Goal: Task Accomplishment & Management: Complete application form

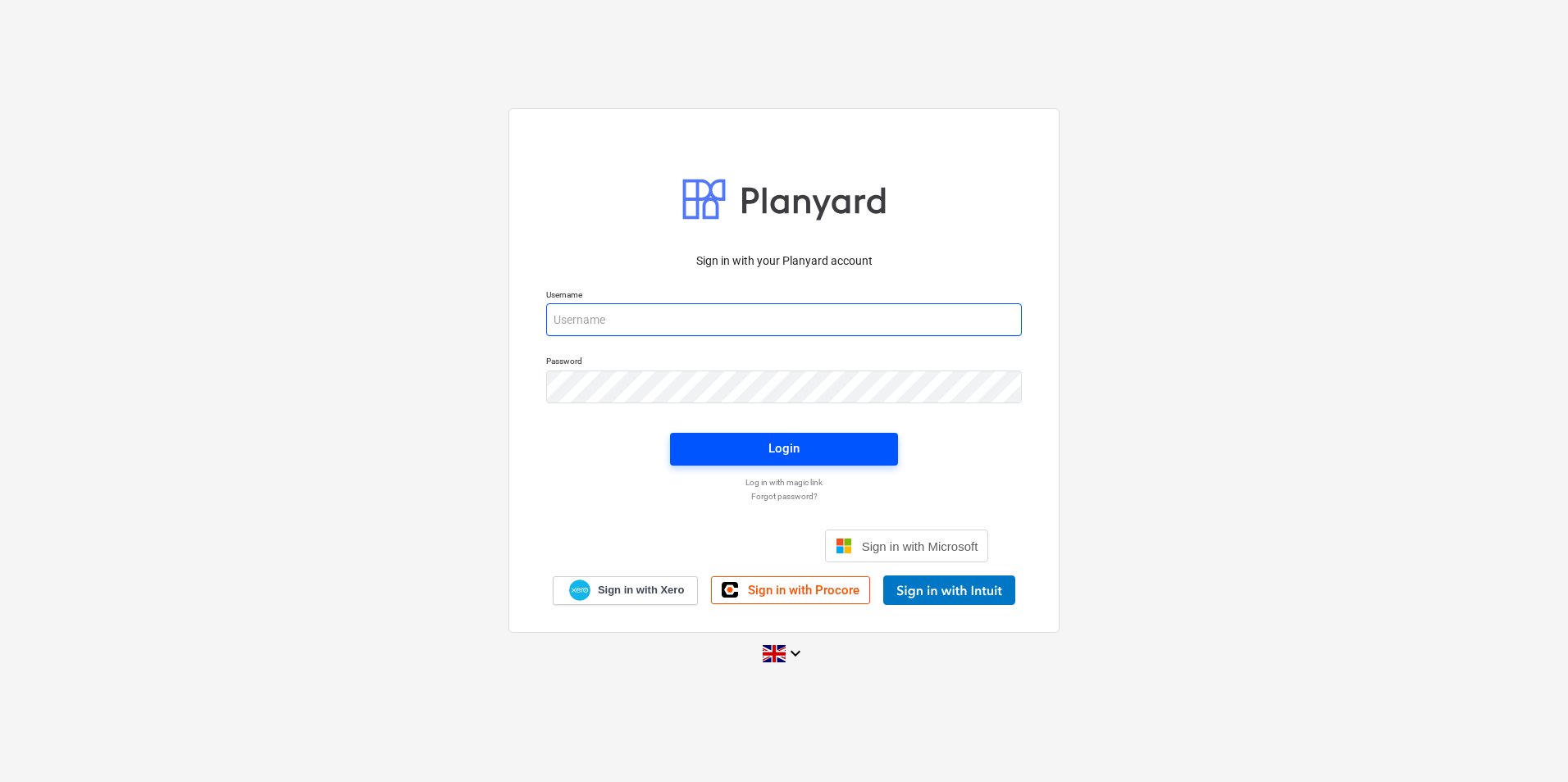
type input "[EMAIL_ADDRESS][DOMAIN_NAME]"
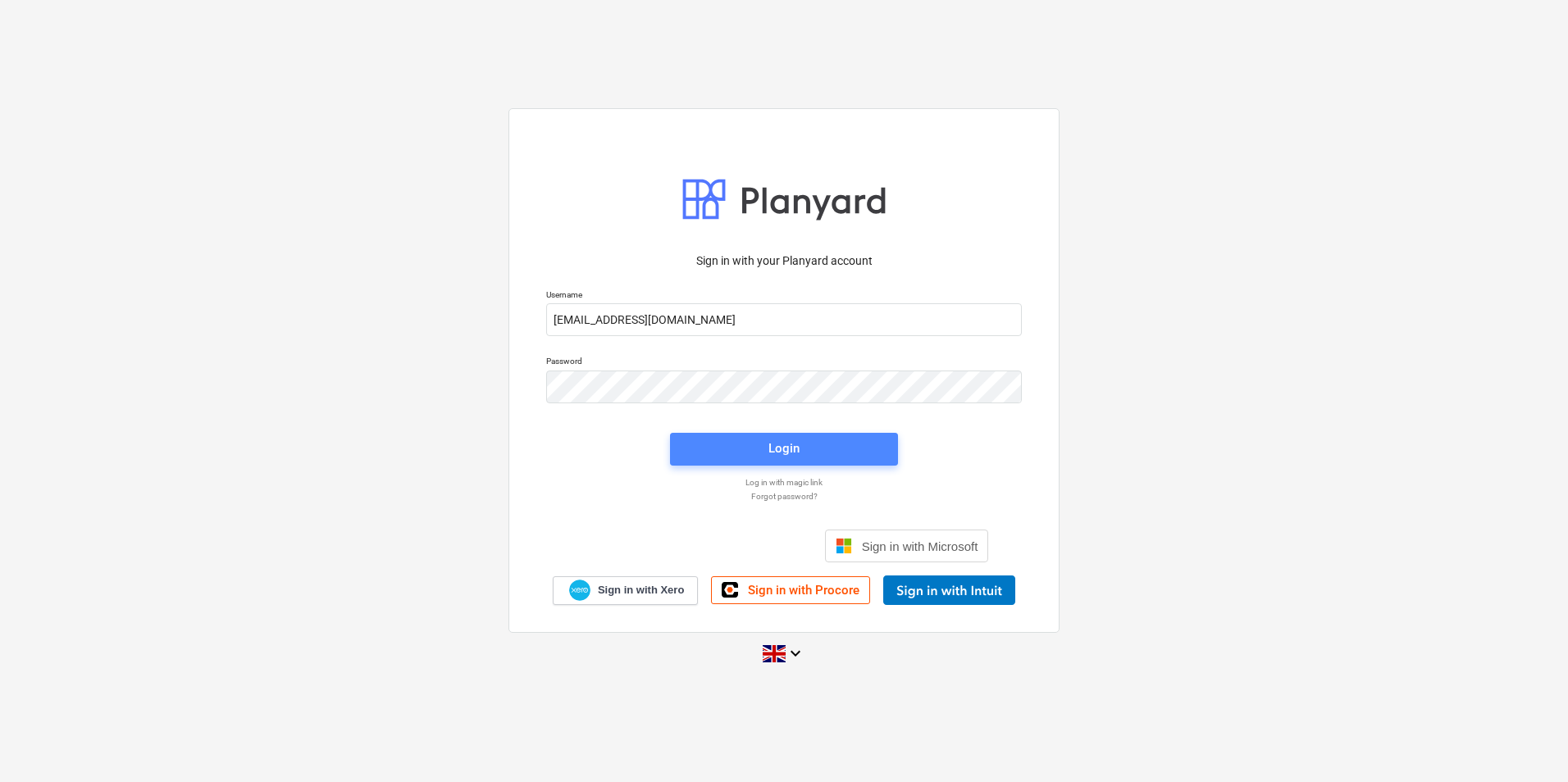
click at [854, 459] on span "Login" at bounding box center [783, 447] width 188 height 21
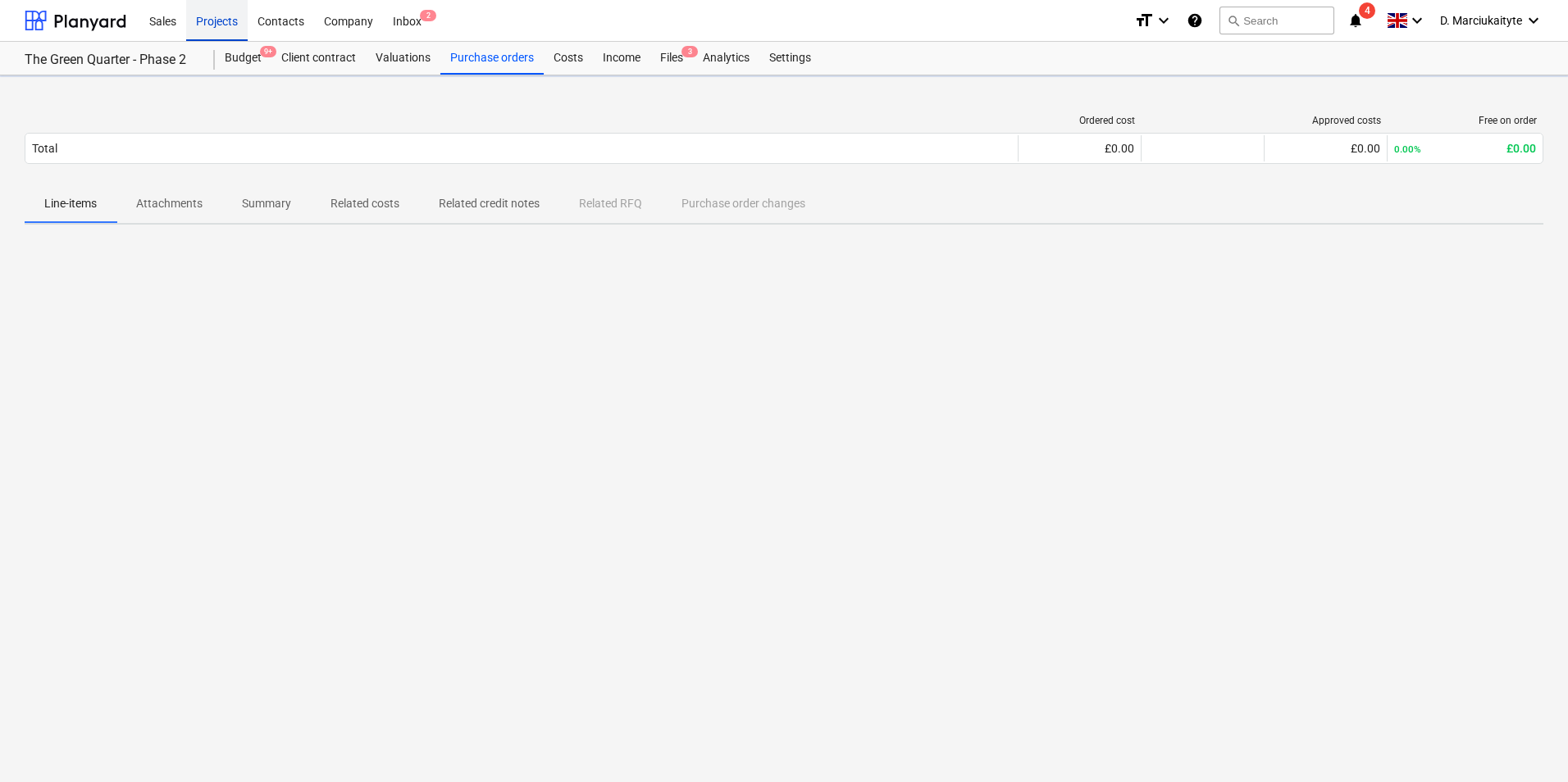
click at [228, 14] on div "Projects" at bounding box center [218, 20] width 62 height 42
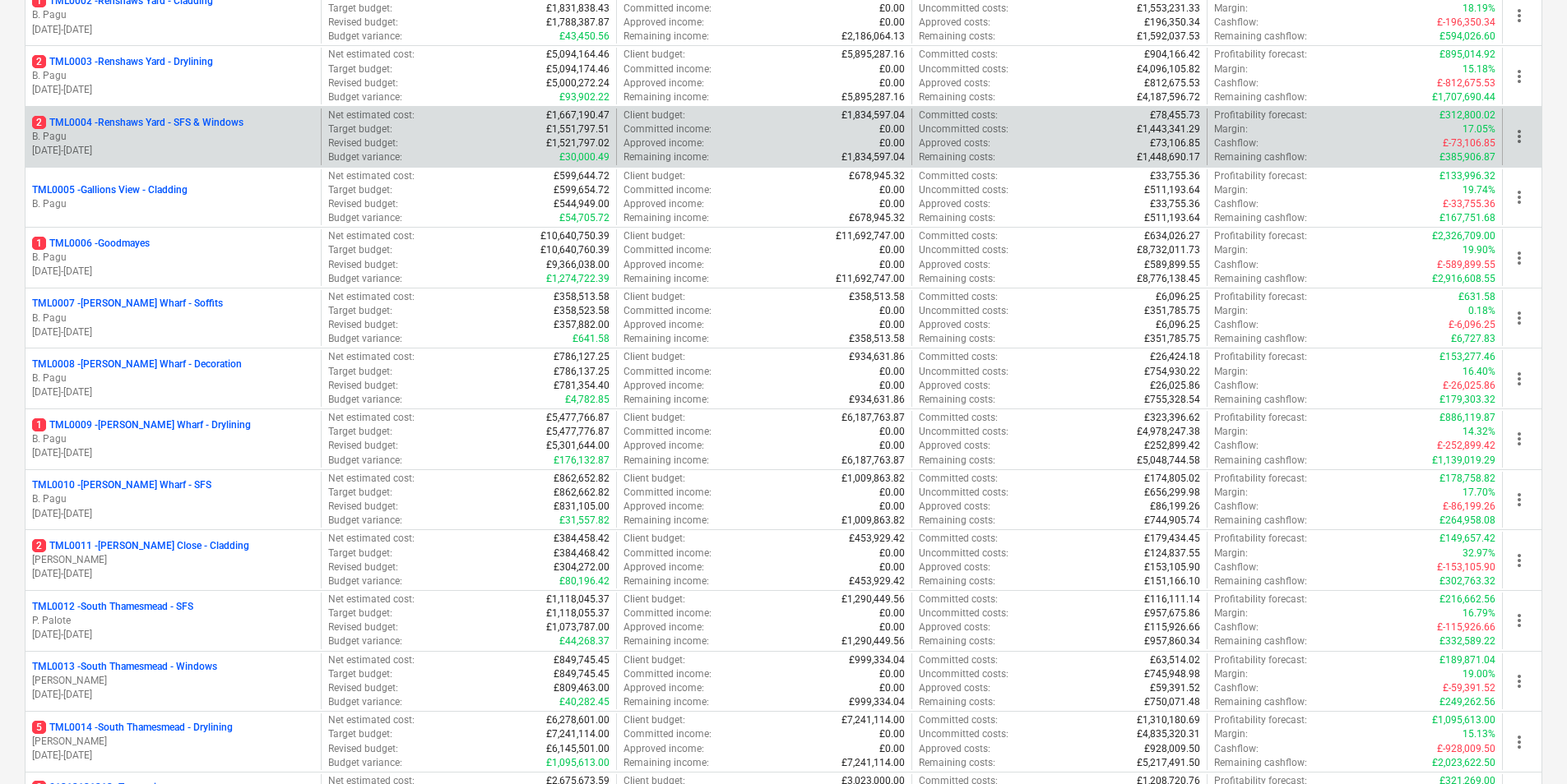
scroll to position [575, 0]
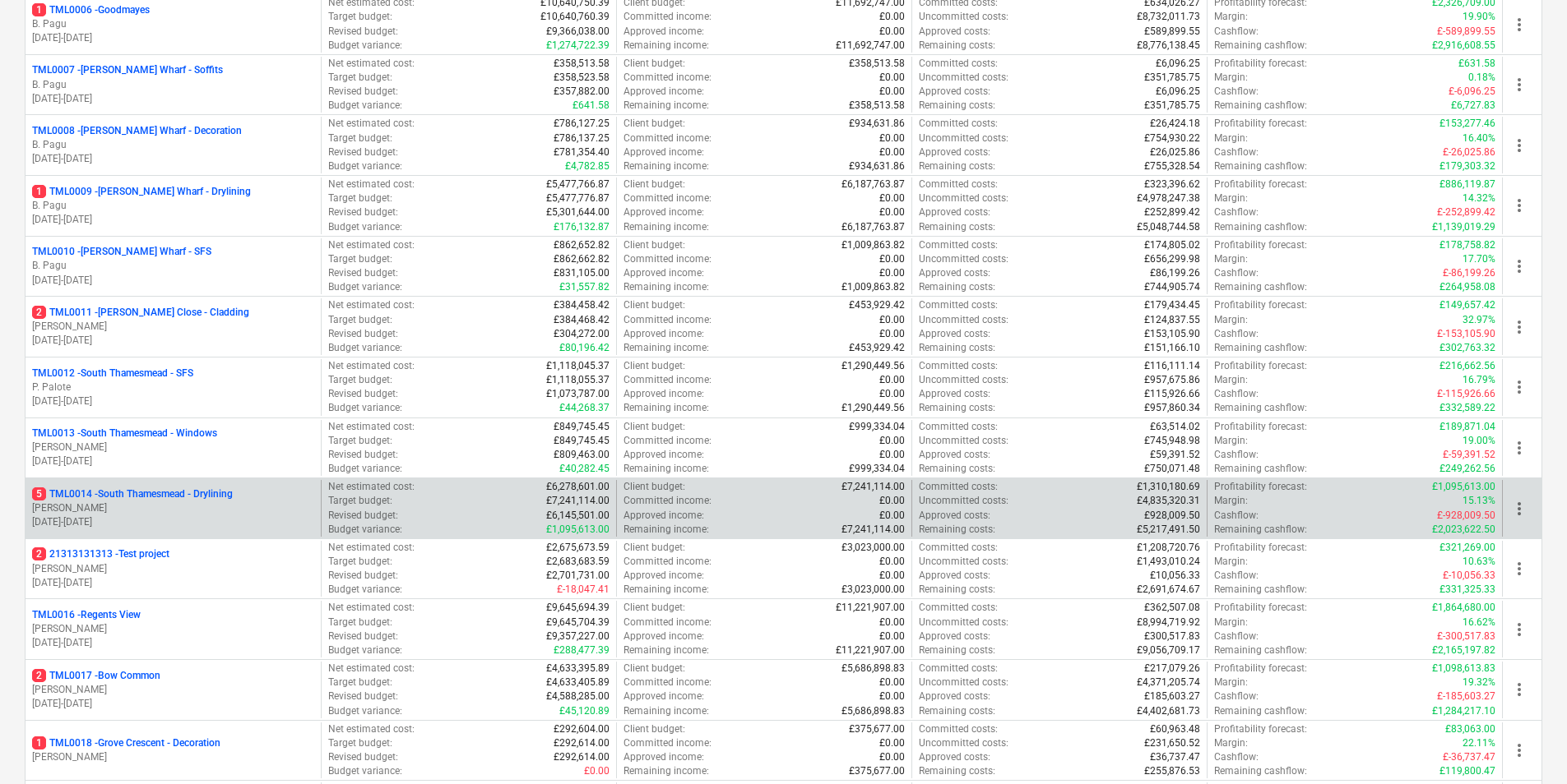
click at [175, 515] on p "[PERSON_NAME]" at bounding box center [173, 508] width 282 height 14
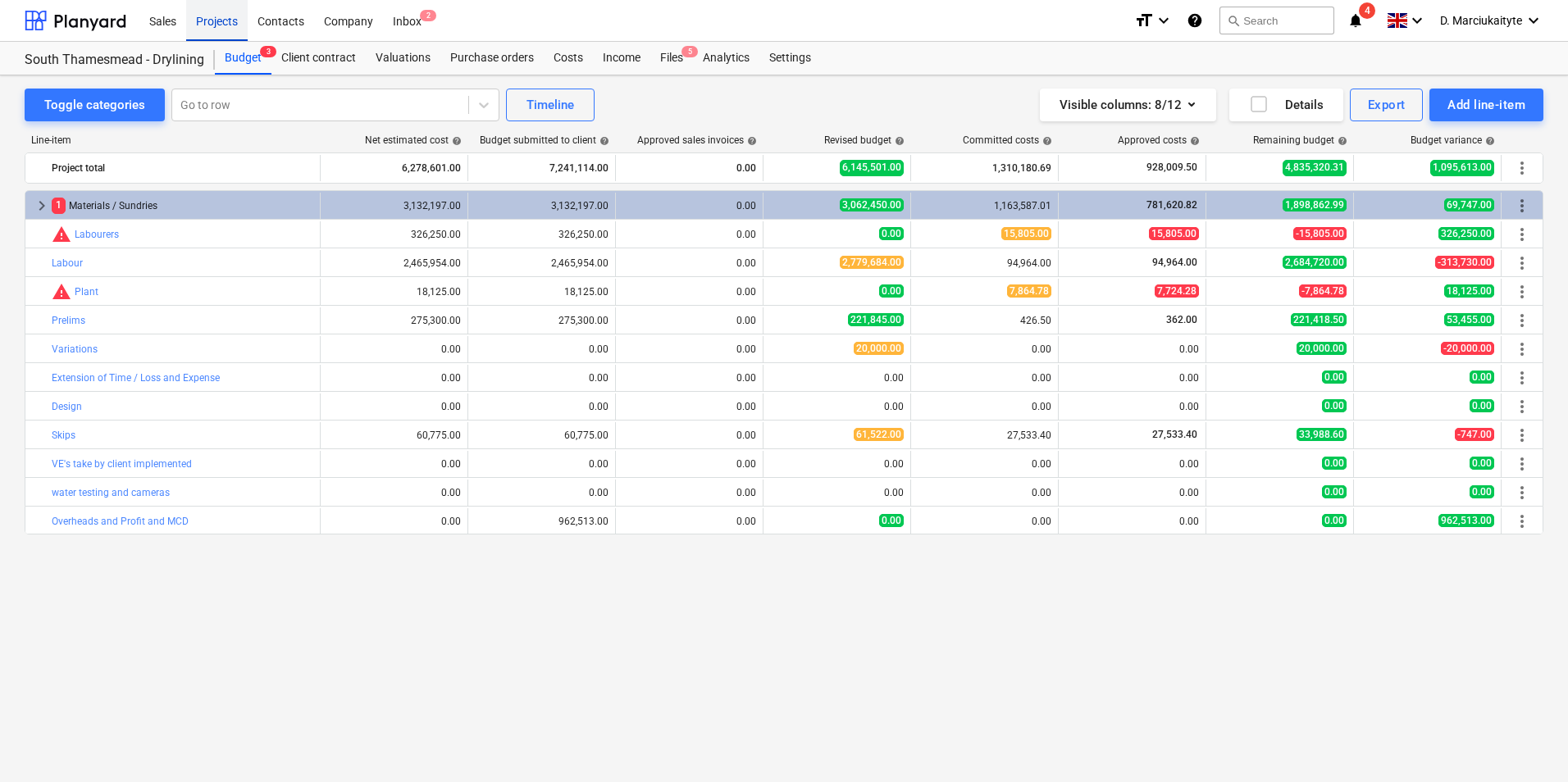
click at [208, 24] on div "Projects" at bounding box center [218, 20] width 62 height 42
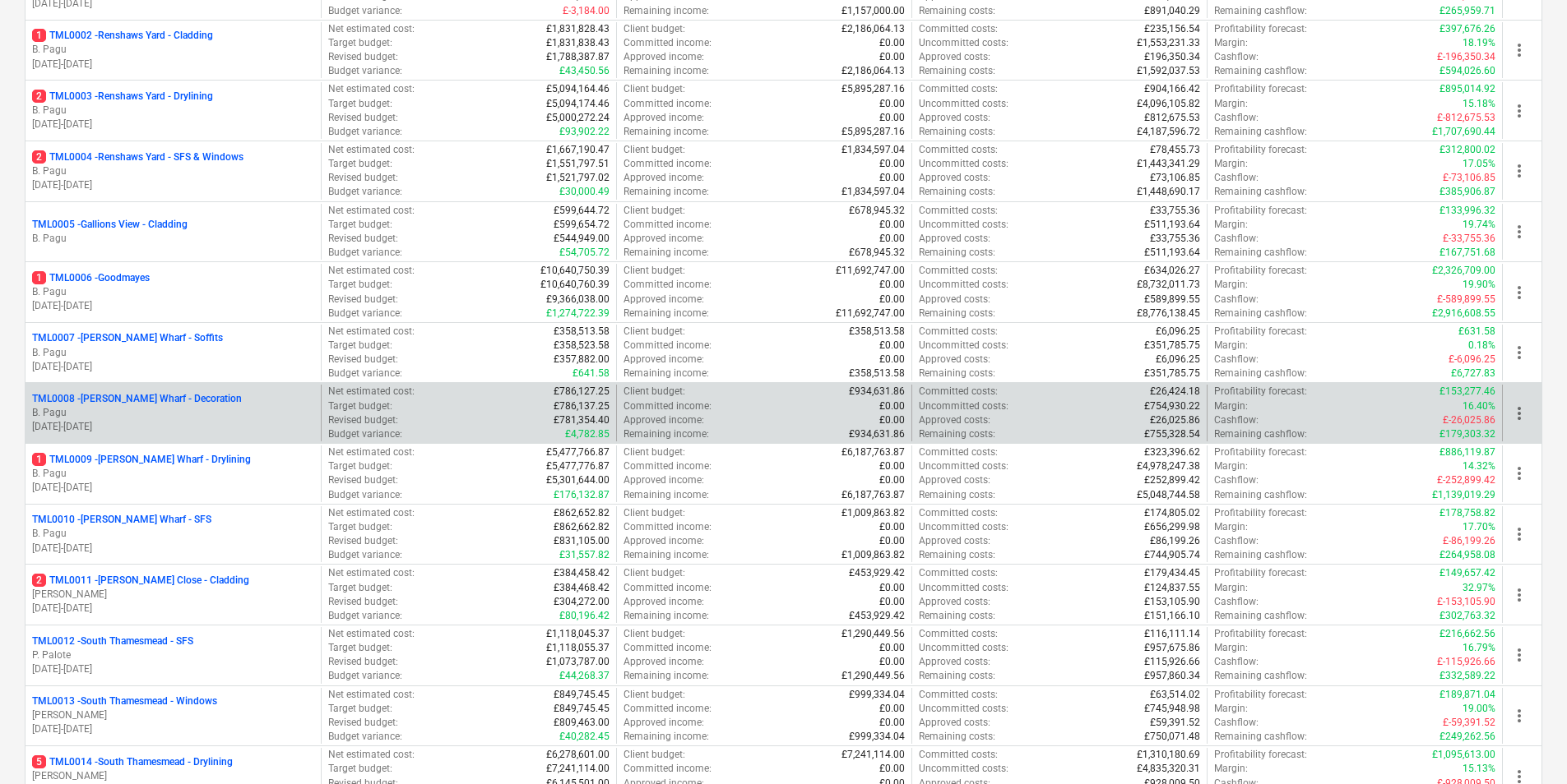
scroll to position [411, 0]
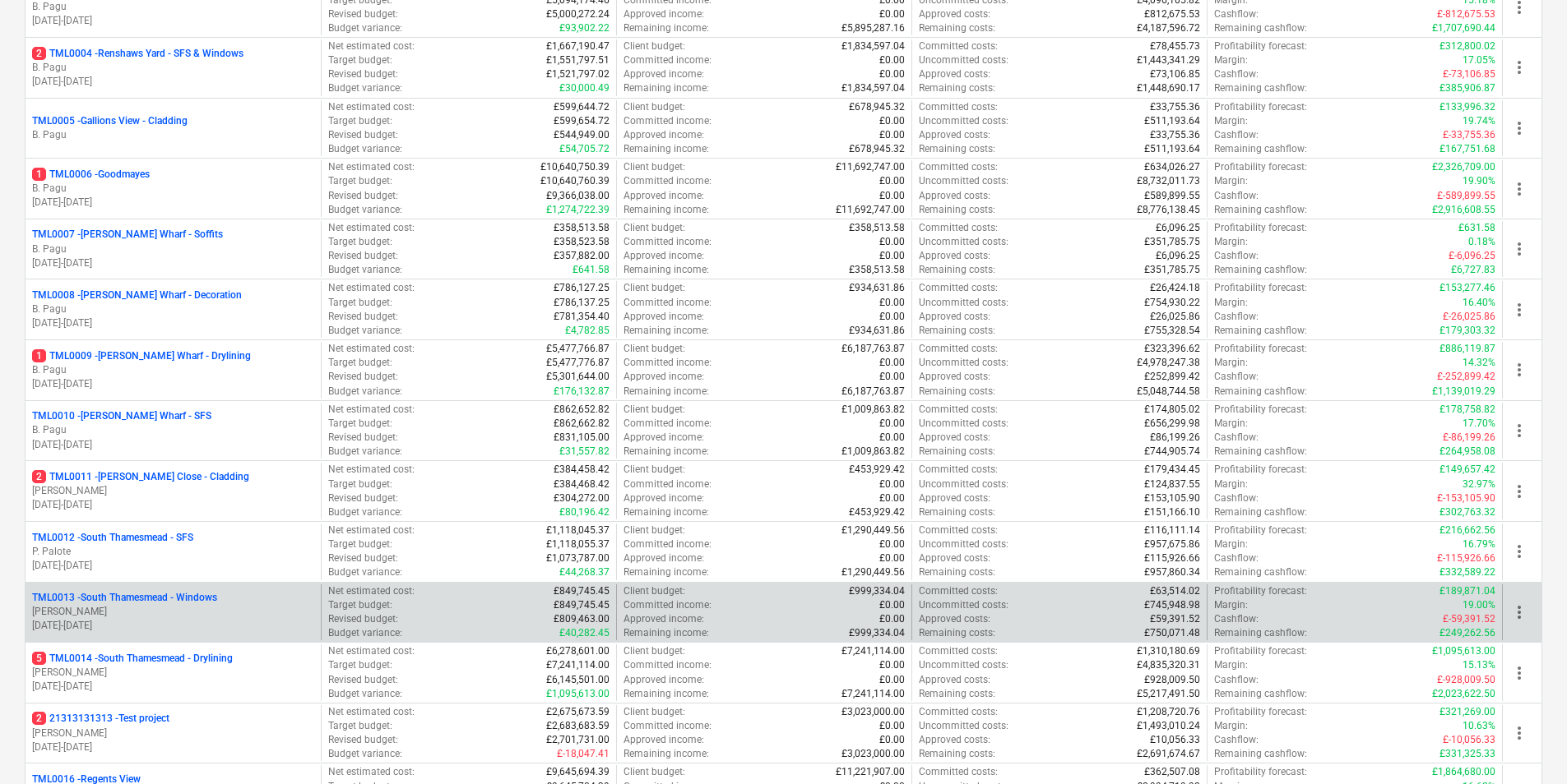
click at [154, 619] on p "[DATE] - [DATE]" at bounding box center [173, 626] width 282 height 14
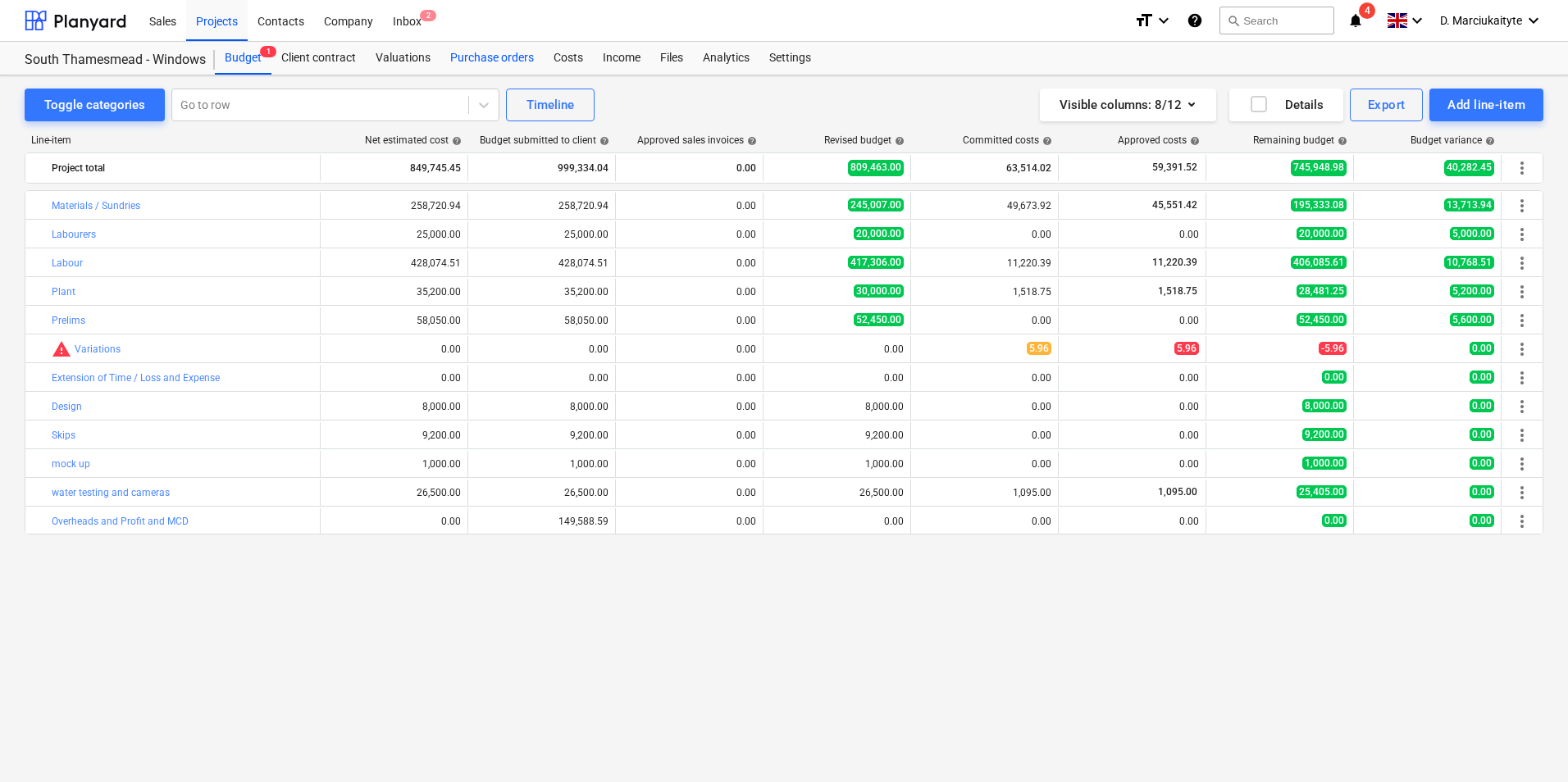
click at [509, 56] on div "Purchase orders" at bounding box center [492, 58] width 104 height 33
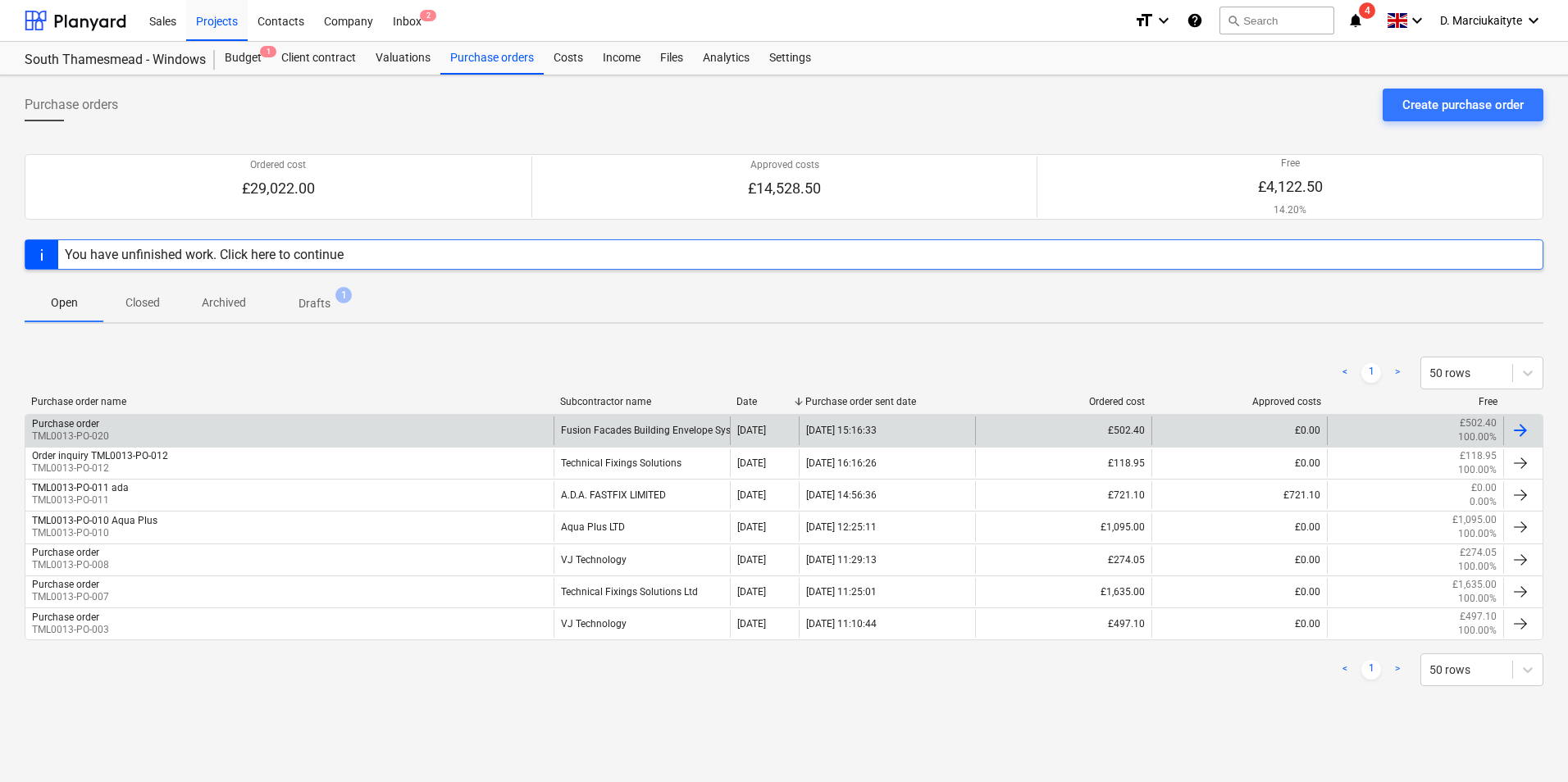
click at [460, 433] on div "Purchase order TML0013-PO-020" at bounding box center [289, 430] width 528 height 28
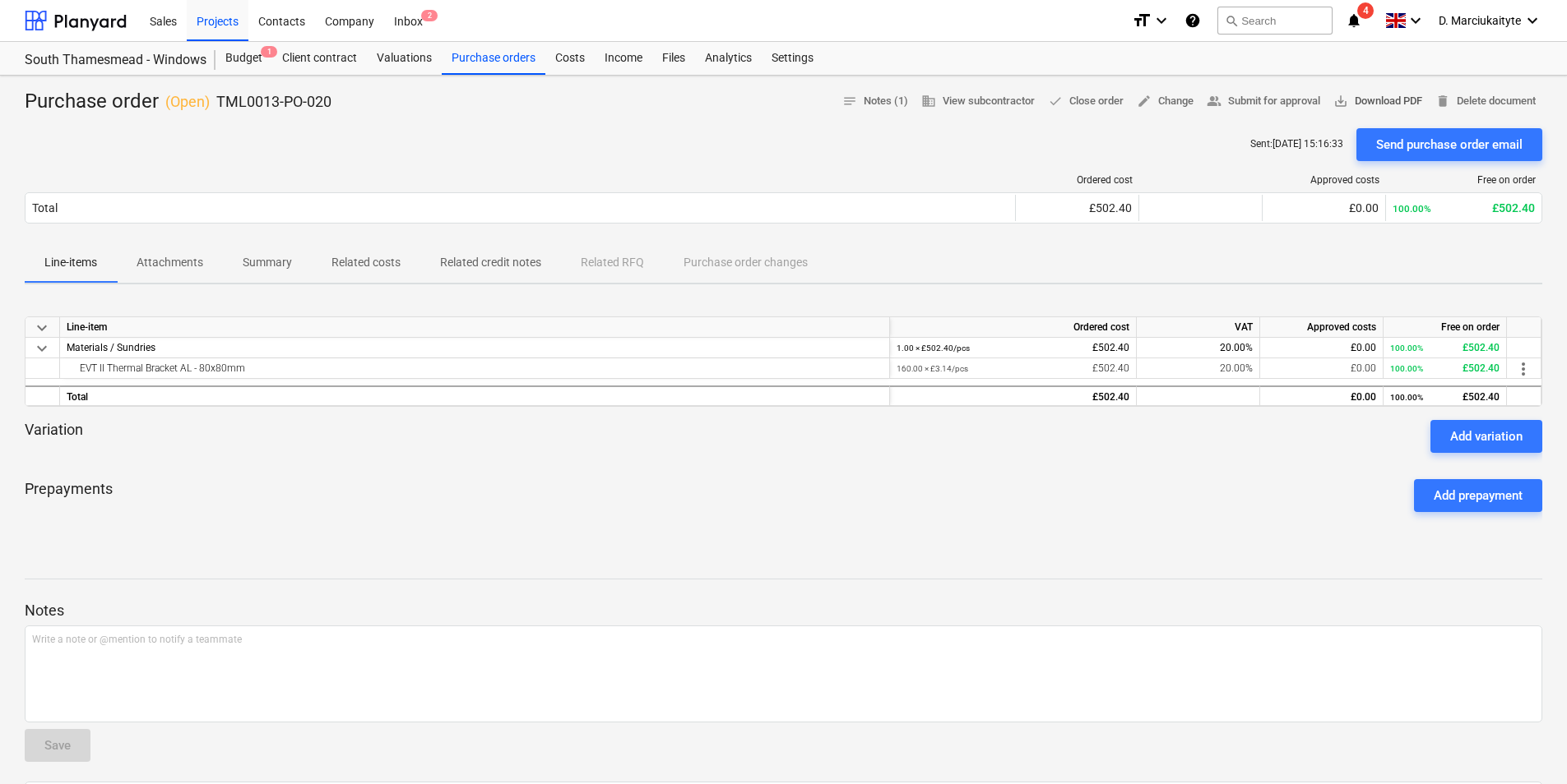
click at [1384, 91] on button "save_alt Download PDF" at bounding box center [1377, 101] width 102 height 25
drag, startPoint x: 375, startPoint y: 266, endPoint x: 314, endPoint y: 275, distance: 61.7
click at [375, 266] on p "Related costs" at bounding box center [366, 262] width 69 height 18
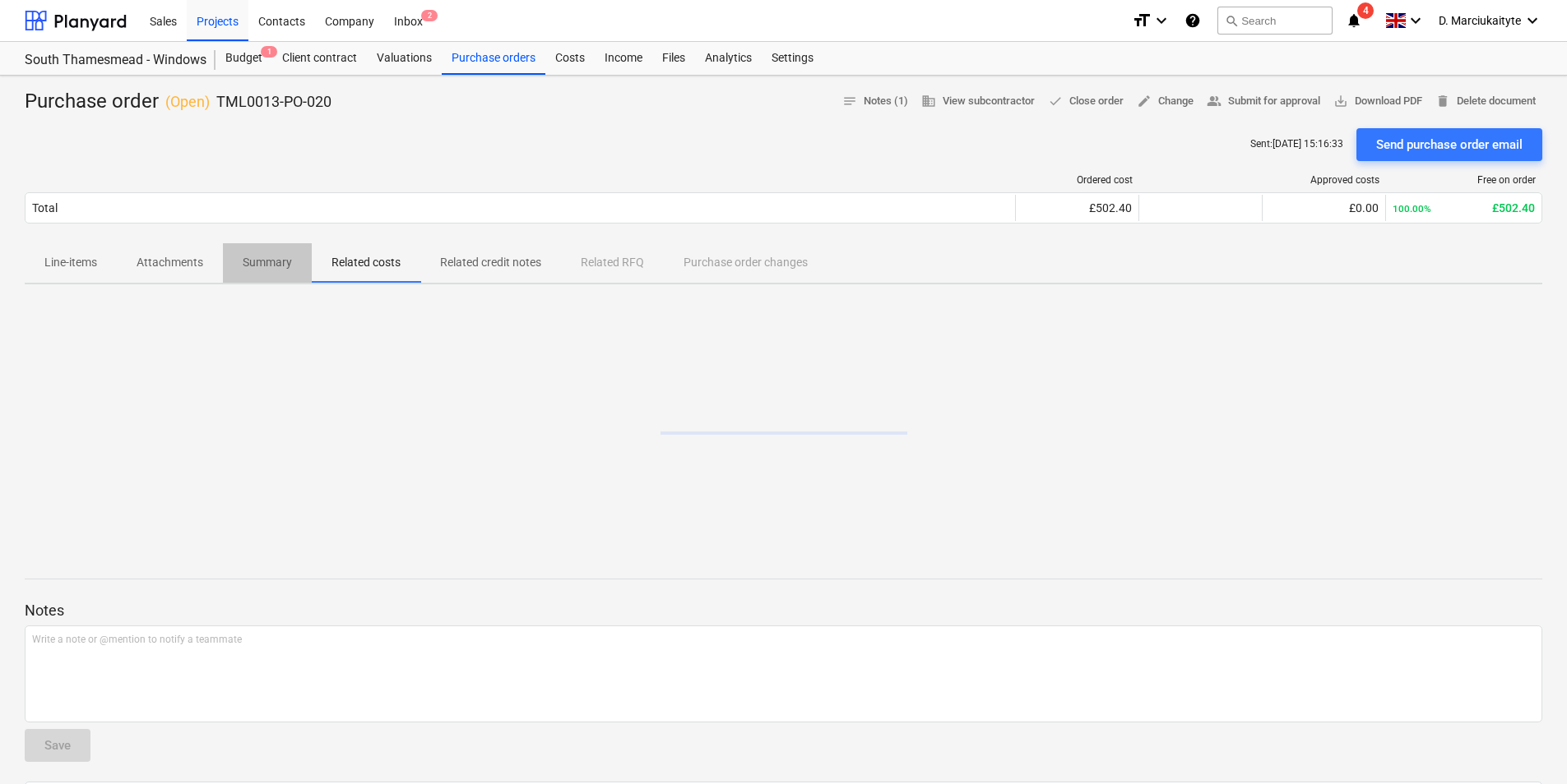
click at [259, 268] on p "Summary" at bounding box center [267, 262] width 49 height 18
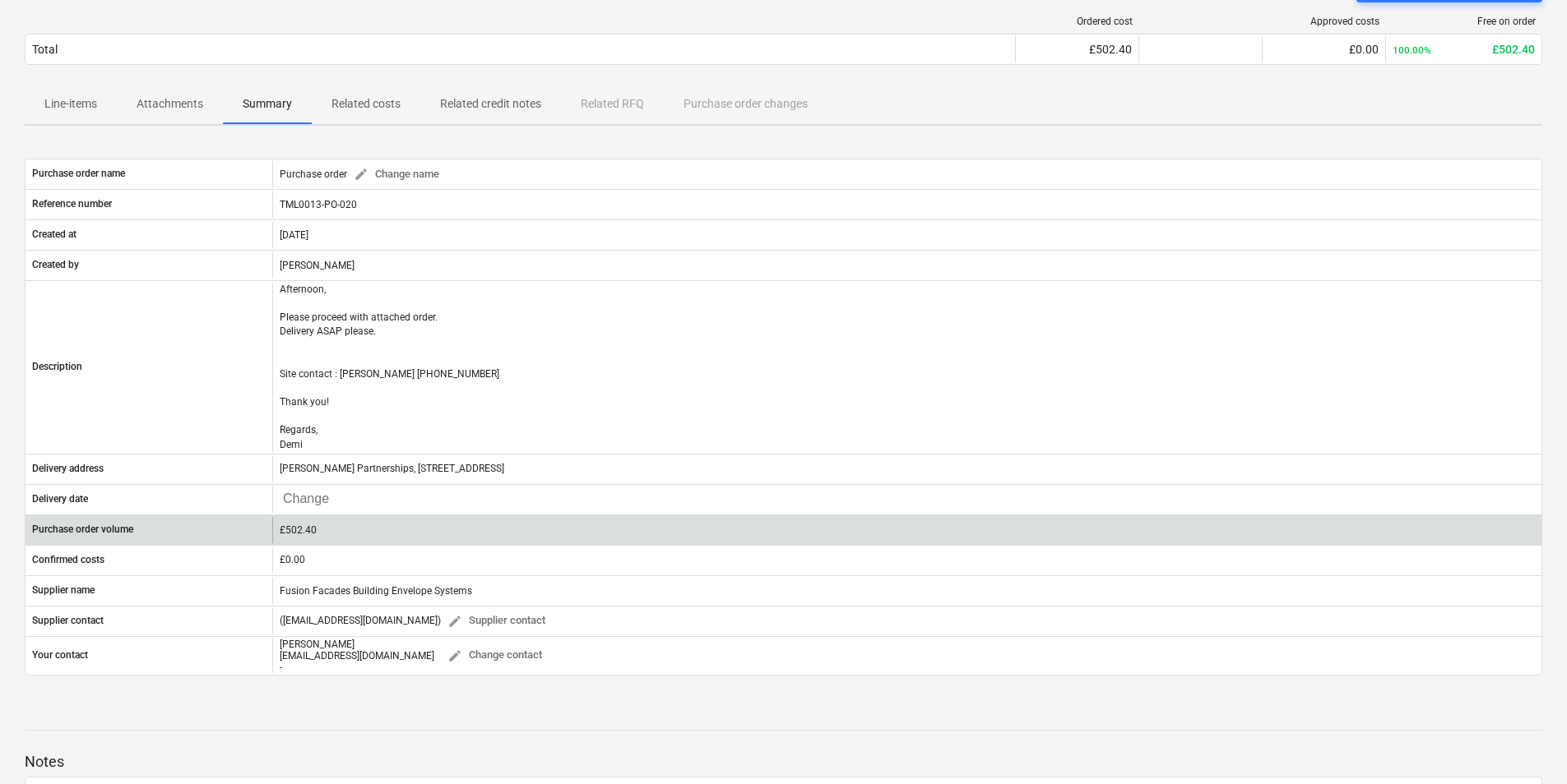
scroll to position [164, 0]
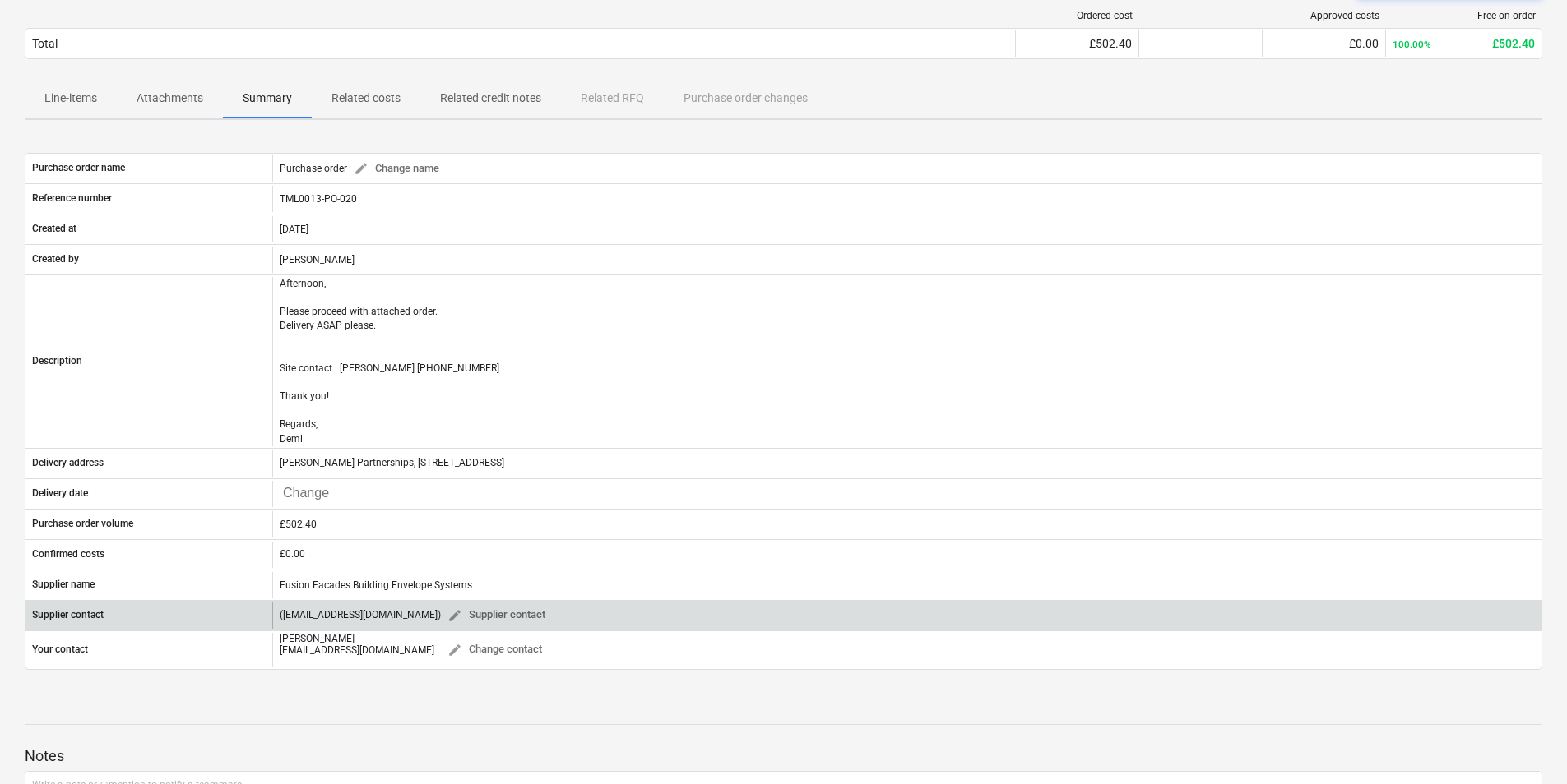
drag, startPoint x: 420, startPoint y: 619, endPoint x: 284, endPoint y: 613, distance: 136.1
click at [284, 613] on div "([EMAIL_ADDRESS][DOMAIN_NAME]) edit Supplier contact" at bounding box center [415, 615] width 272 height 25
copy div "[EMAIL_ADDRESS][DOMAIN_NAME]"
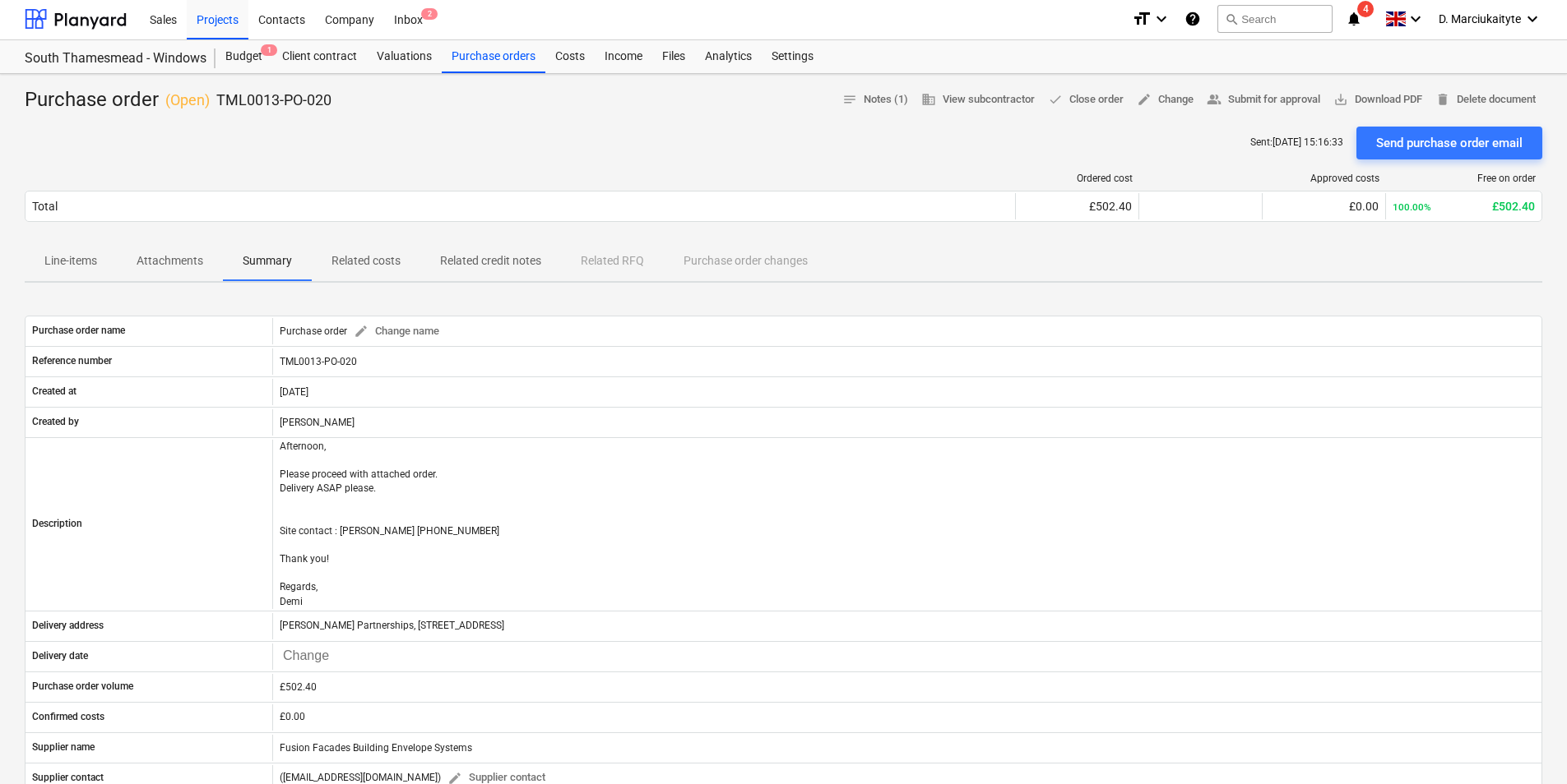
scroll to position [0, 0]
drag, startPoint x: 336, startPoint y: 106, endPoint x: 218, endPoint y: 101, distance: 118.1
click at [218, 101] on div "Purchase order ( Open ) TML0013-PO-020 notes Notes (1) business View subcontrac…" at bounding box center [783, 101] width 1518 height 26
copy p "TML0013-PO-020"
click at [210, 22] on div "Projects" at bounding box center [218, 20] width 62 height 42
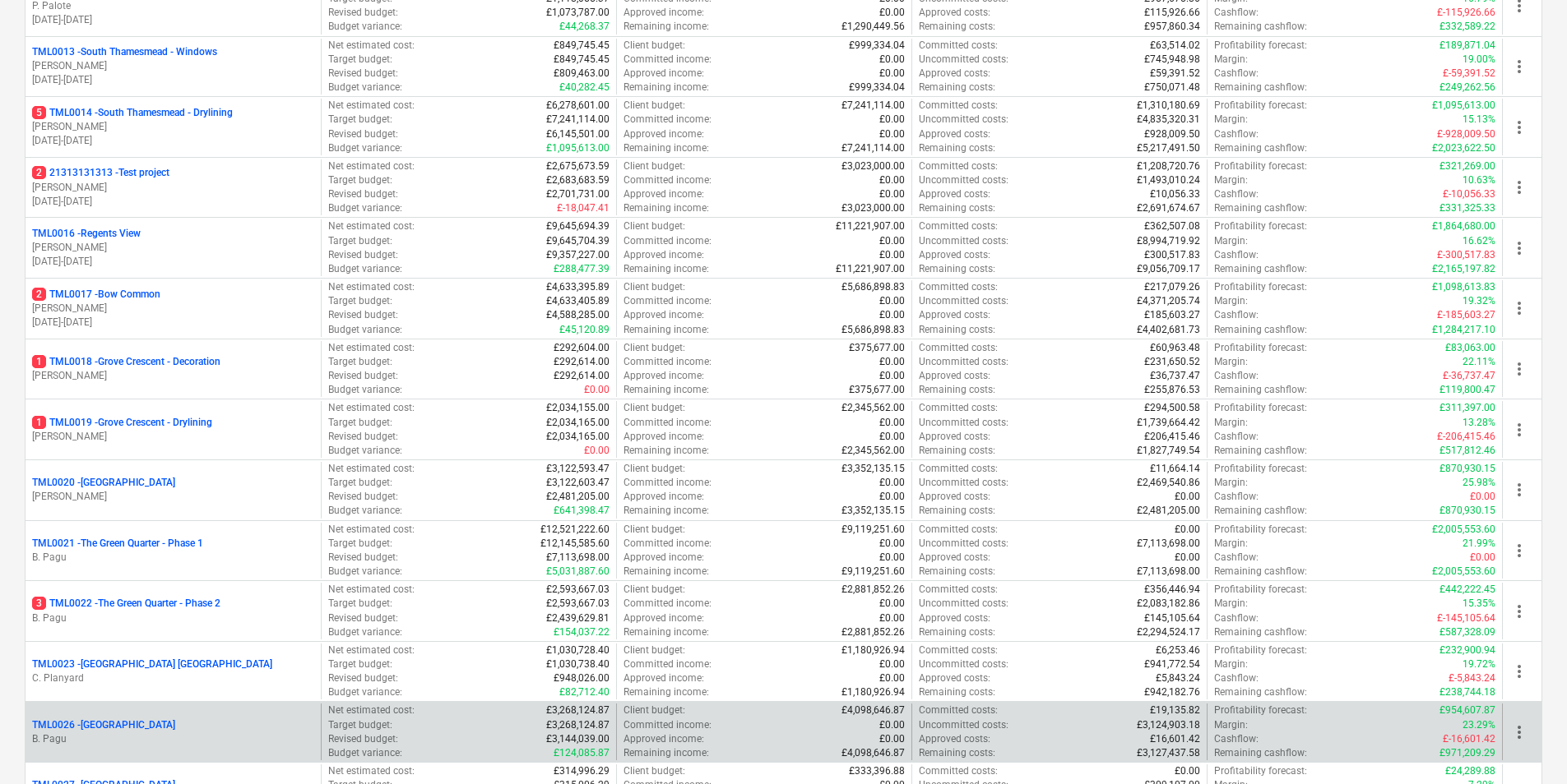
scroll to position [986, 0]
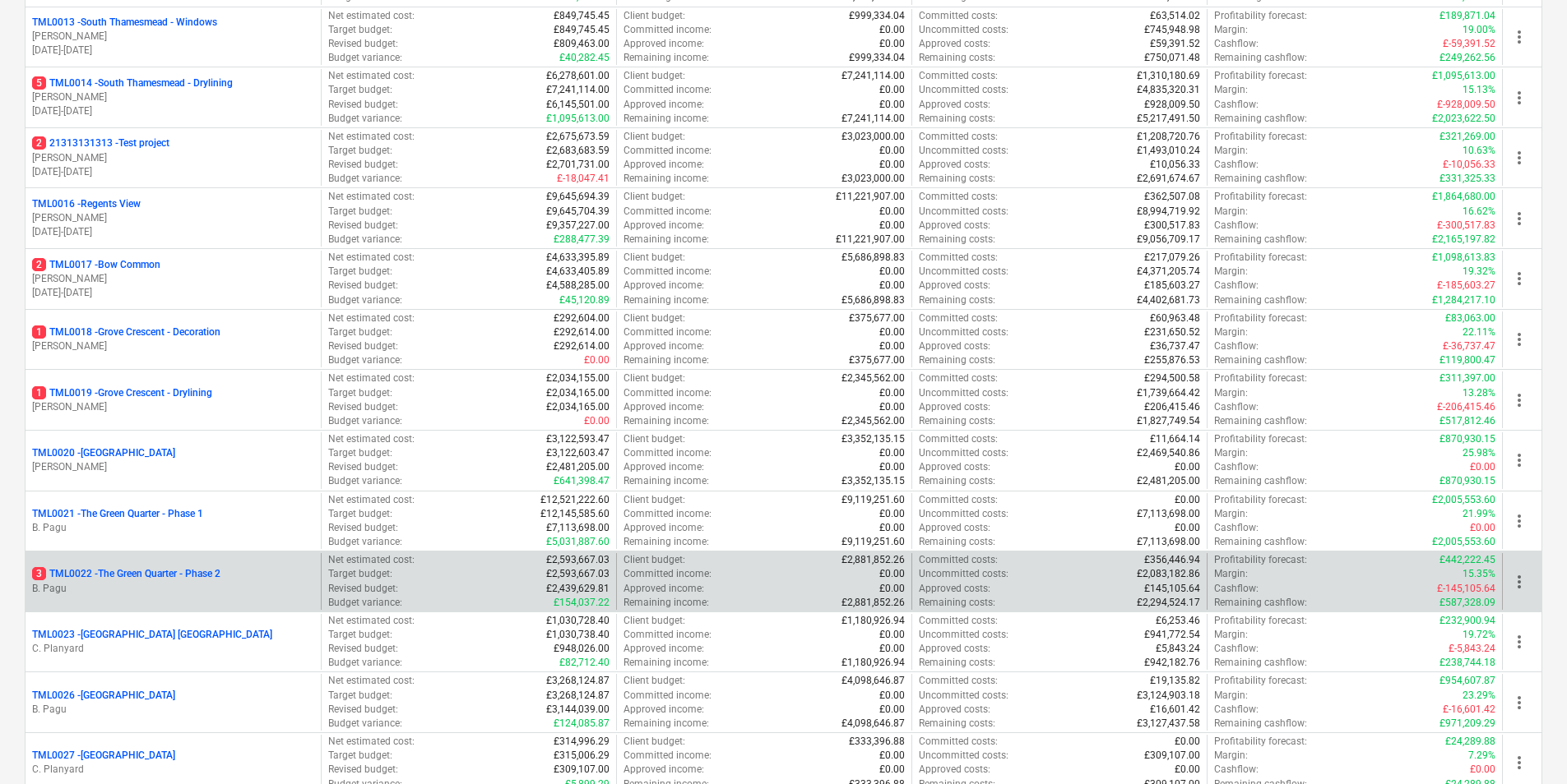
click at [141, 584] on p "B. Pagu" at bounding box center [173, 589] width 282 height 14
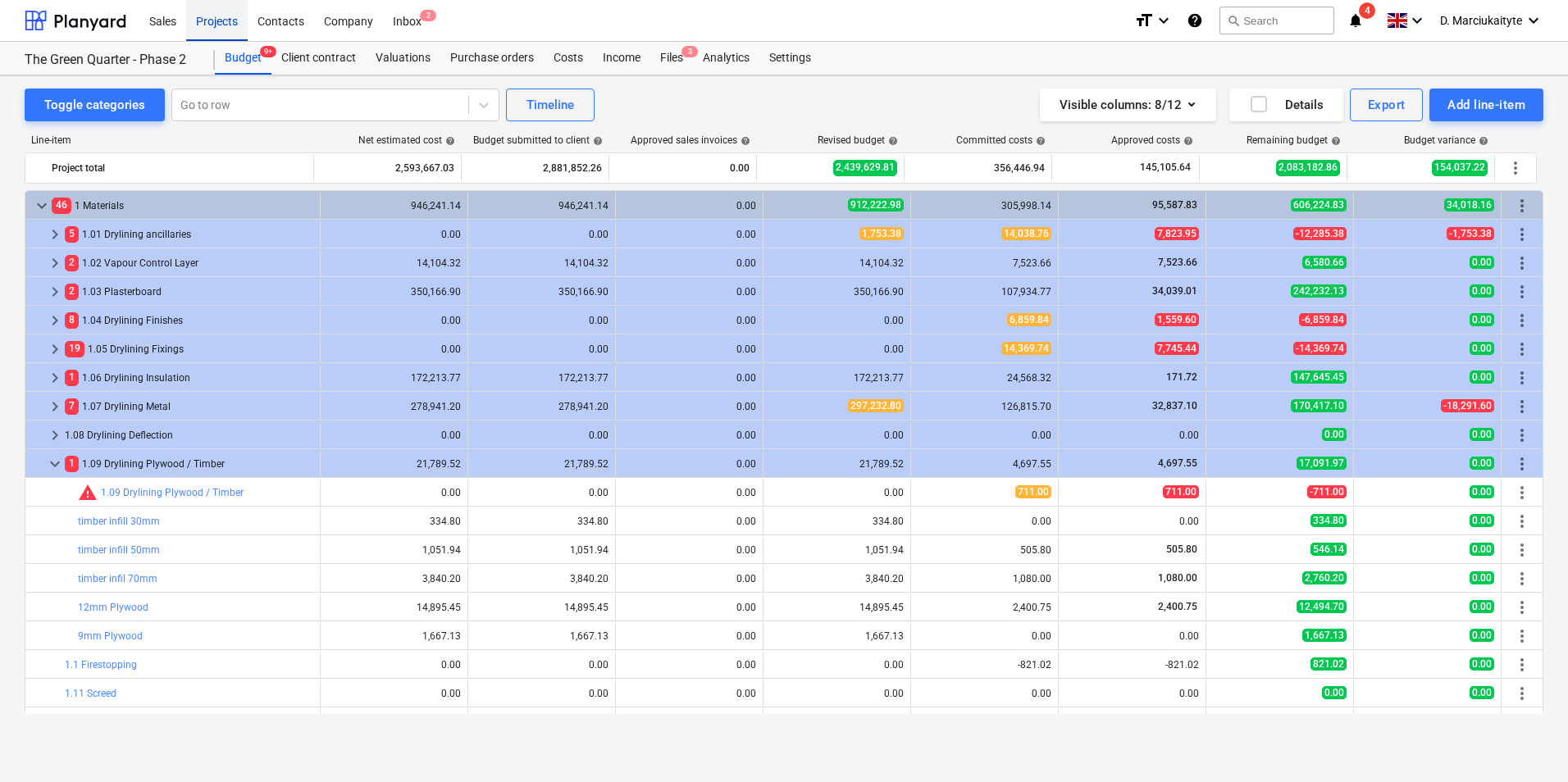
click at [219, 16] on div "Projects" at bounding box center [218, 20] width 62 height 42
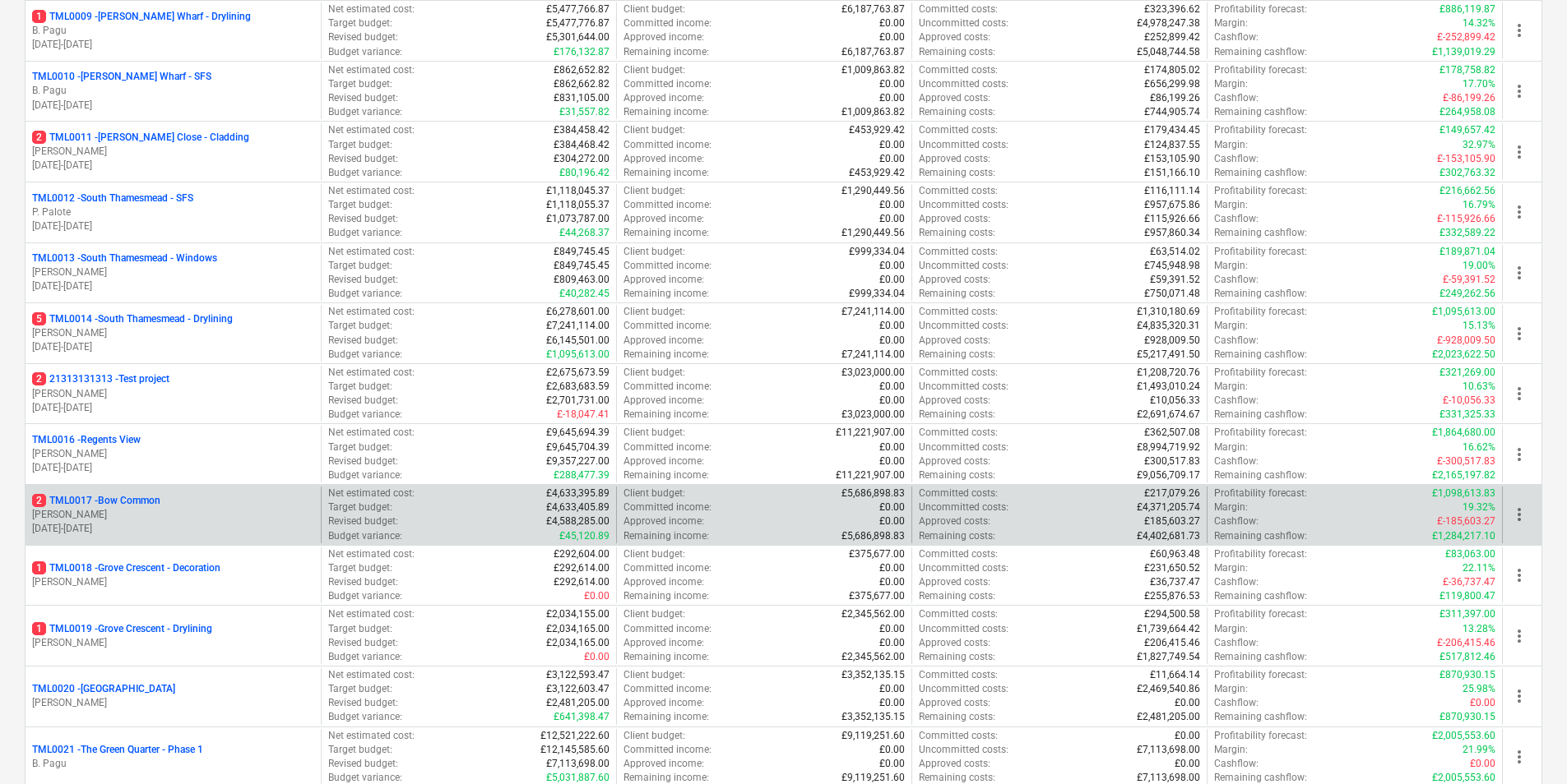
scroll to position [986, 0]
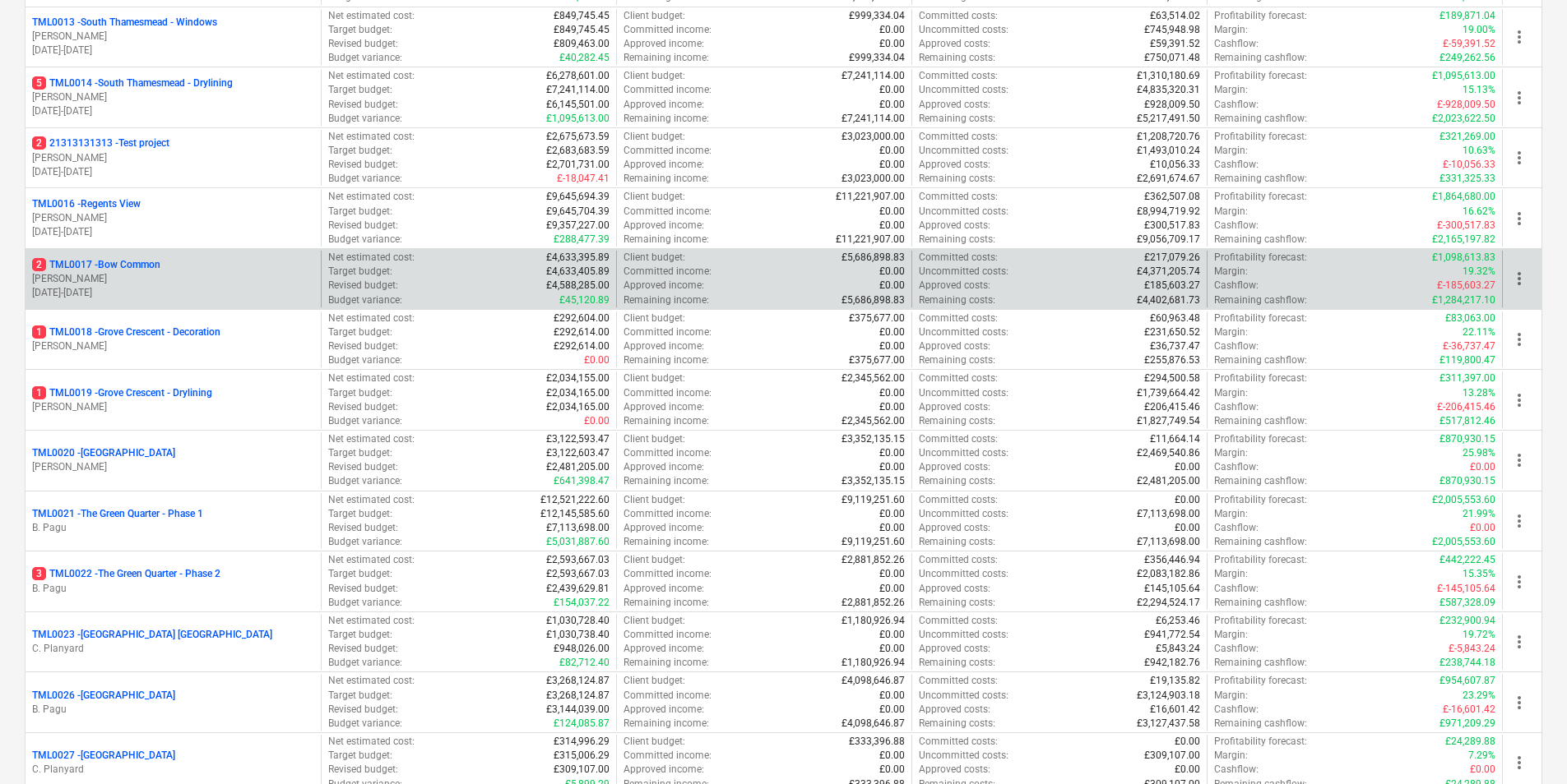
click at [147, 278] on p "[PERSON_NAME]" at bounding box center [173, 278] width 282 height 14
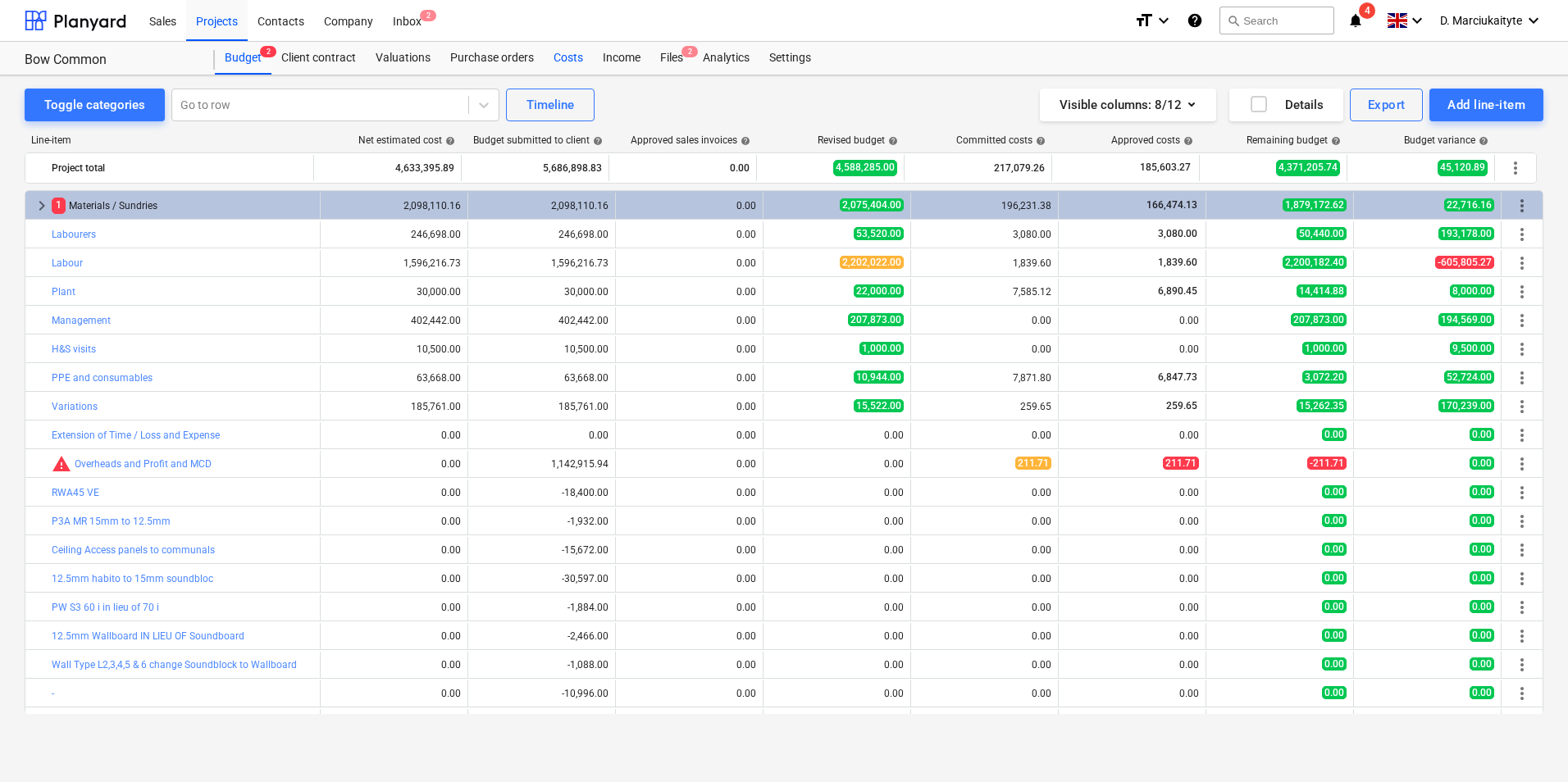
drag, startPoint x: 517, startPoint y: 55, endPoint x: 543, endPoint y: 57, distance: 26.1
click at [517, 55] on div "Purchase orders" at bounding box center [492, 58] width 104 height 33
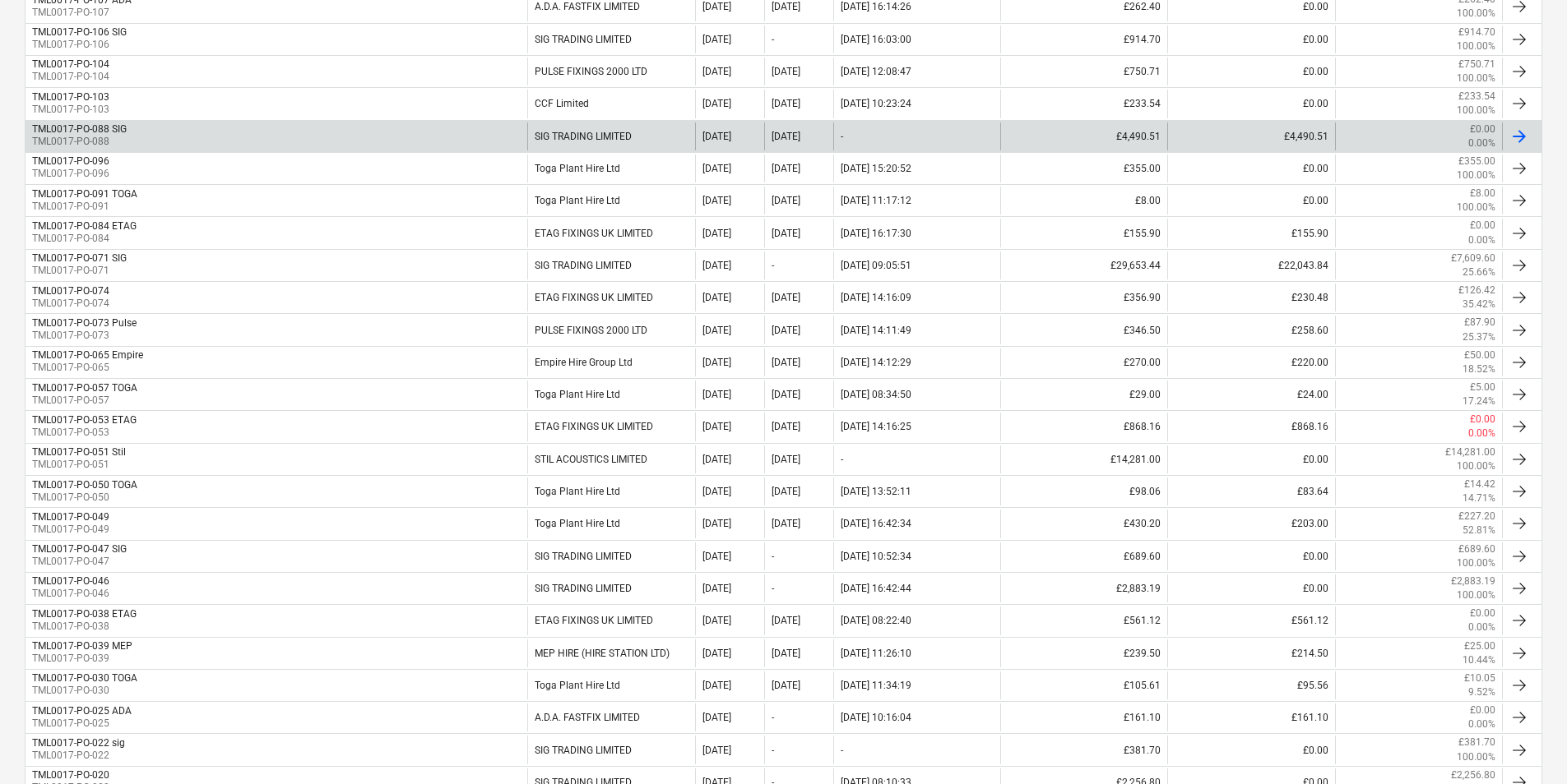
scroll to position [180, 0]
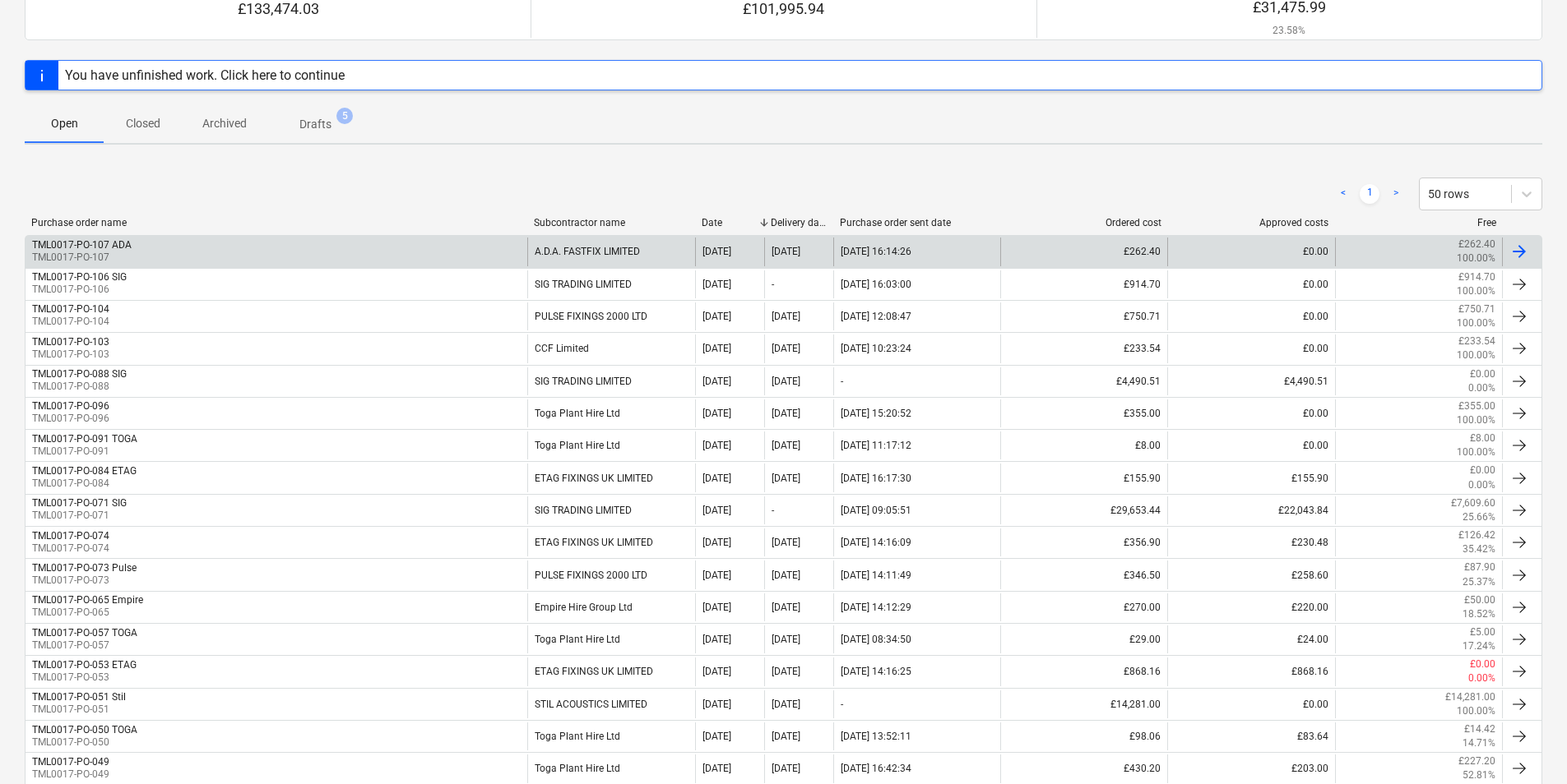
click at [148, 132] on p "Closed" at bounding box center [143, 123] width 39 height 18
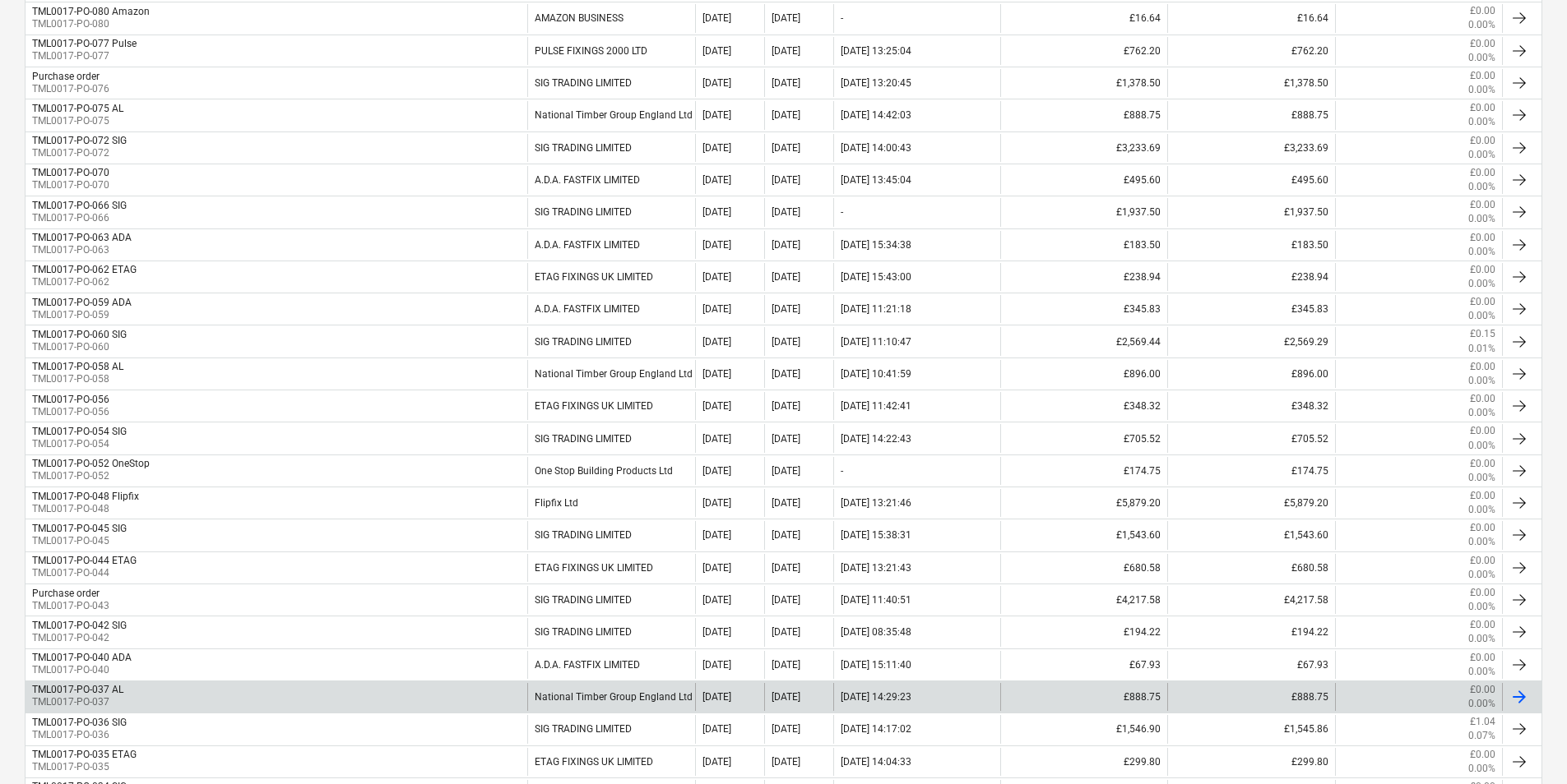
scroll to position [838, 0]
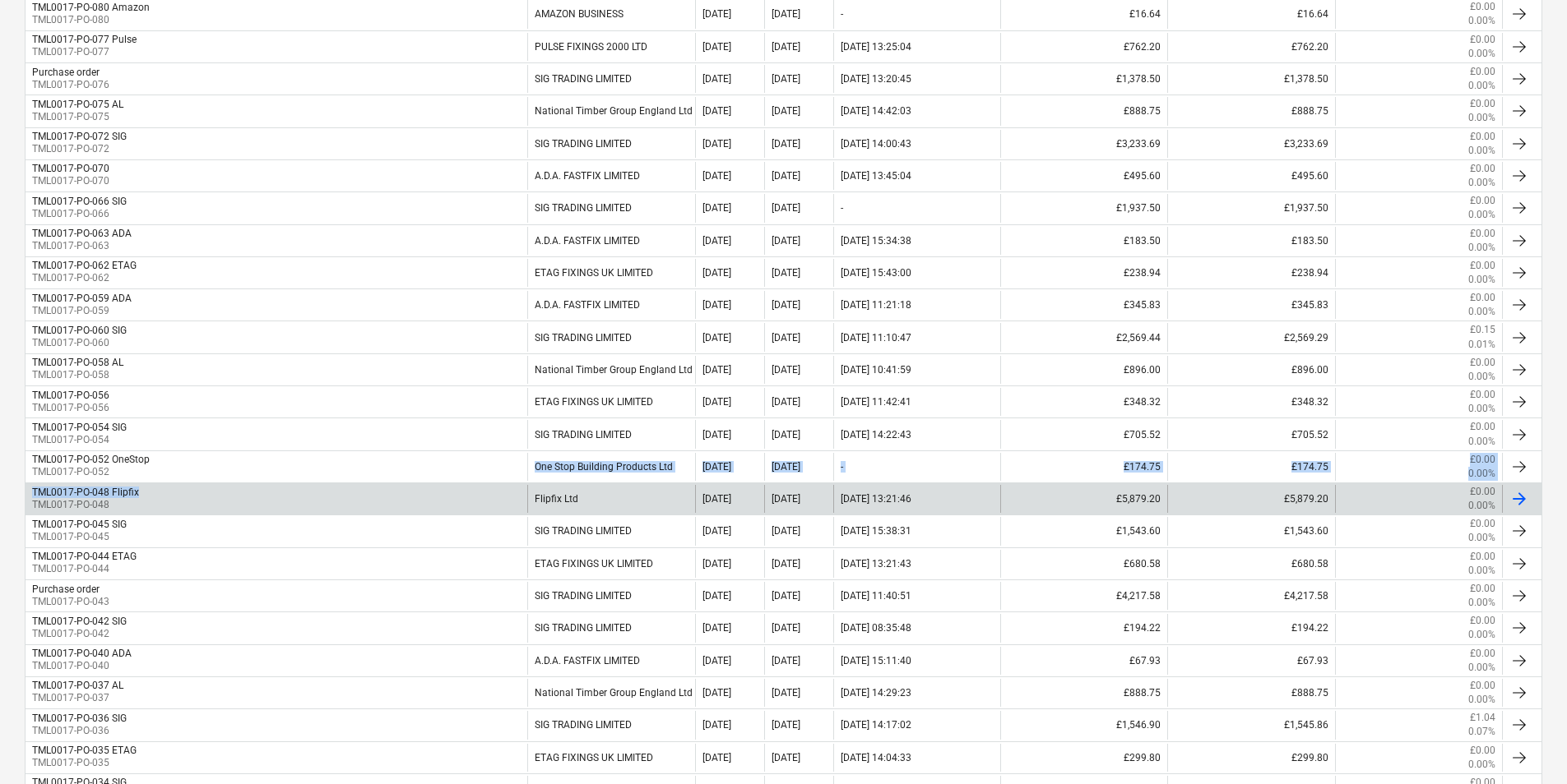
drag, startPoint x: 169, startPoint y: 480, endPoint x: 171, endPoint y: 490, distance: 10.2
click at [171, 490] on div "TML0017-PO-086 ADA TML0017-PO-086 A.D.A. FASTFIX LIMITED [DATE] [DATE] - £1,180…" at bounding box center [783, 386] width 1518 height 1617
click at [171, 490] on div "TML0017-PO-048 Flipfix TML0017-PO-048" at bounding box center [276, 498] width 502 height 28
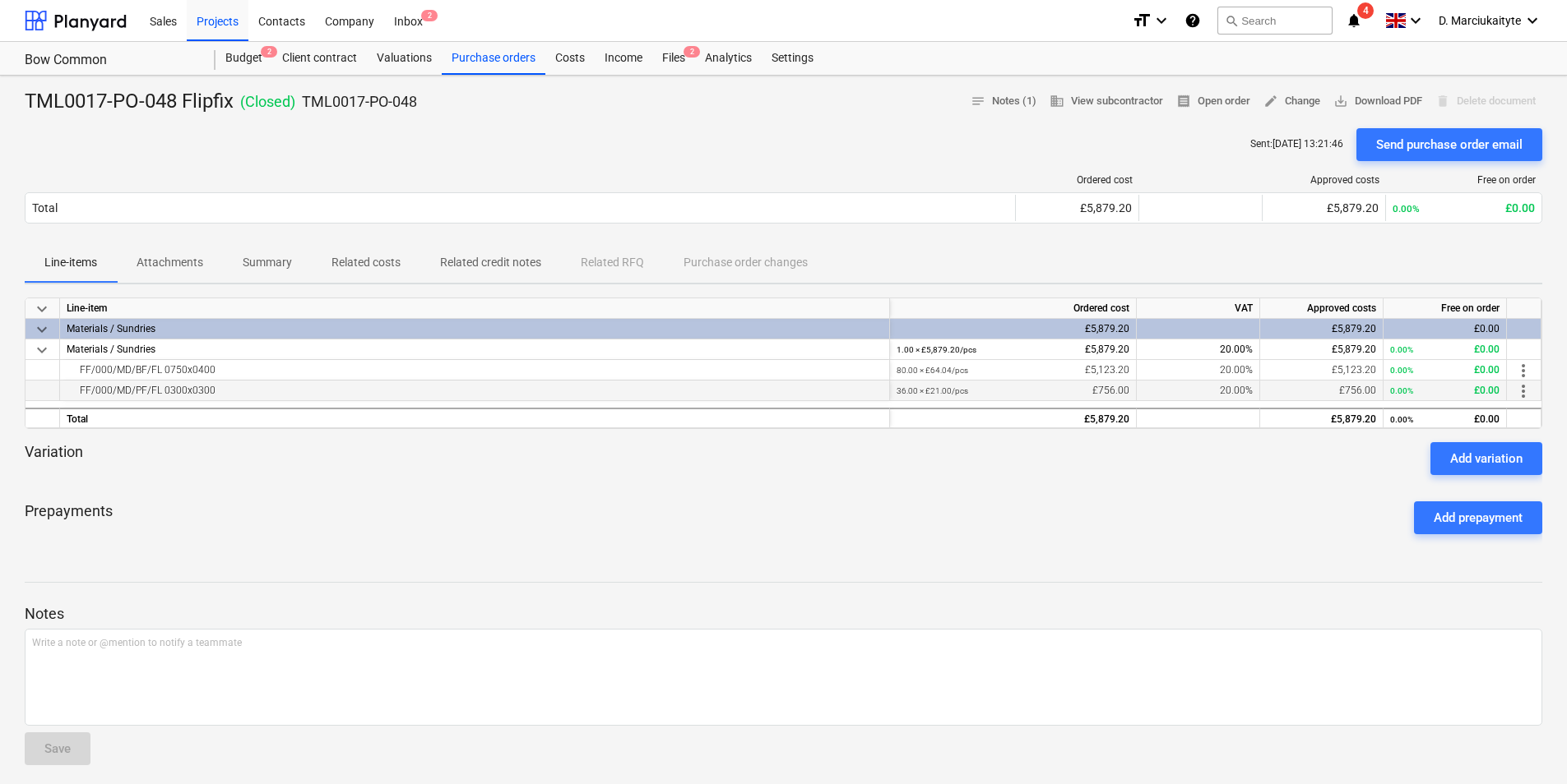
drag, startPoint x: 230, startPoint y: 390, endPoint x: 62, endPoint y: 387, distance: 168.0
click at [62, 387] on div "FF/000/MD/PF/FL 0300x0300" at bounding box center [475, 391] width 830 height 21
copy div "FF/000/MD/PF/FL 0300x0300"
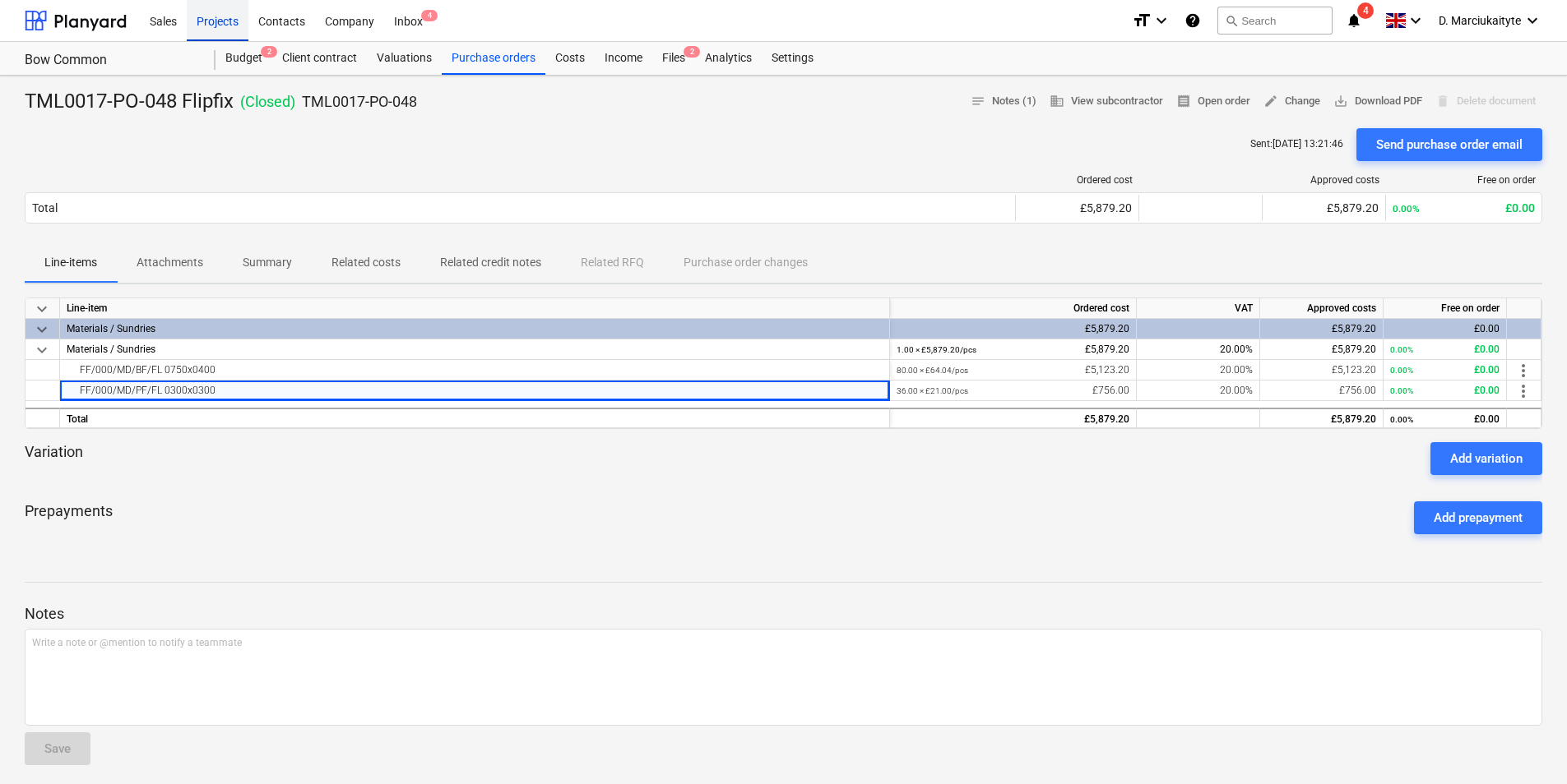
click at [202, 23] on div "Projects" at bounding box center [218, 20] width 62 height 42
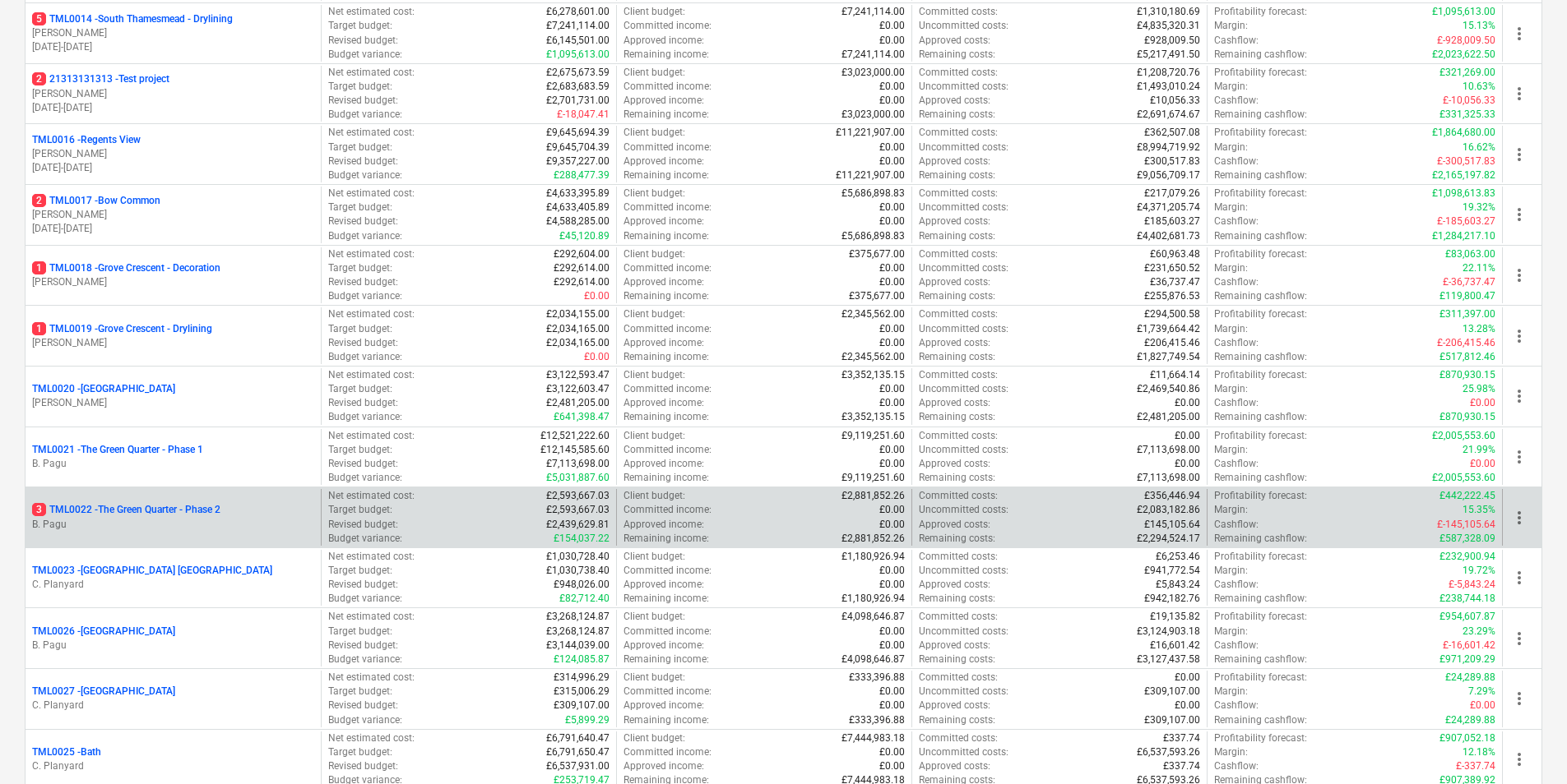
scroll to position [1068, 0]
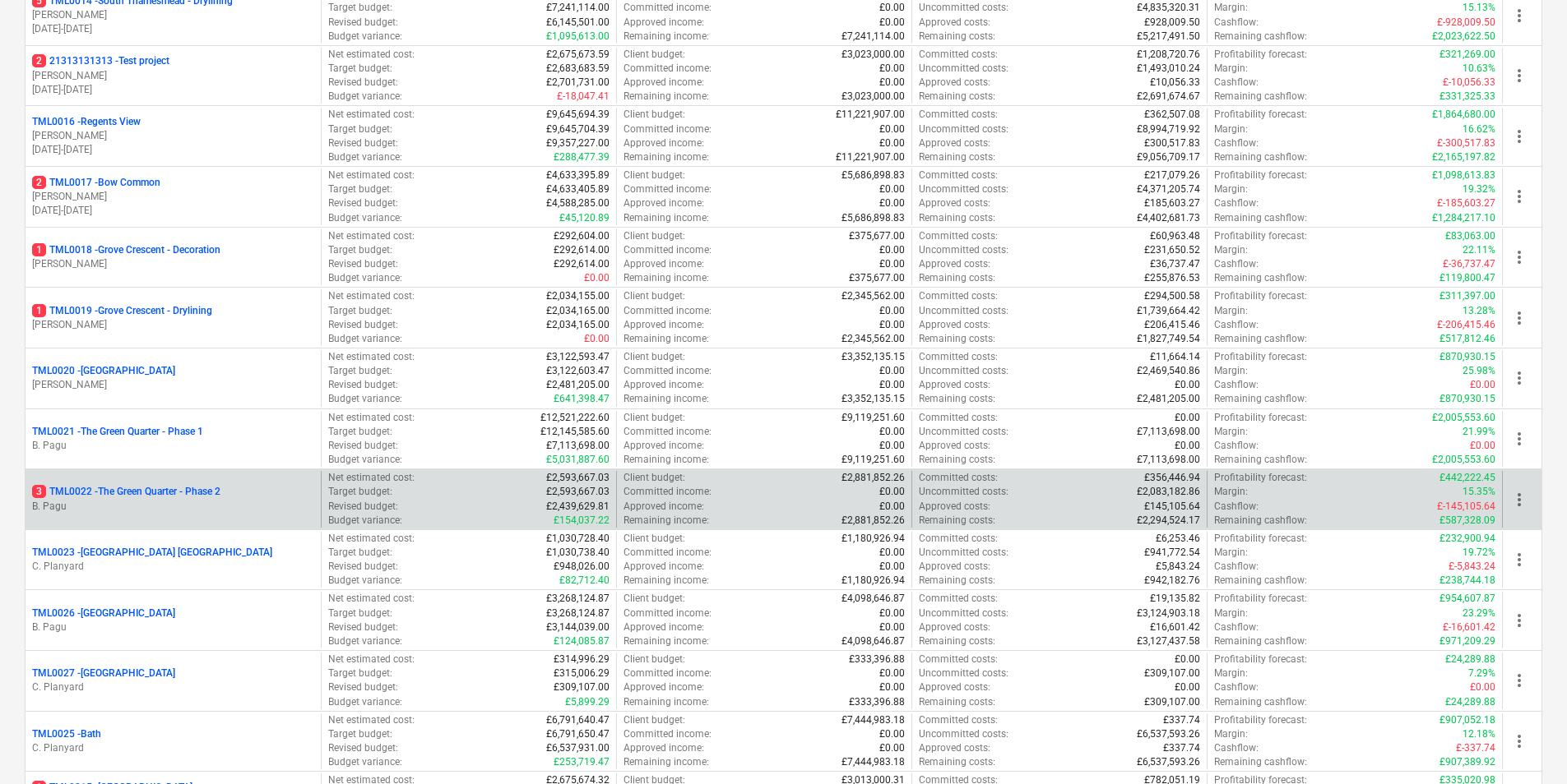
click at [142, 501] on p "B. Pagu" at bounding box center [173, 506] width 282 height 14
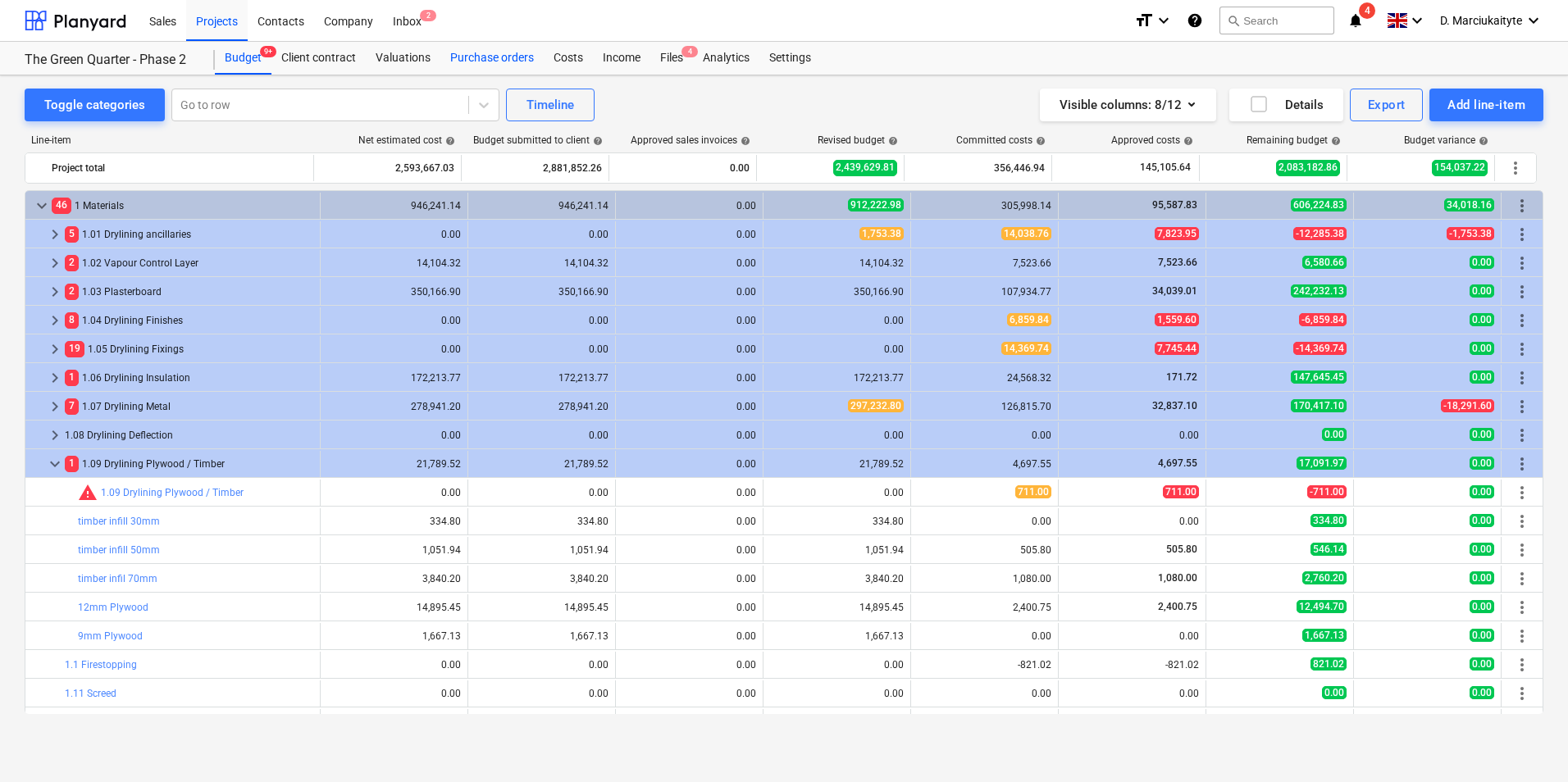
click at [510, 56] on div "Purchase orders" at bounding box center [492, 58] width 104 height 33
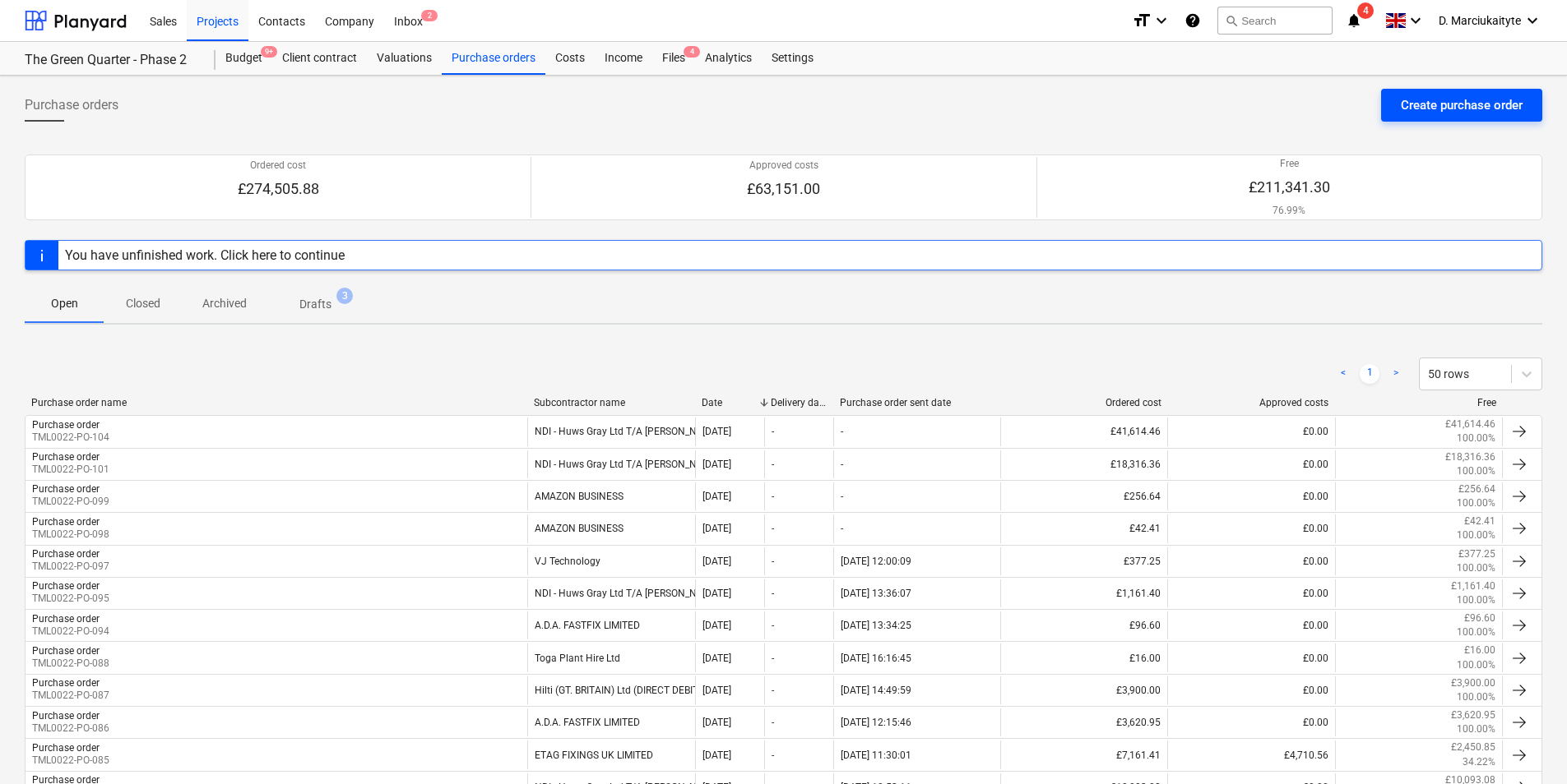
click at [1412, 115] on div "Create purchase order" at bounding box center [1460, 105] width 122 height 21
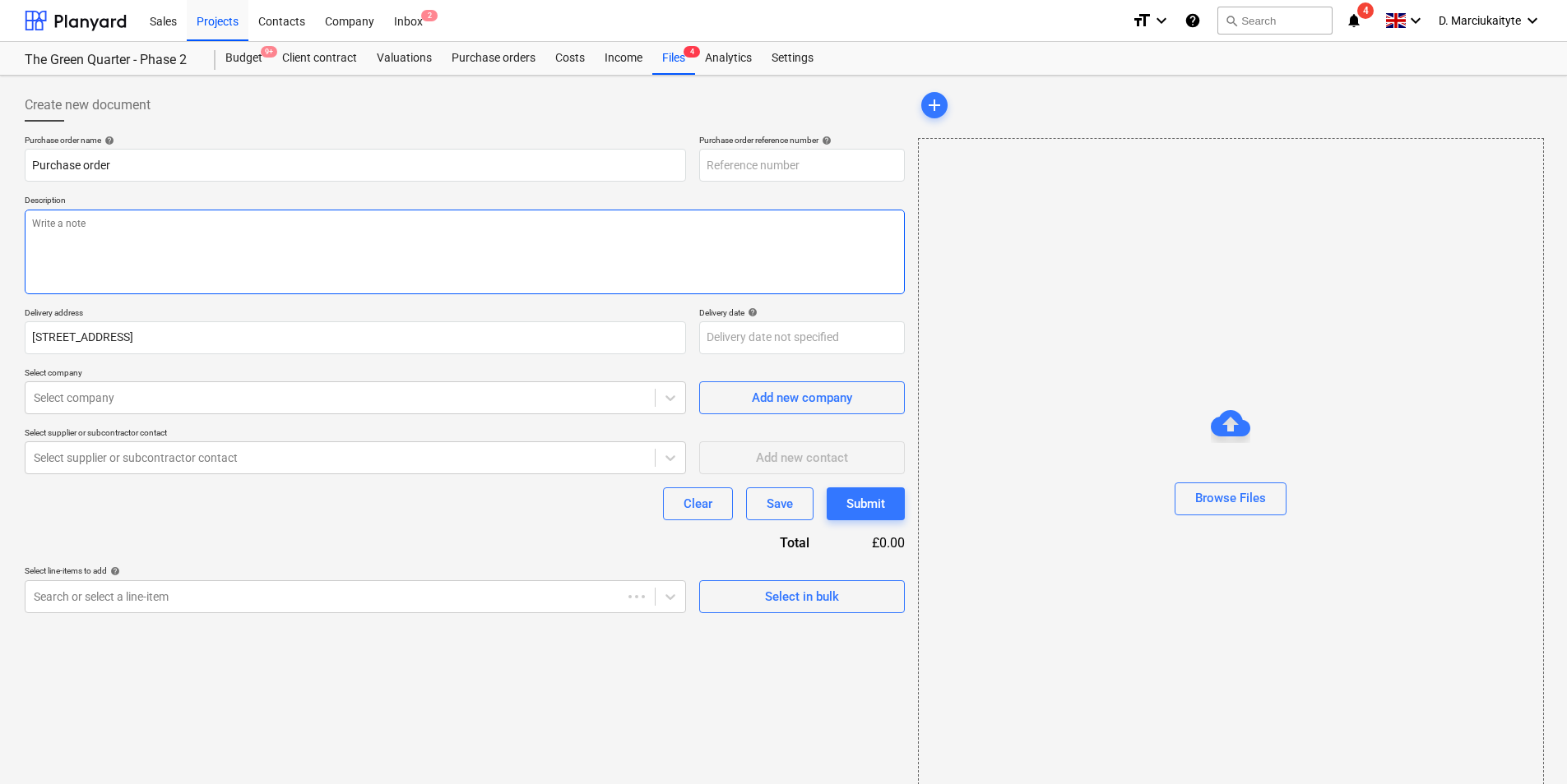
type textarea "x"
type input "TML0022-PO-107"
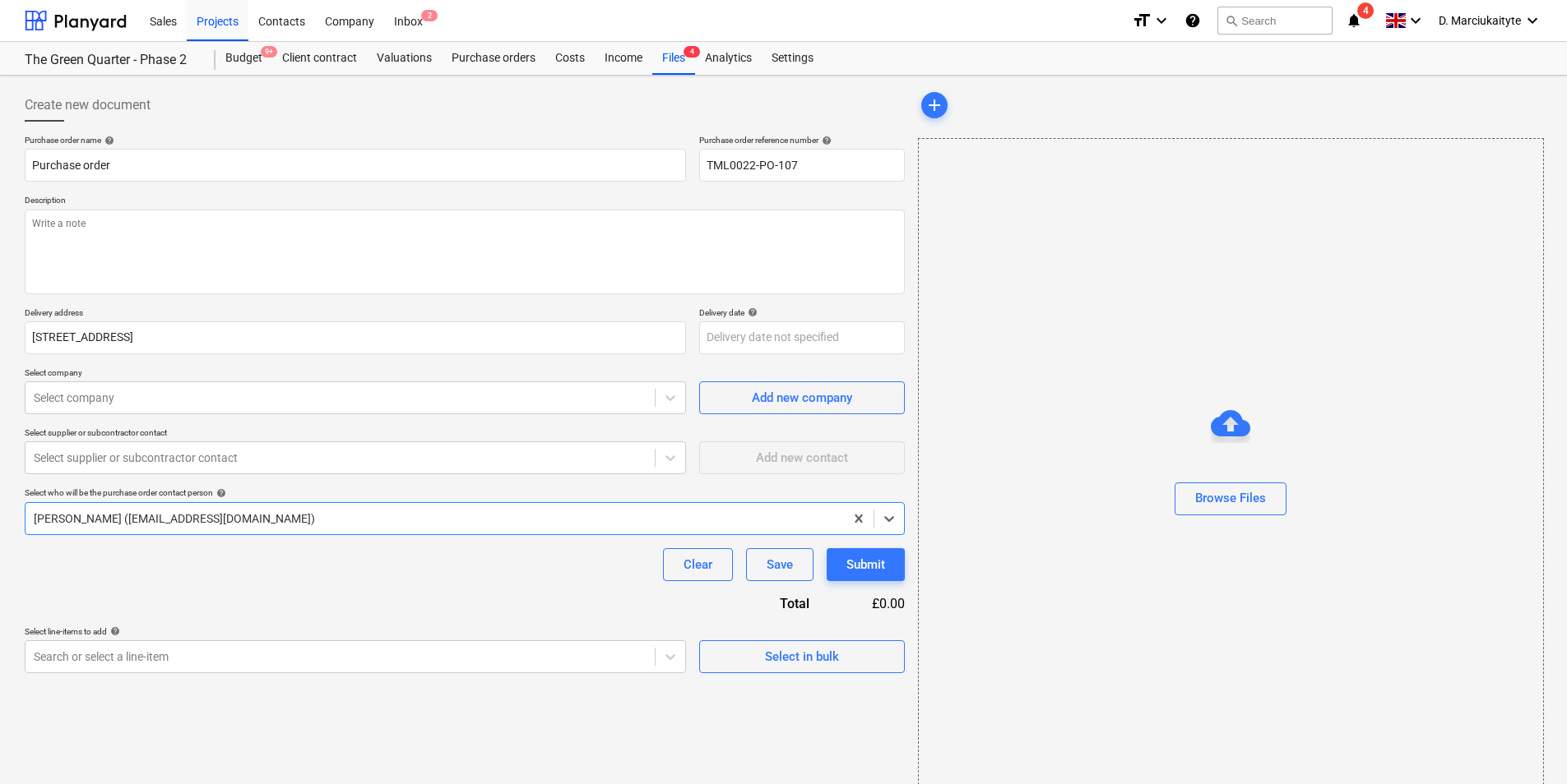
click at [584, 207] on p "Description" at bounding box center [464, 201] width 880 height 14
click at [499, 264] on textarea at bounding box center [464, 252] width 880 height 85
type textarea "x"
type textarea "G"
type textarea "x"
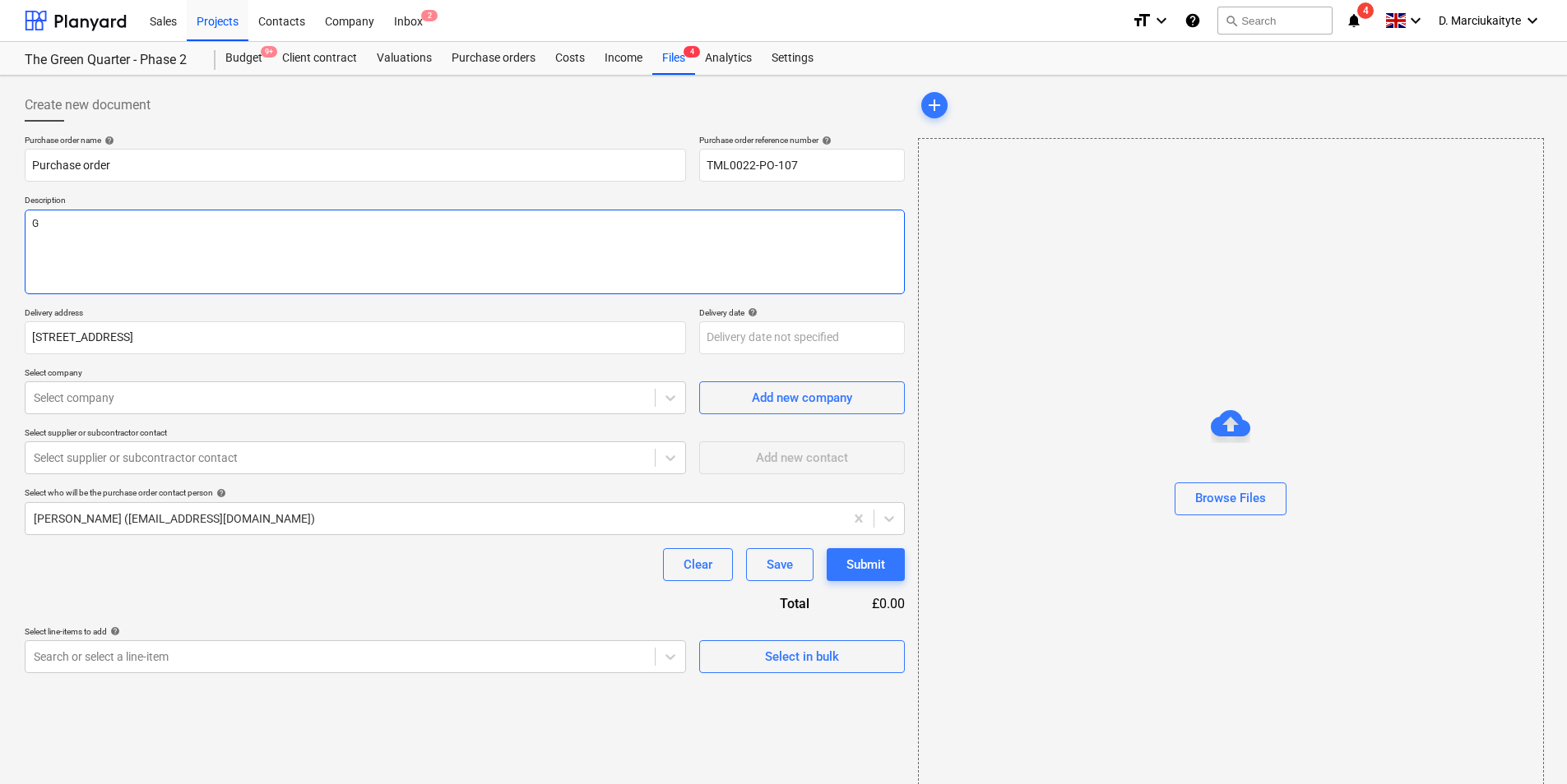
type textarea "Go"
type textarea "x"
type textarea "Goo"
type textarea "x"
type textarea "Good"
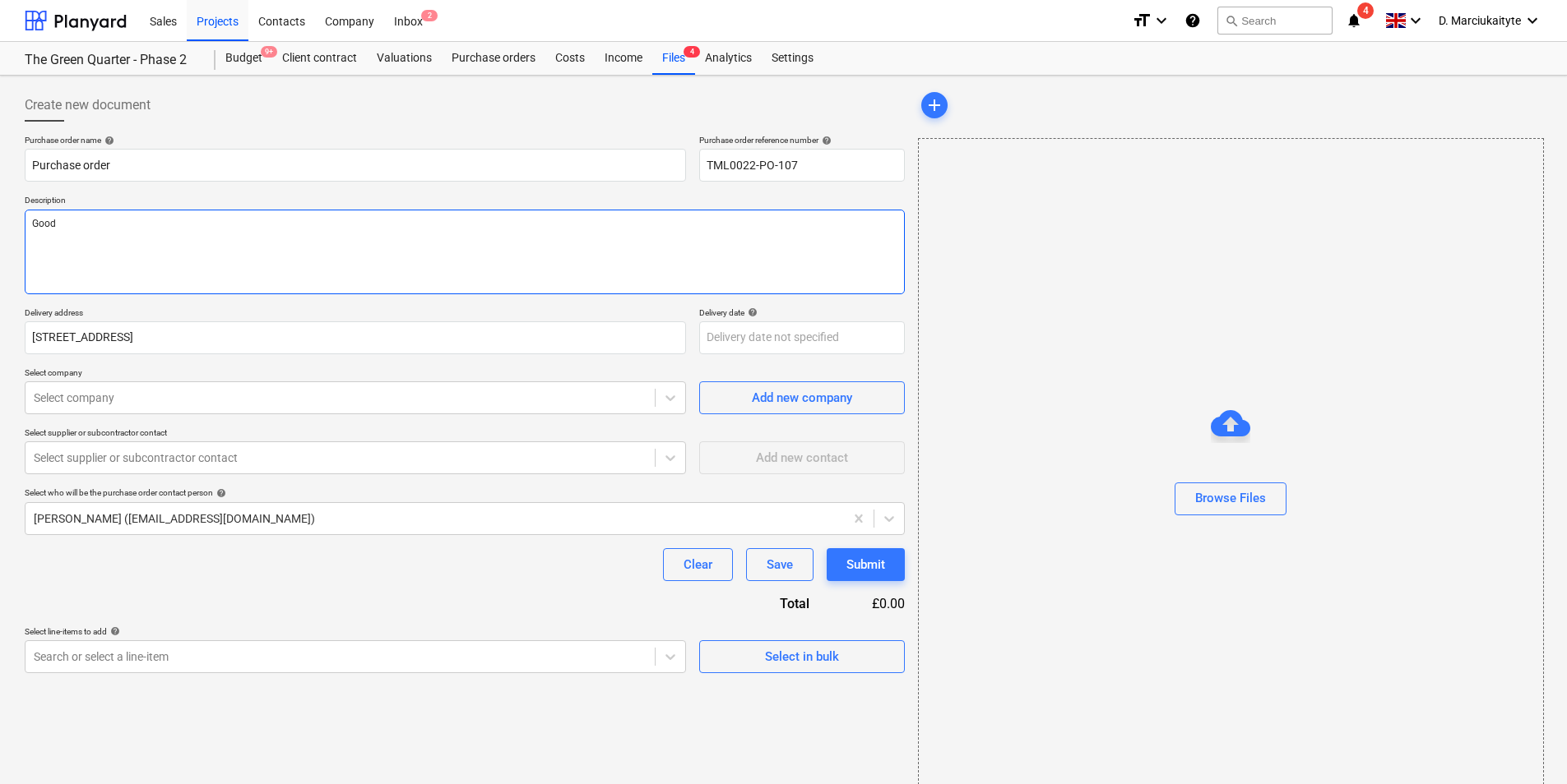
type textarea "x"
type textarea "Good"
type textarea "x"
type textarea "Good m"
type textarea "x"
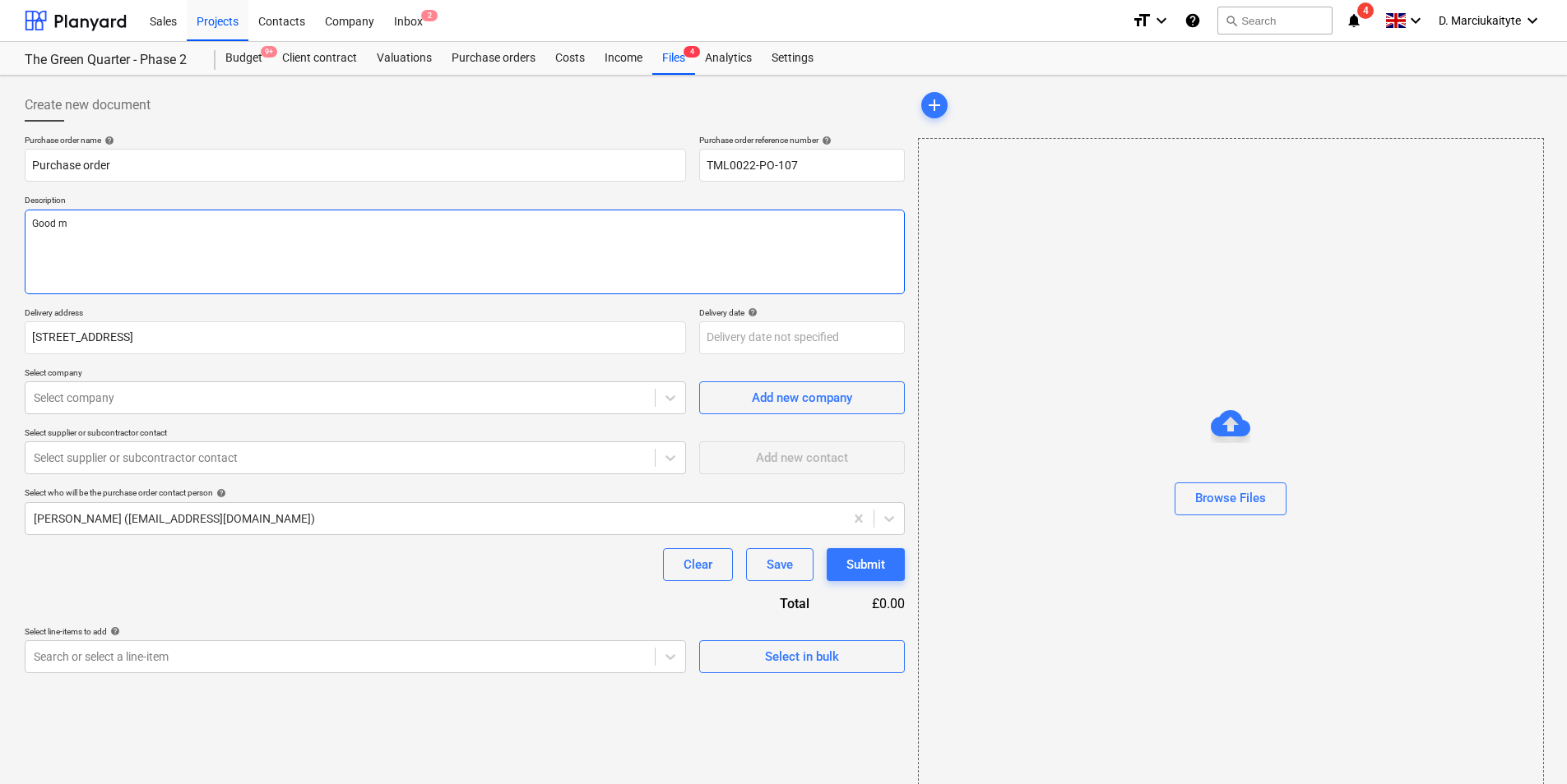
type textarea "Good mo"
type textarea "x"
type textarea "Good mor"
type textarea "x"
type textarea "Good morm"
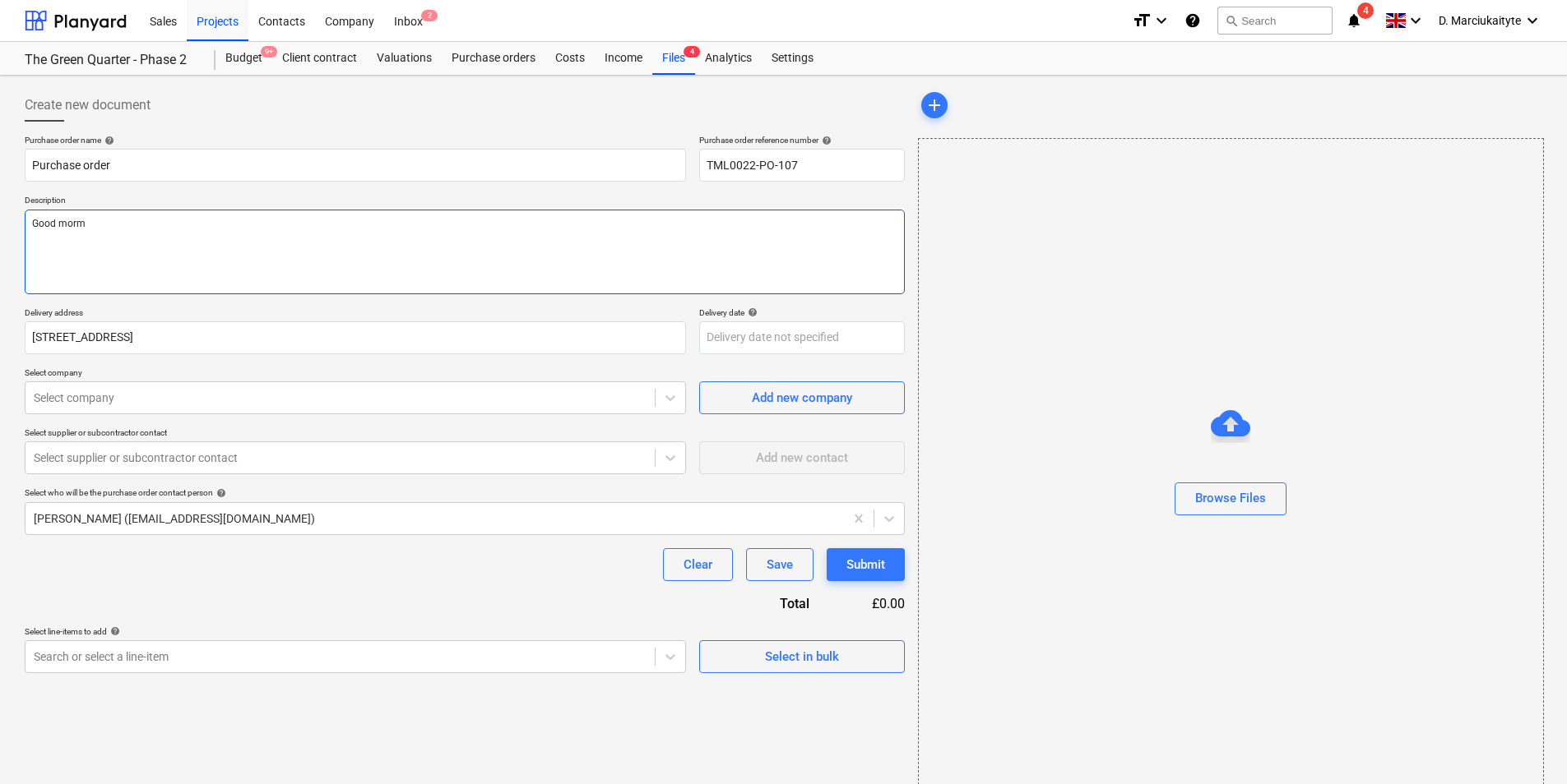
type textarea "x"
type textarea "Good mormi"
type textarea "x"
type textarea "Good mormin"
type textarea "x"
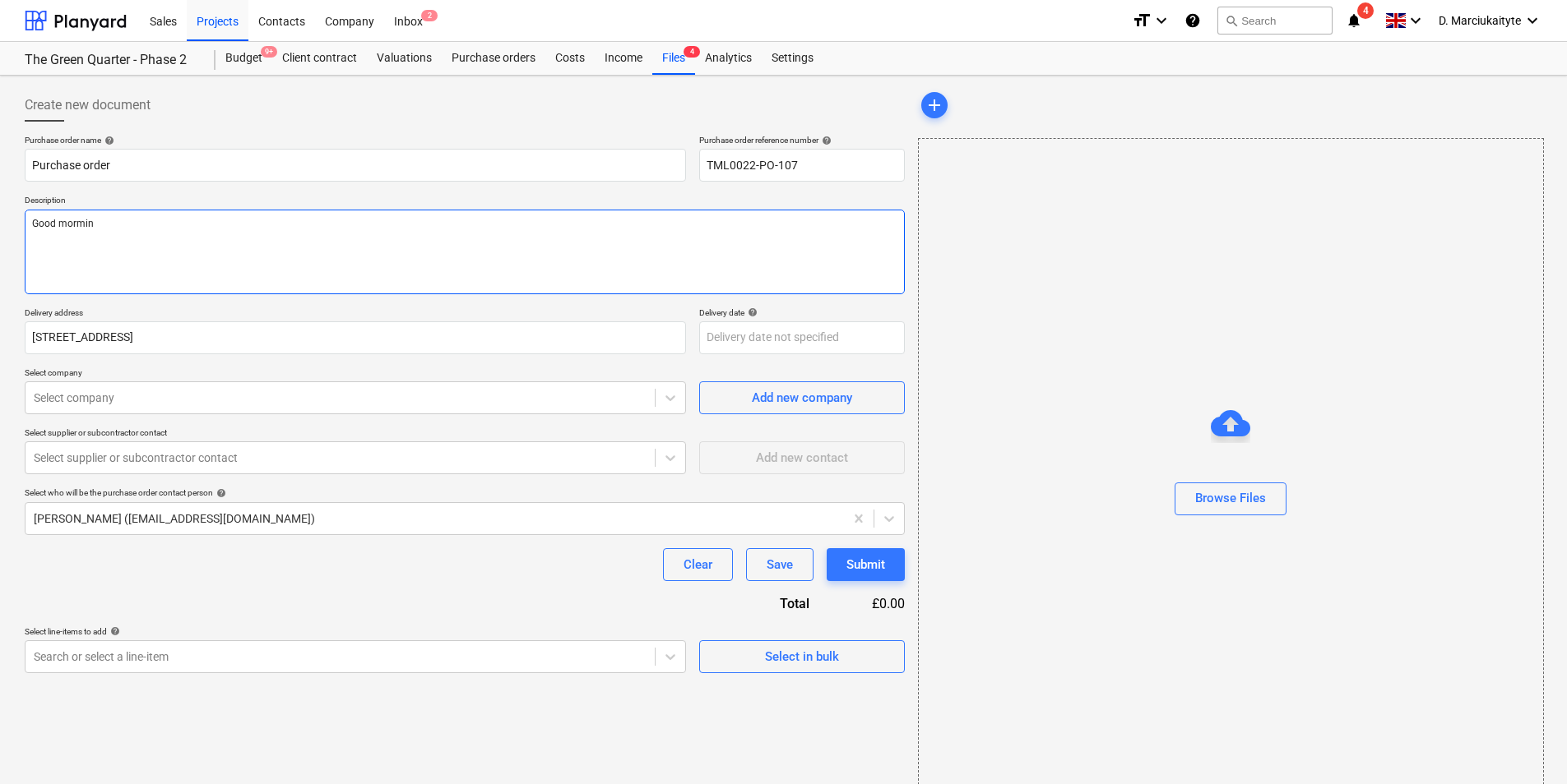
type textarea "Good morming"
type textarea "x"
type textarea "Good morming"
type textarea "x"
type textarea "Good morming"
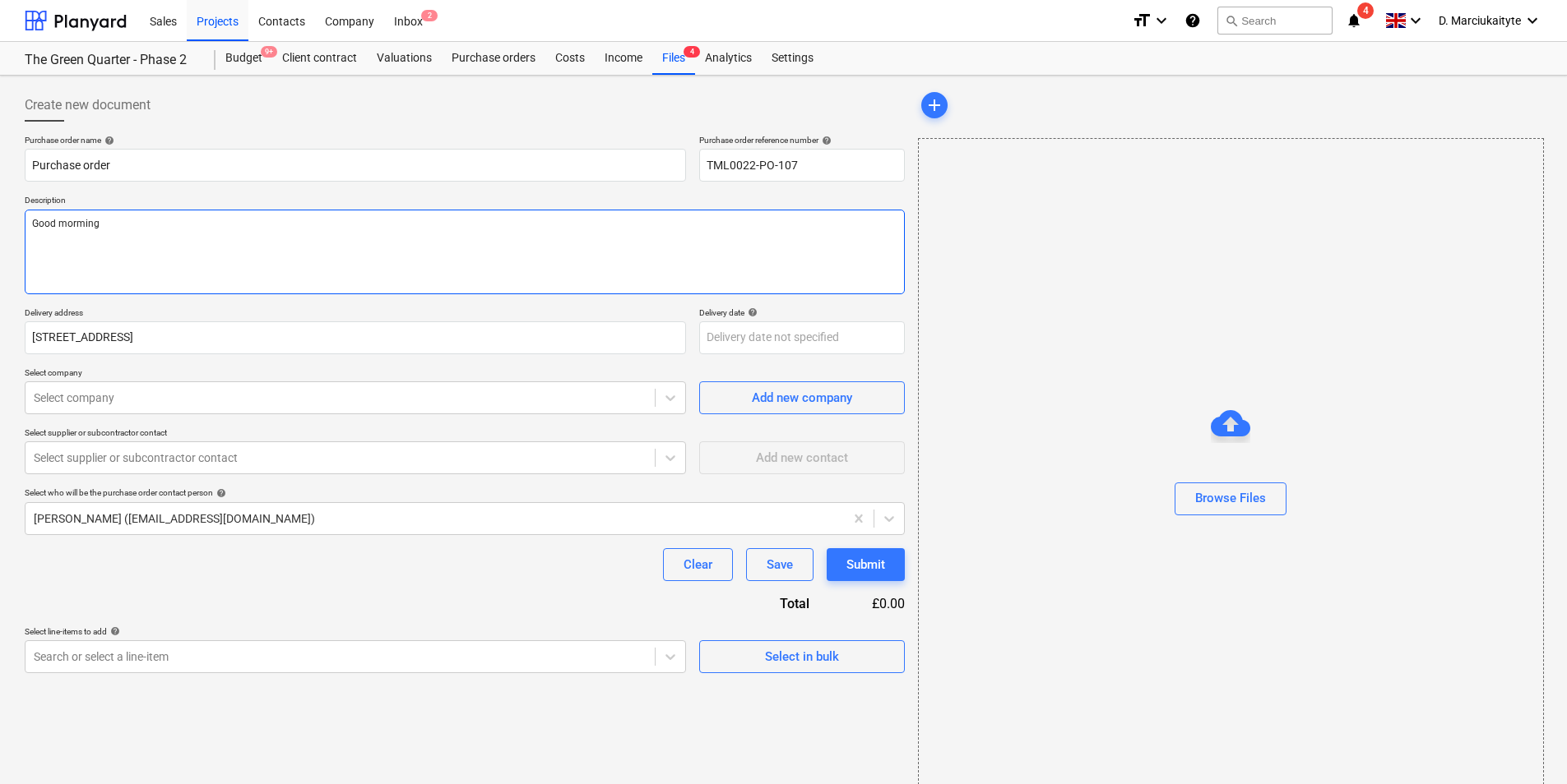
type textarea "x"
type textarea "Good mormin"
type textarea "x"
type textarea "Good mormi"
type textarea "x"
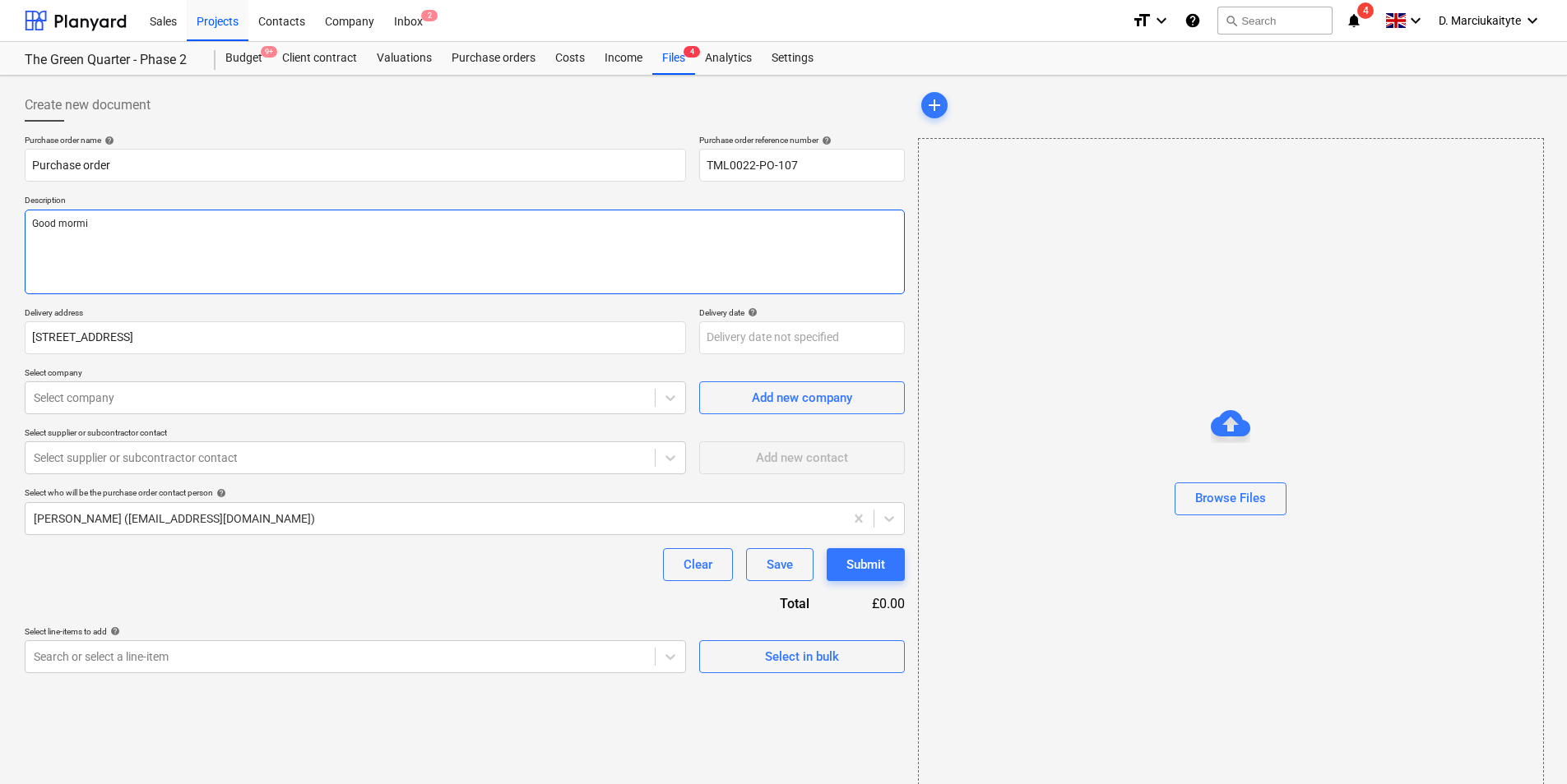
type textarea "Good morm"
type textarea "x"
type textarea "Good mor"
type textarea "x"
type textarea "Good mo"
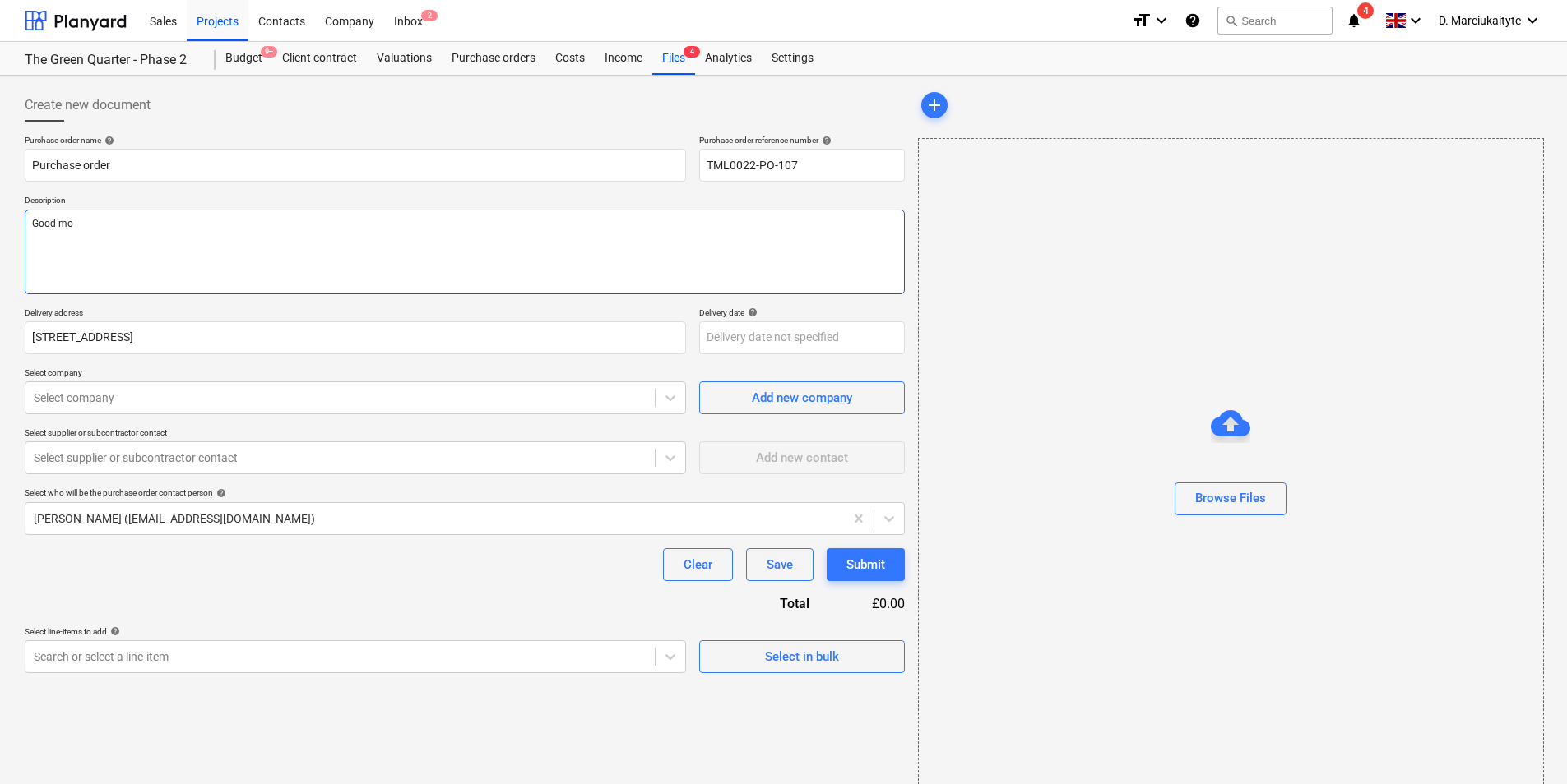
type textarea "x"
type textarea "Good mor"
type textarea "x"
type textarea "Good morn"
type textarea "x"
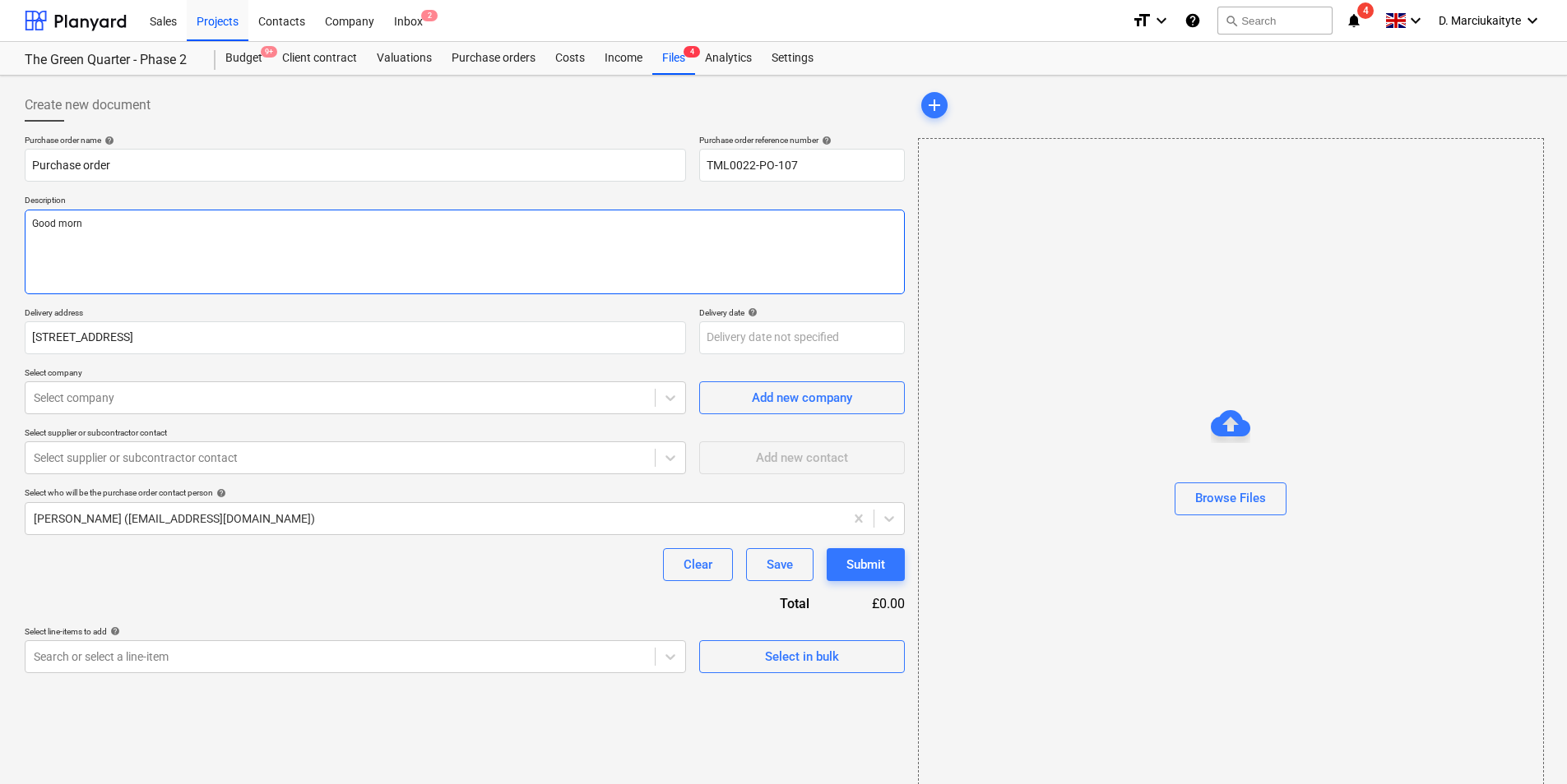
type textarea "Good morni"
type textarea "x"
type textarea "Good mornin"
type textarea "x"
type textarea "Good morning"
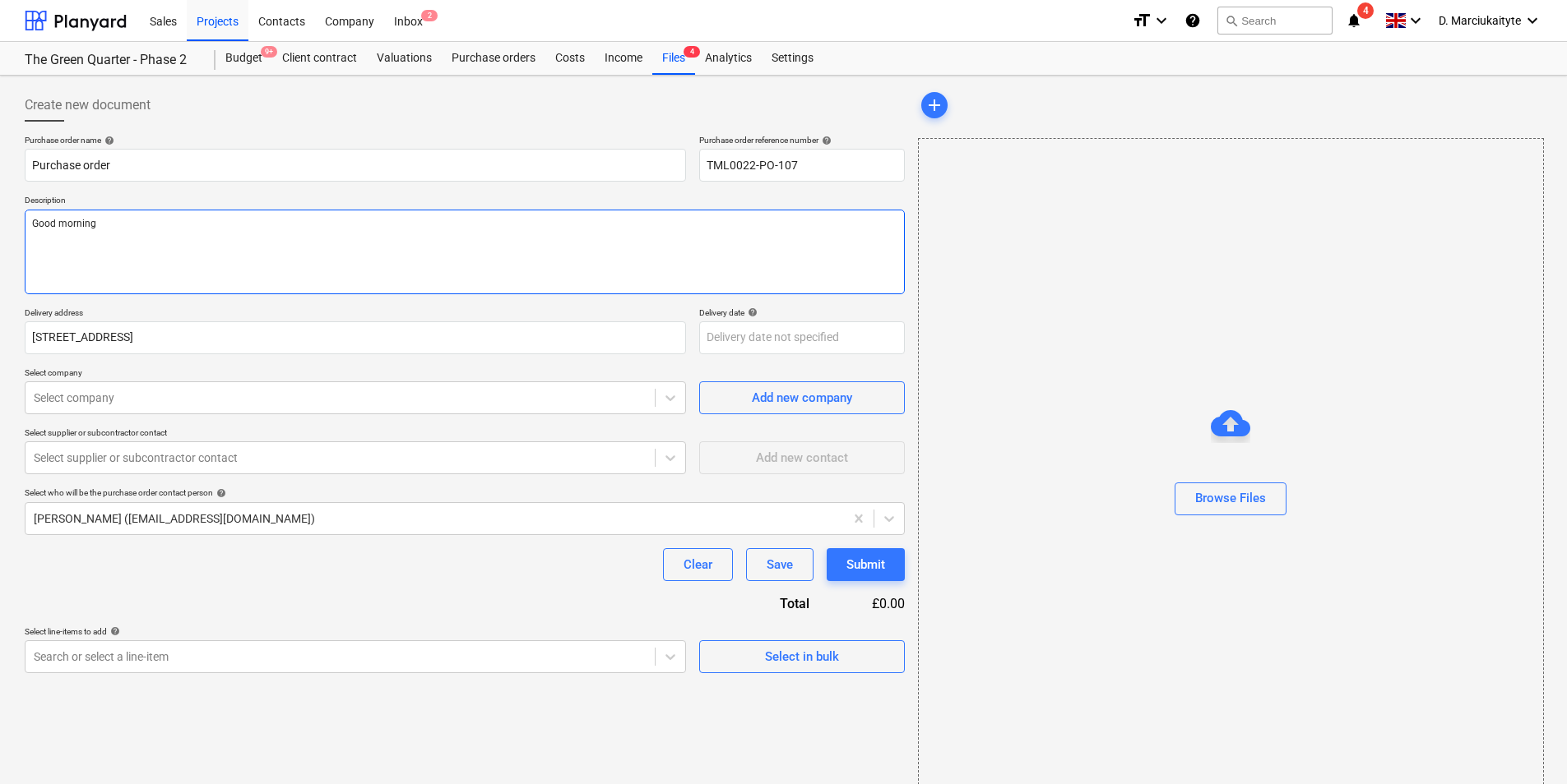
type textarea "x"
type textarea "Good morning,"
type textarea "x"
type textarea "Good morning,"
type textarea "x"
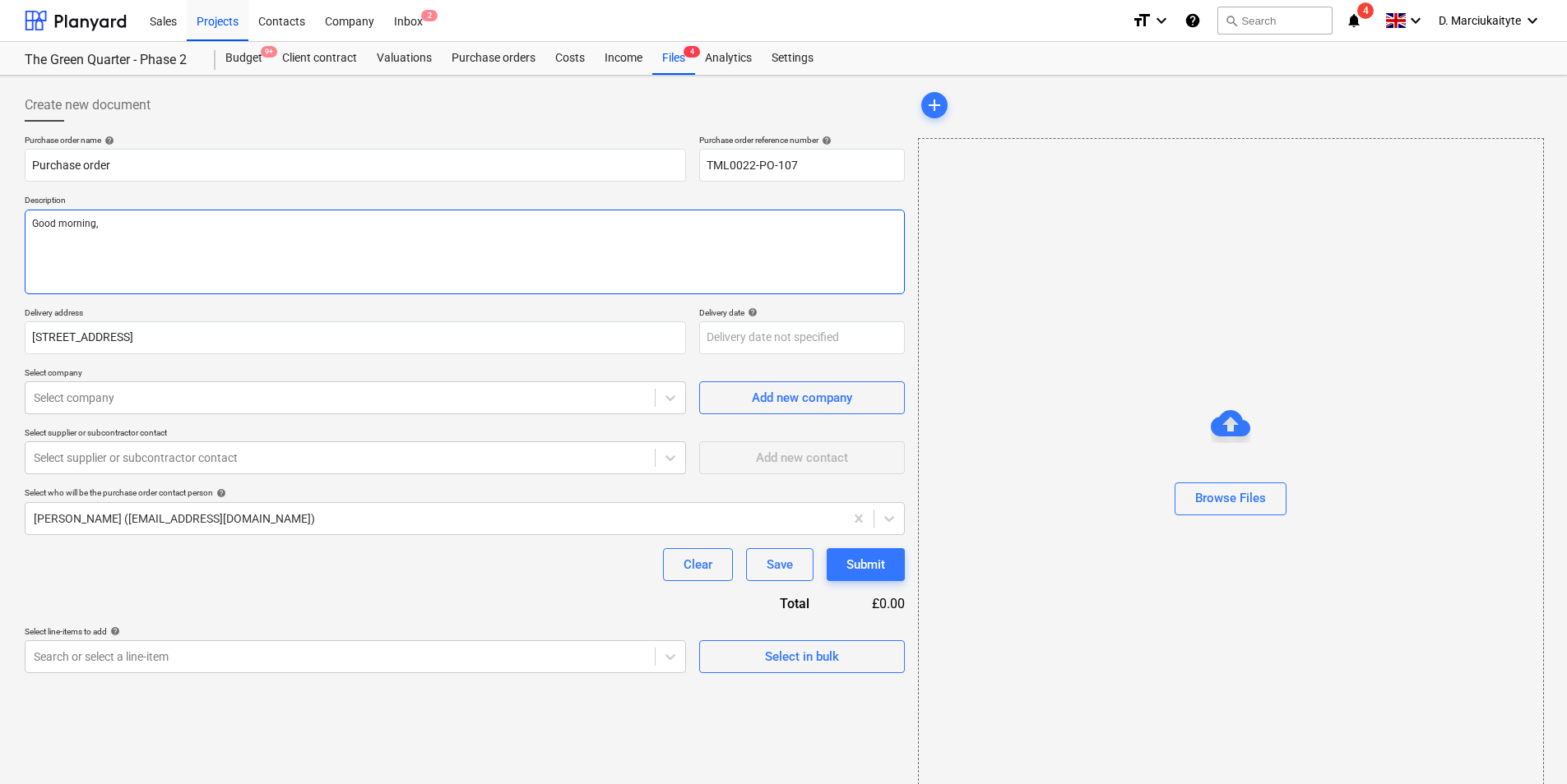
type textarea "Good morning,"
type textarea "x"
type textarea "Good morning, P"
type textarea "x"
type textarea "Good morning, Pl"
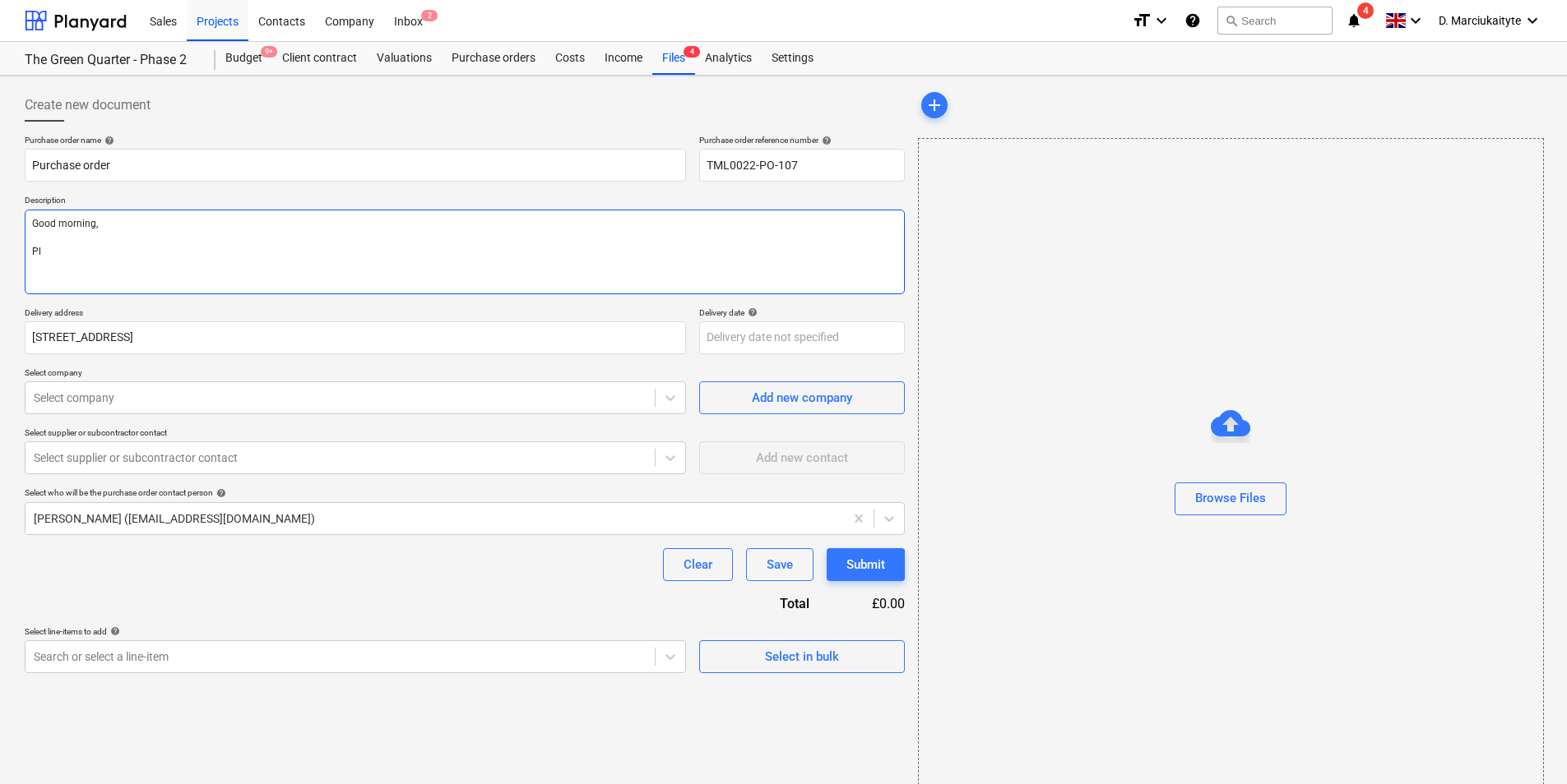
type textarea "x"
type textarea "Good morning, Ple"
type textarea "x"
type textarea "Good morning, [GEOGRAPHIC_DATA]"
type textarea "x"
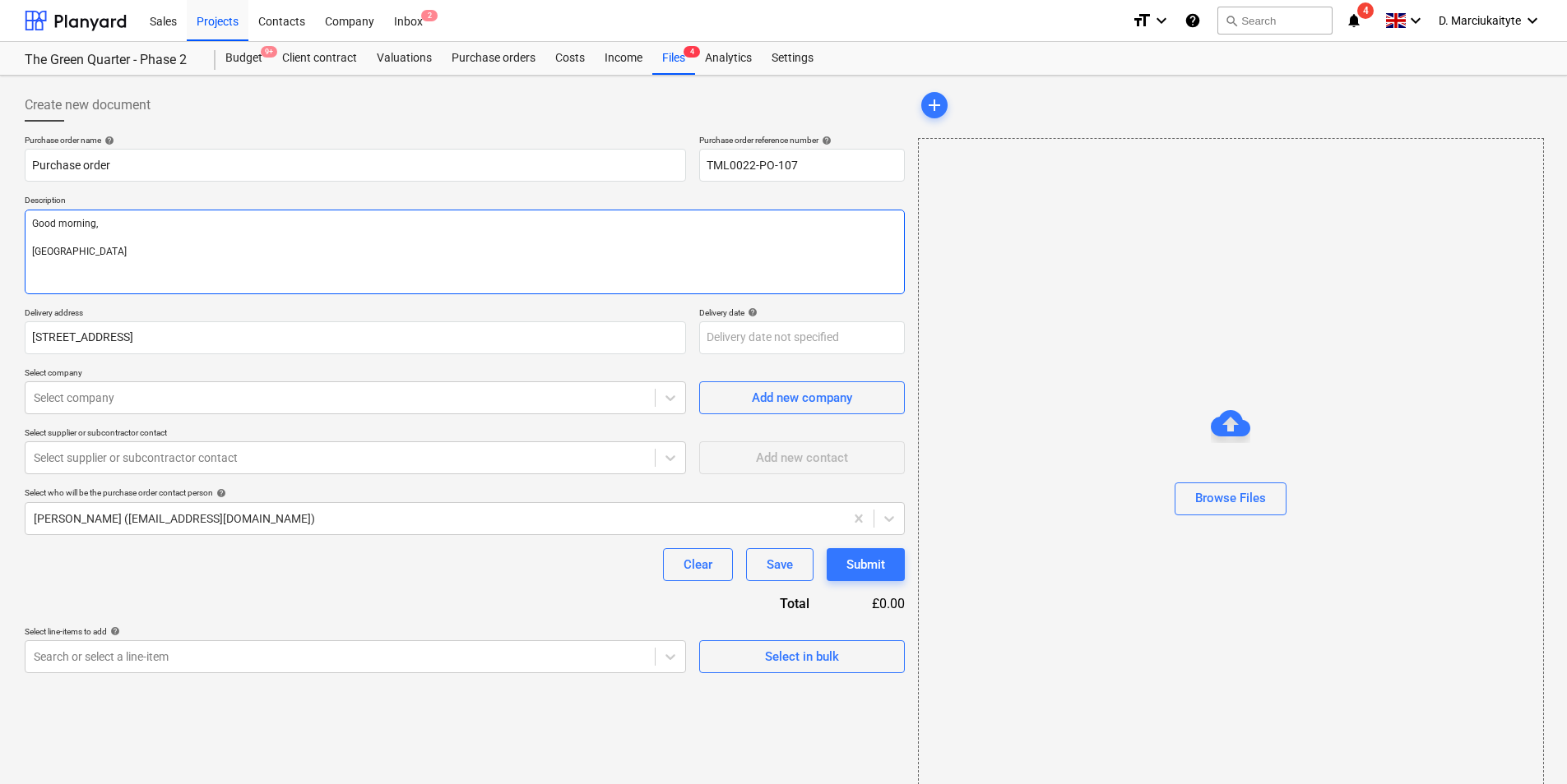
type textarea "Good morning, Pleas"
type textarea "x"
type textarea "Good morning, Please"
type textarea "x"
type textarea "Good morning, Please"
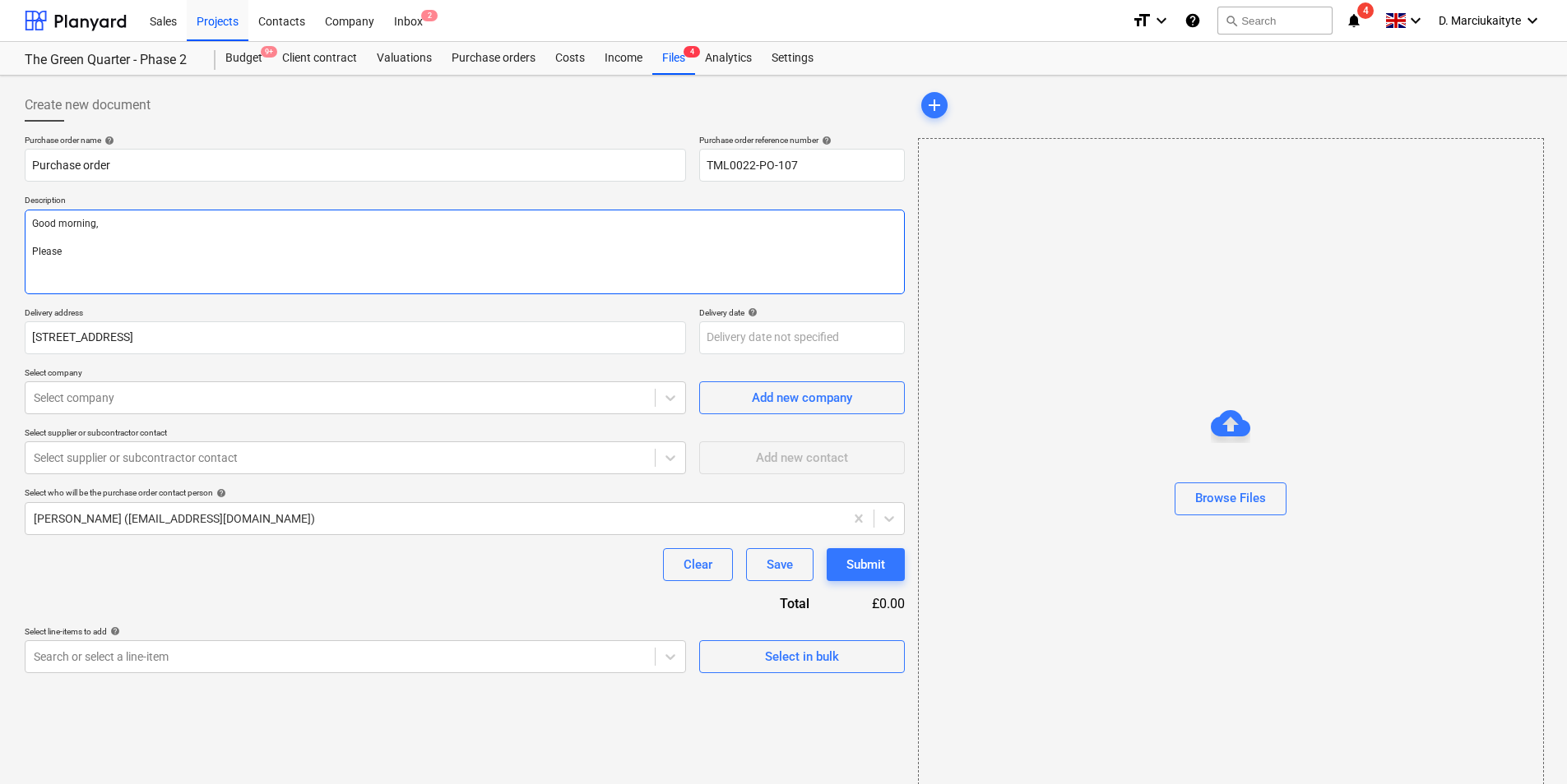
type textarea "x"
type textarea "Good morning, Please p"
type textarea "x"
type textarea "Good morning, Please pr"
type textarea "x"
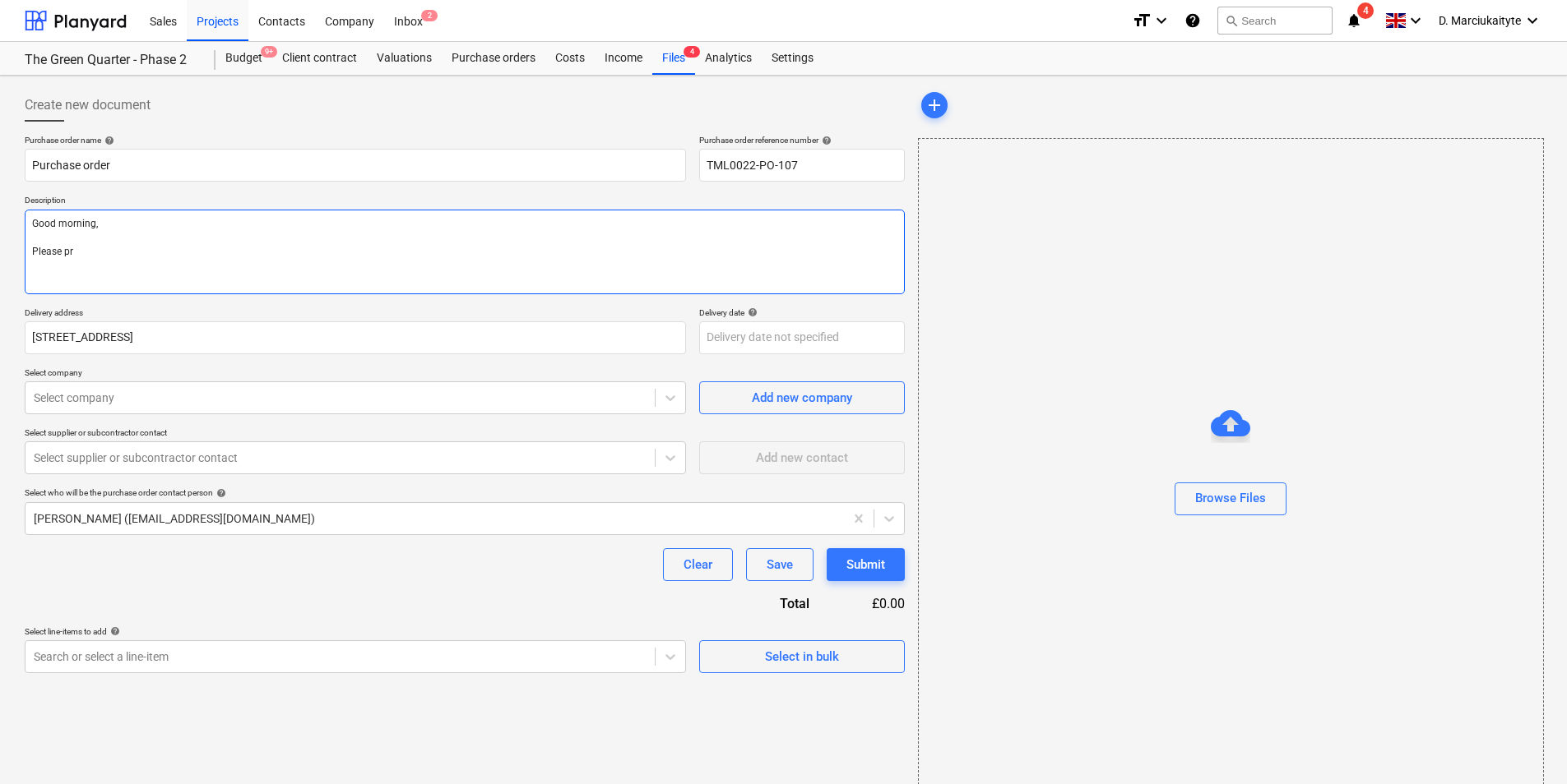
type textarea "Good morning, Please pro"
type textarea "x"
type textarea "Good morning, Please proc"
type textarea "x"
type textarea "Good morning, Please proce"
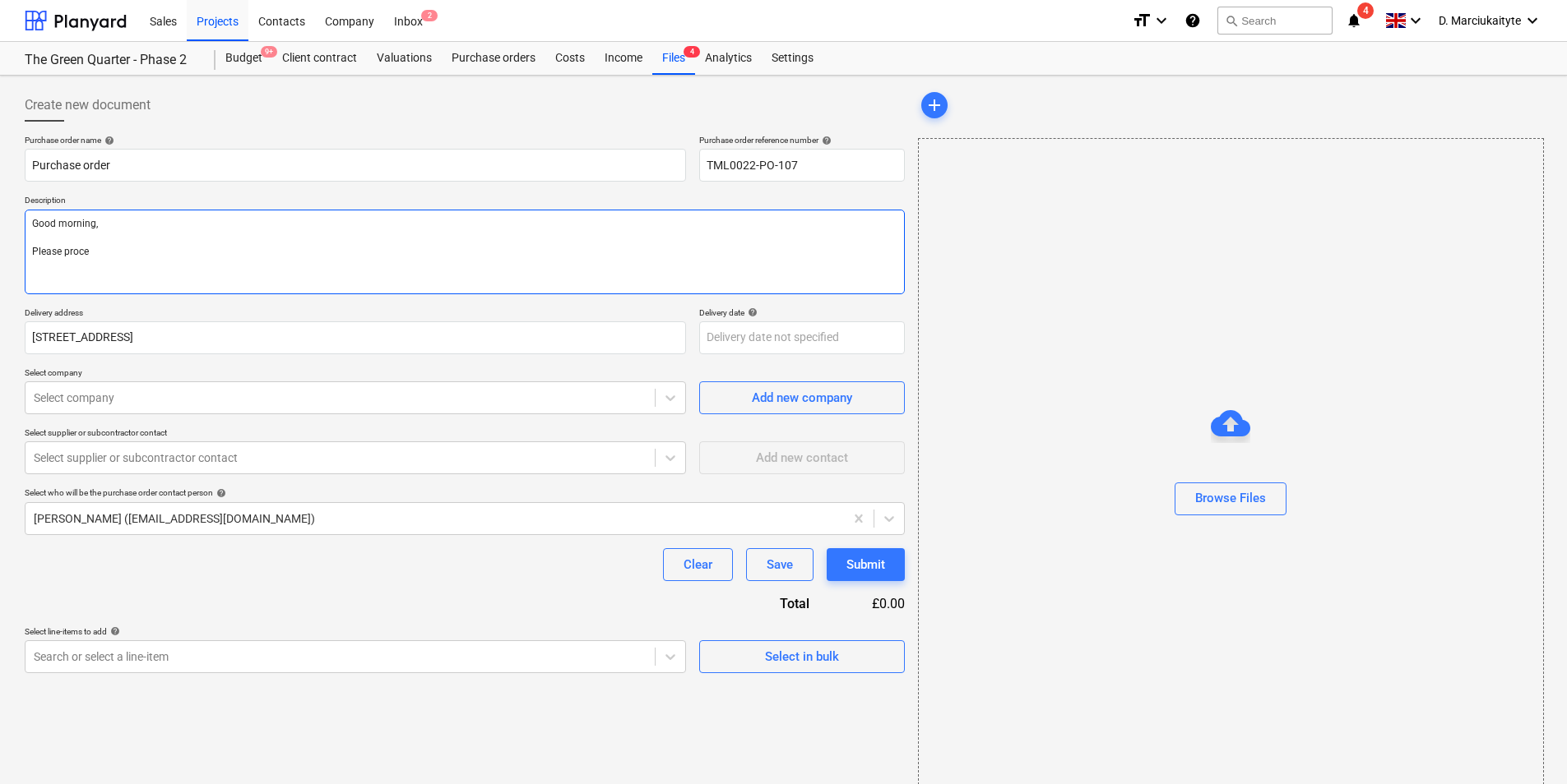
type textarea "x"
type textarea "Good morning, Please procee"
type textarea "x"
type textarea "Good morning, Please proceed"
type textarea "x"
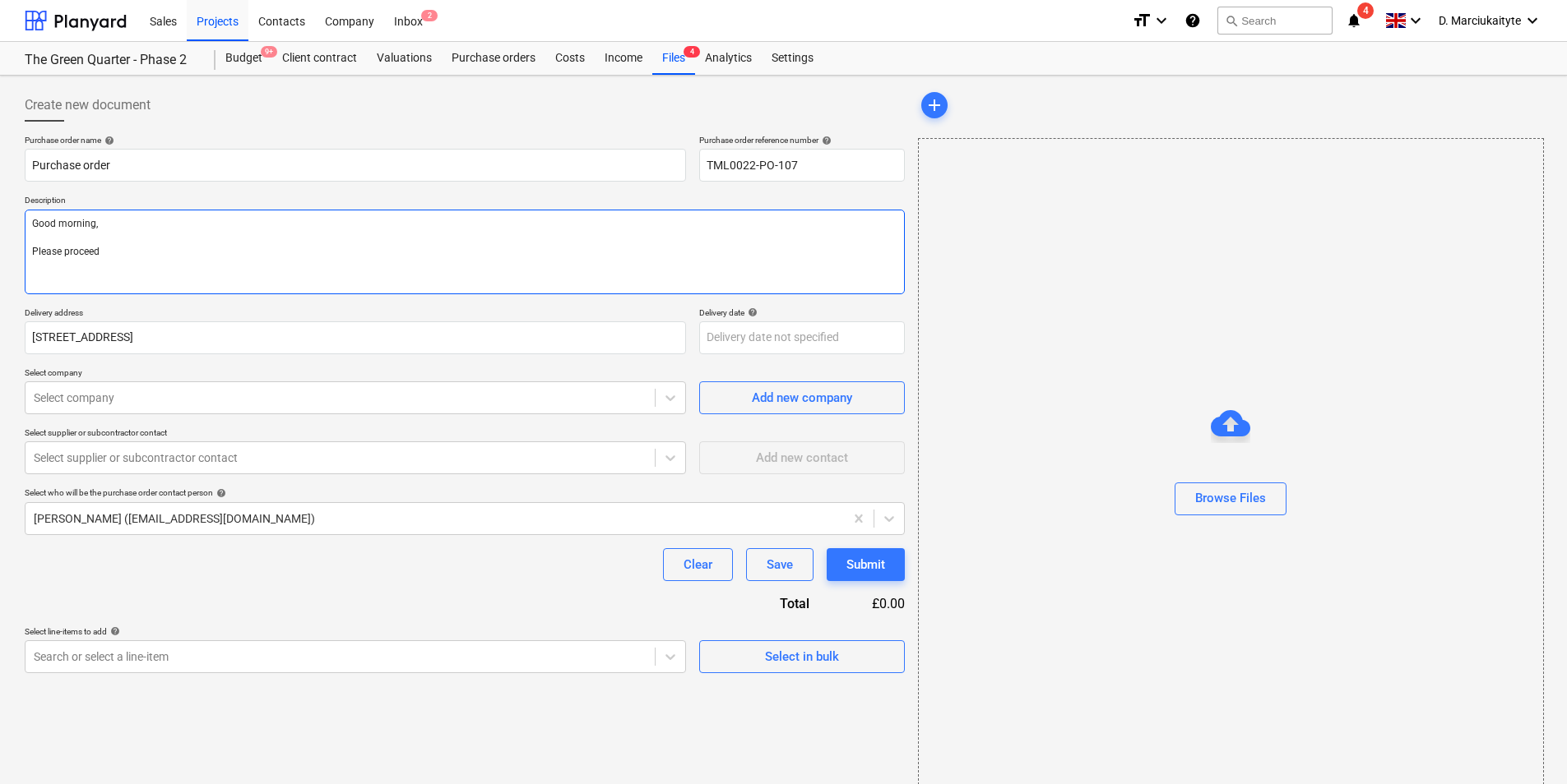
type textarea "Good morning, Please proceed"
type textarea "x"
type textarea "Good morning, Please proceed w"
type textarea "x"
type textarea "Good morning, Please proceed wi"
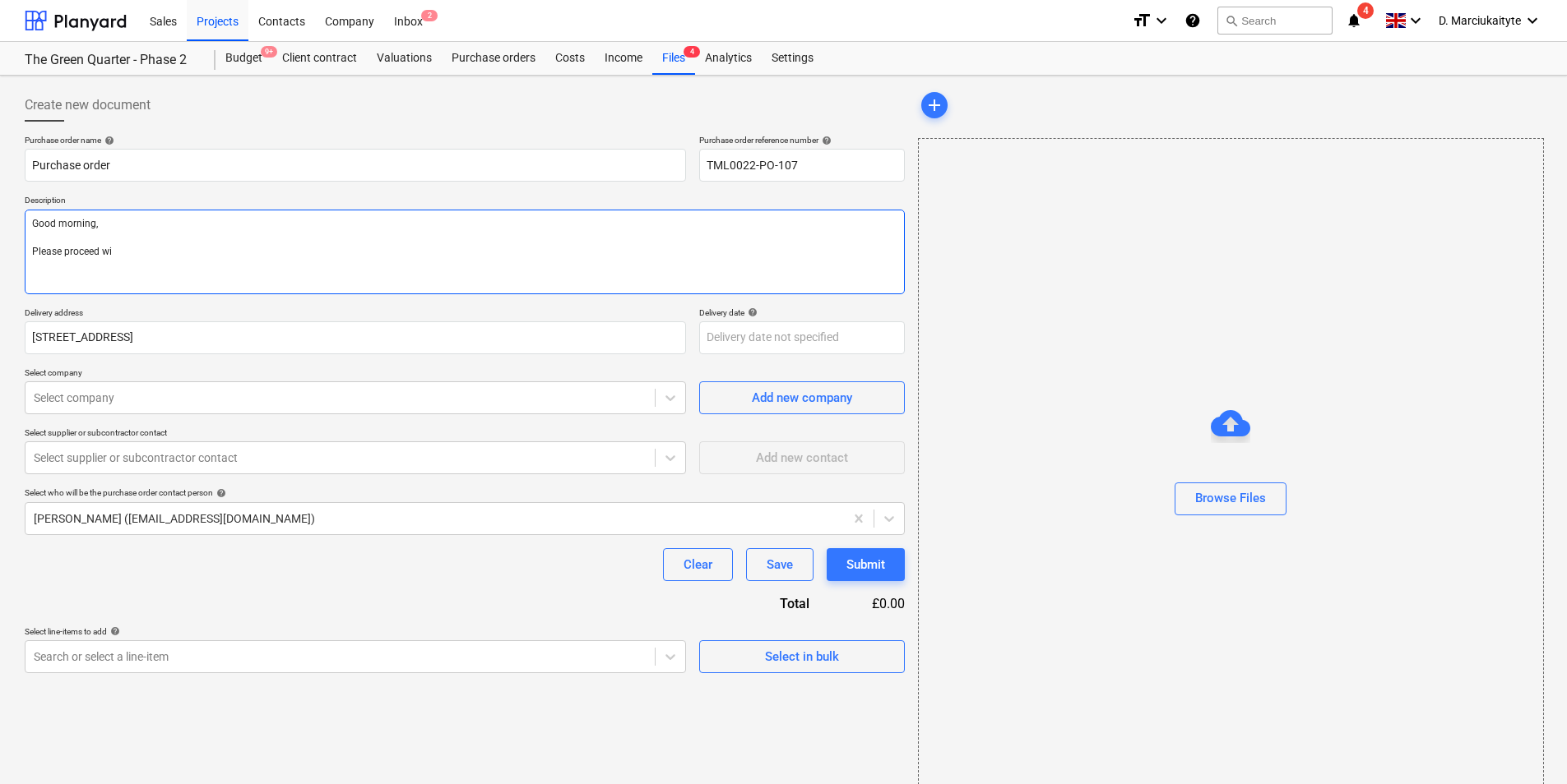
type textarea "x"
type textarea "Good morning, Please proceed wit"
type textarea "x"
type textarea "Good morning, Please proceed with"
type textarea "x"
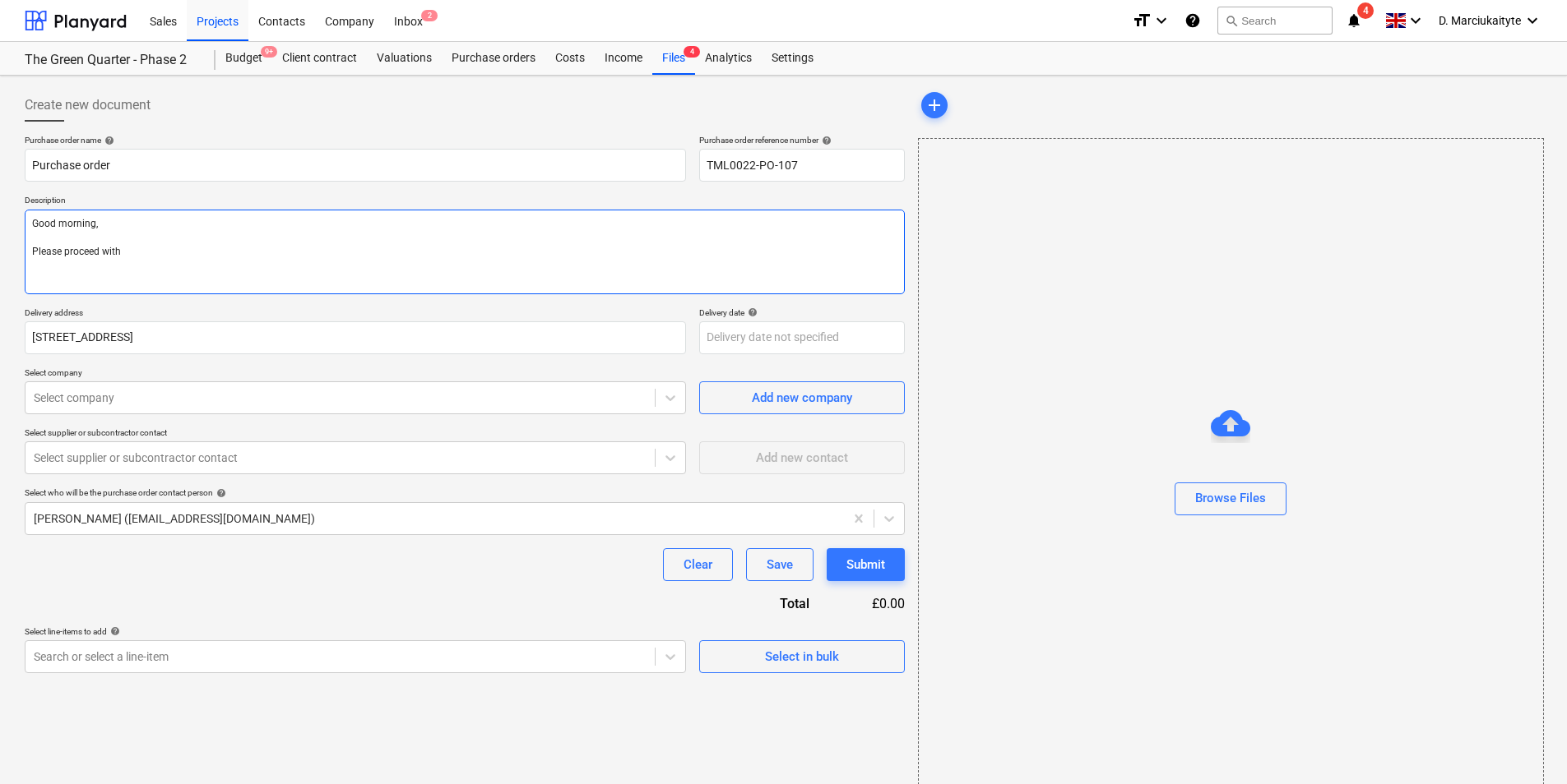
type textarea "Good morning, Please proceed with"
type textarea "x"
type textarea "Good morning, Please proceed with a"
type textarea "x"
type textarea "Good morning, Please proceed with at"
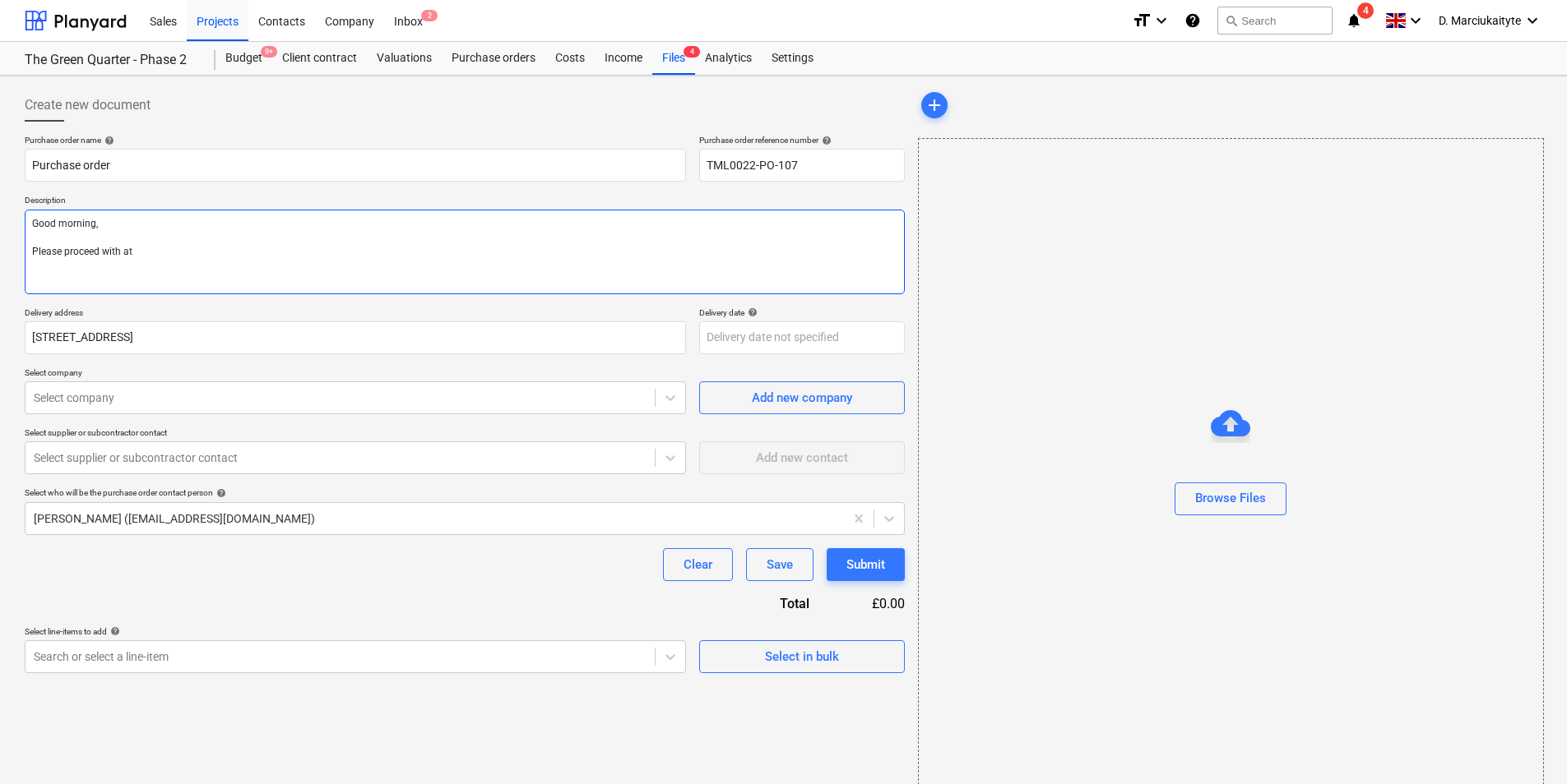
type textarea "x"
type textarea "Good morning, Please proceed with att"
type textarea "x"
type textarea "Good morning, Please proceed with atta"
type textarea "x"
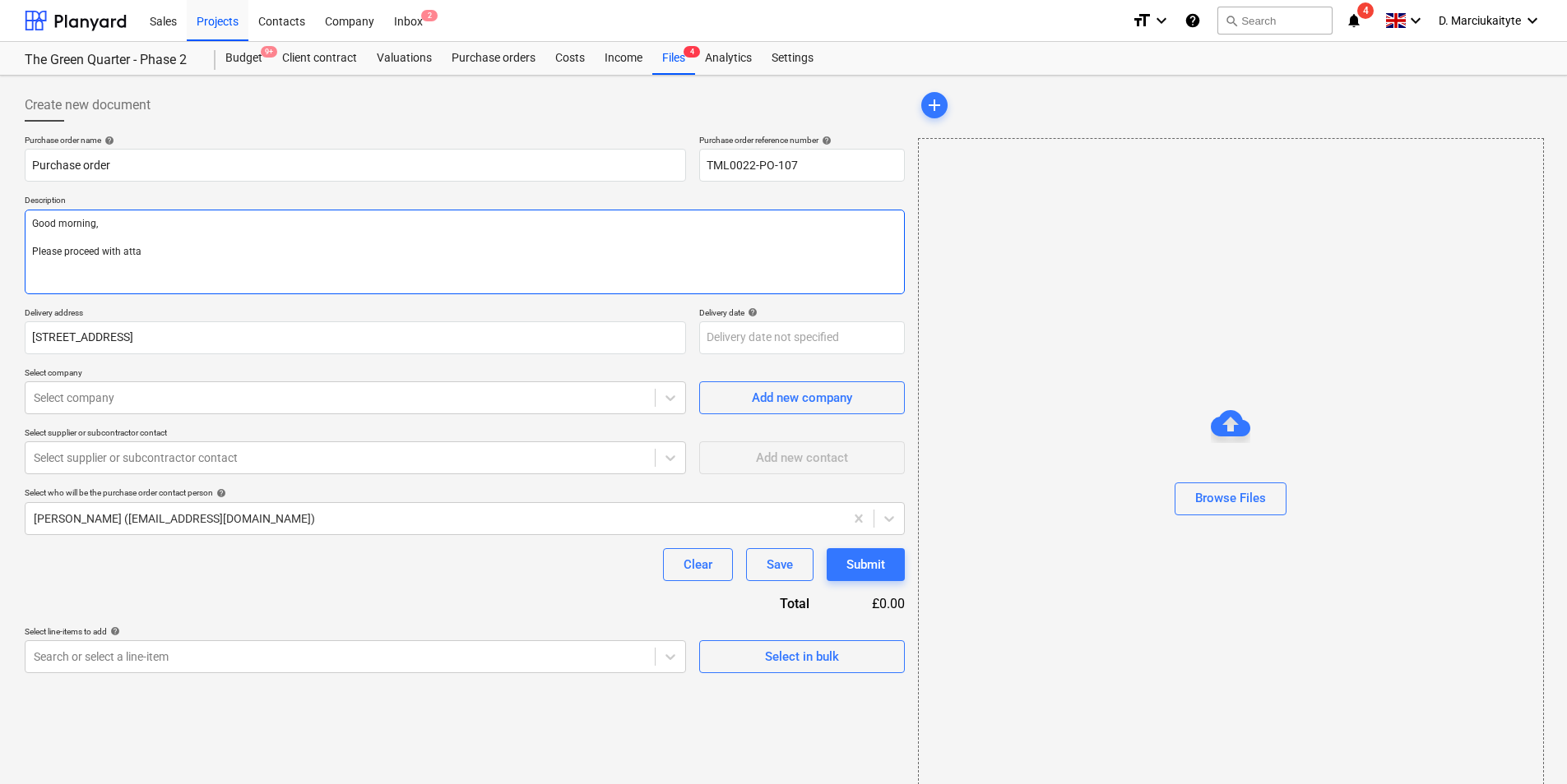
type textarea "Good morning, Please proceed with attac"
type textarea "x"
type textarea "Good morning, Please proceed with attach"
type textarea "x"
type textarea "Good morning, Please proceed with attache"
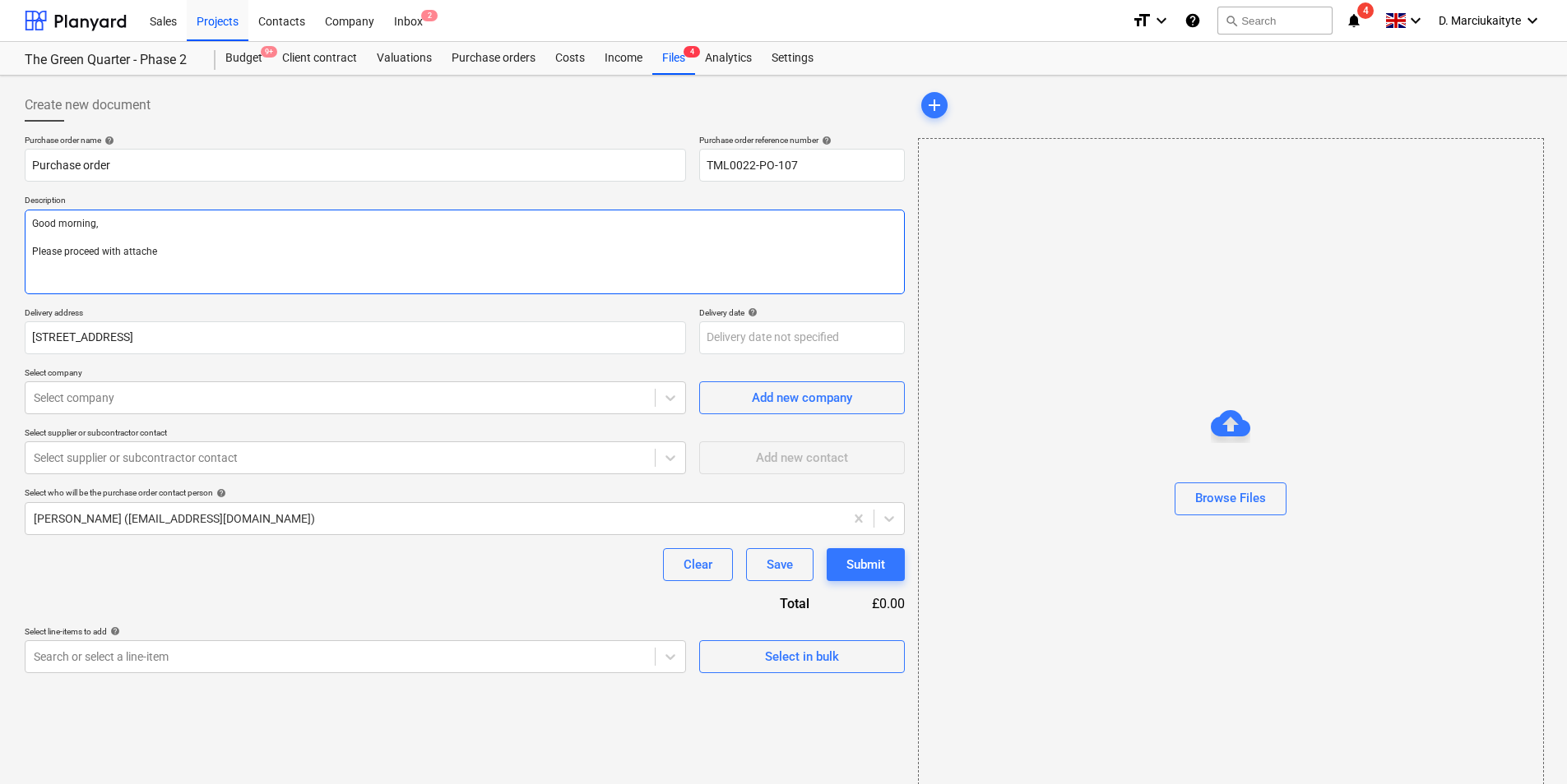
type textarea "x"
type textarea "Good morning, Please proceed with attached"
type textarea "x"
type textarea "Good morning, Please proceed with attached"
type textarea "x"
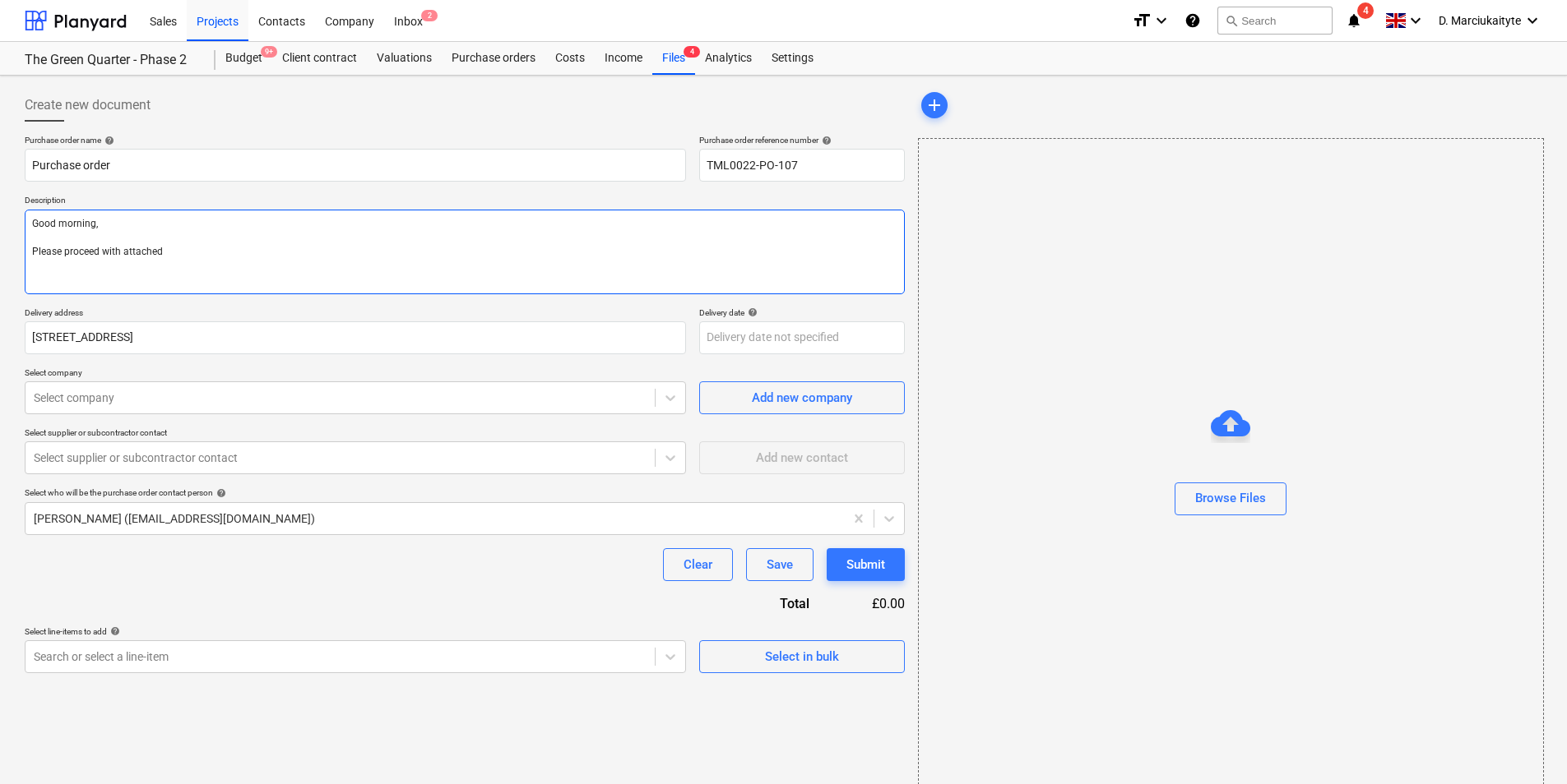
type textarea "Good morning, Please proceed with attached o"
type textarea "x"
type textarea "Good morning, Please proceed with attached or"
type textarea "x"
type textarea "Good morning, Please proceed with attached ord"
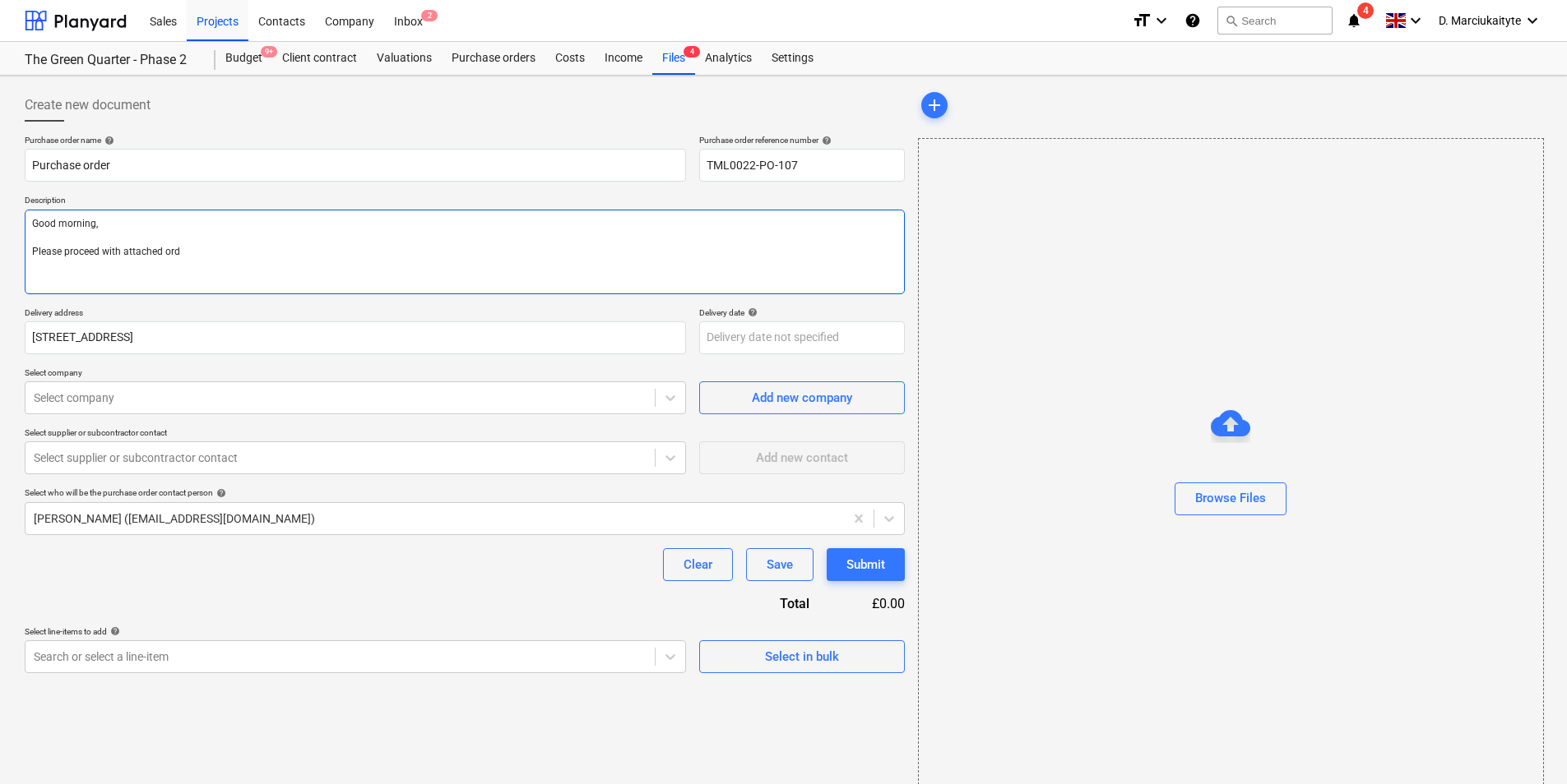
type textarea "x"
type textarea "Good morning, Please proceed with attached orde"
type textarea "x"
type textarea "Good morning, Please proceed with attached order"
type textarea "x"
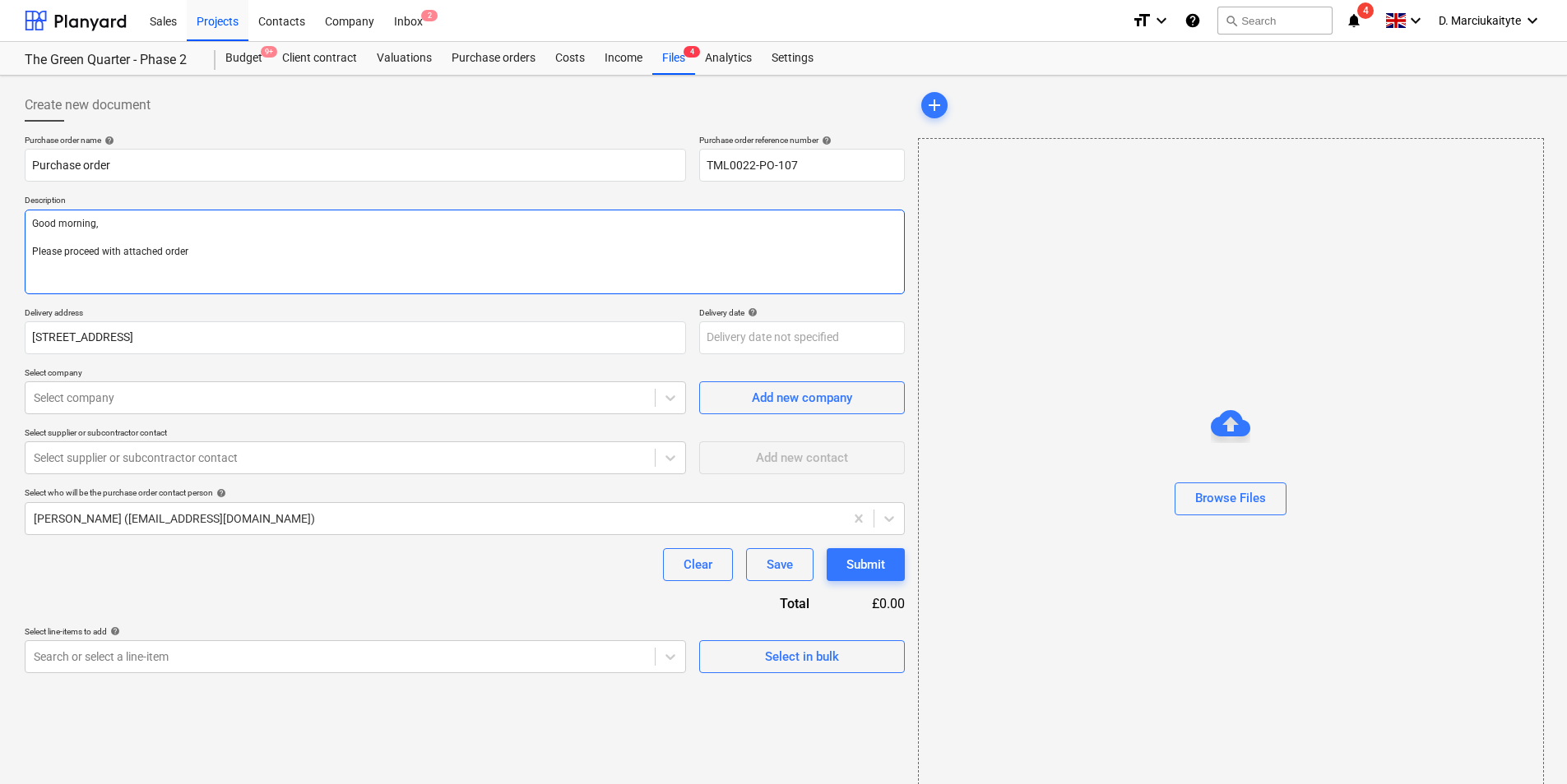
type textarea "Good morning, Please proceed with attached order."
type textarea "x"
type textarea "Good morning, Please proceed with attached order."
type textarea "x"
type textarea "Good morning, Please proceed with attached order."
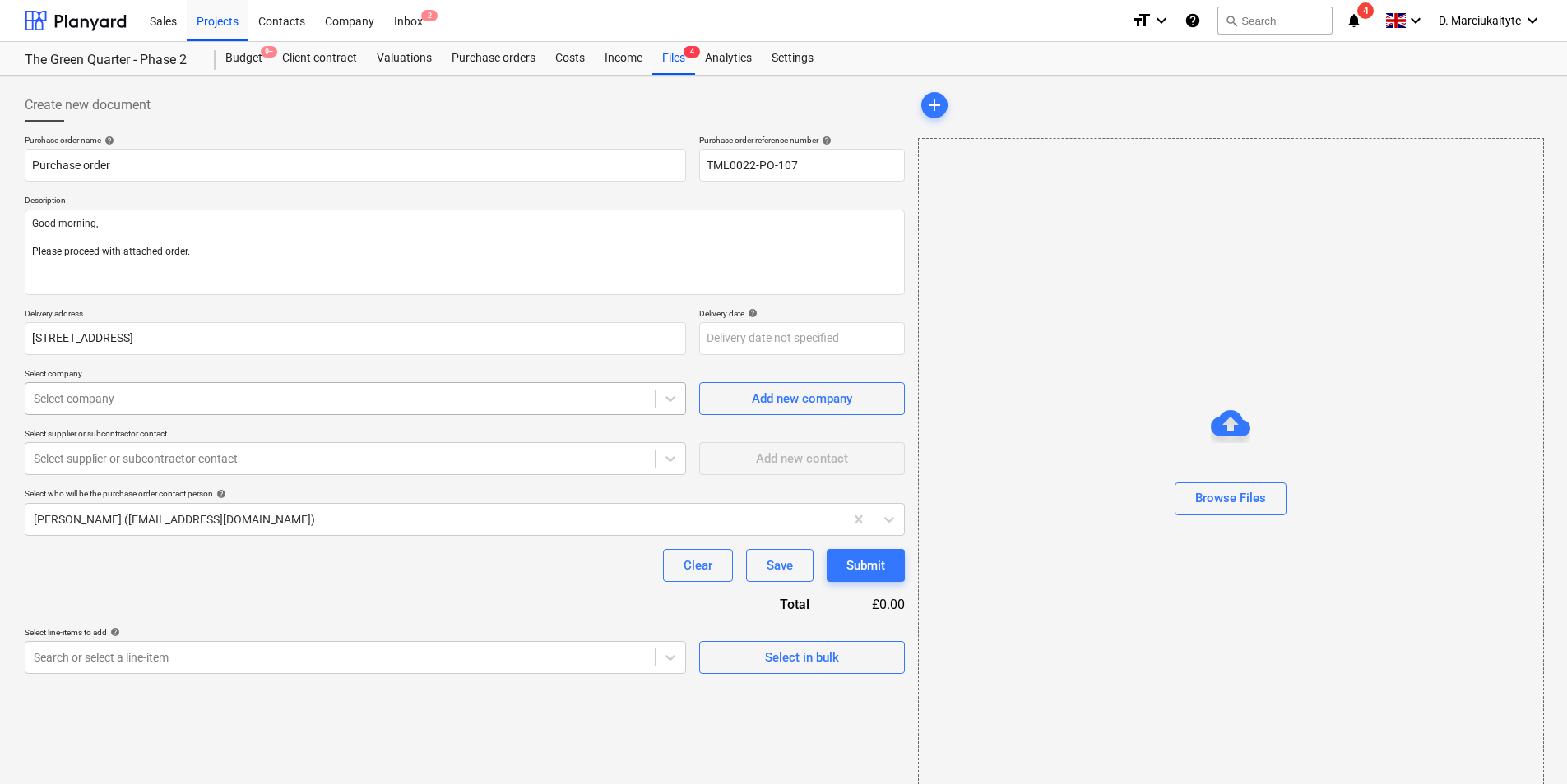
type textarea "x"
click at [379, 412] on div "Select company" at bounding box center [355, 398] width 661 height 33
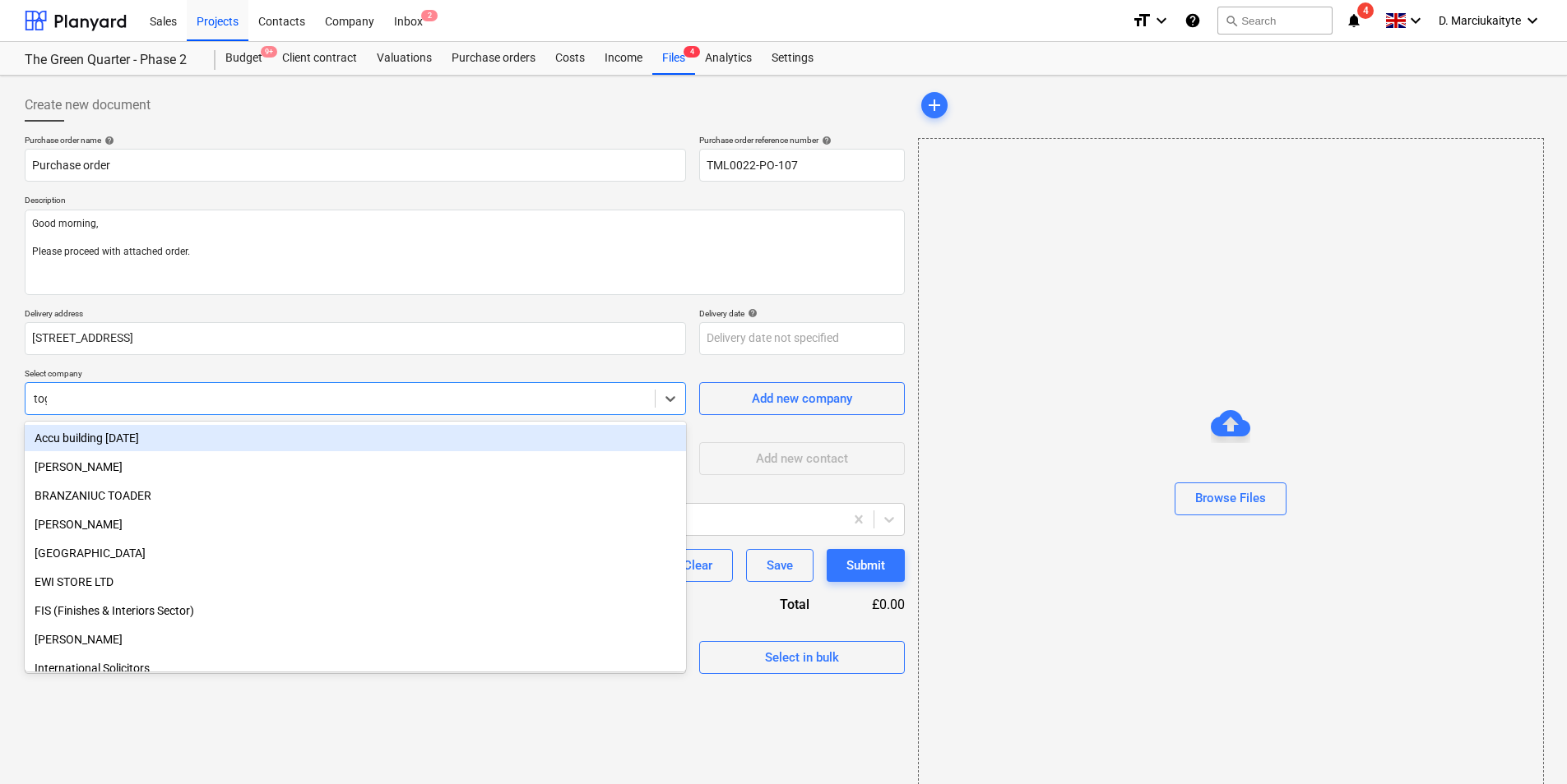
type input "toga"
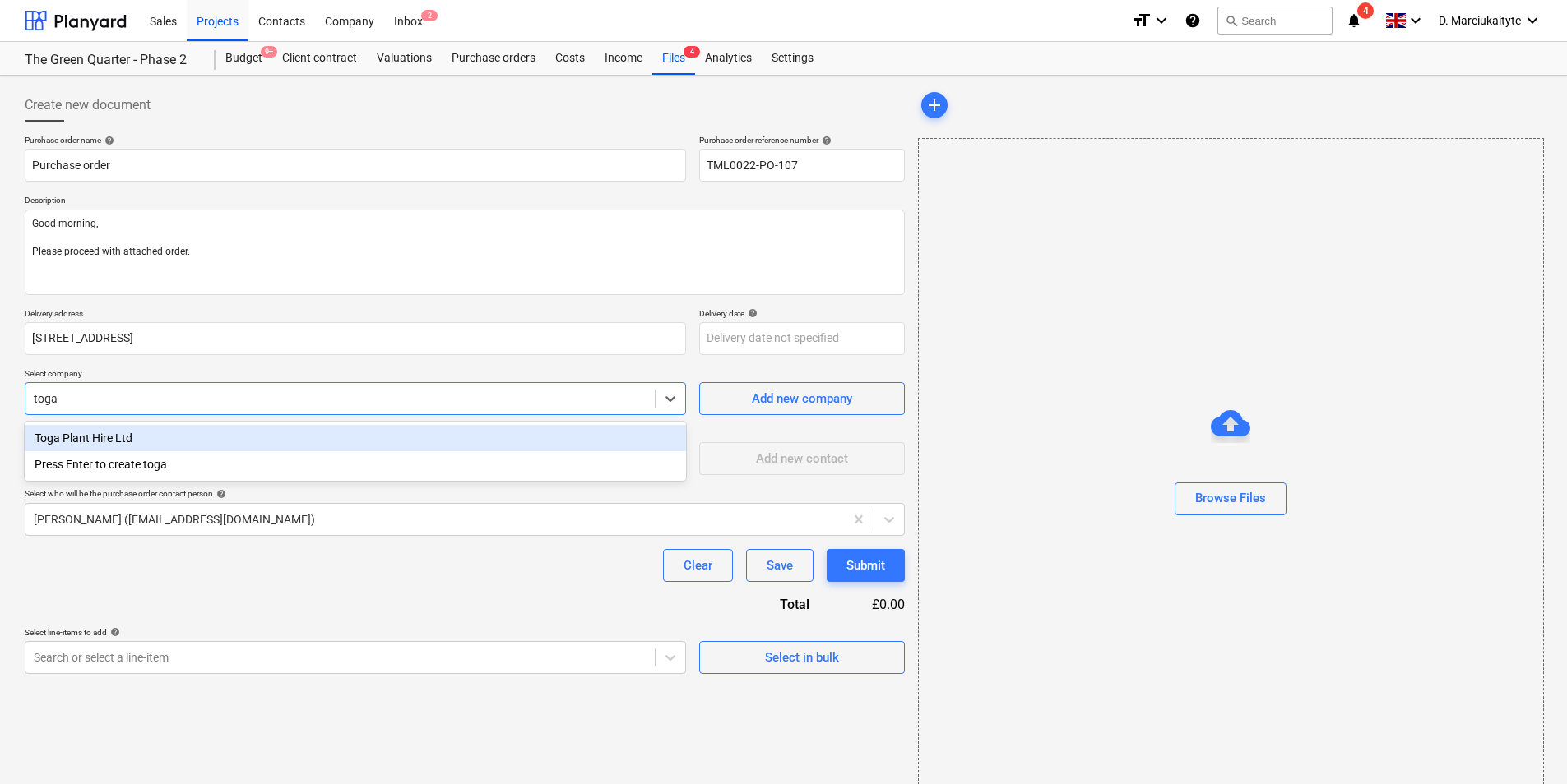
type textarea "x"
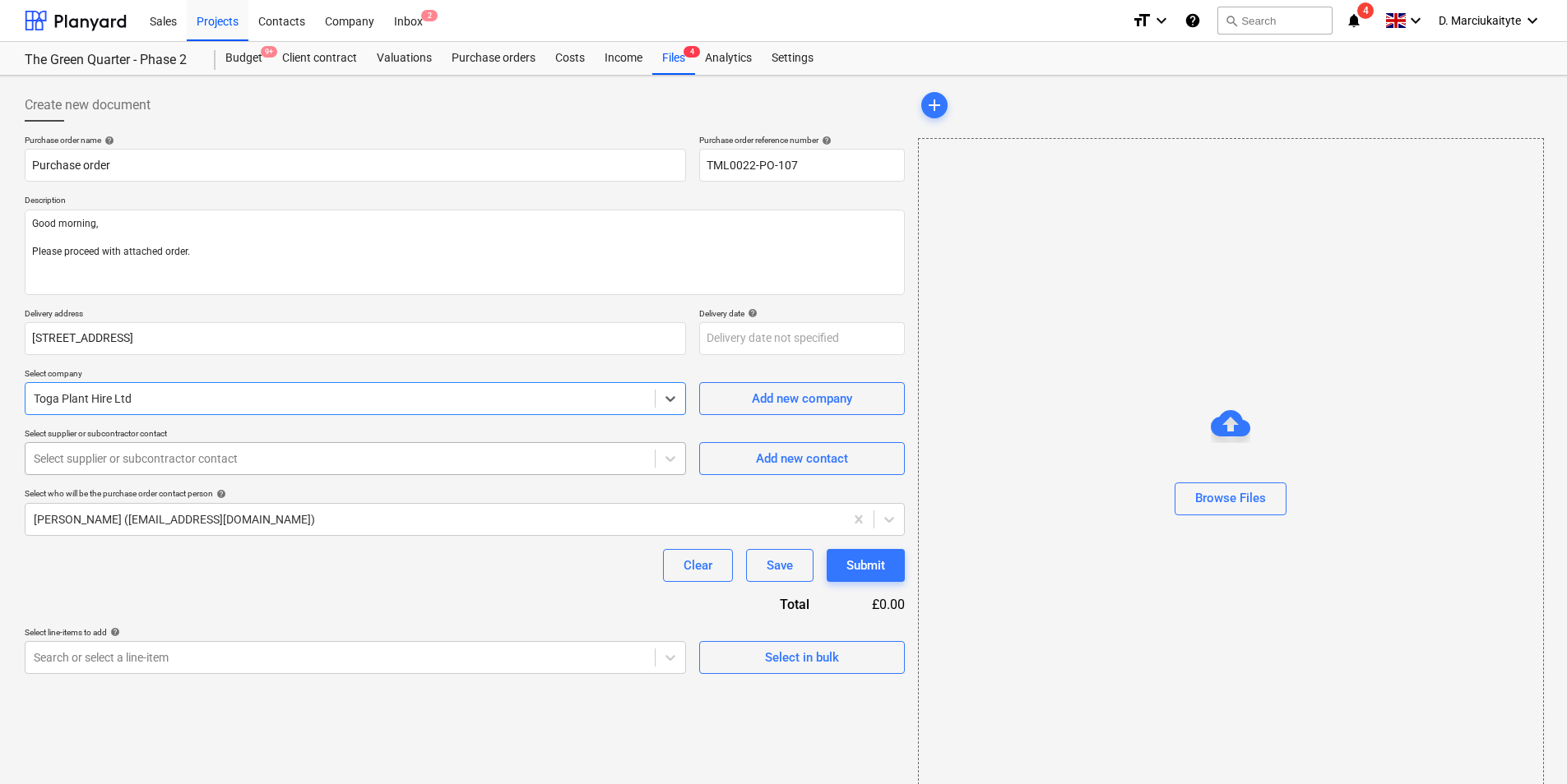
click at [586, 460] on div at bounding box center [340, 459] width 612 height 17
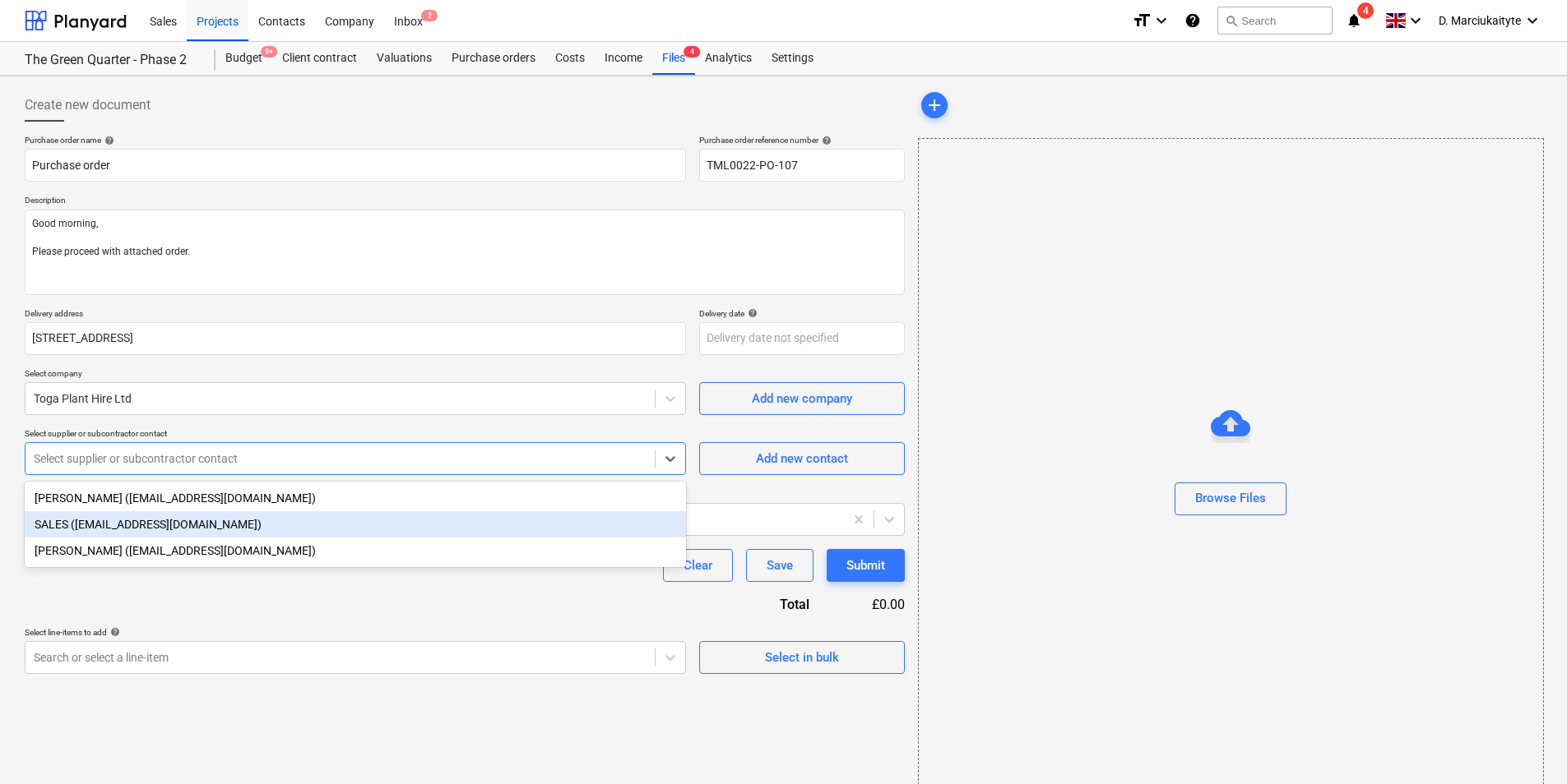
click at [257, 527] on div "SALES ([EMAIL_ADDRESS][DOMAIN_NAME])" at bounding box center [355, 524] width 661 height 26
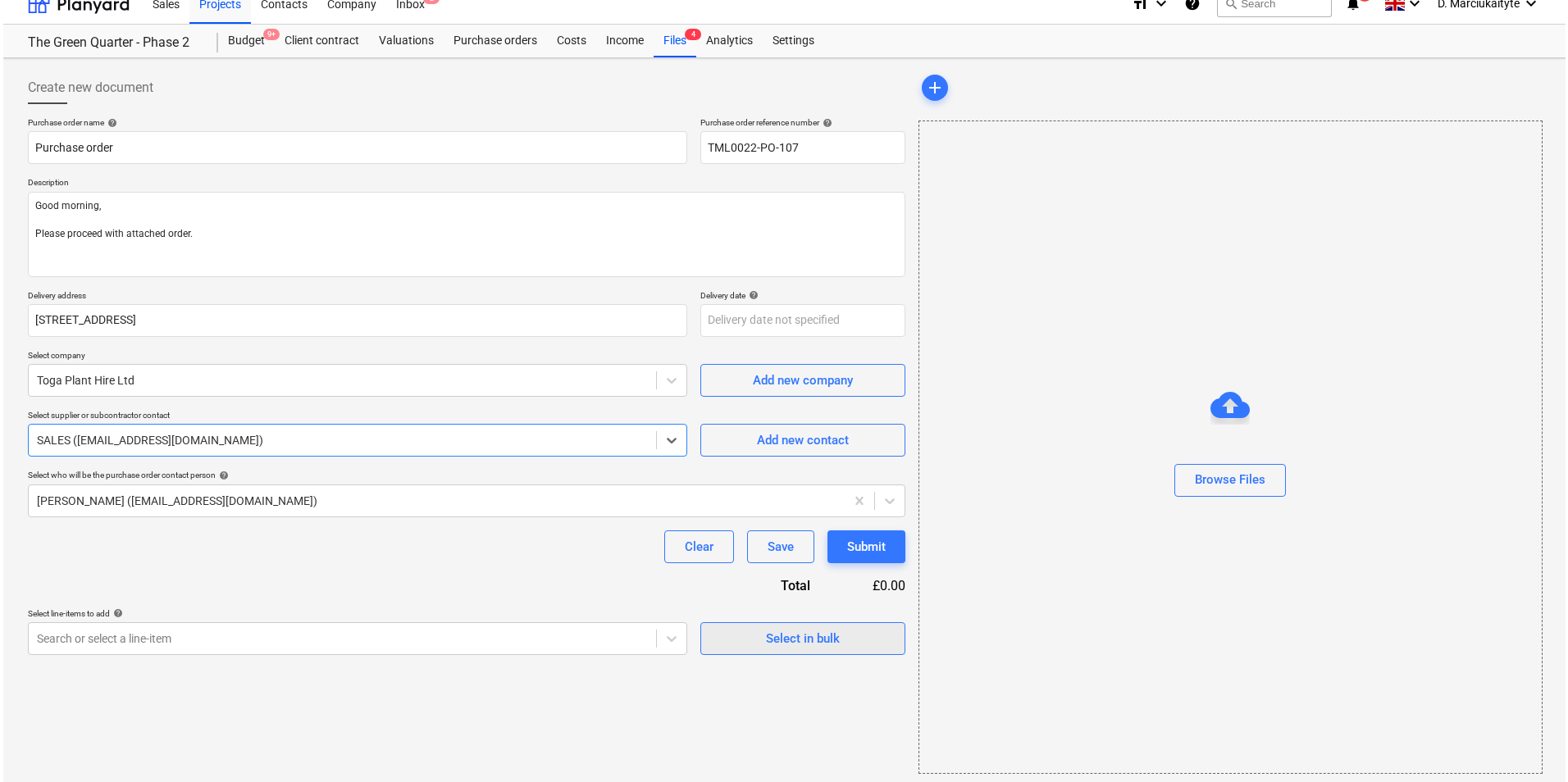
scroll to position [22, 0]
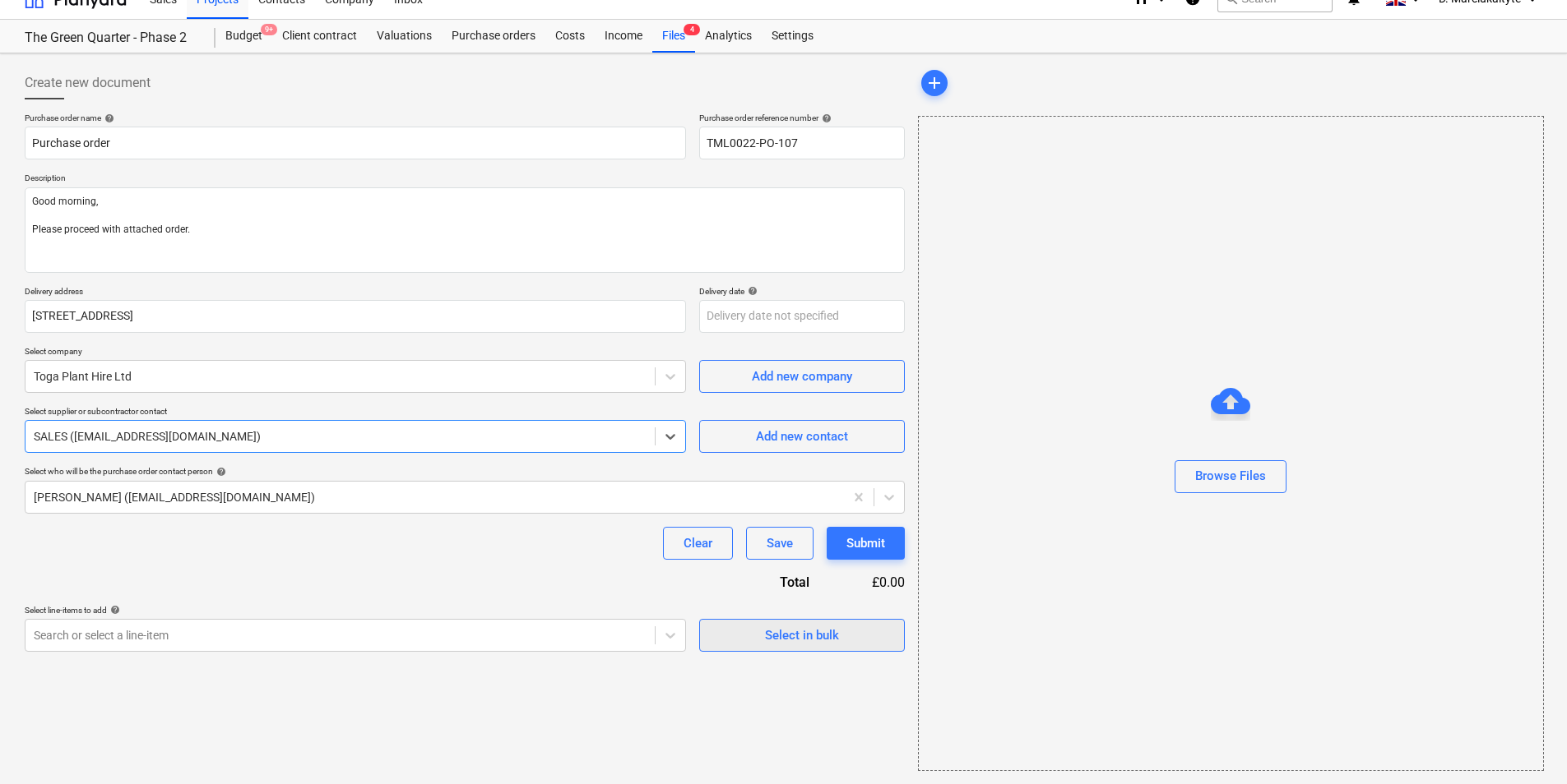
click at [850, 638] on span "Select in bulk" at bounding box center [802, 635] width 164 height 21
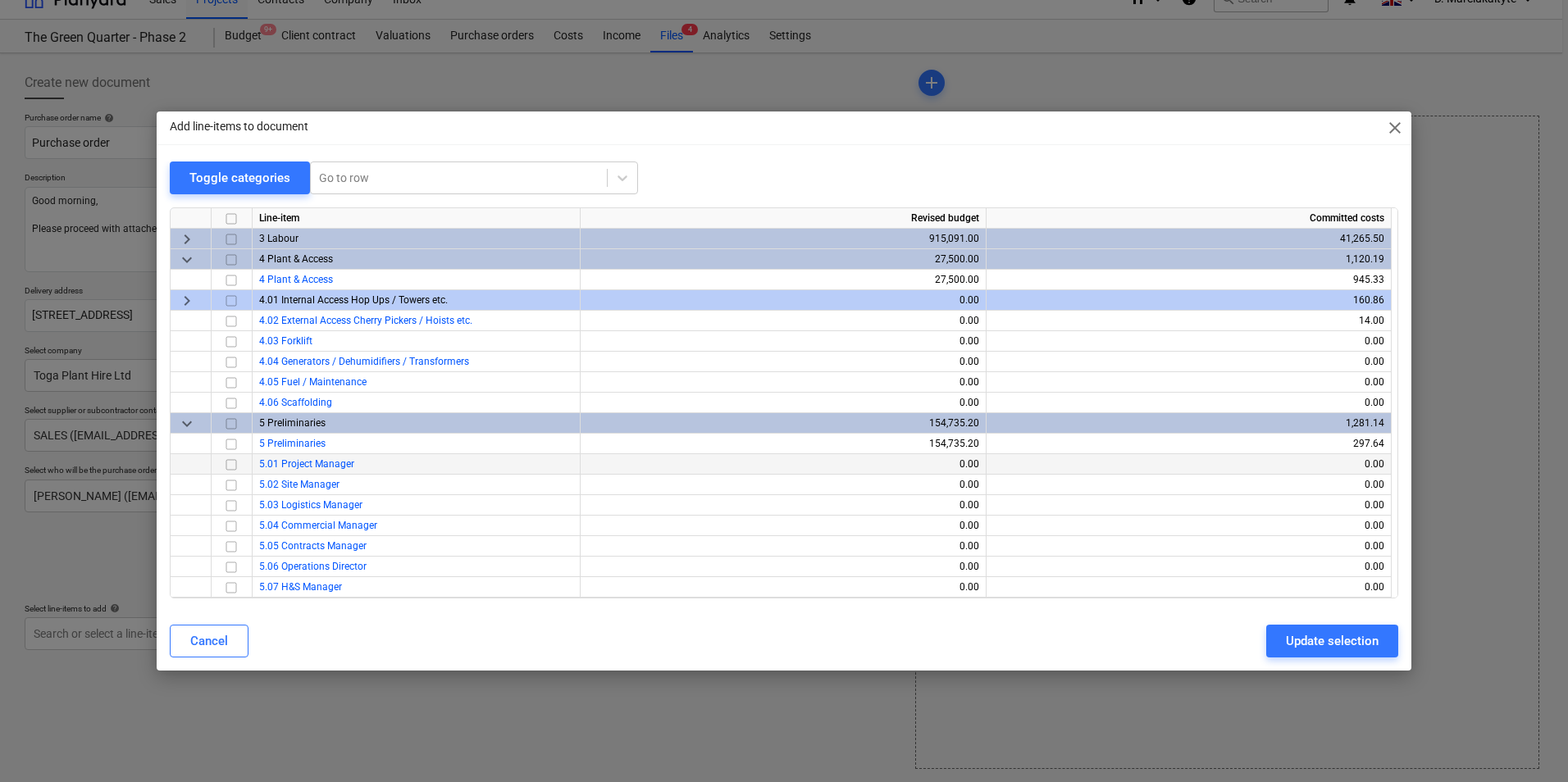
scroll to position [3115, 0]
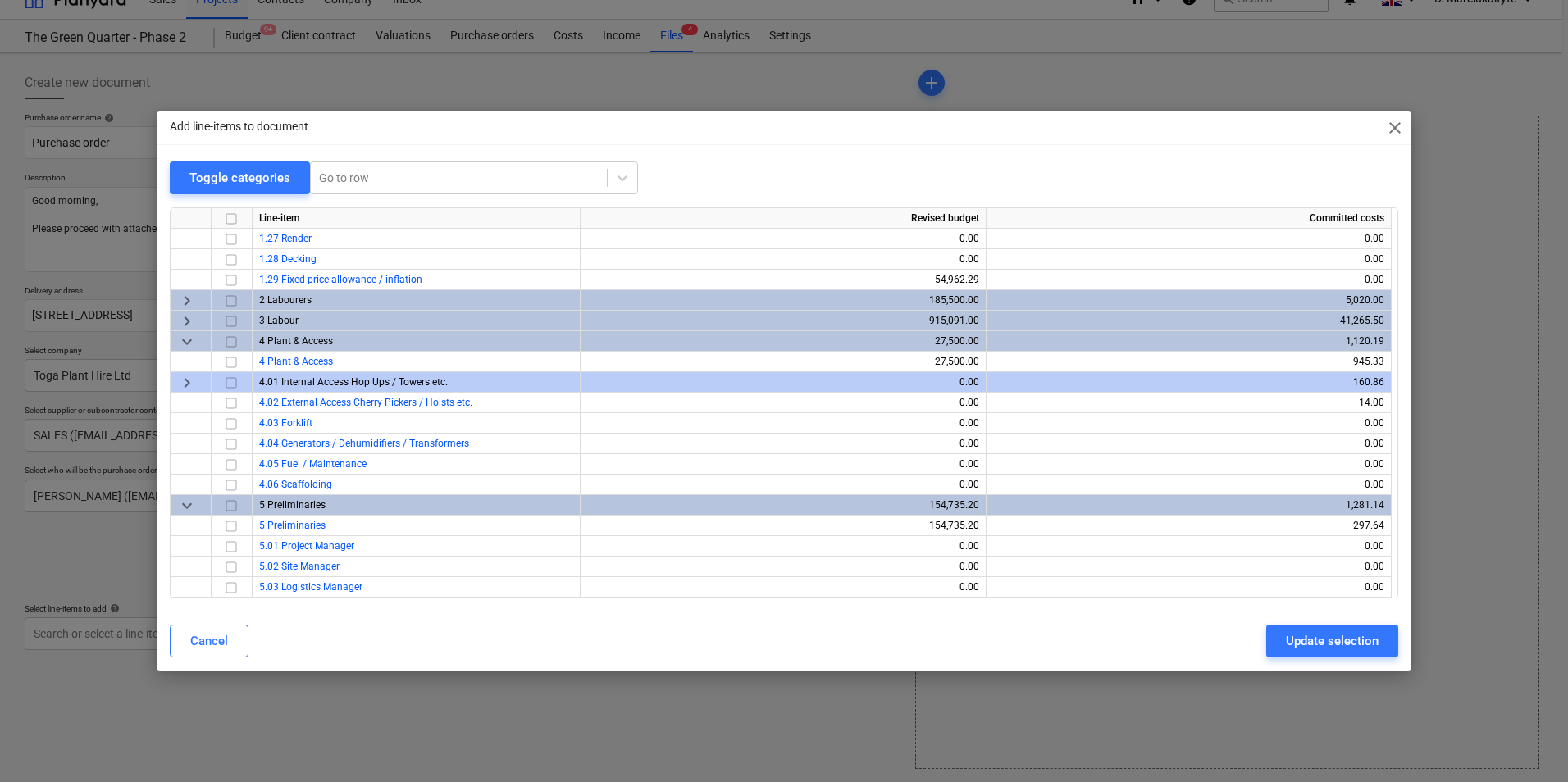
click at [189, 386] on span "keyboard_arrow_right" at bounding box center [187, 383] width 20 height 20
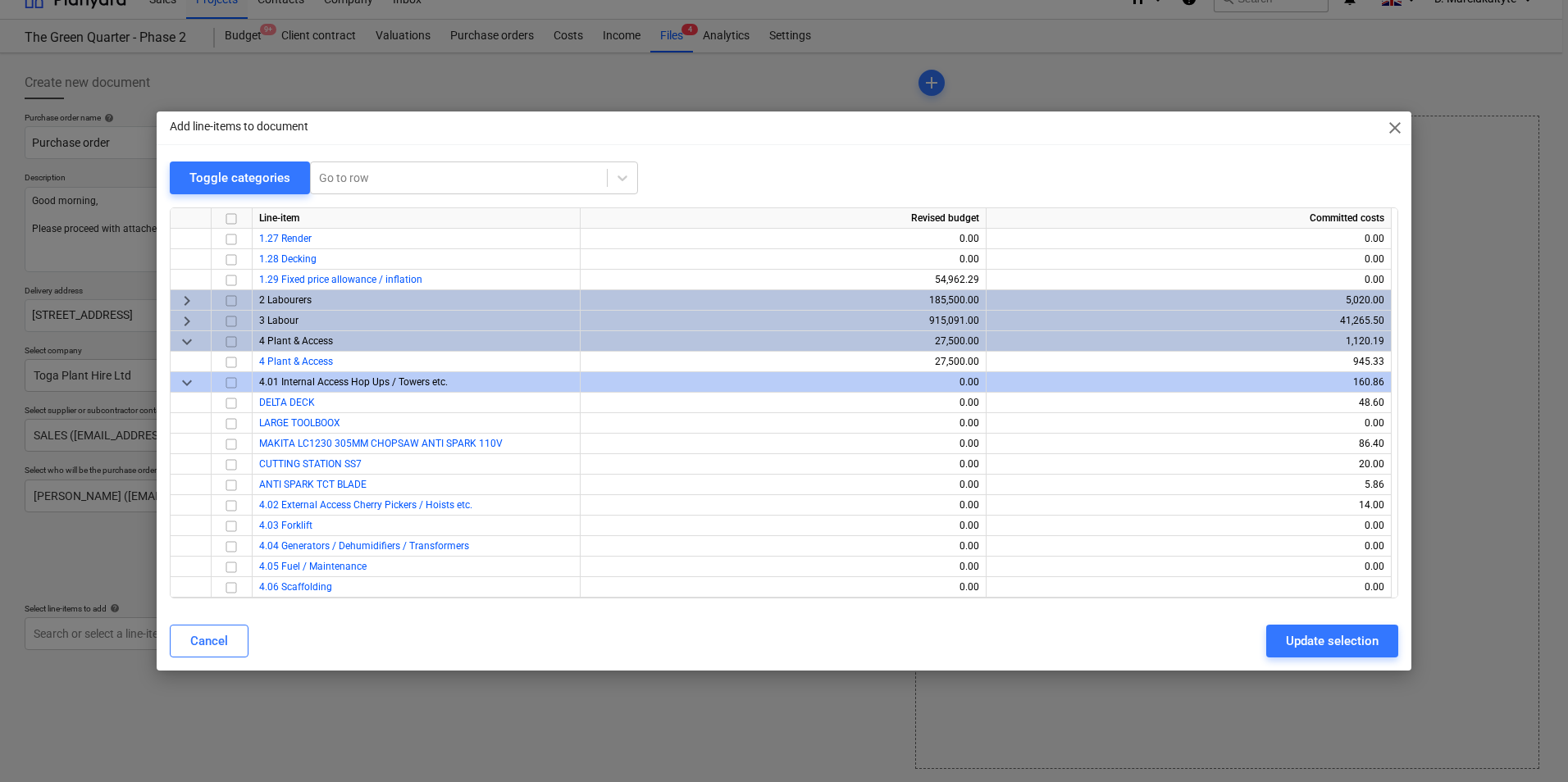
click at [189, 386] on span "keyboard_arrow_down" at bounding box center [187, 383] width 20 height 20
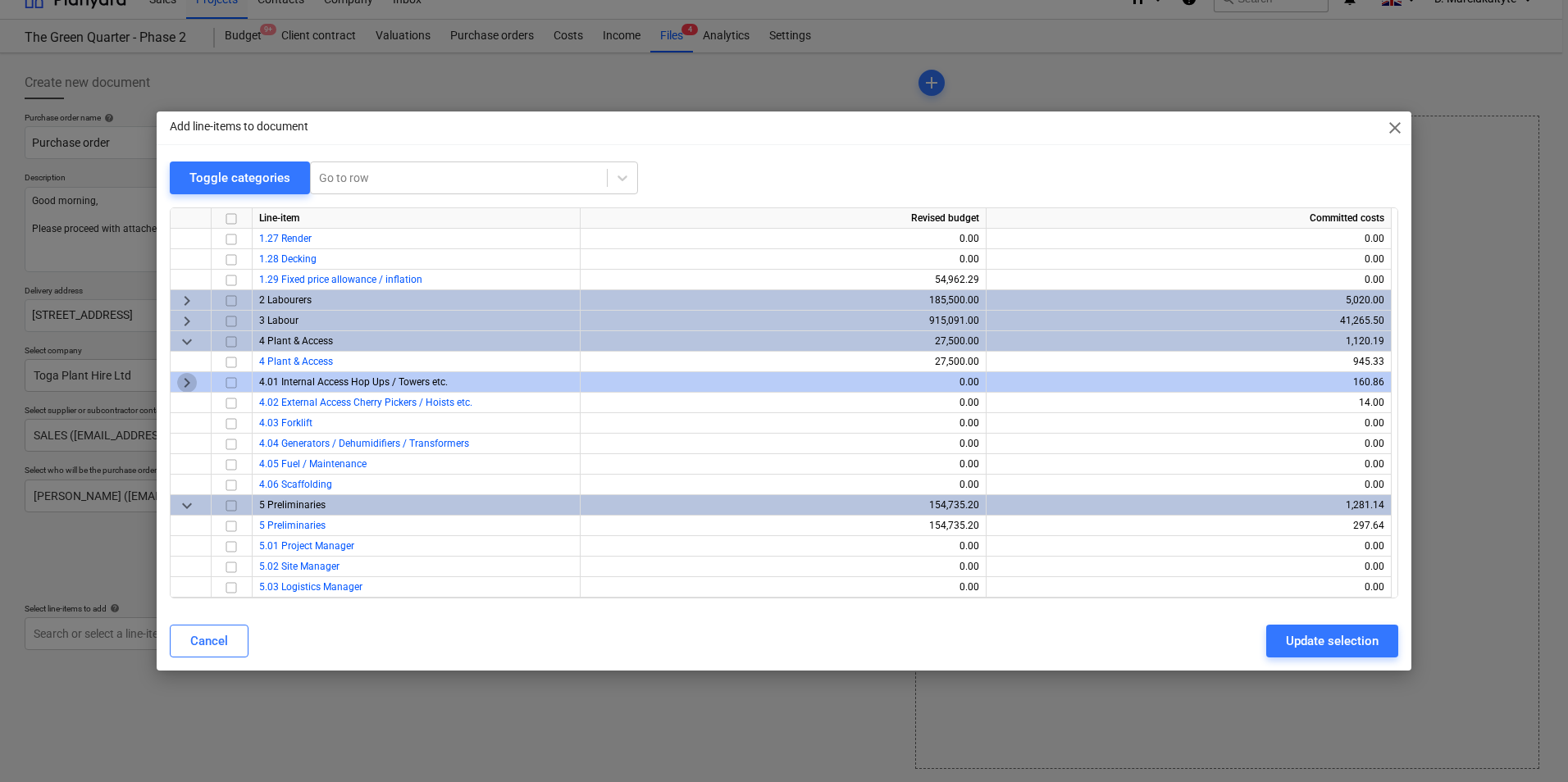
click at [189, 386] on span "keyboard_arrow_right" at bounding box center [187, 383] width 20 height 20
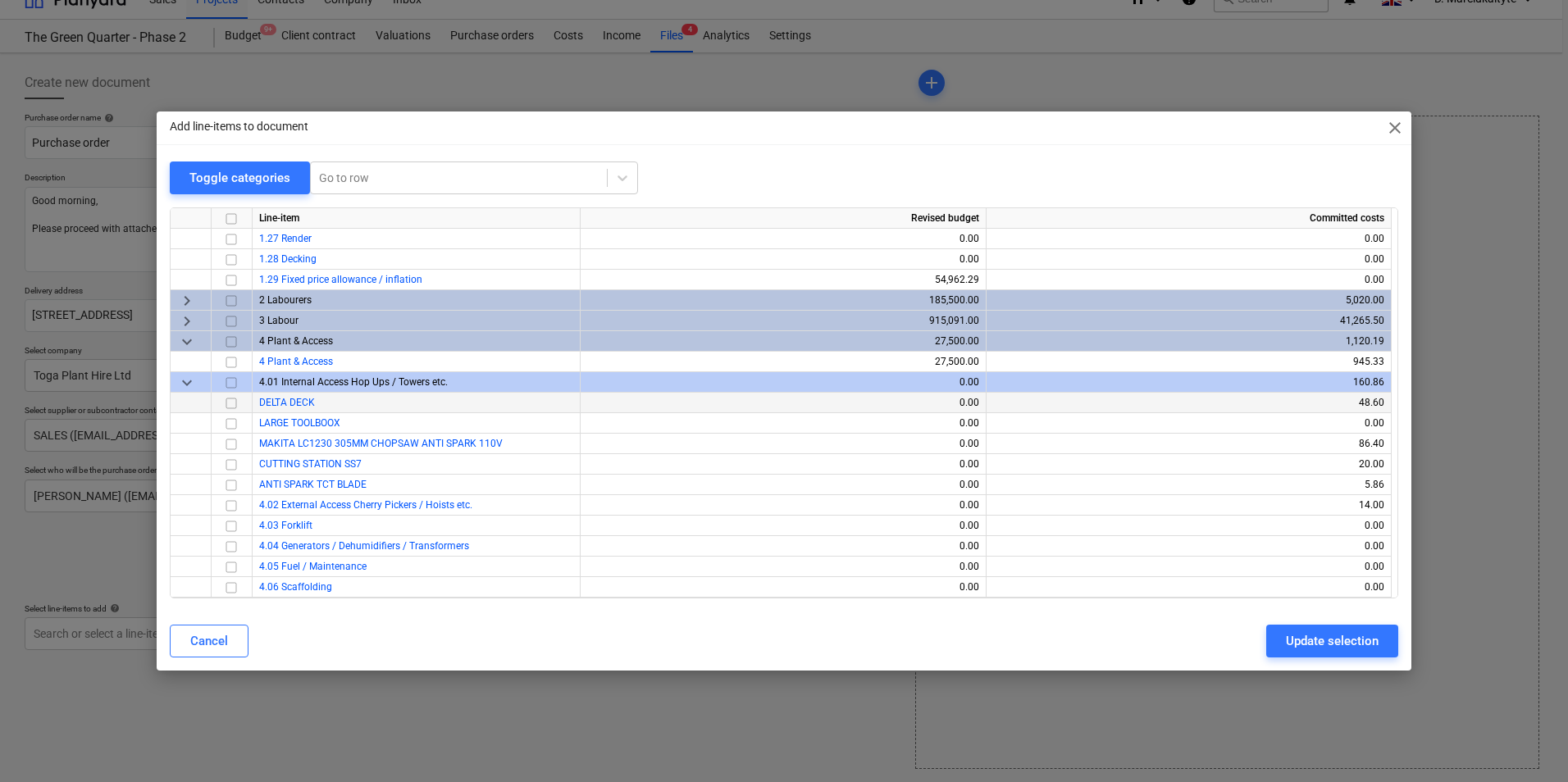
click at [232, 401] on input "checkbox" at bounding box center [232, 404] width 20 height 20
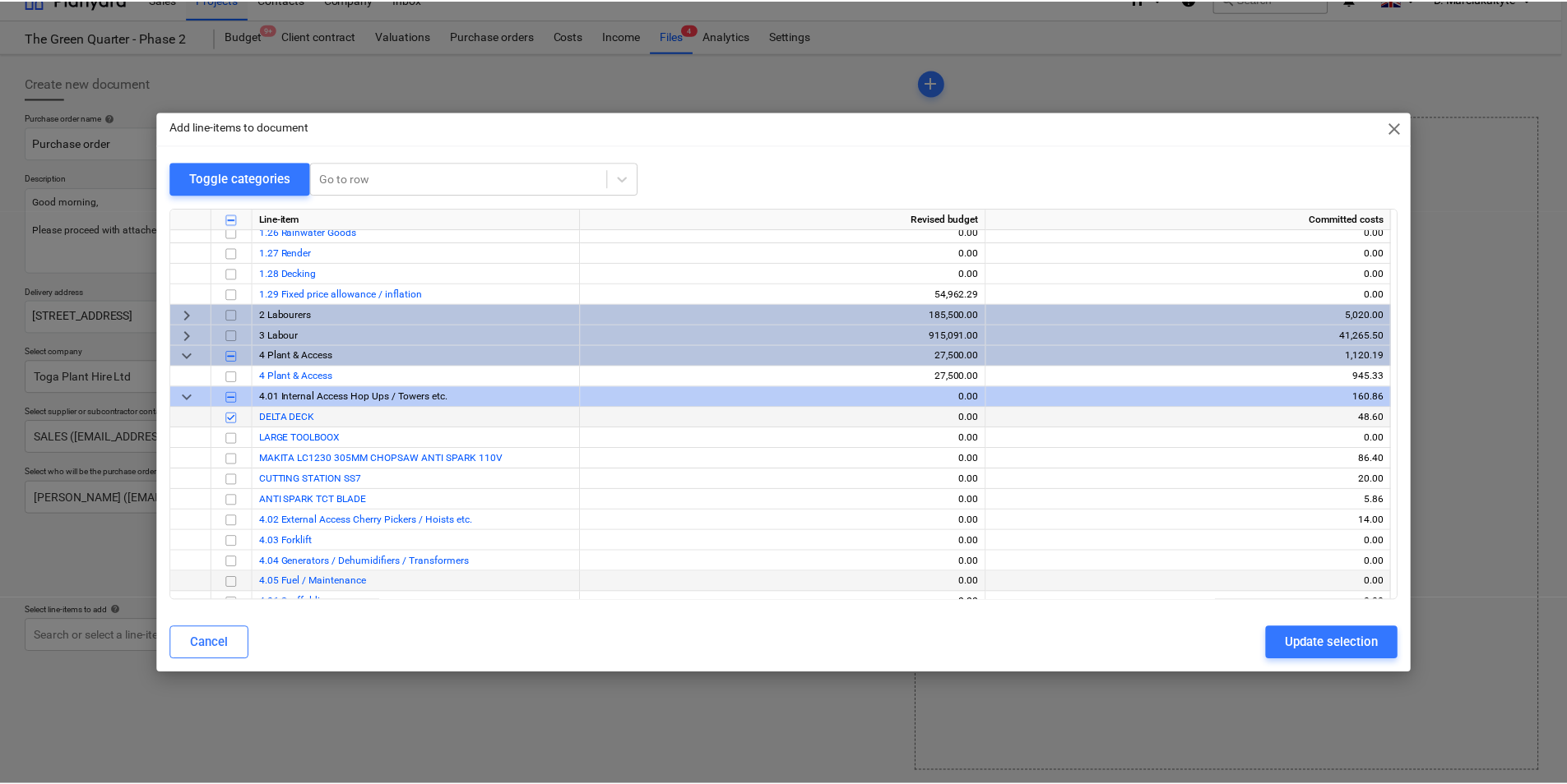
scroll to position [3206, 0]
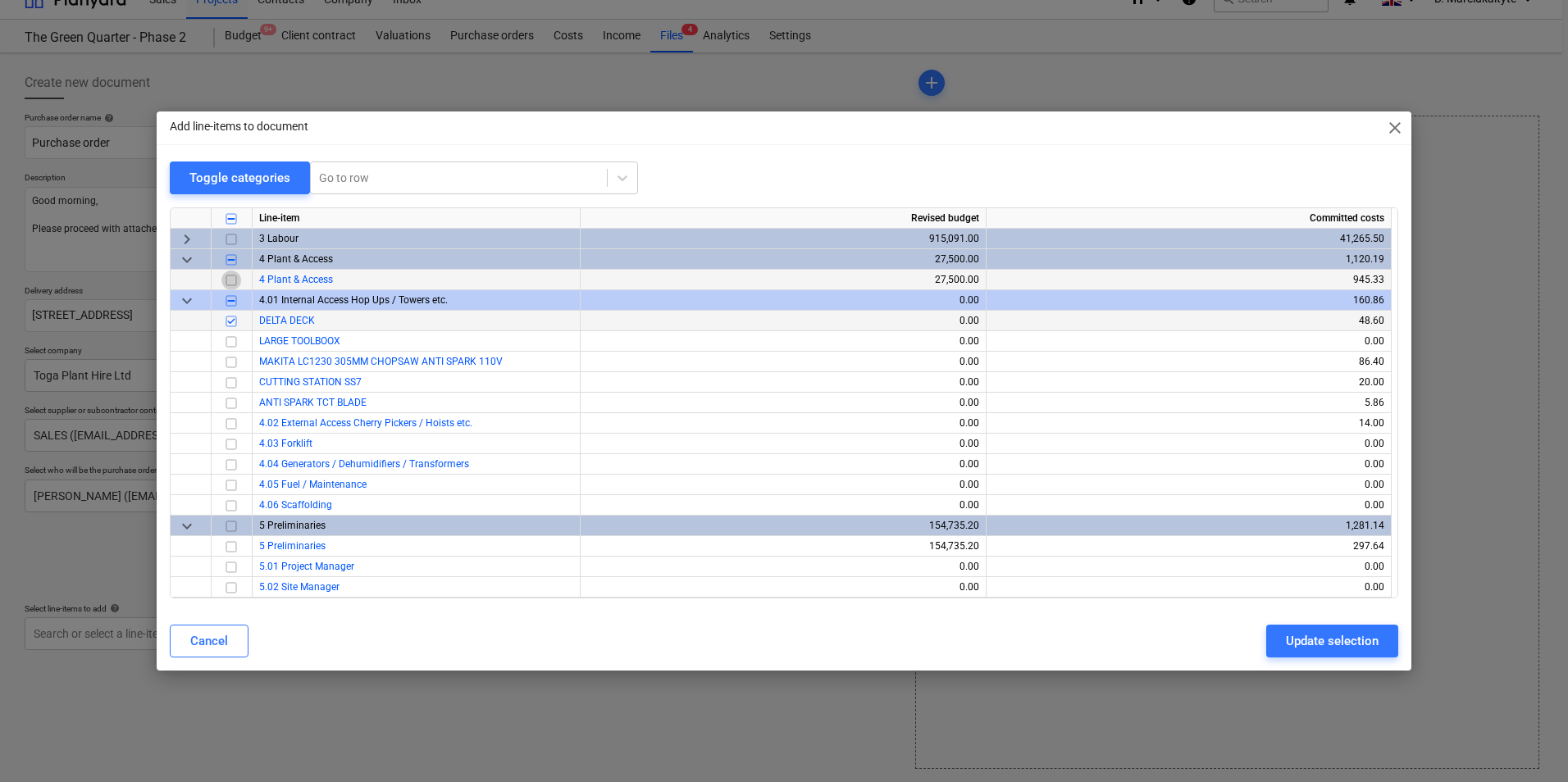
click at [227, 281] on input "checkbox" at bounding box center [232, 281] width 20 height 20
click at [1283, 644] on button "Update selection" at bounding box center [1333, 641] width 132 height 33
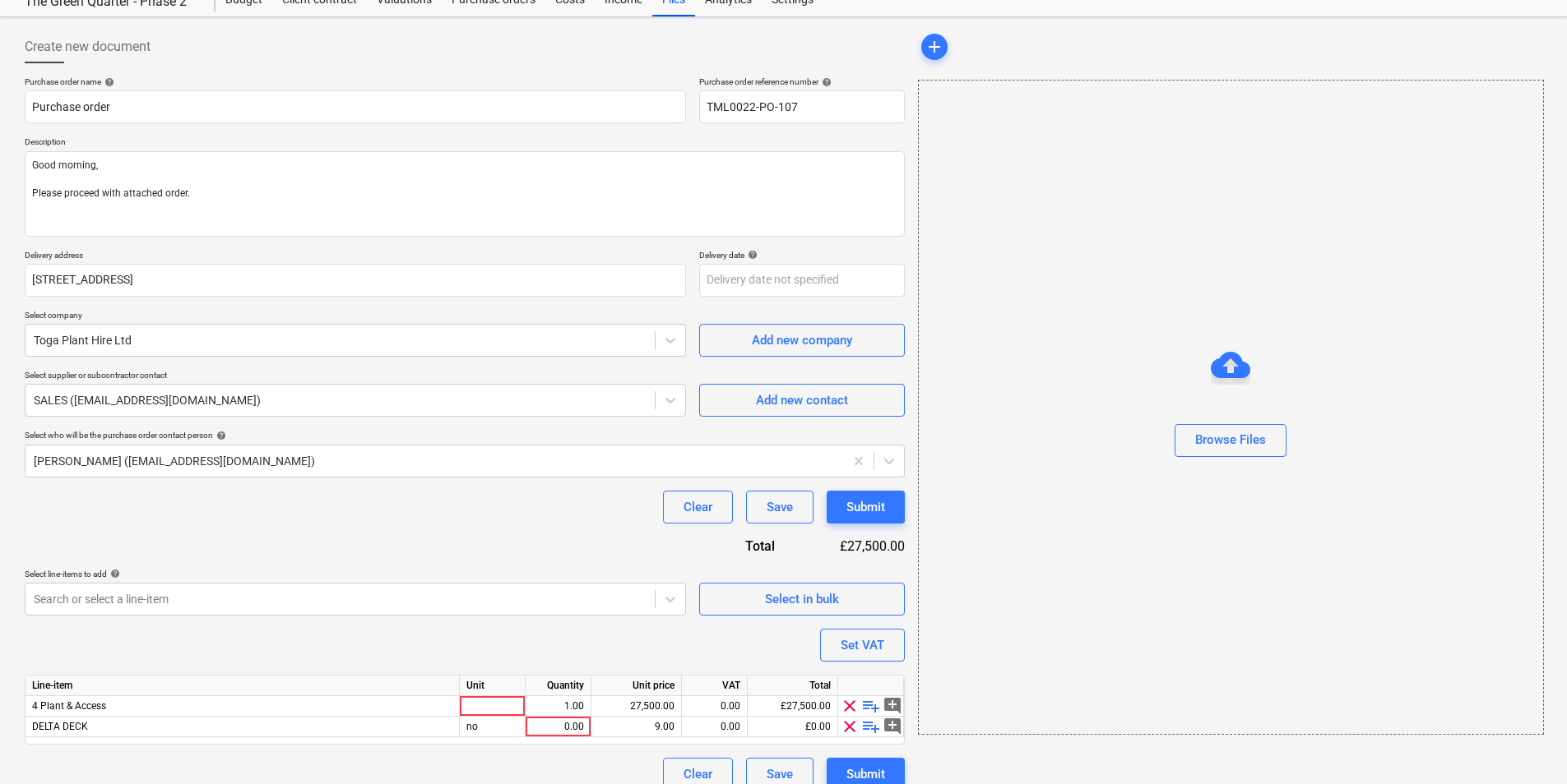
scroll to position [78, 0]
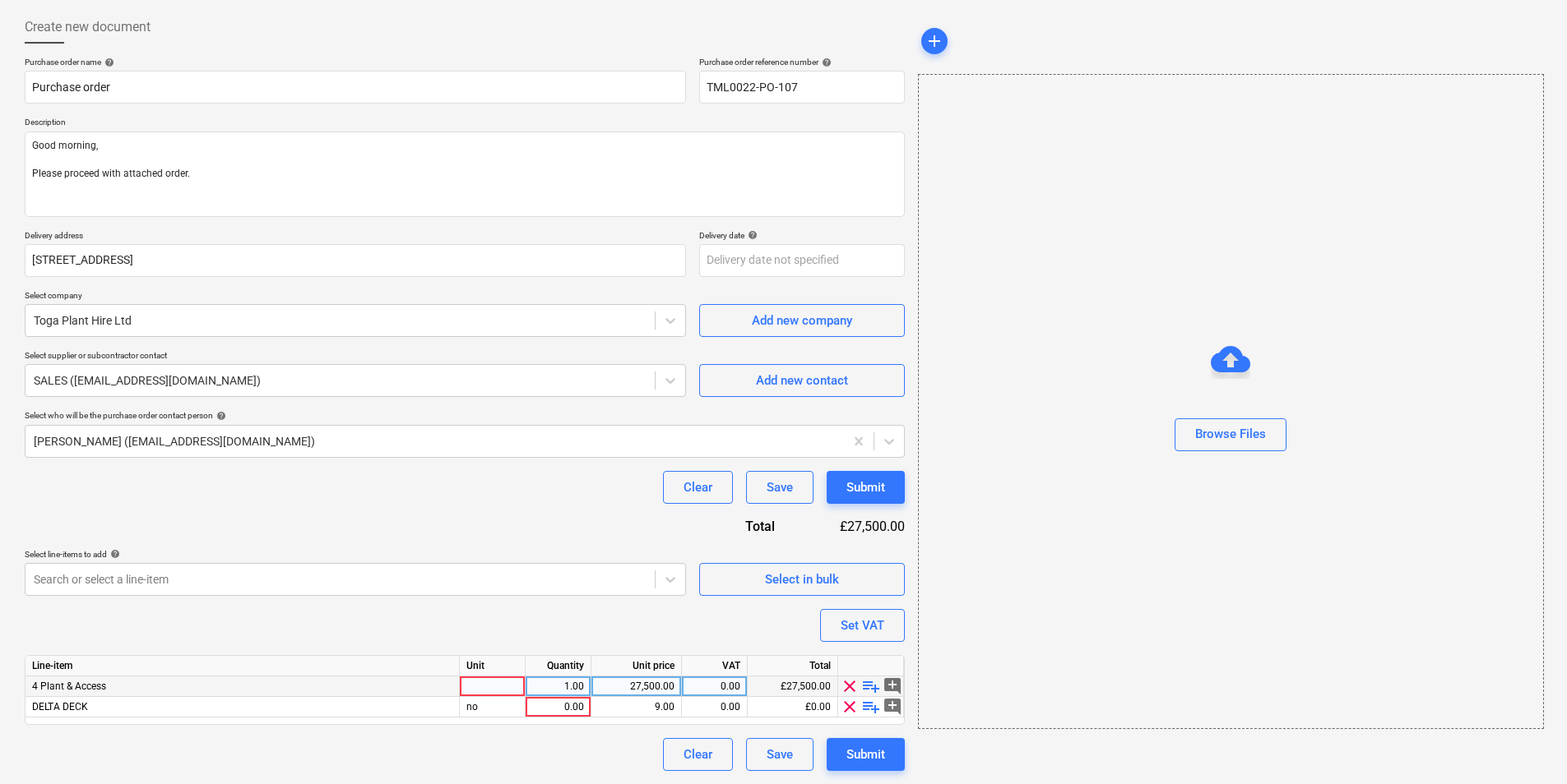
click at [870, 684] on span "playlist_add" at bounding box center [871, 687] width 20 height 20
type textarea "x"
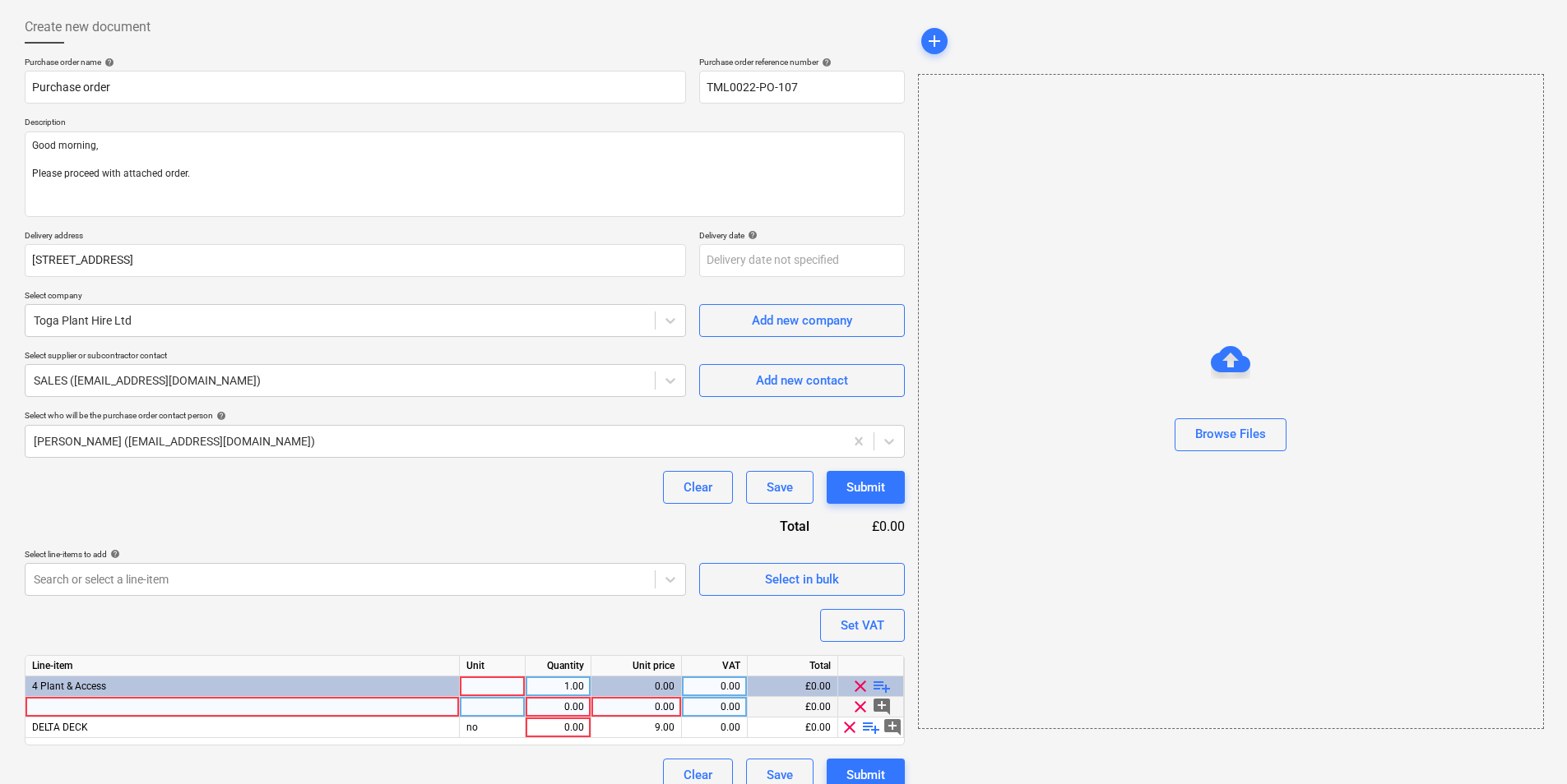
click at [52, 707] on div at bounding box center [242, 707] width 435 height 21
type input "small toolbox"
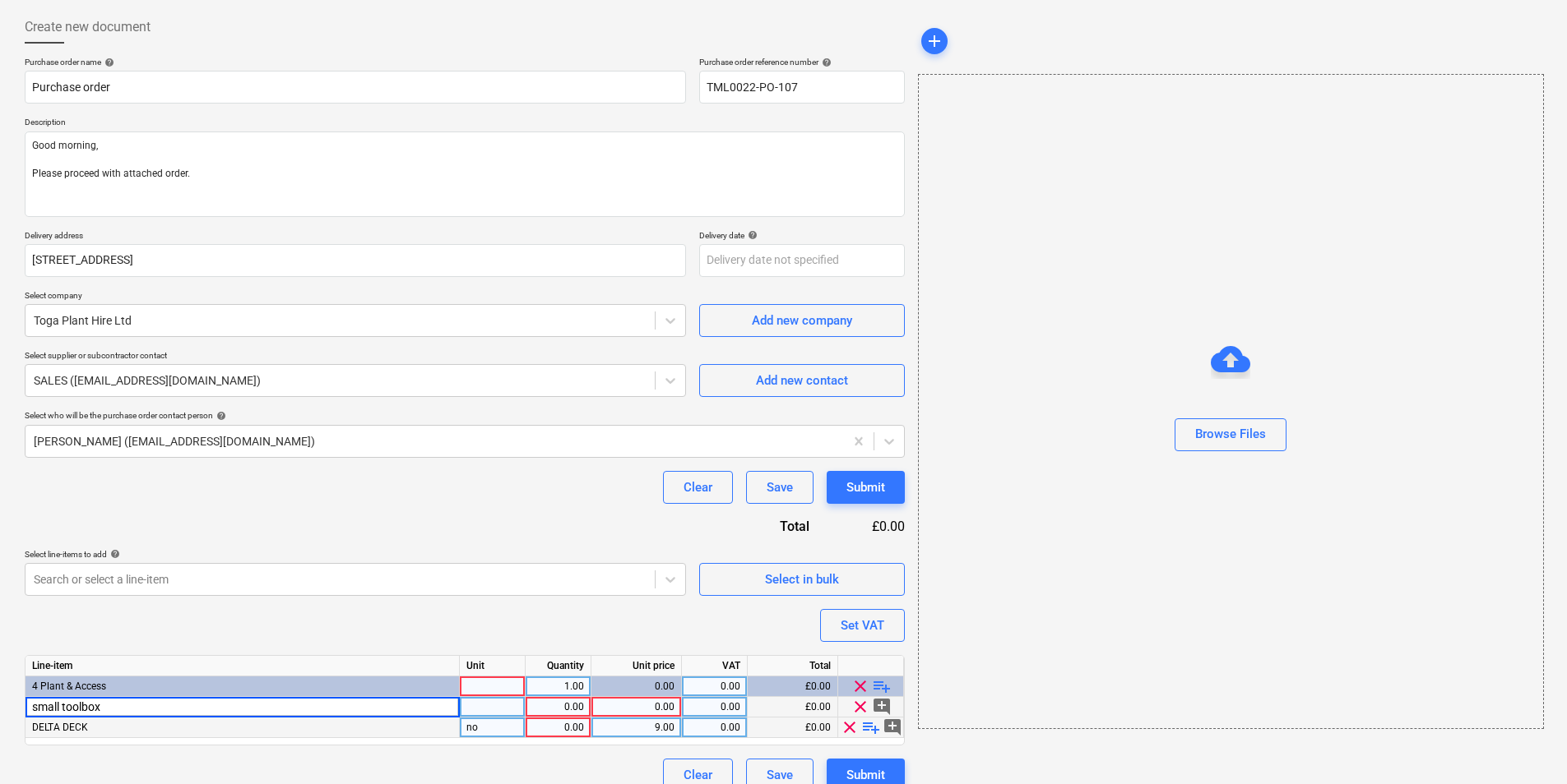
type textarea "x"
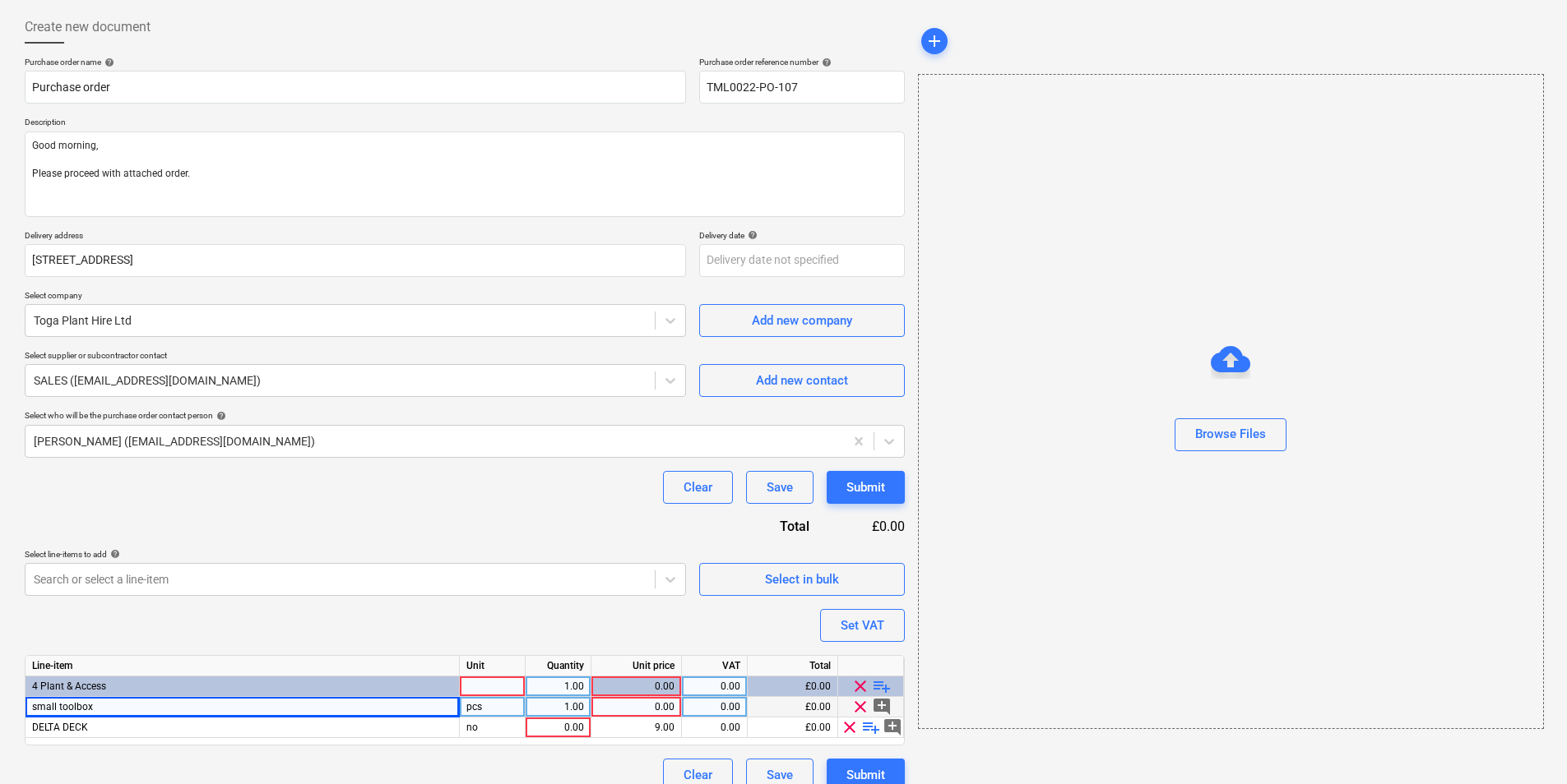
drag, startPoint x: 118, startPoint y: 718, endPoint x: 86, endPoint y: 706, distance: 34.2
click at [86, 706] on div "Line-item Unit Quantity Unit price VAT Total 4 Plant & Access 1.00 0.00 0.00 £0…" at bounding box center [464, 700] width 880 height 91
drag, startPoint x: 99, startPoint y: 708, endPoint x: 4, endPoint y: 693, distance: 96.2
click at [4, 693] on div "Create new document Purchase order name help Purchase order Purchase order refe…" at bounding box center [784, 401] width 1567 height 807
click at [277, 707] on div "small toolbox" at bounding box center [242, 707] width 435 height 21
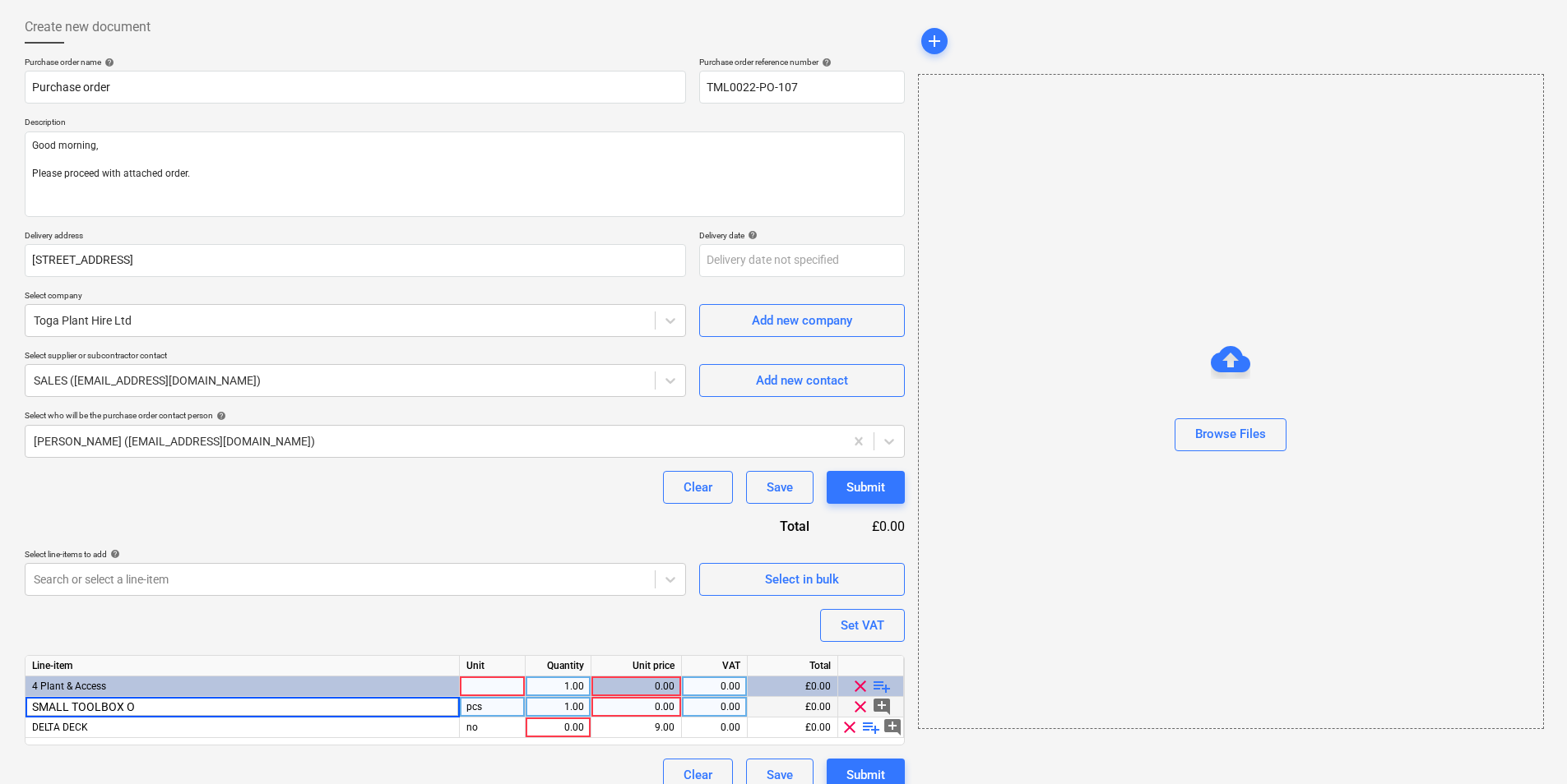
type input "SMALL TOOLBOX"
type textarea "x"
click at [575, 706] on div "1.00" at bounding box center [558, 707] width 52 height 21
type input "4"
type textarea "x"
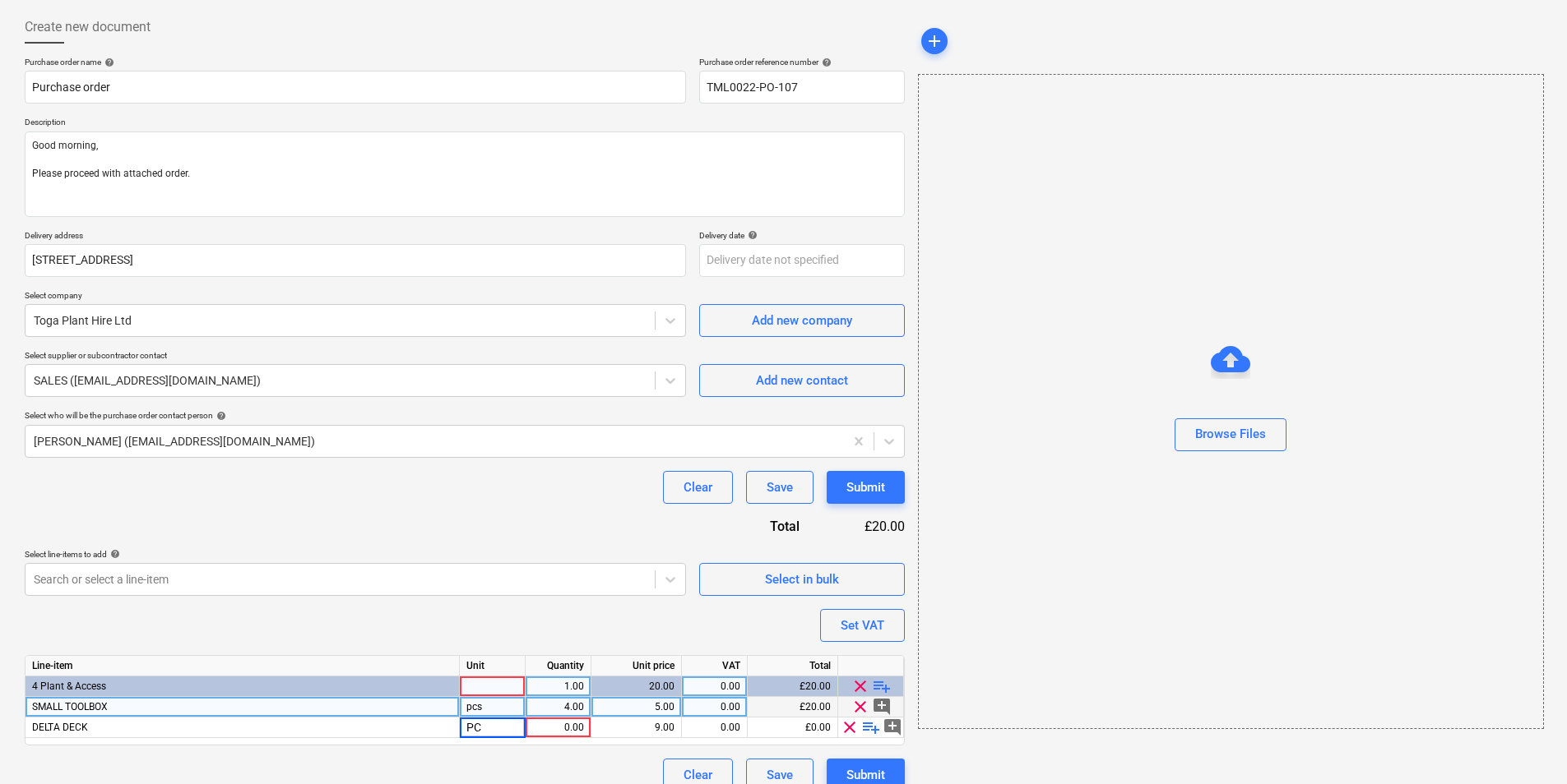
type input "PCS"
type textarea "x"
click at [729, 706] on div "0.00" at bounding box center [715, 707] width 52 height 21
type input "20"
type textarea "x"
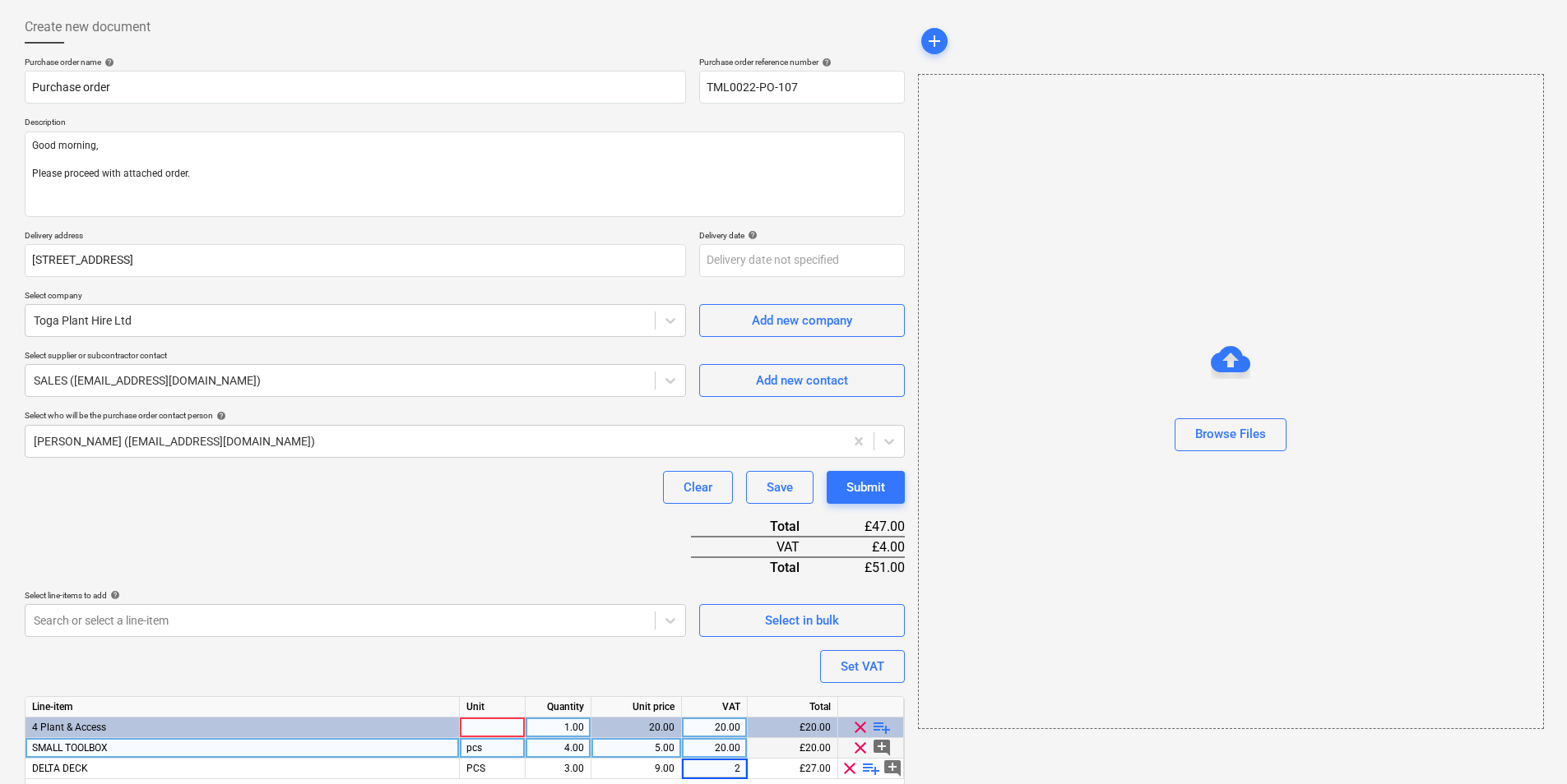
type input "20"
type textarea "x"
click at [479, 708] on div "Unit" at bounding box center [492, 707] width 65 height 21
click at [482, 719] on div at bounding box center [492, 728] width 65 height 21
type input "PCS"
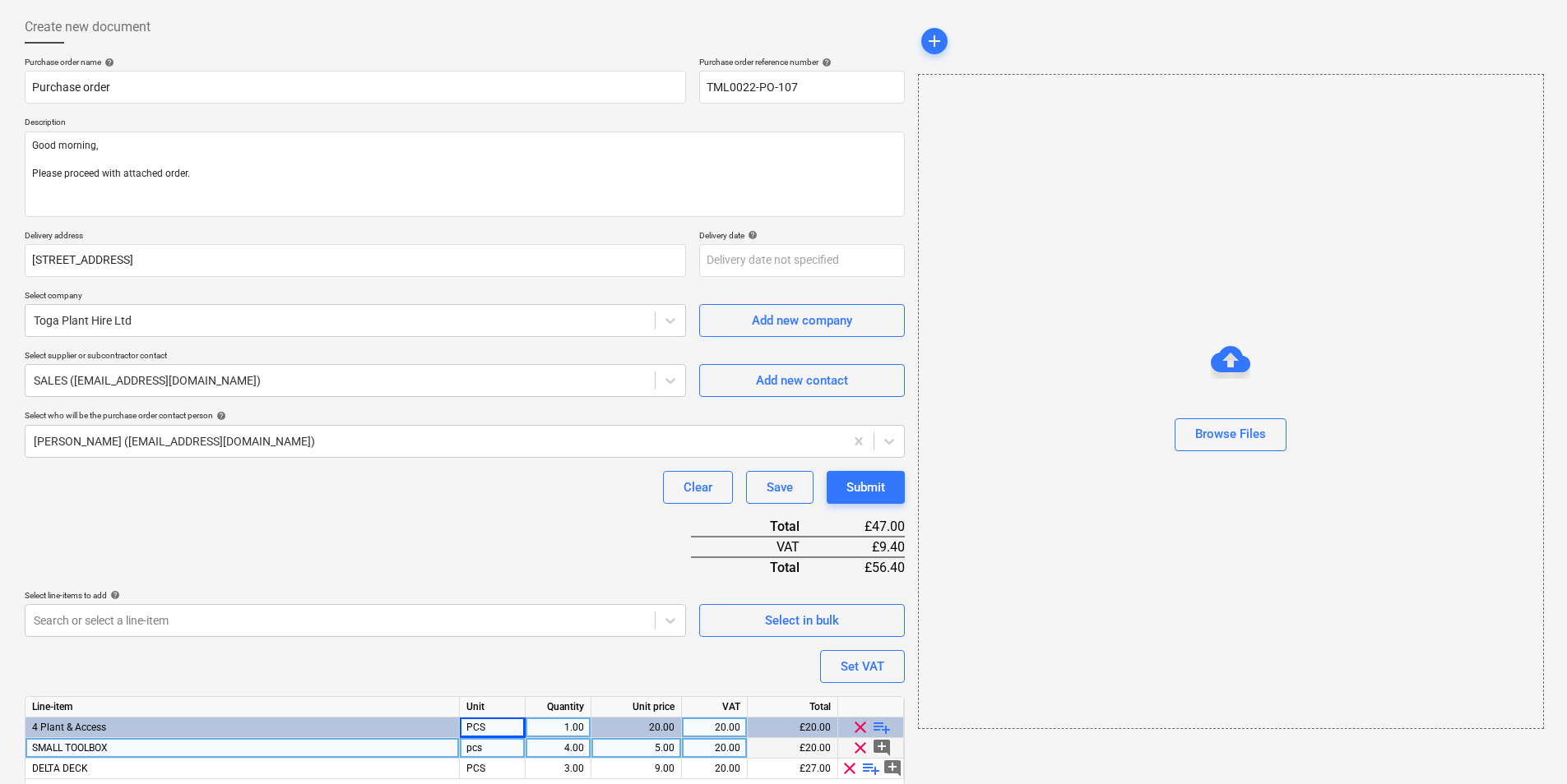
click at [500, 662] on div "Purchase order name help Purchase order Purchase order reference number help TM…" at bounding box center [464, 444] width 880 height 776
click at [172, 203] on textarea "Good morning, Please proceed with attached order." at bounding box center [464, 174] width 880 height 86
click at [122, 194] on textarea "Good morning, Please proceed with attached order." at bounding box center [464, 174] width 880 height 86
paste textarea "Site Contact: [PERSON_NAME] – [PHONE_NUMBER] Please call the site manager 10 mi…"
type textarea "x"
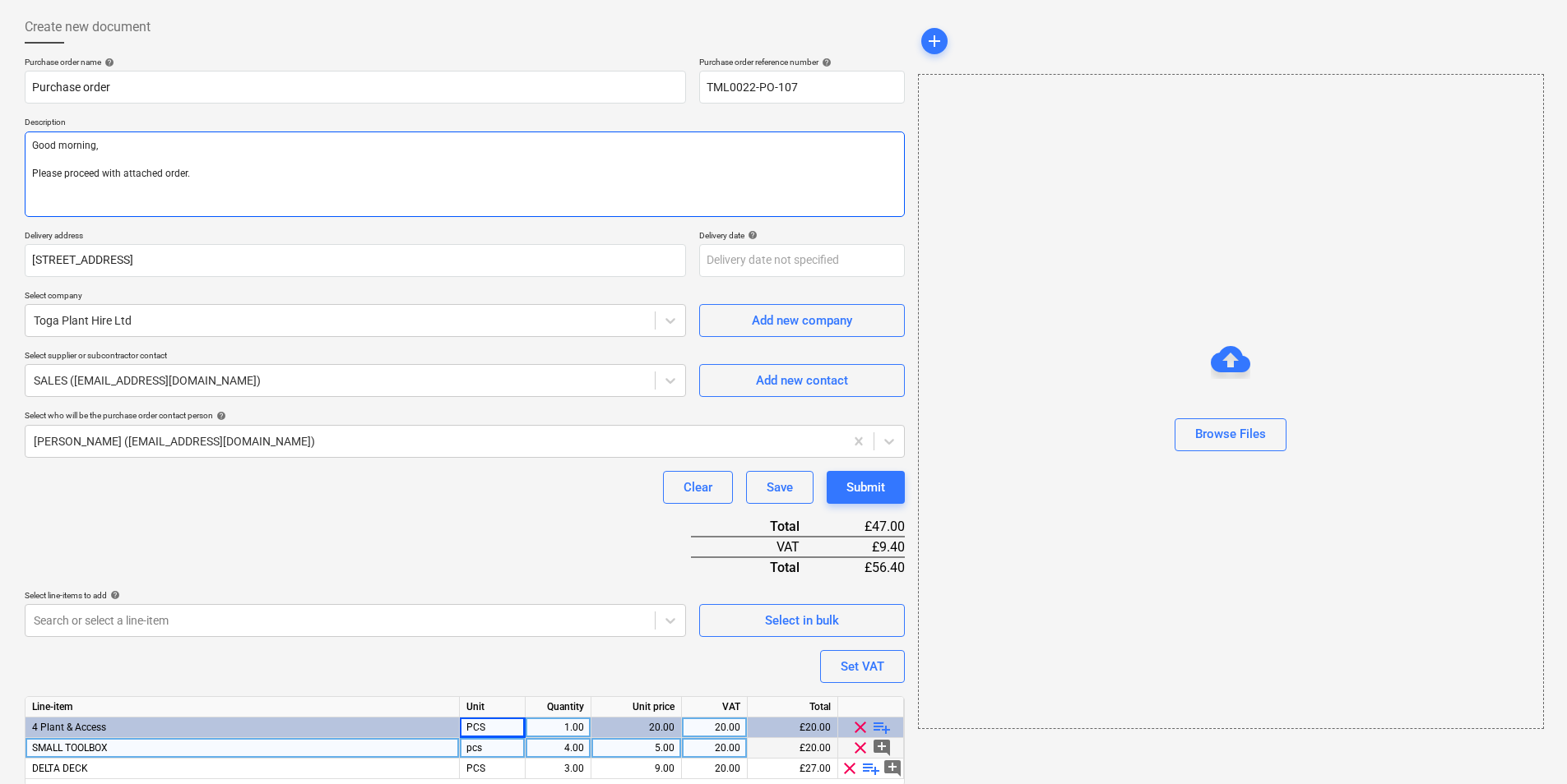
type textarea "Good morning, Please proceed with attached order. Site Contact: [PERSON_NAME] –…"
type textarea "x"
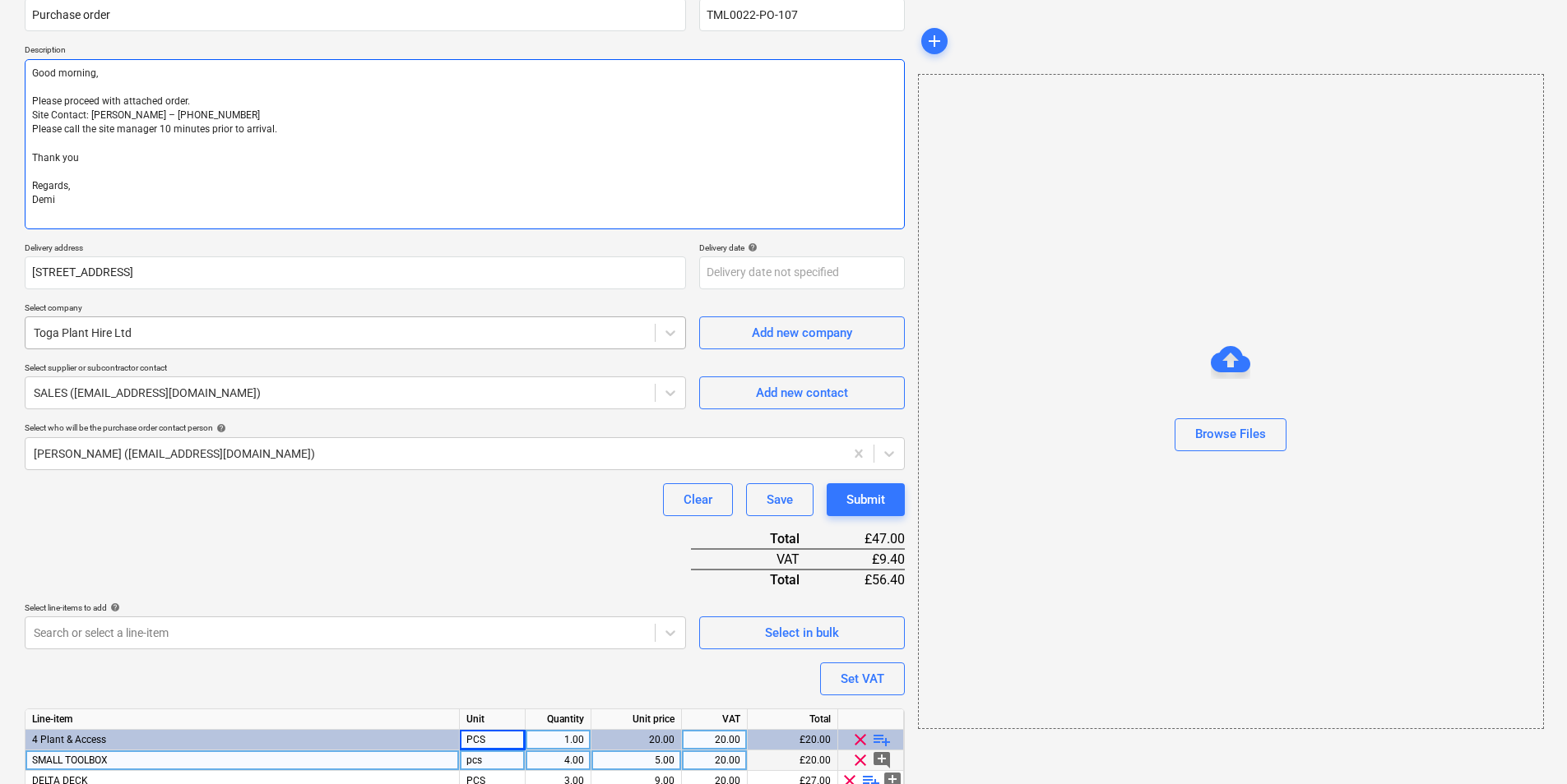
scroll to position [225, 0]
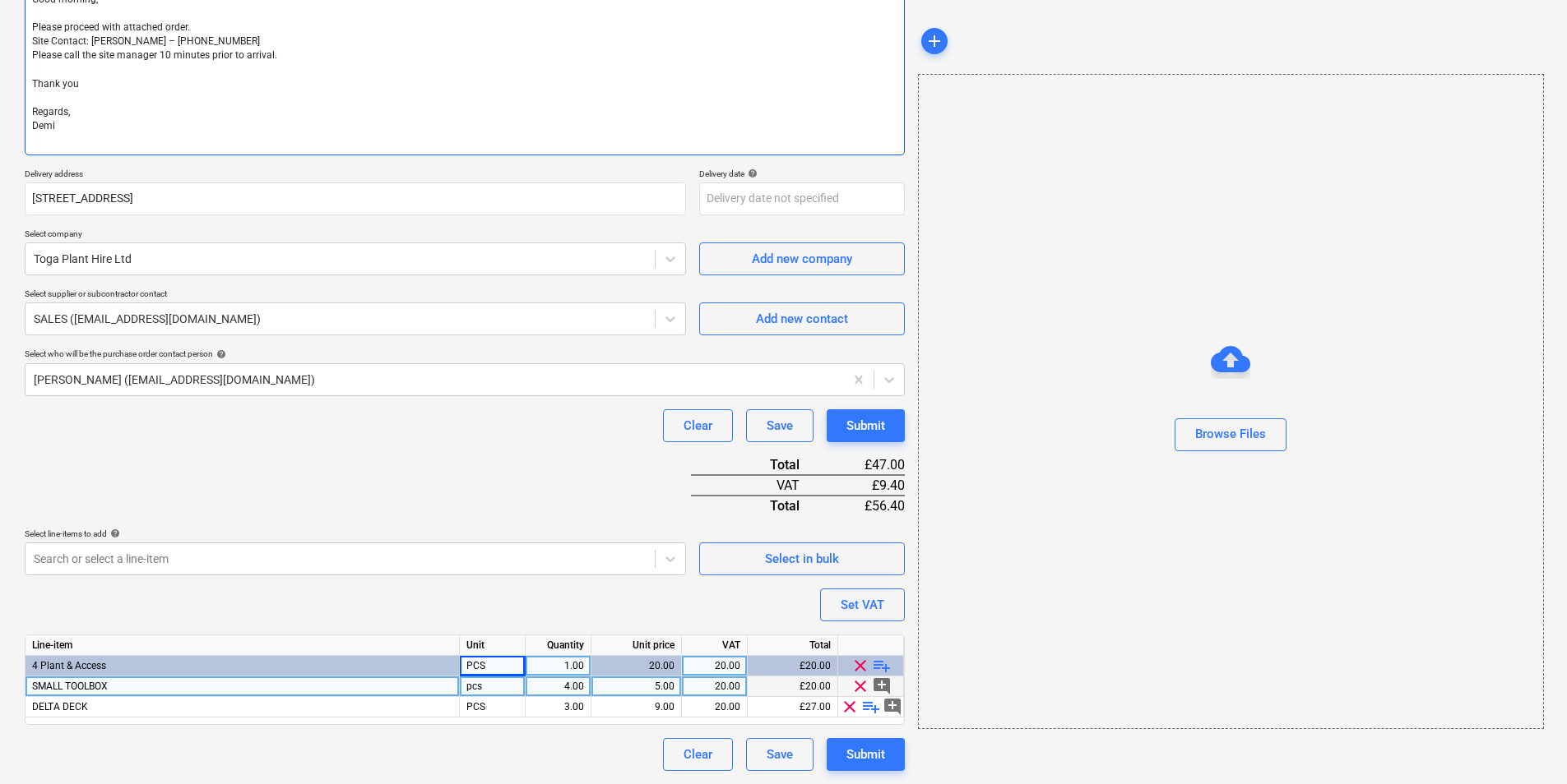
type textarea "Good morning, Please proceed with attached order. Site Contact: [PERSON_NAME] –…"
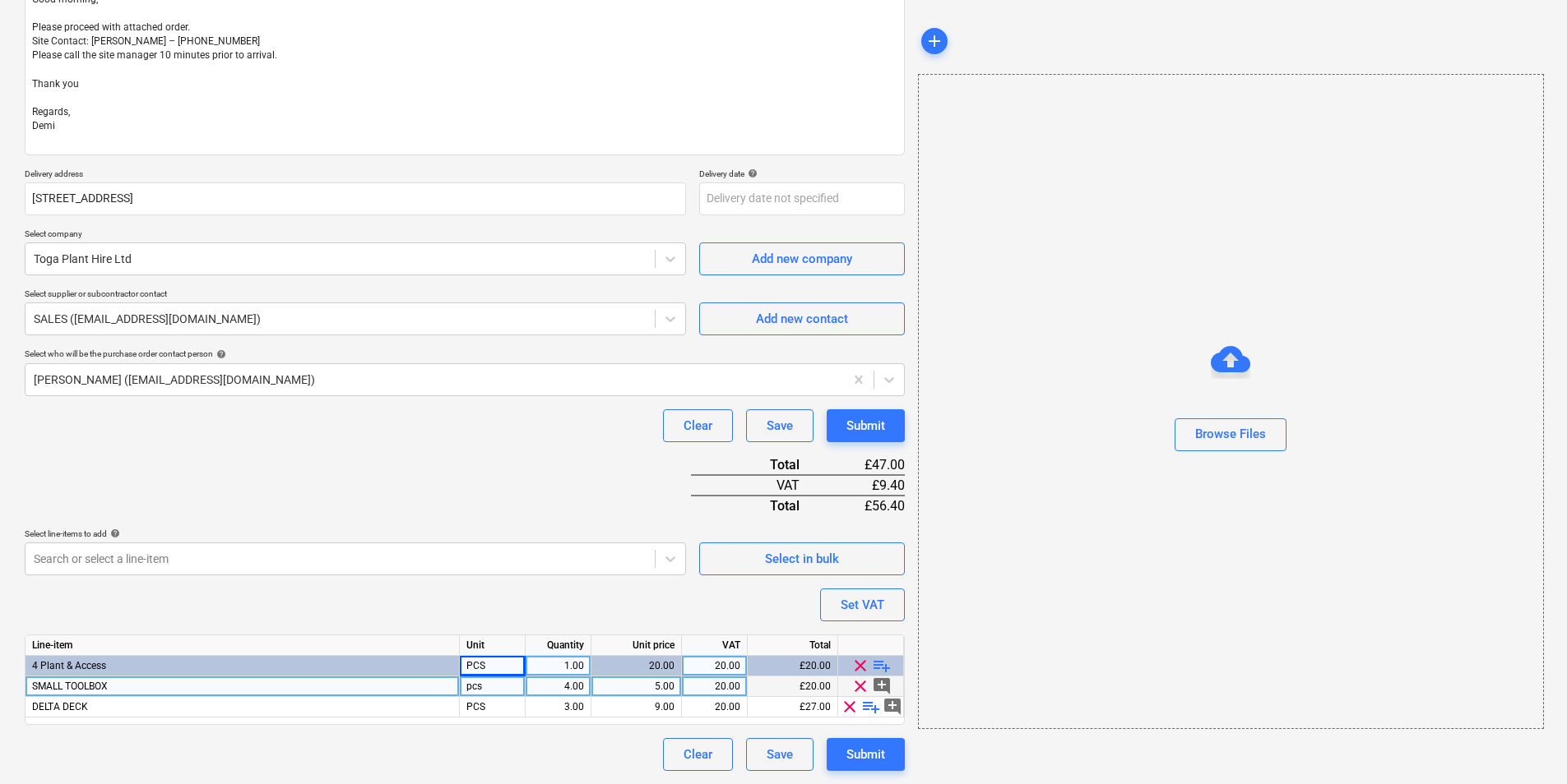
click at [306, 465] on div "Purchase order name help Purchase order Purchase order reference number help TM…" at bounding box center [464, 340] width 880 height 860
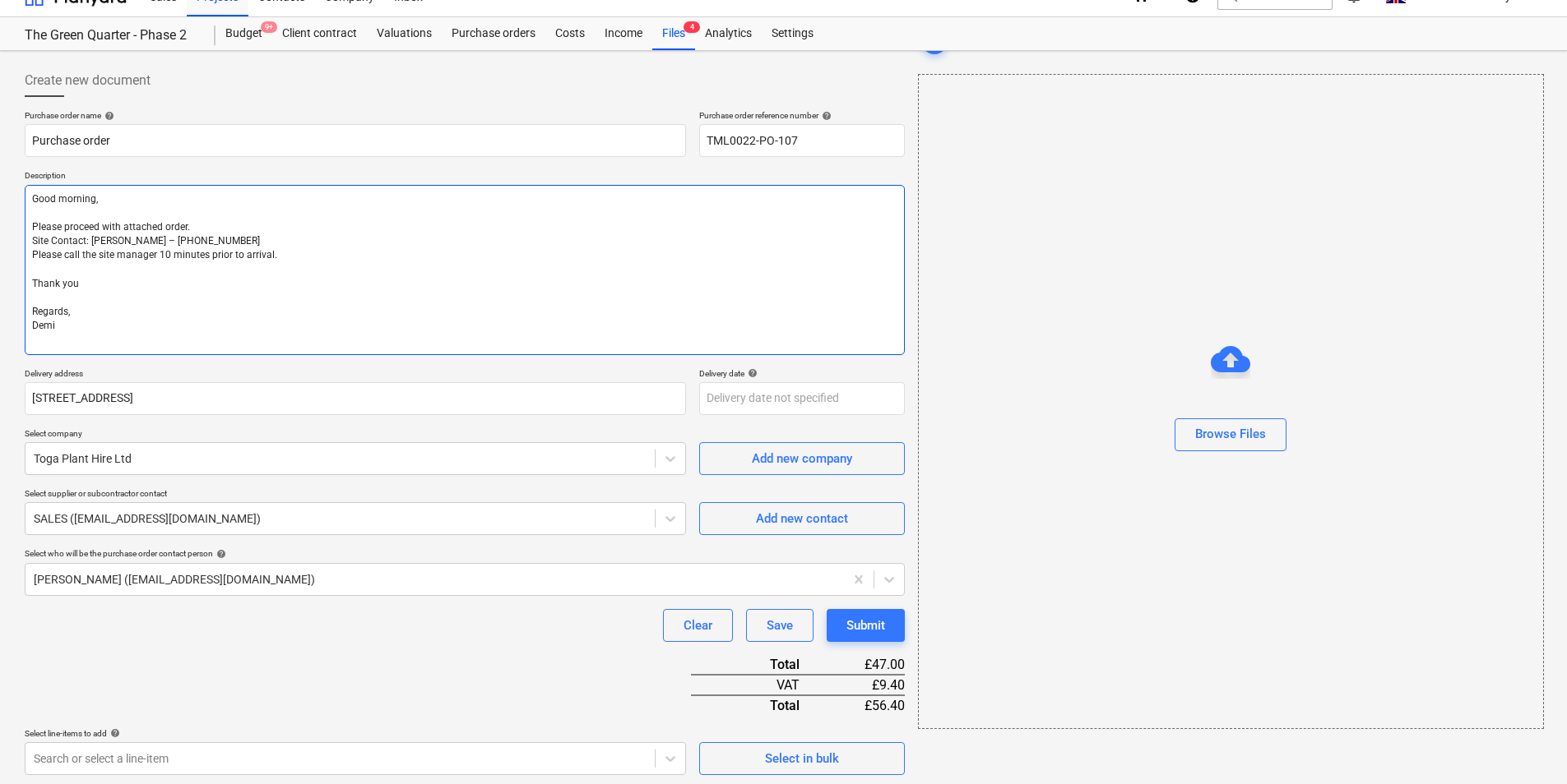
scroll to position [0, 0]
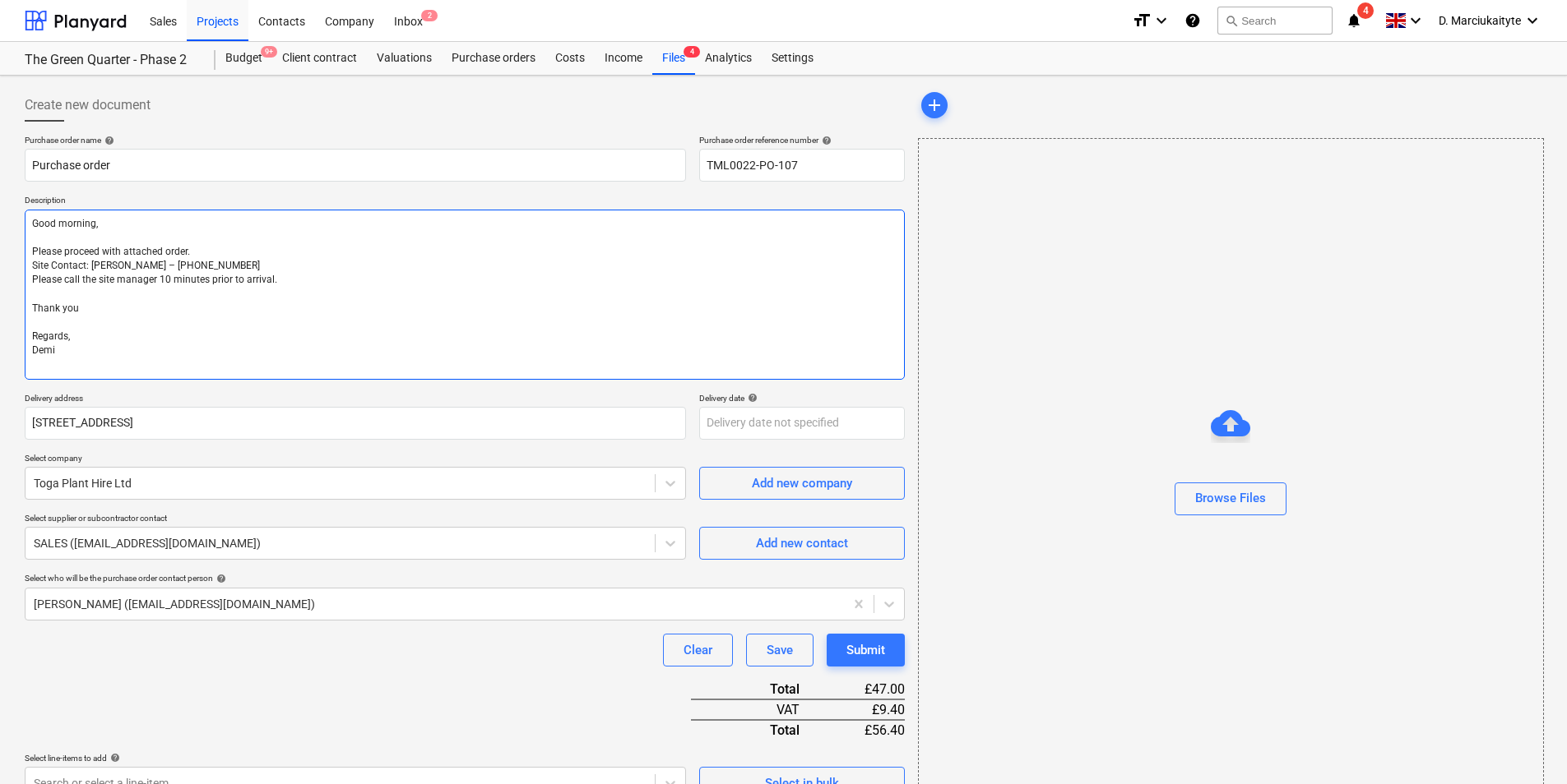
click at [85, 366] on textarea "Good morning, Please proceed with attached order. Site Contact: [PERSON_NAME] –…" at bounding box center [464, 294] width 880 height 170
type textarea "x"
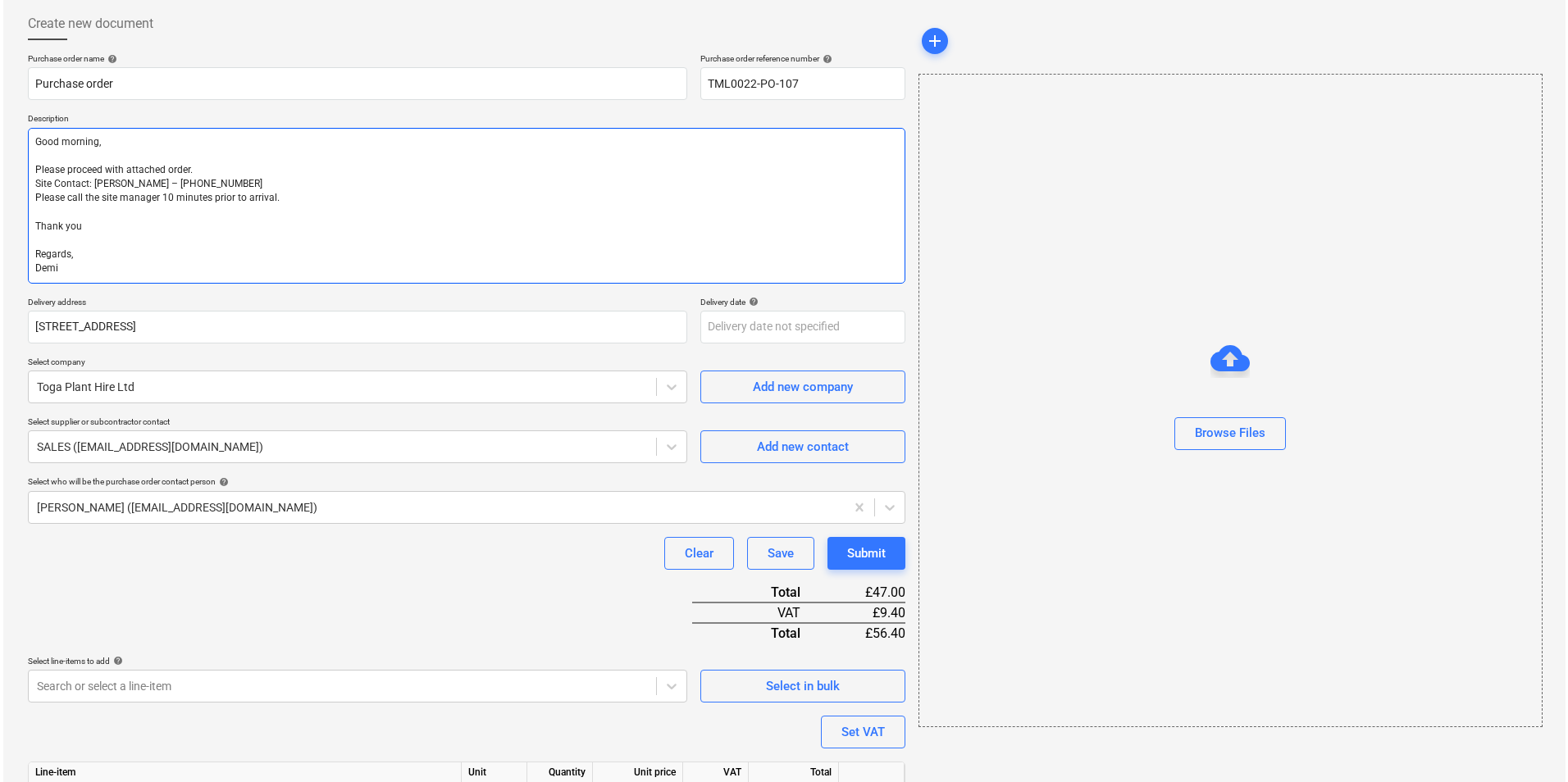
scroll to position [210, 0]
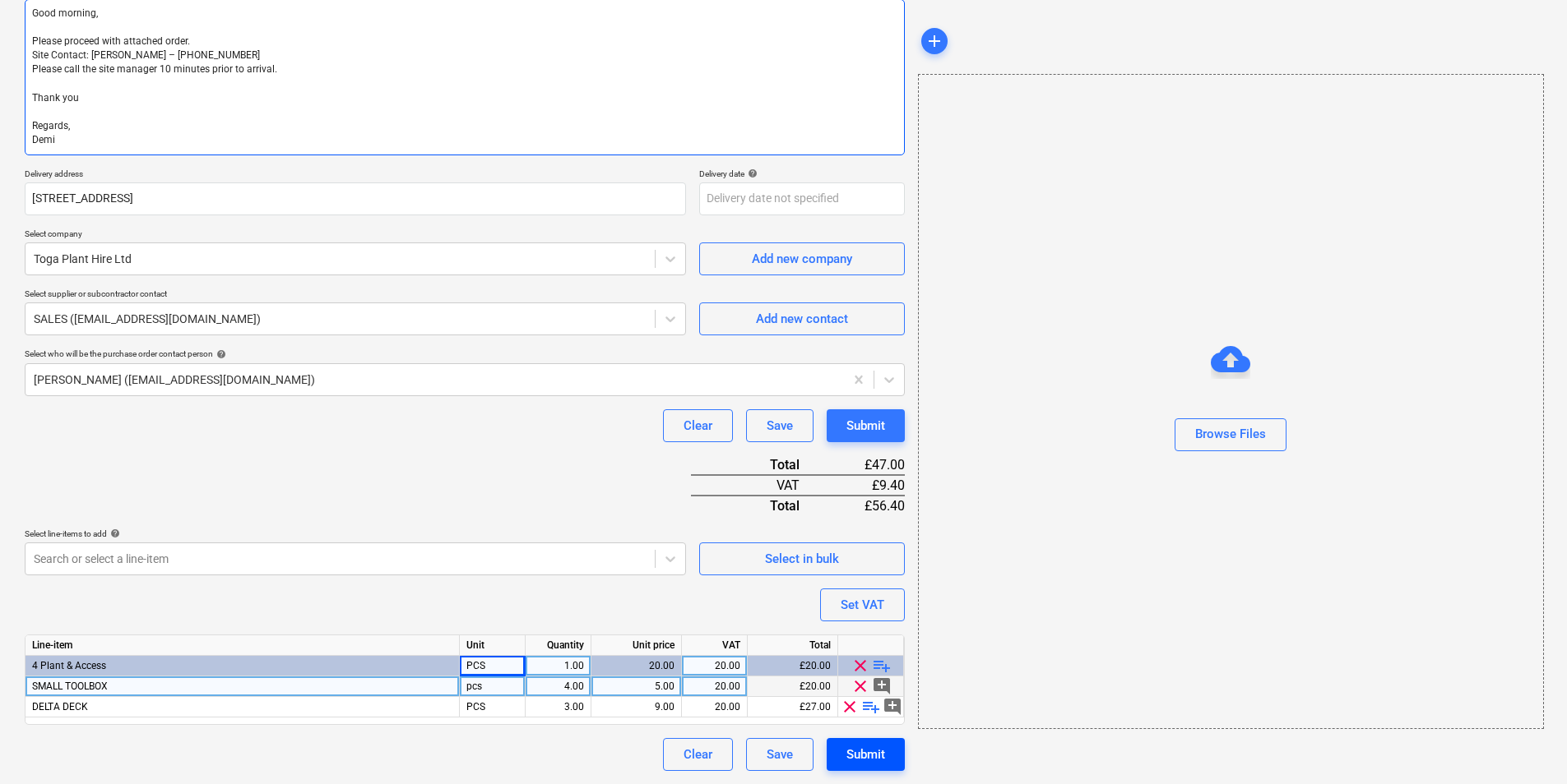
type textarea "Good morning, Please proceed with attached order. Site Contact: [PERSON_NAME] –…"
click at [867, 755] on div "Submit" at bounding box center [866, 754] width 39 height 21
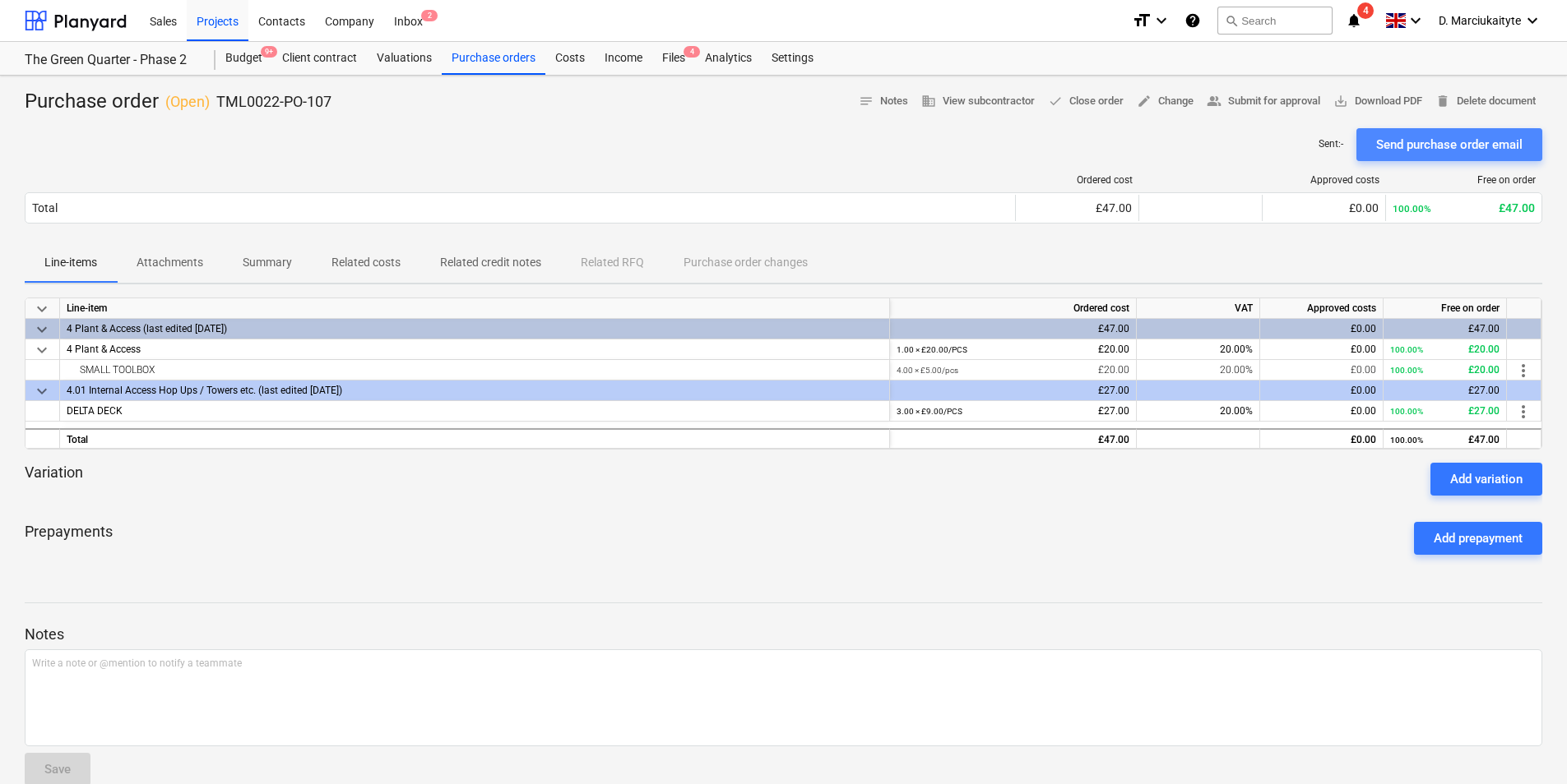
click at [1386, 153] on div "Send purchase order email" at bounding box center [1449, 144] width 146 height 21
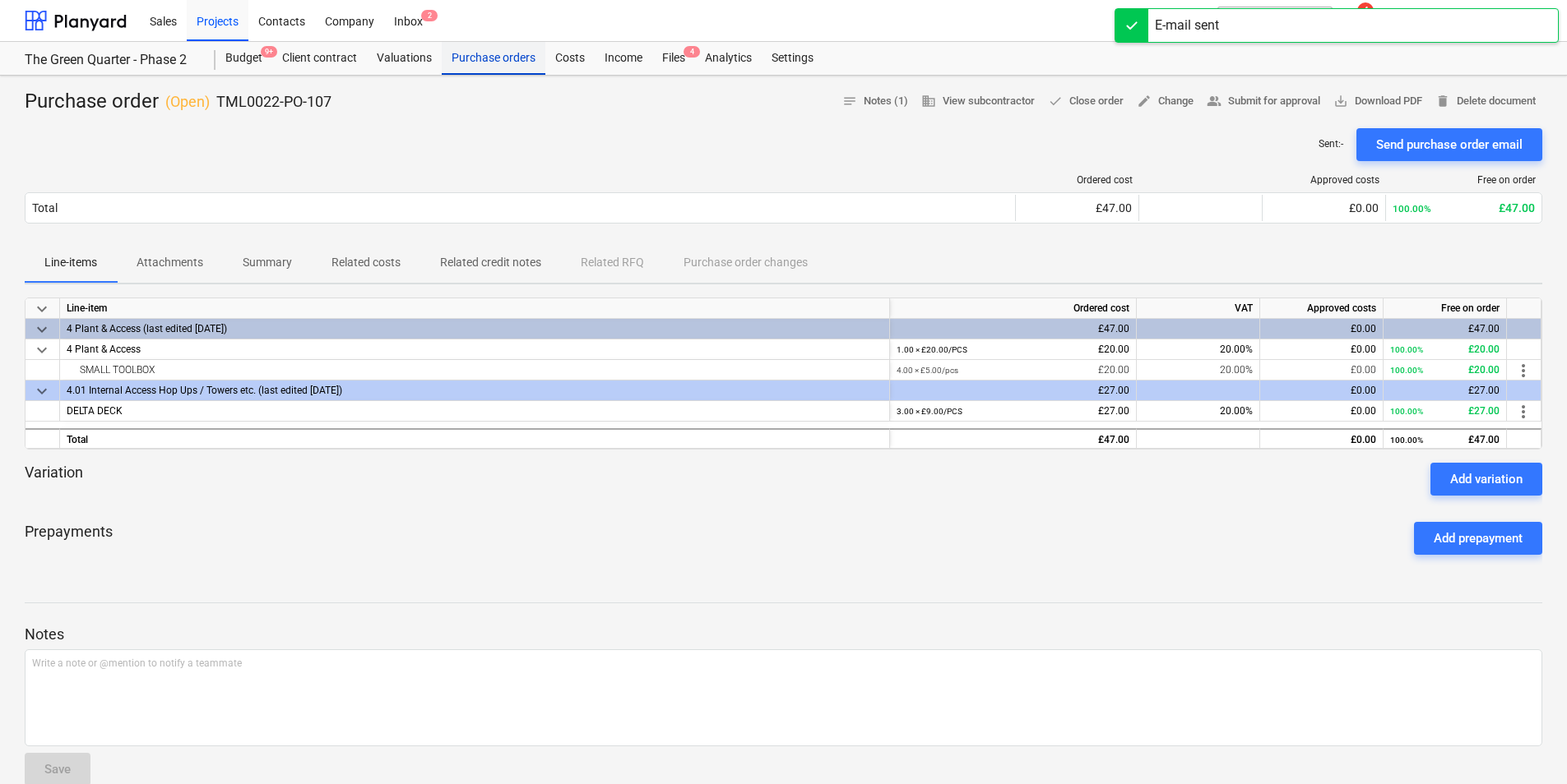
click at [484, 60] on div "Purchase orders" at bounding box center [493, 58] width 104 height 33
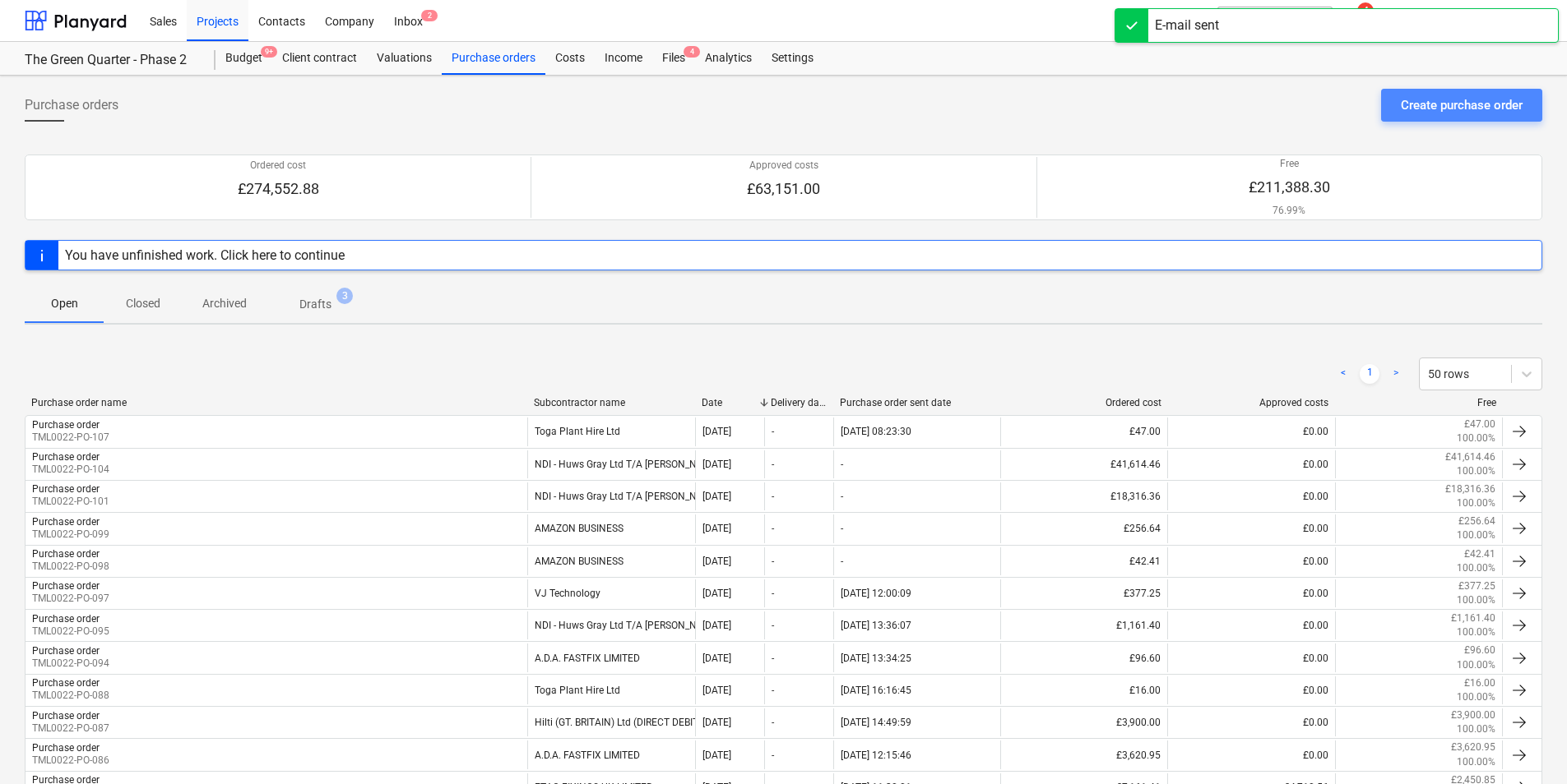
click at [1424, 108] on div "Create purchase order" at bounding box center [1460, 105] width 122 height 21
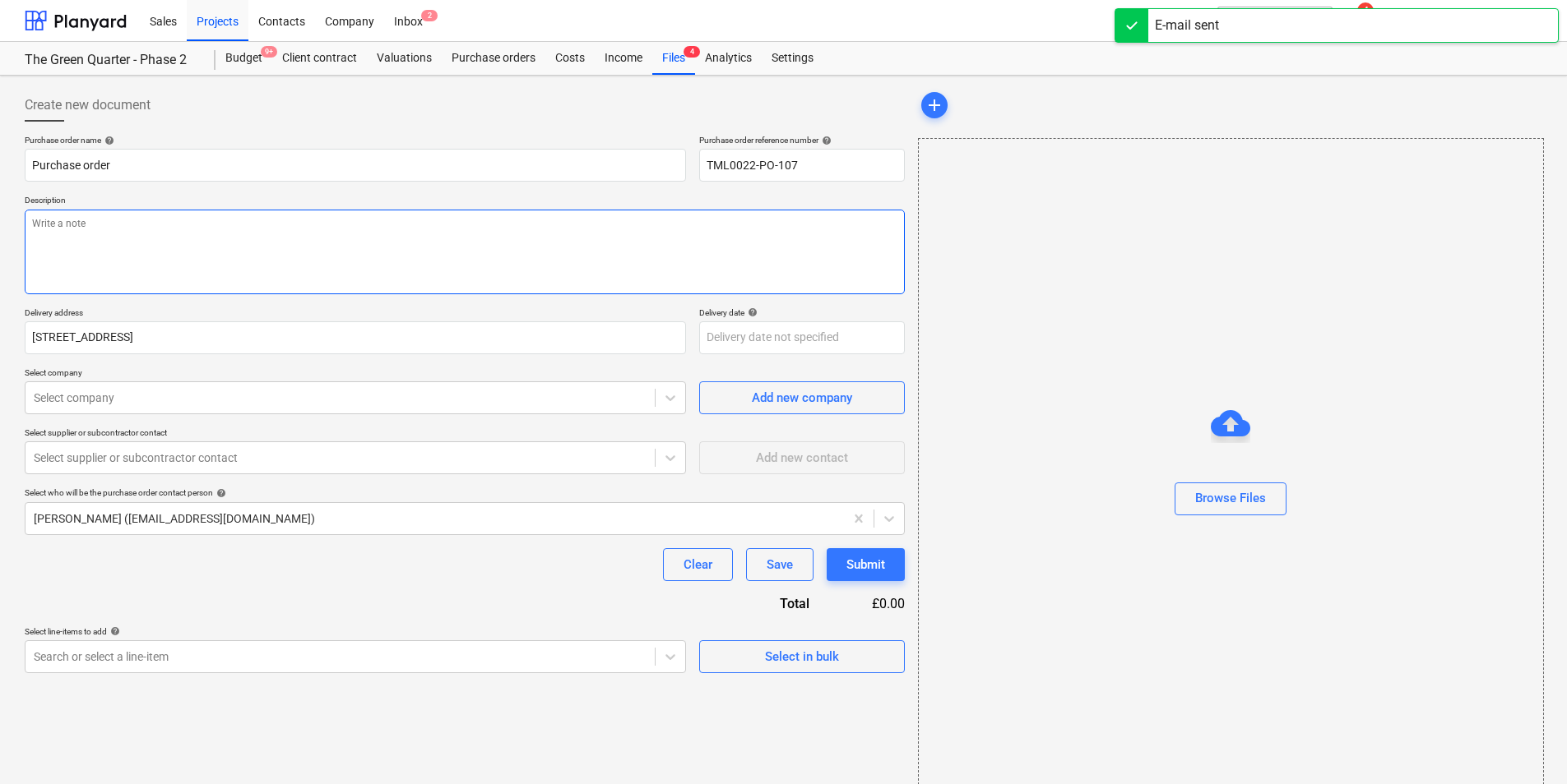
click at [361, 247] on textarea at bounding box center [464, 252] width 880 height 85
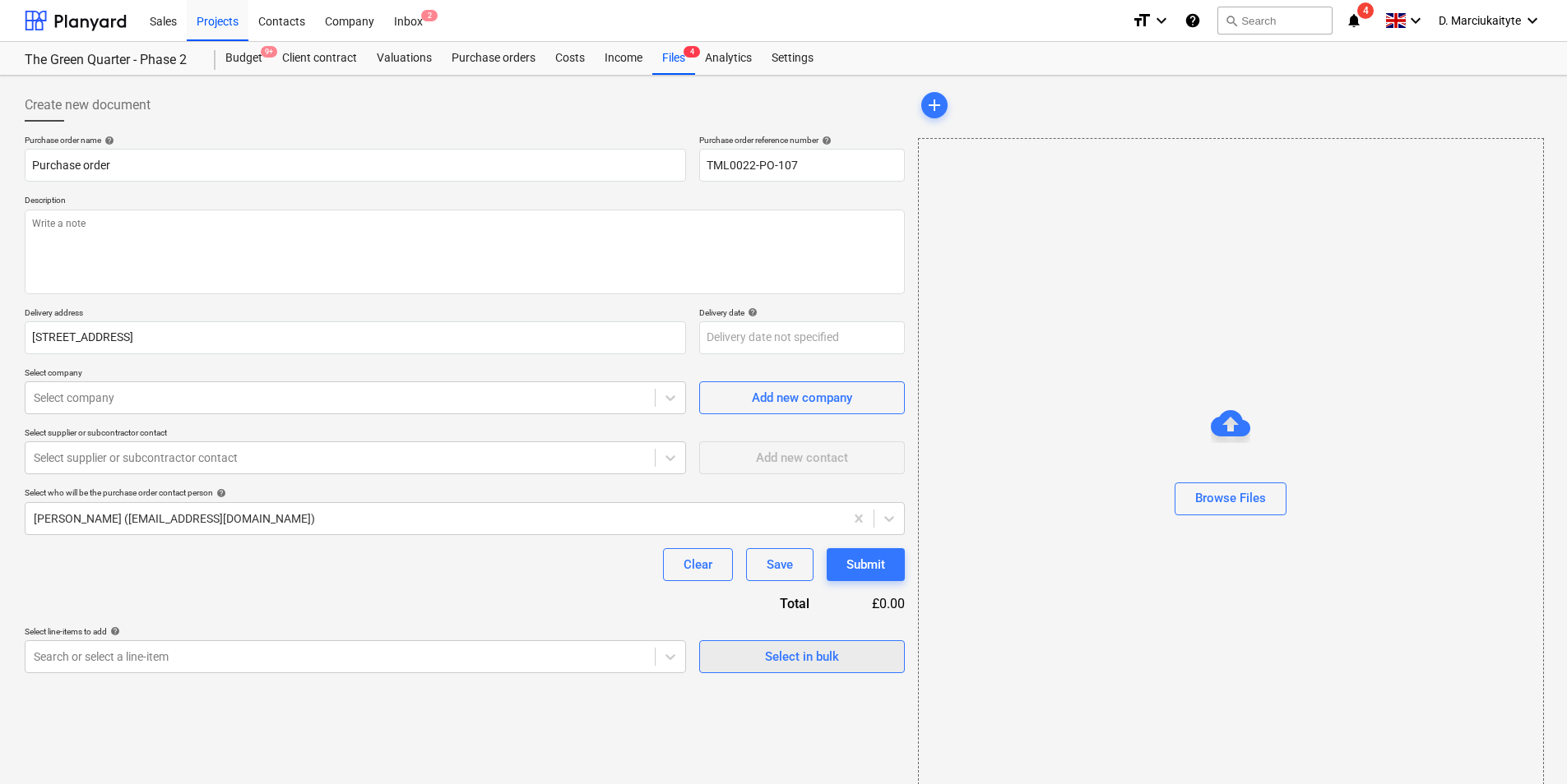
click at [856, 656] on span "Select in bulk" at bounding box center [802, 657] width 164 height 21
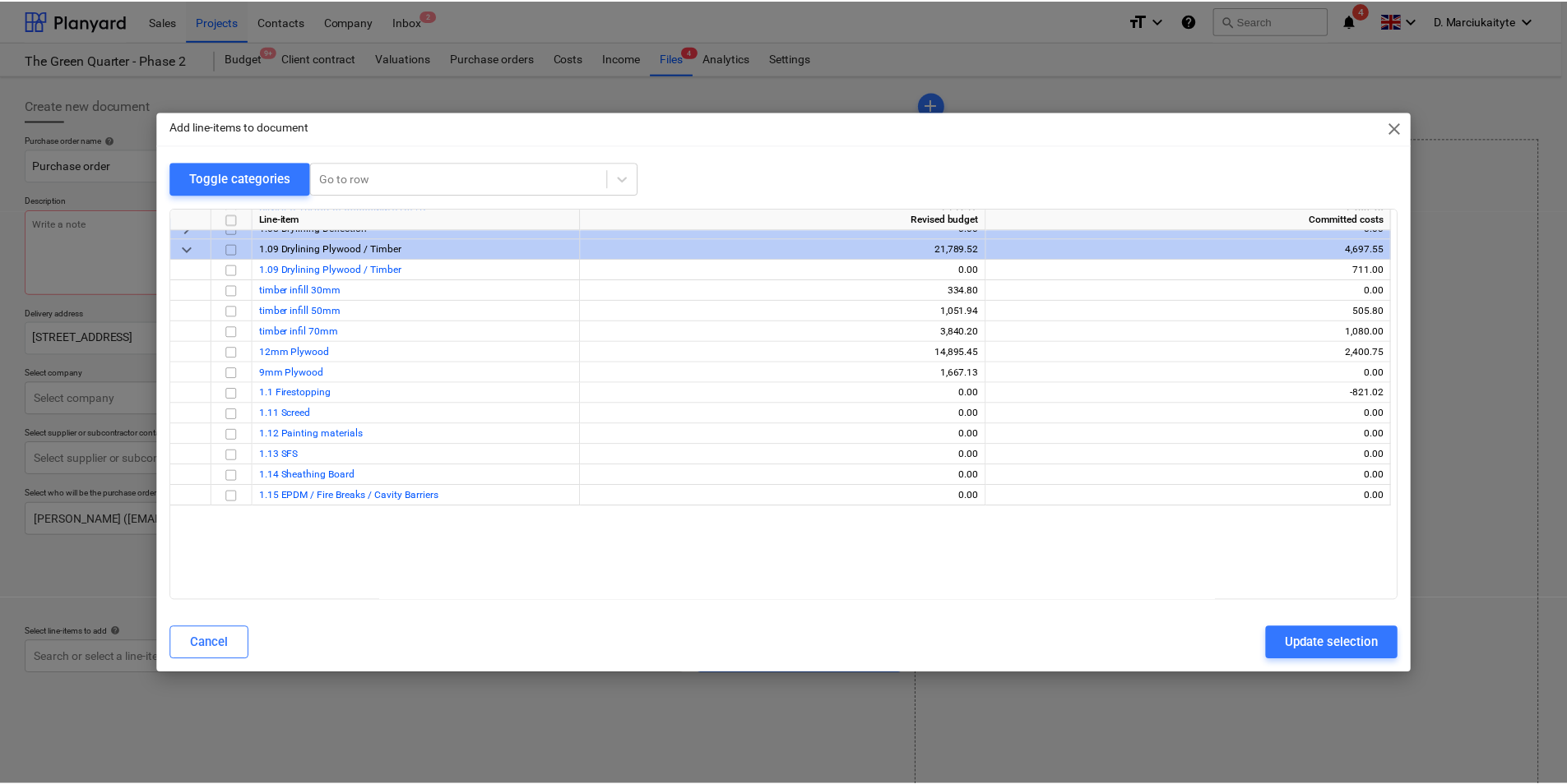
scroll to position [2630, 0]
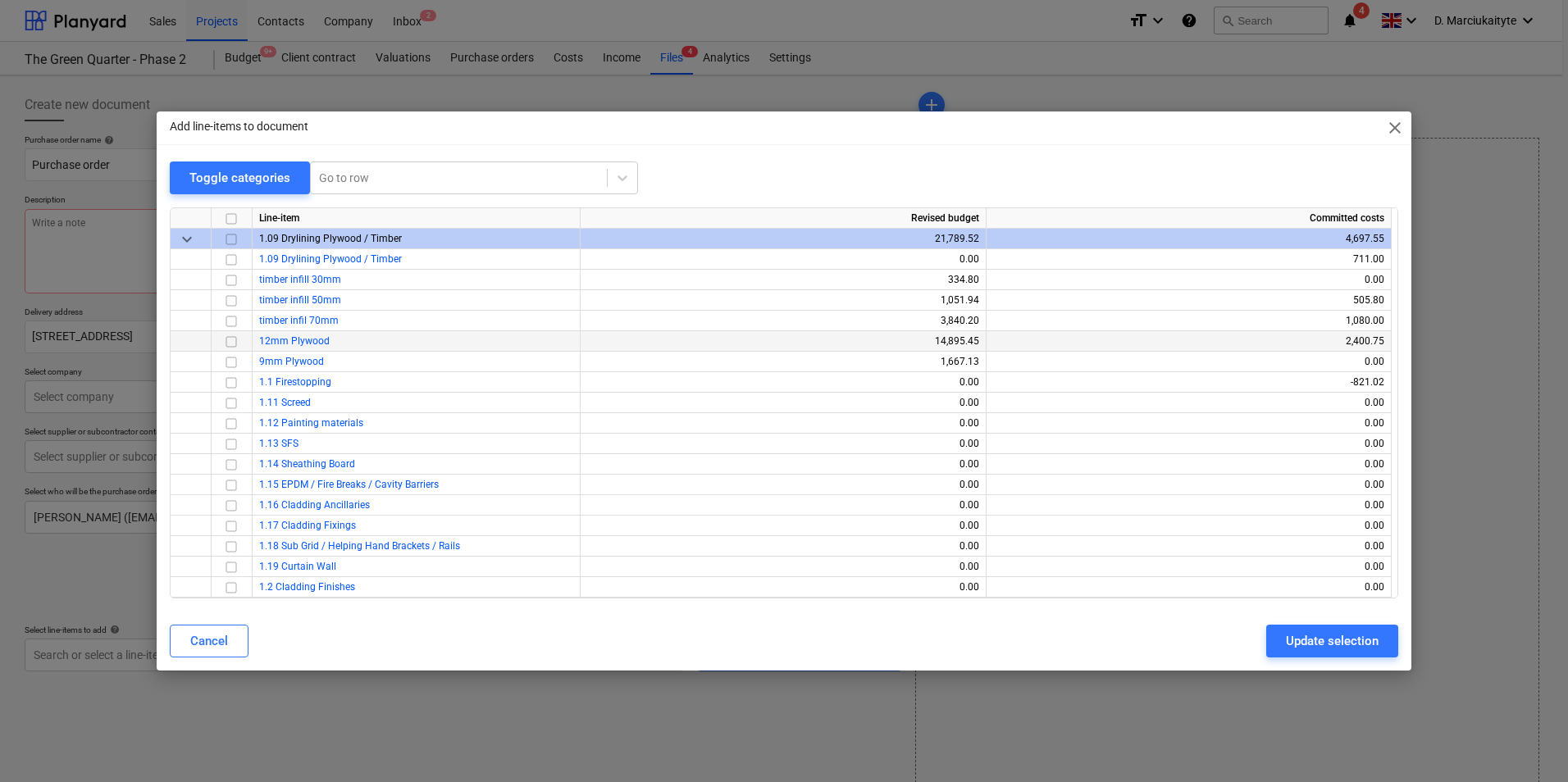
click at [231, 340] on input "checkbox" at bounding box center [232, 342] width 20 height 20
click at [1291, 647] on div "Update selection" at bounding box center [1332, 641] width 93 height 21
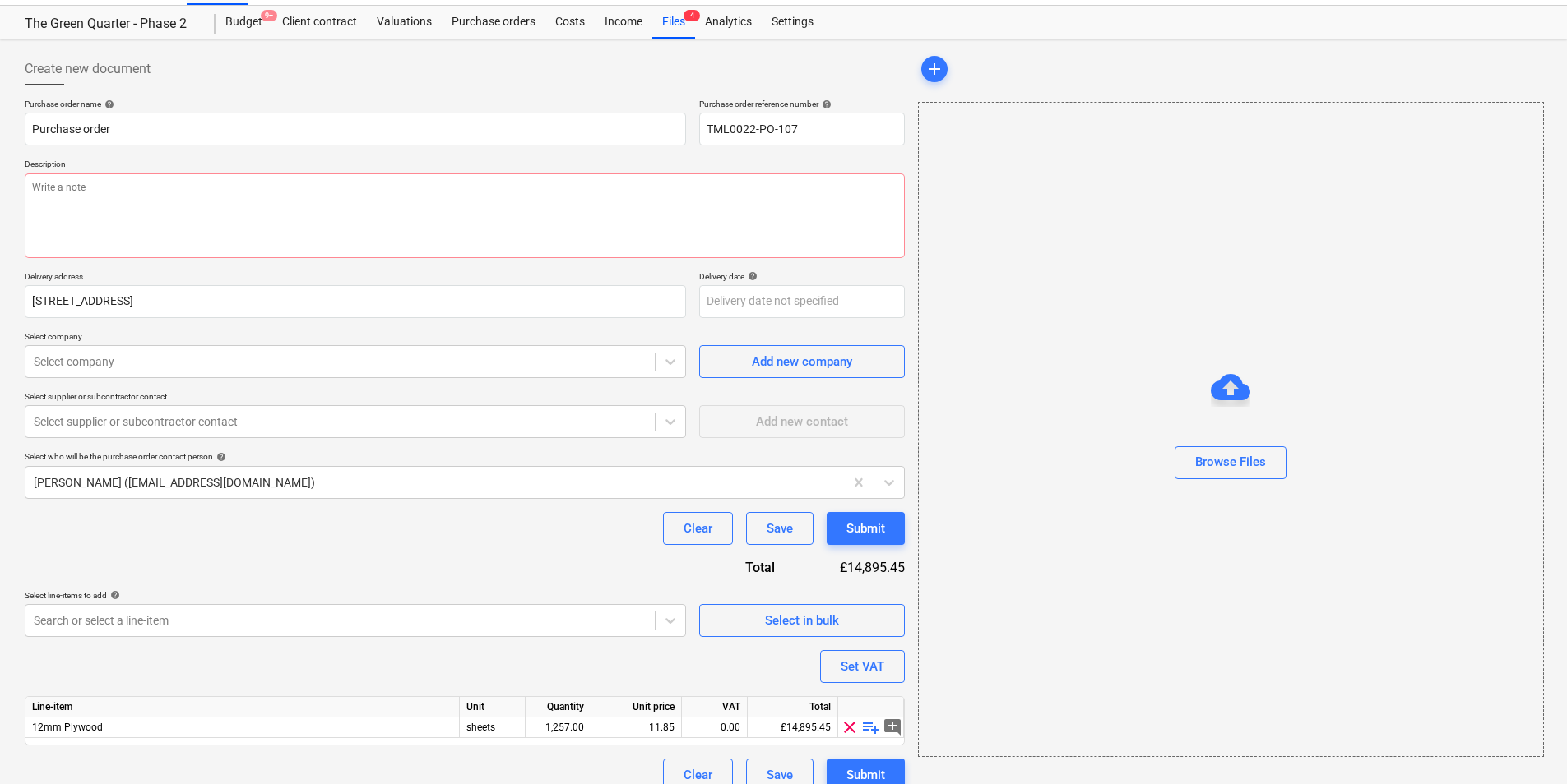
scroll to position [57, 0]
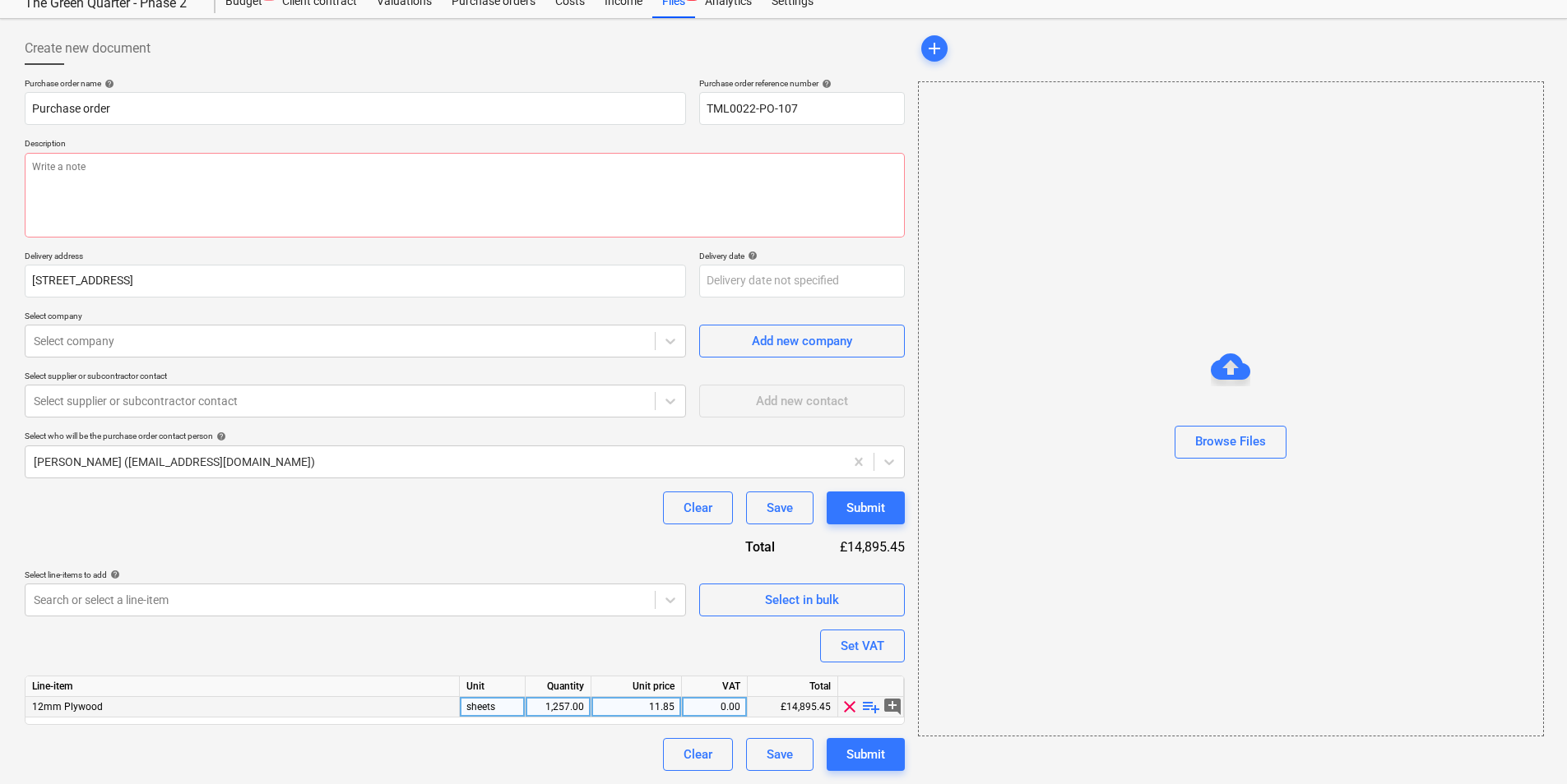
type textarea "x"
click at [632, 709] on div "11.85" at bounding box center [636, 707] width 76 height 21
type input "10.67"
type textarea "x"
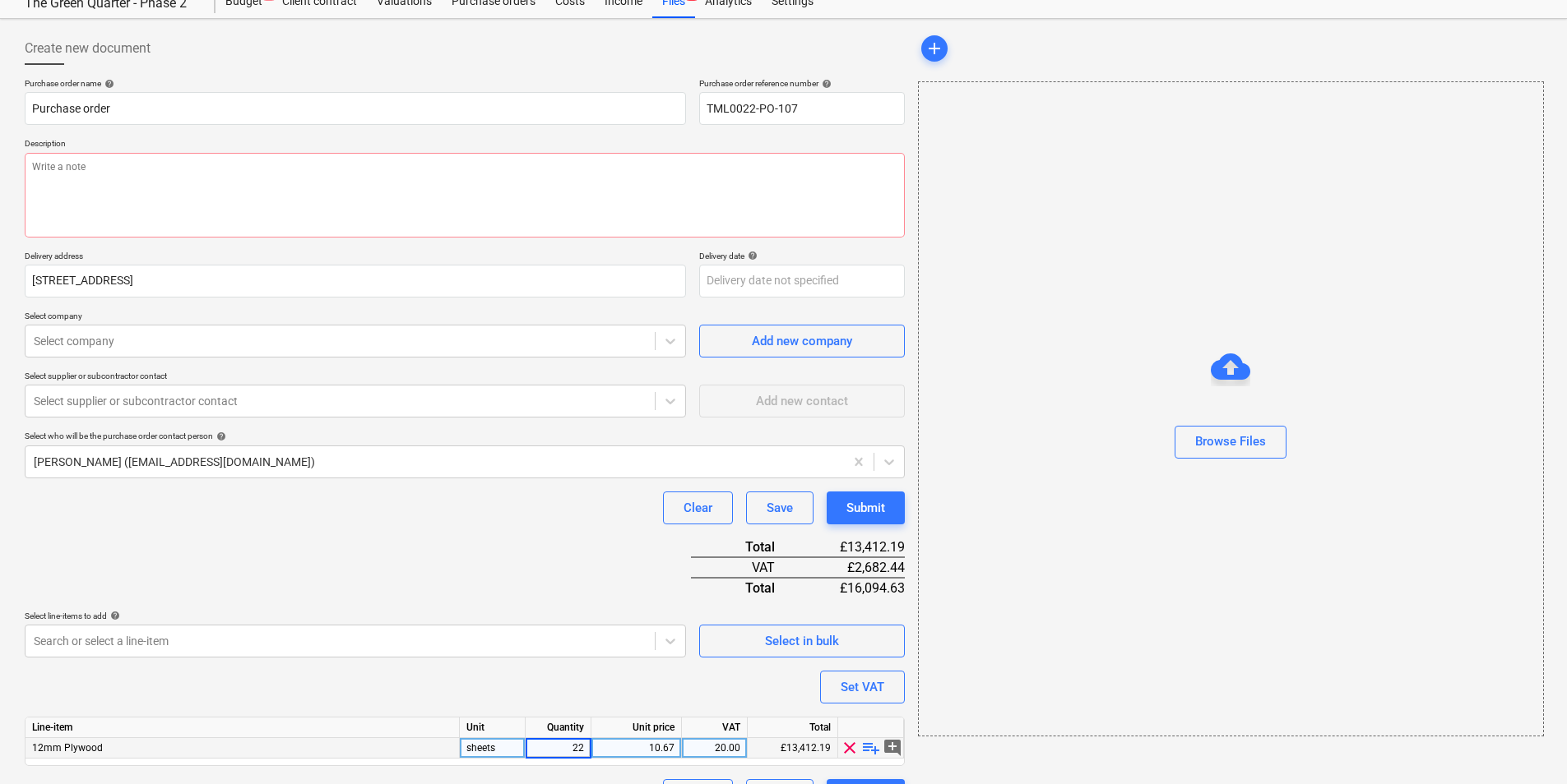
type input "225"
click at [167, 151] on p "Description" at bounding box center [464, 145] width 880 height 14
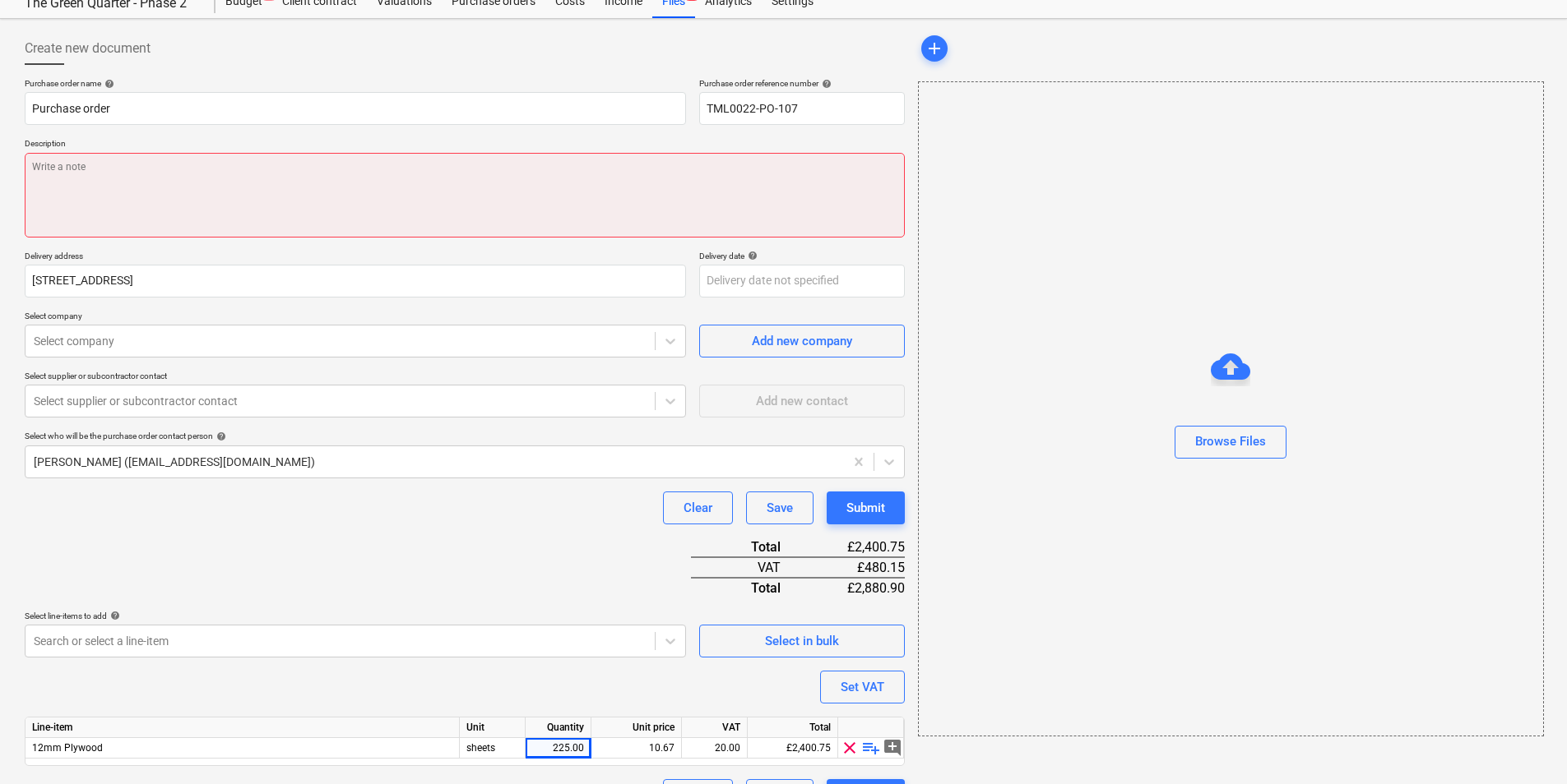
click at [167, 166] on textarea at bounding box center [464, 195] width 880 height 85
paste textarea "Hi, Please proceed with attached order. Site Contact: [PERSON_NAME] – [PHONE_NU…"
type textarea "x"
type textarea "Hi, Please proceed with attached order. Site Contact: [PERSON_NAME] – [PHONE_NU…"
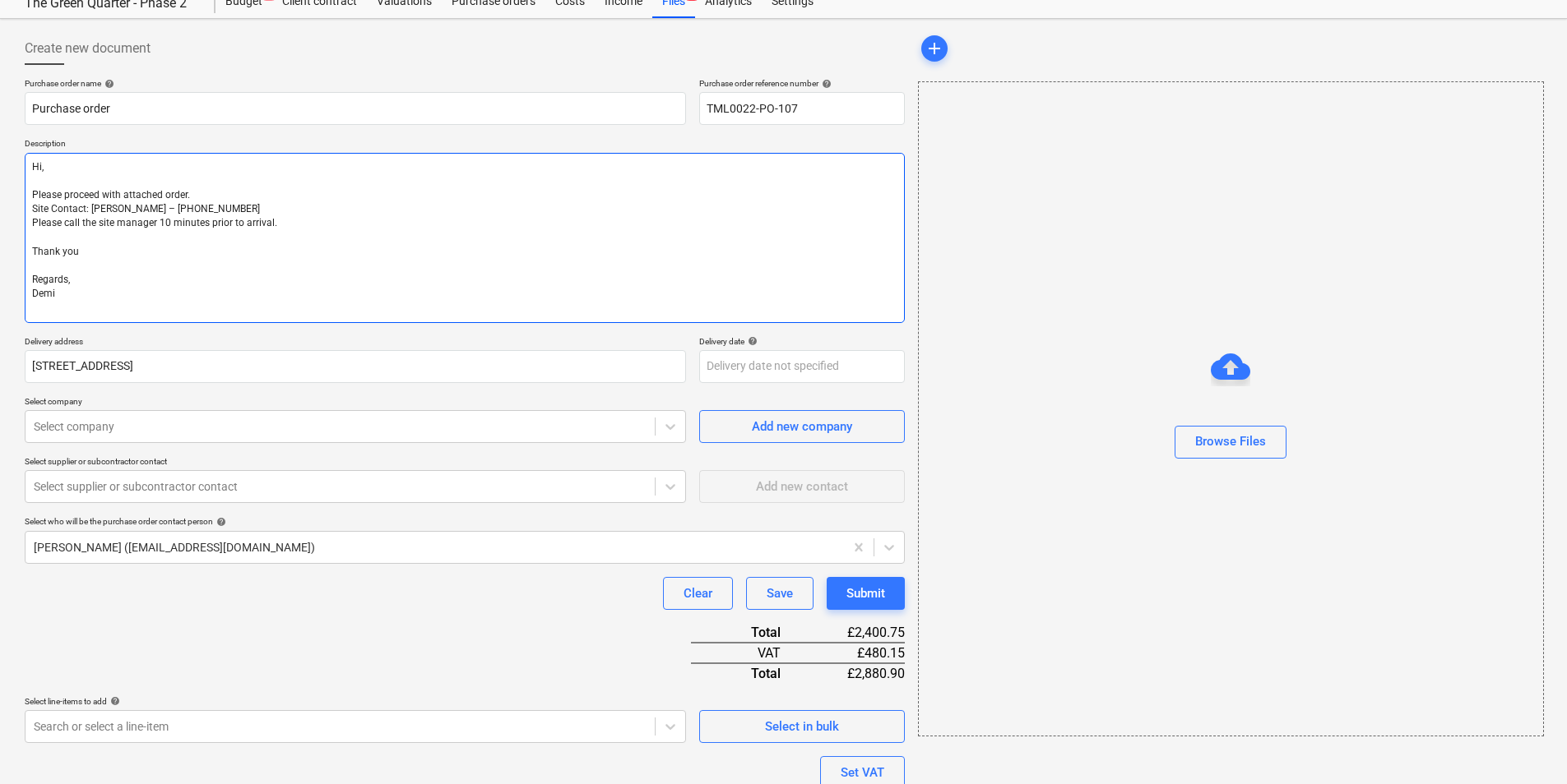
click at [32, 183] on textarea "Hi, Please proceed with attached order. Site Contact: [PERSON_NAME] – [PHONE_NU…" at bounding box center [464, 237] width 880 height 170
type textarea "x"
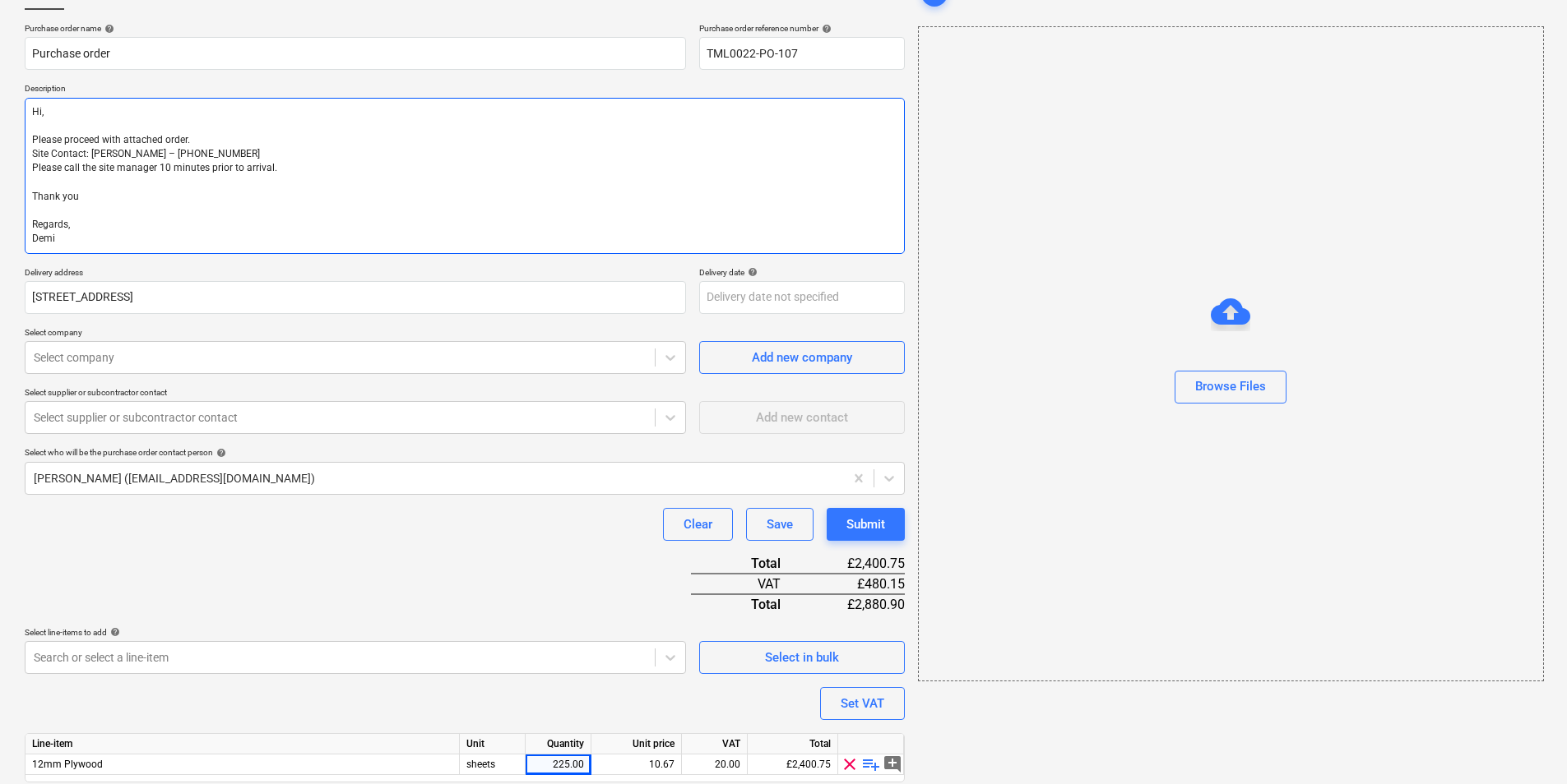
scroll to position [169, 0]
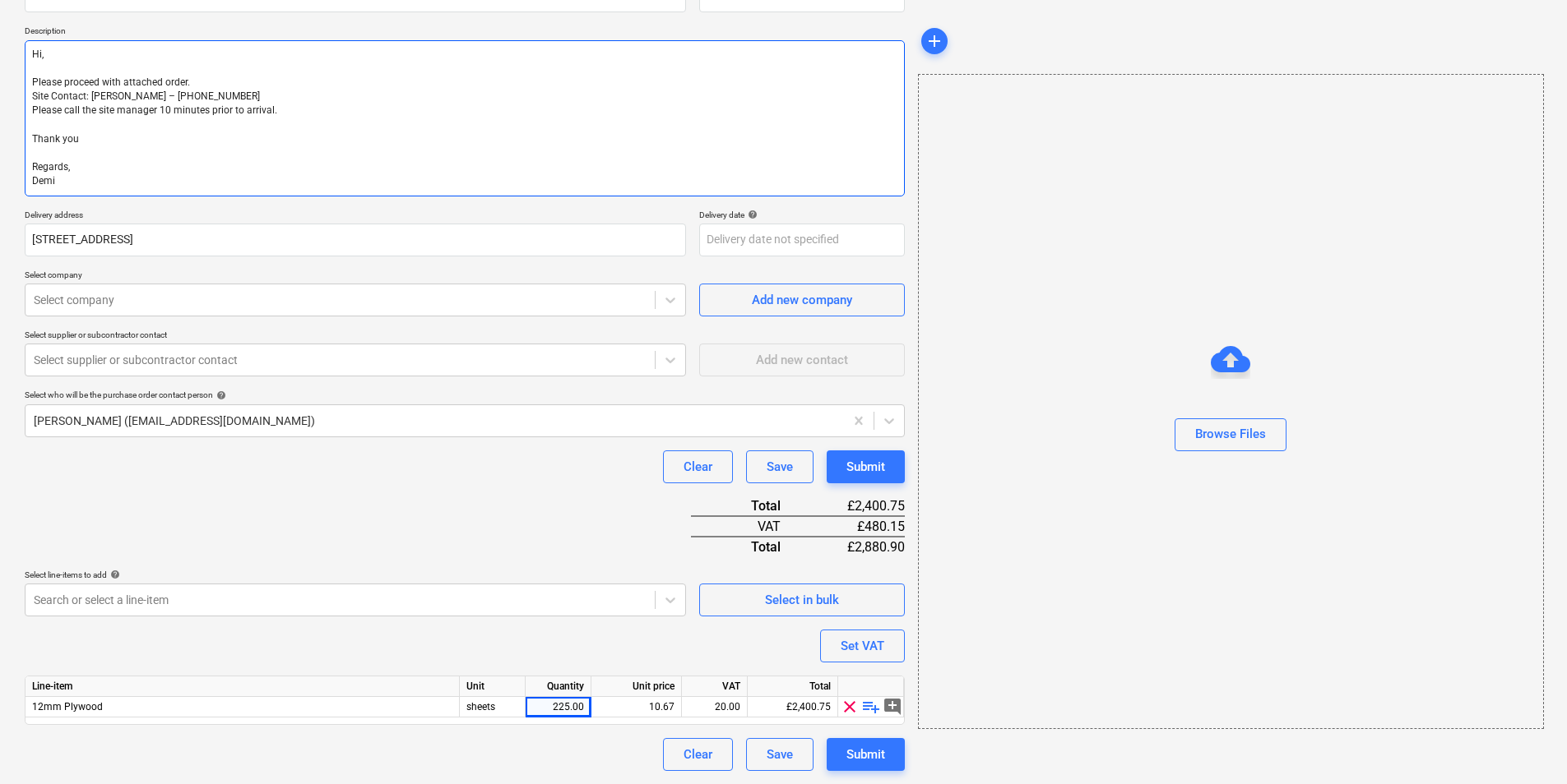
type textarea "Hi, Please proceed with attached order. Site Contact: [PERSON_NAME] – [PHONE_NU…"
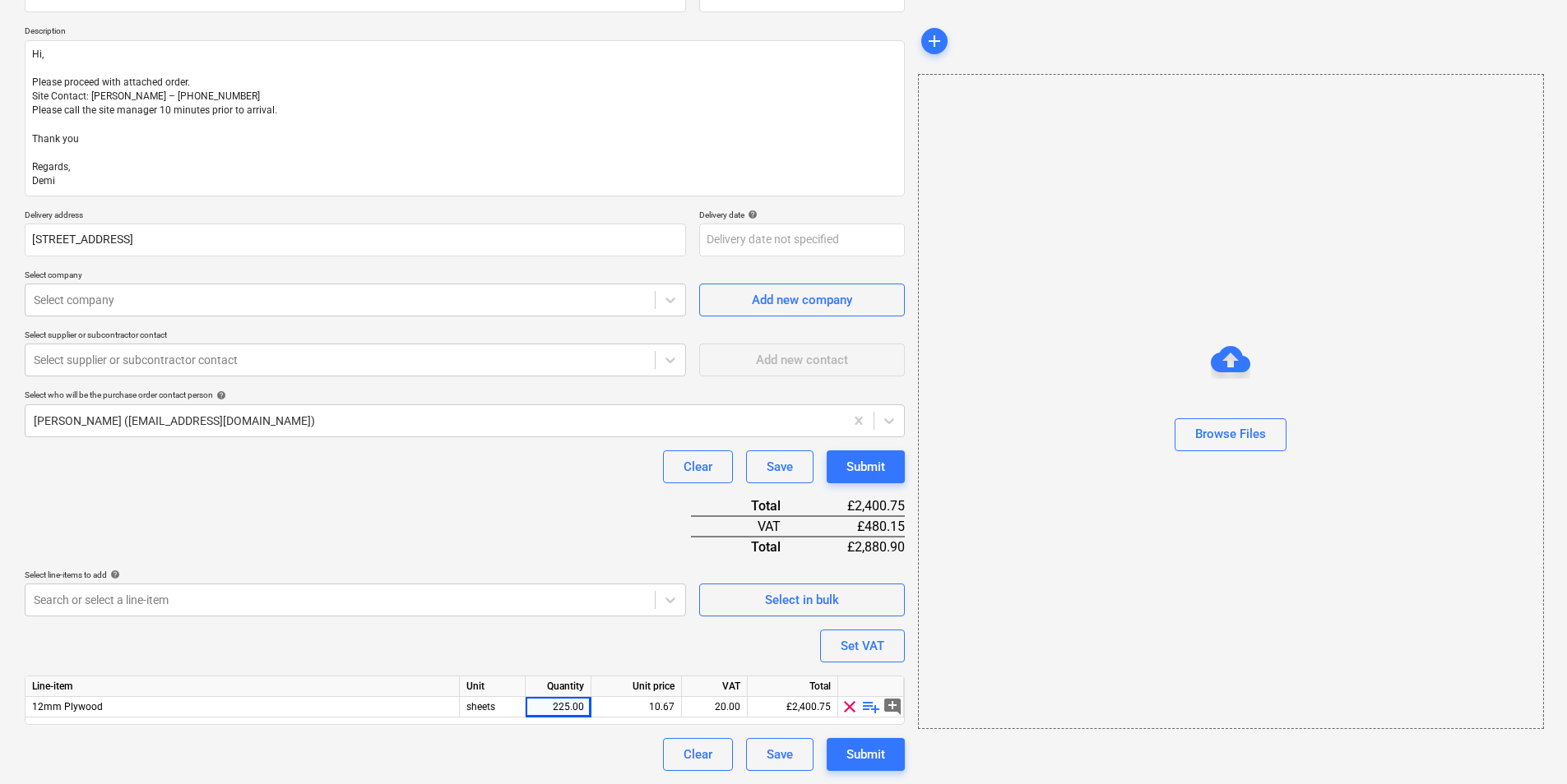
type textarea "x"
drag, startPoint x: 126, startPoint y: 320, endPoint x: 127, endPoint y: 307, distance: 13.0
click at [127, 320] on div "Purchase order name help Purchase order Purchase order reference number help TM…" at bounding box center [464, 368] width 880 height 806
click at [128, 302] on div at bounding box center [340, 300] width 612 height 17
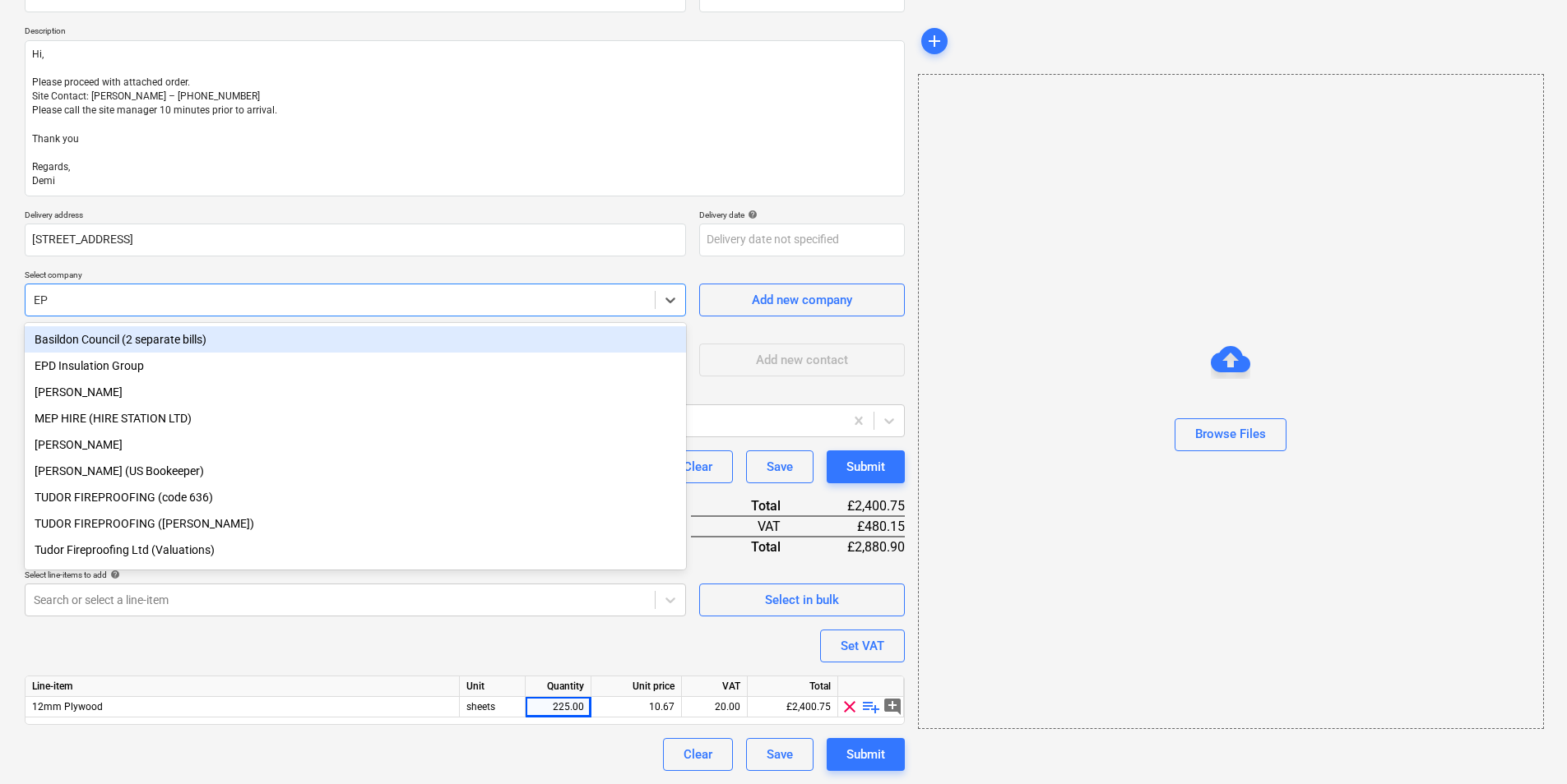
type input "EPD"
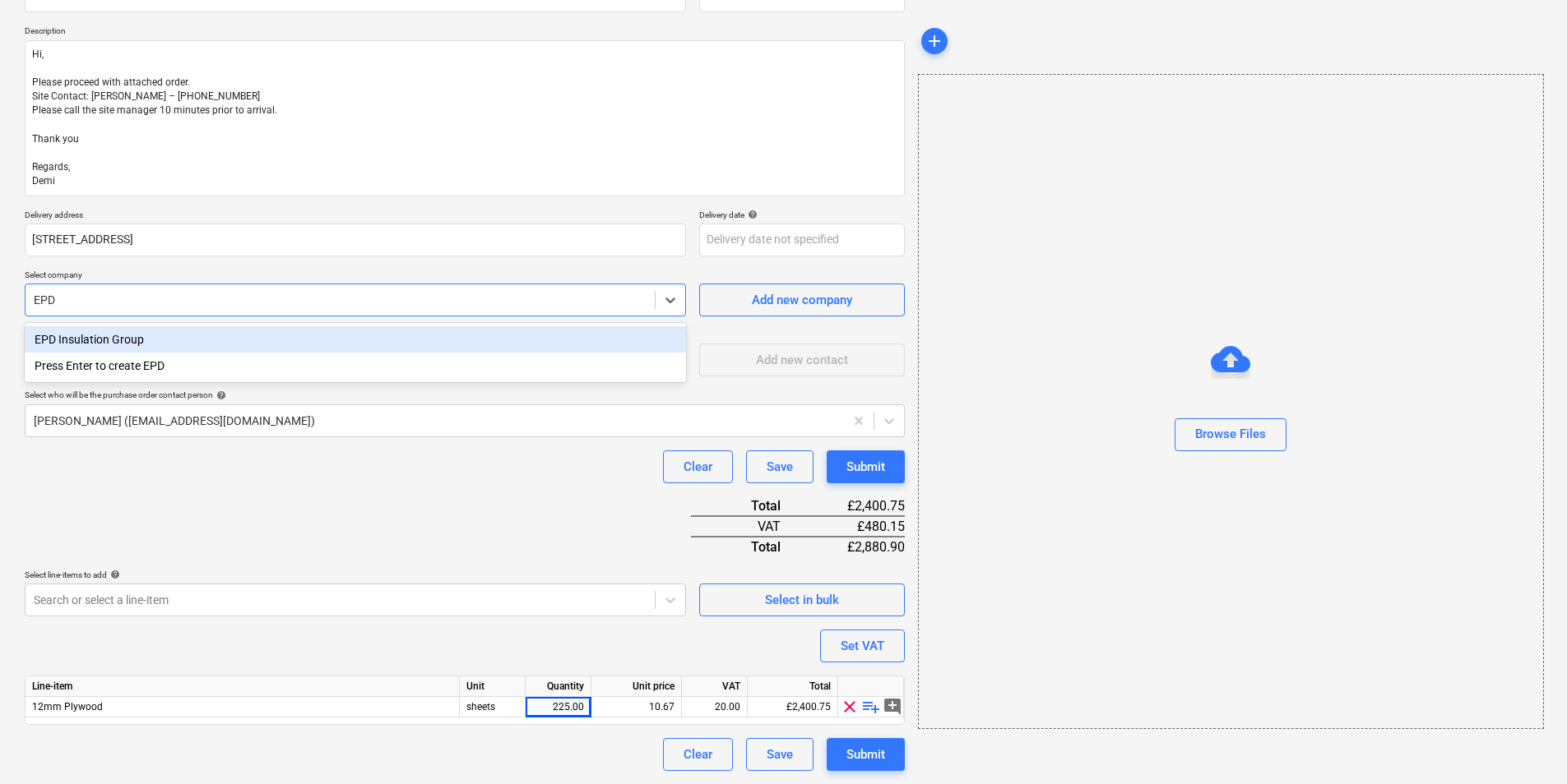
type textarea "x"
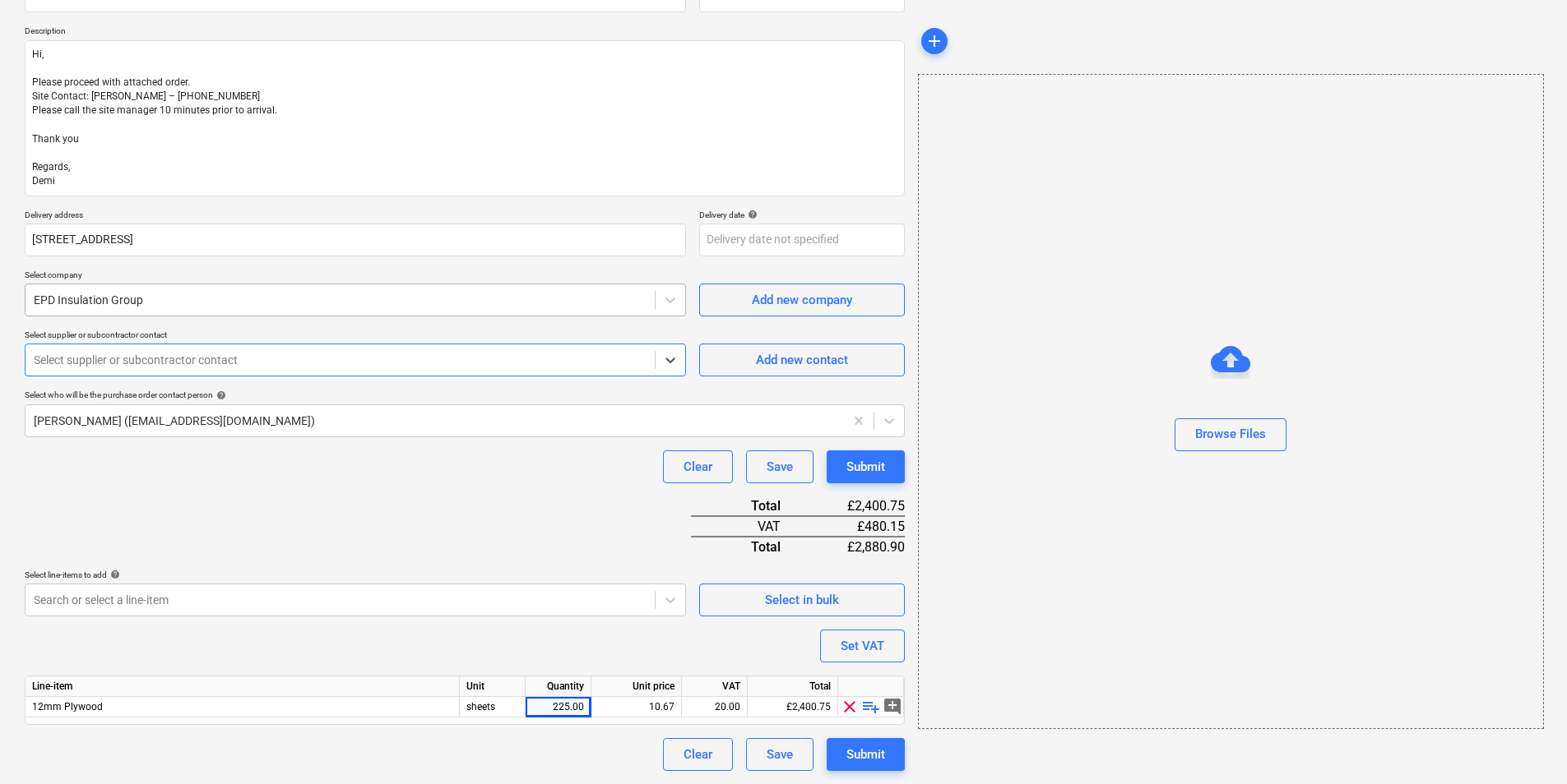
type input "S"
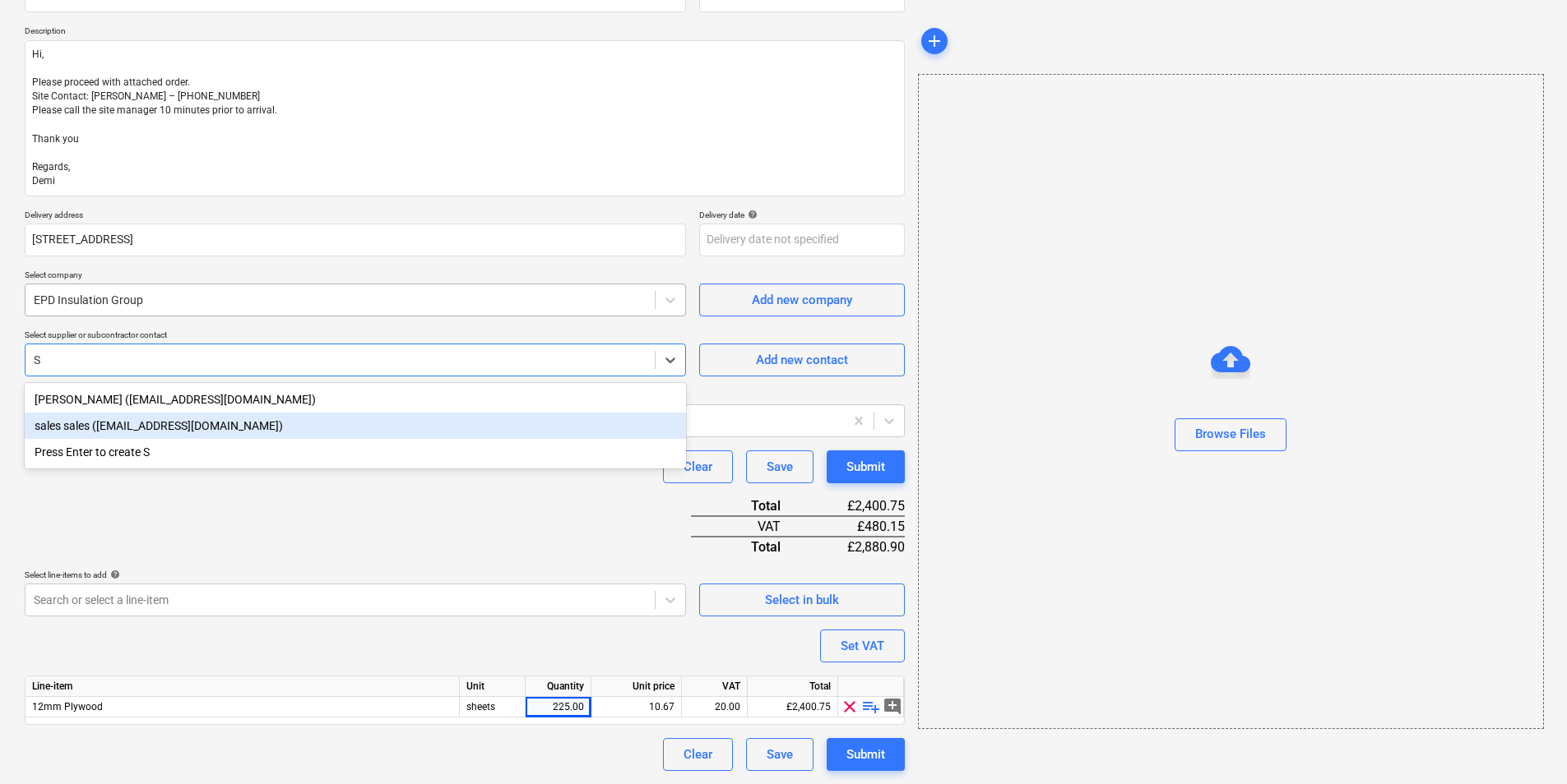
type textarea "x"
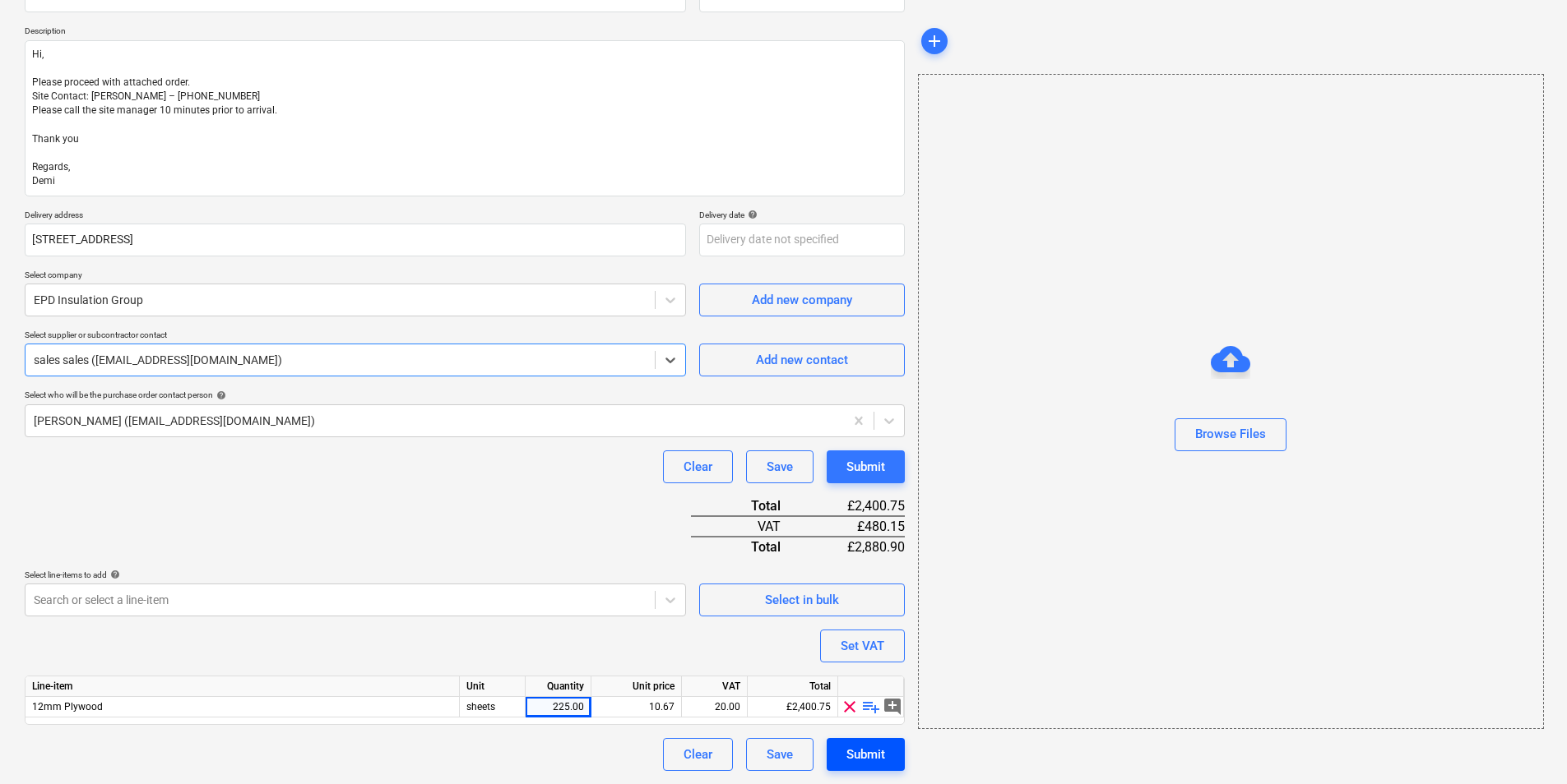
click at [867, 759] on div "Submit" at bounding box center [866, 754] width 39 height 21
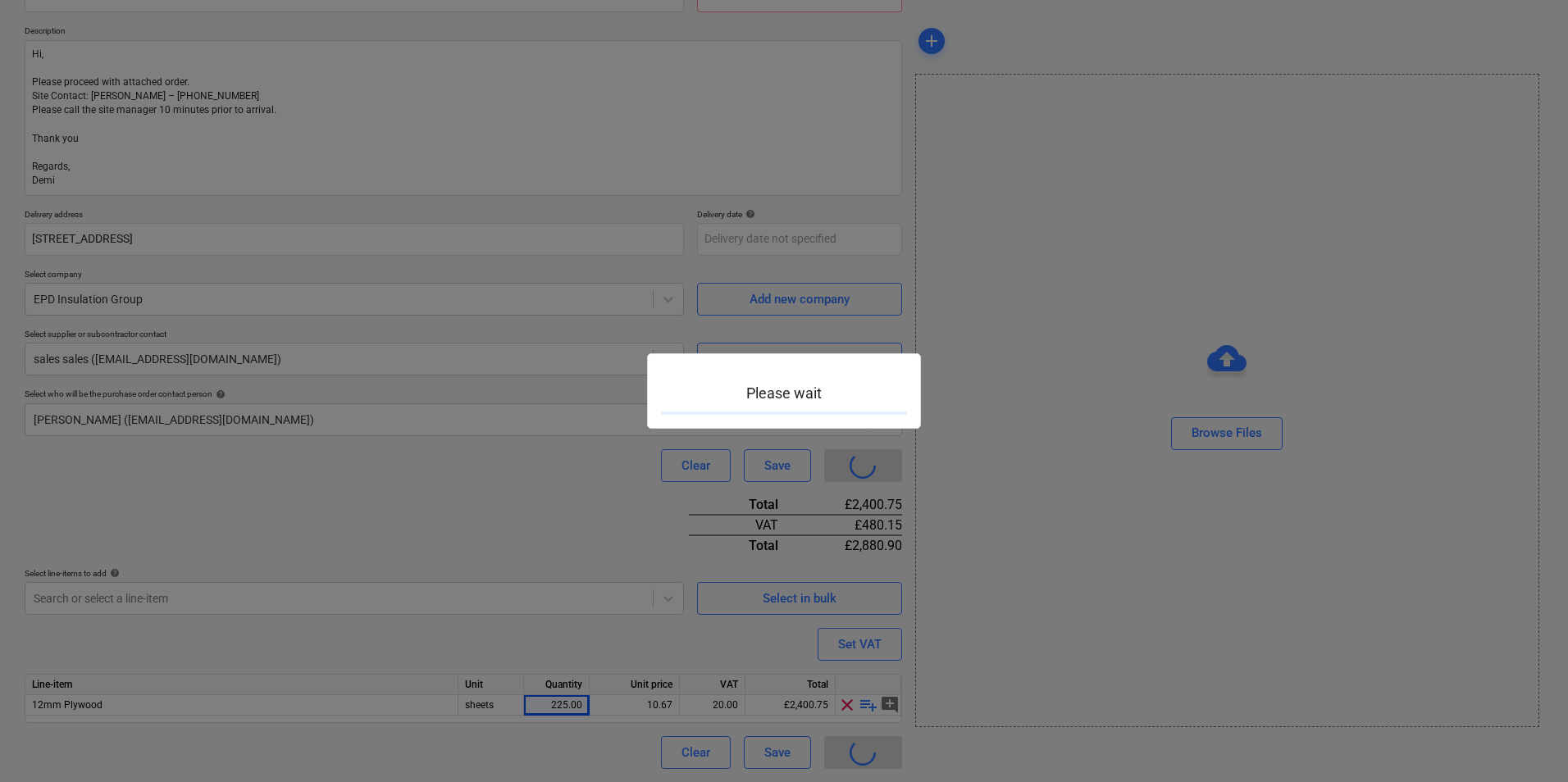
type textarea "x"
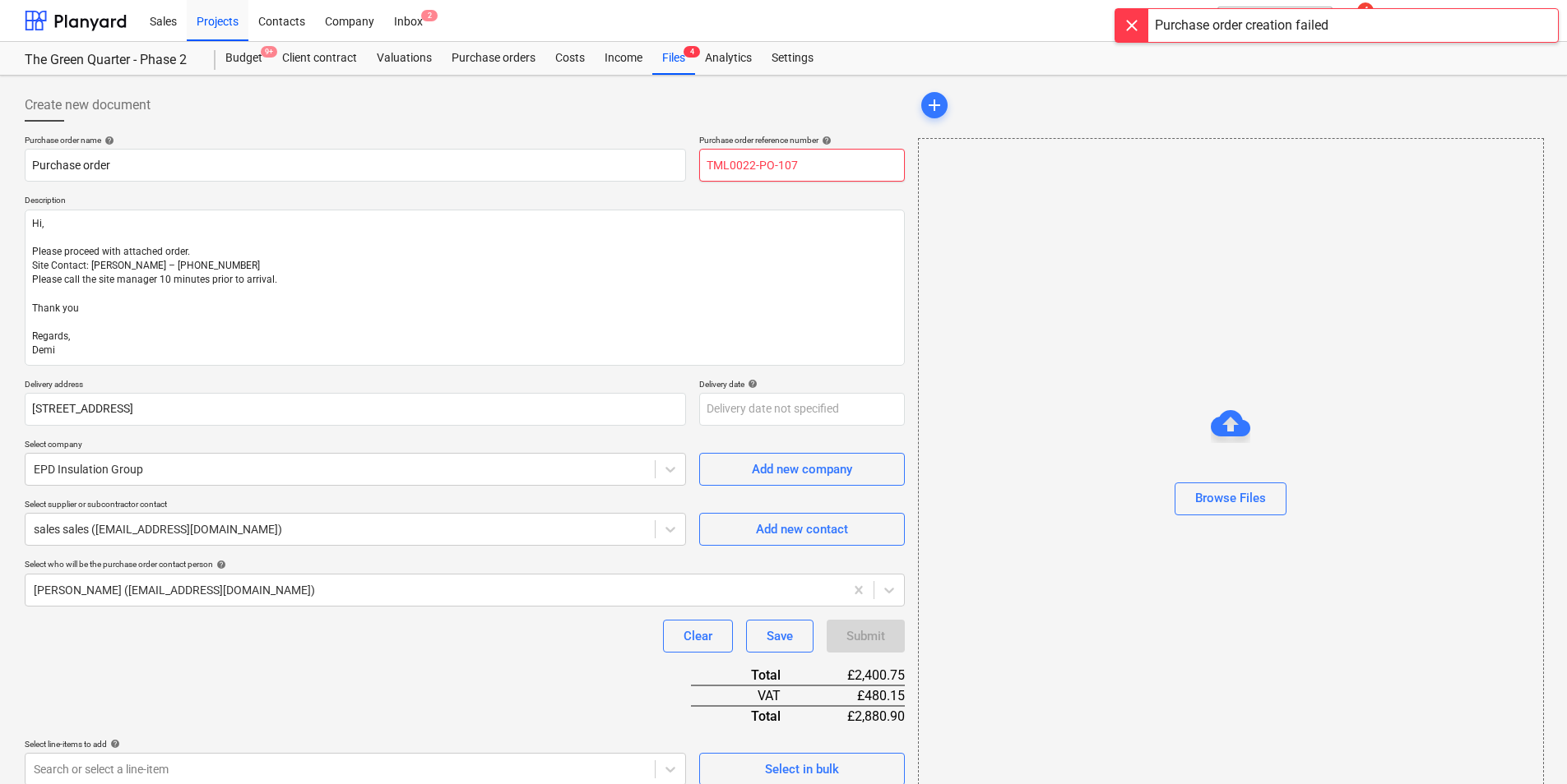
click at [809, 165] on input "TML0022-PO-107" at bounding box center [801, 164] width 206 height 33
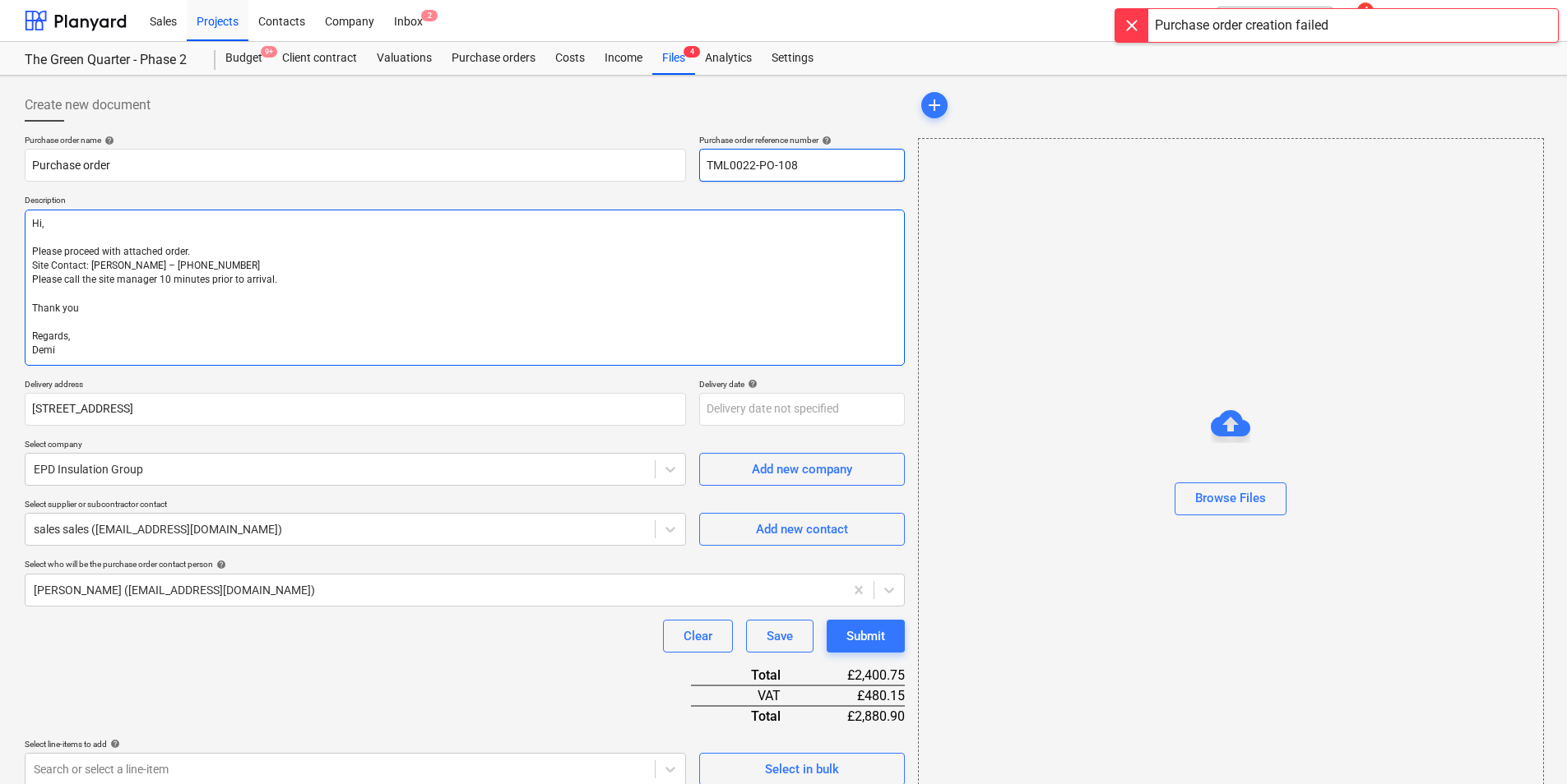
type input "TML0022-PO-108"
click at [778, 286] on textarea "Hi, Please proceed with attached order. Site Contact: [PERSON_NAME] – [PHONE_NU…" at bounding box center [464, 288] width 880 height 156
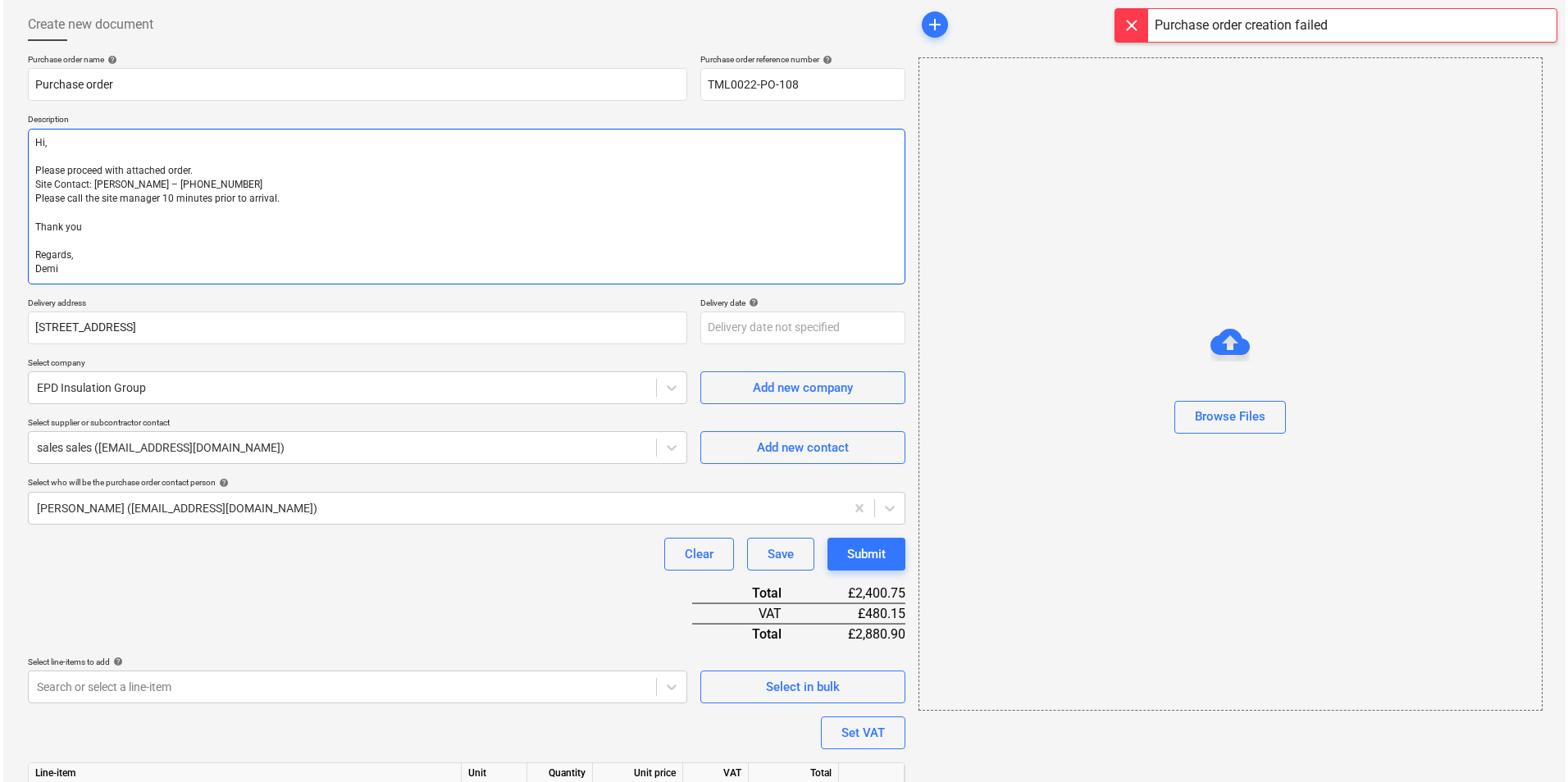
scroll to position [169, 0]
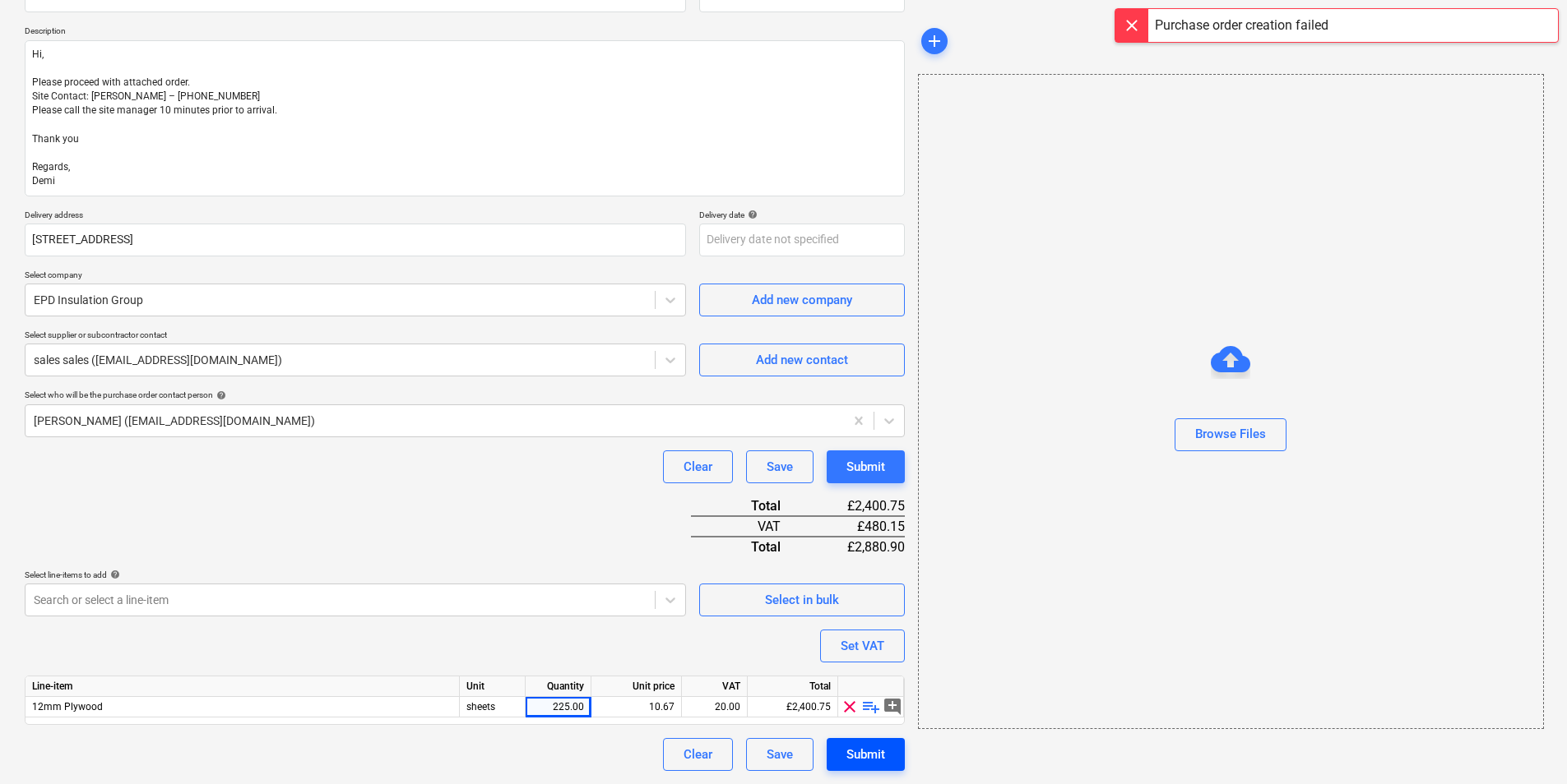
click at [864, 759] on div "Submit" at bounding box center [866, 754] width 39 height 21
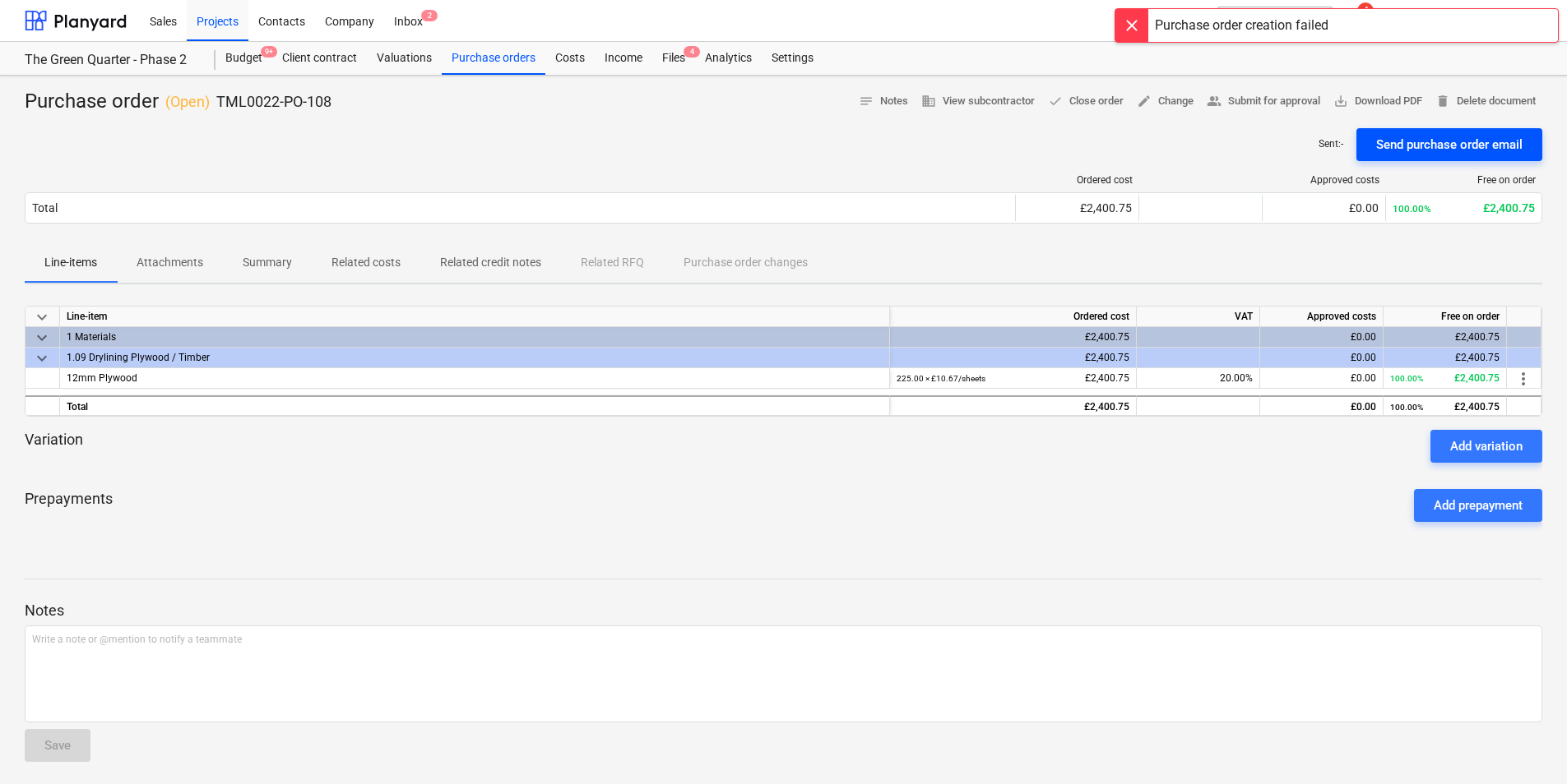
click at [1411, 134] on div "Send purchase order email" at bounding box center [1449, 144] width 146 height 21
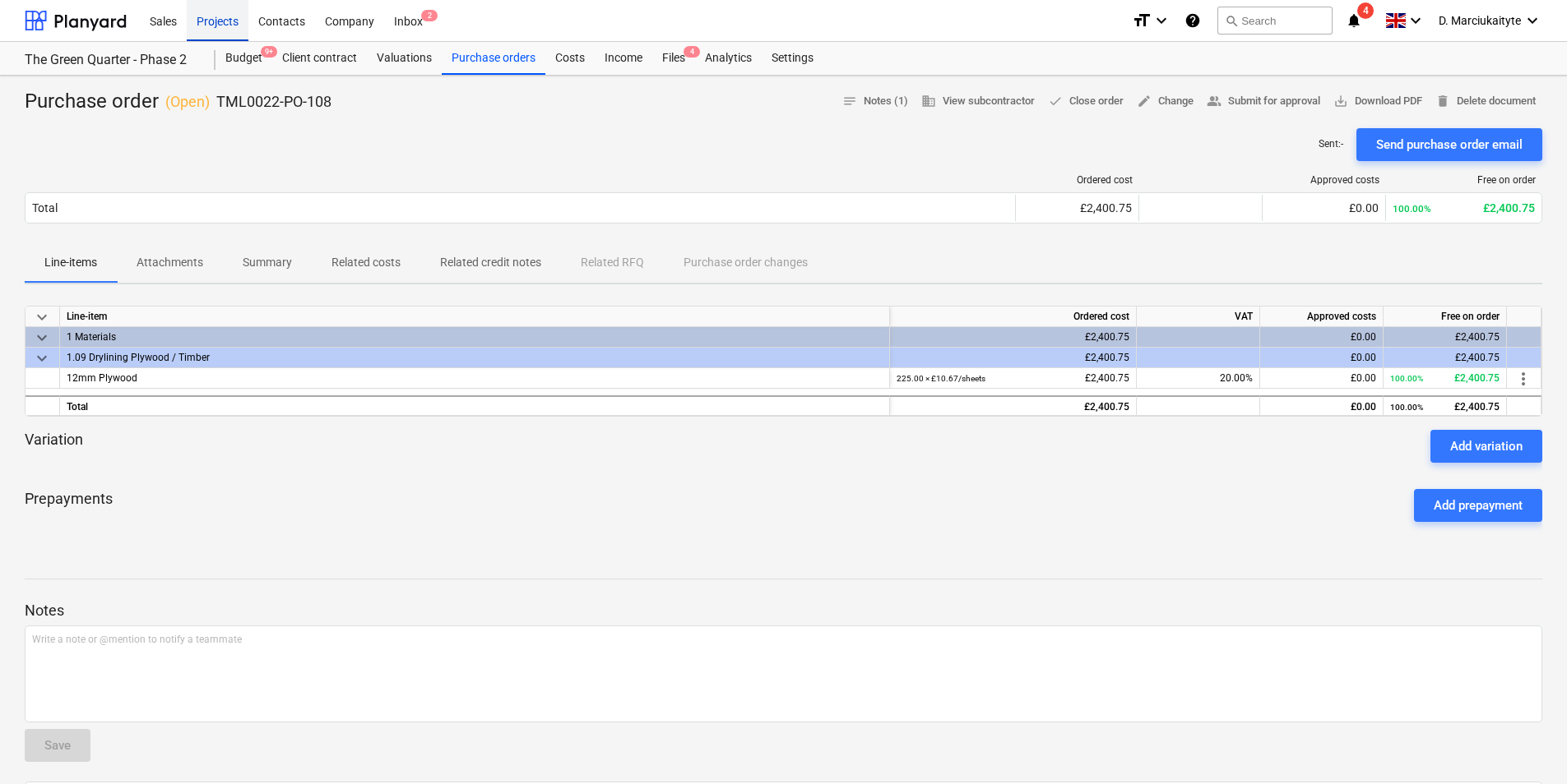
click at [218, 26] on div "Projects" at bounding box center [218, 20] width 62 height 42
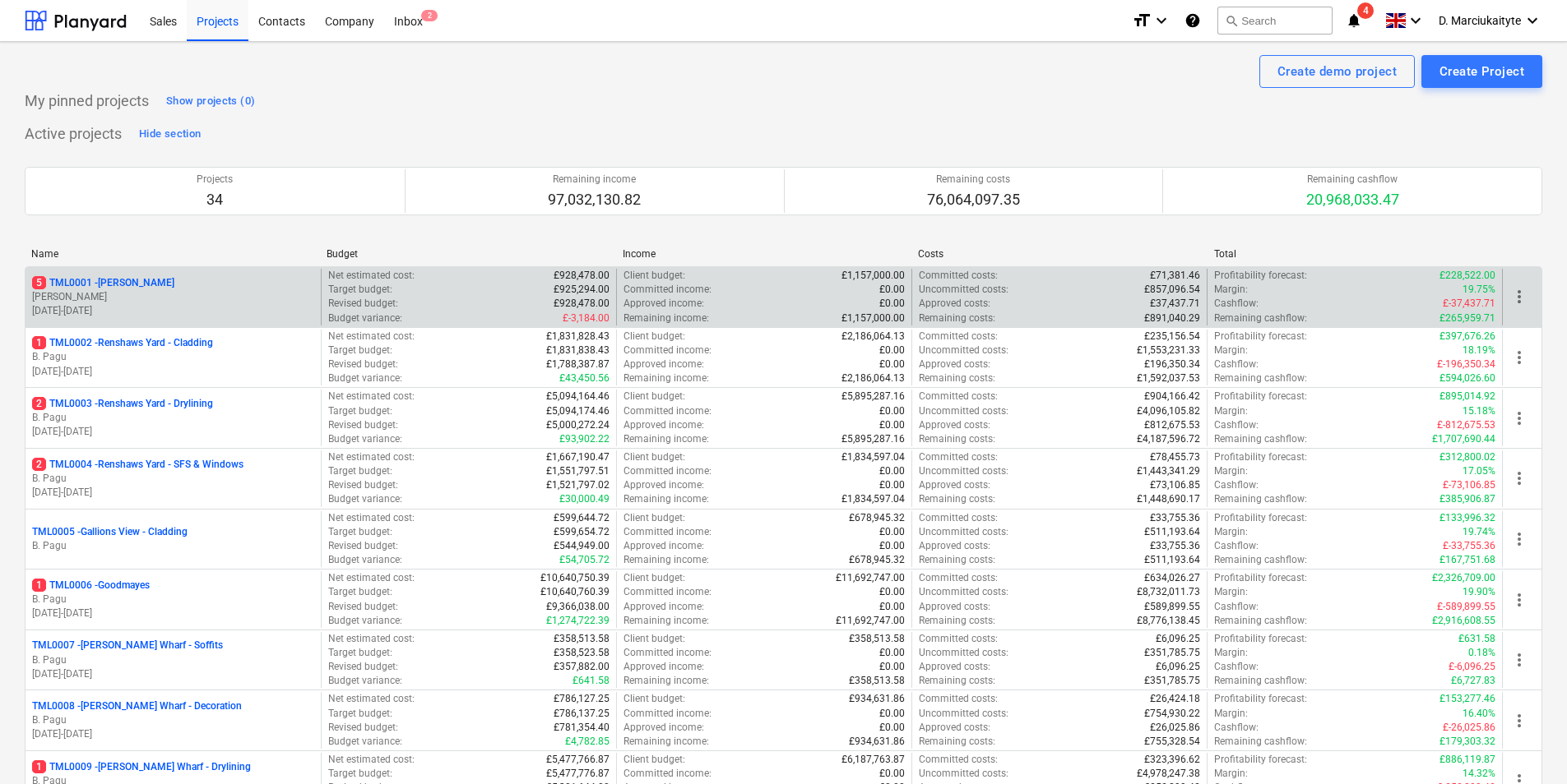
click at [174, 292] on p "[PERSON_NAME]" at bounding box center [173, 297] width 282 height 14
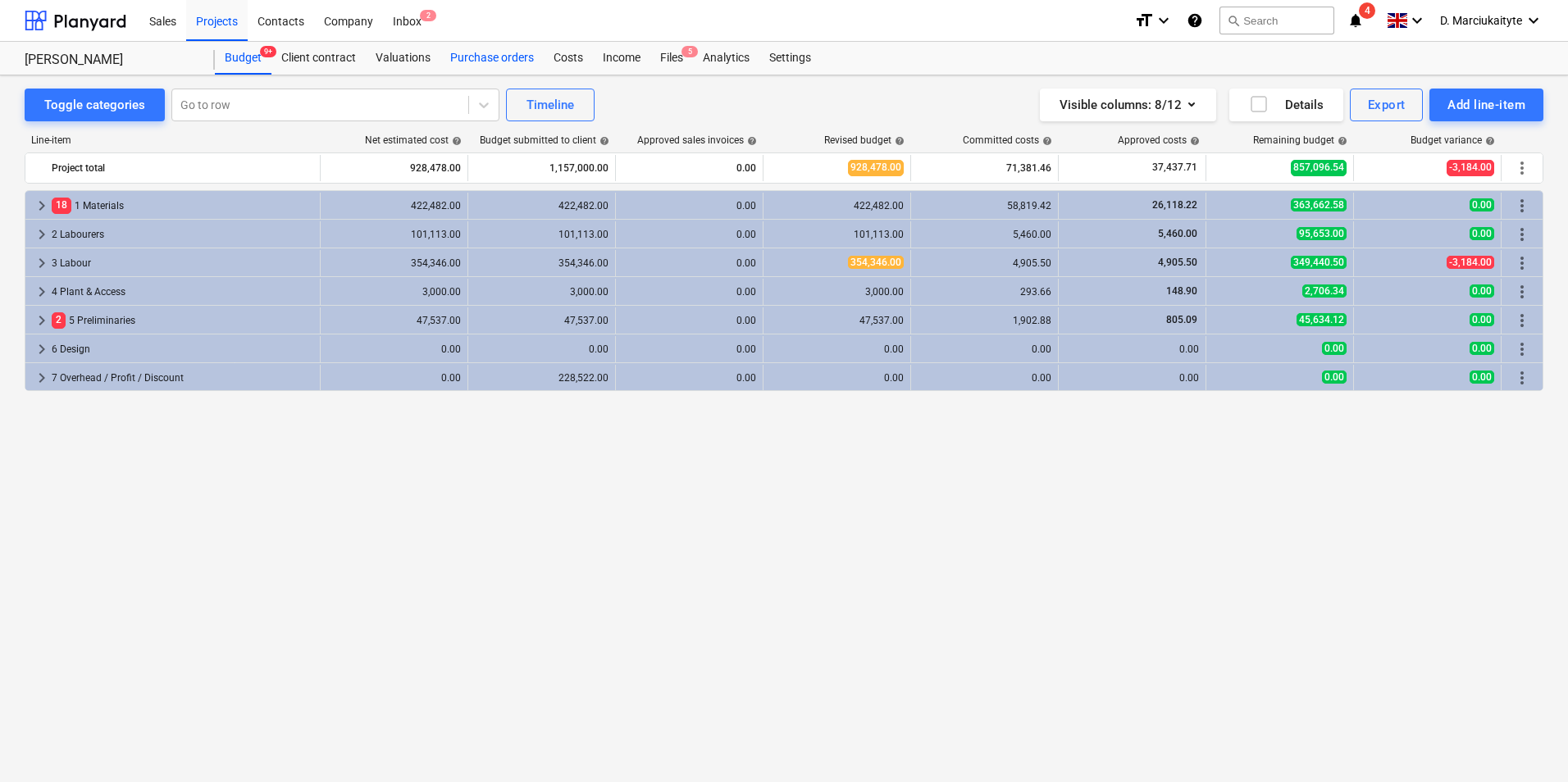
click at [518, 54] on div "Purchase orders" at bounding box center [492, 58] width 104 height 33
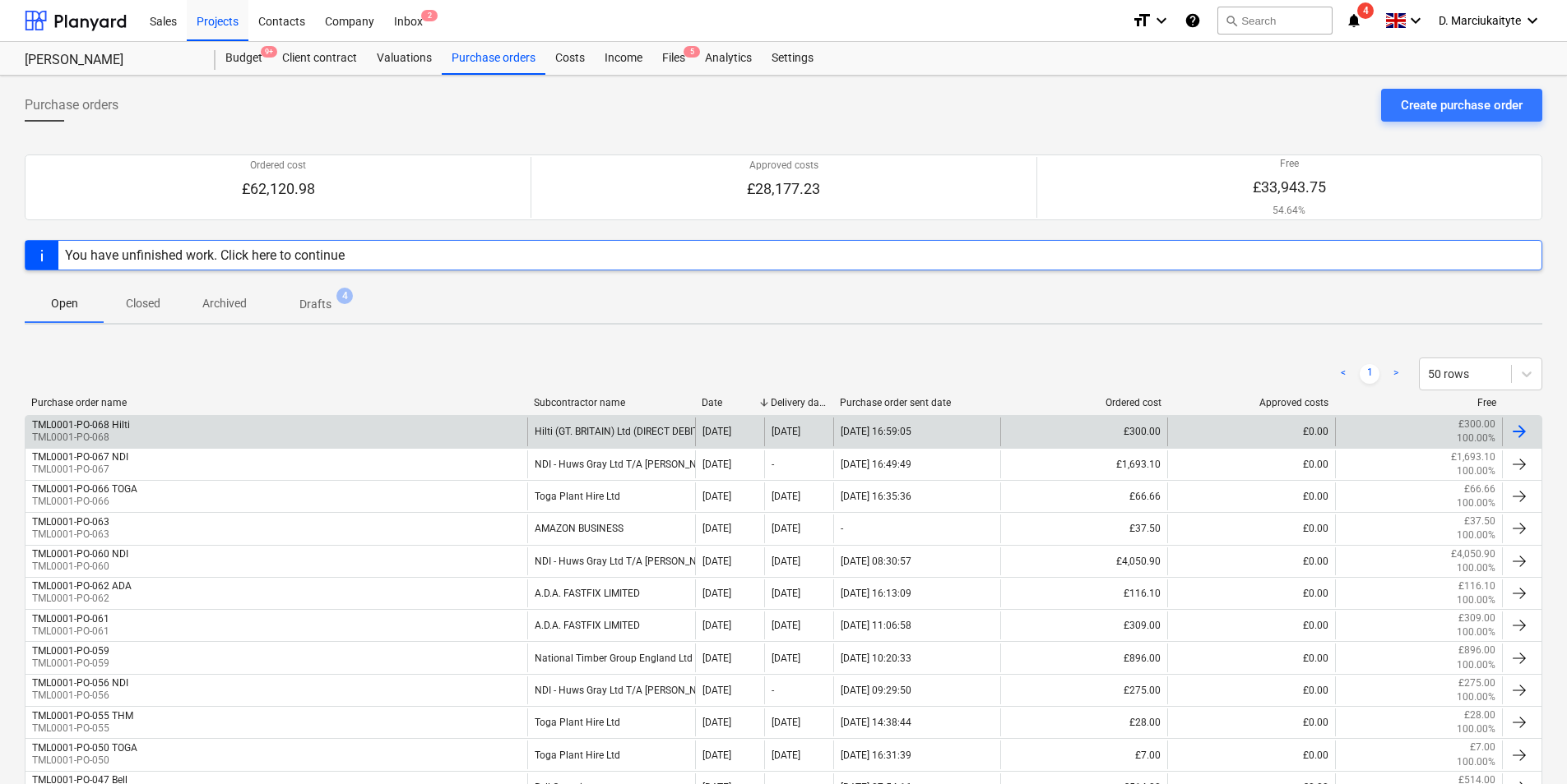
click at [648, 428] on div "Hilti (GT. BRITAIN) Ltd (DIRECT DEBIT)" at bounding box center [610, 431] width 167 height 28
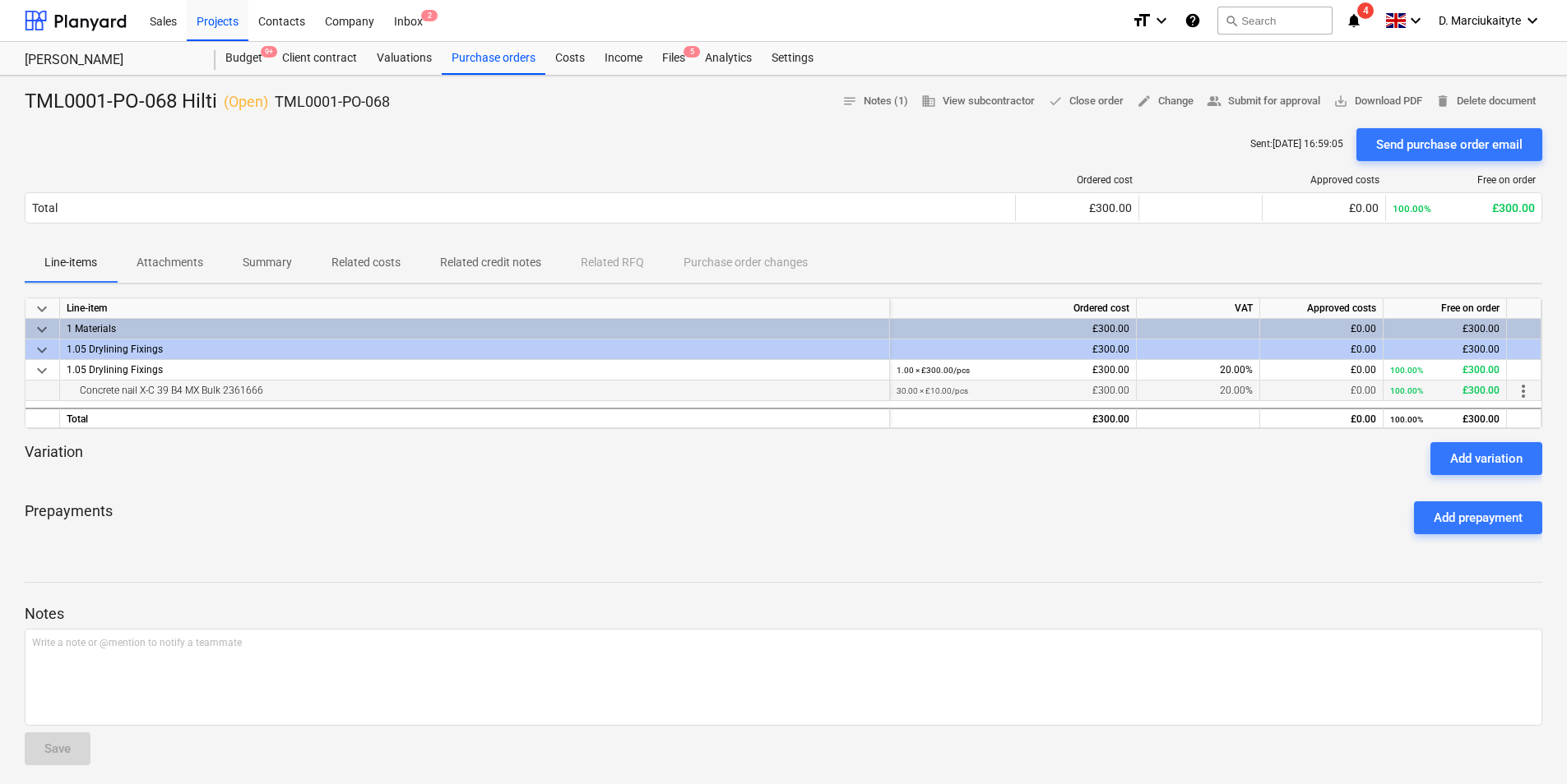
drag, startPoint x: 1018, startPoint y: 387, endPoint x: 873, endPoint y: 383, distance: 145.1
click at [0, 0] on div "Concrete nail X-C 39 B4 MX Bulk 2361666 30.00 × £10.00 / pcs £300.00 20.00% £0.…" at bounding box center [0, 0] width 0 height 0
click at [1383, 86] on div "TML0001-PO-068 Hilti ( Open ) TML0001-PO-068 notes Notes (1) business View subc…" at bounding box center [784, 524] width 1567 height 897
click at [1384, 94] on span "save_alt Download PDF" at bounding box center [1377, 101] width 89 height 19
click at [232, 22] on div "Projects" at bounding box center [218, 20] width 62 height 42
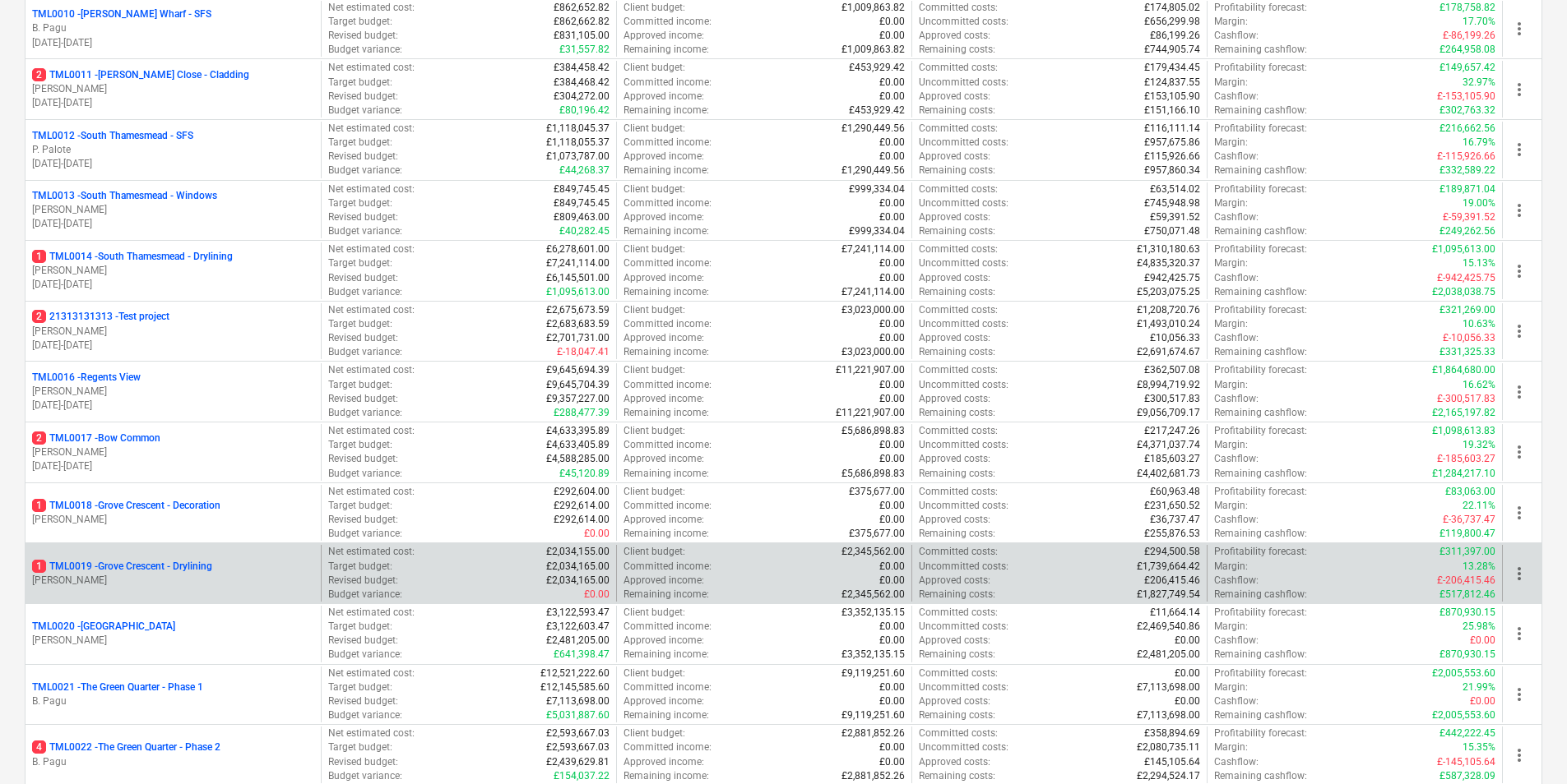
scroll to position [822, 0]
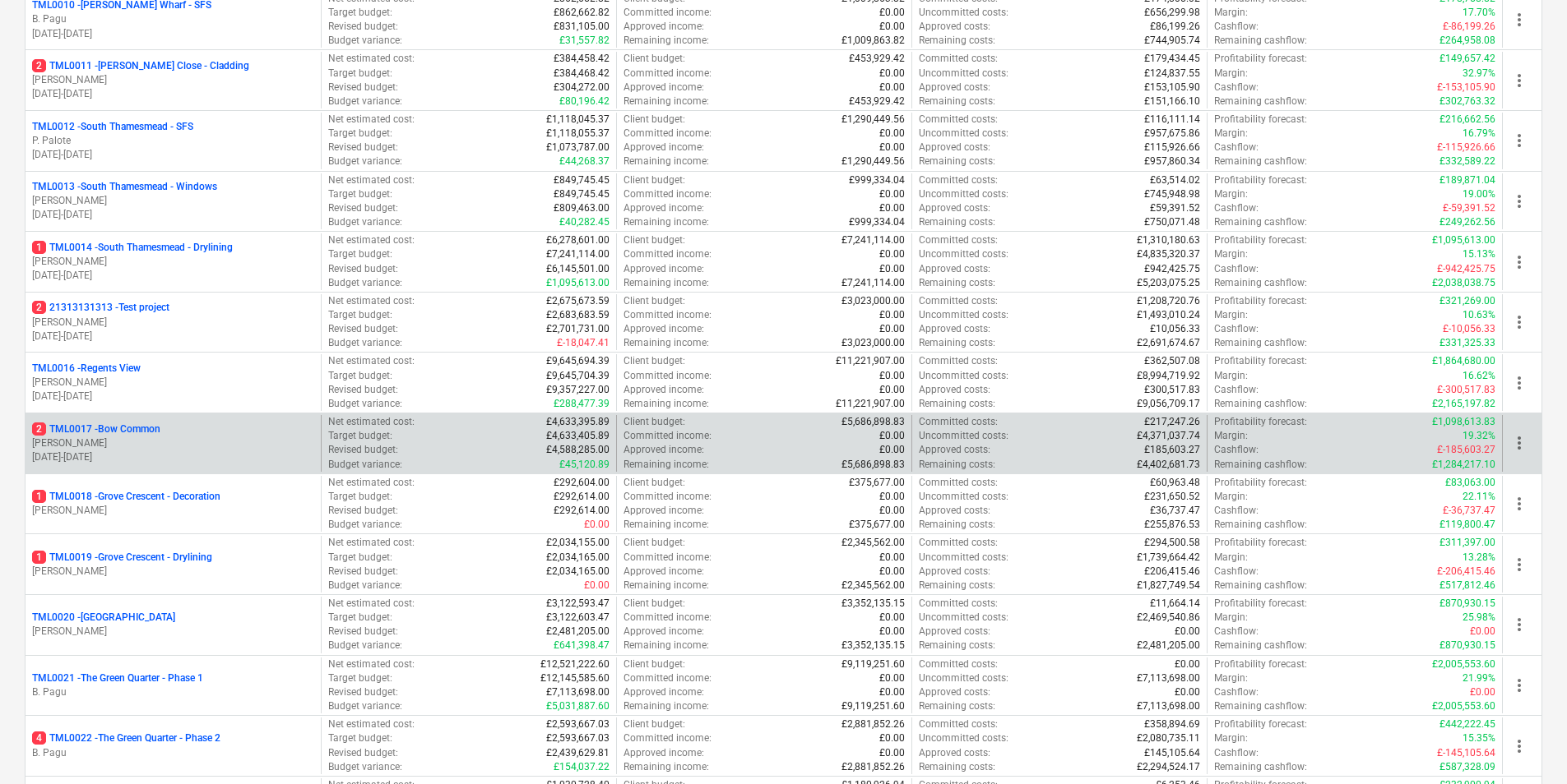
click at [108, 433] on p "2 TML0017 - Bow Common" at bounding box center [96, 429] width 128 height 14
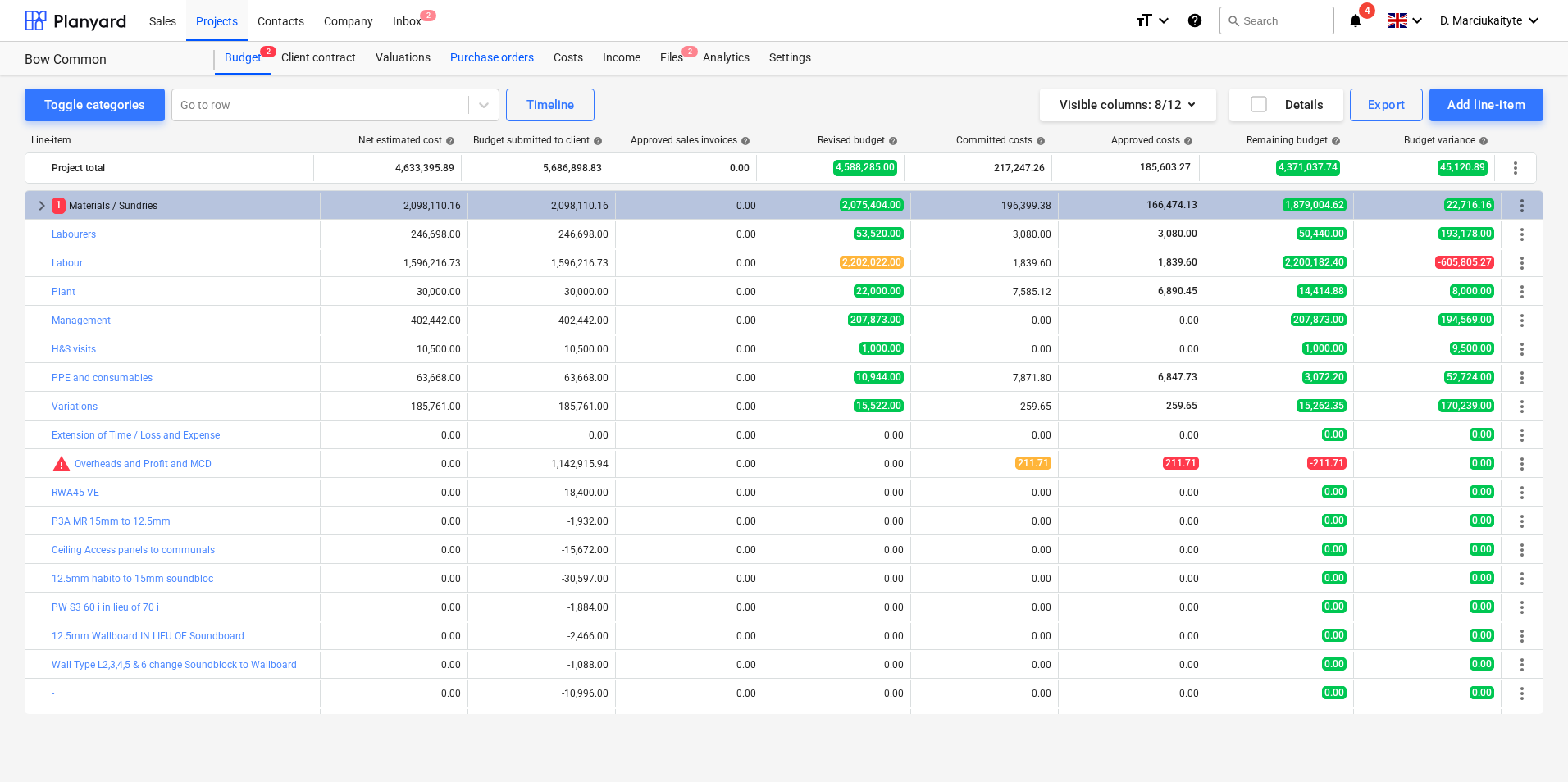
click at [492, 45] on div "Purchase orders" at bounding box center [492, 58] width 104 height 33
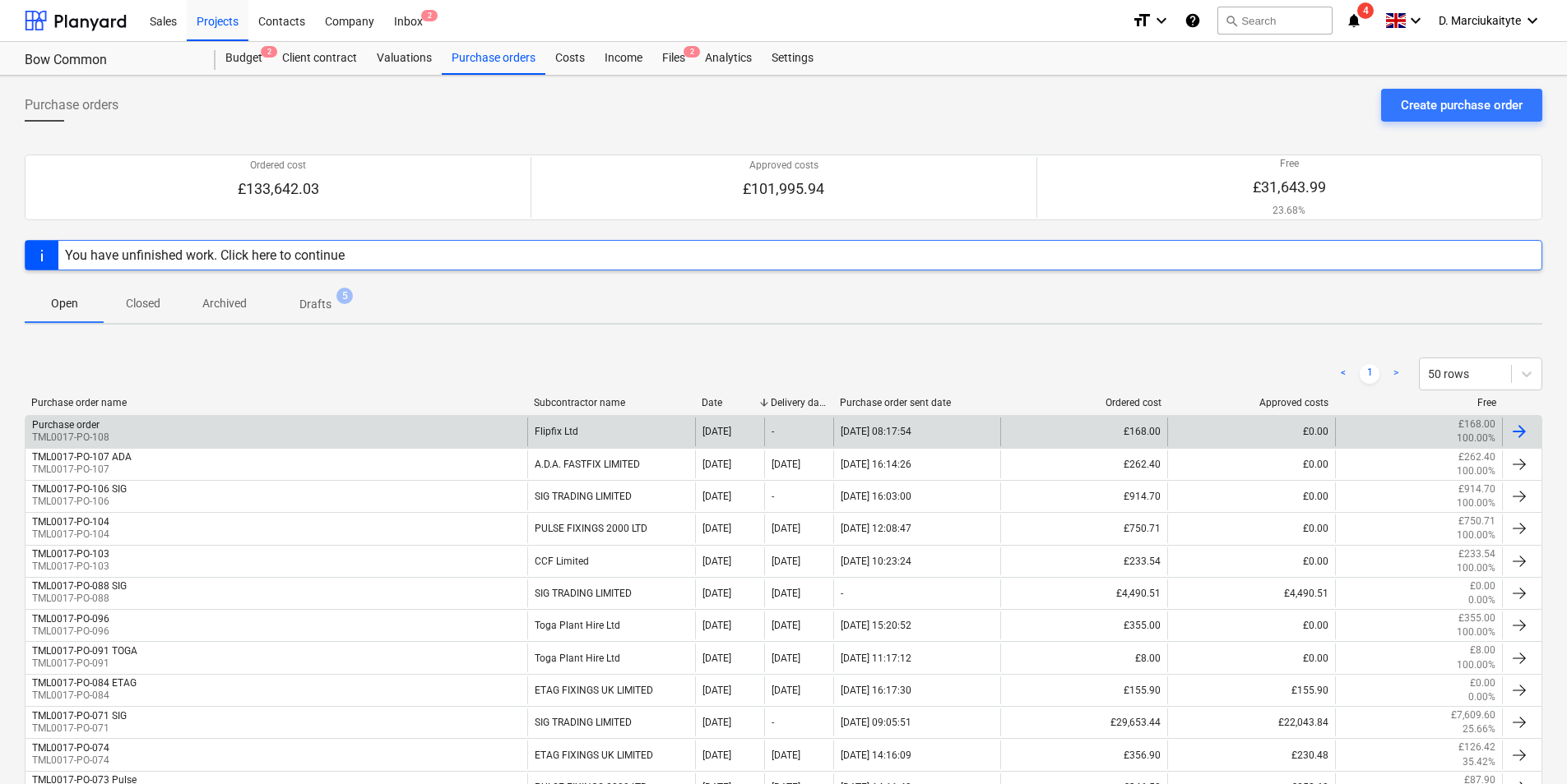
click at [336, 422] on div "Purchase order TML0017-PO-108" at bounding box center [276, 431] width 502 height 28
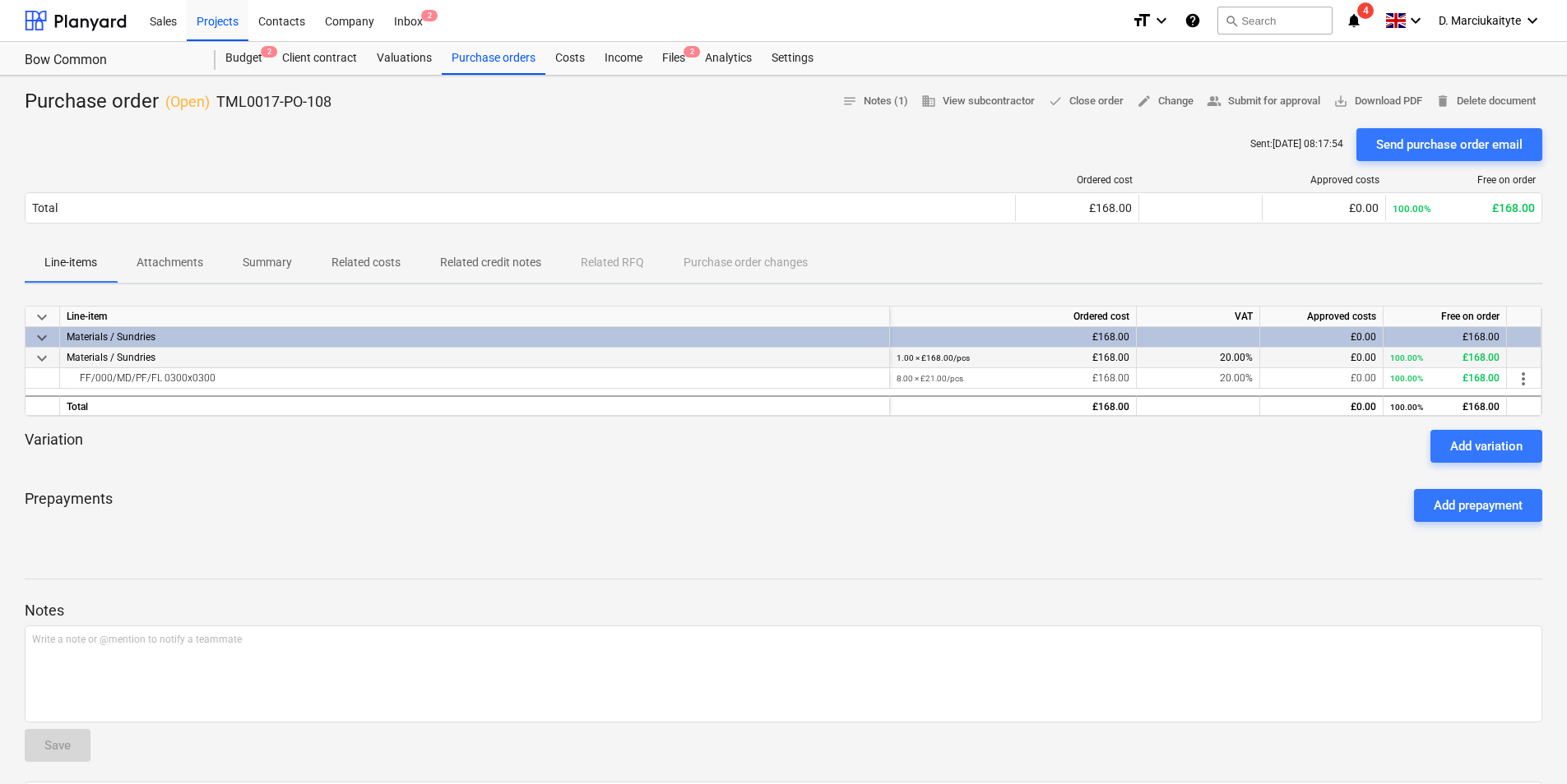
click at [409, 364] on div "Materials / Sundries" at bounding box center [475, 358] width 830 height 21
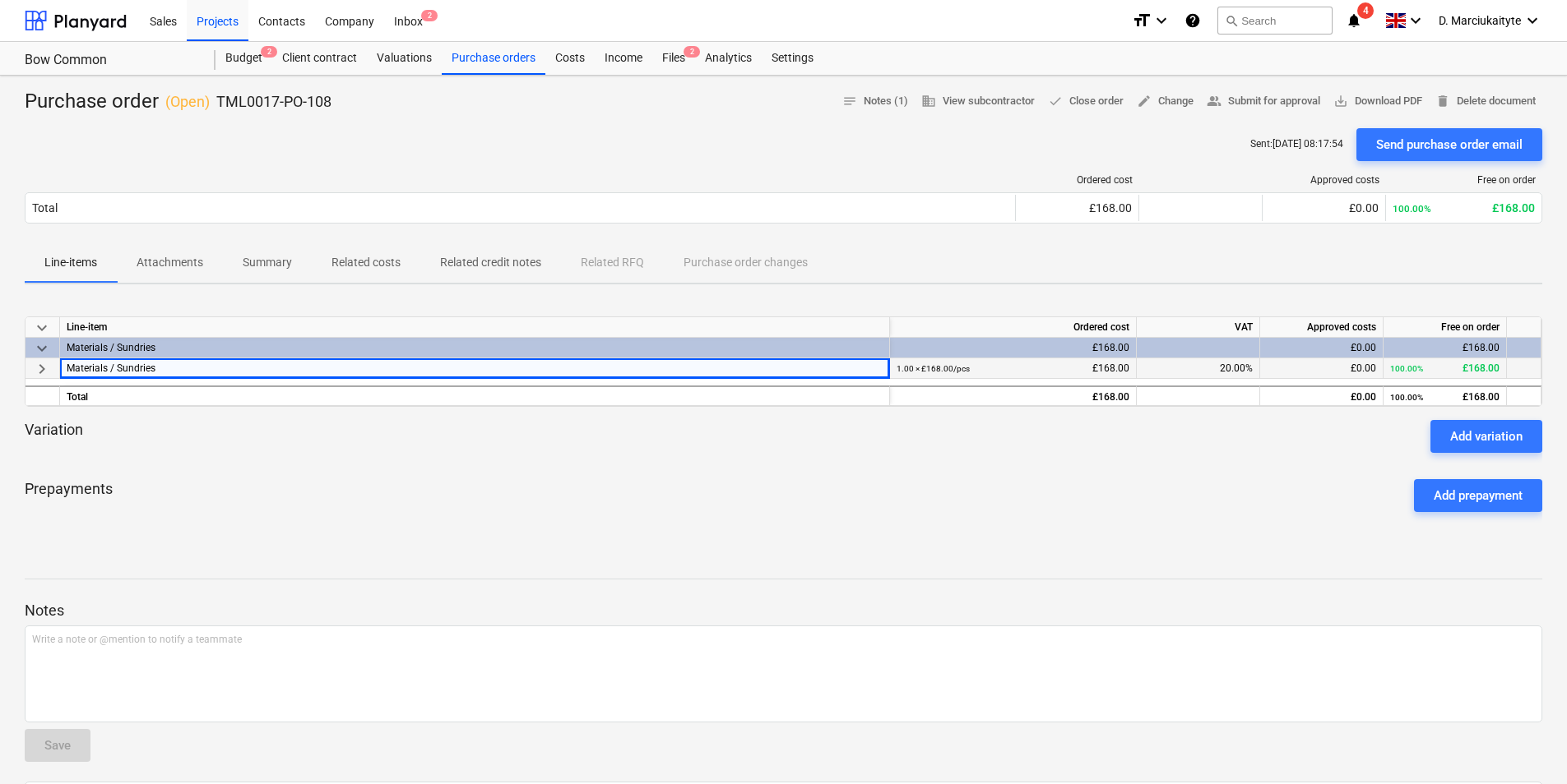
click at [413, 369] on div "Materials / Sundries" at bounding box center [475, 368] width 830 height 21
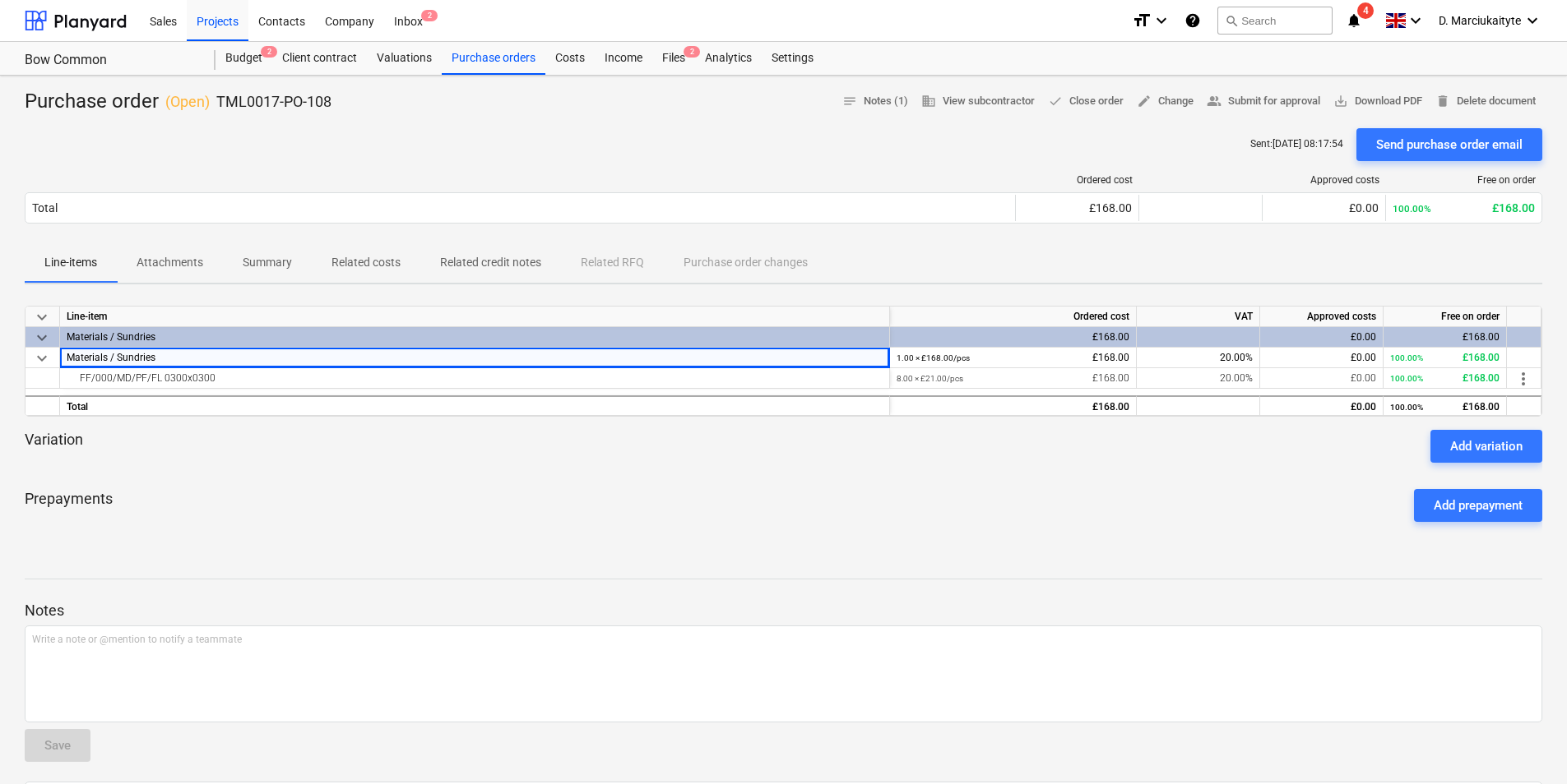
drag, startPoint x: 309, startPoint y: 378, endPoint x: 148, endPoint y: 390, distance: 161.4
click at [148, 390] on div "keyboard_arrow_down Line-item Ordered cost VAT Approved costs Free on order key…" at bounding box center [783, 361] width 1518 height 111
drag, startPoint x: 148, startPoint y: 390, endPoint x: 180, endPoint y: 387, distance: 32.1
click at [180, 386] on div "FF/000/MD/PF/FL 0300x0300" at bounding box center [474, 378] width 815 height 20
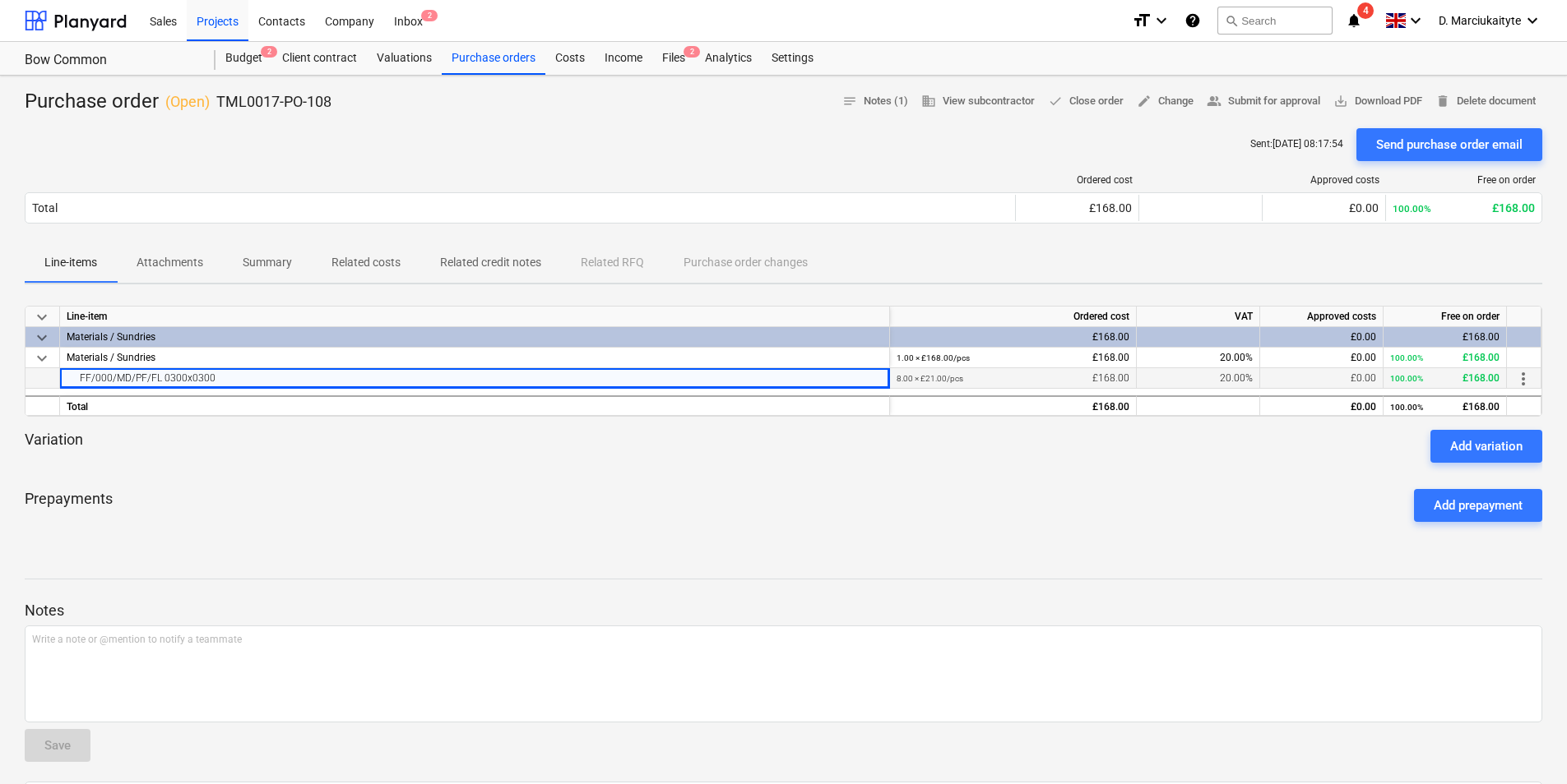
drag, startPoint x: 230, startPoint y: 384, endPoint x: 96, endPoint y: 372, distance: 134.5
click at [96, 372] on div "FF/000/MD/PF/FL 0300x0300" at bounding box center [474, 378] width 815 height 20
drag, startPoint x: 74, startPoint y: 378, endPoint x: 274, endPoint y: 378, distance: 200.0
click at [274, 378] on div "FF/000/MD/PF/FL 0300x0300" at bounding box center [474, 378] width 815 height 20
copy div "FF/000/MD/PF/FL 0300x0300"
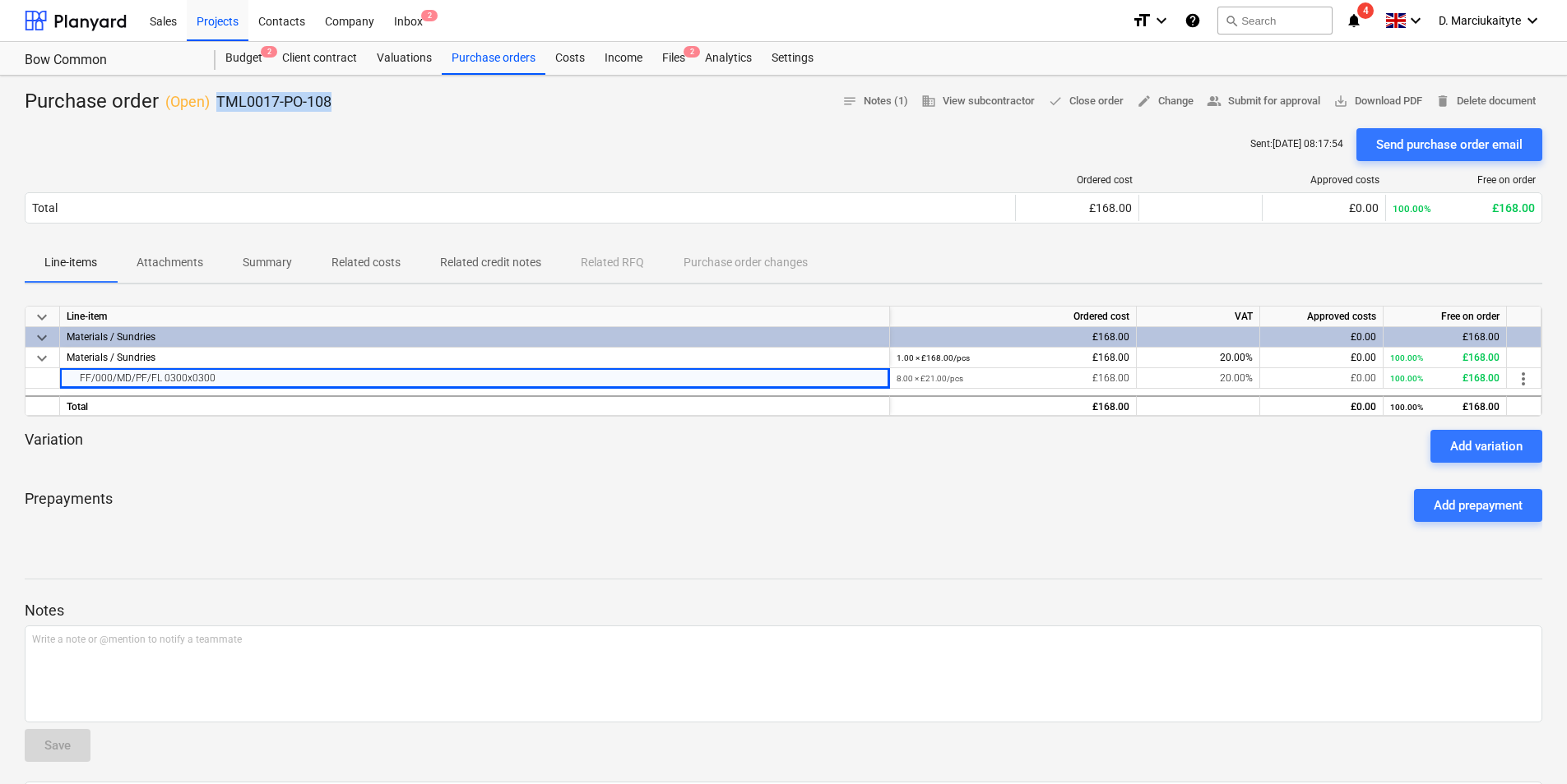
drag, startPoint x: 346, startPoint y: 98, endPoint x: 215, endPoint y: 99, distance: 131.0
click at [215, 99] on div "Purchase order ( Open ) TML0017-PO-108 notes Notes (1) business View subcontrac…" at bounding box center [783, 101] width 1518 height 26
copy p "TML0017-PO-108"
click at [1382, 93] on span "save_alt Download PDF" at bounding box center [1377, 101] width 89 height 19
drag, startPoint x: 461, startPoint y: 48, endPoint x: 473, endPoint y: 56, distance: 14.4
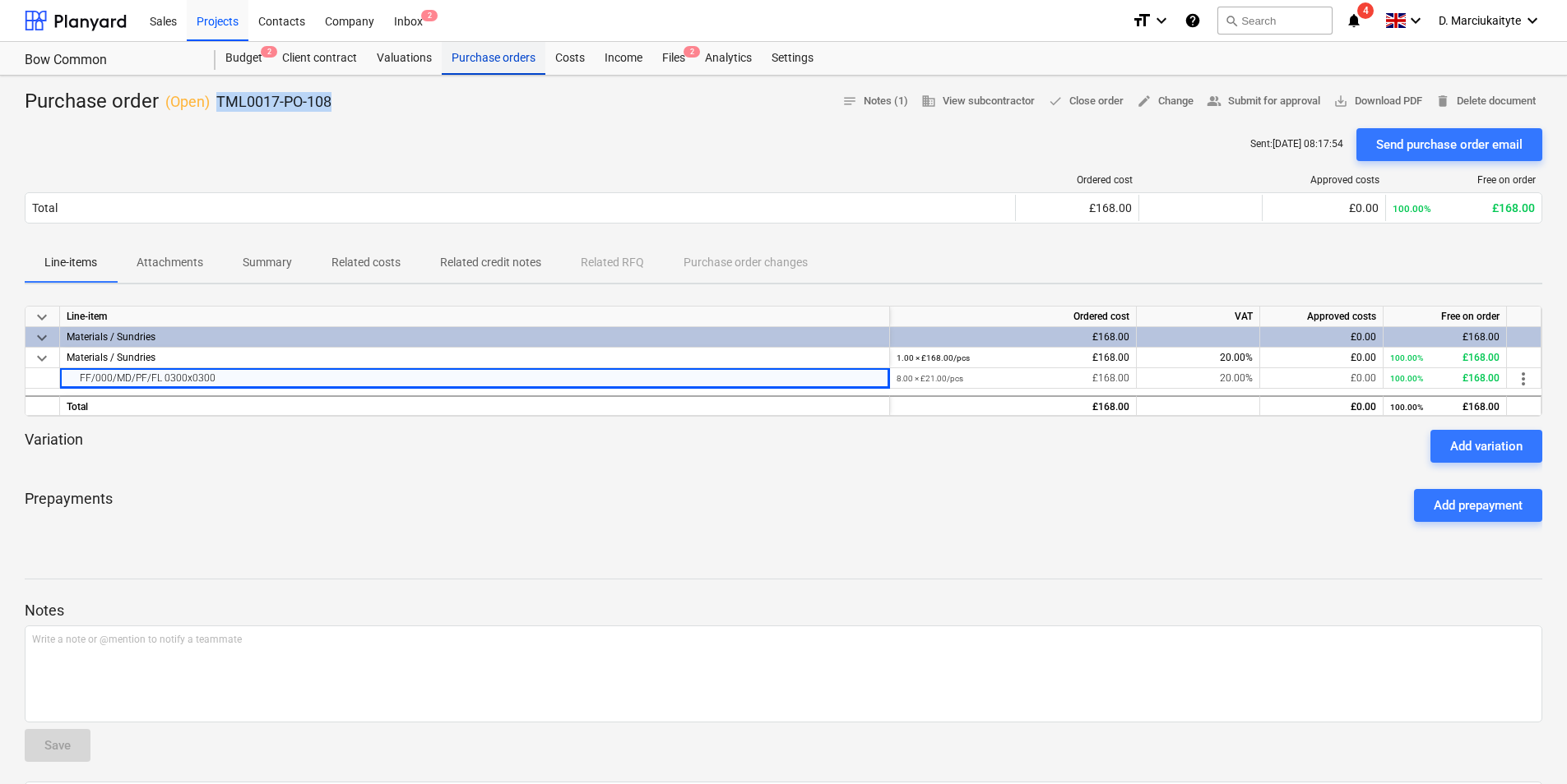
click at [461, 48] on div "Purchase orders" at bounding box center [493, 58] width 104 height 33
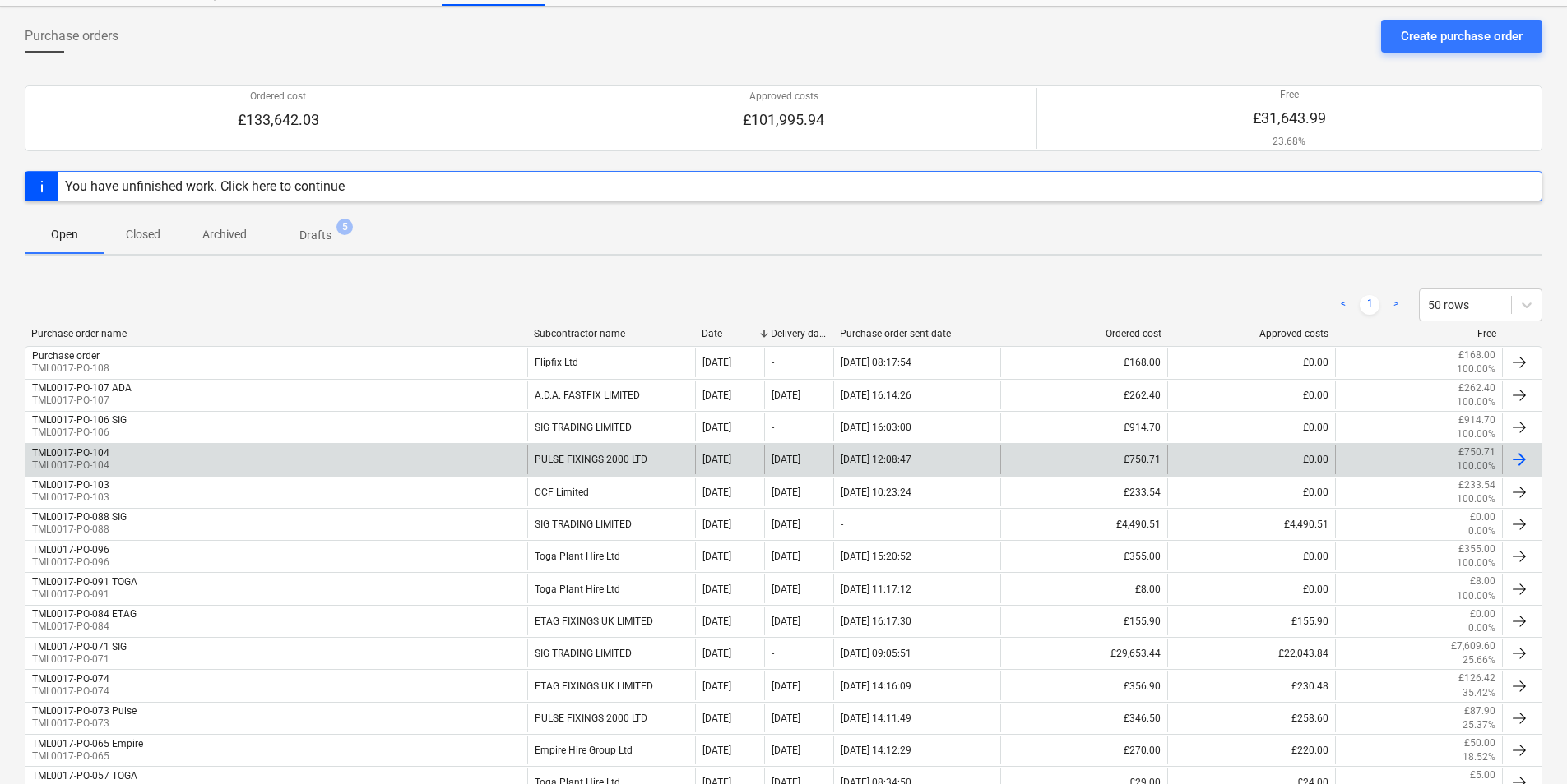
scroll to position [164, 0]
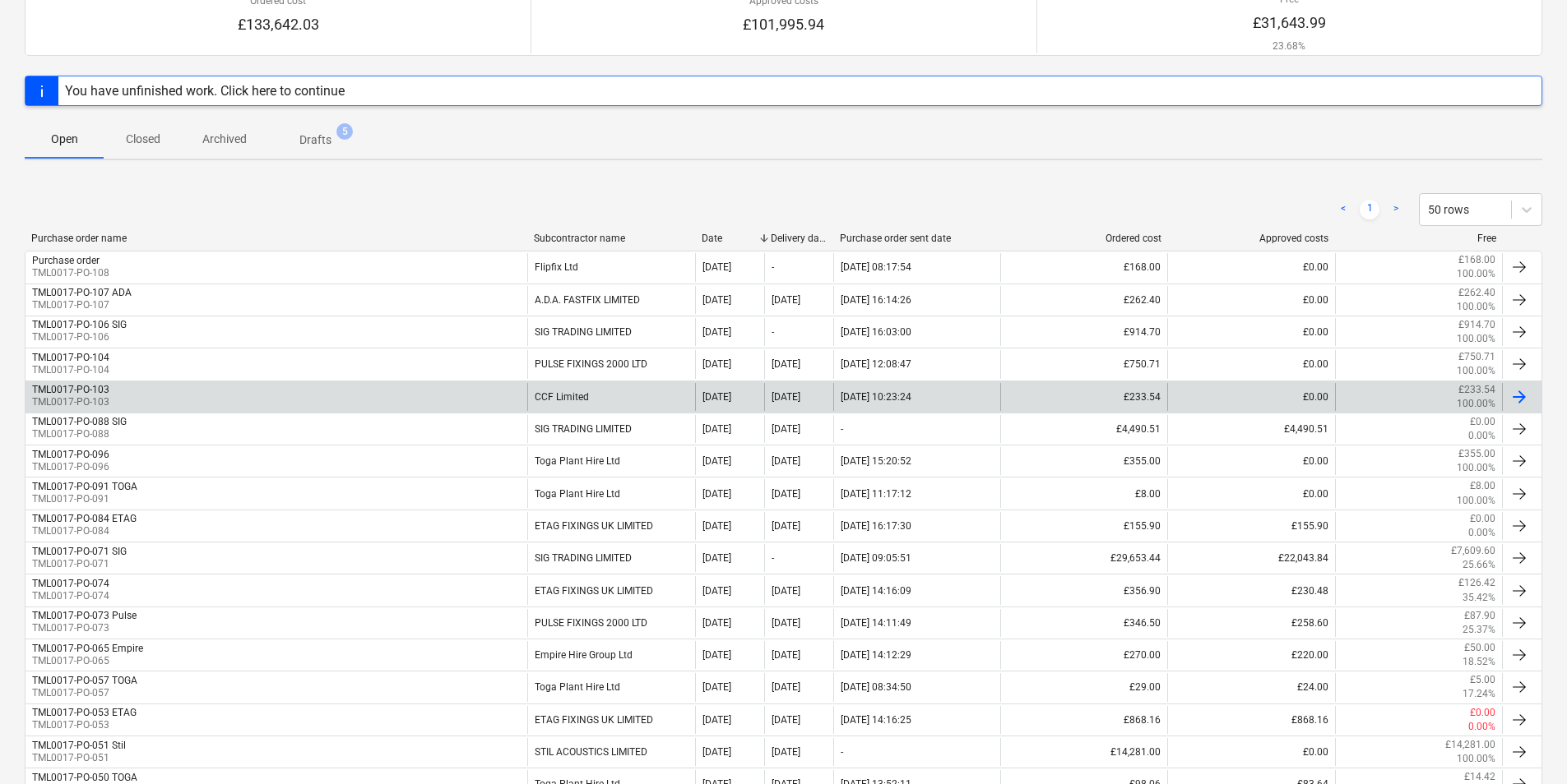
click at [616, 403] on div "CCF Limited" at bounding box center [610, 397] width 167 height 28
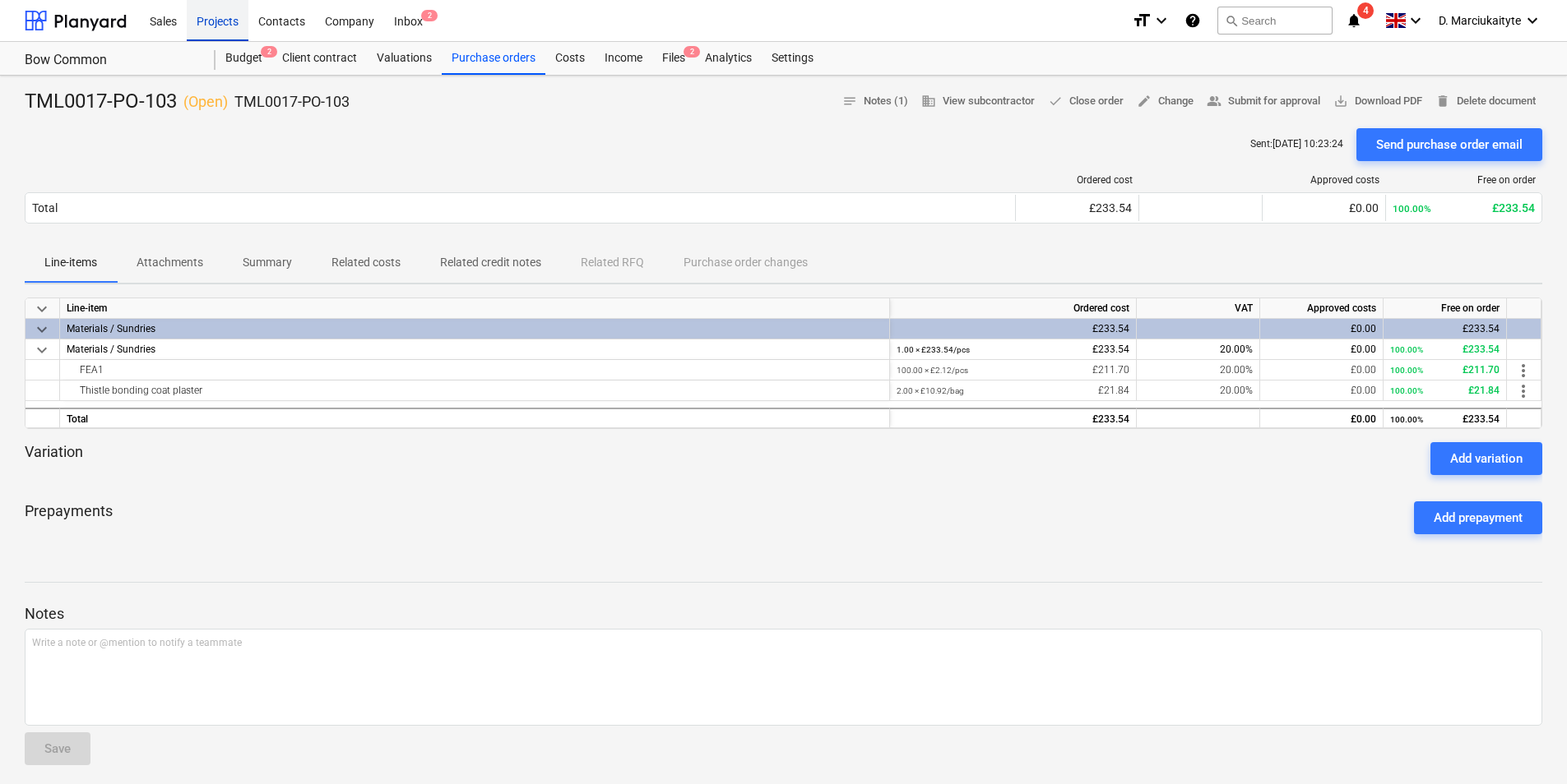
click at [230, 18] on div "Projects" at bounding box center [218, 20] width 62 height 42
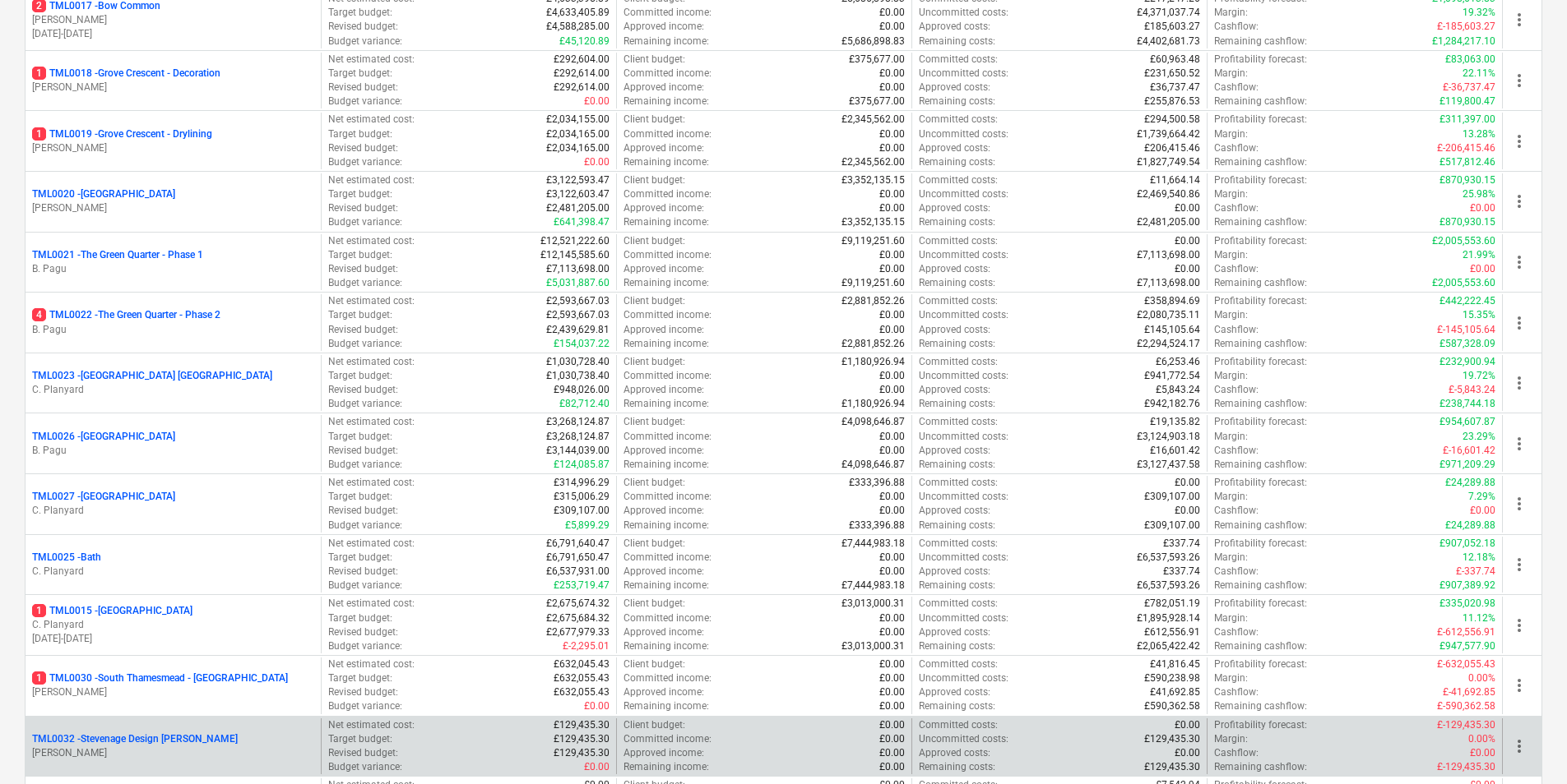
scroll to position [1316, 0]
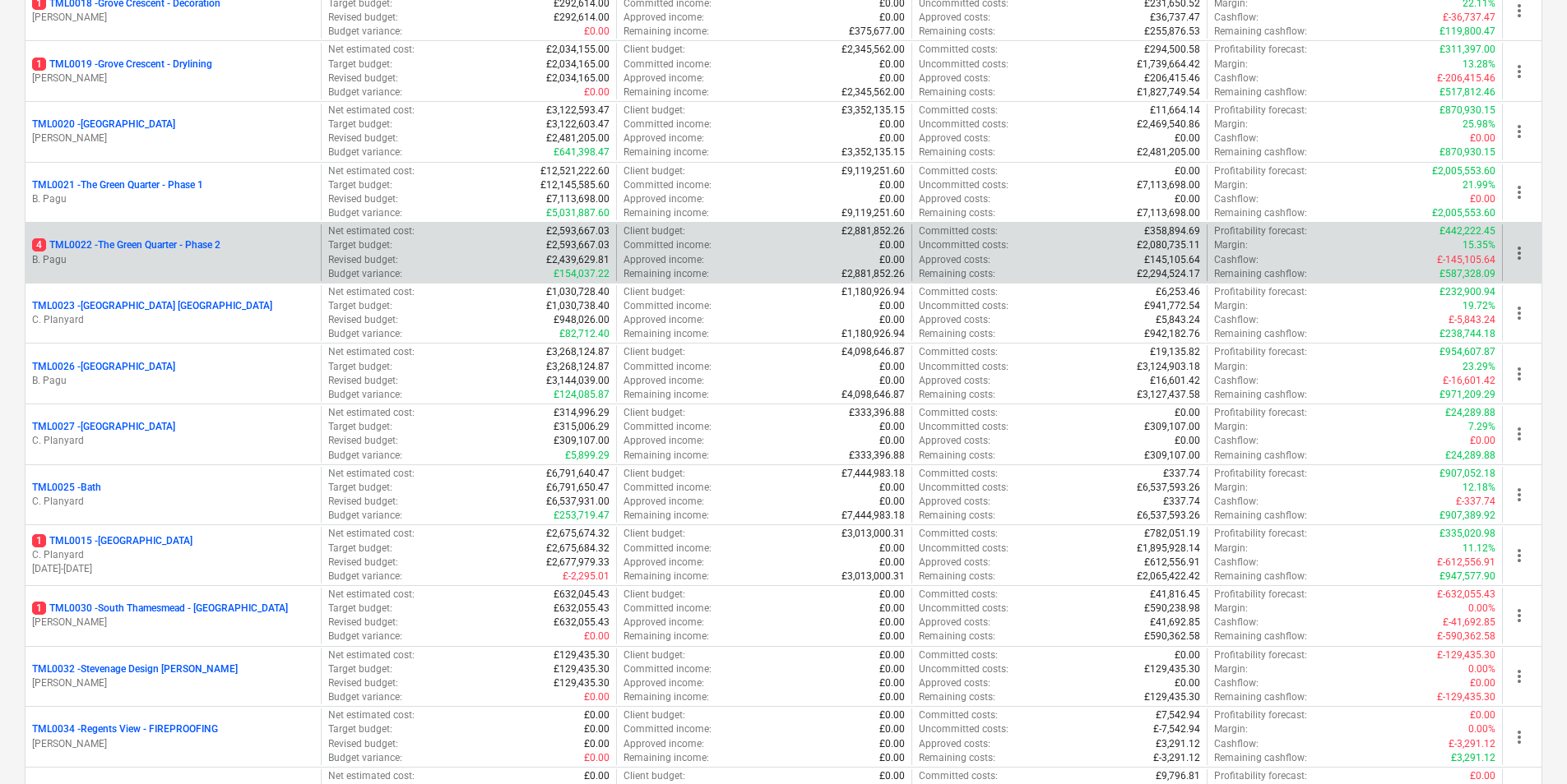
click at [146, 251] on p "4 TML0022 - The Green Quarter - Phase 2" at bounding box center [126, 245] width 188 height 14
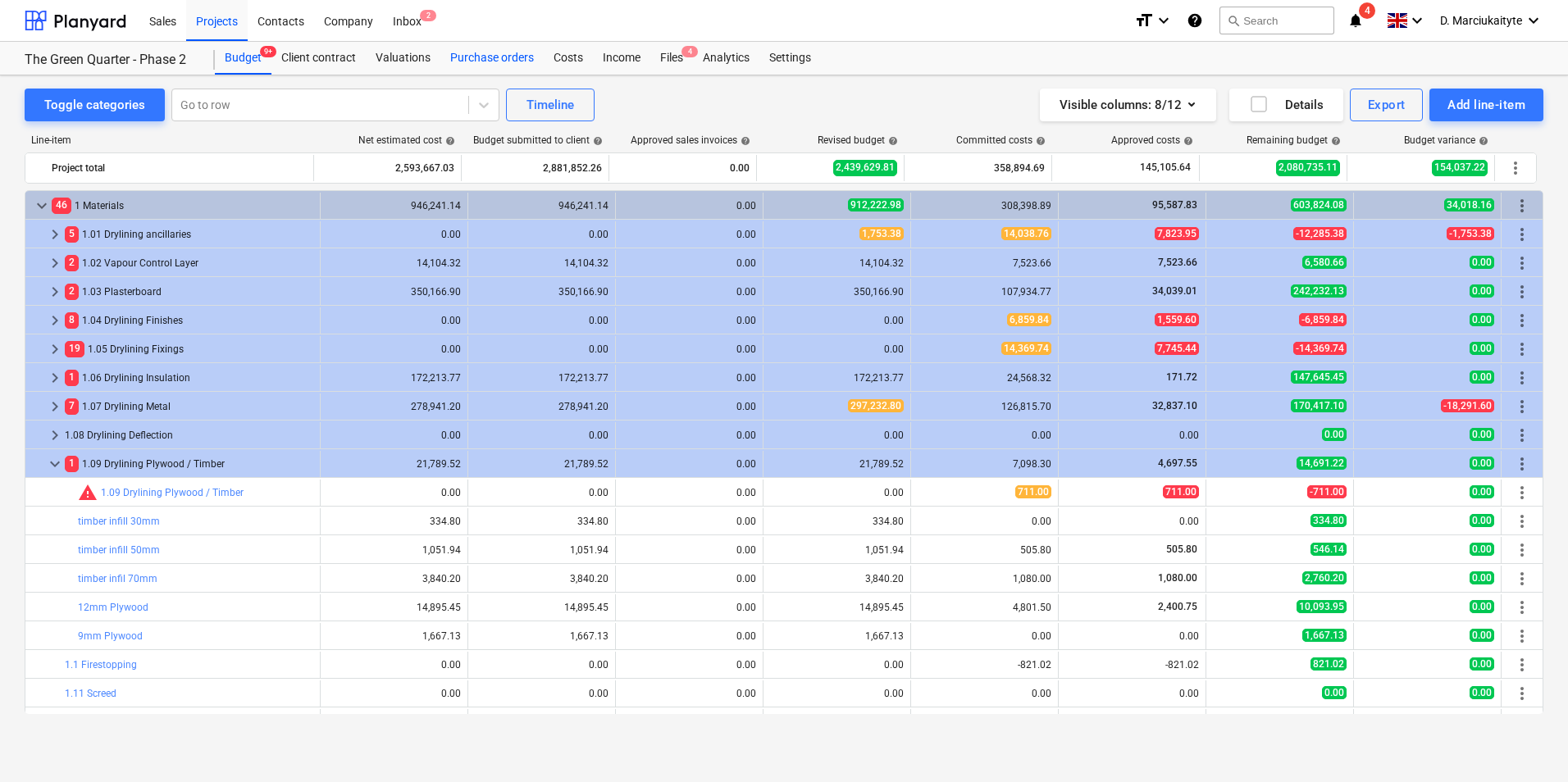
click at [504, 60] on div "Purchase orders" at bounding box center [492, 58] width 104 height 33
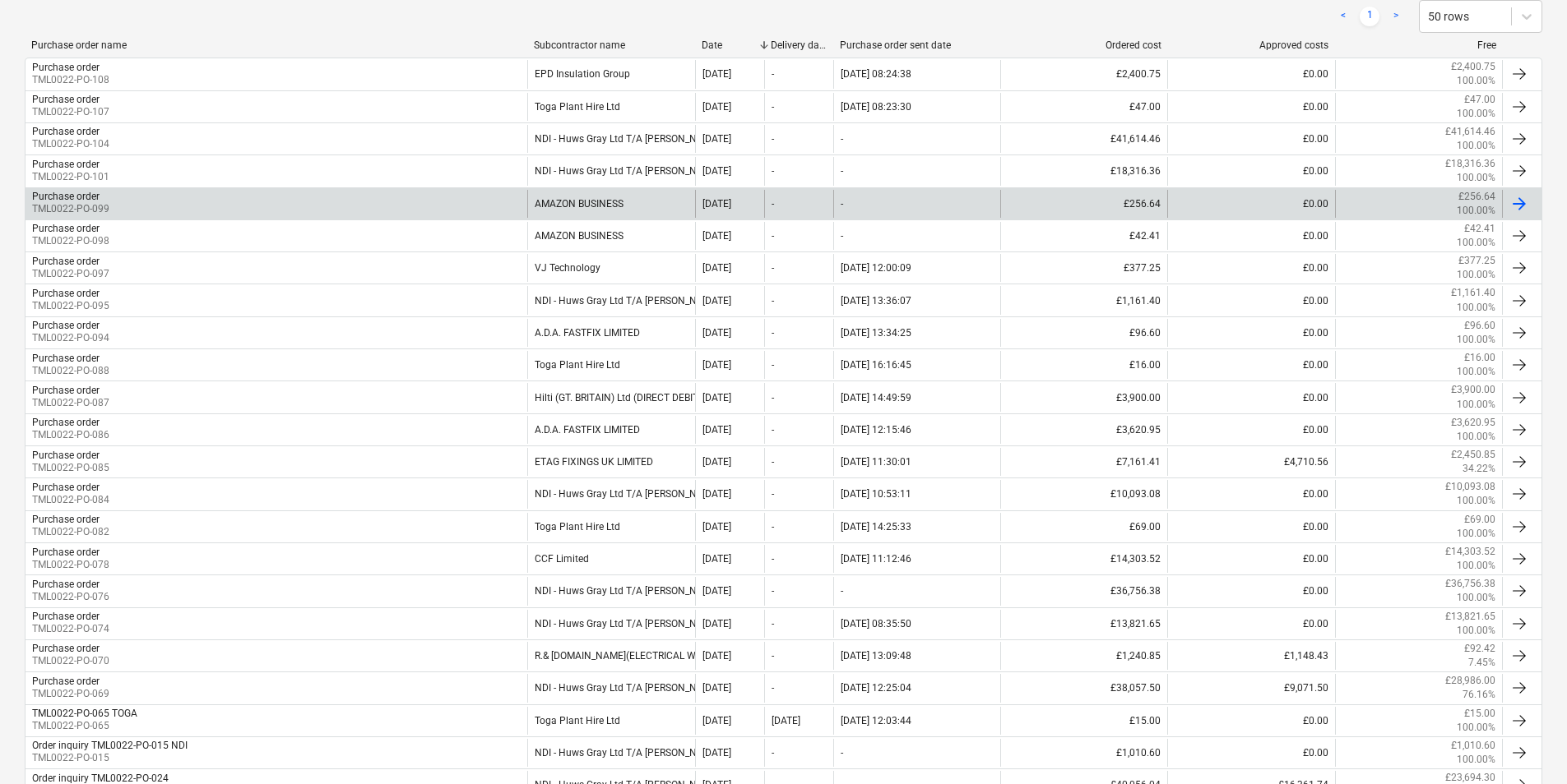
scroll to position [329, 0]
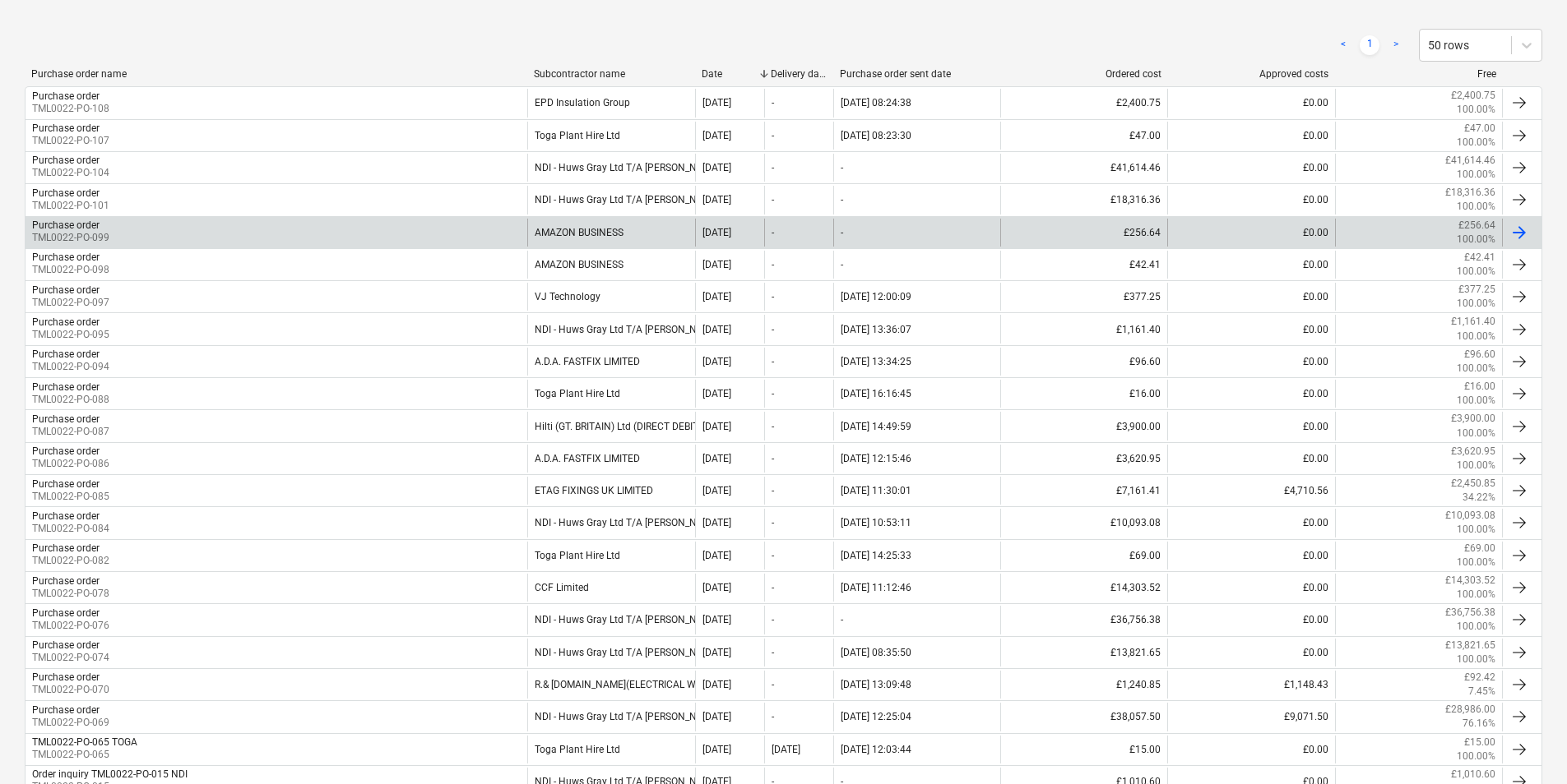
click at [550, 236] on div "AMAZON BUSINESS" at bounding box center [610, 232] width 167 height 28
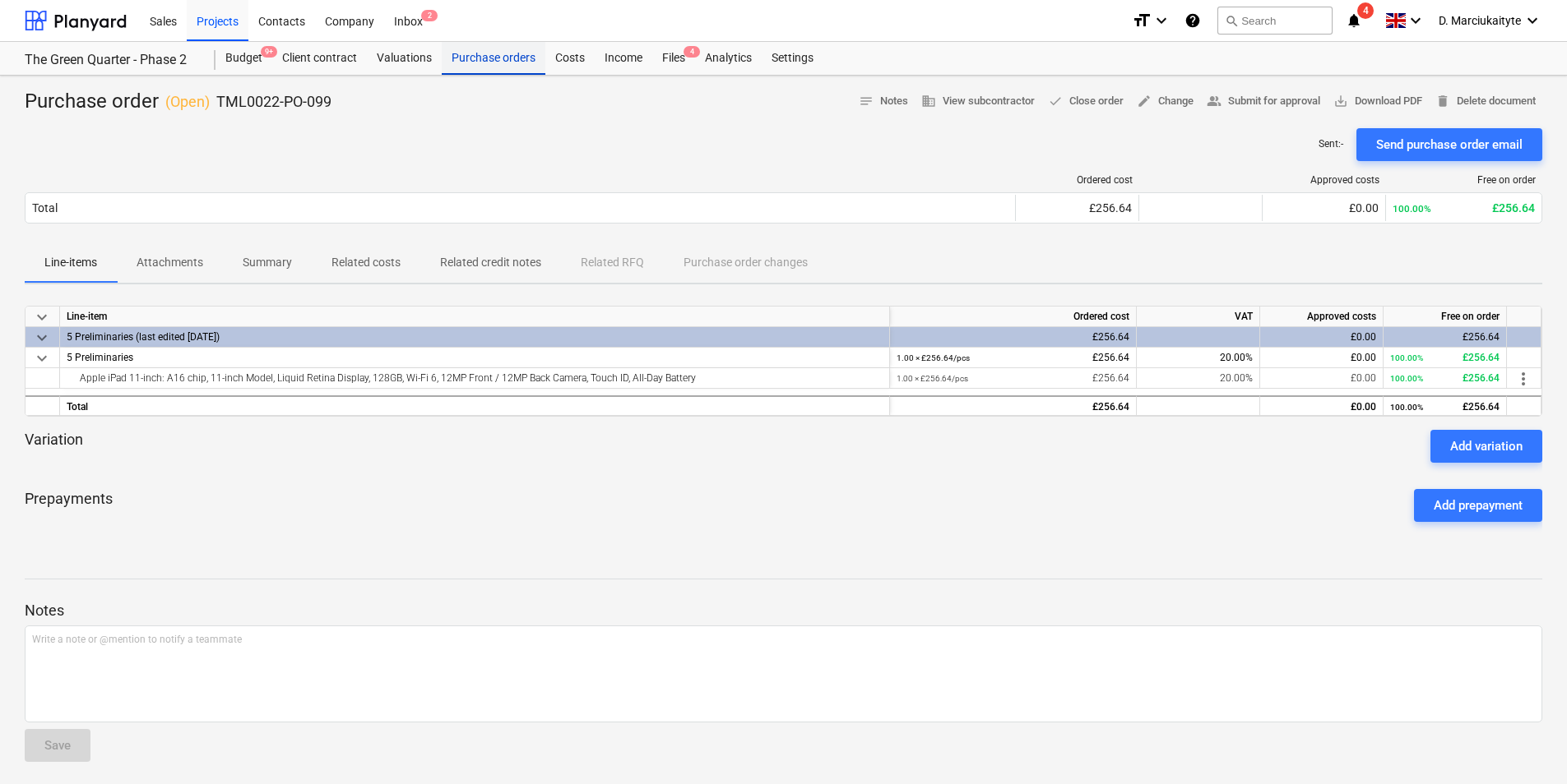
click at [496, 45] on div "Purchase orders" at bounding box center [493, 58] width 104 height 33
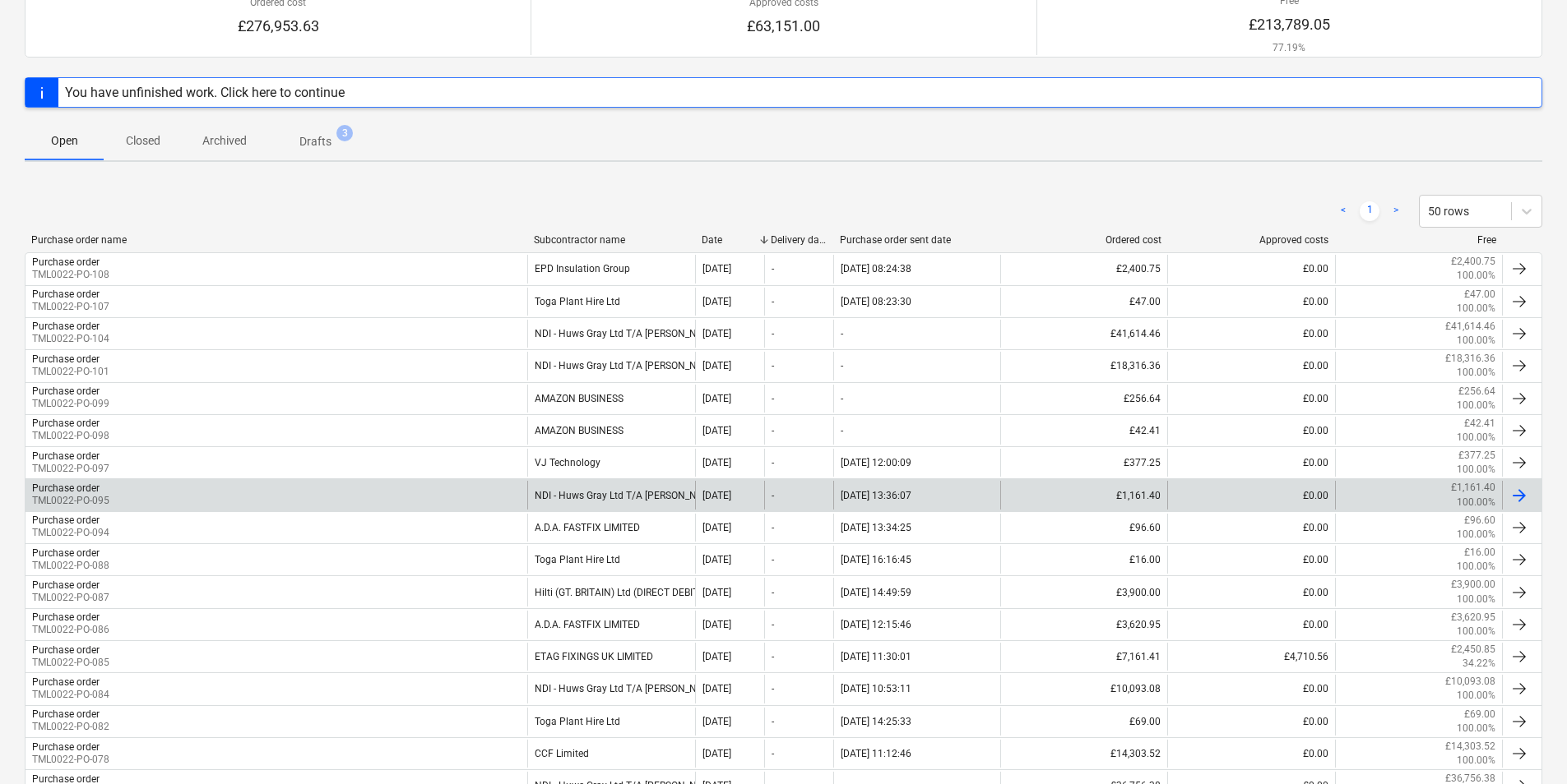
scroll to position [164, 0]
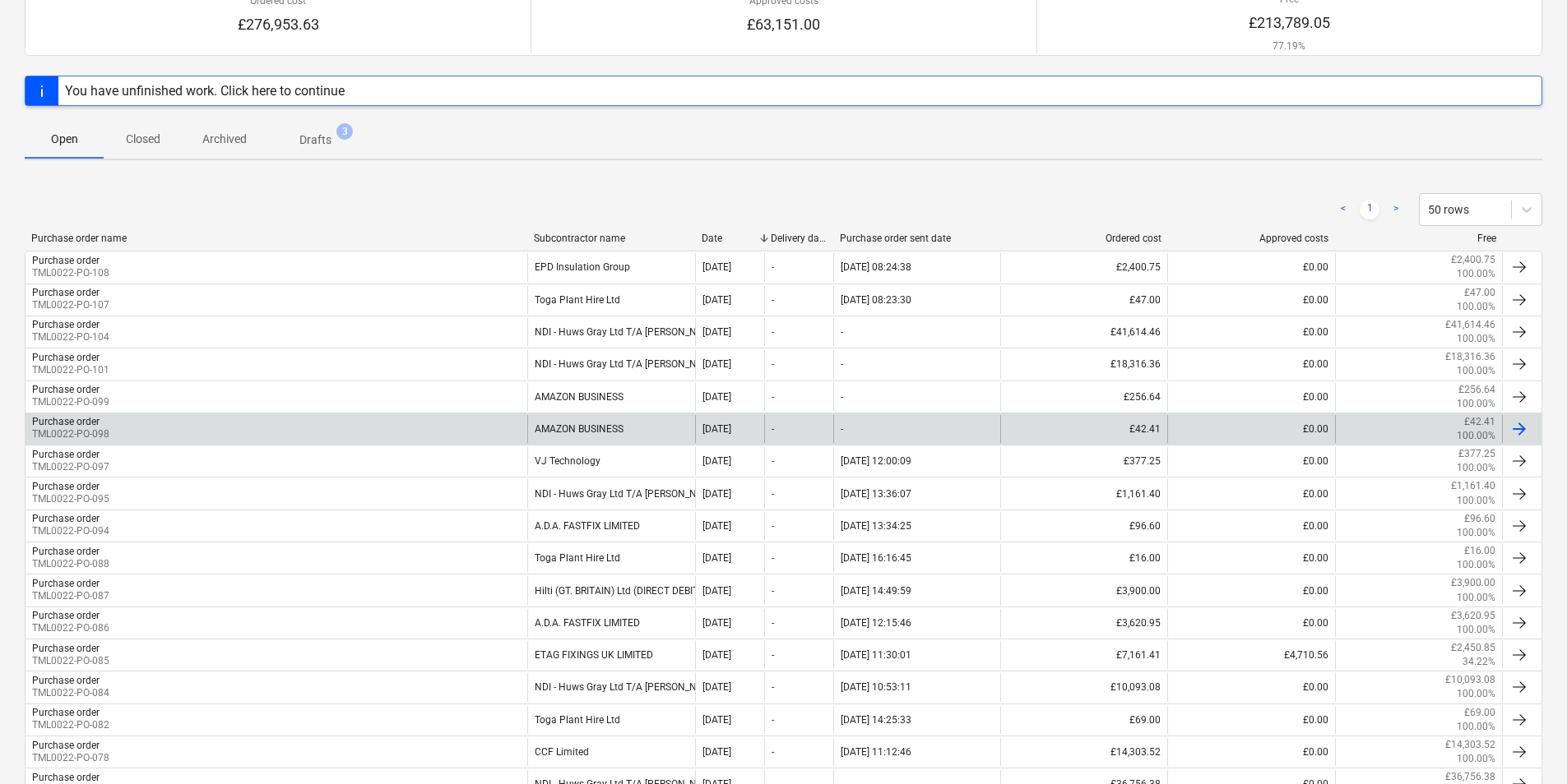
click at [586, 424] on div "AMAZON BUSINESS" at bounding box center [610, 428] width 167 height 28
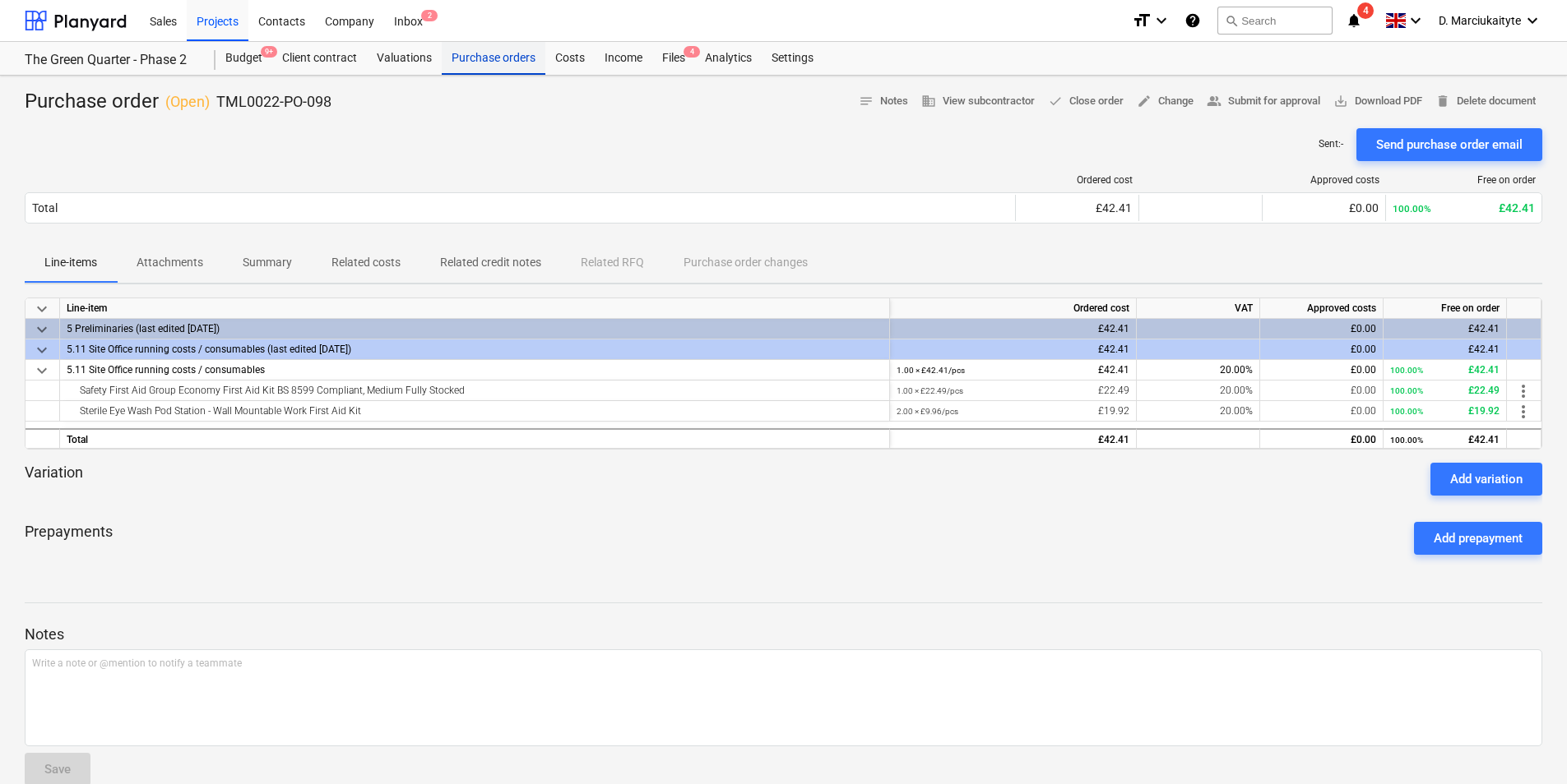
click at [486, 54] on div "Purchase orders" at bounding box center [493, 58] width 104 height 33
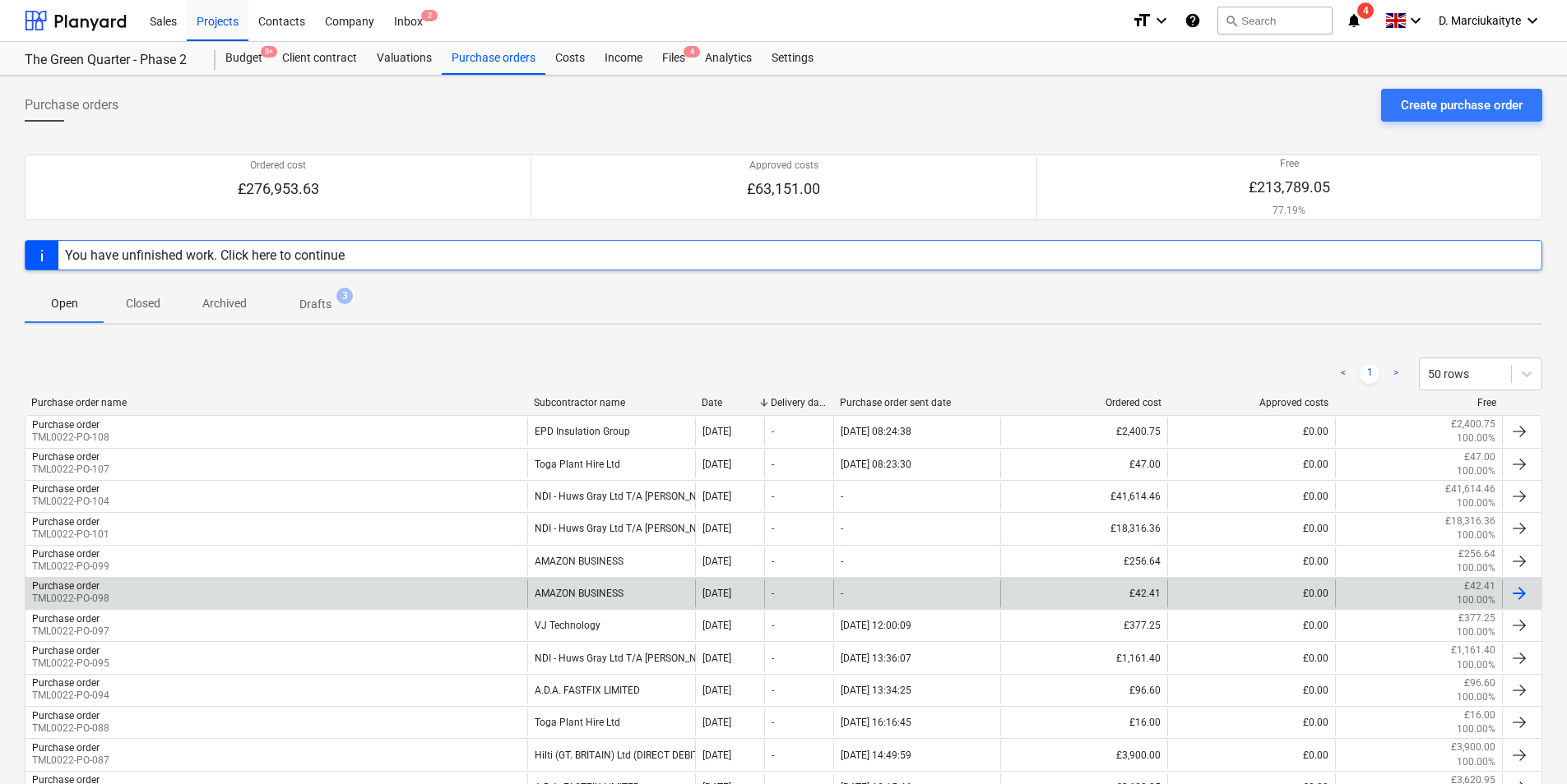
scroll to position [164, 0]
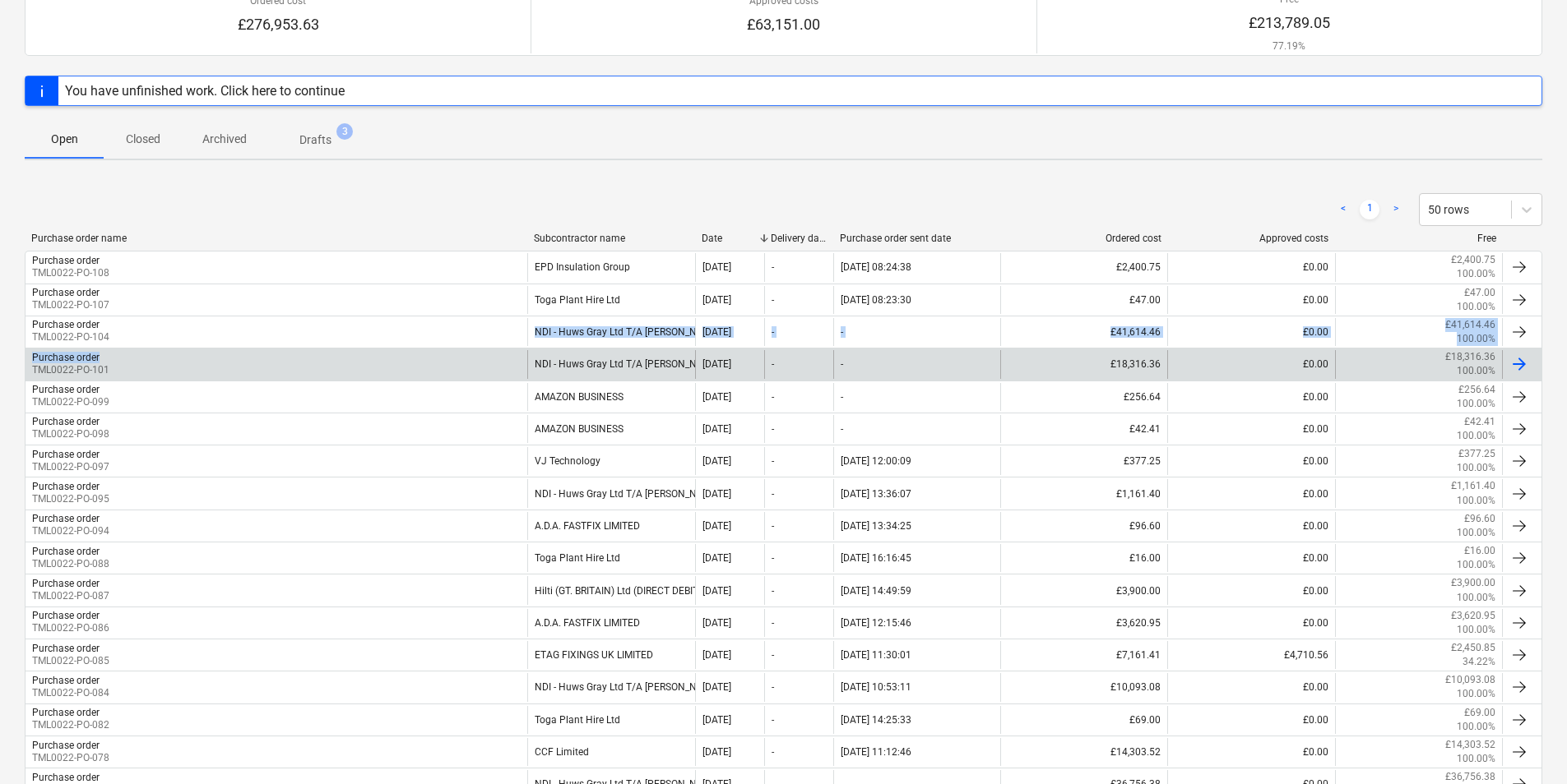
drag, startPoint x: 470, startPoint y: 344, endPoint x: 469, endPoint y: 356, distance: 12.0
click at [469, 356] on div "Purchase order TML0022-PO-108 EPD Insulation Group 10 Oct 2025 - [DATE] 08:24:3…" at bounding box center [783, 687] width 1518 height 873
click at [469, 354] on div "Purchase order TML0022-PO-101" at bounding box center [276, 364] width 502 height 28
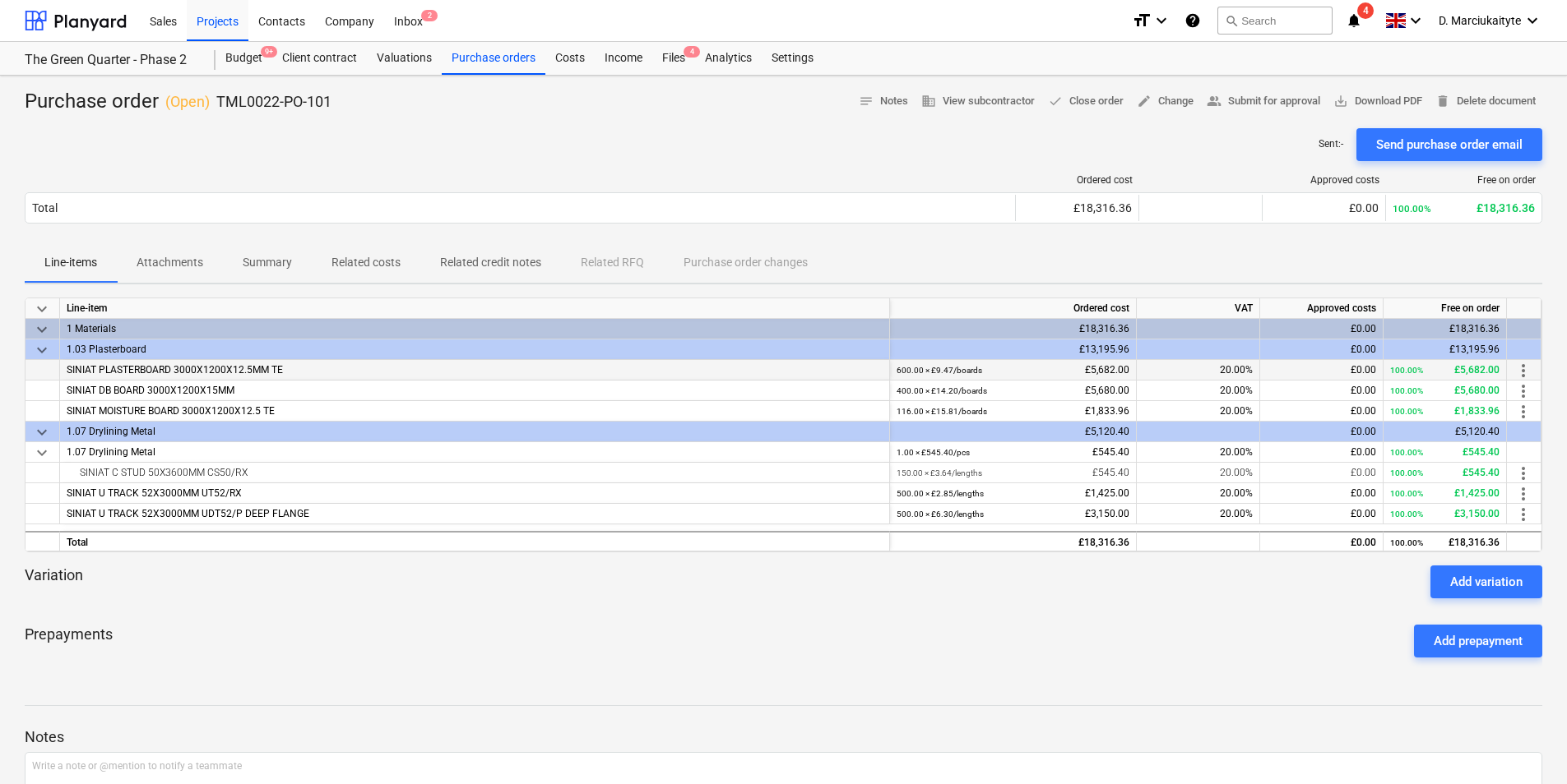
drag, startPoint x: 326, startPoint y: 369, endPoint x: 57, endPoint y: 364, distance: 269.0
click at [0, 0] on div "SINIAT PLASTERBOARD 3000X1200X12.5MM TE 600.00 × £9.47 / boards £5,682.00 20.00…" at bounding box center [0, 0] width 0 height 0
copy div "SINIAT PLASTERBOARD 3000X1200X12.5MM TE"
click at [284, 386] on div "SINIAT DB BOARD 3000X1200X15MM" at bounding box center [475, 391] width 830 height 21
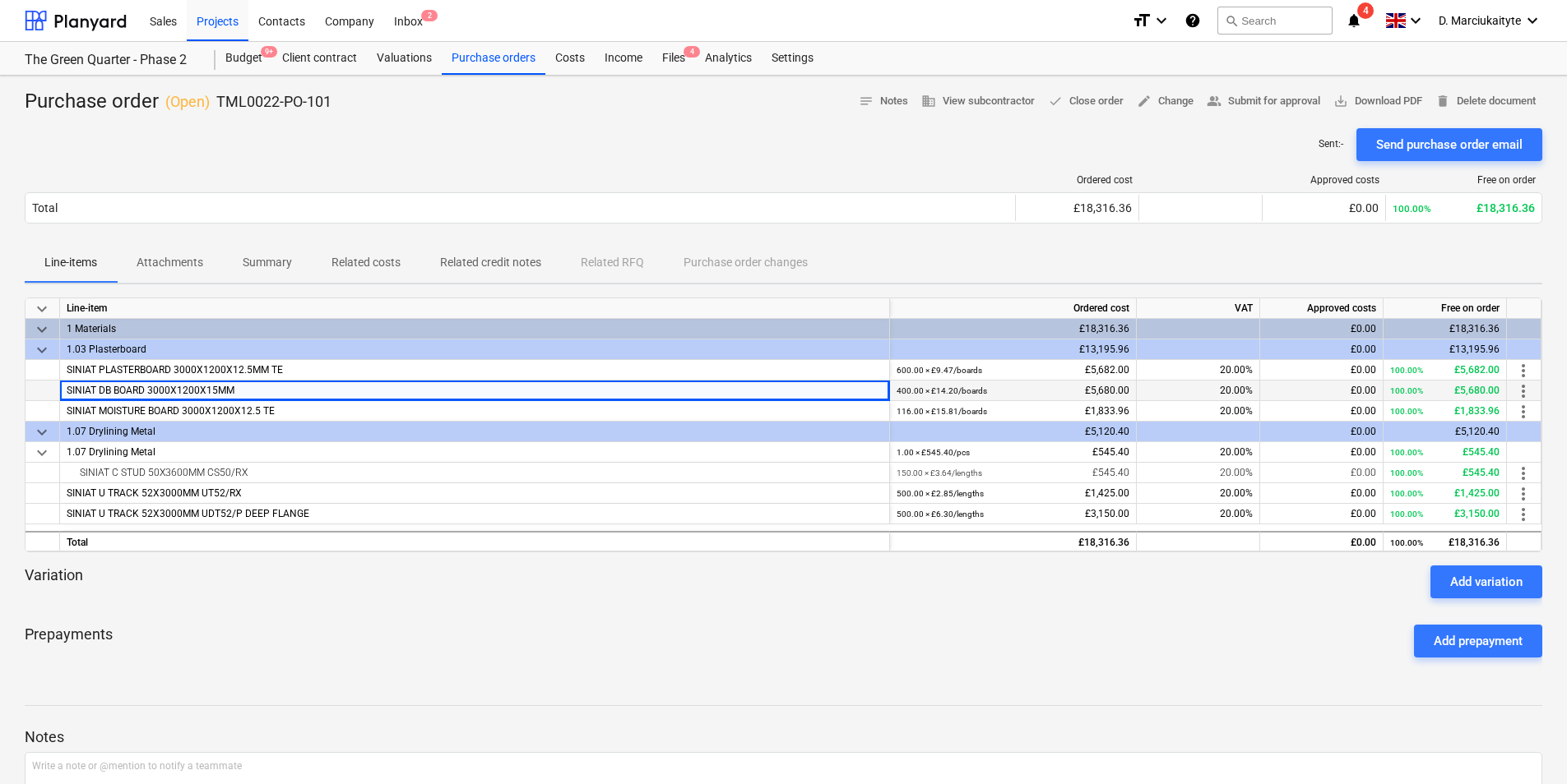
drag, startPoint x: 192, startPoint y: 396, endPoint x: 25, endPoint y: 389, distance: 167.1
click at [0, 0] on div "SINIAT DB BOARD 3000X1200X15MM 400.00 × £14.20 / boards £5,680.00 20.00% £0.00 …" at bounding box center [0, 0] width 0 height 0
copy div "SINIAT DB BOARD 3000X1200X15MM"
click at [274, 419] on div "SINIAT MOISTURE BOARD 3000X1200X12.5 TE" at bounding box center [475, 411] width 830 height 21
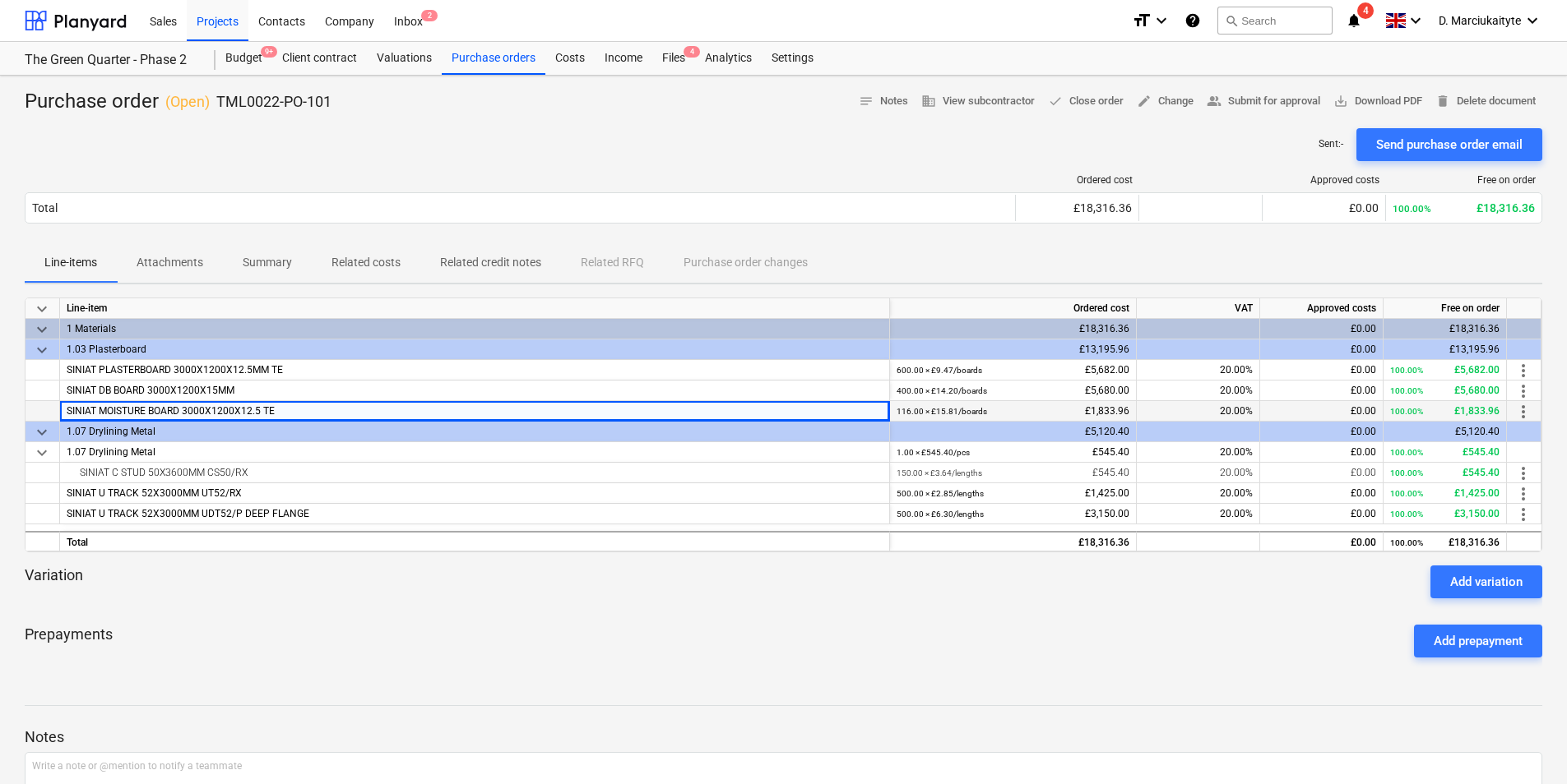
drag, startPoint x: 294, startPoint y: 413, endPoint x: 45, endPoint y: 417, distance: 249.0
click at [0, 0] on div "SINIAT MOISTURE BOARD 3000X1200X12.5 TE 116.00 × £15.81 / boards £1,833.96 20.0…" at bounding box center [0, 0] width 0 height 0
copy div "SINIAT MOISTURE BOARD 3000X1200X12.5 TE"
drag, startPoint x: 300, startPoint y: 478, endPoint x: 39, endPoint y: 475, distance: 261.0
click at [0, 0] on div "SINIAT C STUD 50X3600MM CS50/RX 150.00 × £3.64 / lengths £545.40 20.00% £0.00 1…" at bounding box center [0, 0] width 0 height 0
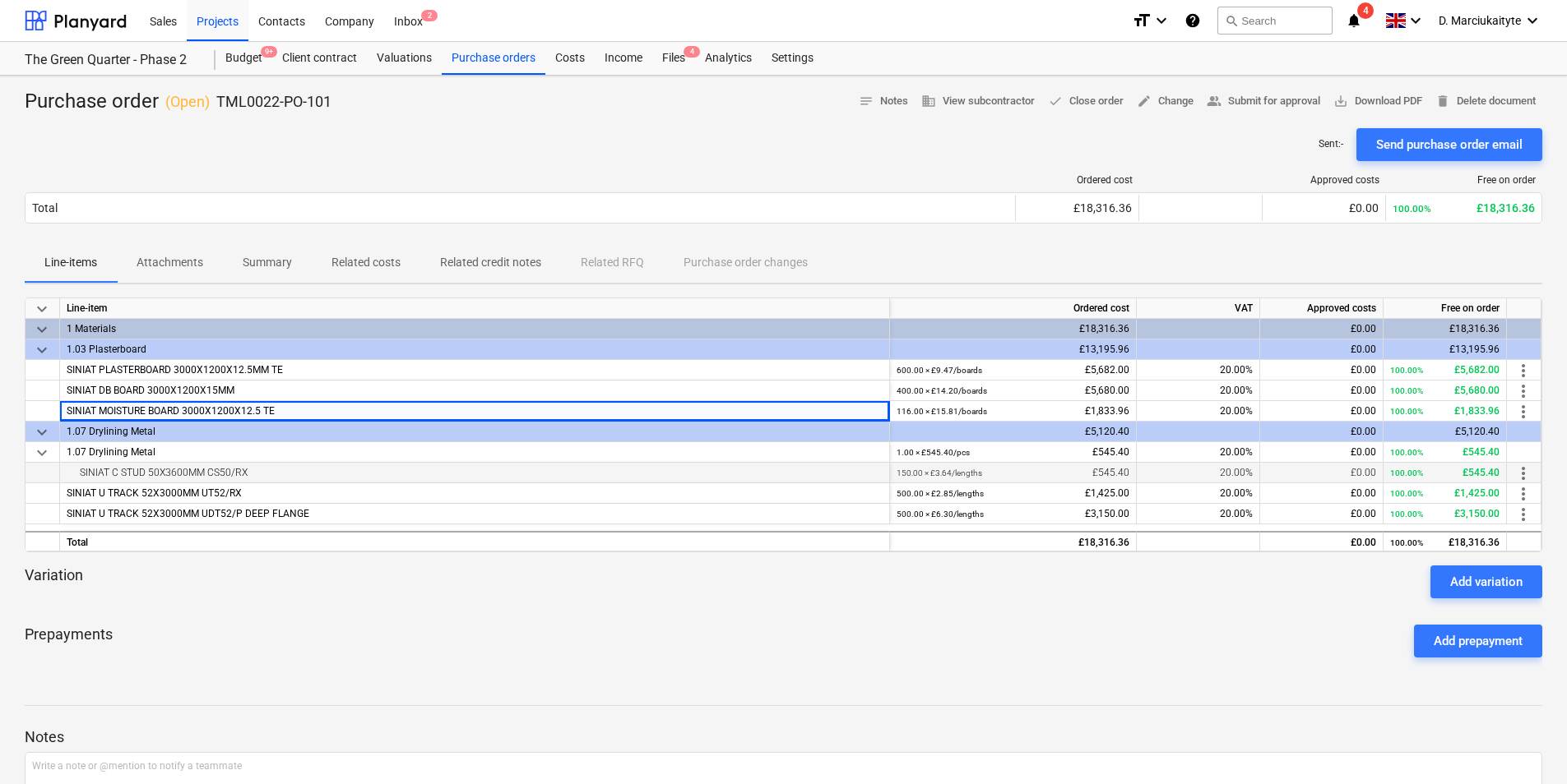
copy div "SINIAT C STUD 50X3600MM CS50/RX"
click at [221, 490] on span "SINIAT U TRACK 52X3000MM UT52/RX" at bounding box center [154, 493] width 175 height 12
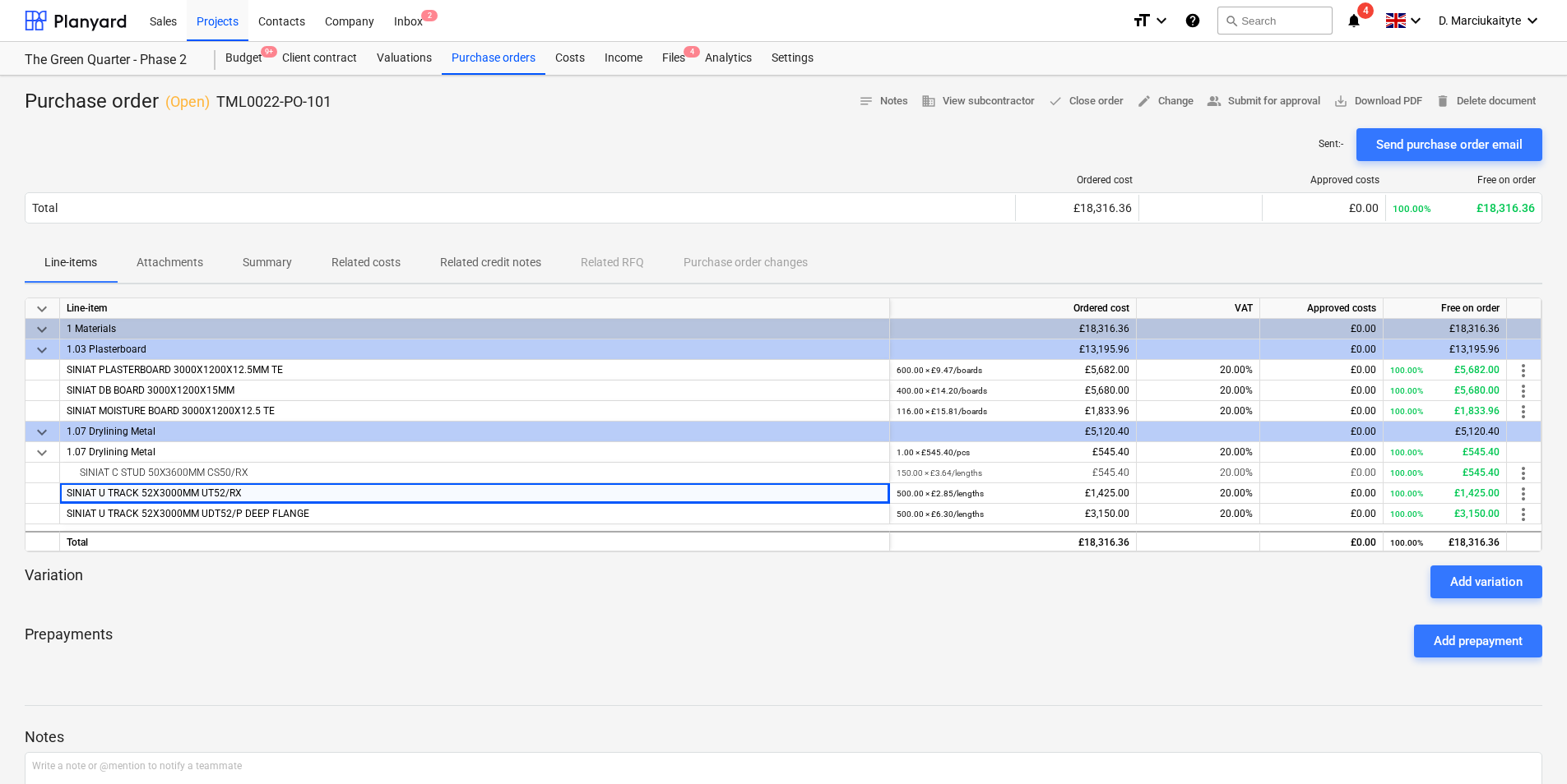
drag, startPoint x: 265, startPoint y: 488, endPoint x: 0, endPoint y: 482, distance: 265.1
click at [0, 483] on html "Sales Projects Contacts Company Inbox 2 format_size keyboard_arrow_down help se…" at bounding box center [784, 392] width 1567 height 784
copy div "Line-item Ordered cost VAT Approved costs Free on order keyboard_arrow_down 1 M…"
click at [296, 495] on div "SINIAT U TRACK 52X3000MM UT52/RX" at bounding box center [475, 493] width 830 height 21
click at [295, 496] on div "SINIAT U TRACK 52X3000MM UT52/RX" at bounding box center [475, 493] width 830 height 21
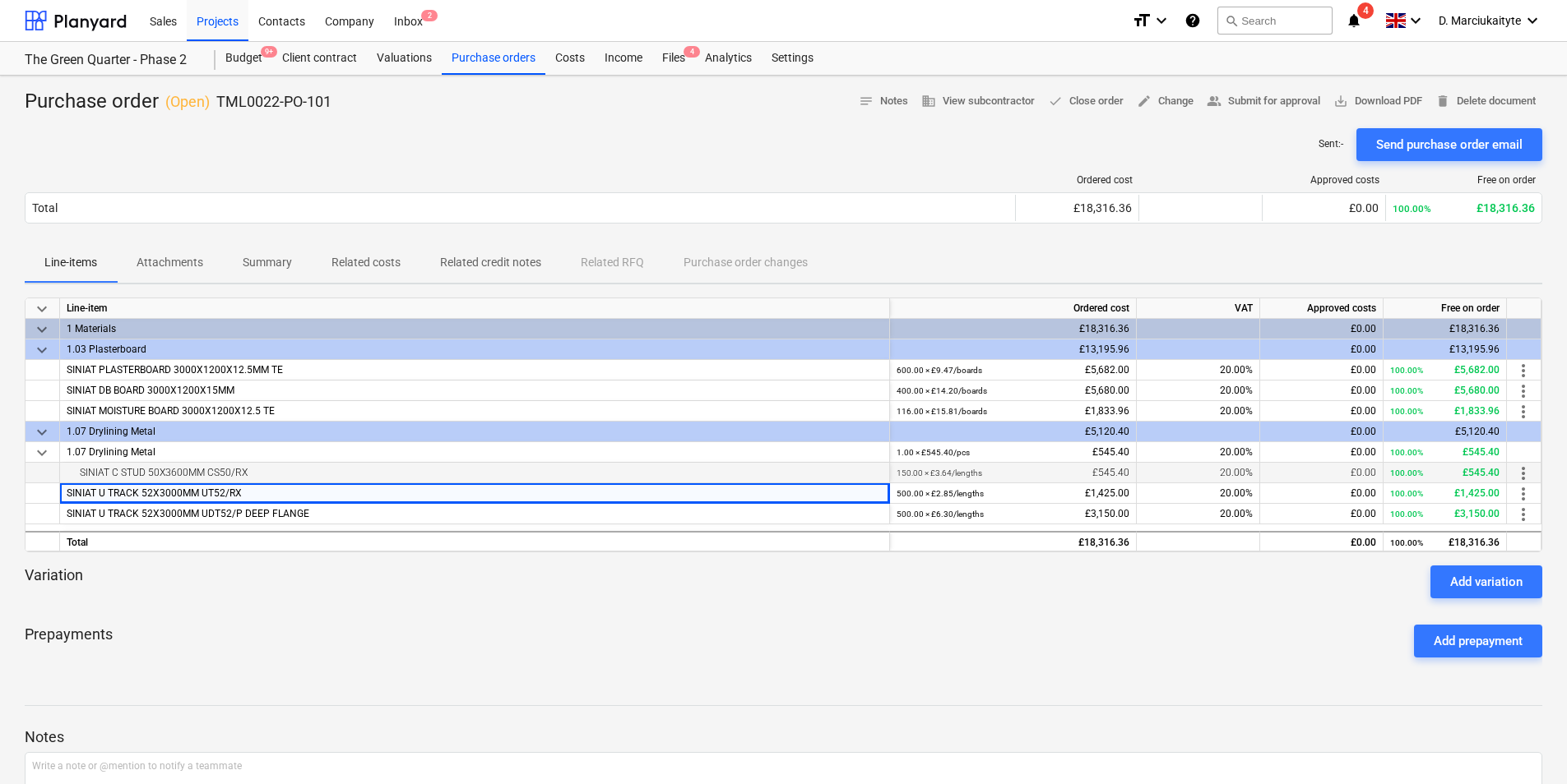
drag, startPoint x: 295, startPoint y: 496, endPoint x: 438, endPoint y: 475, distance: 144.5
click at [438, 475] on div "SINIAT C STUD 50X3600MM CS50/RX" at bounding box center [474, 473] width 815 height 20
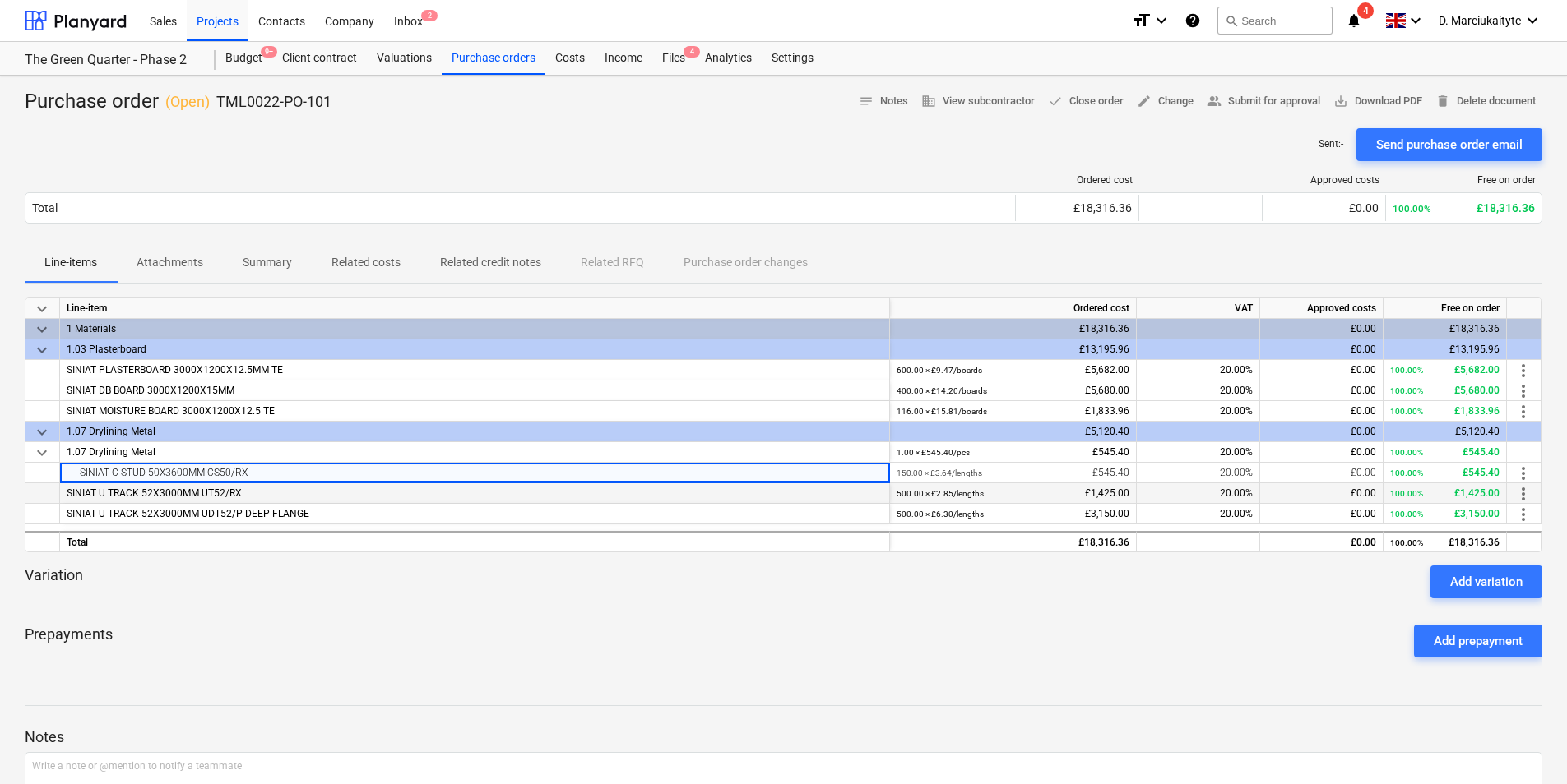
click at [257, 488] on div "SINIAT U TRACK 52X3000MM UT52/RX" at bounding box center [475, 493] width 830 height 21
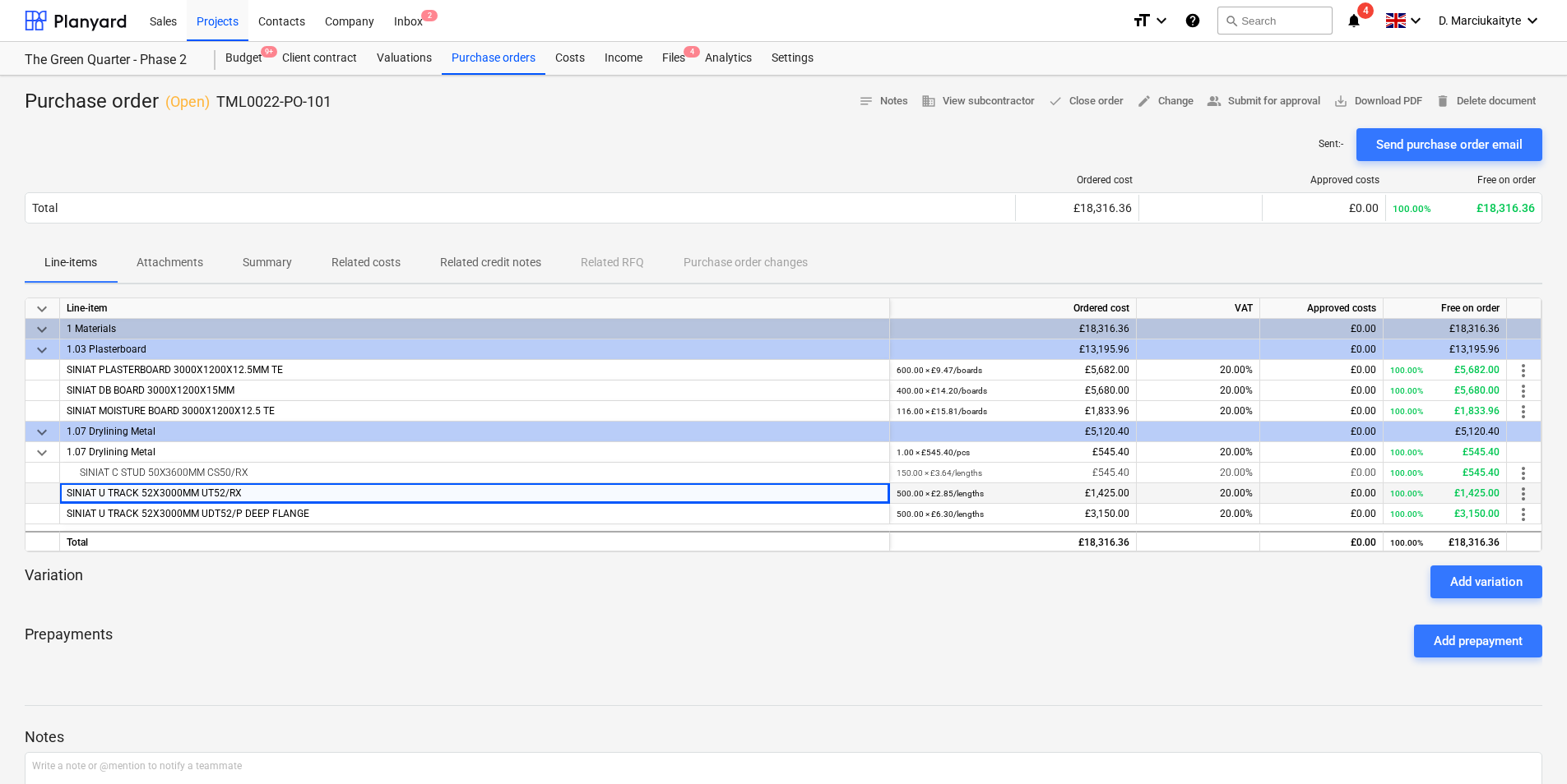
drag, startPoint x: 249, startPoint y: 495, endPoint x: 59, endPoint y: 493, distance: 190.0
click at [0, 0] on div "SINIAT U TRACK 52X3000MM UT52/RX 500.00 × £2.85 / lengths £1,425.00 20.00% £0.0…" at bounding box center [0, 0] width 0 height 0
click at [317, 519] on div "SINIAT U TRACK 52X3000MM UDT52/P DEEP FLANGE" at bounding box center [475, 514] width 830 height 21
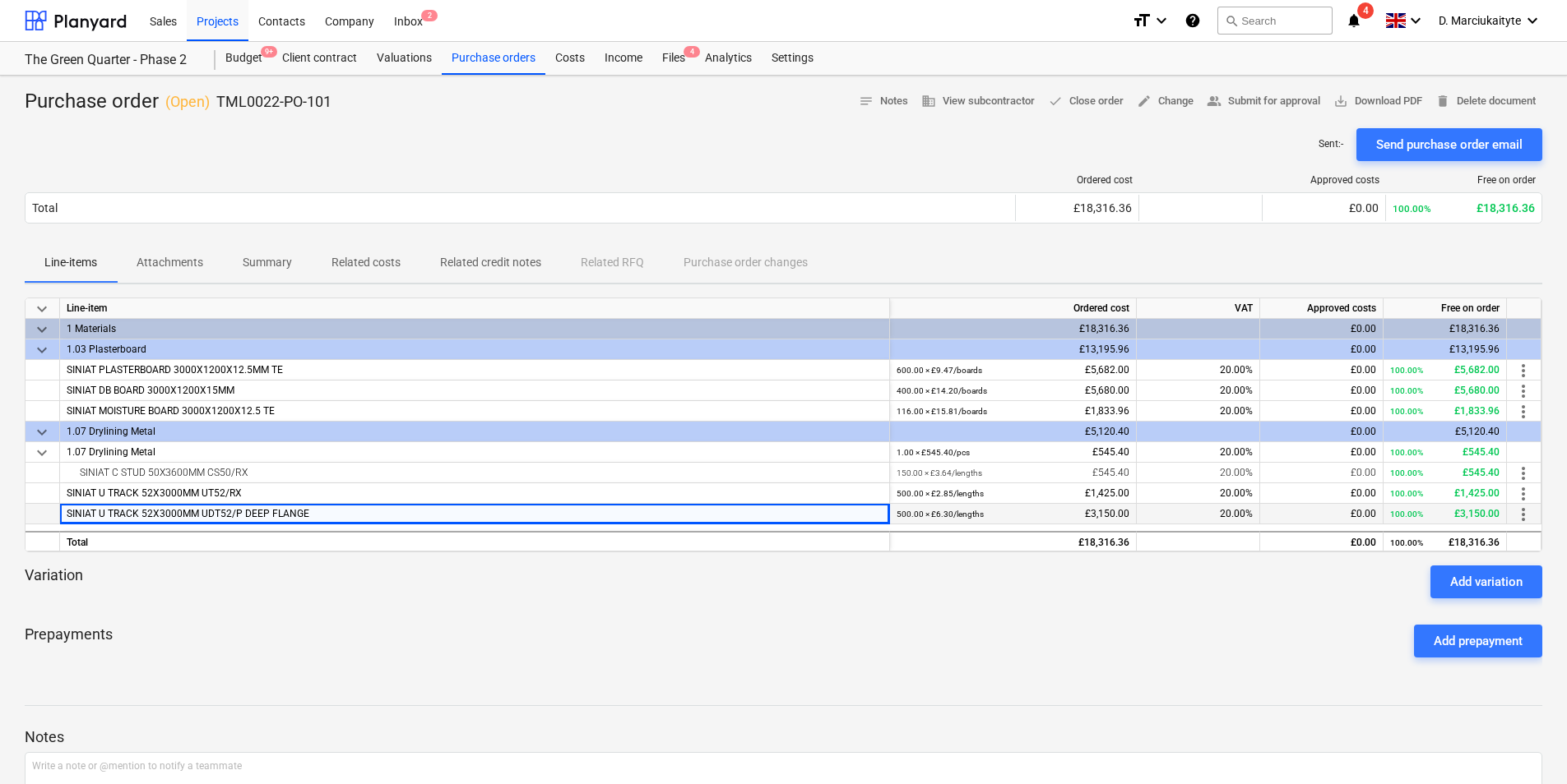
drag, startPoint x: 322, startPoint y: 518, endPoint x: 44, endPoint y: 510, distance: 278.1
click at [0, 0] on div "SINIAT U TRACK 52X3000MM UDT52/P DEEP FLANGE 500.00 × £6.30 / lengths £3,150.00…" at bounding box center [0, 0] width 0 height 0
drag, startPoint x: 366, startPoint y: 111, endPoint x: 212, endPoint y: 99, distance: 154.5
click at [212, 99] on div "Purchase order ( Open ) TML0022-PO-101 notes Notes business View subcontractor …" at bounding box center [783, 101] width 1518 height 26
drag, startPoint x: 502, startPoint y: 56, endPoint x: 513, endPoint y: 62, distance: 12.5
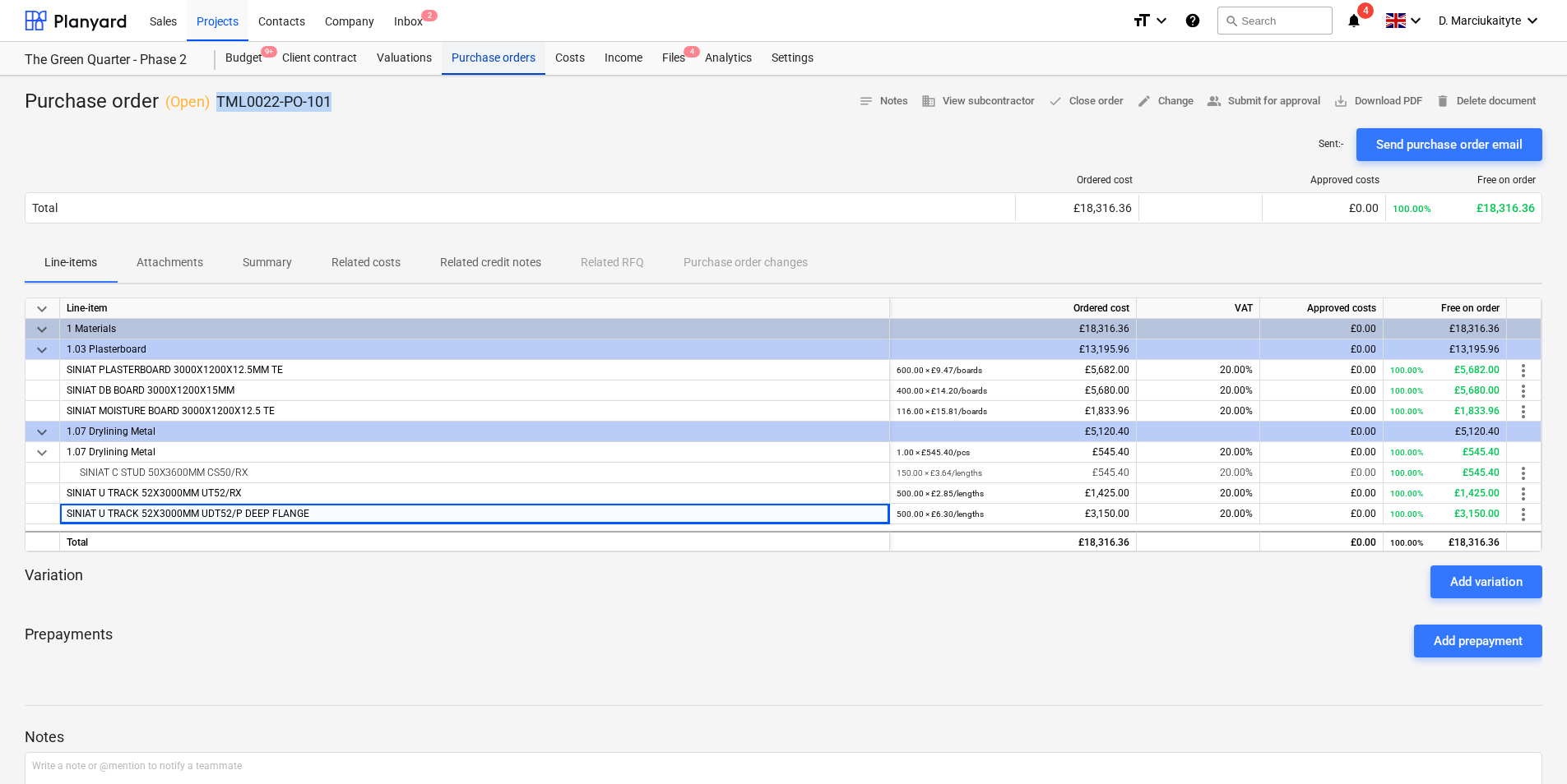
click at [502, 56] on div "Purchase orders" at bounding box center [493, 58] width 104 height 33
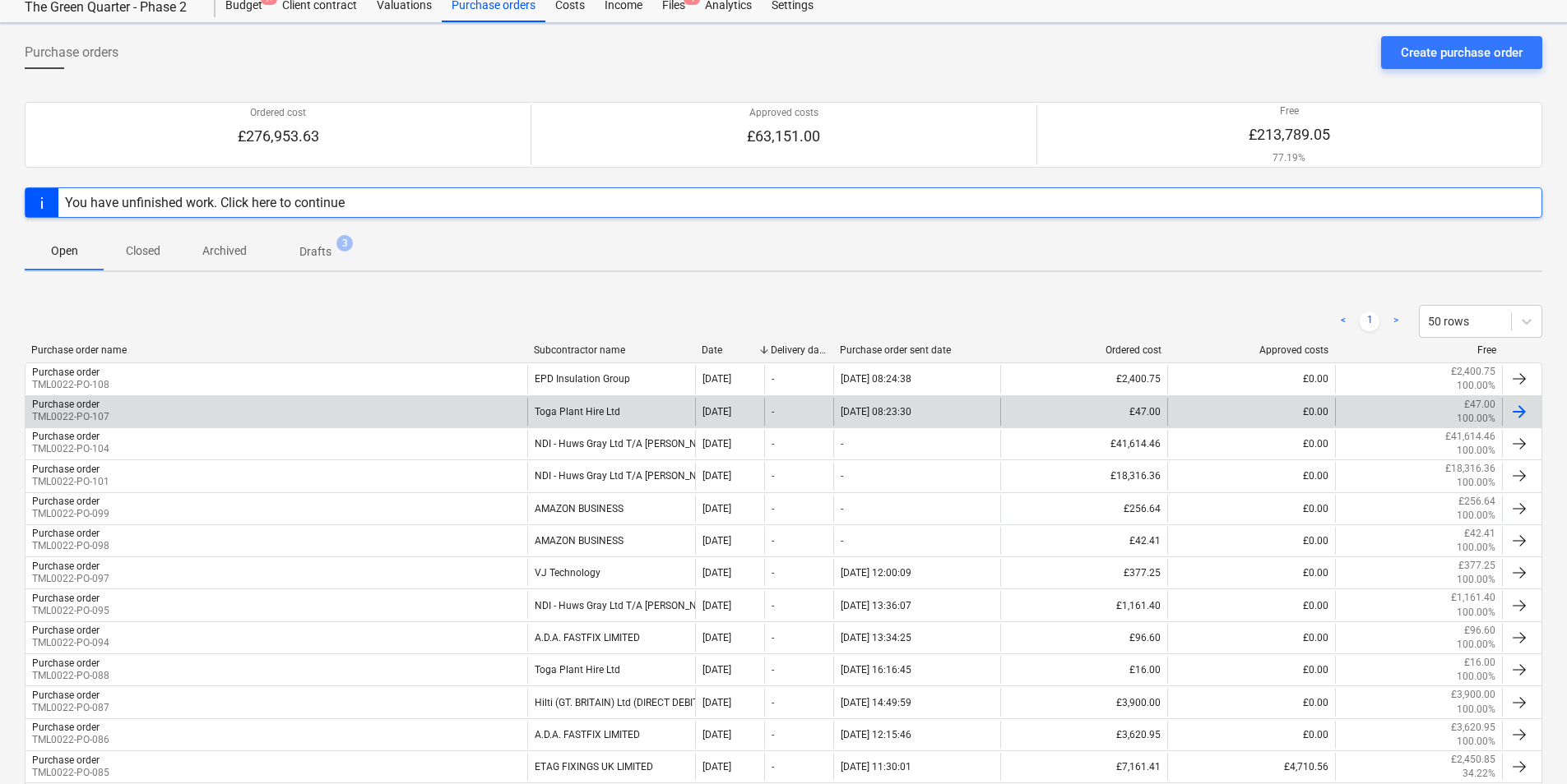
scroll to position [82, 0]
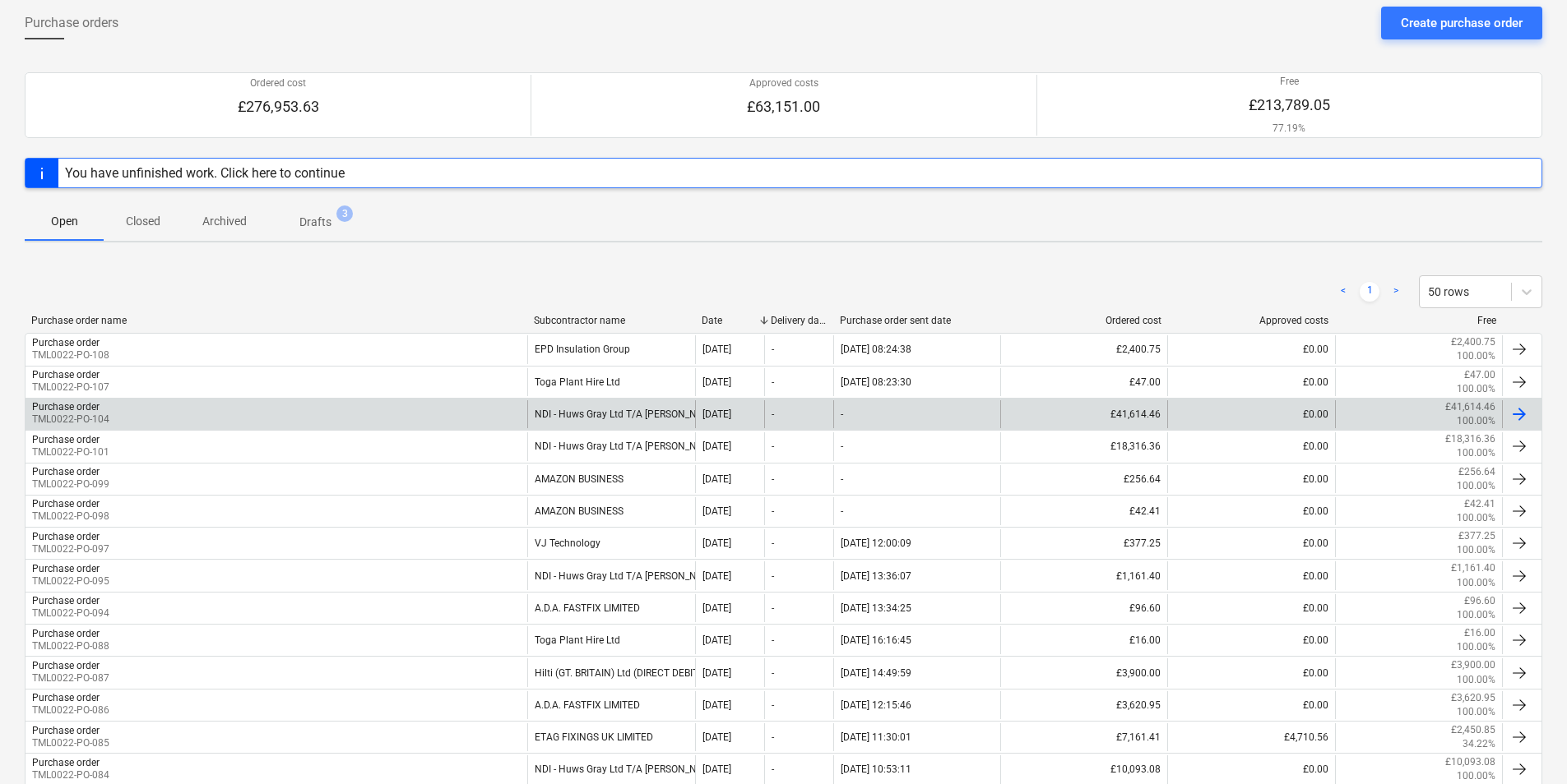
click at [485, 416] on div "Purchase order TML0022-PO-104" at bounding box center [276, 413] width 502 height 28
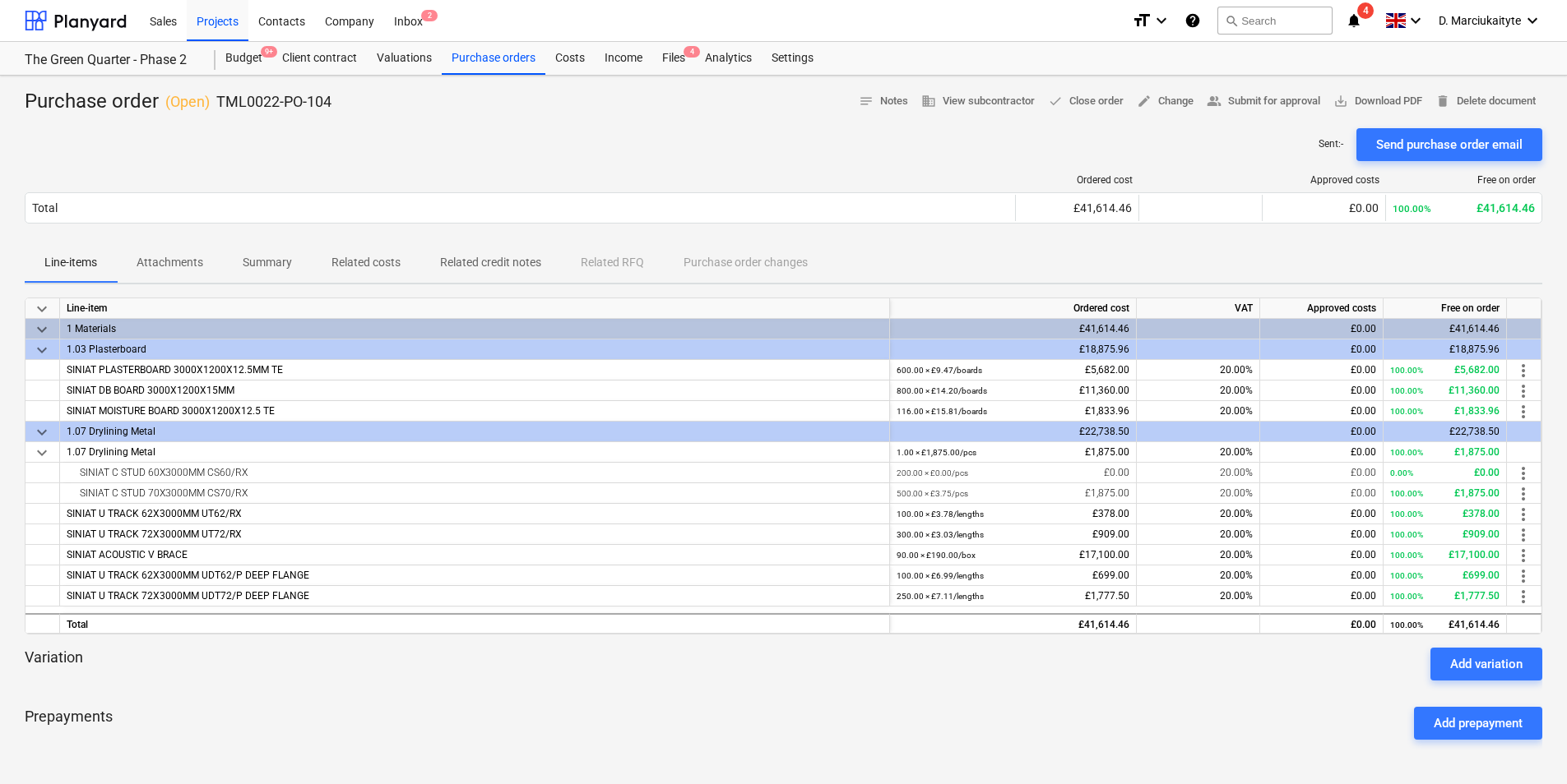
drag, startPoint x: 314, startPoint y: 372, endPoint x: -3, endPoint y: 376, distance: 317.0
click at [0, 376] on html "Sales Projects Contacts Company Inbox 2 format_size keyboard_arrow_down help se…" at bounding box center [784, 392] width 1567 height 784
drag, startPoint x: -3, startPoint y: 376, endPoint x: 375, endPoint y: 373, distance: 378.0
click at [375, 373] on div "SINIAT PLASTERBOARD 3000X1200X12.5MM TE" at bounding box center [475, 370] width 830 height 21
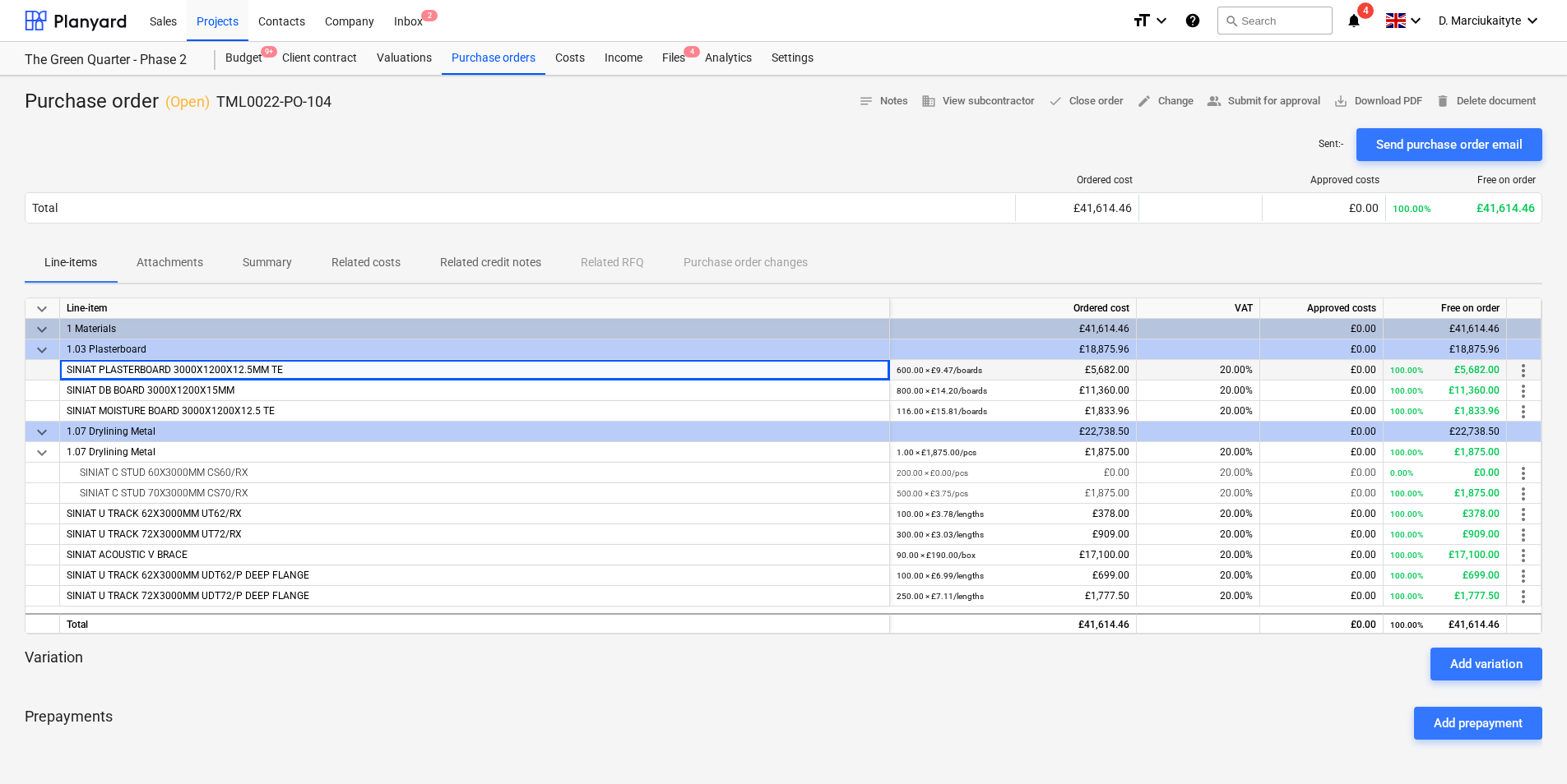
click at [339, 376] on div "SINIAT PLASTERBOARD 3000X1200X12.5MM TE" at bounding box center [475, 370] width 830 height 21
drag, startPoint x: 317, startPoint y: 377, endPoint x: 33, endPoint y: 372, distance: 284.0
click at [0, 0] on div "SINIAT PLASTERBOARD 3000X1200X12.5MM TE 600.00 × £9.47 / boards £5,682.00 20.00…" at bounding box center [0, 0] width 0 height 0
click at [287, 388] on div "SINIAT DB BOARD 3000X1200X15MM" at bounding box center [475, 391] width 830 height 21
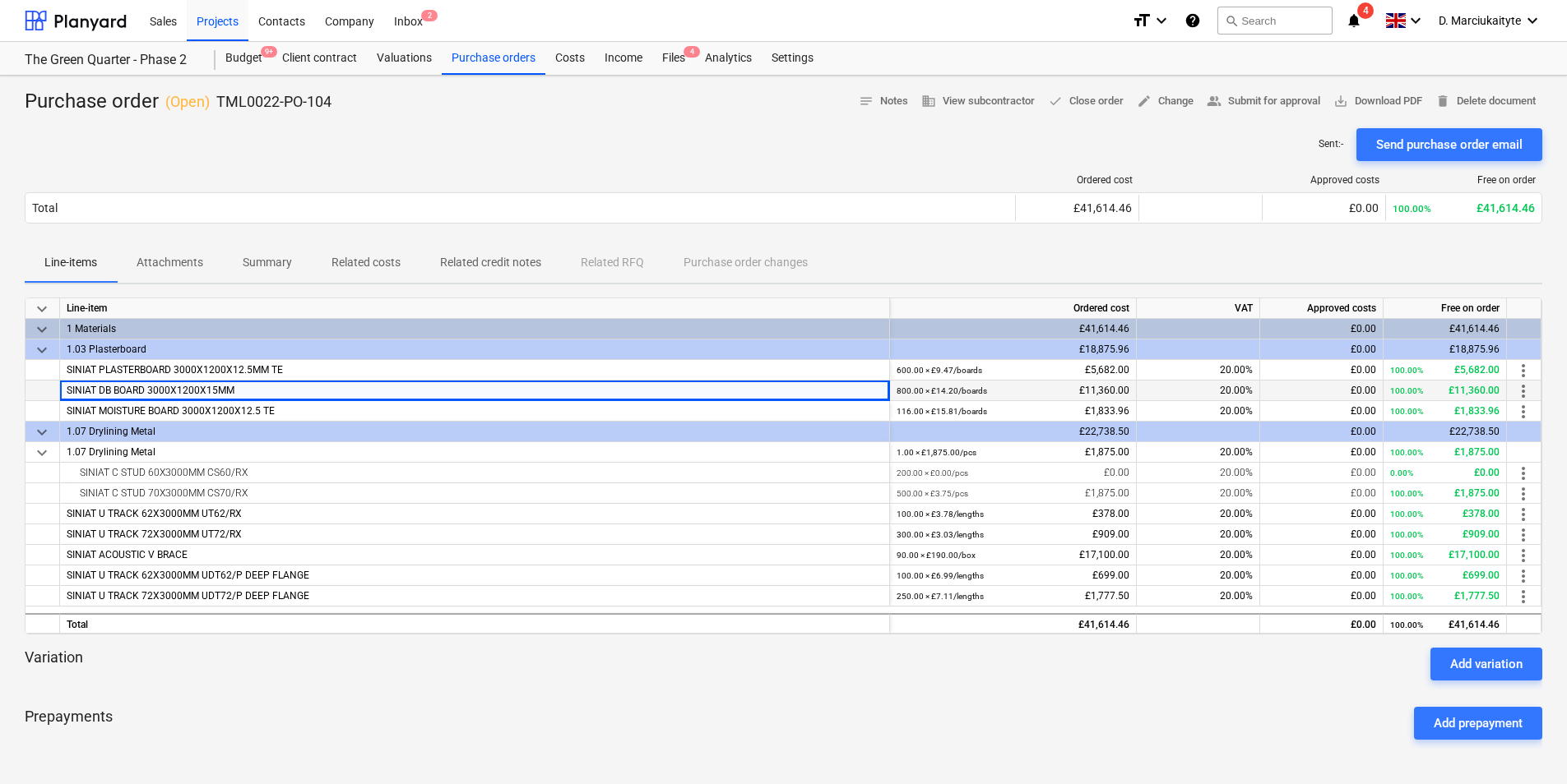
drag, startPoint x: 247, startPoint y: 390, endPoint x: 65, endPoint y: 392, distance: 182.0
click at [65, 392] on div "SINIAT DB BOARD 3000X1200X15MM" at bounding box center [475, 391] width 830 height 21
click at [397, 406] on div "SINIAT MOISTURE BOARD 3000X1200X12.5 TE" at bounding box center [475, 411] width 830 height 21
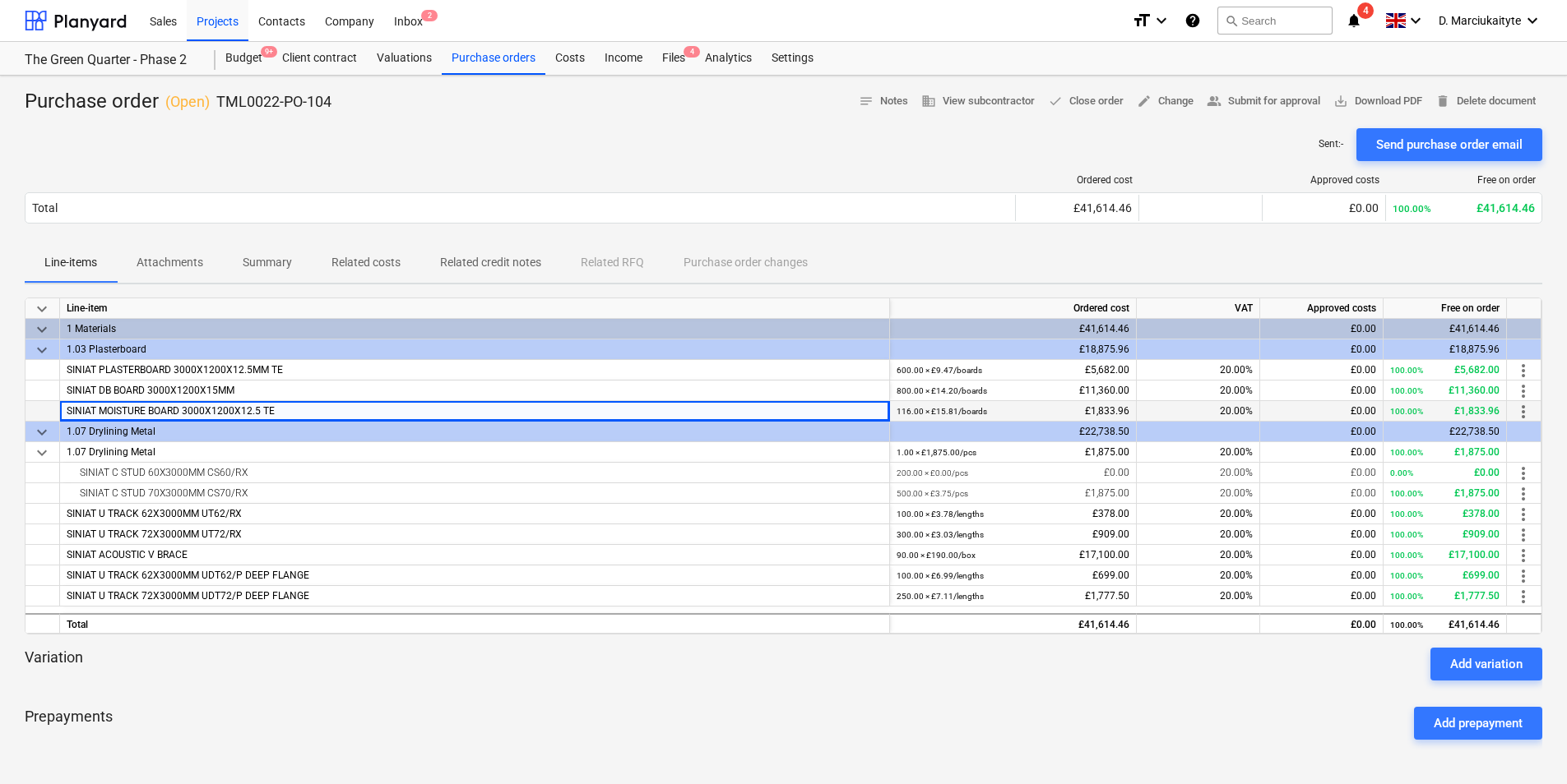
drag, startPoint x: 280, startPoint y: 413, endPoint x: 63, endPoint y: 413, distance: 217.0
click at [63, 413] on div "SINIAT MOISTURE BOARD 3000X1200X12.5 TE" at bounding box center [475, 411] width 830 height 21
click at [289, 481] on div "SINIAT C STUD 60X3000MM CS60/RX" at bounding box center [474, 473] width 815 height 20
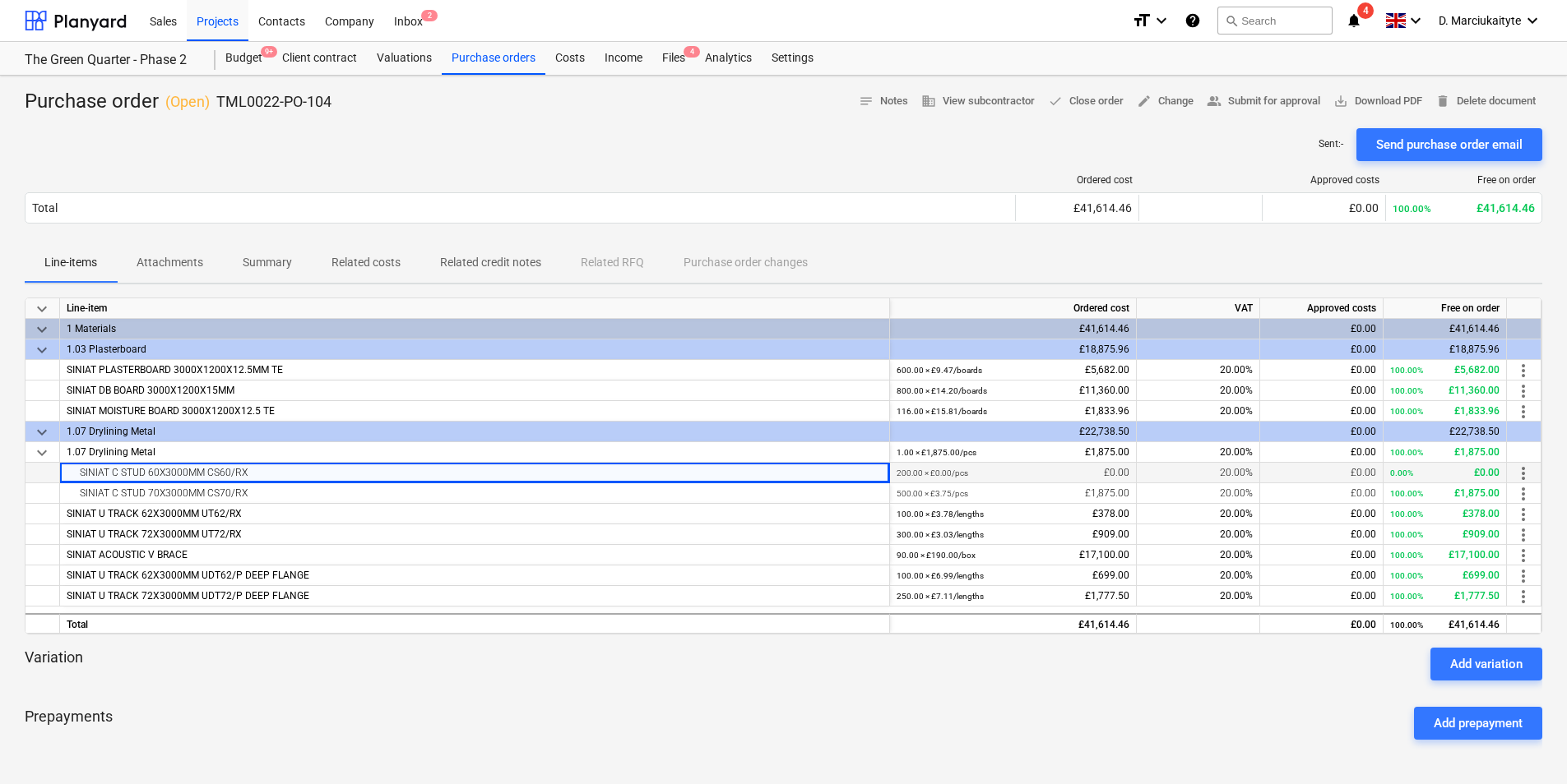
drag, startPoint x: 266, startPoint y: 478, endPoint x: 34, endPoint y: 470, distance: 232.1
click at [0, 0] on div "SINIAT C STUD 60X3000MM CS60/RX 200.00 × £0.00 / pcs £0.00 20.00% £0.00 0.00% £…" at bounding box center [0, 0] width 0 height 0
click at [265, 495] on div "SINIAT C STUD 70X3000MM CS70/RX" at bounding box center [474, 493] width 815 height 20
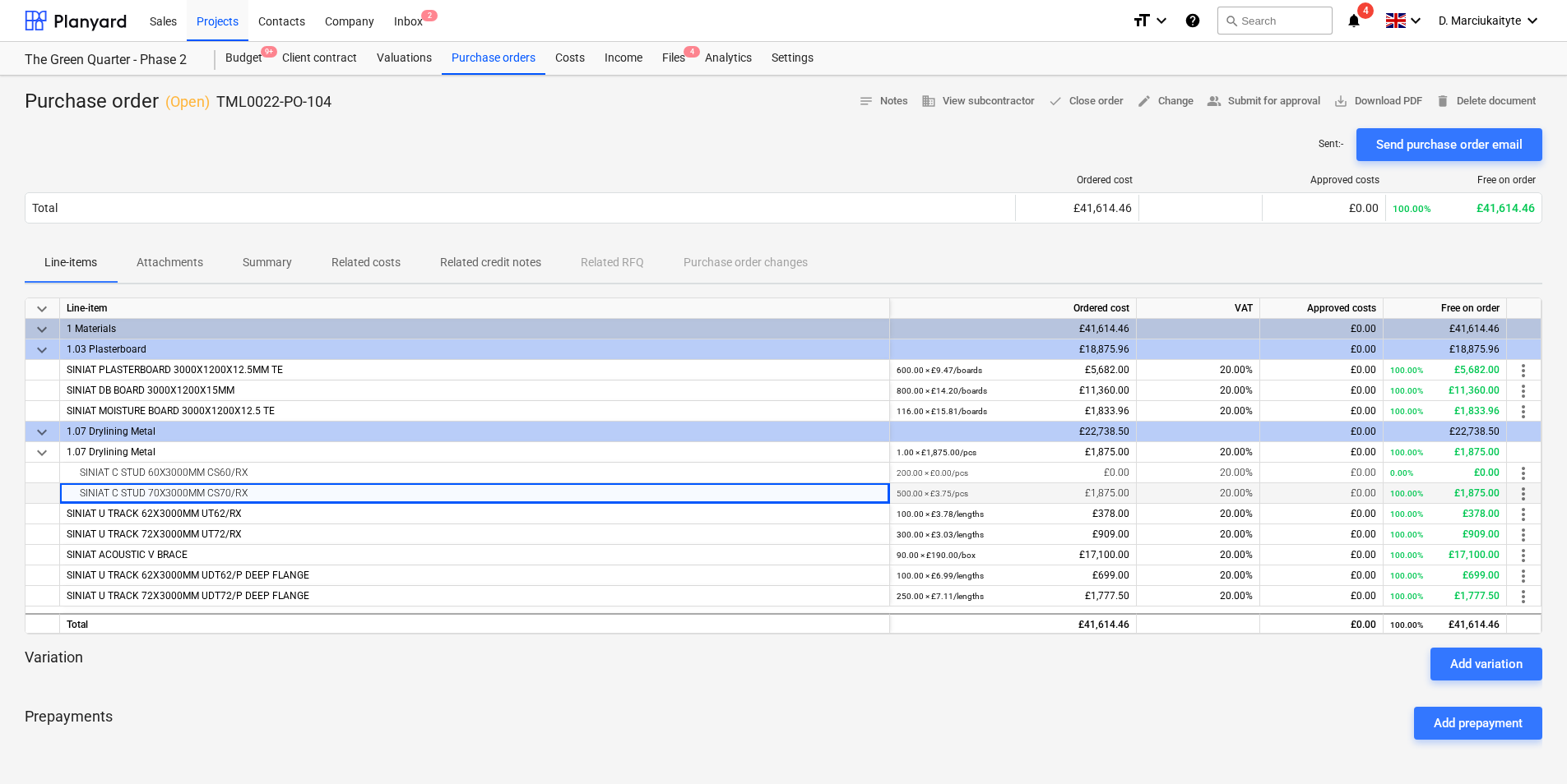
drag, startPoint x: 255, startPoint y: 496, endPoint x: 65, endPoint y: 495, distance: 190.0
click at [65, 495] on div "SINIAT C STUD 70X3000MM CS70/RX" at bounding box center [475, 493] width 830 height 21
click at [299, 518] on div "SINIAT U TRACK 62X3000MM UT62/RX" at bounding box center [475, 514] width 830 height 21
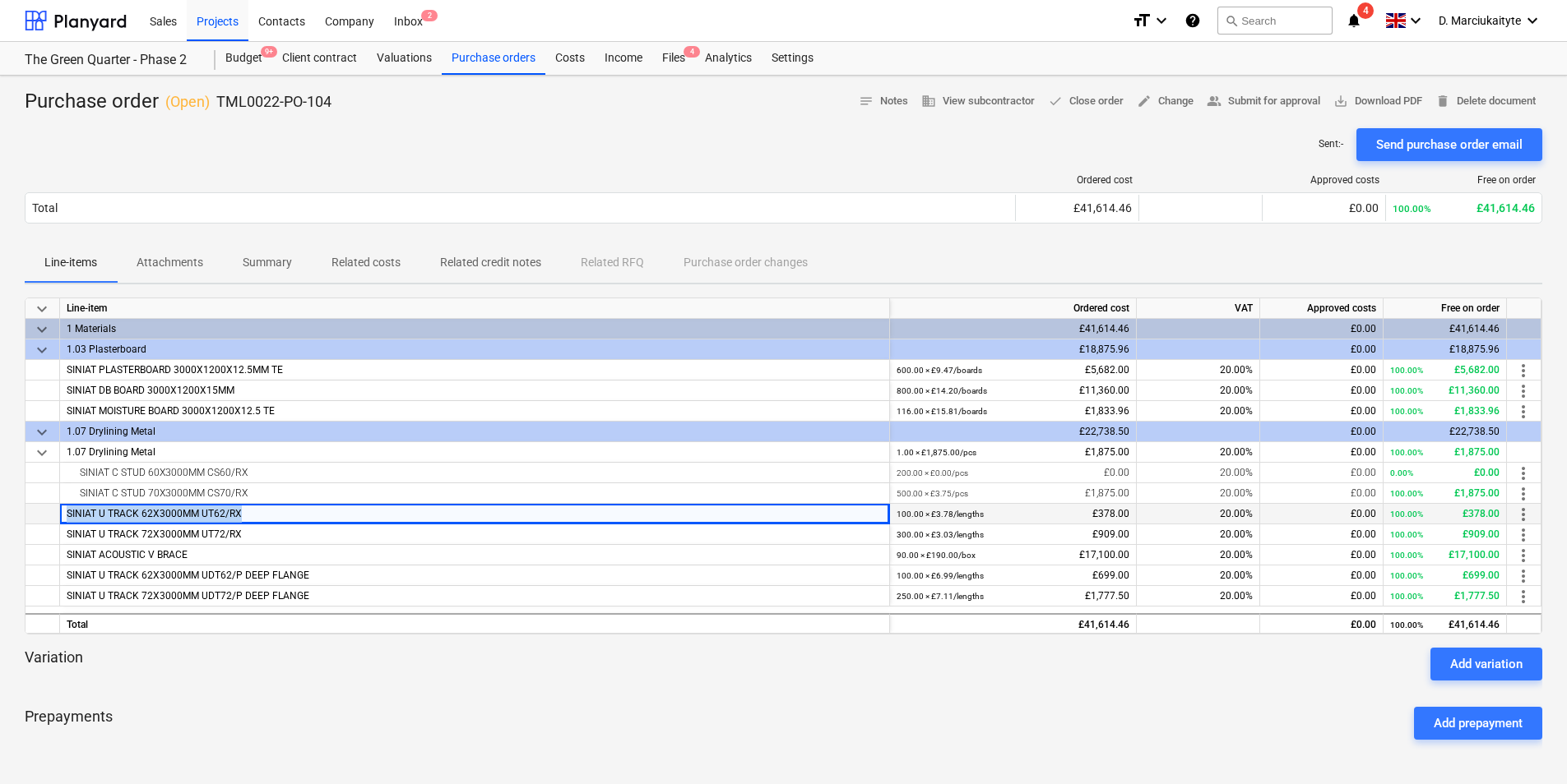
drag, startPoint x: 253, startPoint y: 516, endPoint x: 54, endPoint y: 515, distance: 199.0
click at [0, 0] on div "SINIAT U TRACK 62X3000MM UT62/RX 100.00 × £3.78 / lengths £378.00 20.00% £0.00 …" at bounding box center [0, 0] width 0 height 0
click at [268, 543] on div "SINIAT U TRACK 72X3000MM UT72/RX" at bounding box center [475, 534] width 830 height 21
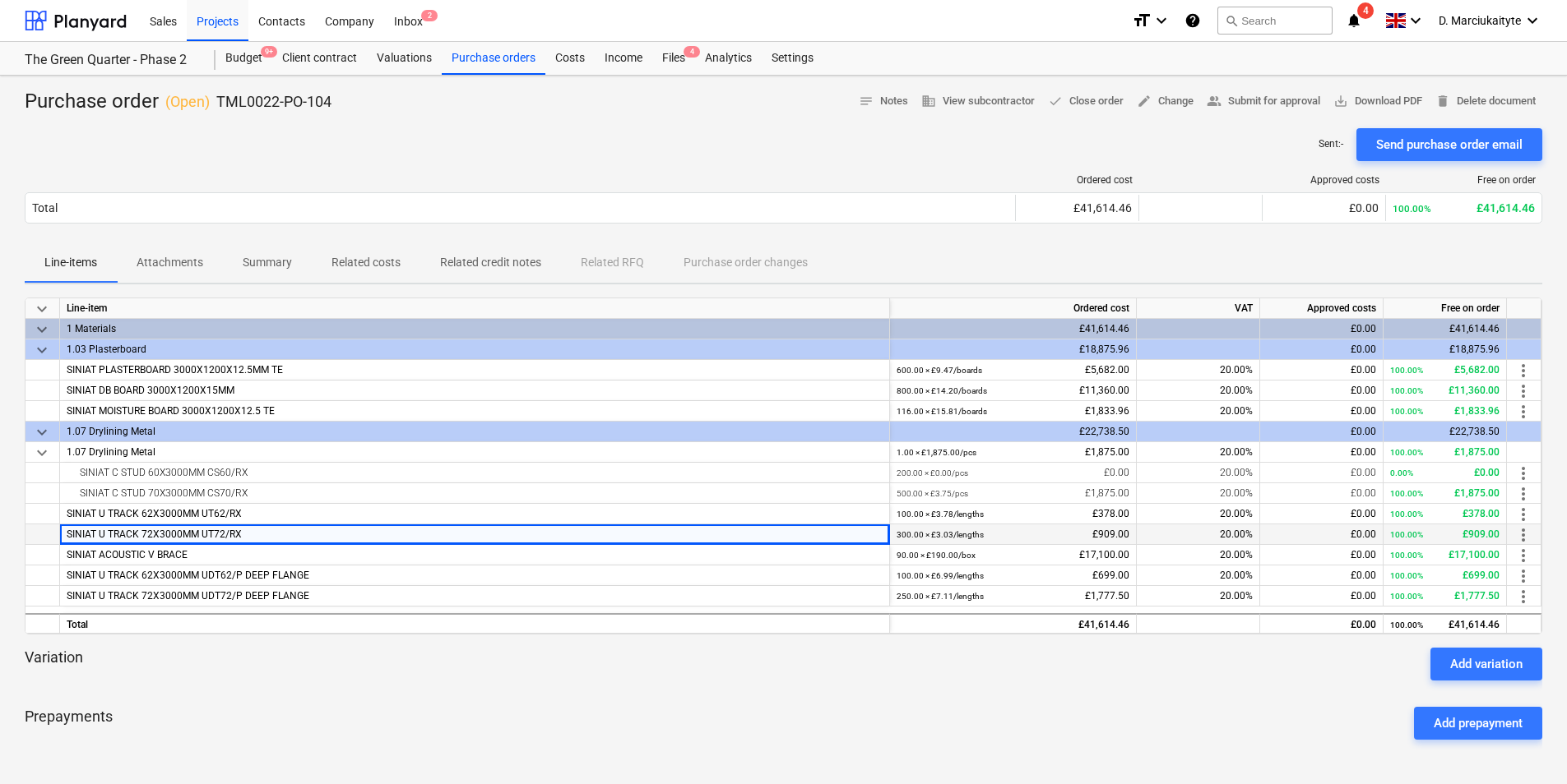
drag, startPoint x: 264, startPoint y: 536, endPoint x: 48, endPoint y: 532, distance: 216.0
click at [0, 0] on div "SINIAT U TRACK 72X3000MM UT72/RX 300.00 × £3.03 / lengths £909.00 20.00% £0.00 …" at bounding box center [0, 0] width 0 height 0
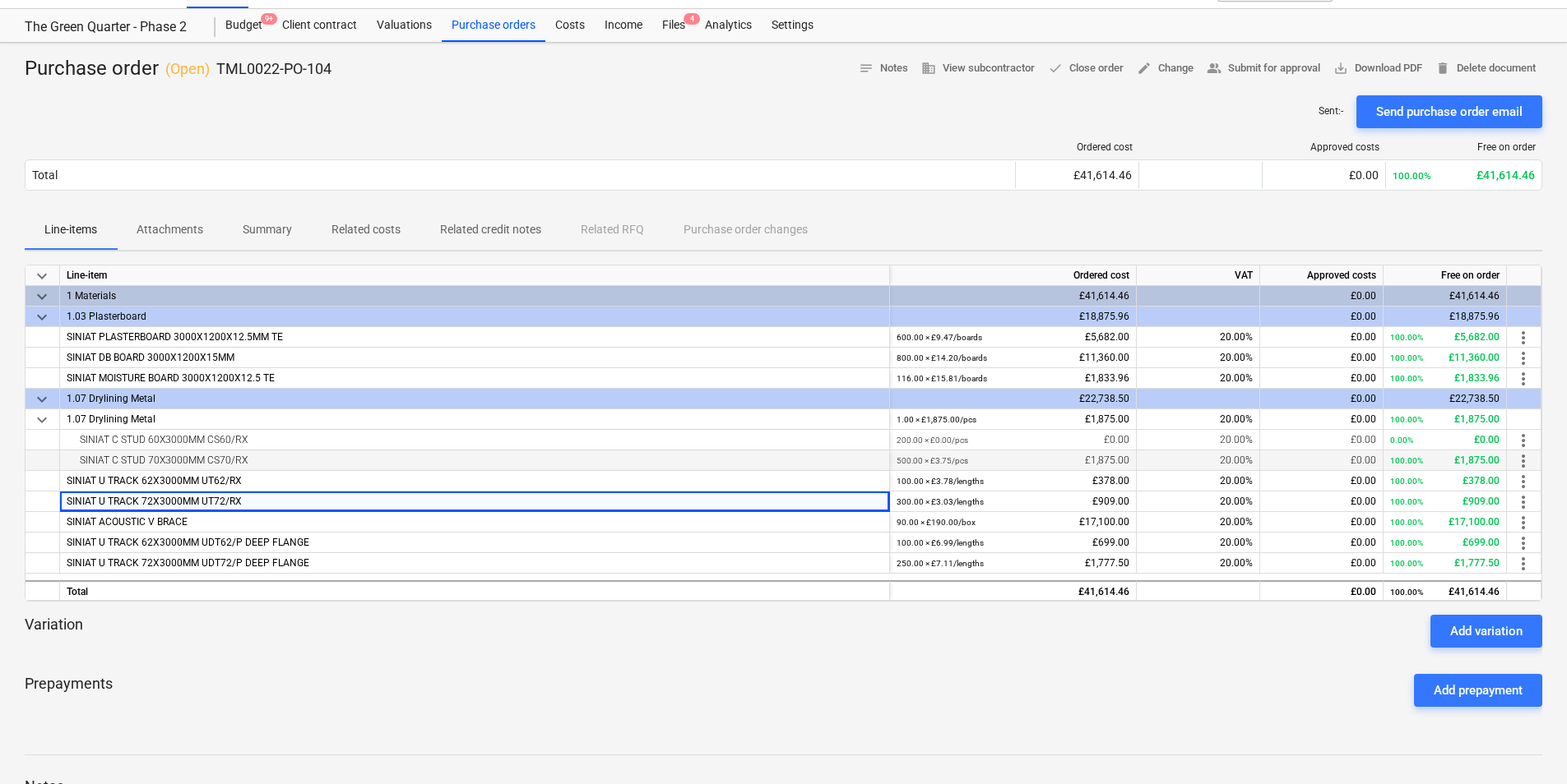
scroll to position [82, 0]
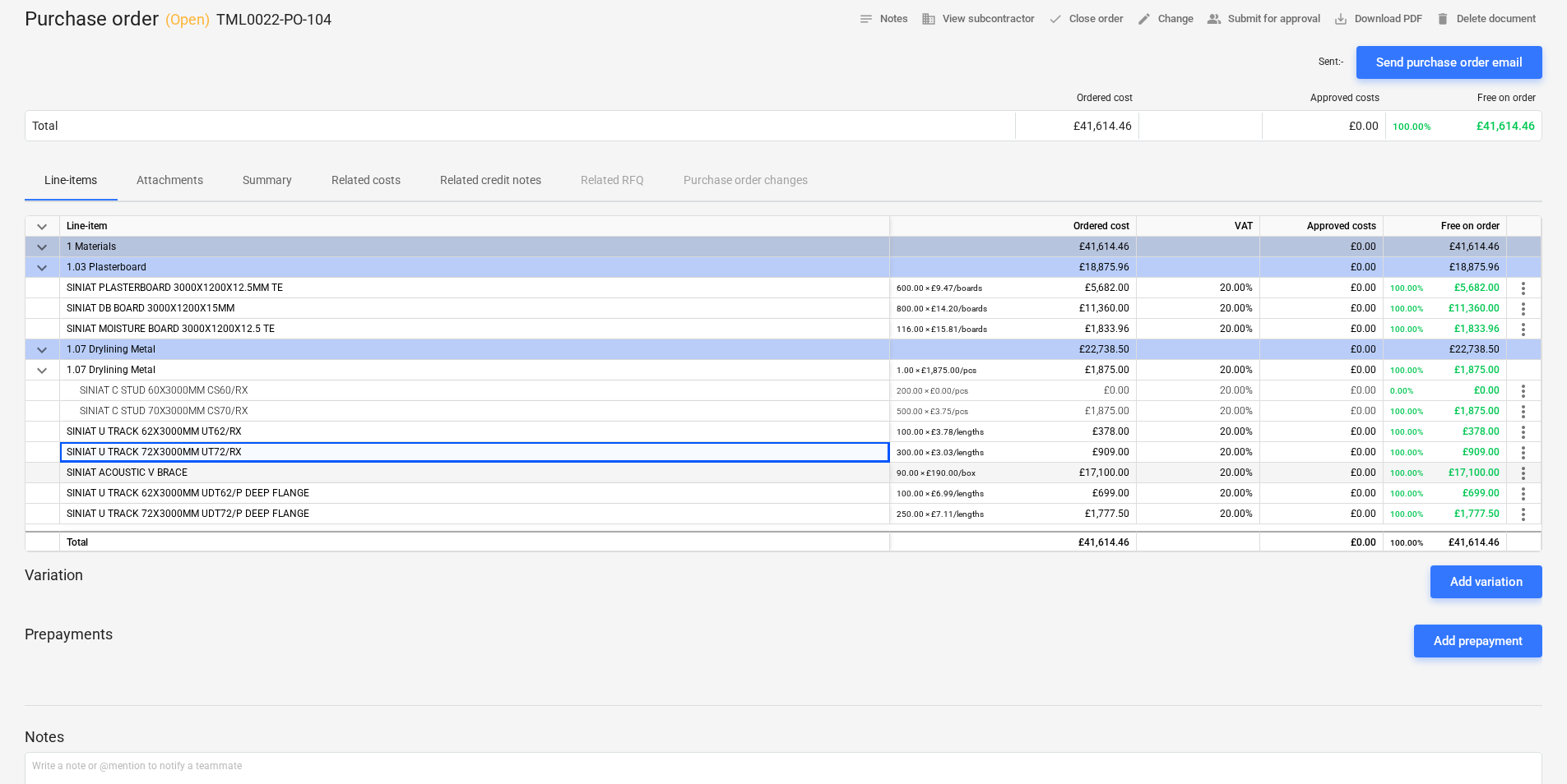
click at [201, 474] on div "SINIAT ACOUSTIC V BRACE" at bounding box center [475, 473] width 830 height 21
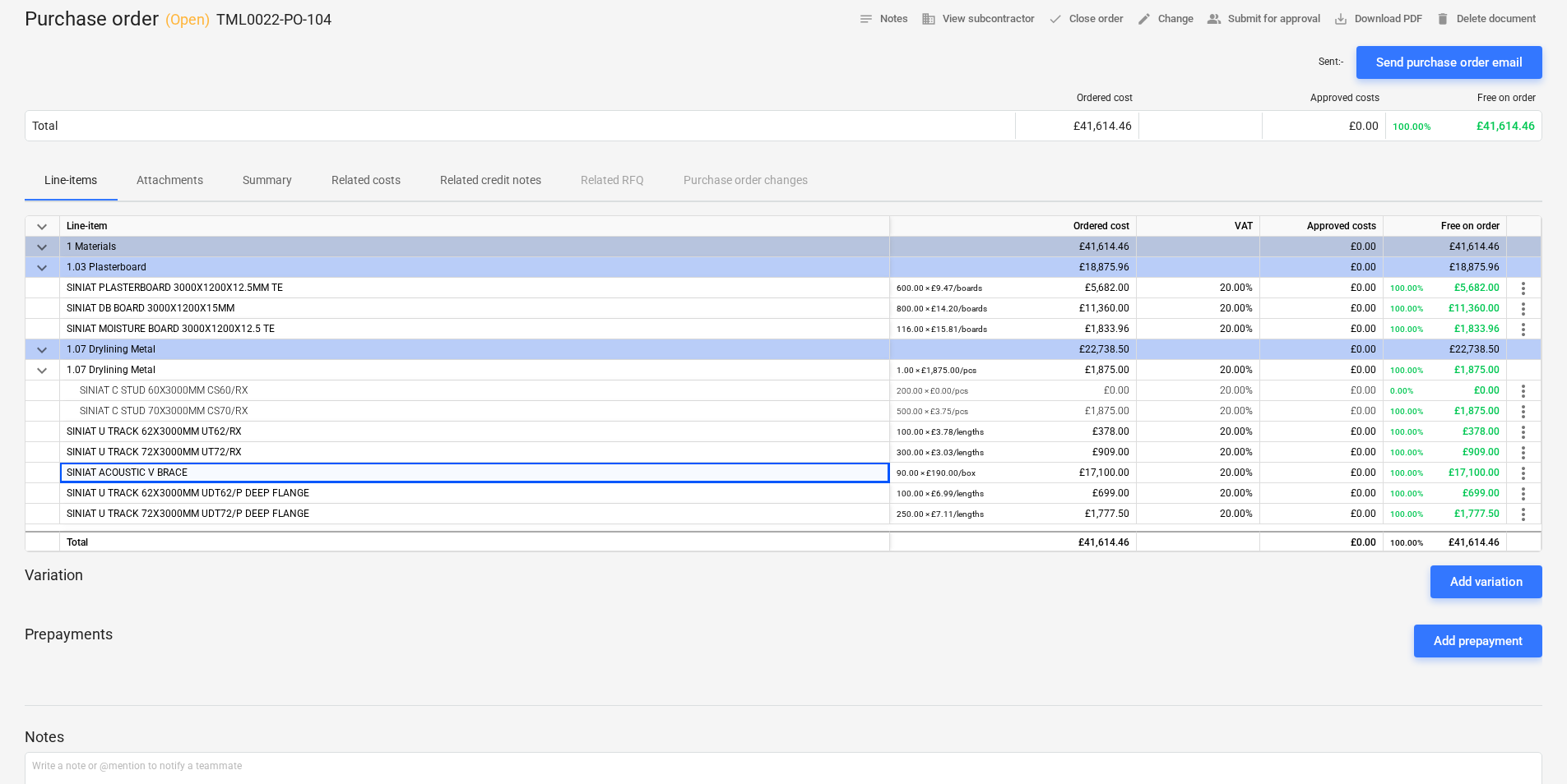
drag, startPoint x: 112, startPoint y: 473, endPoint x: 23, endPoint y: 467, distance: 89.2
click at [0, 0] on div "SINIAT ACOUSTIC V BRACE 90.00 × £190.00 / box £17,100.00 20.00% £0.00 100.00% £…" at bounding box center [0, 0] width 0 height 0
click at [336, 493] on div "SINIAT U TRACK 62X3000MM UDT62/P DEEP FLANGE" at bounding box center [475, 493] width 830 height 21
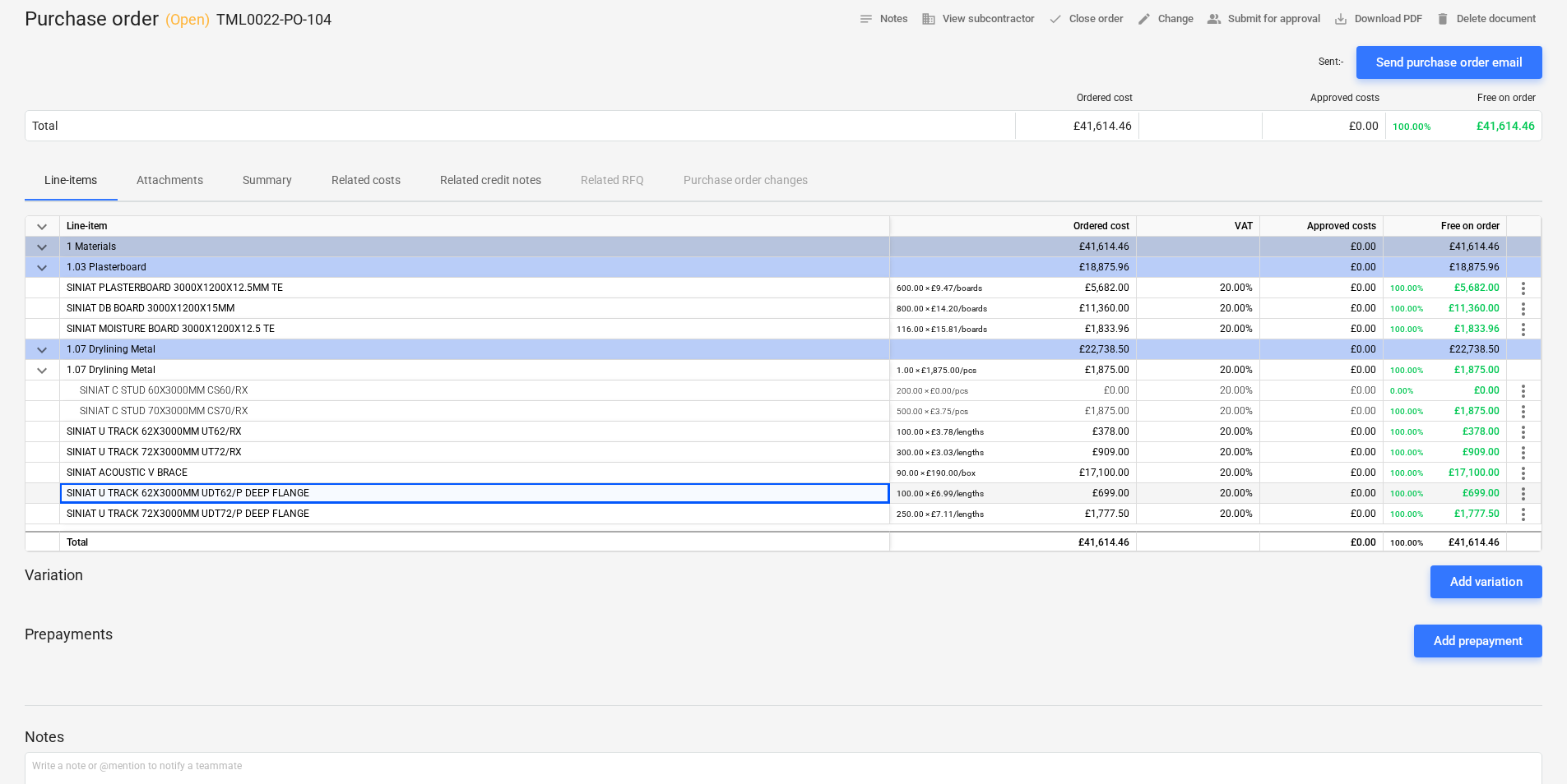
drag, startPoint x: 341, startPoint y: 495, endPoint x: 49, endPoint y: 501, distance: 292.1
click at [0, 0] on div "SINIAT U TRACK 62X3000MM UDT62/P DEEP FLANGE 100.00 × £6.99 / lengths £699.00 2…" at bounding box center [0, 0] width 0 height 0
click at [308, 520] on div "SINIAT U TRACK 72X3000MM UDT72/P DEEP FLANGE" at bounding box center [475, 514] width 830 height 21
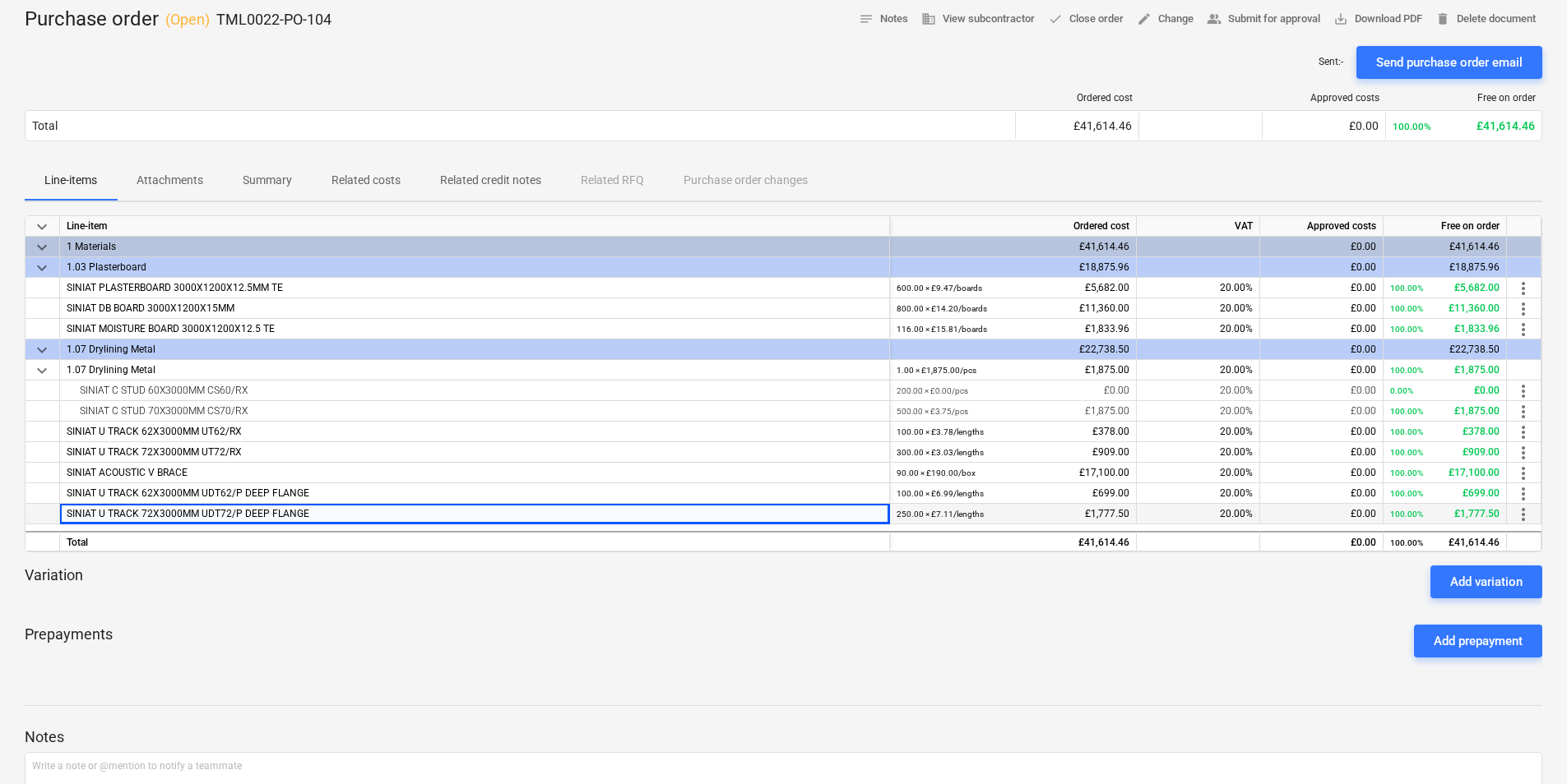
drag, startPoint x: 332, startPoint y: 517, endPoint x: 39, endPoint y: 518, distance: 293.0
click at [0, 0] on div "SINIAT U TRACK 72X3000MM UDT72/P DEEP FLANGE 250.00 × £7.11 / lengths £1,777.50…" at bounding box center [0, 0] width 0 height 0
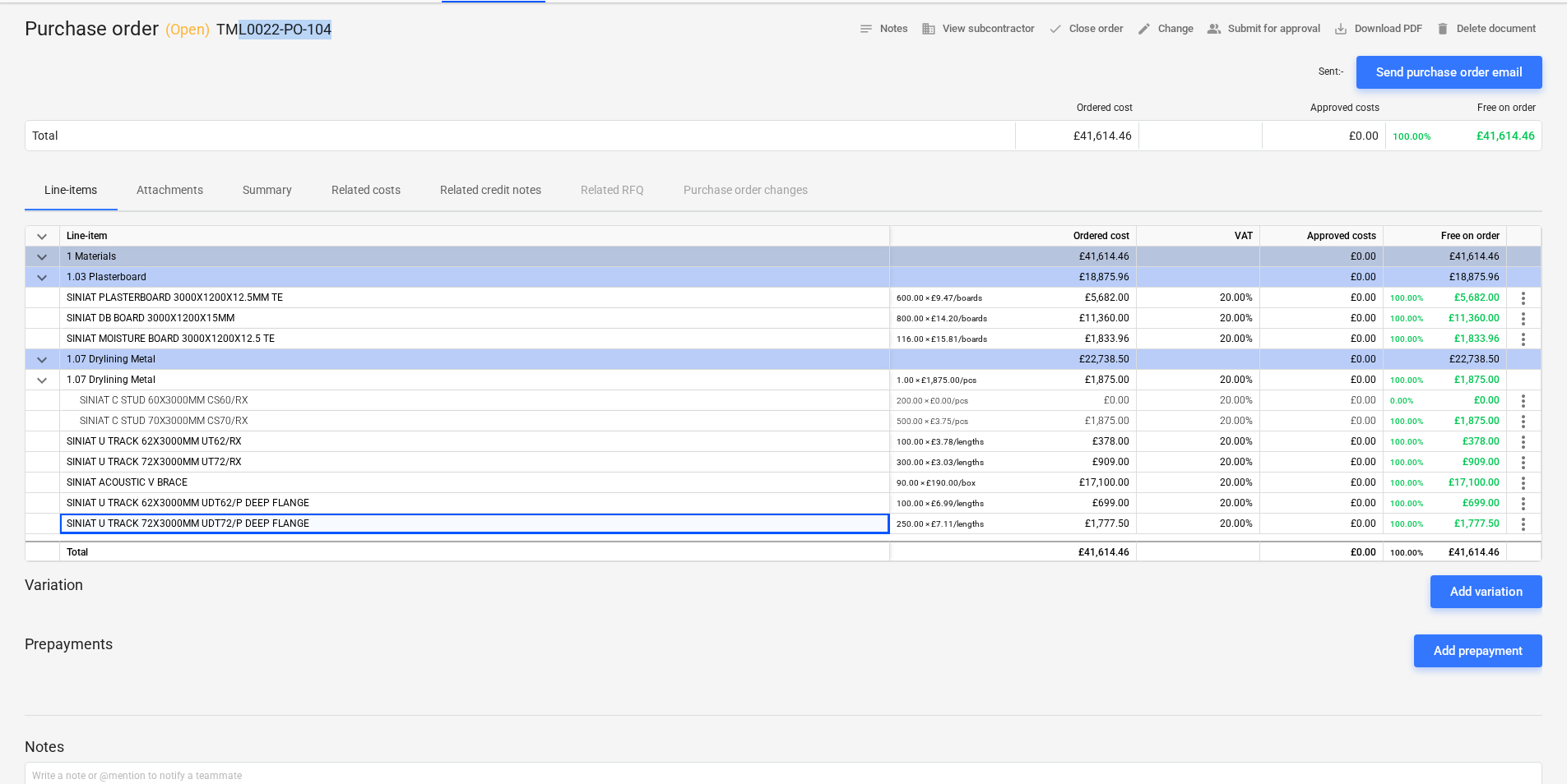
scroll to position [70, 0]
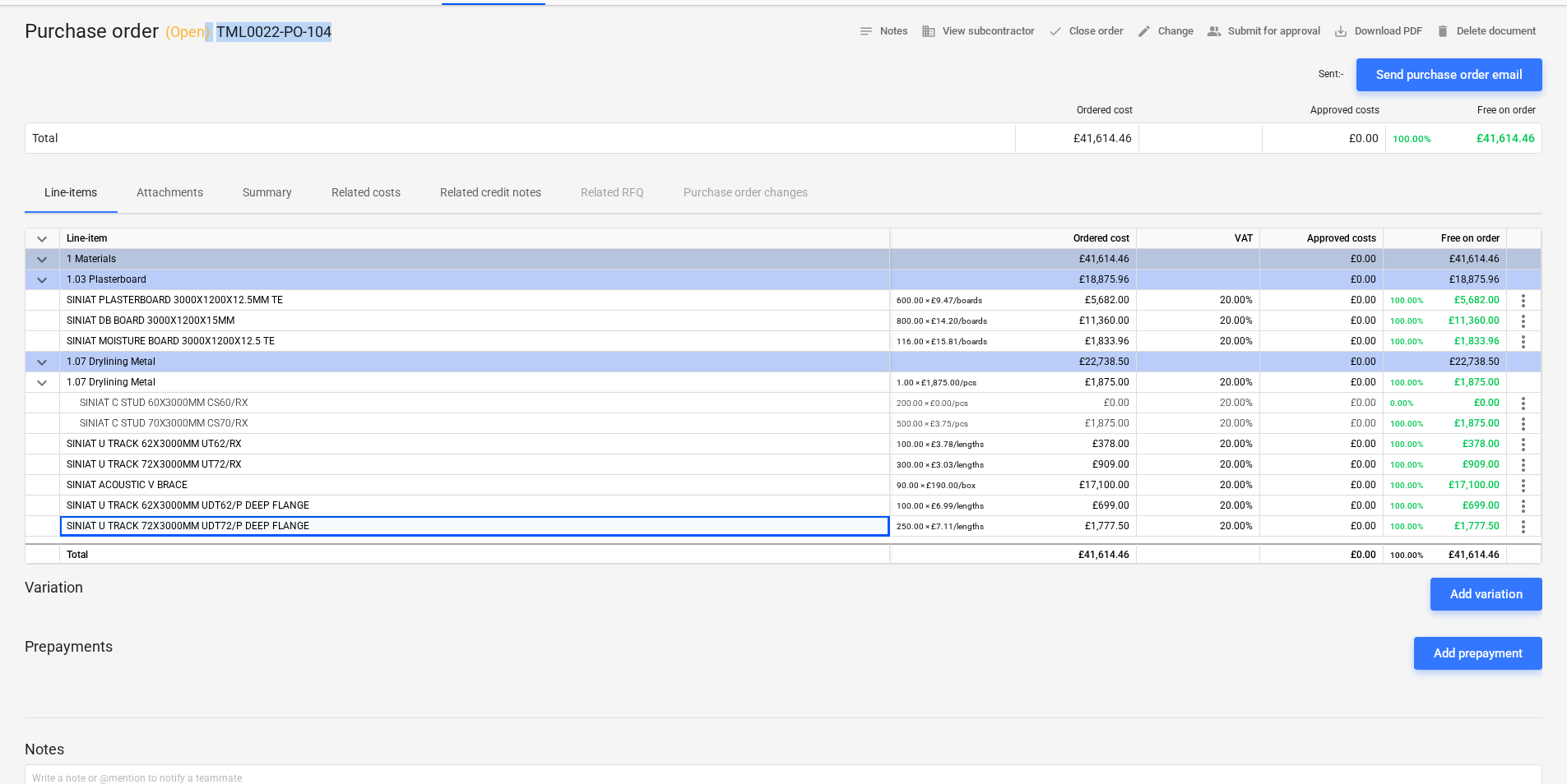
drag, startPoint x: 357, startPoint y: 28, endPoint x: 206, endPoint y: 21, distance: 151.2
click at [206, 21] on div "Purchase order ( Open ) TML0022-PO-104 notes Notes business View subcontractor …" at bounding box center [783, 32] width 1518 height 26
click at [287, 42] on div "Purchase order ( Open ) TML0022-PO-104" at bounding box center [178, 32] width 307 height 26
click at [338, 35] on div "Purchase order ( Open ) TML0022-PO-104 notes Notes business View subcontractor …" at bounding box center [783, 32] width 1518 height 26
click at [344, 34] on div "Purchase order ( Open ) TML0022-PO-104 notes Notes business View subcontractor …" at bounding box center [783, 32] width 1518 height 26
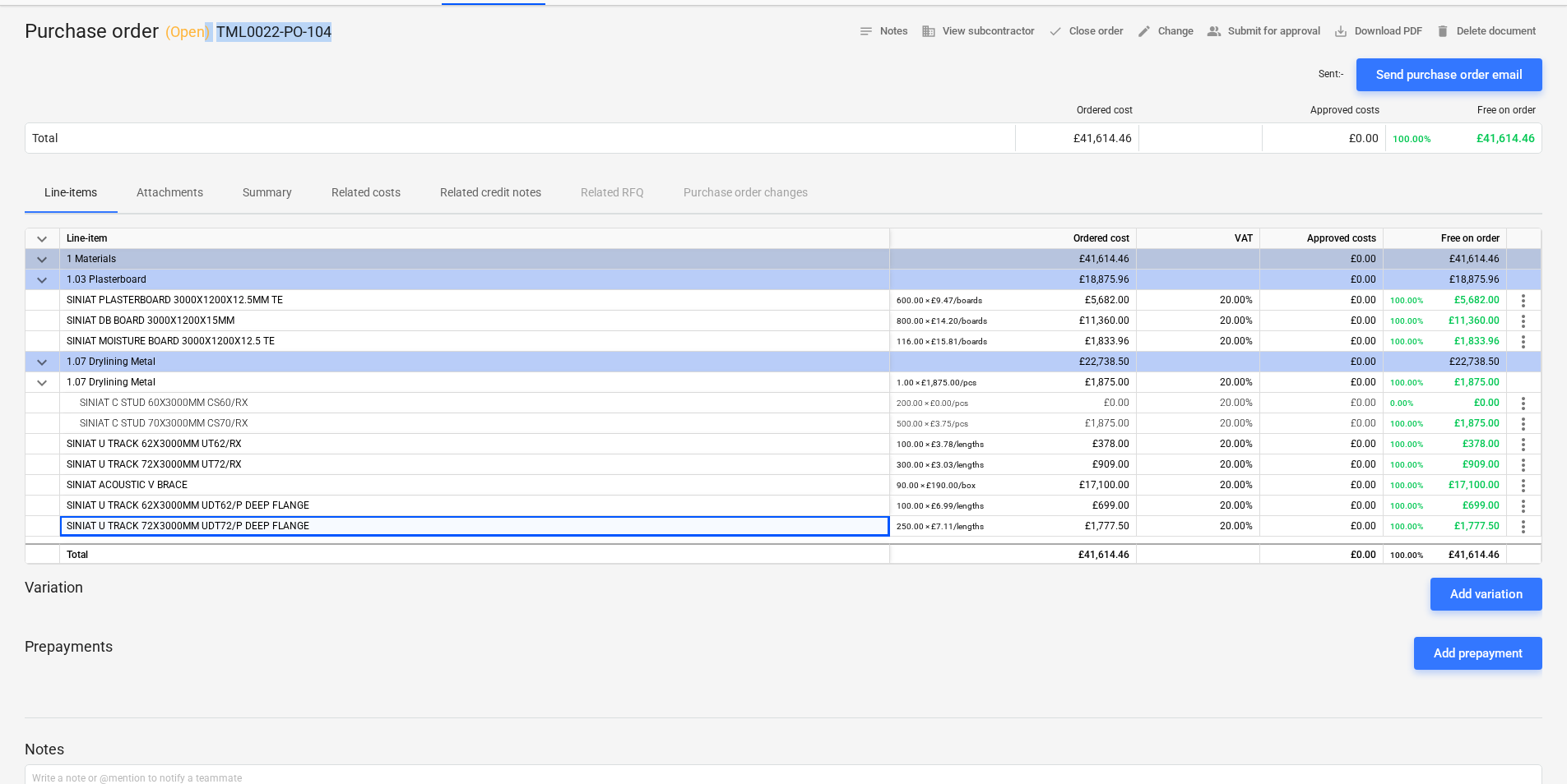
click at [213, 35] on div "Purchase order ( Open ) TML0022-PO-104" at bounding box center [178, 32] width 307 height 26
click at [211, 35] on div "Purchase order ( Open ) TML0022-PO-104" at bounding box center [178, 32] width 307 height 26
click at [363, 39] on div "Purchase order ( Open ) TML0022-PO-104 notes Notes business View subcontractor …" at bounding box center [783, 32] width 1518 height 26
drag, startPoint x: 338, startPoint y: 34, endPoint x: 212, endPoint y: 39, distance: 126.1
click at [212, 39] on div "Purchase order ( Open ) TML0022-PO-104 notes Notes business View subcontractor …" at bounding box center [783, 32] width 1518 height 26
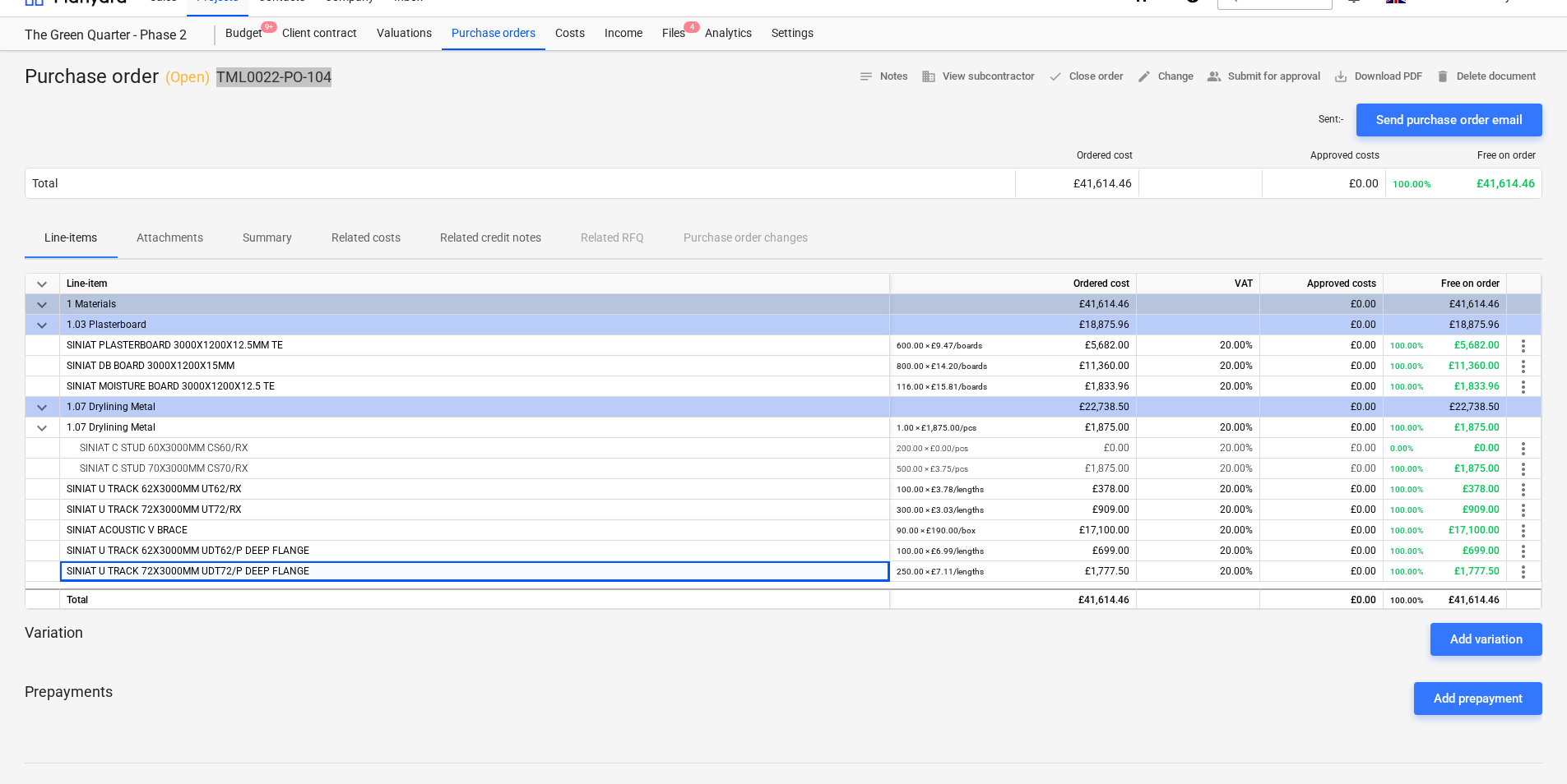
scroll to position [0, 0]
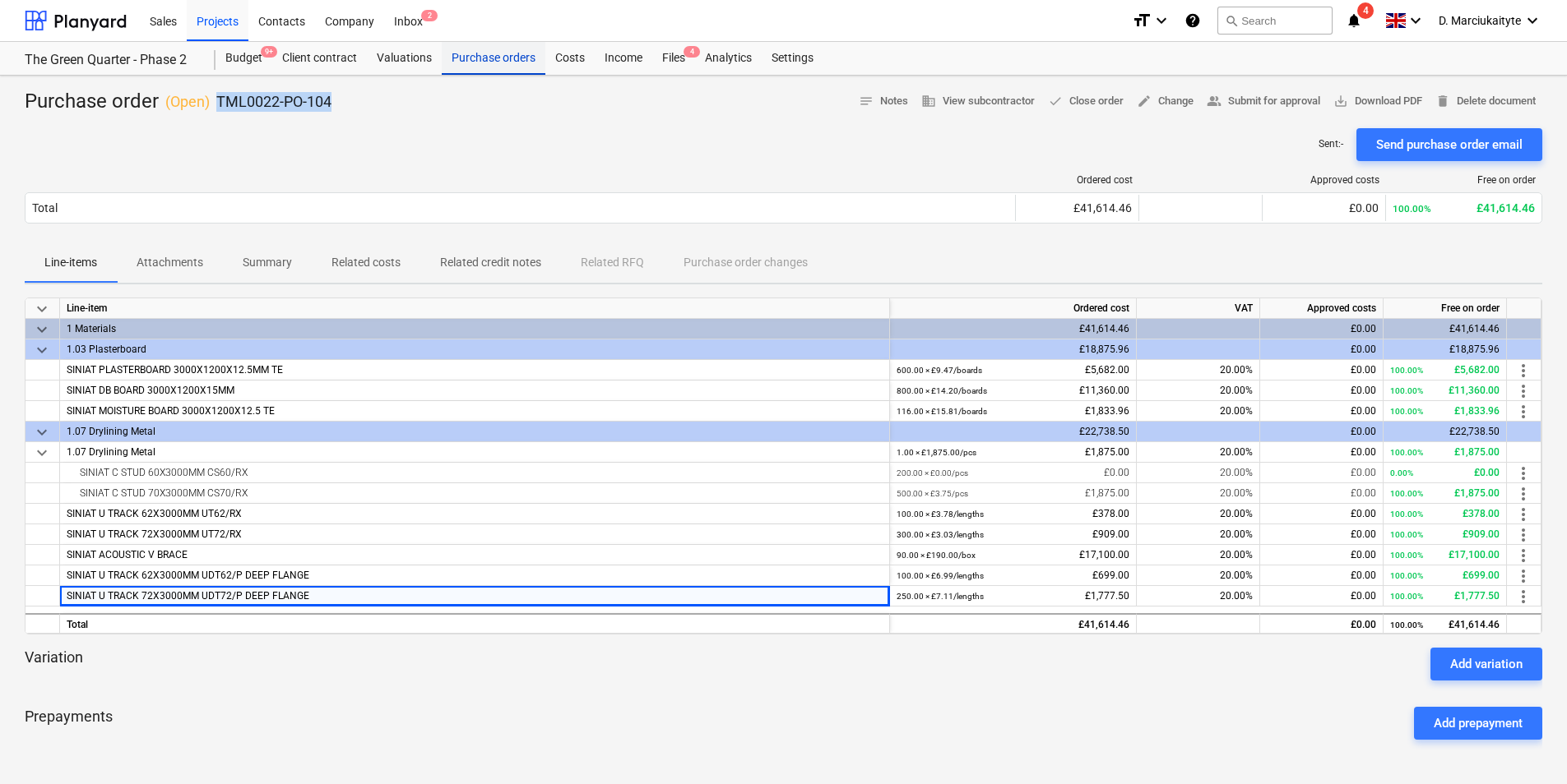
click at [513, 63] on div "Purchase orders" at bounding box center [493, 58] width 104 height 33
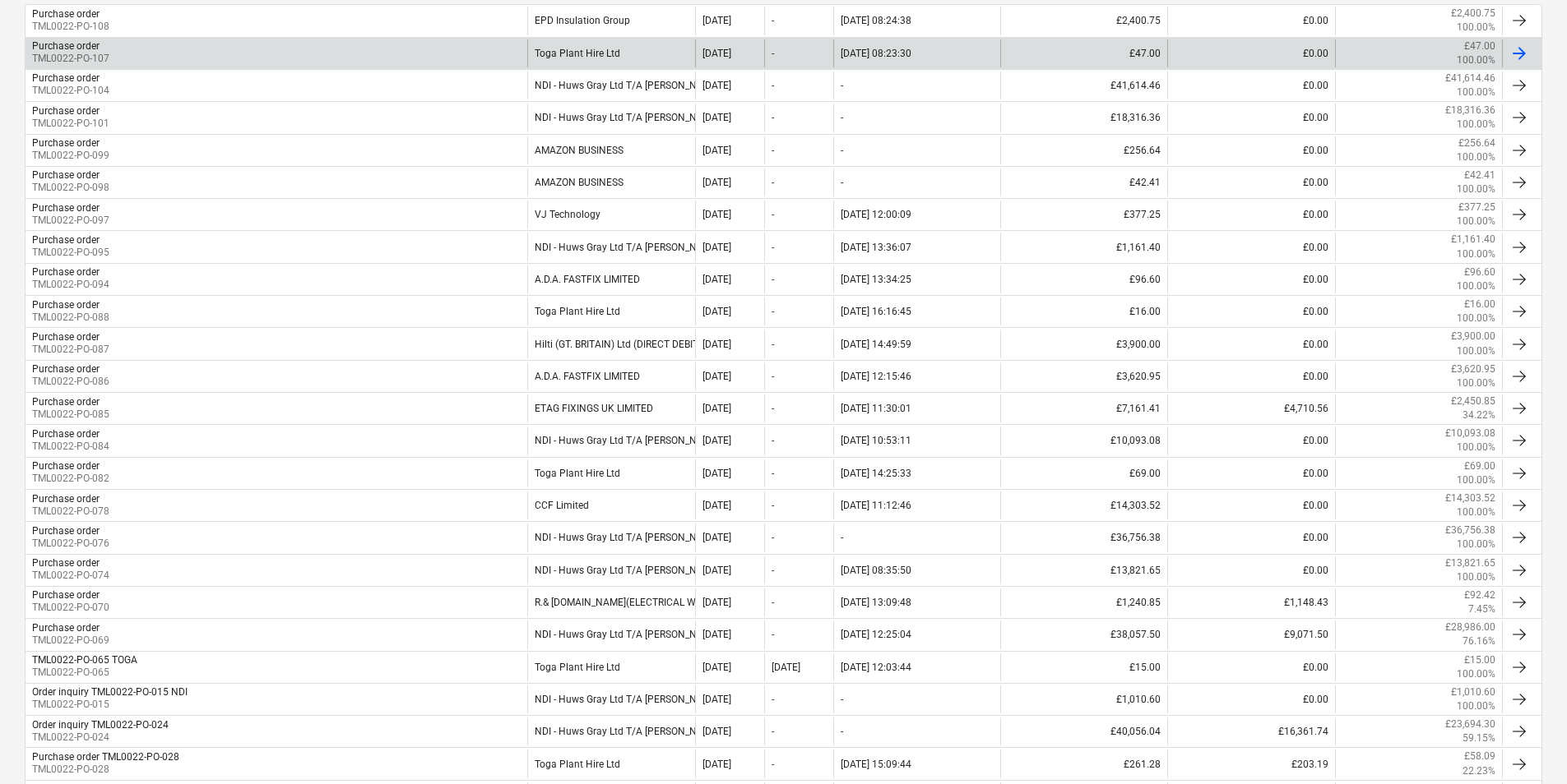
scroll to position [247, 0]
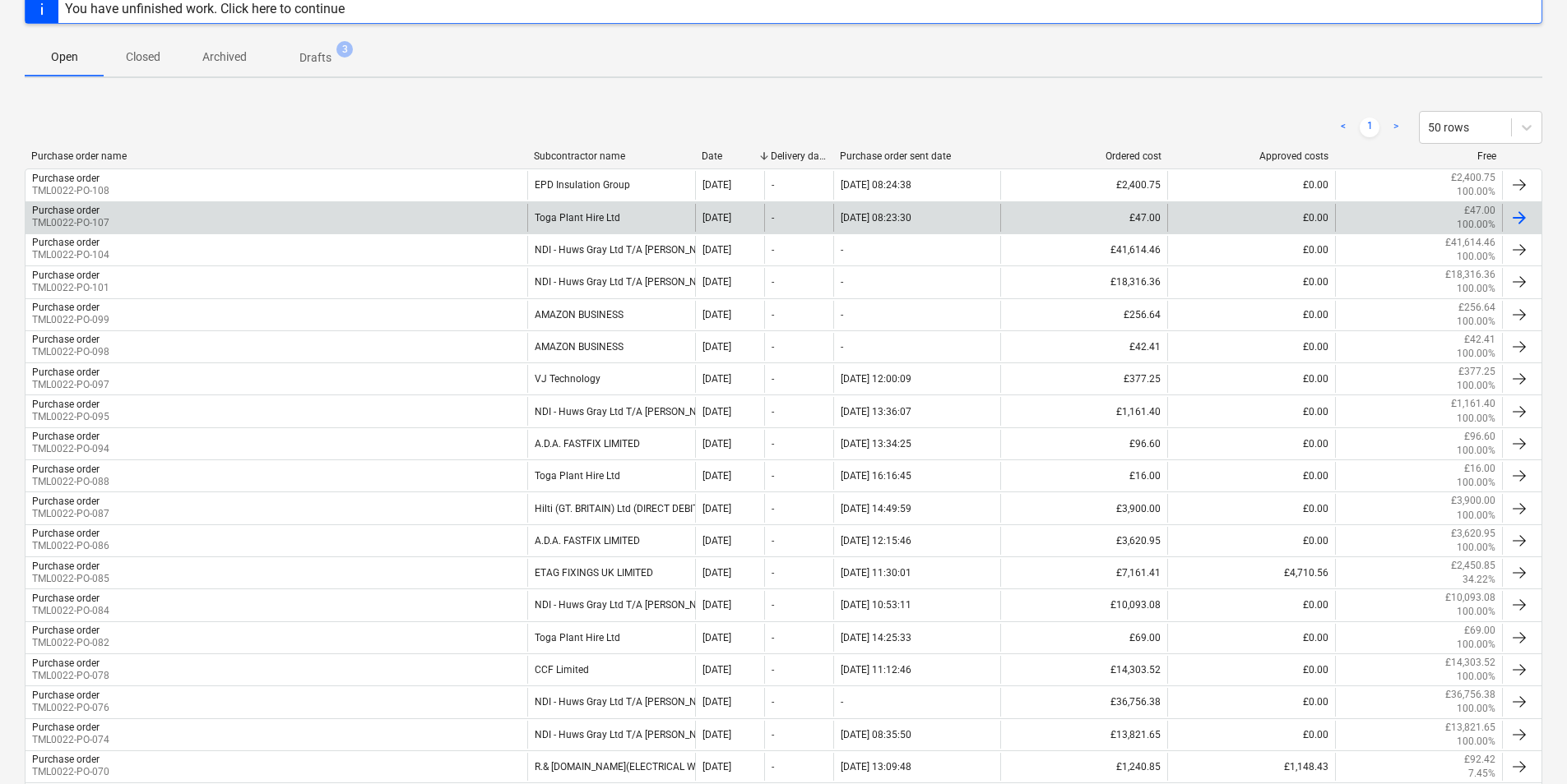
click at [476, 215] on div "Purchase order TML0022-PO-107" at bounding box center [276, 217] width 502 height 28
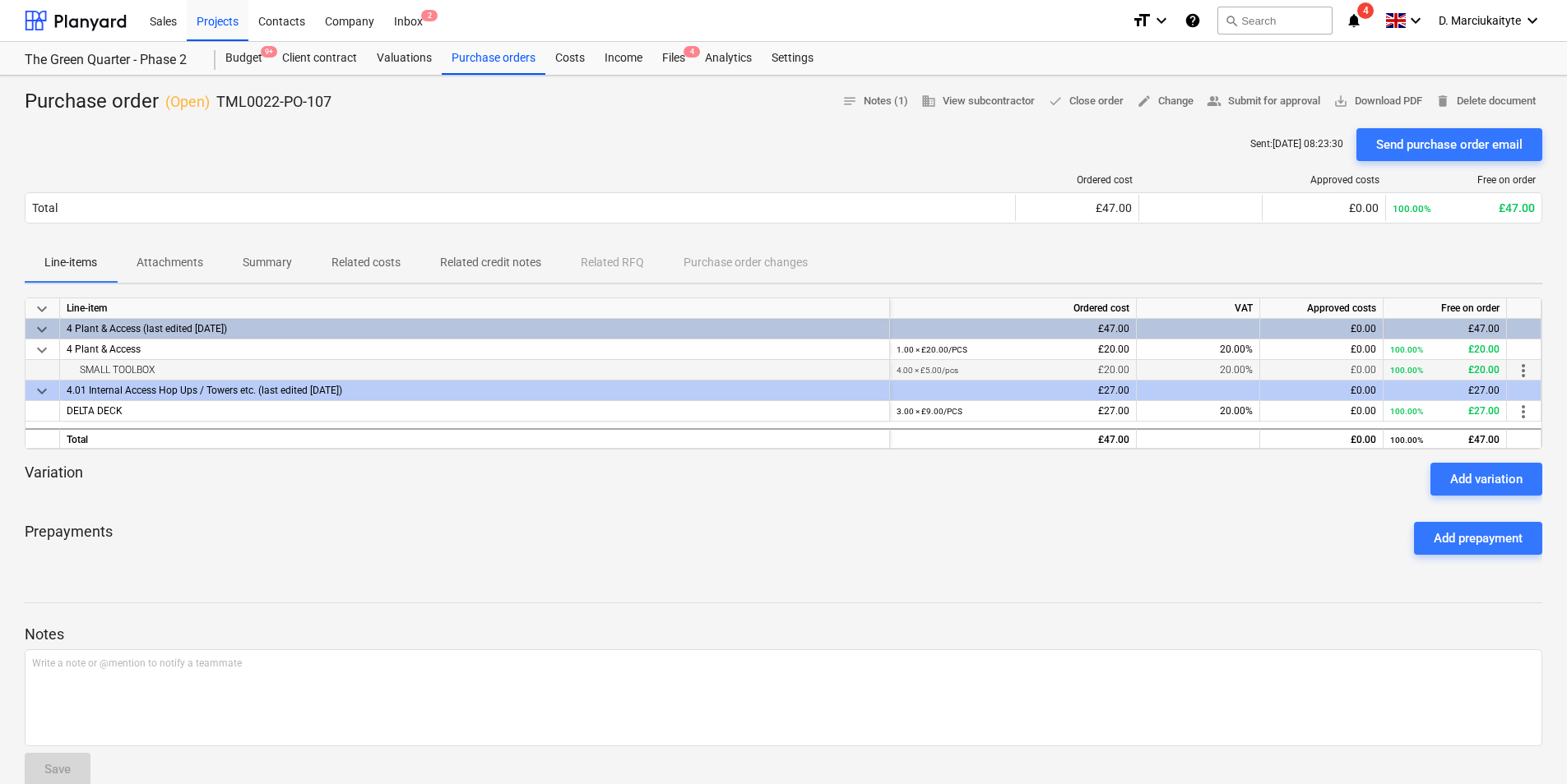
drag, startPoint x: 121, startPoint y: 375, endPoint x: 39, endPoint y: 376, distance: 82.0
click at [0, 0] on div "SMALL TOOLBOX 4.00 × £5.00 / pcs £20.00 20.00% £0.00 100.00% £20.00 more_vert" at bounding box center [0, 0] width 0 height 0
click at [132, 413] on div "DELTA DECK" at bounding box center [475, 411] width 830 height 21
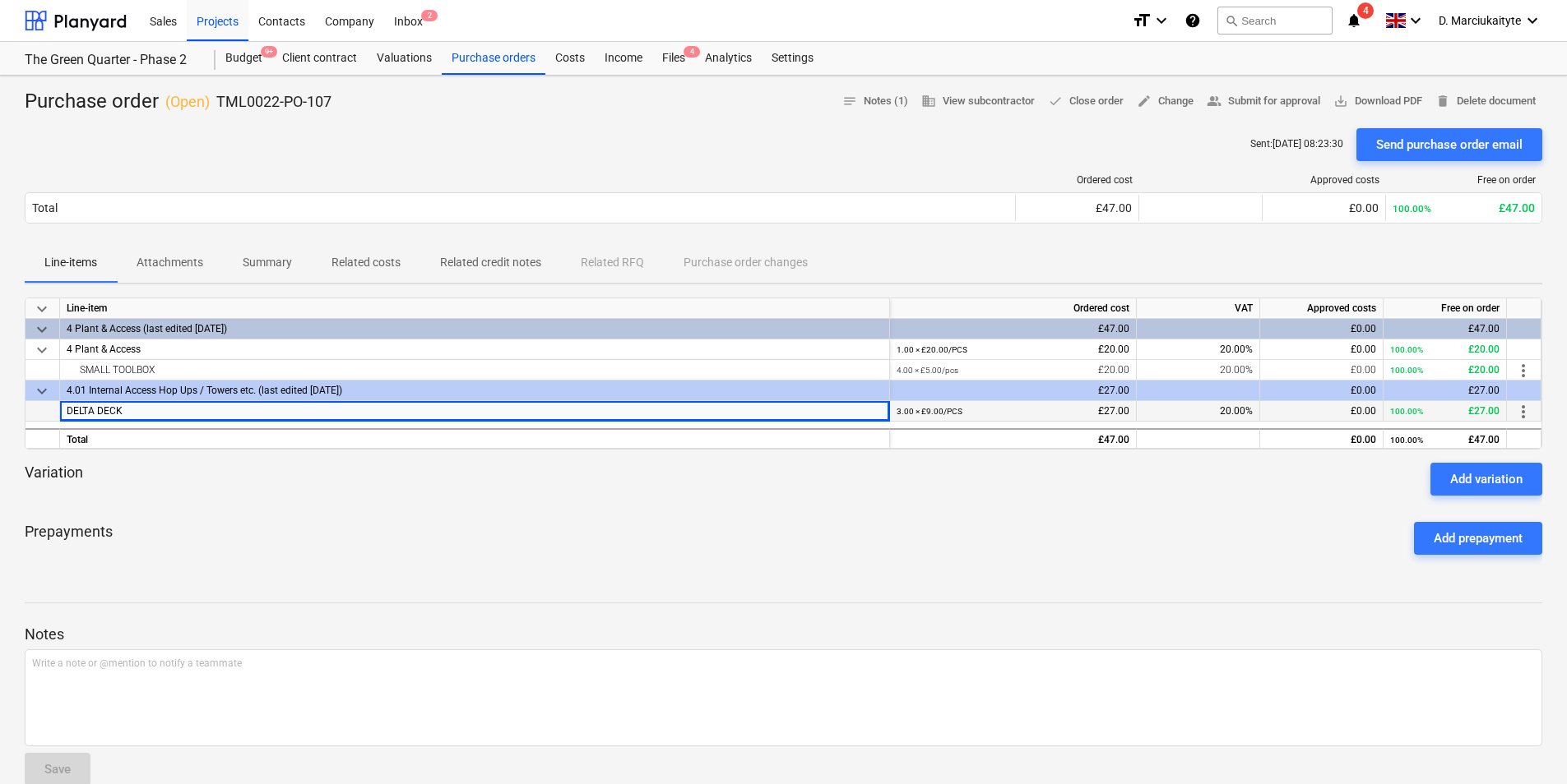
drag, startPoint x: 133, startPoint y: 412, endPoint x: 55, endPoint y: 415, distance: 78.1
click at [0, 0] on div "DELTA DECK 3.00 × £9.00 / PCS £27.00 20.00% £0.00 100.00% £27.00 more_vert" at bounding box center [0, 0] width 0 height 0
drag, startPoint x: 368, startPoint y: 117, endPoint x: 215, endPoint y: 100, distance: 153.9
click at [215, 100] on div "Purchase order ( Open ) TML0022-PO-107 notes Notes (1) business View subcontrac…" at bounding box center [784, 534] width 1567 height 917
click at [305, 122] on div at bounding box center [783, 122] width 1518 height 13
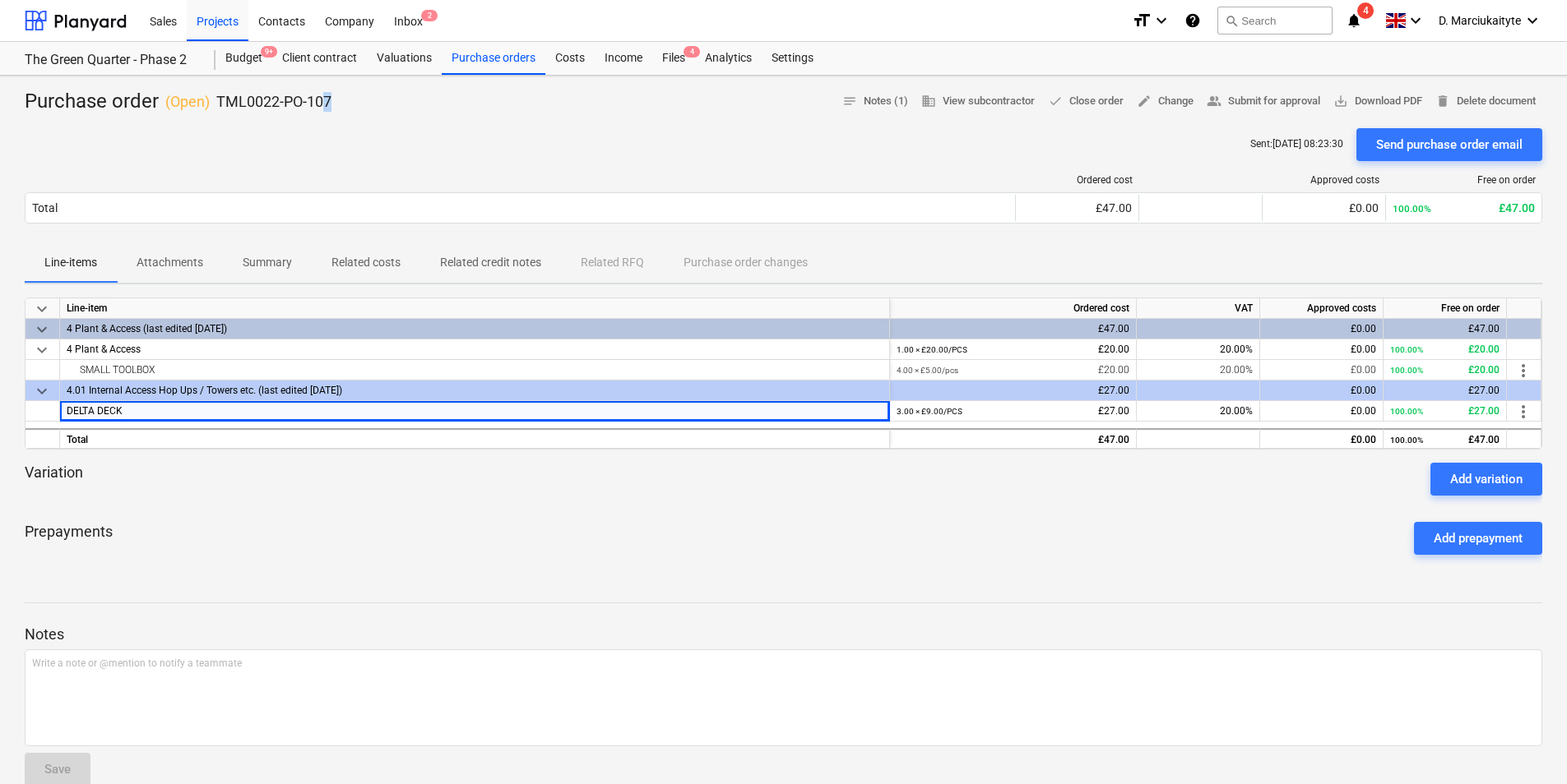
drag, startPoint x: 346, startPoint y: 102, endPoint x: 325, endPoint y: 106, distance: 21.4
click at [325, 106] on div "Purchase order ( Open ) TML0022-PO-107 notes Notes (1) business View subcontrac…" at bounding box center [783, 101] width 1518 height 26
drag, startPoint x: 325, startPoint y: 106, endPoint x: 492, endPoint y: 57, distance: 174.0
click at [492, 57] on div "Purchase orders" at bounding box center [493, 58] width 104 height 33
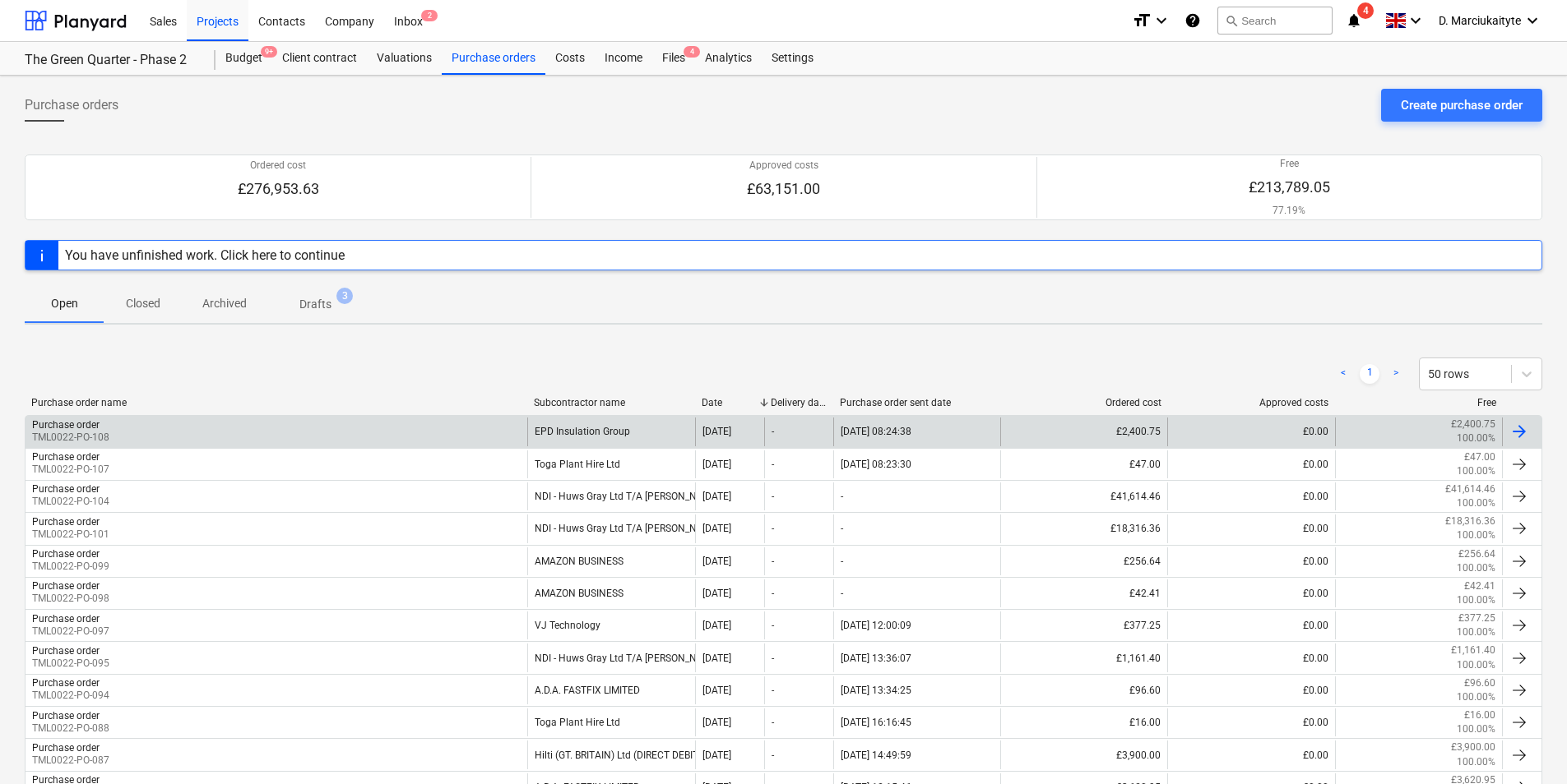
click at [183, 433] on div "Purchase order TML0022-PO-108" at bounding box center [276, 431] width 502 height 28
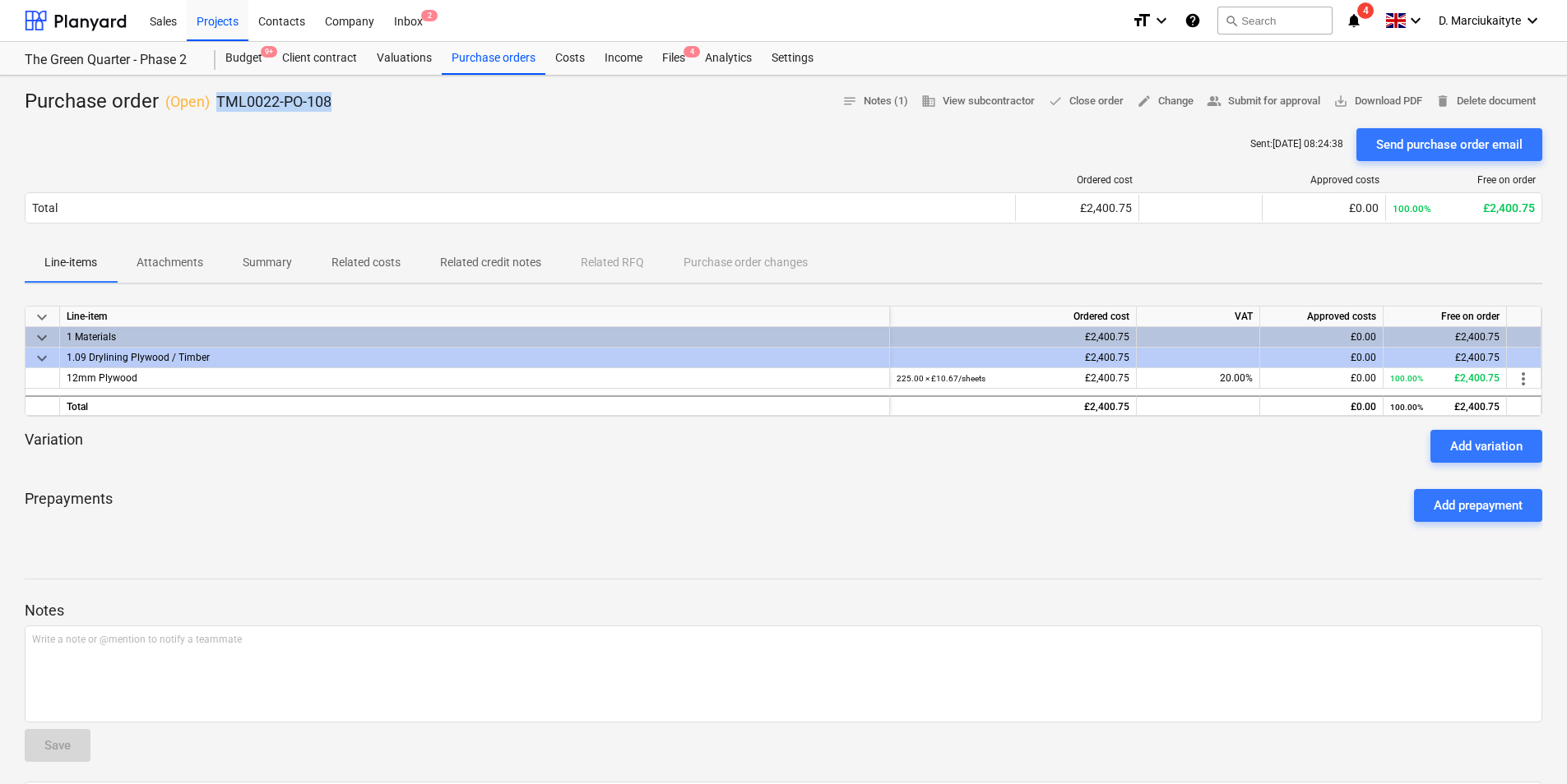
drag, startPoint x: 337, startPoint y: 98, endPoint x: 216, endPoint y: 96, distance: 121.0
click at [216, 96] on div "Purchase order ( Open ) TML0022-PO-108 notes Notes (1) business View subcontrac…" at bounding box center [783, 101] width 1518 height 26
click at [224, 19] on div "Projects" at bounding box center [218, 20] width 62 height 42
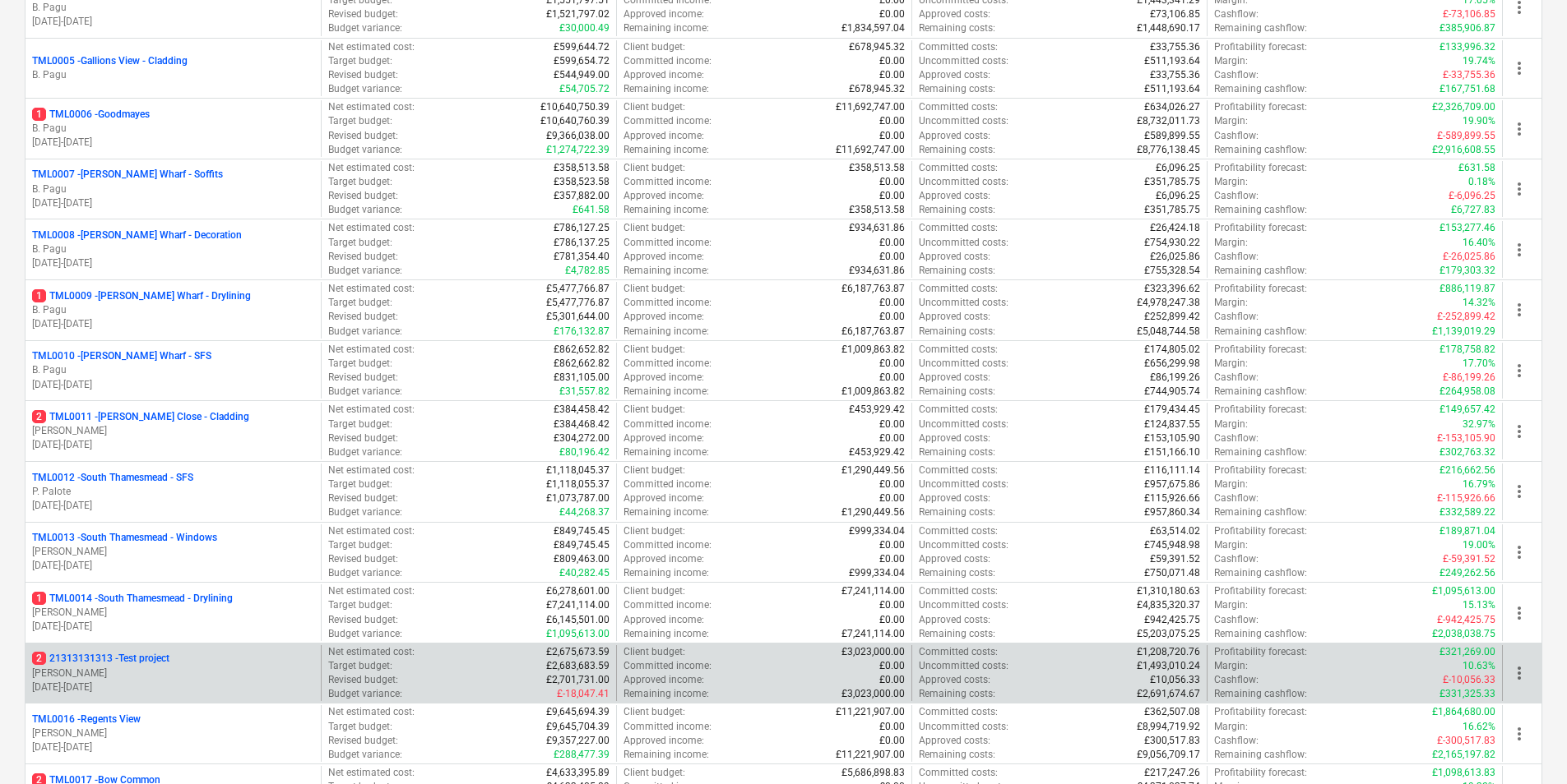
scroll to position [657, 0]
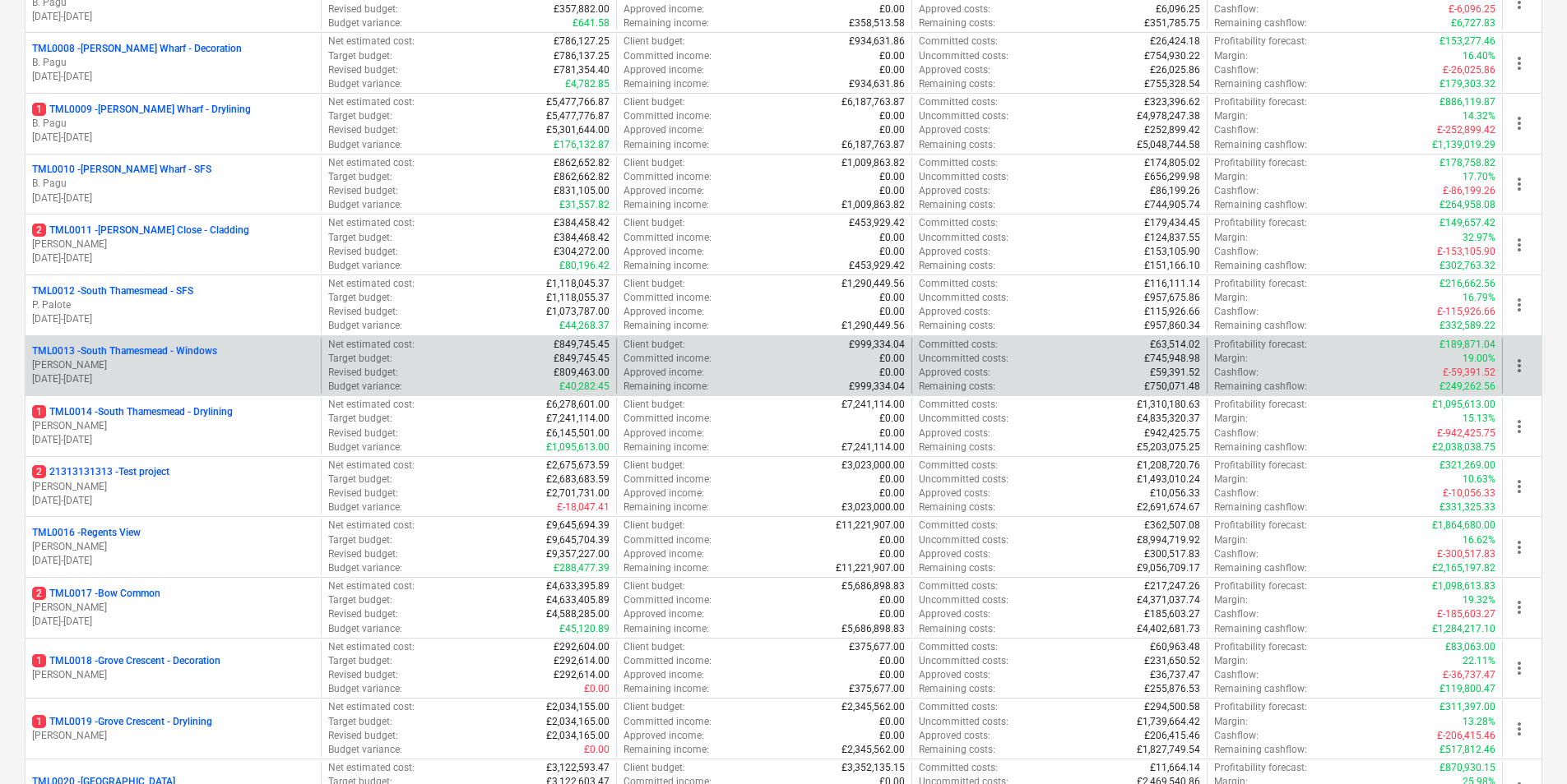
click at [160, 366] on p "[PERSON_NAME]" at bounding box center [173, 365] width 282 height 14
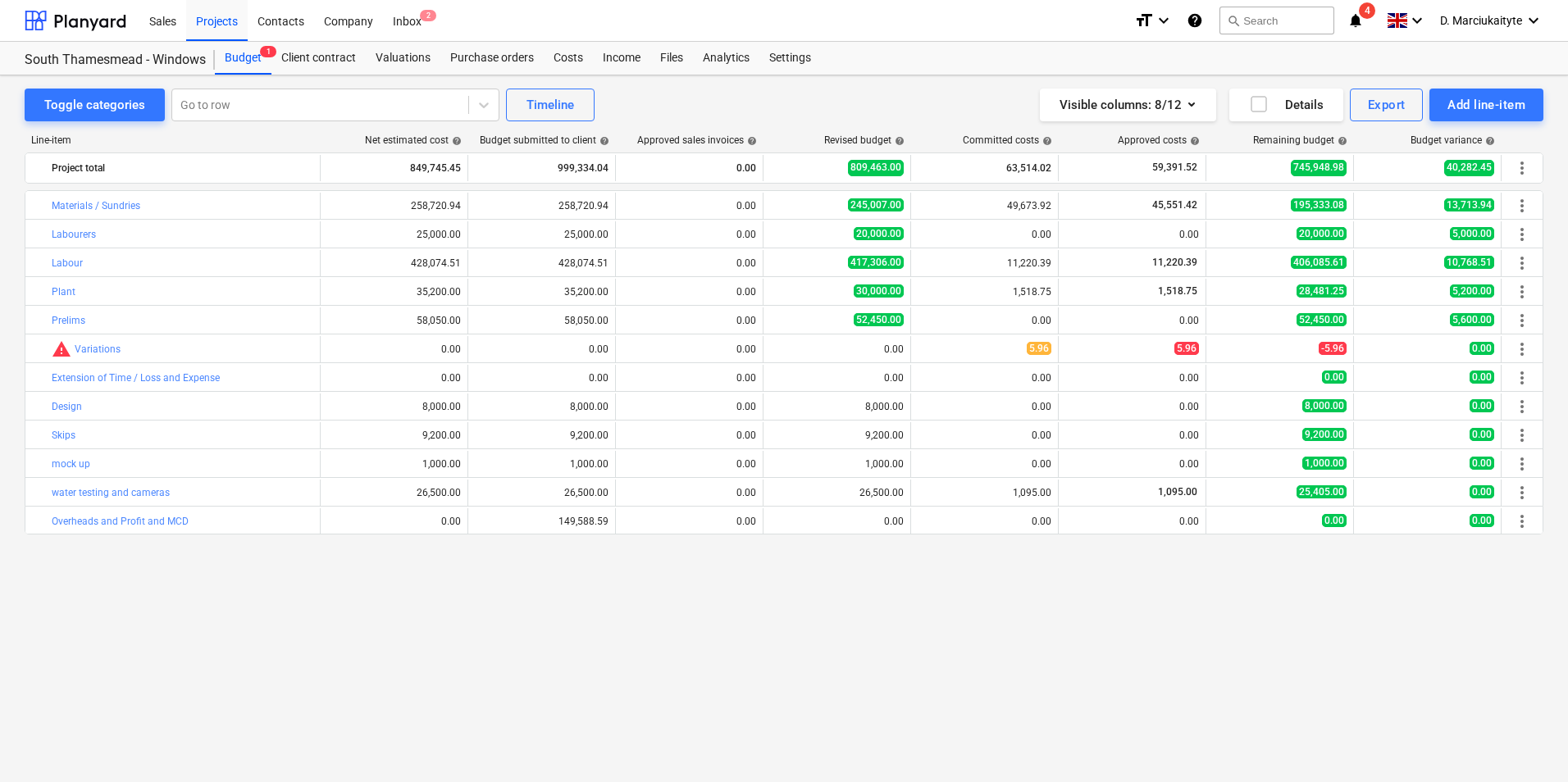
click at [499, 41] on div "Sales Projects Contacts Company Inbox 2 format_size keyboard_arrow_down help se…" at bounding box center [784, 21] width 1568 height 42
click at [500, 49] on div "Purchase orders" at bounding box center [492, 58] width 104 height 33
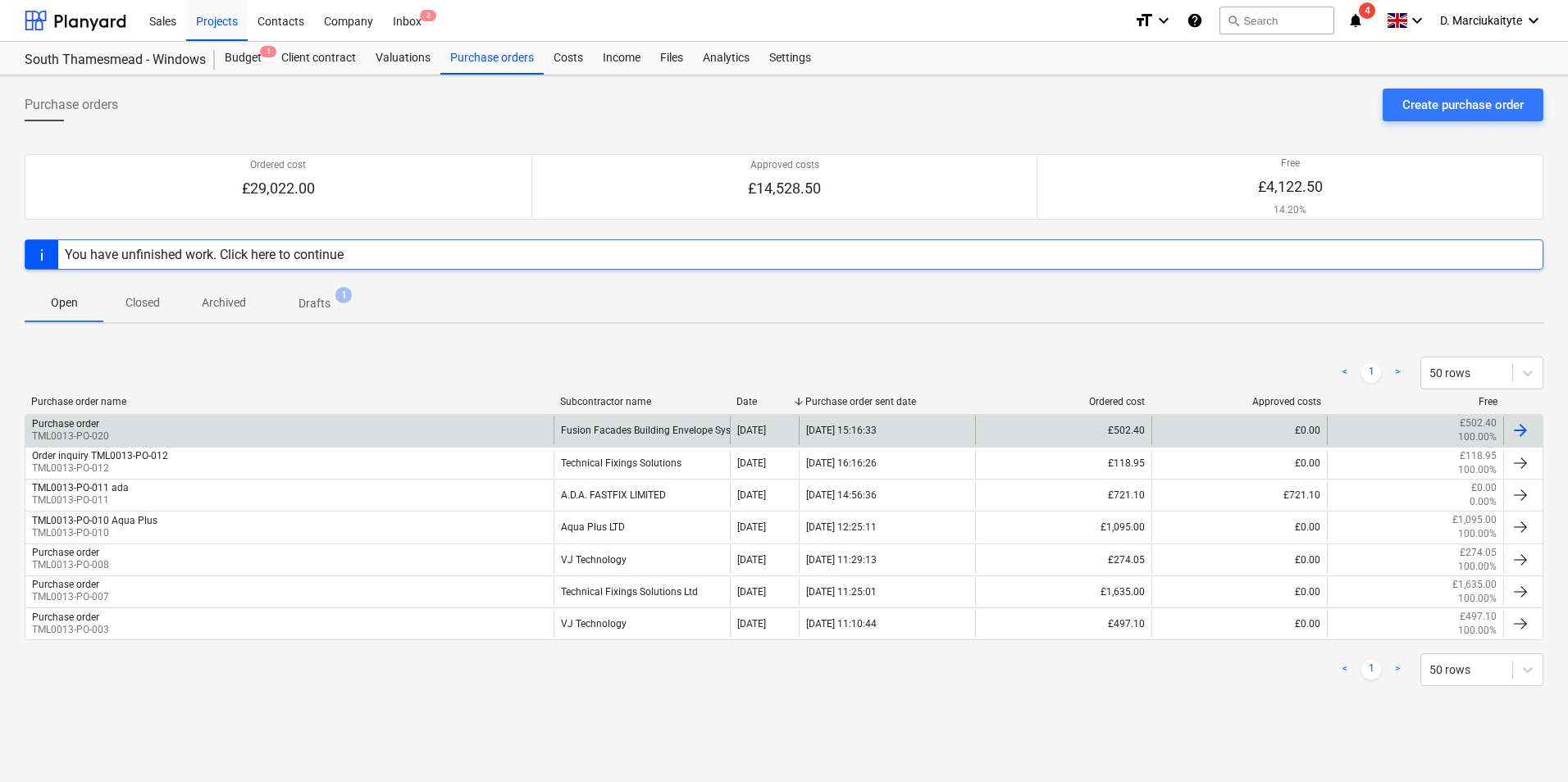
click at [207, 422] on div "Purchase order TML0013-PO-020" at bounding box center [289, 430] width 528 height 28
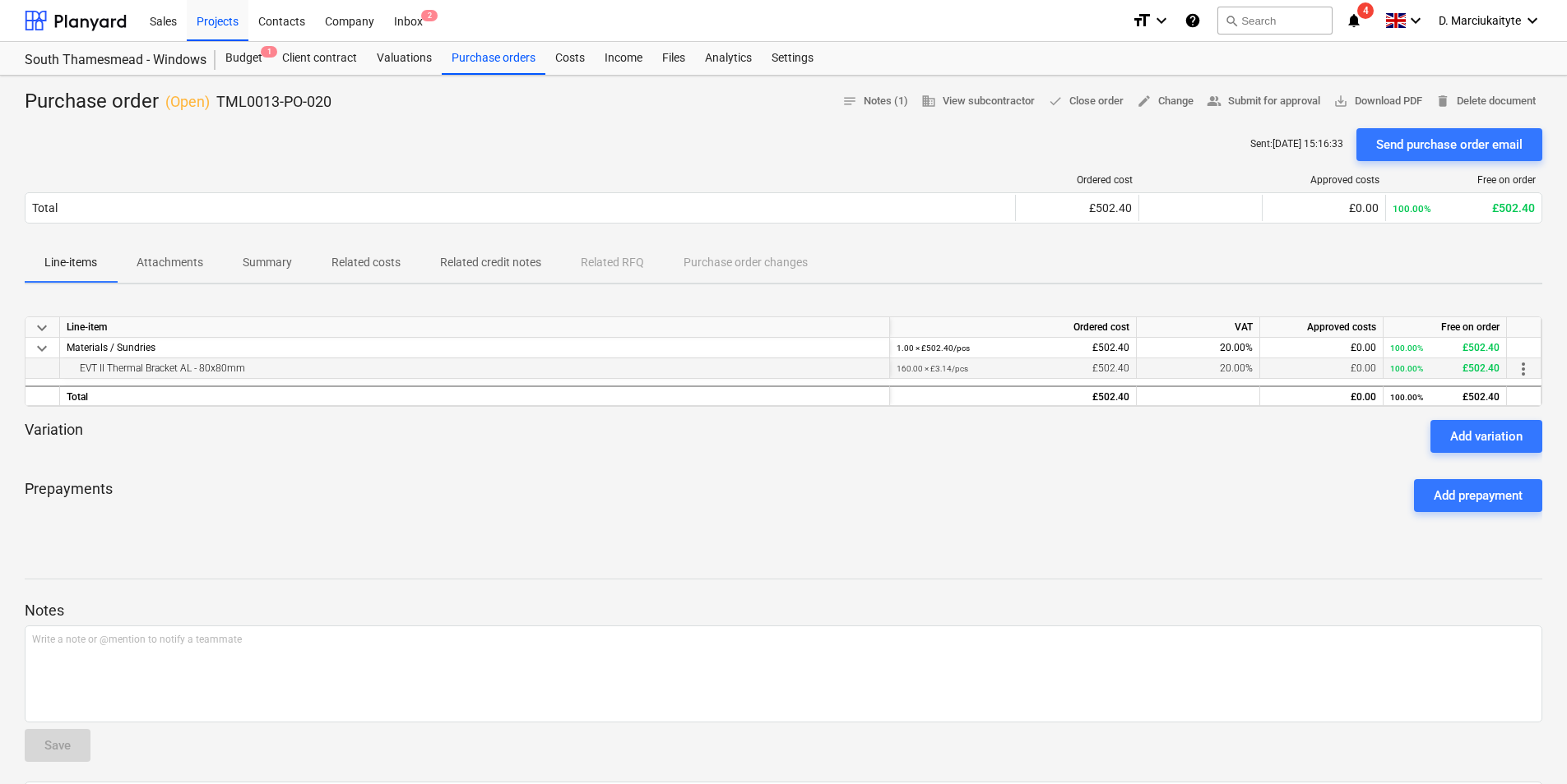
drag, startPoint x: 298, startPoint y: 371, endPoint x: 61, endPoint y: 372, distance: 237.0
click at [61, 372] on div "EVT II Thermal Bracket AL - 80x80mm" at bounding box center [475, 368] width 830 height 21
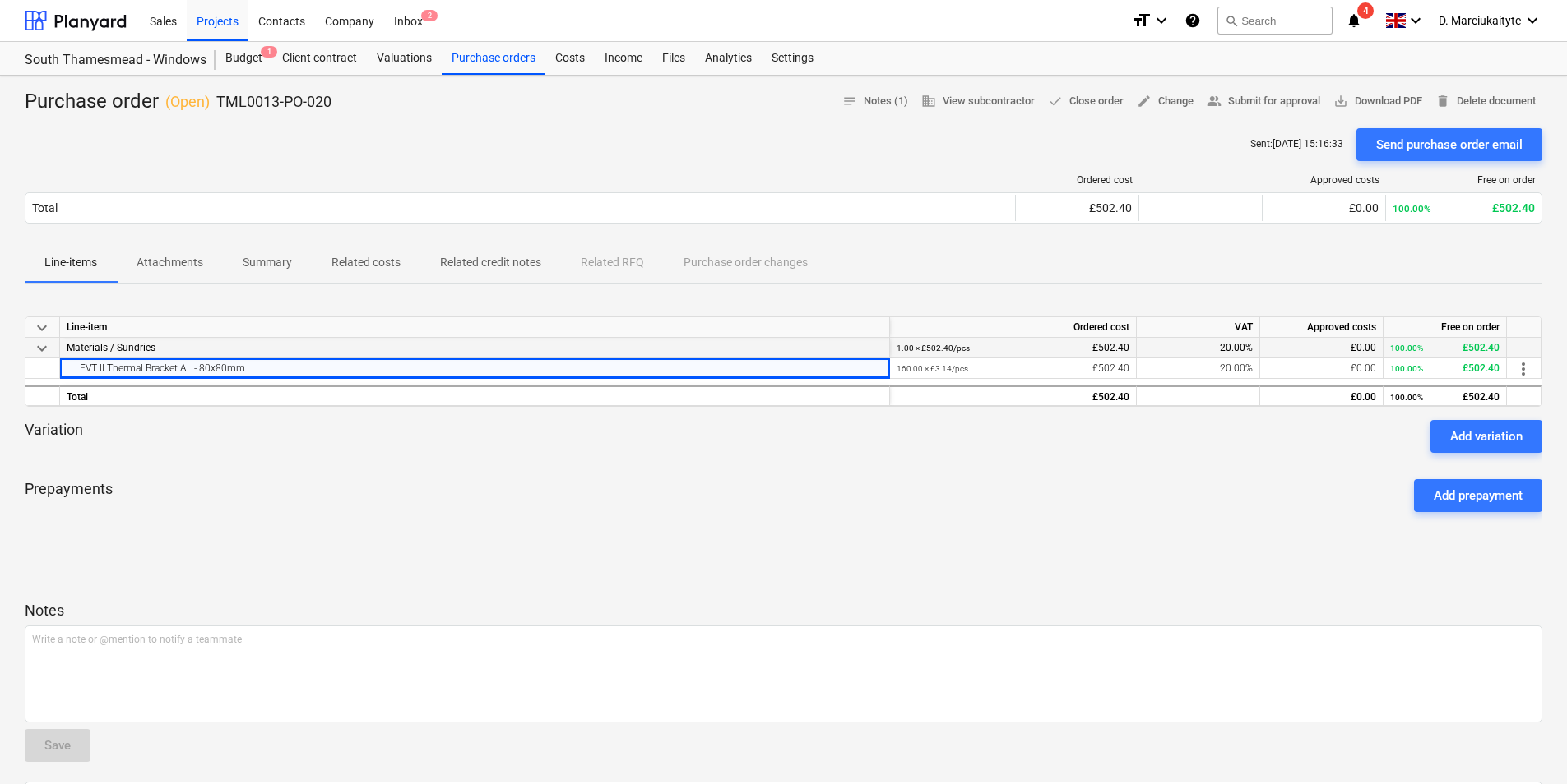
click at [268, 357] on div "Materials / Sundries" at bounding box center [475, 348] width 830 height 21
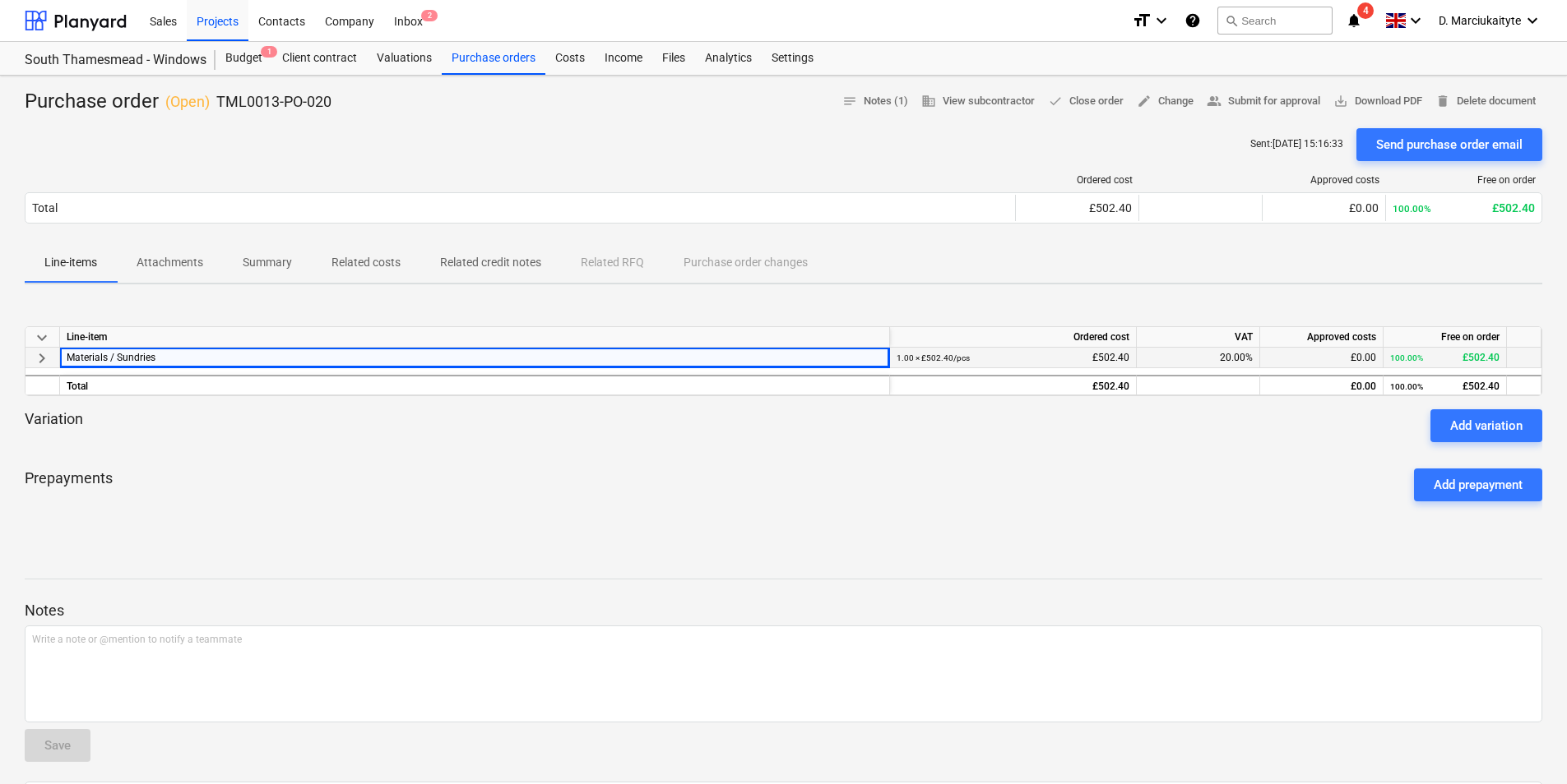
click at [264, 362] on div "Materials / Sundries" at bounding box center [475, 358] width 830 height 21
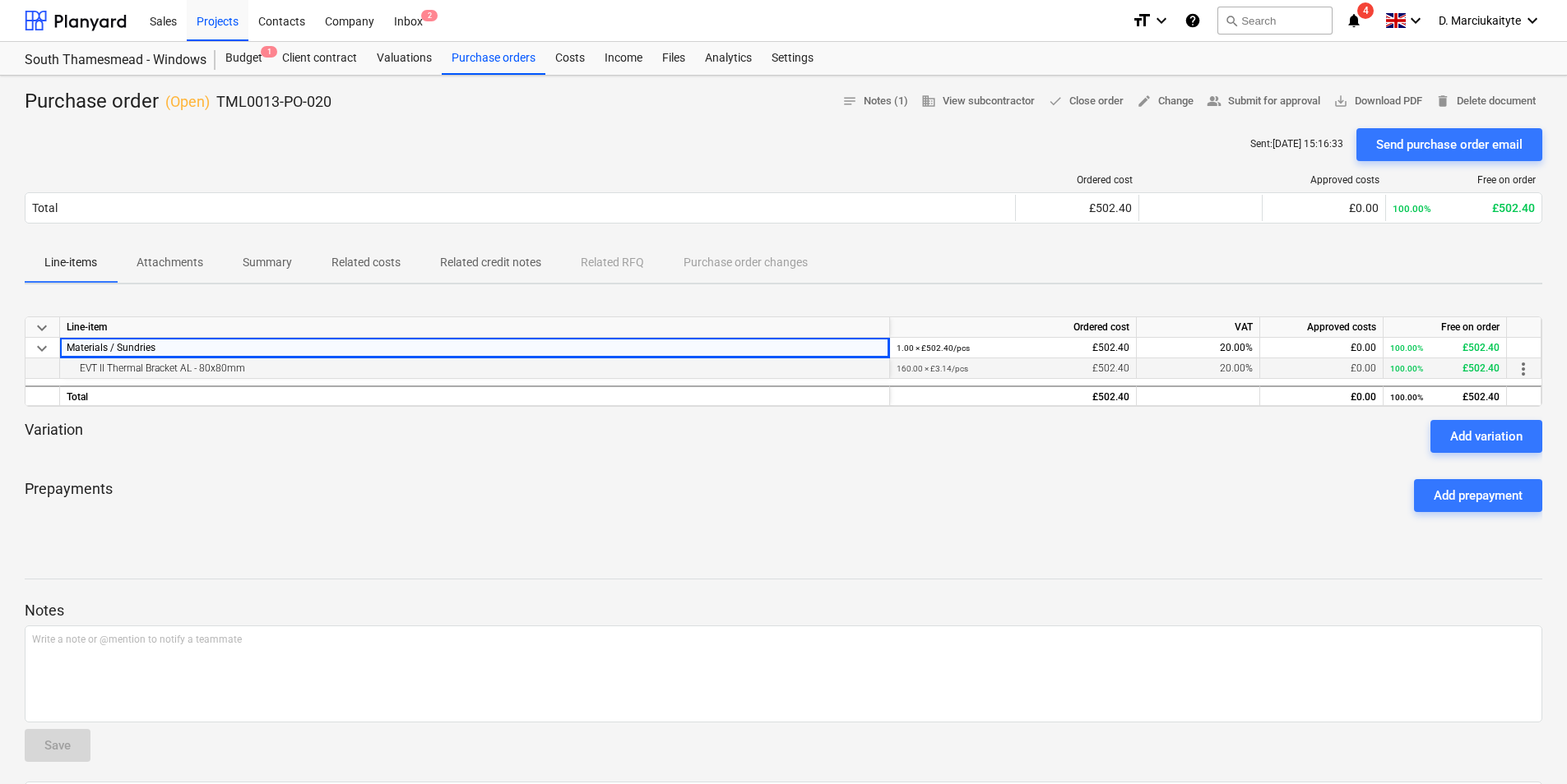
click at [263, 371] on div "EVT II Thermal Bracket AL - 80x80mm" at bounding box center [474, 368] width 815 height 20
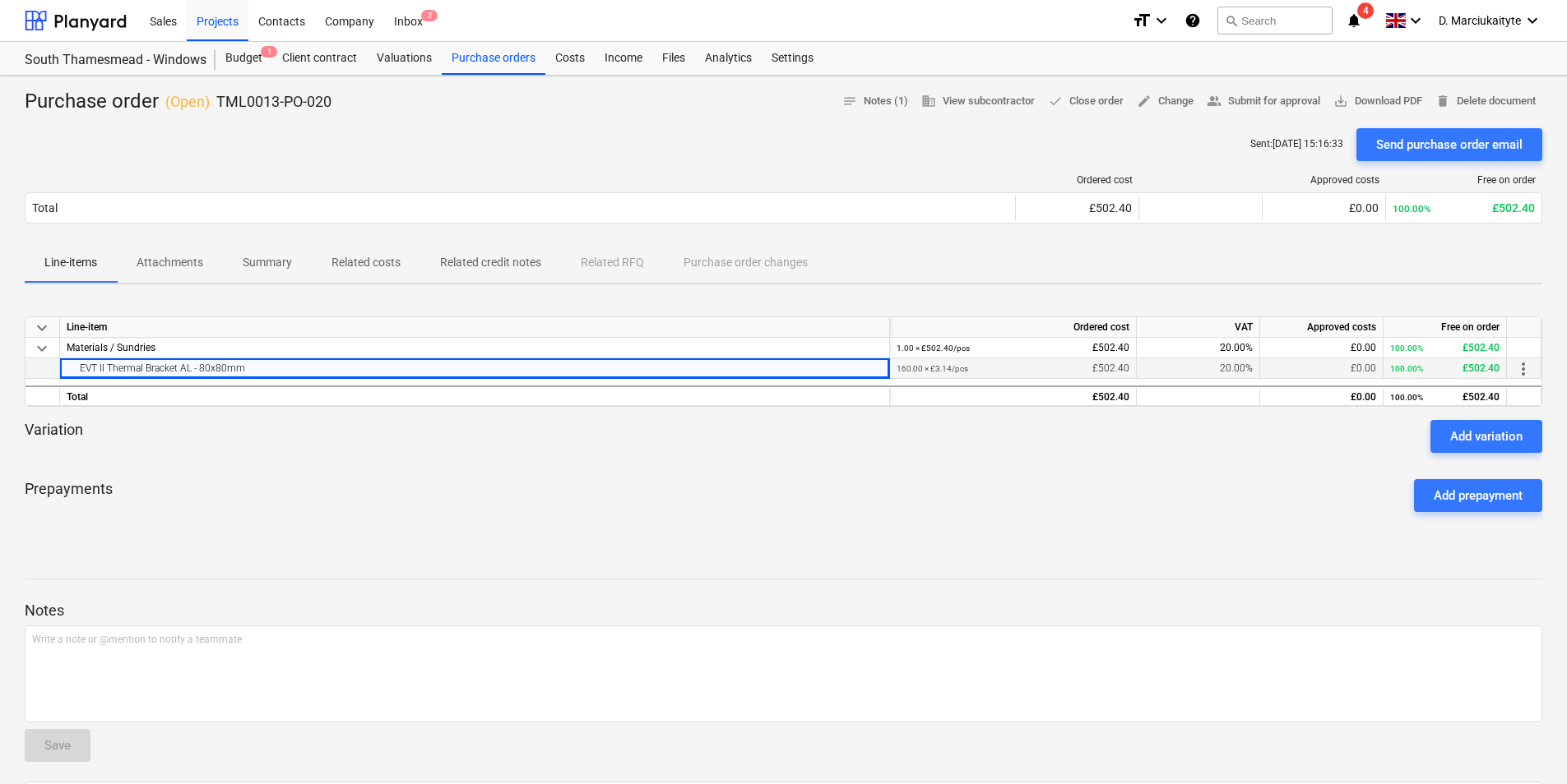
drag, startPoint x: 120, startPoint y: 365, endPoint x: 49, endPoint y: 361, distance: 71.1
click at [0, 0] on div "EVT II Thermal Bracket AL - 80x80mm 160.00 × £3.14 / pcs £502.40 20.00% £0.00 1…" at bounding box center [0, 0] width 0 height 0
click at [319, 269] on span "Related costs" at bounding box center [366, 262] width 108 height 27
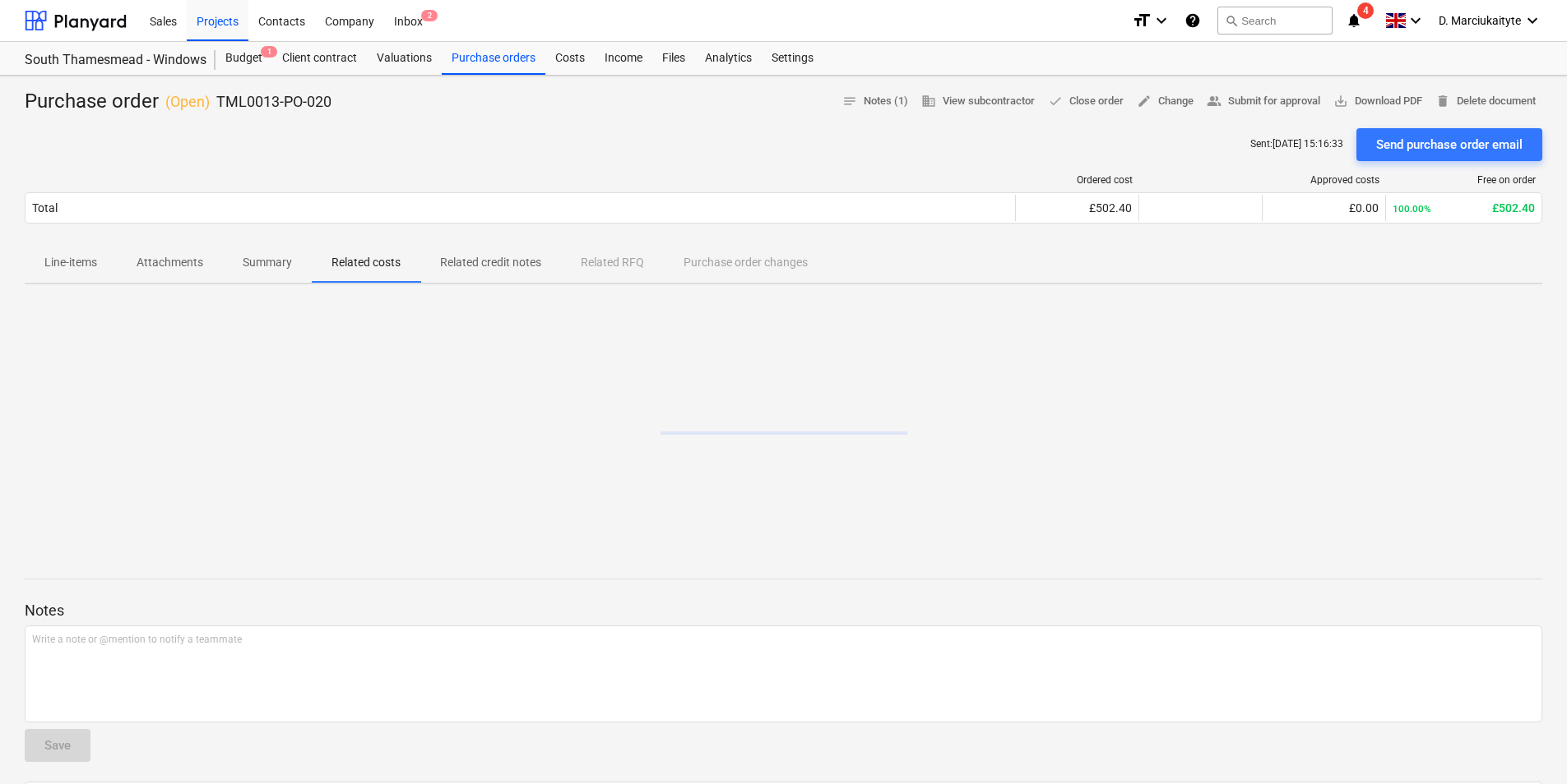
click at [259, 267] on p "Summary" at bounding box center [267, 262] width 49 height 18
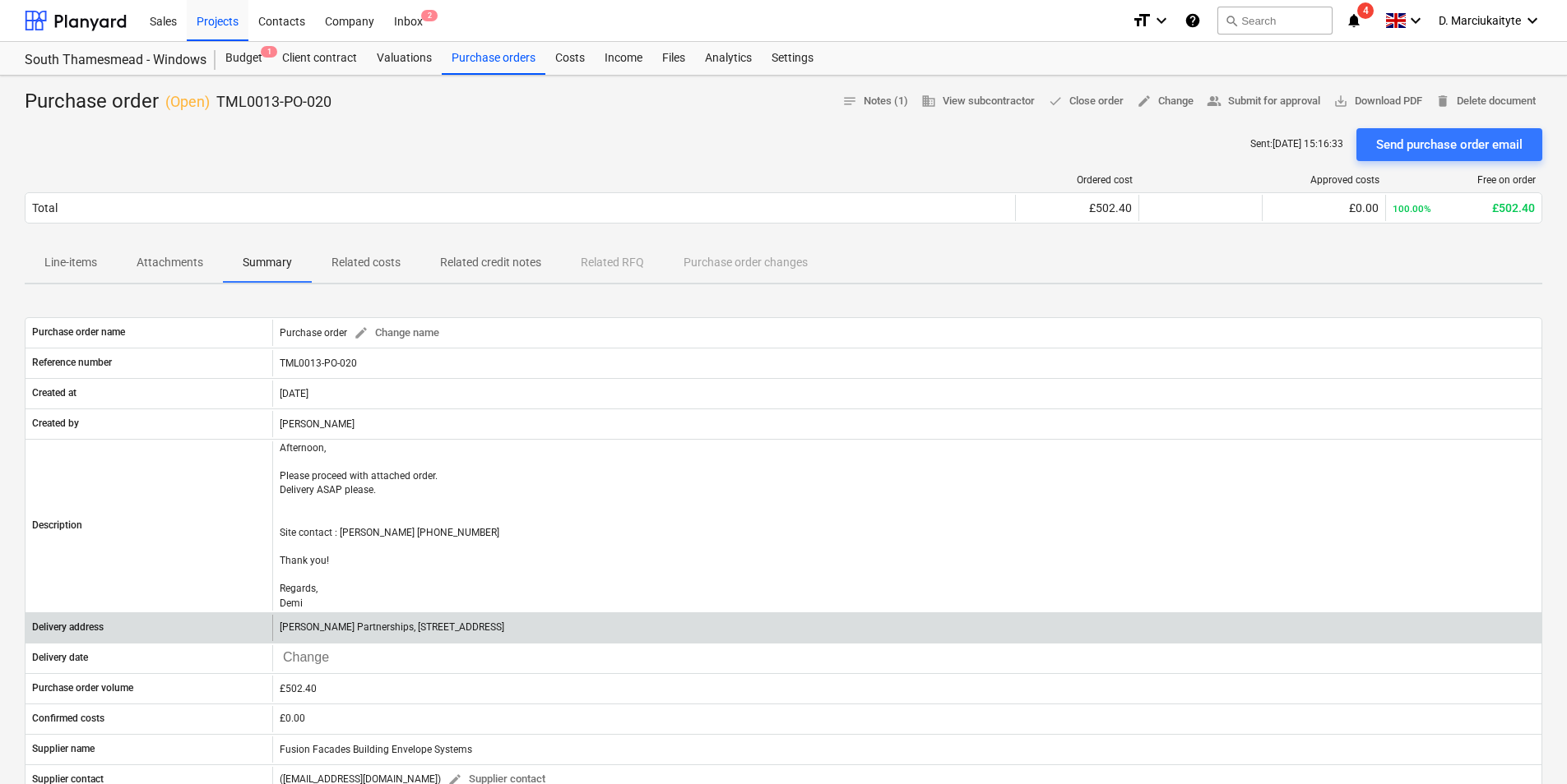
drag, startPoint x: 712, startPoint y: 625, endPoint x: 643, endPoint y: 630, distance: 69.2
click at [643, 630] on div "[PERSON_NAME] Partnerships, [STREET_ADDRESS]" at bounding box center [906, 627] width 1269 height 26
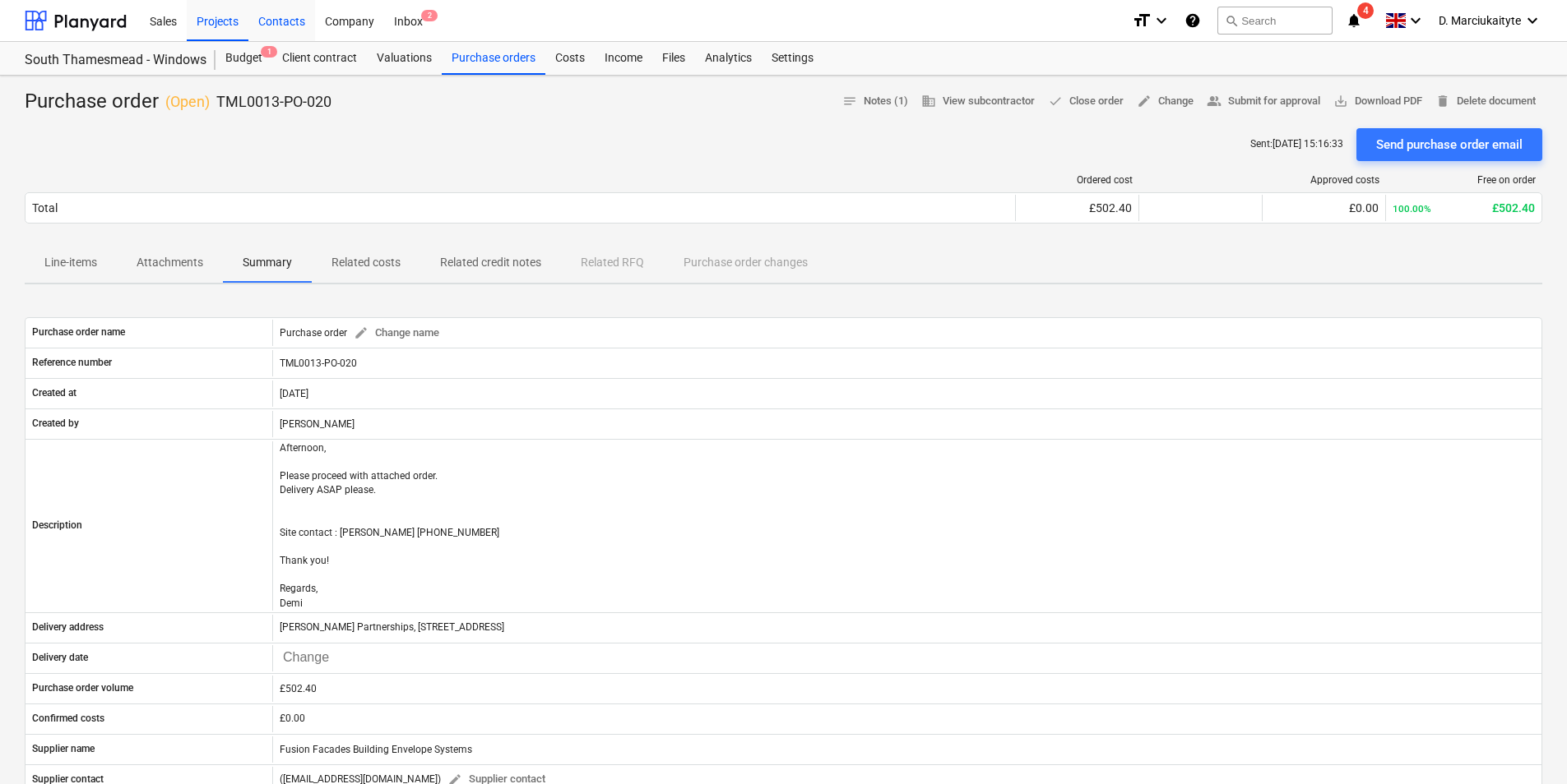
drag, startPoint x: 221, startPoint y: 15, endPoint x: 260, endPoint y: 14, distance: 39.0
click at [221, 14] on div "Projects" at bounding box center [218, 20] width 62 height 42
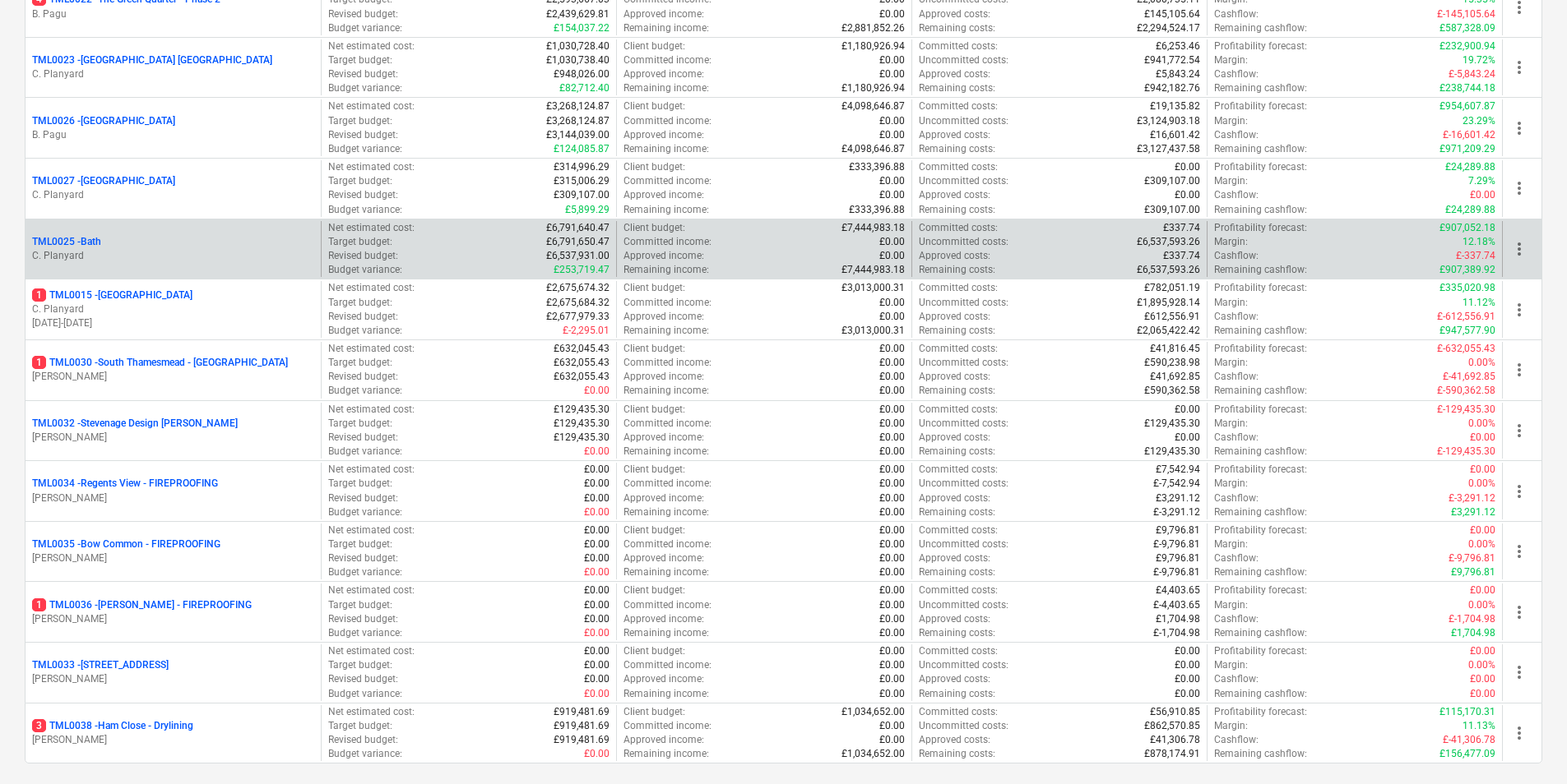
scroll to position [1672, 0]
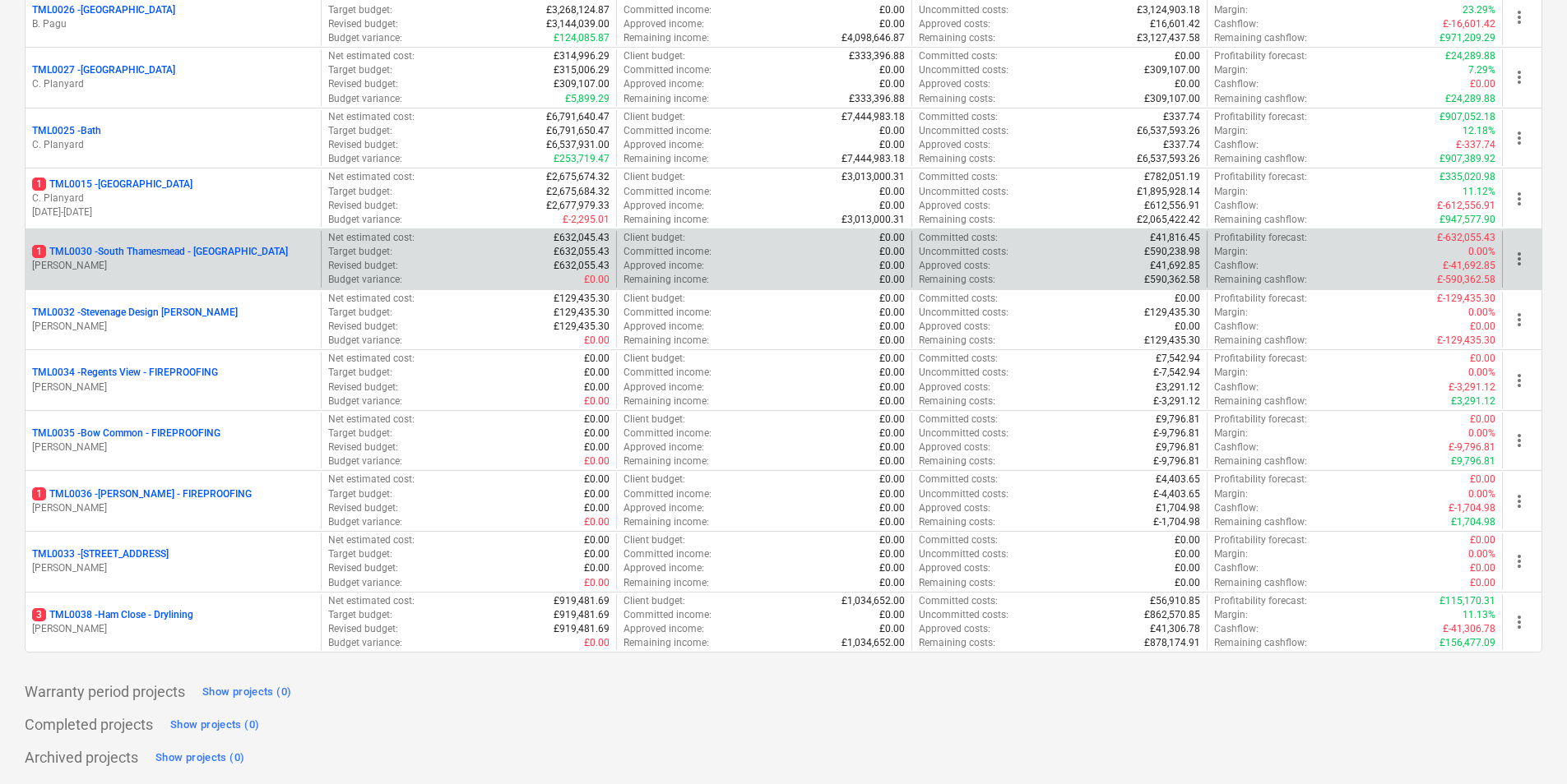
click at [174, 251] on p "1 TML0030 - [GEOGRAPHIC_DATA] - [GEOGRAPHIC_DATA]" at bounding box center [159, 252] width 256 height 14
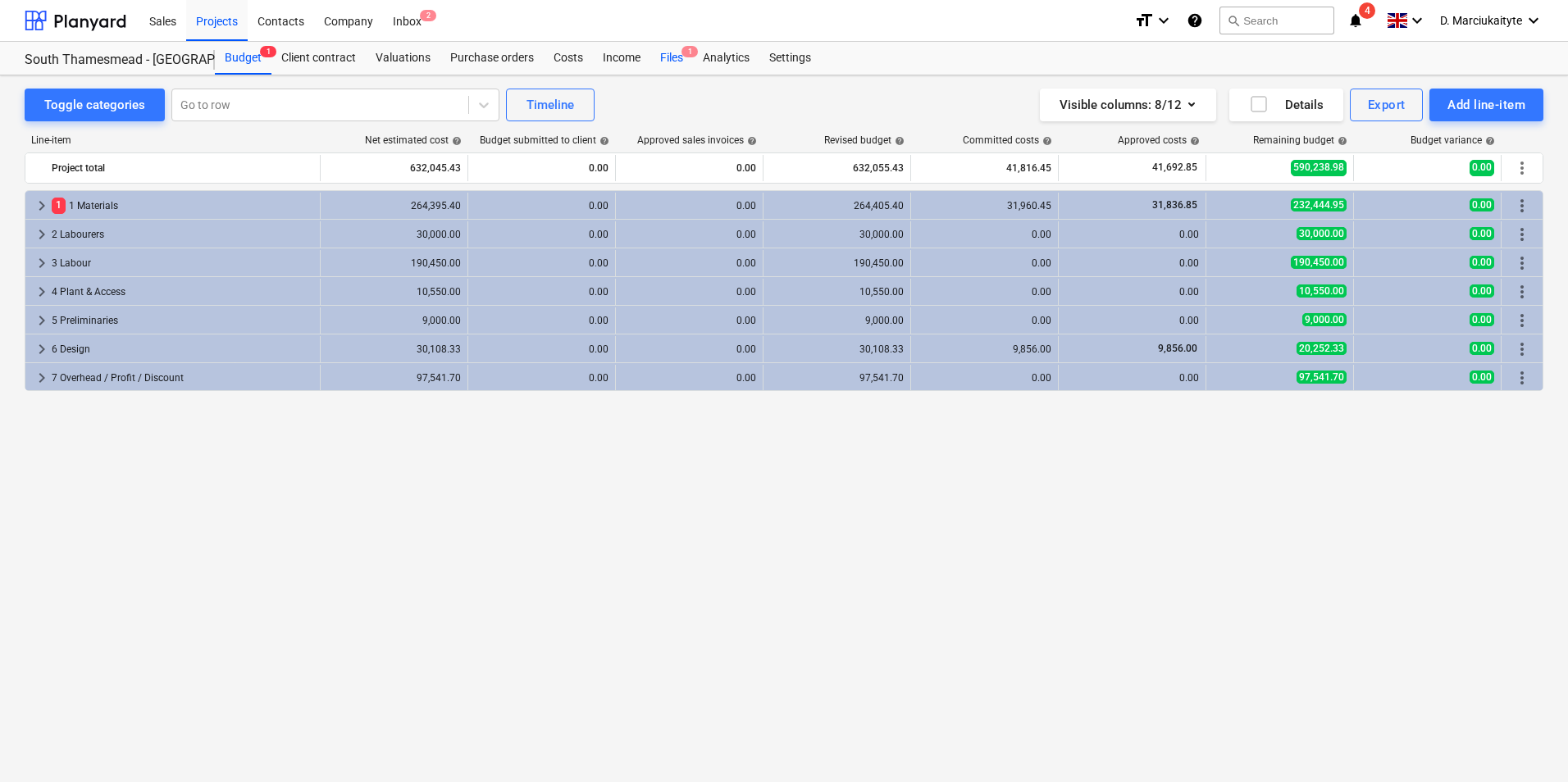
click at [674, 54] on div "Files 1" at bounding box center [671, 58] width 43 height 33
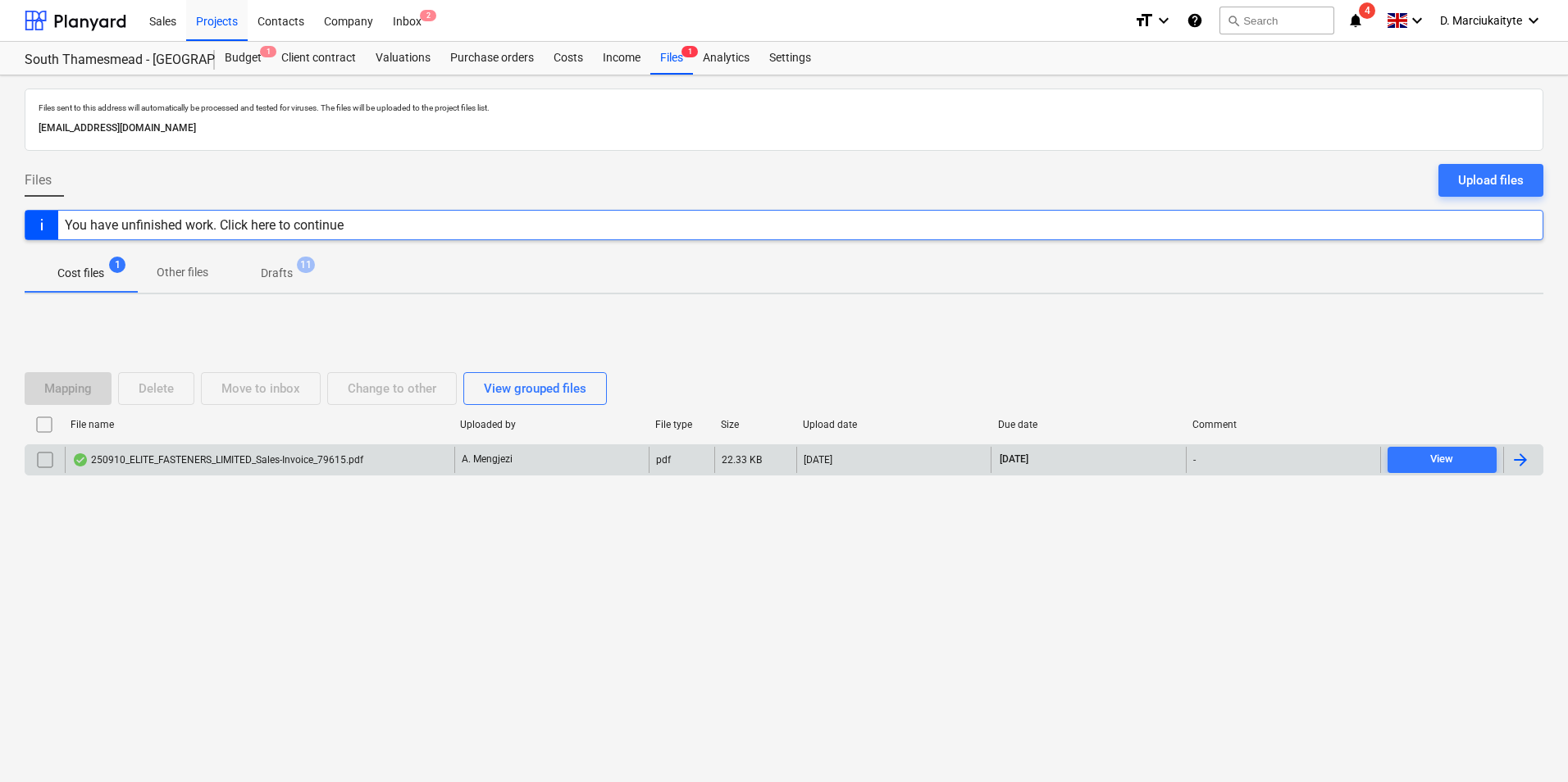
click at [279, 457] on div "250910_ELITE_FASTENERS_LIMITED_Sales-Invoice_79615.pdf" at bounding box center [218, 460] width 291 height 13
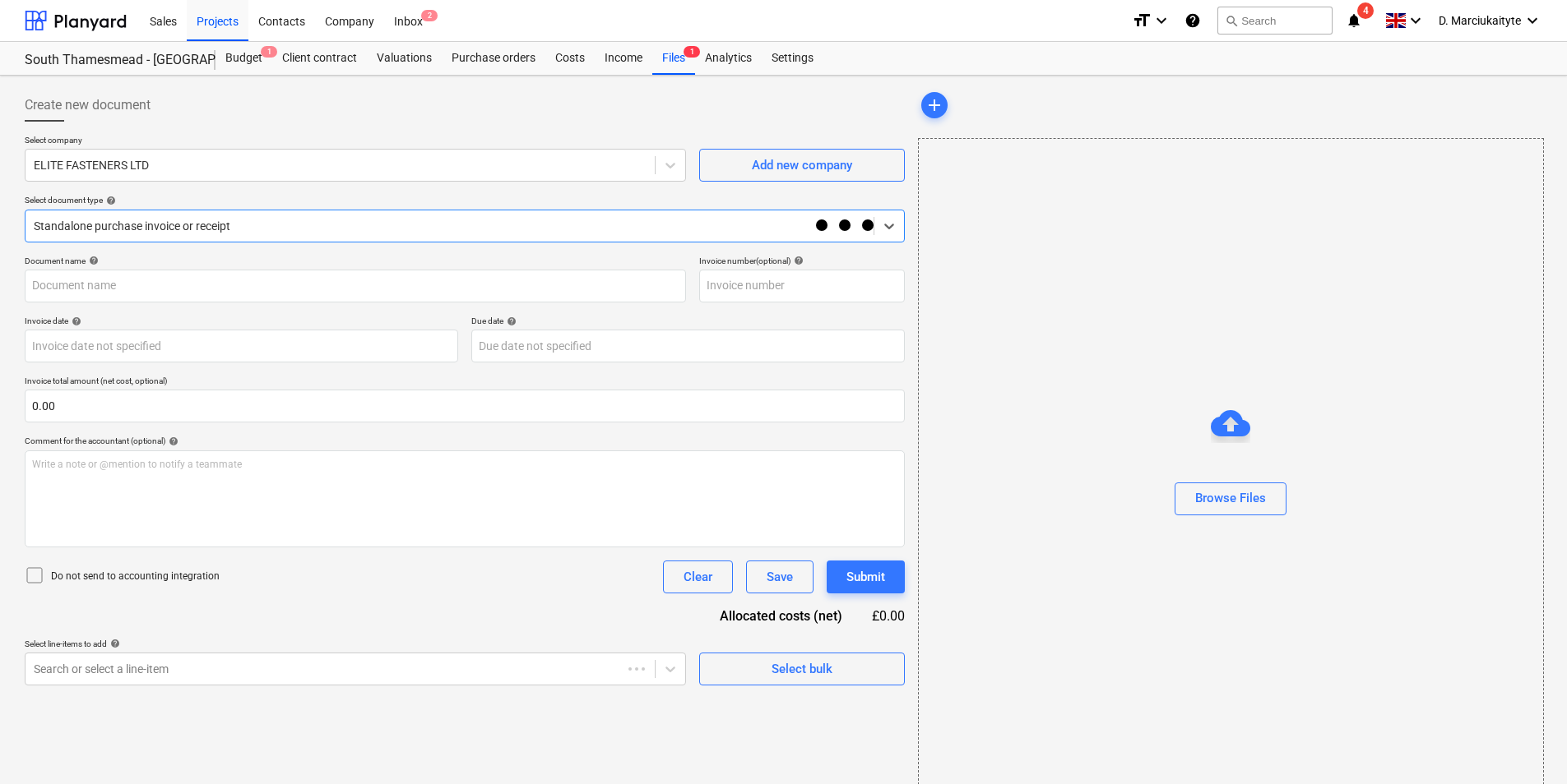
type input "79615"
type input "[DATE]"
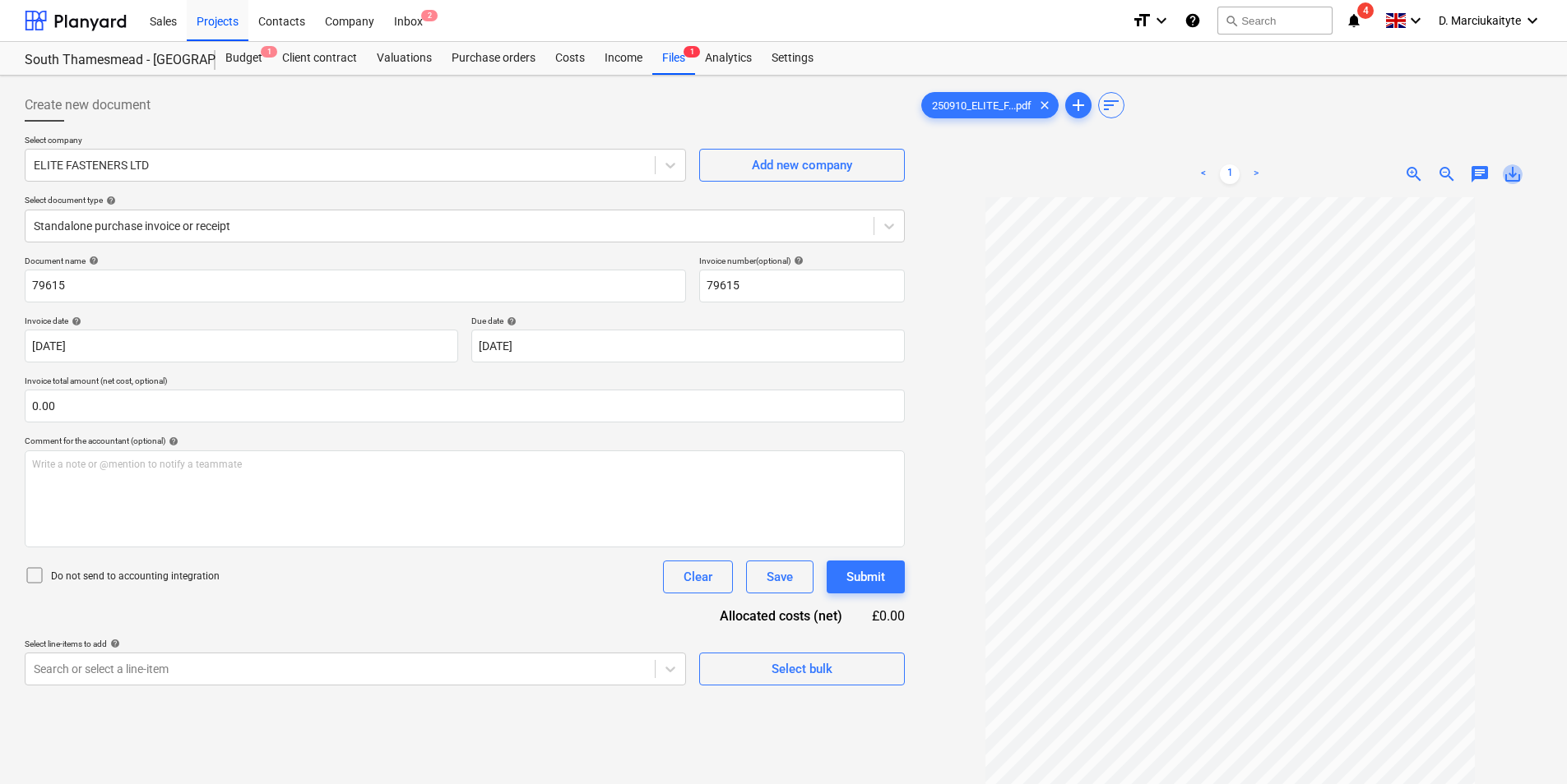
click at [1511, 174] on span "save_alt" at bounding box center [1512, 174] width 20 height 20
click at [499, 49] on div "Purchase orders" at bounding box center [493, 58] width 104 height 33
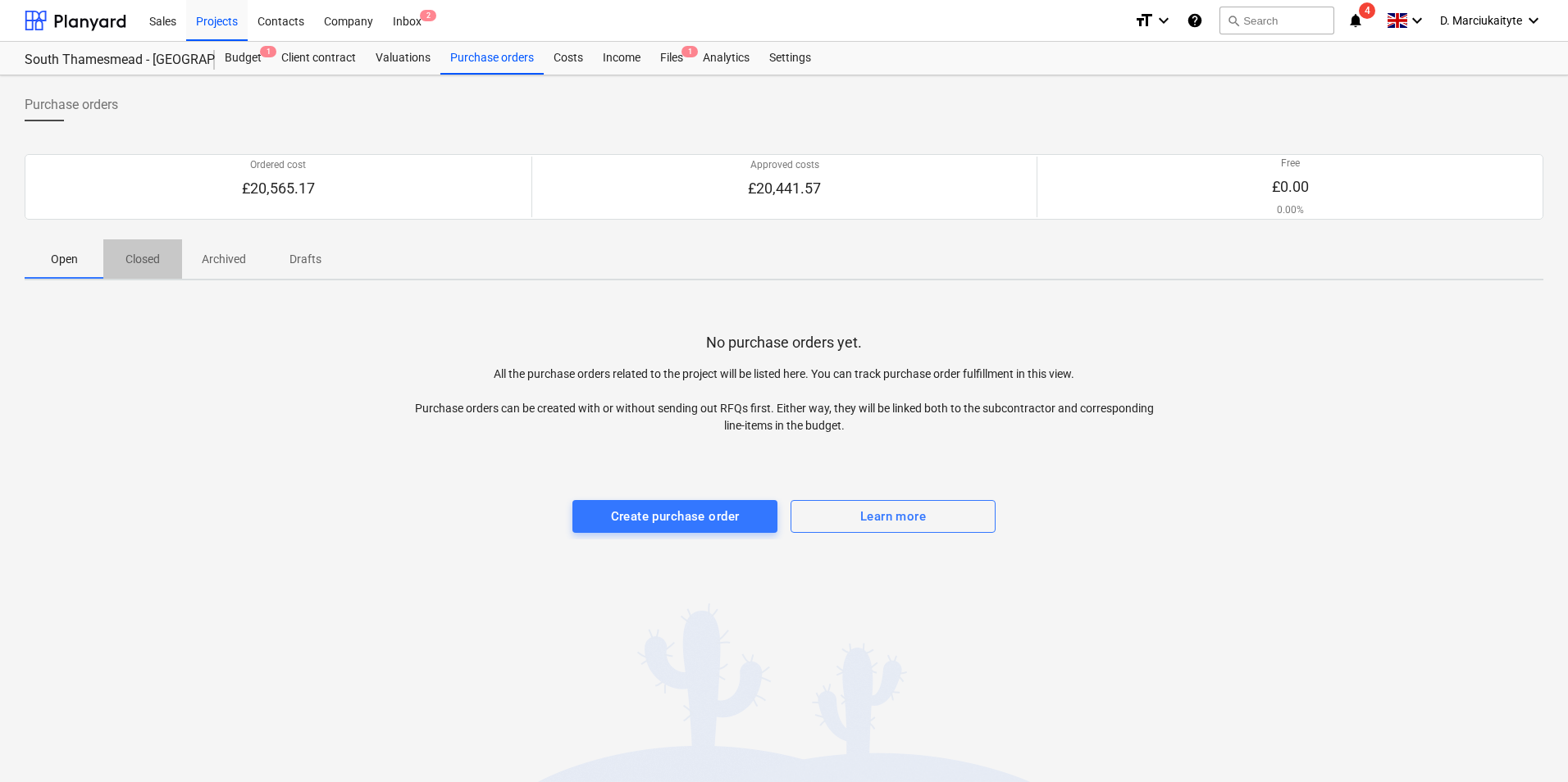
click at [146, 261] on p "Closed" at bounding box center [142, 259] width 39 height 18
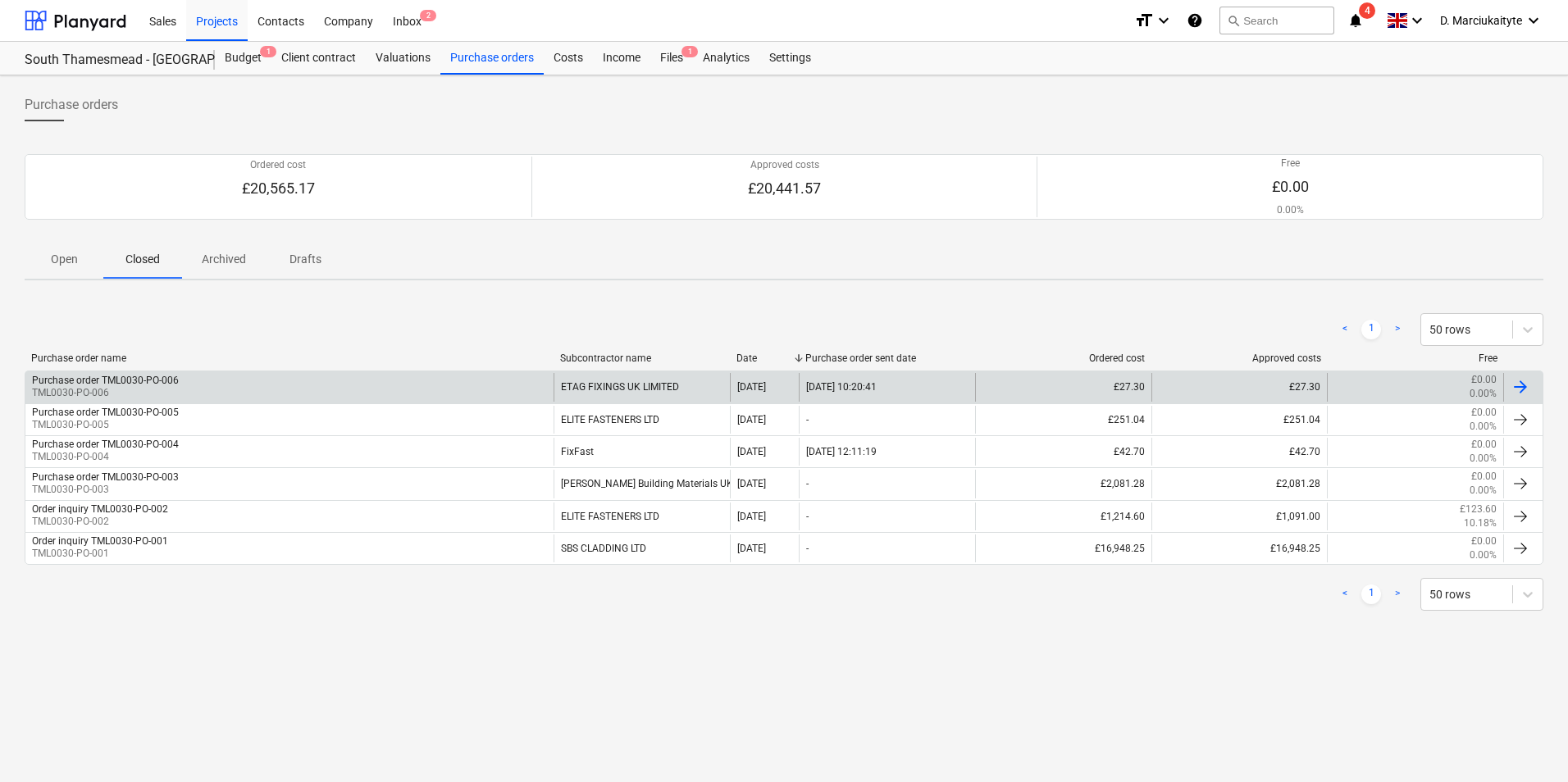
click at [213, 385] on div "Purchase order TML0030-PO-006 TML0030-PO-006" at bounding box center [289, 386] width 528 height 28
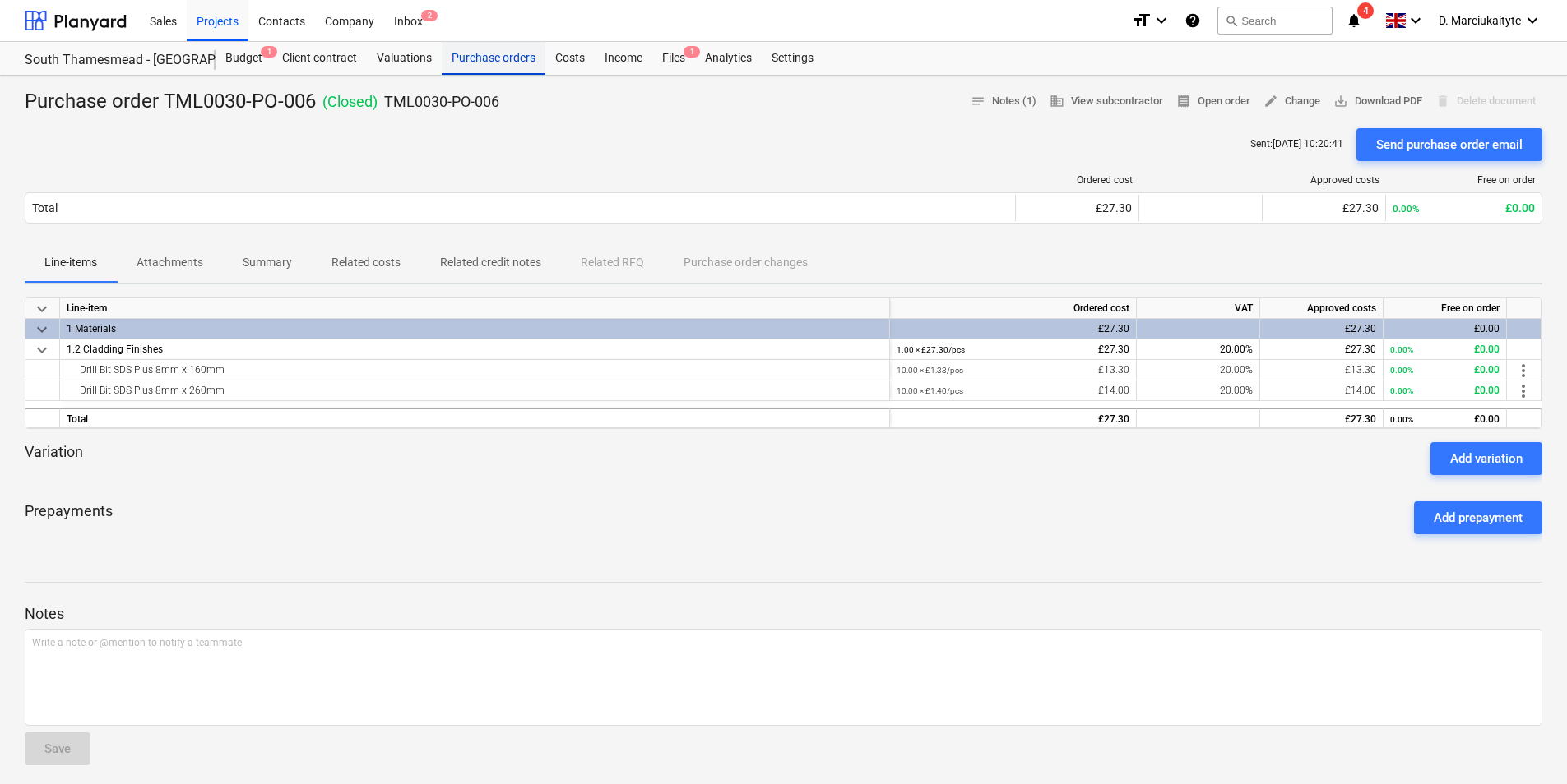
click at [505, 69] on div "Purchase orders" at bounding box center [493, 58] width 104 height 33
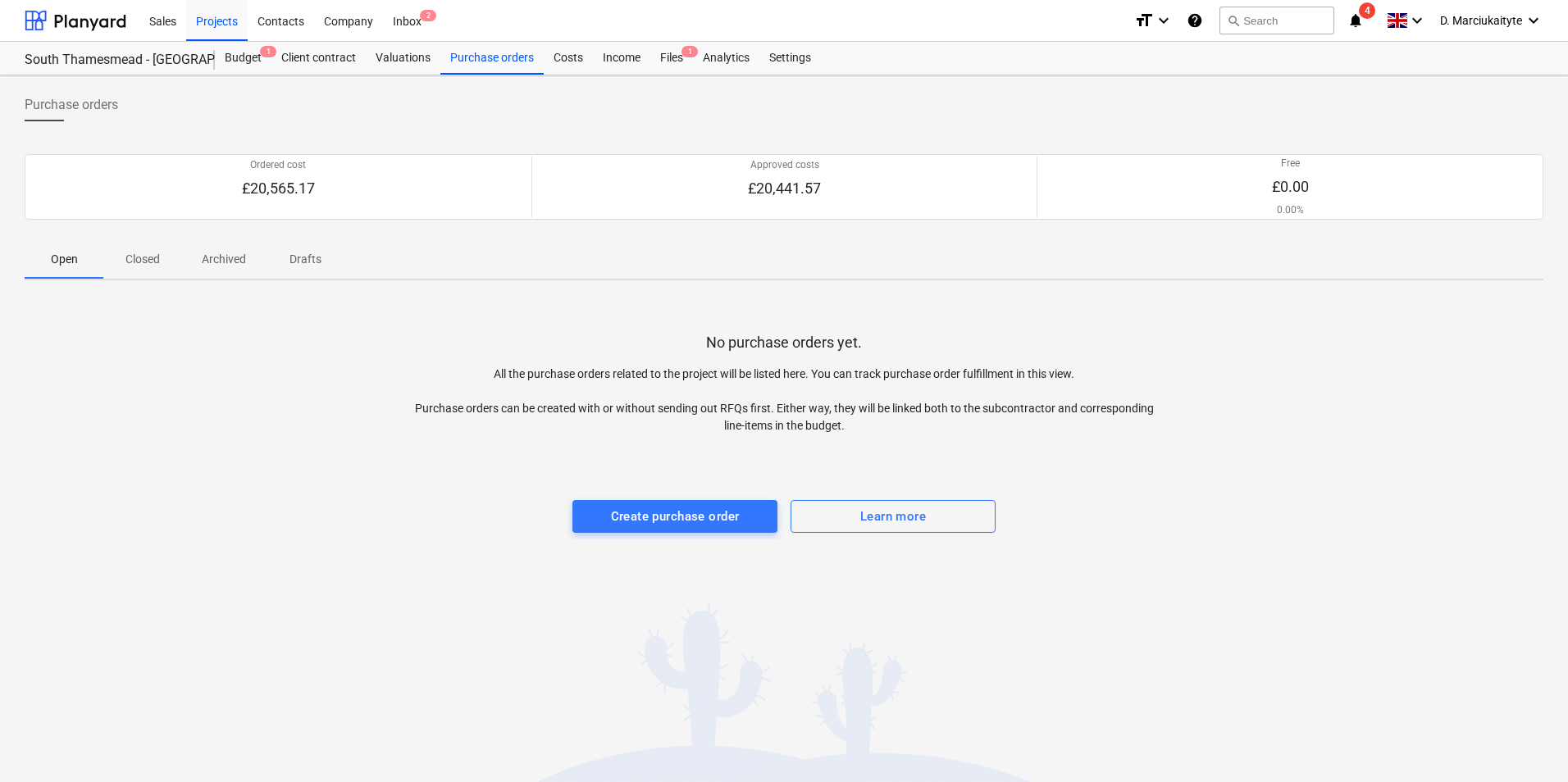
click at [186, 258] on span "Archived" at bounding box center [224, 259] width 84 height 27
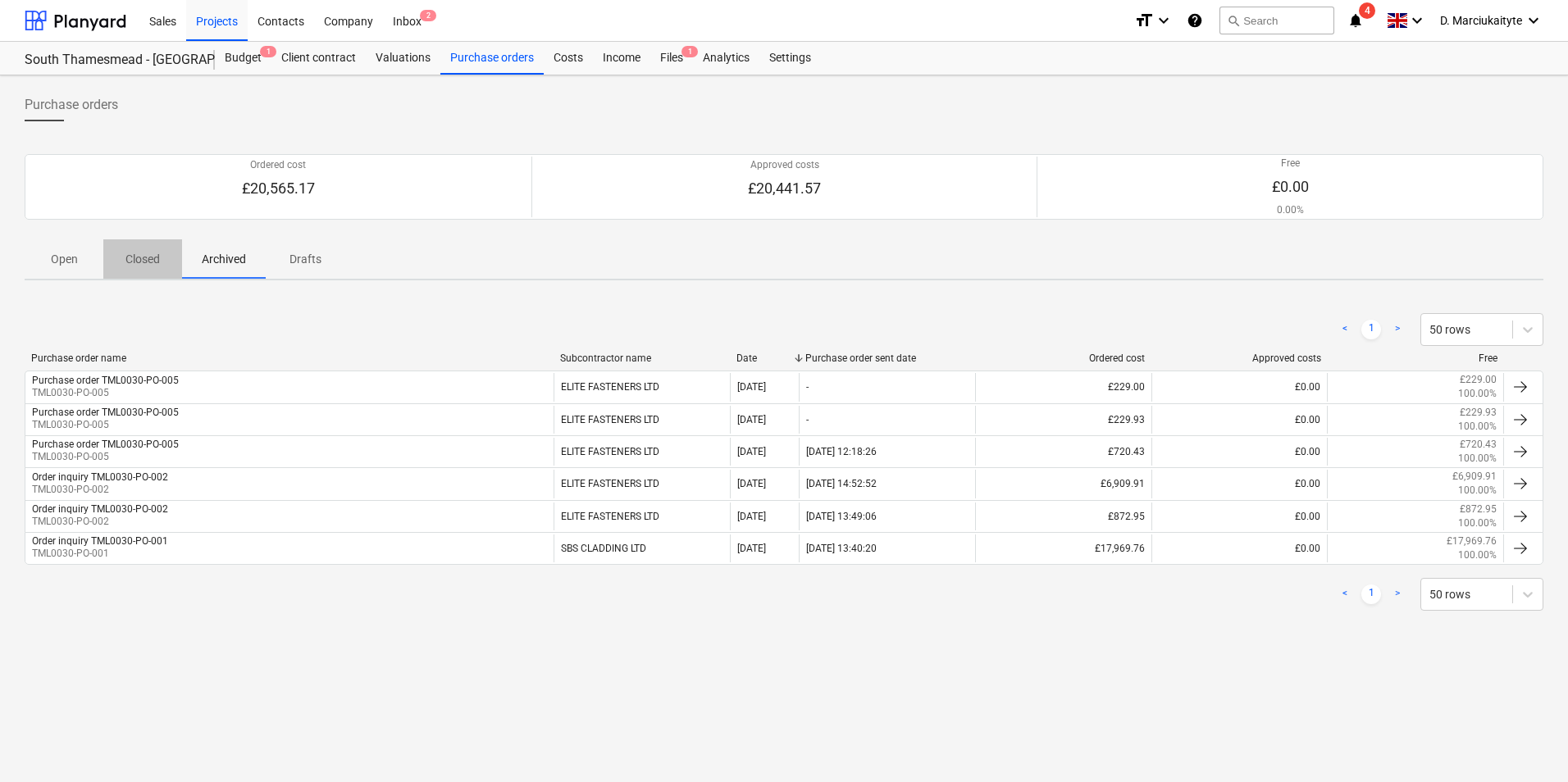
click at [134, 271] on span "Closed" at bounding box center [143, 259] width 79 height 27
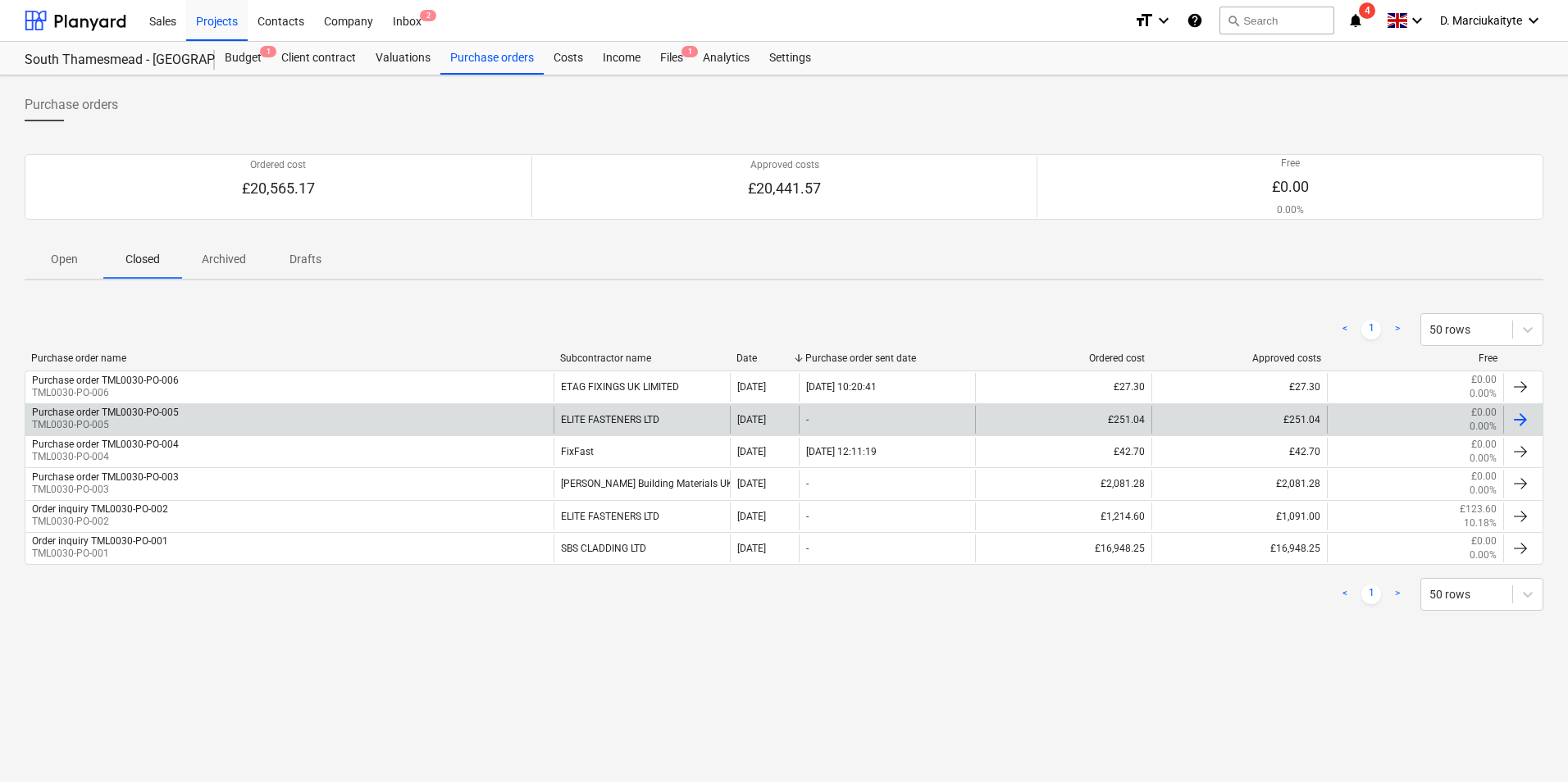
click at [219, 411] on div "Purchase order TML0030-PO-005 TML0030-PO-005" at bounding box center [289, 419] width 528 height 28
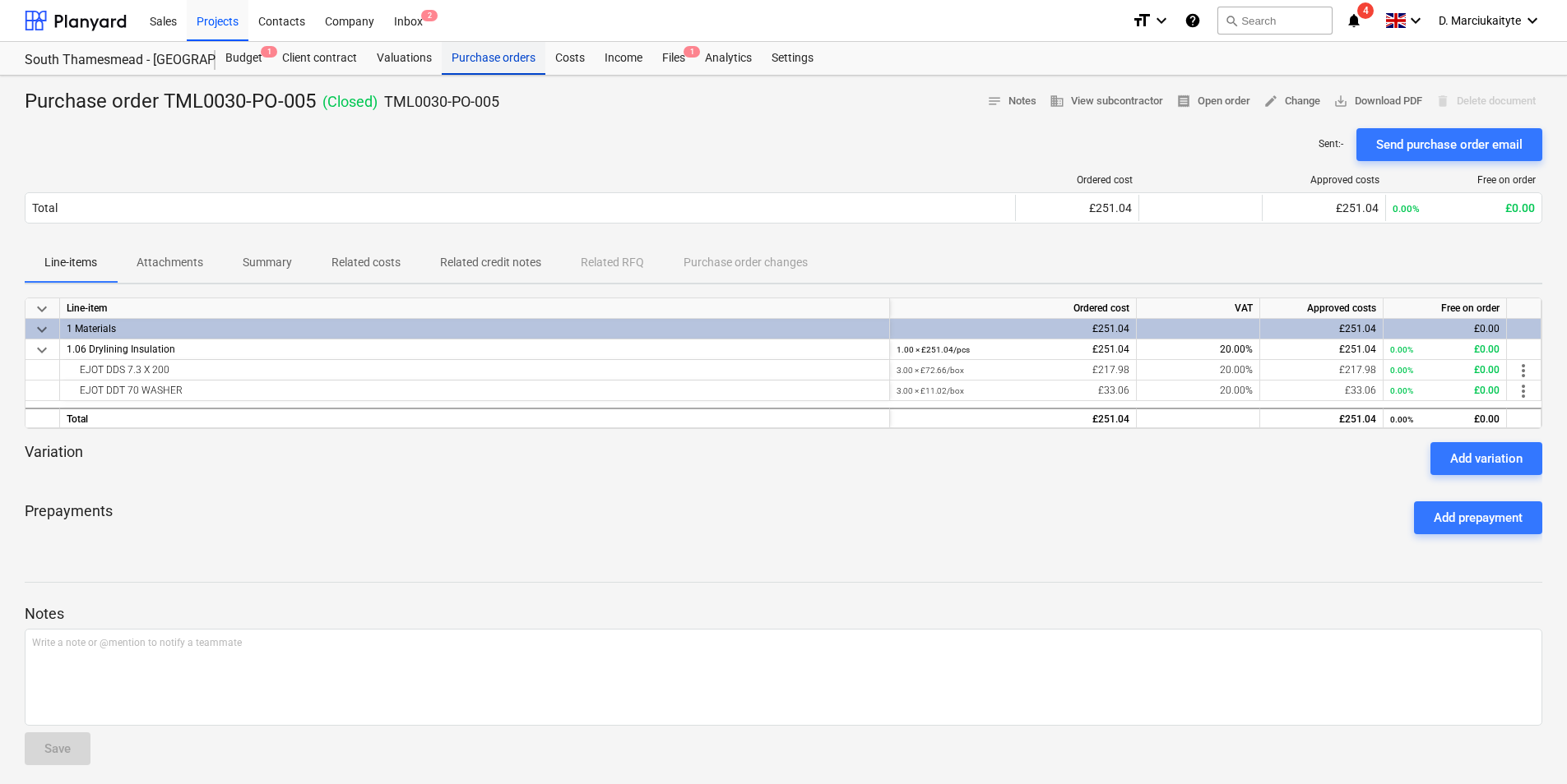
click at [470, 67] on div "Purchase orders" at bounding box center [493, 58] width 104 height 33
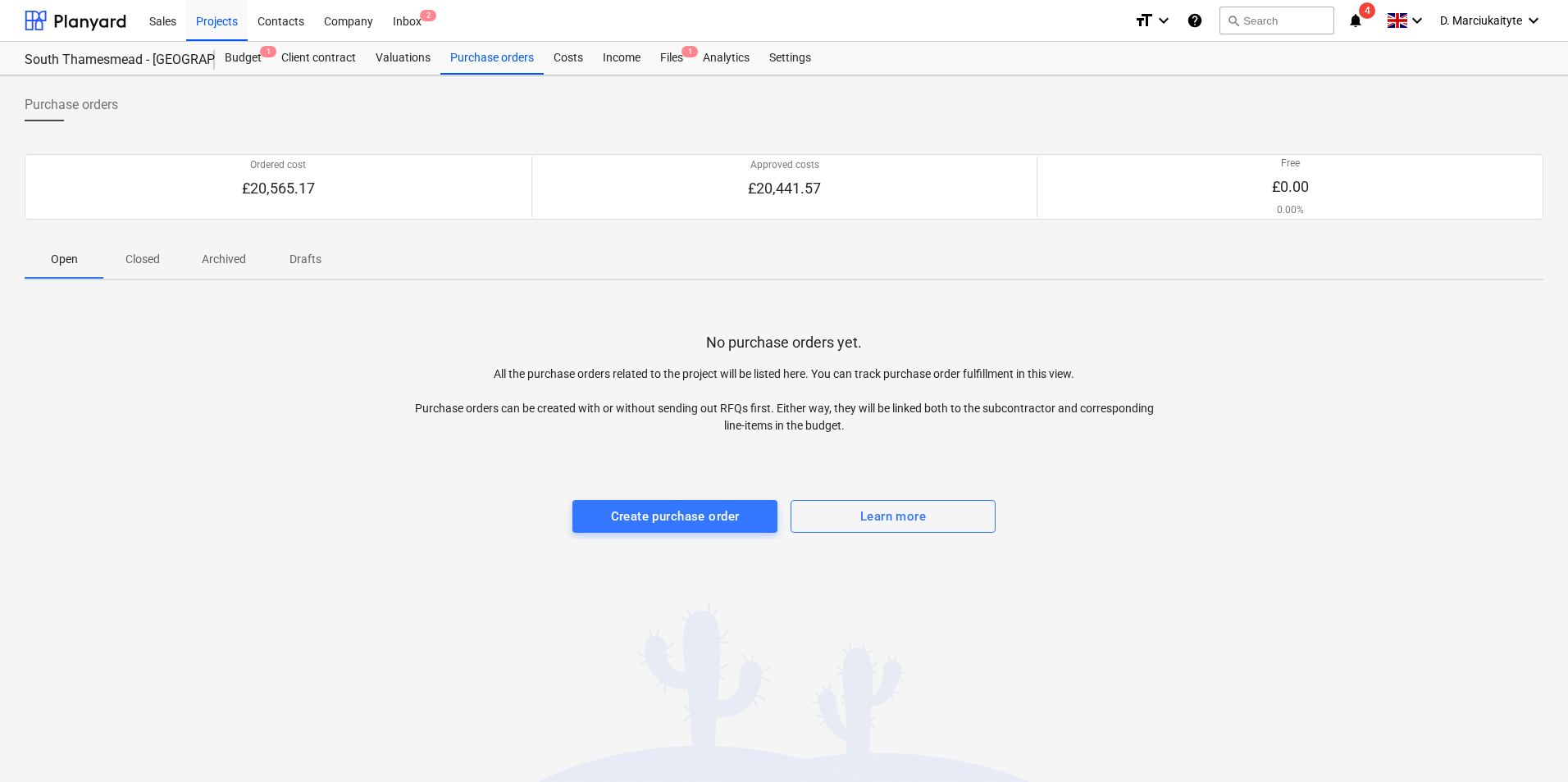
click at [150, 238] on div "Ordered cost £20,565.17 Approved costs £20,441.57 Free £0.00 0.00% Please wait" at bounding box center [784, 187] width 1519 height 105
click at [146, 261] on p "Closed" at bounding box center [142, 259] width 39 height 18
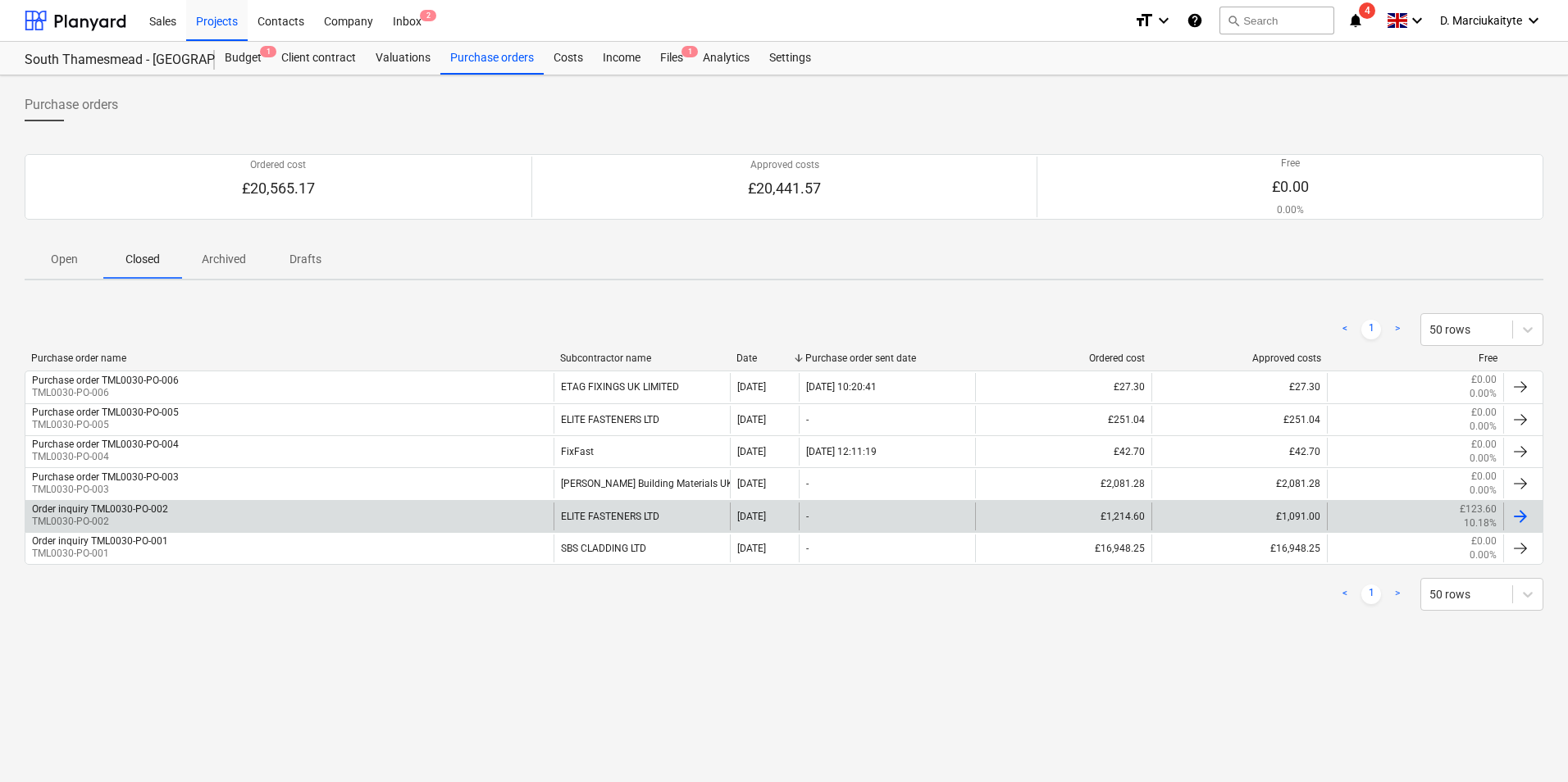
click at [513, 525] on div "Order inquiry TML0030-PO-002 TML0030-PO-002" at bounding box center [289, 516] width 528 height 28
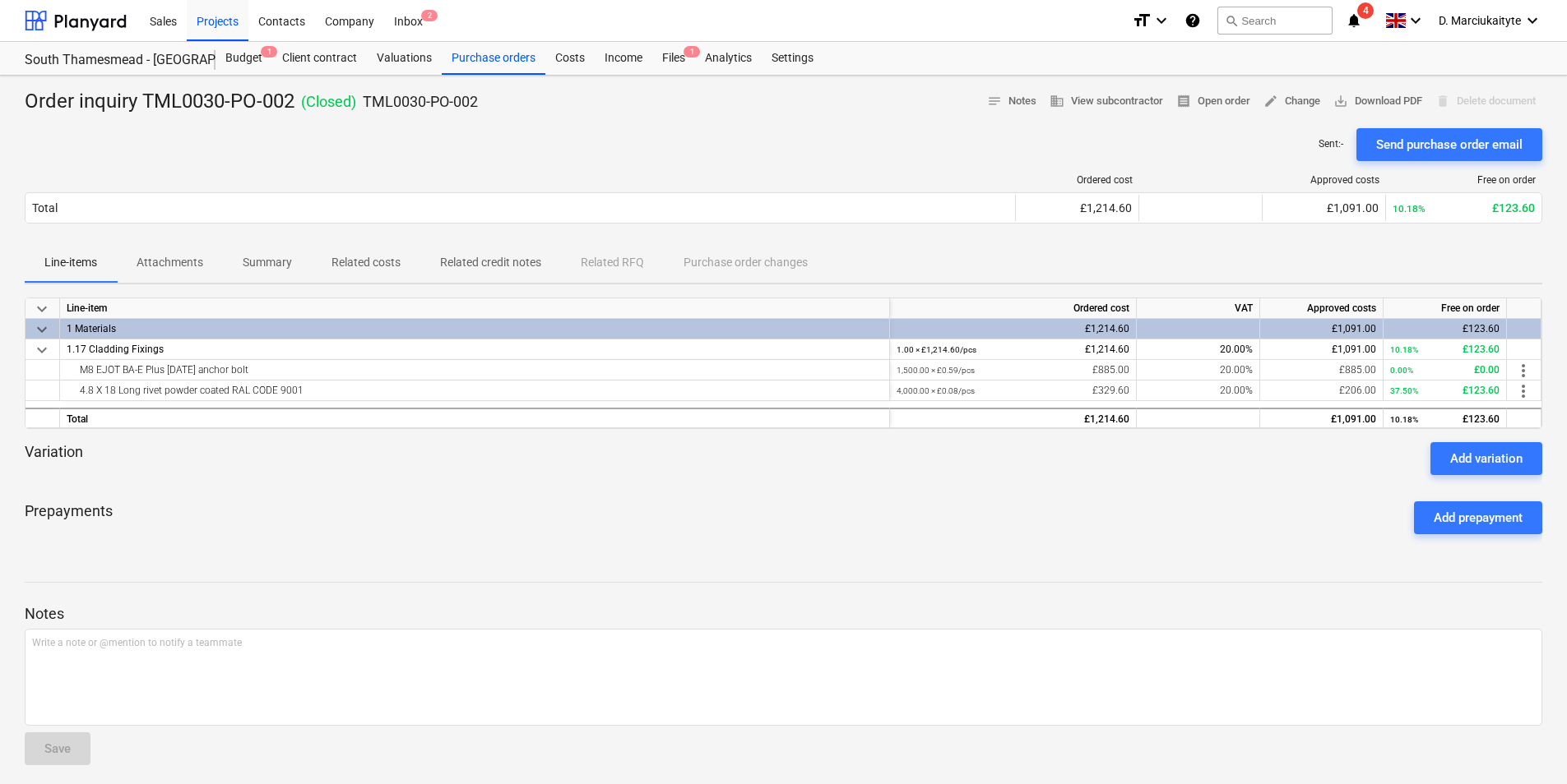
click at [279, 273] on span "Summary" at bounding box center [268, 262] width 89 height 27
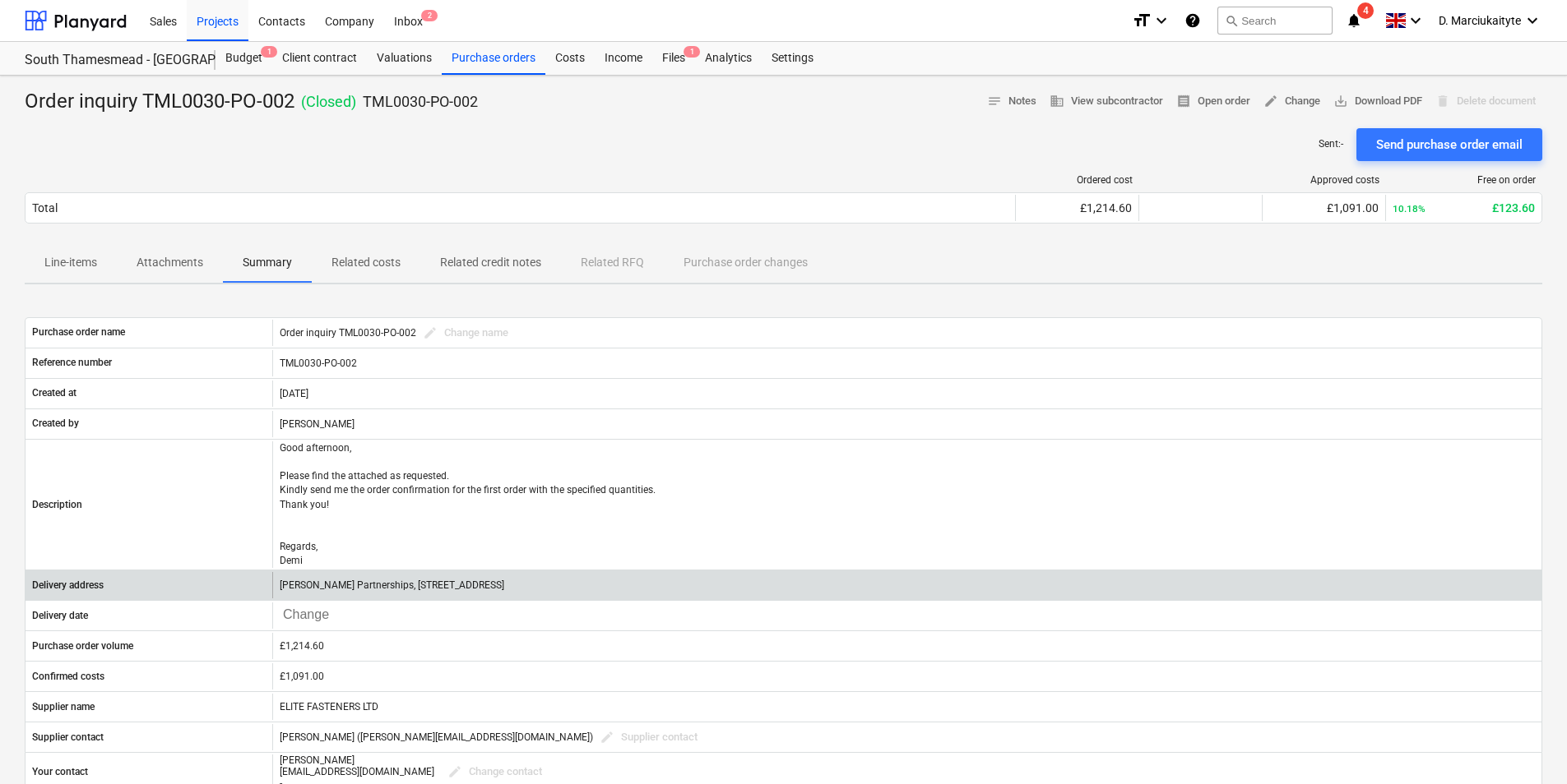
drag, startPoint x: 549, startPoint y: 582, endPoint x: 223, endPoint y: 589, distance: 326.1
click at [223, 589] on div "Delivery address [PERSON_NAME] Partnerships, [STREET_ADDRESS]" at bounding box center [783, 584] width 1516 height 26
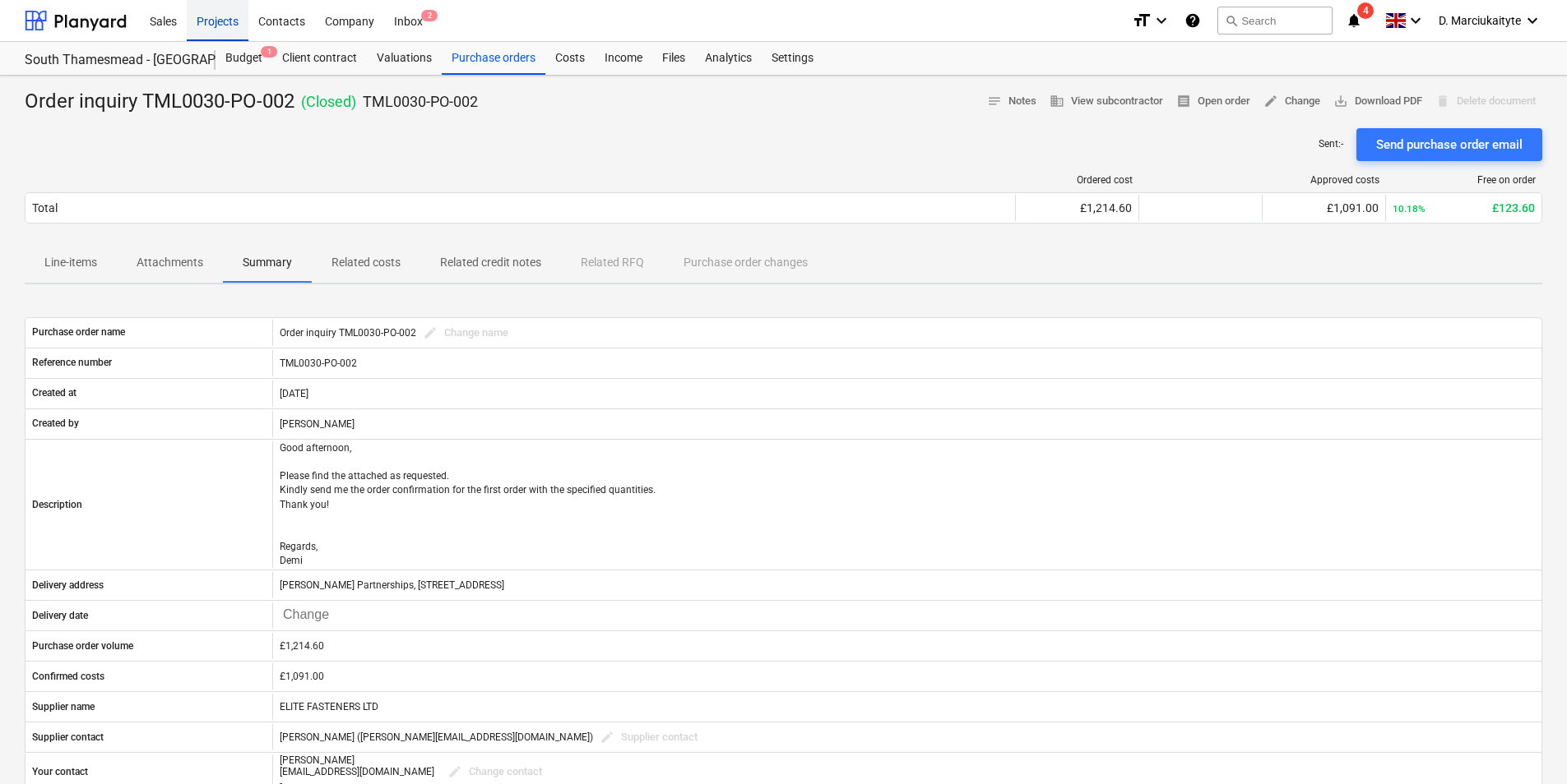
click at [206, 19] on div "Projects" at bounding box center [218, 20] width 62 height 42
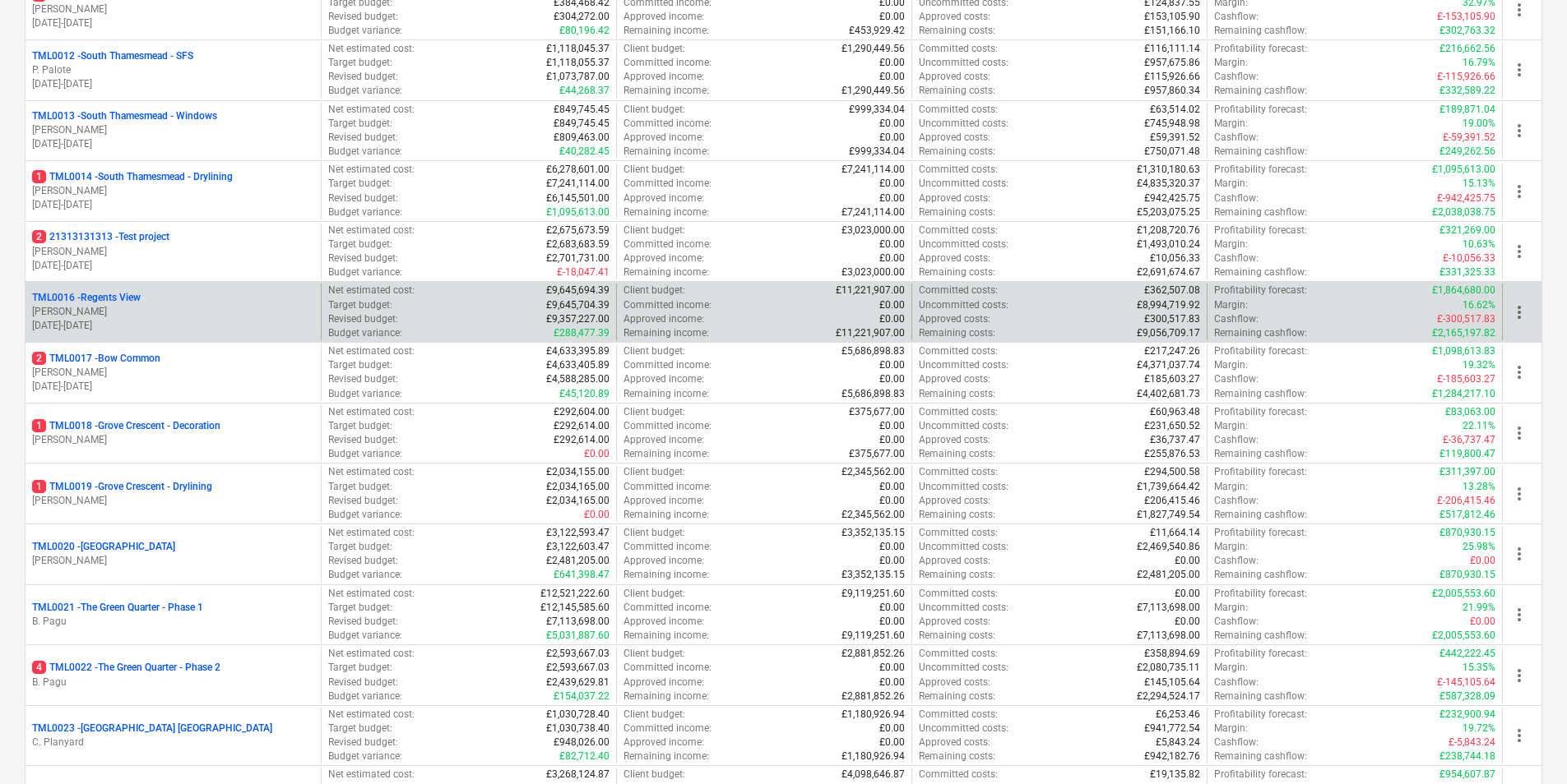
scroll to position [1150, 0]
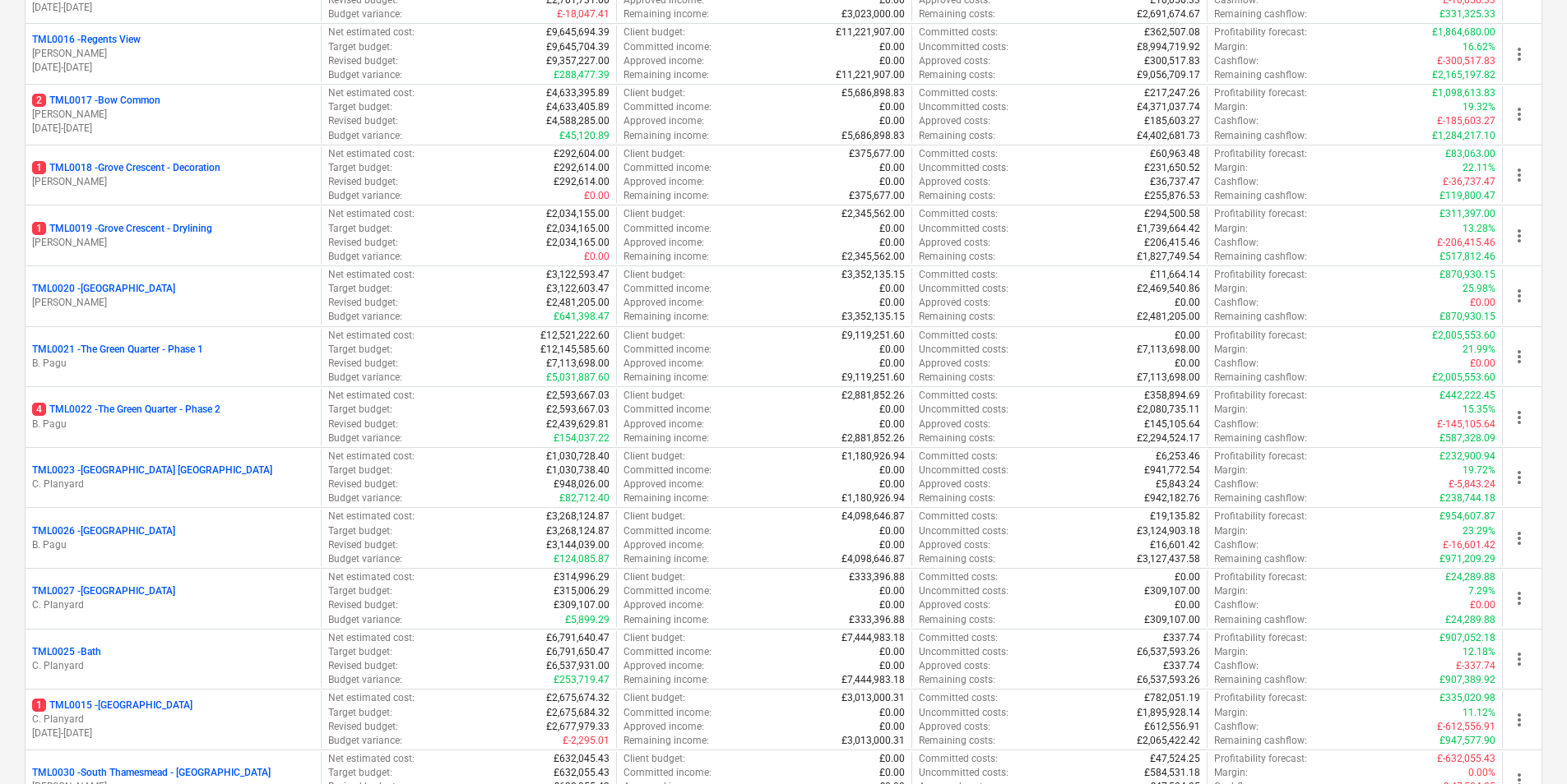
click at [192, 415] on p "4 TML0022 - The Green Quarter - Phase 2" at bounding box center [126, 409] width 188 height 14
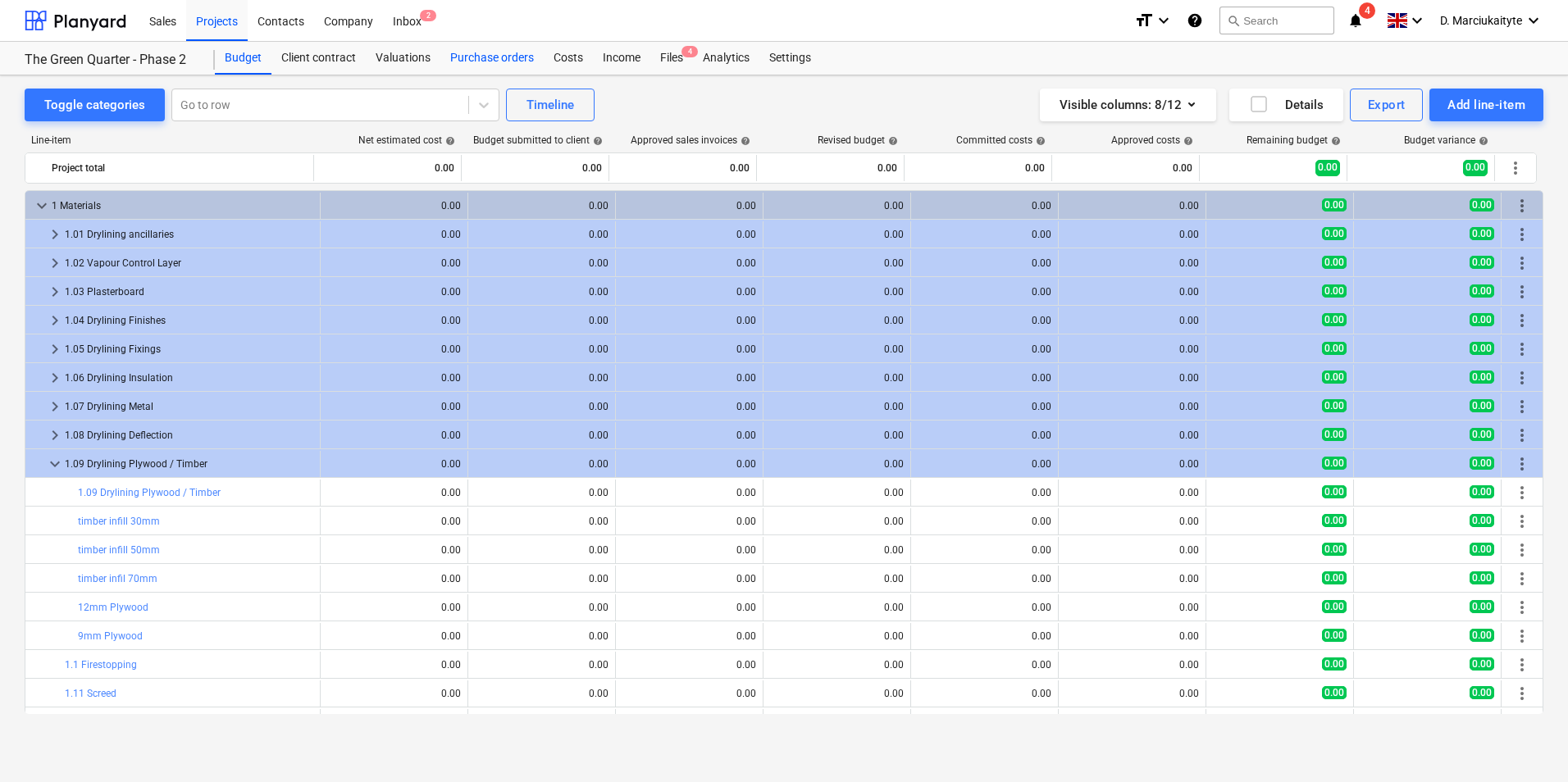
click at [519, 58] on div "Purchase orders" at bounding box center [492, 58] width 104 height 33
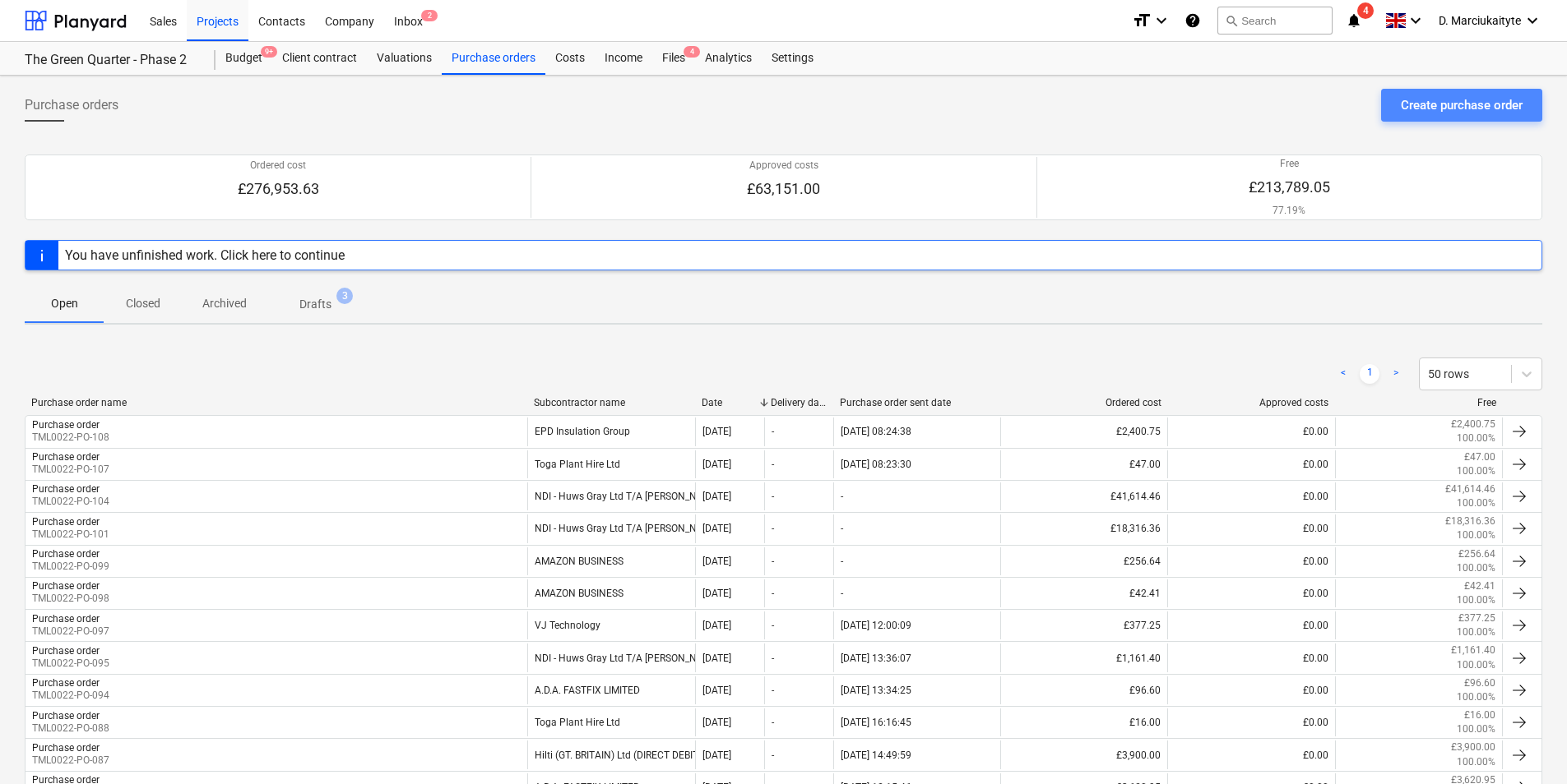
click at [1418, 112] on div "Create purchase order" at bounding box center [1460, 105] width 122 height 21
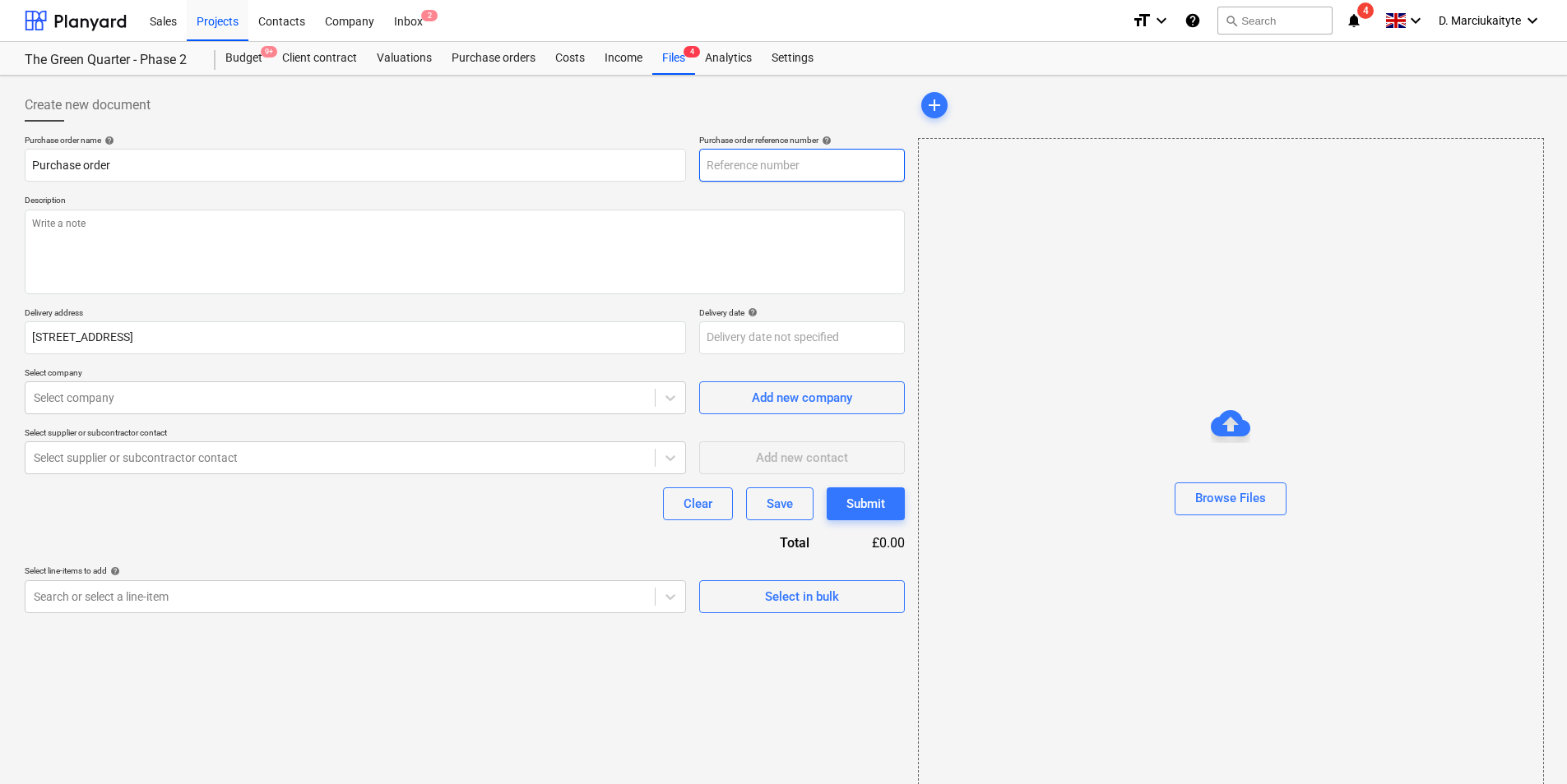
type input "TML0022-PO-109"
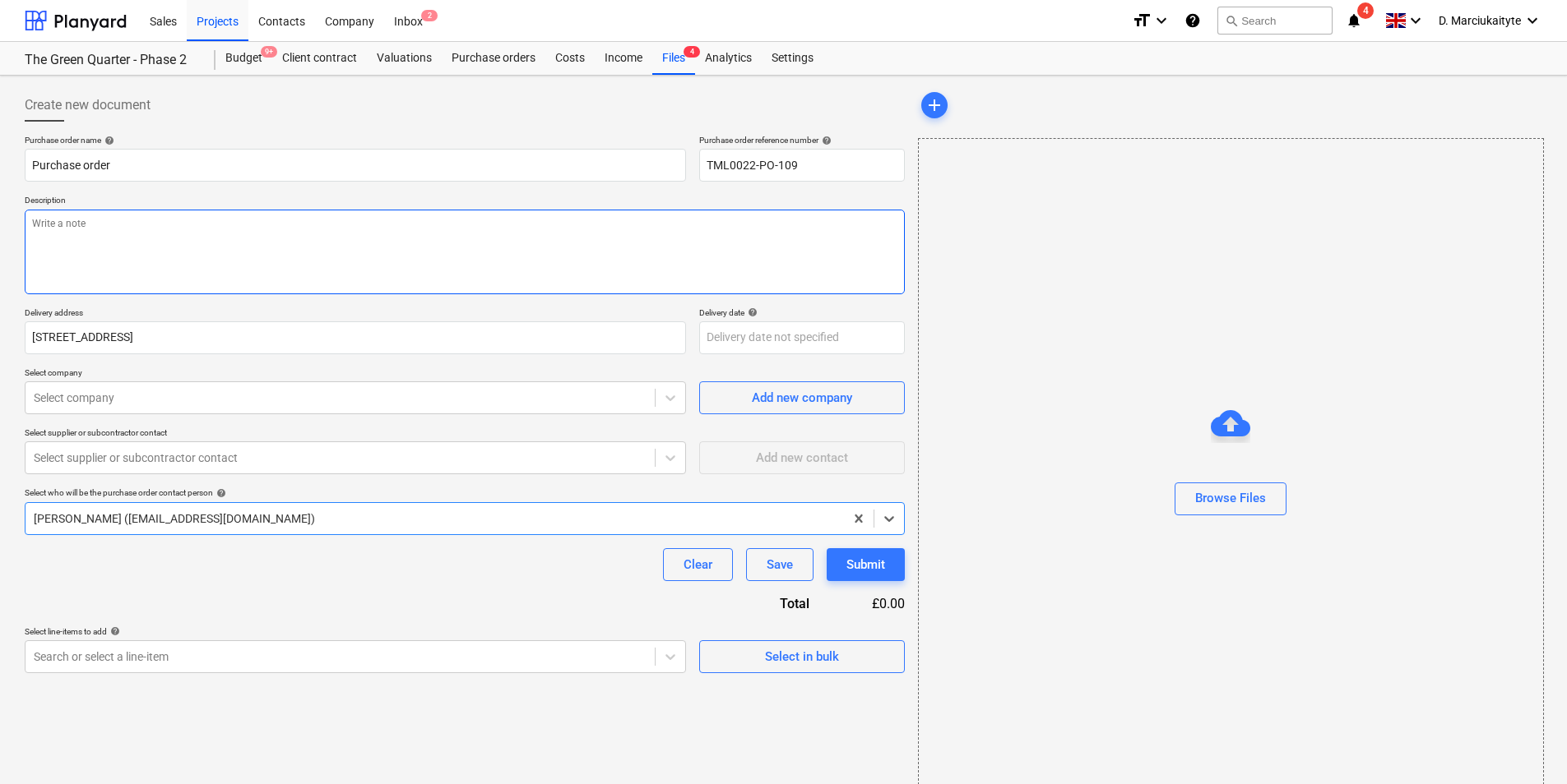
click at [388, 236] on textarea at bounding box center [464, 252] width 880 height 85
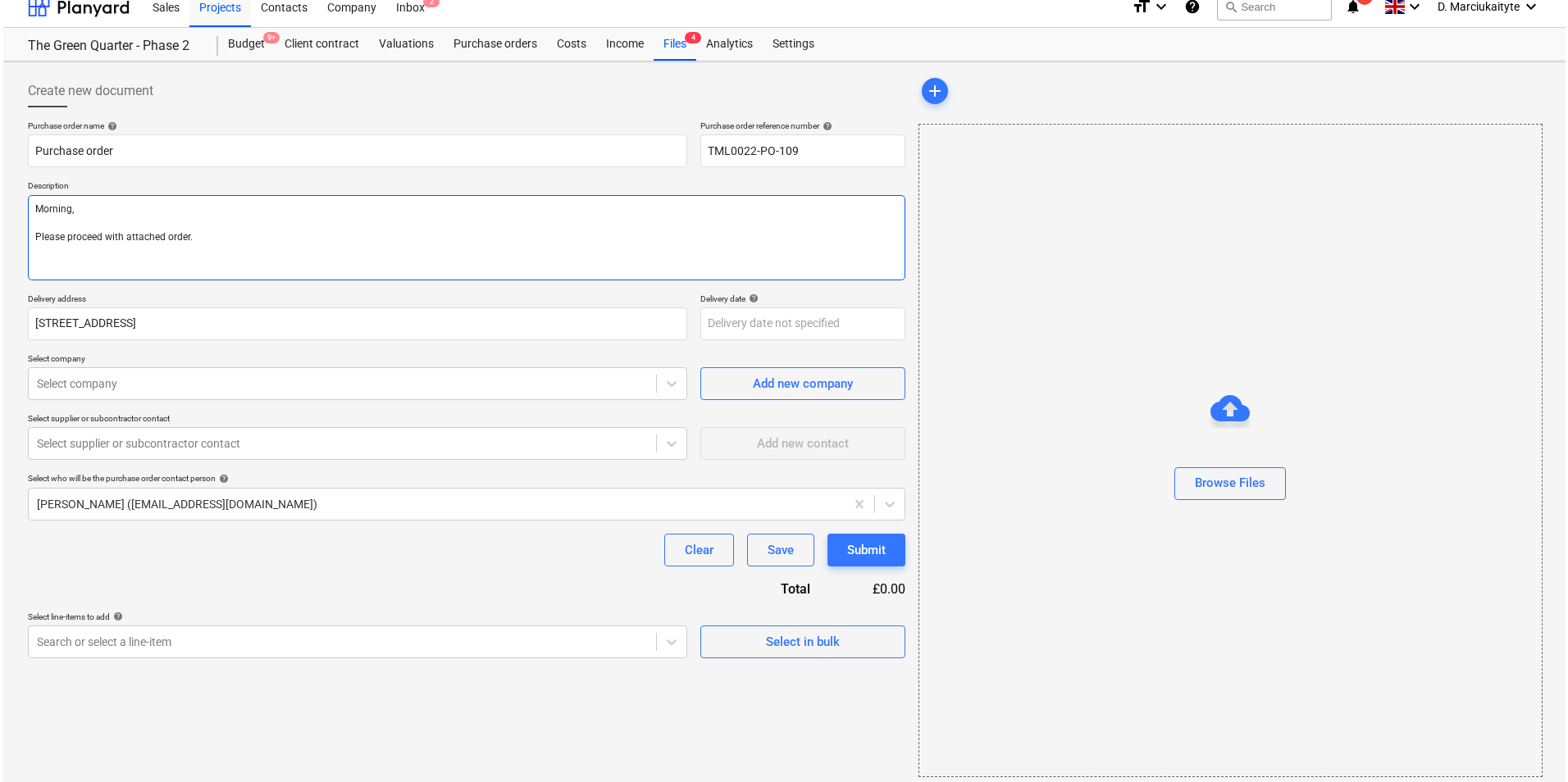
scroll to position [22, 0]
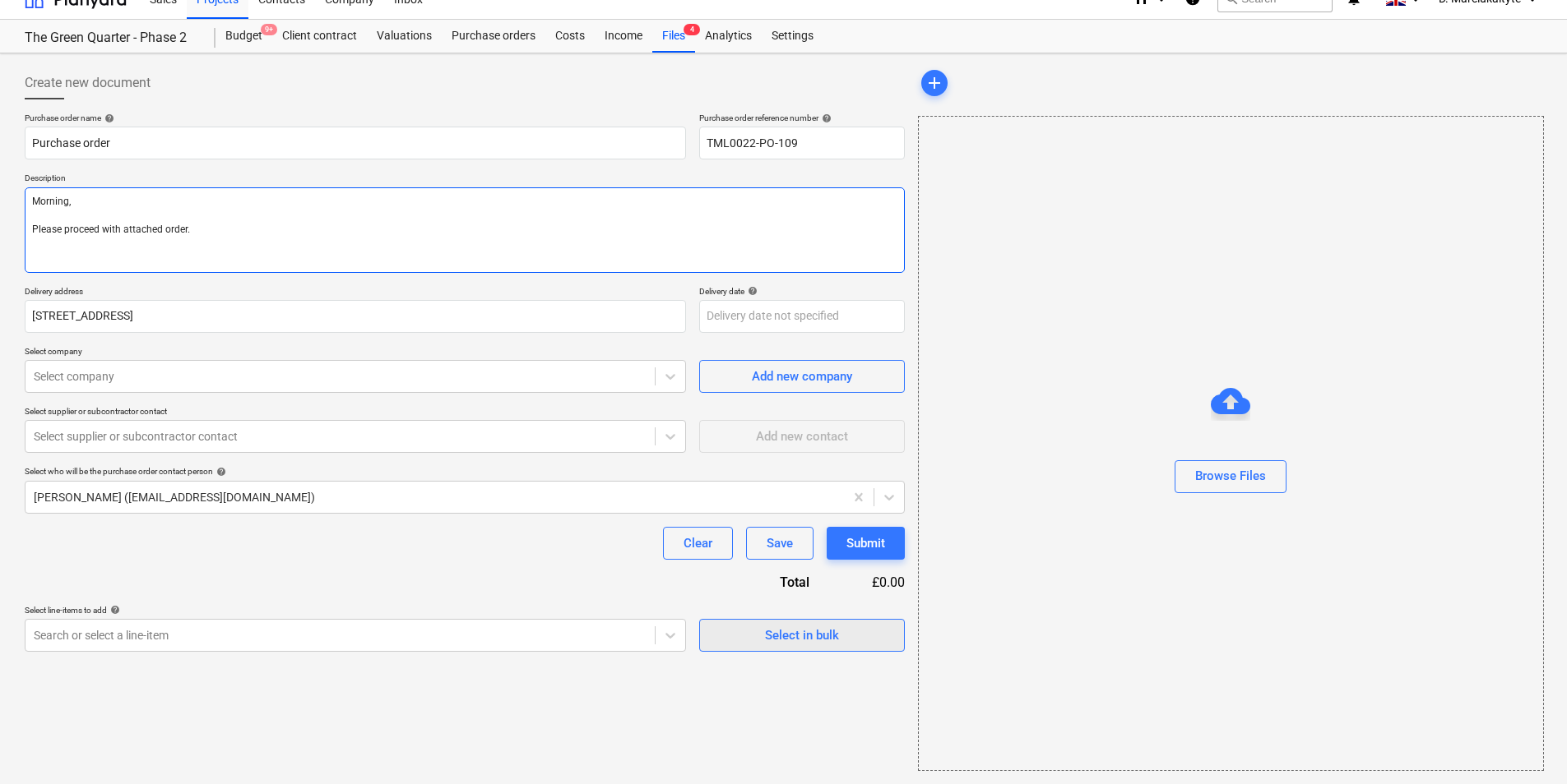
type textarea "Morning, Please proceed with attached order."
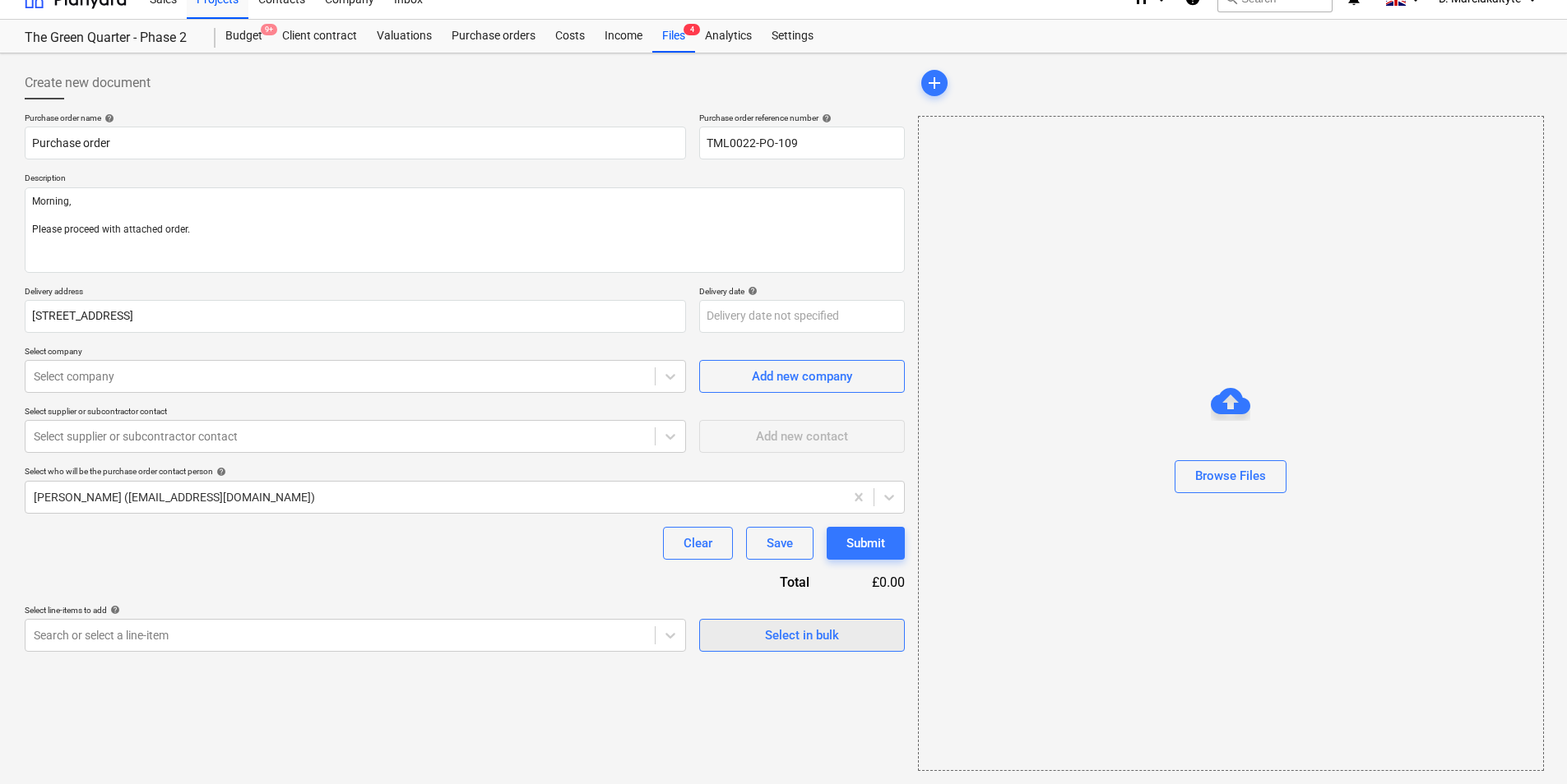
click at [808, 636] on div "Select in bulk" at bounding box center [802, 635] width 74 height 21
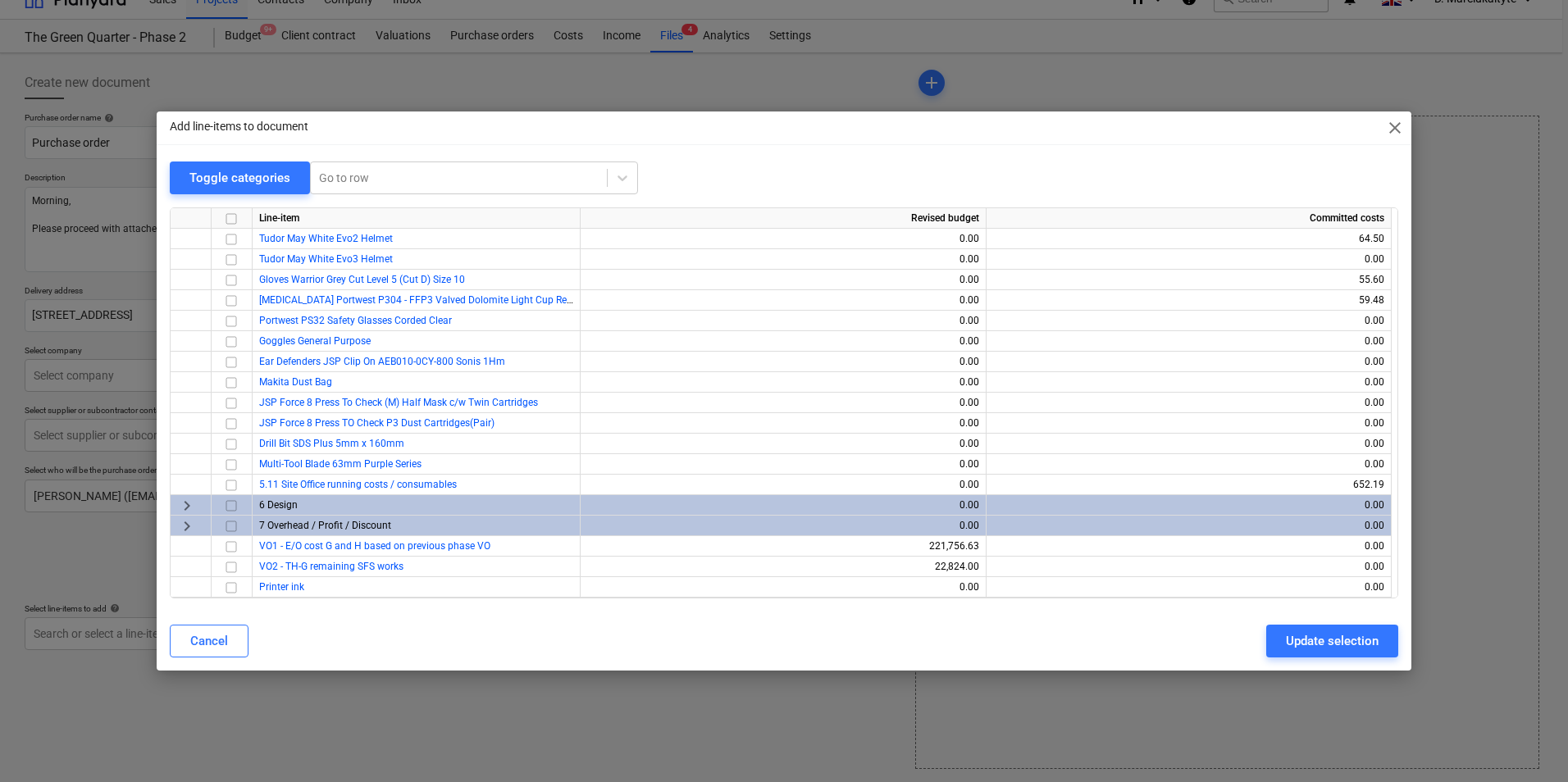
scroll to position [3525, 0]
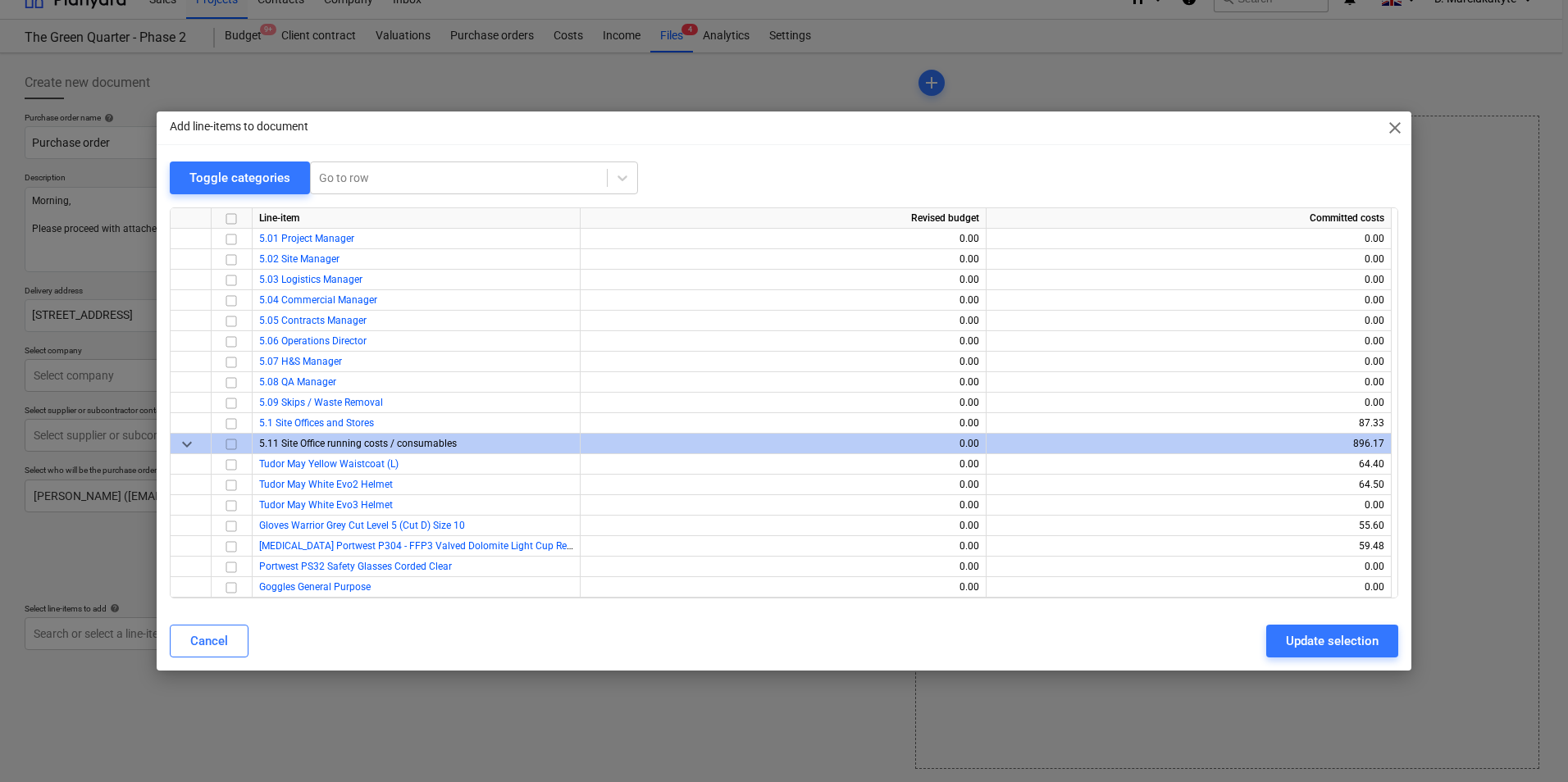
click at [229, 450] on input "checkbox" at bounding box center [232, 445] width 20 height 20
click at [191, 442] on span "keyboard_arrow_down" at bounding box center [187, 445] width 20 height 20
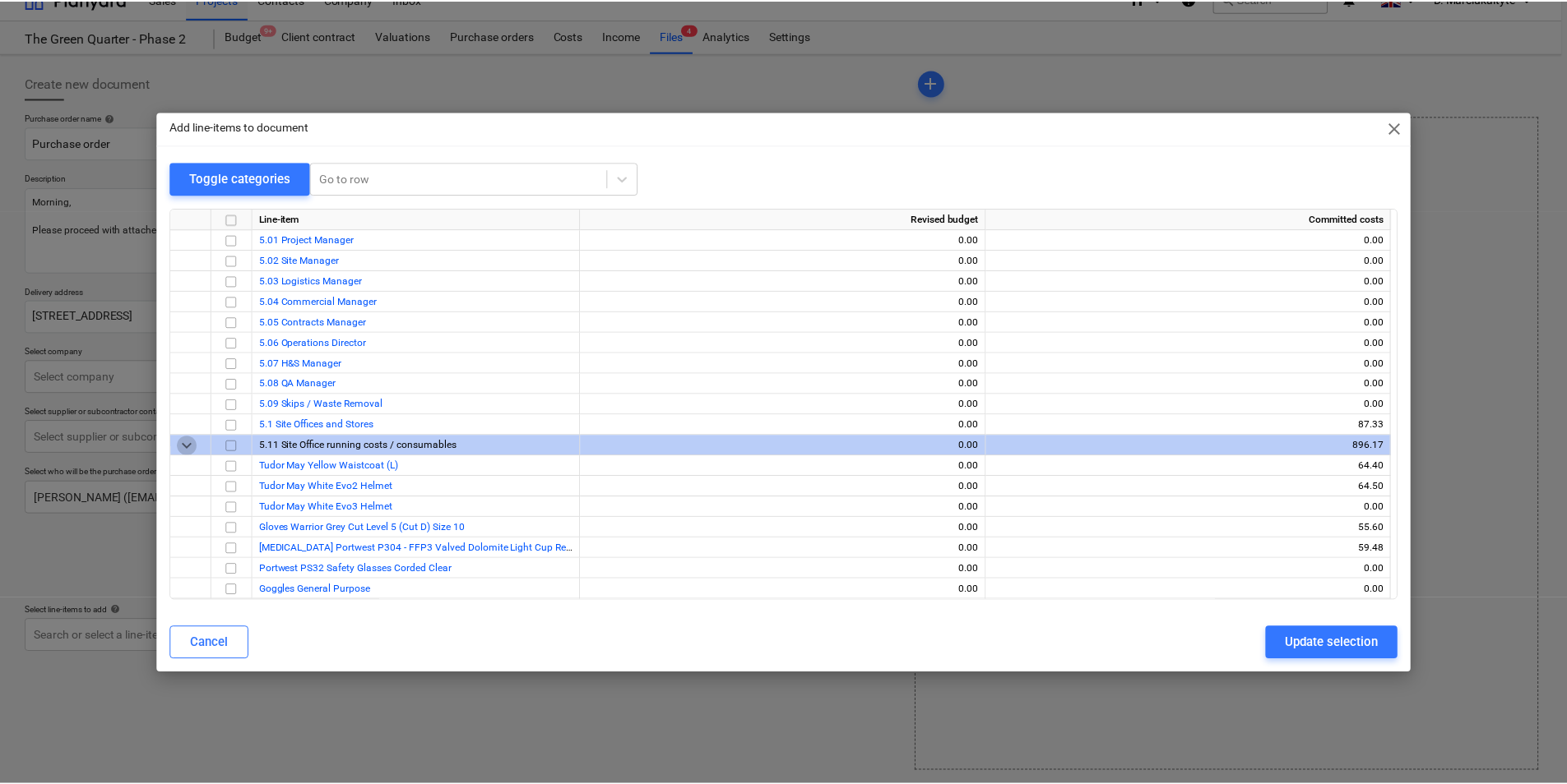
scroll to position [3514, 0]
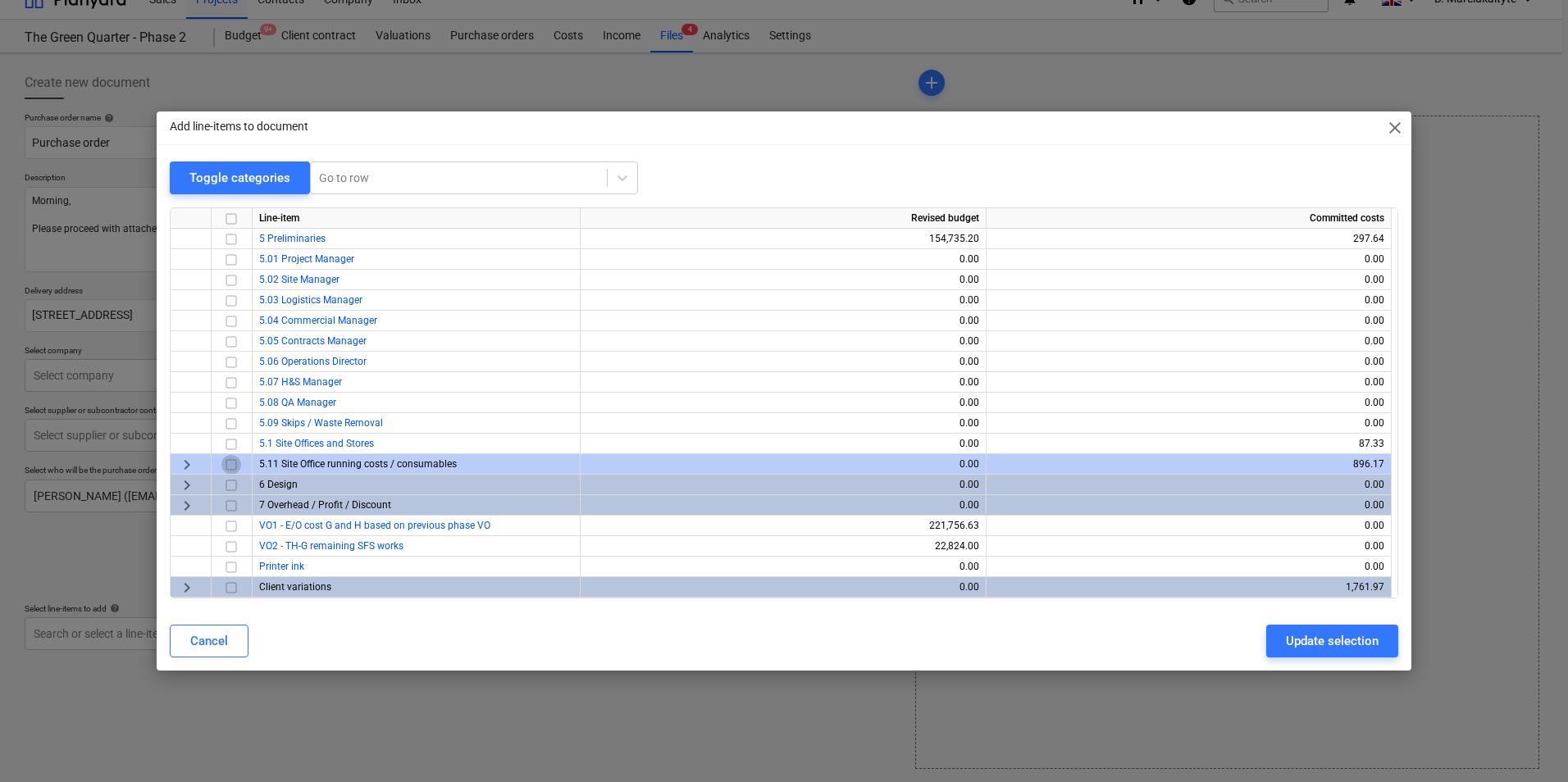
click at [231, 464] on input "checkbox" at bounding box center [232, 465] width 20 height 20
click at [1350, 641] on div "Update selection" at bounding box center [1332, 641] width 93 height 21
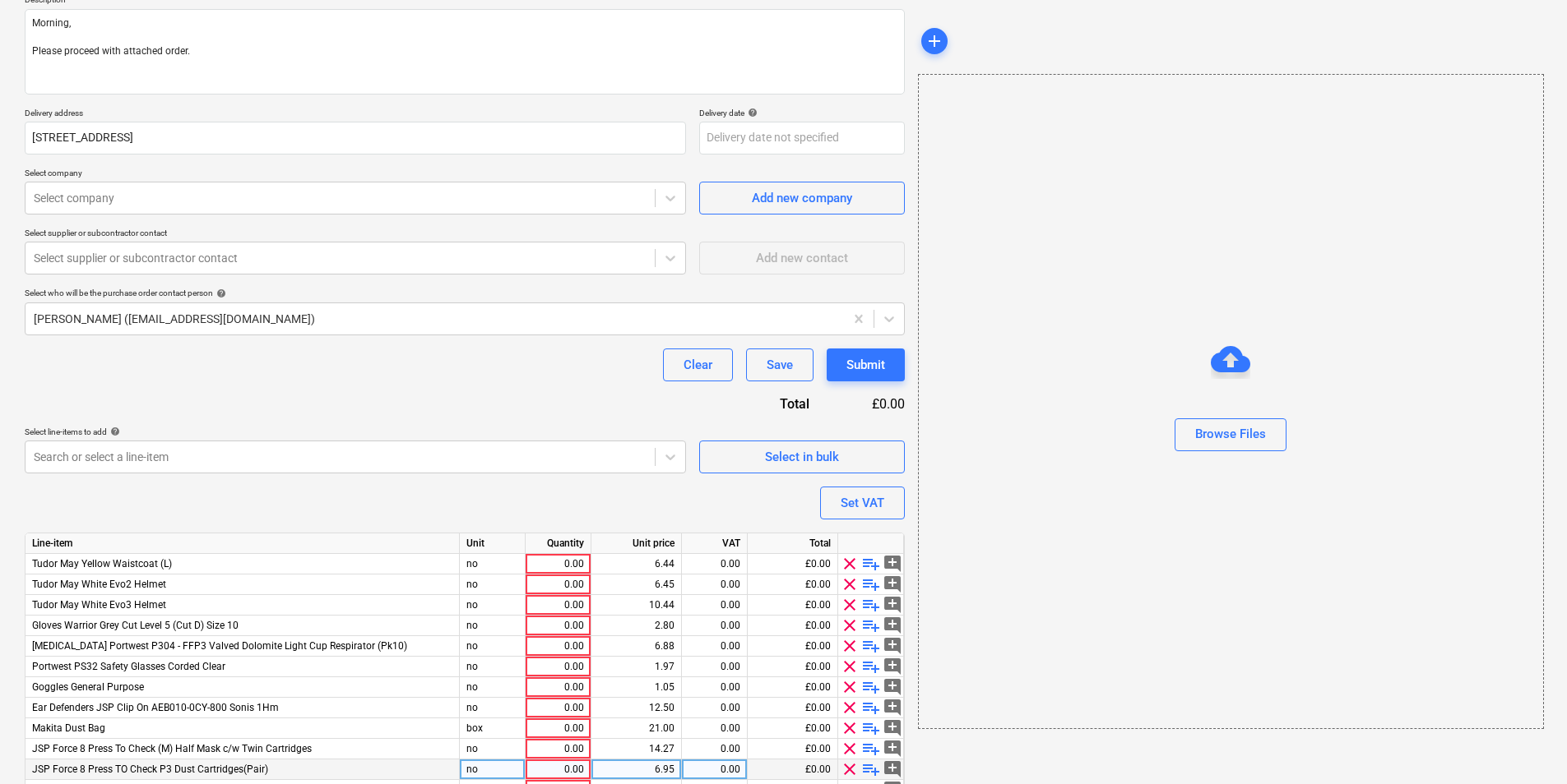
scroll to position [325, 0]
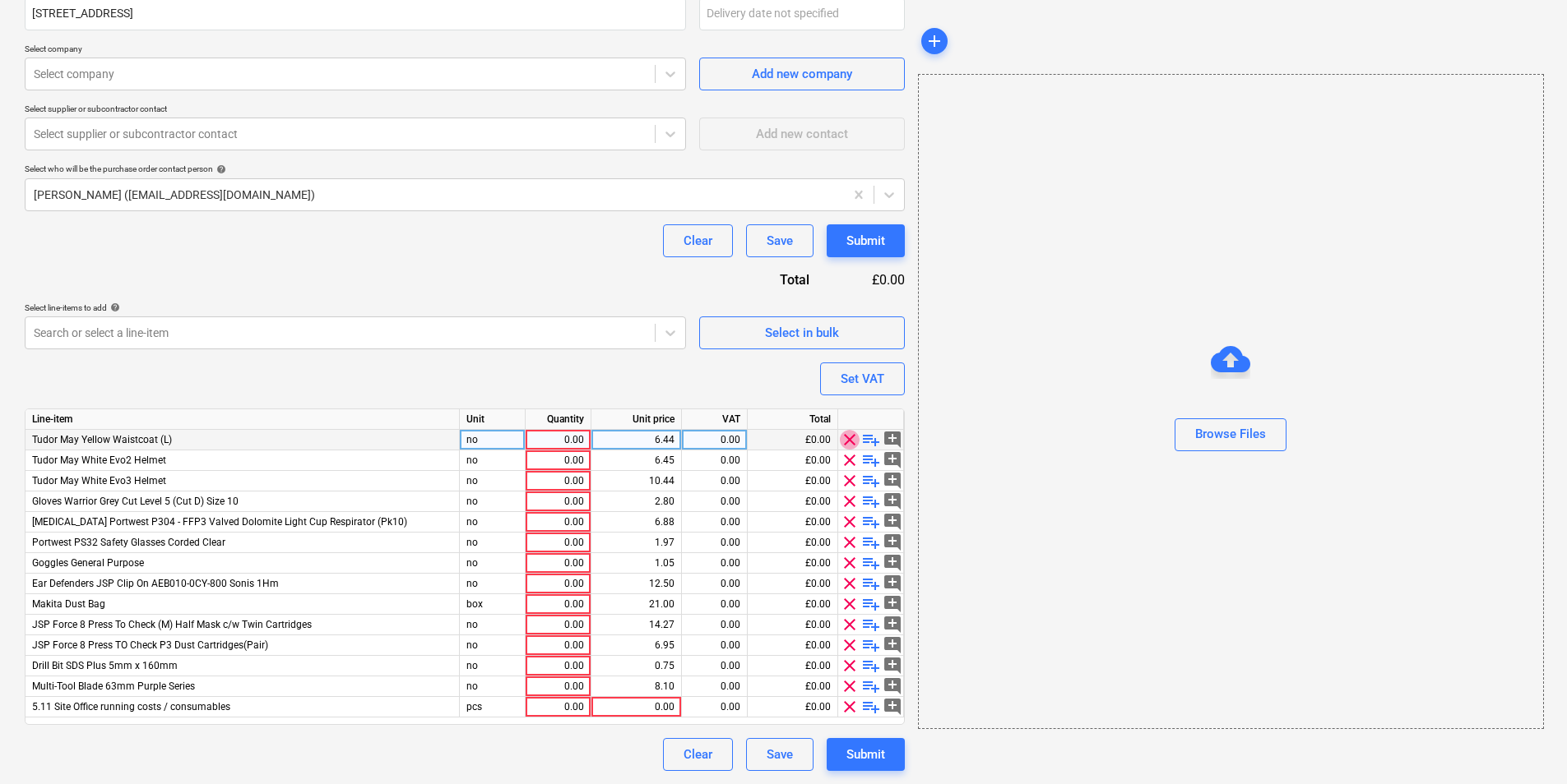
click at [851, 439] on span "clear" at bounding box center [850, 440] width 20 height 20
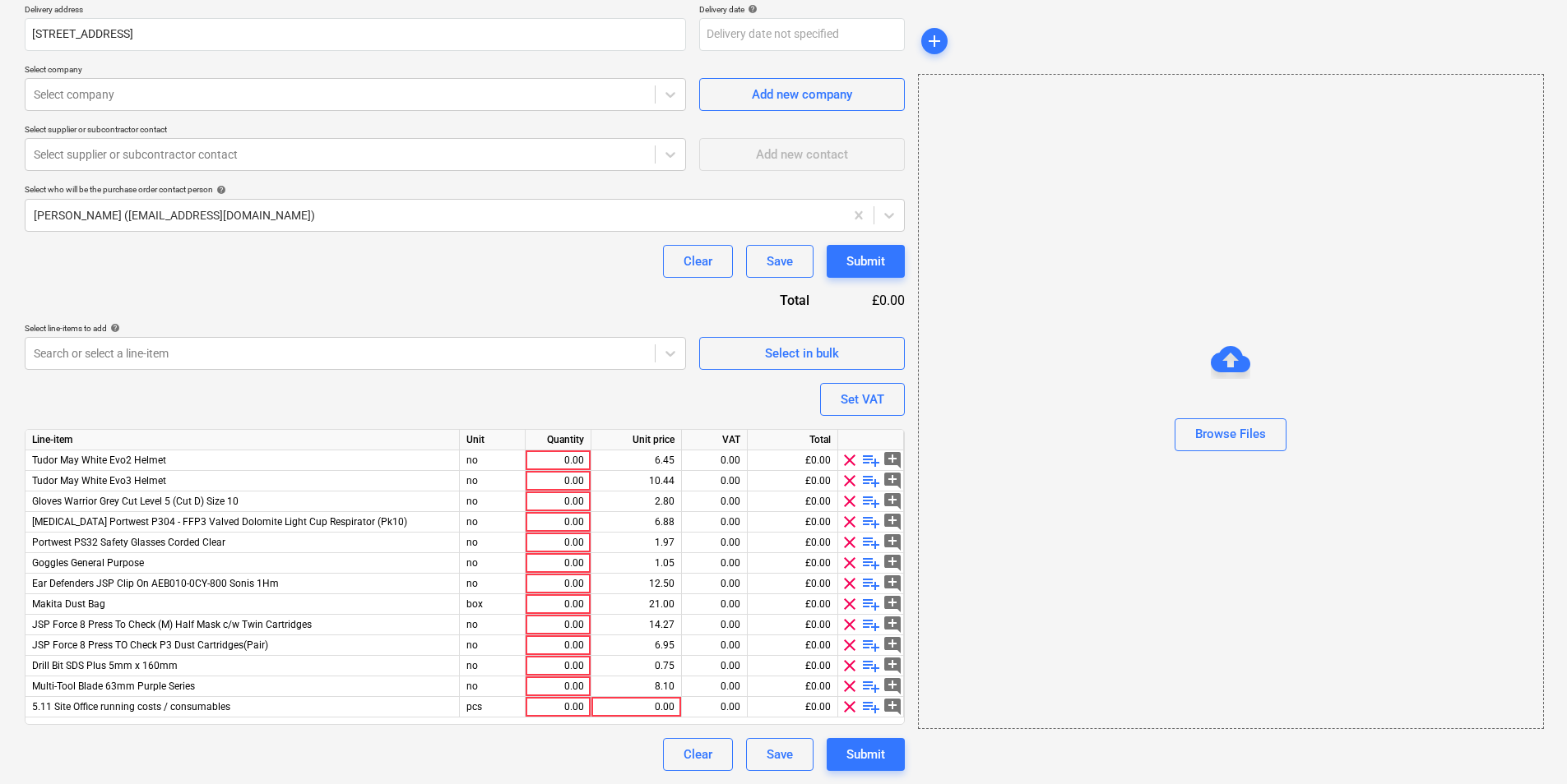
click at [851, 439] on div at bounding box center [871, 440] width 65 height 21
click at [851, 453] on span "clear" at bounding box center [850, 460] width 20 height 20
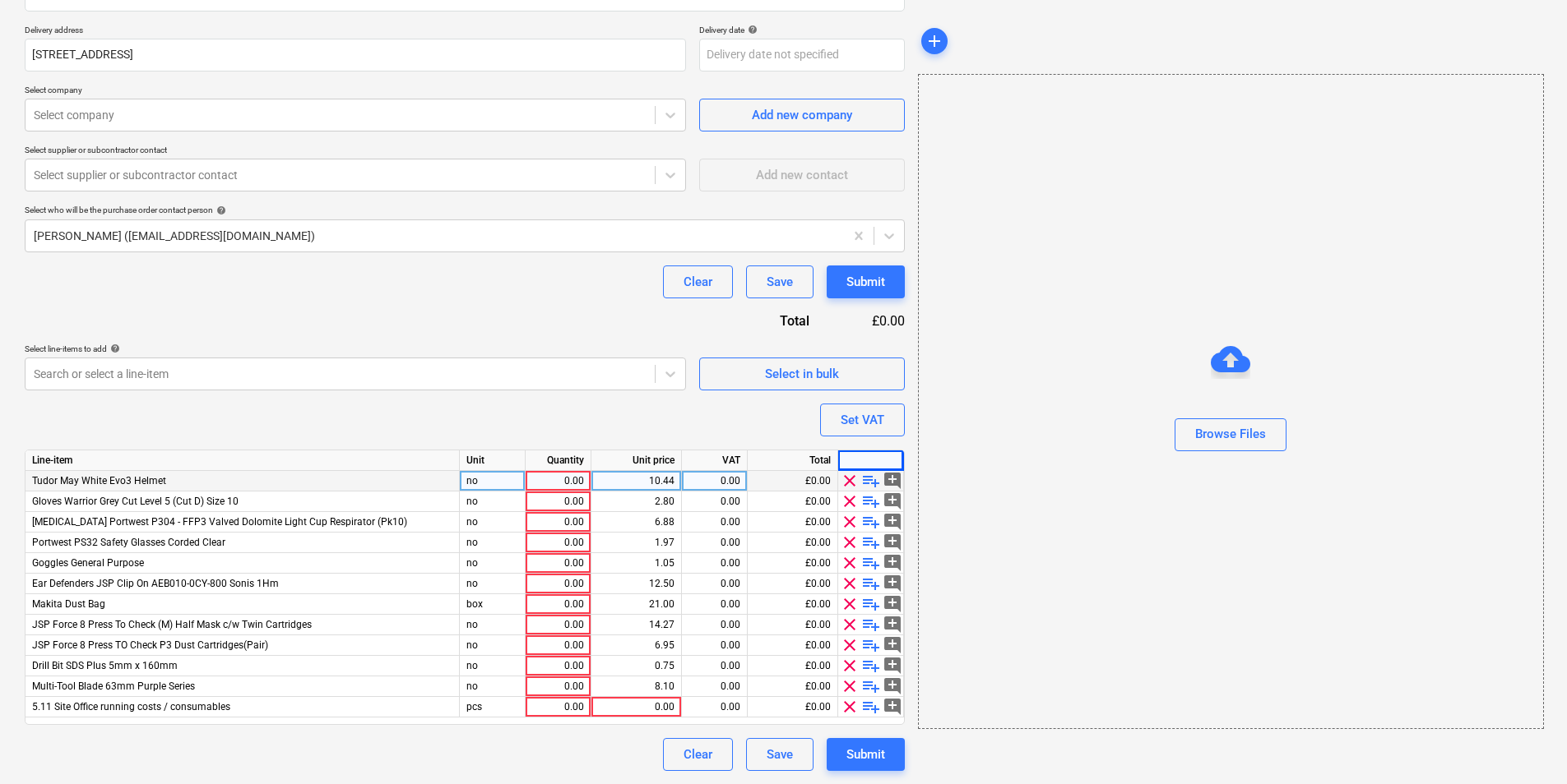
click at [853, 483] on span "clear" at bounding box center [850, 481] width 20 height 20
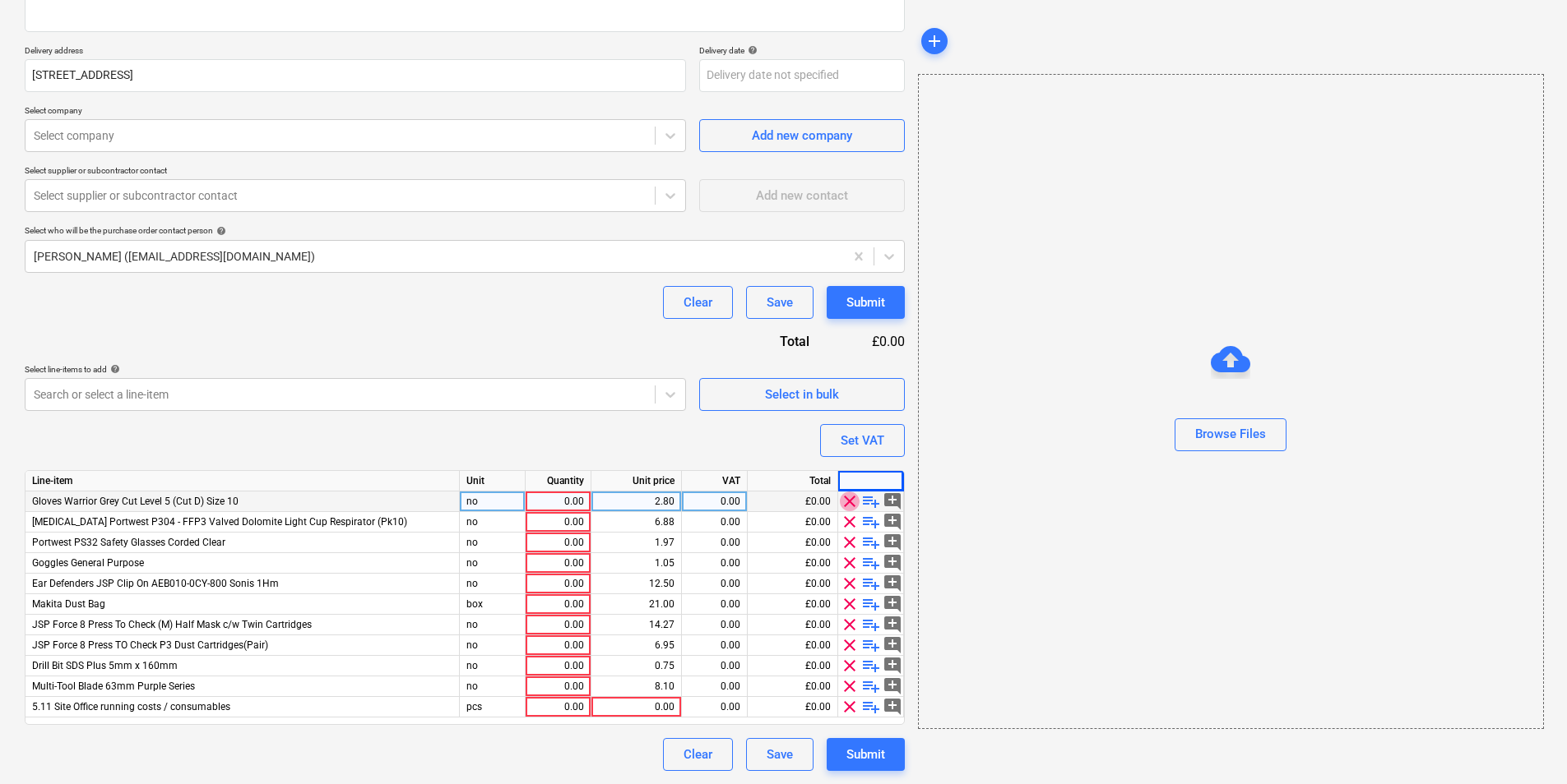
click at [849, 503] on span "clear" at bounding box center [850, 501] width 20 height 20
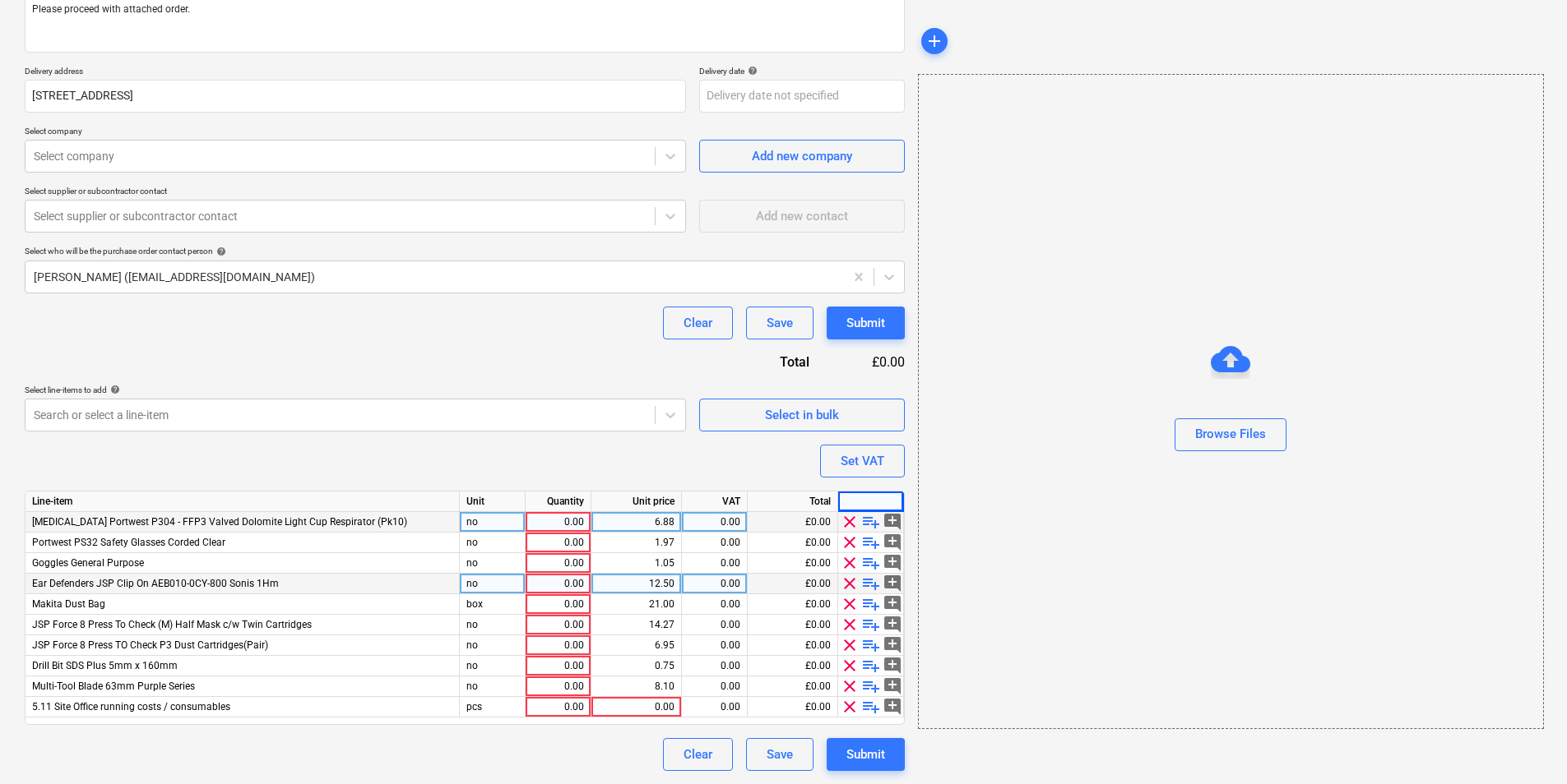
scroll to position [222, 0]
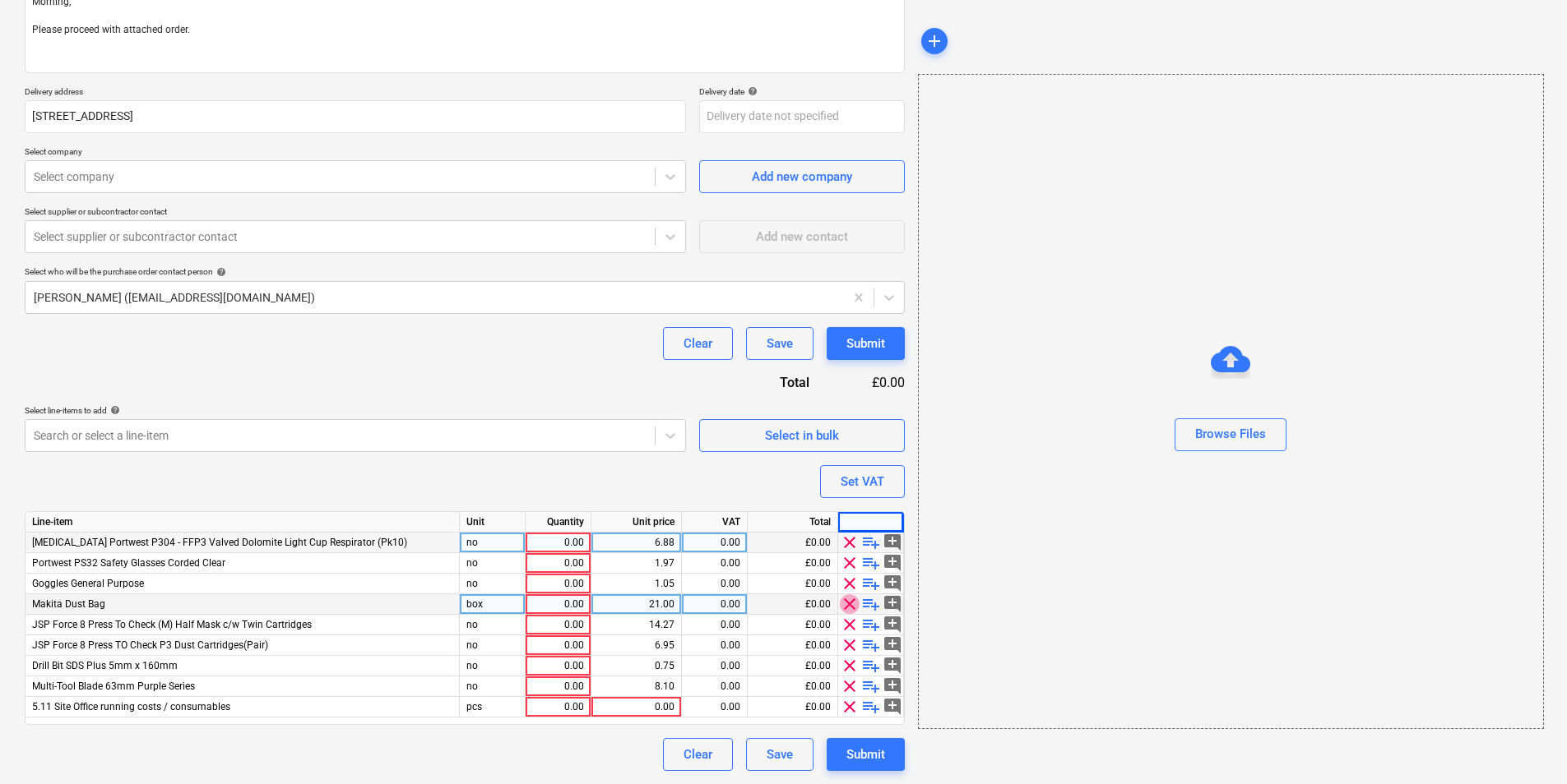
click at [851, 609] on span "clear" at bounding box center [850, 605] width 20 height 20
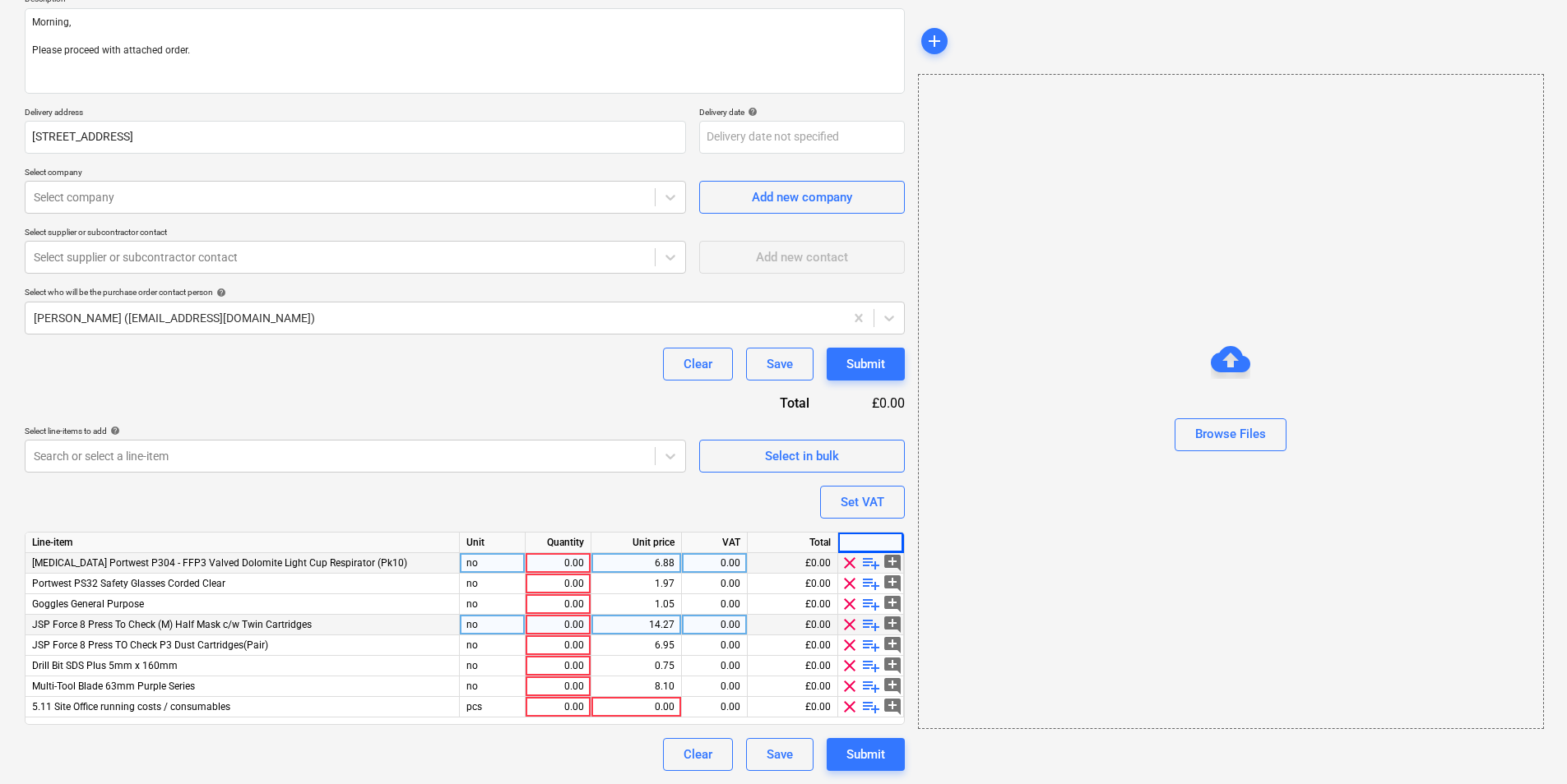
scroll to position [201, 0]
click at [853, 666] on span "clear" at bounding box center [850, 666] width 20 height 20
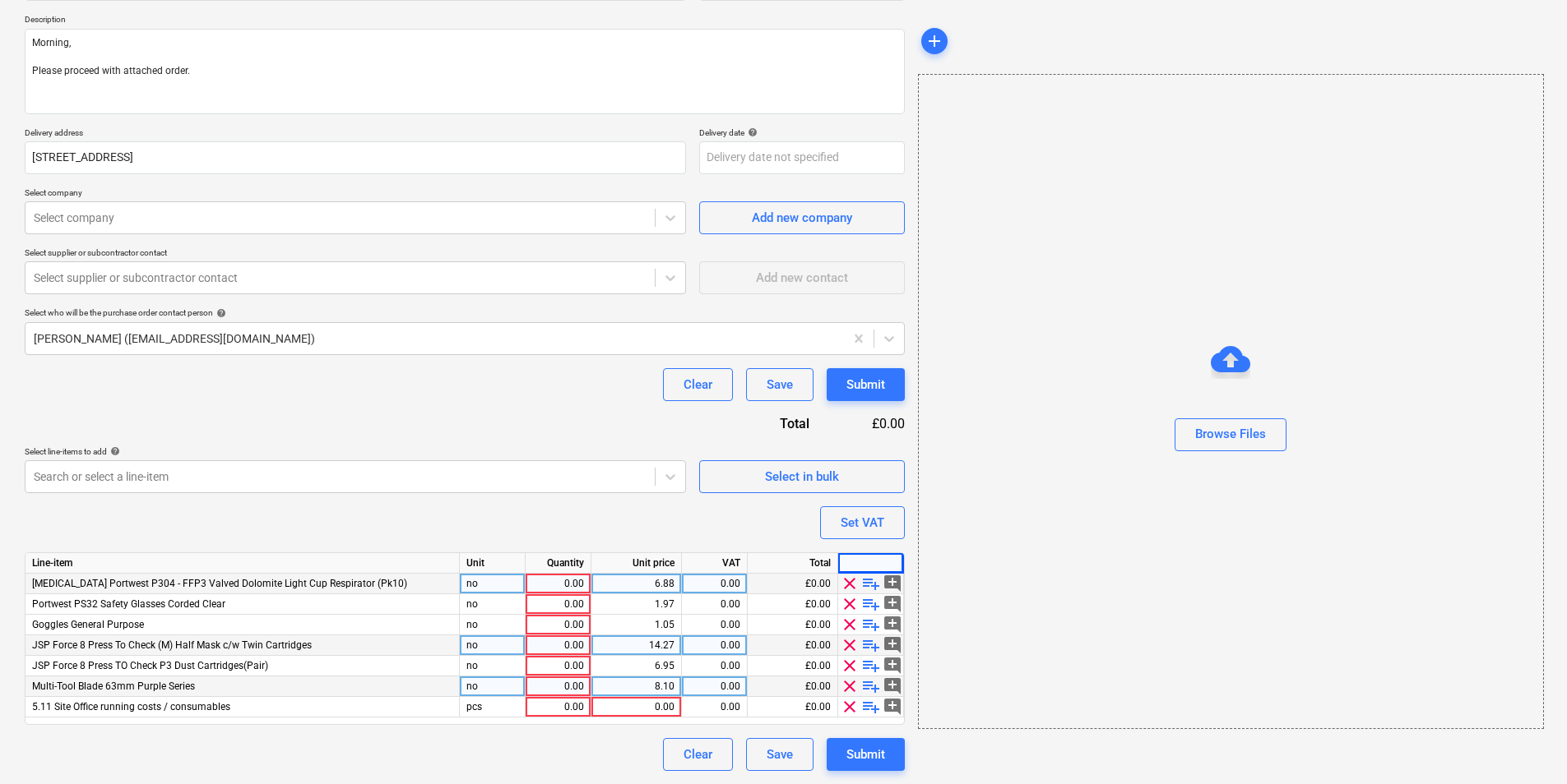
click at [853, 666] on span "clear" at bounding box center [850, 666] width 20 height 20
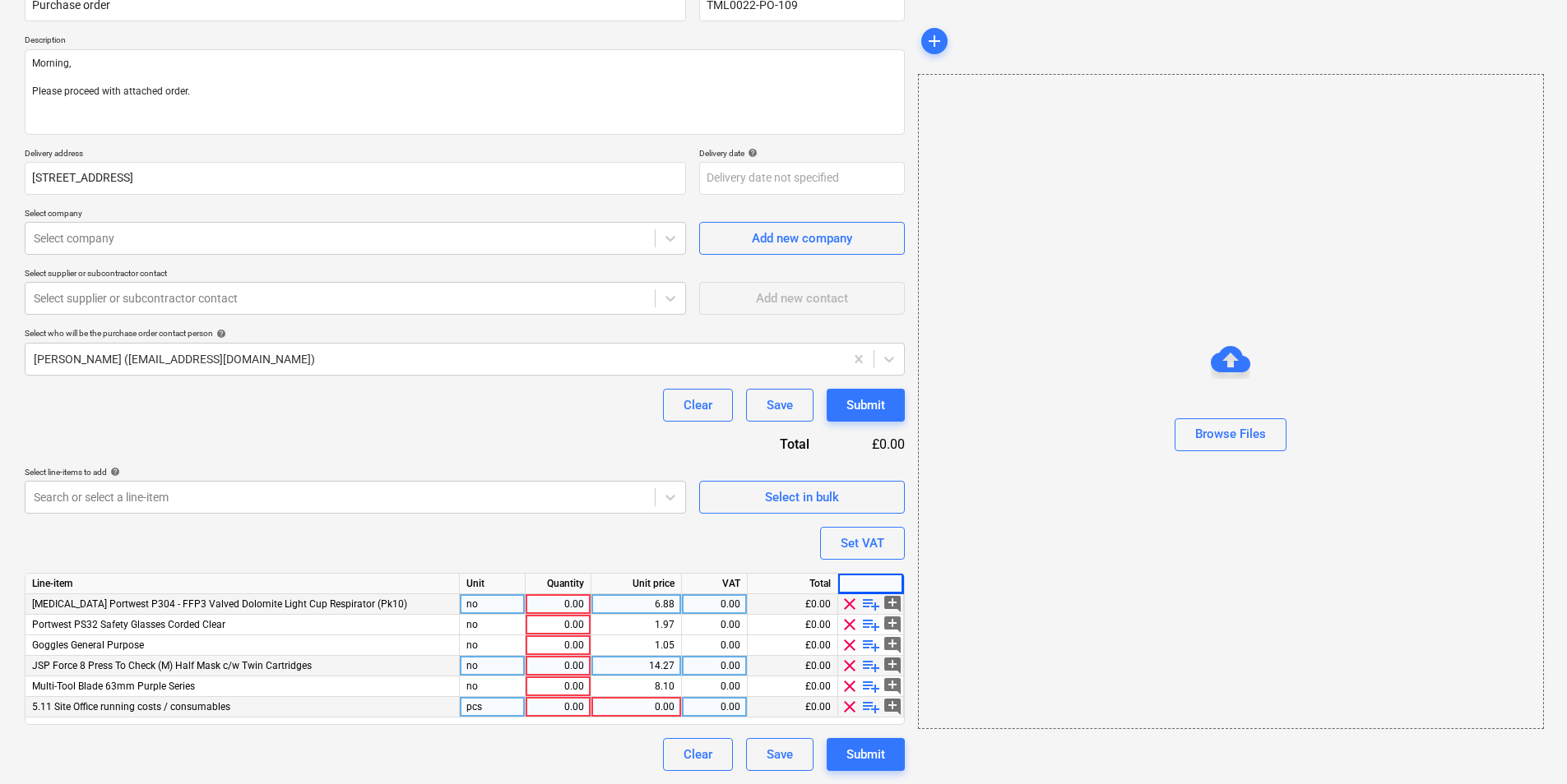
click at [853, 666] on span "clear" at bounding box center [850, 666] width 20 height 20
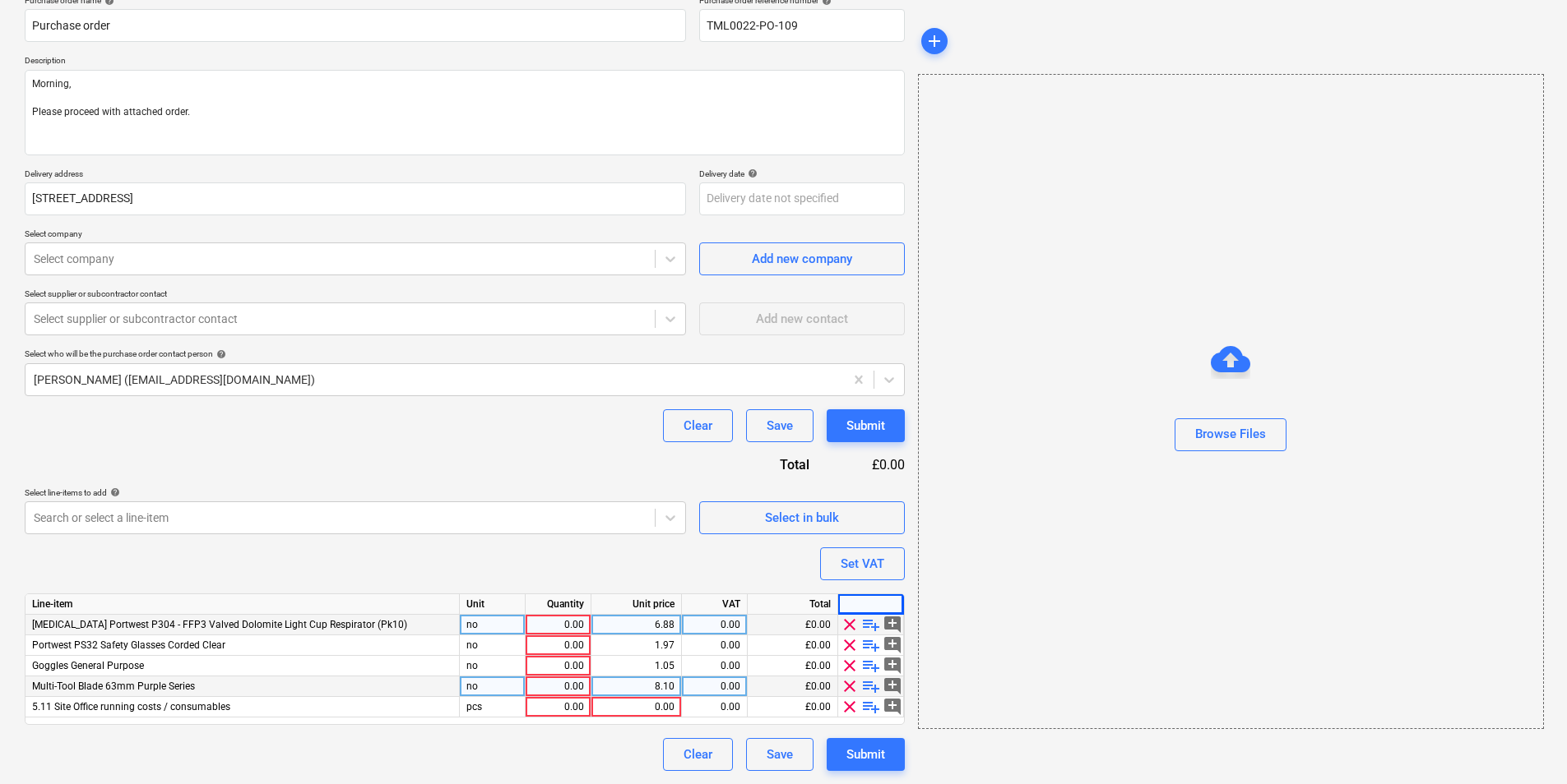
scroll to position [140, 0]
click at [846, 686] on span "clear" at bounding box center [850, 687] width 20 height 20
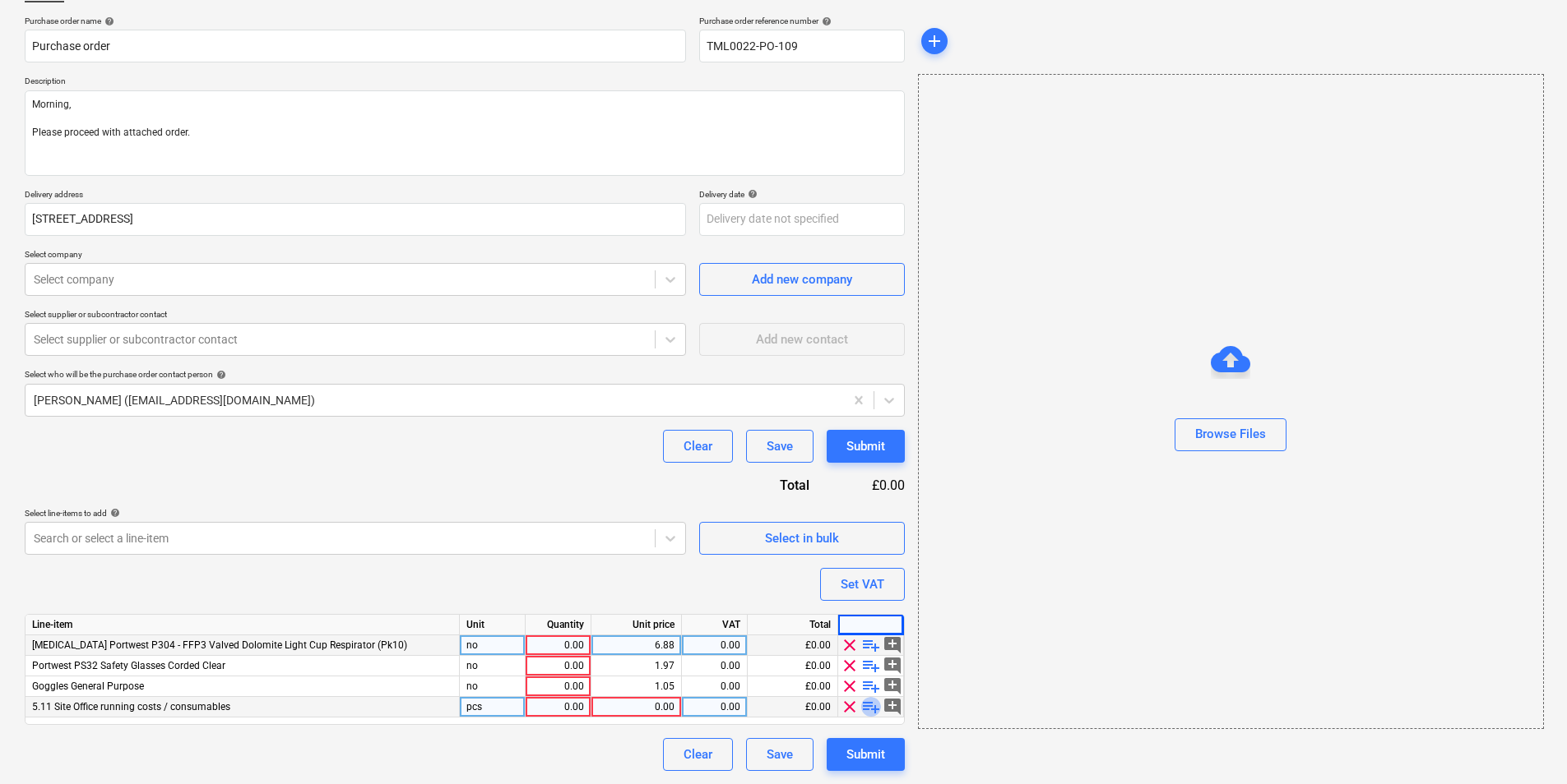
click at [867, 708] on span "playlist_add" at bounding box center [871, 707] width 20 height 20
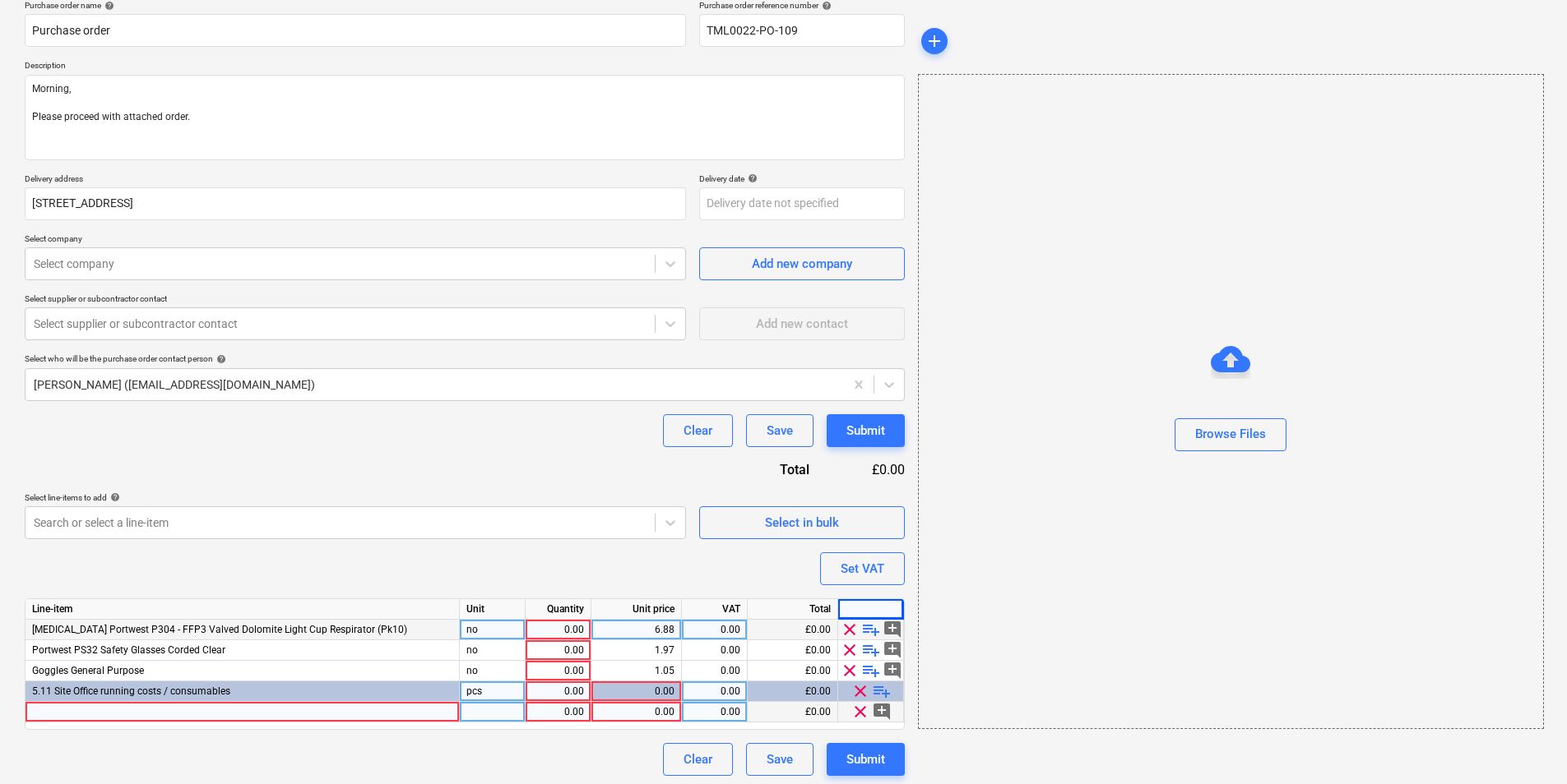
scroll to position [140, 0]
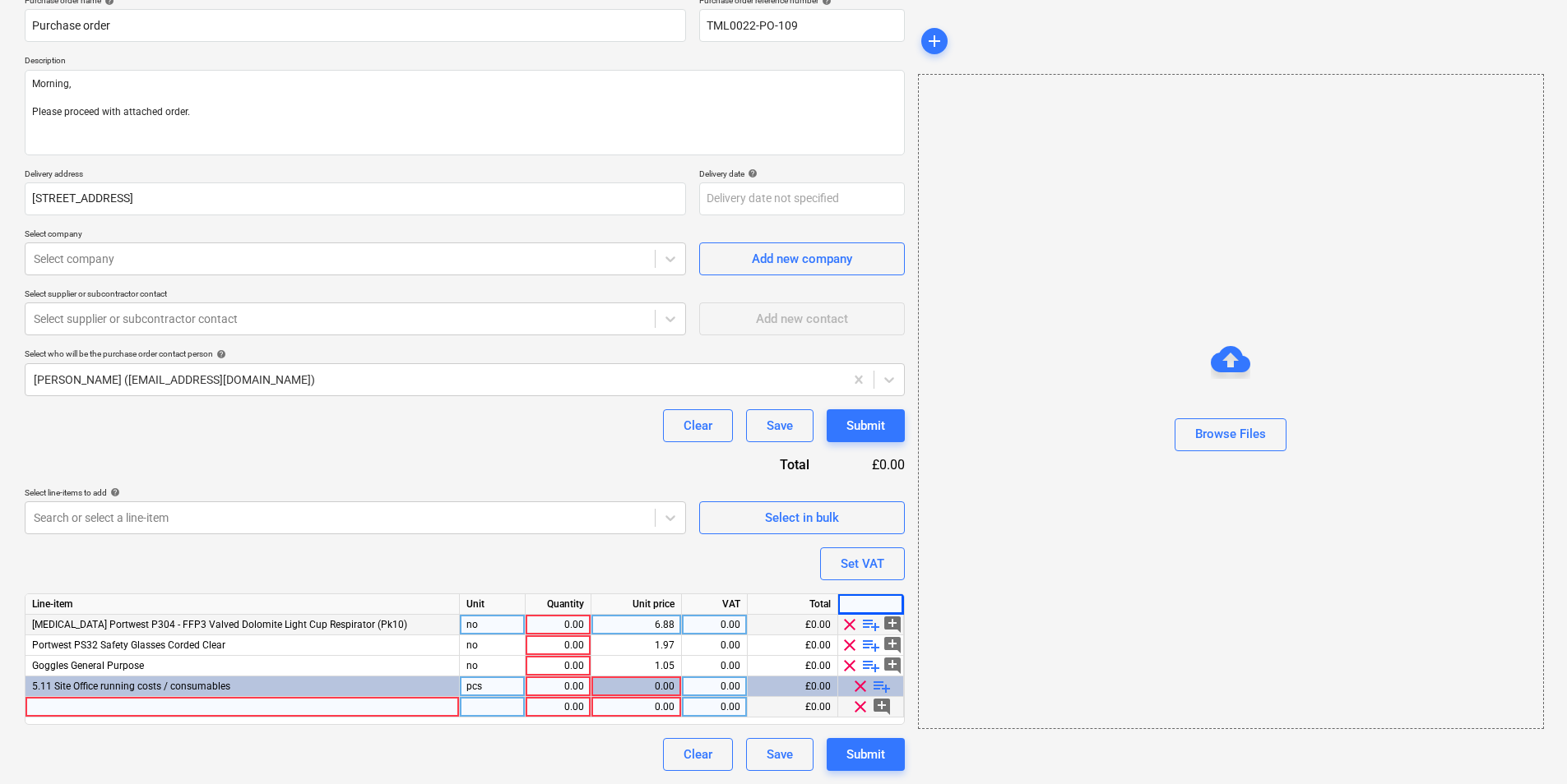
click at [166, 704] on div at bounding box center [242, 707] width 435 height 21
type input "50mm Holesaw"
click at [510, 709] on div at bounding box center [492, 707] width 65 height 21
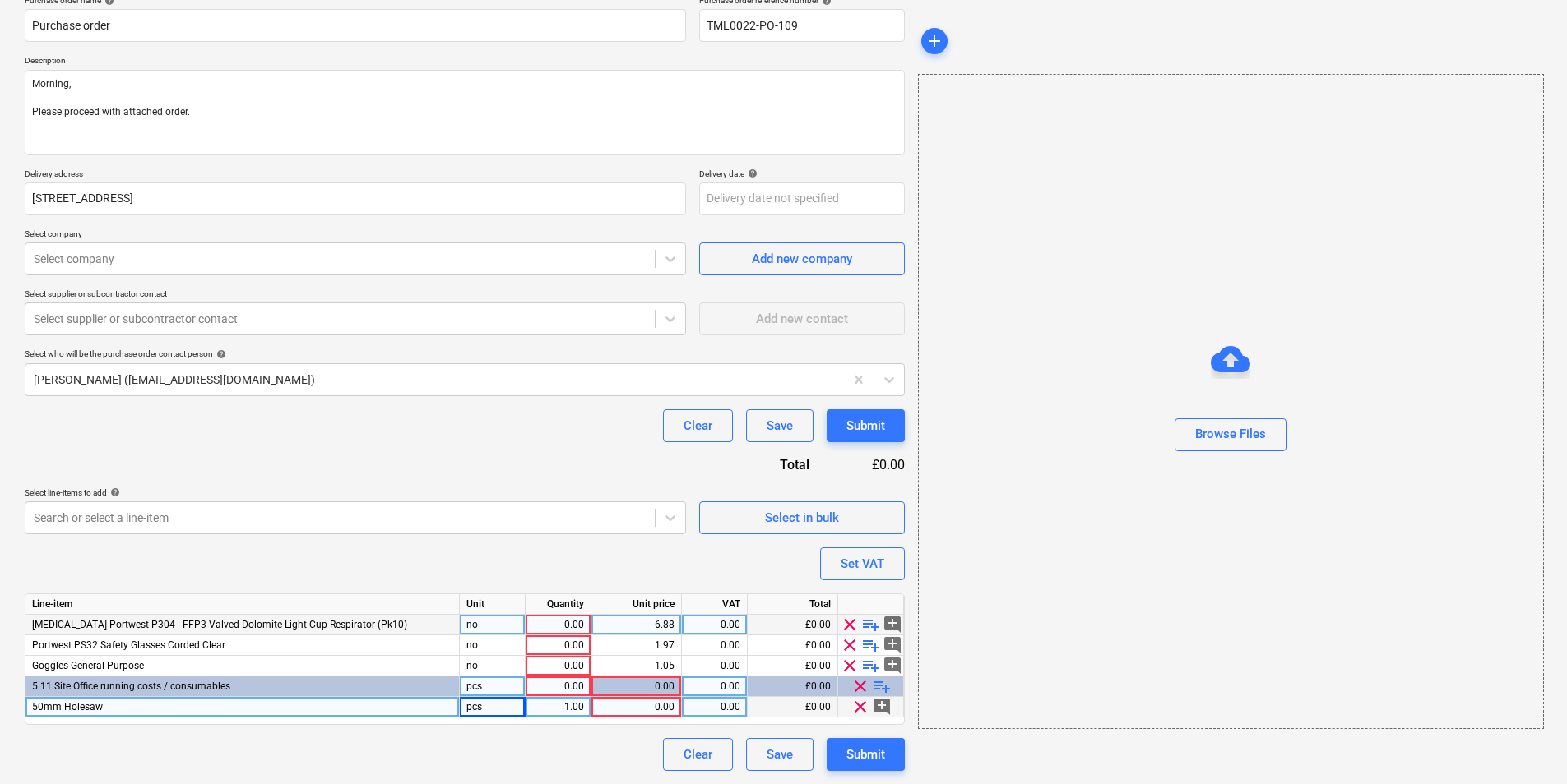
click at [565, 709] on div "1.00" at bounding box center [558, 707] width 52 height 21
click at [655, 705] on div "0.00" at bounding box center [636, 707] width 76 height 21
type input "3.90"
click at [711, 710] on div "0.00" at bounding box center [715, 707] width 52 height 21
type input "20"
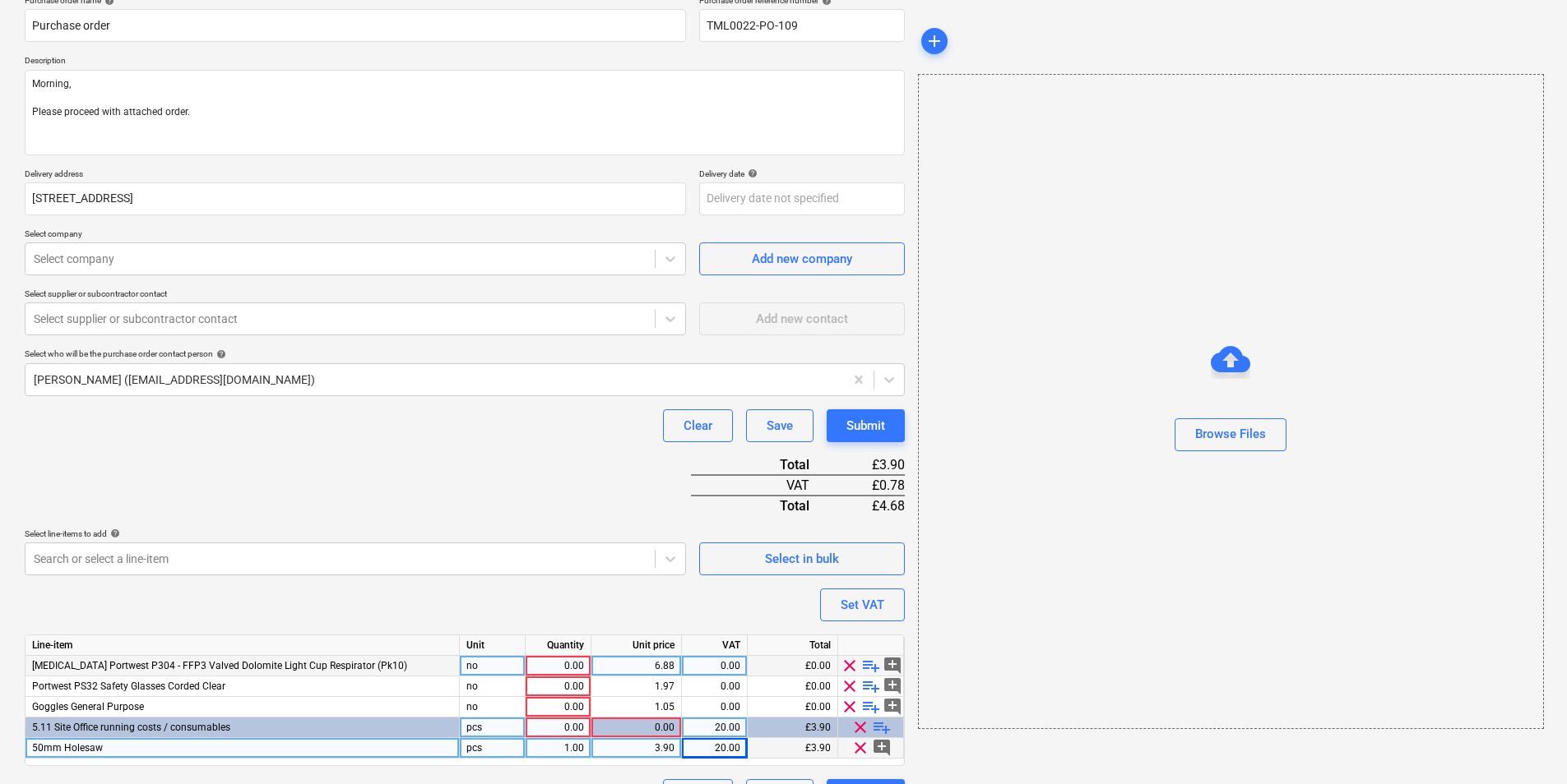
click at [881, 724] on span "playlist_add" at bounding box center [882, 728] width 20 height 20
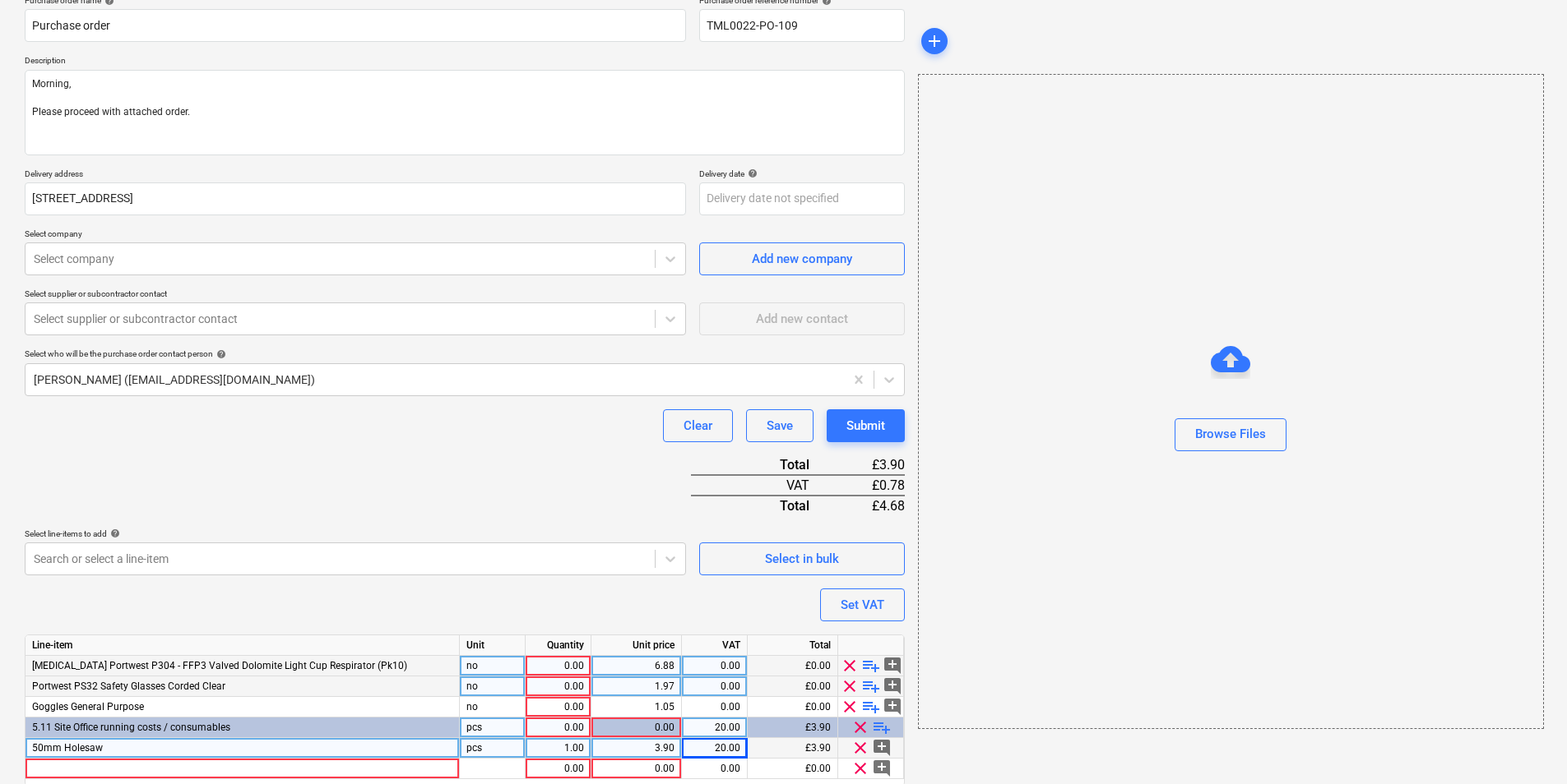
scroll to position [201, 0]
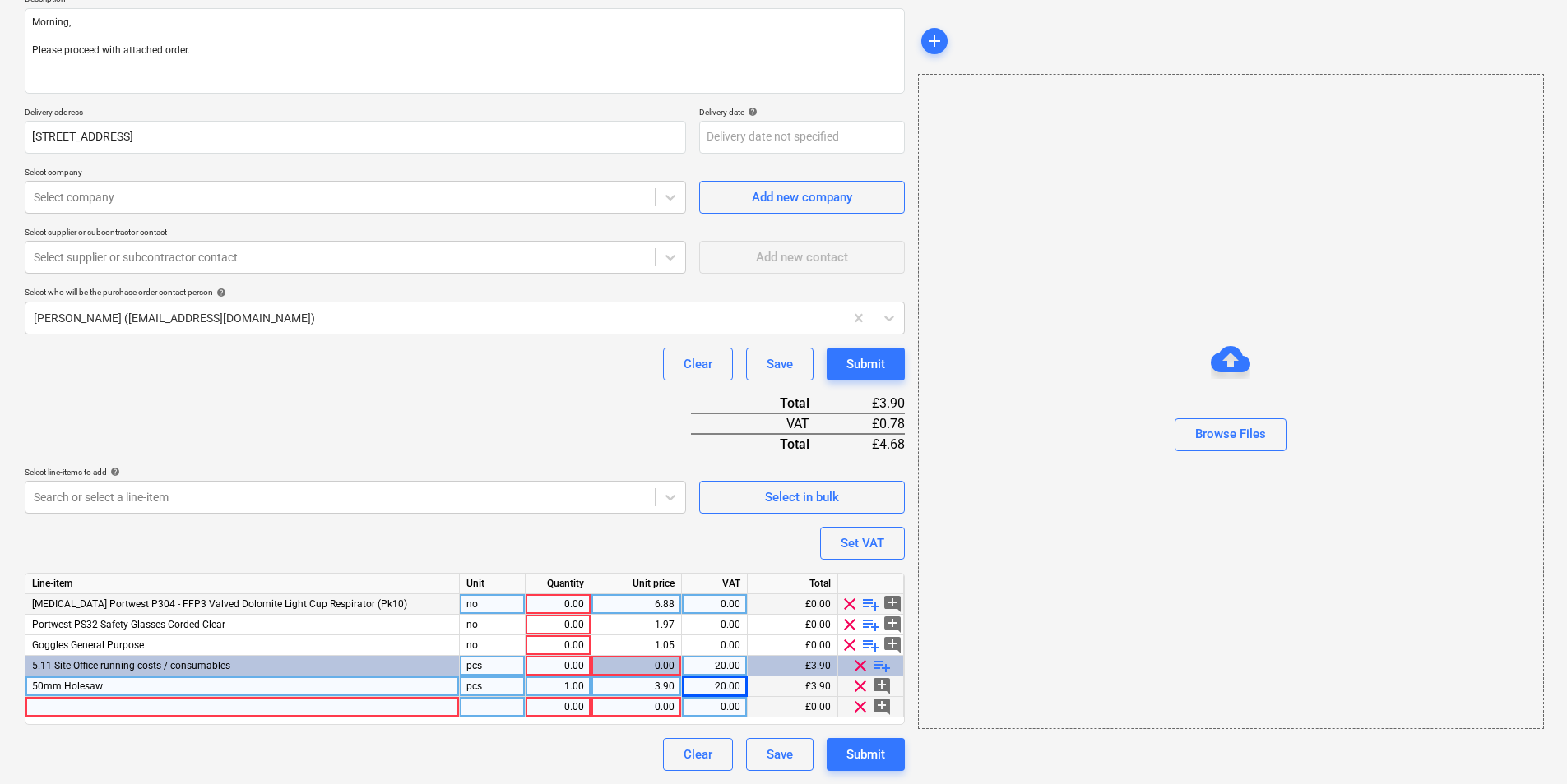
click at [146, 705] on div at bounding box center [242, 707] width 435 height 21
type input "[PERSON_NAME] Fatmax Chalk Refill Black 225g"
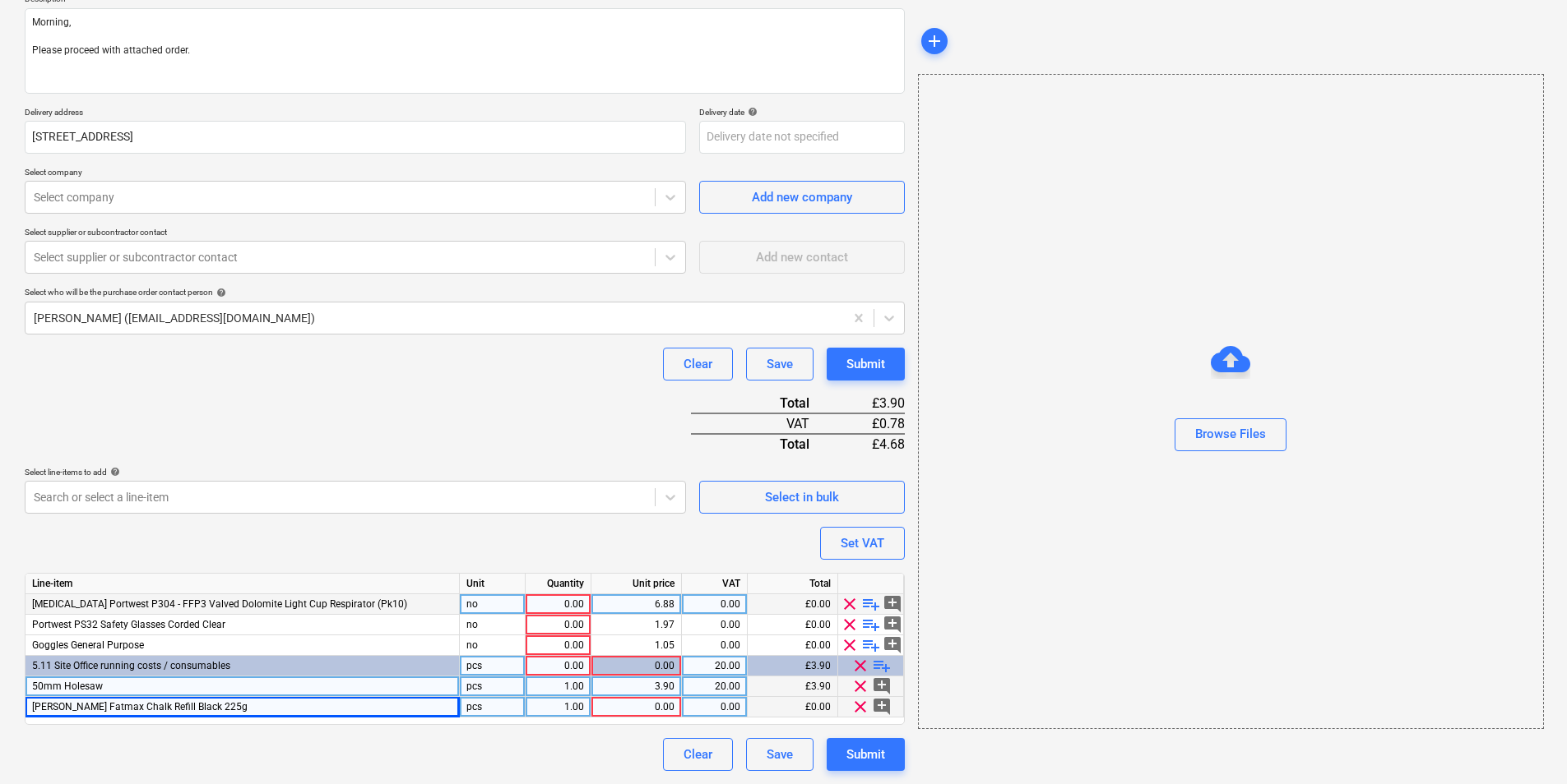
click at [497, 709] on div "pcs" at bounding box center [492, 707] width 65 height 21
click at [548, 712] on div "1.00" at bounding box center [558, 707] width 52 height 21
click at [658, 710] on div "0.00" at bounding box center [636, 707] width 76 height 21
type input "6.07"
type input "20"
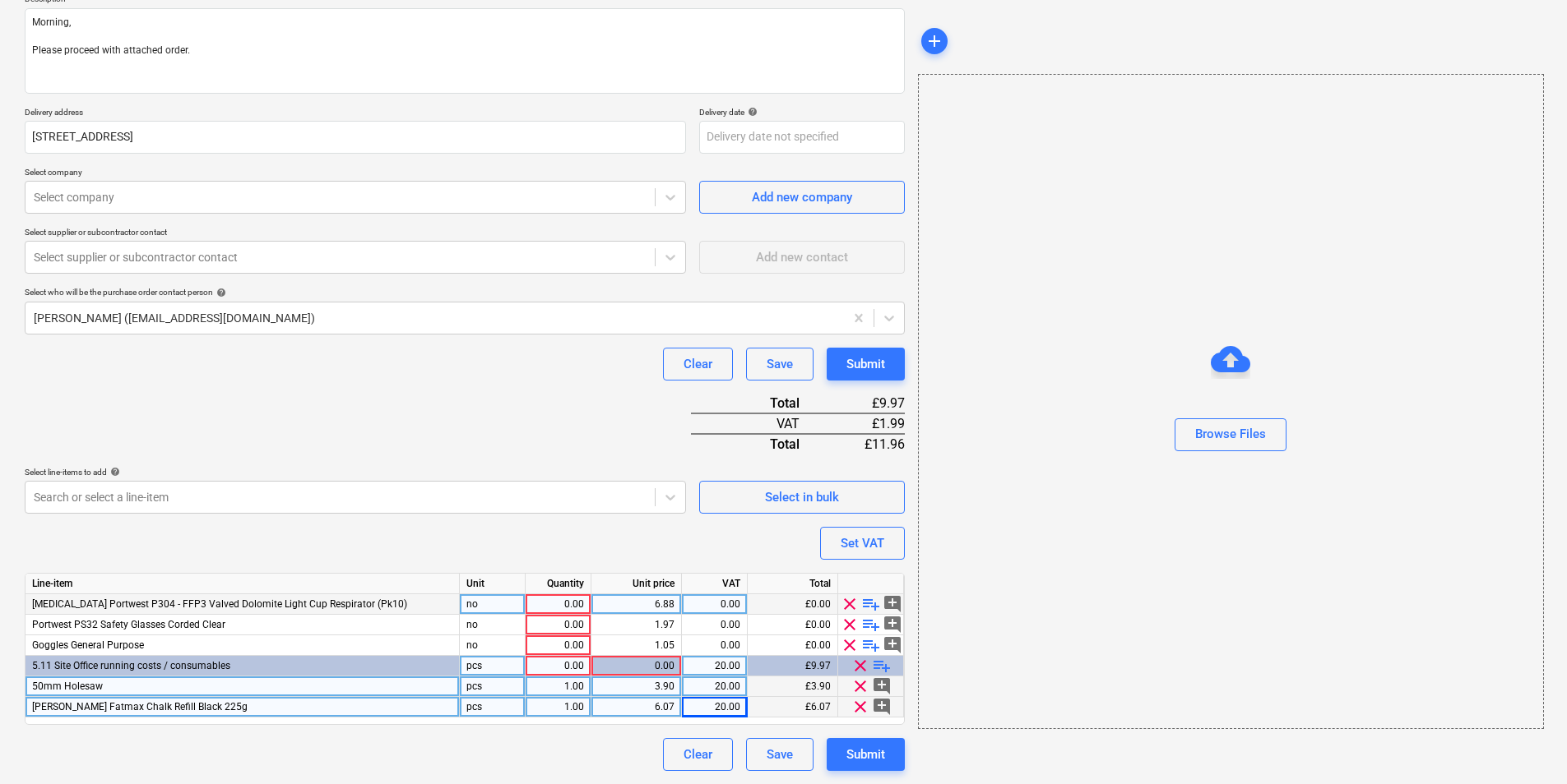
click at [878, 664] on span "playlist_add" at bounding box center [882, 666] width 20 height 20
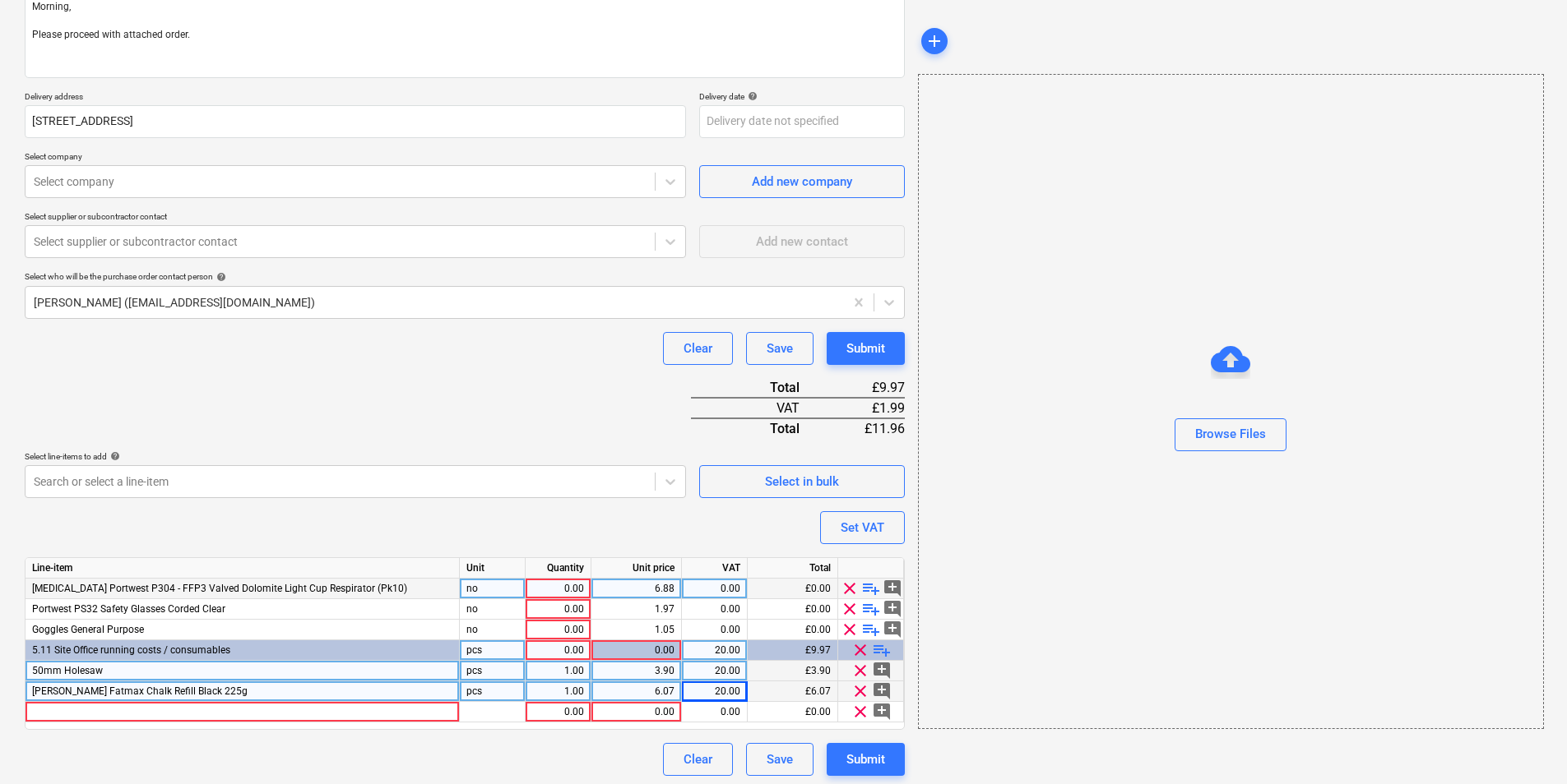
scroll to position [222, 0]
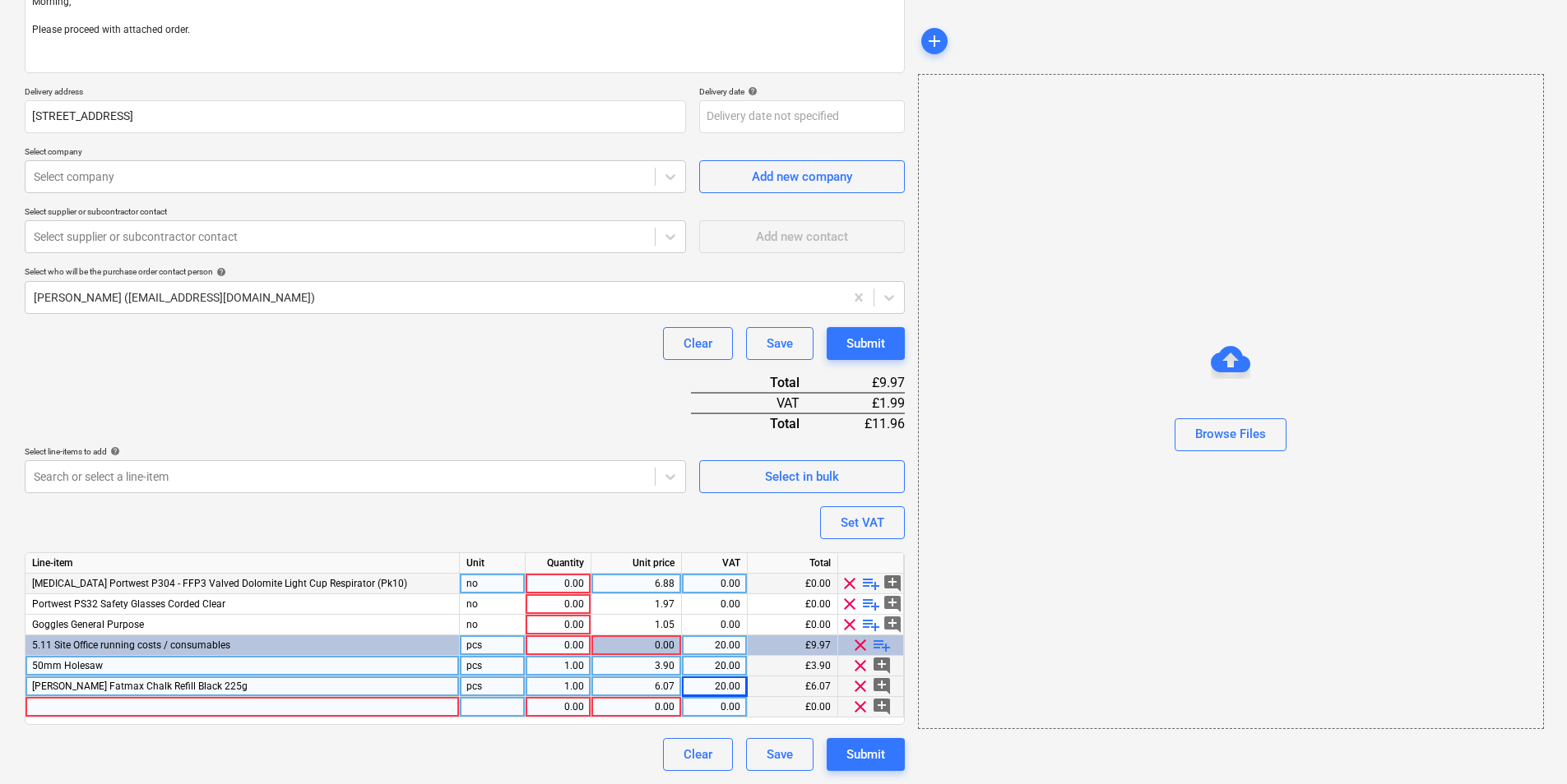
click at [231, 712] on div at bounding box center [242, 707] width 435 height 21
type input "Box of 10 Multitag Holders + 10 Inserts + 1 Pen"
click at [499, 712] on div at bounding box center [492, 707] width 65 height 21
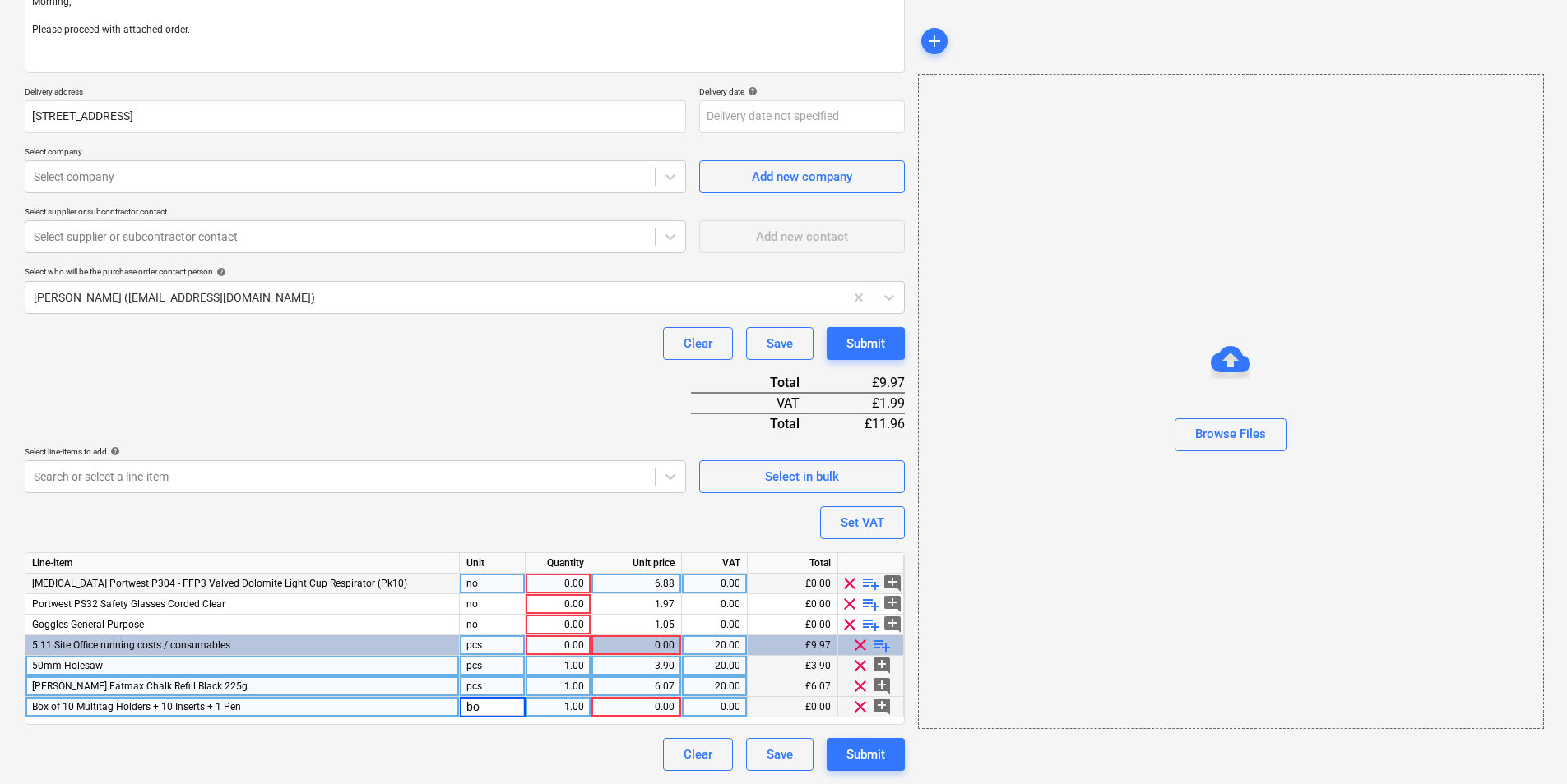
type input "box"
type input "46.35"
click at [732, 701] on div "0.00" at bounding box center [715, 707] width 52 height 21
type input "20"
click at [877, 646] on span "playlist_add" at bounding box center [882, 646] width 20 height 20
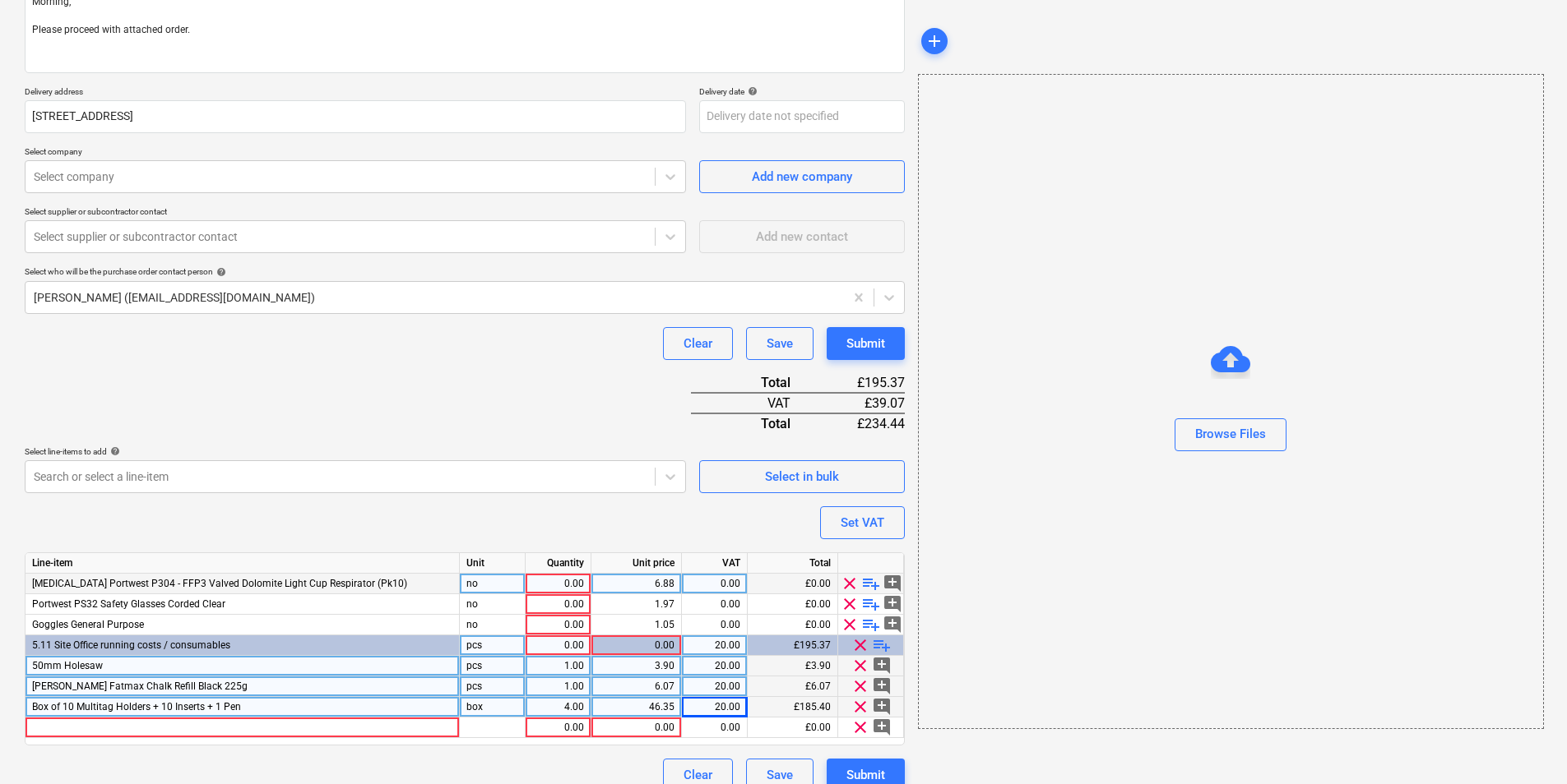
click at [566, 579] on div "0.00" at bounding box center [558, 584] width 52 height 21
type input "6"
type input "7.20"
type input "20"
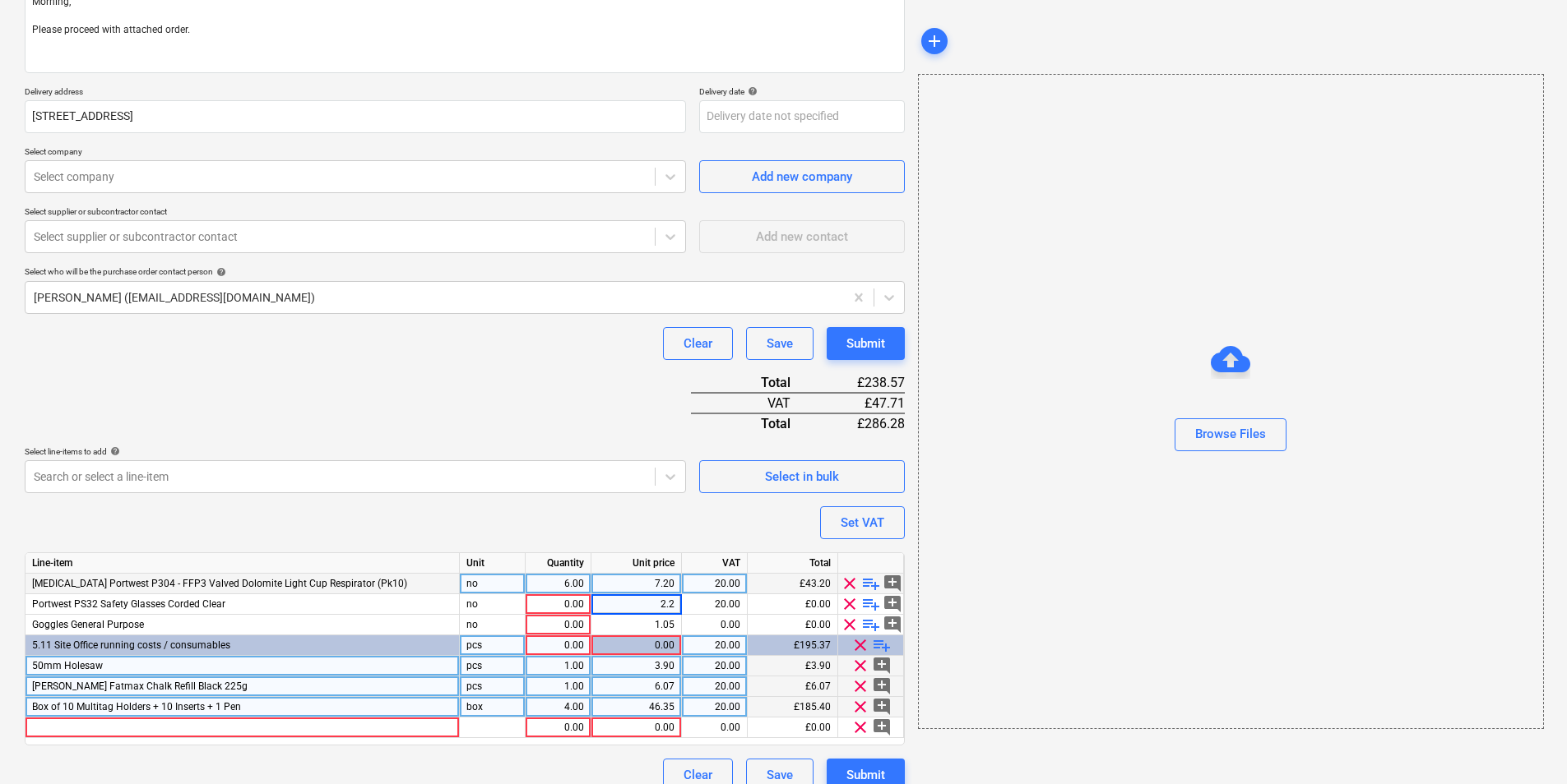
type input "2.20"
click at [314, 734] on div at bounding box center [242, 728] width 435 height 21
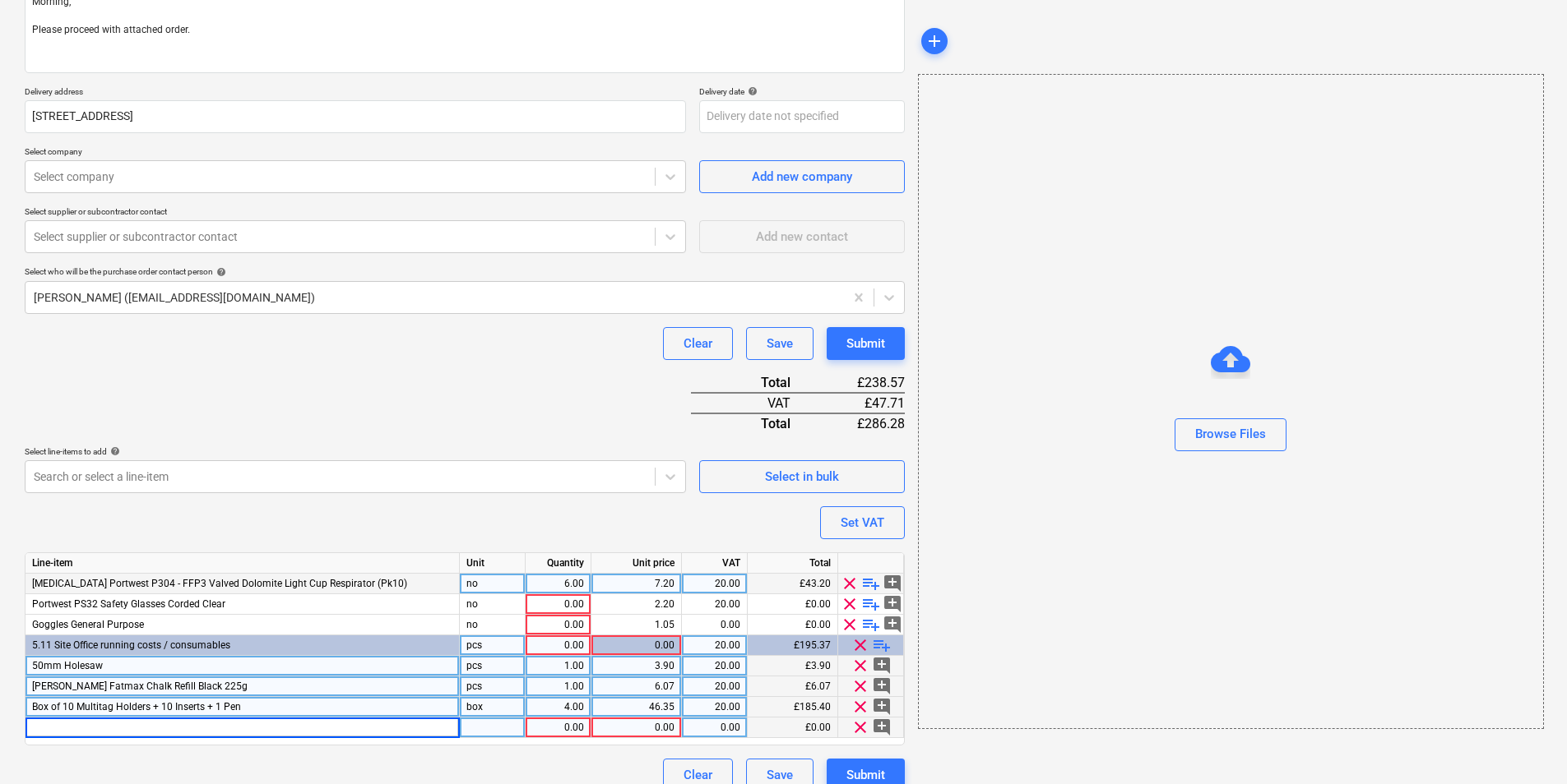
type input "Bi Metal Recip Saw Blades 225mm x 18T(pack 5)S1122EF"
click at [501, 726] on div "pcs" at bounding box center [492, 728] width 65 height 21
click at [568, 729] on div "1.00" at bounding box center [558, 728] width 52 height 21
type input "5"
type input "10.40"
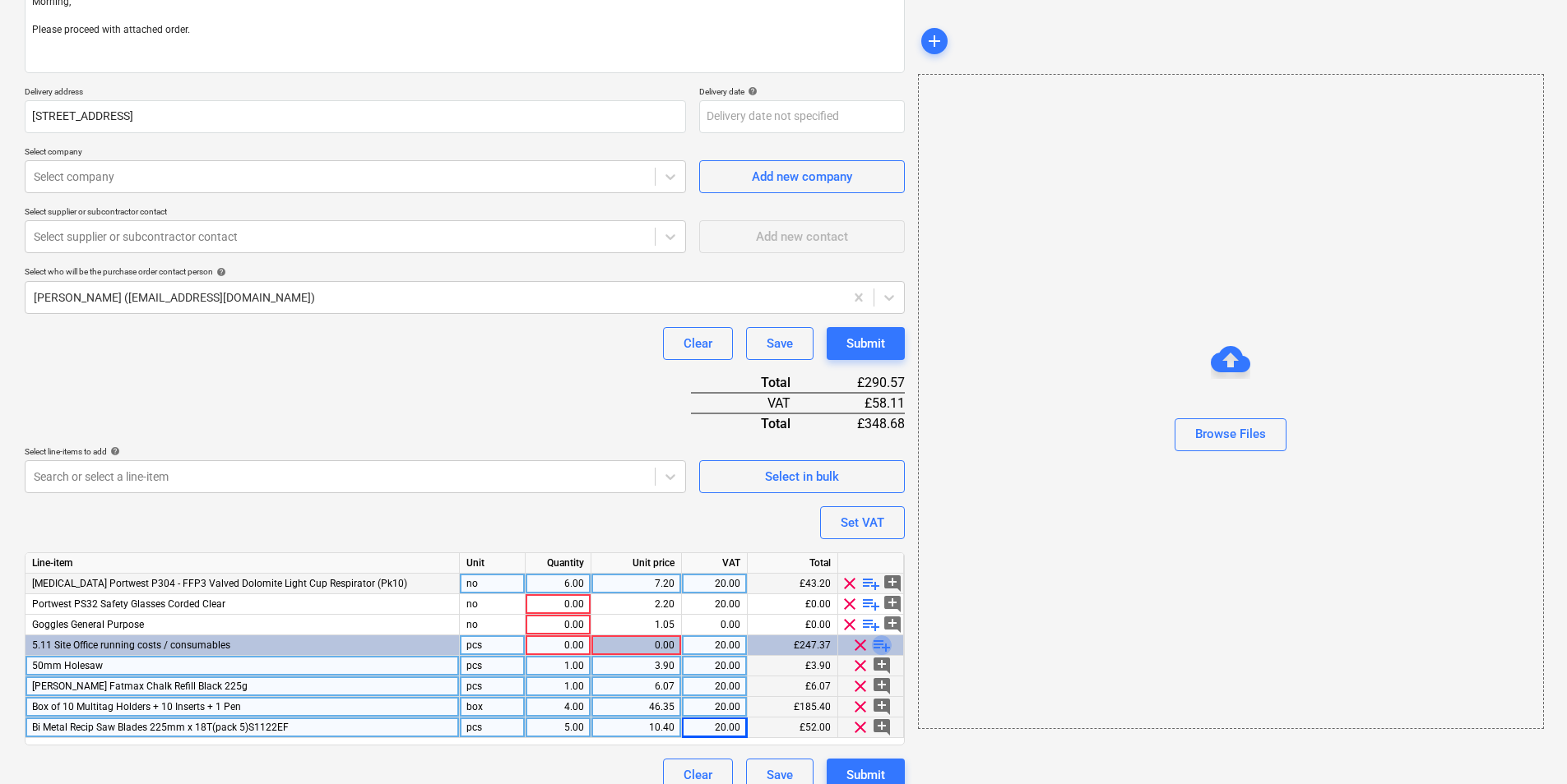
click at [877, 644] on span "playlist_add" at bounding box center [882, 646] width 20 height 20
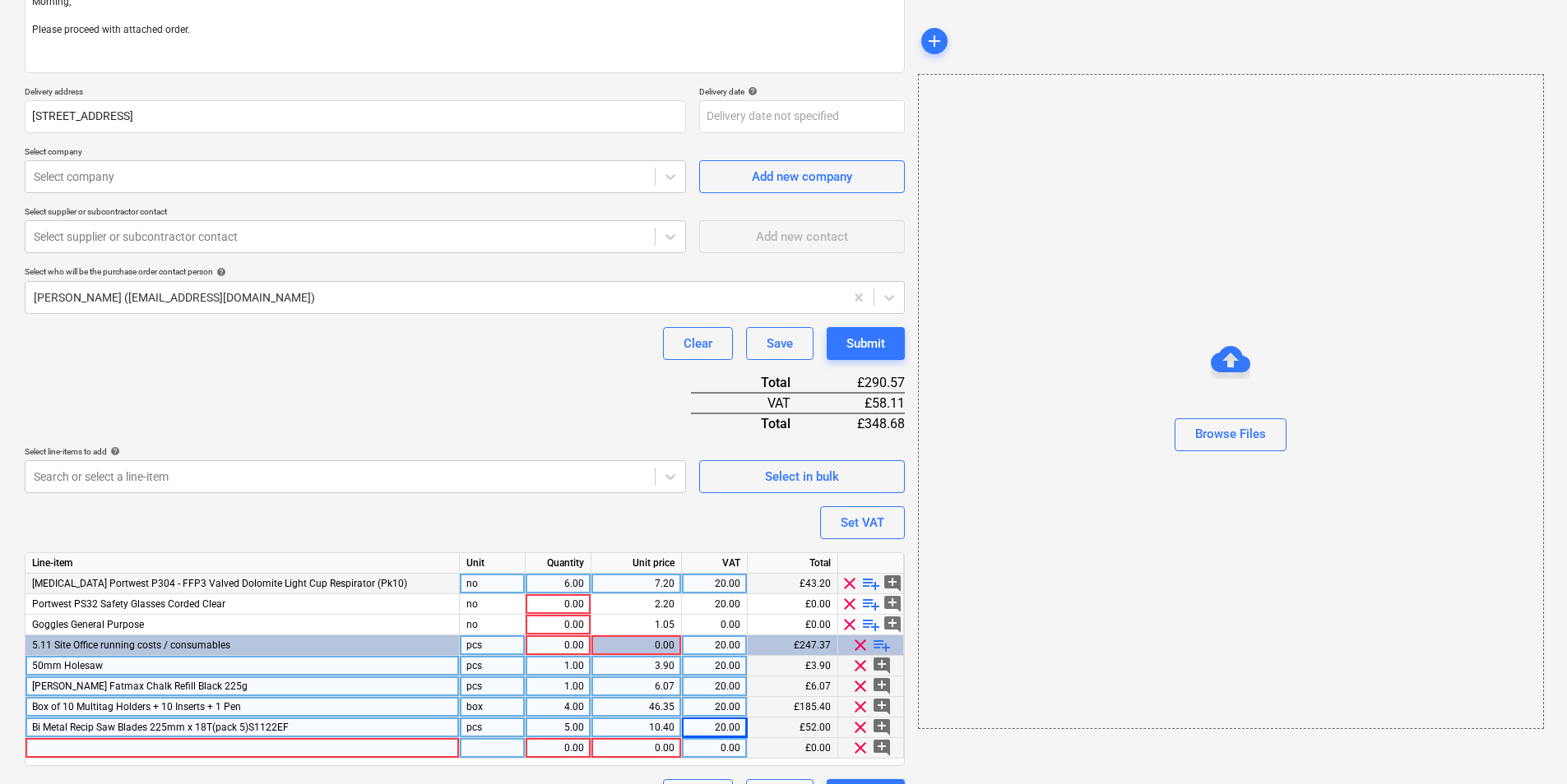
click at [251, 746] on div at bounding box center [242, 748] width 435 height 21
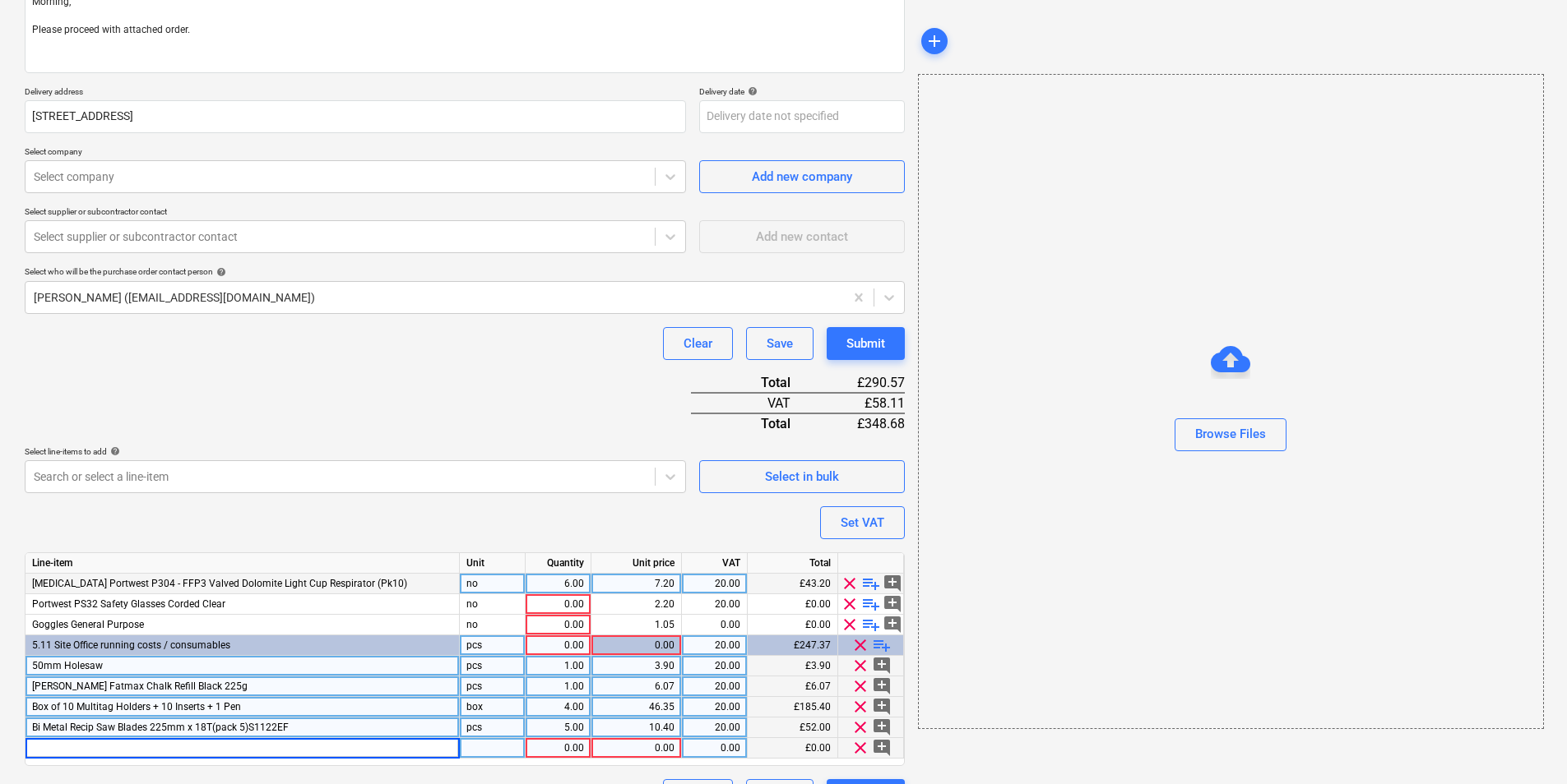
type input "Dewalt Bi-Metal Multi-Tool Fastcut Wood Blade 43mm x 65mm"
click at [492, 750] on div "pcs" at bounding box center [492, 748] width 65 height 21
click at [581, 750] on div "1.00" at bounding box center [558, 748] width 52 height 21
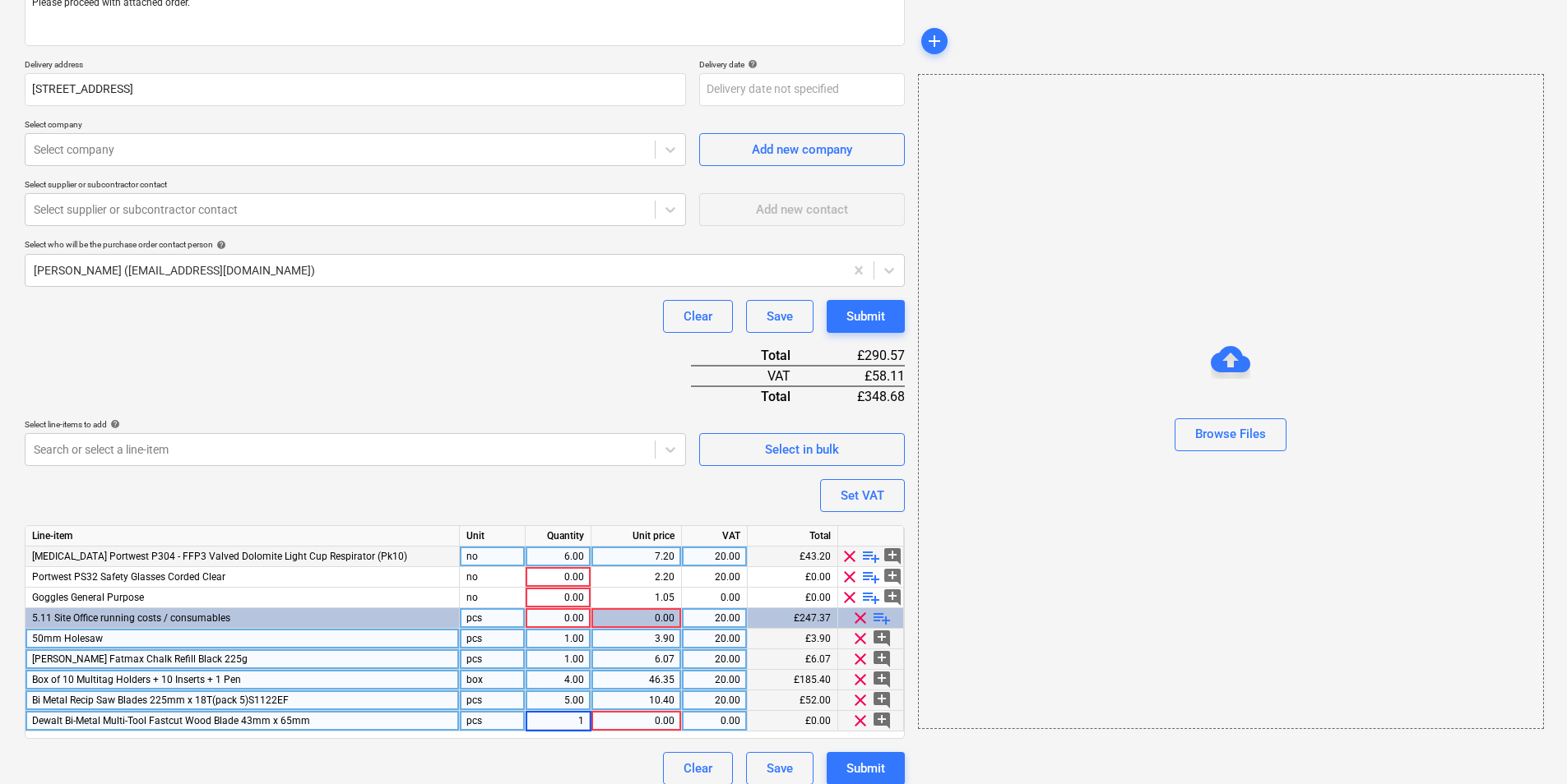
scroll to position [263, 0]
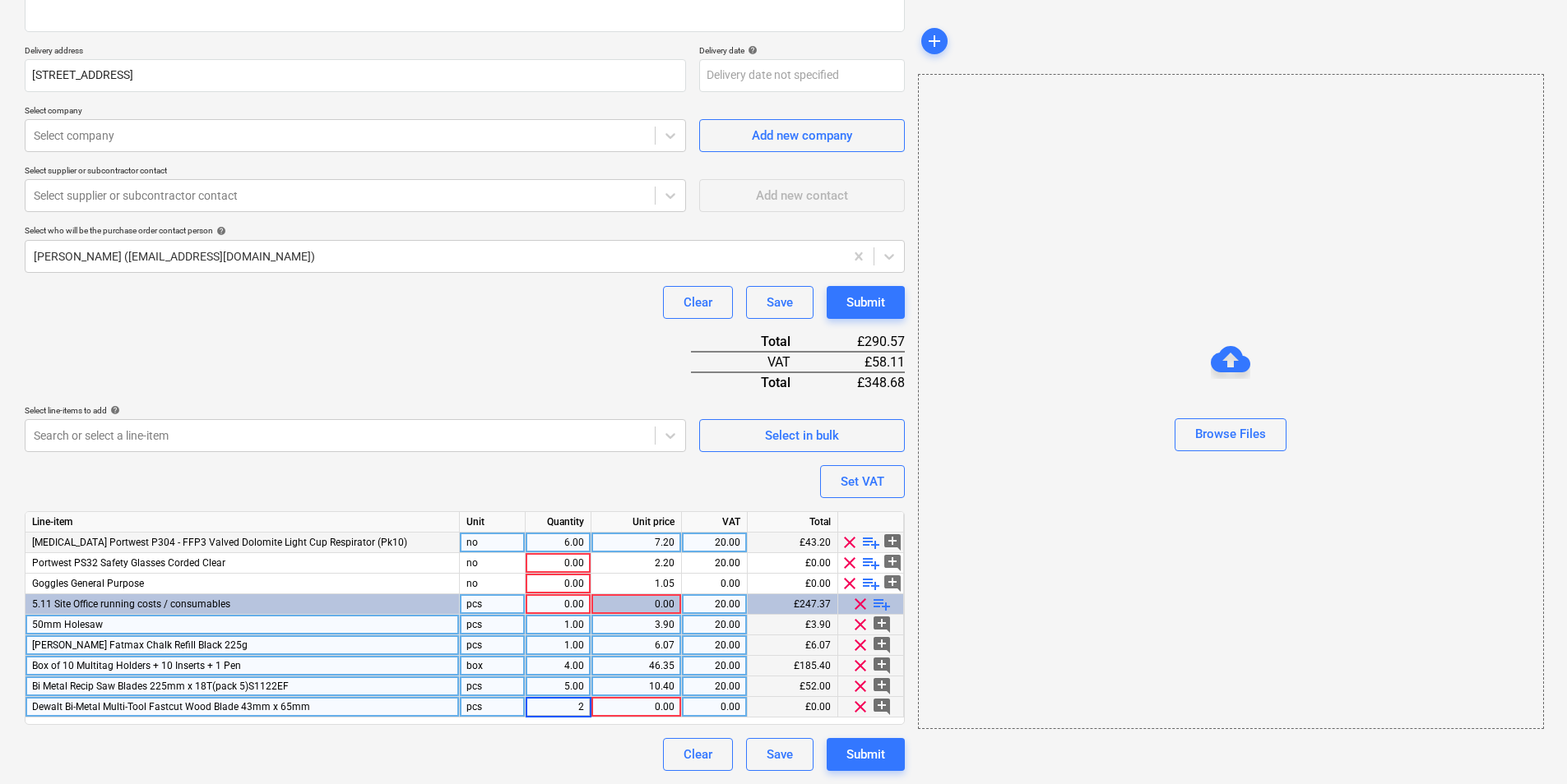
type input "20"
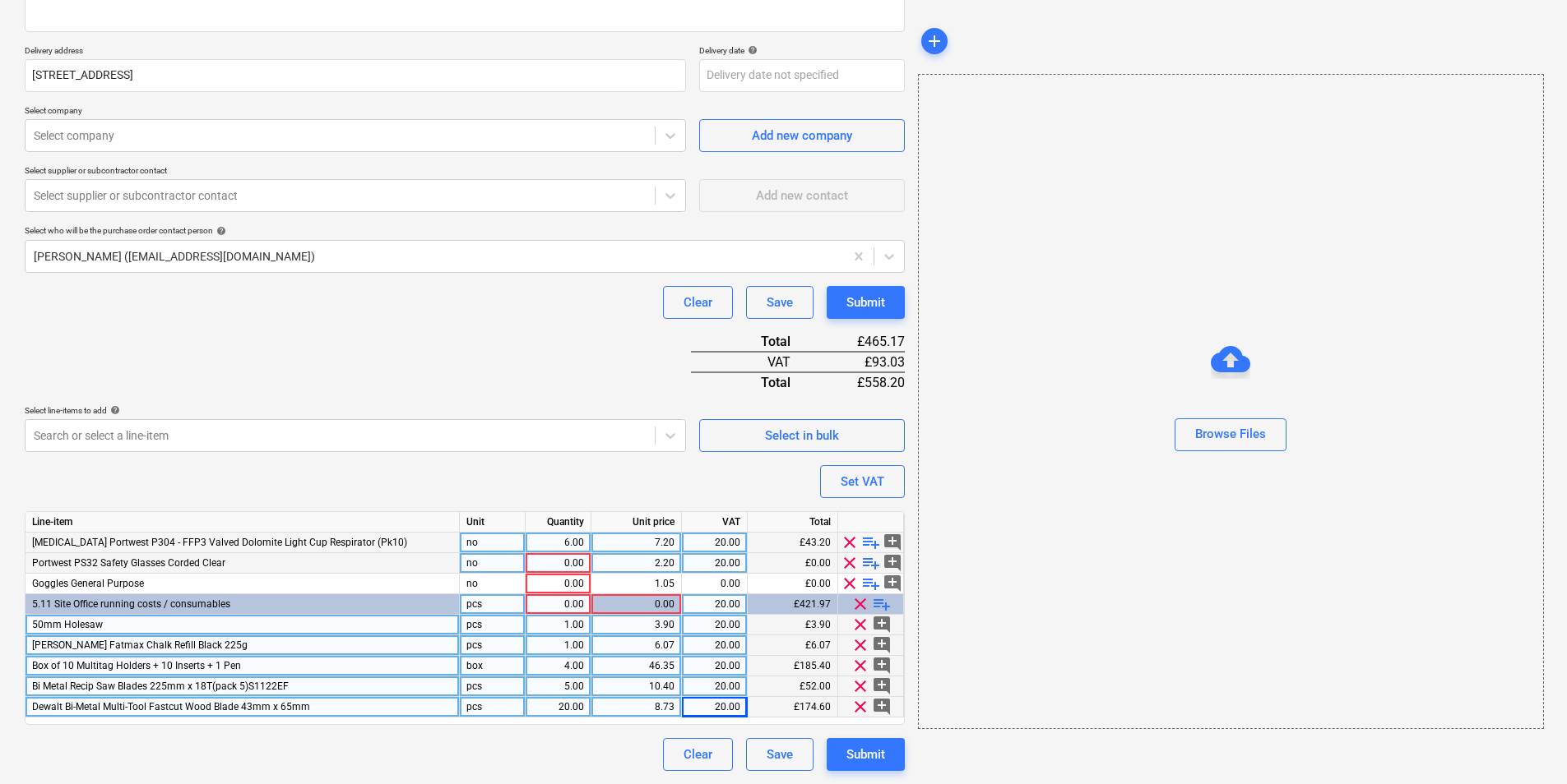
click at [565, 569] on div "0.00" at bounding box center [558, 563] width 52 height 21
click at [567, 606] on div "0.00" at bounding box center [558, 605] width 52 height 21
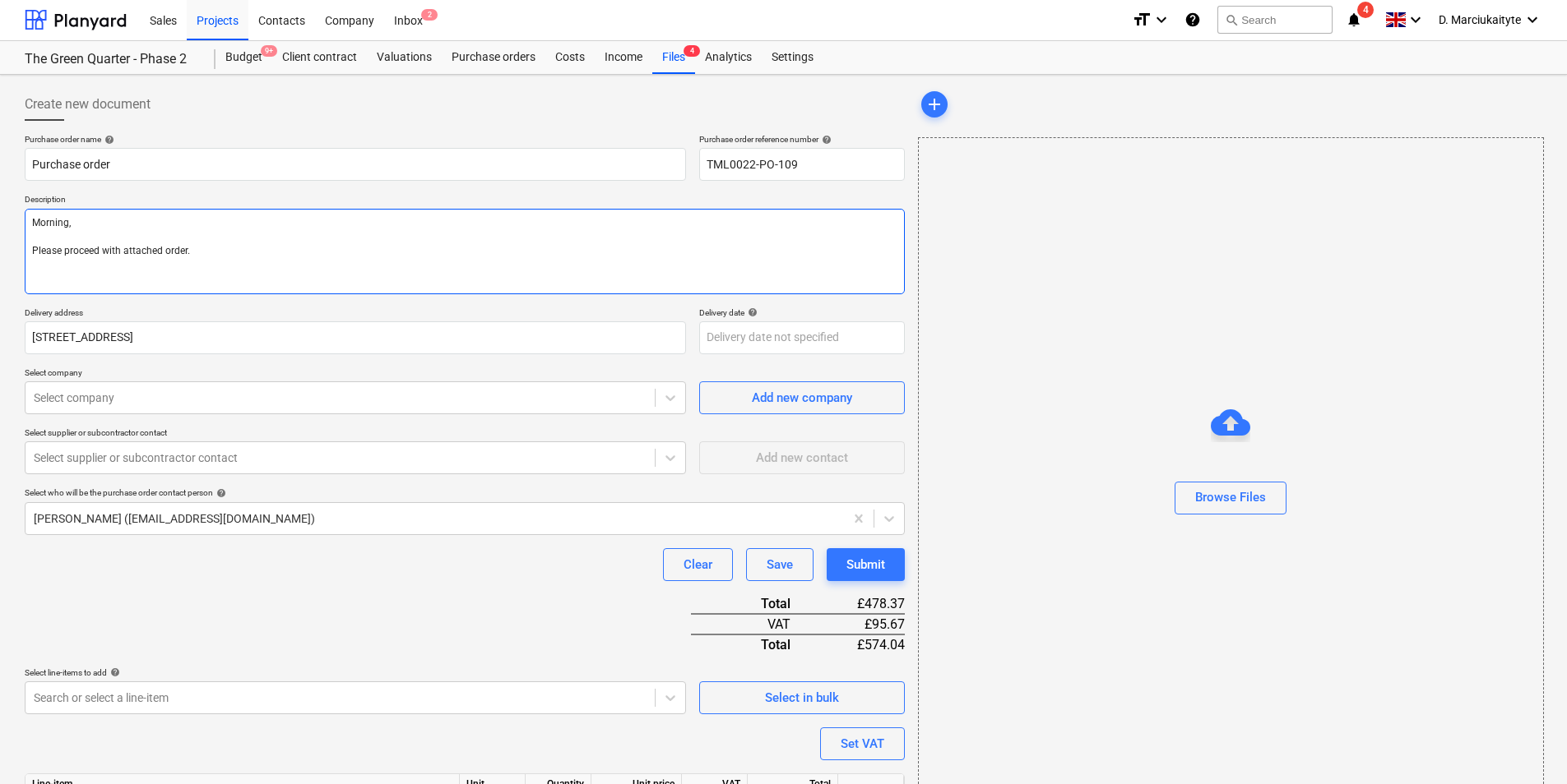
scroll to position [0, 0]
click at [210, 272] on textarea "Morning, Please proceed with attached order." at bounding box center [464, 252] width 880 height 86
click at [91, 284] on textarea "Morning, Please proceed with attached order." at bounding box center [464, 252] width 880 height 86
click at [87, 272] on textarea "Morning, Please proceed with attached order." at bounding box center [464, 252] width 880 height 86
paste textarea "Site Contact: [PERSON_NAME] – [PHONE_NUMBER] Please call the site manager 10 mi…"
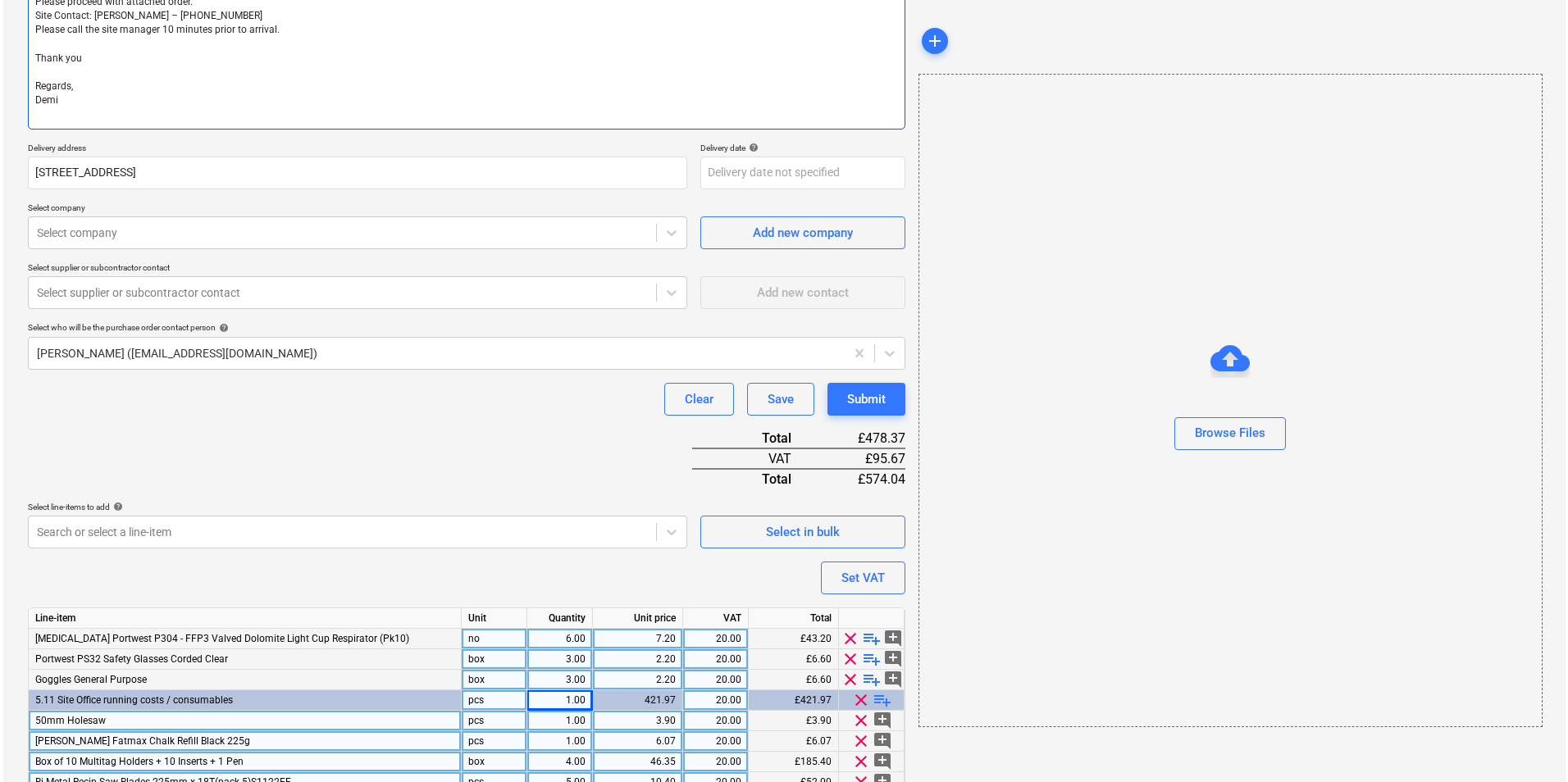
scroll to position [347, 0]
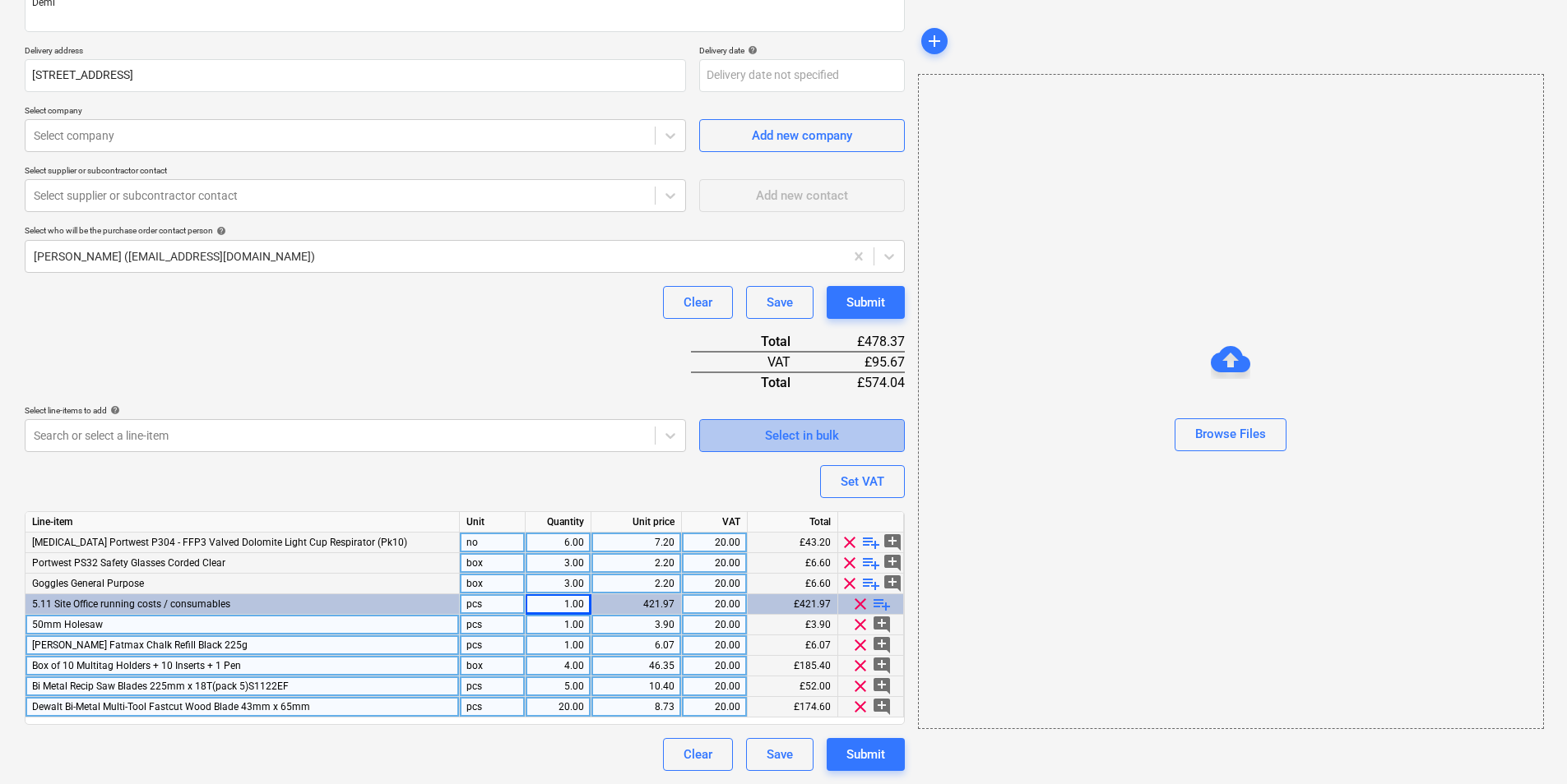
click at [760, 439] on span "Select in bulk" at bounding box center [802, 435] width 164 height 21
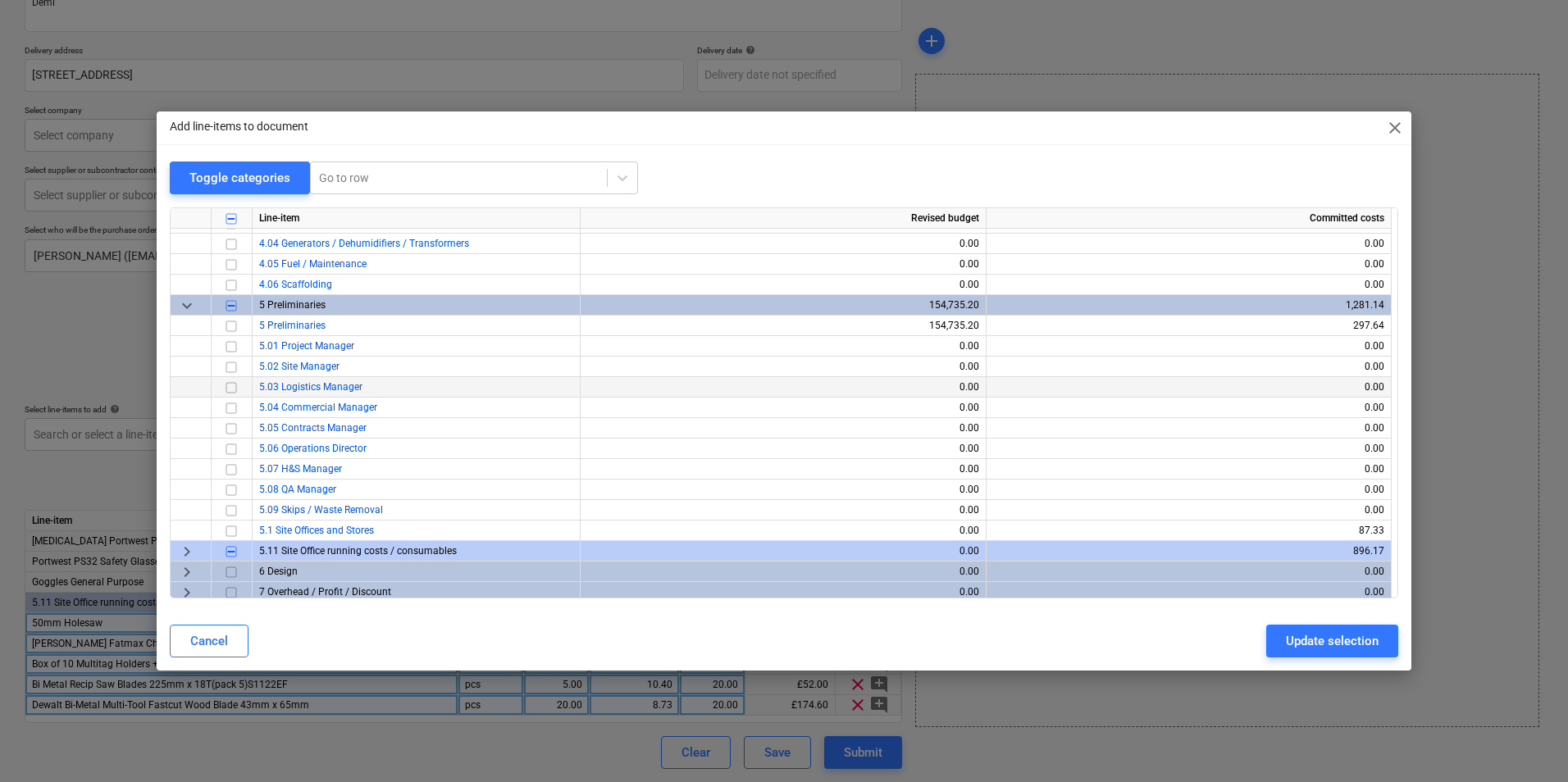
scroll to position [3505, 0]
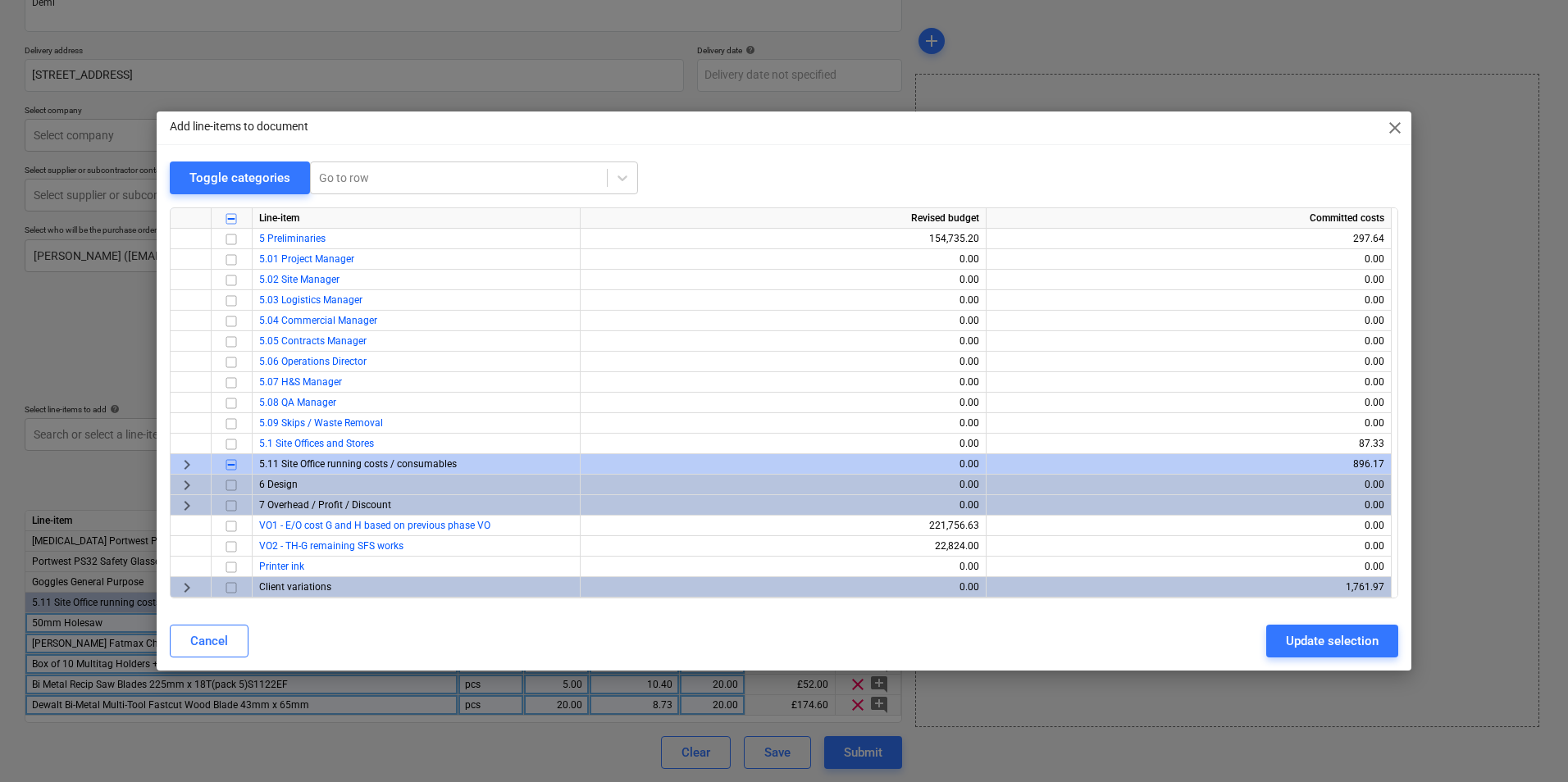
click at [181, 466] on span "keyboard_arrow_right" at bounding box center [187, 465] width 20 height 20
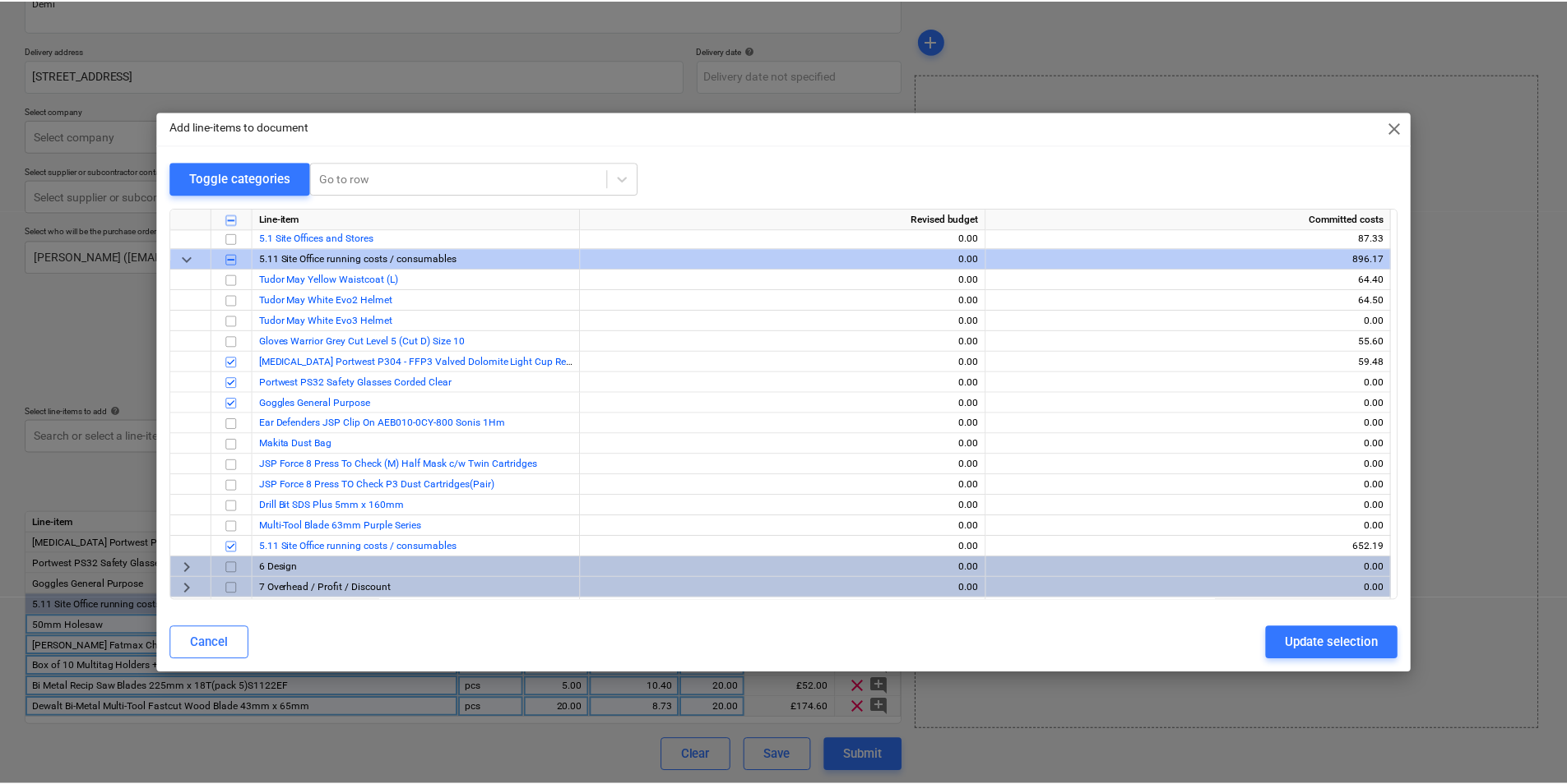
scroll to position [3761, 0]
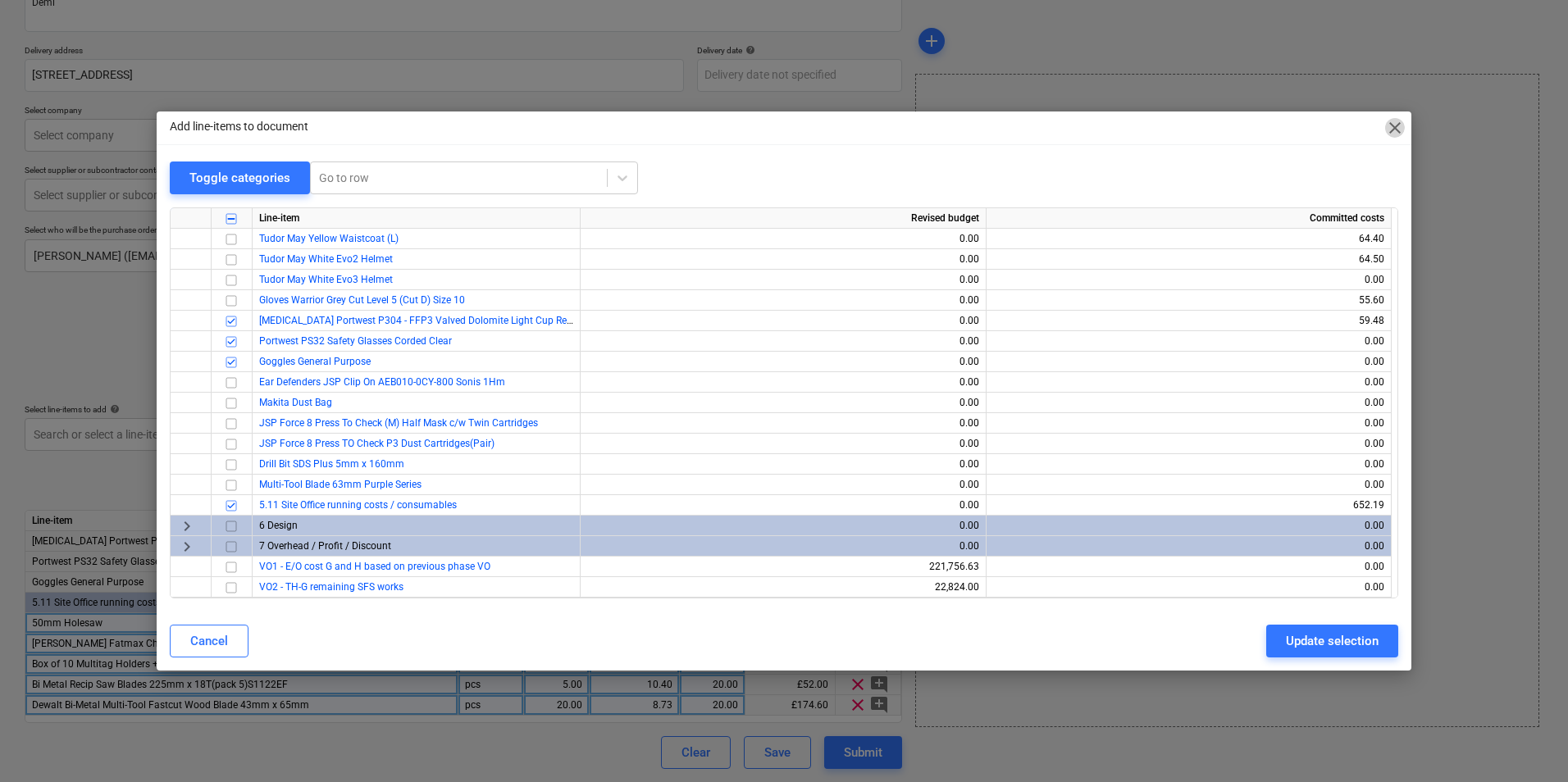
click at [1400, 129] on span "close" at bounding box center [1396, 128] width 20 height 20
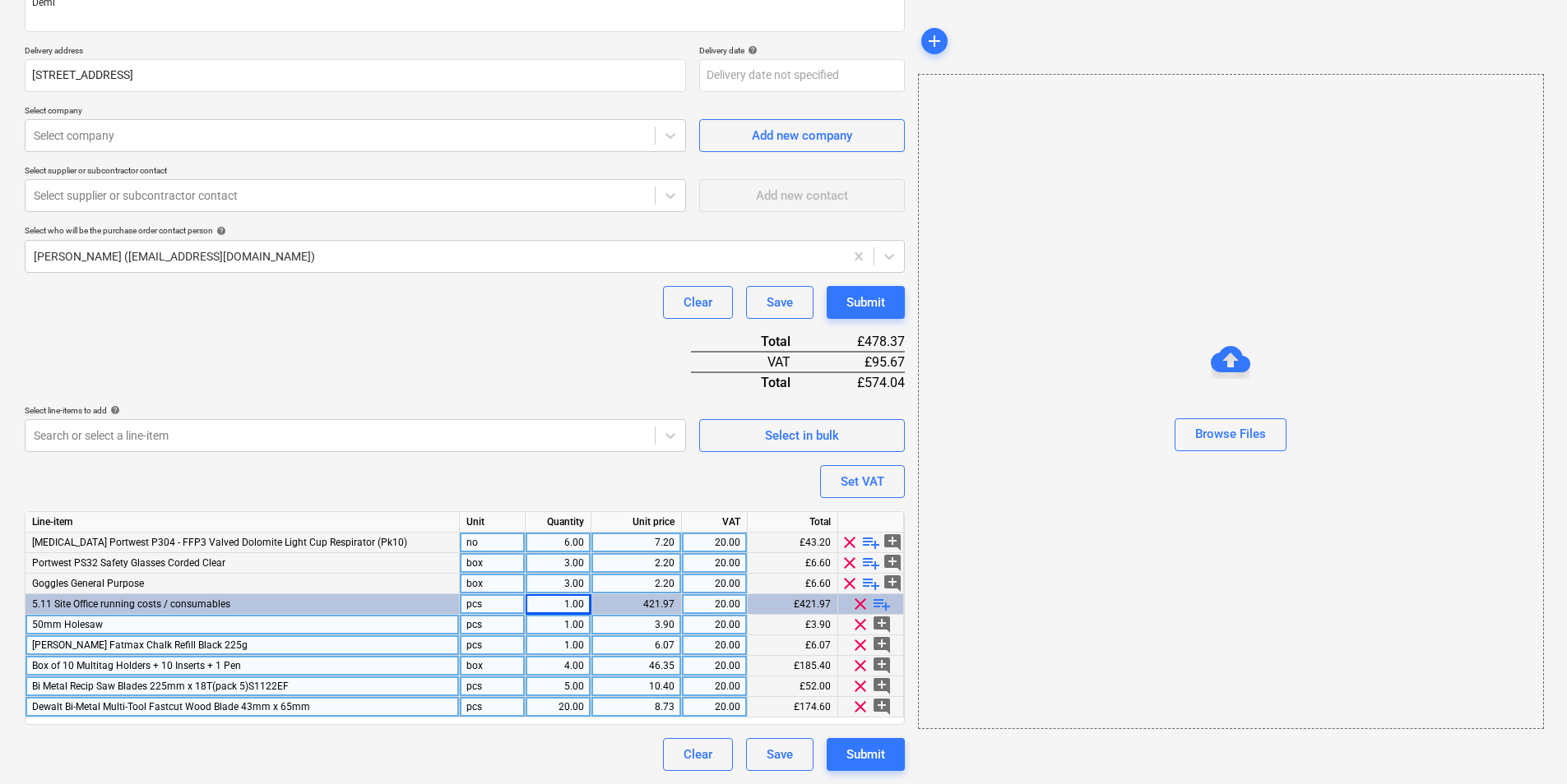
click at [884, 605] on span "playlist_add" at bounding box center [882, 605] width 20 height 20
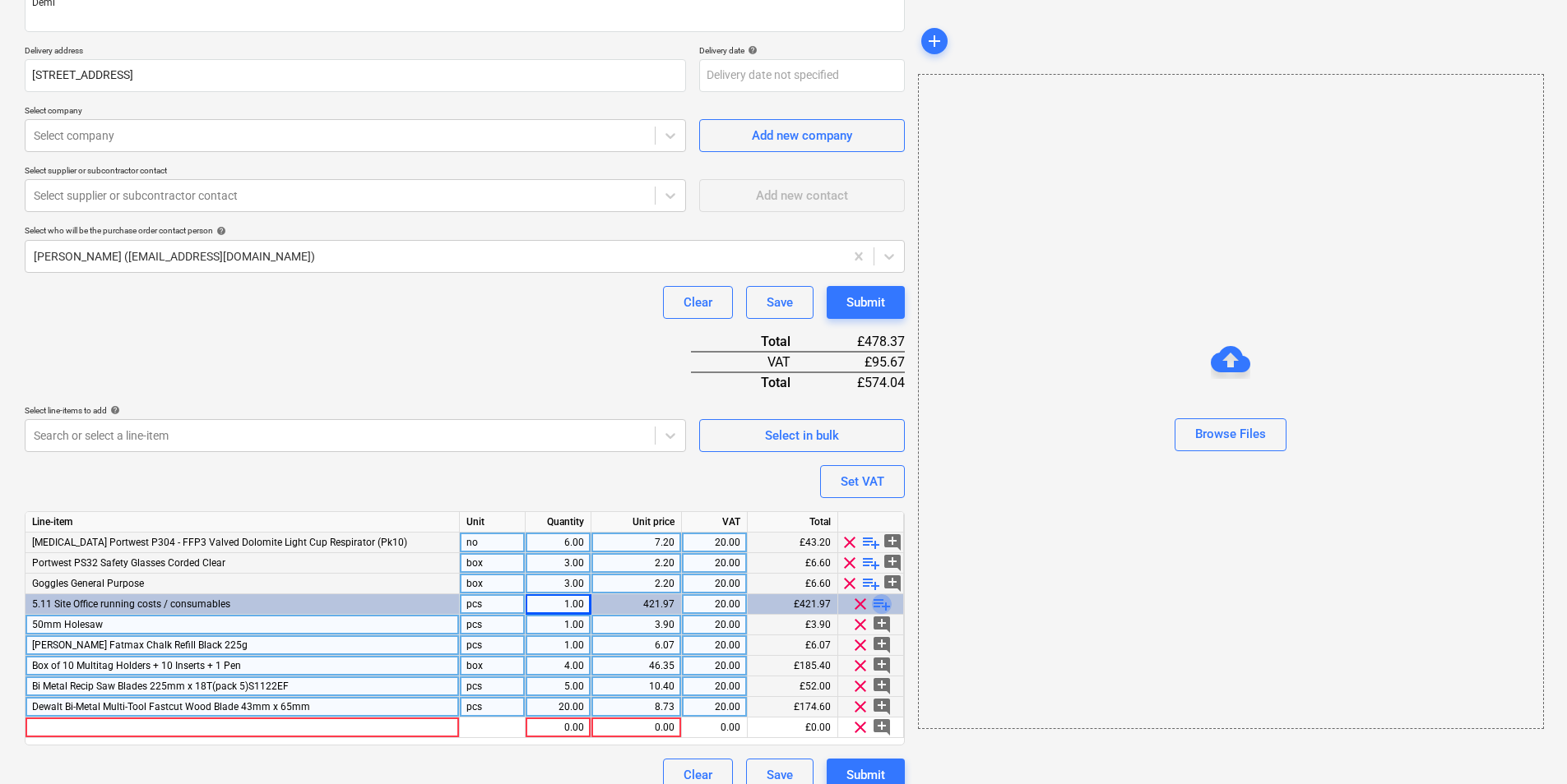
click at [884, 605] on span "playlist_add" at bounding box center [882, 605] width 20 height 20
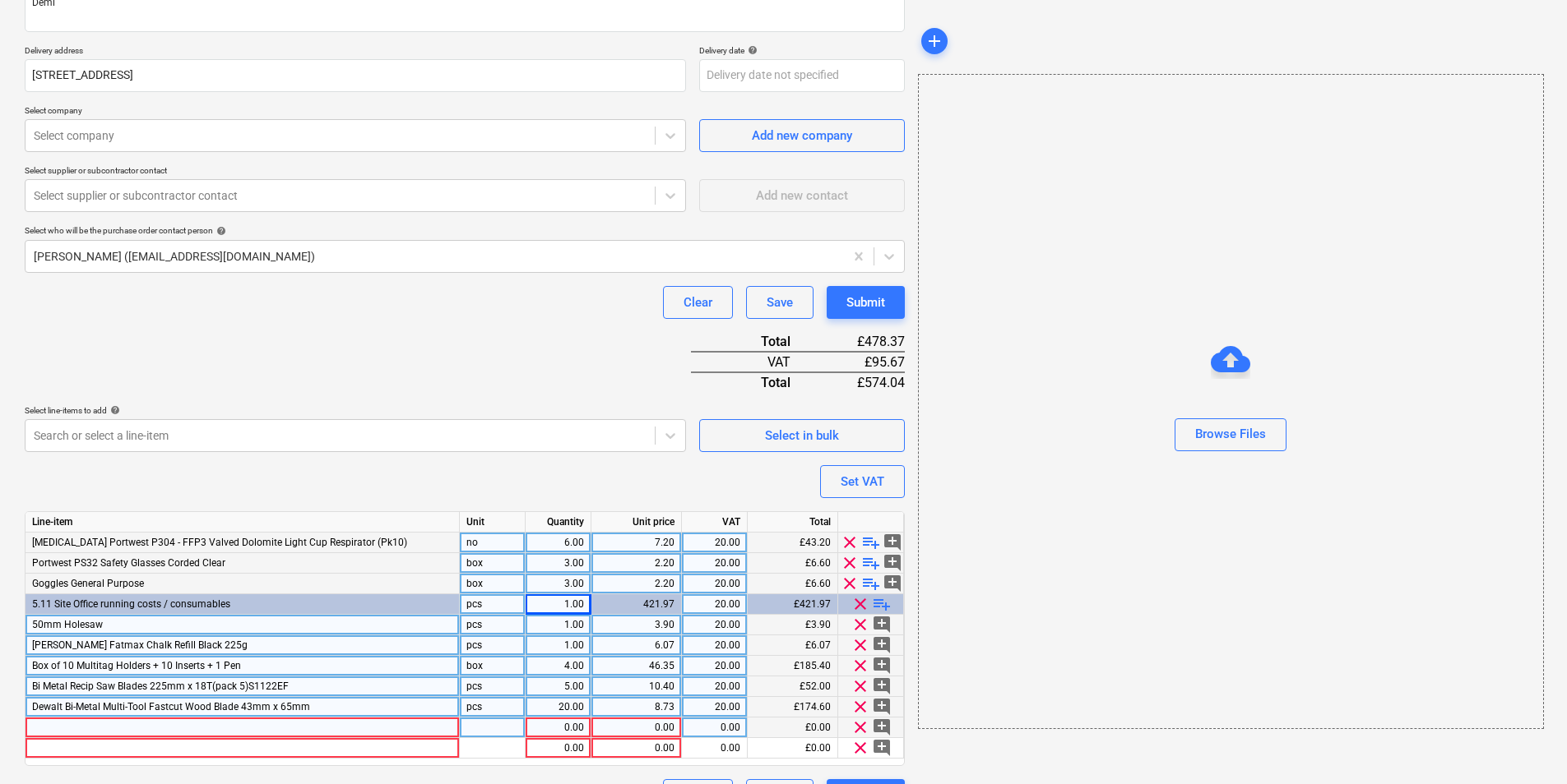
click at [256, 727] on div at bounding box center [242, 728] width 435 height 21
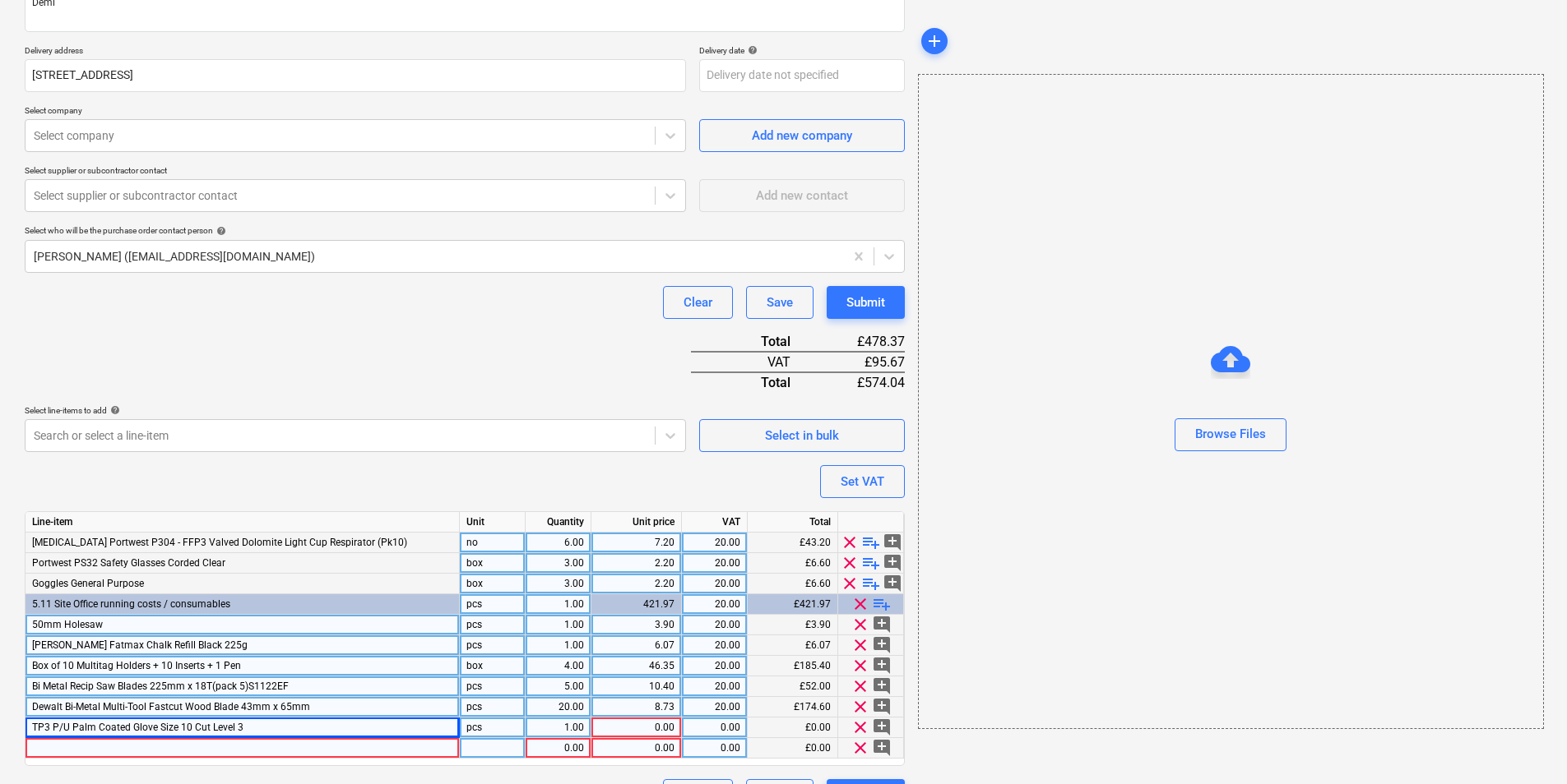
click at [189, 749] on div at bounding box center [242, 748] width 435 height 21
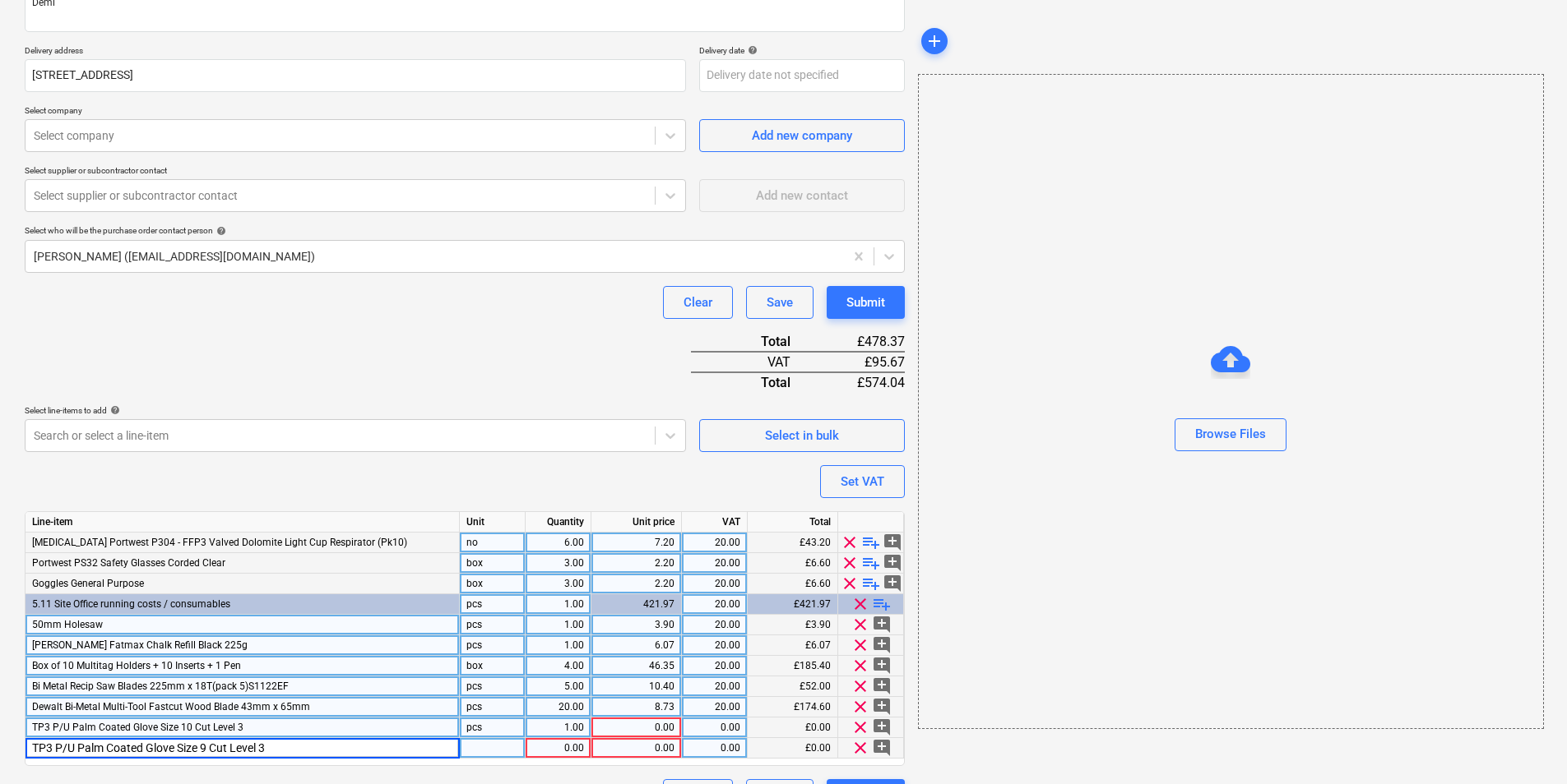
click at [558, 729] on div "1.00" at bounding box center [558, 728] width 52 height 21
click at [669, 725] on div "0.00" at bounding box center [636, 728] width 76 height 21
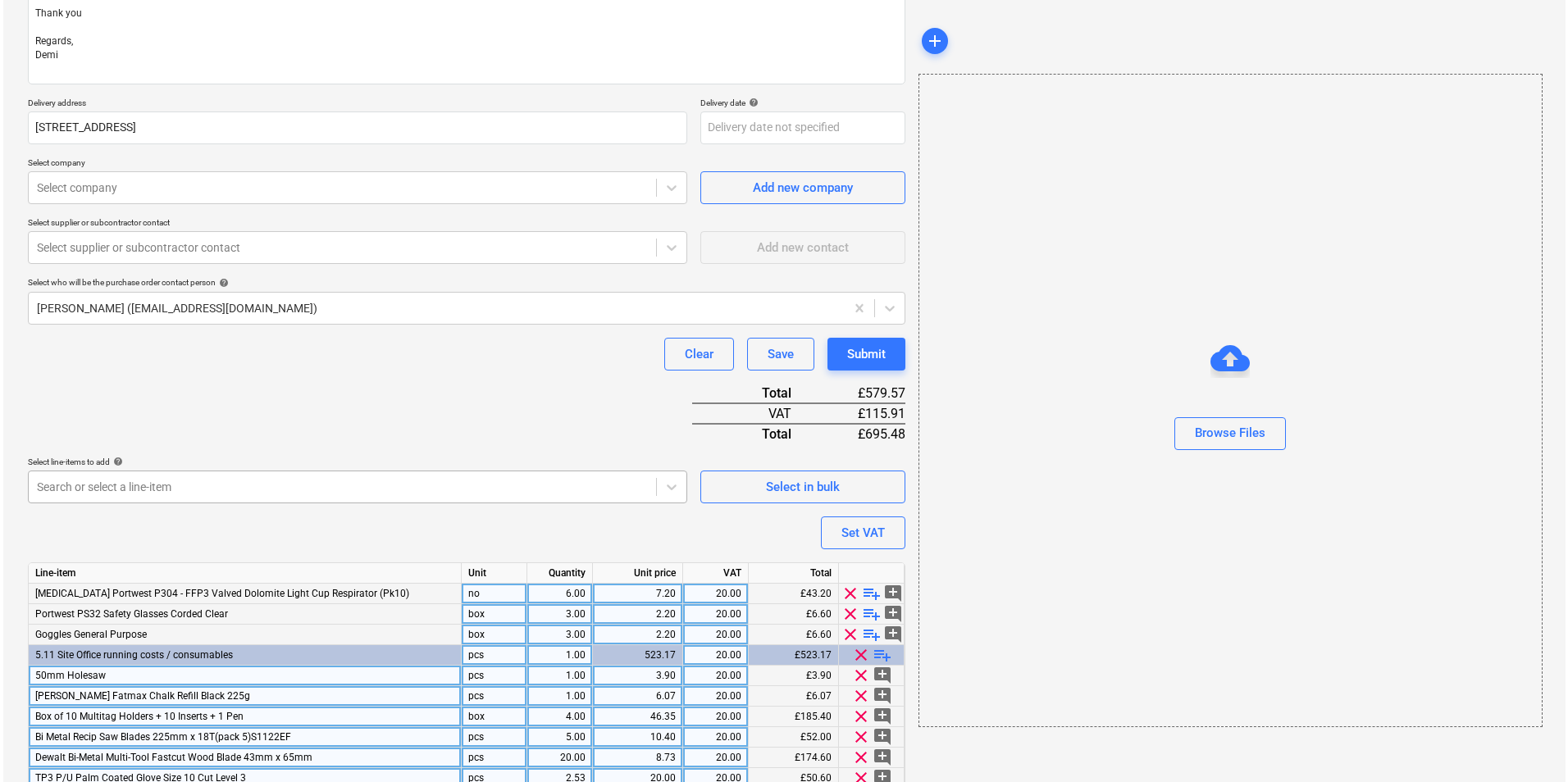
scroll to position [388, 0]
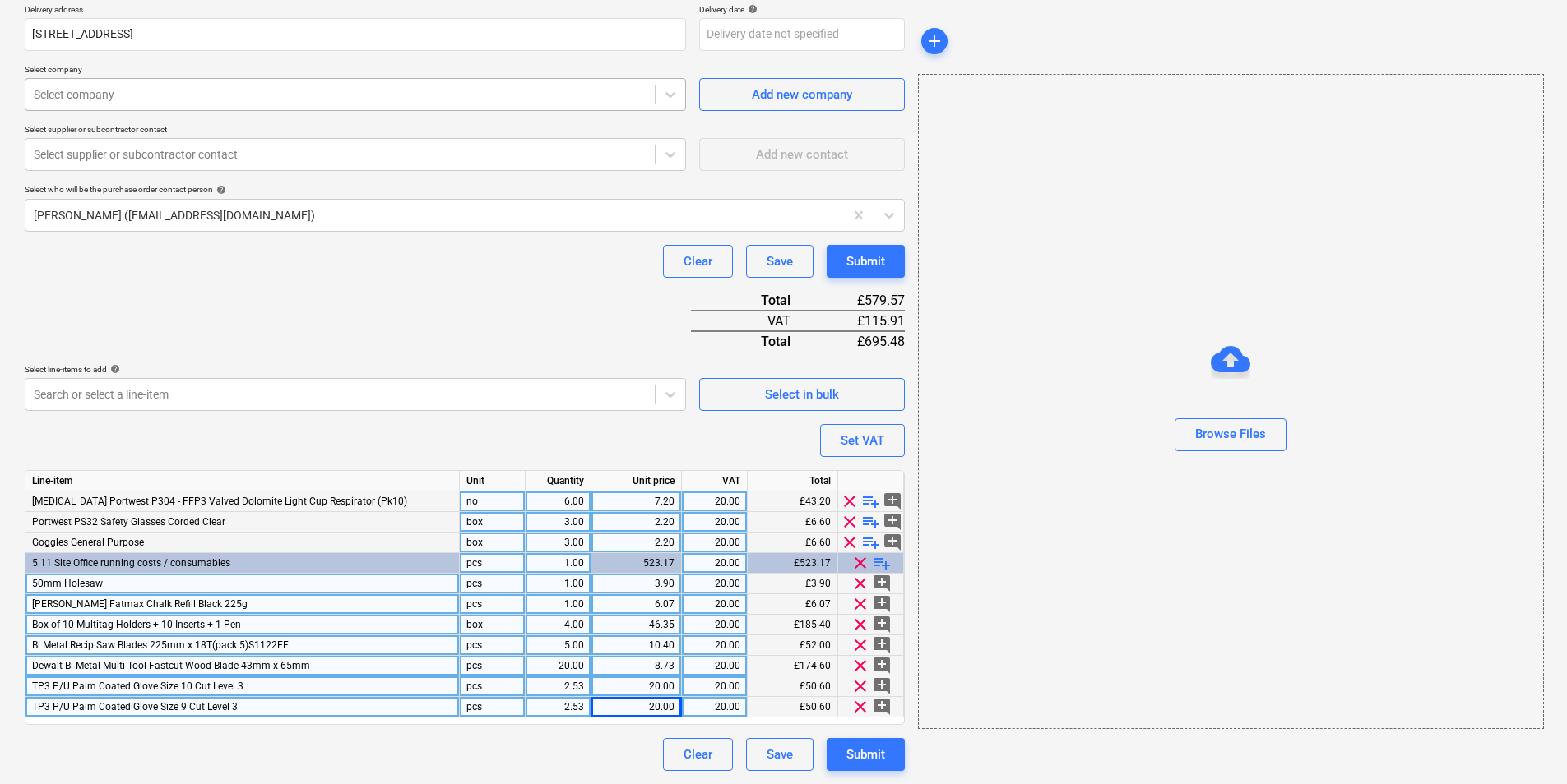
click at [211, 93] on div at bounding box center [340, 95] width 612 height 17
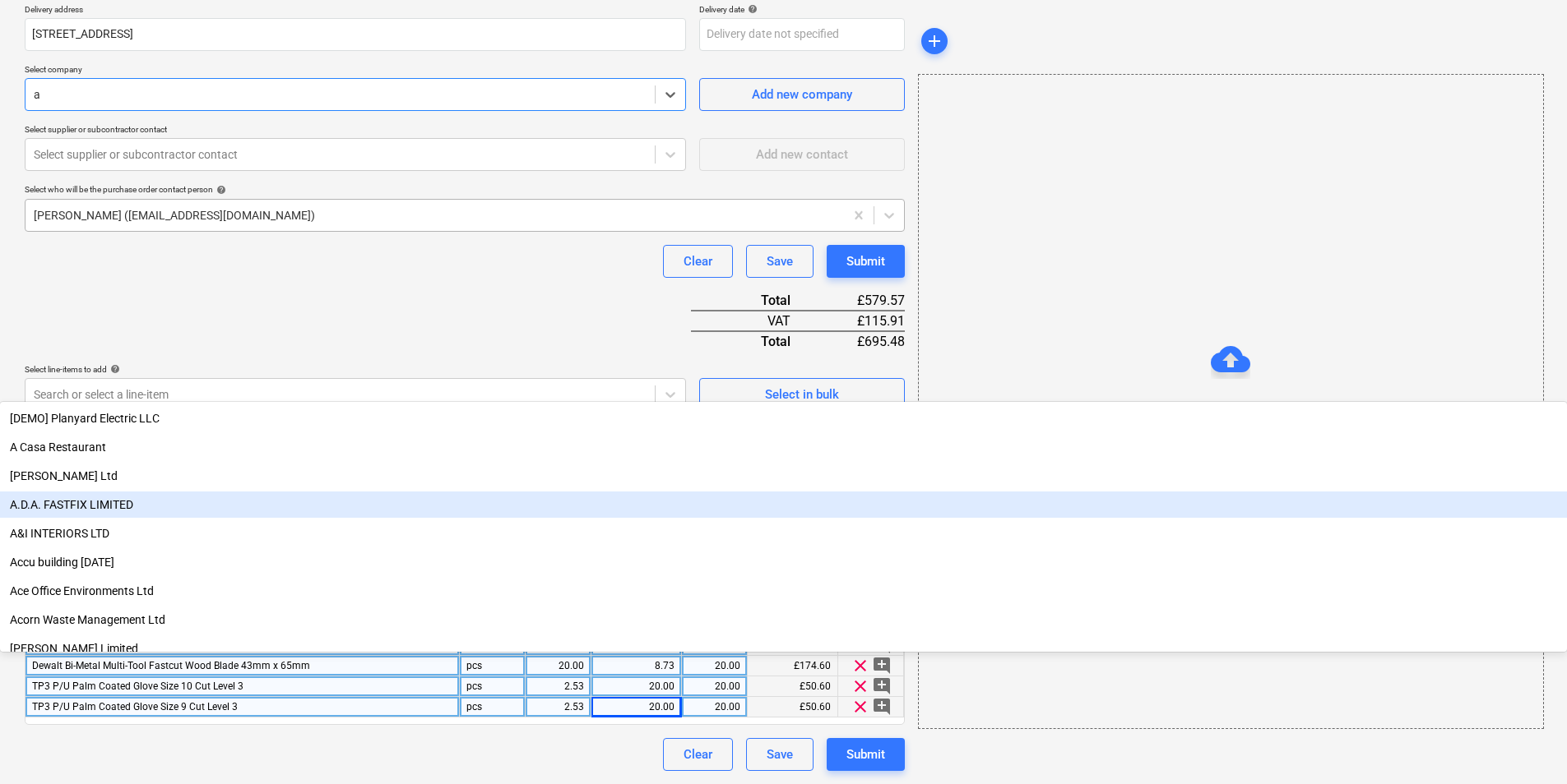
click at [156, 491] on div "A.D.A. FASTFIX LIMITED" at bounding box center [784, 504] width 1567 height 26
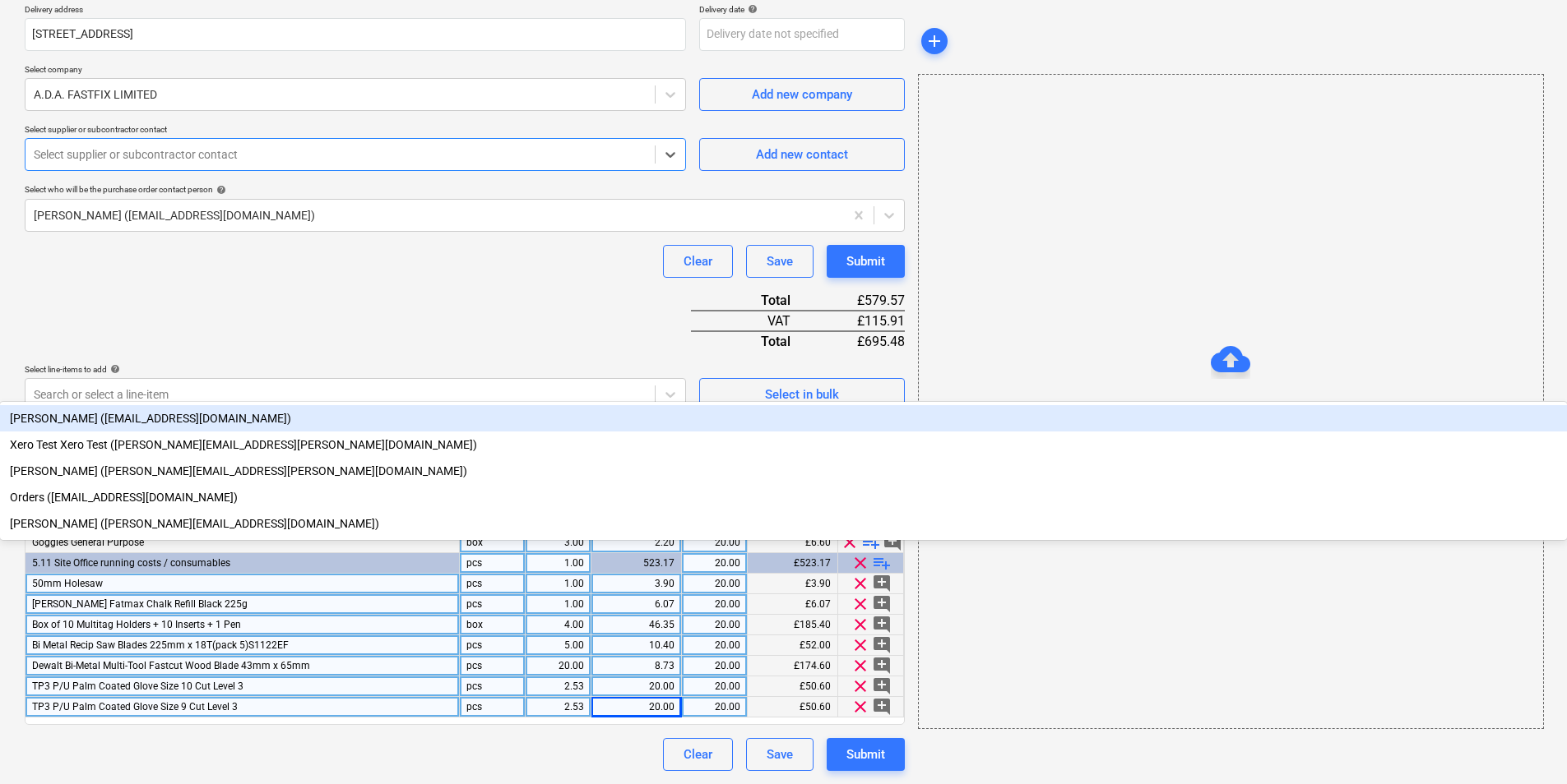
click at [150, 159] on div at bounding box center [340, 154] width 612 height 17
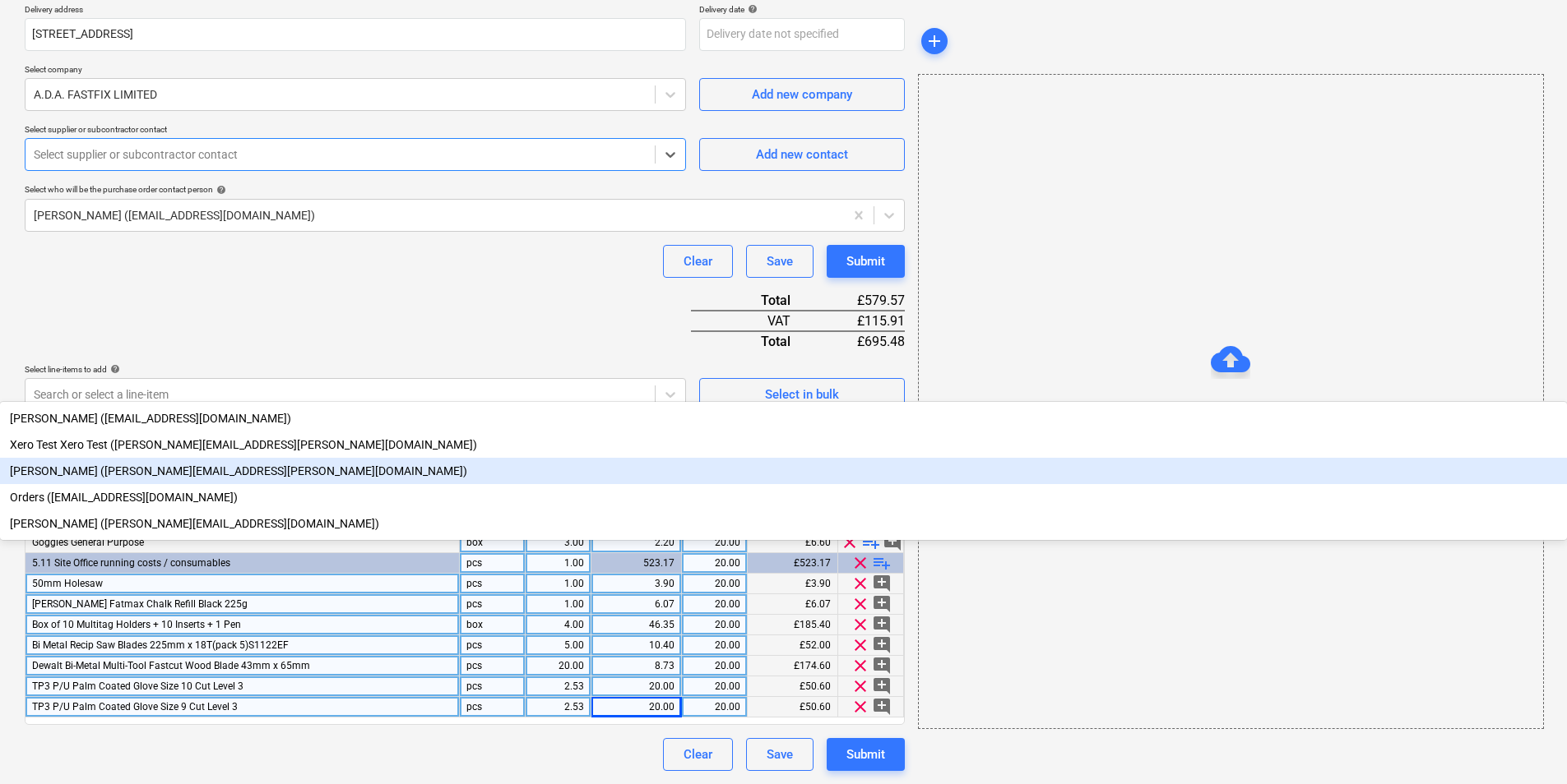
click at [137, 458] on div "[PERSON_NAME] ([PERSON_NAME][EMAIL_ADDRESS][PERSON_NAME][DOMAIN_NAME])" at bounding box center [784, 470] width 1567 height 26
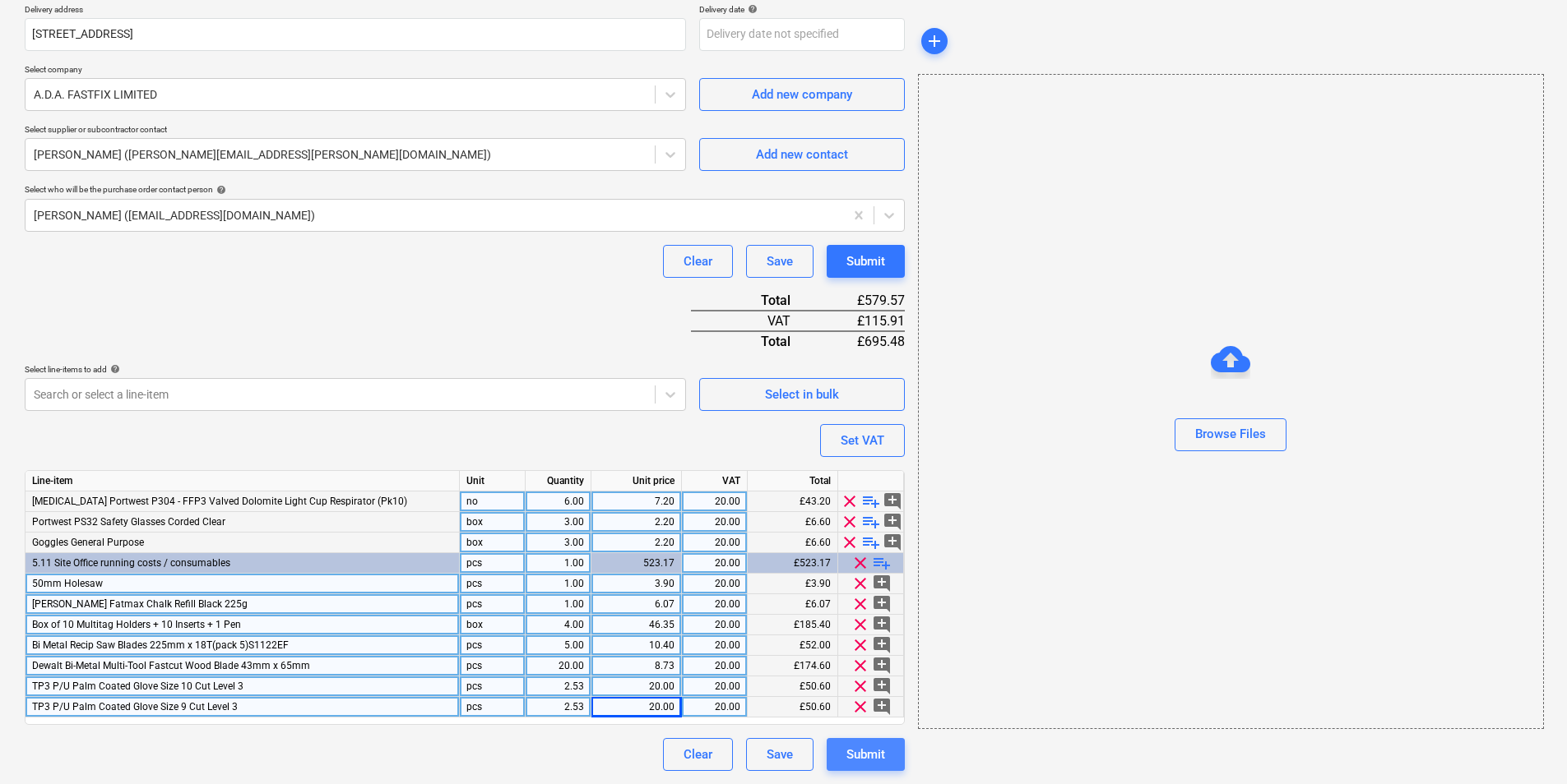
click at [872, 755] on div "Submit" at bounding box center [866, 754] width 39 height 21
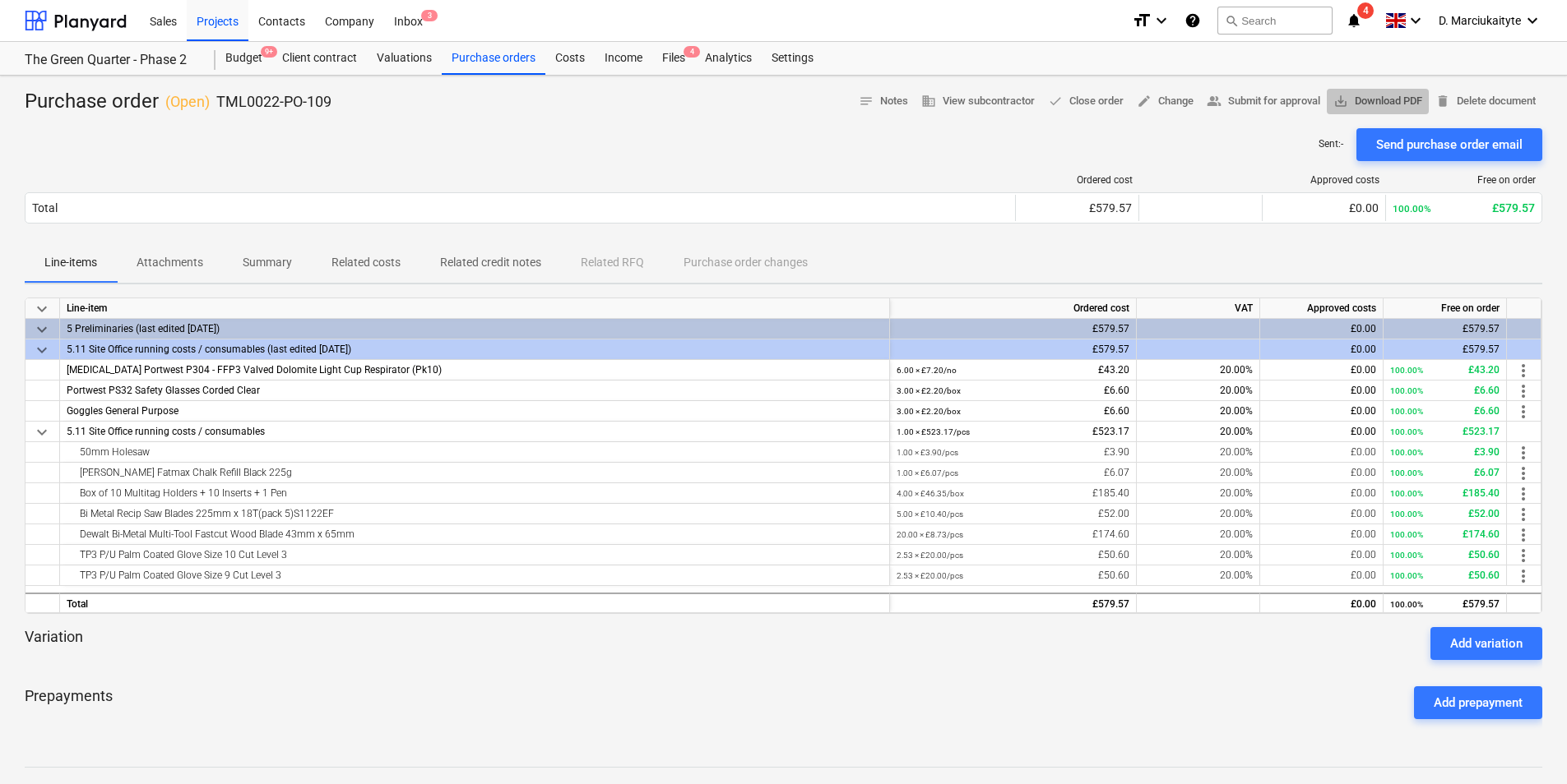
click at [1382, 96] on span "save_alt Download PDF" at bounding box center [1377, 101] width 89 height 19
drag, startPoint x: 357, startPoint y: 96, endPoint x: 220, endPoint y: 102, distance: 137.1
click at [220, 102] on div "Purchase order ( Open ) TML0022-PO-109 notes Notes business View subcontractor …" at bounding box center [783, 101] width 1518 height 26
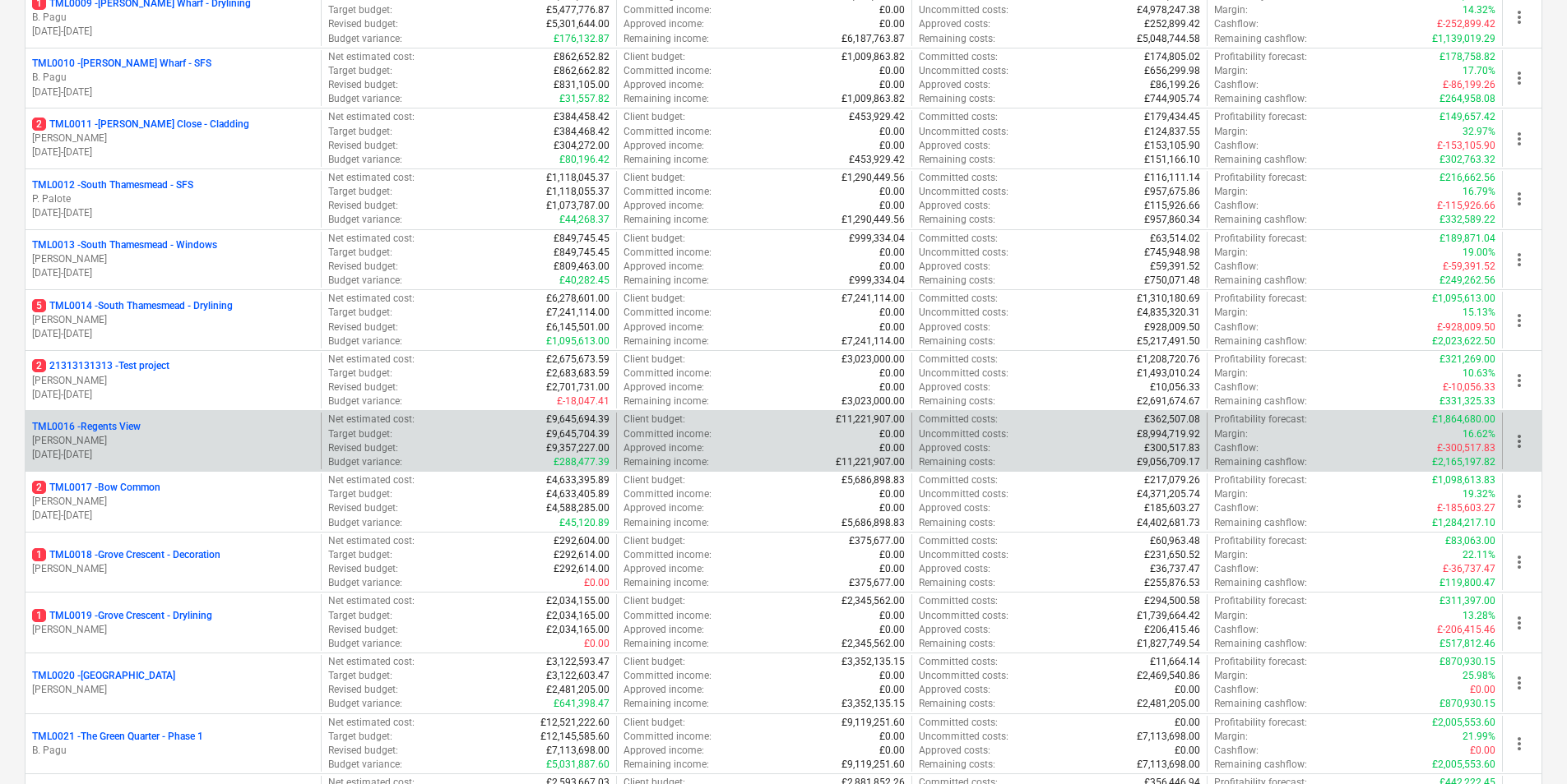
scroll to position [904, 0]
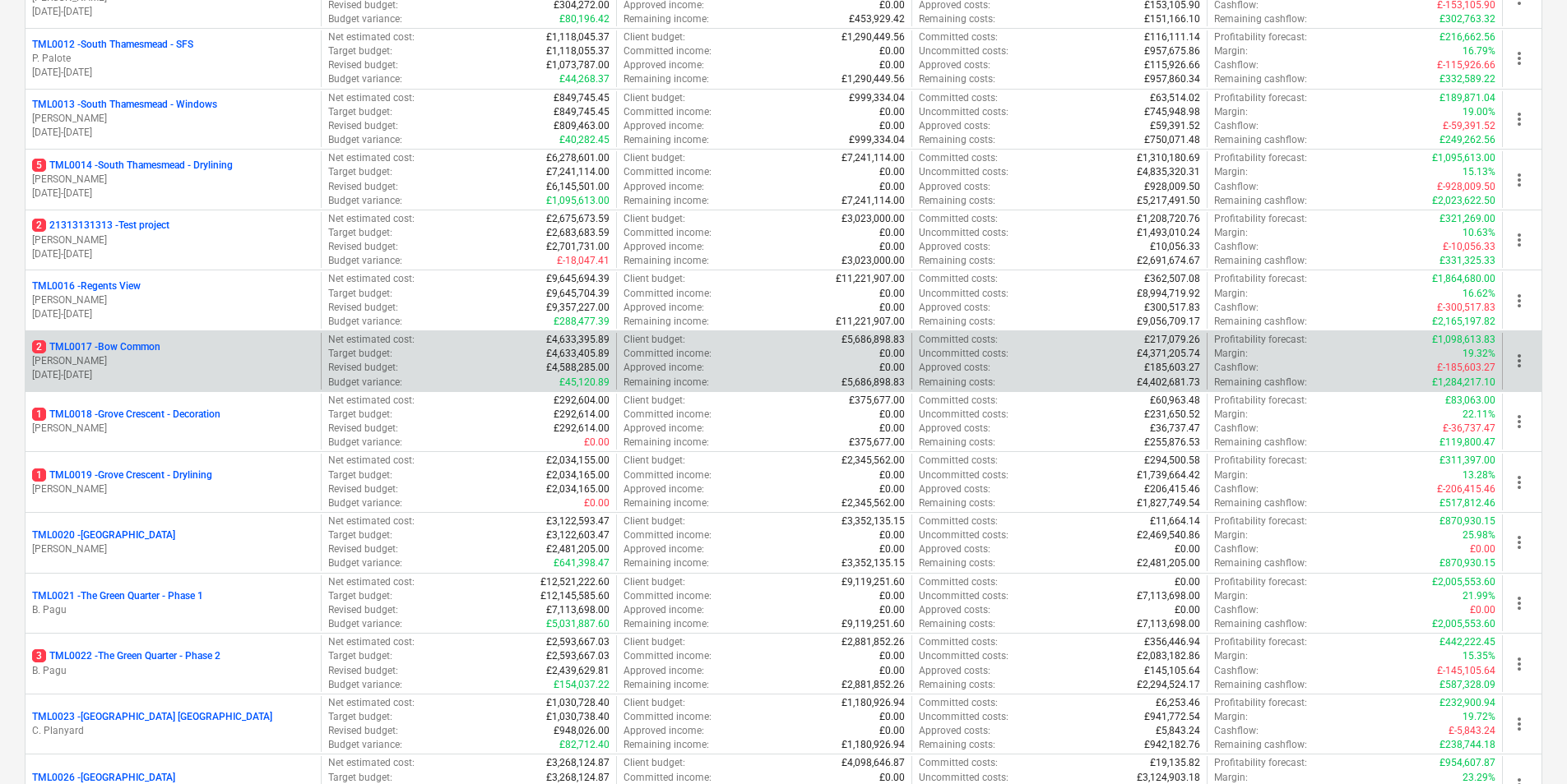
click at [177, 349] on div "2 TML0017 - Bow Common" at bounding box center [173, 347] width 282 height 14
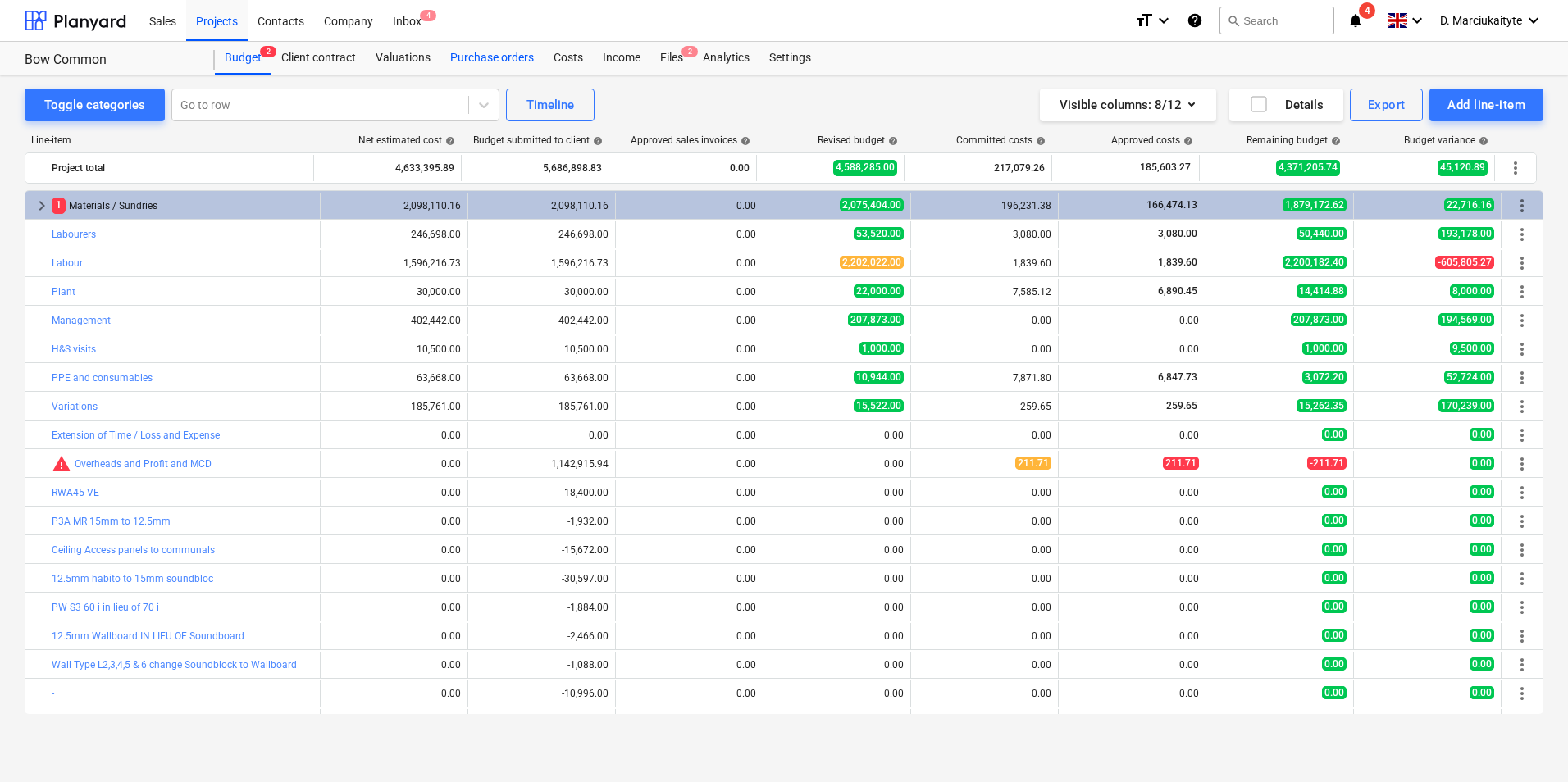
click at [504, 64] on div "Purchase orders" at bounding box center [492, 58] width 104 height 33
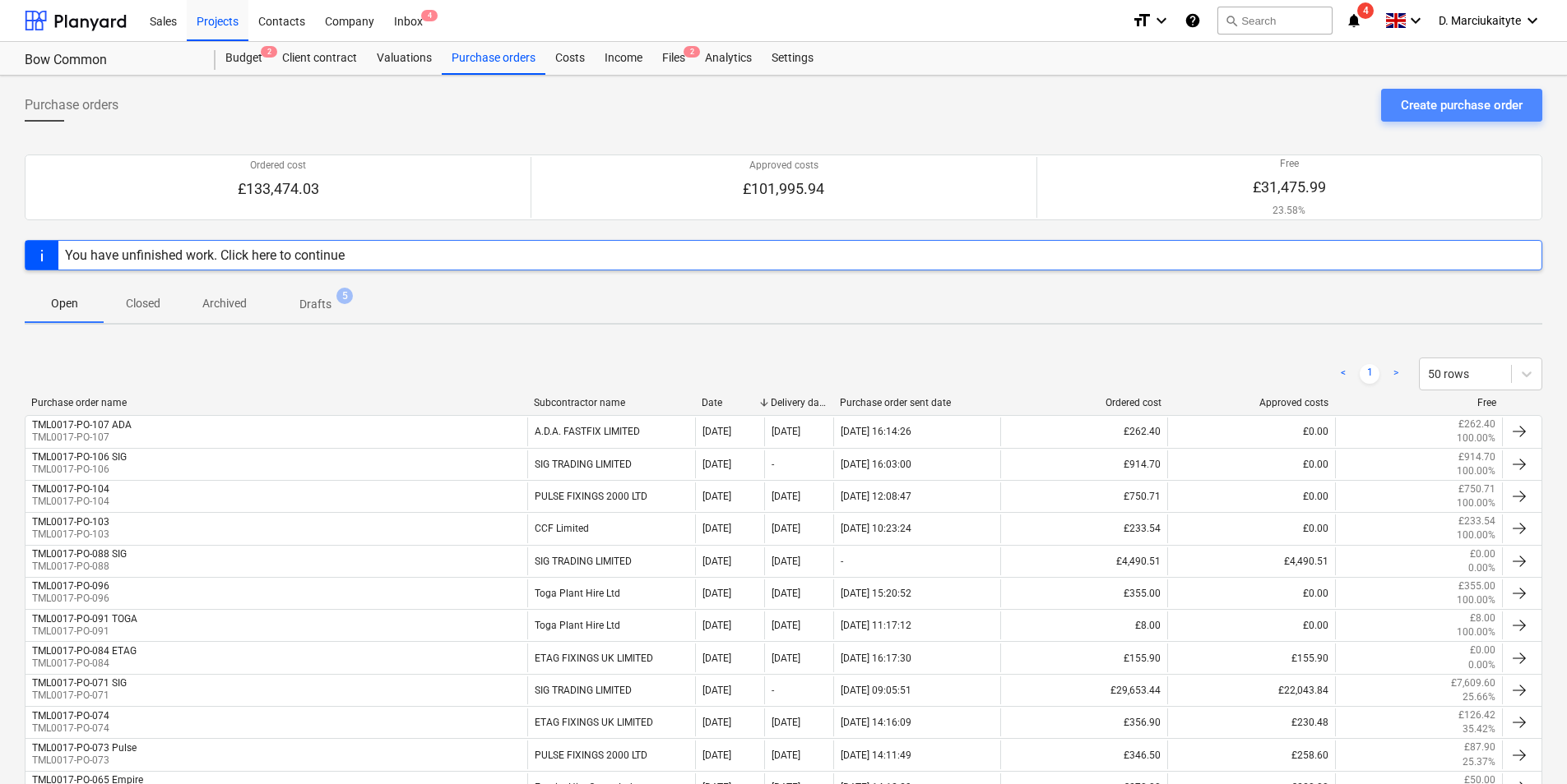
click at [1256, 101] on div "Create purchase order" at bounding box center [1460, 105] width 122 height 21
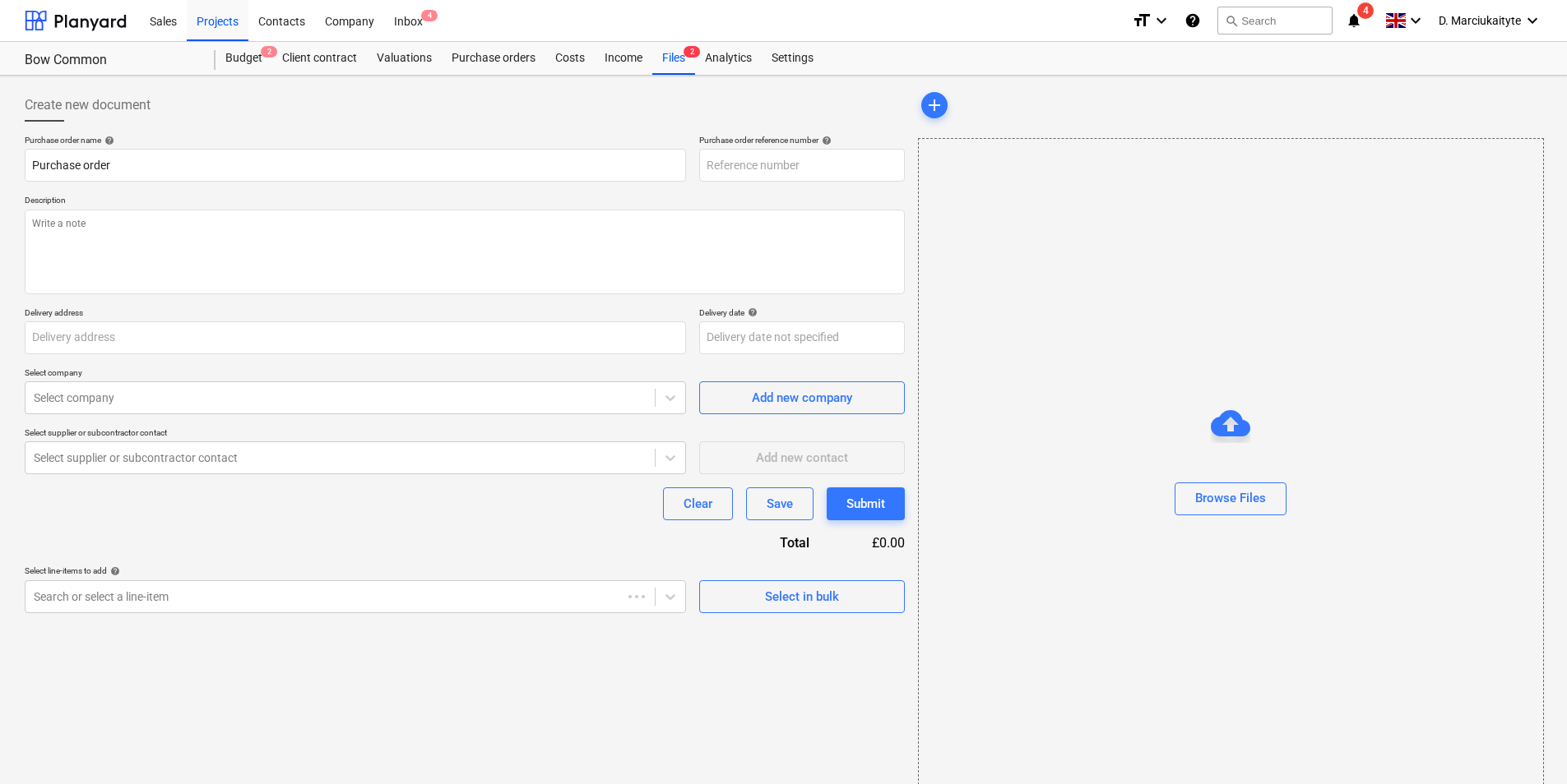
type textarea "x"
type input "St William, Bow Common, Former Gasworks, Bow Common Lane, London E3 4BH"
type textarea "x"
type input "TML0017-PO-108"
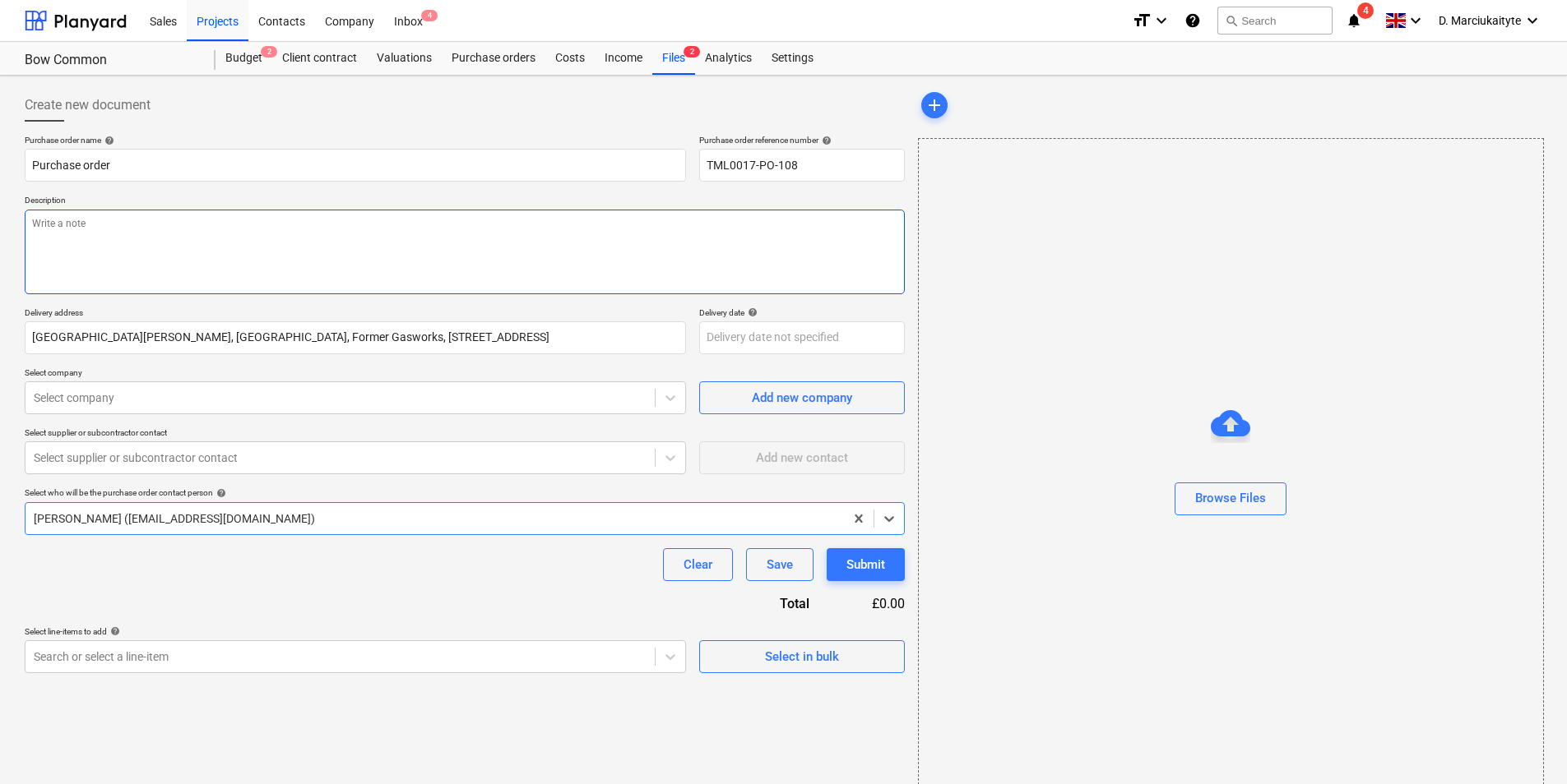
click at [309, 271] on textarea at bounding box center [464, 252] width 880 height 85
type textarea "x"
type textarea "G"
type textarea "x"
type textarea "Go"
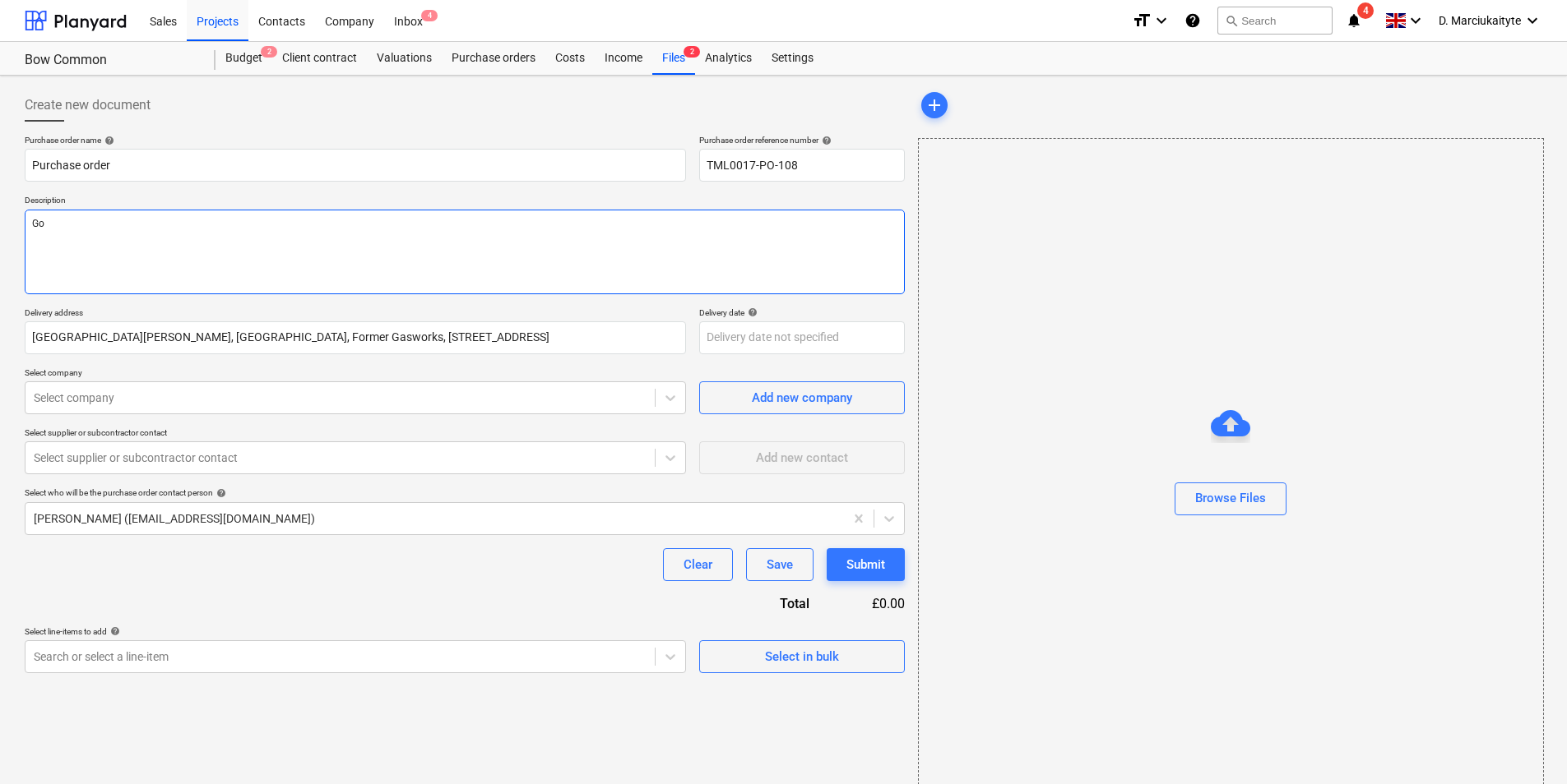
type textarea "x"
type textarea "Goo"
type textarea "x"
type textarea "Good"
type textarea "x"
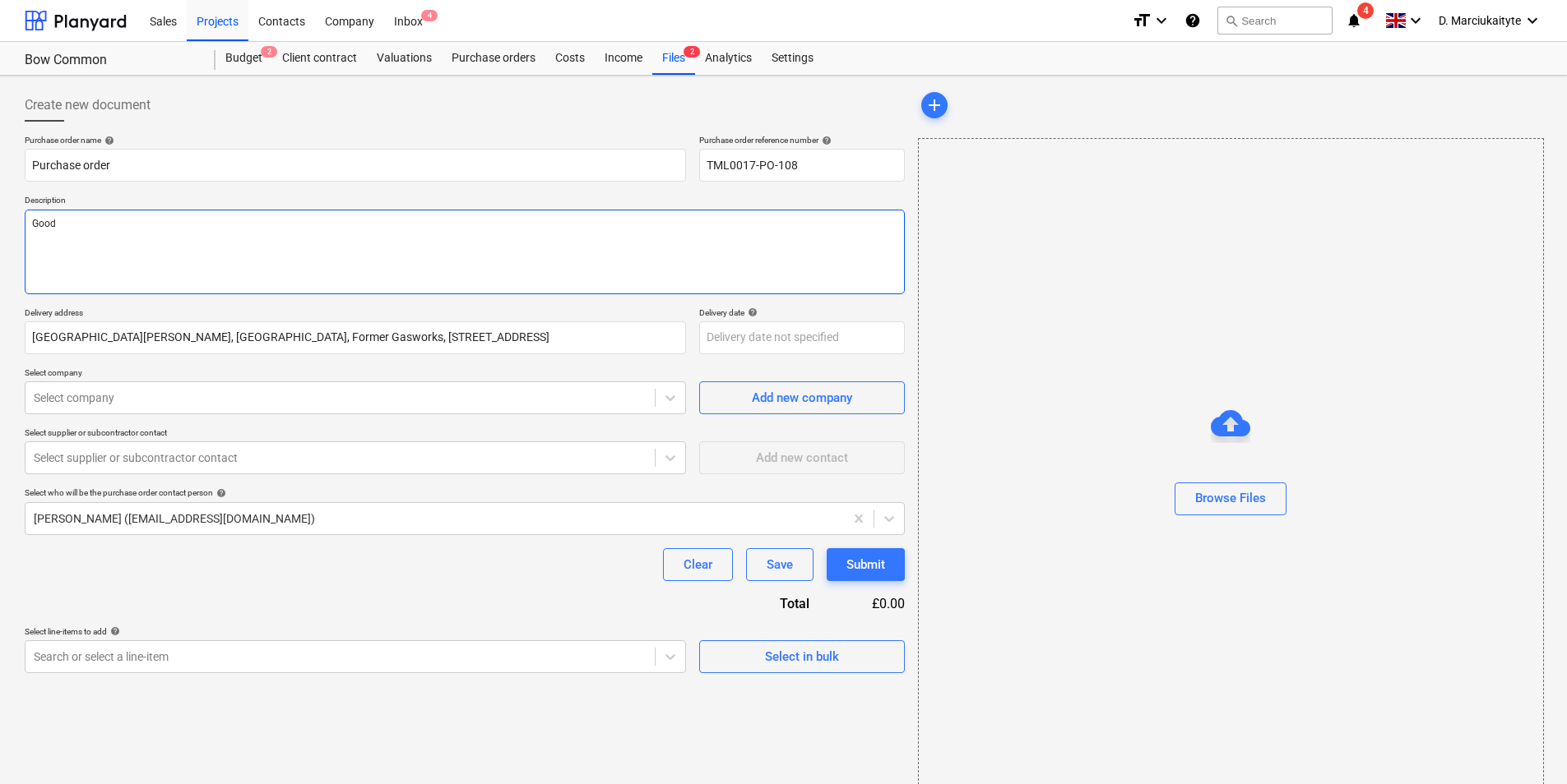
type textarea "Good"
type textarea "x"
type textarea "Good m"
type textarea "x"
type textarea "Good mo"
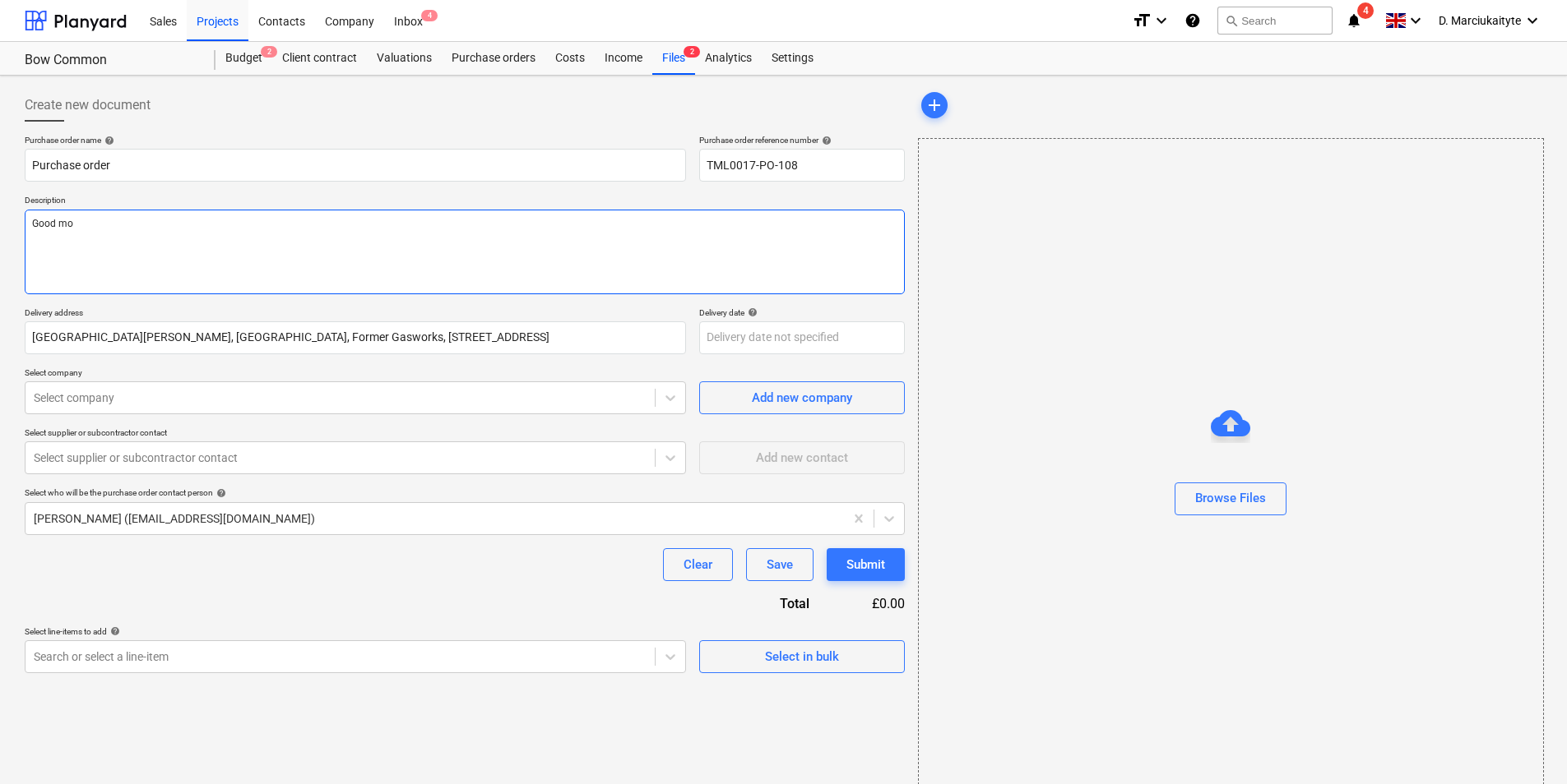
type textarea "x"
type textarea "Good mor"
type textarea "x"
type textarea "Good morn"
type textarea "x"
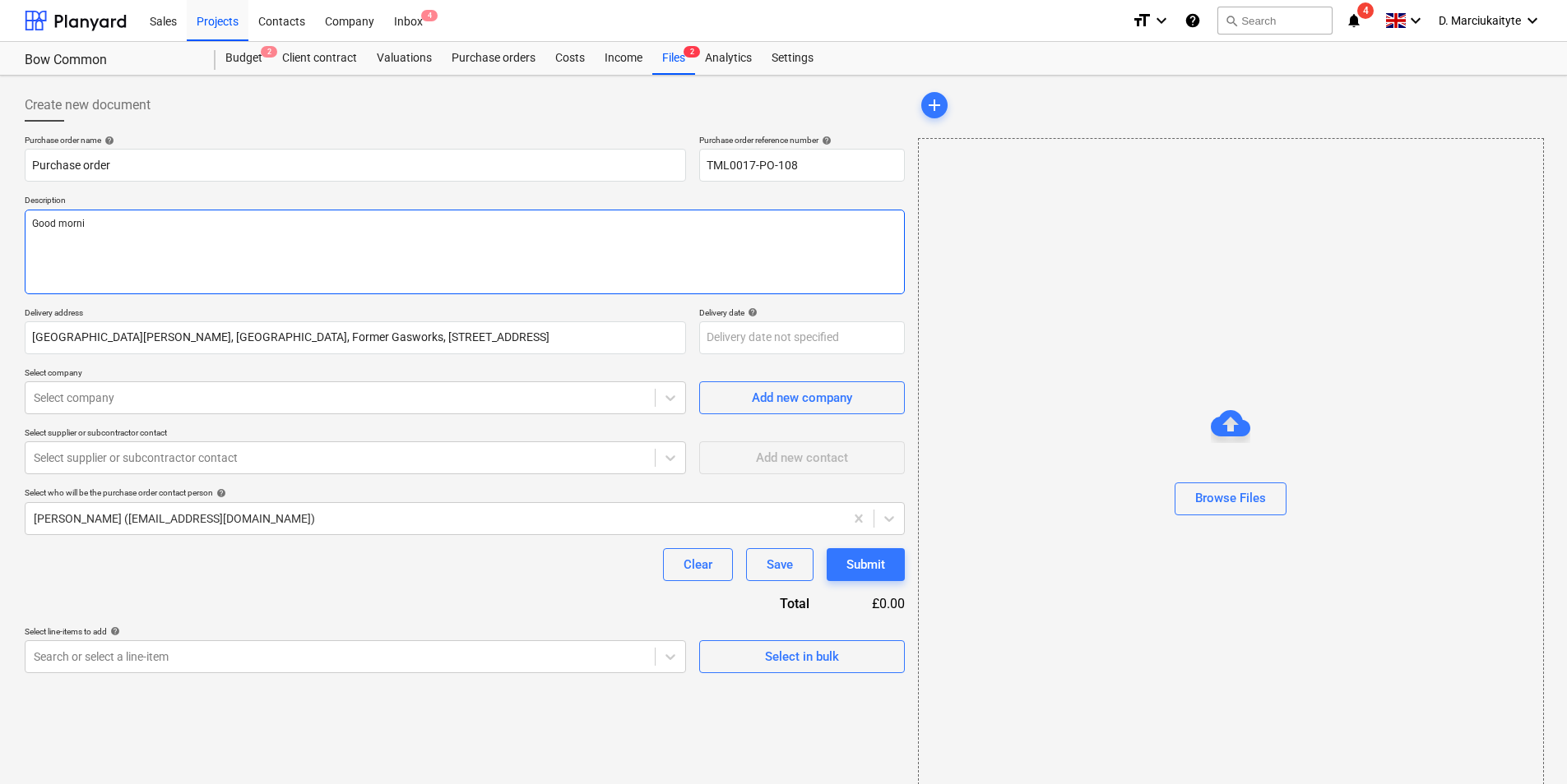
type textarea "Good mornin"
type textarea "x"
type textarea "Good morning"
type textarea "x"
type textarea "Good morning,"
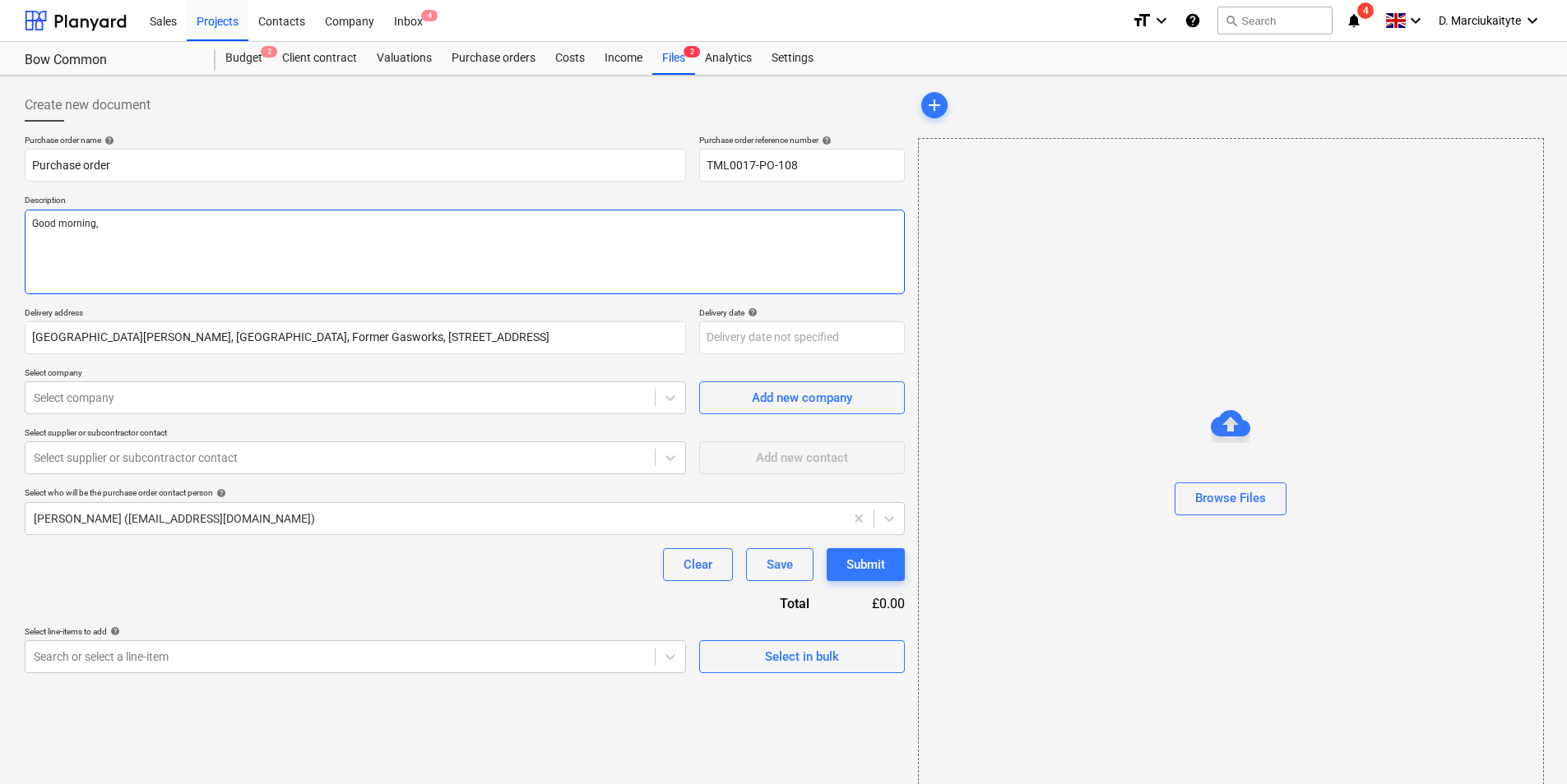
type textarea "x"
type textarea "Good morning,"
type textarea "x"
type textarea "Good morning,"
type textarea "x"
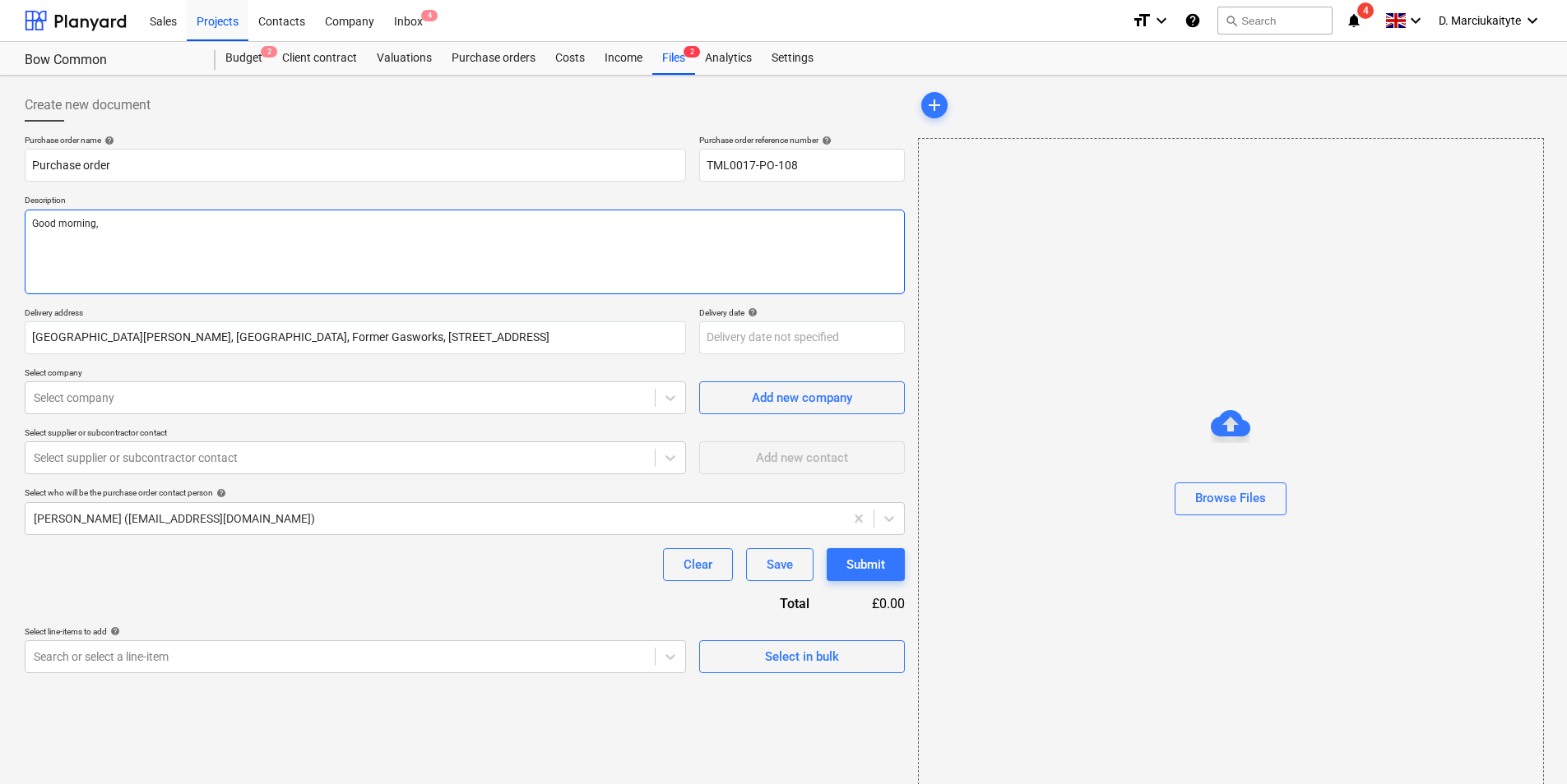
type textarea "Good morning, P"
type textarea "x"
type textarea "Good morning, Pl"
type textarea "x"
type textarea "Good morning, Ple"
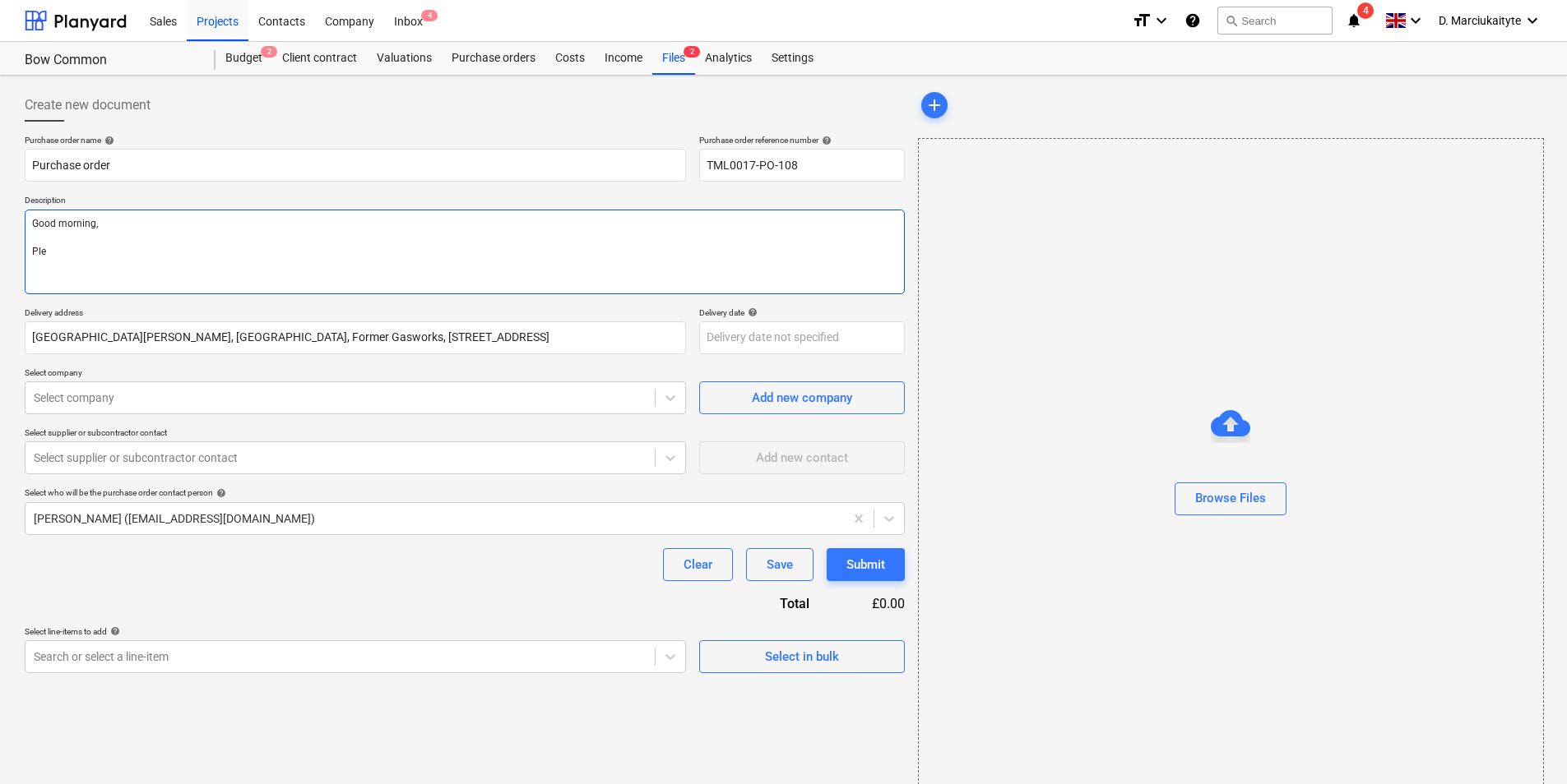
type textarea "x"
type textarea "Good morning, [GEOGRAPHIC_DATA]"
type textarea "x"
type textarea "Good morning, Pleae"
type textarea "x"
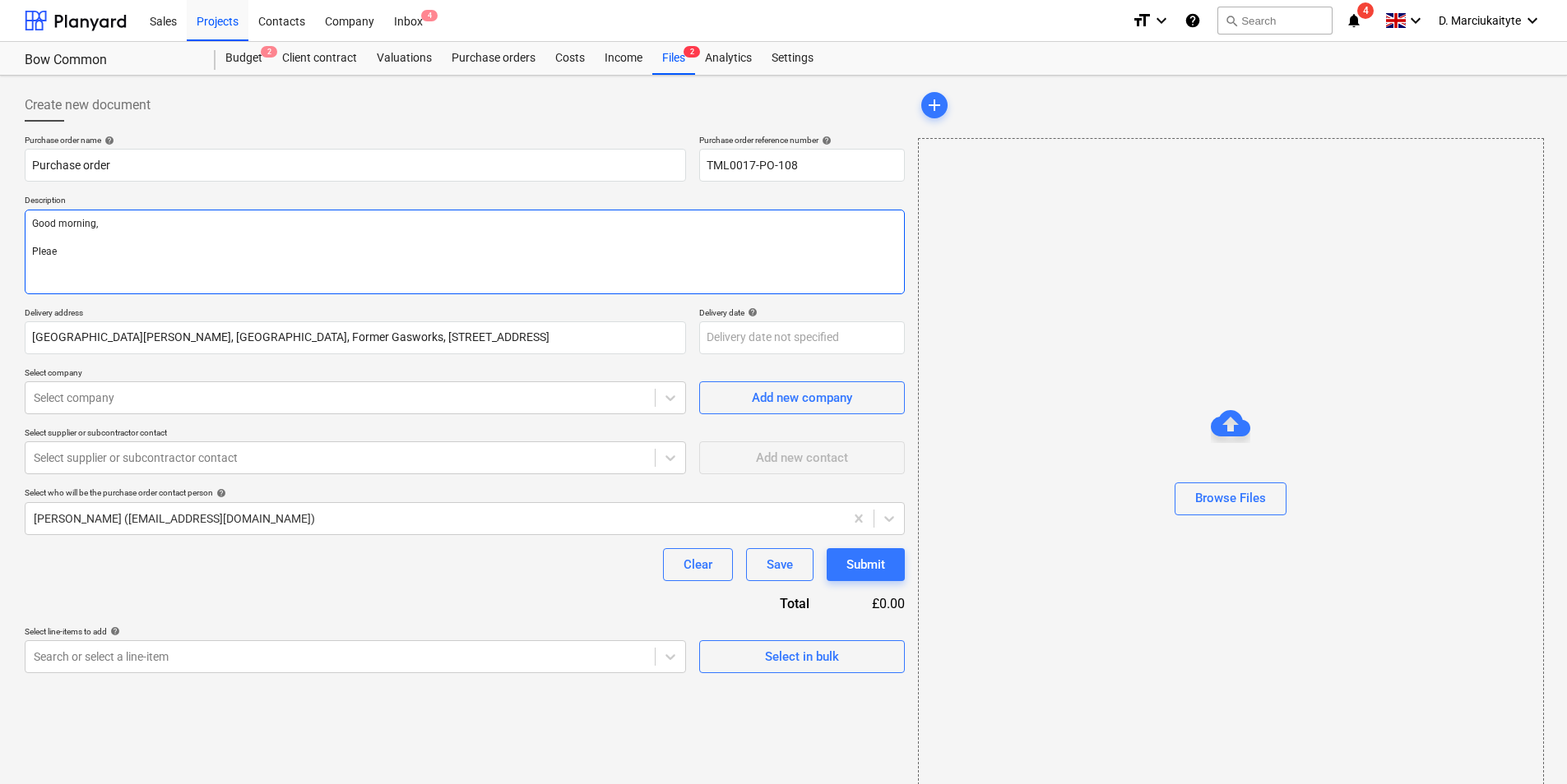
type textarea "Good morning, Pleae"
type textarea "x"
type textarea "Good morning, Pleae"
type textarea "x"
type textarea "Good morning, [GEOGRAPHIC_DATA]"
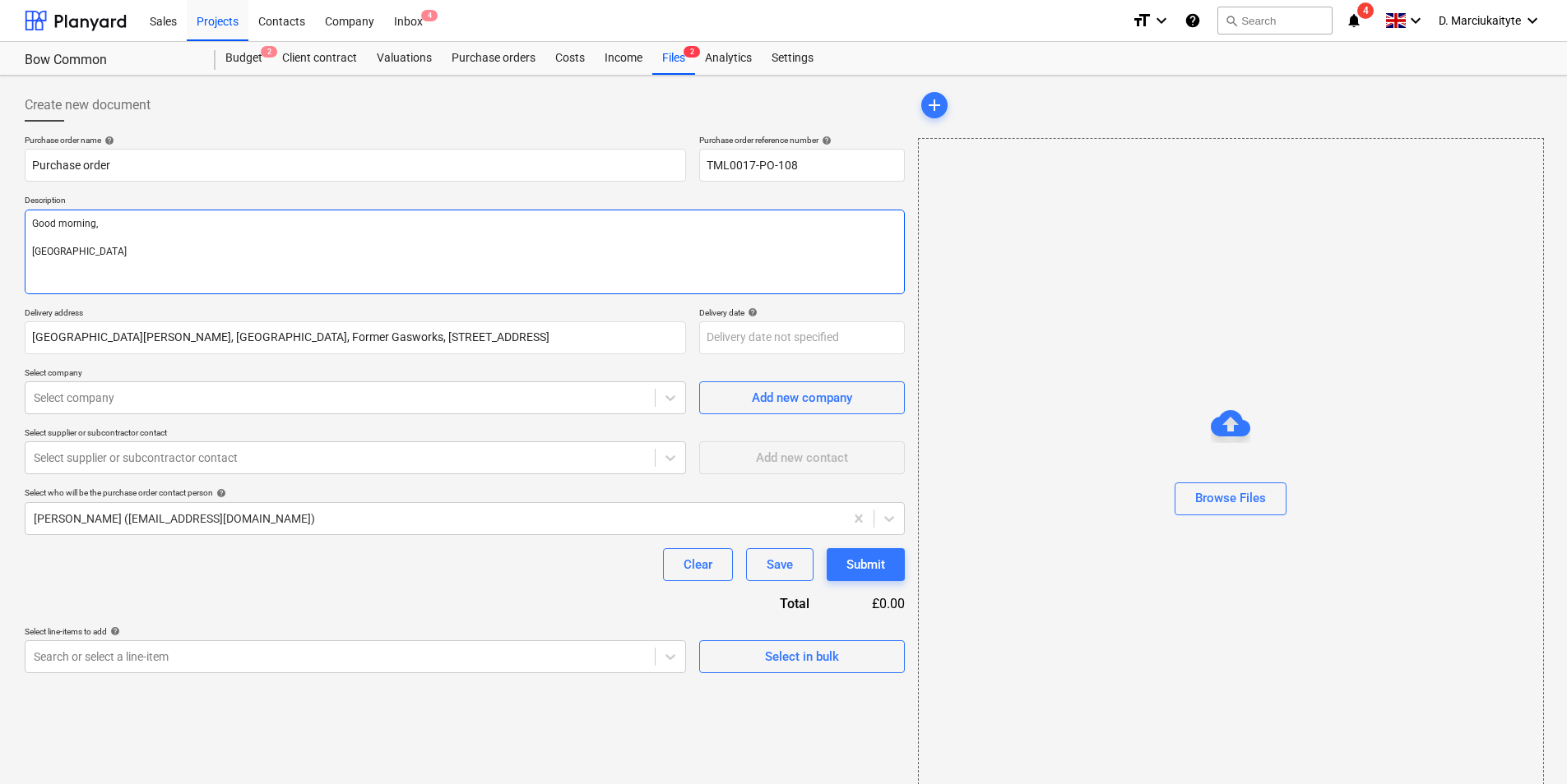
type textarea "x"
type textarea "Good morning, Pleas"
type textarea "x"
type textarea "Good morning, Please"
type textarea "x"
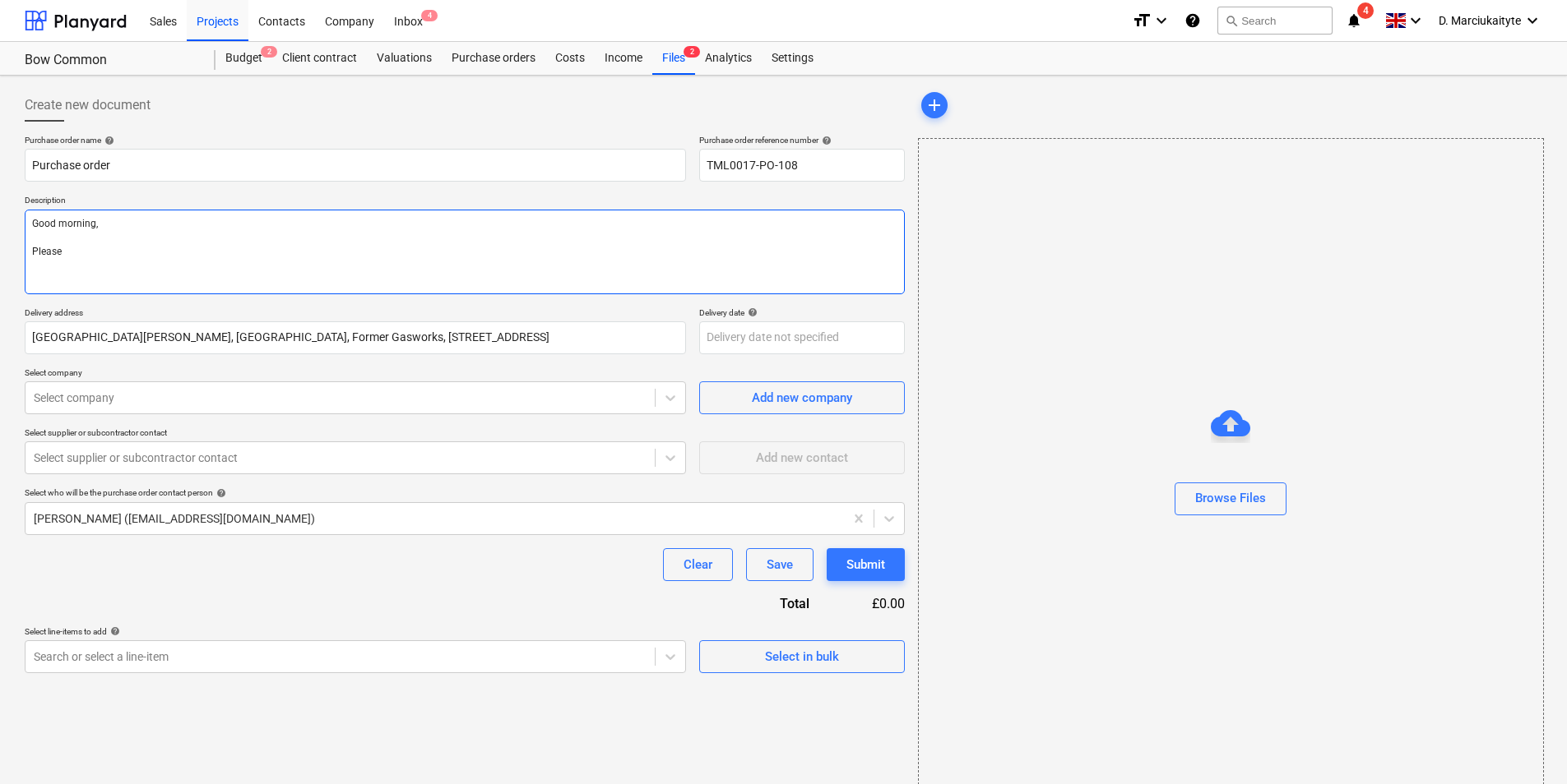
type textarea "Good morning, Please"
type textarea "x"
type textarea "Good morning, Please p"
type textarea "x"
type textarea "Good morning, Please pr"
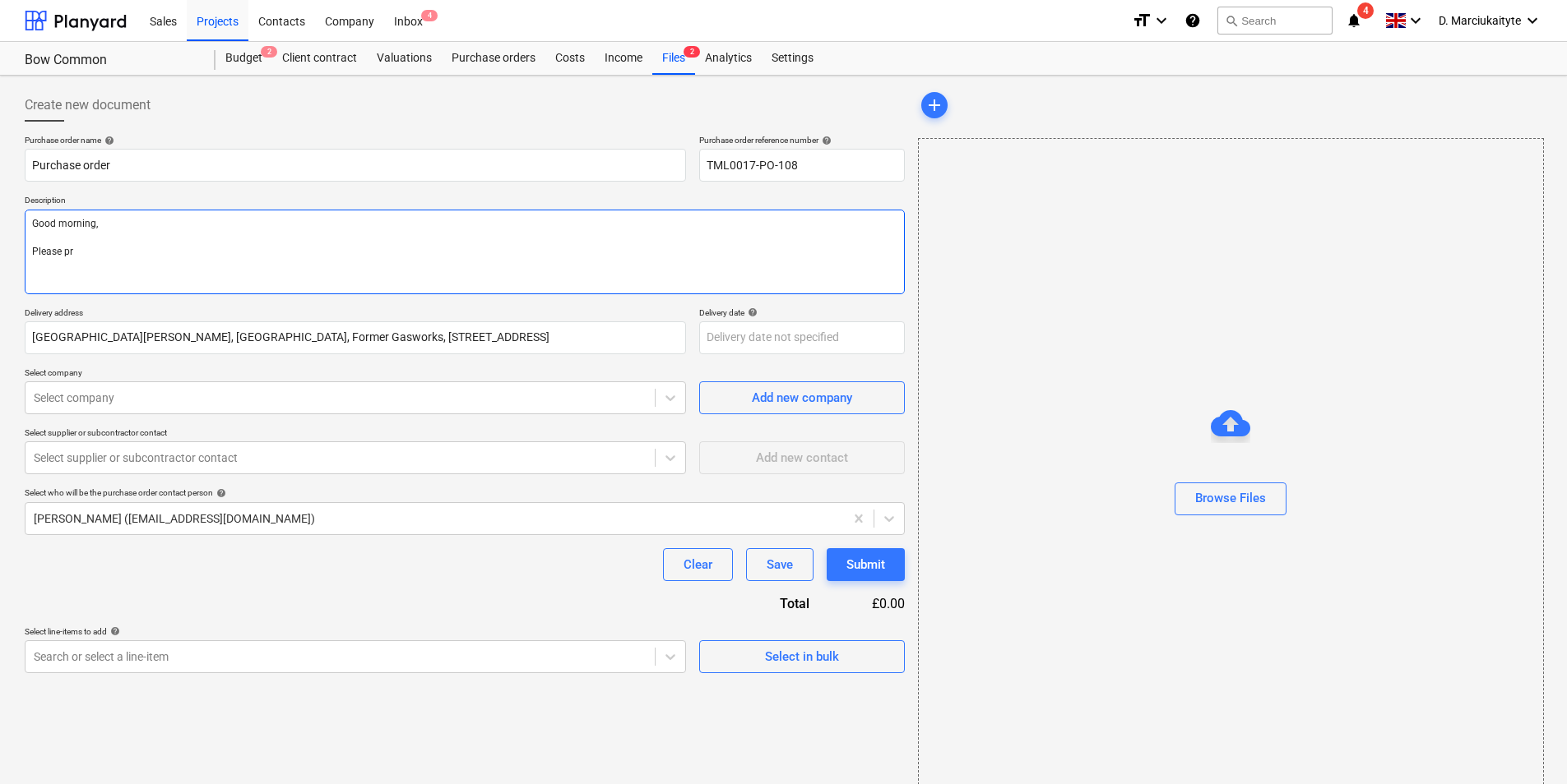
type textarea "x"
type textarea "Good morning, Please pro"
type textarea "x"
type textarea "Good morning, Please proc"
type textarea "x"
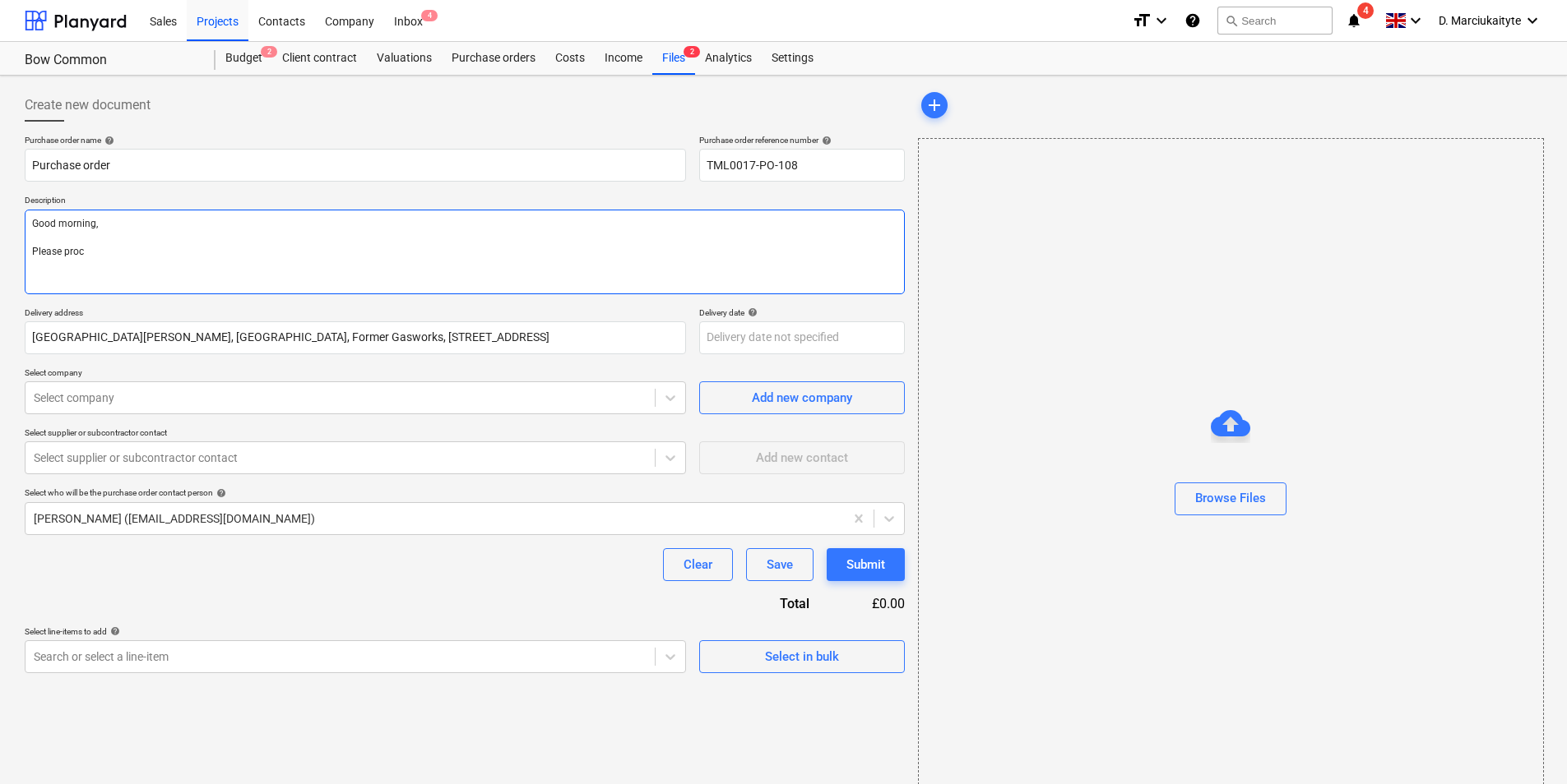
type textarea "Good morning, Please proce"
type textarea "x"
type textarea "Good morning, Please procee"
type textarea "x"
type textarea "Good morning, Please proceed"
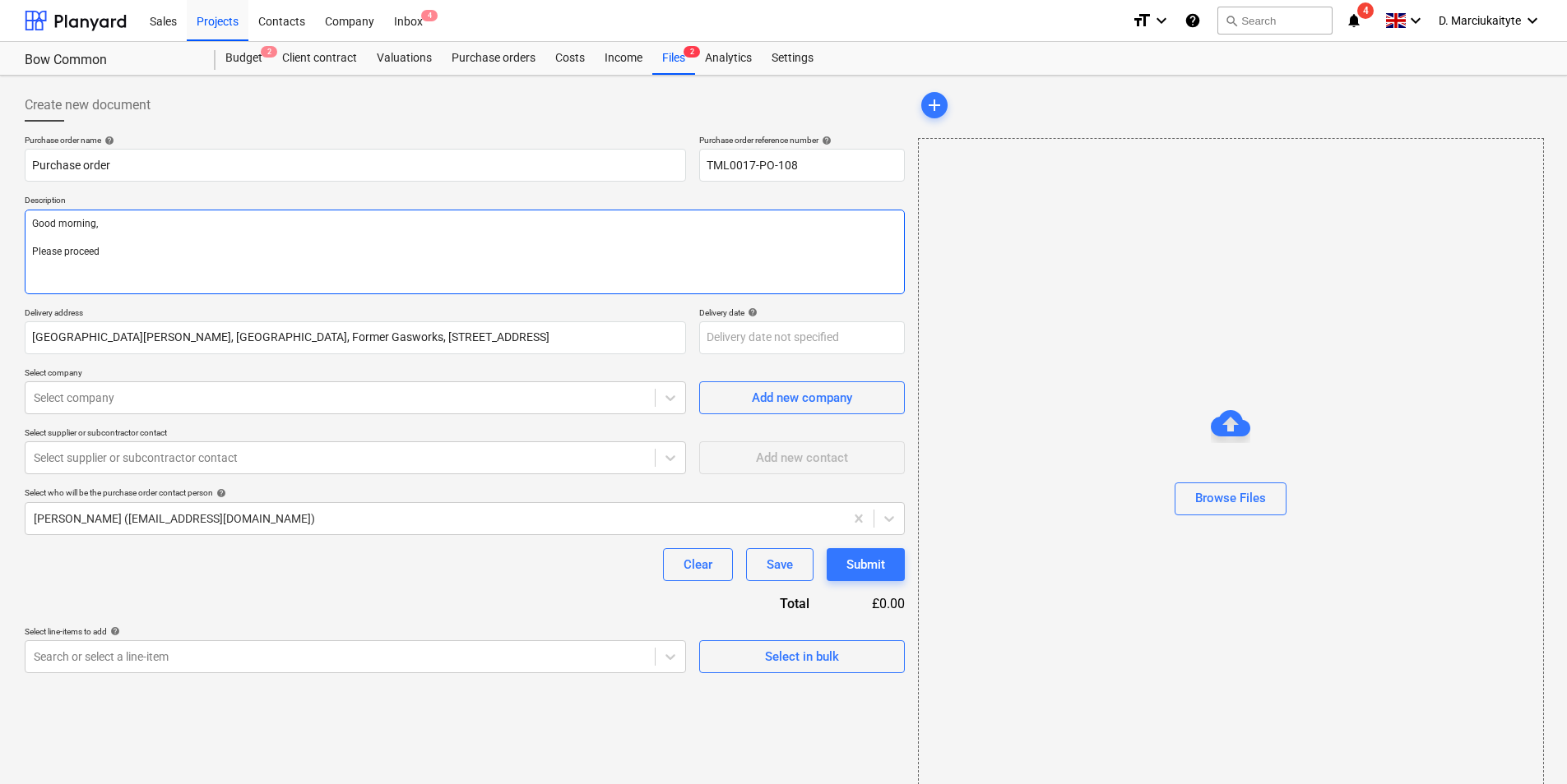
type textarea "x"
type textarea "Good morning, Please proceed"
type textarea "x"
type textarea "Good morning, Please proceed w"
type textarea "x"
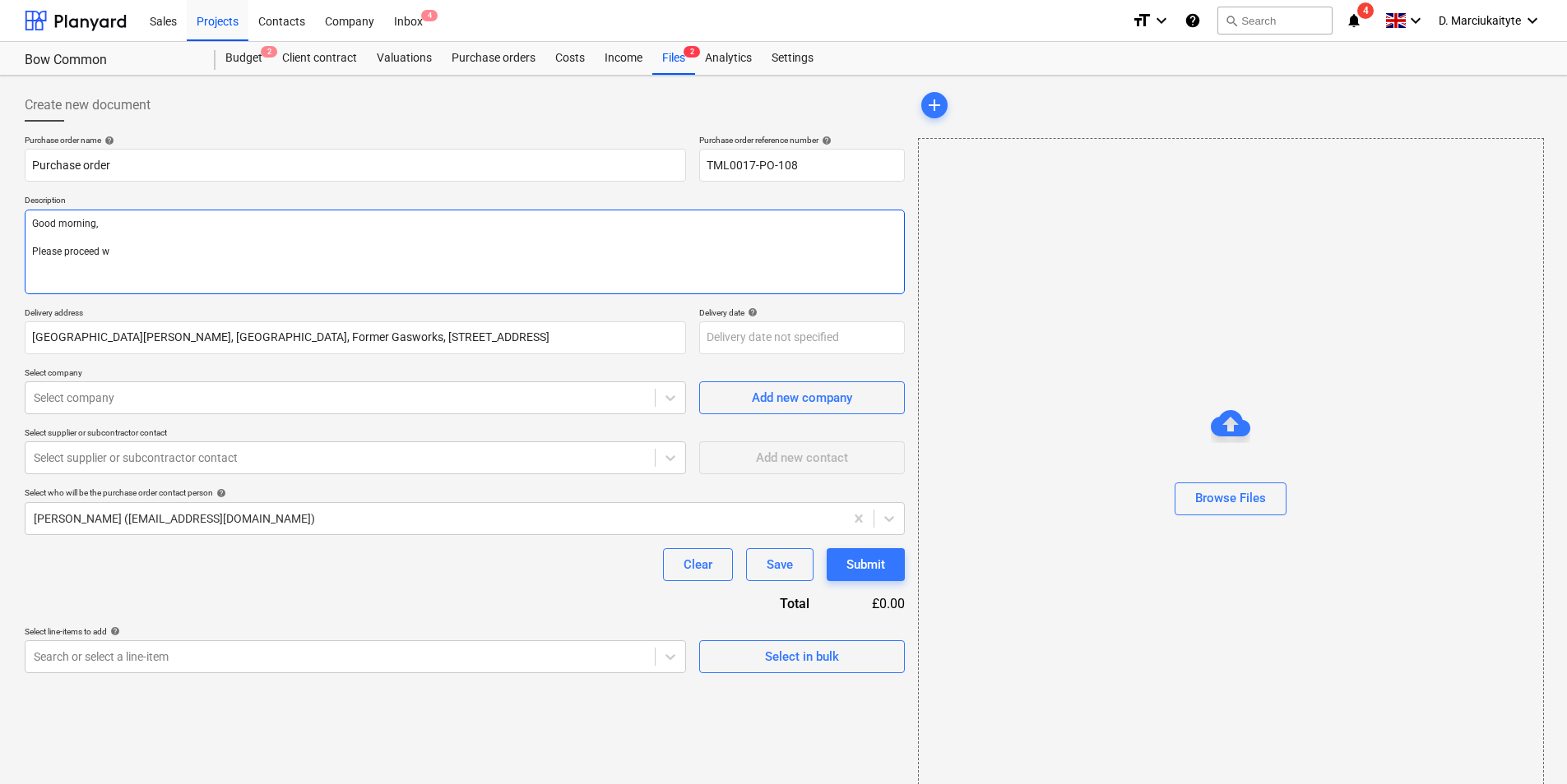
type textarea "Good morning, Please proceed wi"
type textarea "x"
type textarea "Good morning, Please proceed wit"
type textarea "x"
type textarea "Good morning, Please proceed with"
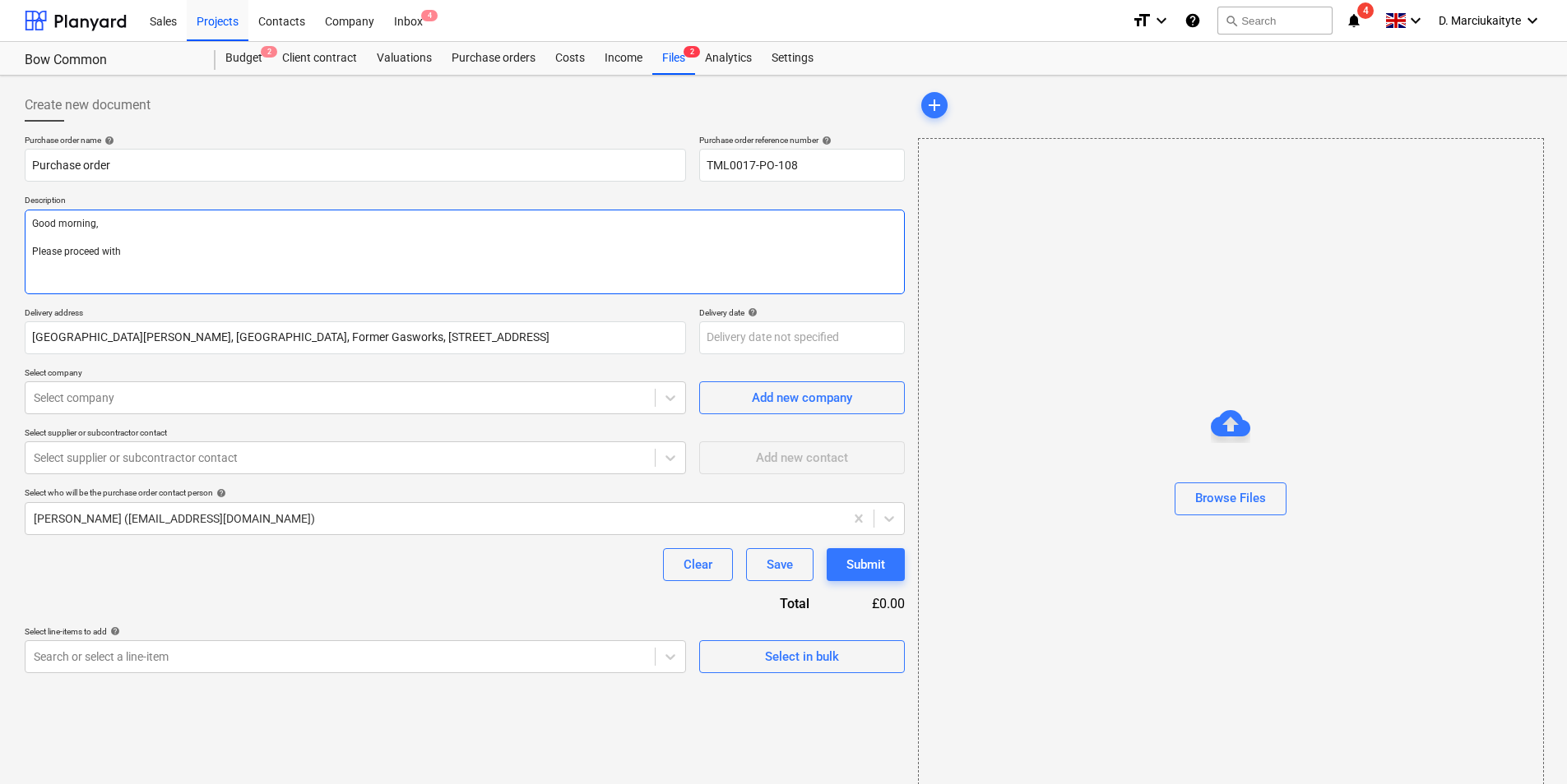
type textarea "x"
type textarea "Good morning, Please proceed with"
type textarea "x"
type textarea "Good morning, Please proceed with a"
type textarea "x"
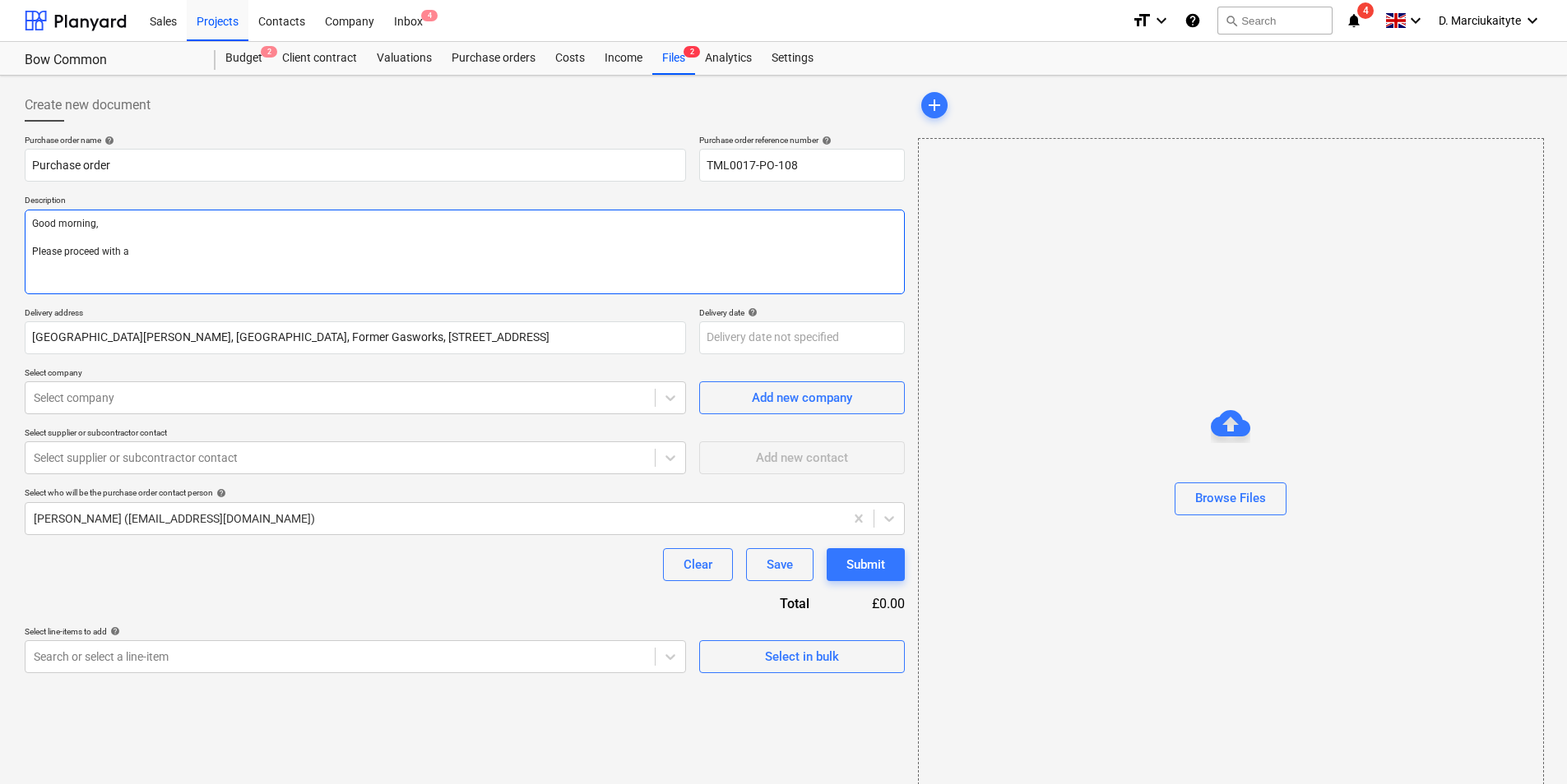
type textarea "Good morning, Please proceed with at"
type textarea "x"
type textarea "Good morning, Please proceed with att"
type textarea "x"
type textarea "Good morning, Please proceed with atta"
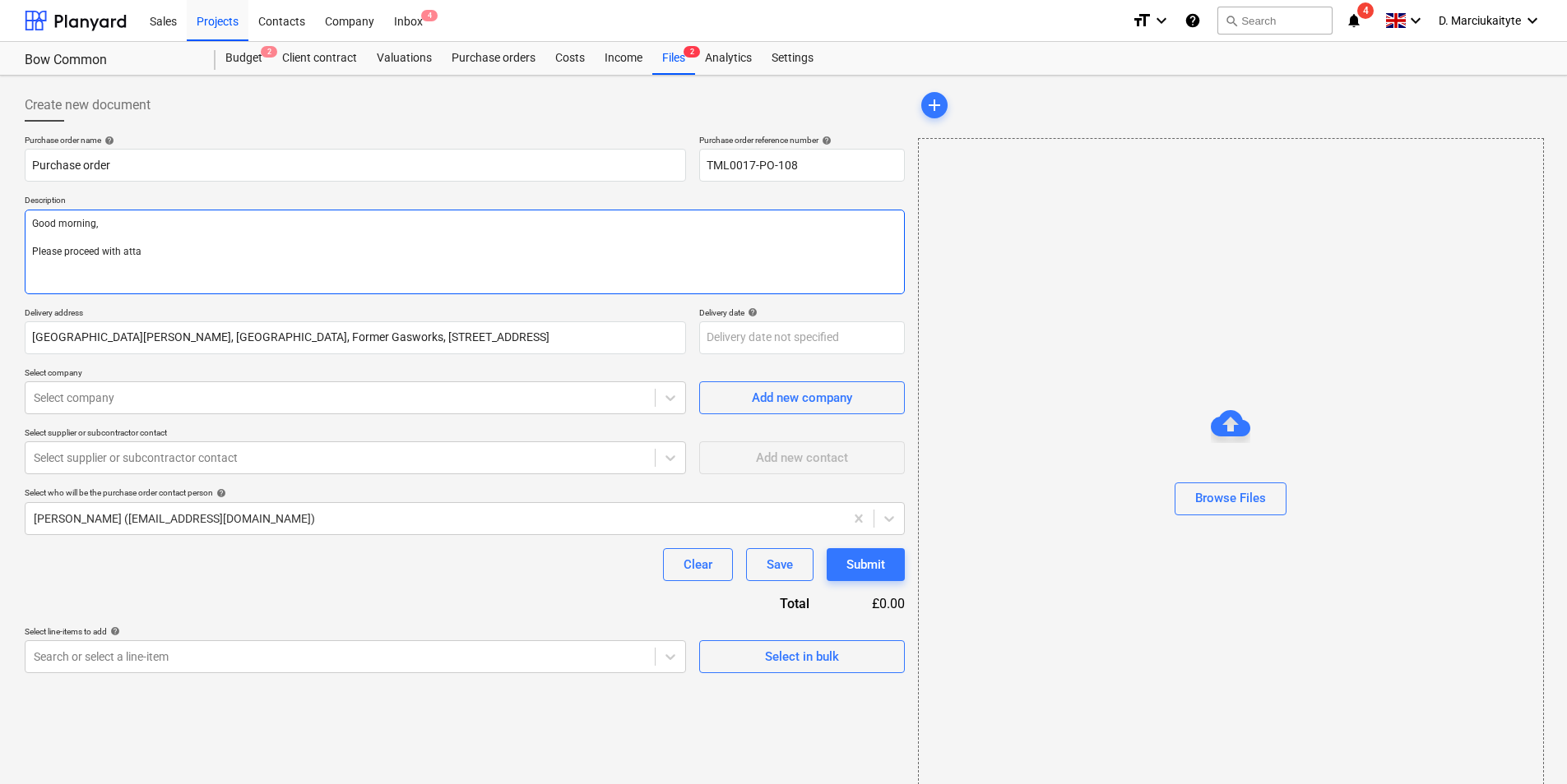
type textarea "x"
type textarea "Good morning, Please proceed with attac"
type textarea "x"
type textarea "Good morning, Please proceed with attach"
type textarea "x"
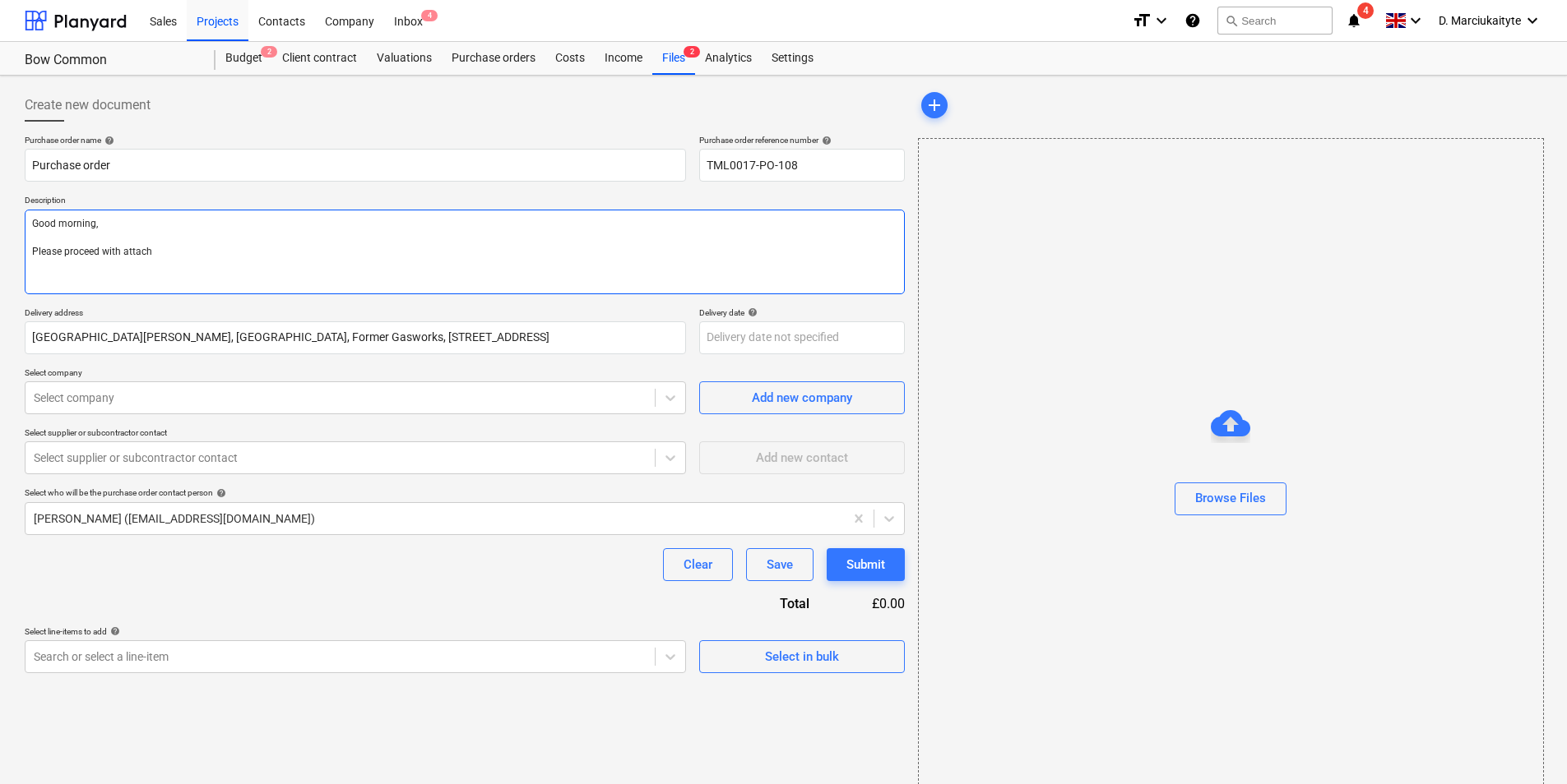
type textarea "Good morning, Please proceed with attache"
type textarea "x"
type textarea "Good morning, Please proceed with attached"
type textarea "x"
type textarea "Good morning, Please proceed with attached"
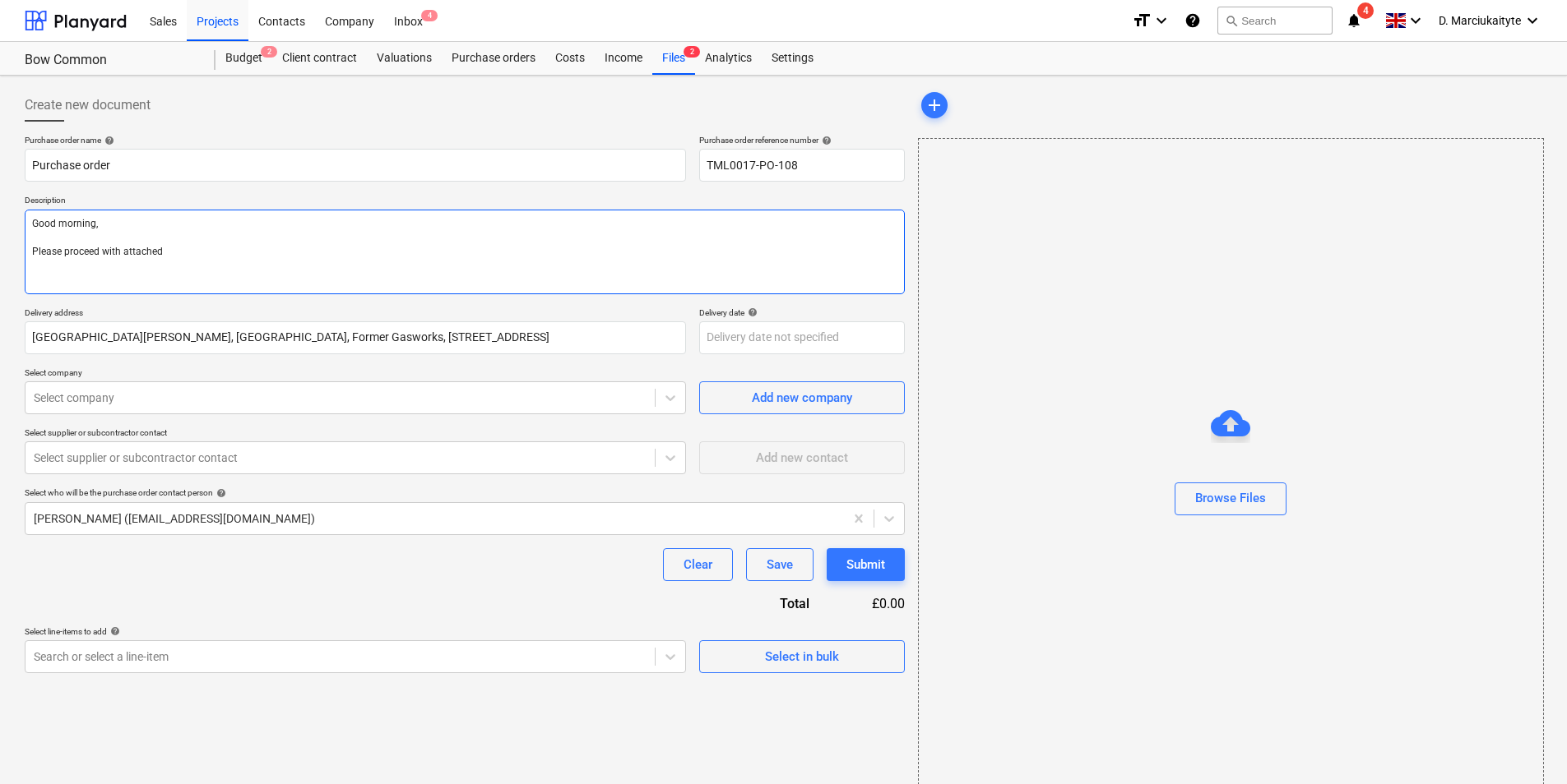
type textarea "x"
type textarea "Good morning, Please proceed with attached o"
type textarea "x"
type textarea "Good morning, Please proceed with attached or"
type textarea "x"
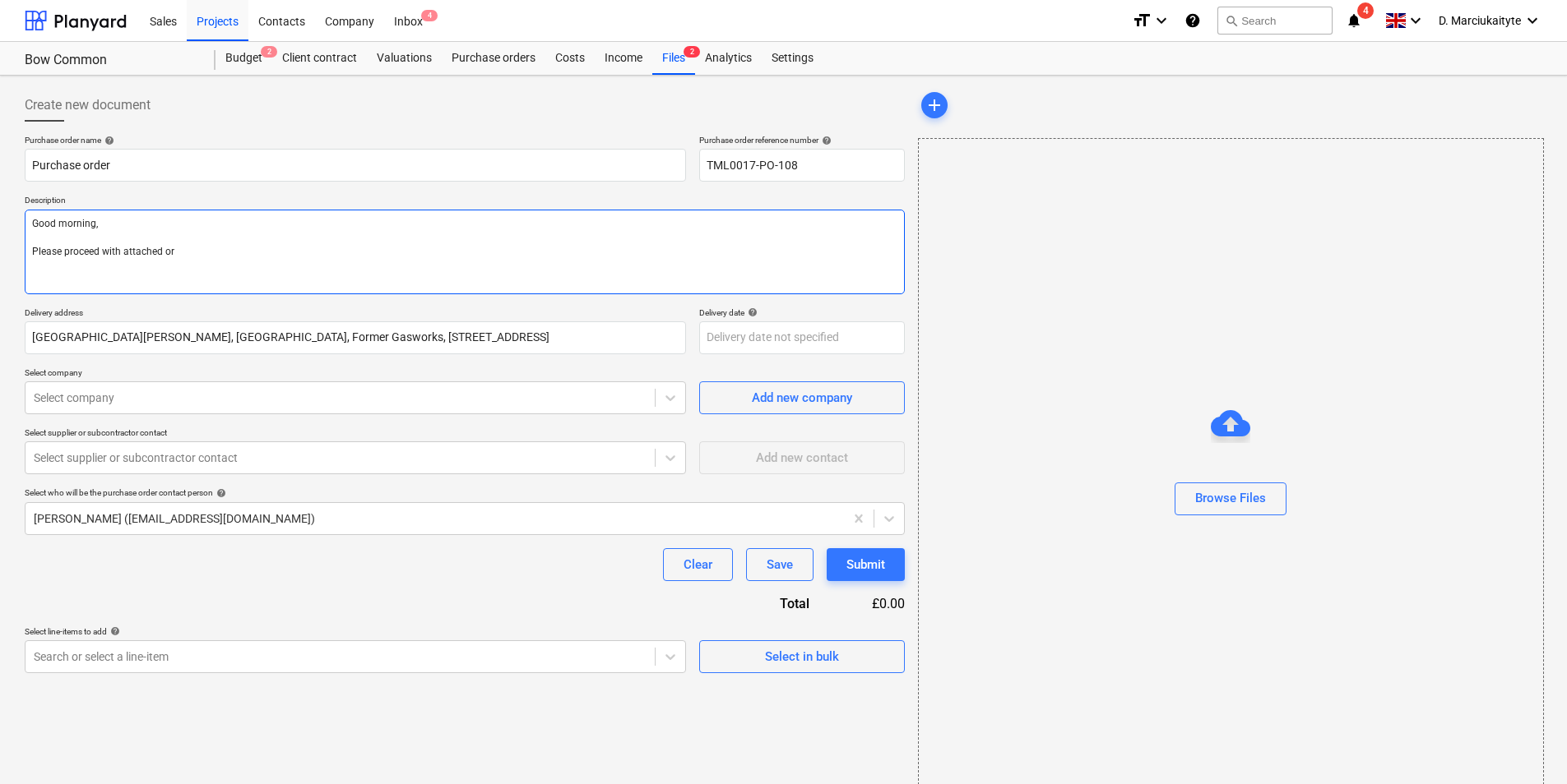
type textarea "Good morning, Please proceed with attached ord"
type textarea "x"
type textarea "Good morning, Please proceed with attached orde"
type textarea "x"
type textarea "Good morning, Please proceed with attached order"
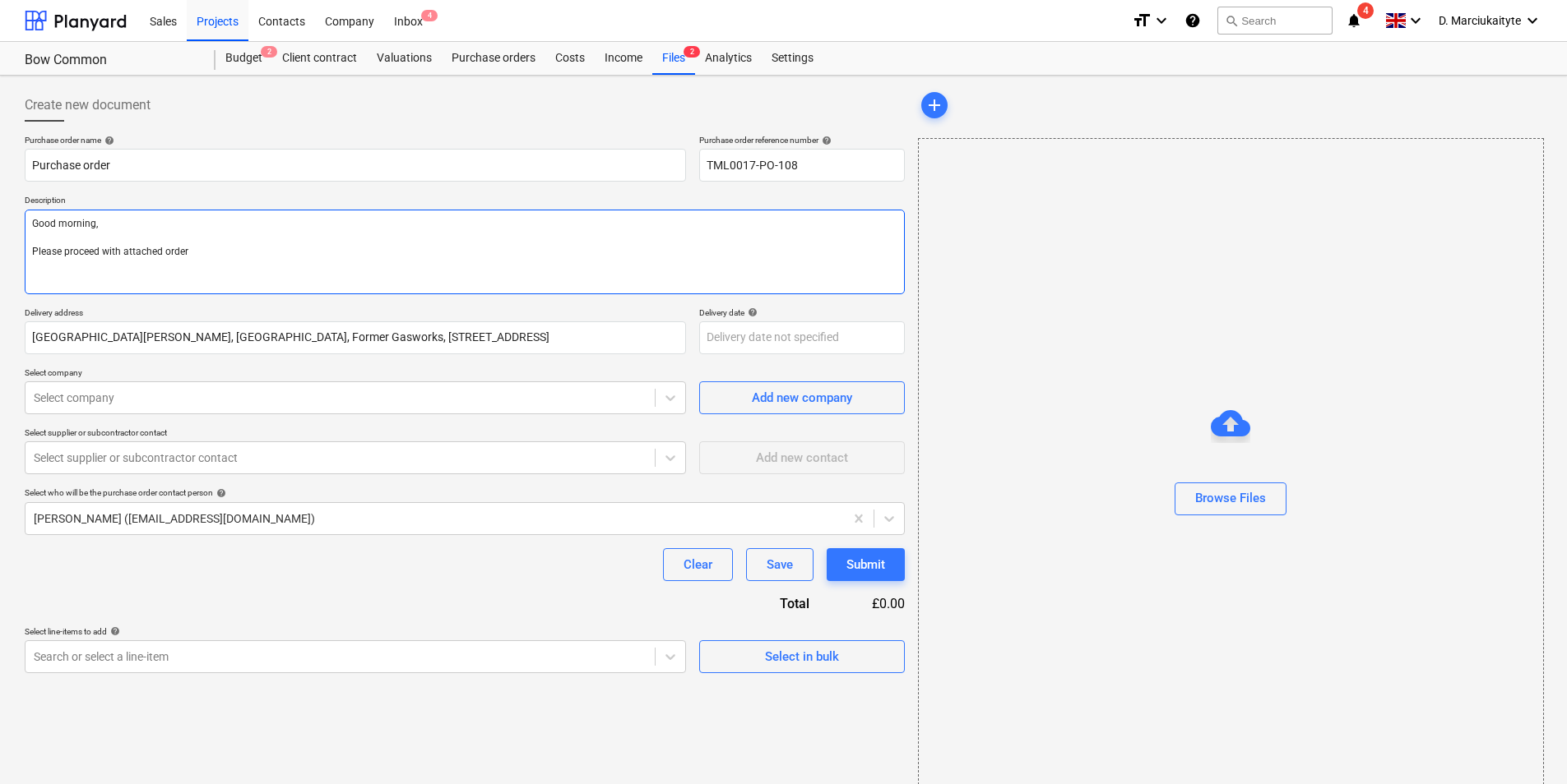
type textarea "x"
type textarea "Good morning, Please proceed with attached order."
type textarea "x"
type textarea "Good morning, Please proceed with attached order."
type textarea "x"
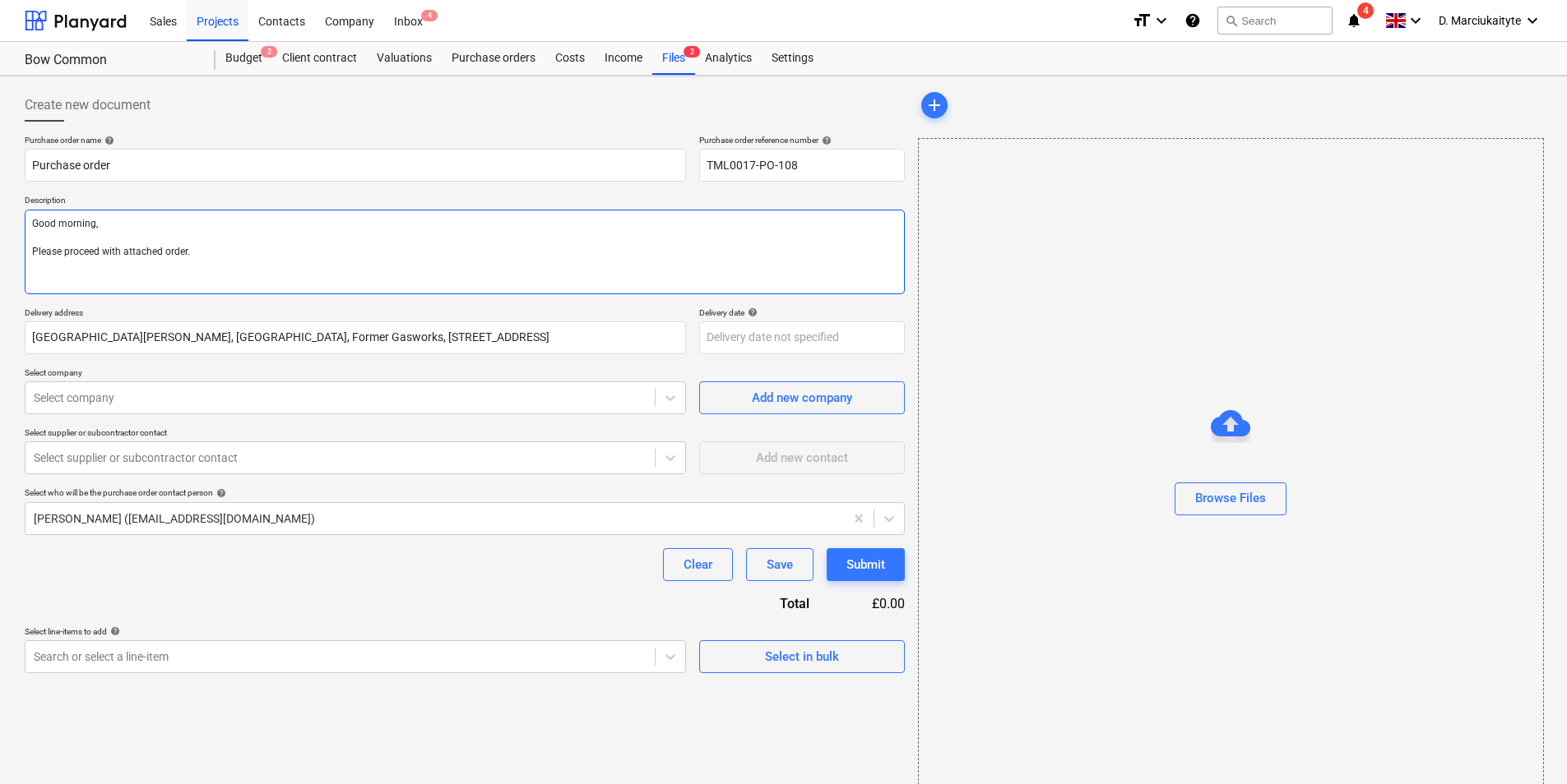
type textarea "Good morning, Please proceed with attached order. D"
type textarea "x"
type textarea "Good morning, Please proceed with attached order. De"
type textarea "x"
type textarea "Good morning, Please proceed with attached order. Del"
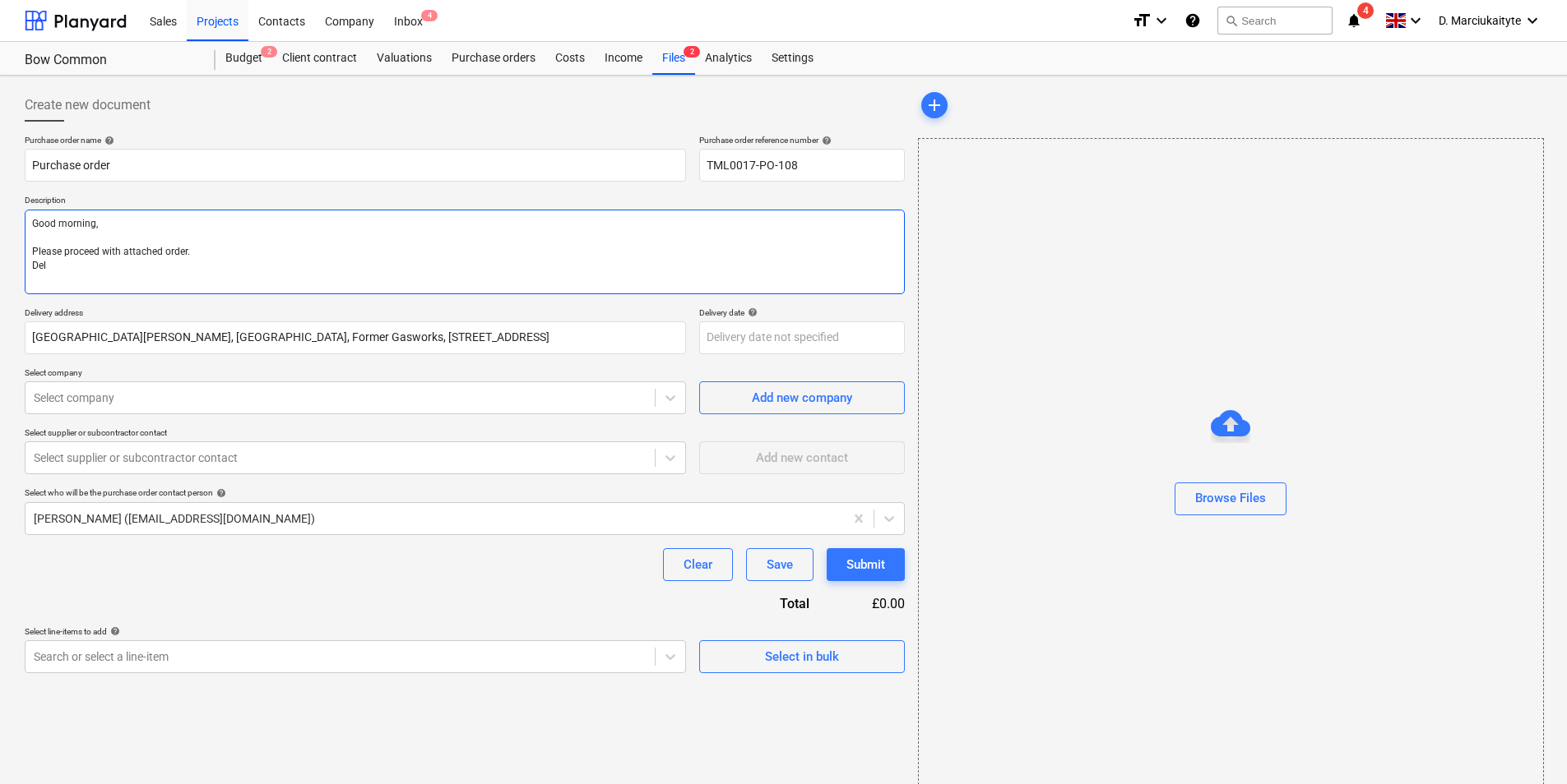
type textarea "x"
type textarea "Good morning, Please proceed with attached order. Deli"
type textarea "x"
type textarea "Good morning, Please proceed with attached order. Deliv"
type textarea "x"
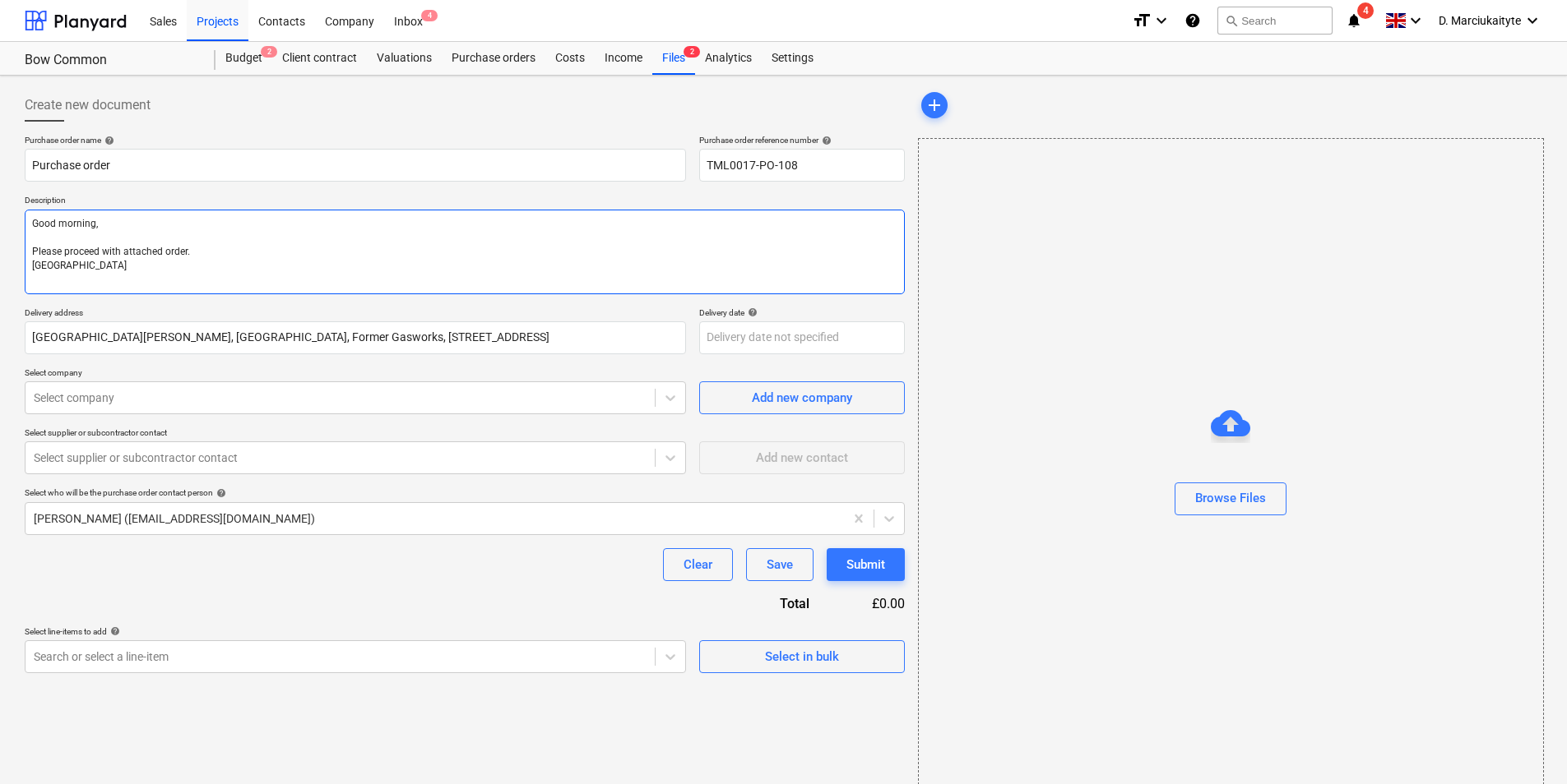
type textarea "Good morning, Please proceed with attached order. Delive"
type textarea "x"
type textarea "Good morning, Please proceed with attached order. Deliver"
type textarea "x"
type textarea "Good morning, Please proceed with attached order. Delivery"
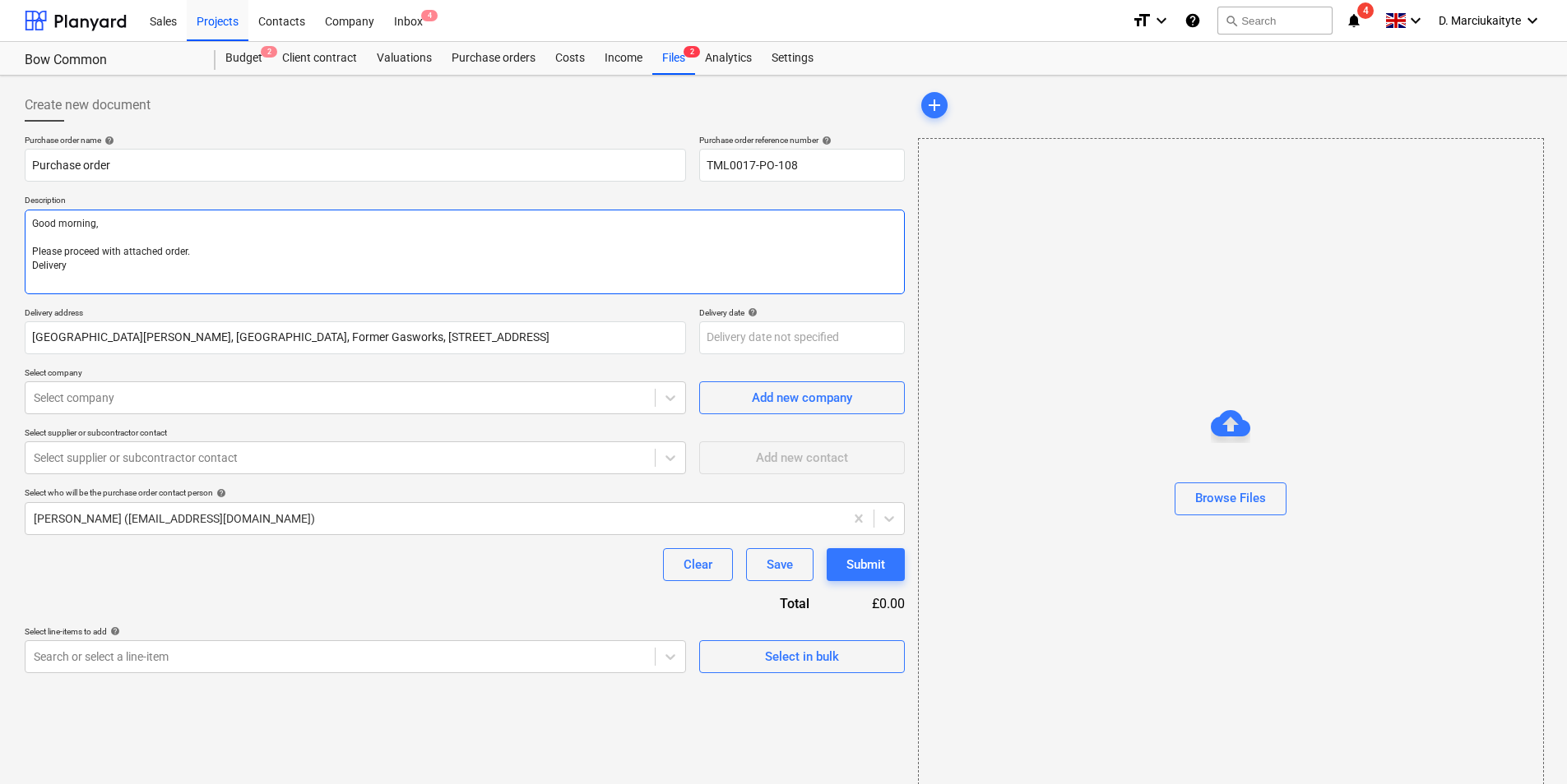
type textarea "x"
type textarea "Good morning, Please proceed with attached order. Delivery"
type textarea "x"
type textarea "Good morning, Please proceed with attached order. Delivery A"
type textarea "x"
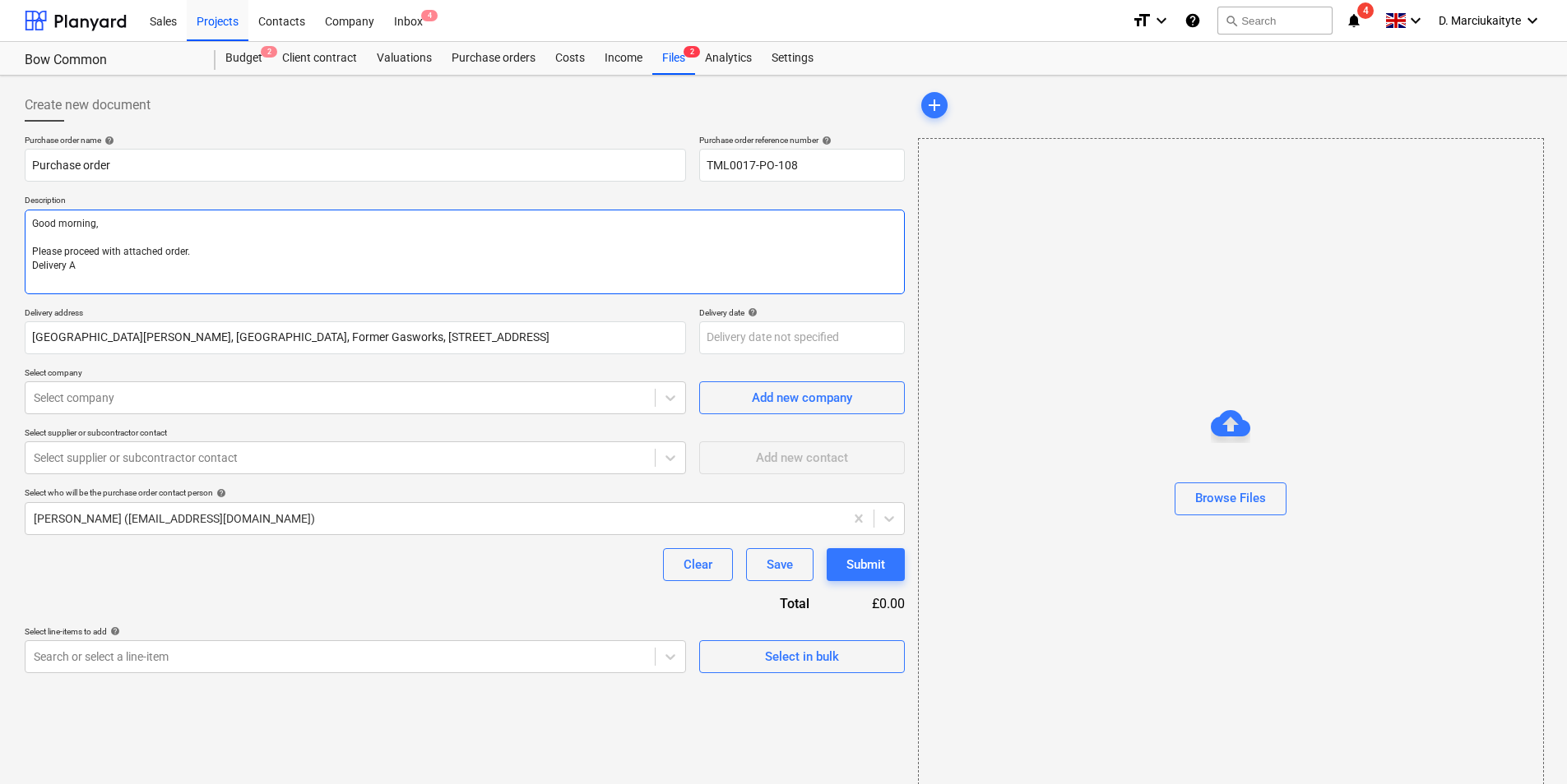
type textarea "Good morning, Please proceed with attached order. Delivery AS"
type textarea "x"
type textarea "Good morning, Please proceed with attached order. Delivery ASA"
type textarea "x"
type textarea "Good morning, Please proceed with attached order. Delivery ASAP"
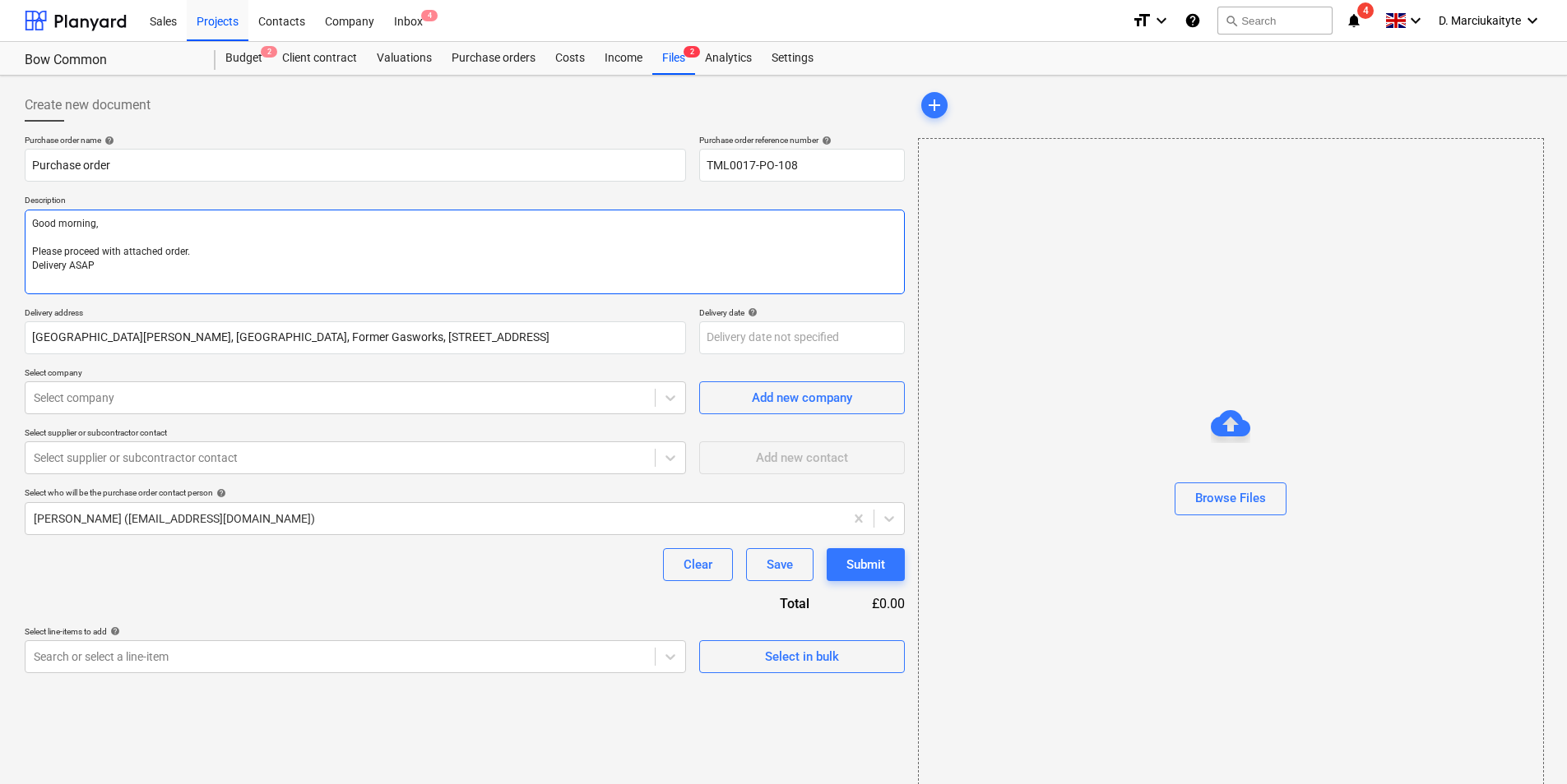
type textarea "x"
type textarea "Good morning, Please proceed with attached order. Delivery ASAP"
type textarea "x"
type textarea "Good morning, Please proceed with attached order. Delivery ASAP"
type textarea "x"
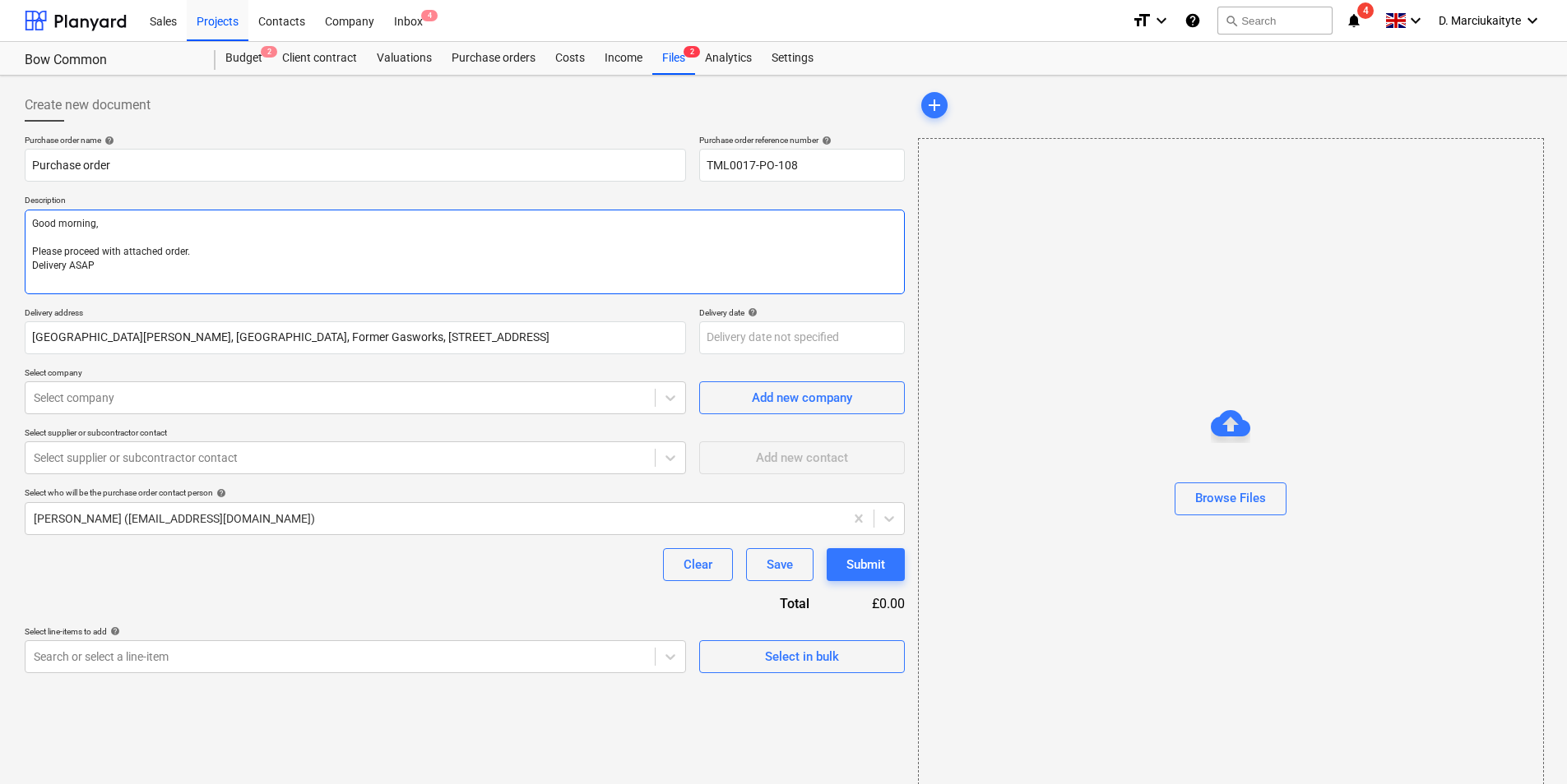
type textarea "Good morning, Please proceed with attached order. Delivery ASAP."
type textarea "x"
type textarea "Good morning, Please proceed with attached order. Delivery ASAP."
type textarea "x"
type textarea "Good morning, Please proceed with attached order. Delivery ASAP."
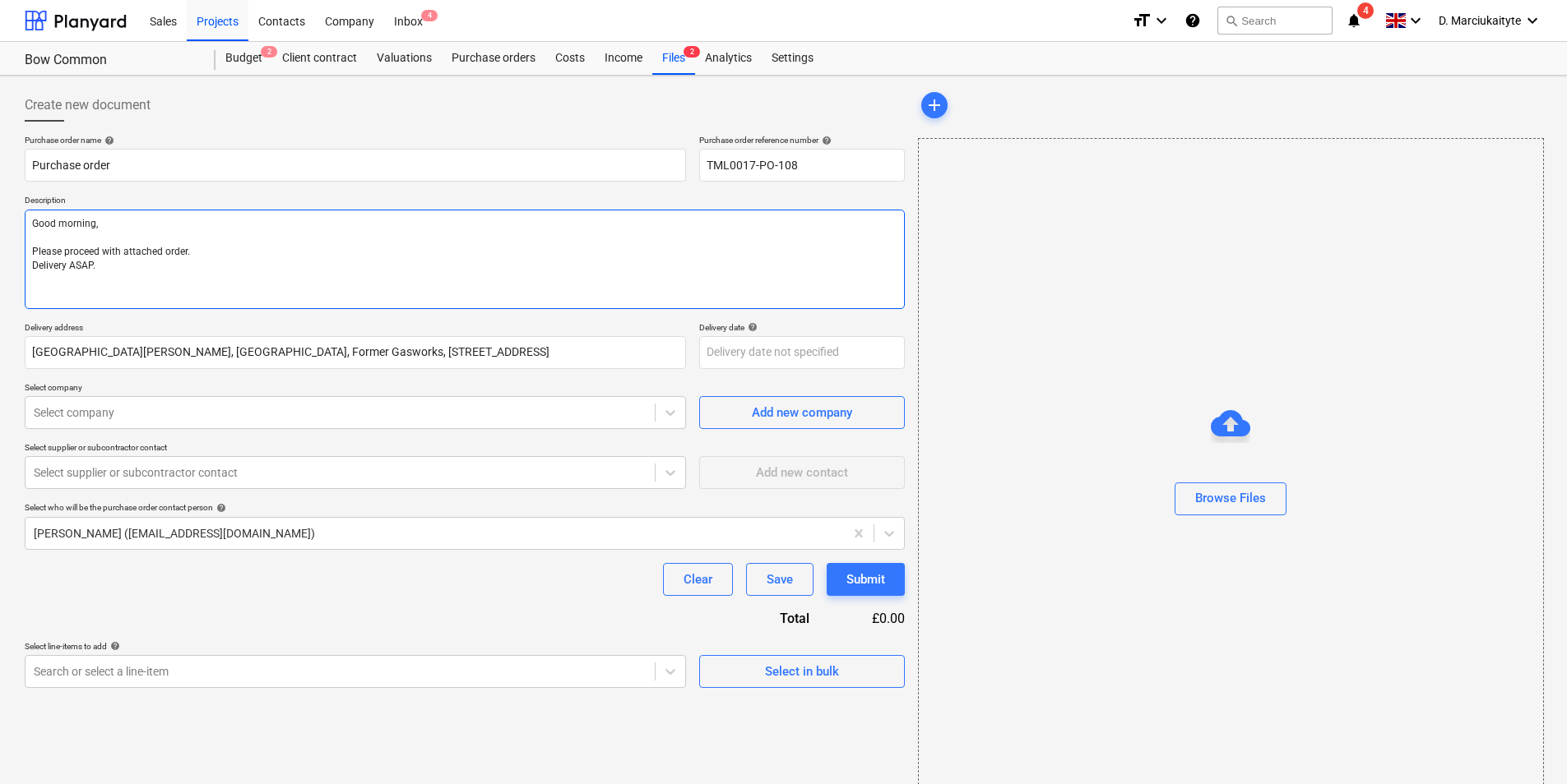
type textarea "x"
type textarea "Good morning, Please proceed with attached order. Delivery ASAP. S"
type textarea "x"
type textarea "Good morning, Please proceed with attached order. Delivery ASAP. Si"
type textarea "x"
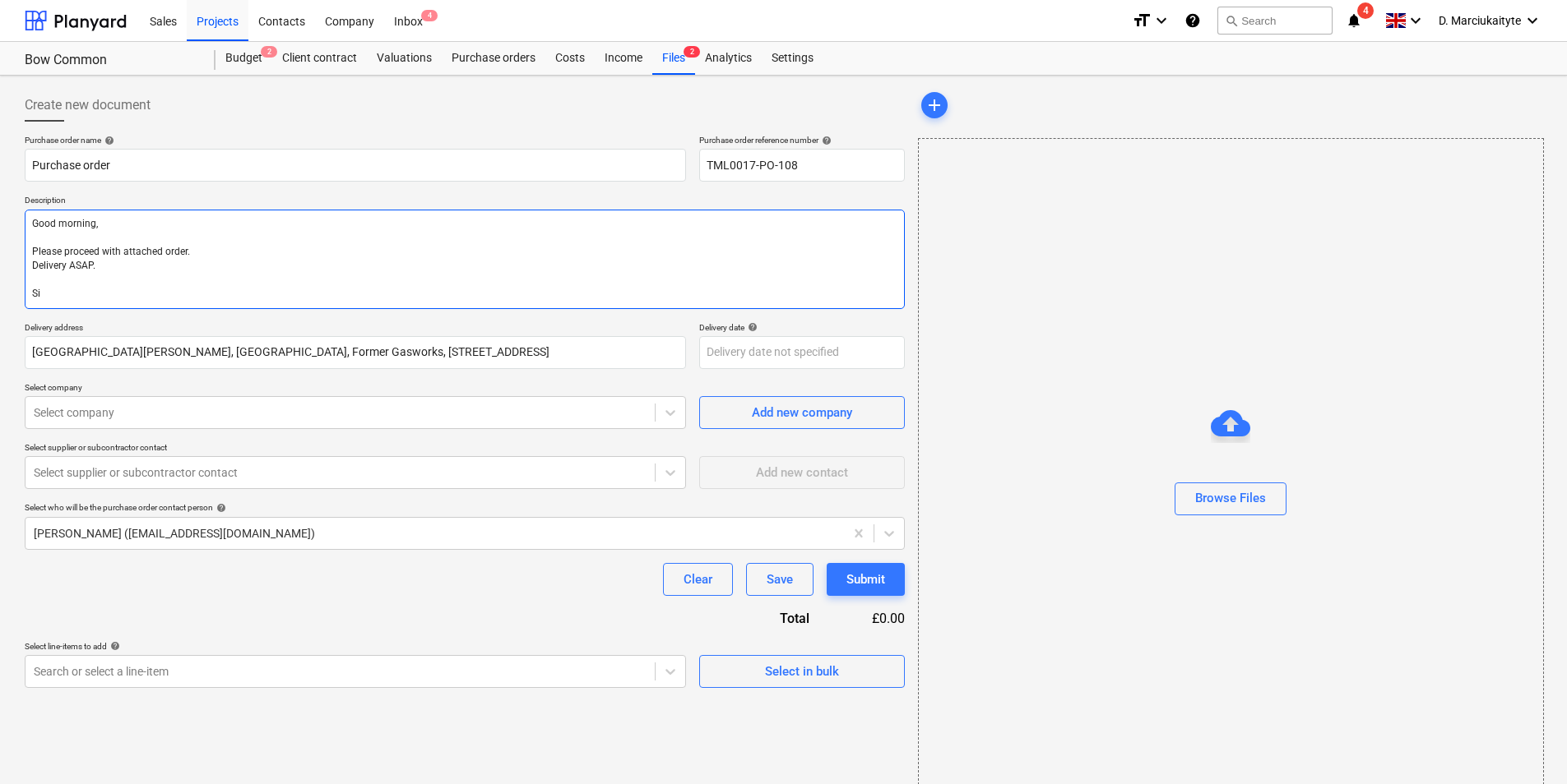
type textarea "Good morning, Please proceed with attached order. Delivery ASAP. Sit"
type textarea "x"
type textarea "Good morning, Please proceed with attached order. Delivery ASAP. Site"
type textarea "x"
type textarea "Good morning, Please proceed with attached order. Delivery ASAP. Site"
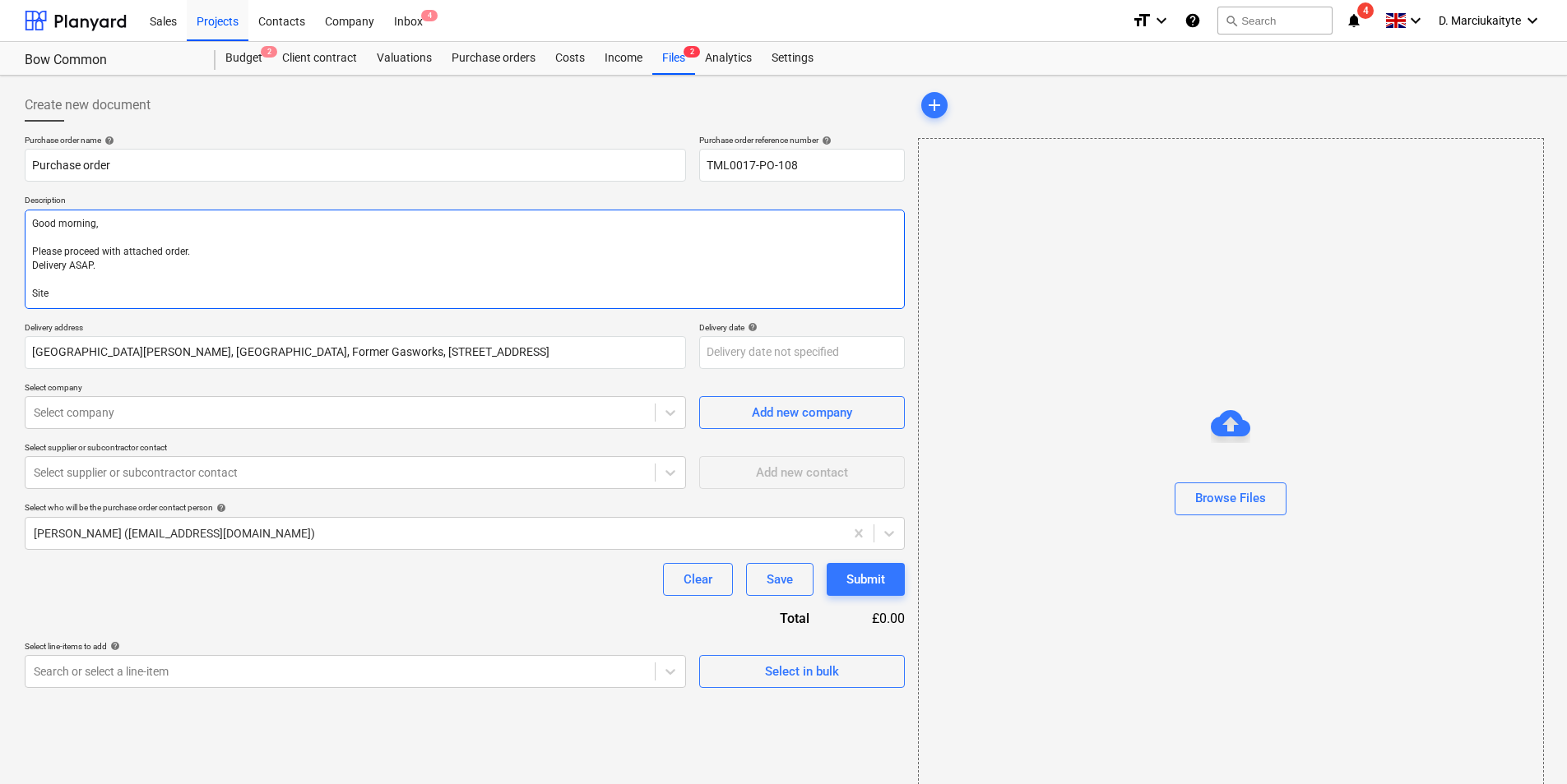
type textarea "x"
type textarea "Good morning, Please proceed with attached order. Delivery ASAP. Site c"
type textarea "x"
type textarea "Good morning, Please proceed with attached order. Delivery ASAP. Site co"
type textarea "x"
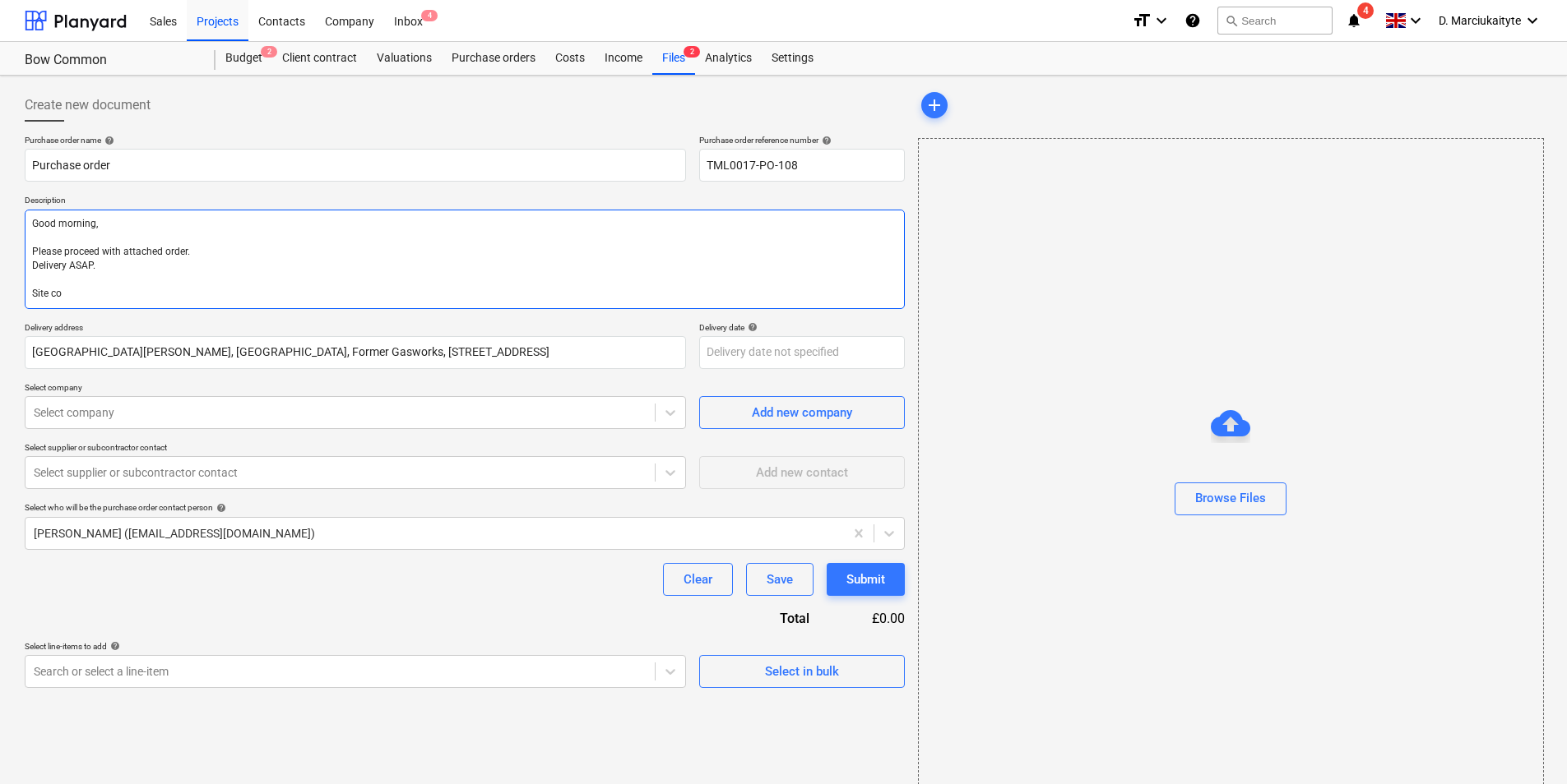
type textarea "Good morning, Please proceed with attached order. Delivery ASAP. Site con"
type textarea "x"
type textarea "Good morning, Please proceed with attached order. Delivery ASAP. Site cont"
type textarea "x"
type textarea "Good morning, Please proceed with attached order. Delivery ASAP. Site conta"
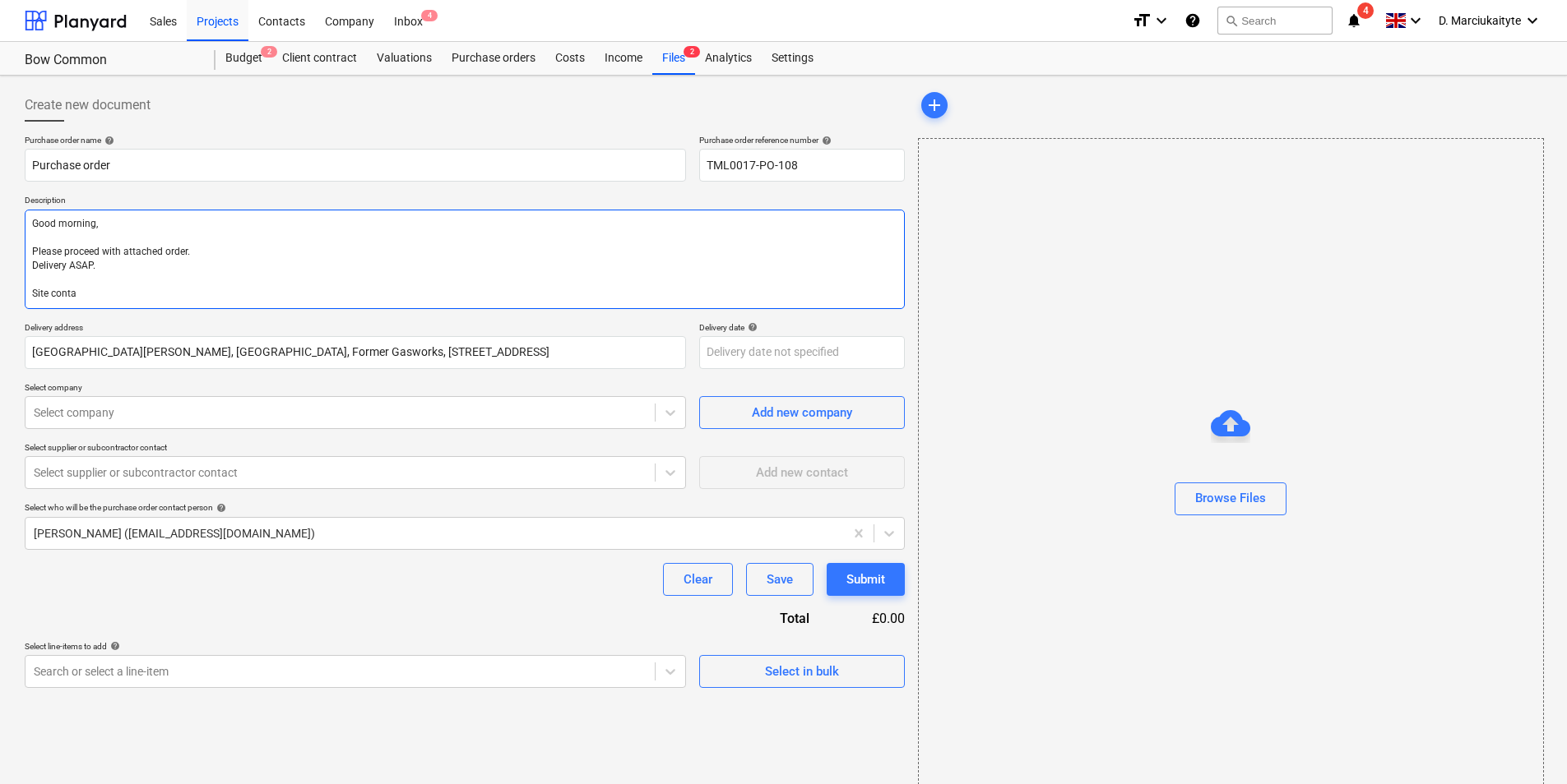
type textarea "x"
type textarea "Good morning, Please proceed with attached order. Delivery ASAP. Site contact"
type textarea "x"
type textarea "Good morning, Please proceed with attached order. Delivery ASAP. Site contact:"
type textarea "x"
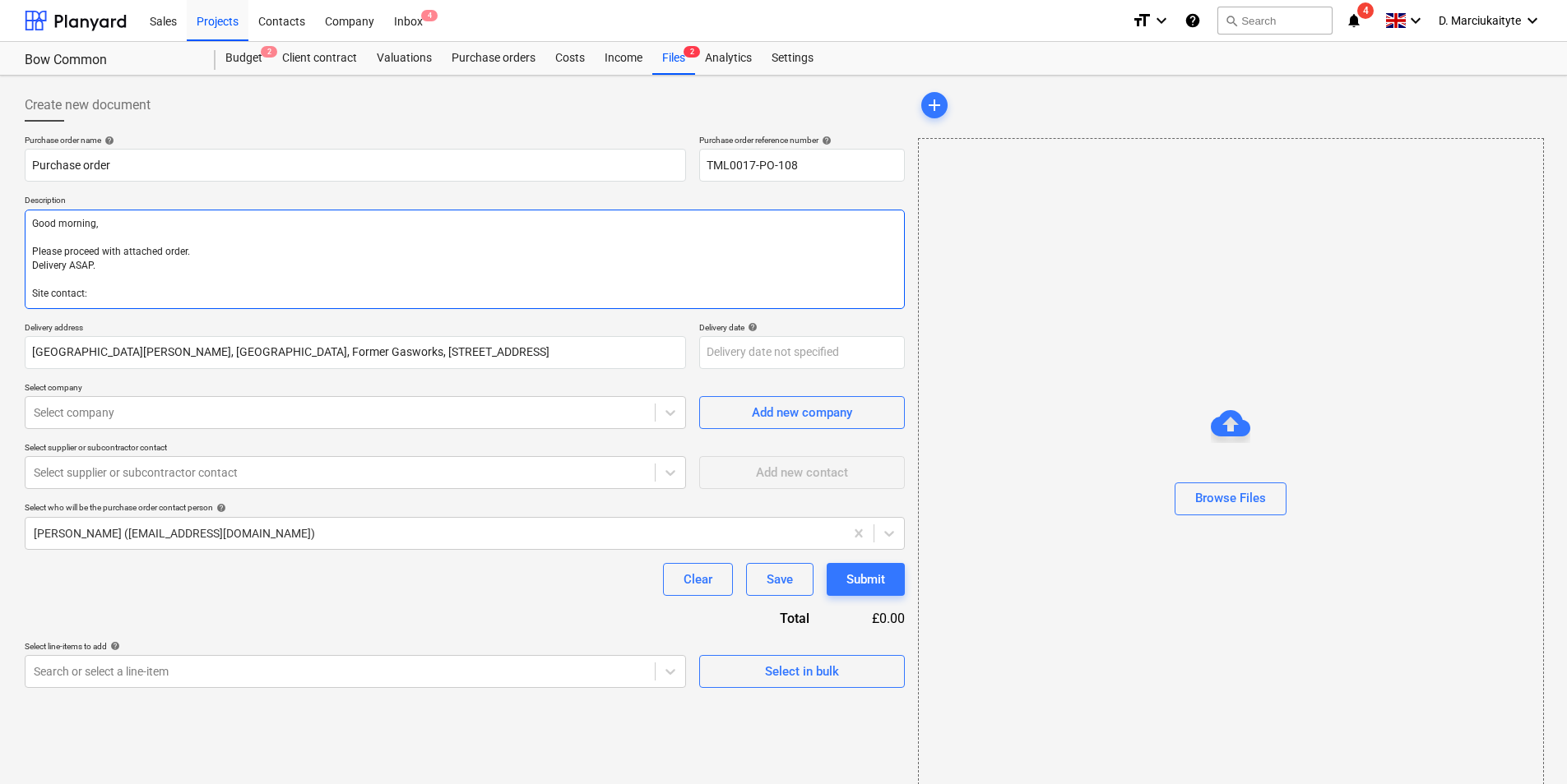
type textarea "Good morning, Please proceed with attached order. Delivery ASAP. Site contact:"
click at [123, 290] on textarea "Good morning, Please proceed with attached order. Delivery ASAP. Site contact:" at bounding box center [464, 259] width 880 height 100
paste textarea "07359993035"
type textarea "x"
type textarea "Good morning, Please proceed with attached order. Delivery ASAP. Site contact: …"
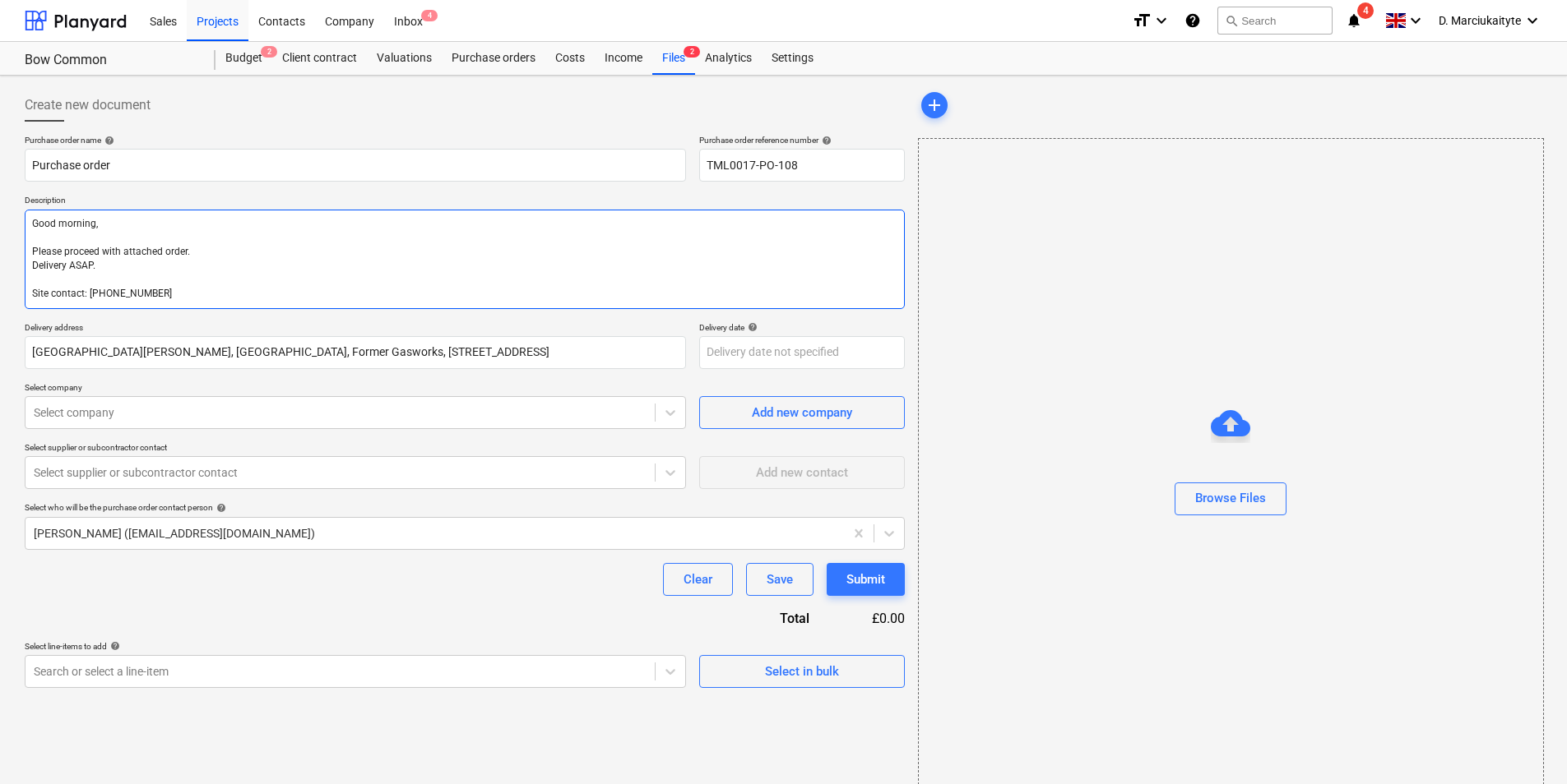
type textarea "x"
type textarea "Good morning, Please proceed with attached order. Delivery ASAP. Site contact: …"
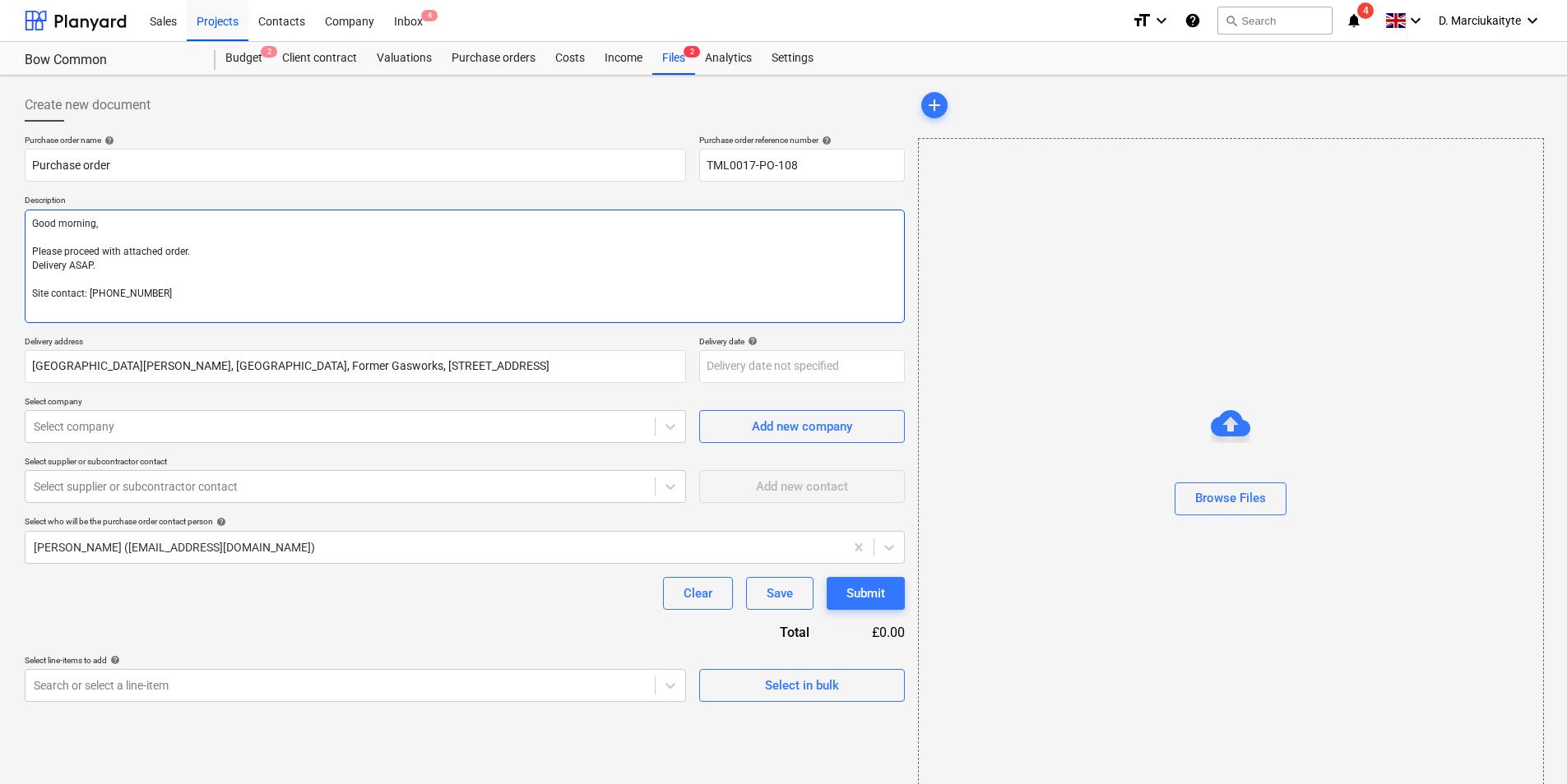
type textarea "x"
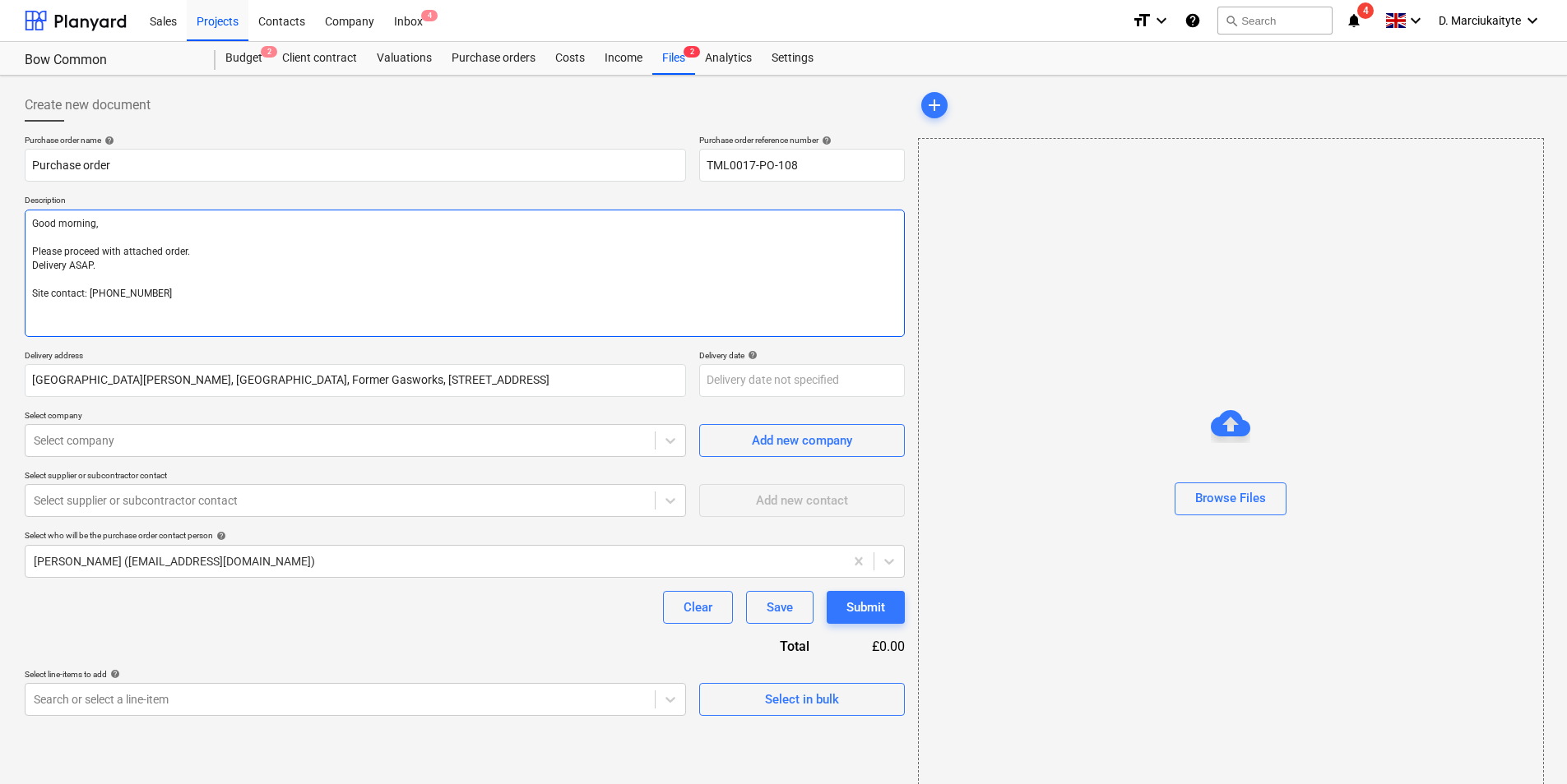
type textarea "Good morning, Please proceed with attached order. Delivery ASAP. Site contact: …"
type textarea "x"
type textarea "Good morning, Please proceed with attached order. Delivery ASAP. Site contact: …"
type textarea "x"
type textarea "Good morning, Please proceed with attached order. Delivery ASAP. Site contact: …"
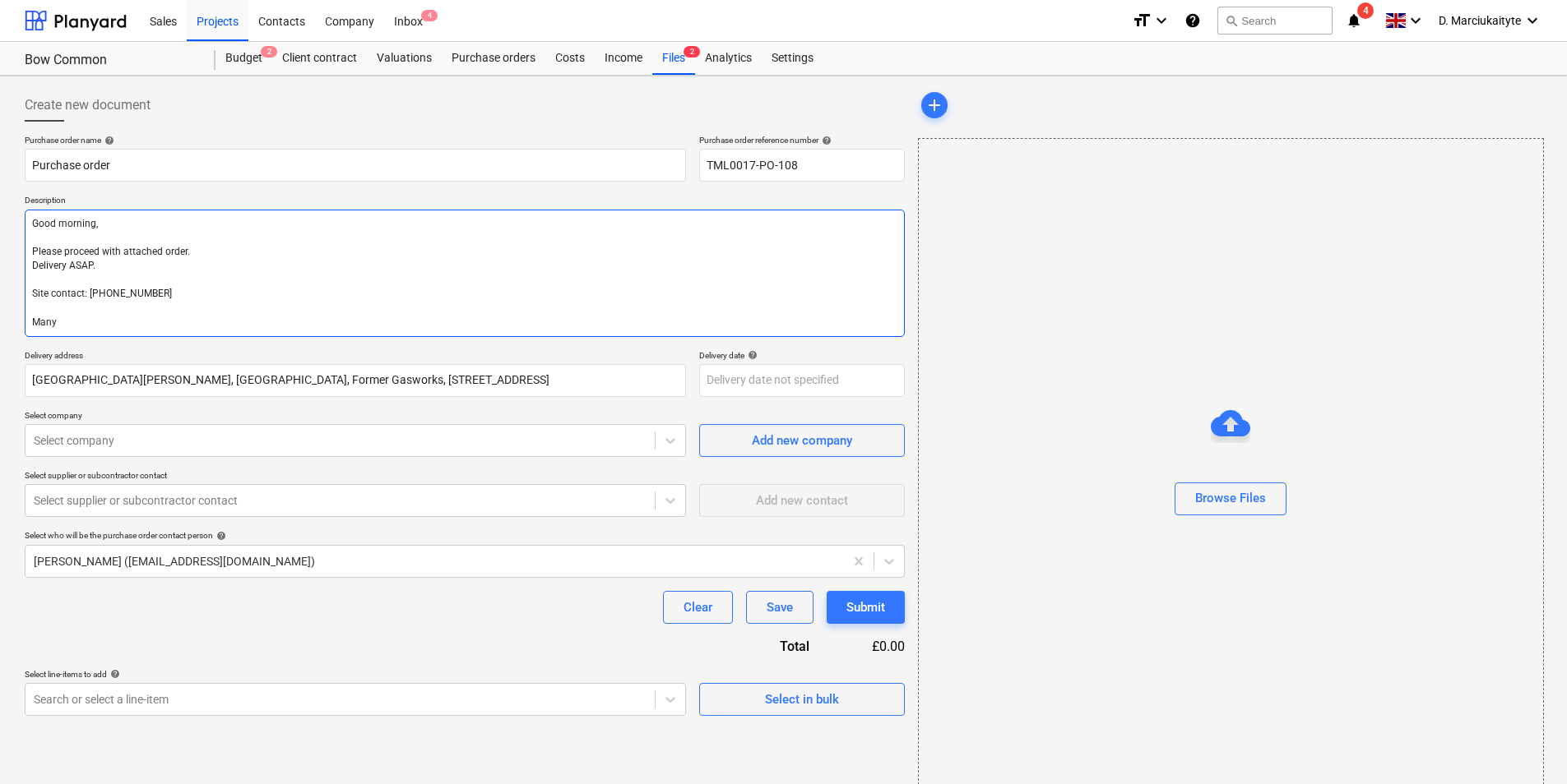
type textarea "x"
type textarea "Good morning, Please proceed with attached order. Delivery ASAP. Site contact: …"
type textarea "x"
type textarea "Good morning, Please proceed with attached order. Delivery ASAP. Site contact: …"
type textarea "x"
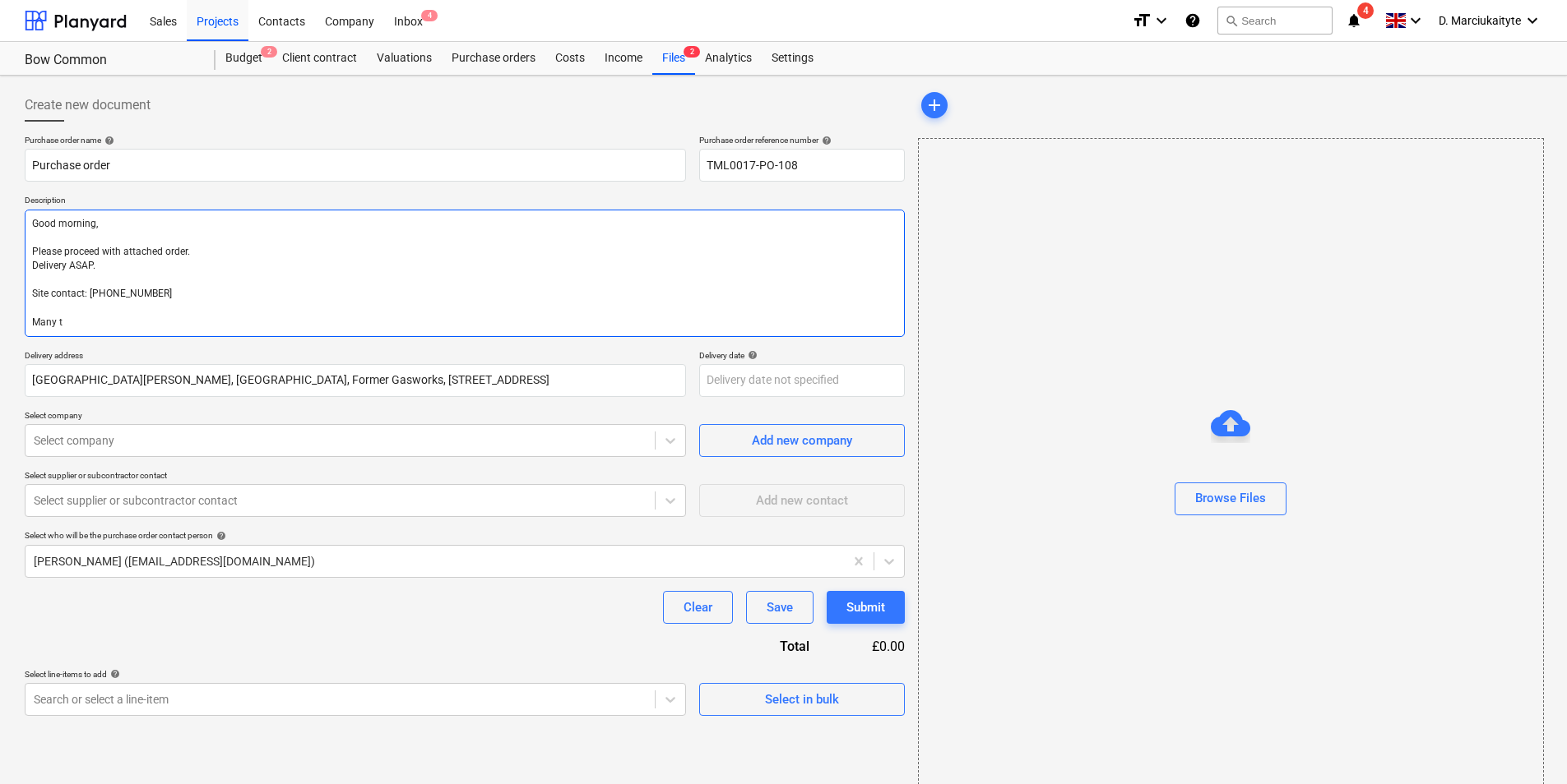
type textarea "Good morning, Please proceed with attached order. Delivery ASAP. Site contact: …"
type textarea "x"
type textarea "Good morning, Please proceed with attached order. Delivery ASAP. Site contact: …"
type textarea "x"
type textarea "Good morning, Please proceed with attached order. Delivery ASAP. Site contact: …"
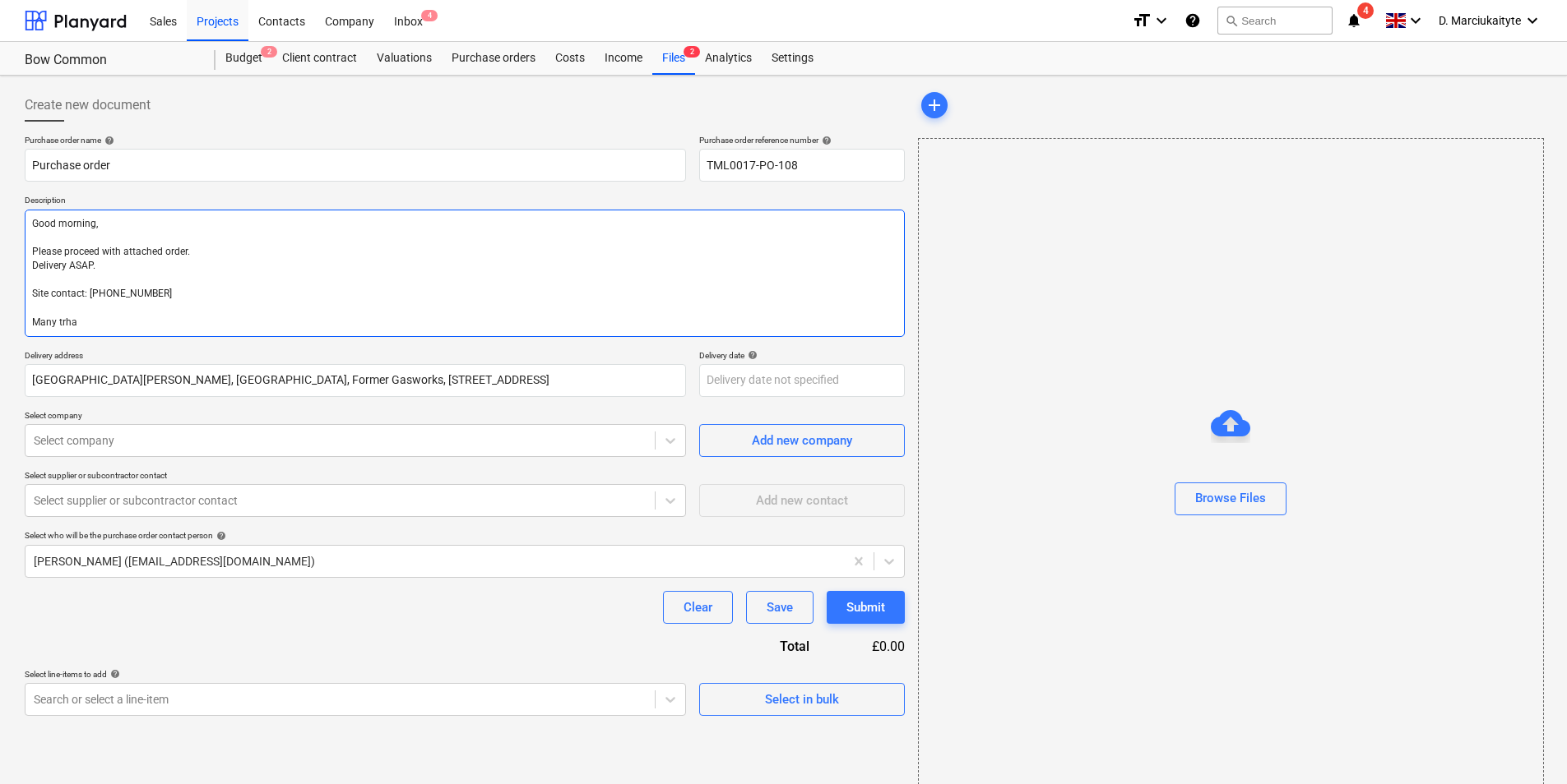
type textarea "x"
type textarea "Good morning, Please proceed with attached order. Delivery ASAP. Site contact: …"
type textarea "x"
type textarea "Good morning, Please proceed with attached order. Delivery ASAP. Site contact: …"
type textarea "x"
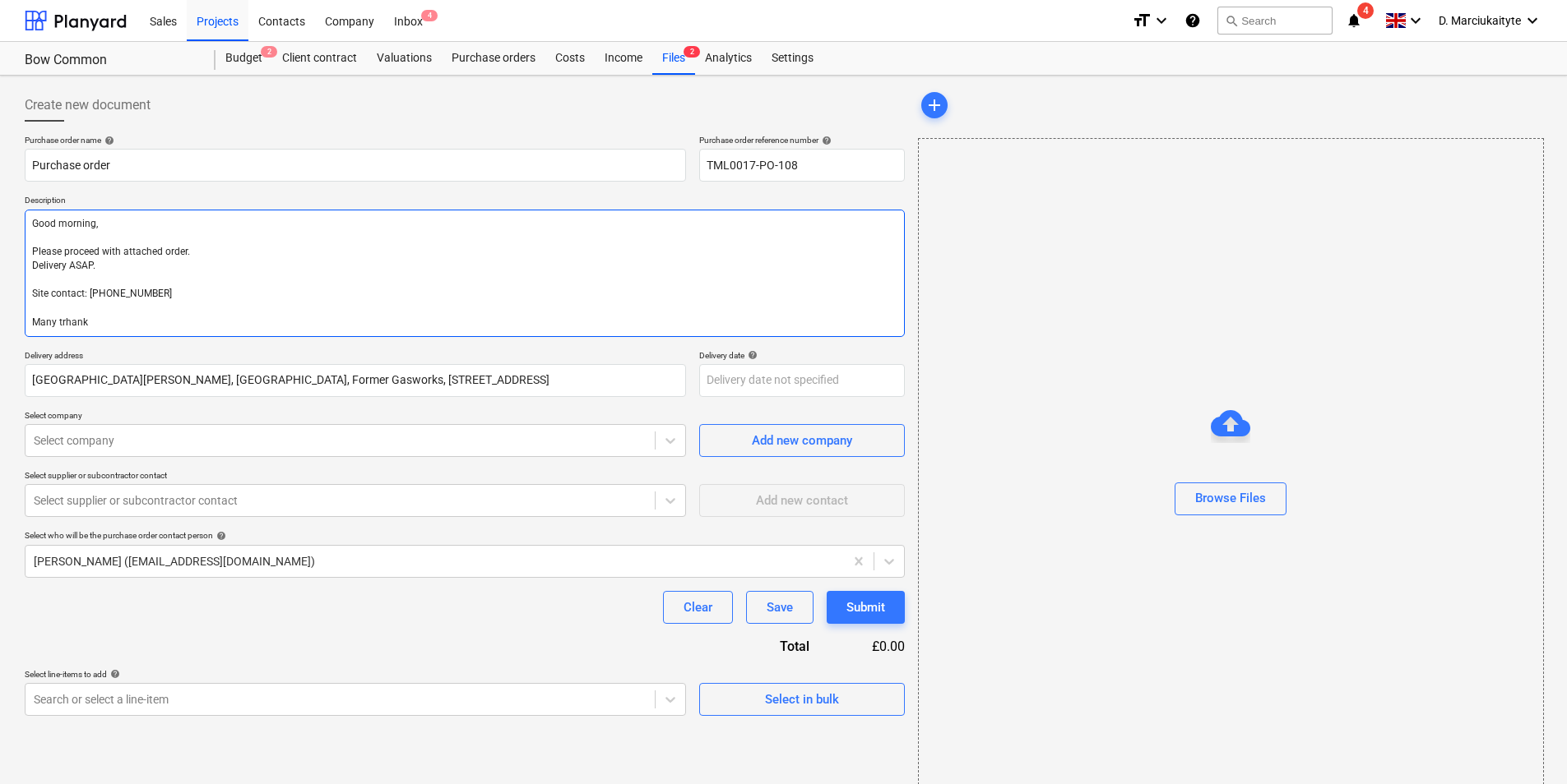
type textarea "Good morning, Please proceed with attached order. Delivery ASAP. Site contact: …"
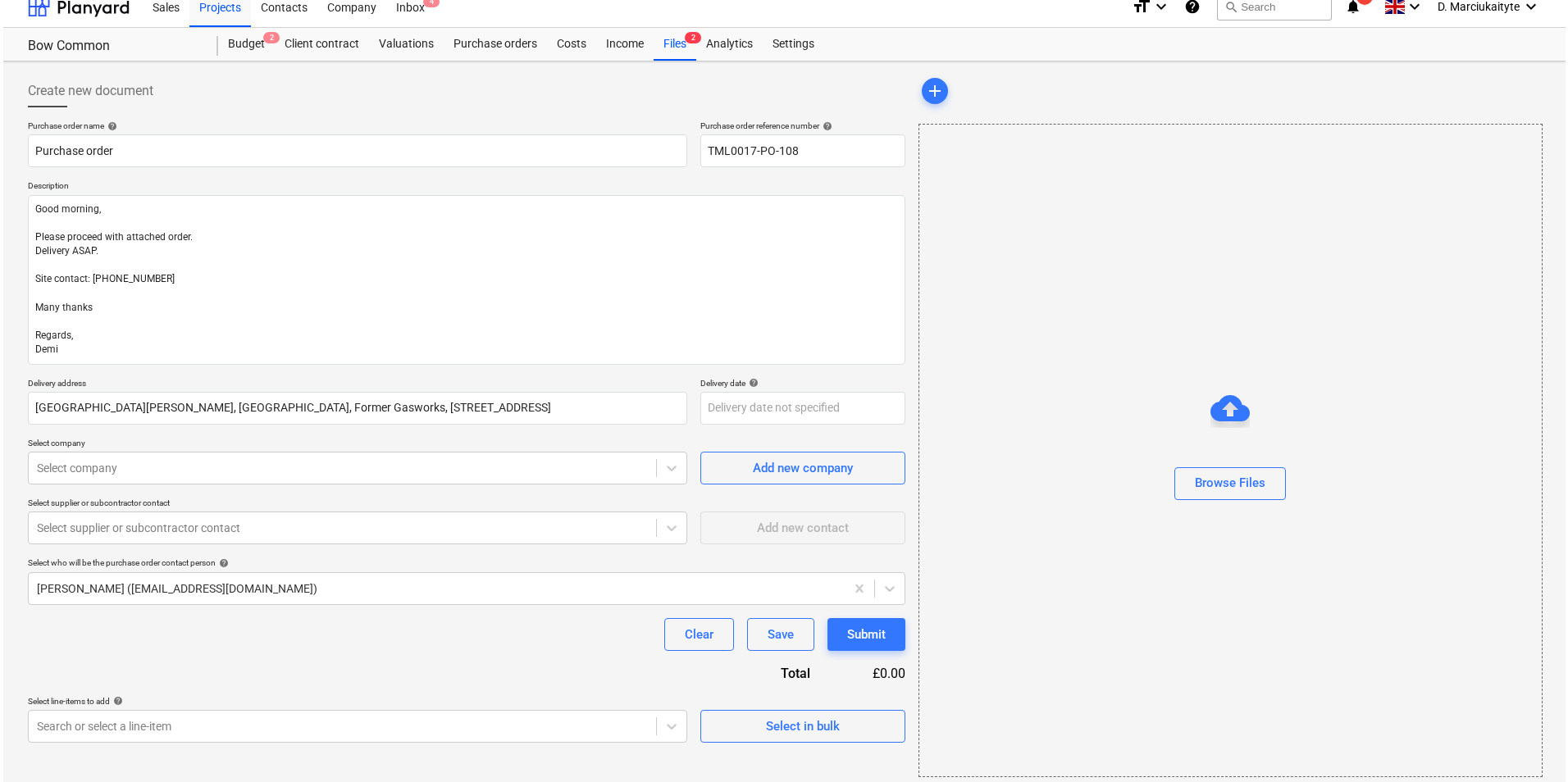
scroll to position [22, 0]
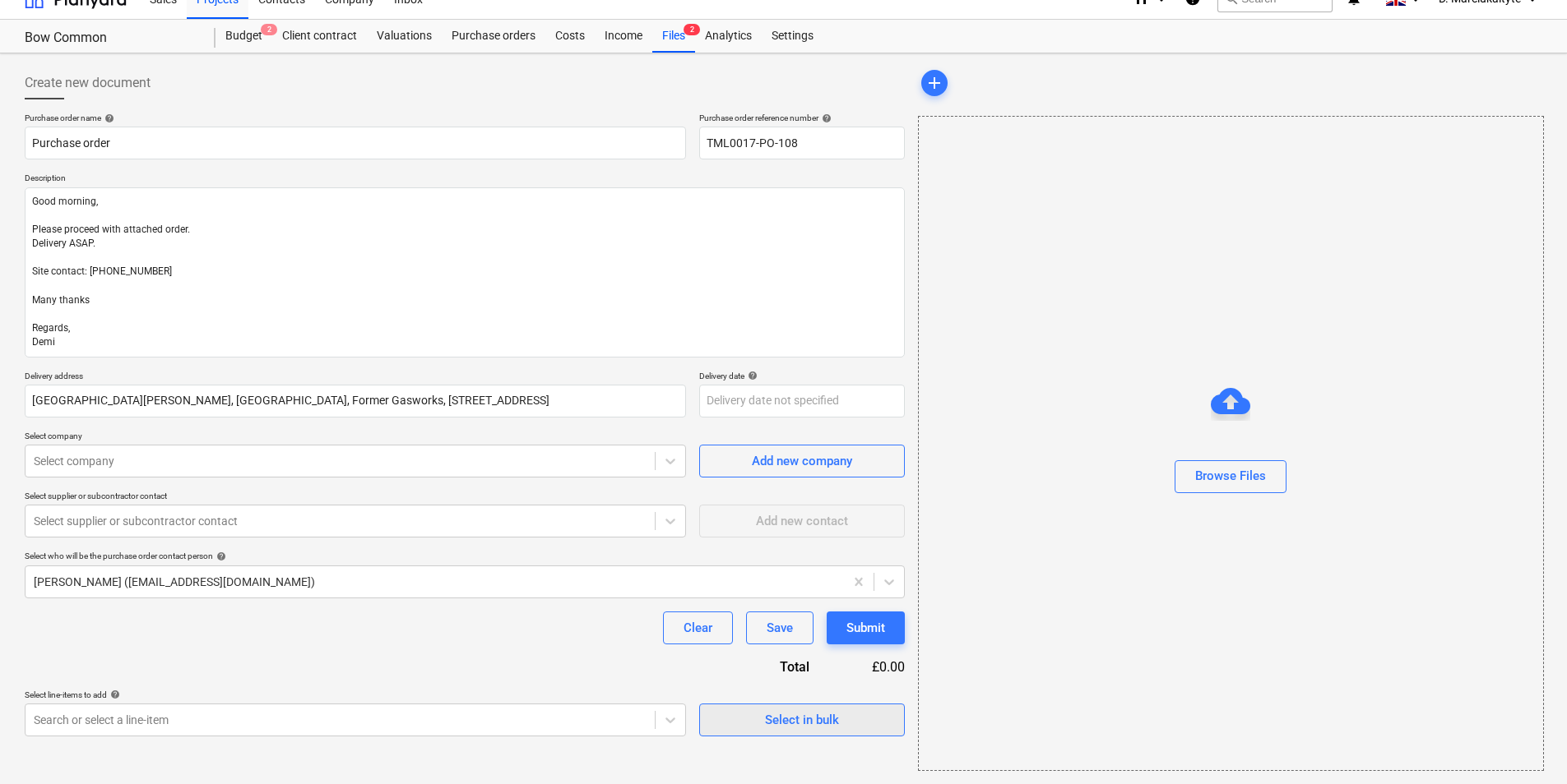
click at [800, 605] on div "Select in bulk" at bounding box center [802, 719] width 74 height 21
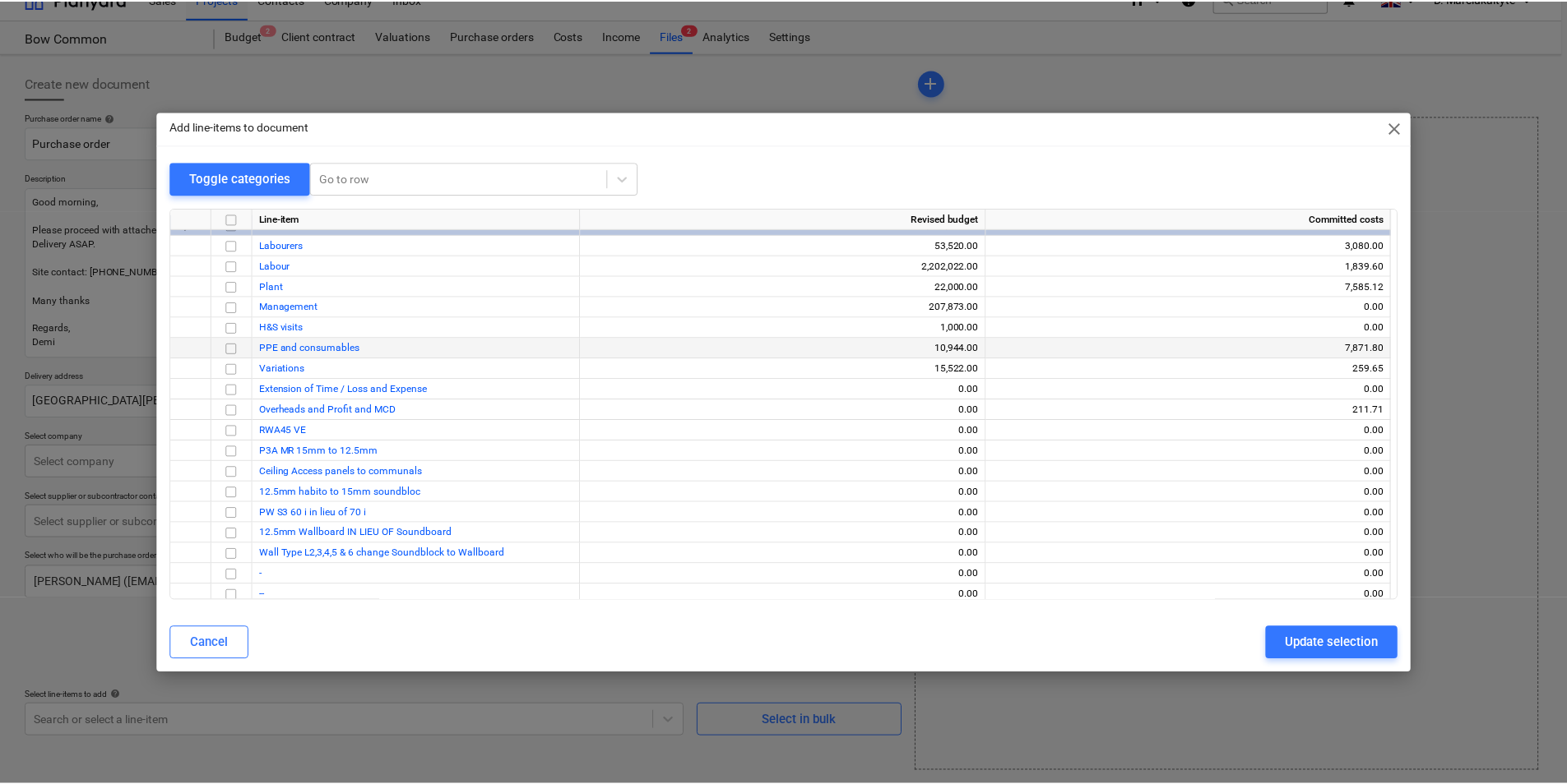
scroll to position [0, 0]
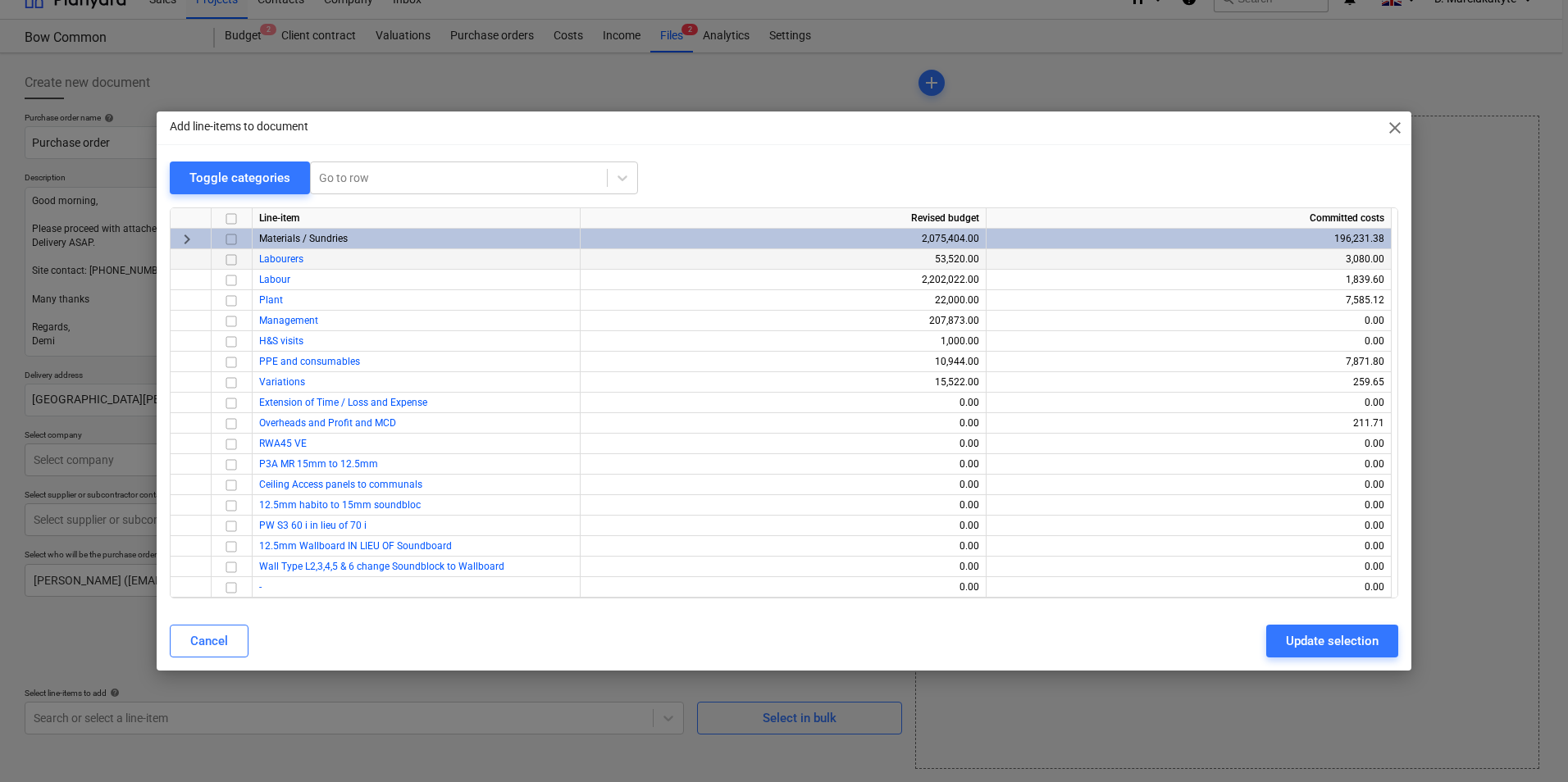
drag, startPoint x: 229, startPoint y: 244, endPoint x: 342, endPoint y: 266, distance: 115.1
click at [229, 244] on input "checkbox" at bounding box center [232, 239] width 20 height 20
click at [1253, 604] on div "Update selection" at bounding box center [1332, 641] width 93 height 21
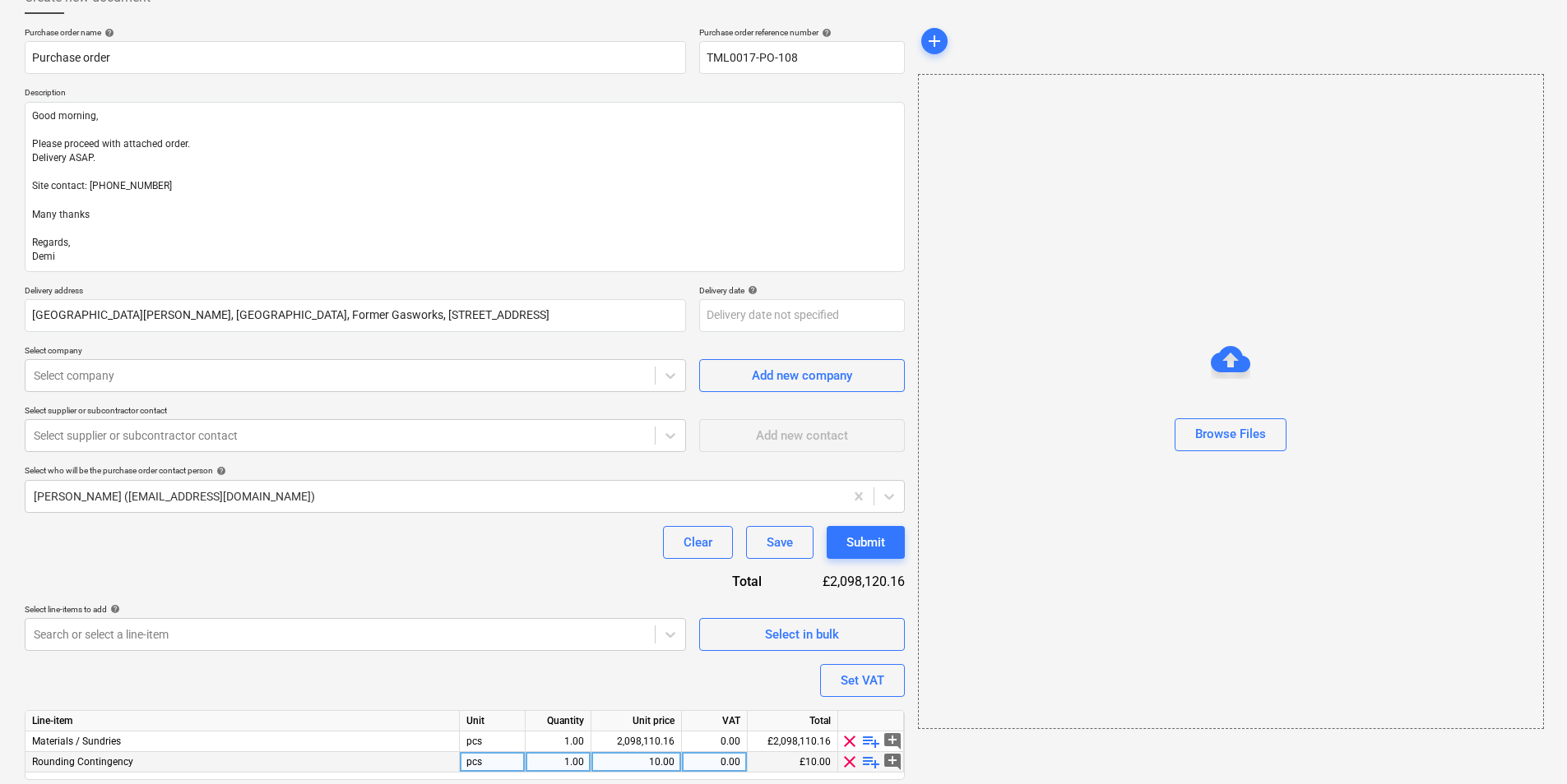
scroll to position [163, 0]
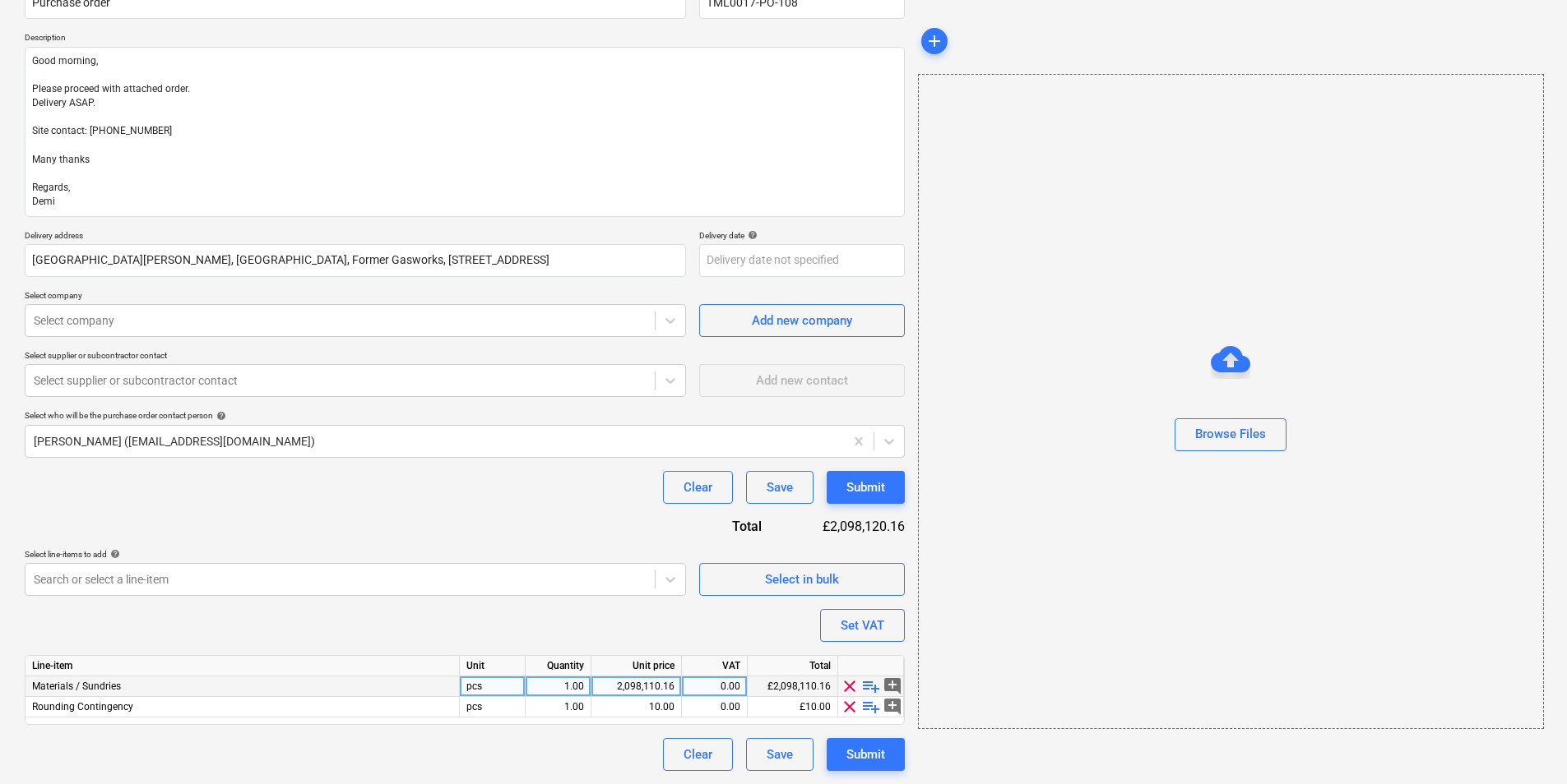
click at [870, 605] on span "playlist_add" at bounding box center [871, 687] width 20 height 20
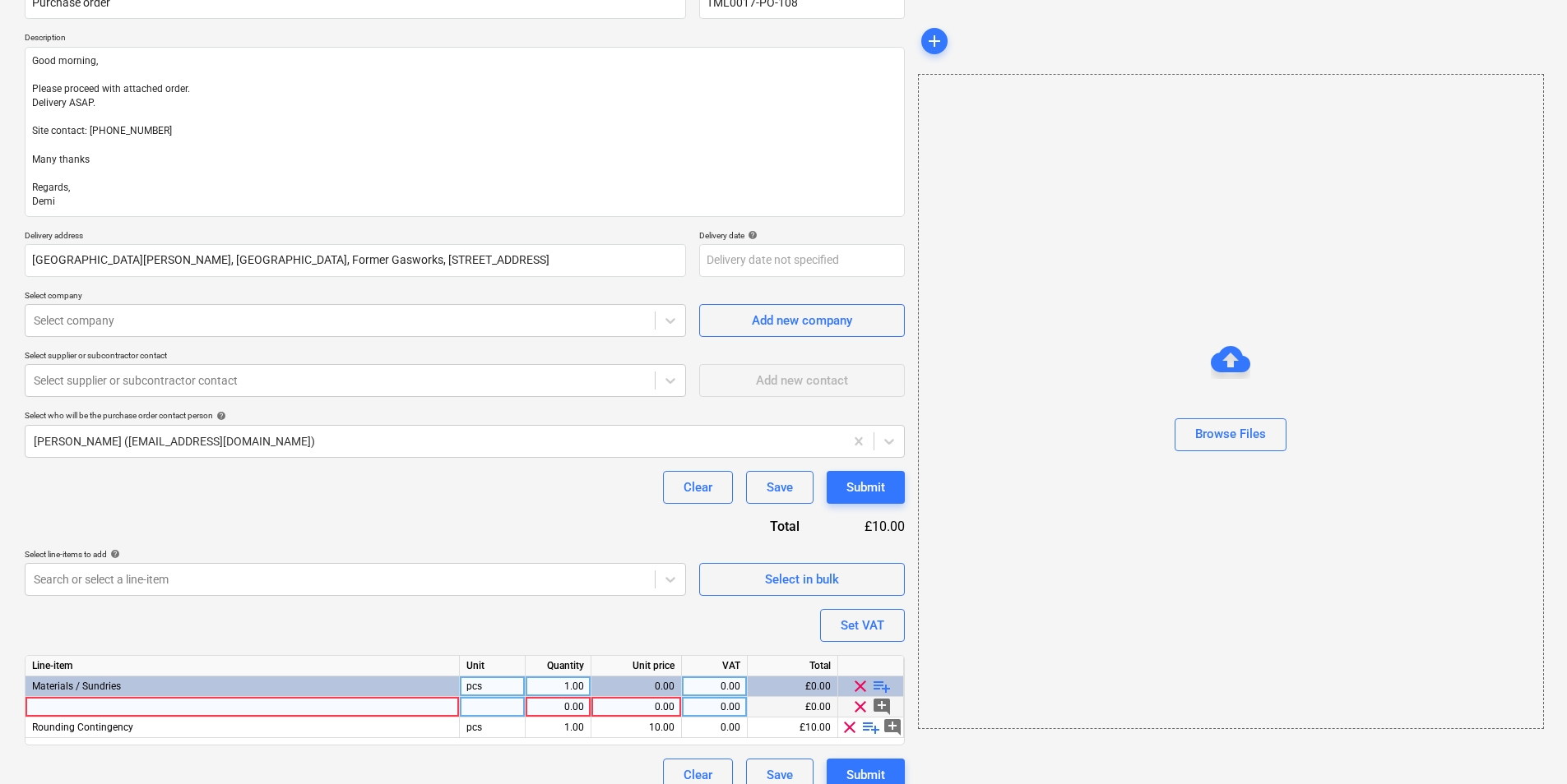
click at [328, 605] on div at bounding box center [242, 707] width 435 height 21
click at [470, 605] on div at bounding box center [492, 707] width 65 height 21
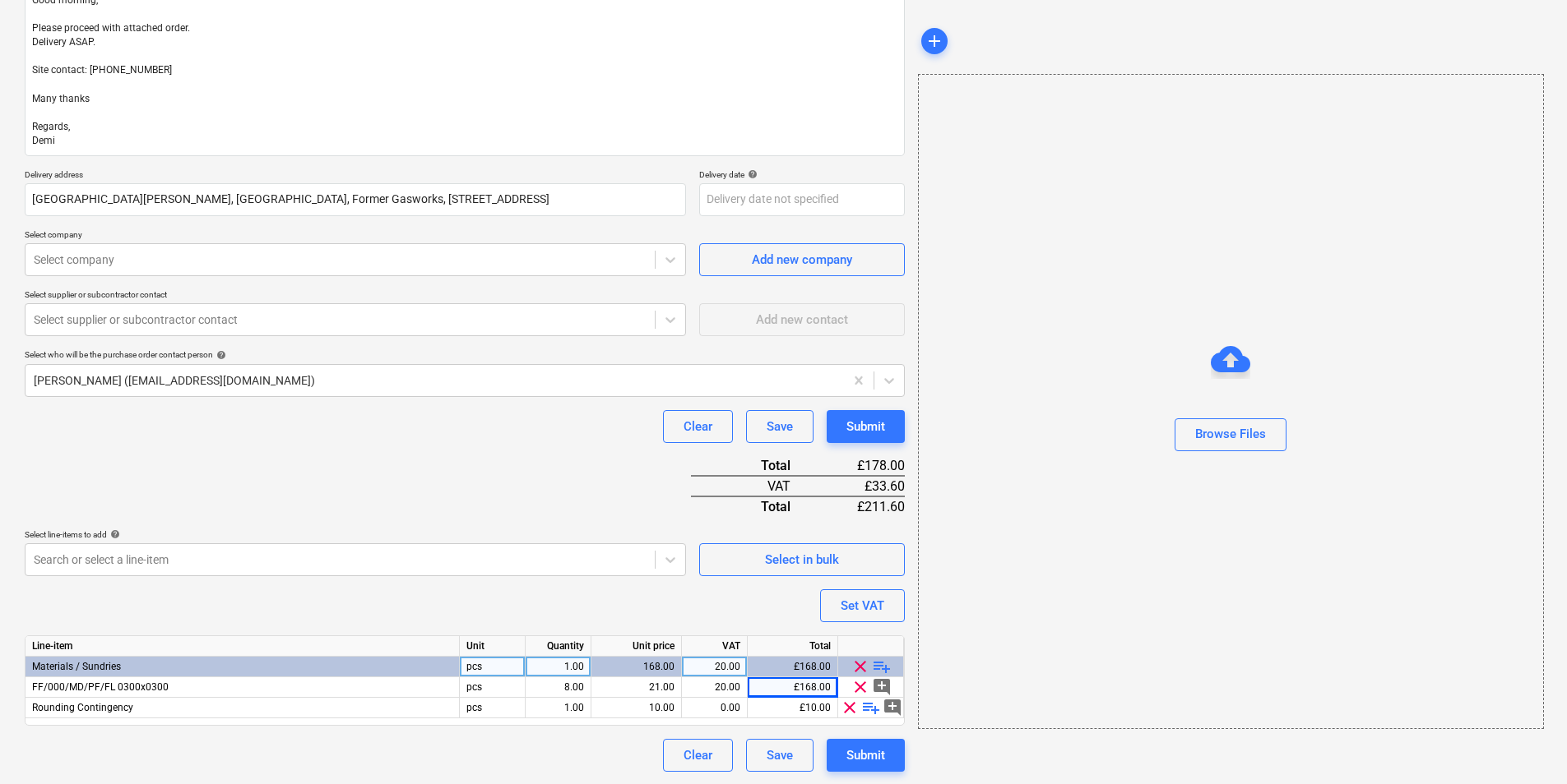
scroll to position [225, 0]
click at [848, 605] on span "clear" at bounding box center [850, 707] width 20 height 20
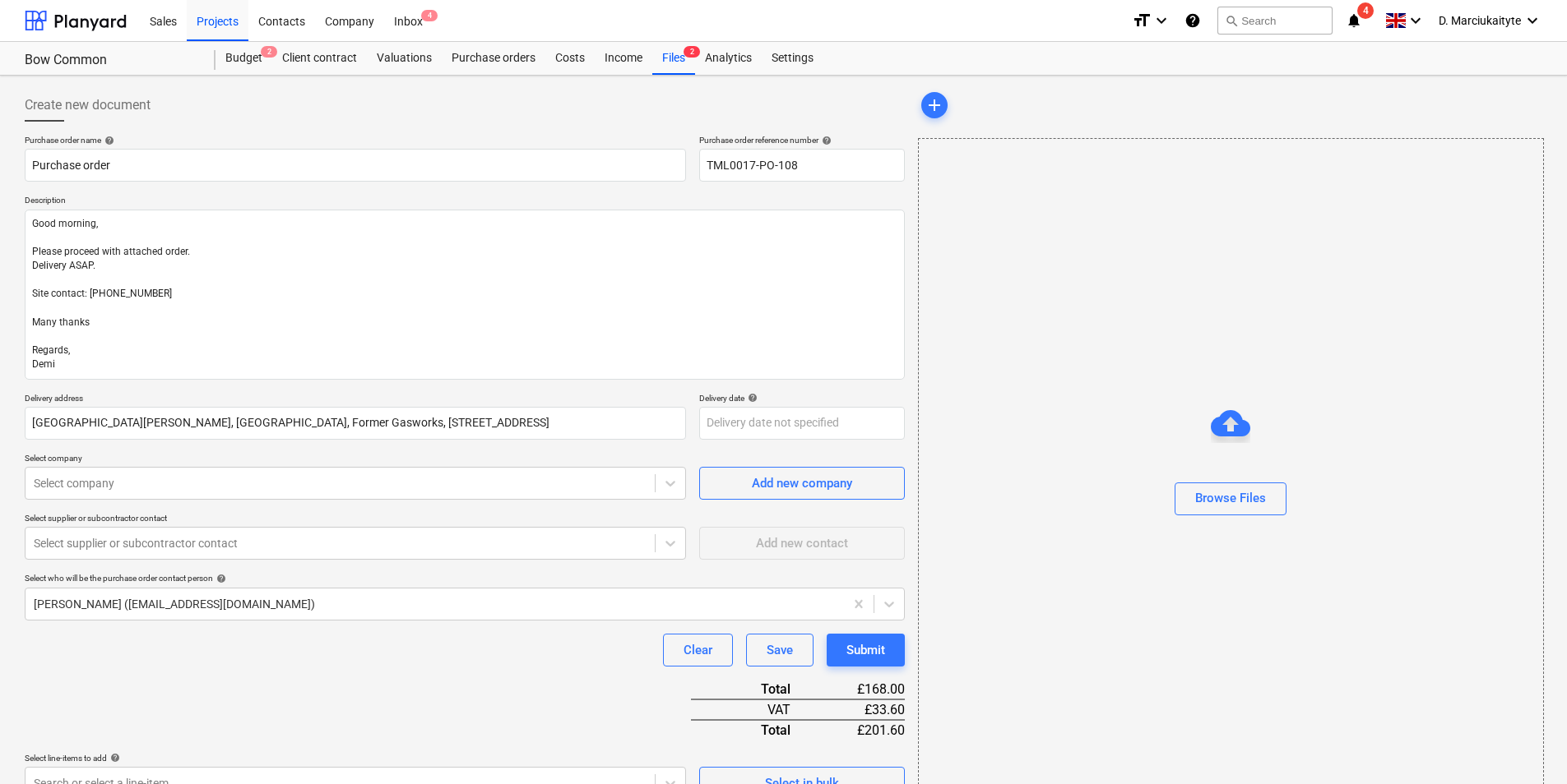
scroll to position [82, 0]
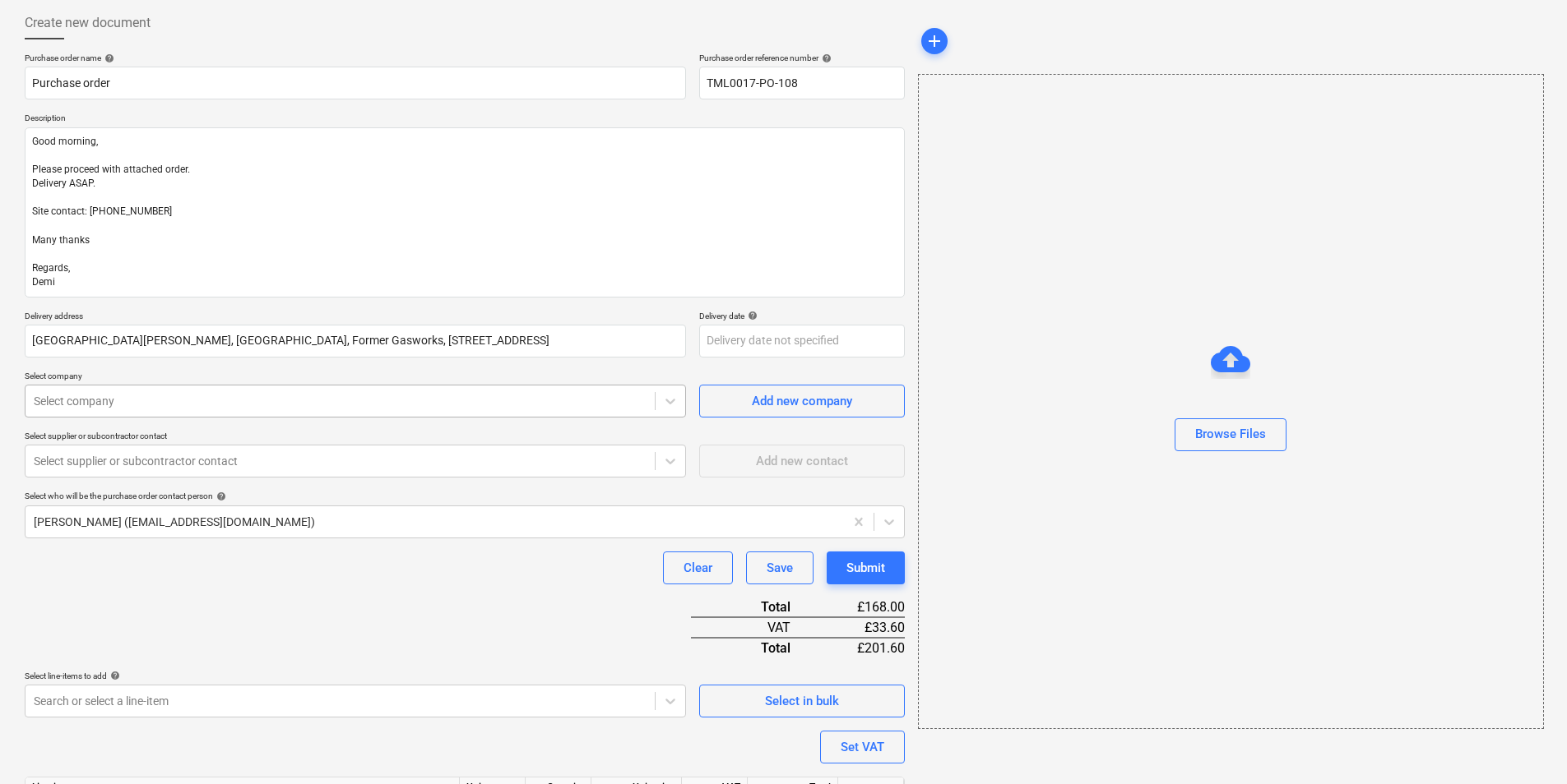
click at [306, 404] on div at bounding box center [340, 402] width 612 height 17
click at [261, 467] on div at bounding box center [340, 461] width 612 height 17
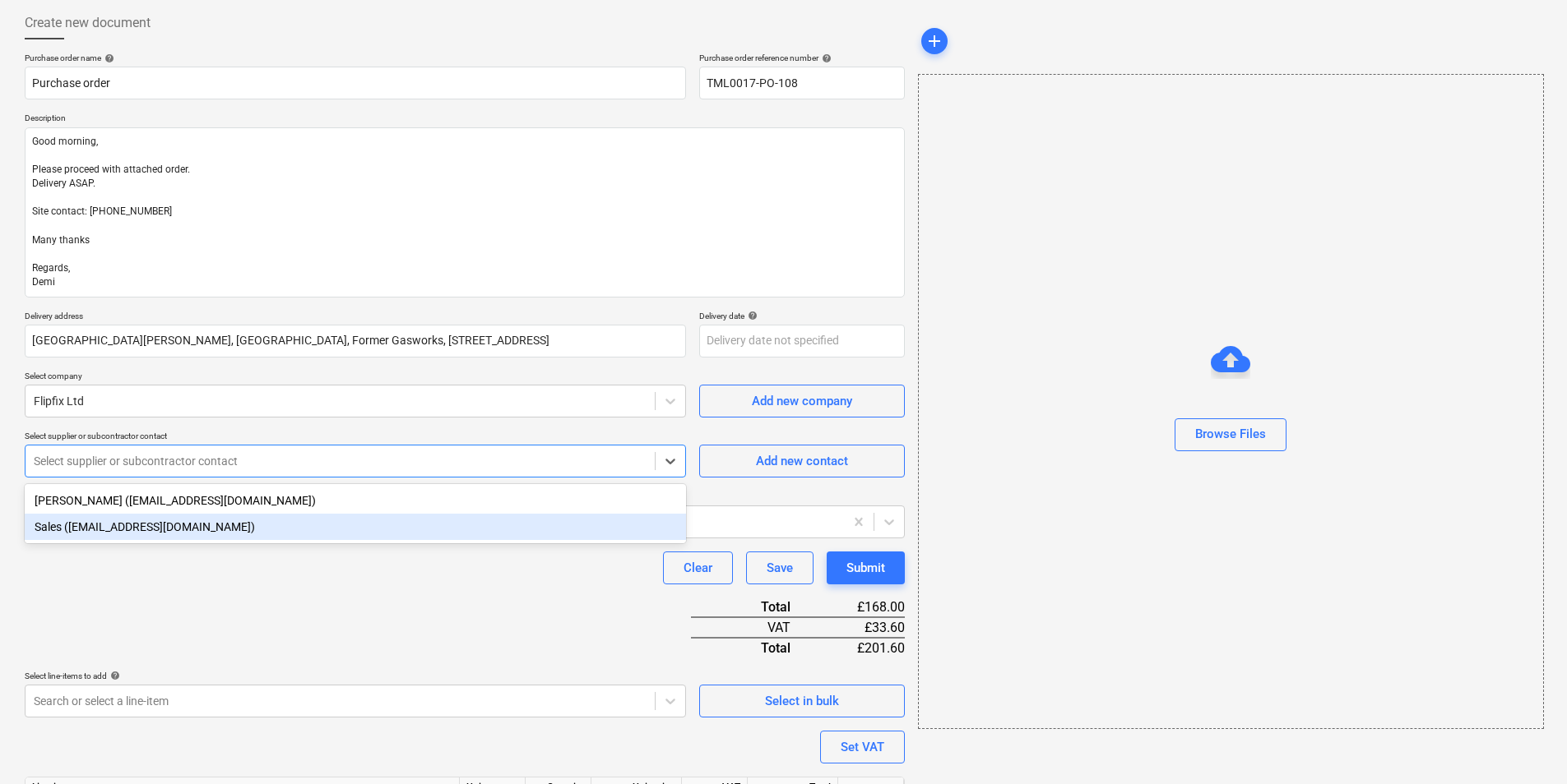
click at [223, 531] on div "Sales (sales@flipfix.com)" at bounding box center [355, 527] width 661 height 26
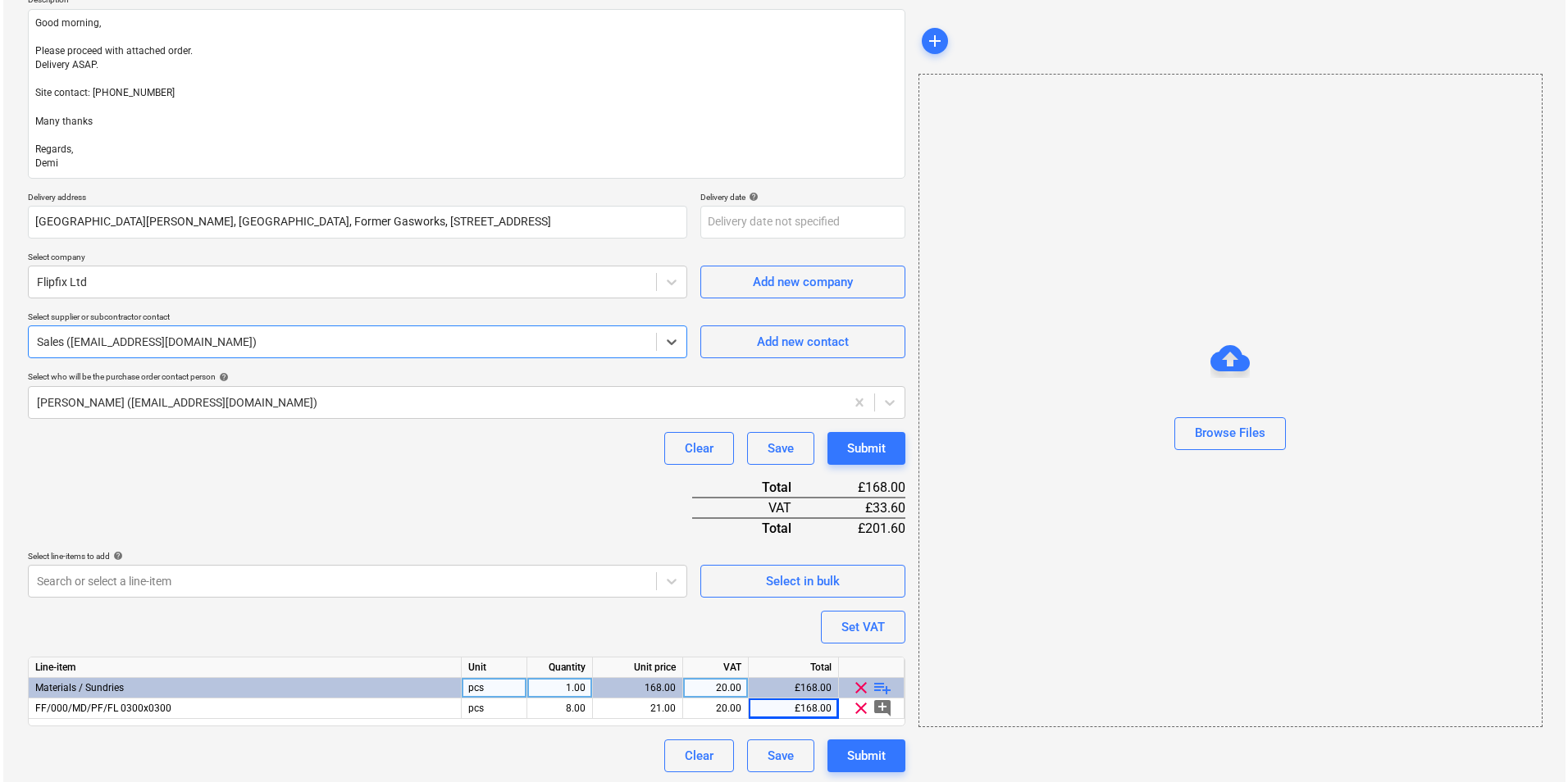
scroll to position [203, 0]
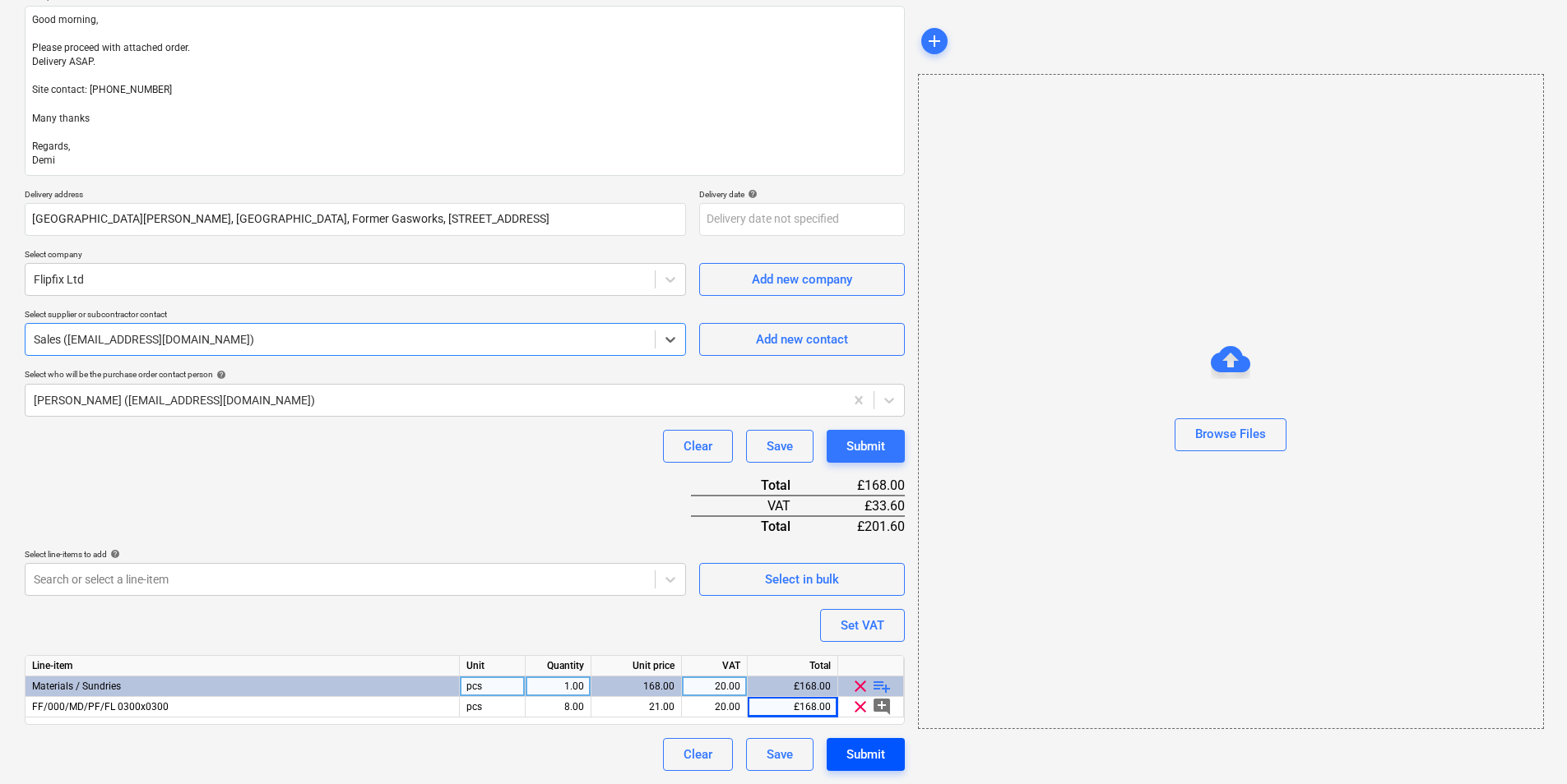
click at [872, 605] on div "Submit" at bounding box center [866, 754] width 39 height 21
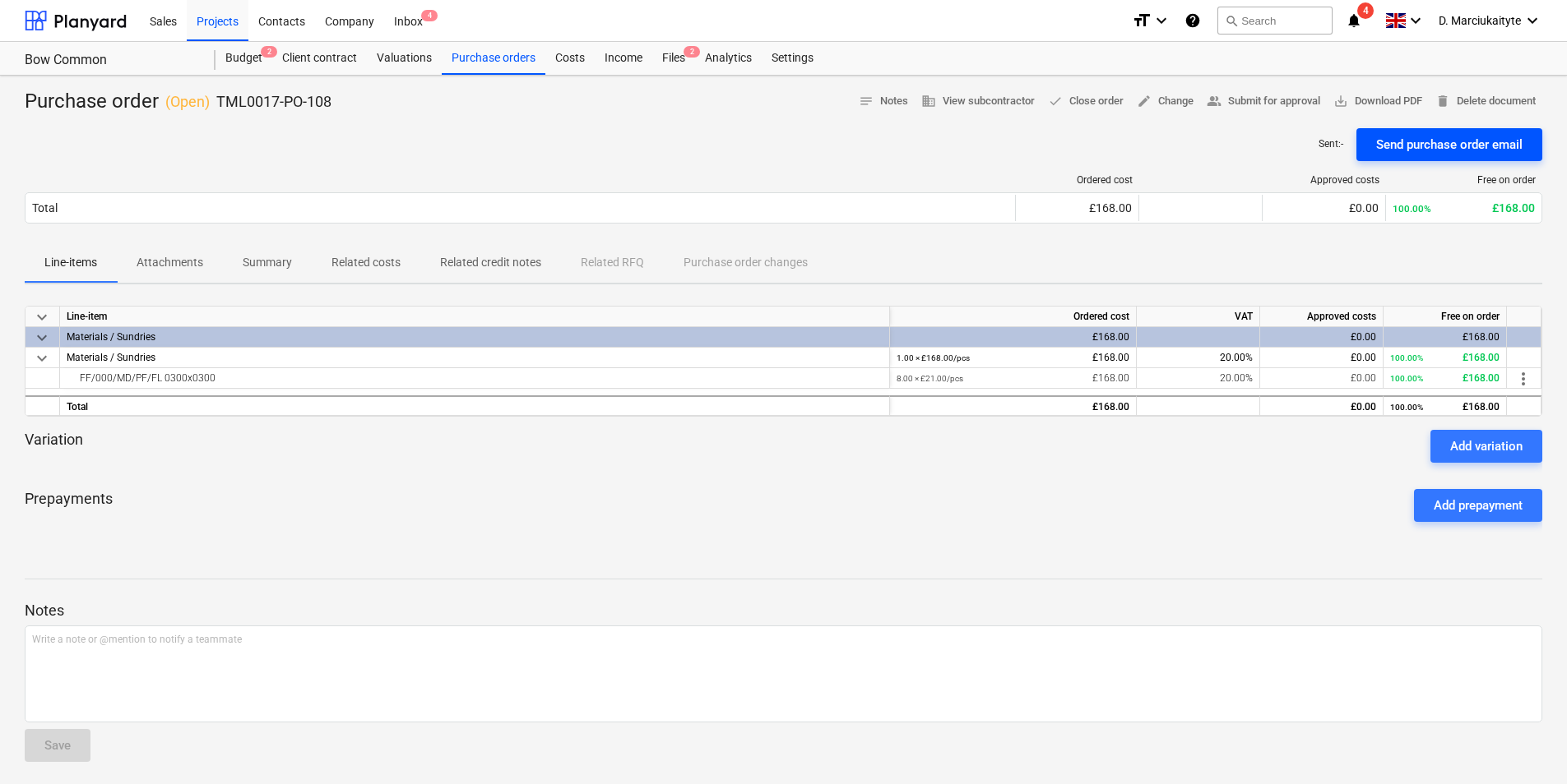
click at [1256, 143] on div "Send purchase order email" at bounding box center [1449, 144] width 146 height 21
click at [210, 24] on div "Projects" at bounding box center [218, 20] width 62 height 42
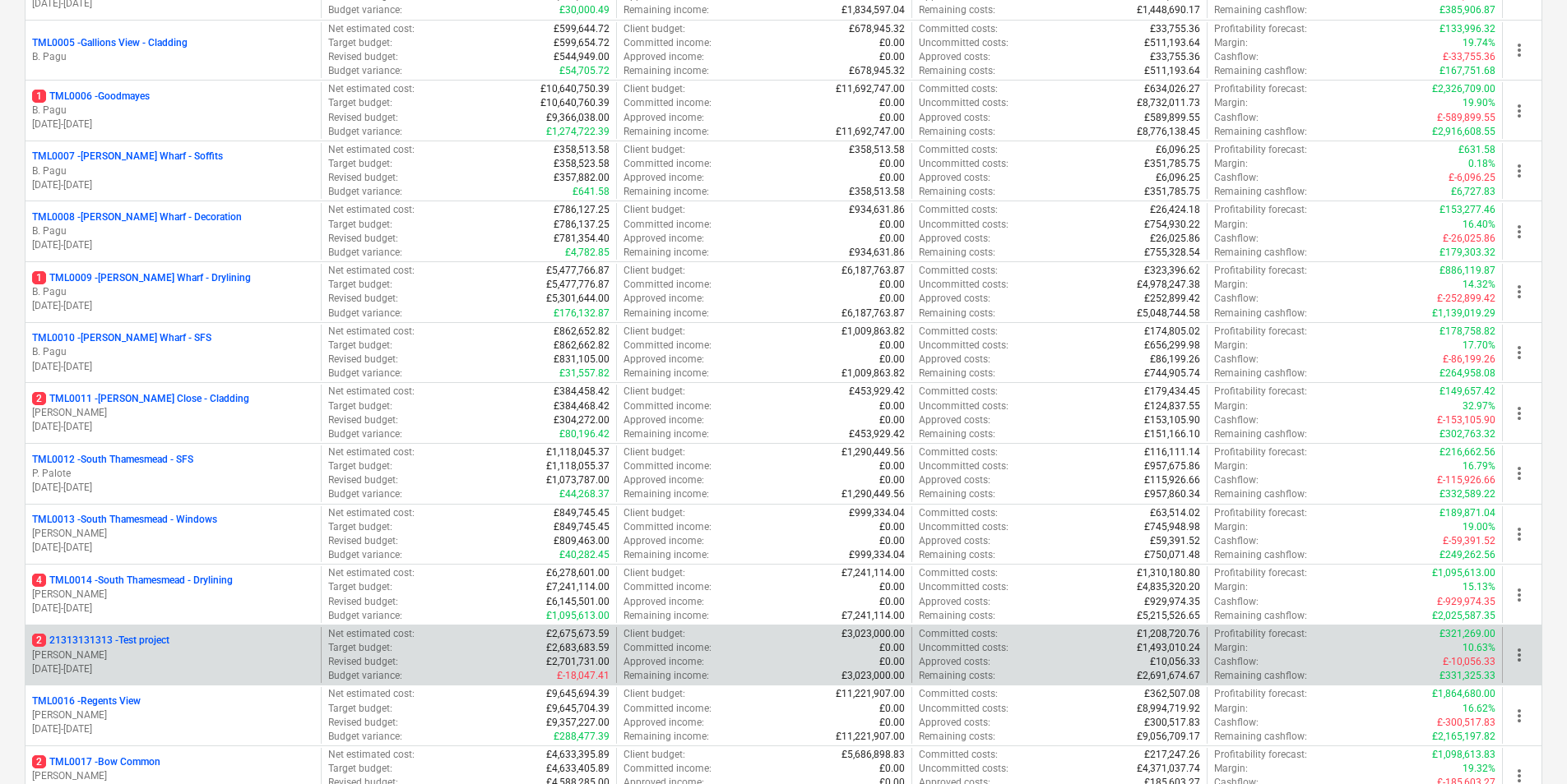
scroll to position [657, 0]
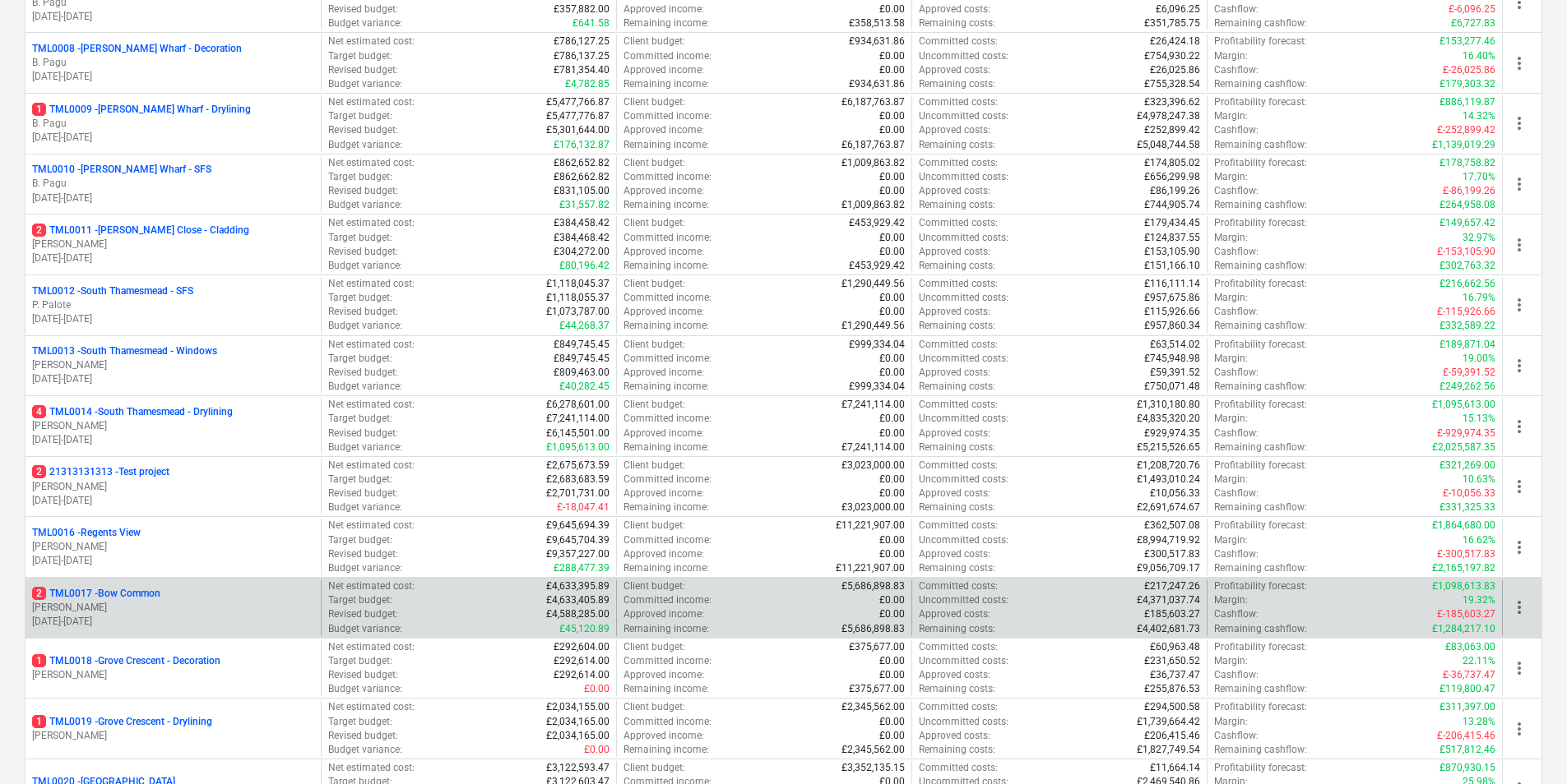
click at [142, 605] on p "[PERSON_NAME]" at bounding box center [173, 608] width 282 height 14
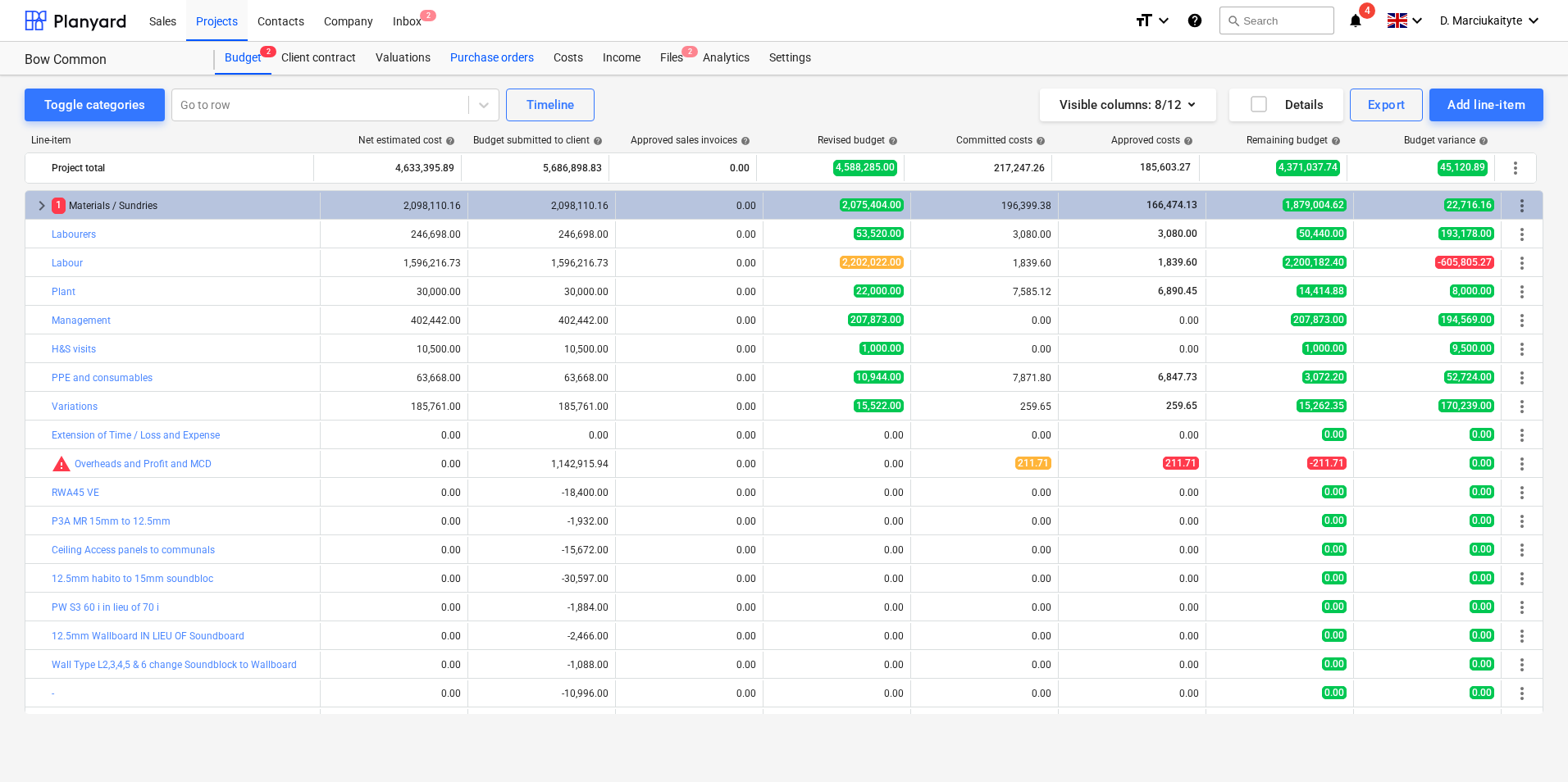
click at [519, 58] on div "Purchase orders" at bounding box center [492, 58] width 104 height 33
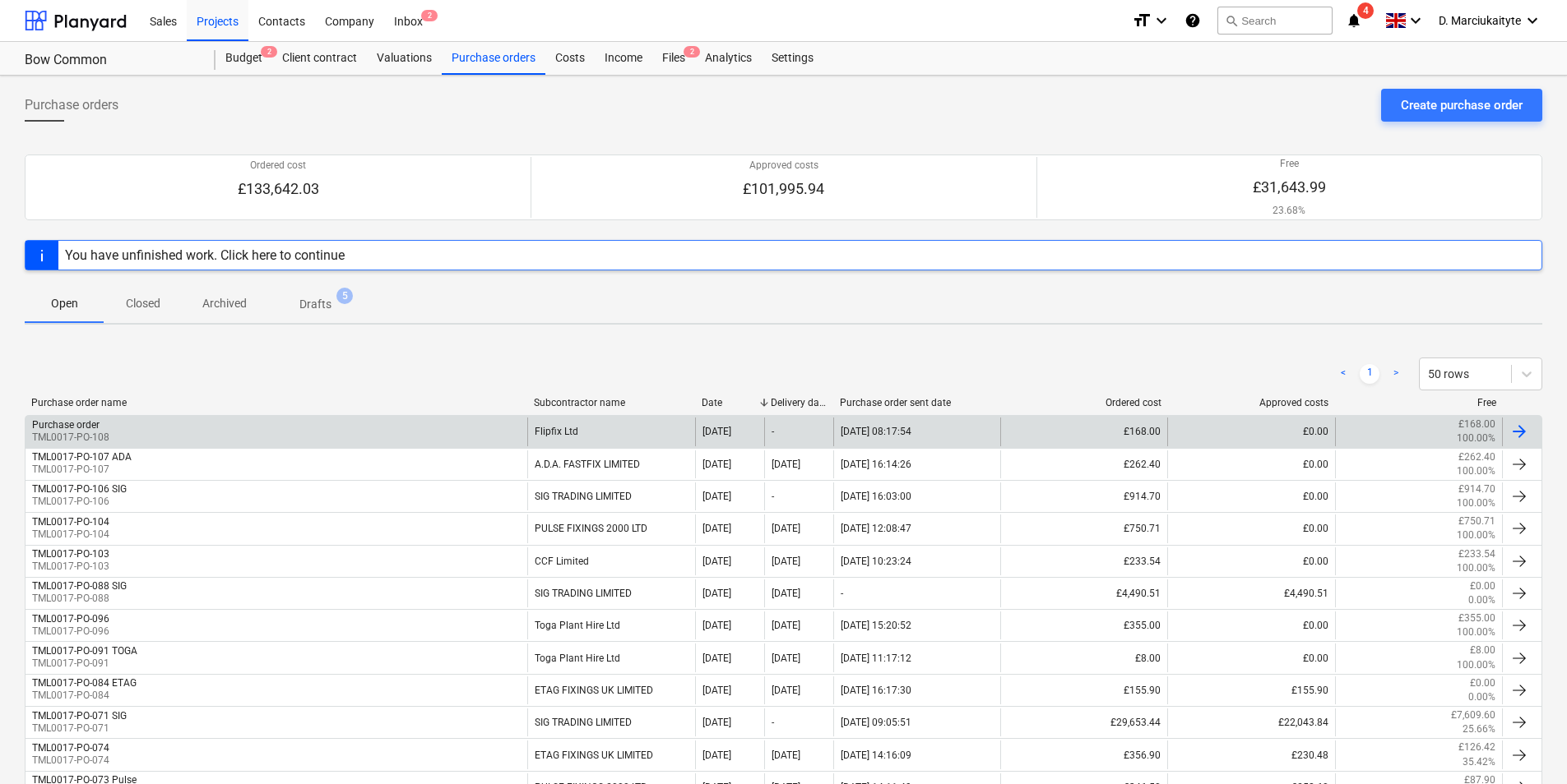
click at [142, 423] on div "Purchase order TML0017-PO-108" at bounding box center [276, 431] width 502 height 28
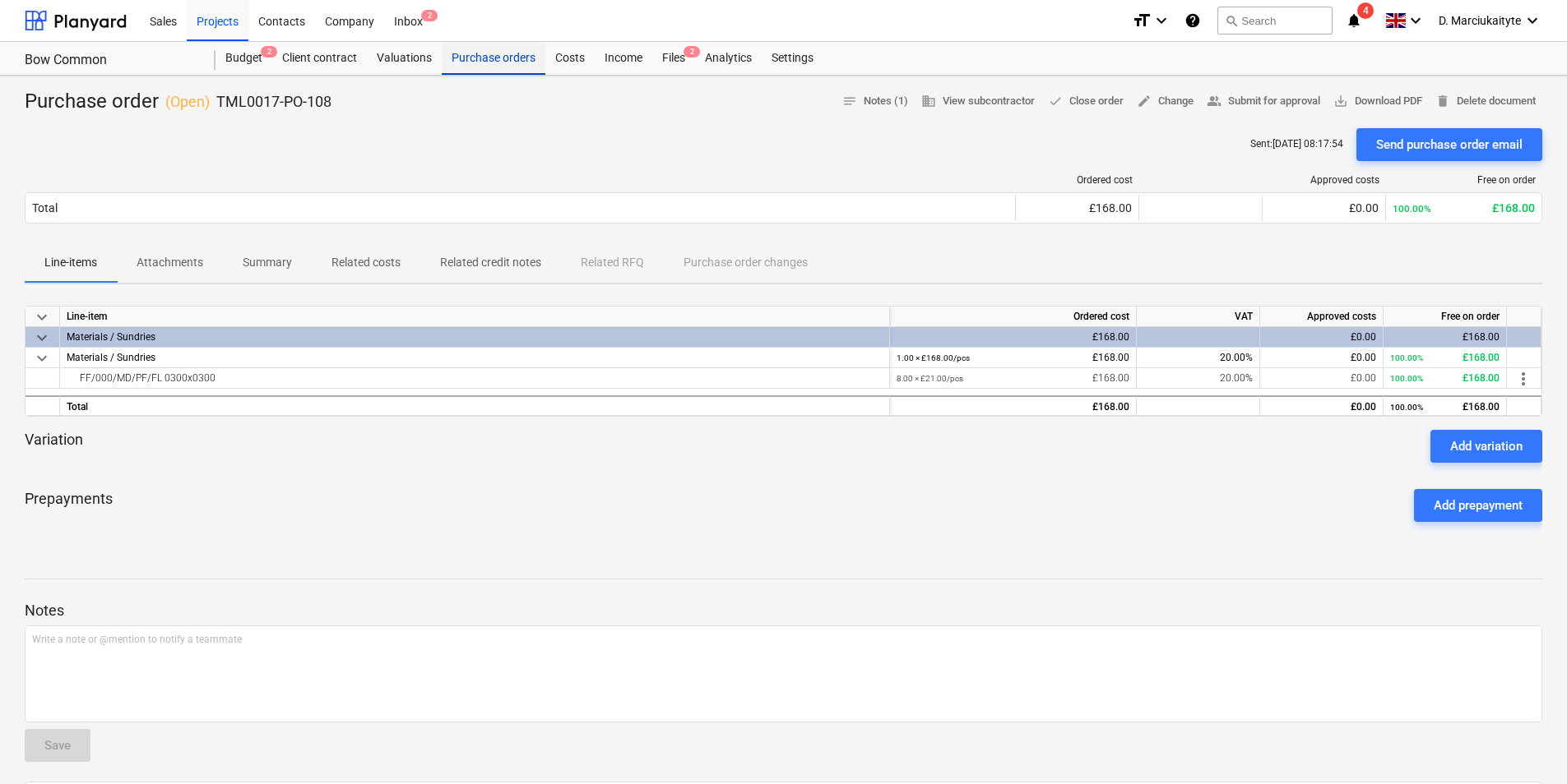
click at [505, 56] on div "Purchase orders" at bounding box center [493, 58] width 104 height 33
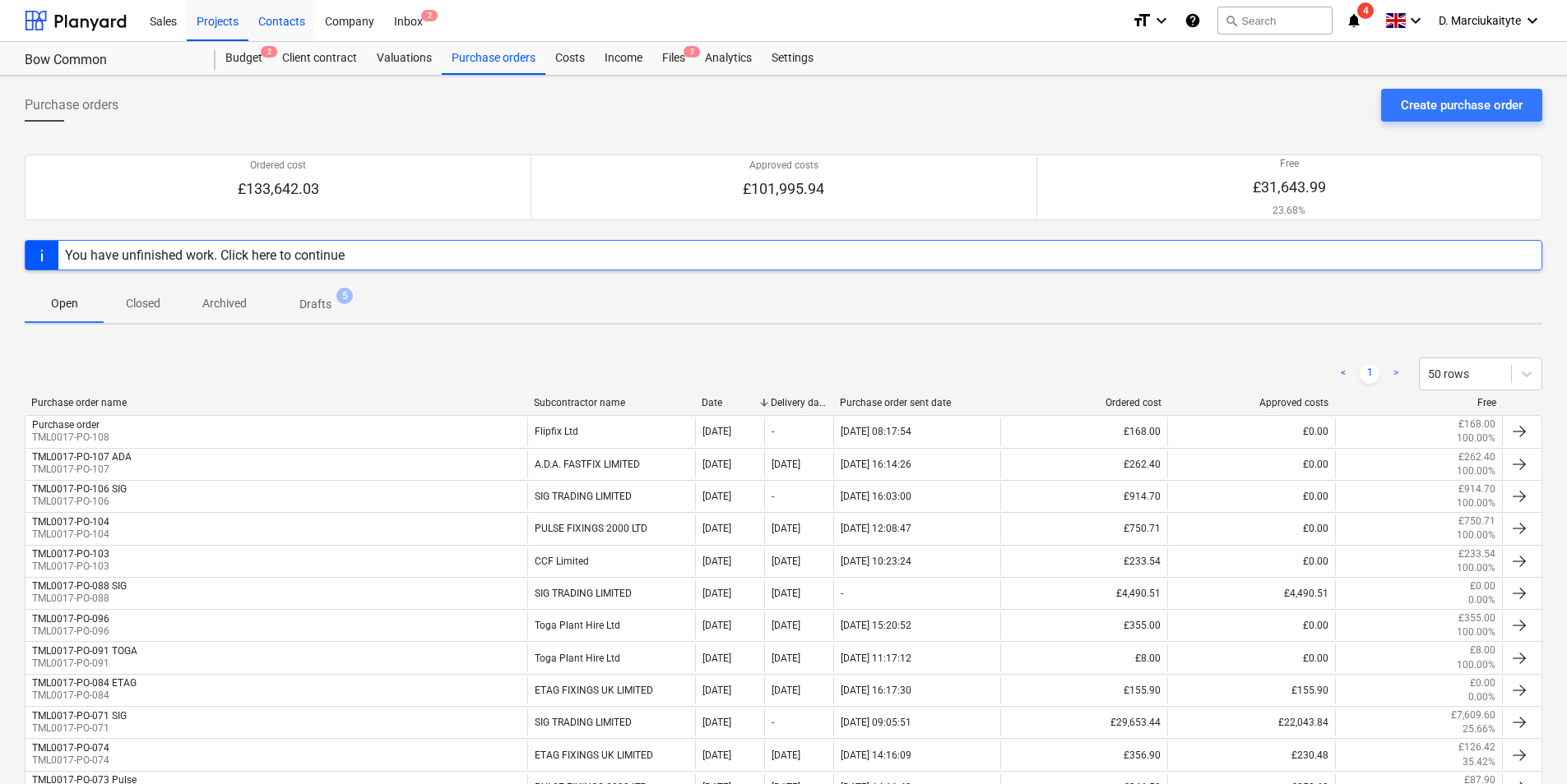
click at [283, 19] on div "Contacts" at bounding box center [281, 20] width 66 height 42
click at [222, 20] on div "Projects" at bounding box center [218, 20] width 62 height 42
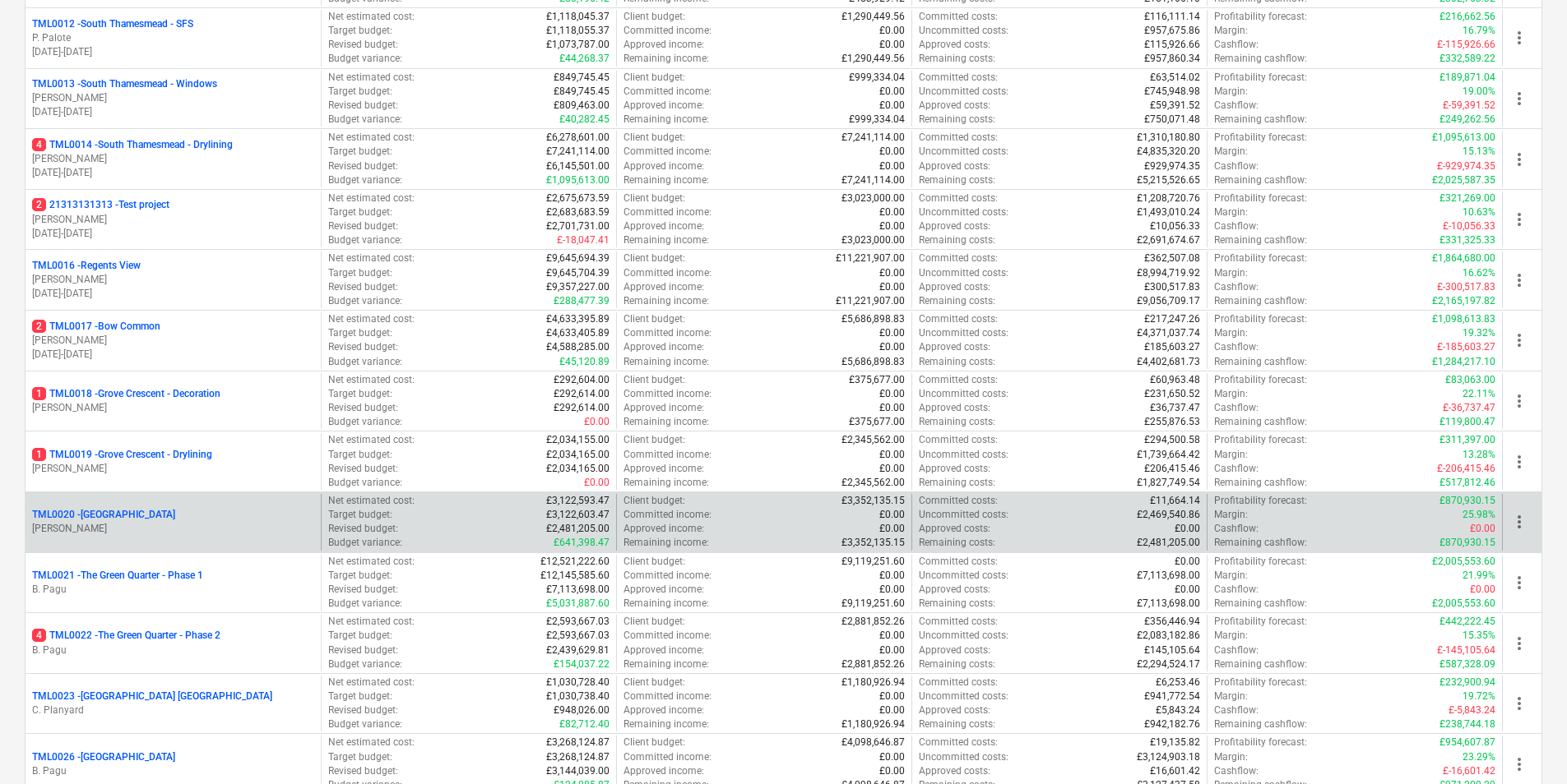
scroll to position [1068, 0]
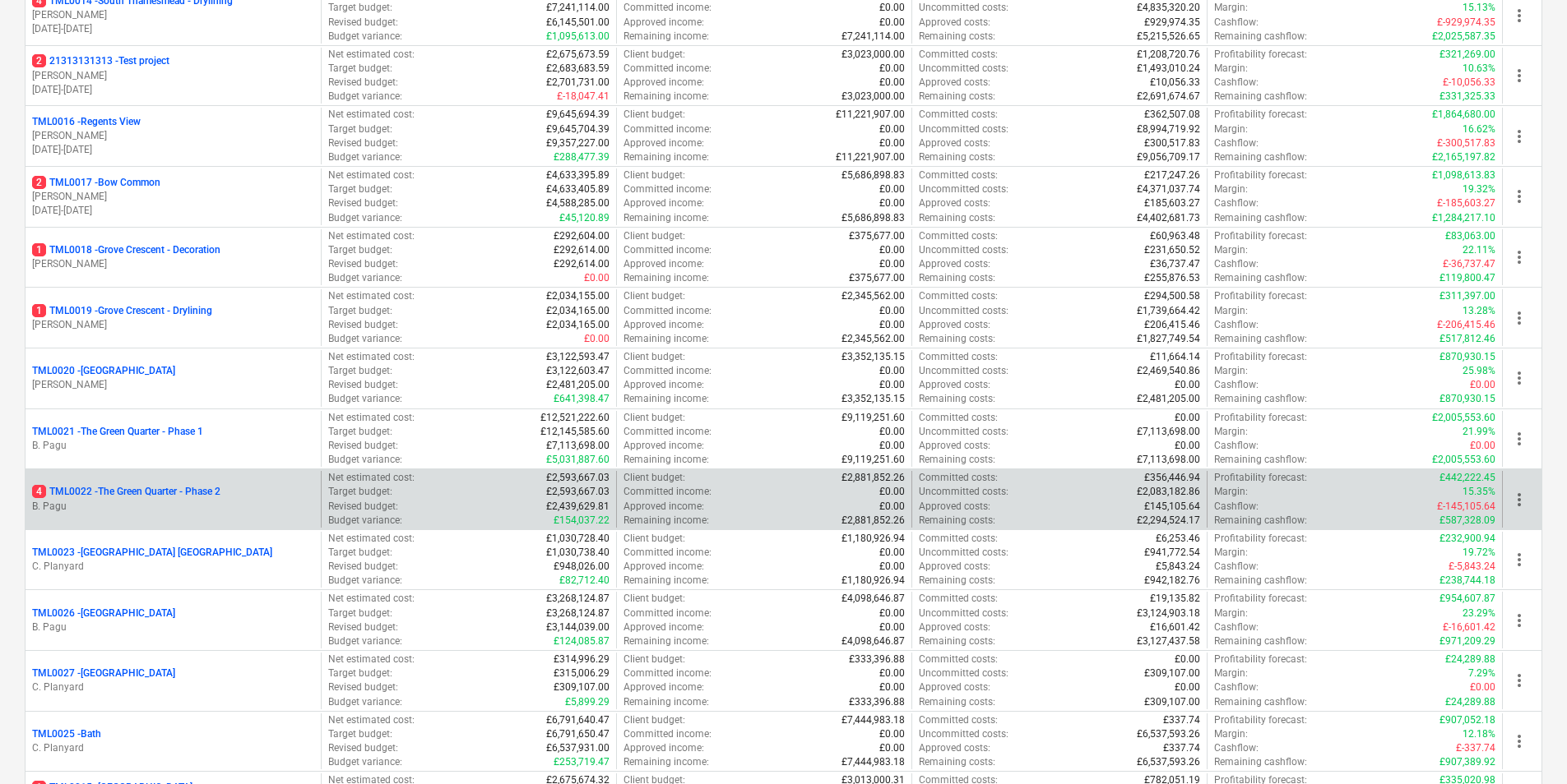
click at [169, 500] on p "B. Pagu" at bounding box center [173, 506] width 282 height 14
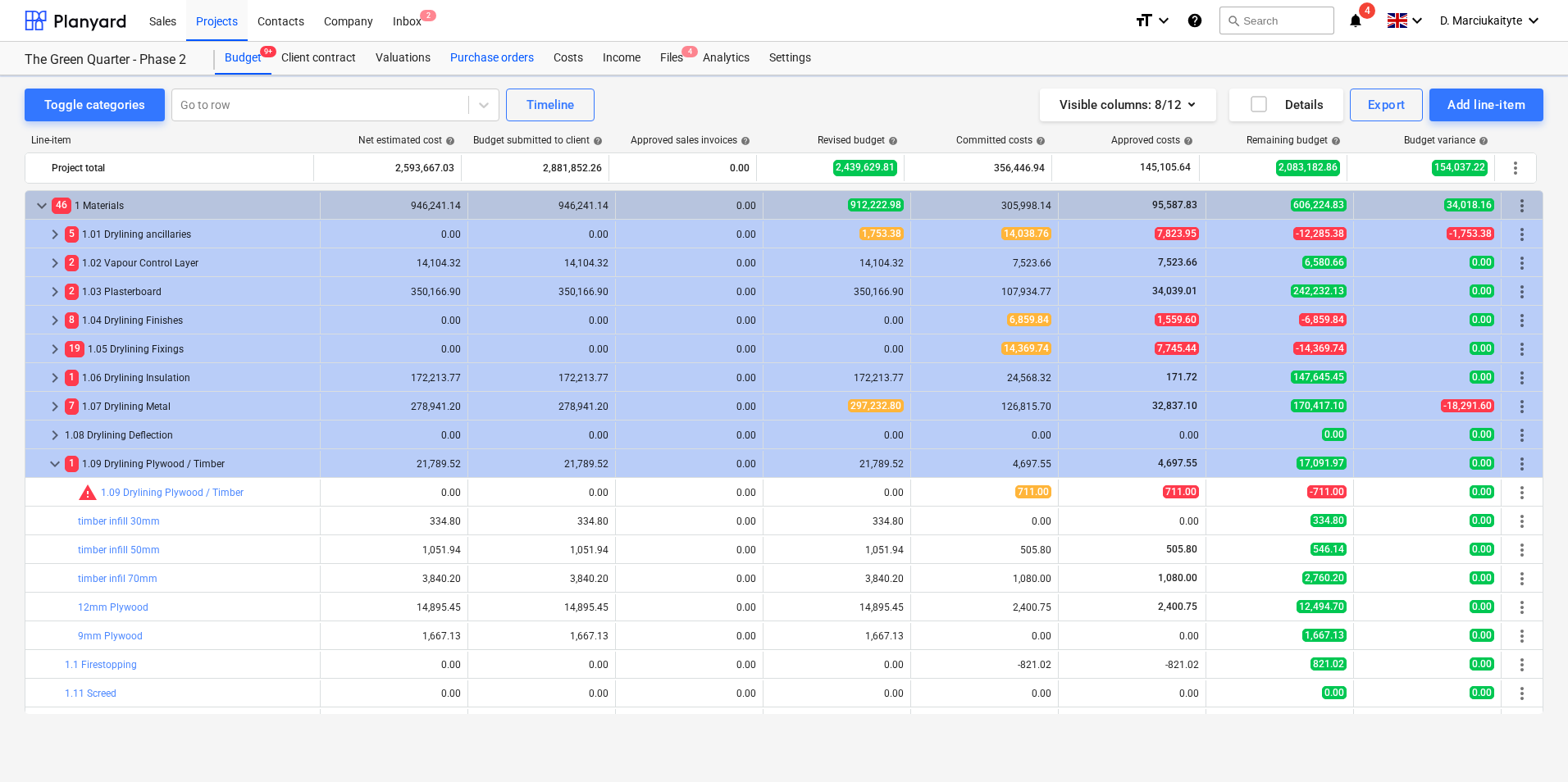
click at [473, 64] on div "Purchase orders" at bounding box center [492, 58] width 104 height 33
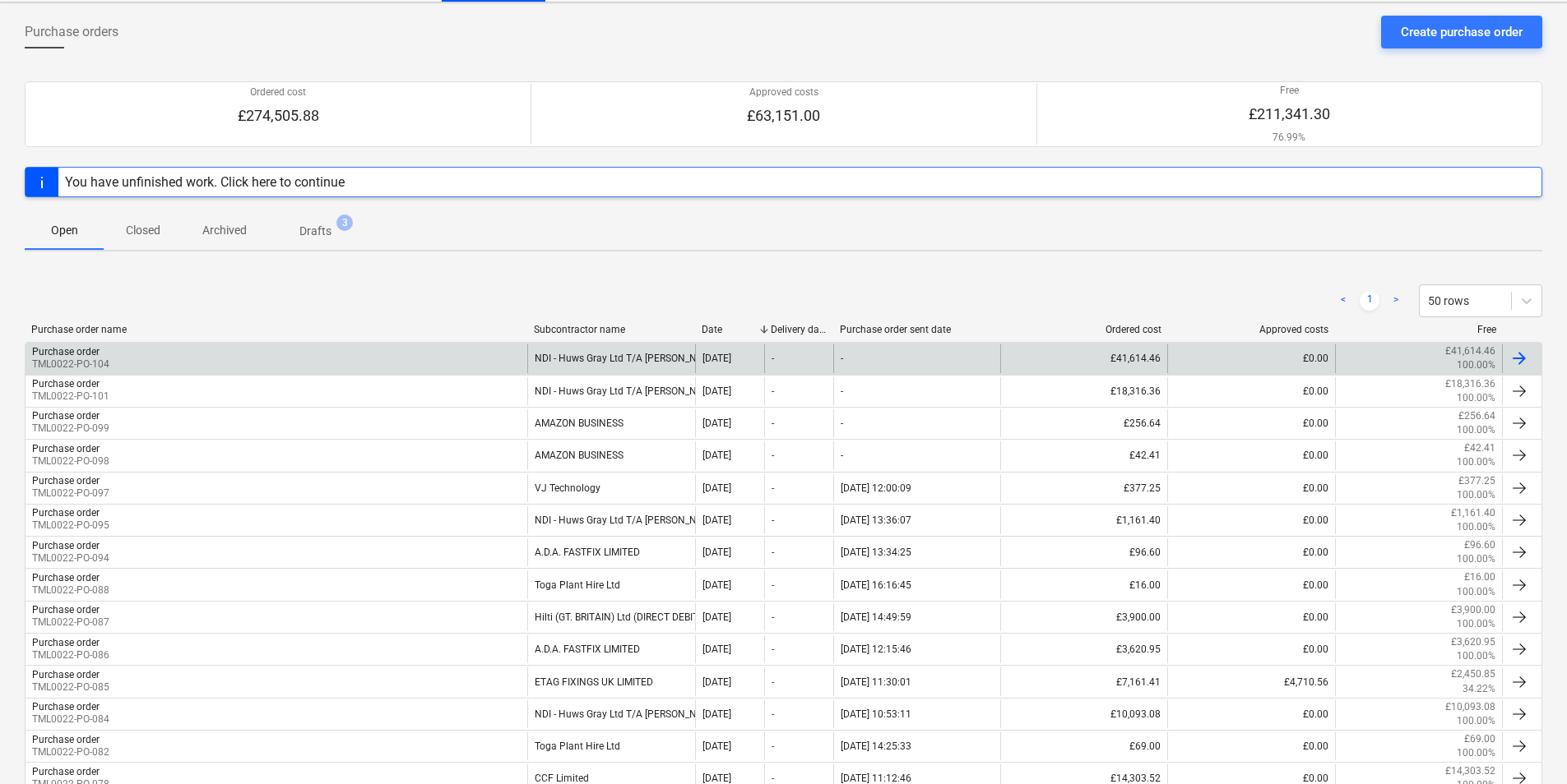
scroll to position [164, 0]
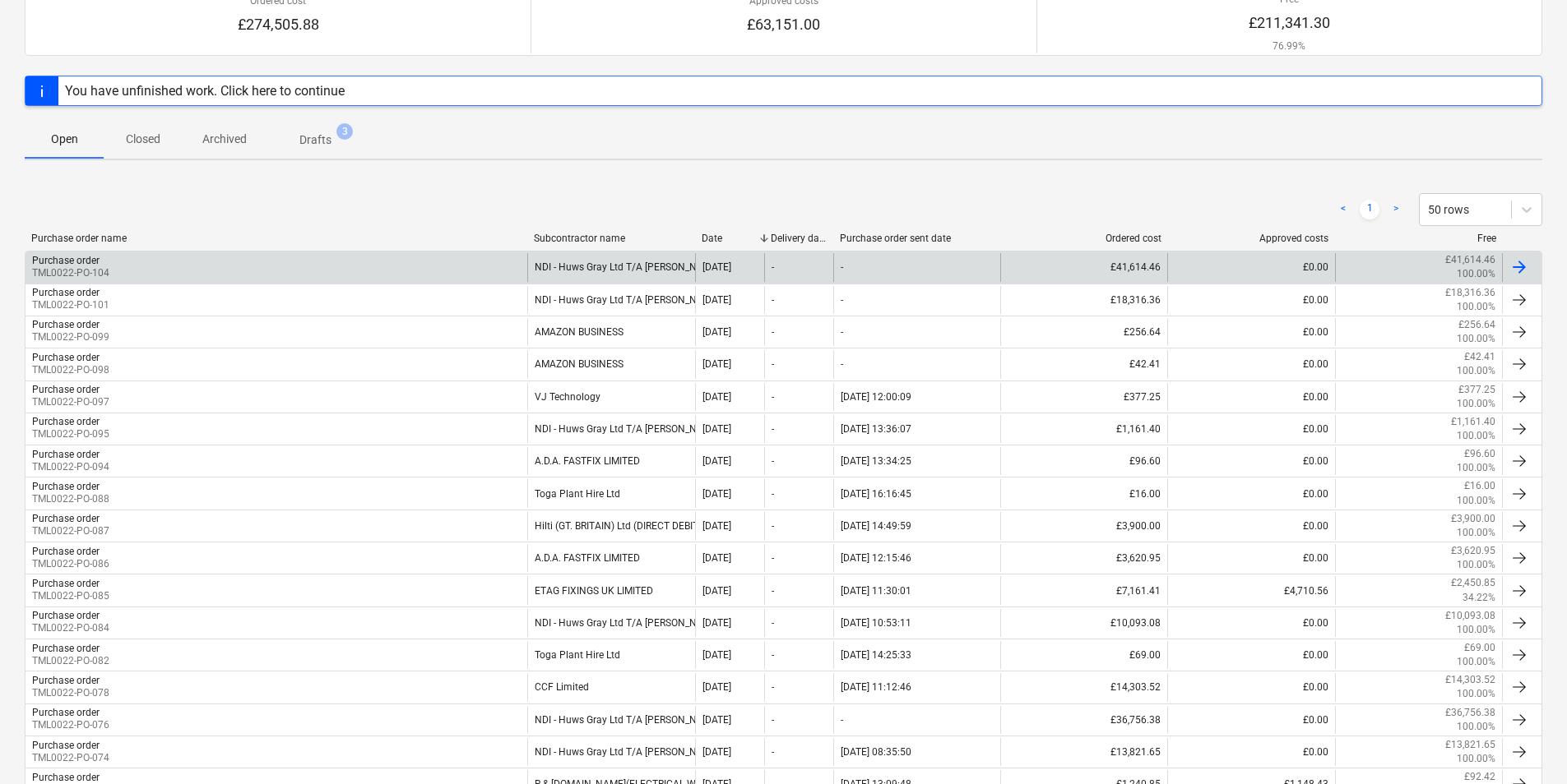
click at [597, 269] on div "NDI - Huws Gray Ltd T/A [PERSON_NAME]" at bounding box center [610, 267] width 167 height 28
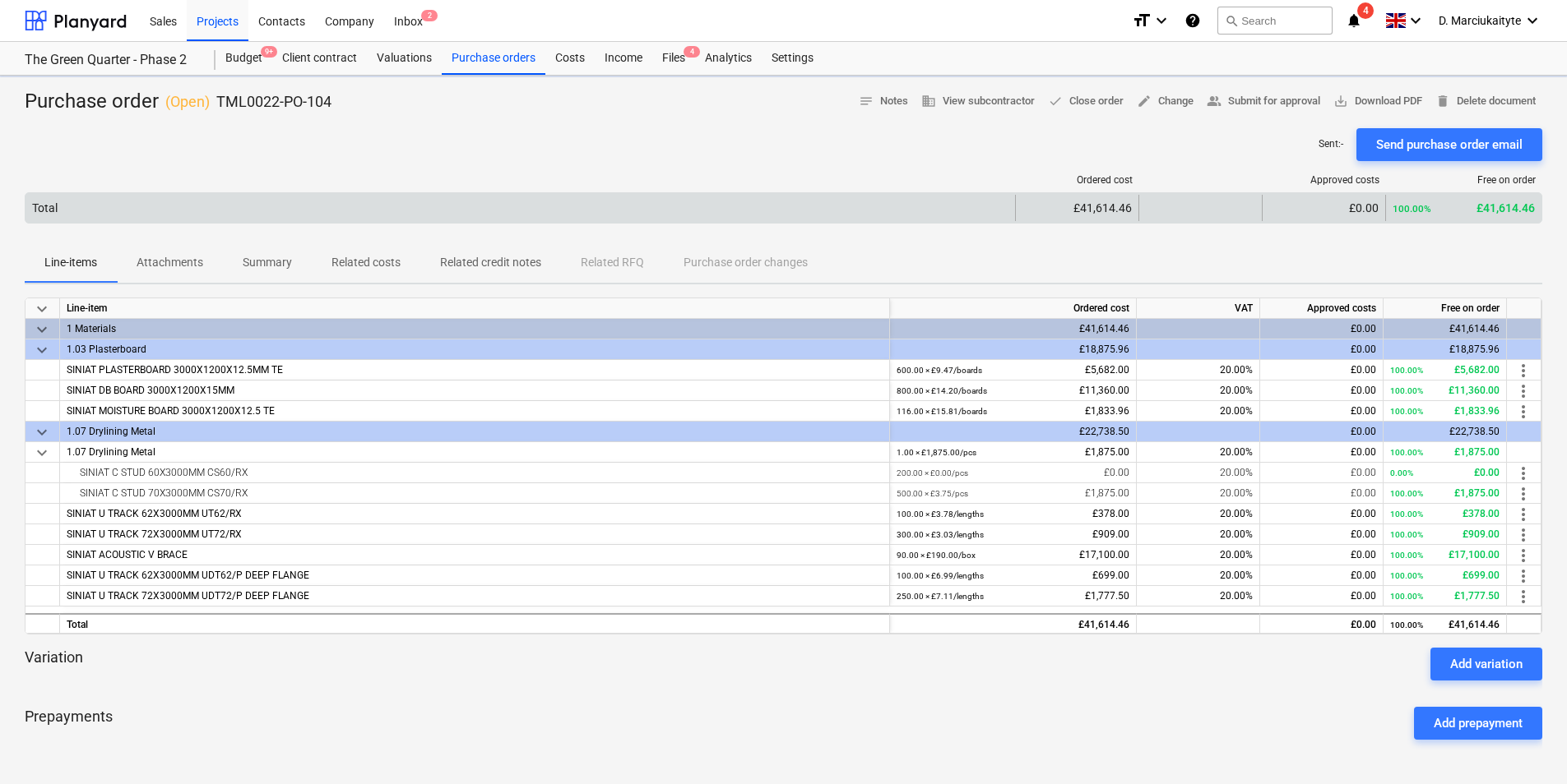
click at [271, 203] on div "Total" at bounding box center [519, 207] width 989 height 26
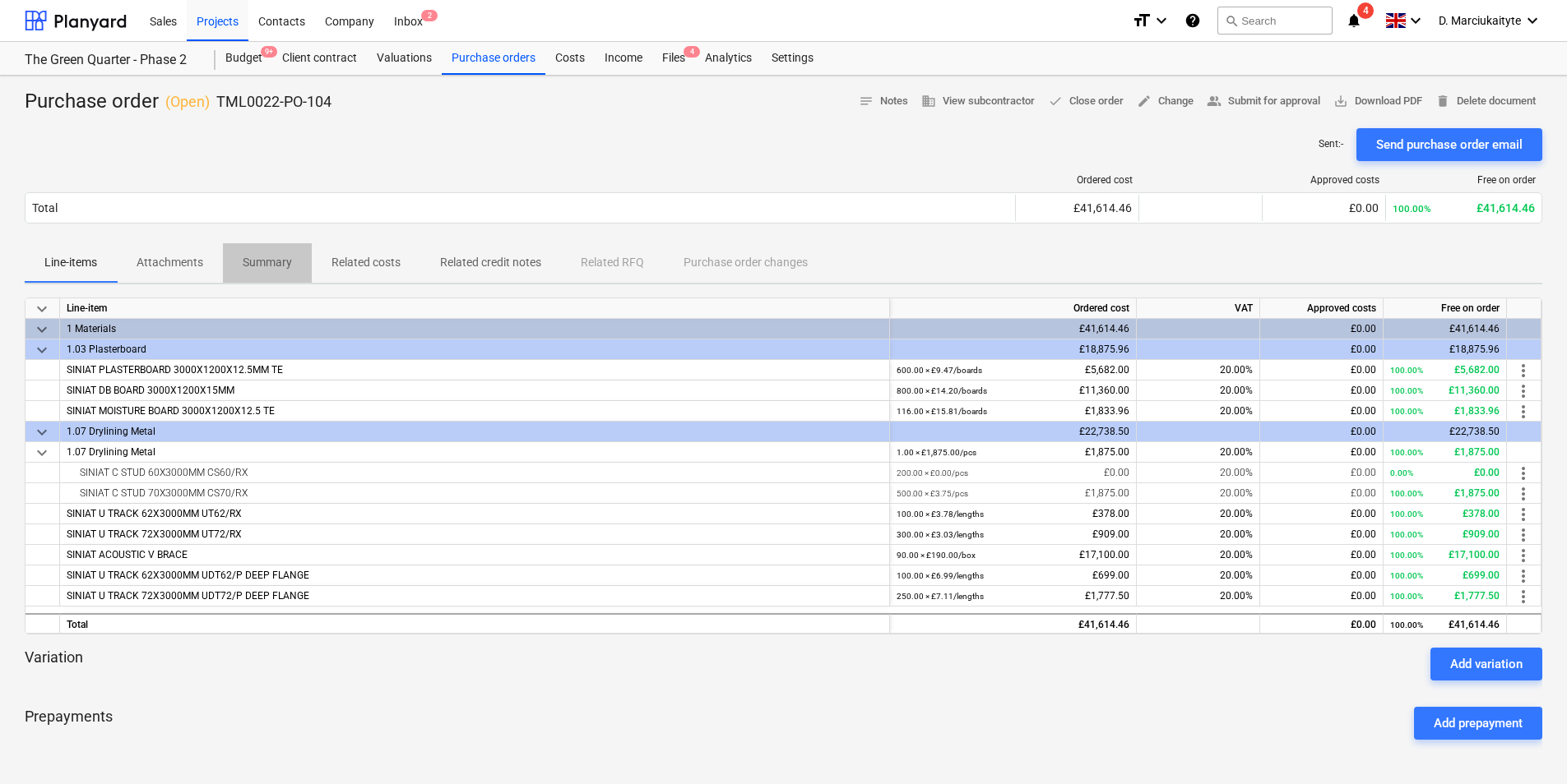
click at [264, 274] on span "Summary" at bounding box center [268, 262] width 89 height 27
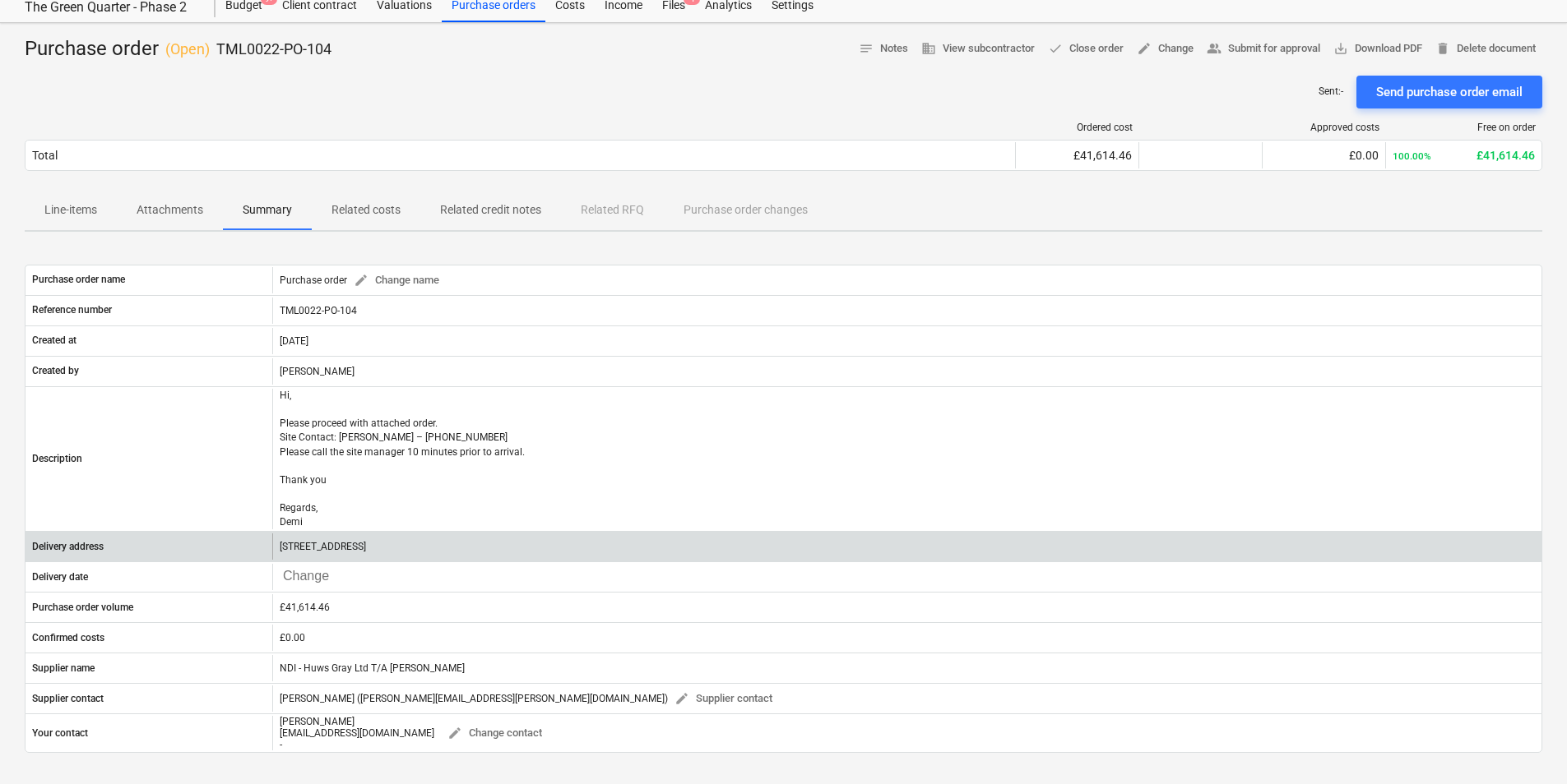
scroll to position [82, 0]
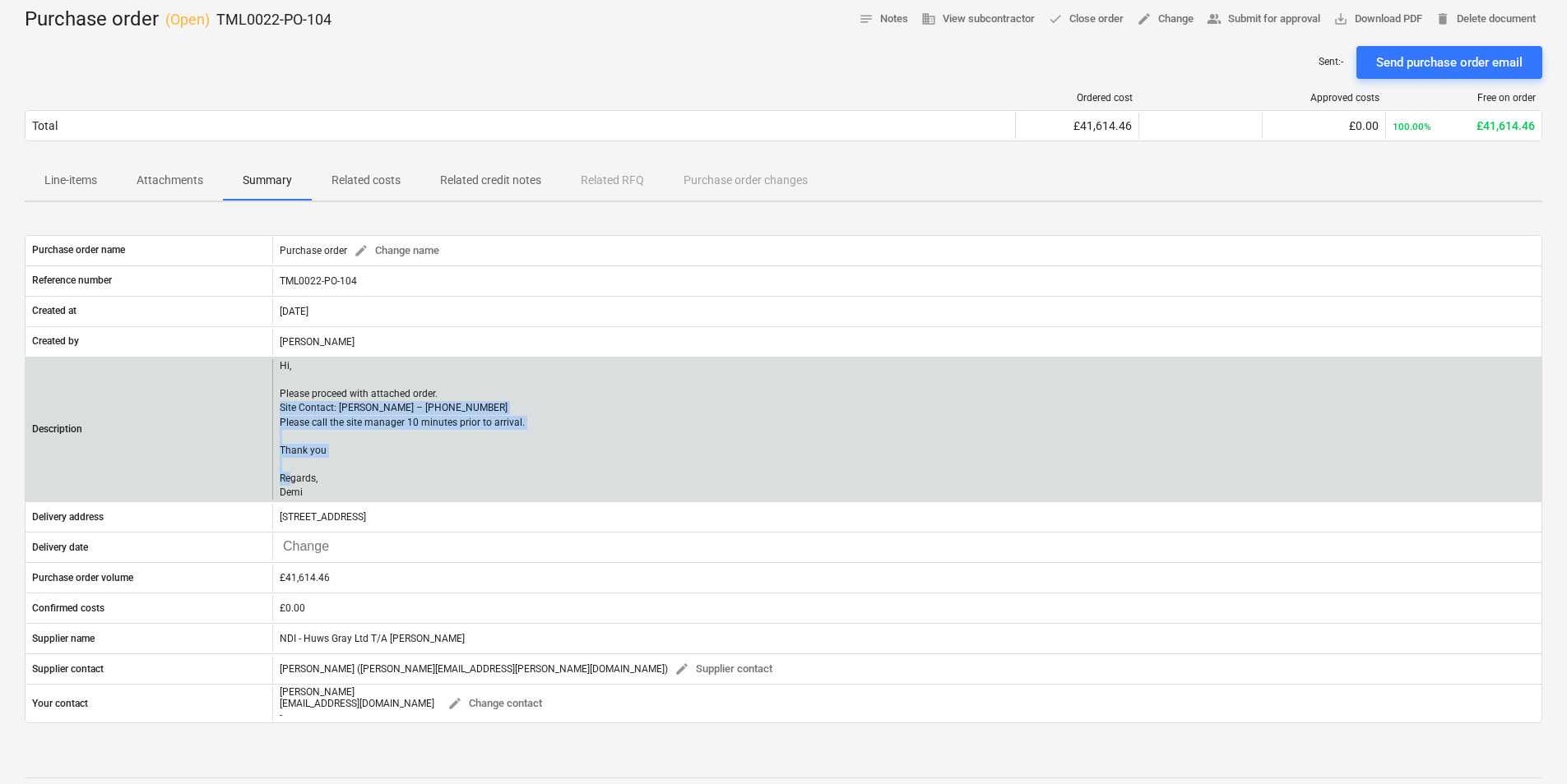
drag, startPoint x: 306, startPoint y: 492, endPoint x: 277, endPoint y: 408, distance: 88.9
click at [277, 408] on div "Hi, Please proceed with attached order. Site Contact: [PERSON_NAME] – [PHONE_NU…" at bounding box center [906, 429] width 1269 height 142
copy p "Site Contact: Dave – 07789 077947 Please call the site manager 10 minutes prior…"
click at [347, 494] on p "Hi, Please proceed with attached order. Site Contact: [PERSON_NAME] – [PHONE_NU…" at bounding box center [402, 429] width 245 height 142
drag, startPoint x: 300, startPoint y: 486, endPoint x: 263, endPoint y: 365, distance: 126.5
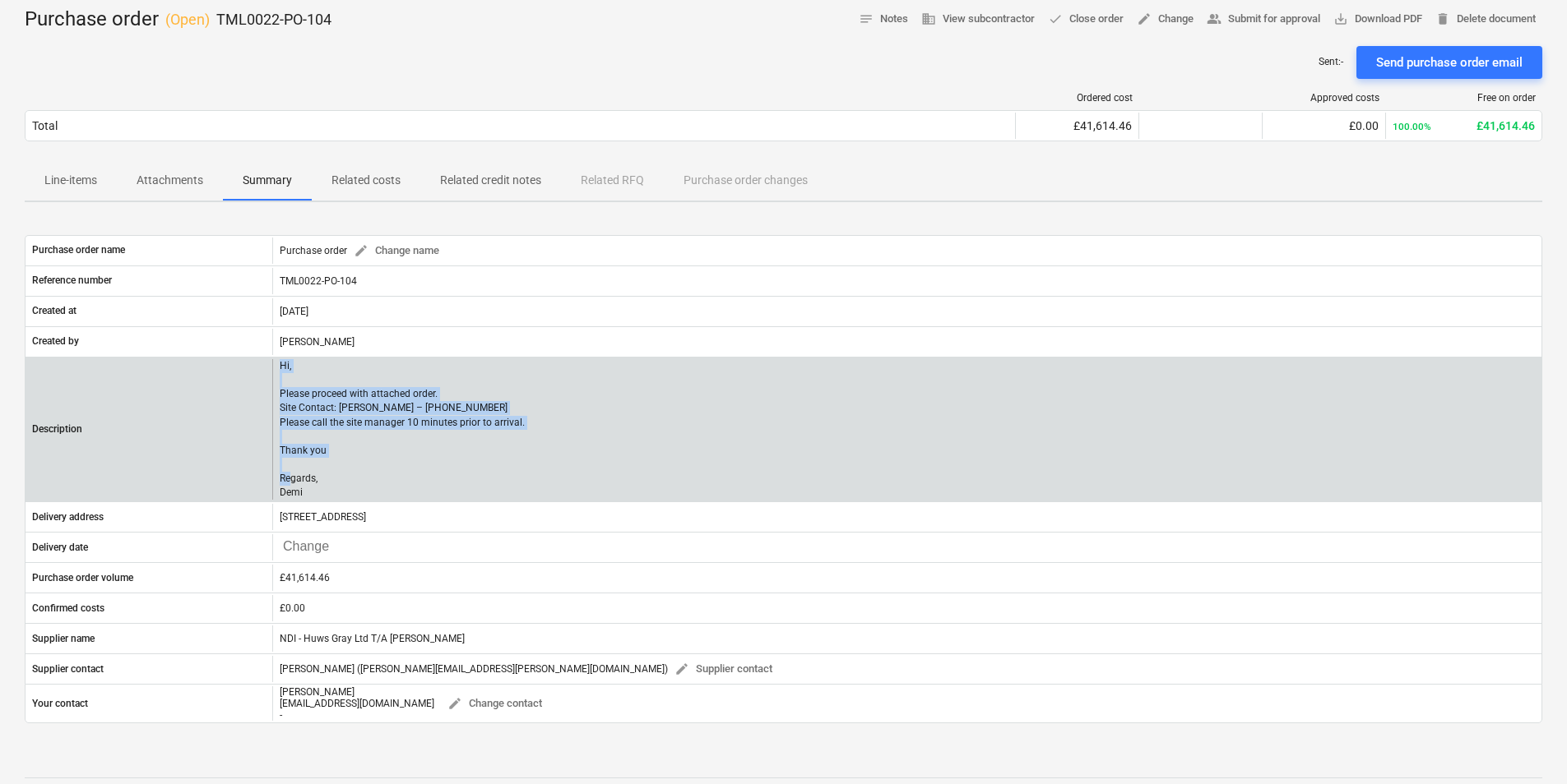
click at [263, 365] on div "Description Hi, Please proceed with attached order. Site Contact: Dave – 07789 …" at bounding box center [783, 429] width 1516 height 142
copy div "Hi, Please proceed with attached order. Site Contact: Dave – 07789 077947 Pleas…"
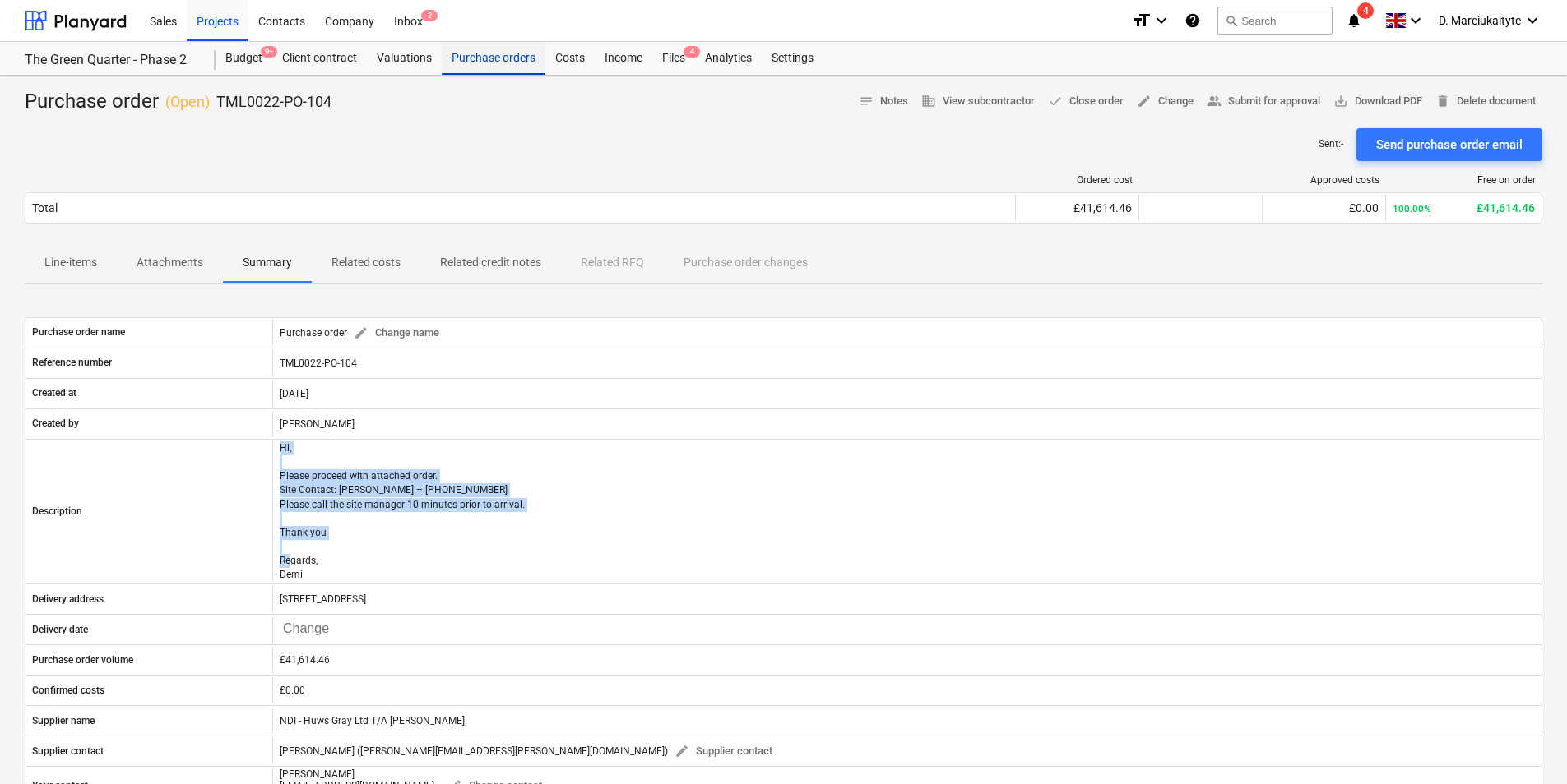
click at [488, 69] on div "Purchase orders" at bounding box center [493, 58] width 104 height 33
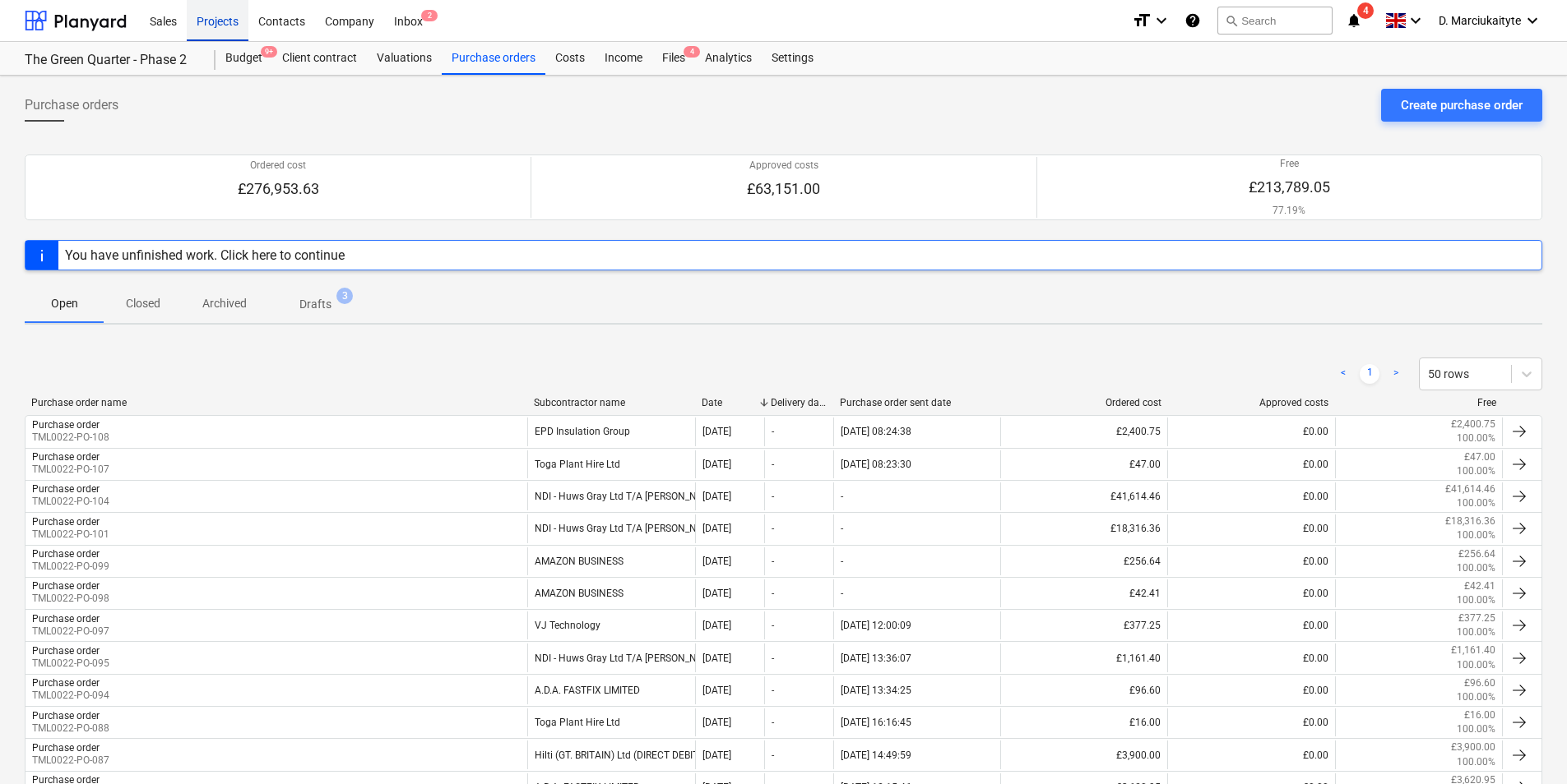
click at [233, 27] on div "Projects" at bounding box center [218, 20] width 62 height 42
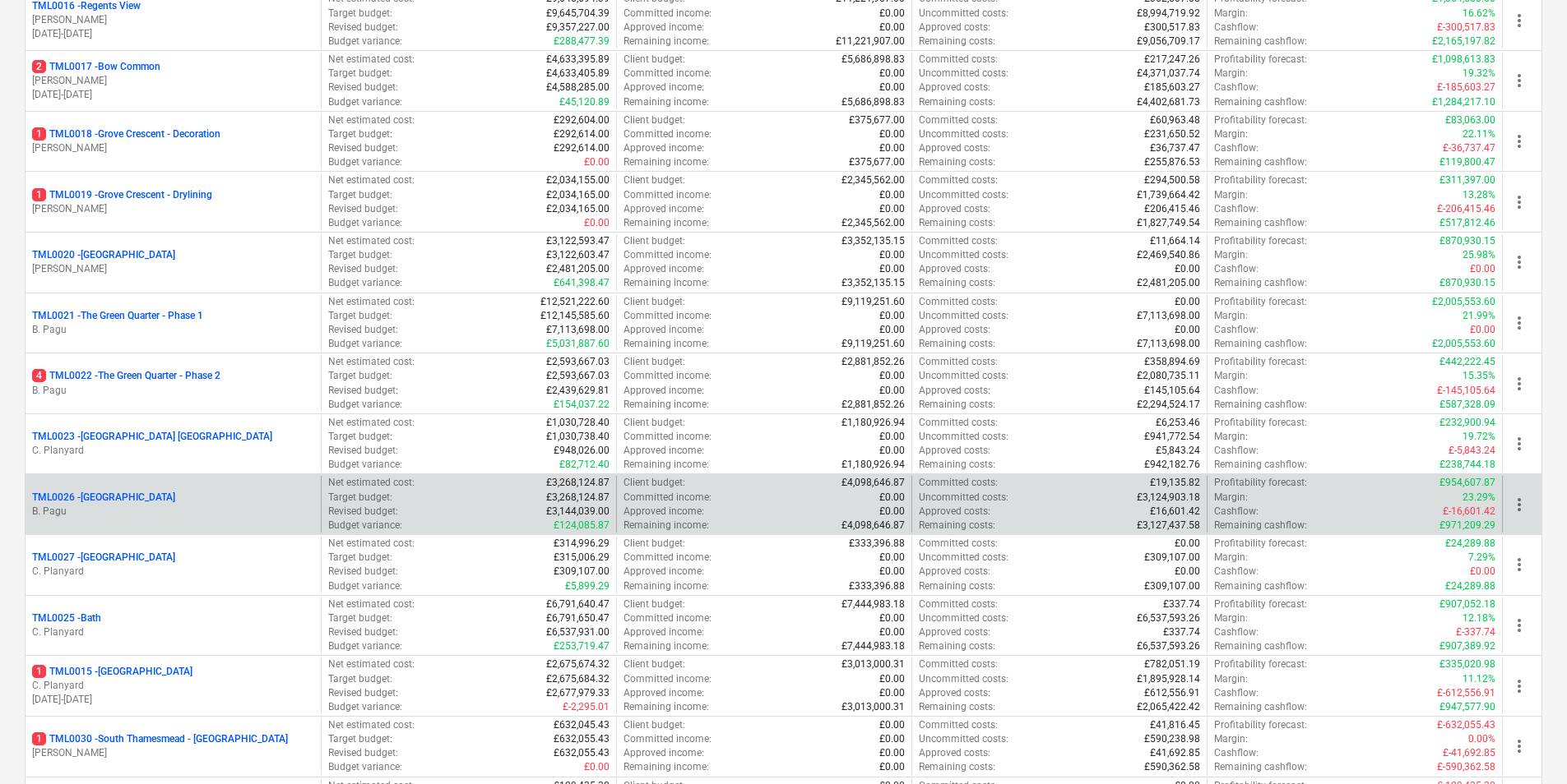
scroll to position [1316, 0]
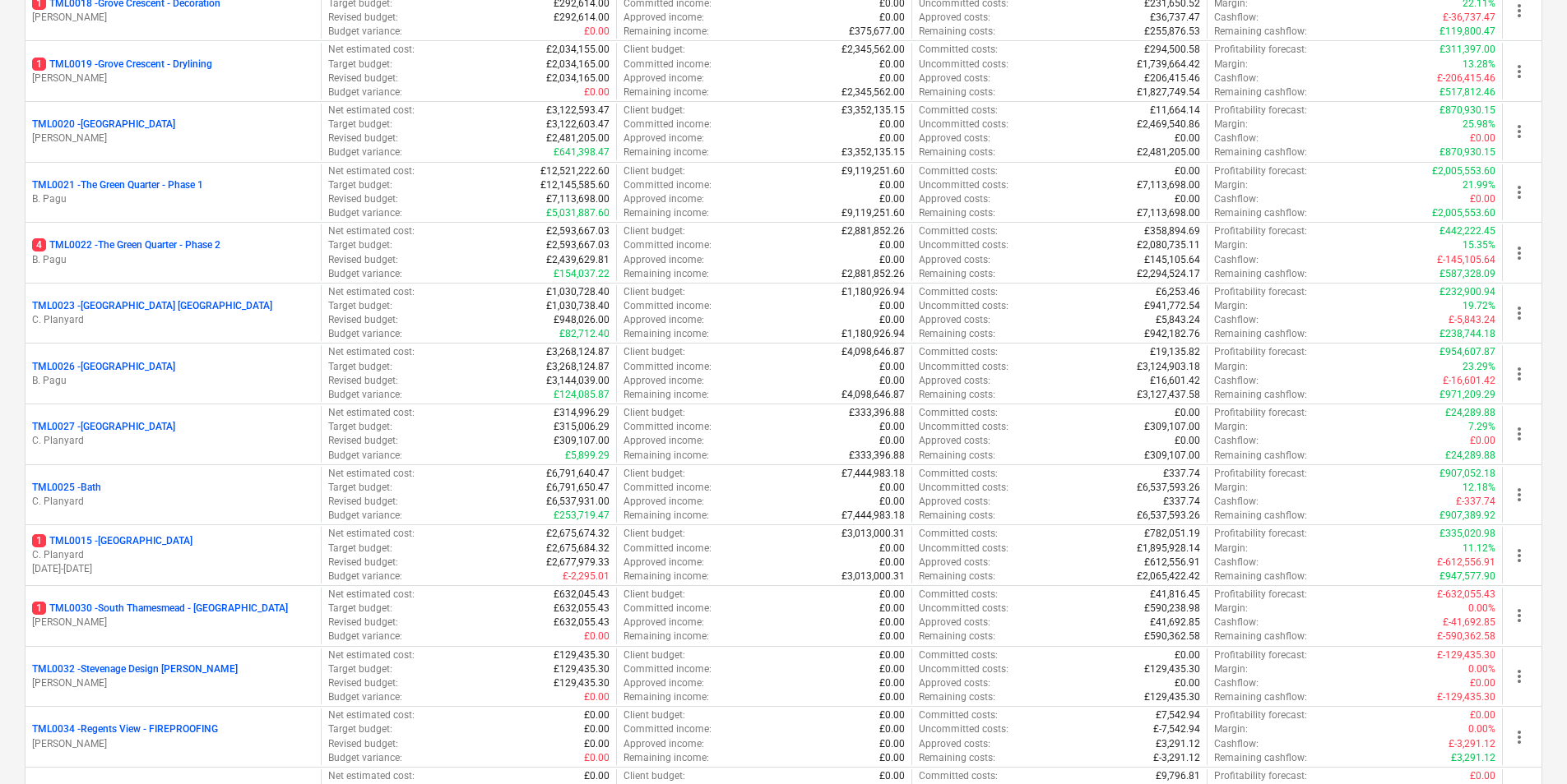
click at [141, 604] on p "1 TML0030 - [GEOGRAPHIC_DATA] - [GEOGRAPHIC_DATA]" at bounding box center [159, 609] width 256 height 14
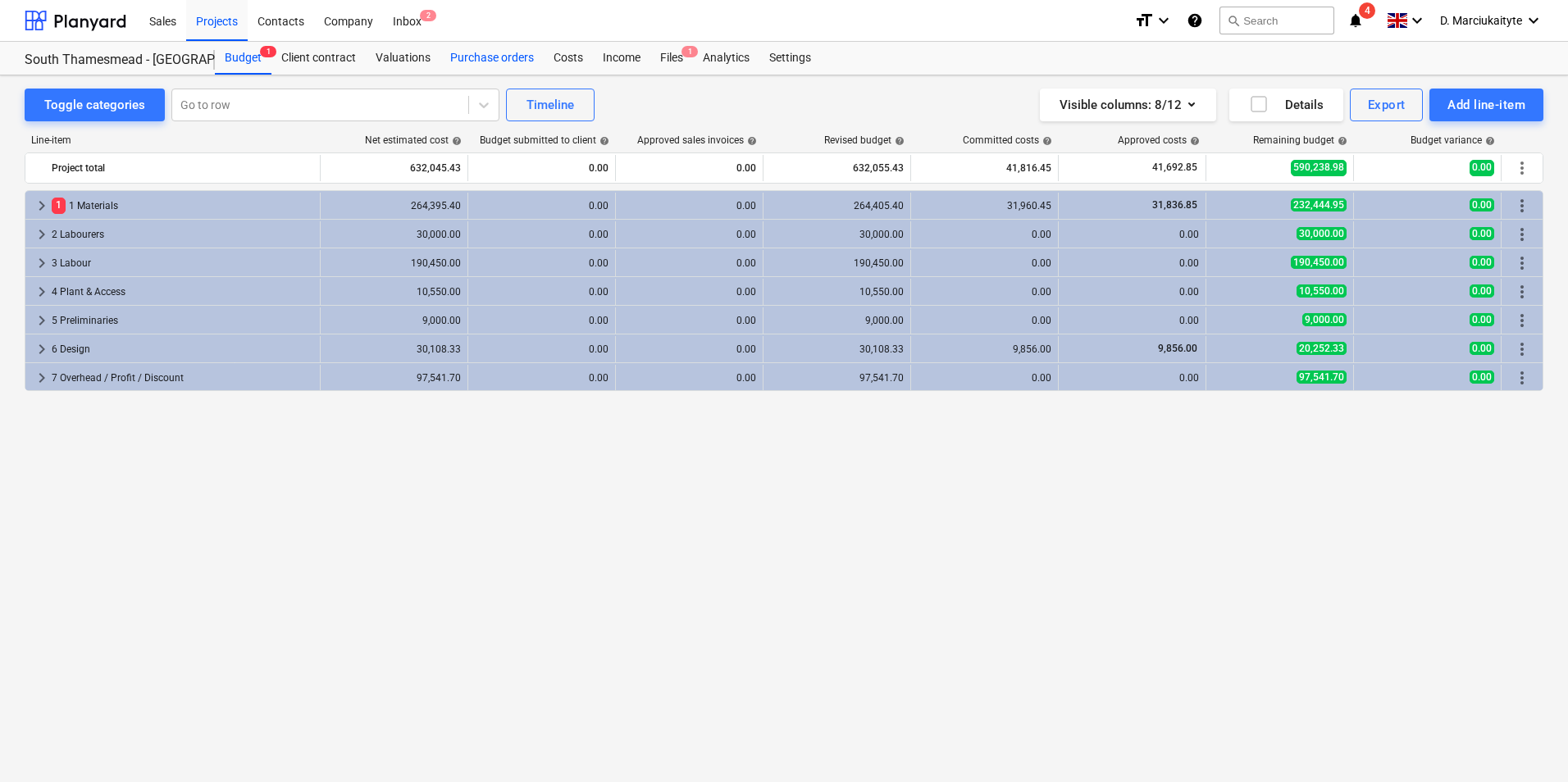
click at [496, 52] on div "Purchase orders" at bounding box center [492, 58] width 104 height 33
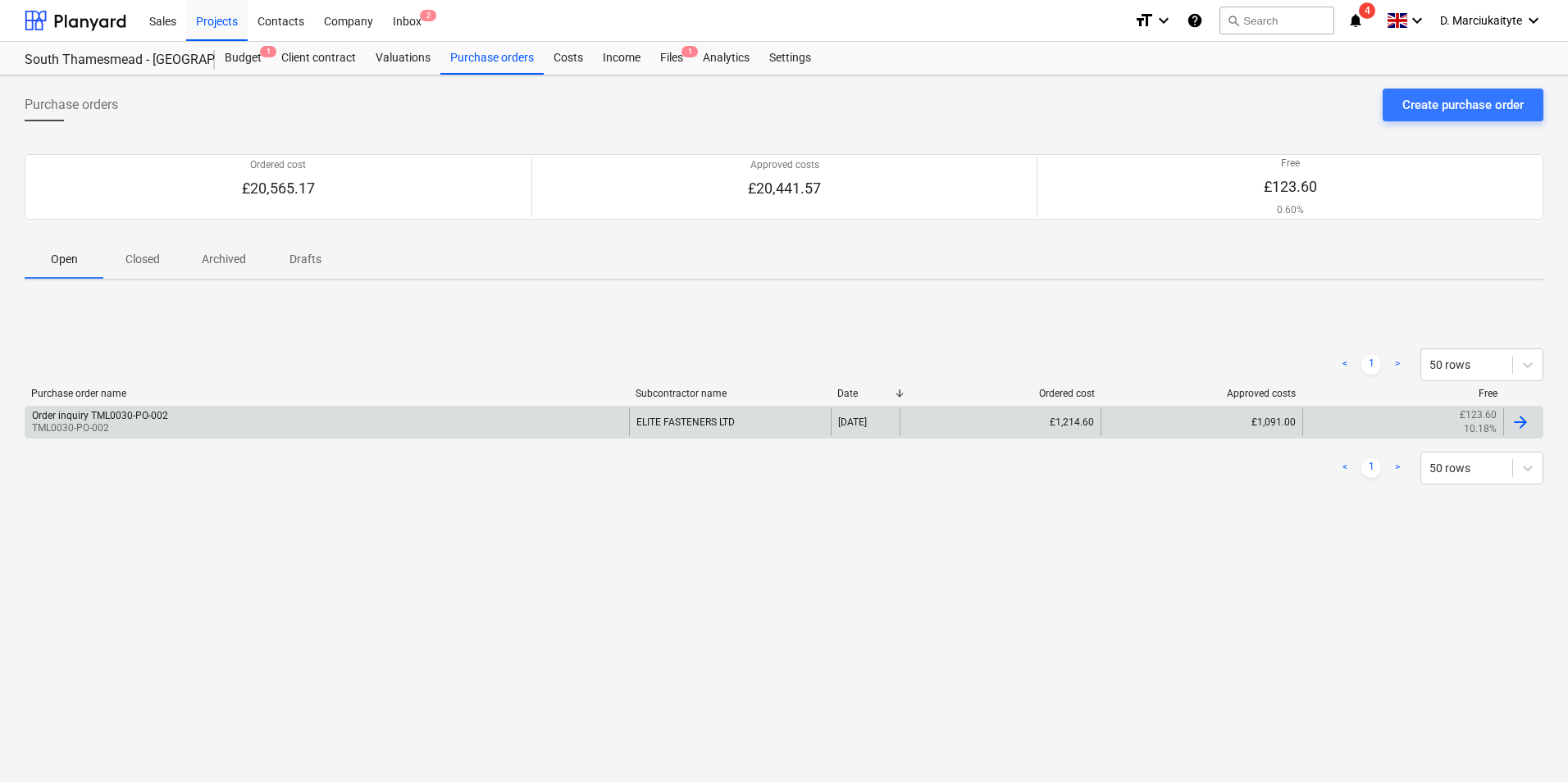
click at [298, 417] on div "Order inquiry TML0030-PO-002 TML0030-PO-002" at bounding box center [327, 422] width 604 height 28
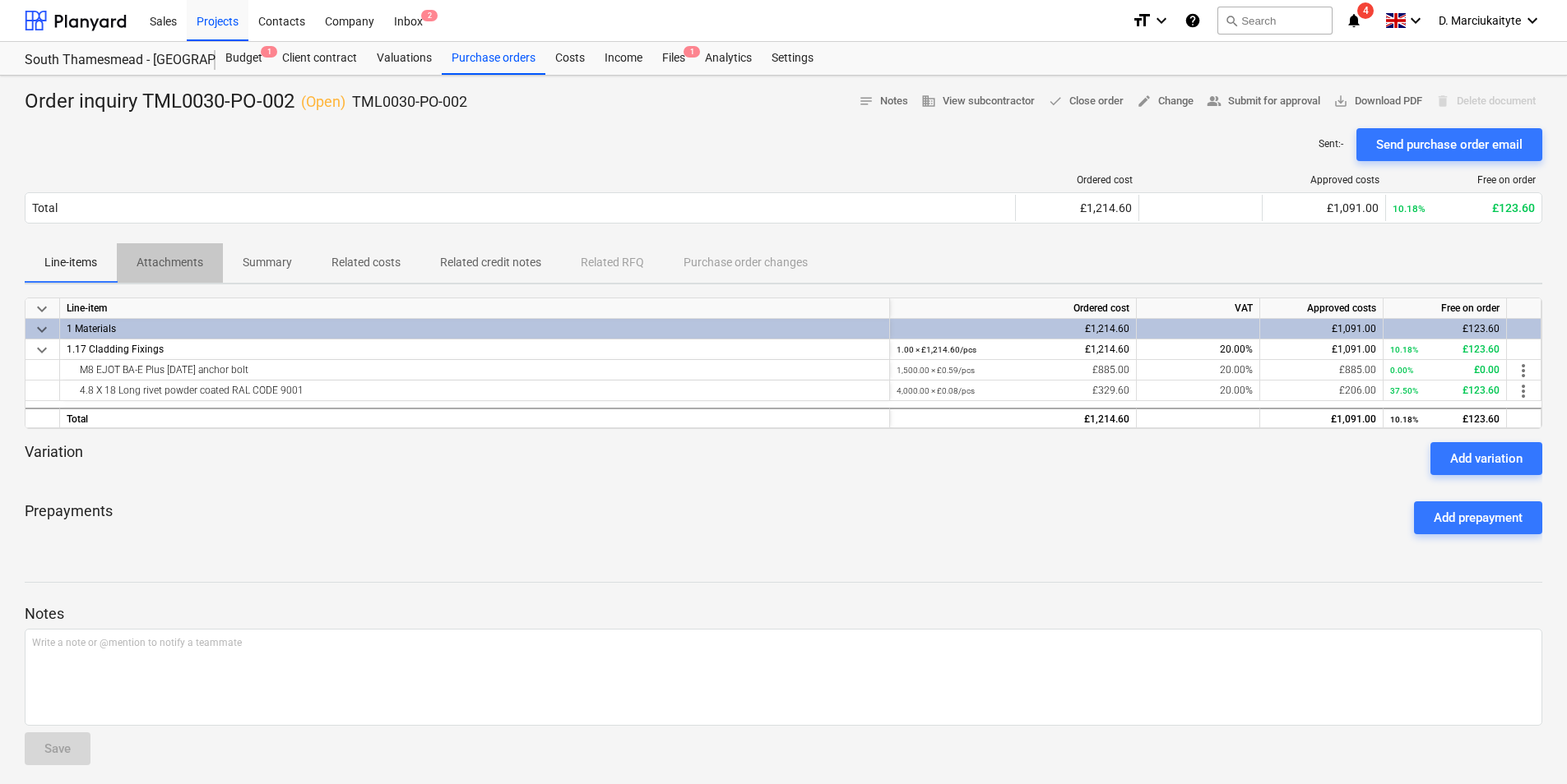
click at [169, 254] on p "Attachments" at bounding box center [169, 262] width 66 height 18
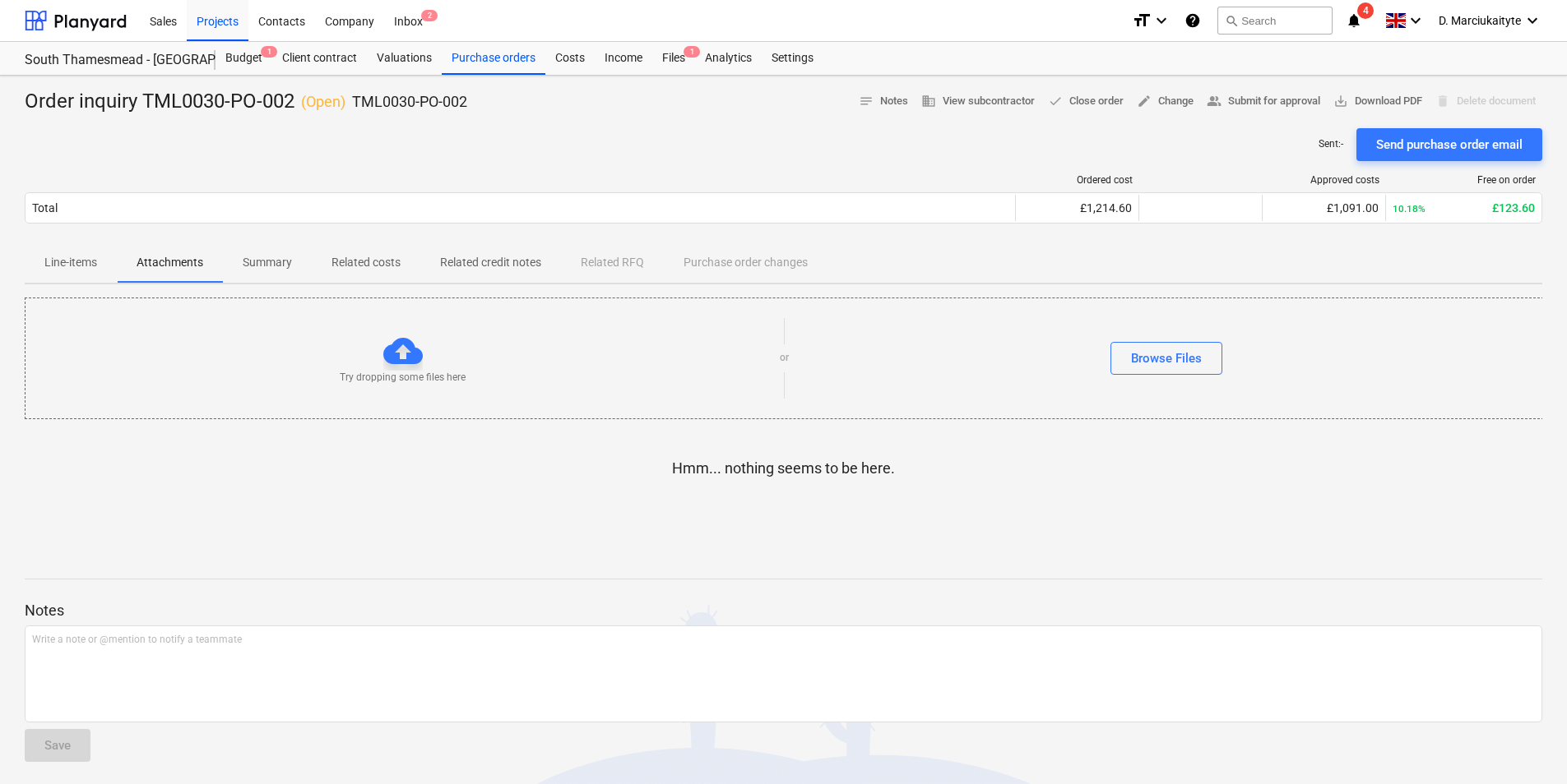
click at [251, 262] on p "Summary" at bounding box center [267, 262] width 49 height 18
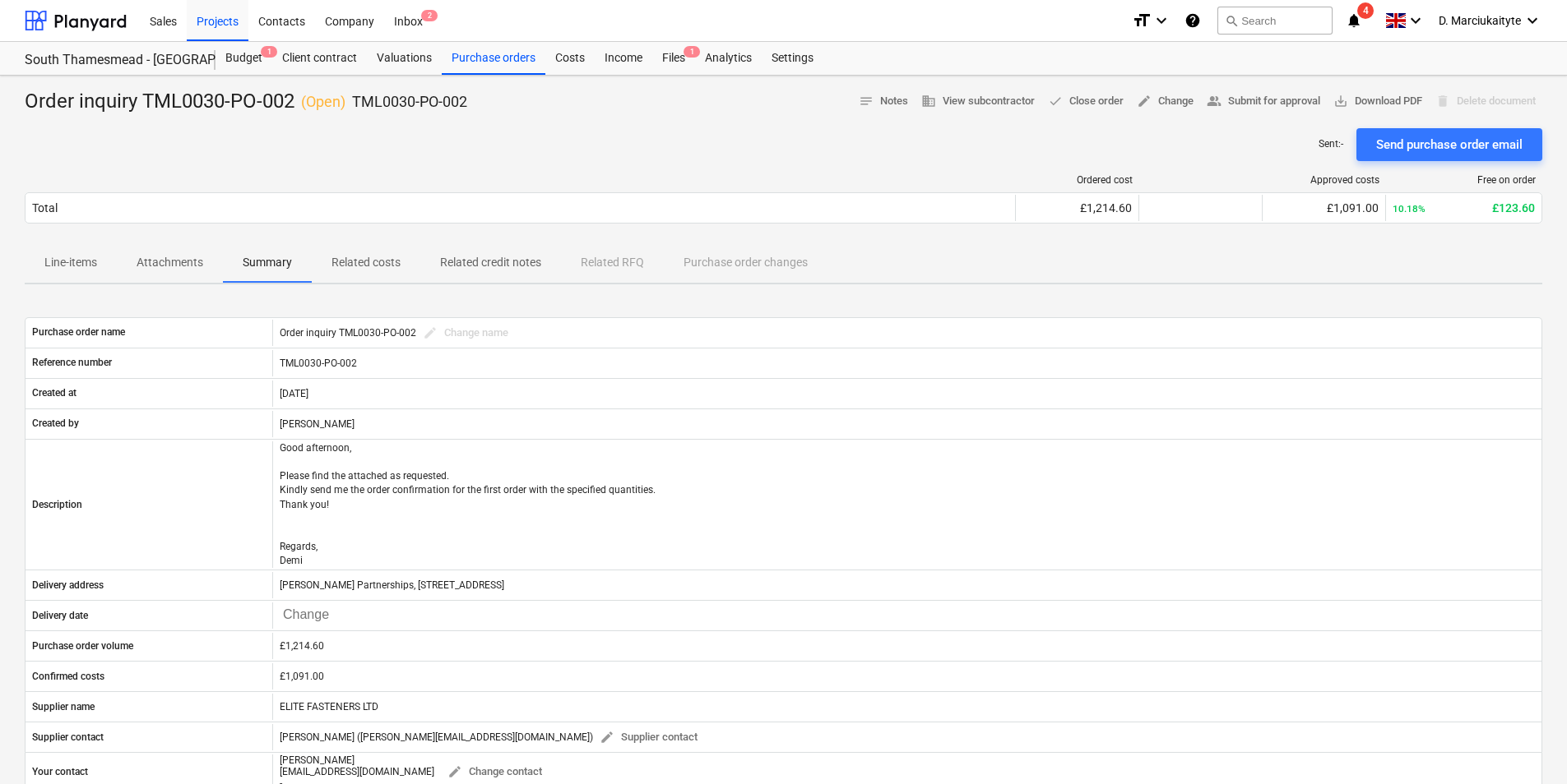
click at [367, 271] on p "Related costs" at bounding box center [366, 262] width 69 height 18
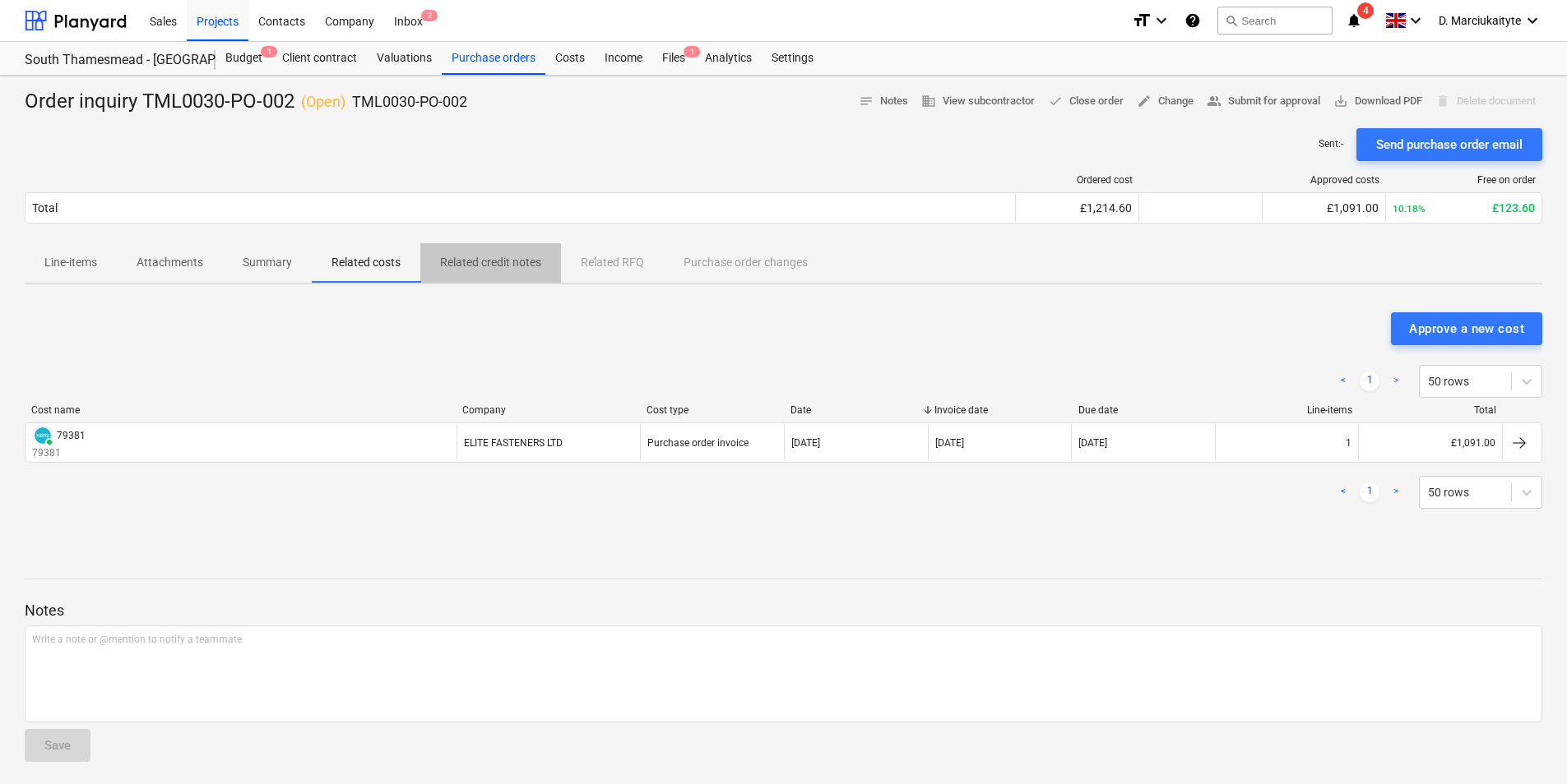
click at [503, 266] on p "Related credit notes" at bounding box center [490, 262] width 102 height 18
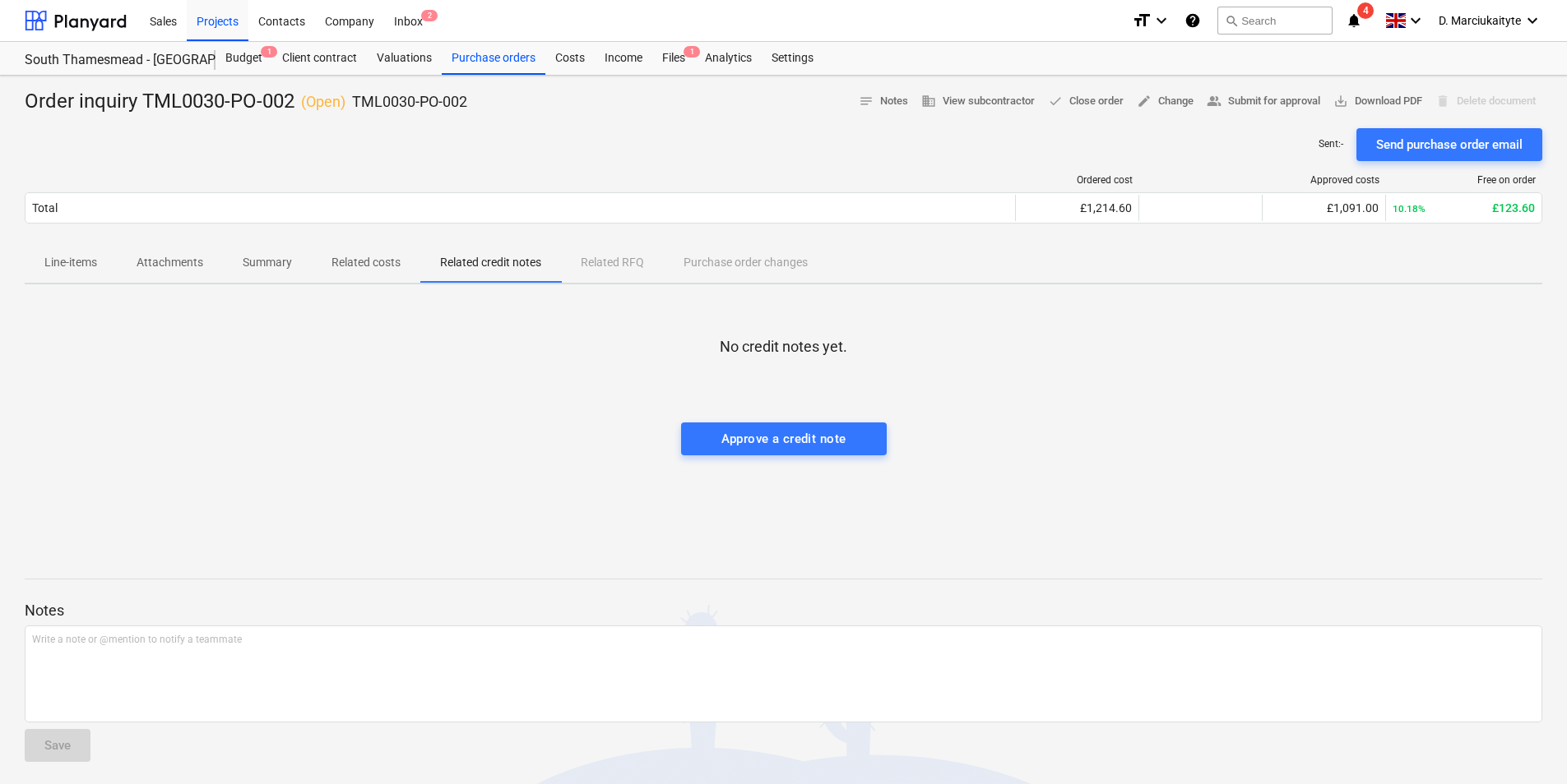
click at [381, 255] on p "Related costs" at bounding box center [366, 262] width 69 height 18
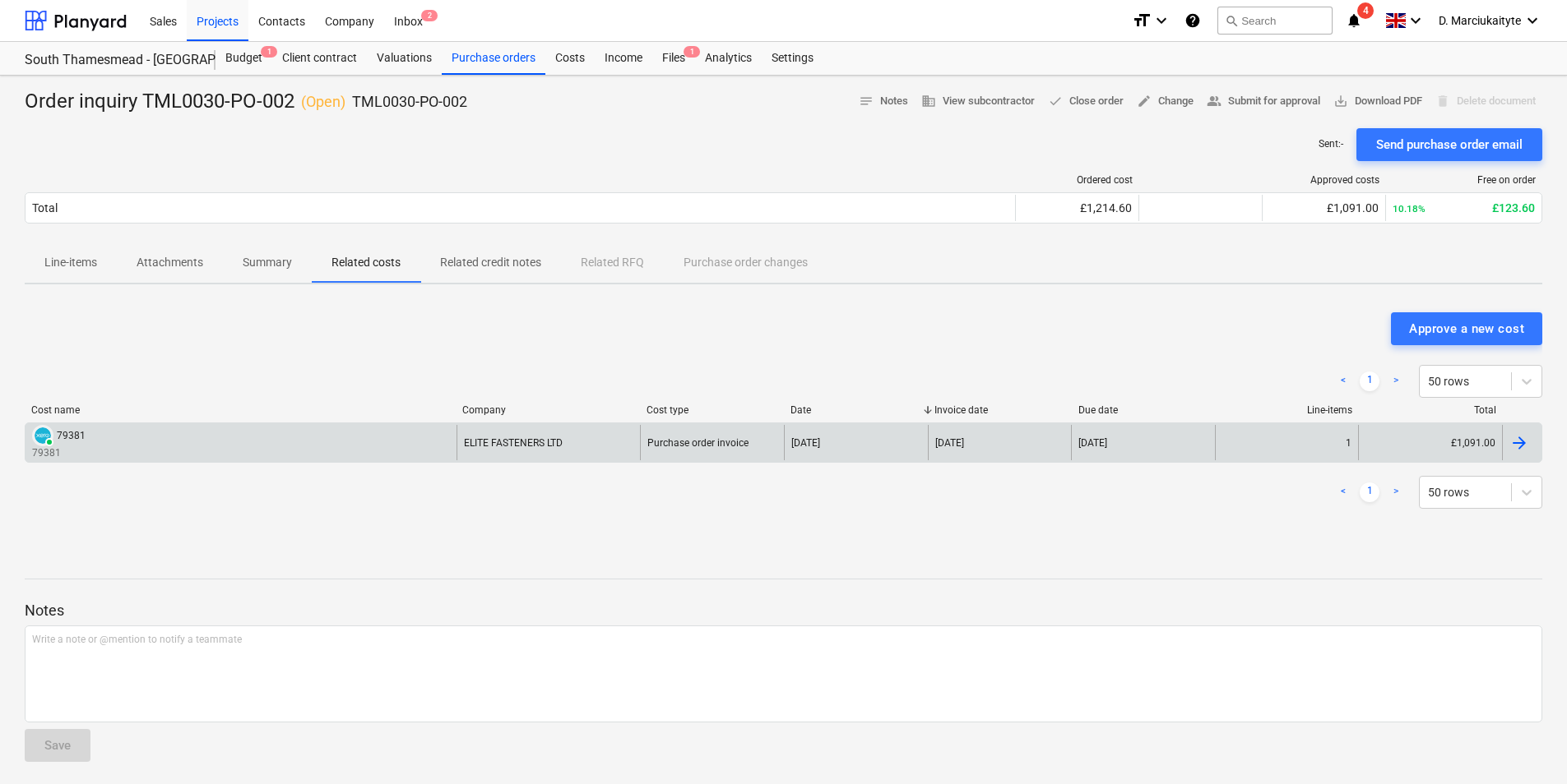
click at [297, 443] on div "PAID 79381 79381" at bounding box center [241, 443] width 431 height 35
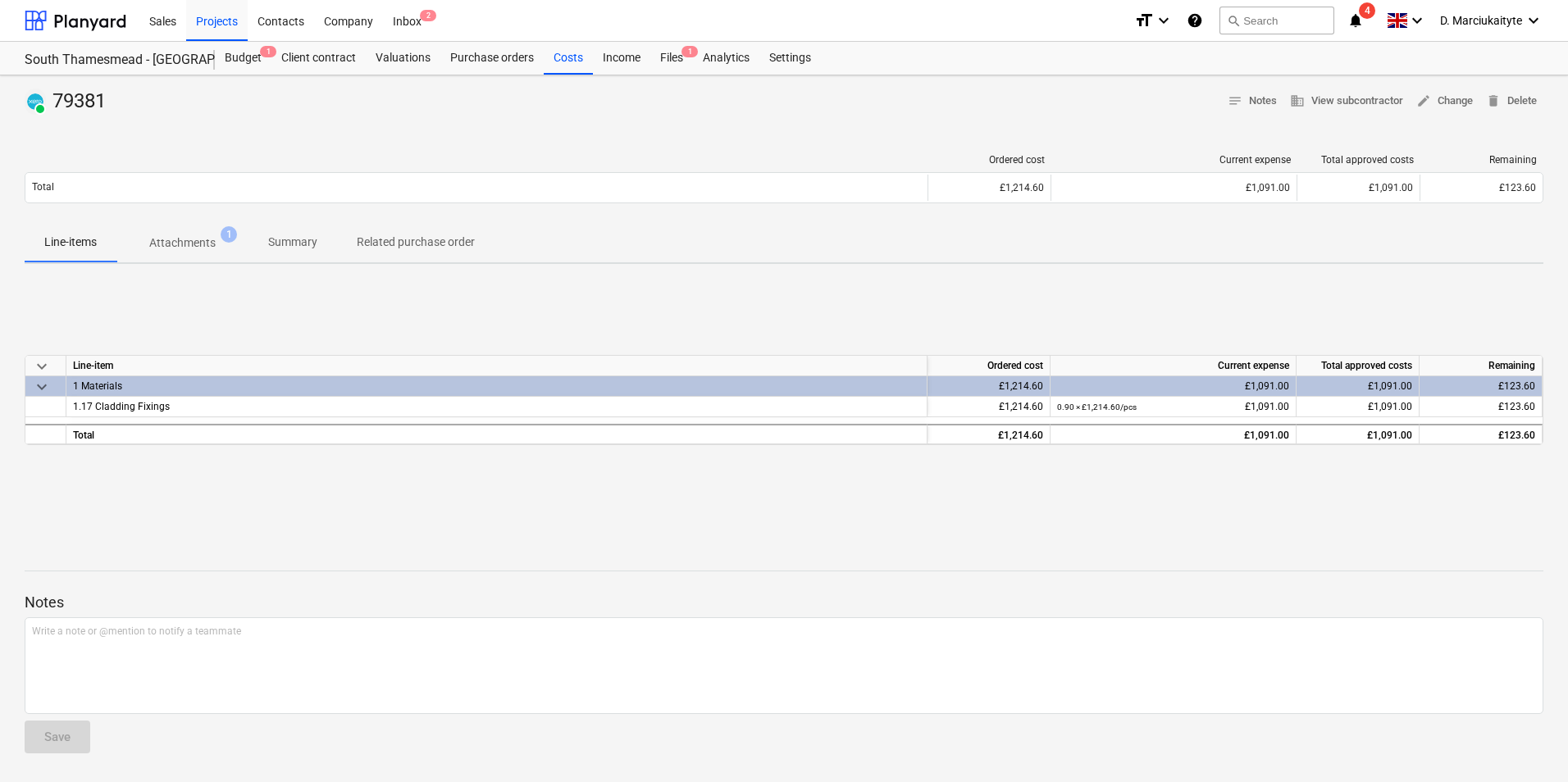
click at [274, 381] on div "1 Materials" at bounding box center [496, 386] width 848 height 20
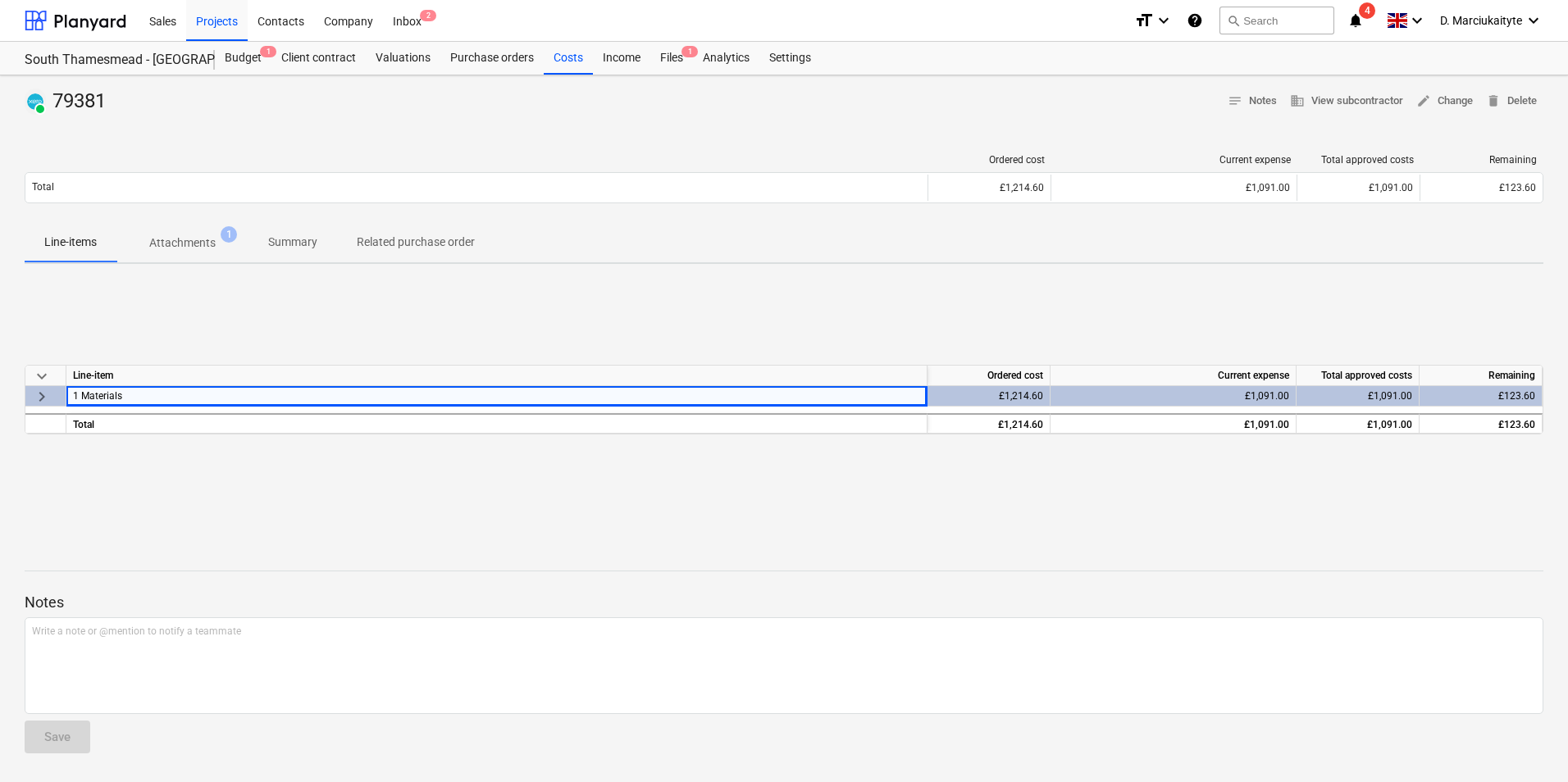
click at [258, 398] on div "1 Materials" at bounding box center [496, 396] width 848 height 20
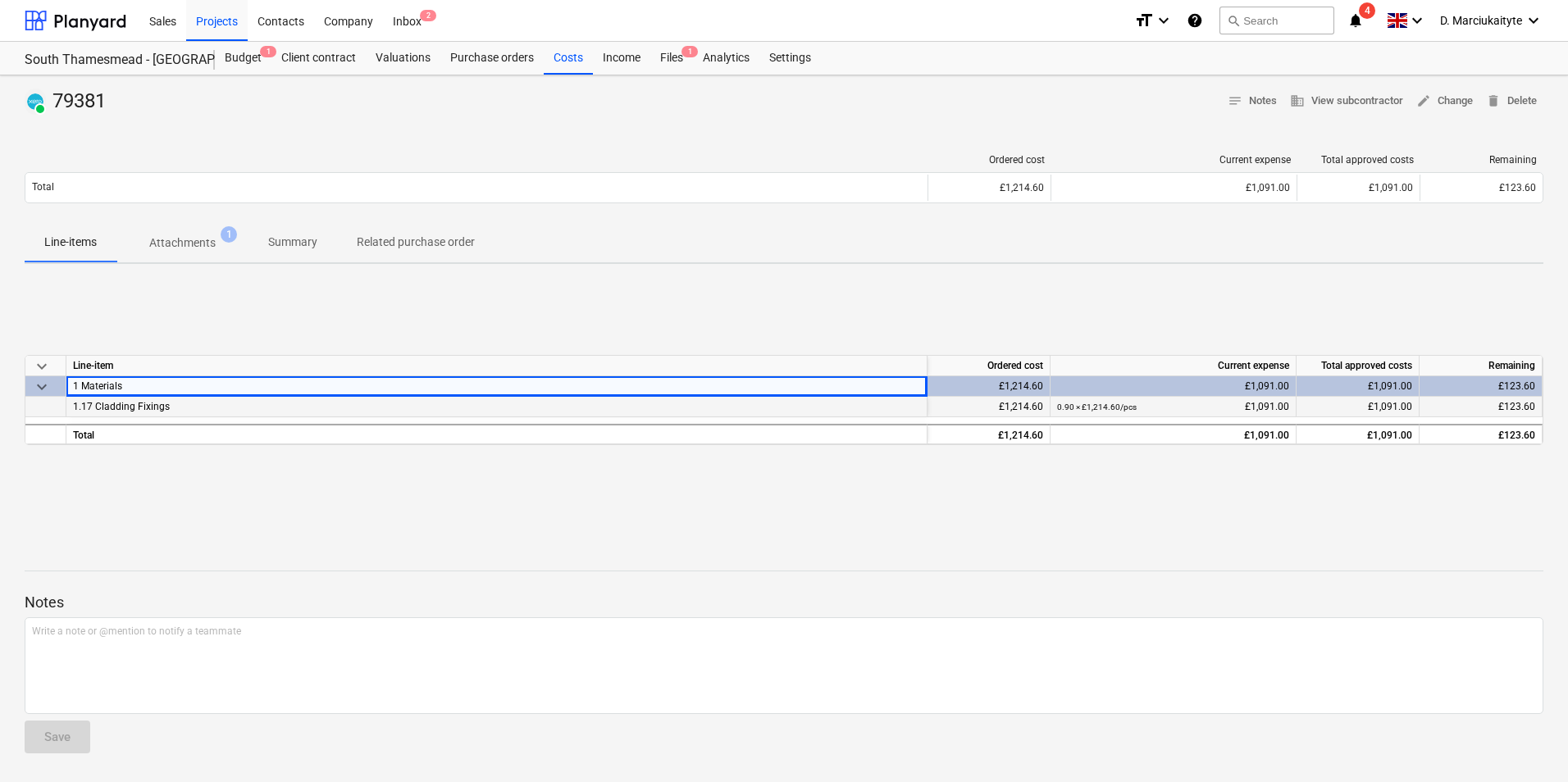
click at [253, 404] on div "1.17 Cladding Fixings" at bounding box center [496, 406] width 861 height 21
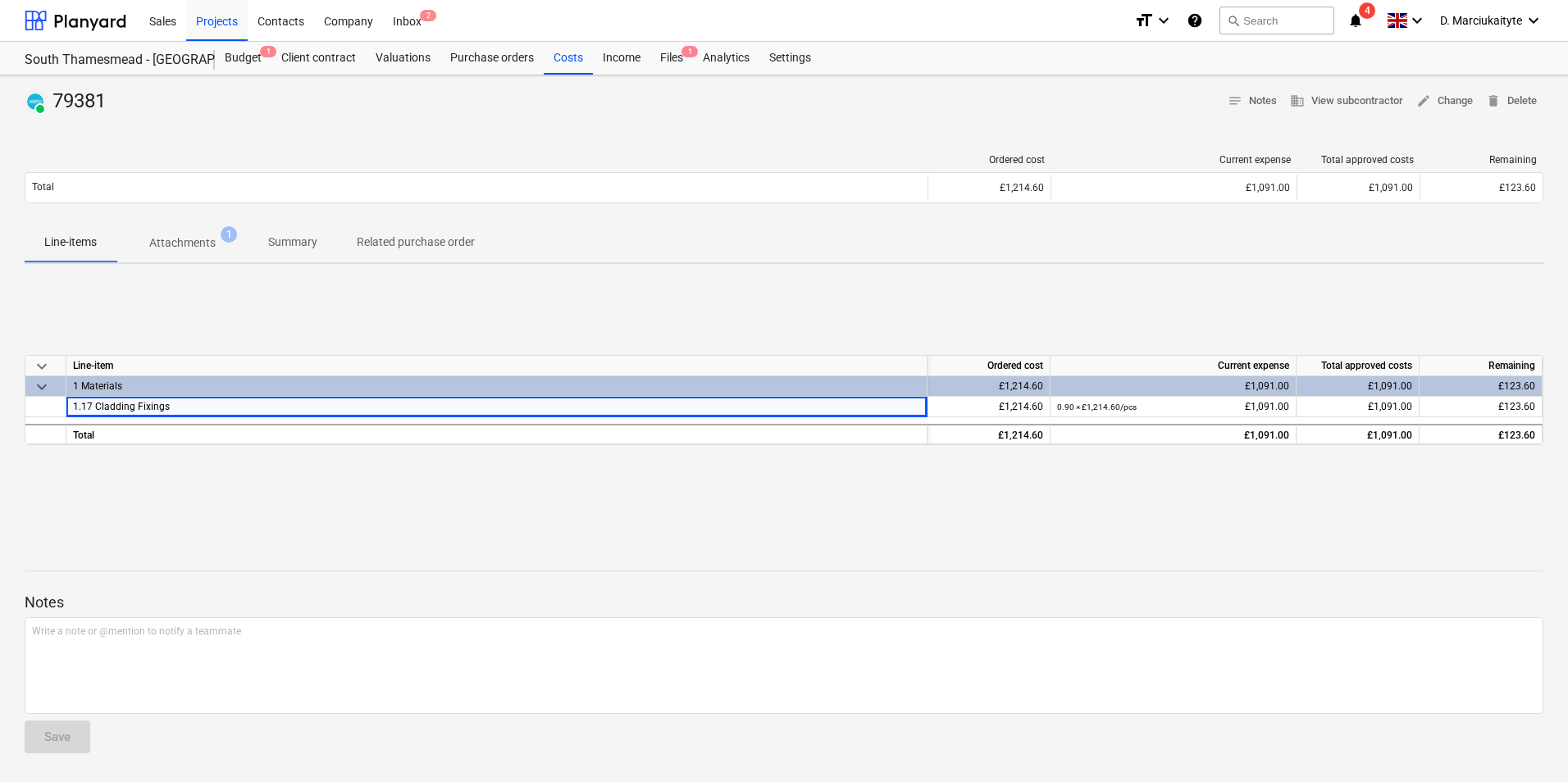
click at [44, 387] on span "keyboard_arrow_down" at bounding box center [42, 387] width 20 height 20
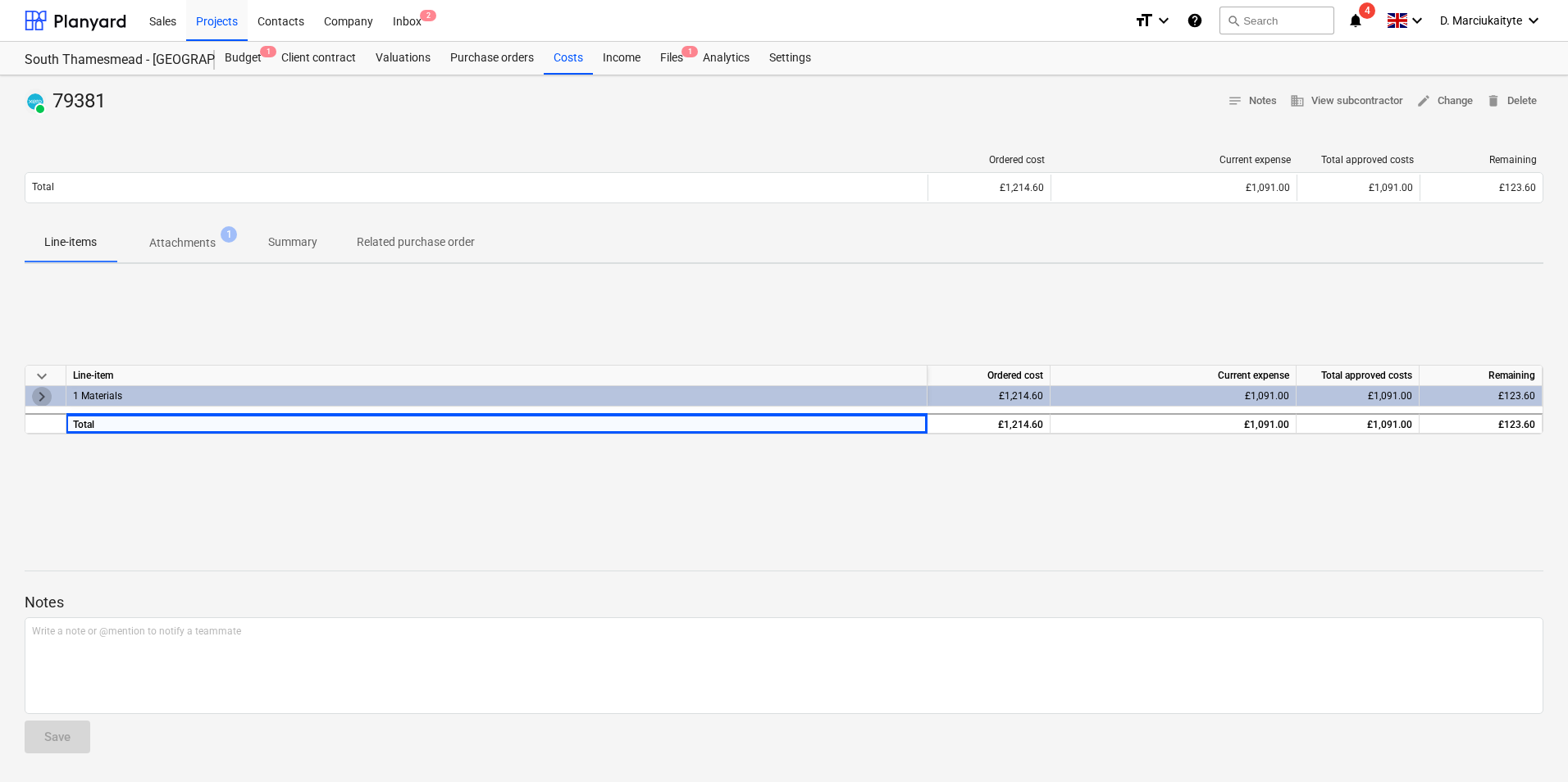
click at [44, 388] on span "keyboard_arrow_right" at bounding box center [42, 397] width 20 height 20
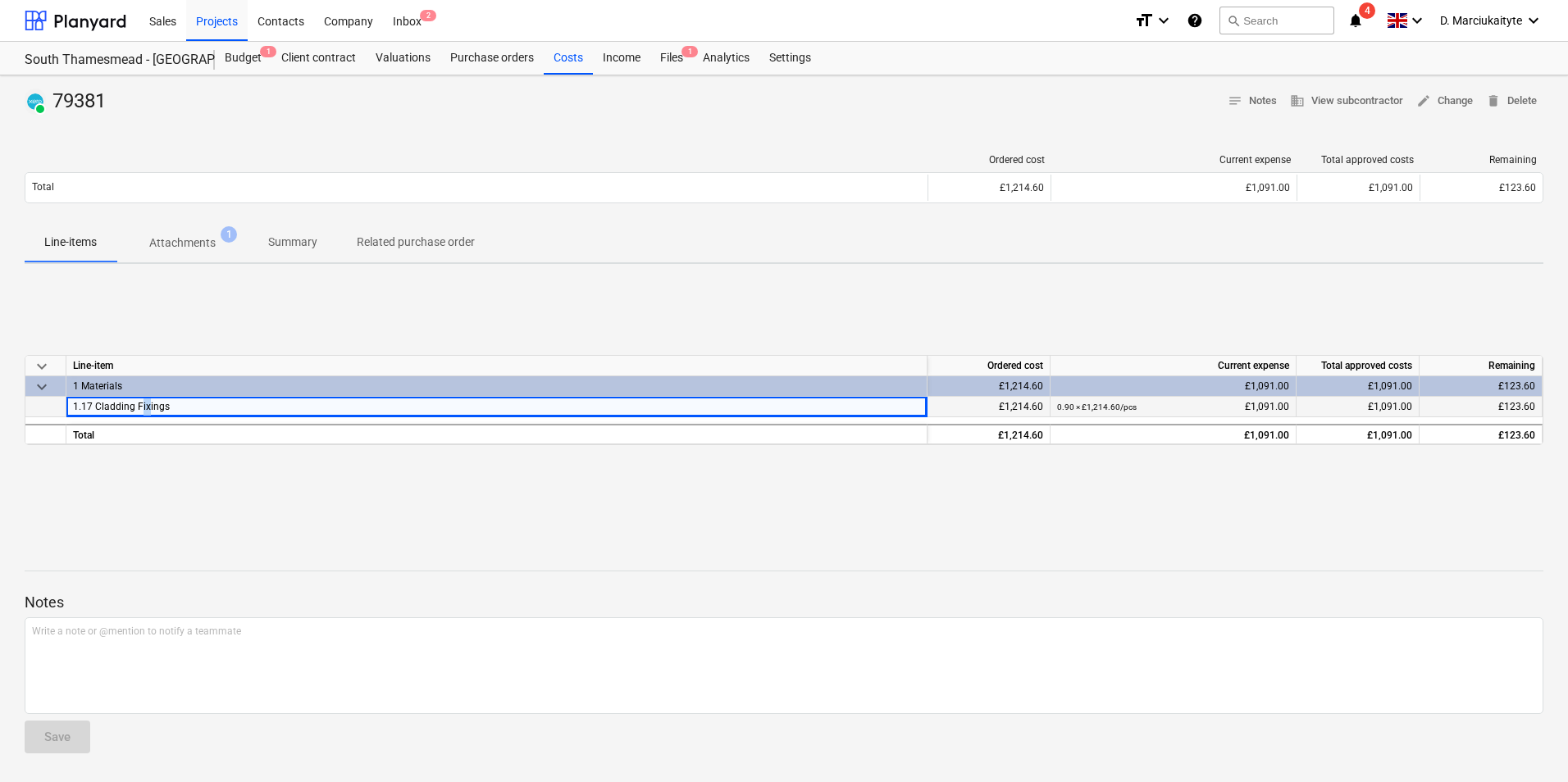
click at [147, 411] on span "1.17 Cladding Fixings" at bounding box center [121, 406] width 97 height 12
click at [325, 246] on span "Summary" at bounding box center [293, 243] width 89 height 27
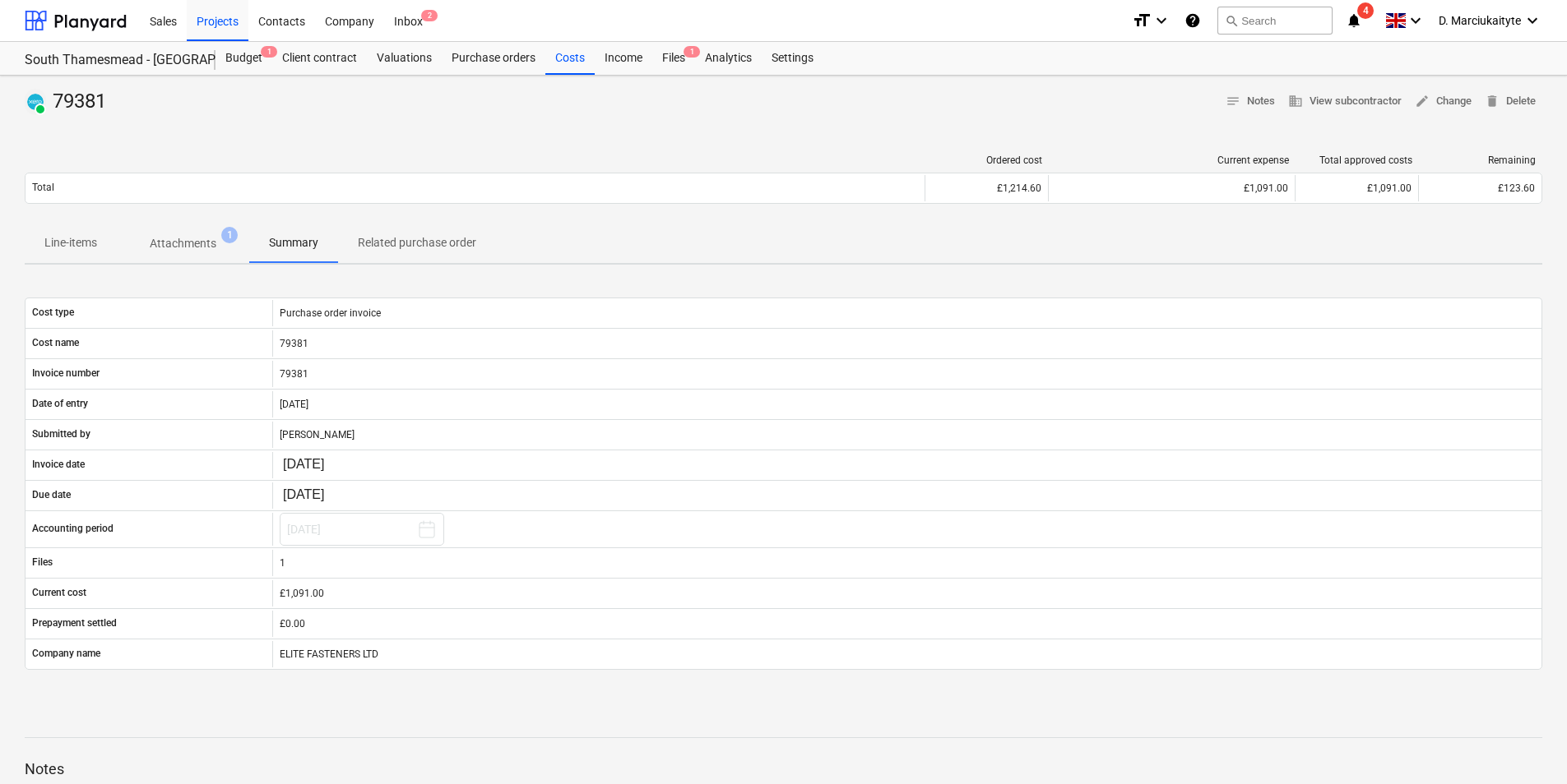
click at [429, 247] on p "Related purchase order" at bounding box center [416, 242] width 118 height 18
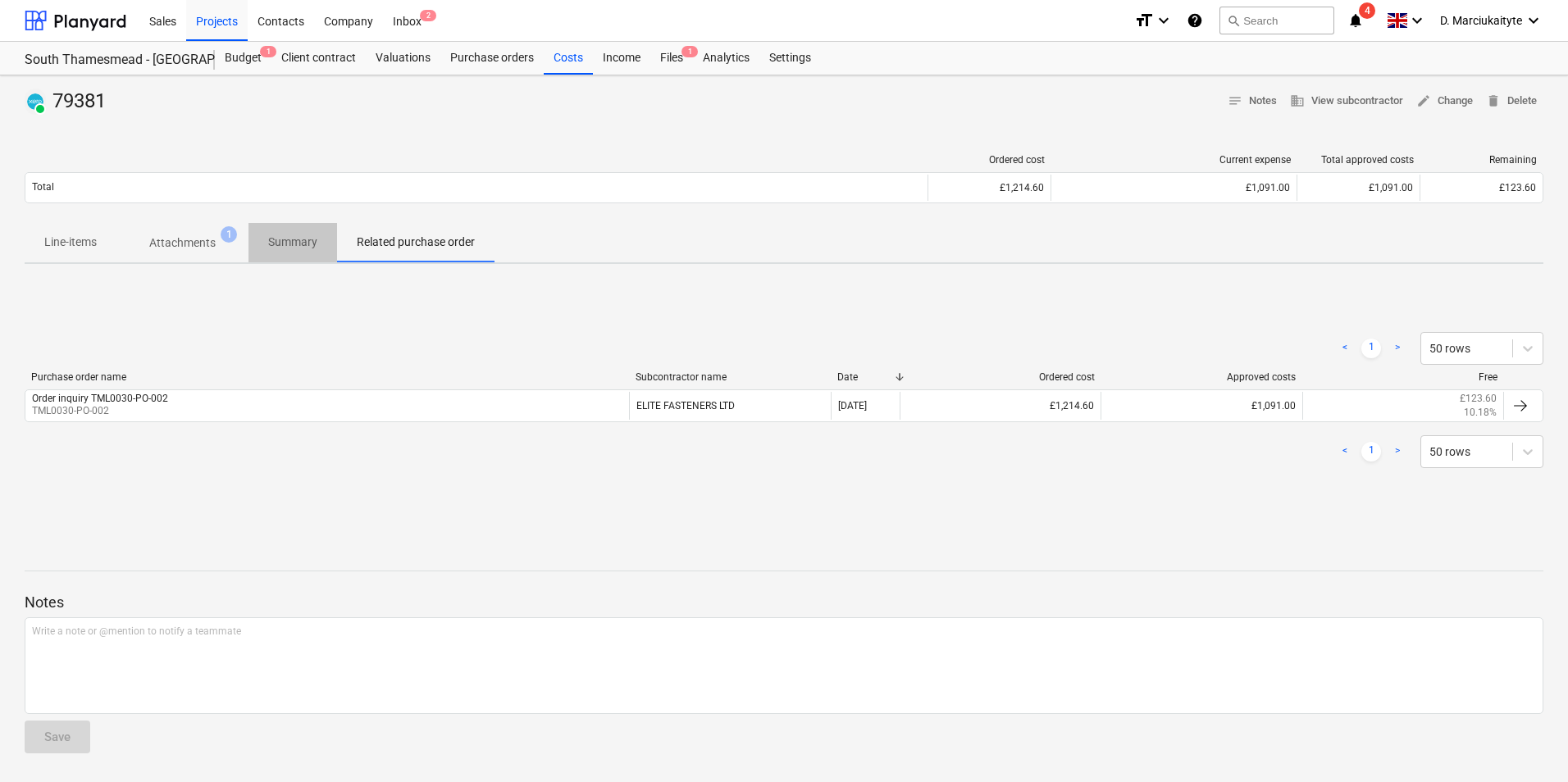
click at [310, 243] on p "Summary" at bounding box center [293, 242] width 49 height 18
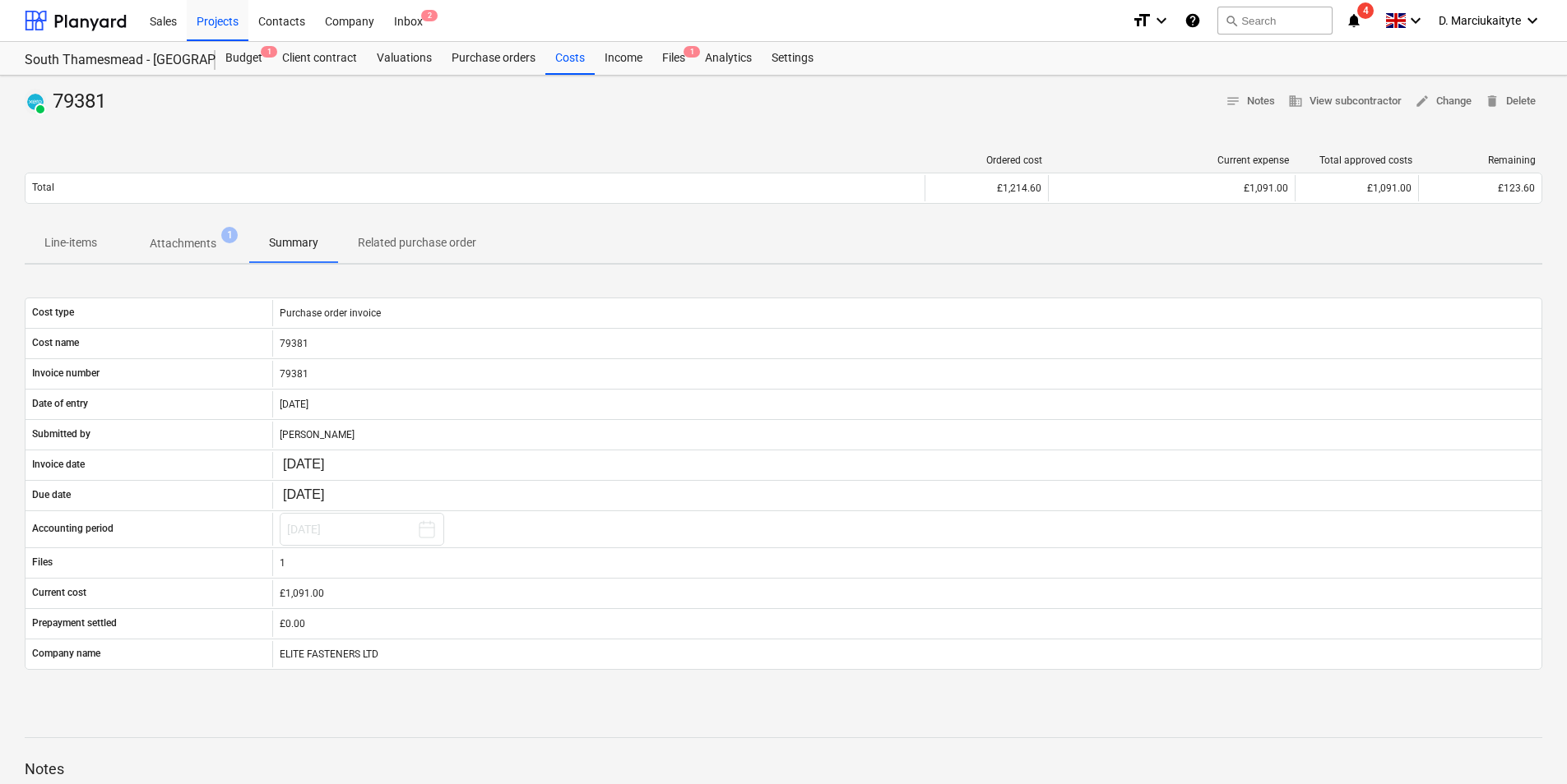
click at [190, 236] on p "Attachments" at bounding box center [182, 243] width 66 height 18
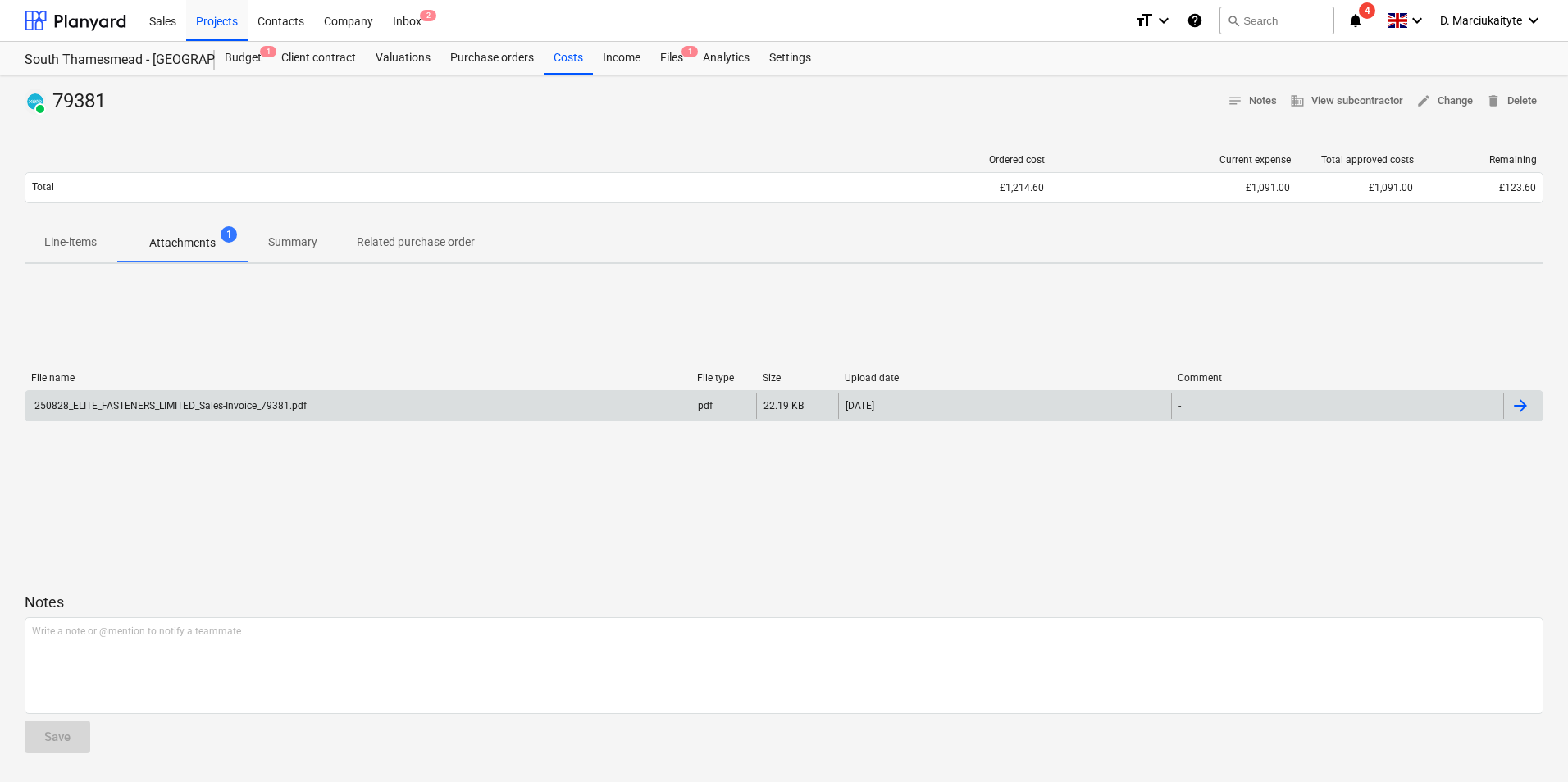
click at [160, 403] on div "250828_ELITE_FASTENERS_LIMITED_Sales-Invoice_79381.pdf" at bounding box center [169, 406] width 274 height 12
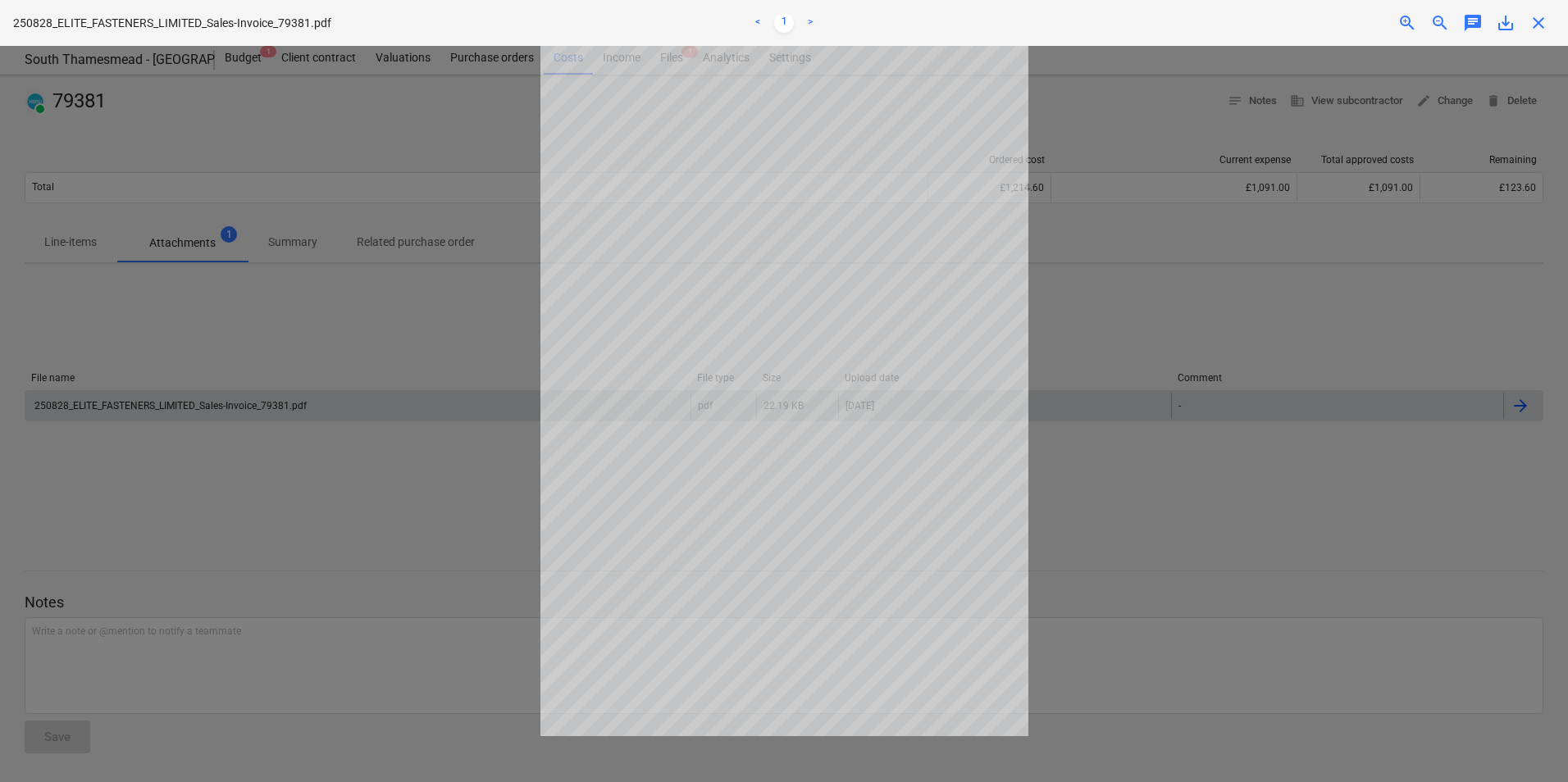
click at [1535, 23] on span "close" at bounding box center [1539, 23] width 20 height 20
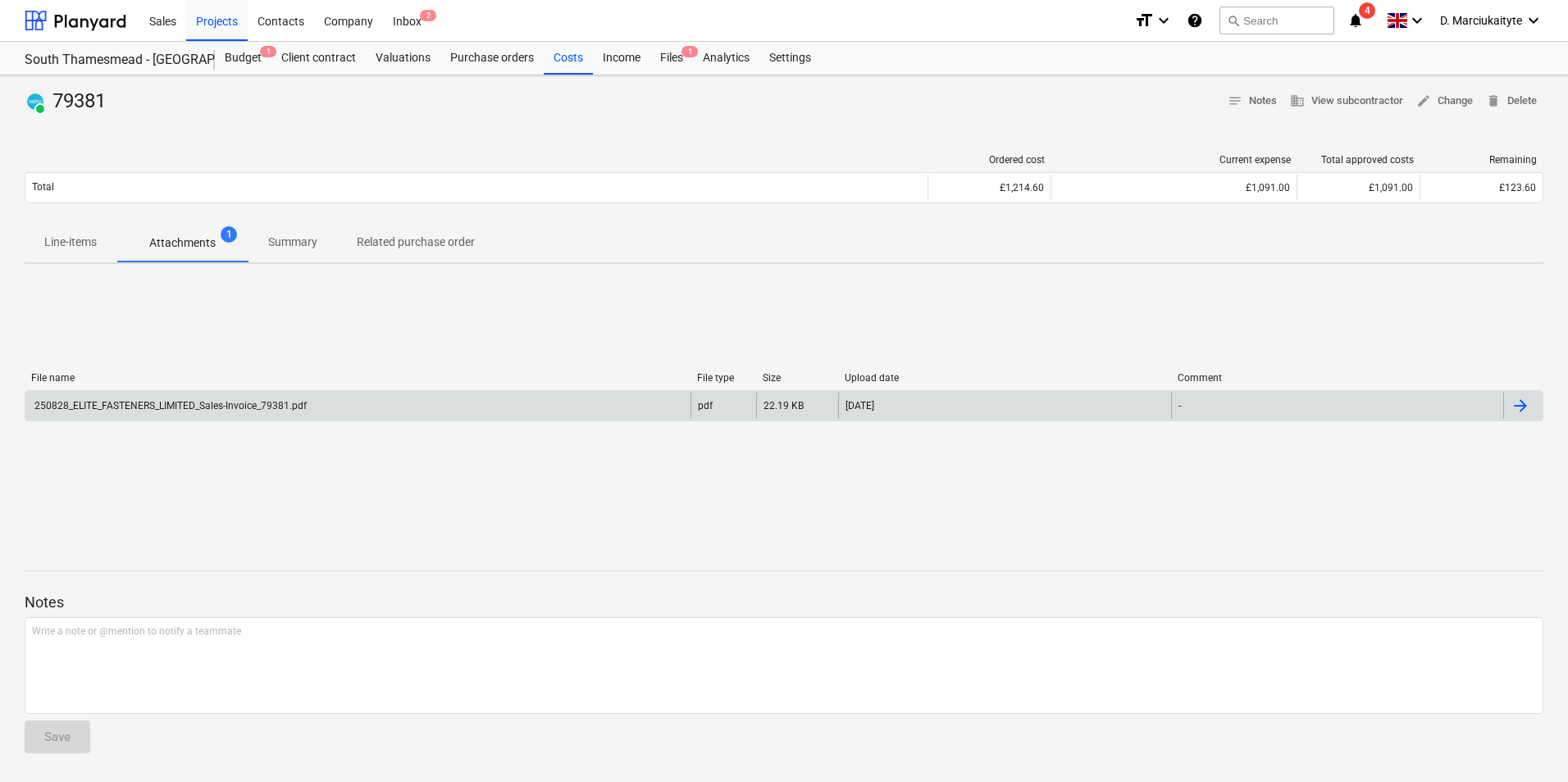
click at [51, 249] on p "Line-items" at bounding box center [70, 242] width 53 height 18
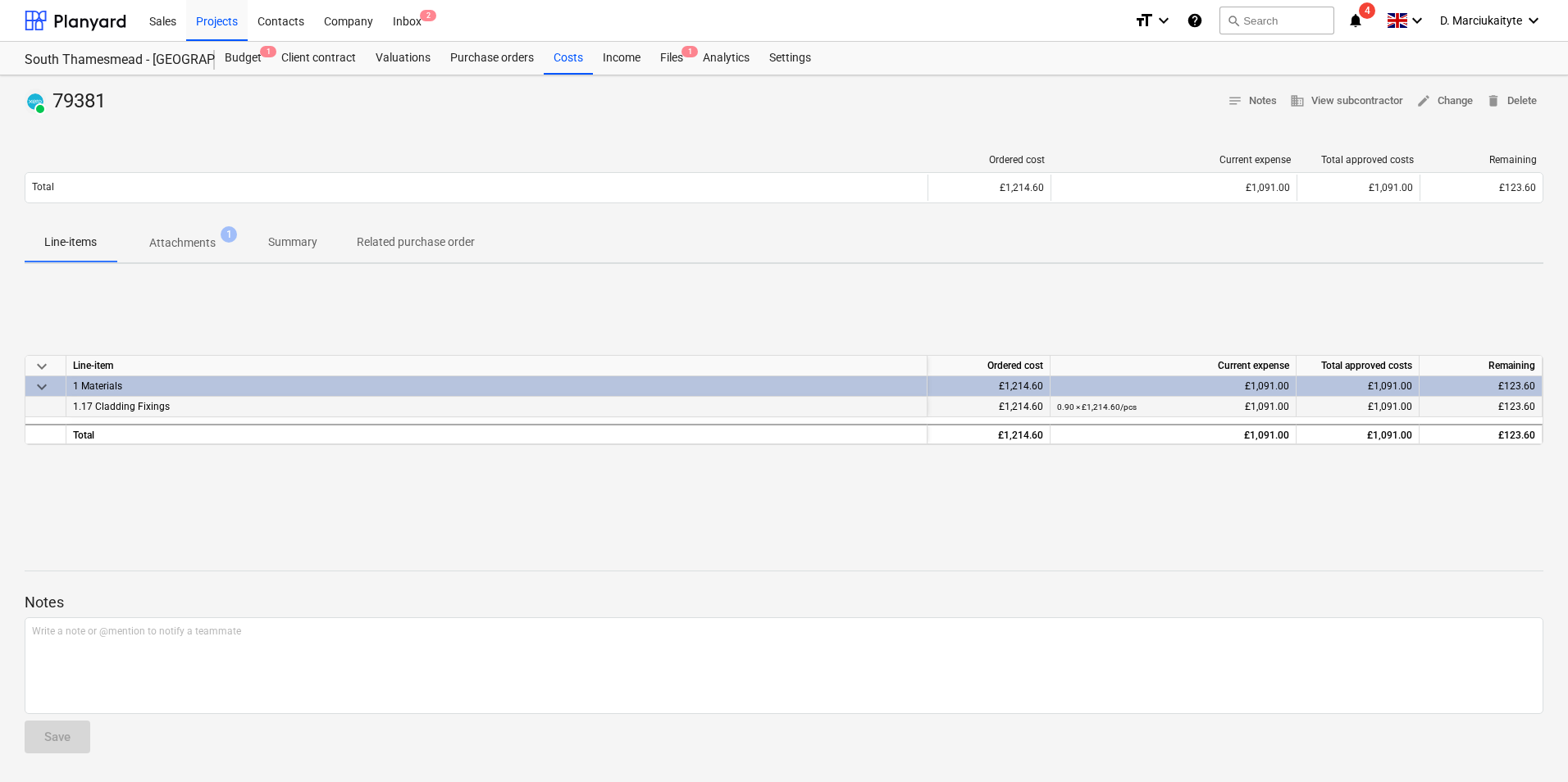
click at [40, 411] on div at bounding box center [45, 406] width 41 height 21
click at [46, 391] on span "keyboard_arrow_down" at bounding box center [42, 387] width 20 height 20
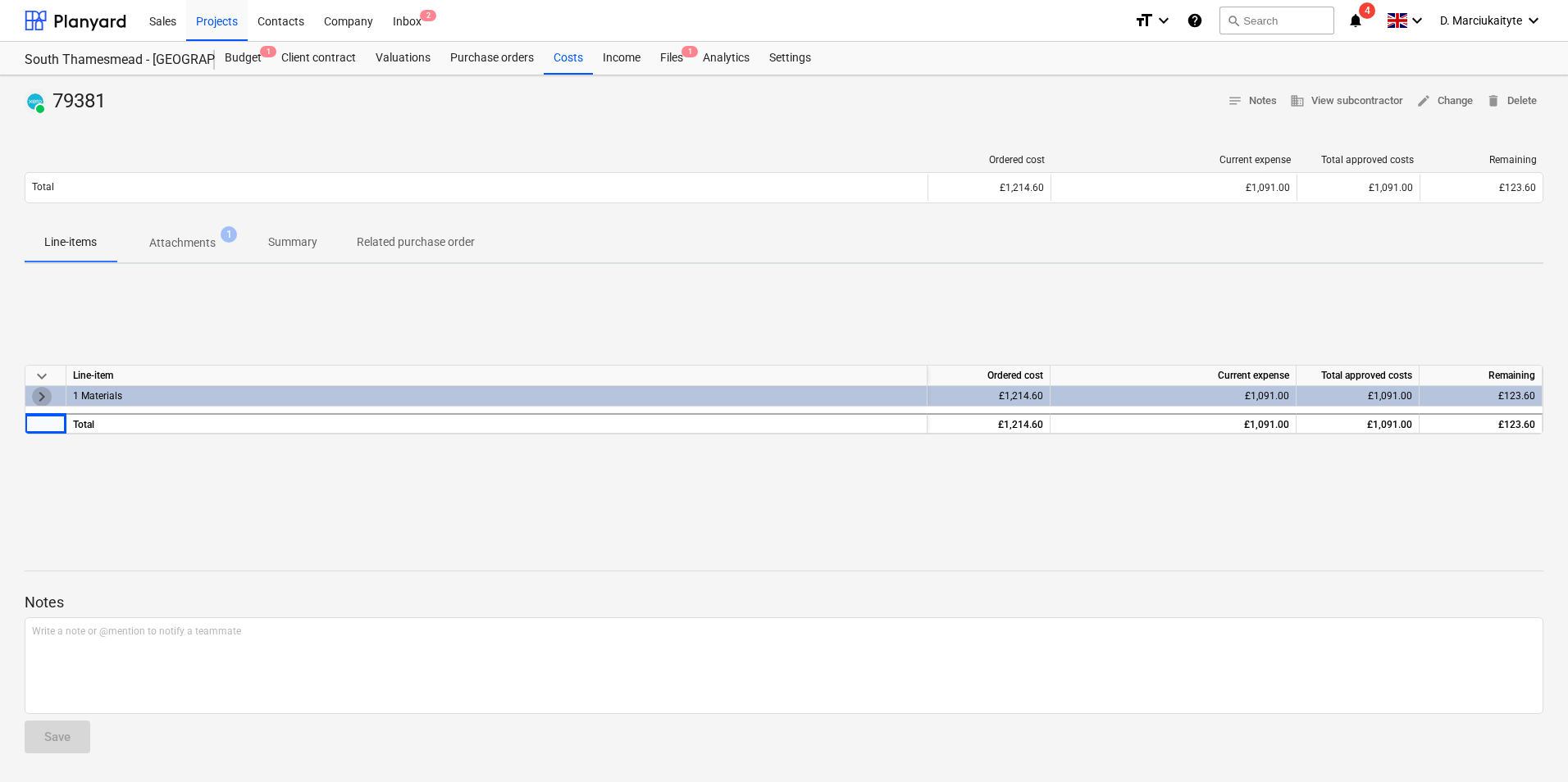
click at [46, 391] on span "keyboard_arrow_right" at bounding box center [42, 397] width 20 height 20
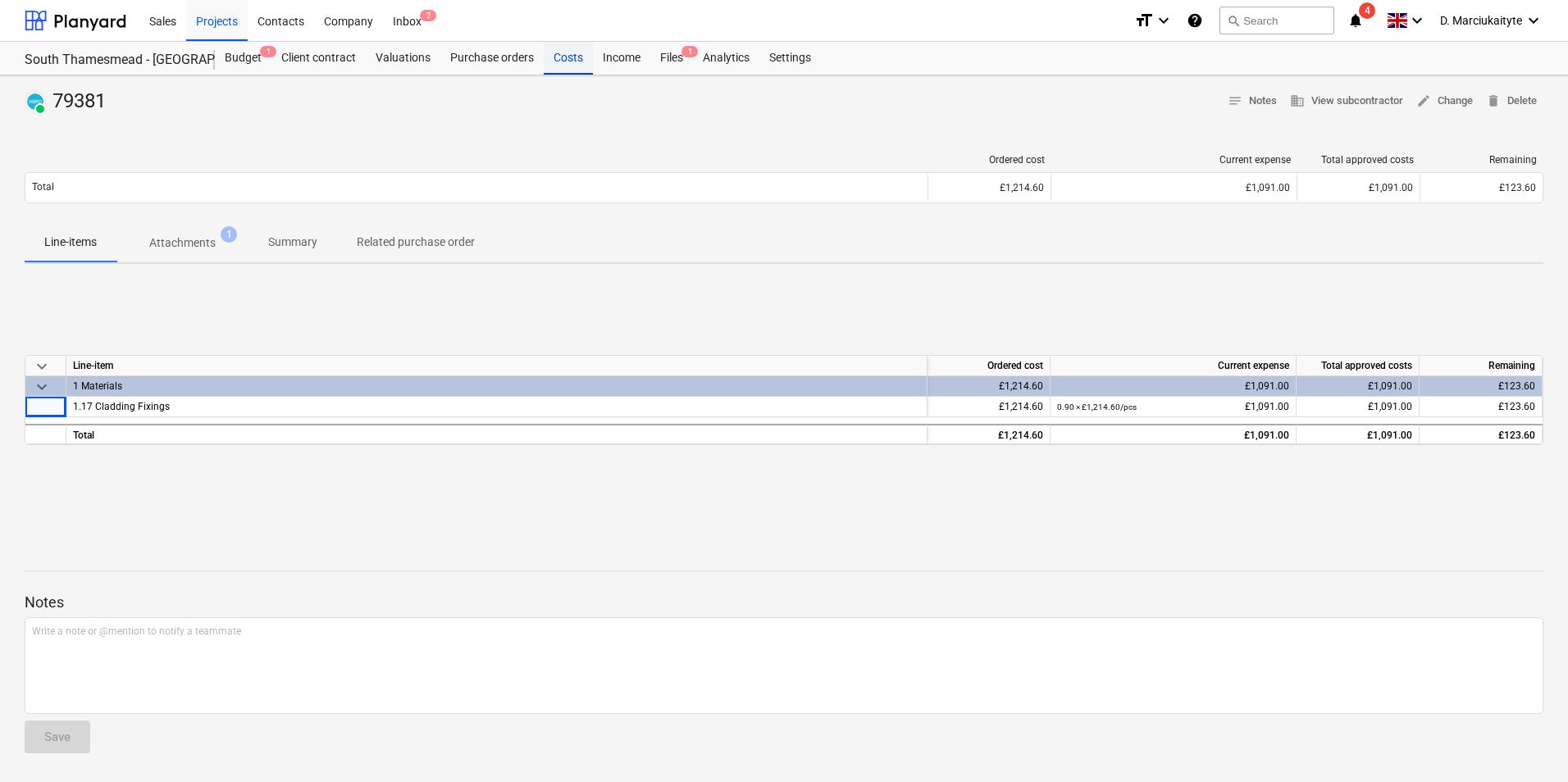
click at [574, 61] on div "Costs" at bounding box center [568, 58] width 49 height 33
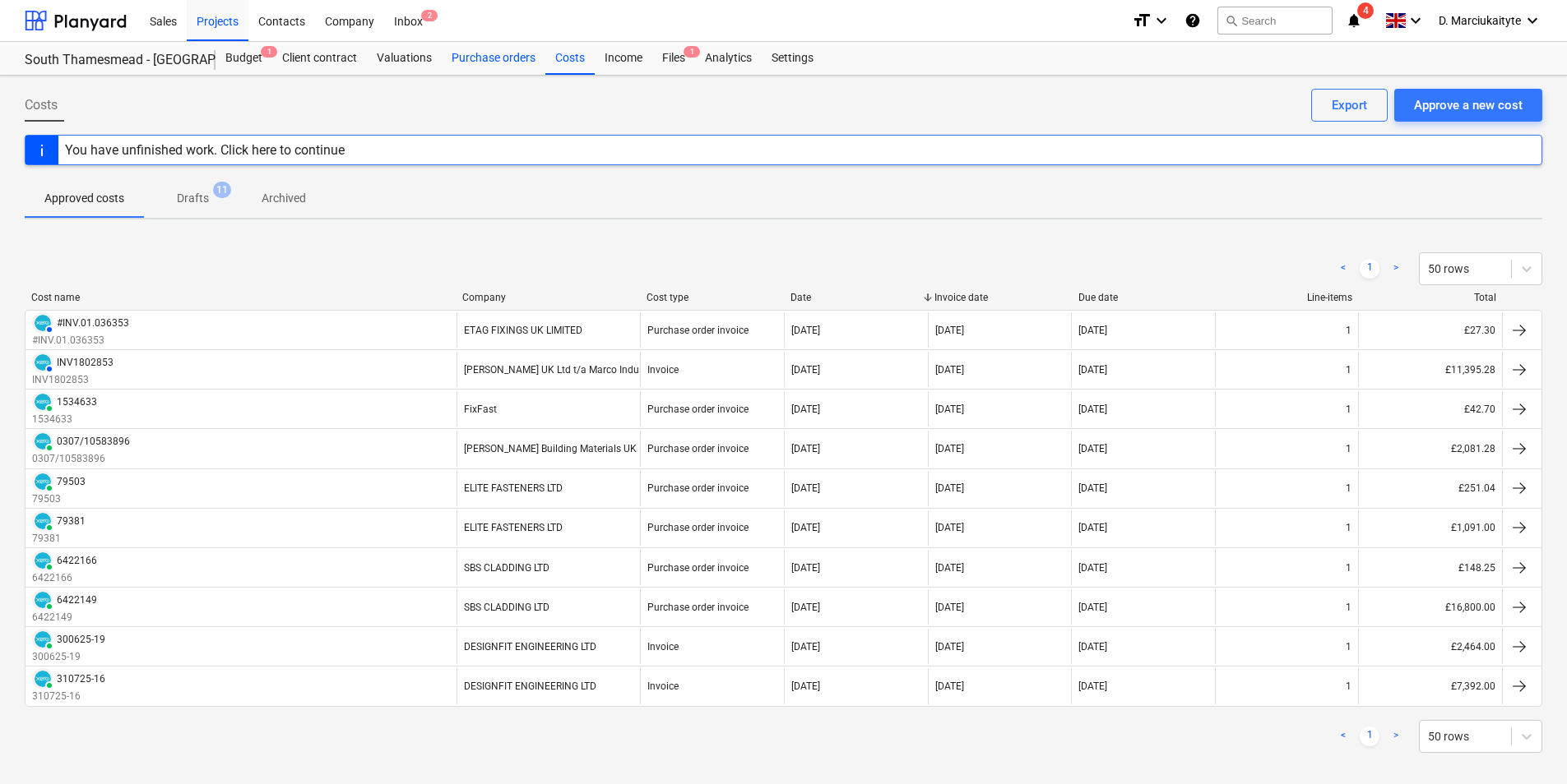
click at [481, 58] on div "Purchase orders" at bounding box center [493, 58] width 104 height 33
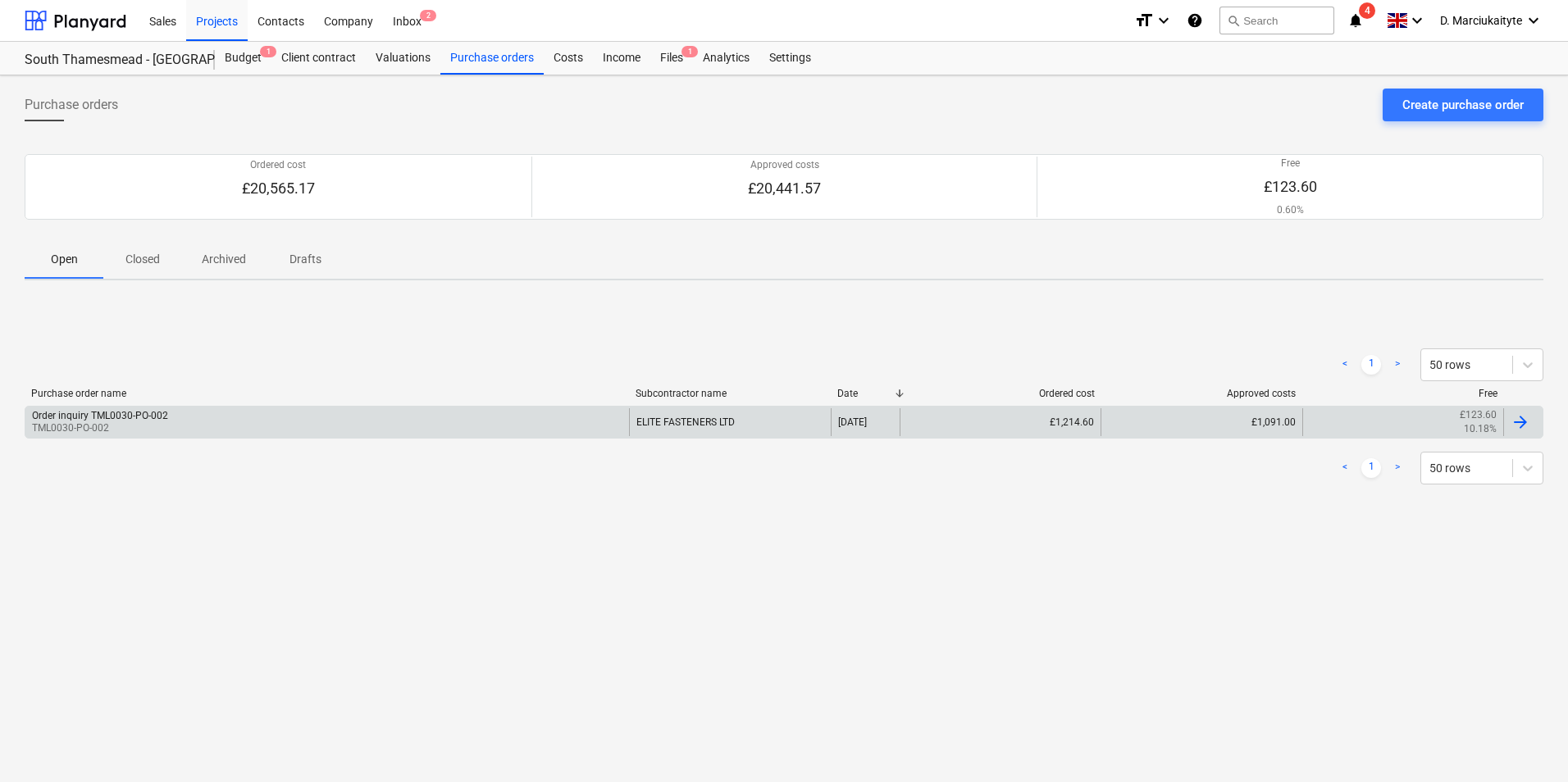
click at [224, 417] on div "Order inquiry TML0030-PO-002 TML0030-PO-002" at bounding box center [327, 422] width 604 height 28
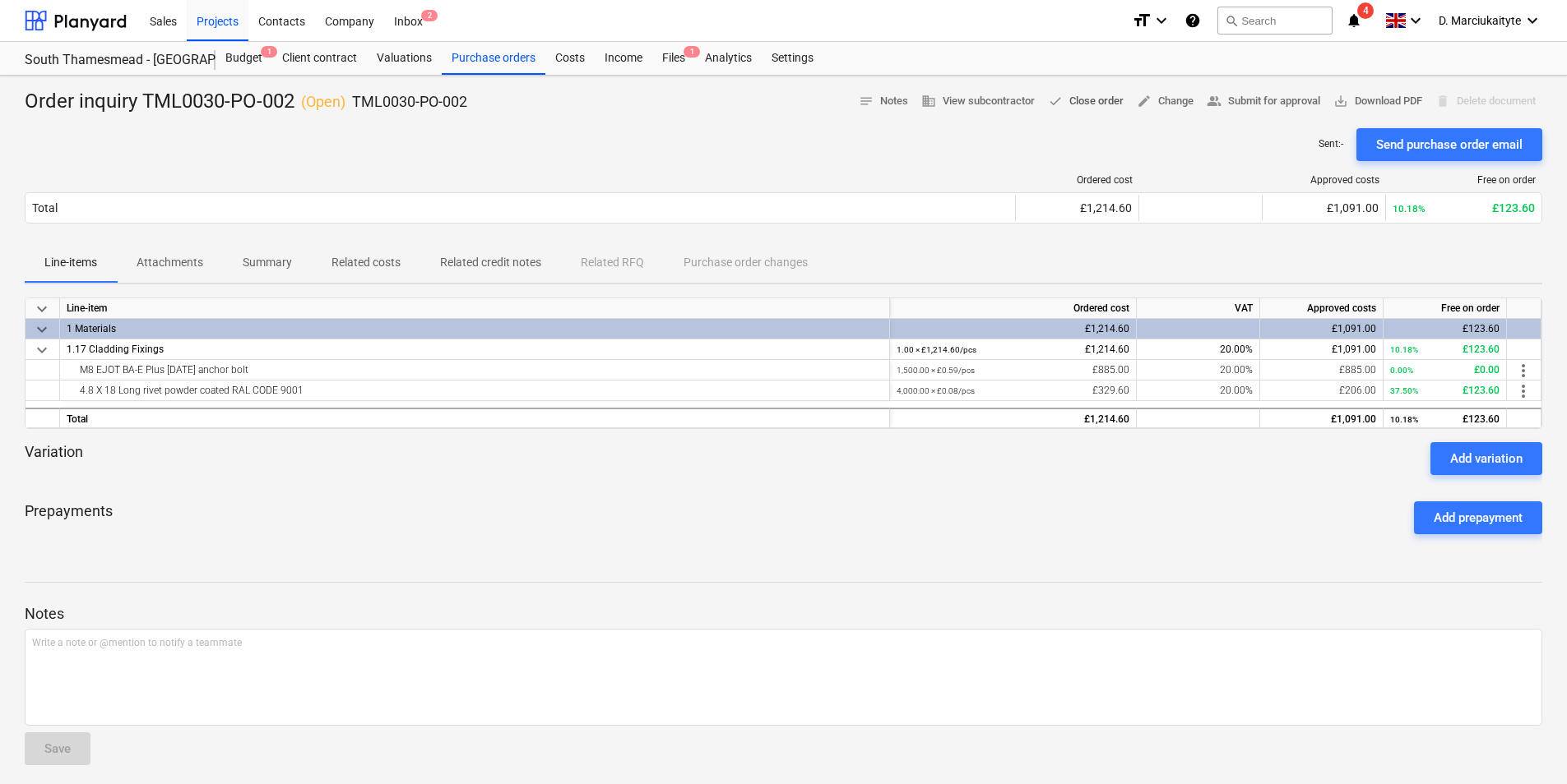
click at [1080, 101] on span "done Close order" at bounding box center [1085, 101] width 75 height 19
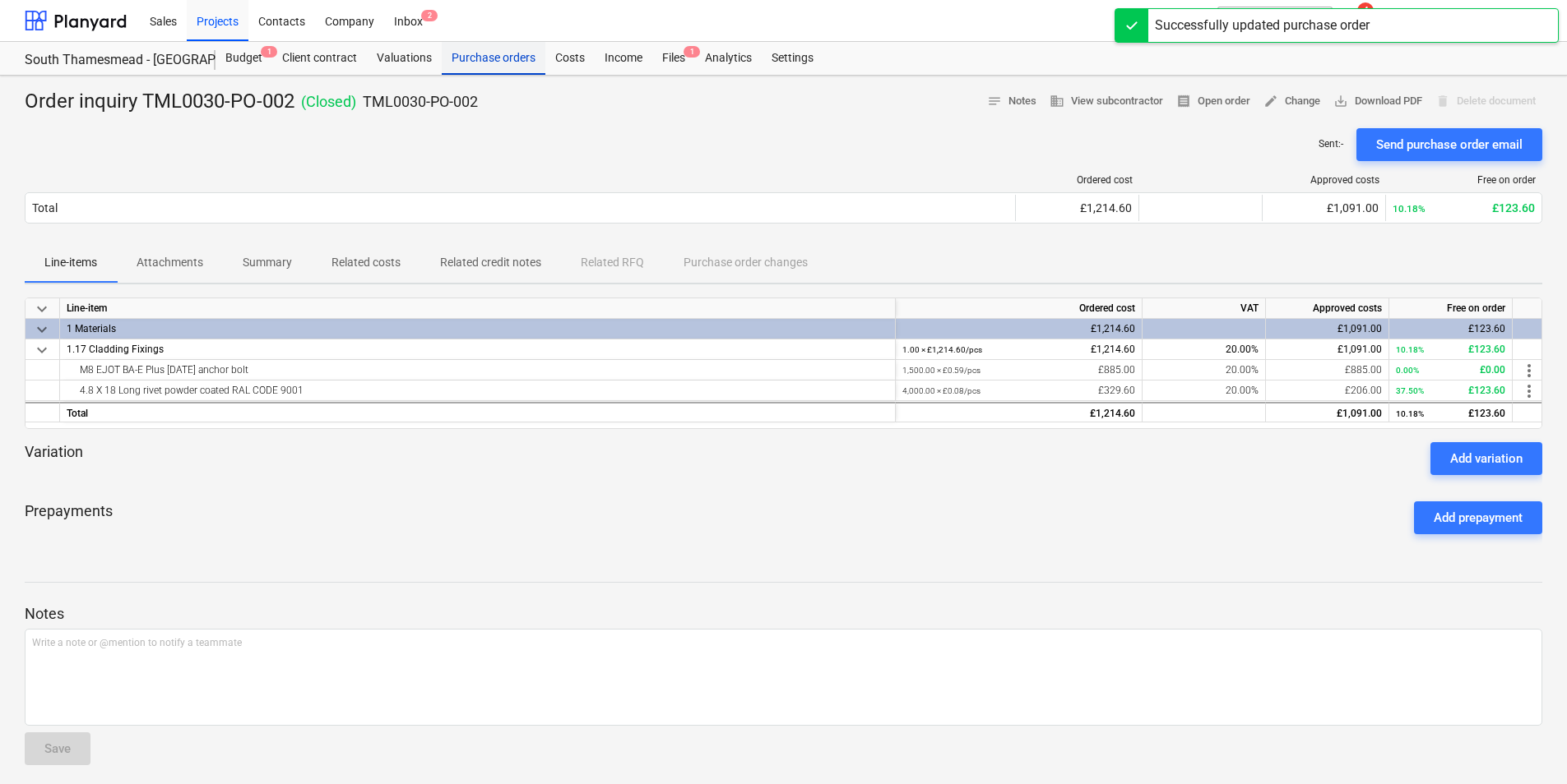
click at [475, 70] on div "Purchase orders" at bounding box center [493, 58] width 104 height 33
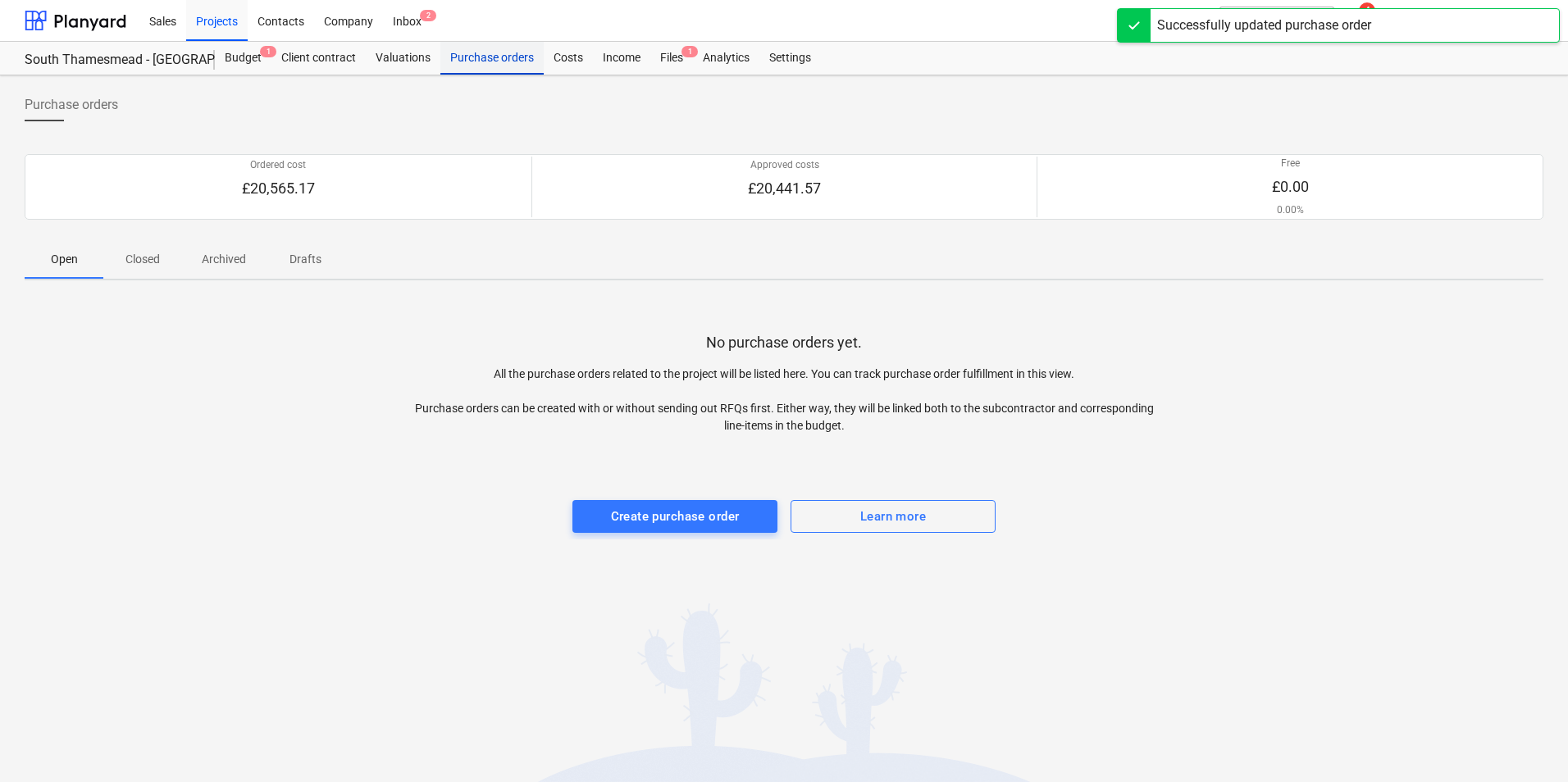
click at [484, 60] on div "Purchase orders" at bounding box center [492, 58] width 104 height 33
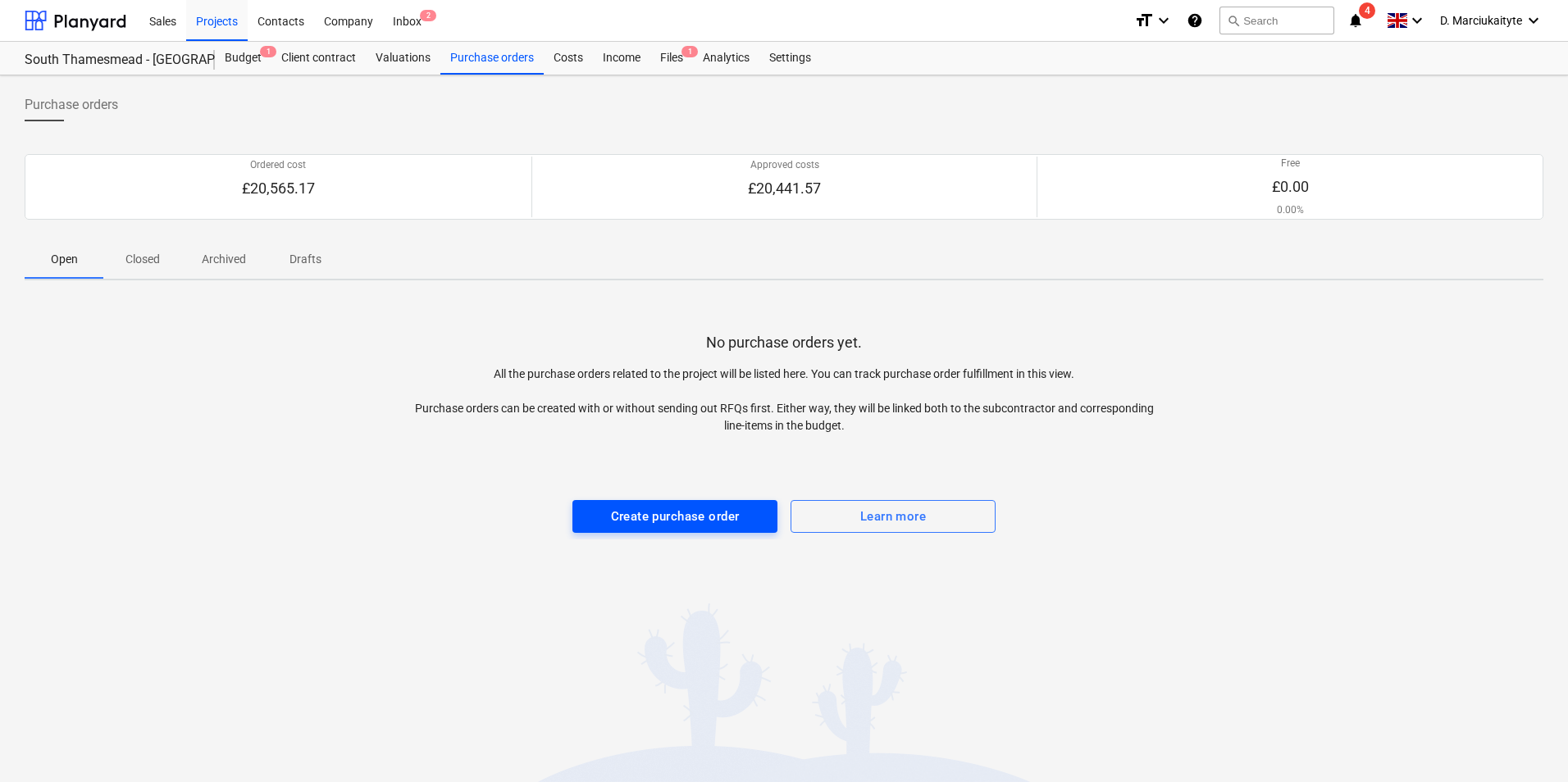
click at [665, 511] on div "Create purchase order" at bounding box center [675, 516] width 129 height 21
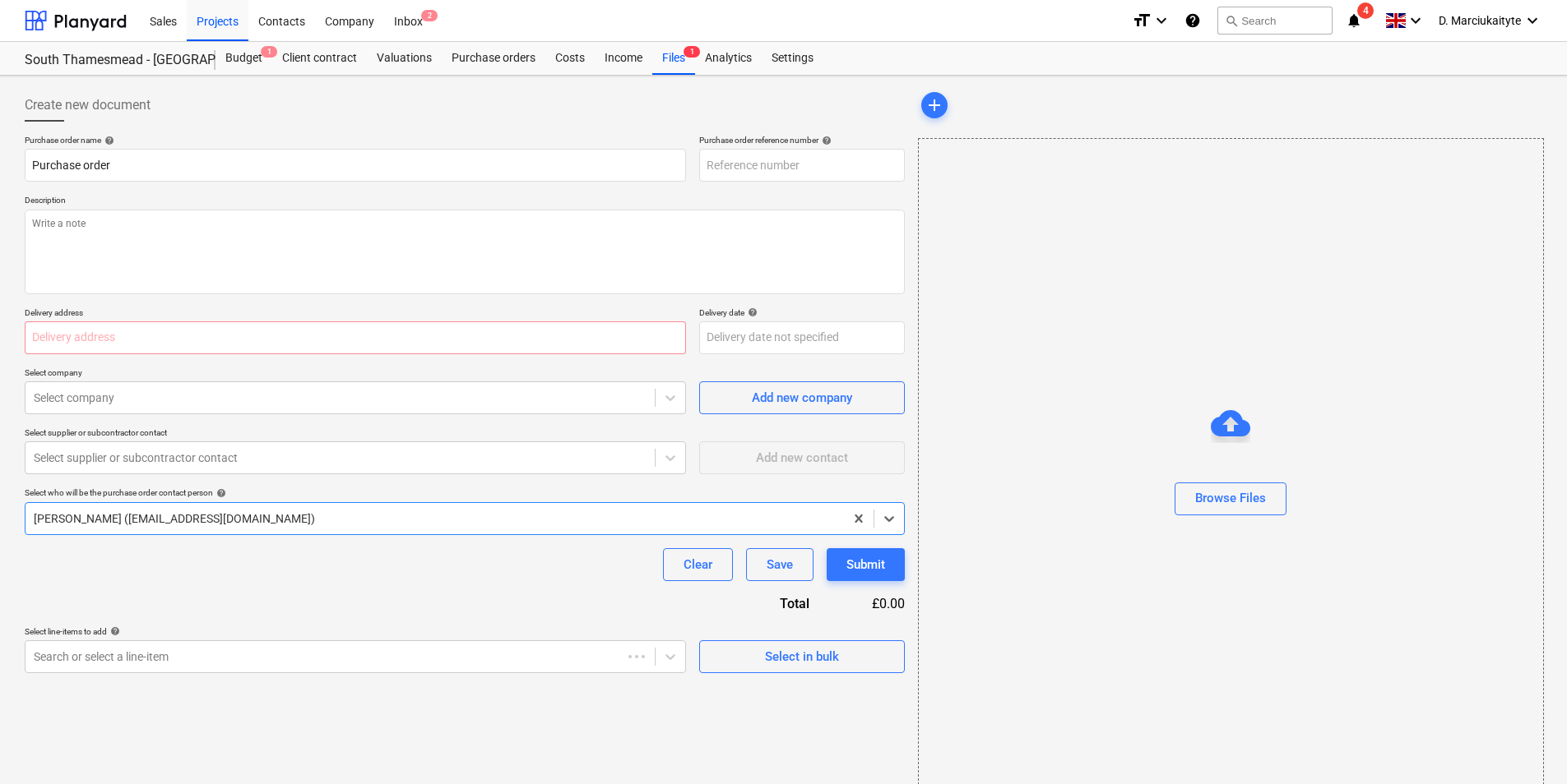
type textarea "x"
type input "TML0030-PO-016"
click at [256, 247] on textarea at bounding box center [464, 252] width 880 height 85
click at [762, 664] on span "Select in bulk" at bounding box center [802, 657] width 164 height 21
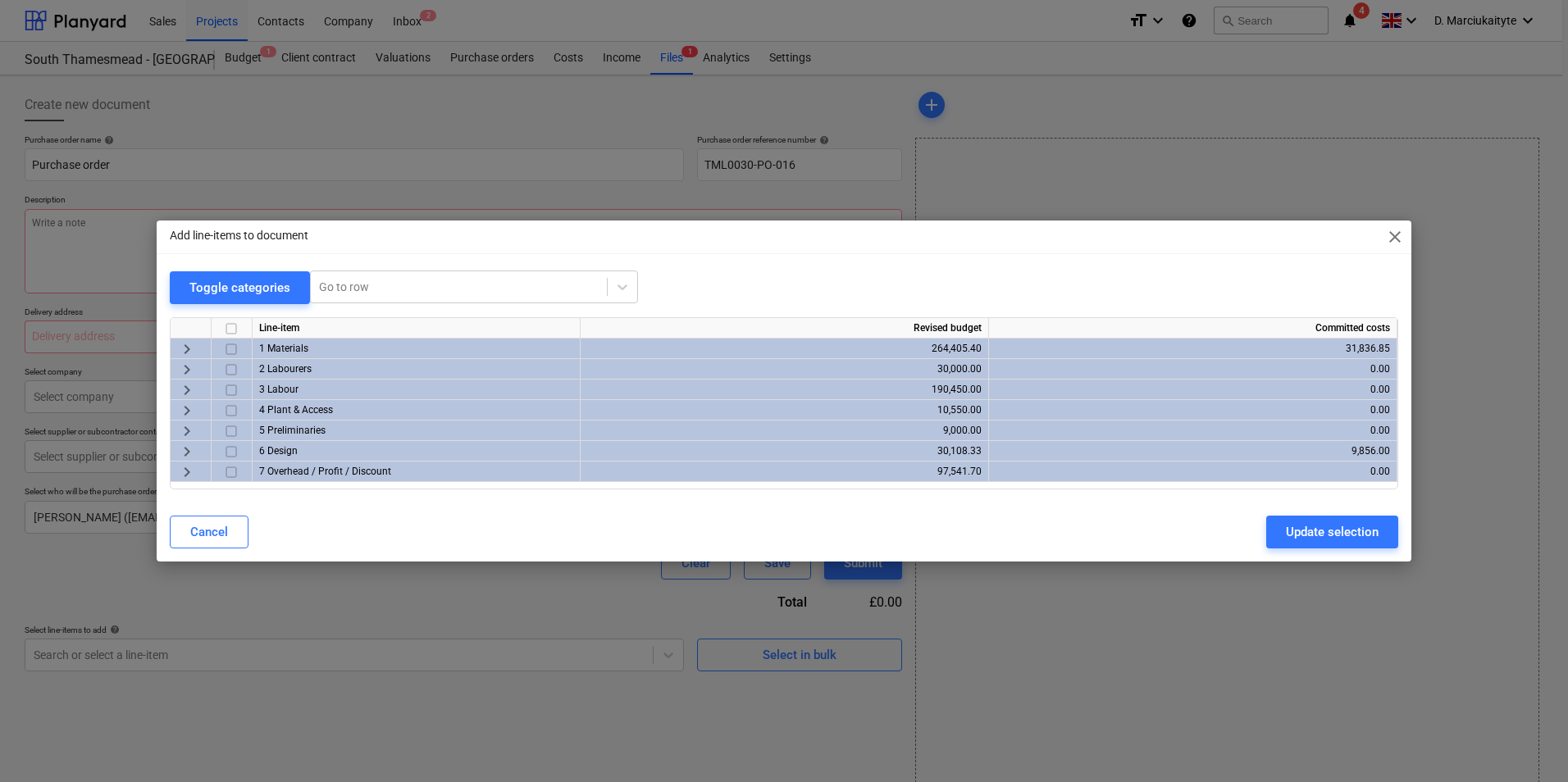
click at [187, 432] on span "keyboard_arrow_right" at bounding box center [187, 432] width 20 height 20
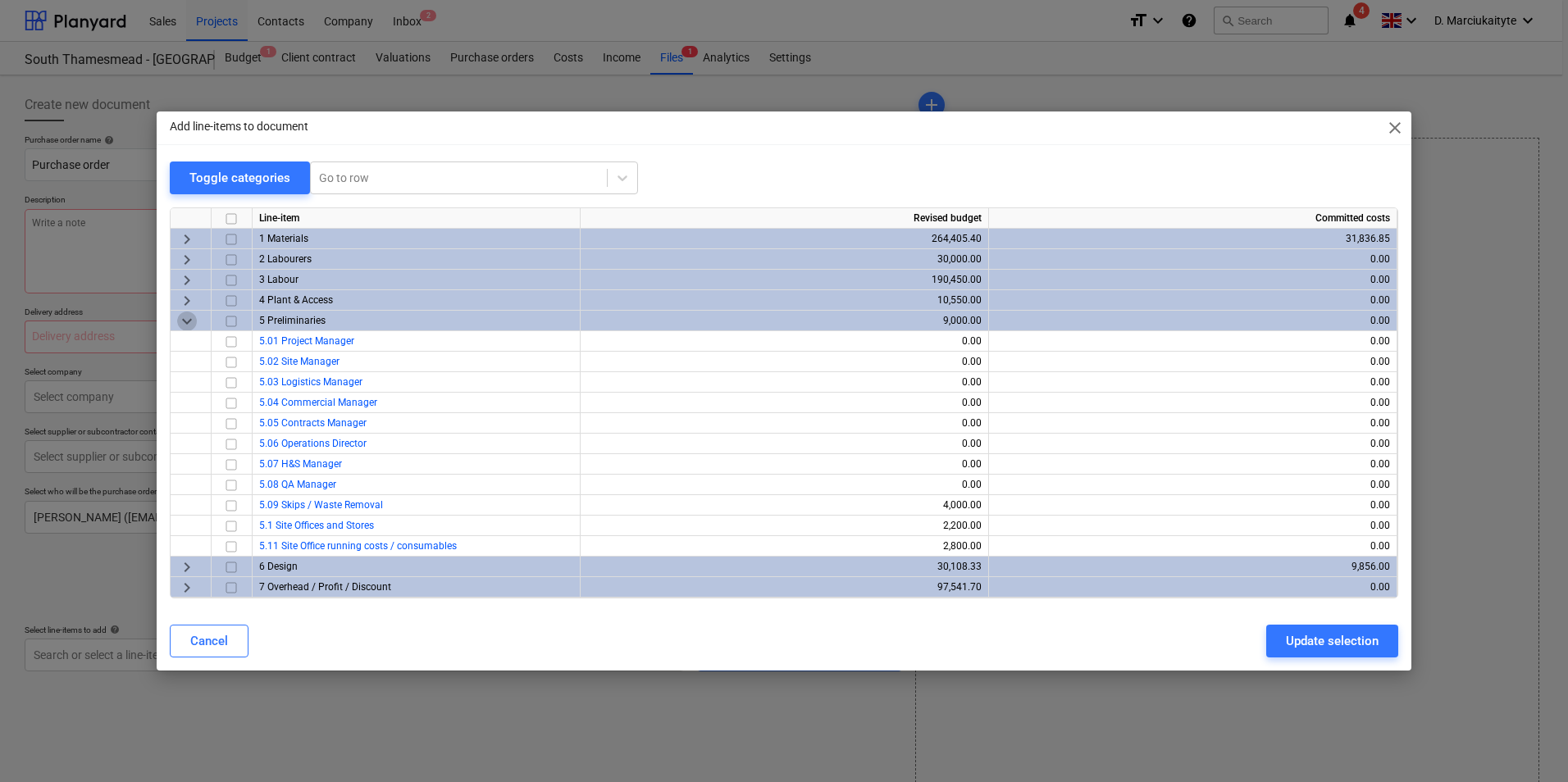
click at [195, 321] on span "keyboard_arrow_down" at bounding box center [187, 322] width 20 height 20
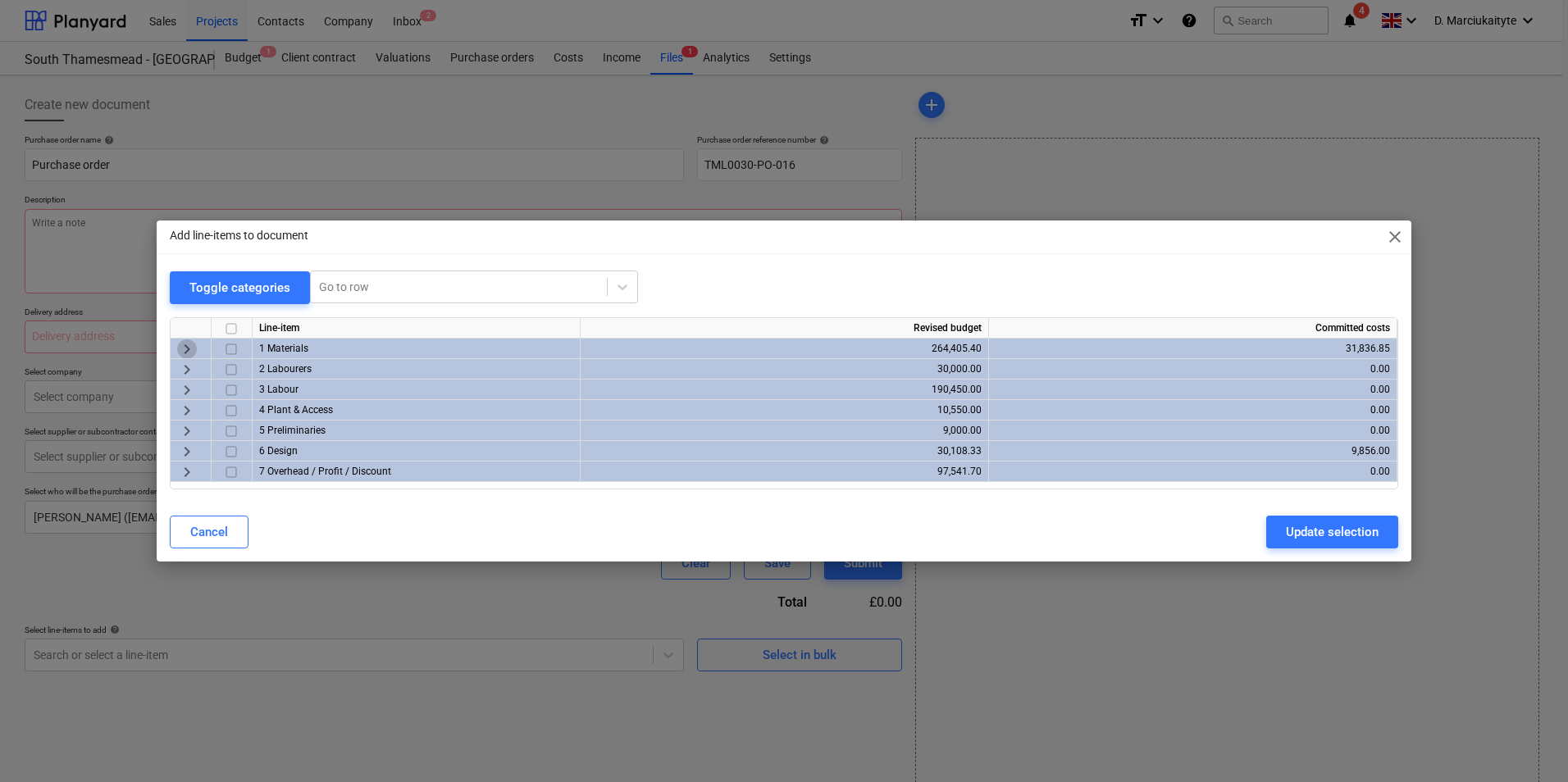
click at [190, 347] on span "keyboard_arrow_right" at bounding box center [187, 350] width 20 height 20
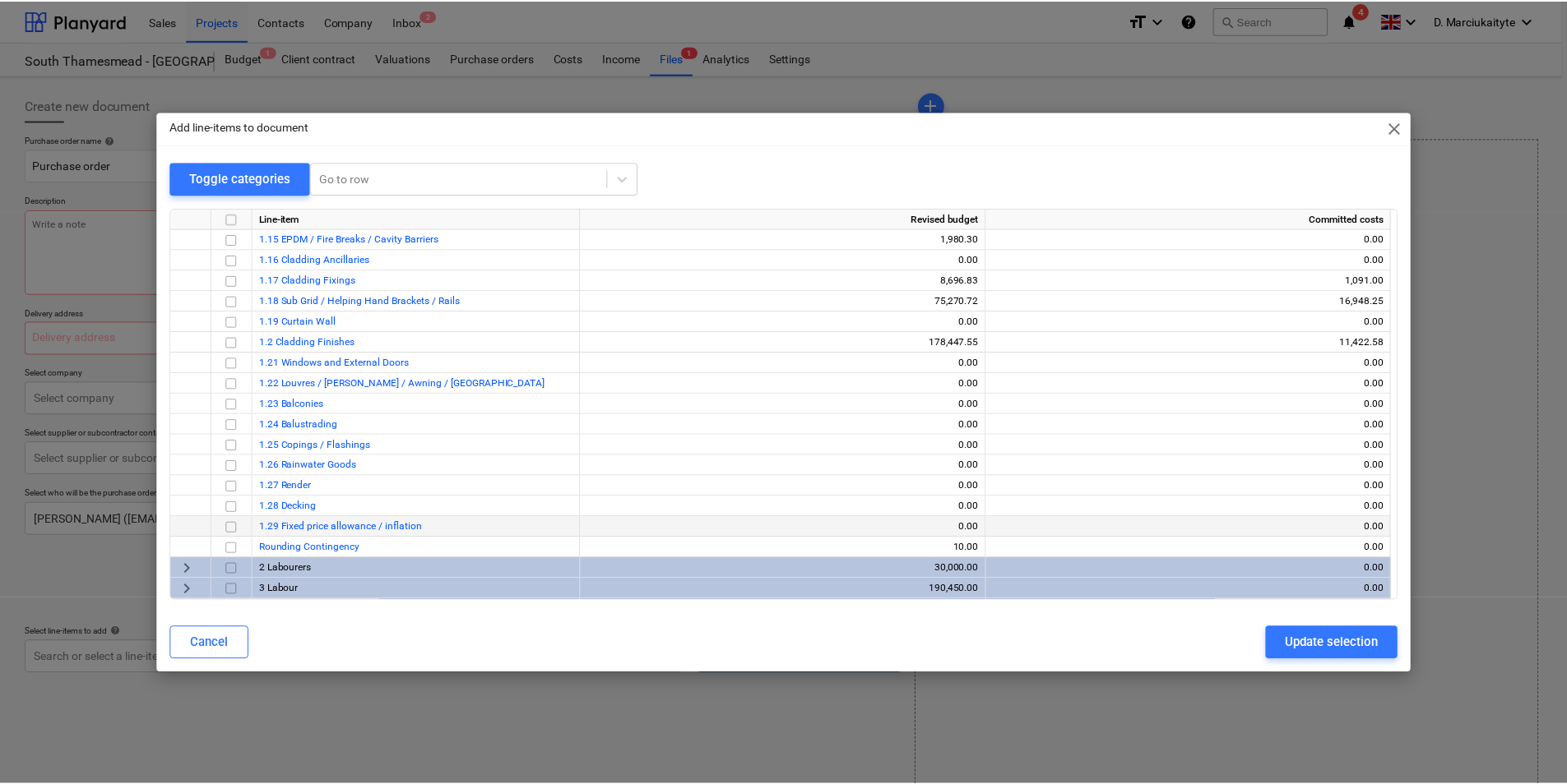
scroll to position [226, 0]
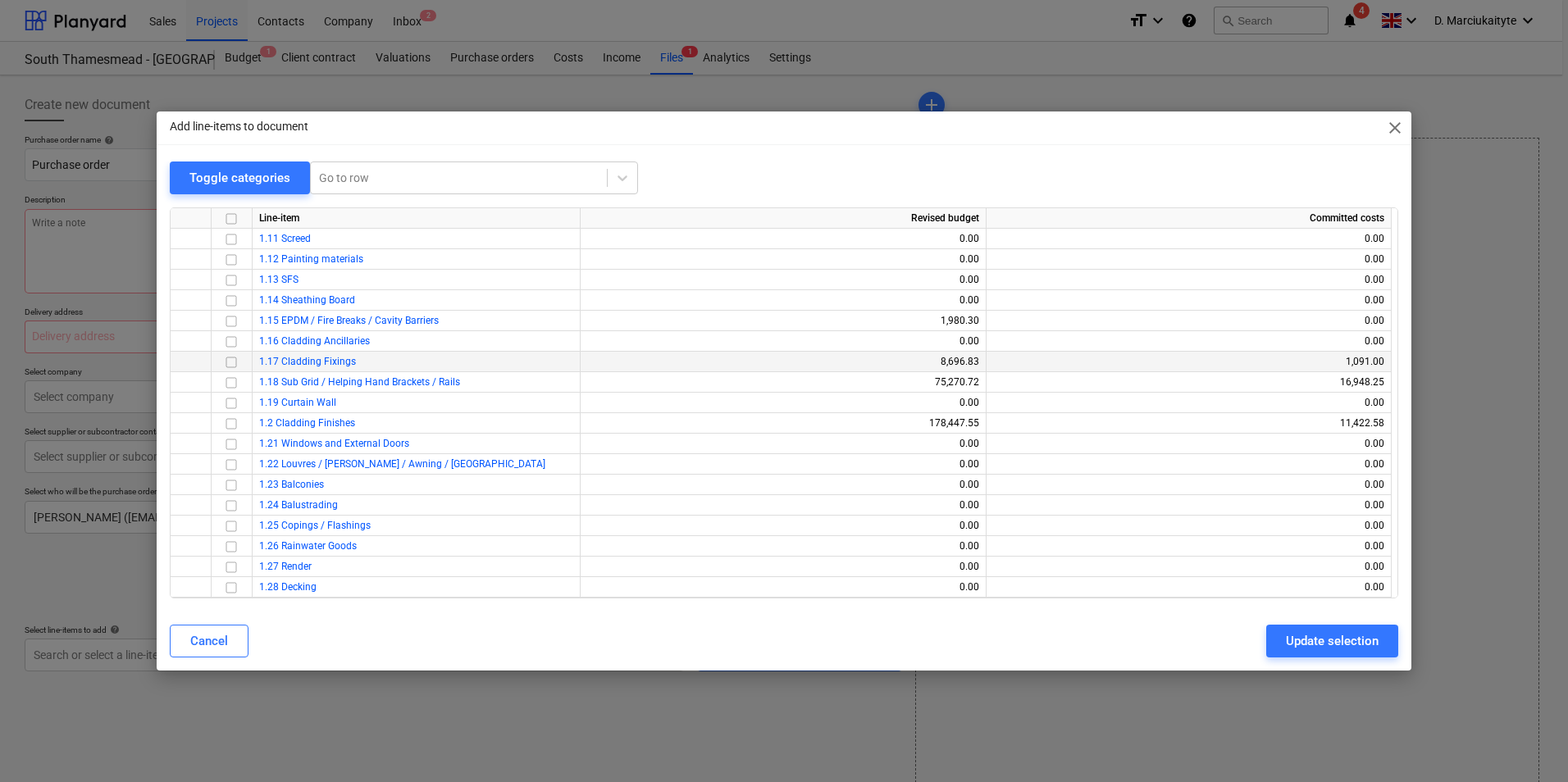
click at [231, 362] on input "checkbox" at bounding box center [232, 363] width 20 height 20
click at [1360, 633] on div "Update selection" at bounding box center [1332, 641] width 93 height 21
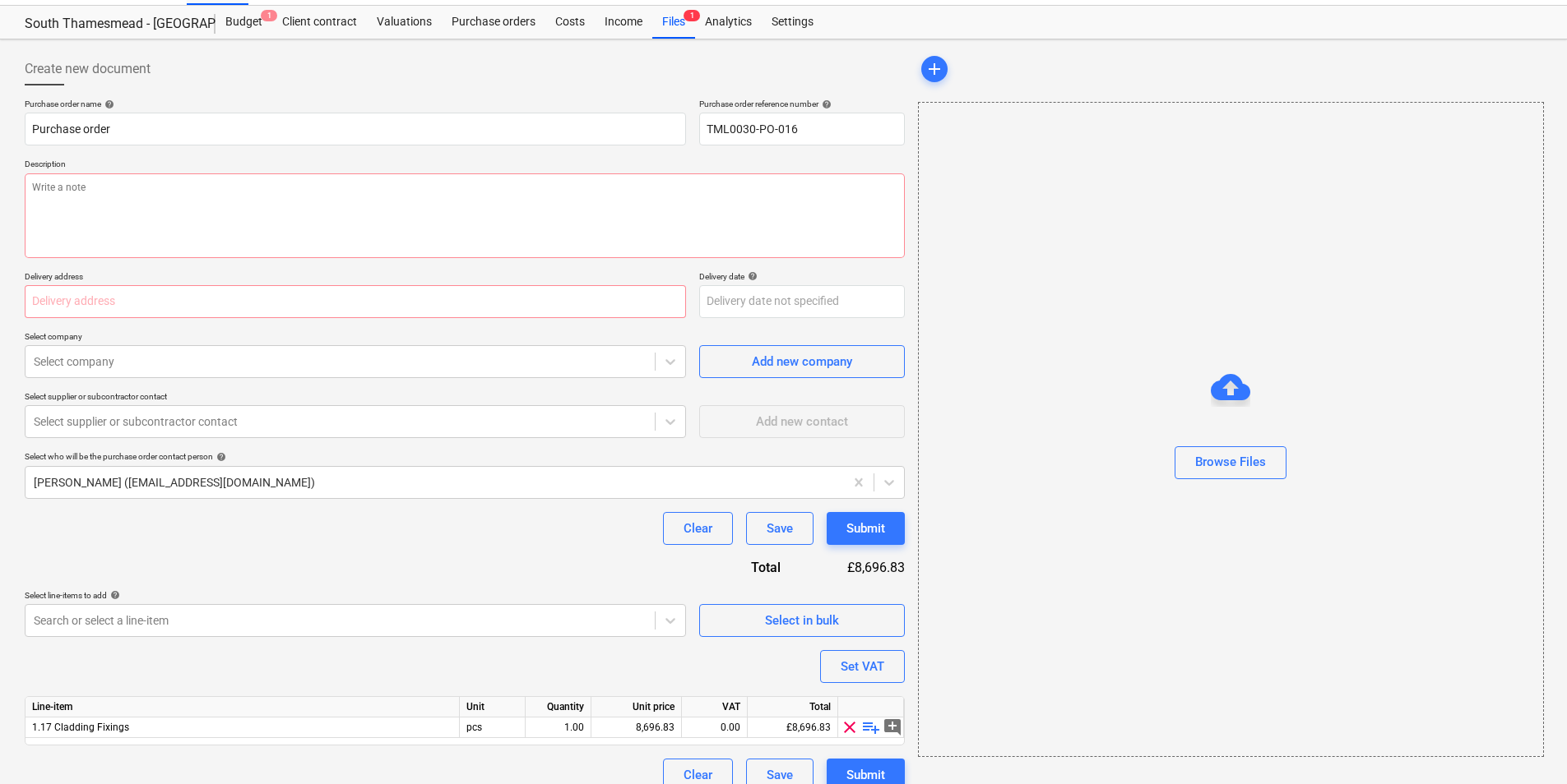
scroll to position [57, 0]
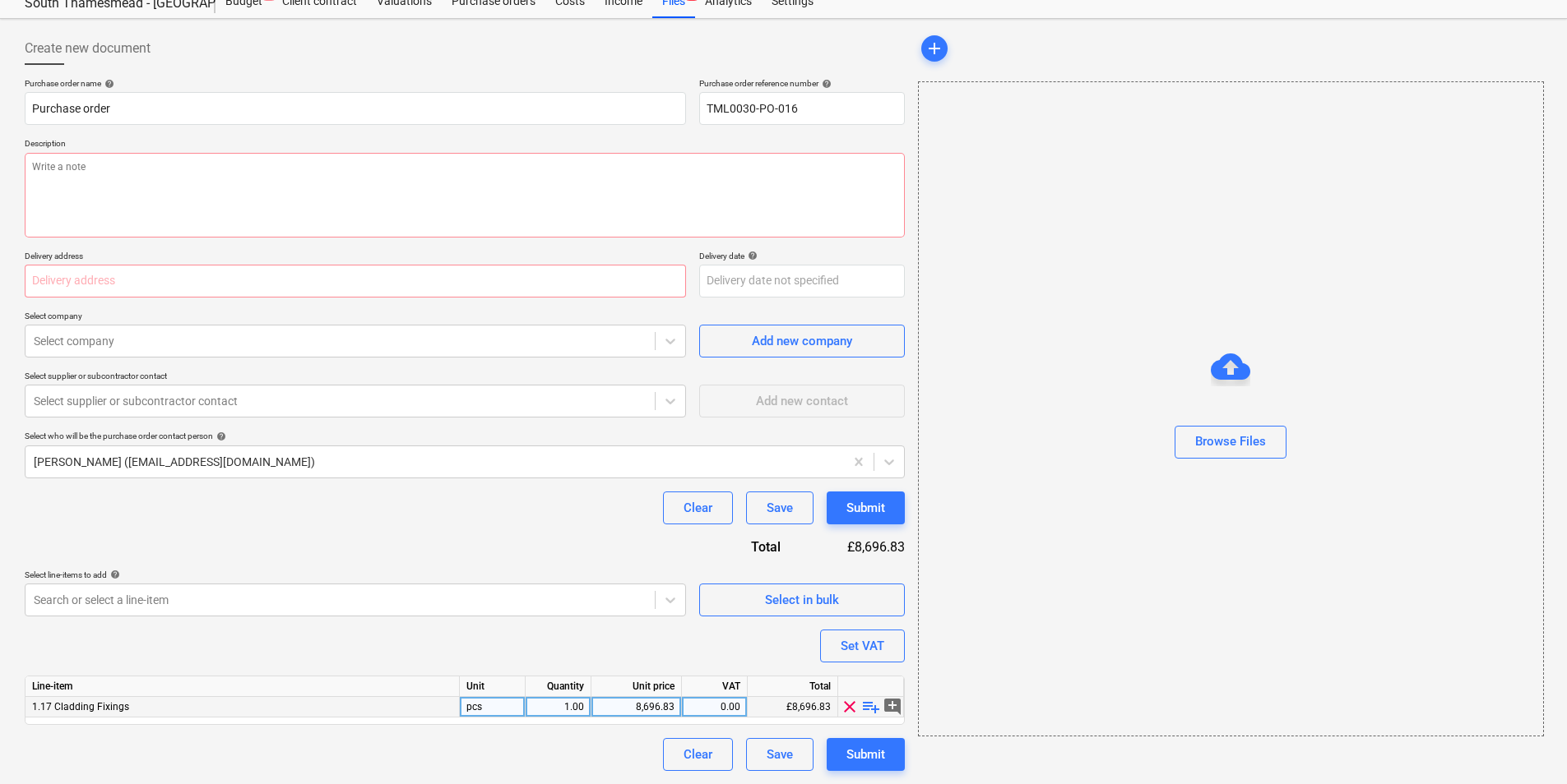
click at [870, 709] on span "playlist_add" at bounding box center [871, 707] width 20 height 20
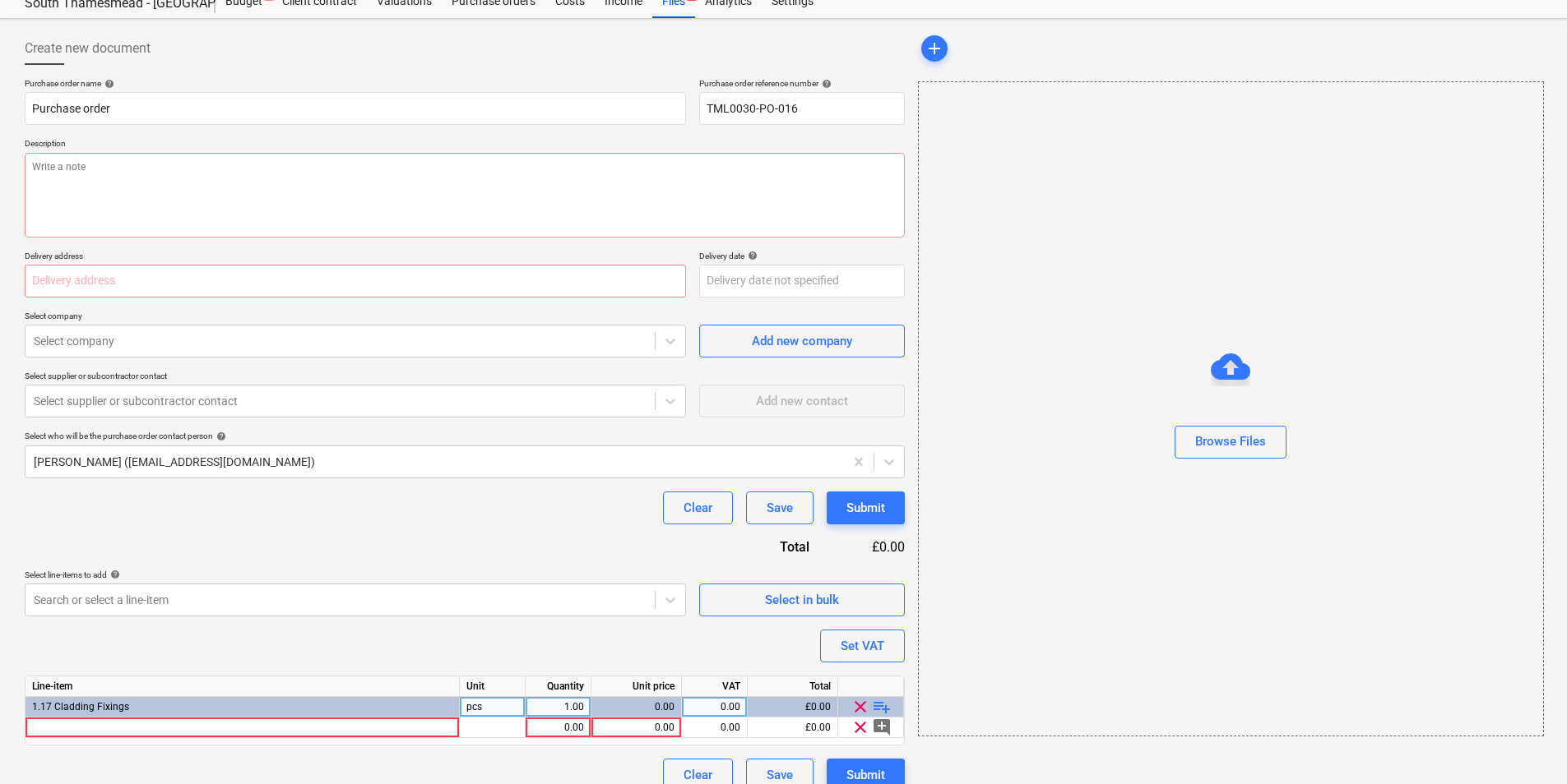
click at [876, 703] on span "playlist_add" at bounding box center [882, 707] width 20 height 20
type textarea "x"
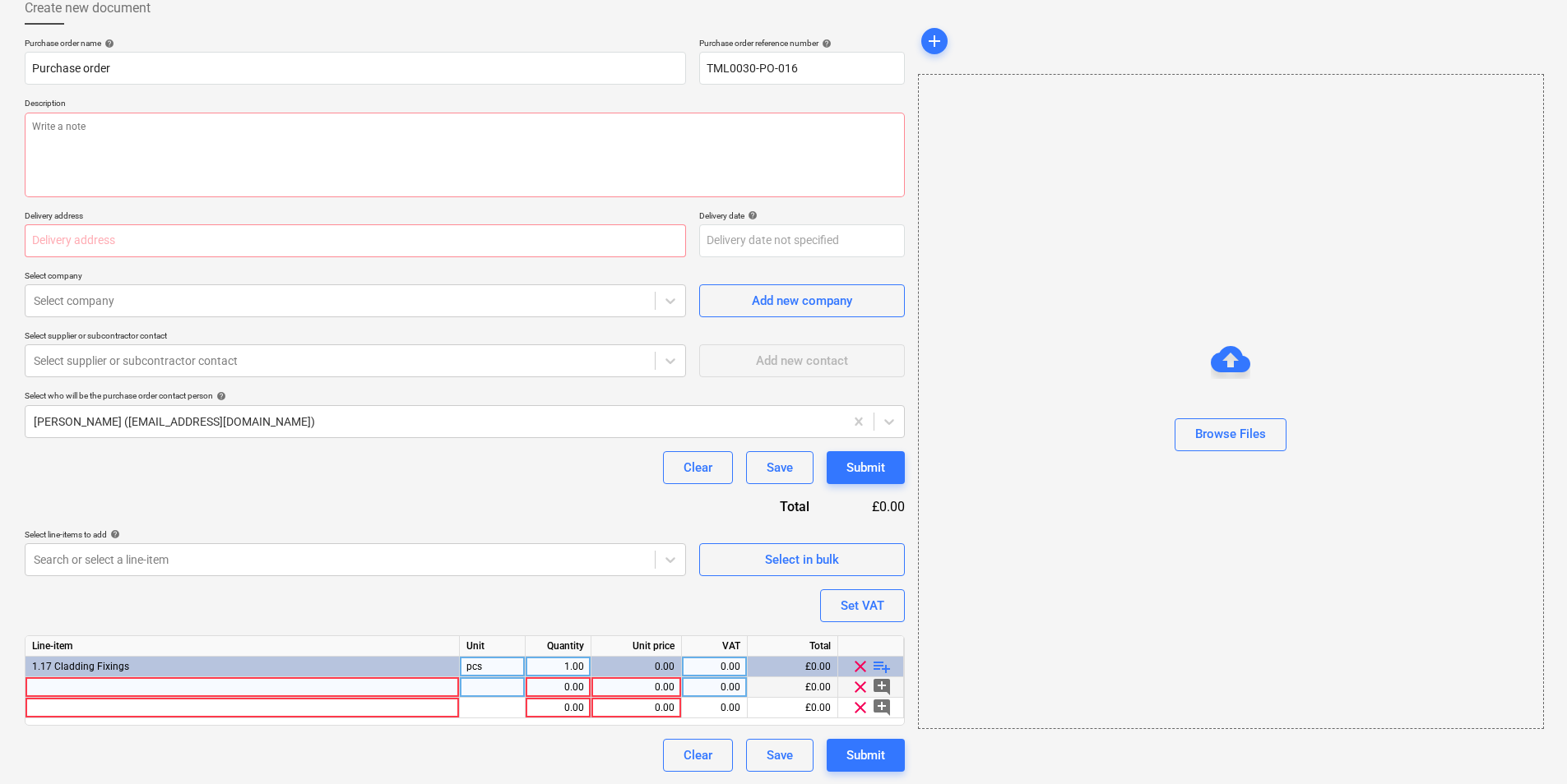
scroll to position [98, 0]
click at [282, 683] on div at bounding box center [242, 687] width 435 height 21
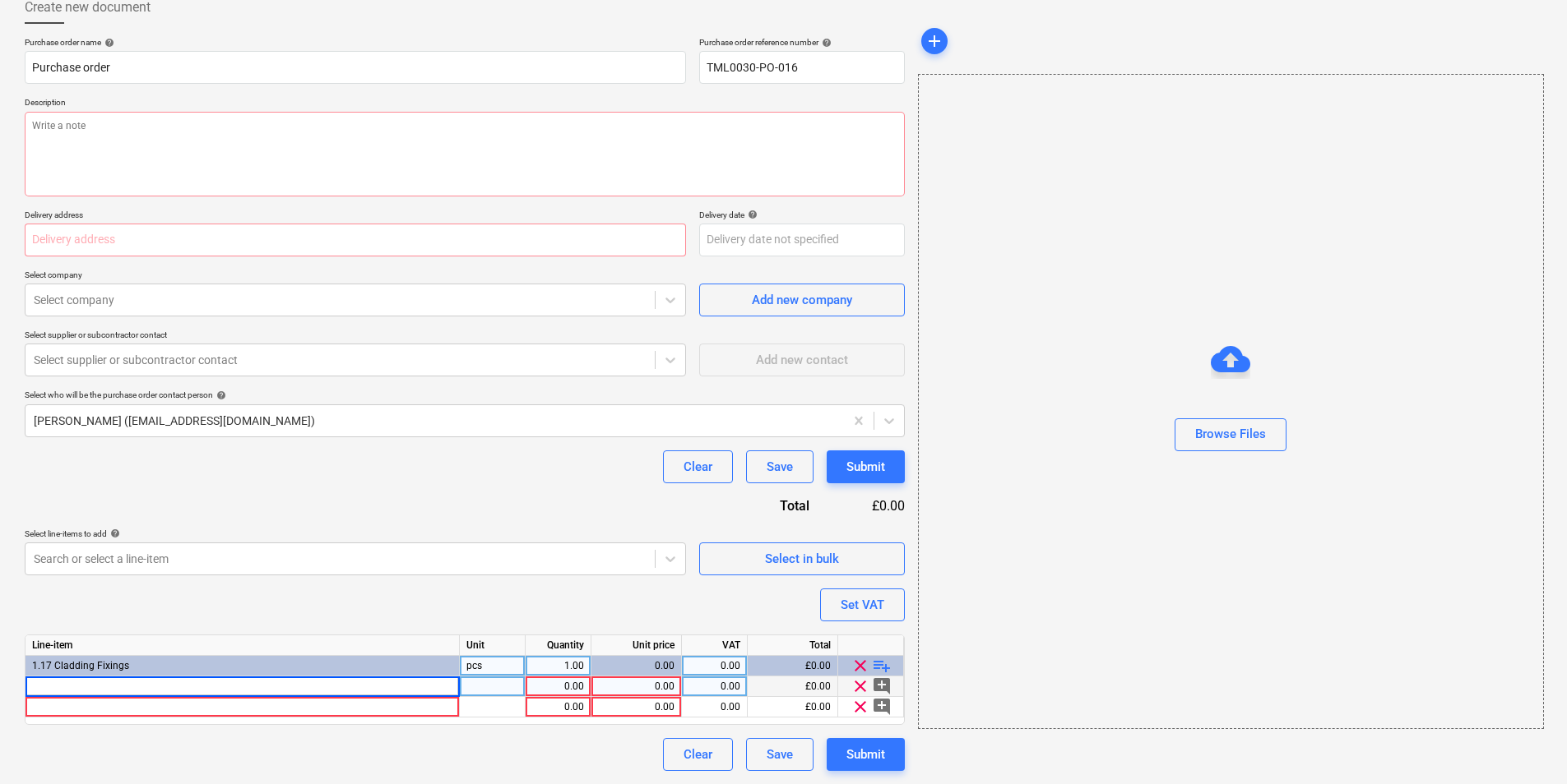
type input "M8 EJOT BA-E PLUS 8/23/10 ANCHOR BOLT"
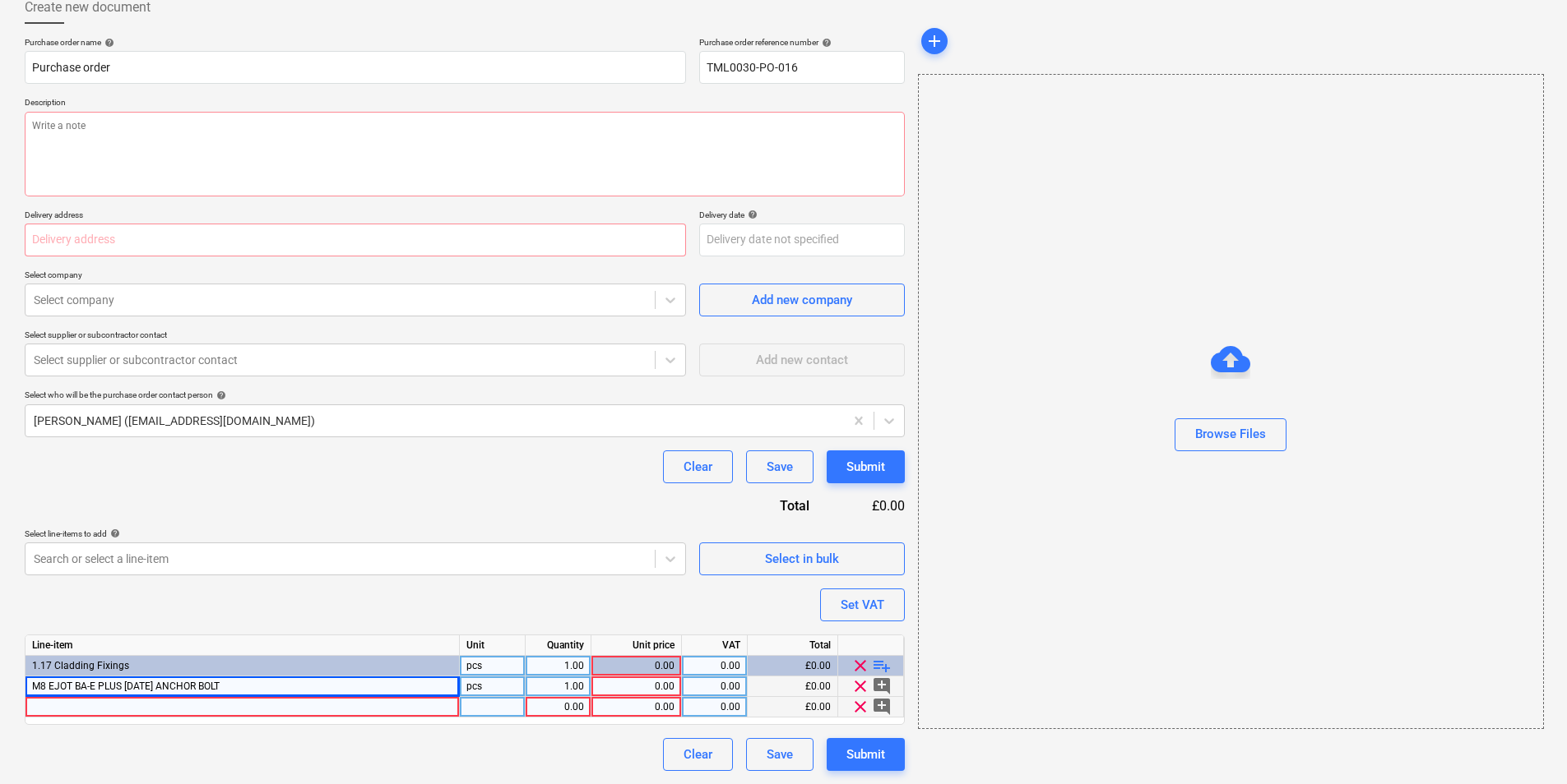
type textarea "x"
click at [269, 704] on div at bounding box center [242, 707] width 435 height 21
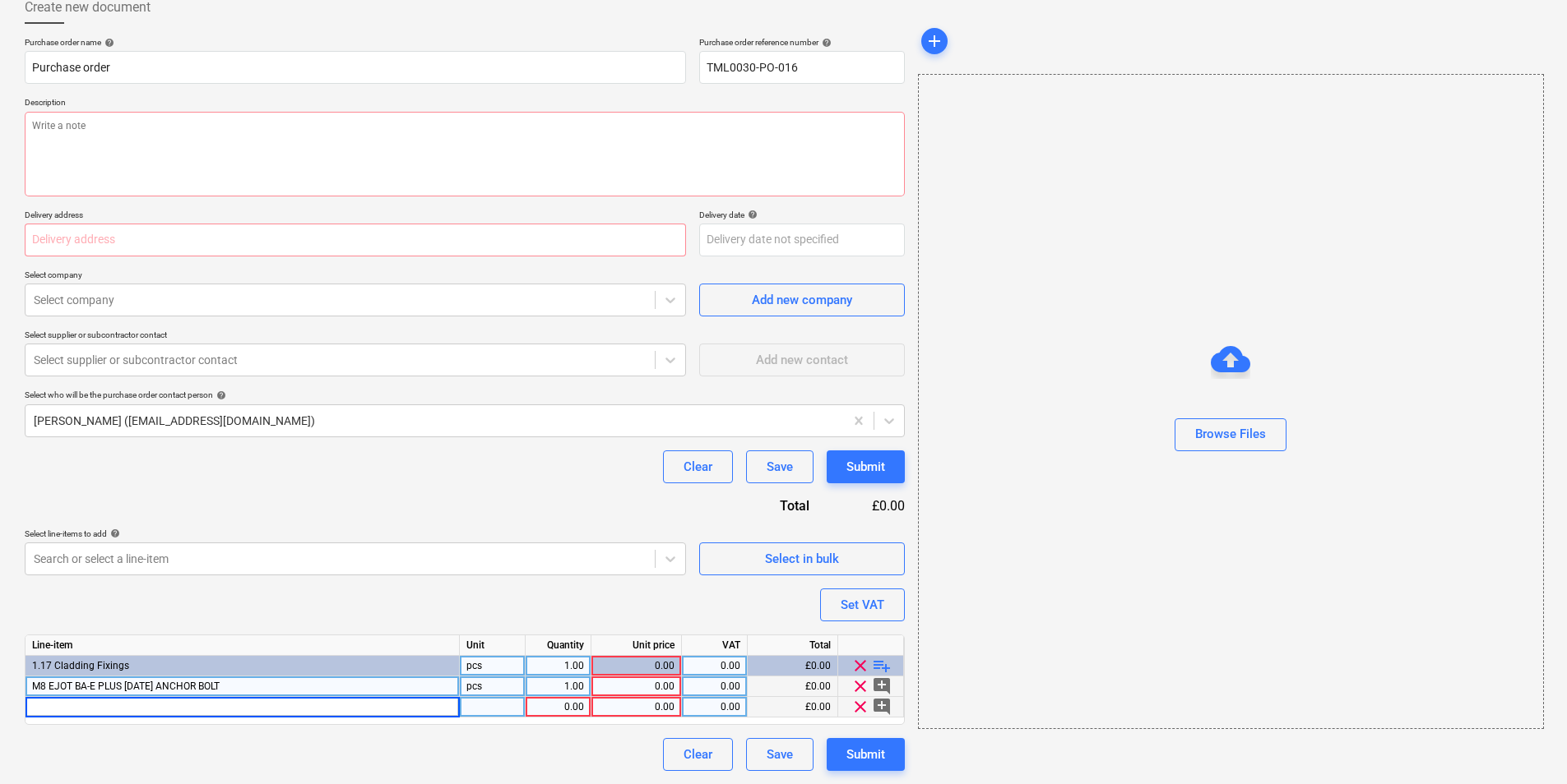
type input "M8 EJOT BA-E PLUS 8/23/10 ANCHOR BOLT"
click at [878, 662] on span "playlist_add" at bounding box center [882, 666] width 20 height 20
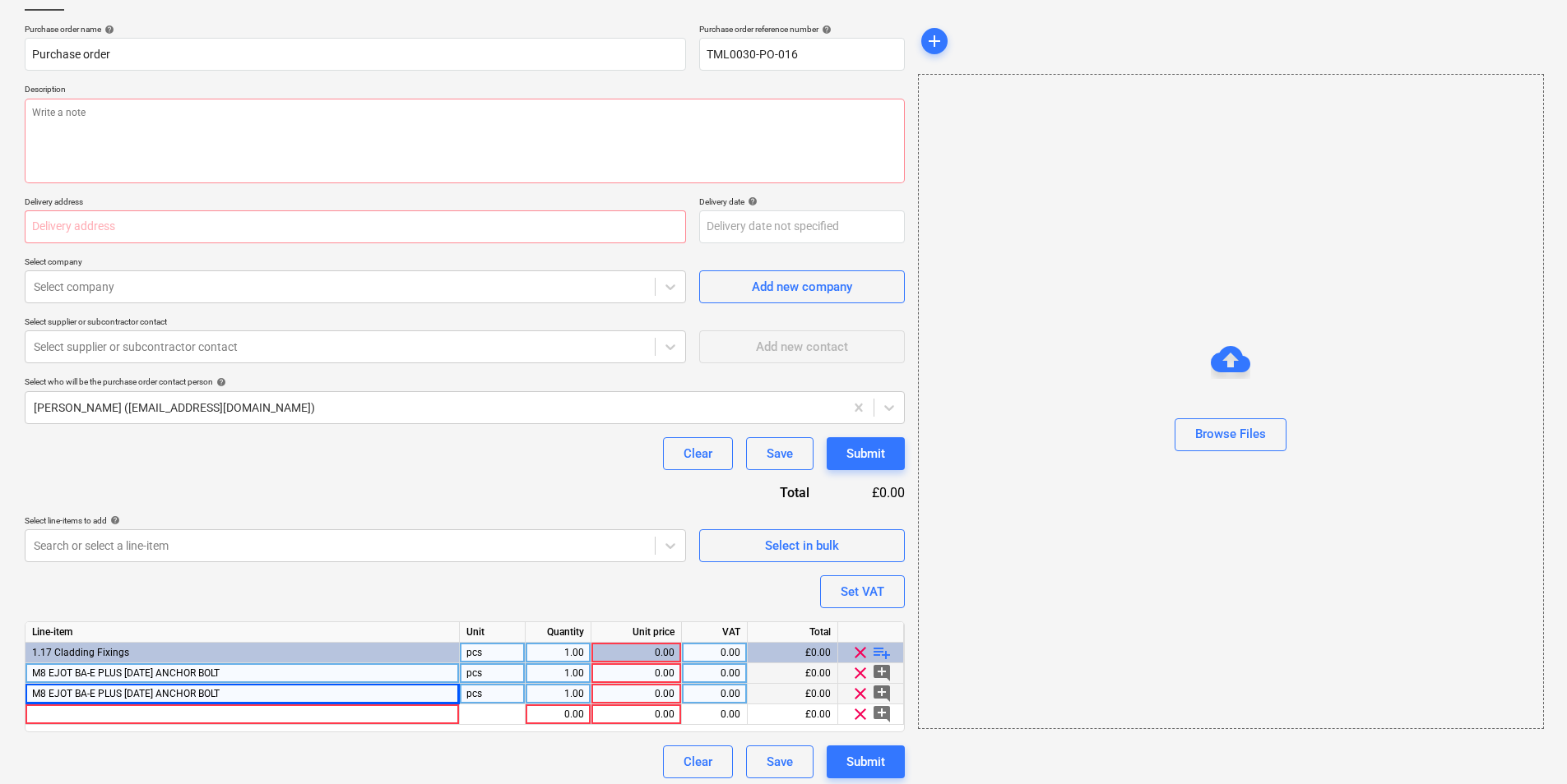
scroll to position [118, 0]
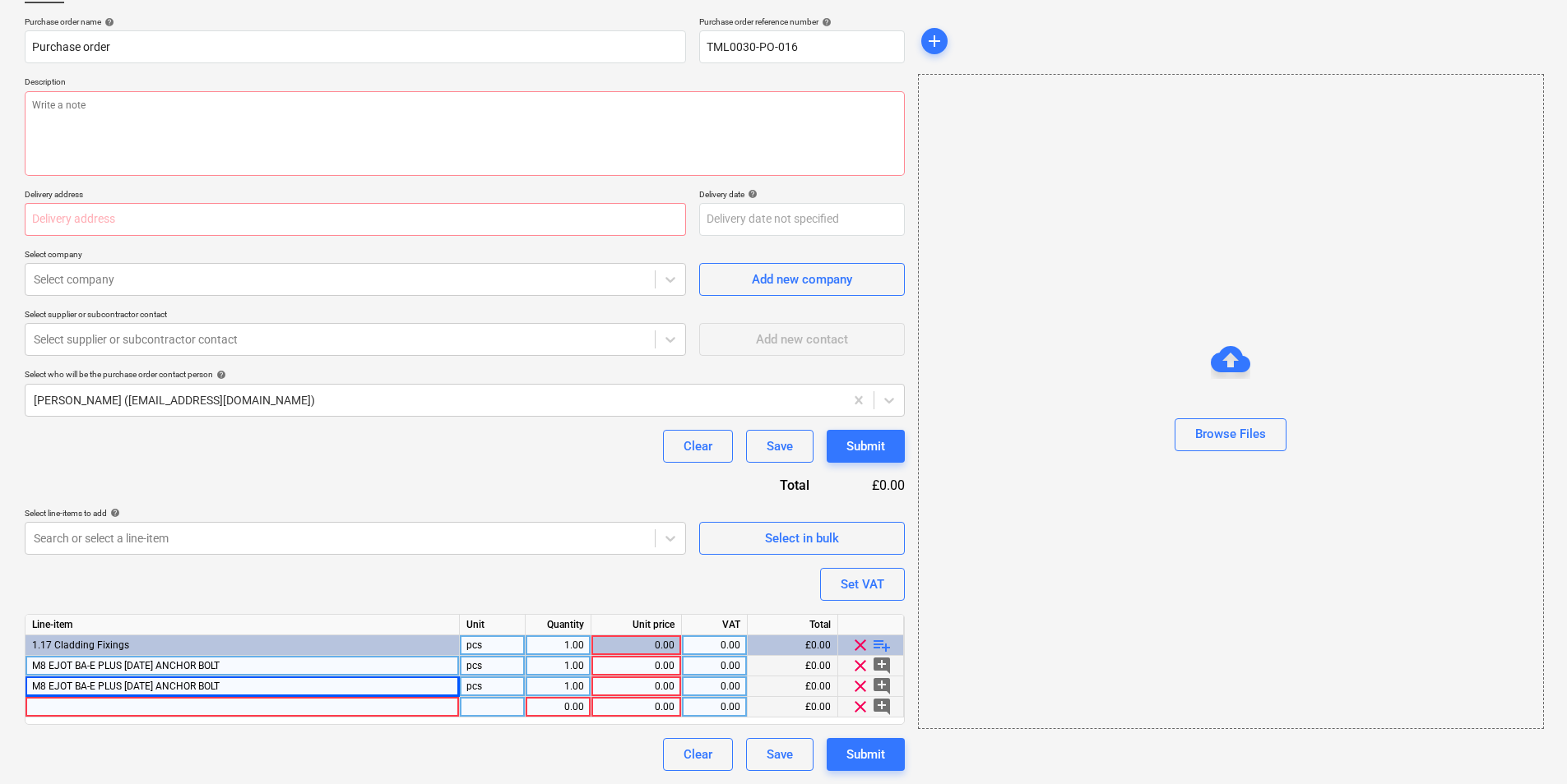
click at [393, 711] on div at bounding box center [242, 707] width 435 height 21
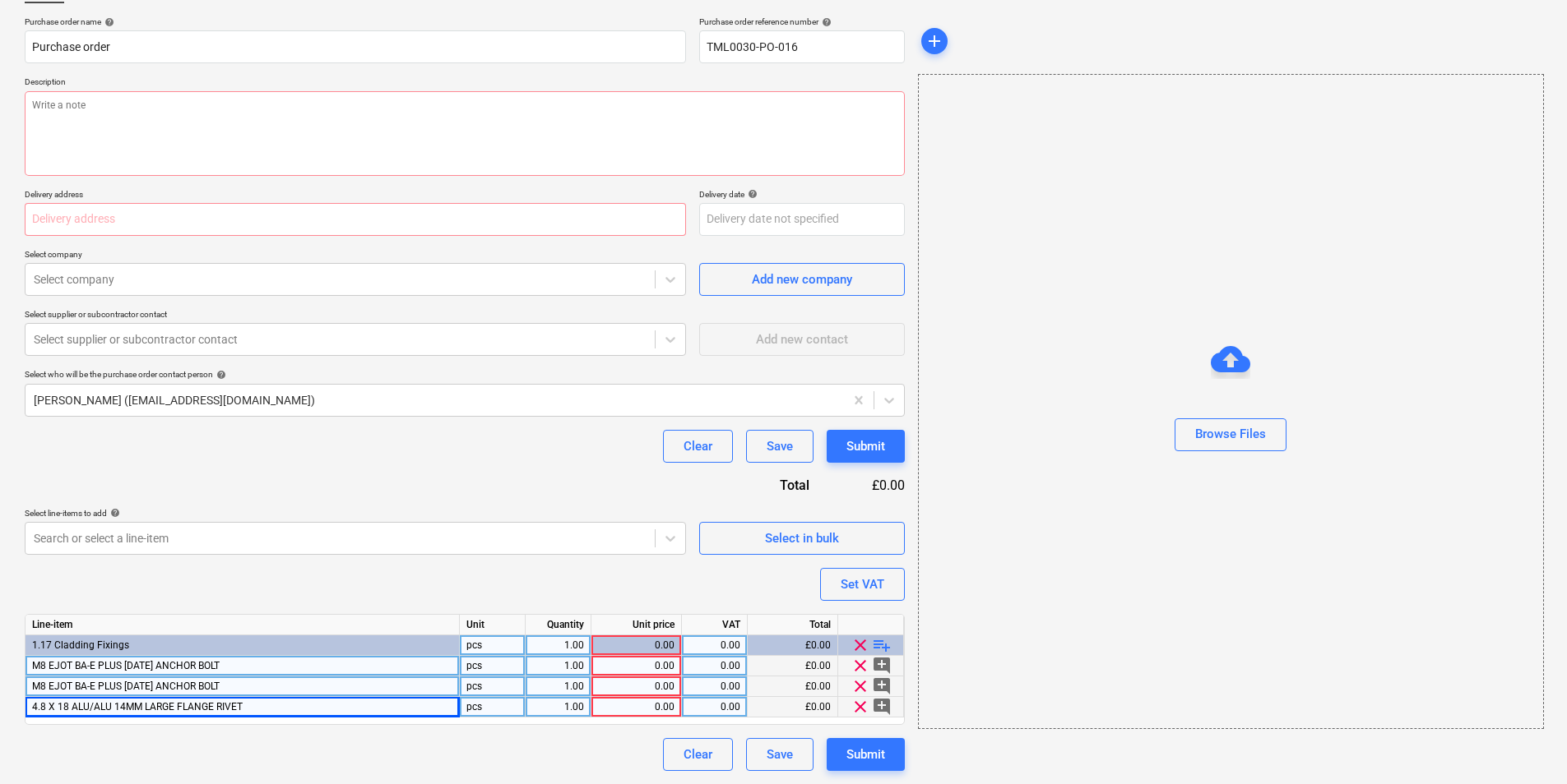
click at [335, 711] on div "4.8 X 18 ALU/ALU 14MM LARGE FLANGE RIVET" at bounding box center [242, 707] width 435 height 21
type textarea "x"
click at [351, 705] on input "4.8 X 18 ALU/ALU 14MM LARGE FLANGE RIVET" at bounding box center [242, 707] width 434 height 20
type input "4.8 X 18 ALU/ALU 14MM LARGE FLANGE RIVET RAL CODE PPC 9001"
type textarea "x"
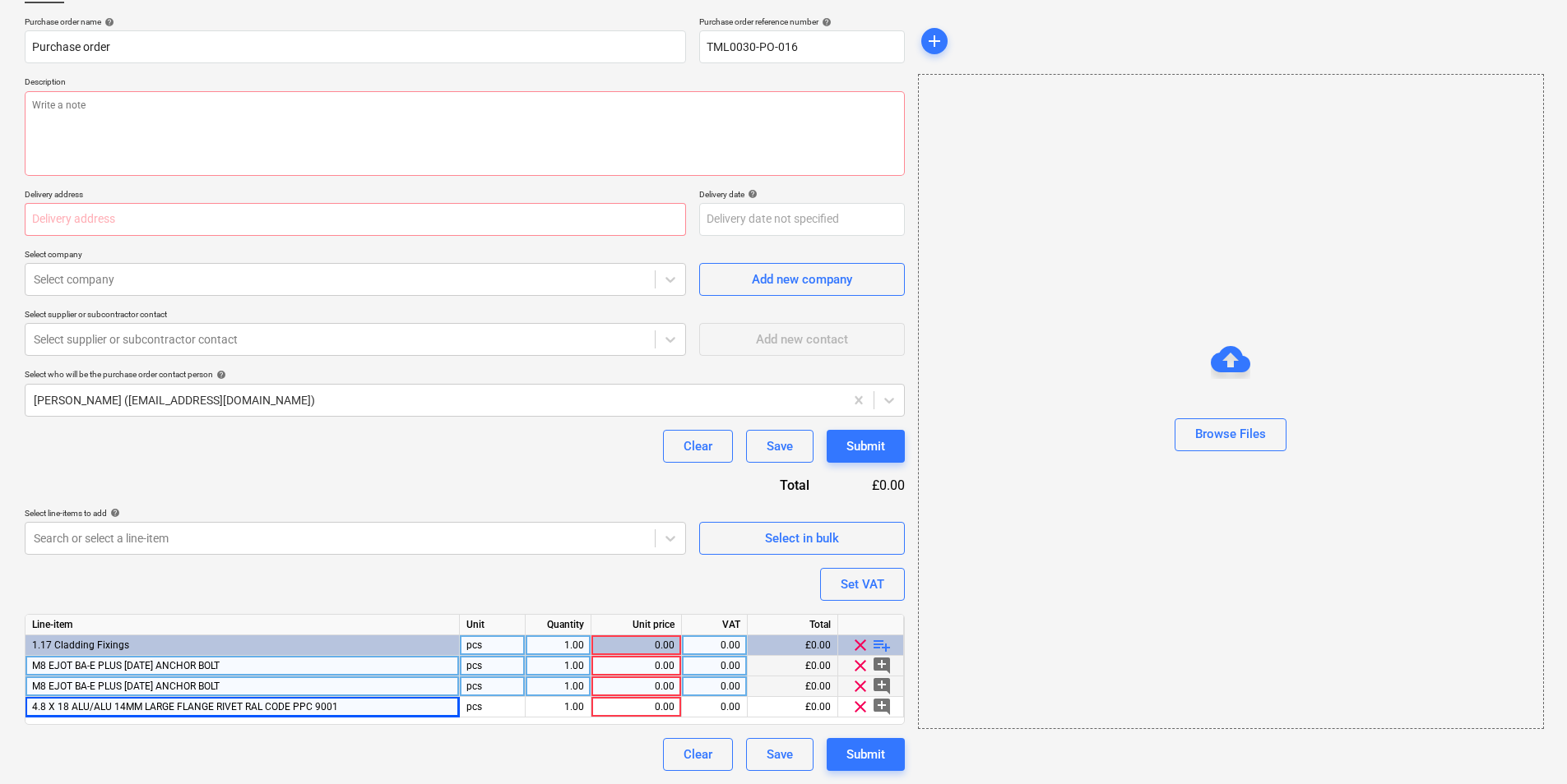
click at [570, 664] on div "1.00" at bounding box center [558, 666] width 52 height 21
type input "1100"
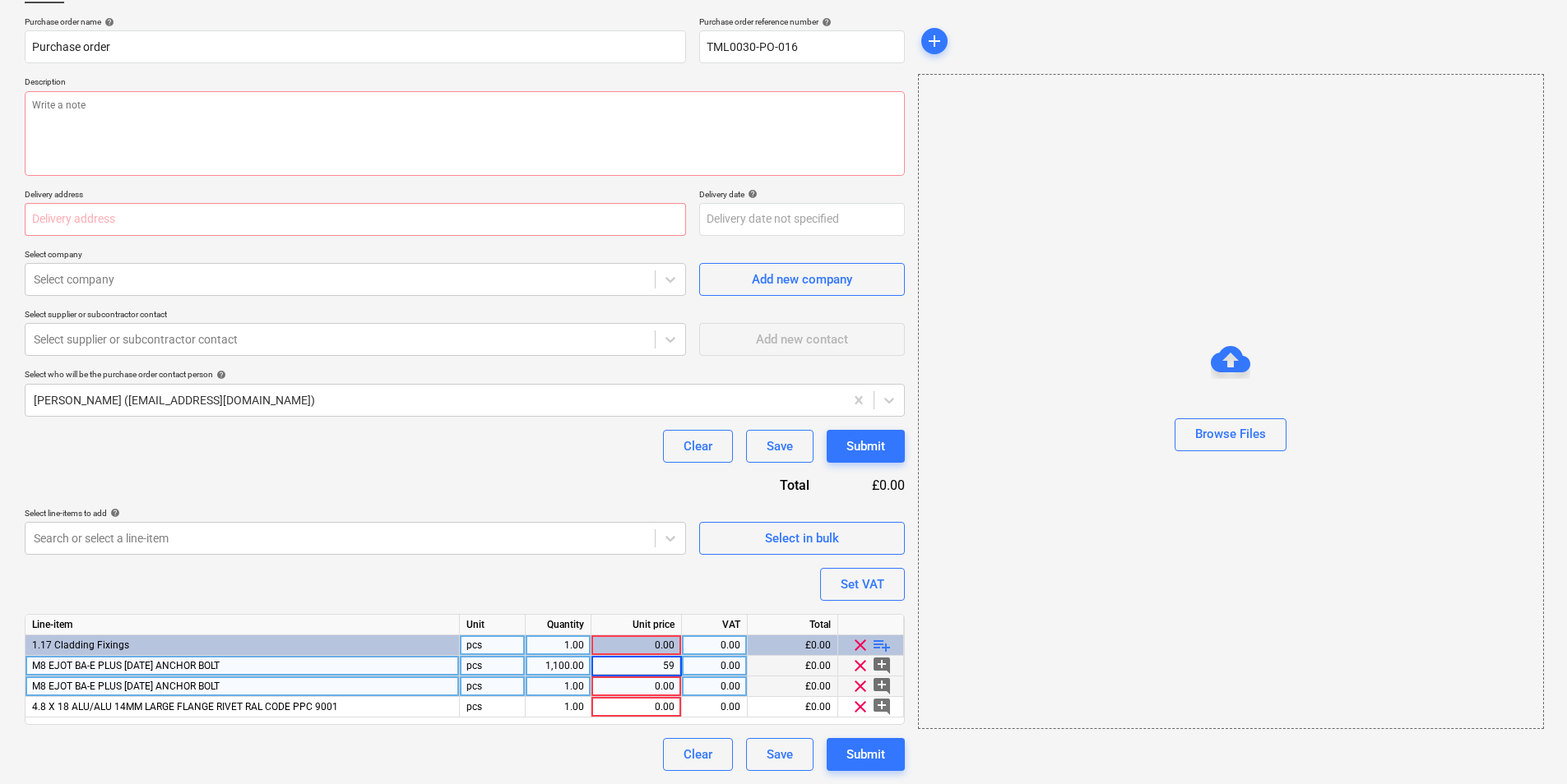
type textarea "x"
click at [579, 665] on div "1,100.00" at bounding box center [558, 666] width 52 height 21
type input "11"
type textarea "x"
type input "box"
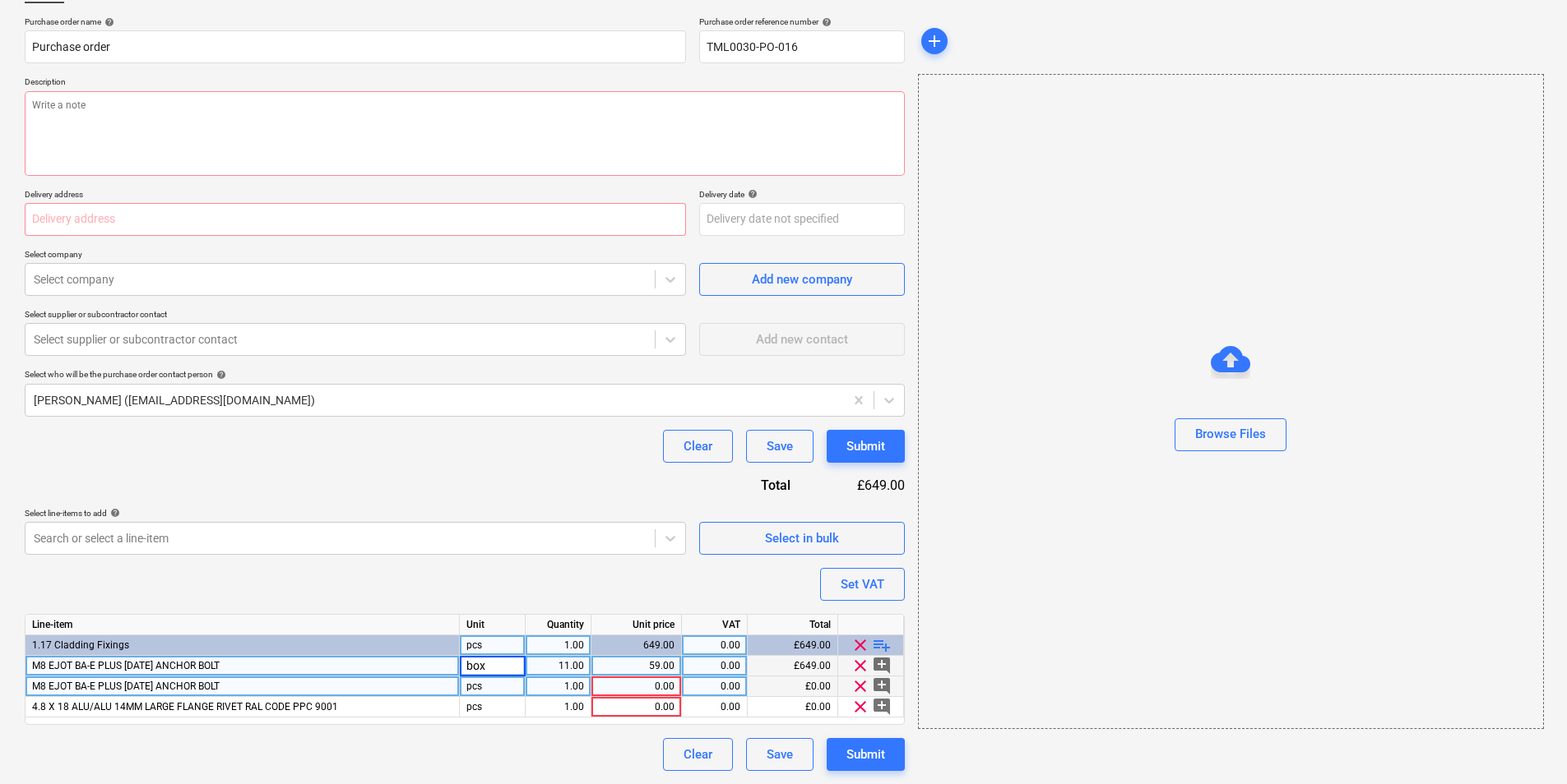
type textarea "x"
click at [580, 688] on div "1.00" at bounding box center [558, 687] width 52 height 21
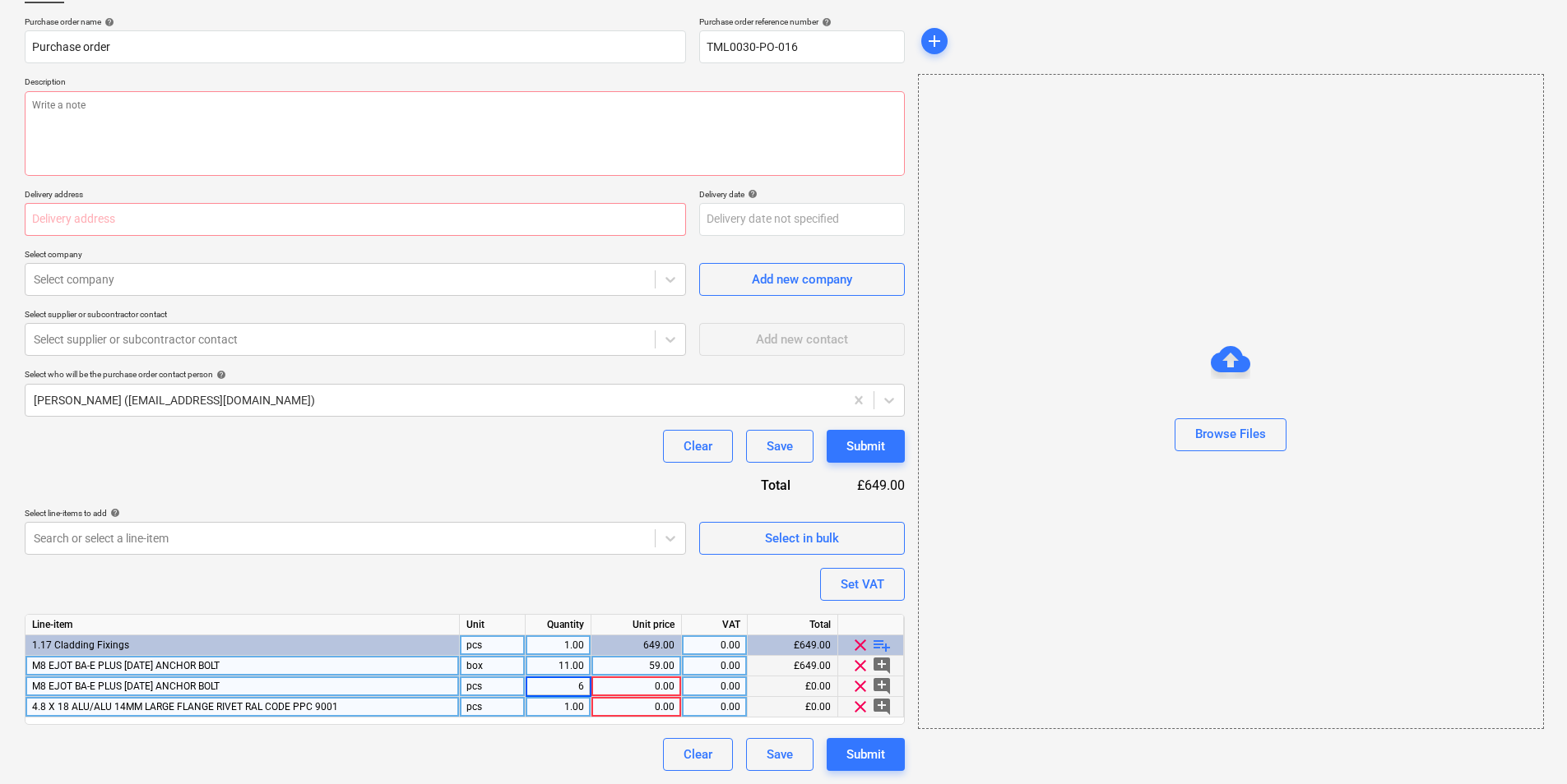
type input "62"
type textarea "x"
click at [551, 705] on div "1.00" at bounding box center [558, 707] width 52 height 21
type input "185"
type textarea "x"
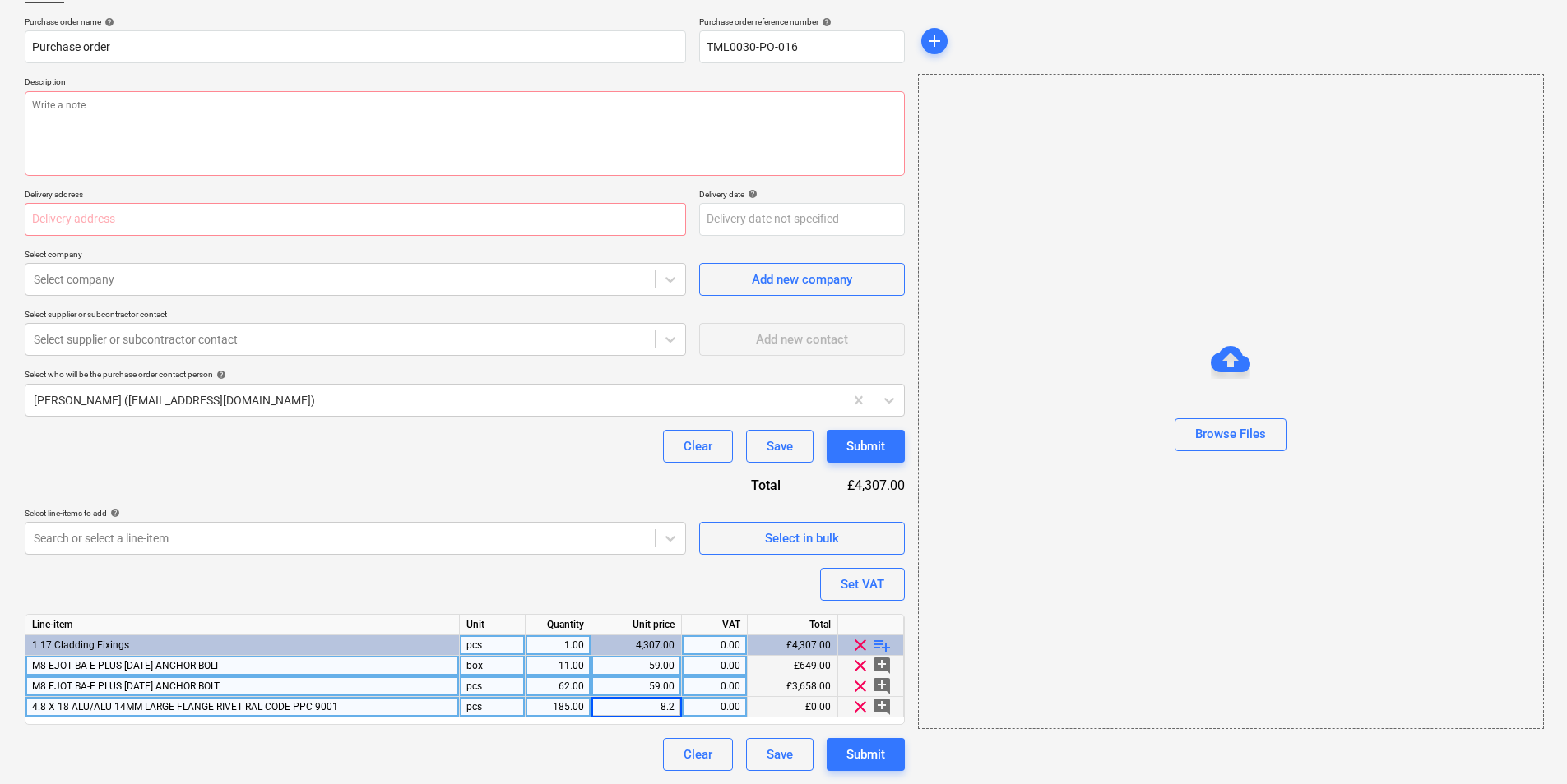
type input "8.24"
type textarea "x"
type input "20"
type textarea "x"
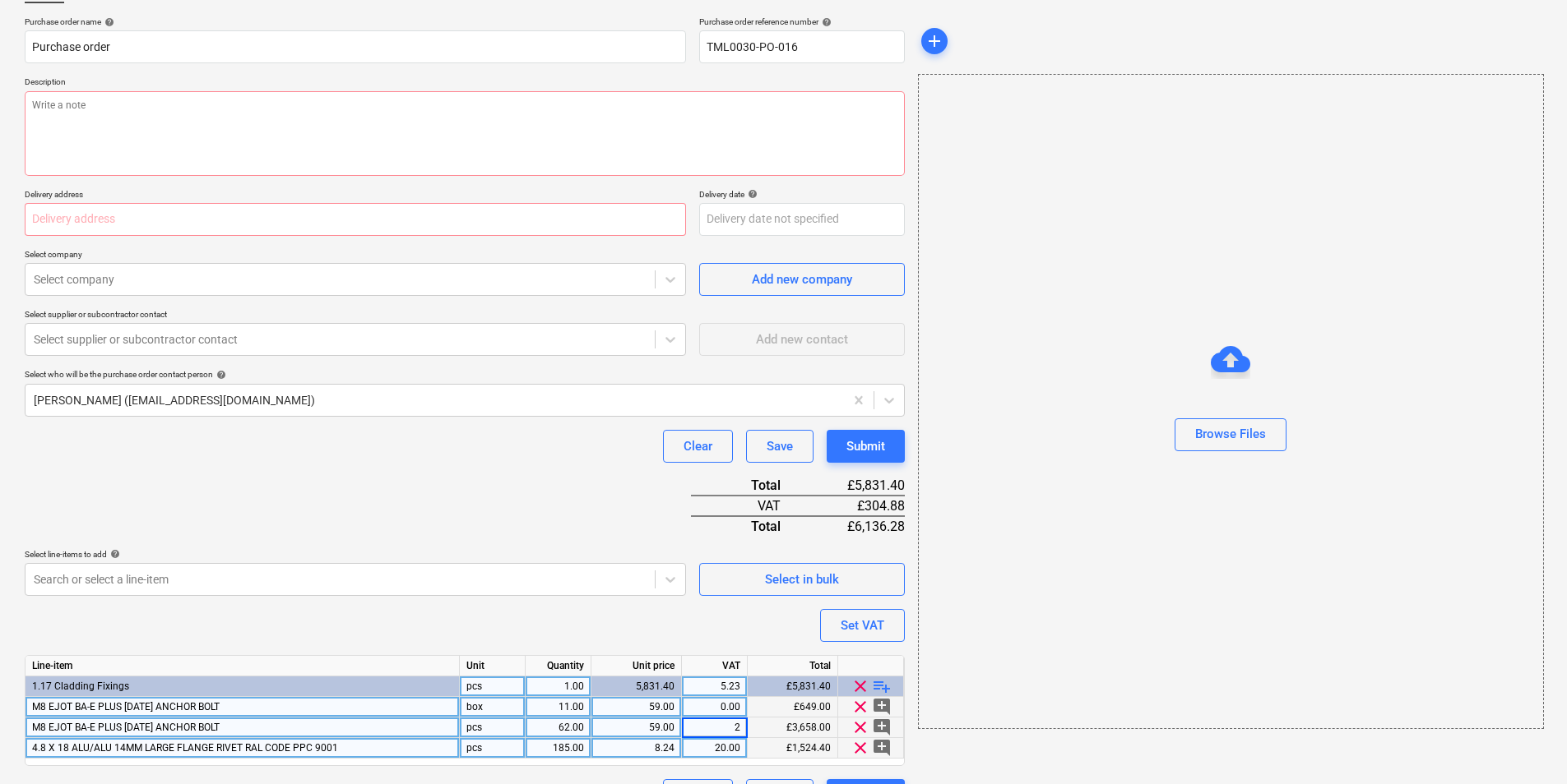
type input "20"
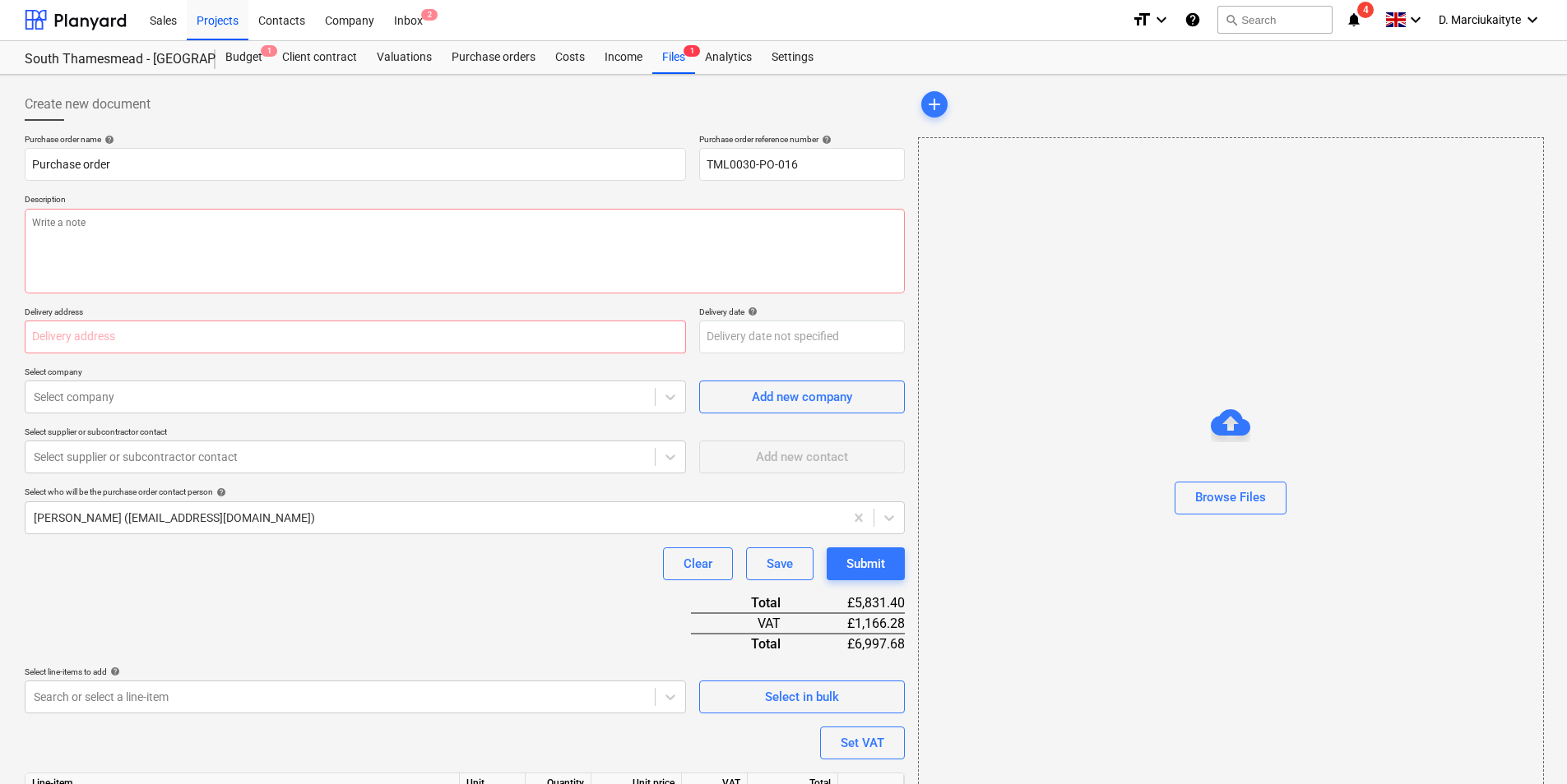
scroll to position [0, 0]
click at [825, 176] on input "TML0030-PO-016" at bounding box center [801, 164] width 206 height 33
type textarea "x"
type input "TML0030-PO-01"
type textarea "x"
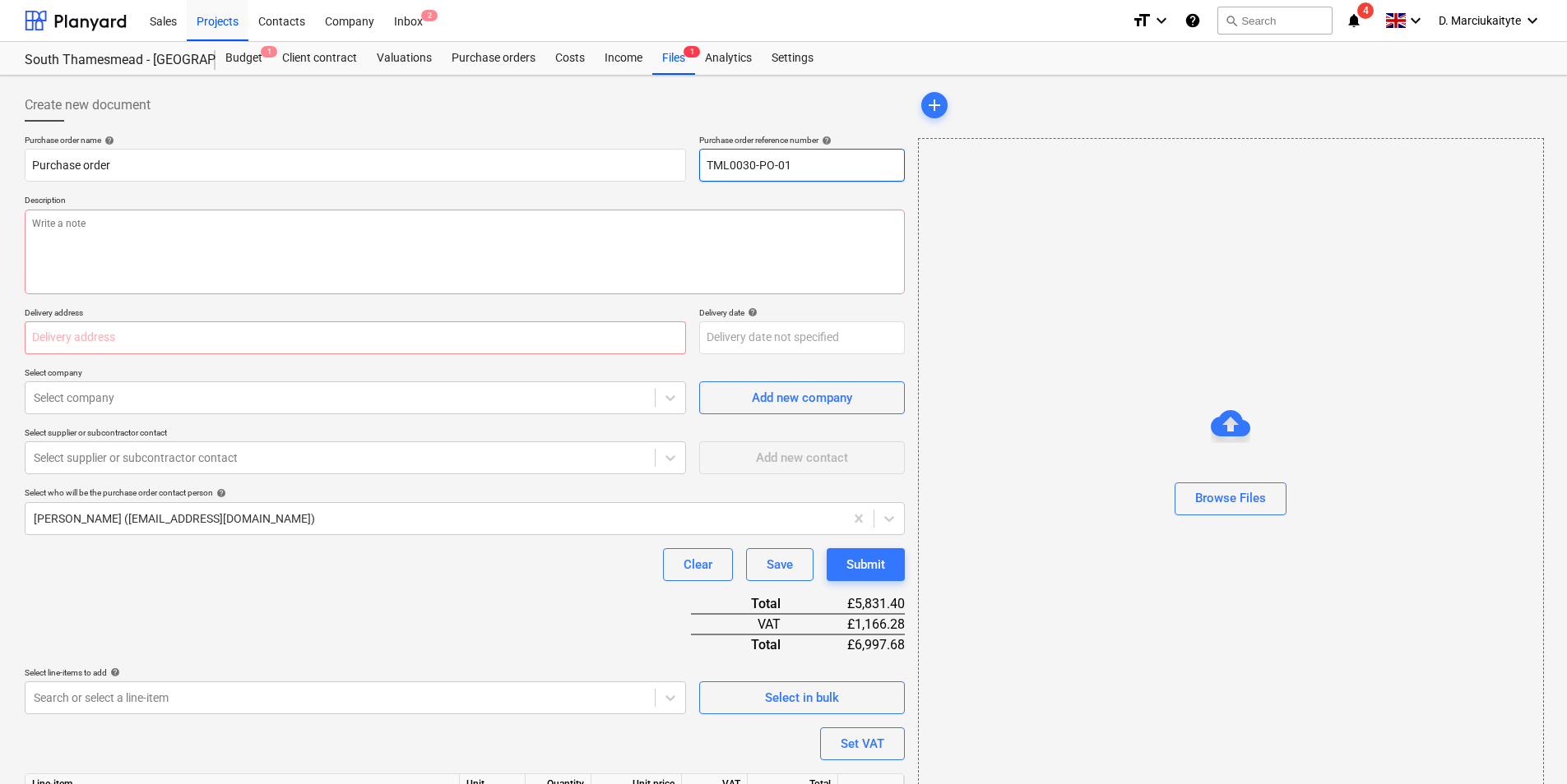
type input "TML0030-PO-0"
type textarea "x"
type input "TML0030-PO-00"
type textarea "x"
type input "TML0030-PO-000"
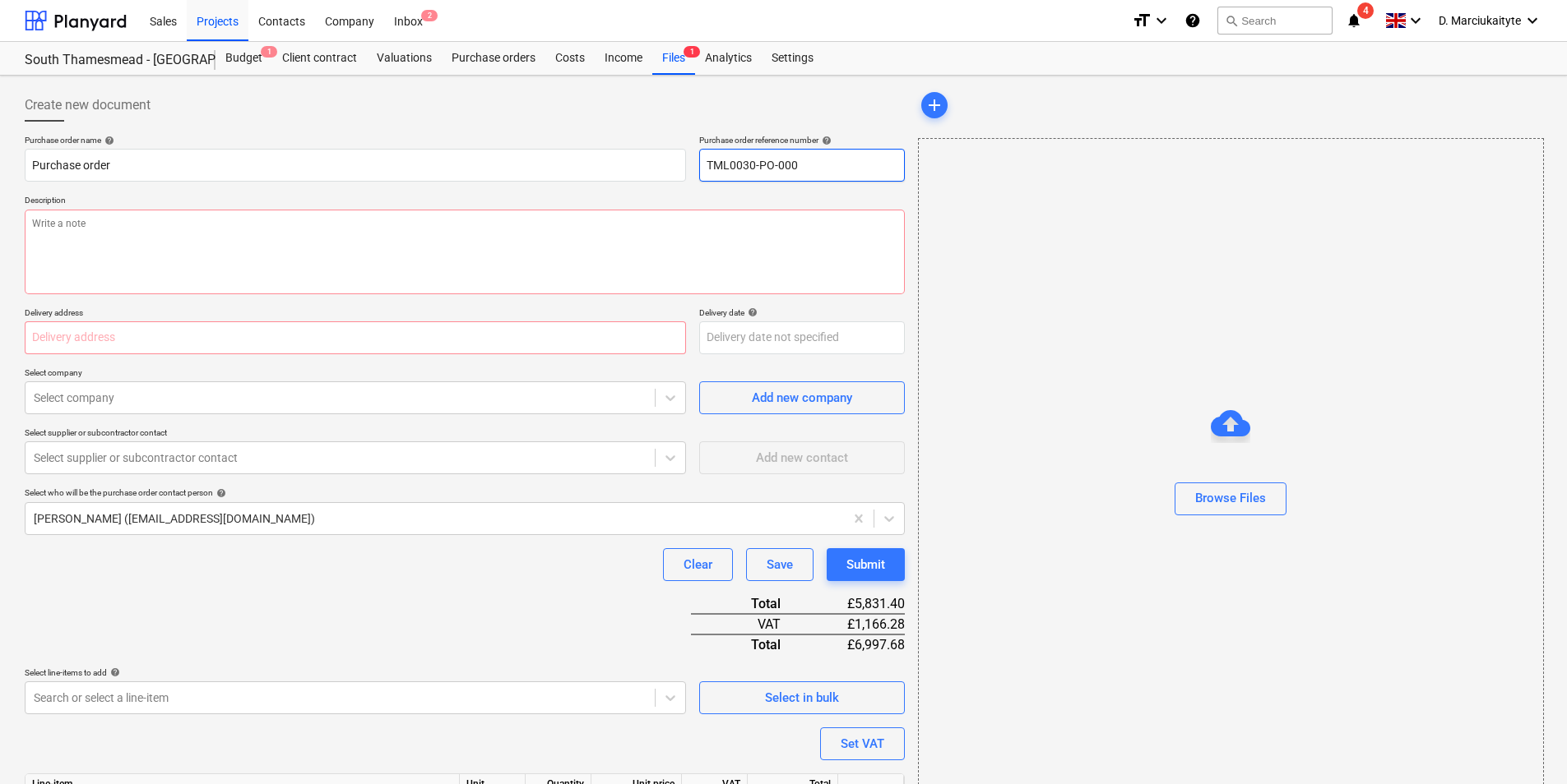
type textarea "x"
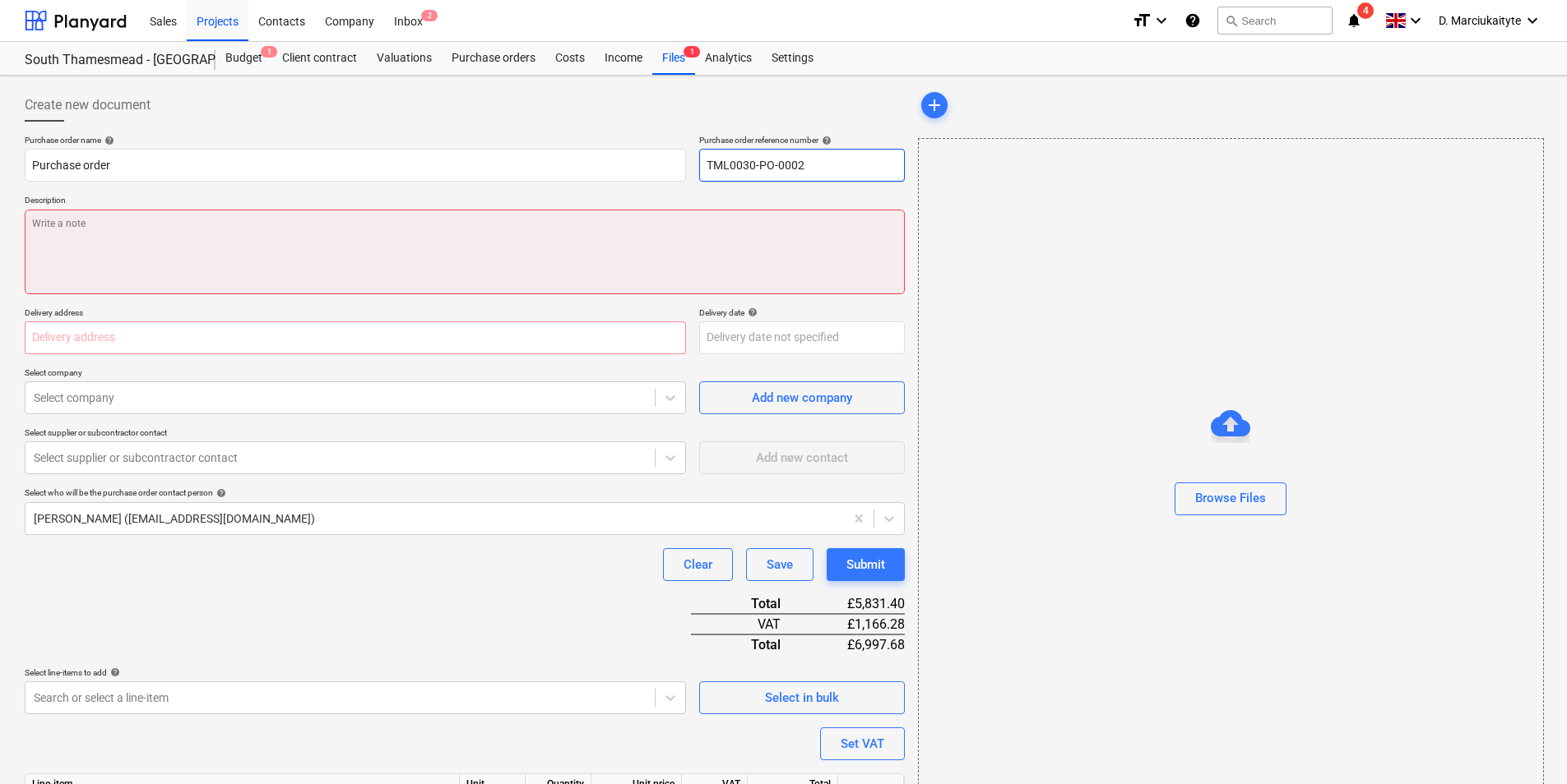
type input "TML0030-PO-0002"
click at [159, 230] on textarea at bounding box center [464, 252] width 880 height 85
type textarea "x"
type textarea "O"
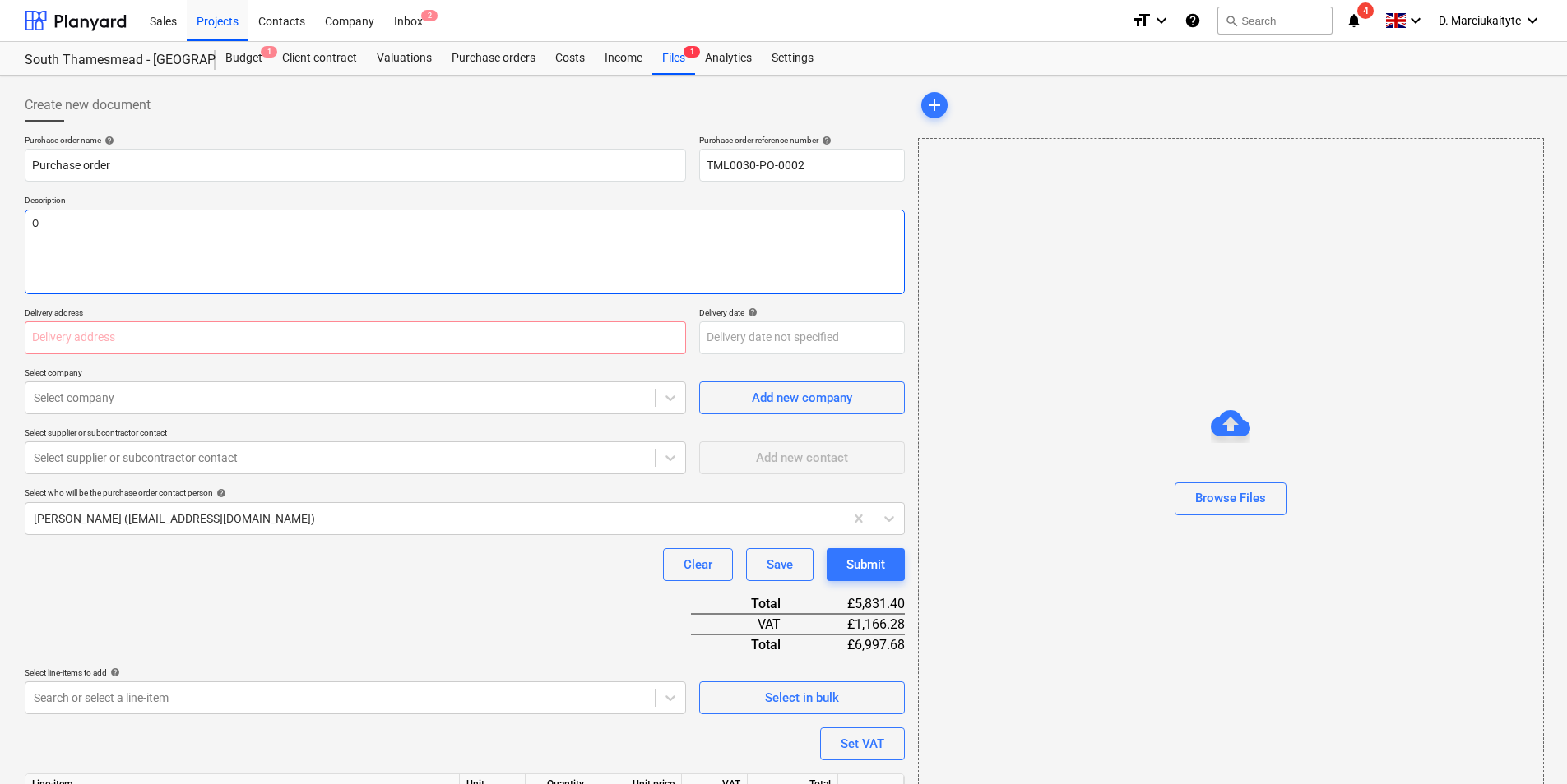
type textarea "x"
type textarea "Or"
type textarea "x"
type textarea "Ord"
type textarea "x"
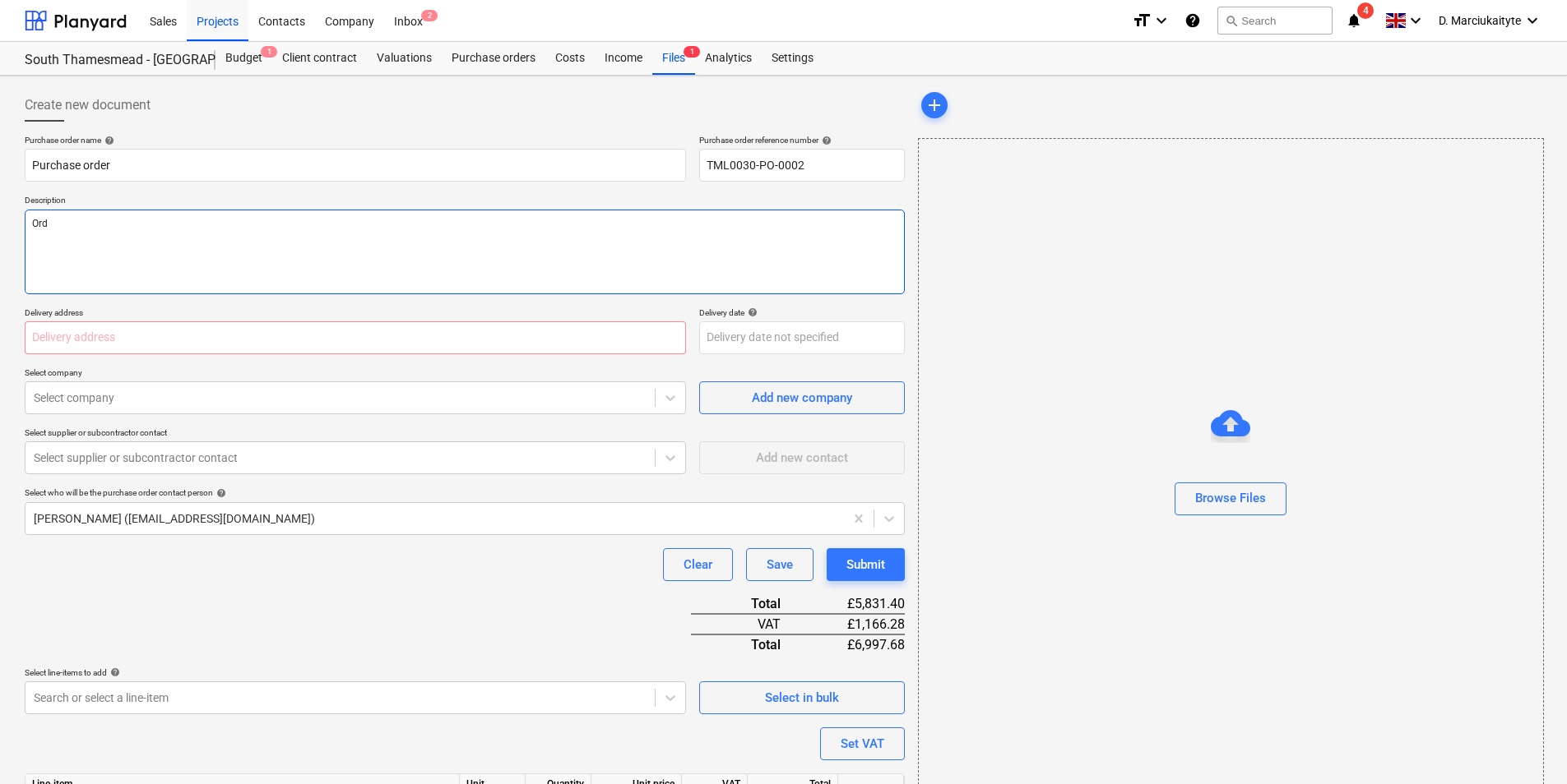
type textarea "Orde"
type textarea "x"
type textarea "Order"
type textarea "x"
type textarea "Orde"
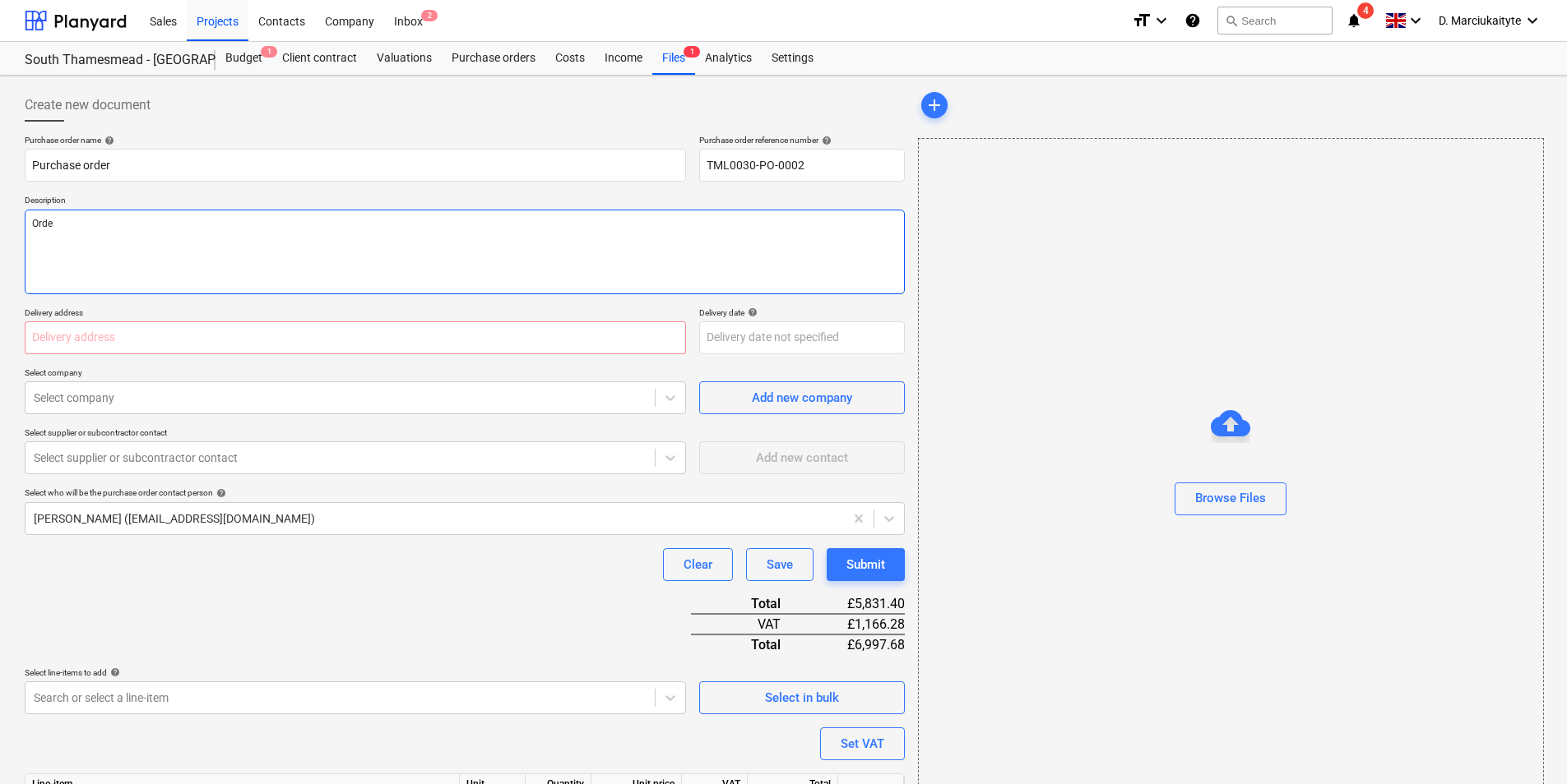
type textarea "x"
type textarea "Ord"
type textarea "x"
type textarea "Or"
type textarea "x"
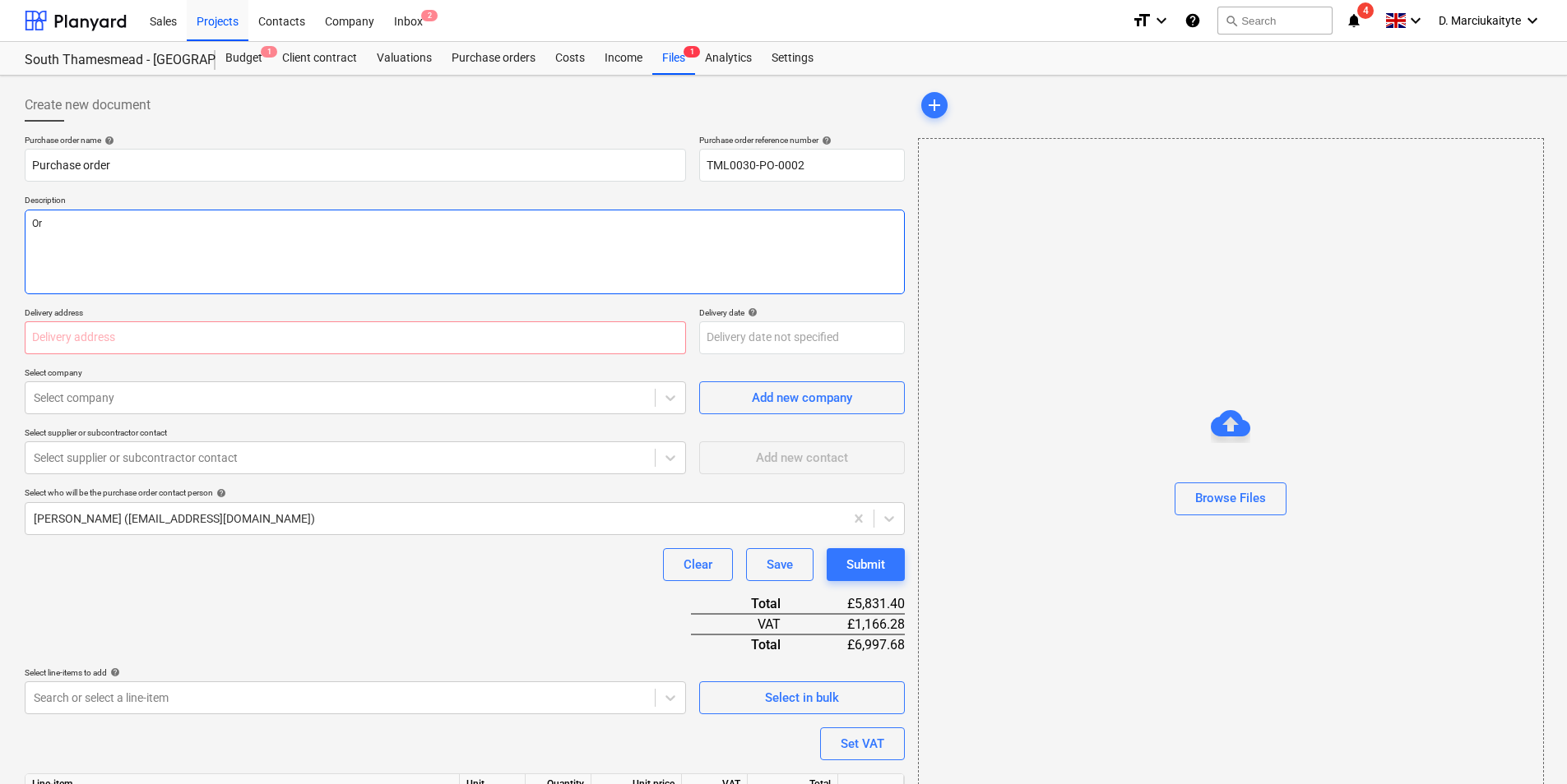
type textarea "O"
type textarea "x"
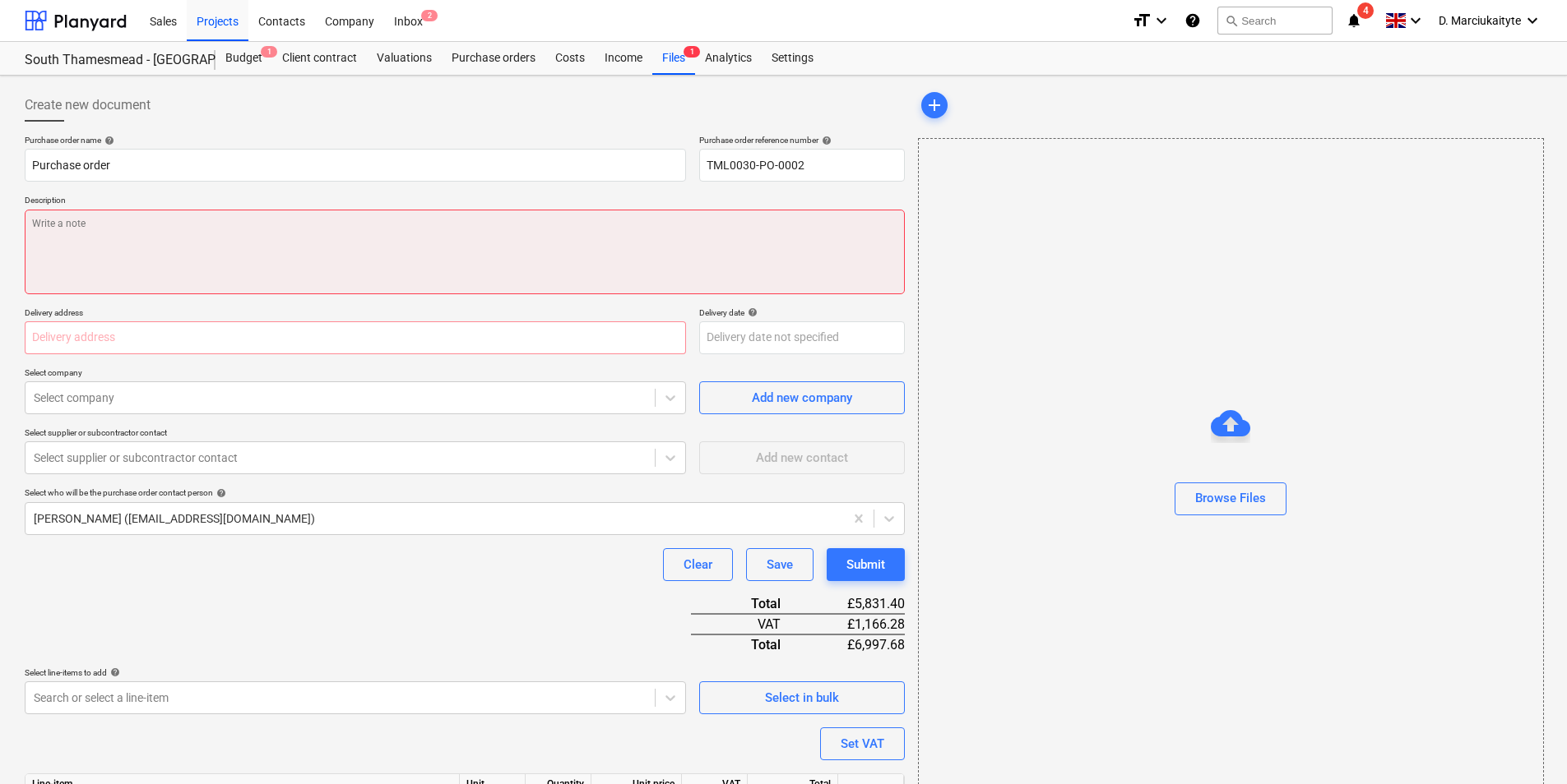
type textarea "x"
type textarea "C"
type textarea "x"
type textarea "Ca"
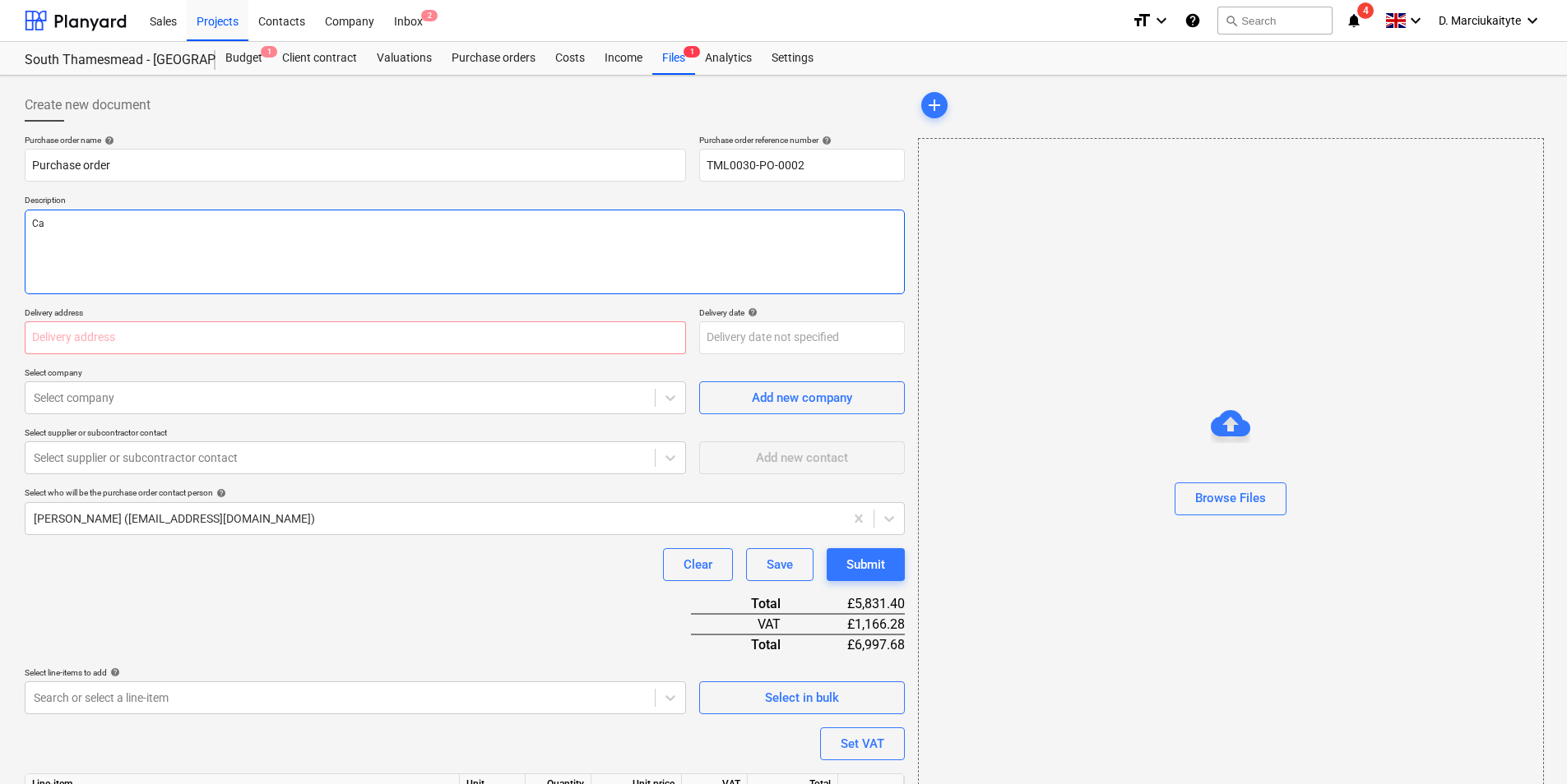
type textarea "x"
type textarea "Cal"
type textarea "x"
type textarea "Call"
type textarea "x"
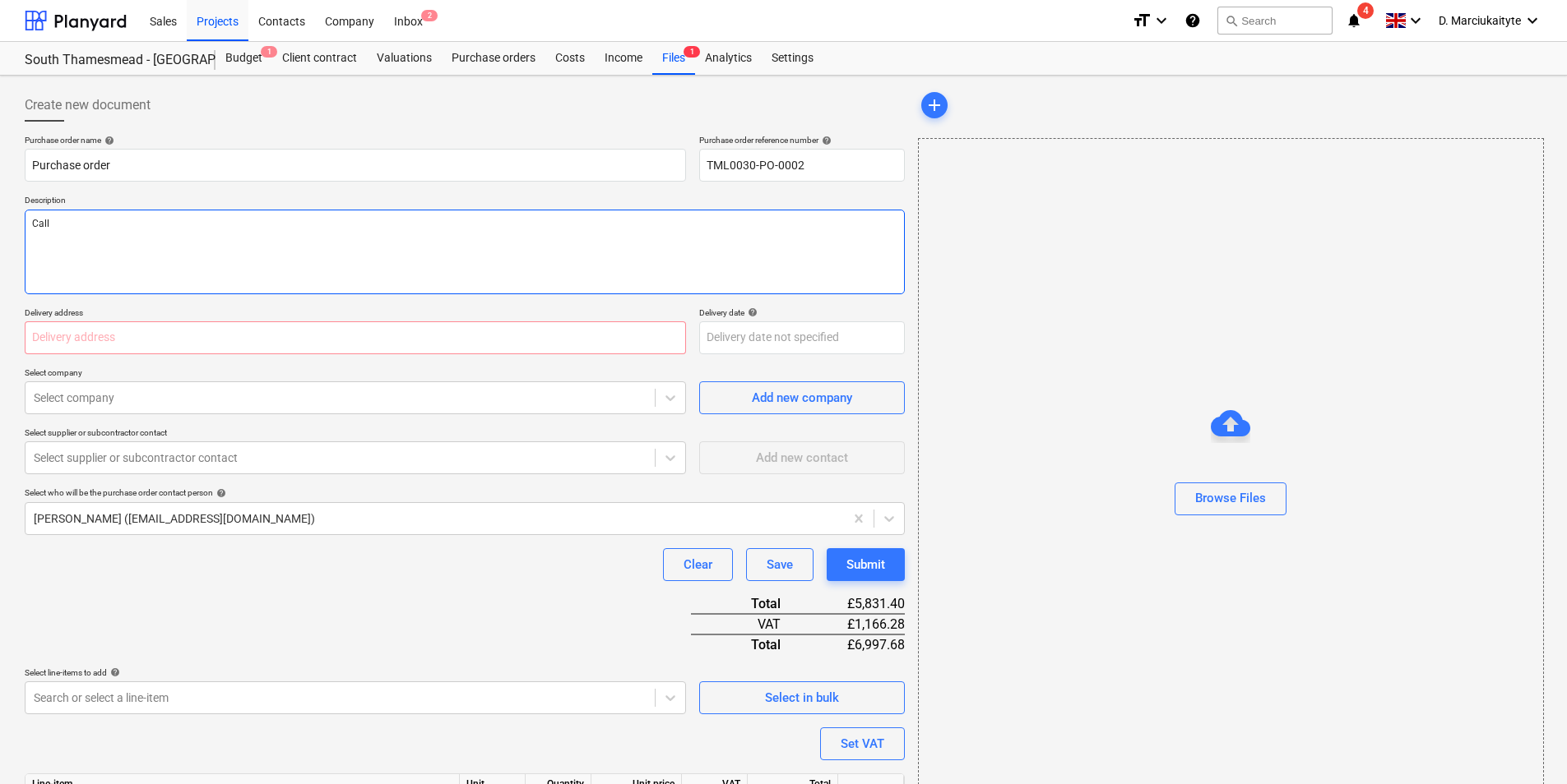
type textarea "Call"
type textarea "x"
type textarea "Call o"
type textarea "x"
type textarea "Call of"
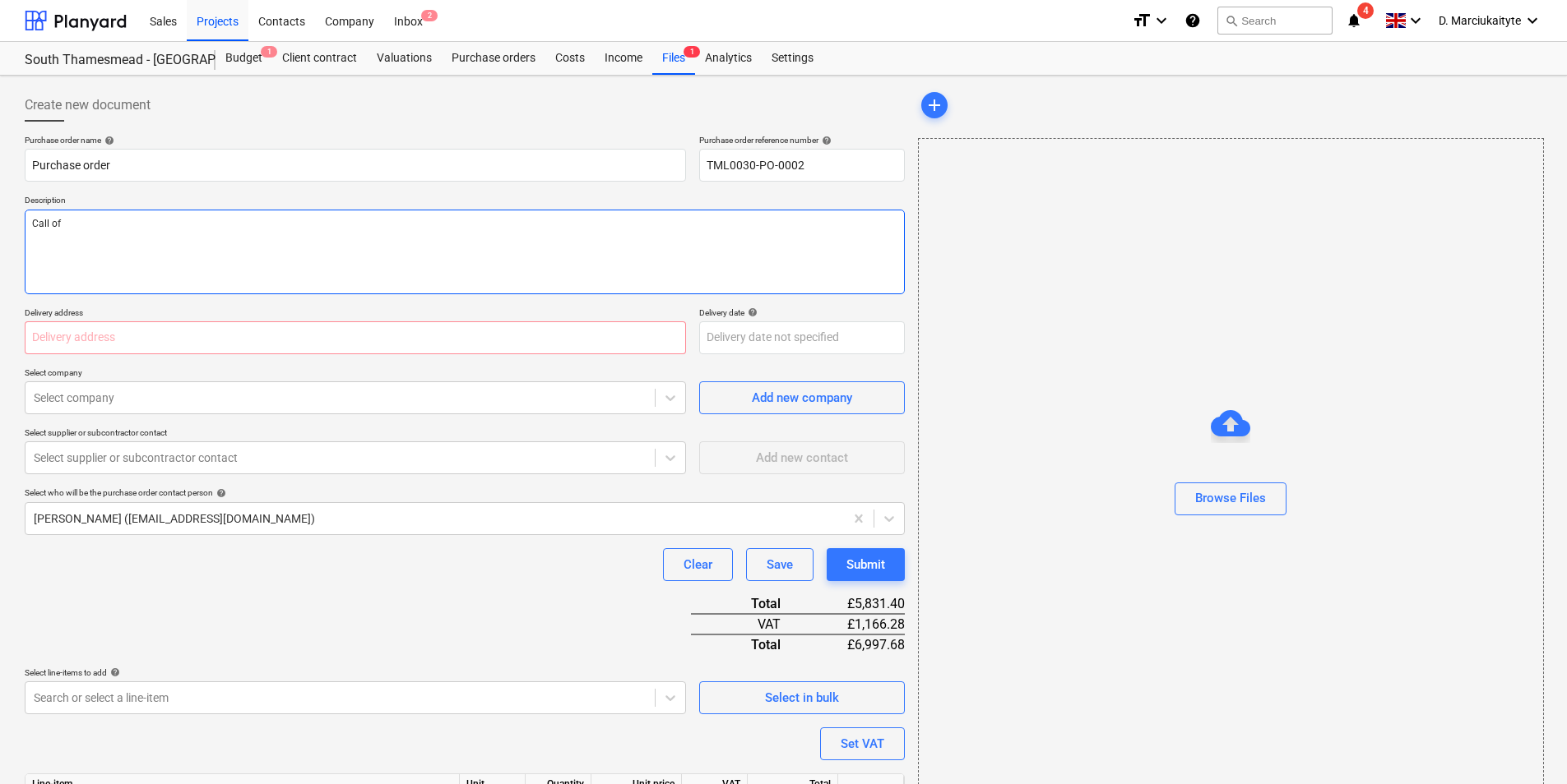
type textarea "x"
type textarea "Call off"
type textarea "x"
type textarea "Call off"
type textarea "x"
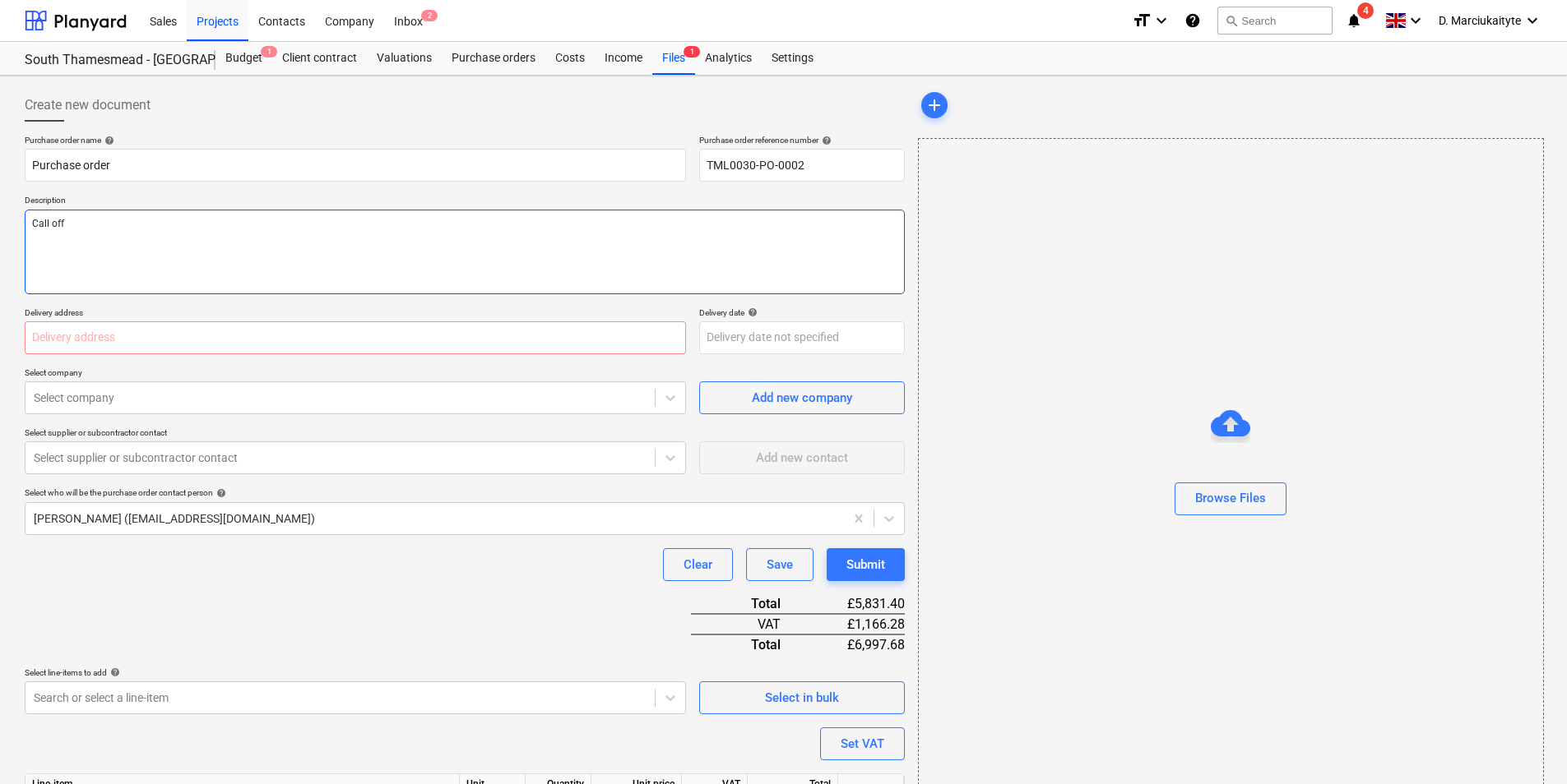
type textarea "Call off b"
type textarea "x"
type textarea "Call off by"
type textarea "x"
type textarea "Call off by"
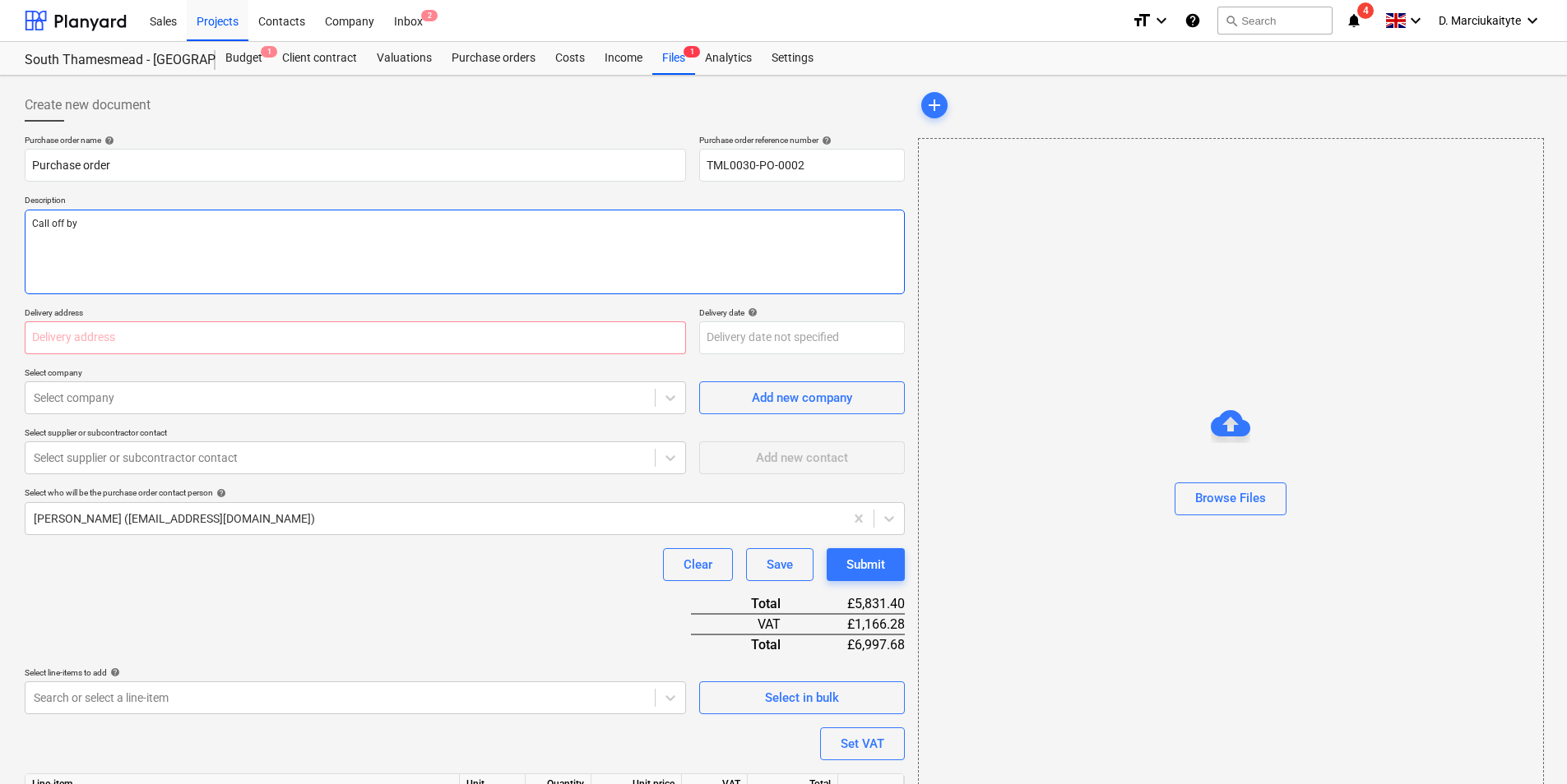
type textarea "x"
type textarea "Call off by Al"
type textarea "x"
type textarea "Call off by Ale"
type textarea "x"
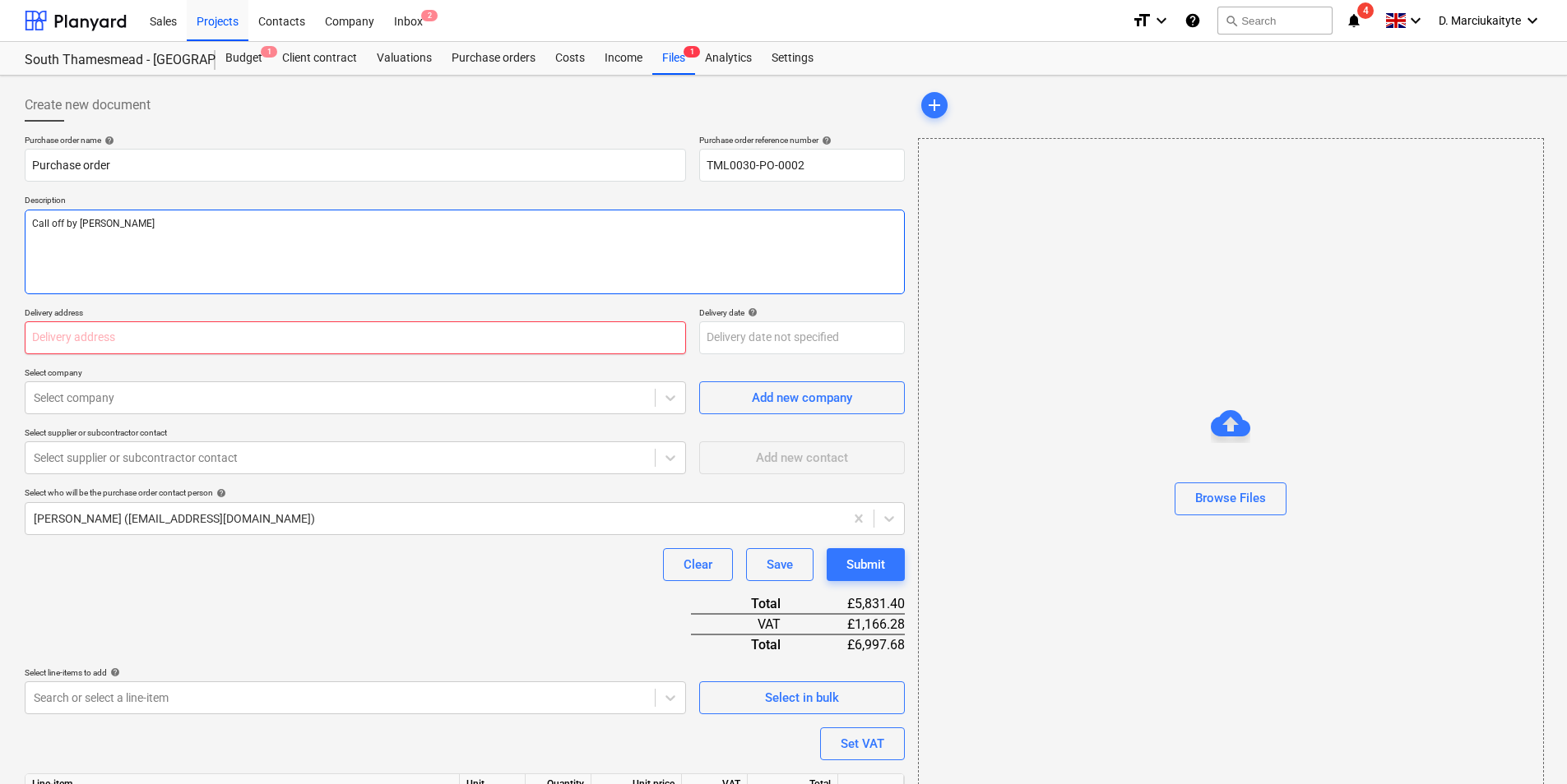
type textarea "Call off by Alex"
click at [212, 325] on input "text" at bounding box center [355, 337] width 661 height 33
click at [464, 325] on input "text" at bounding box center [355, 337] width 661 height 33
paste input "[PERSON_NAME] Partnerships, [STREET_ADDRESS]"
type textarea "x"
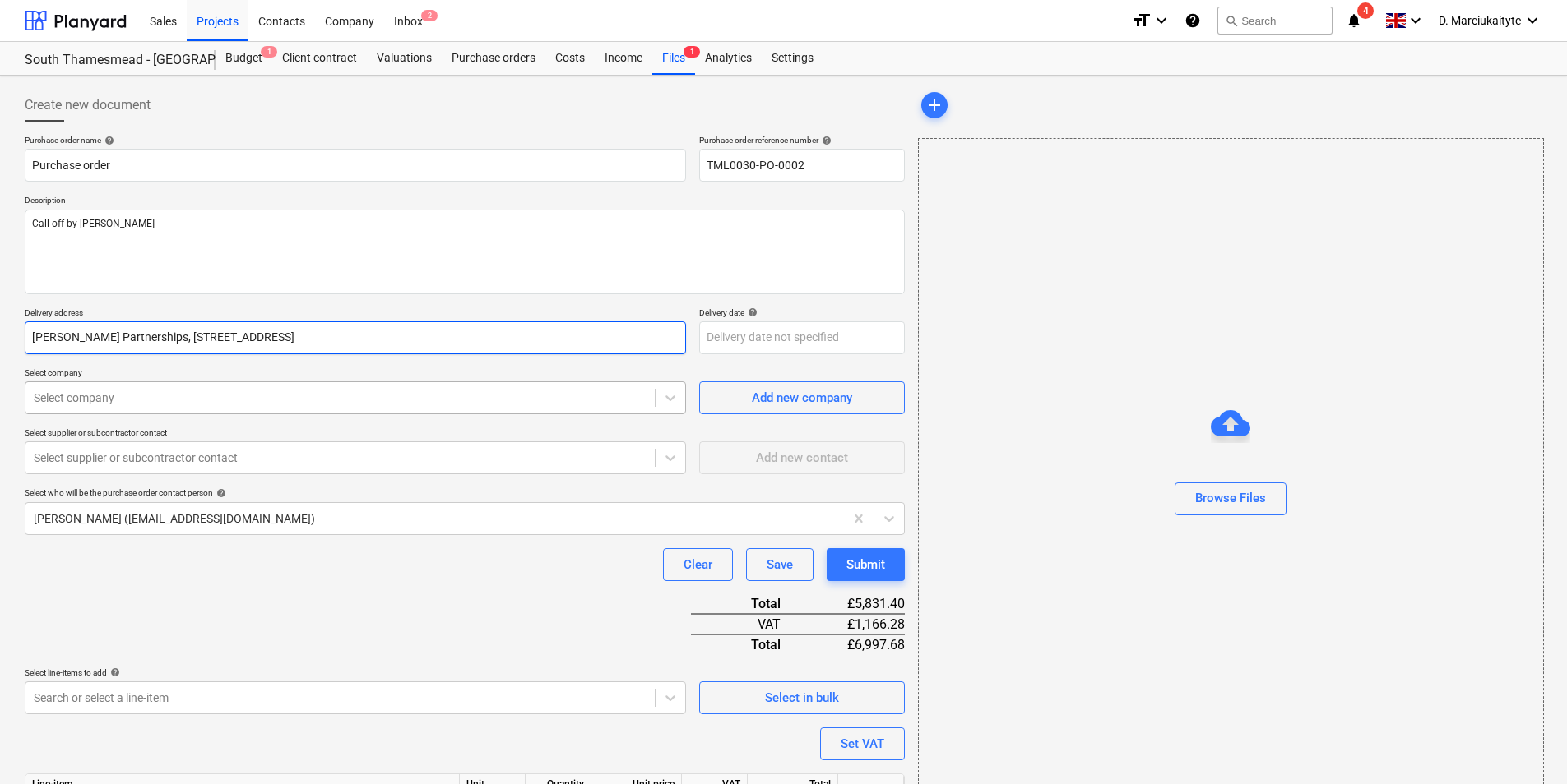
type input "[PERSON_NAME] Partnerships, [STREET_ADDRESS]"
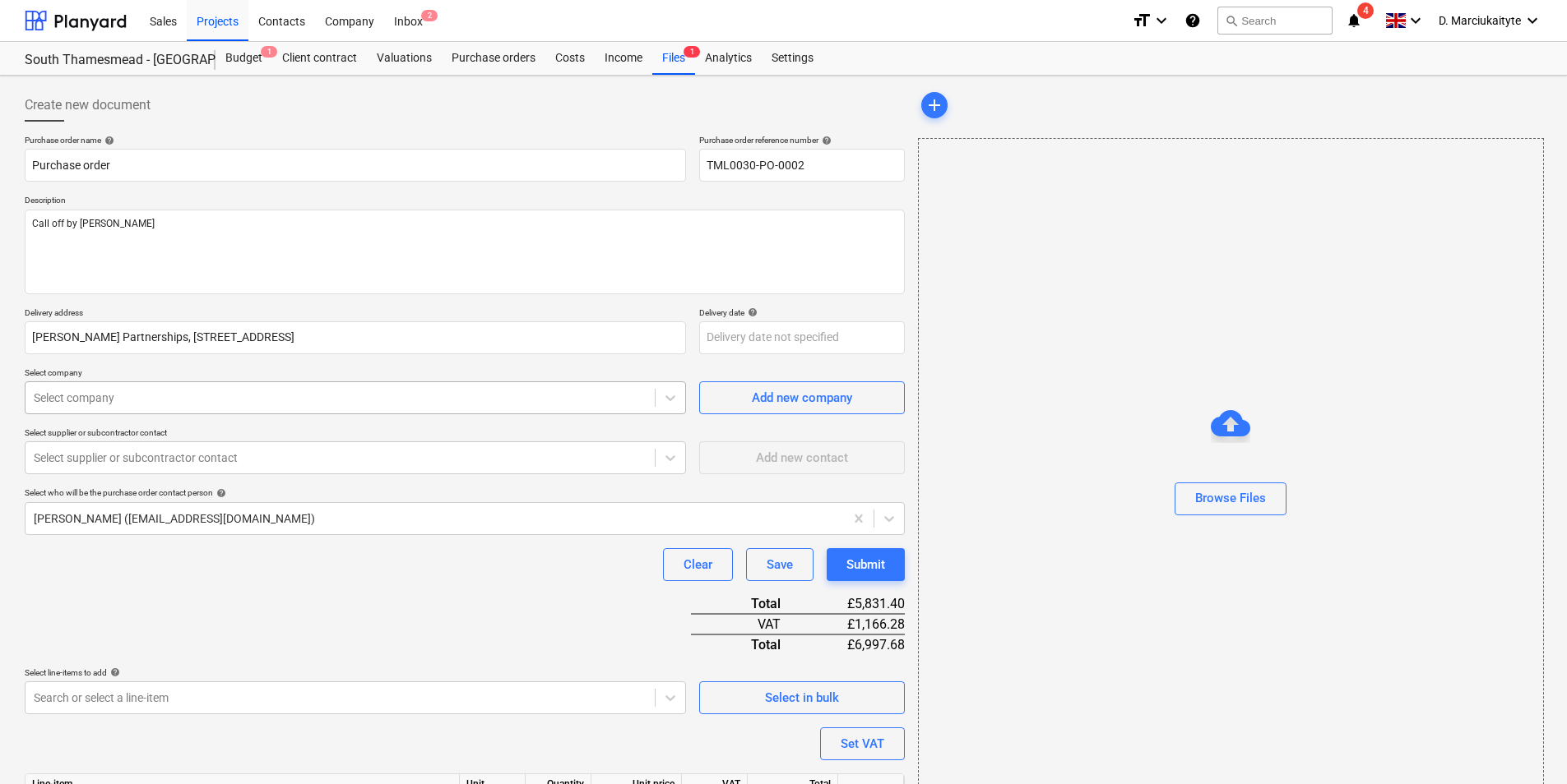
type textarea "x"
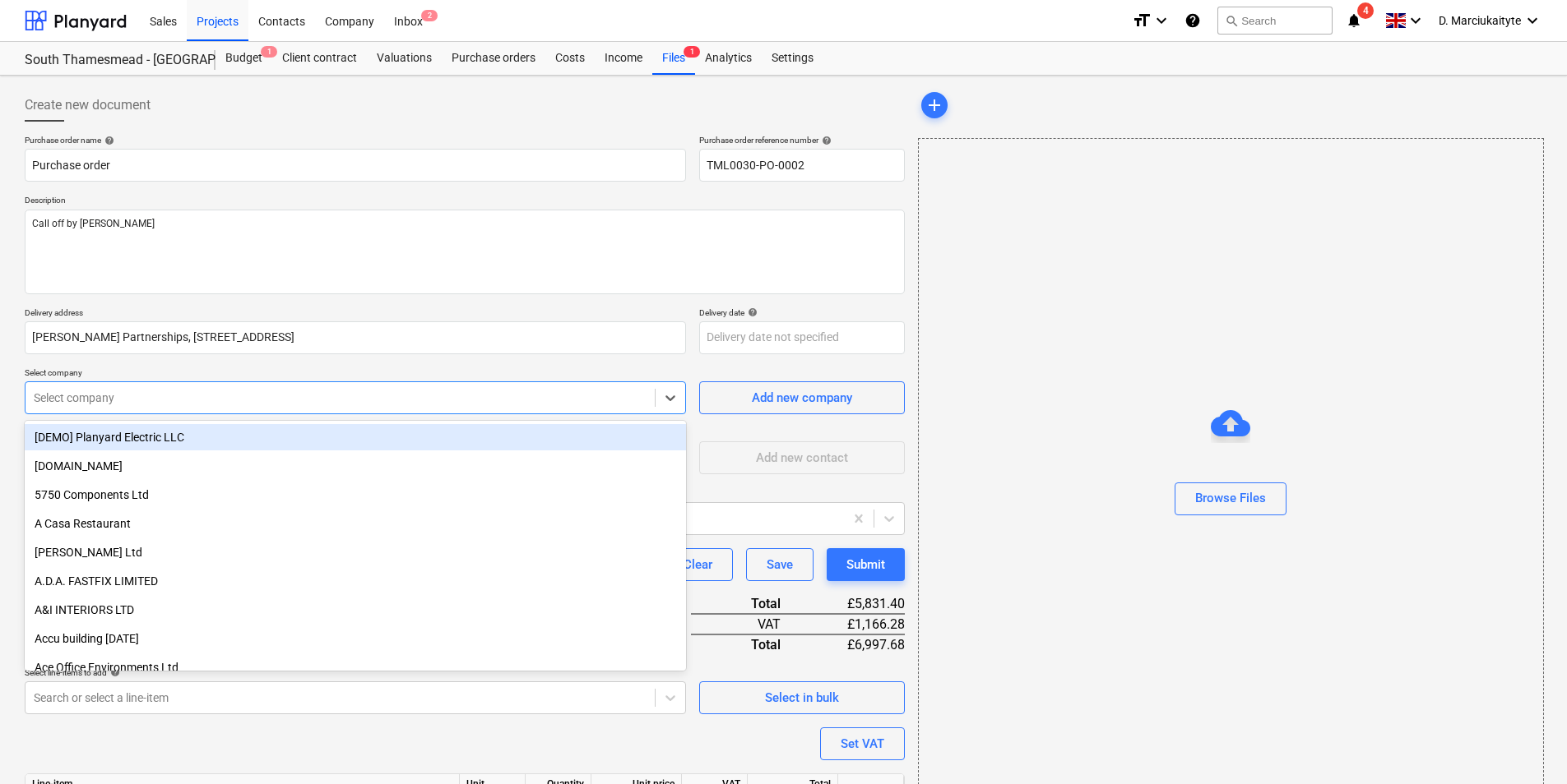
click at [489, 403] on div at bounding box center [340, 398] width 612 height 17
type input "eli"
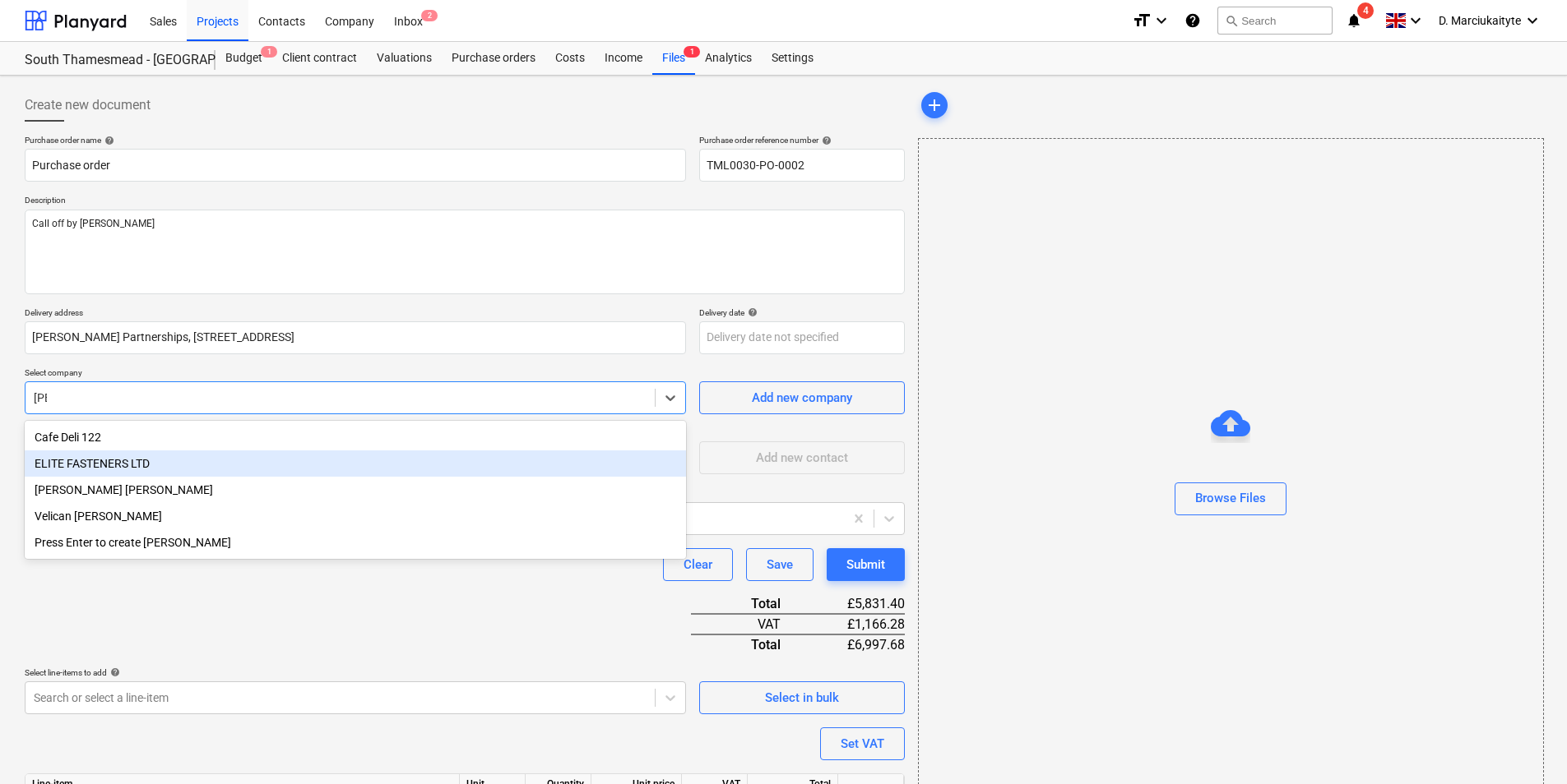
drag, startPoint x: 249, startPoint y: 470, endPoint x: 247, endPoint y: 459, distance: 11.2
click at [249, 465] on div "ELITE FASTENERS LTD" at bounding box center [355, 463] width 661 height 26
type textarea "x"
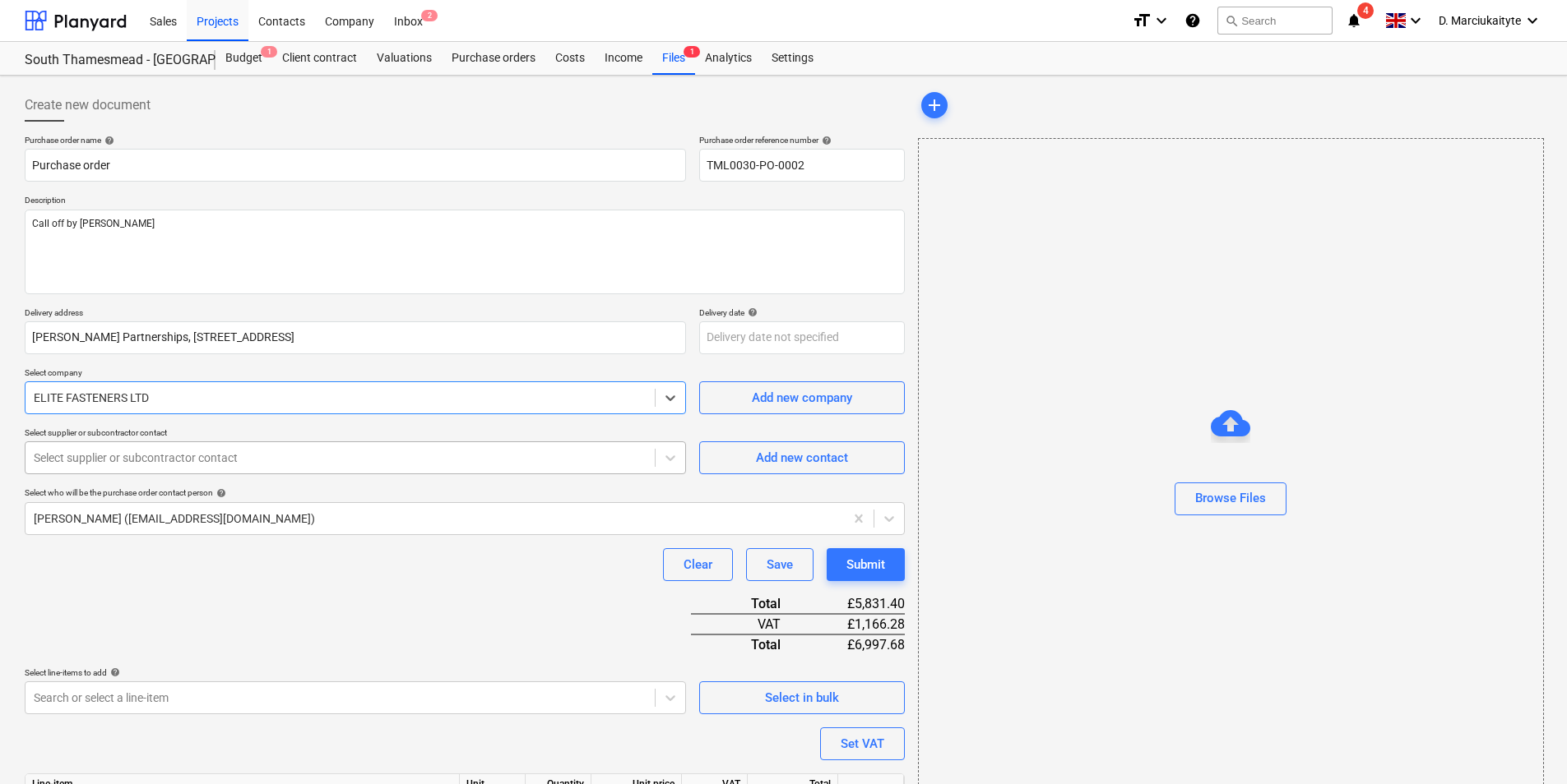
click at [242, 464] on div at bounding box center [340, 458] width 612 height 17
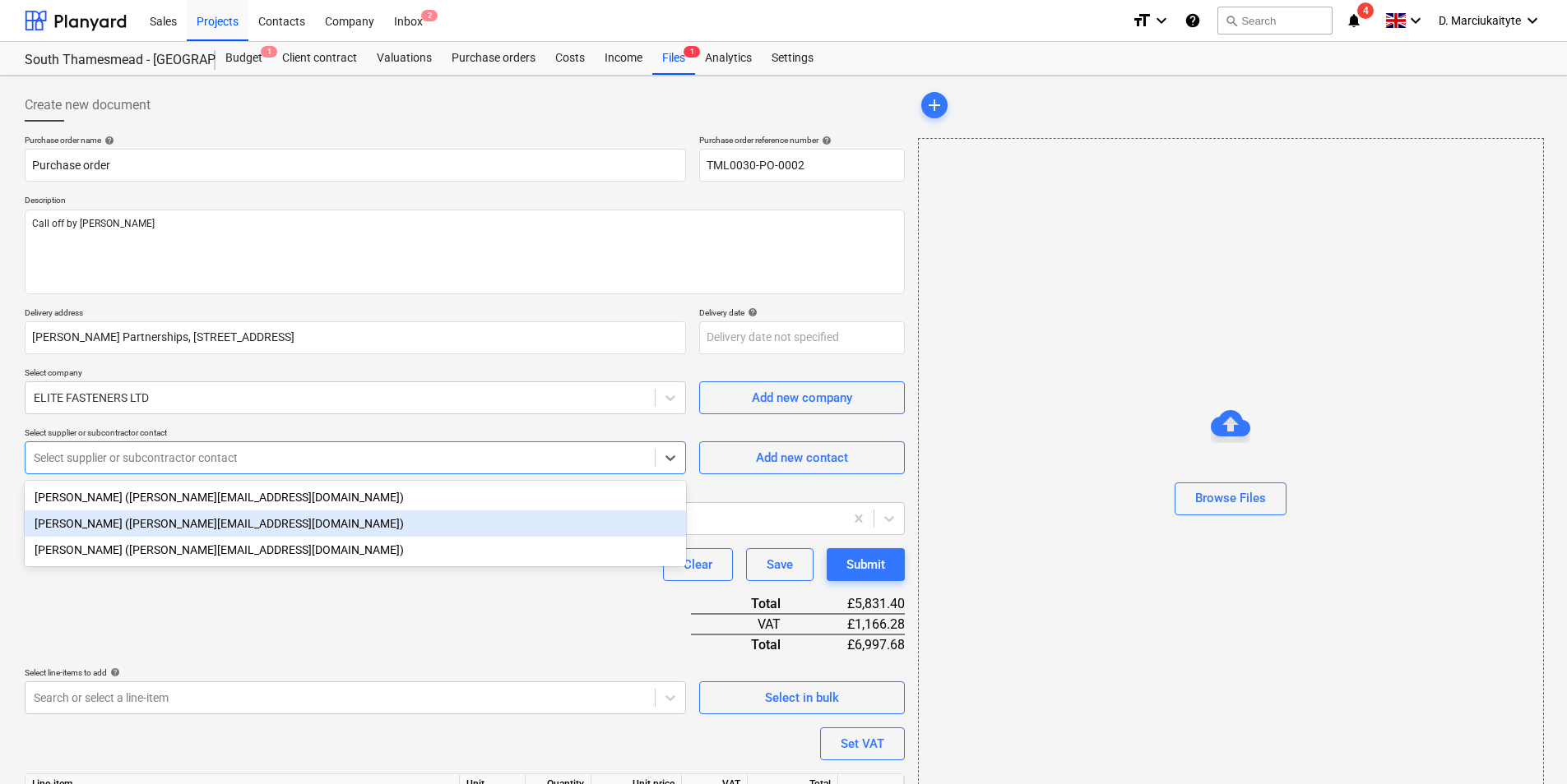
click at [220, 517] on div "Nick (nick@elitefasteners.co.uk)" at bounding box center [355, 523] width 661 height 26
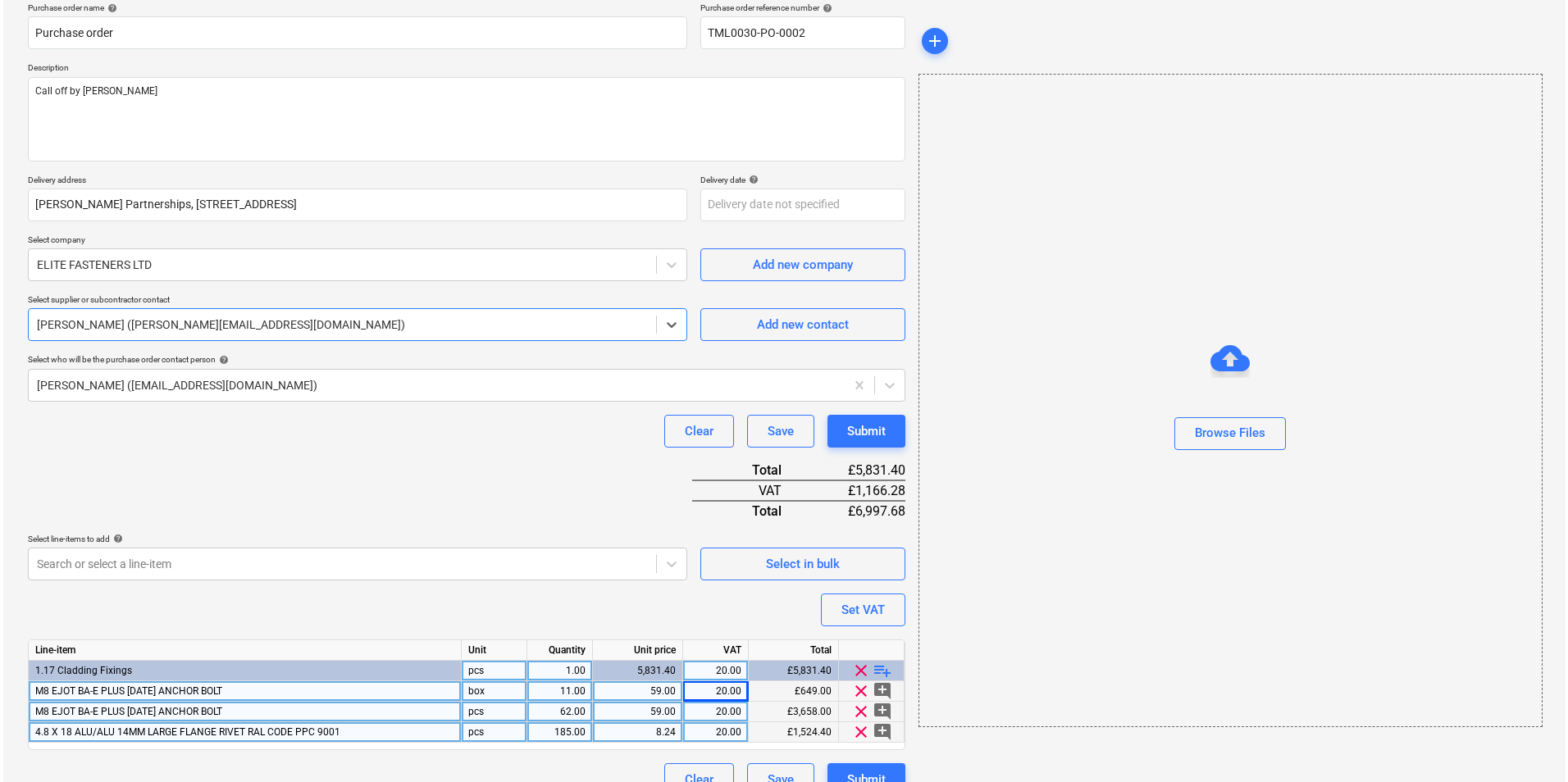
scroll to position [159, 0]
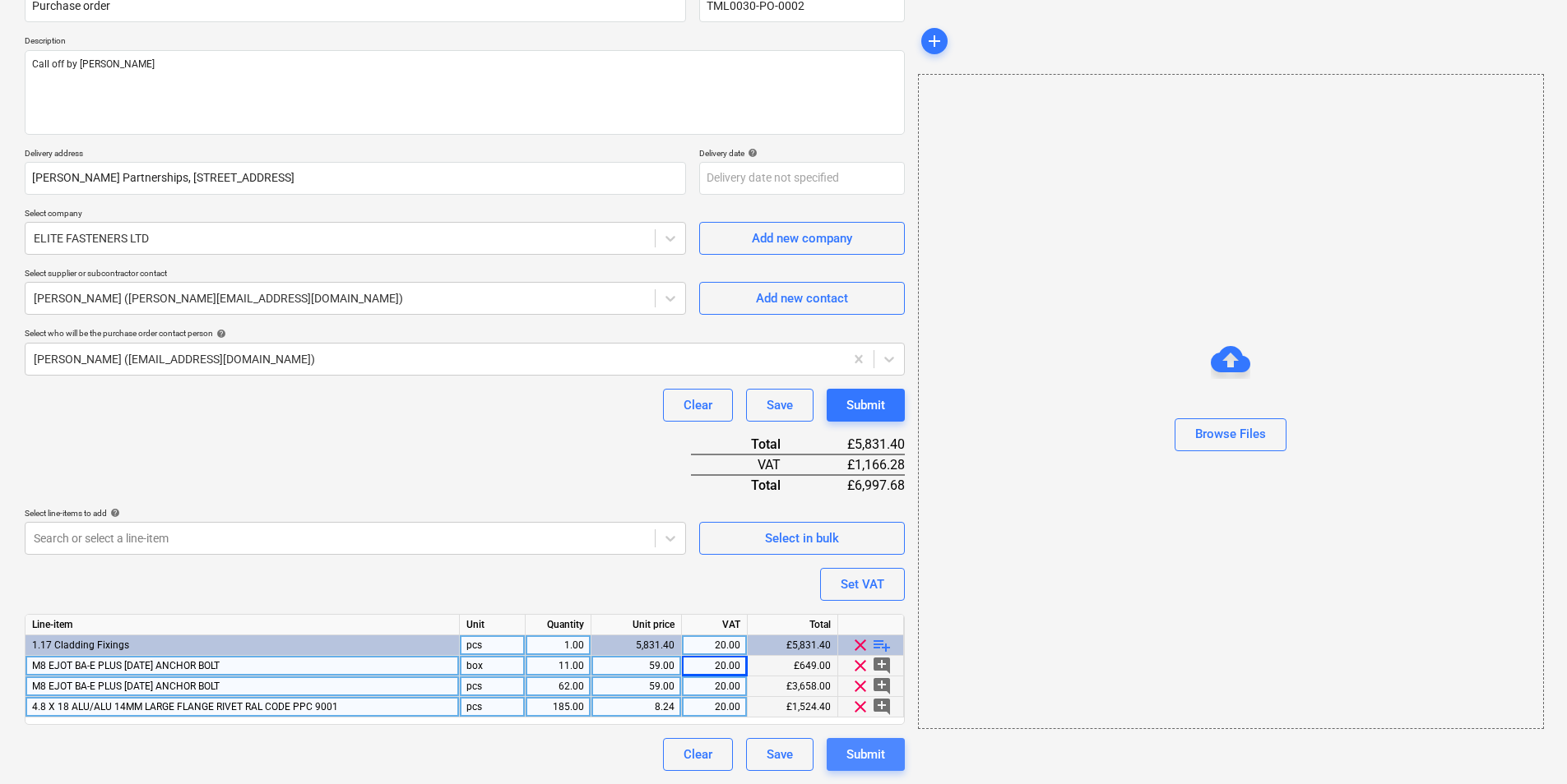
click at [877, 767] on button "Submit" at bounding box center [865, 754] width 78 height 33
type textarea "x"
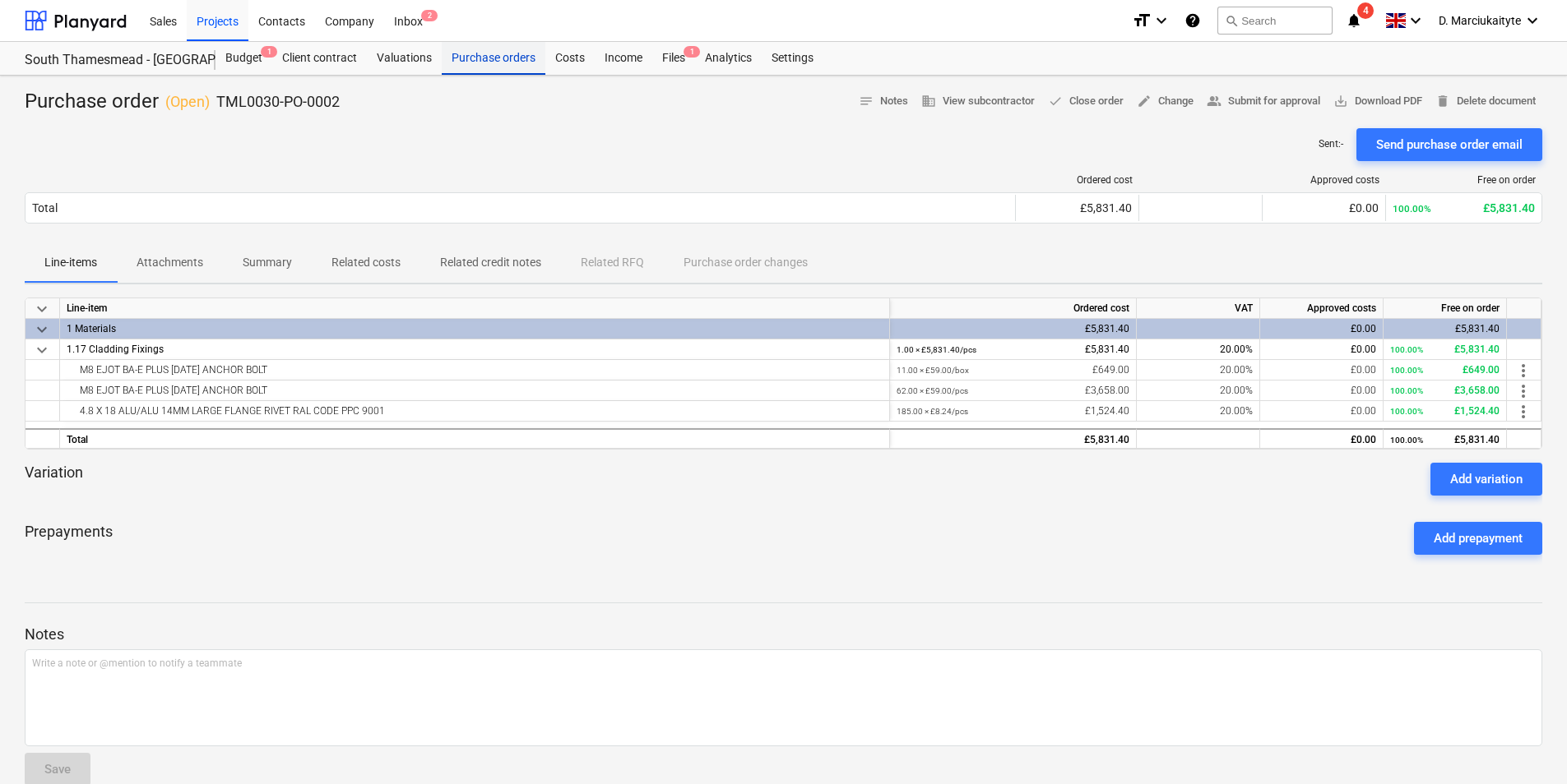
click at [483, 60] on div "Purchase orders" at bounding box center [493, 58] width 104 height 33
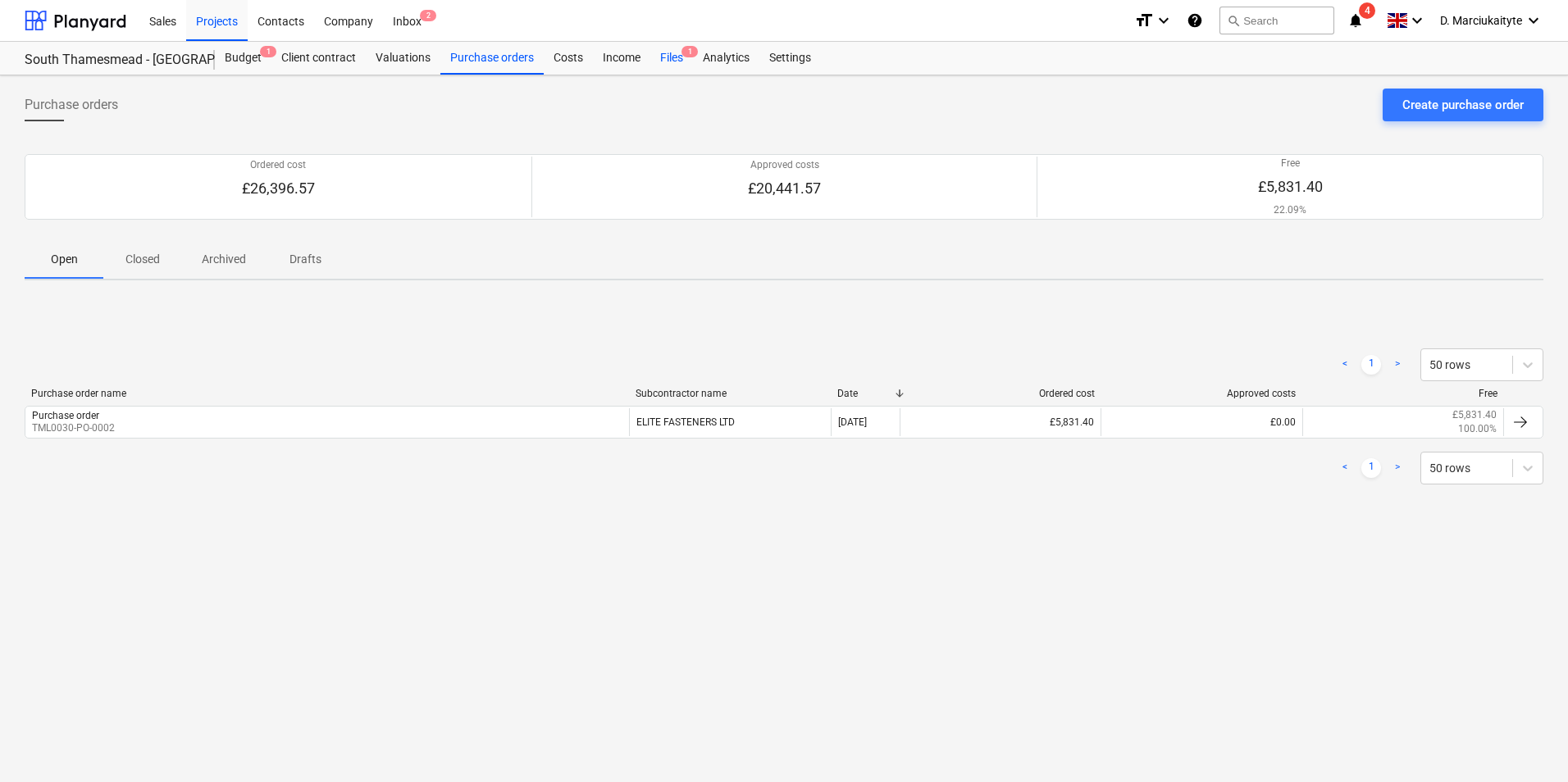
click at [679, 58] on div "Files 1" at bounding box center [671, 58] width 43 height 33
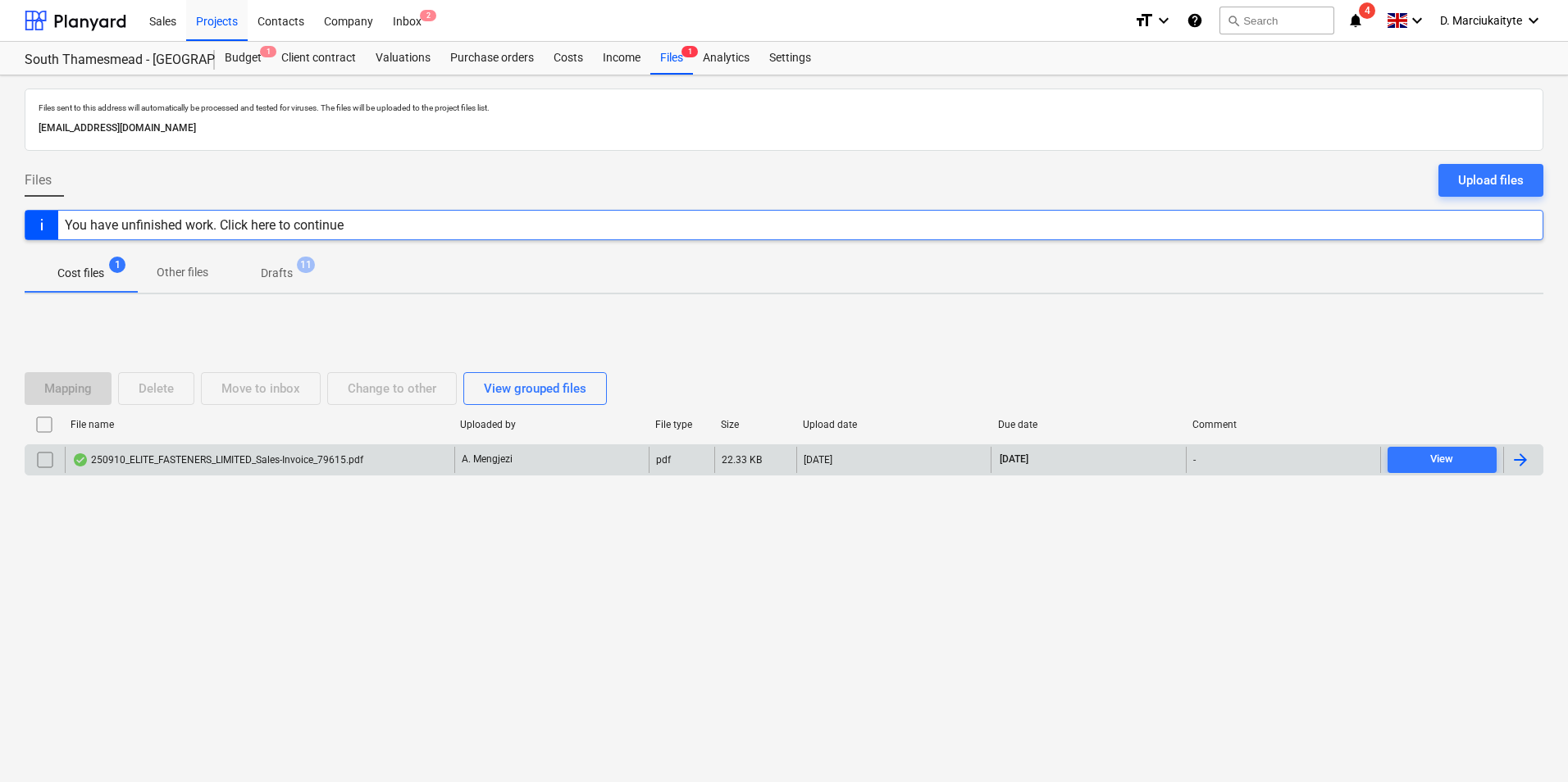
click at [366, 471] on div "250910_ELITE_FASTENERS_LIMITED_Sales-Invoice_79615.pdf" at bounding box center [259, 459] width 390 height 26
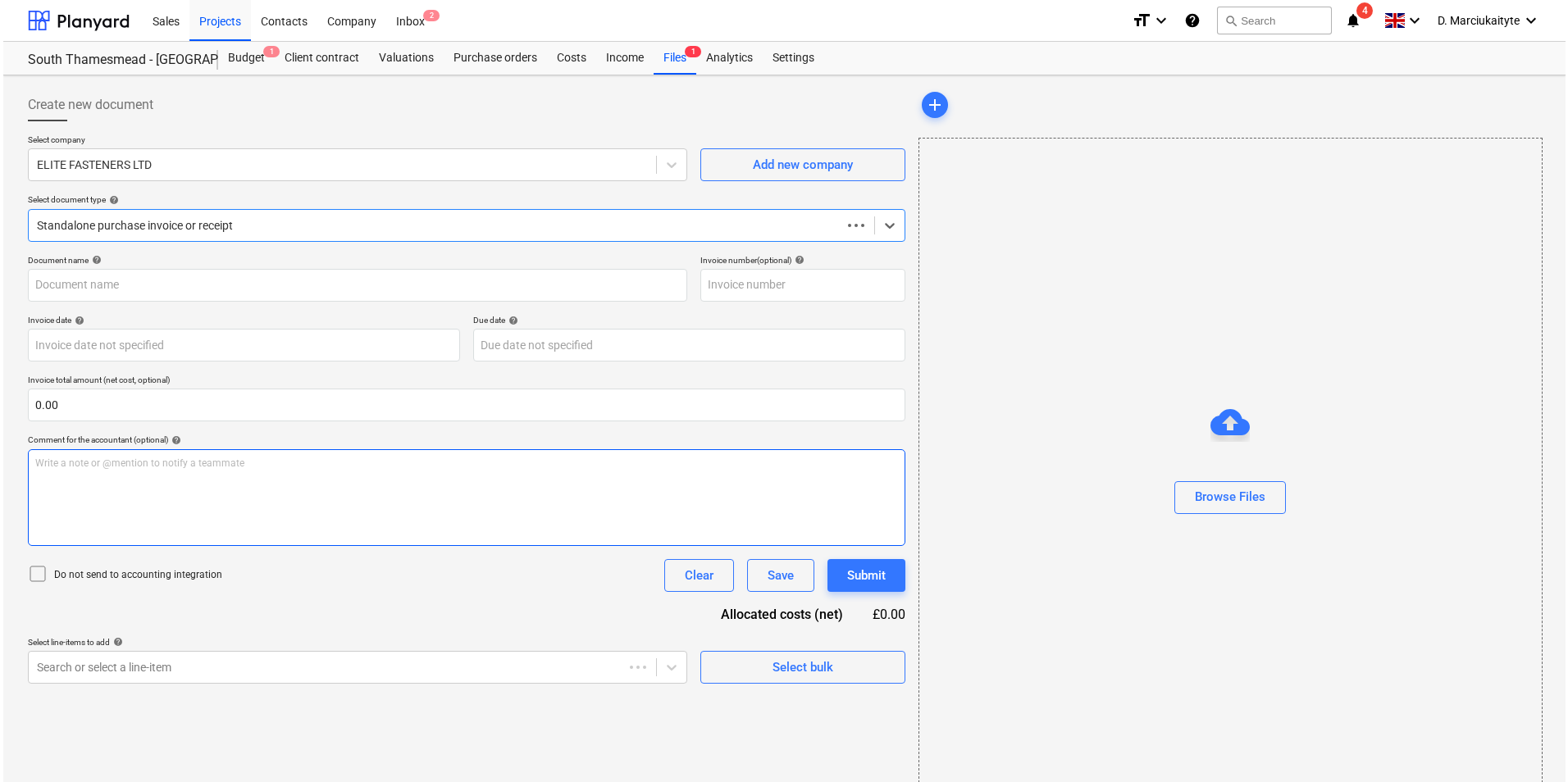
type input "79615"
type input "[DATE]"
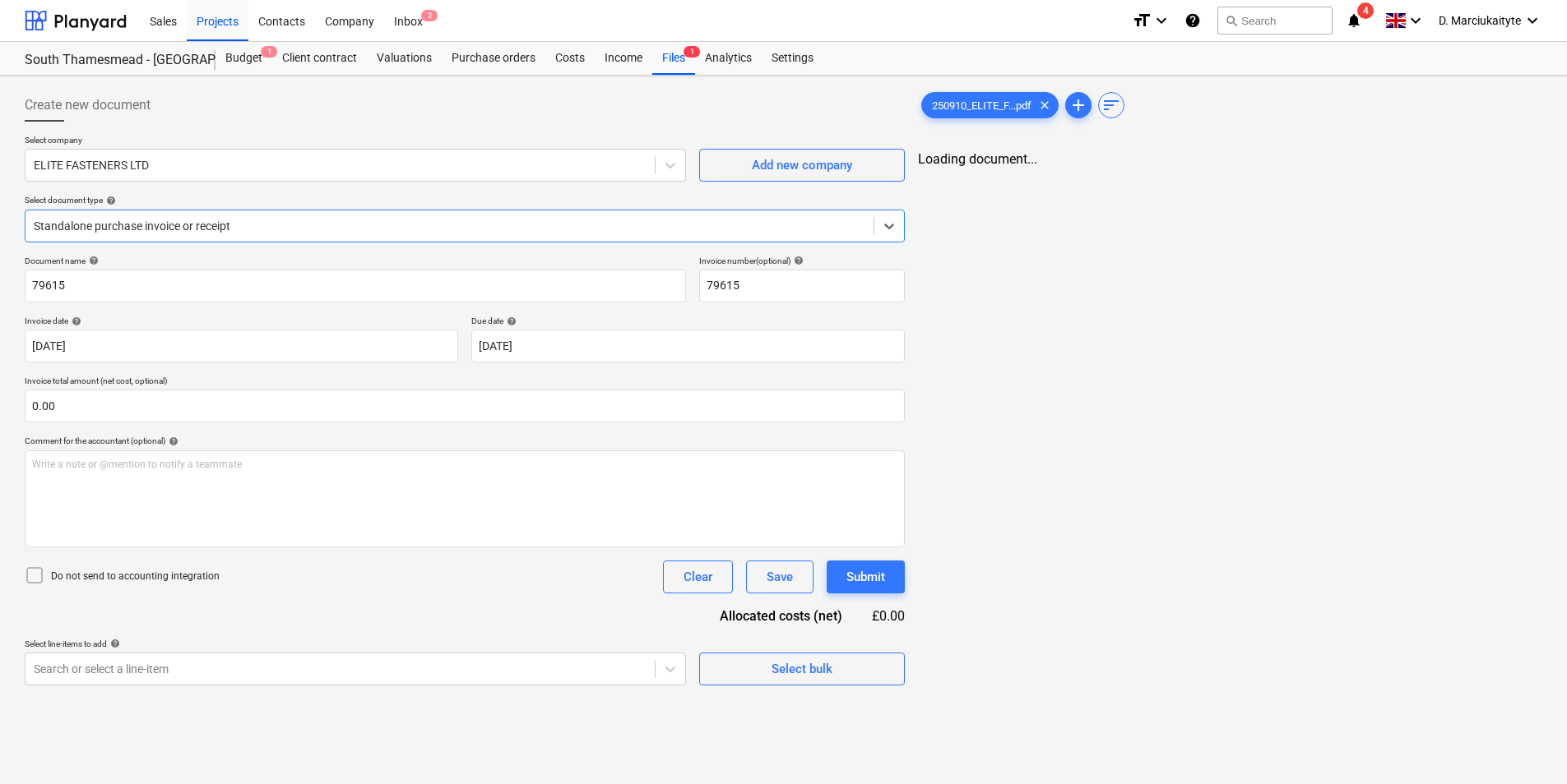
click at [243, 228] on div at bounding box center [449, 226] width 831 height 17
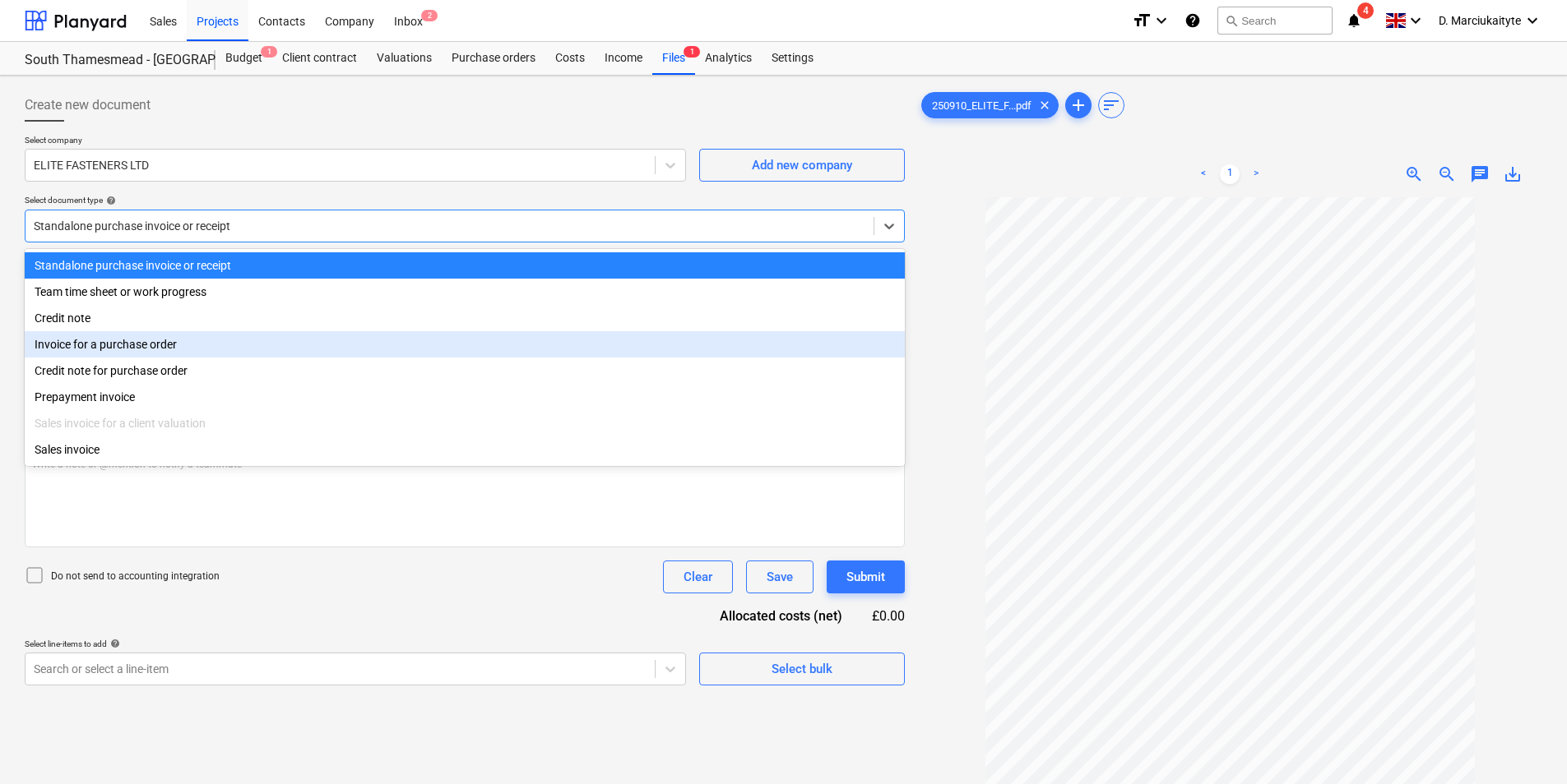
click at [171, 352] on div "Invoice for a purchase order" at bounding box center [464, 344] width 880 height 26
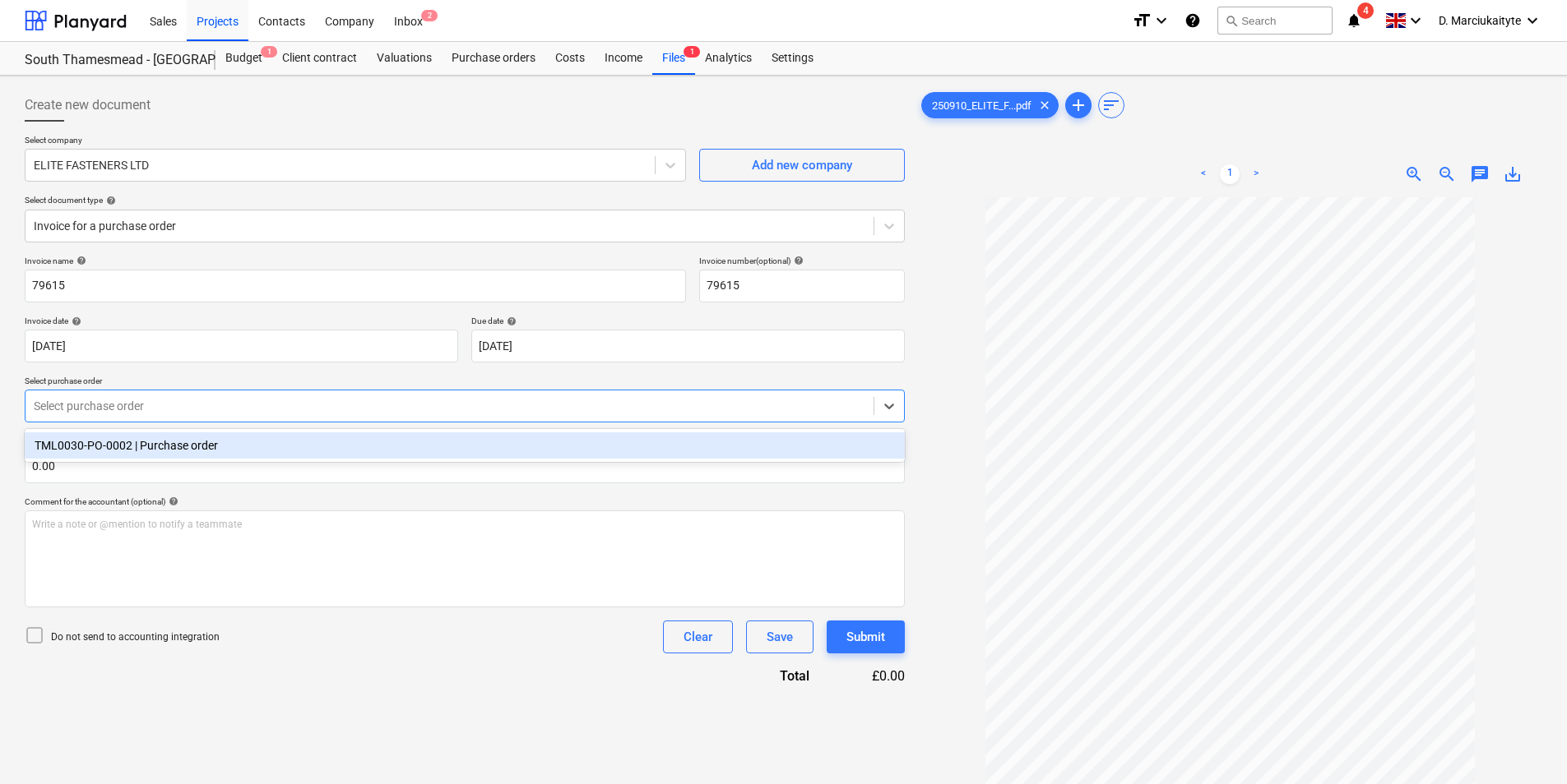
click at [218, 401] on div at bounding box center [449, 406] width 831 height 17
click at [228, 441] on div "TML0030-PO-0002 | Purchase order" at bounding box center [464, 445] width 880 height 26
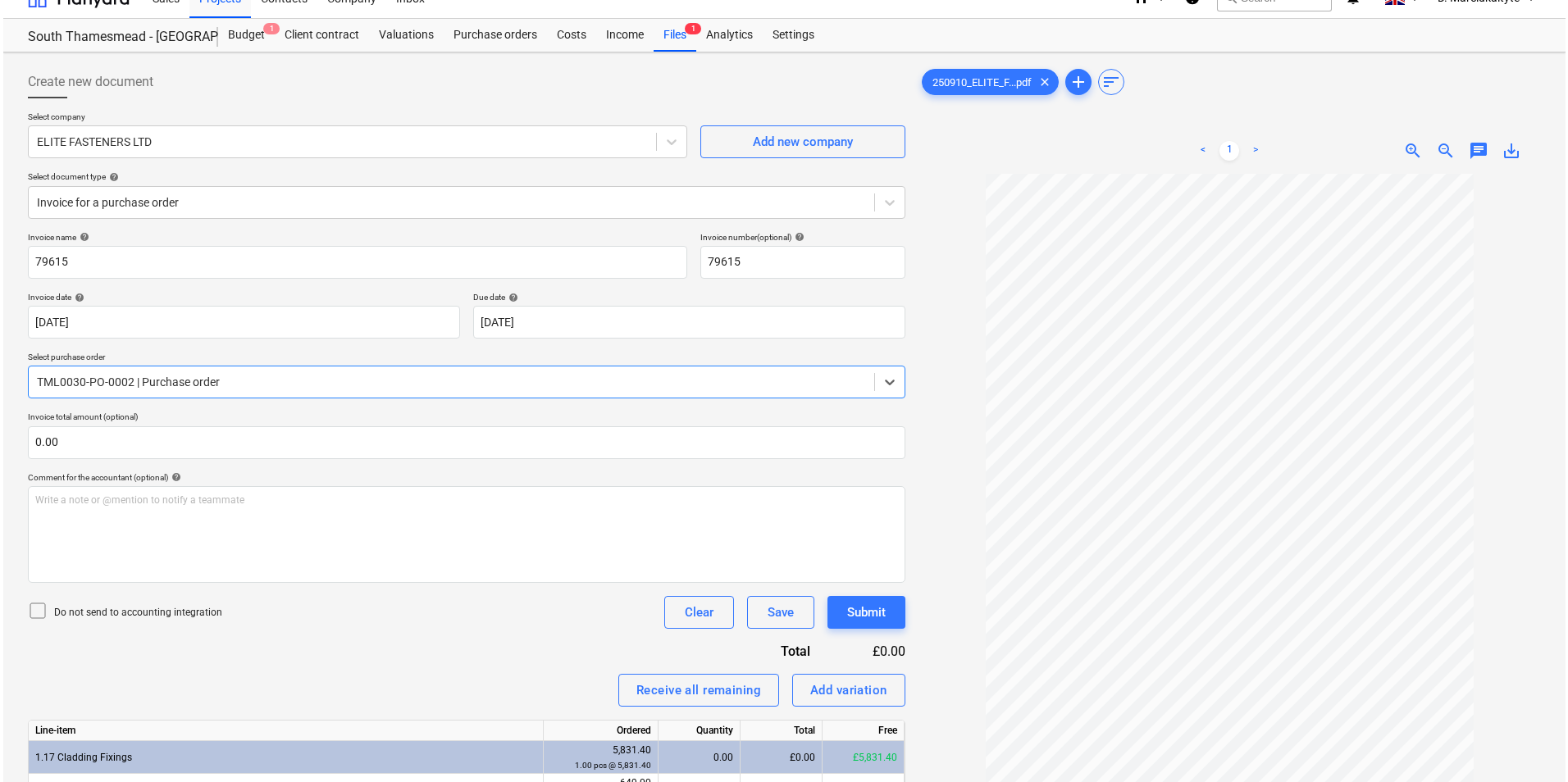
scroll to position [180, 0]
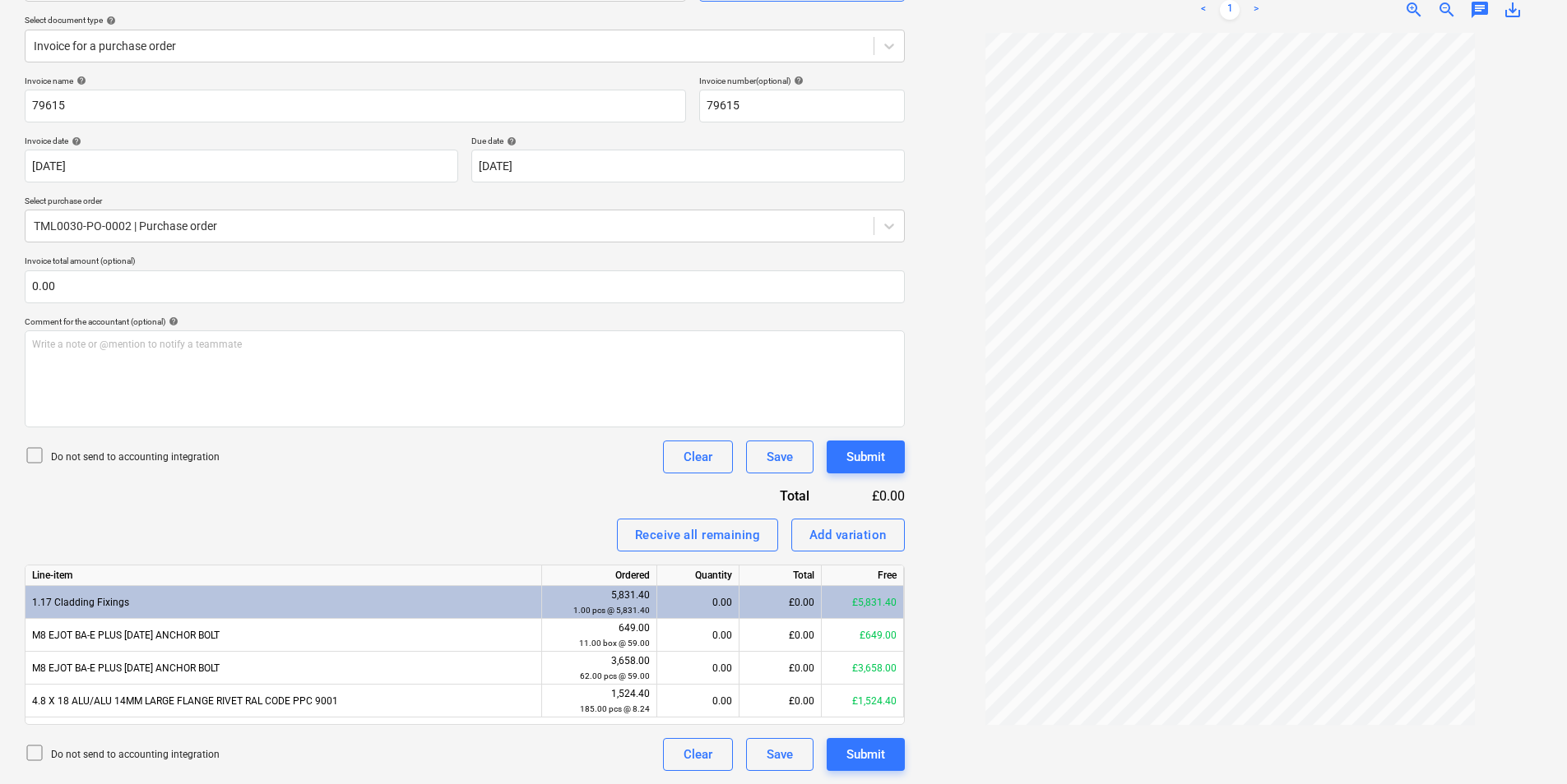
click at [704, 604] on div "0.00" at bounding box center [697, 602] width 68 height 33
type input "11"
type input "62"
type input "185"
click at [859, 763] on div "Submit" at bounding box center [866, 754] width 39 height 21
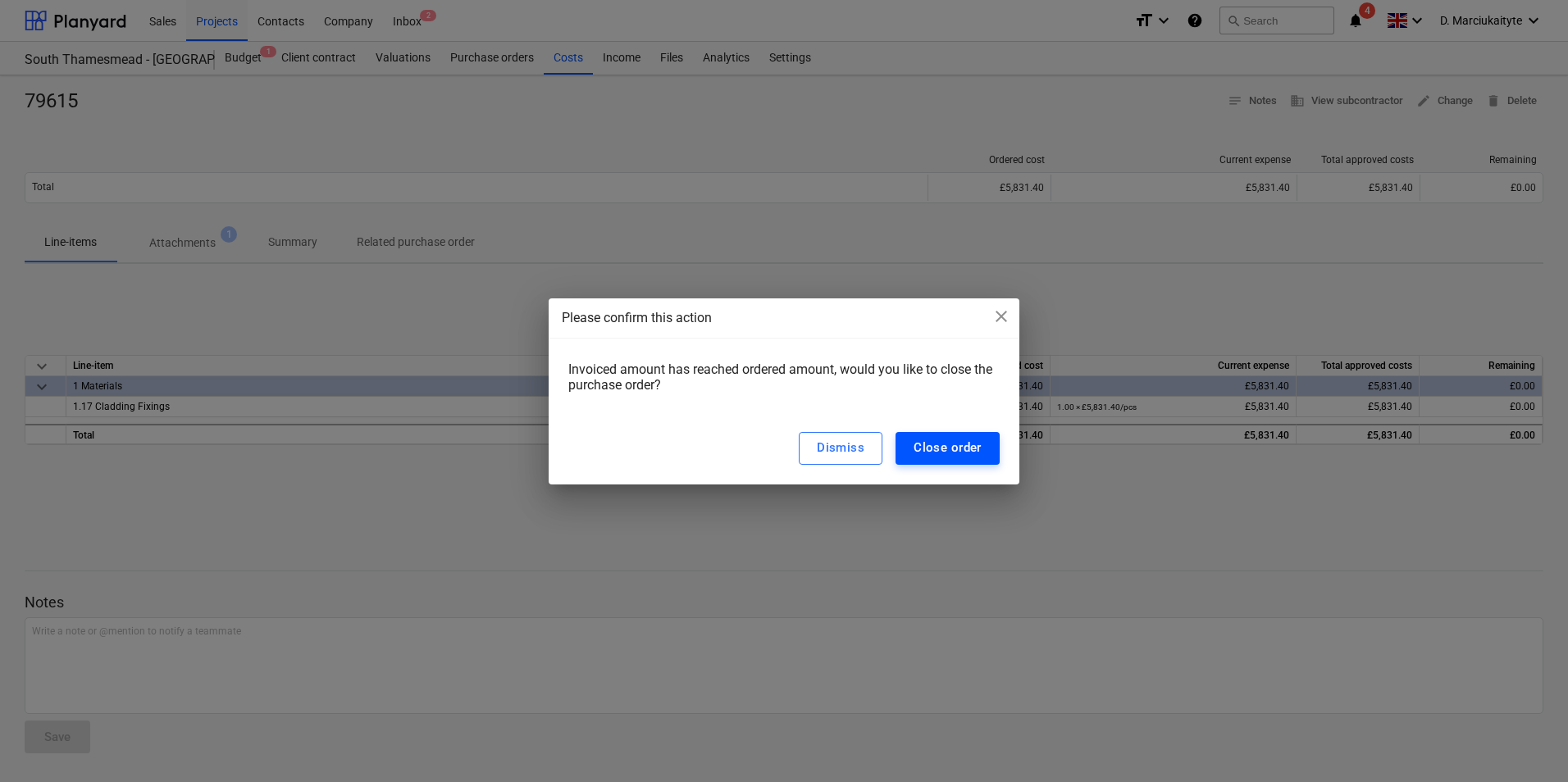
click at [961, 437] on div "Close order" at bounding box center [947, 447] width 68 height 21
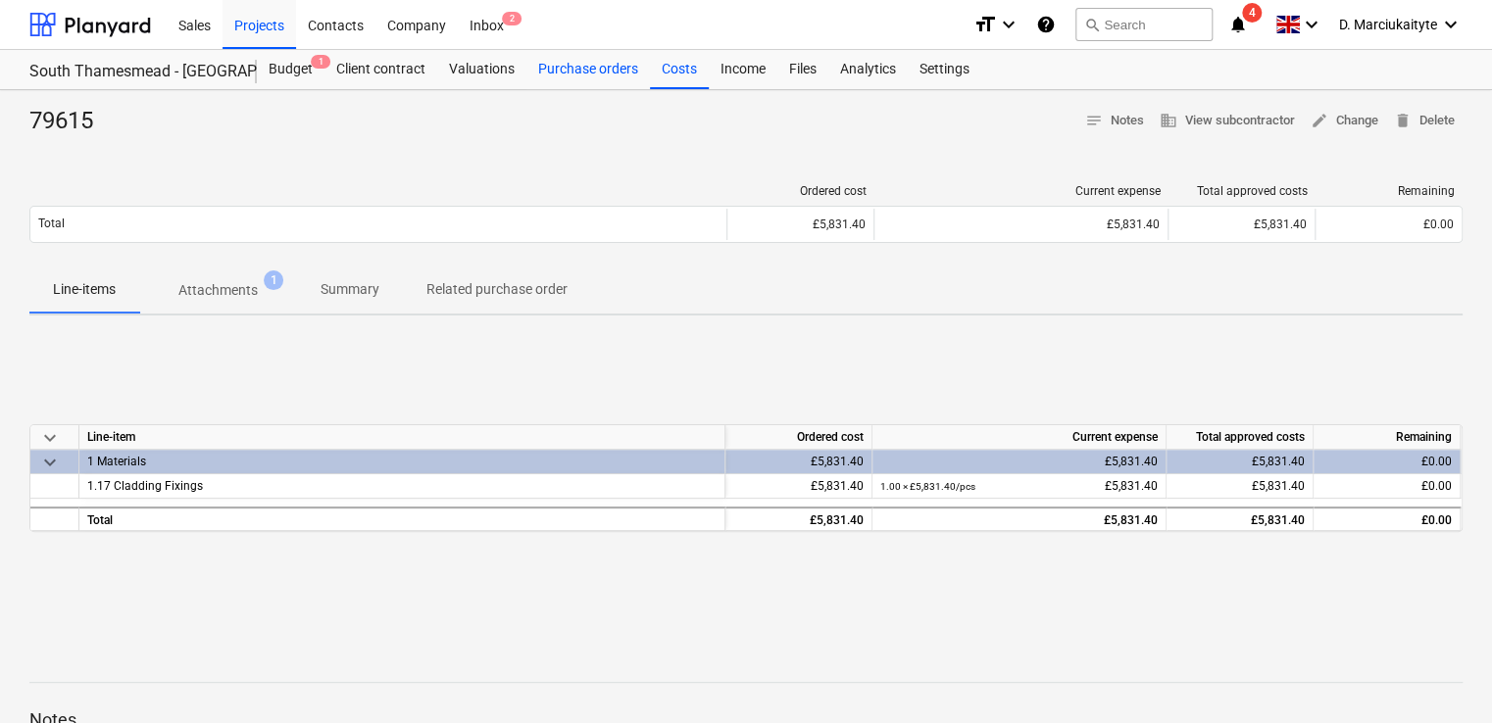
click at [600, 76] on div "Purchase orders" at bounding box center [588, 69] width 124 height 39
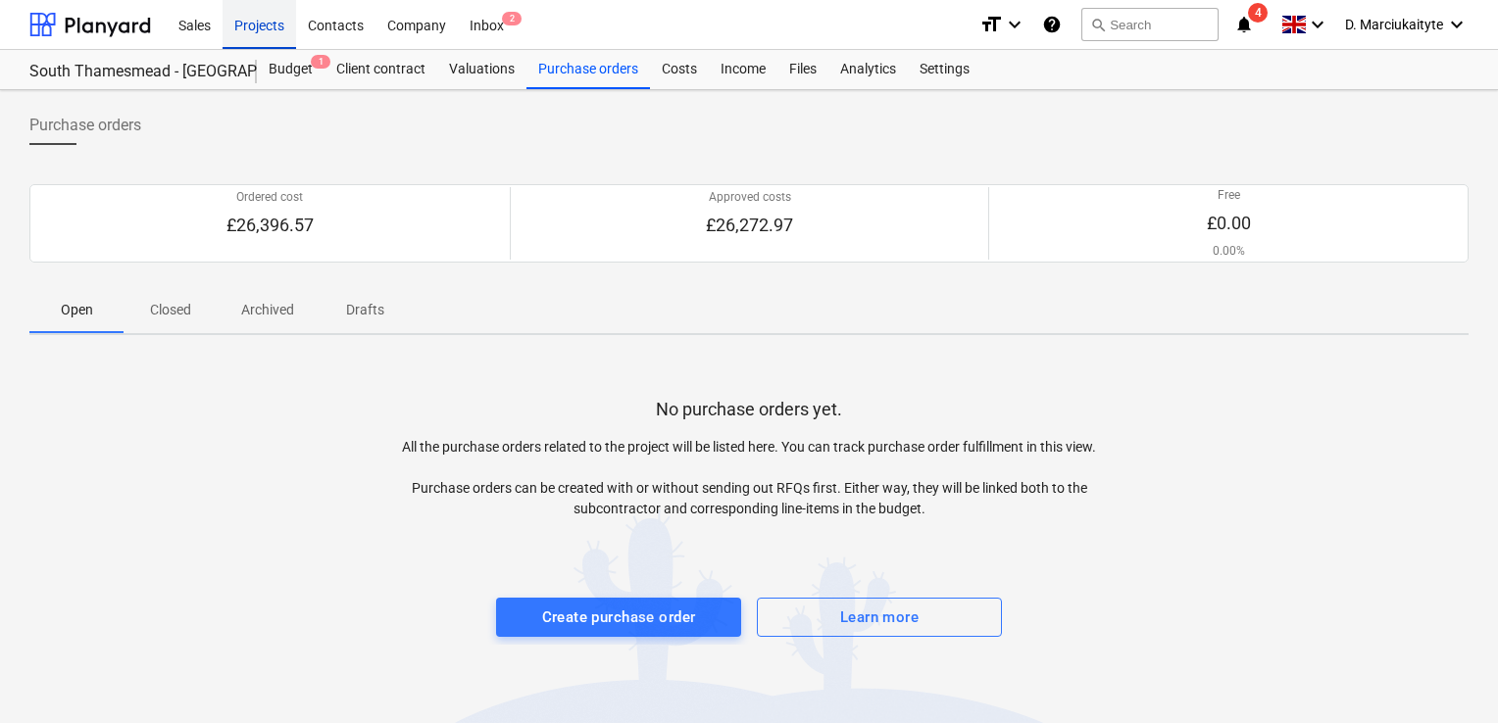
click at [259, 29] on div "Projects" at bounding box center [260, 24] width 74 height 50
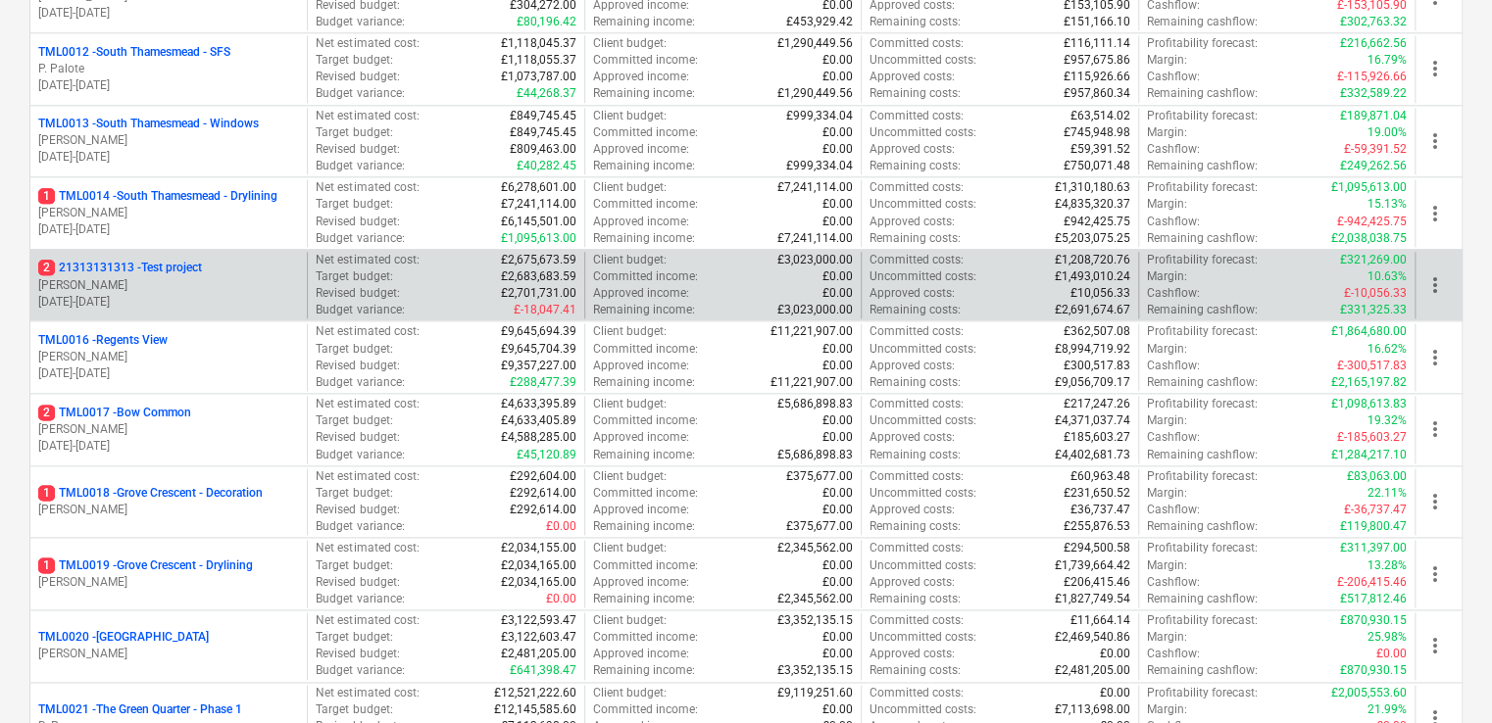
scroll to position [1470, 0]
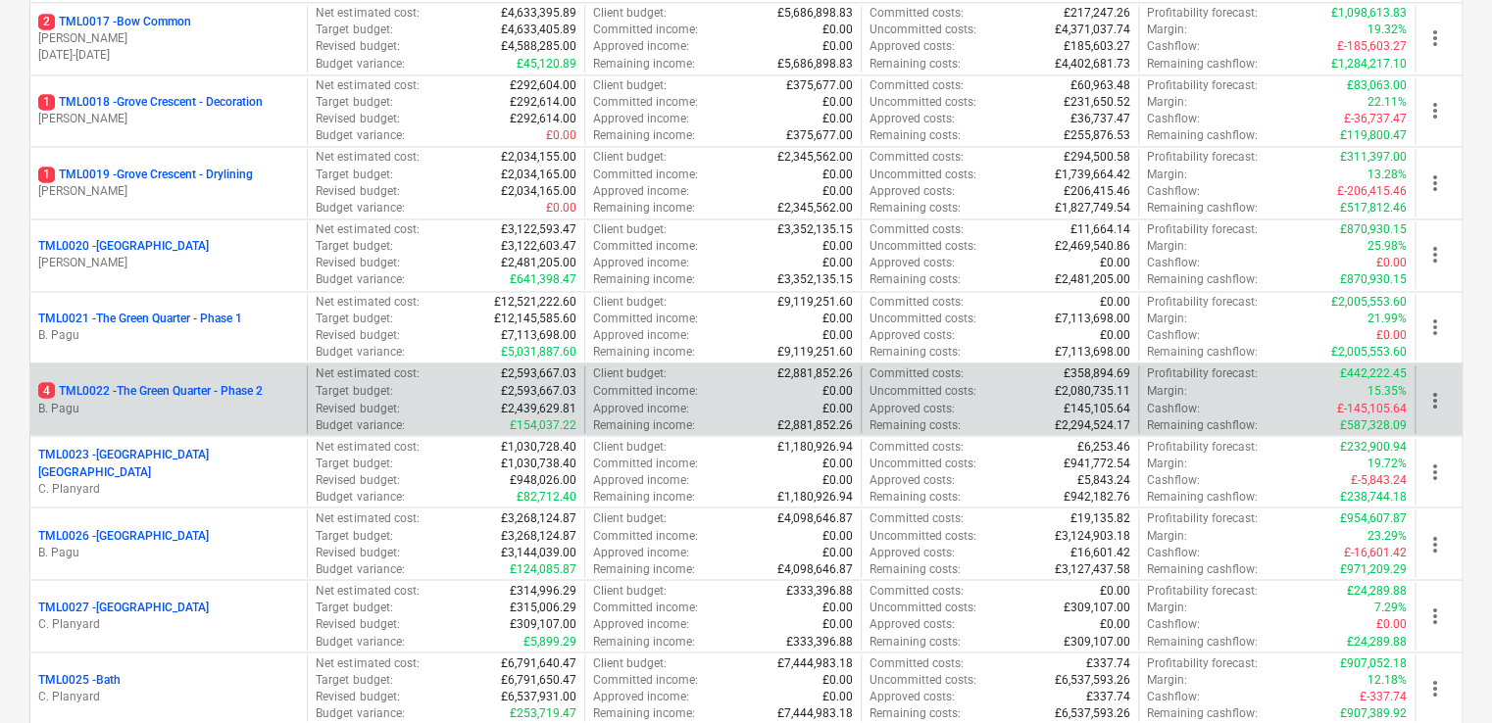
click at [152, 406] on p "B. Pagu" at bounding box center [168, 408] width 261 height 17
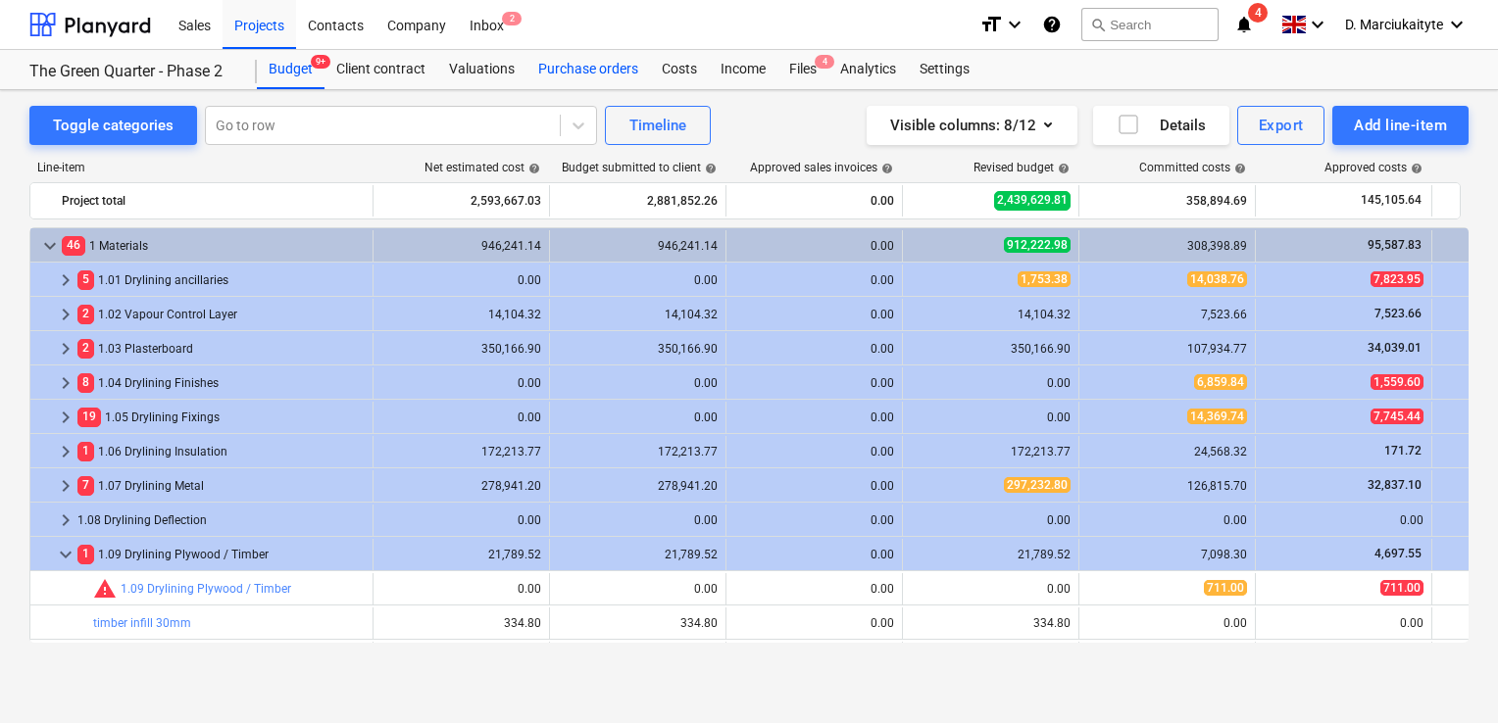
click at [574, 69] on div "Purchase orders" at bounding box center [588, 69] width 124 height 39
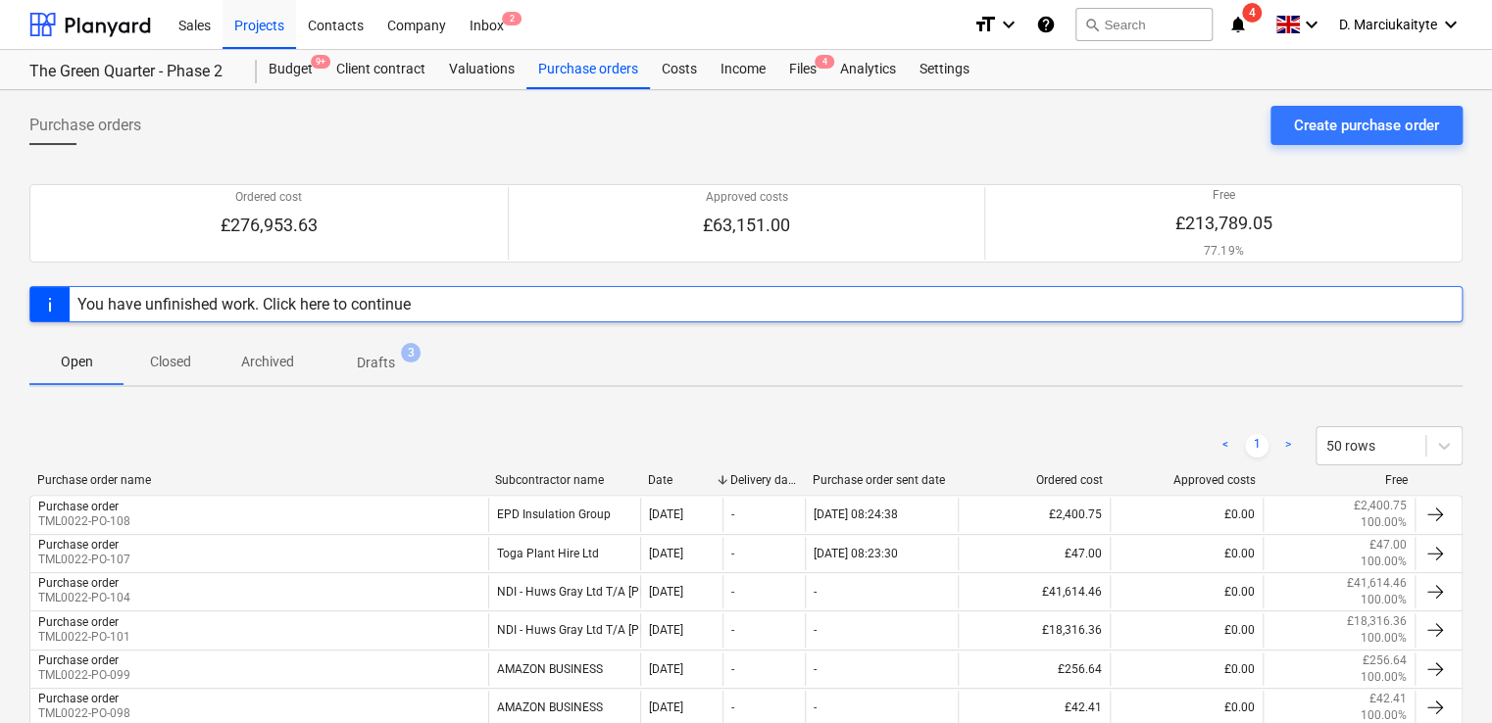
click at [173, 368] on p "Closed" at bounding box center [170, 362] width 47 height 21
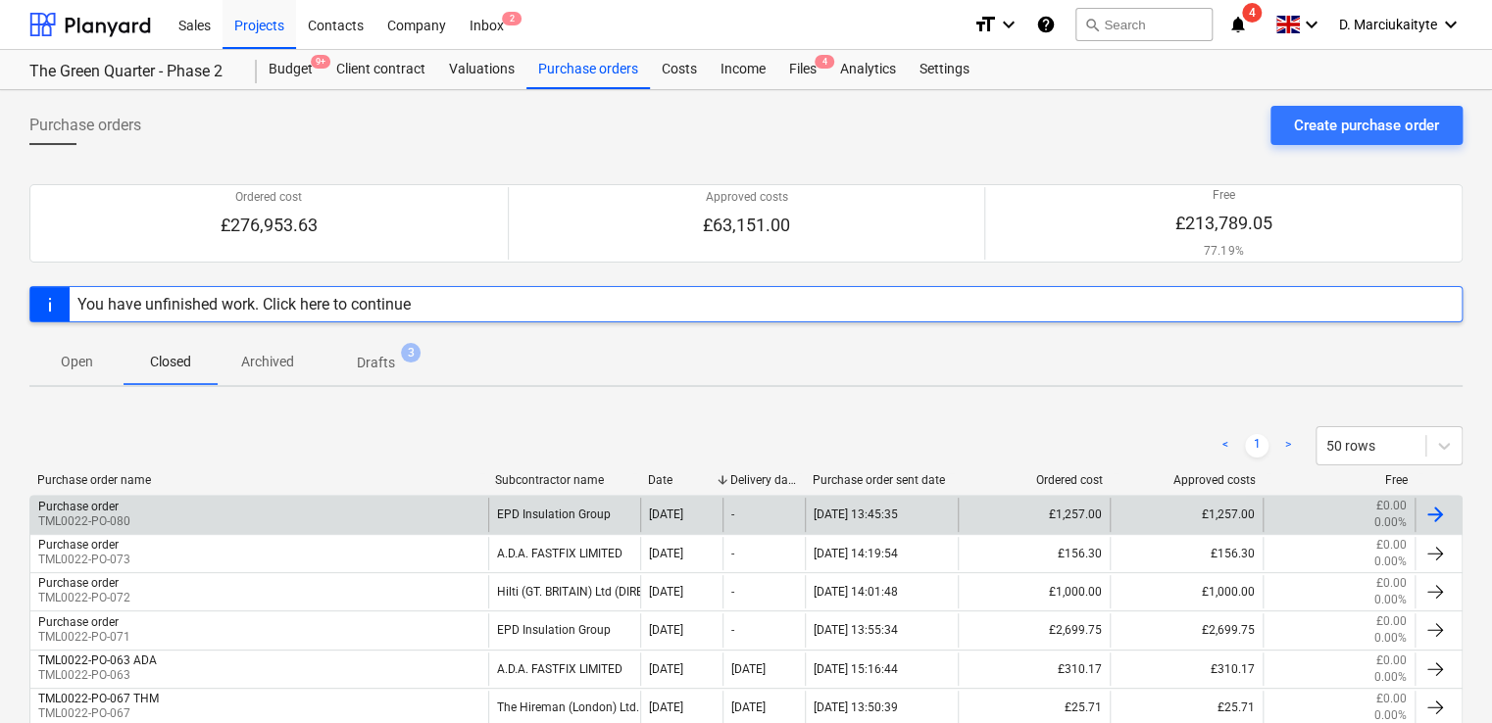
click at [239, 520] on div "Purchase order TML0022-PO-080" at bounding box center [259, 514] width 458 height 33
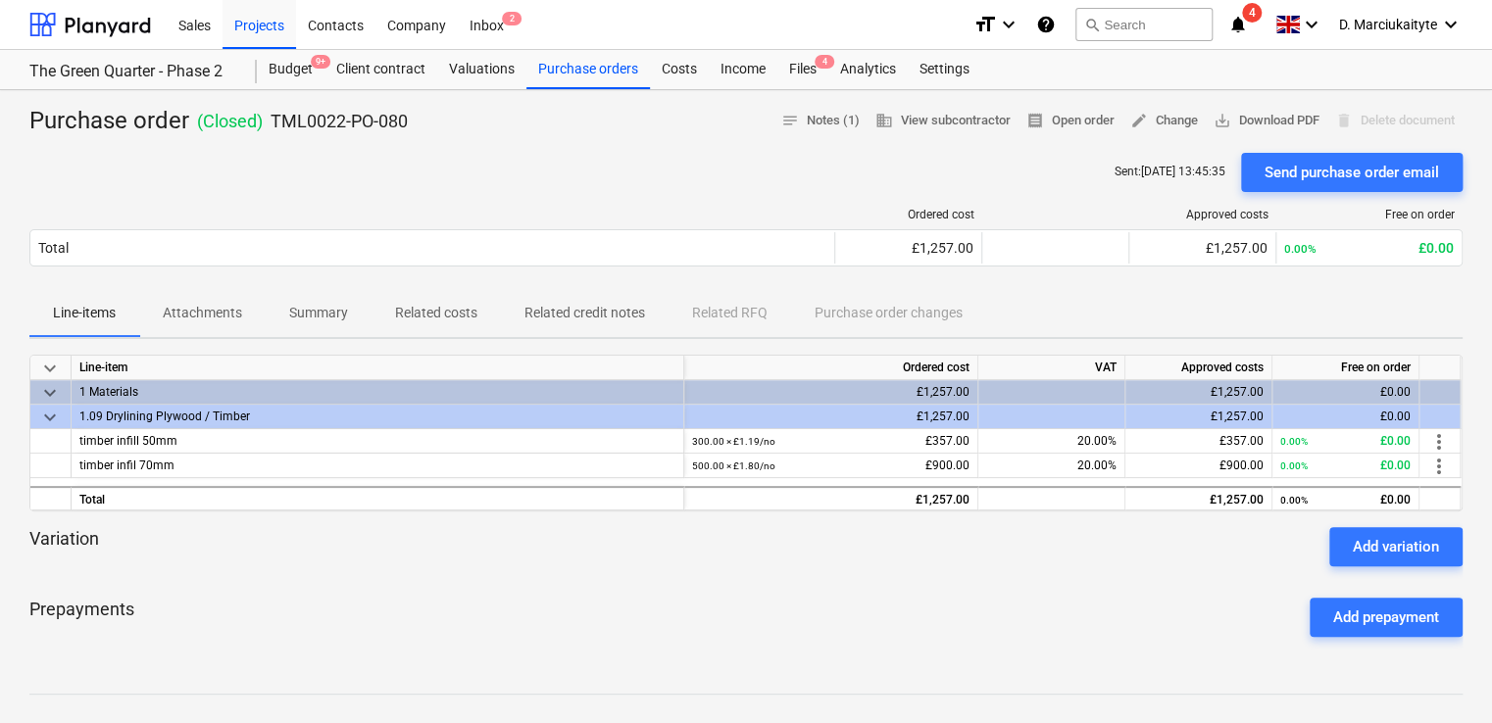
click at [283, 315] on span "Summary" at bounding box center [319, 313] width 106 height 32
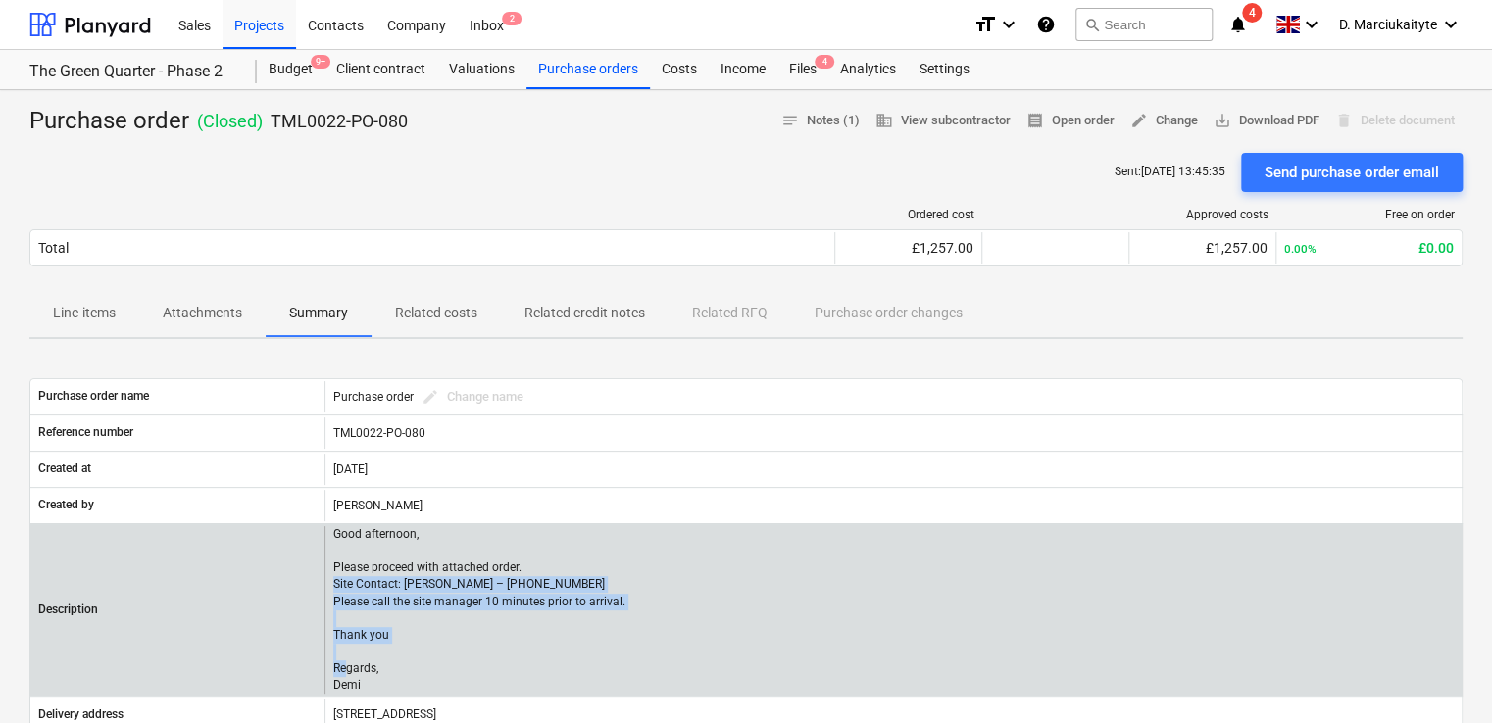
drag, startPoint x: 388, startPoint y: 687, endPoint x: 325, endPoint y: 575, distance: 128.2
click at [325, 575] on div "Good afternoon, Please proceed with attached order. Site Contact: Dave – 07789 …" at bounding box center [892, 610] width 1137 height 169
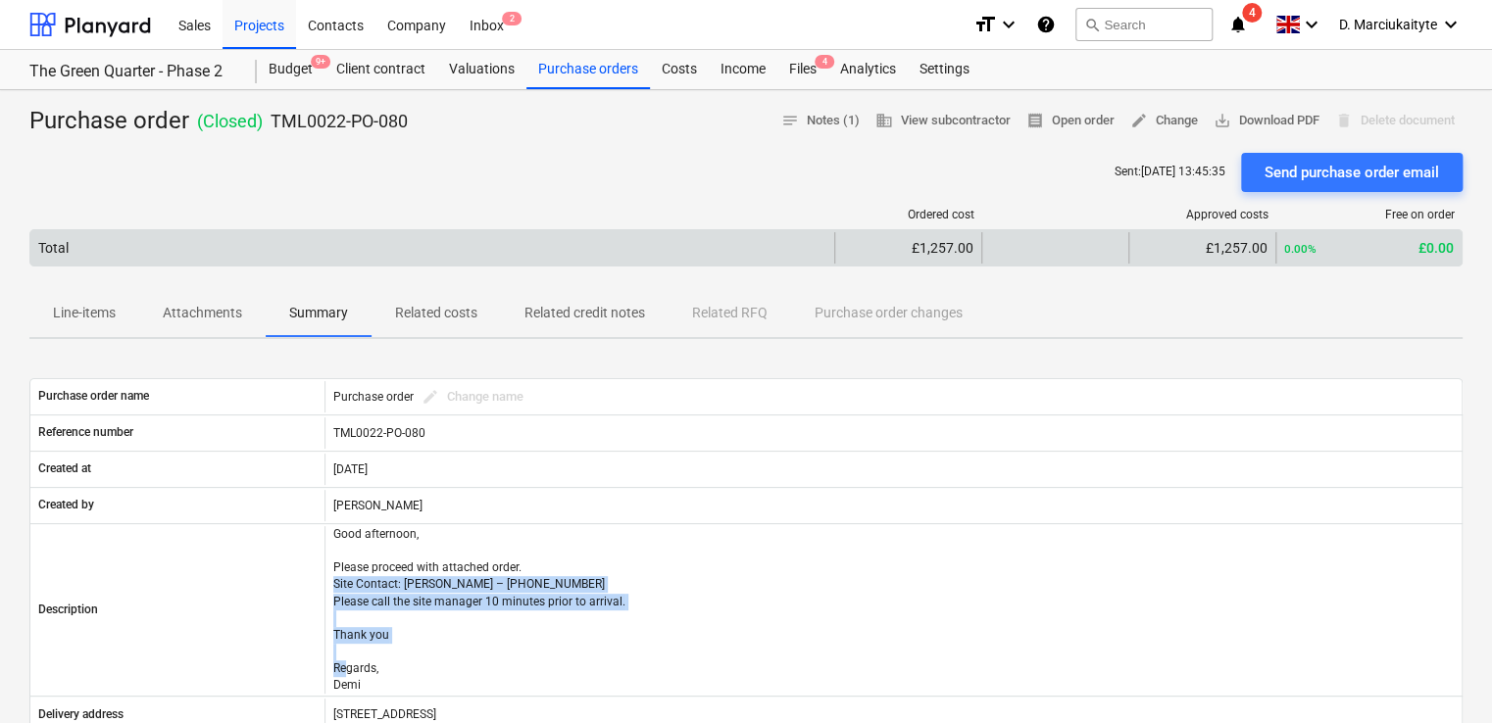
copy p "Site Contact: Dave – 07789 077947 Please call the site manager 10 minutes prior…"
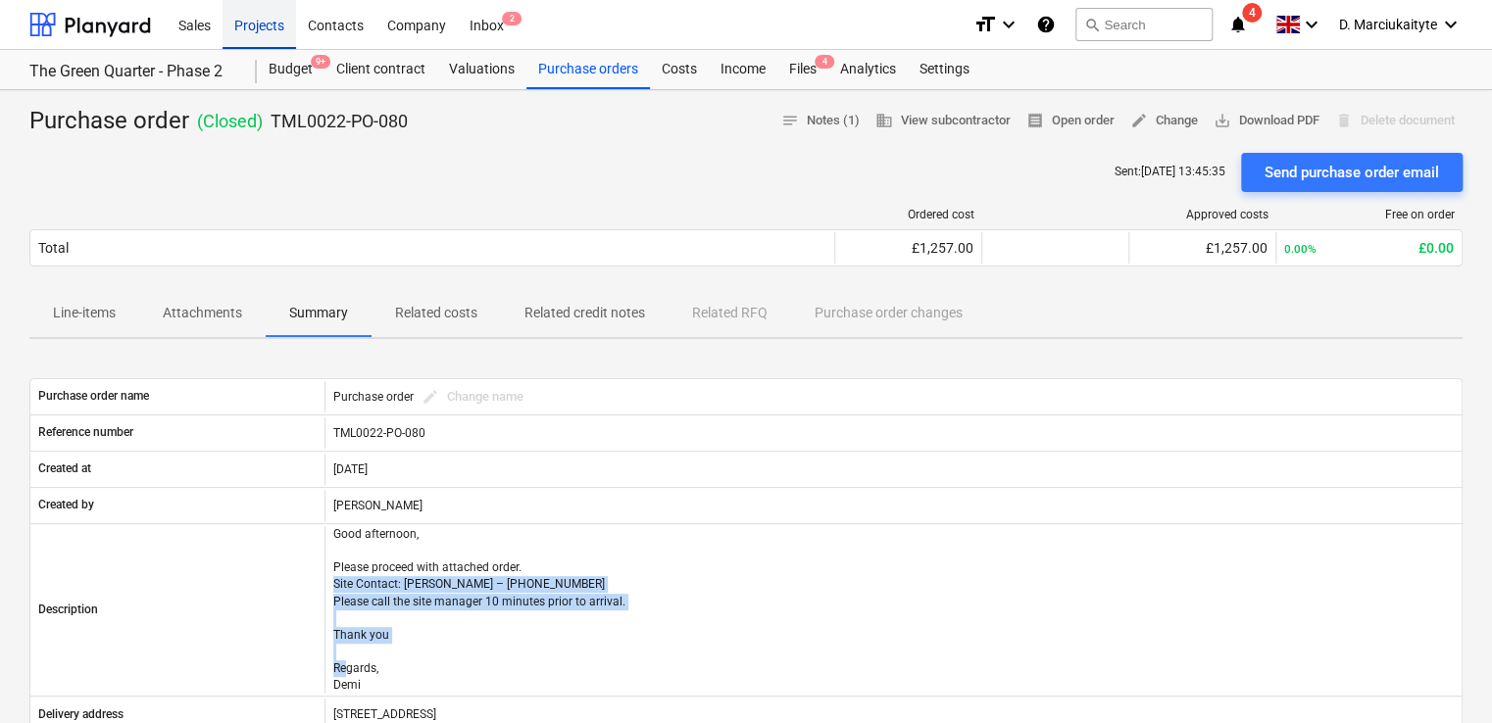
click at [268, 31] on div "Projects" at bounding box center [260, 24] width 74 height 50
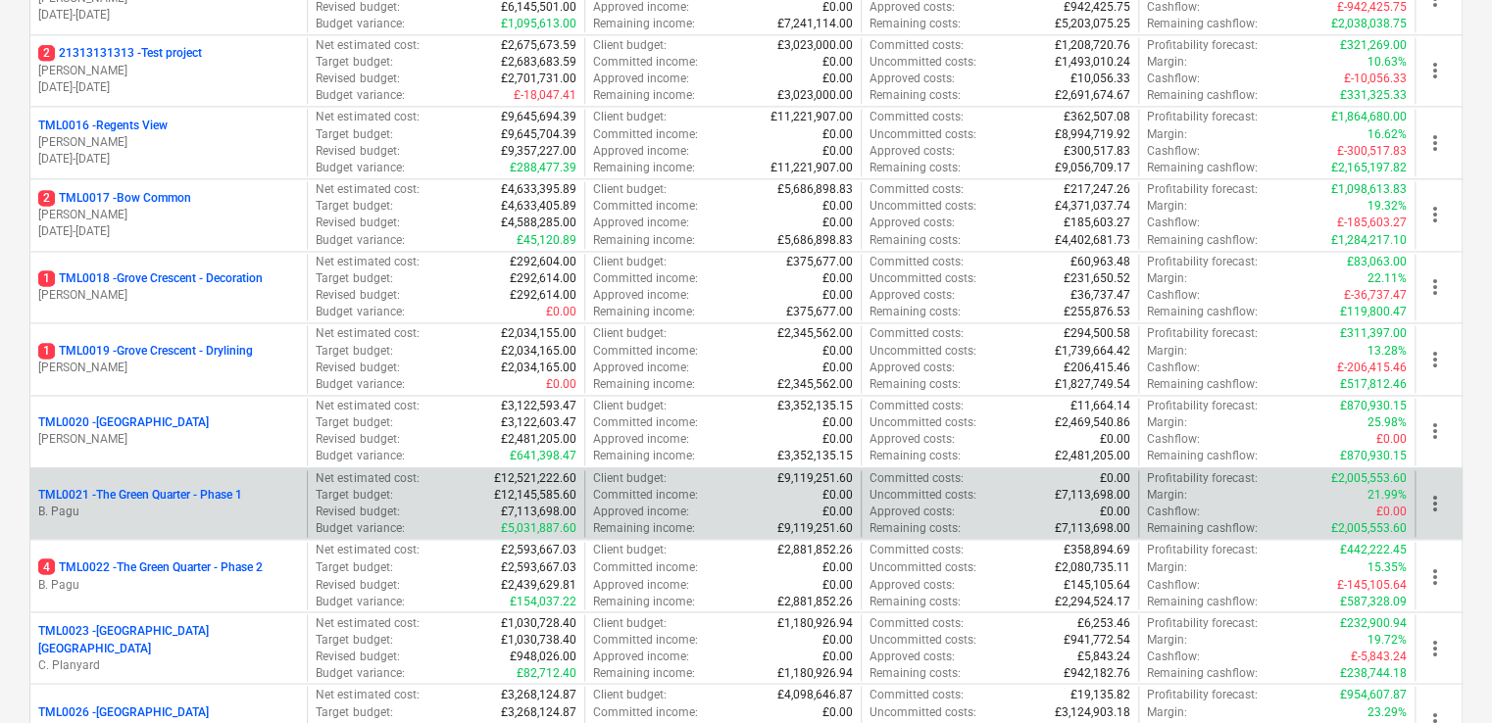
scroll to position [1078, 0]
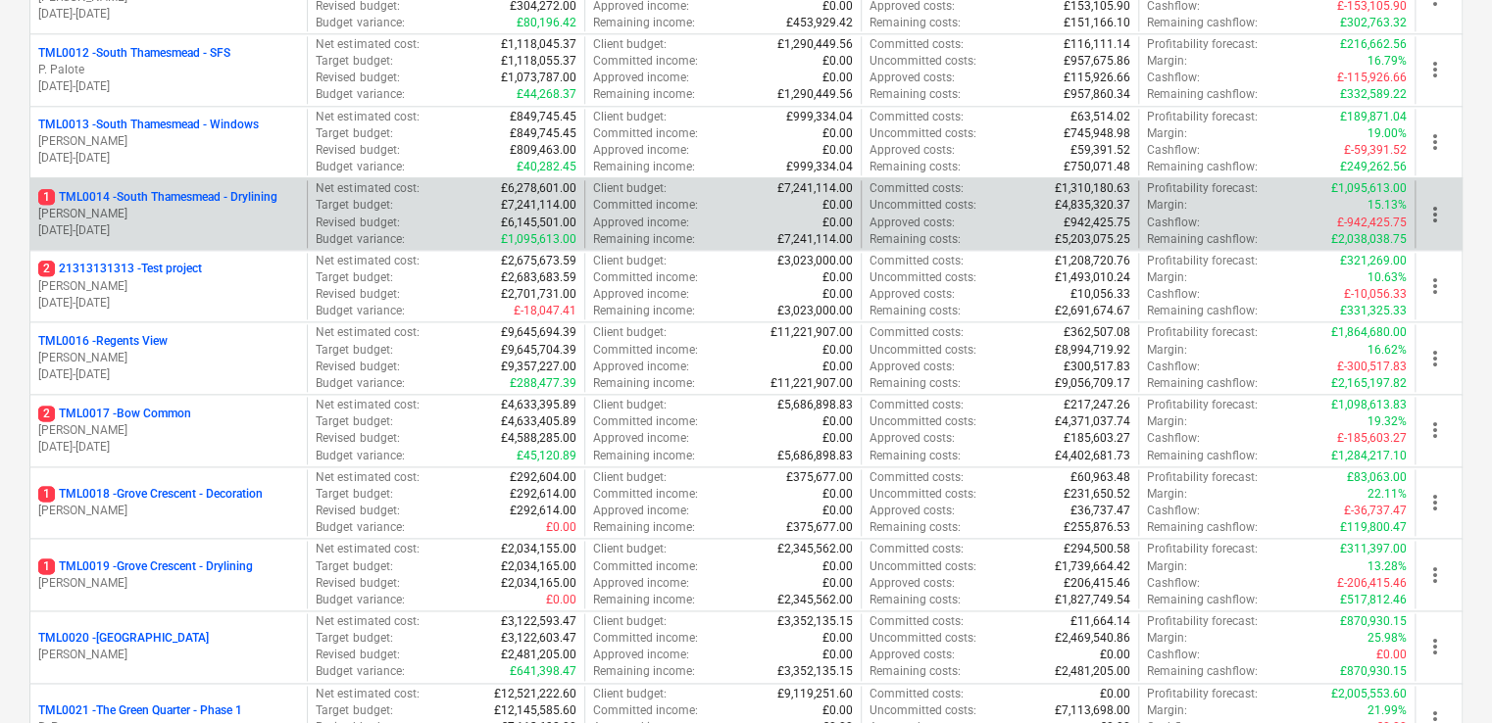
click at [177, 190] on p "1 TML0014 - South Thamesmead - Drylining" at bounding box center [157, 197] width 239 height 17
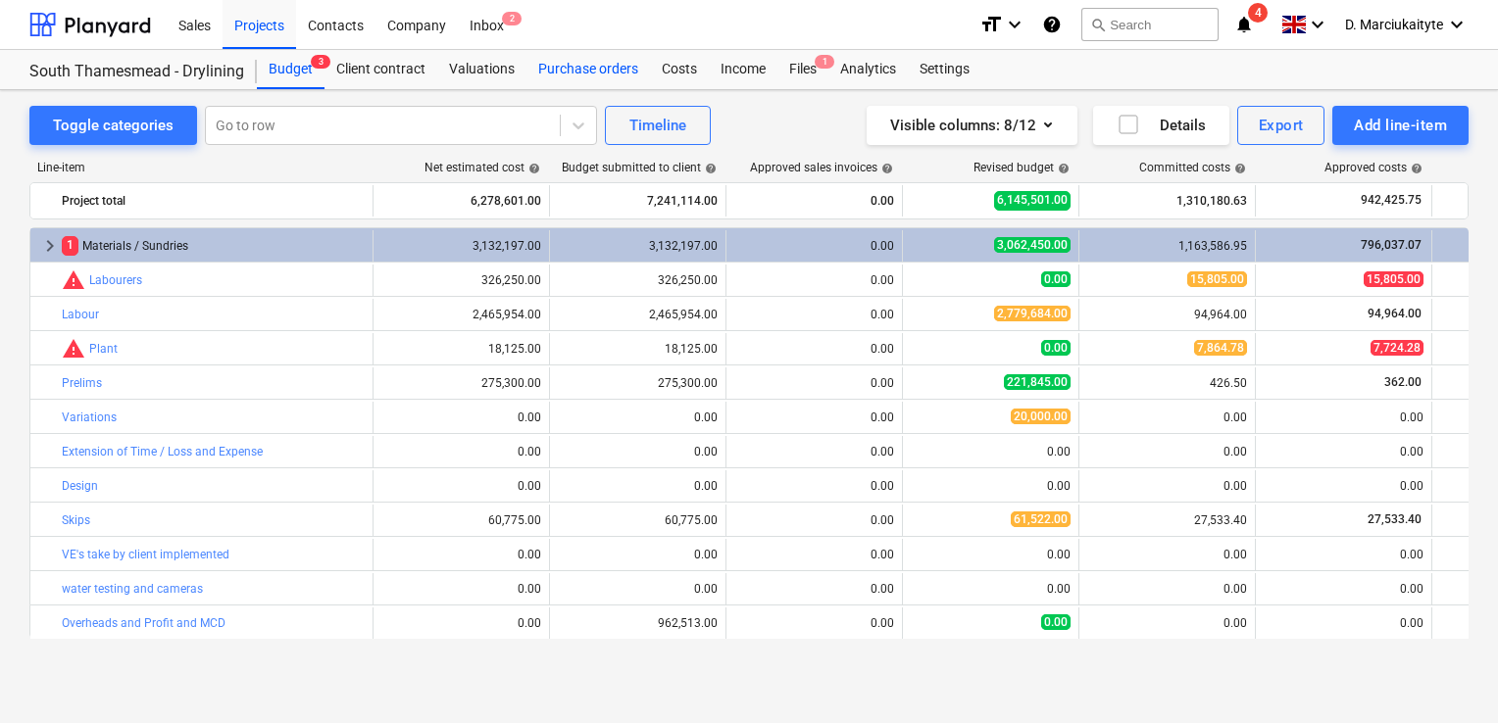
click at [589, 75] on div "Purchase orders" at bounding box center [588, 69] width 124 height 39
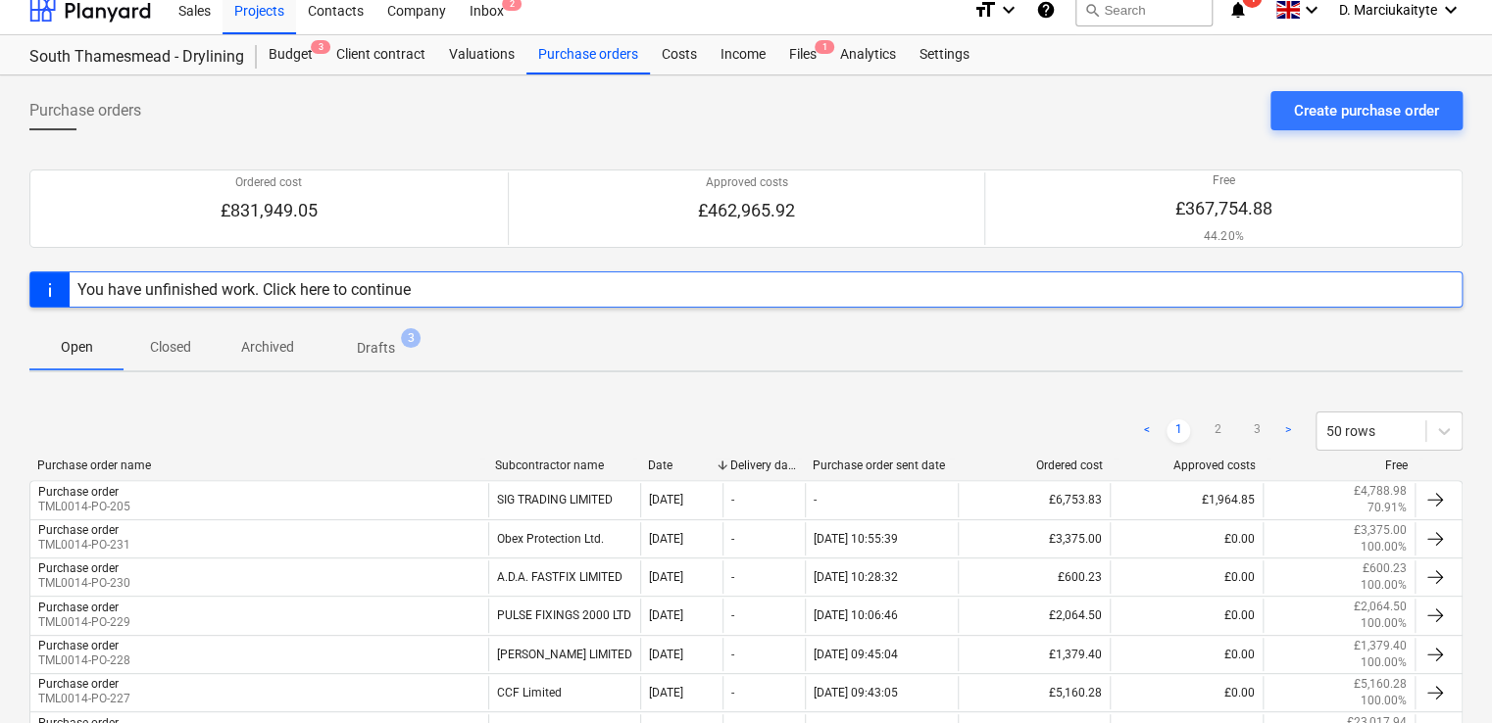
scroll to position [294, 0]
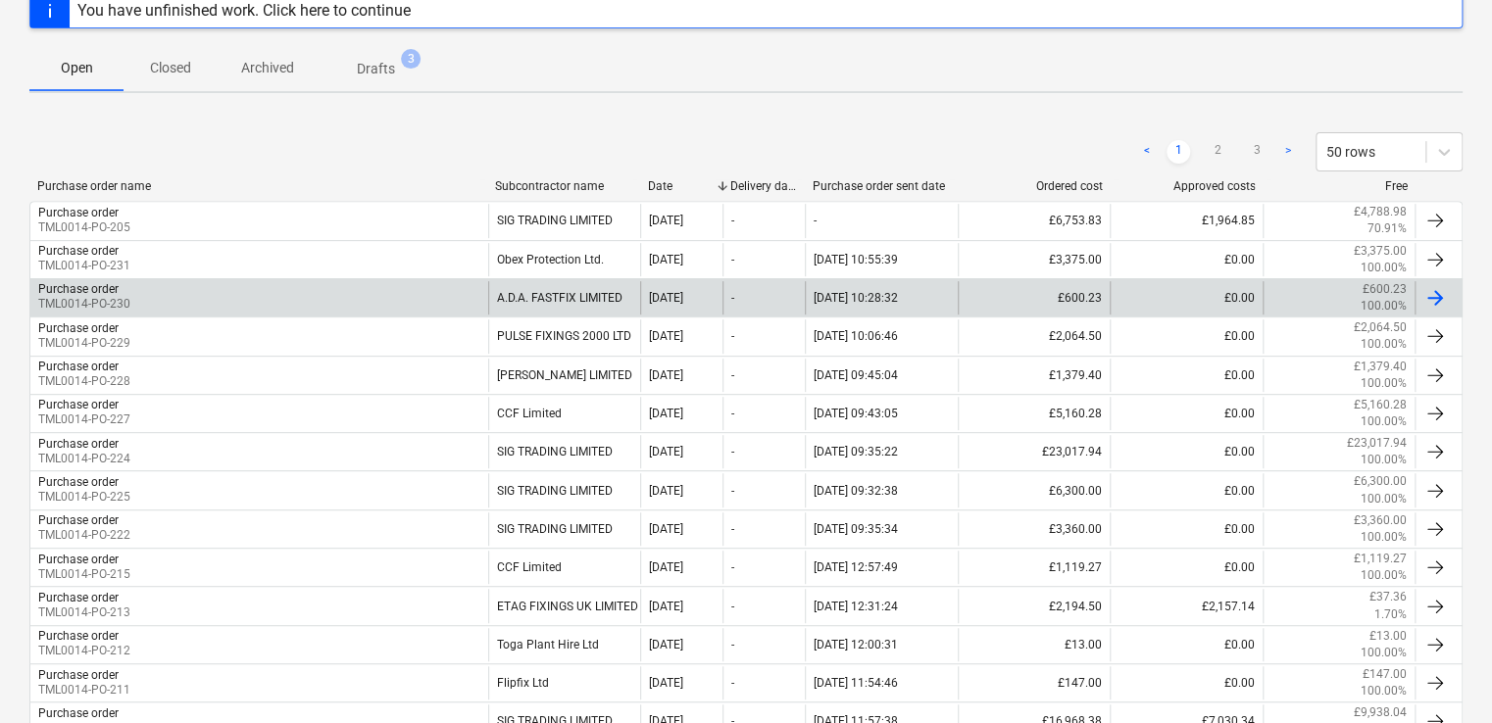
click at [394, 305] on div "Purchase order TML0014-PO-230" at bounding box center [259, 297] width 458 height 33
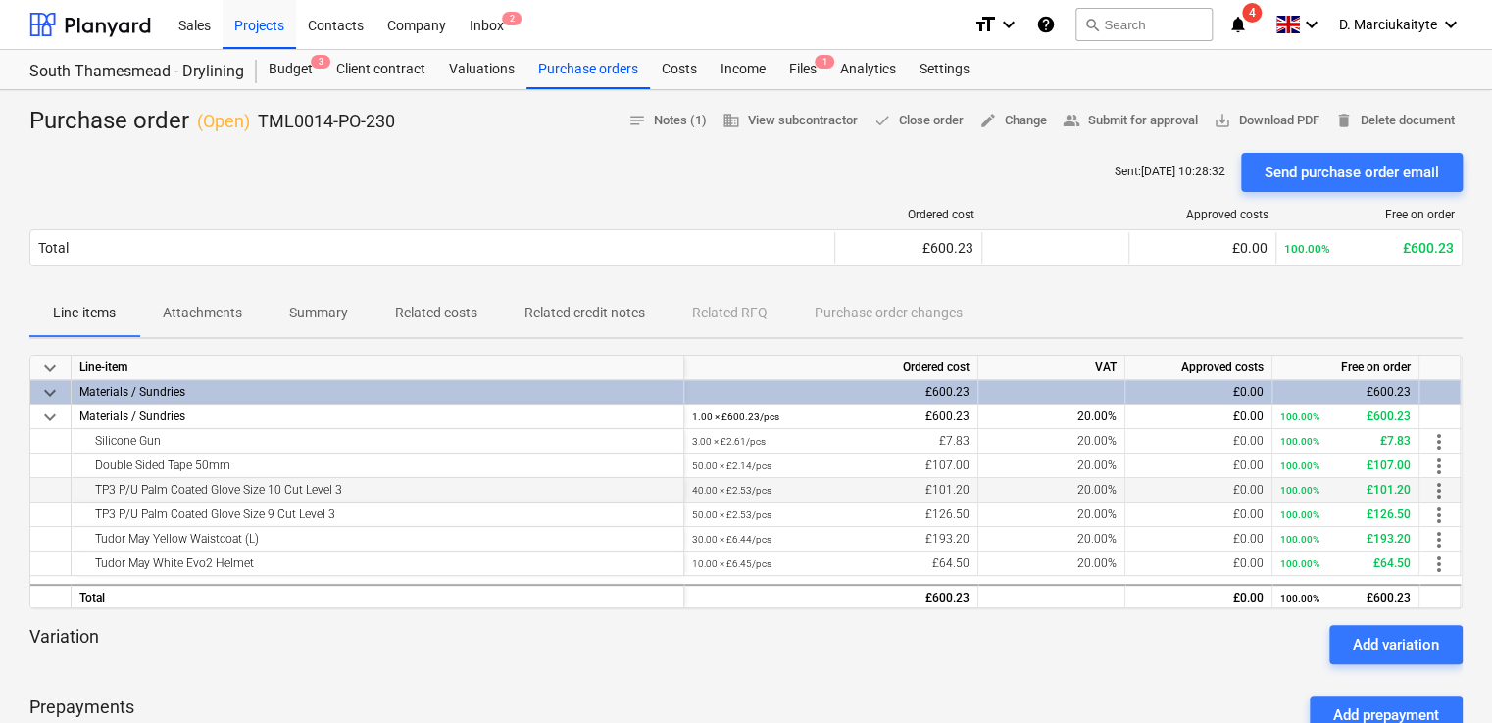
drag, startPoint x: 304, startPoint y: 485, endPoint x: 83, endPoint y: 483, distance: 220.6
click at [83, 483] on div "TP3 P/U Palm Coated Glove Size 10 Cut Level 3" at bounding box center [377, 490] width 596 height 24
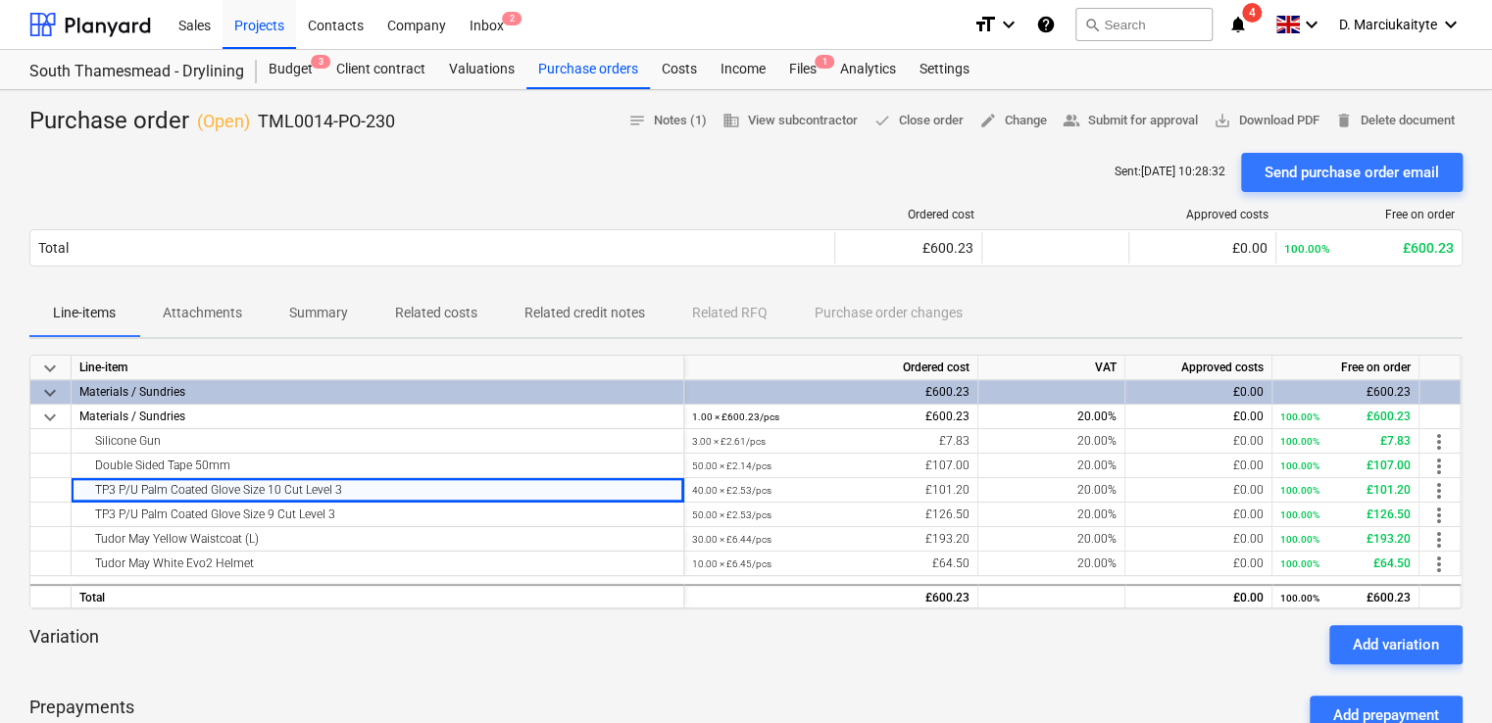
copy div "TP3 P/U Palm Coated Glove Size 10 Cut Level 3"
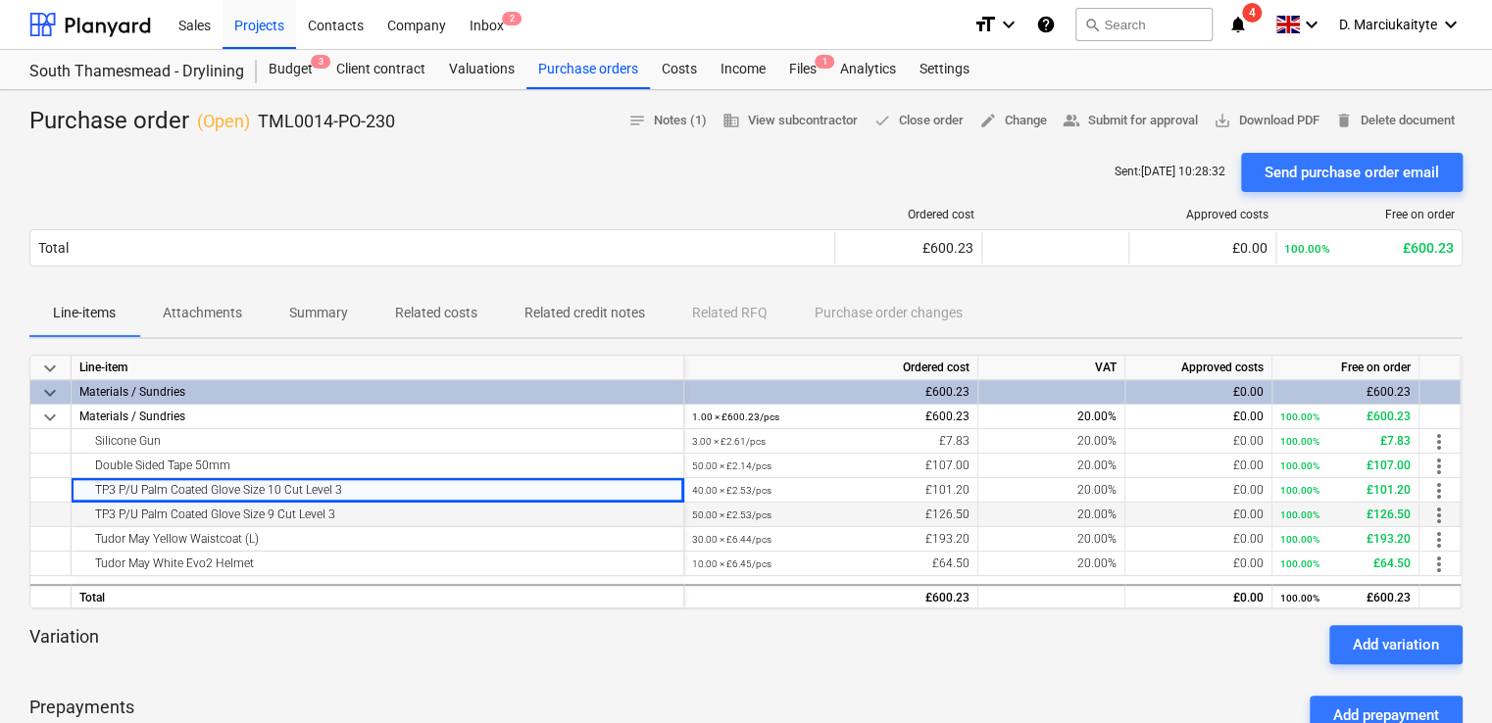
click at [436, 521] on div "keyboard_arrow_down Line-item Ordered cost VAT Approved costs Free on order key…" at bounding box center [745, 482] width 1433 height 255
click at [424, 520] on div "TP3 P/U Palm Coated Glove Size 9 Cut Level 3" at bounding box center [377, 515] width 596 height 24
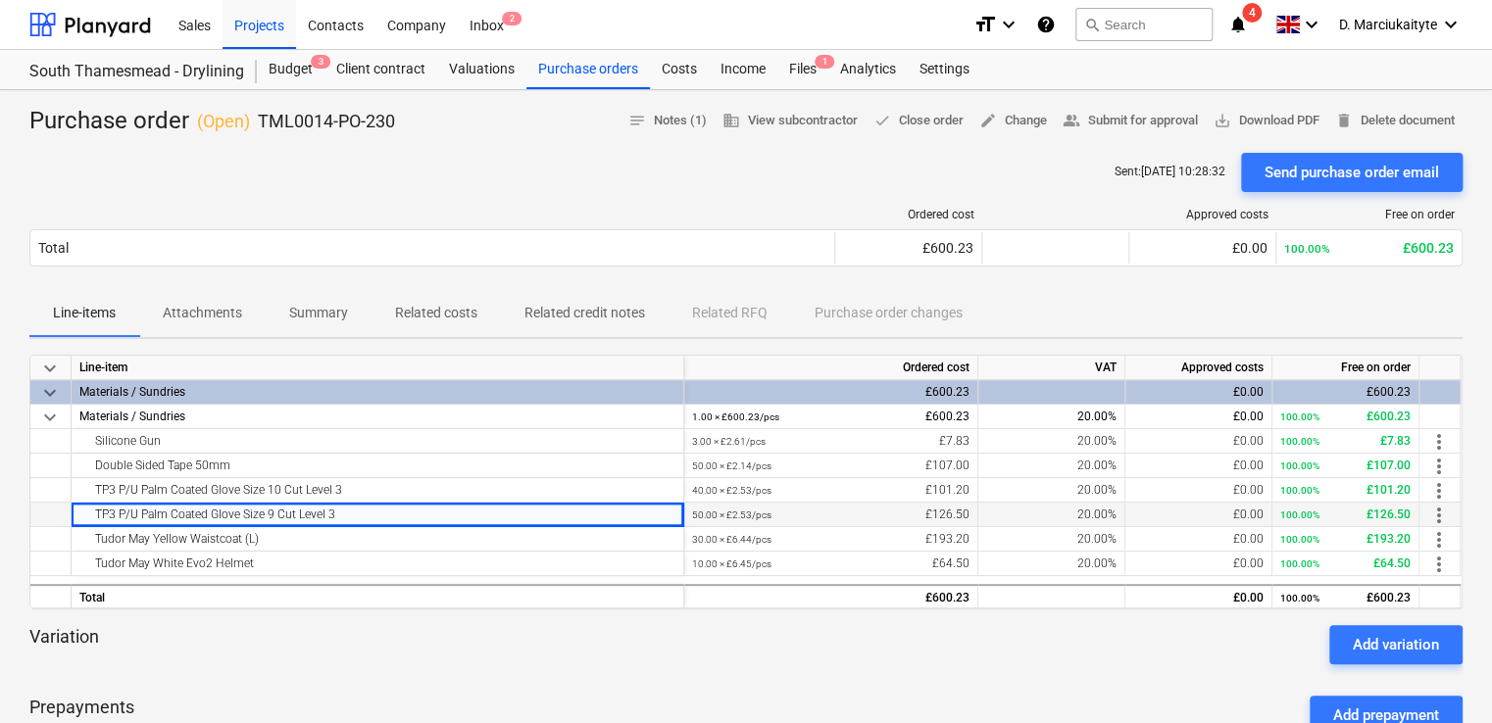
drag, startPoint x: 376, startPoint y: 521, endPoint x: 68, endPoint y: 508, distance: 309.1
click at [0, 0] on div "TP3 P/U Palm Coated Glove Size 9 Cut Level 3 50.00 × £2.53 / pcs £126.50 20.00%…" at bounding box center [0, 0] width 0 height 0
copy div "TP3 P/U Palm Coated Glove Size 9 Cut Level 3"
